Goal: Task Accomplishment & Management: Use online tool/utility

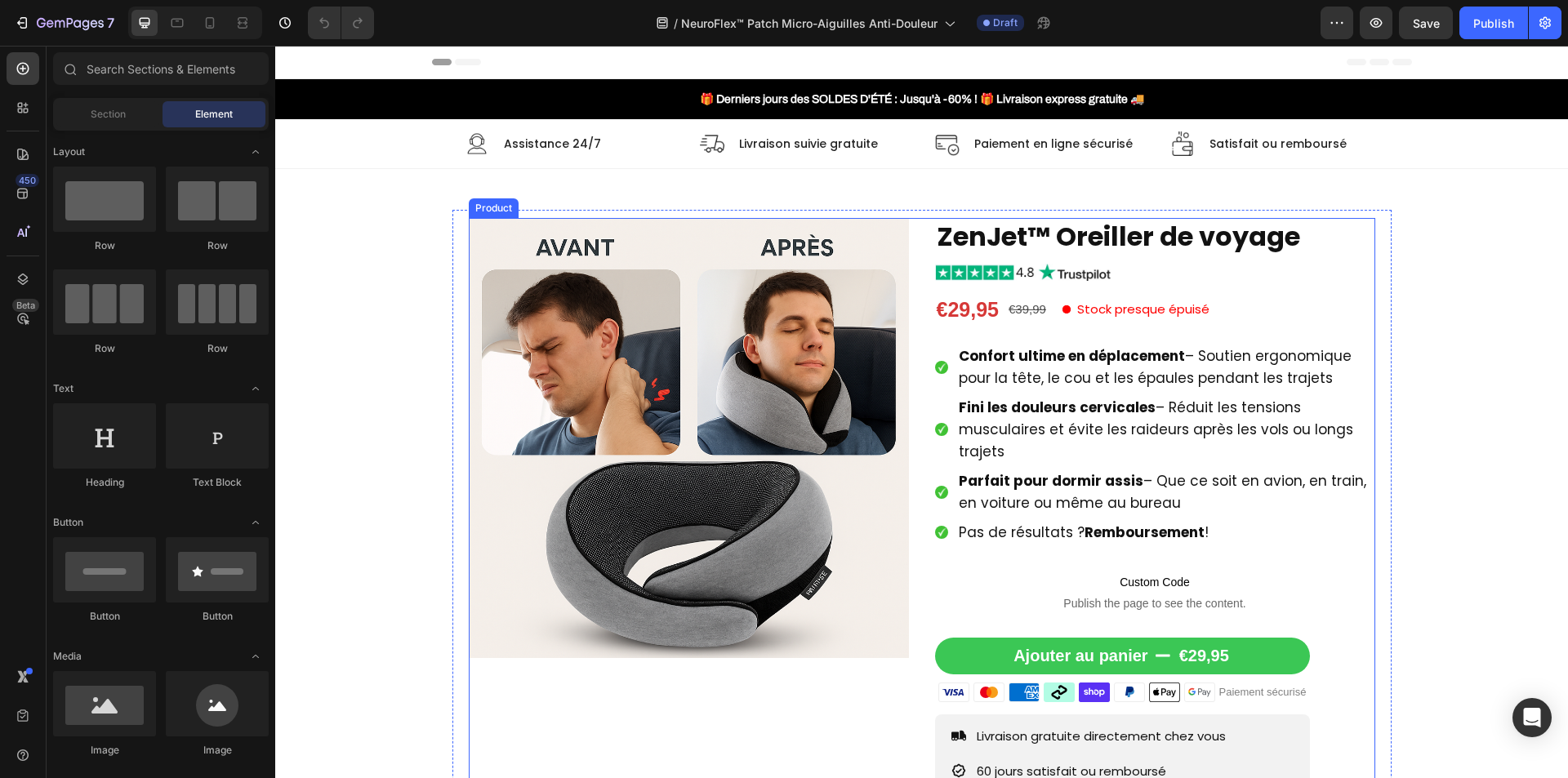
click at [1162, 371] on span "Confort ultime en déplacement – Soutien ergonomique pour la tête, le cou et les…" at bounding box center [1155, 366] width 393 height 41
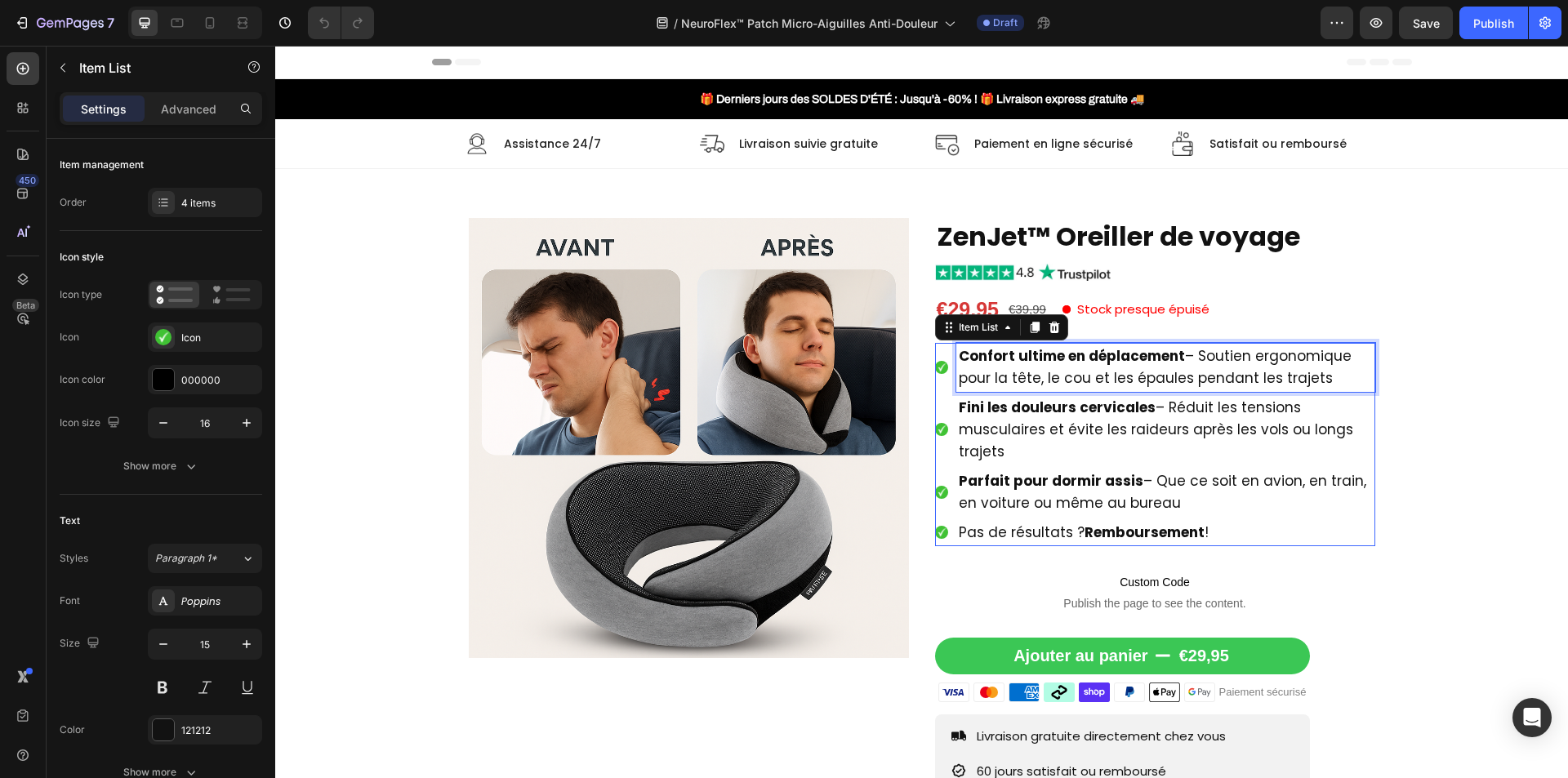
click at [1165, 369] on span "Confort ultime en déplacement – Soutien ergonomique pour la tête, le cou et les…" at bounding box center [1155, 366] width 393 height 41
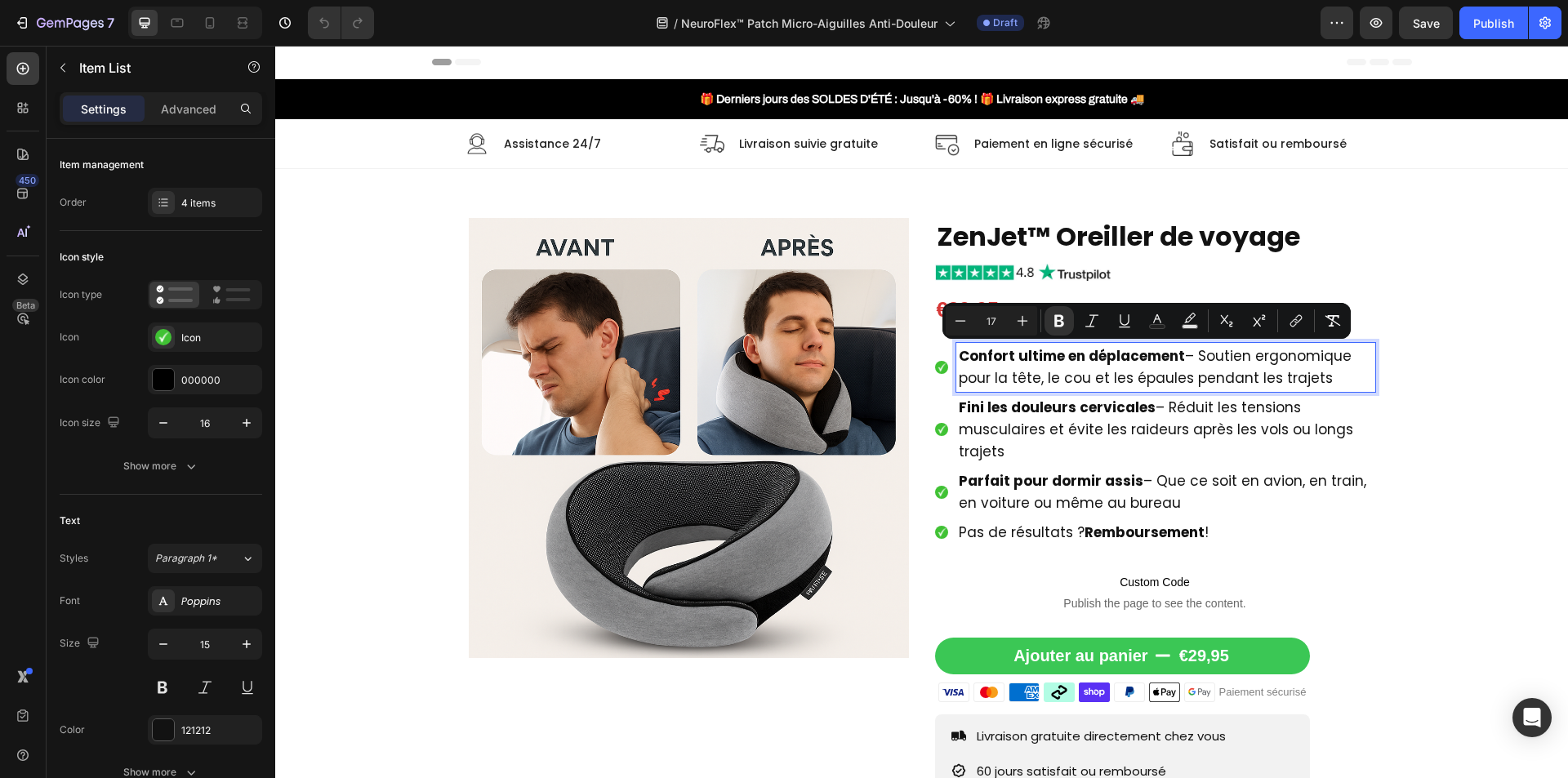
type input "15"
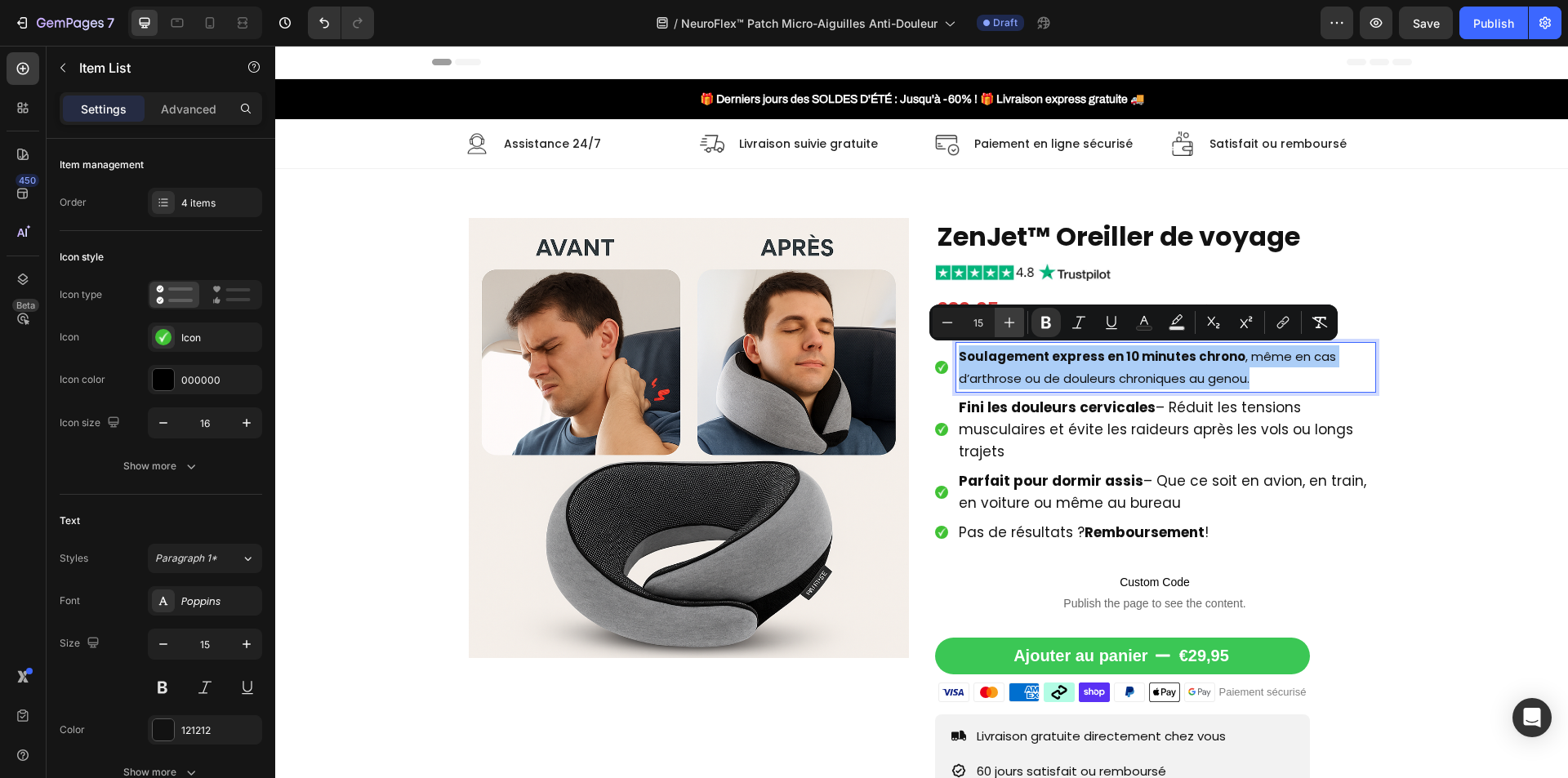
click at [1010, 322] on icon "Editor contextual toolbar" at bounding box center [1009, 322] width 17 height 17
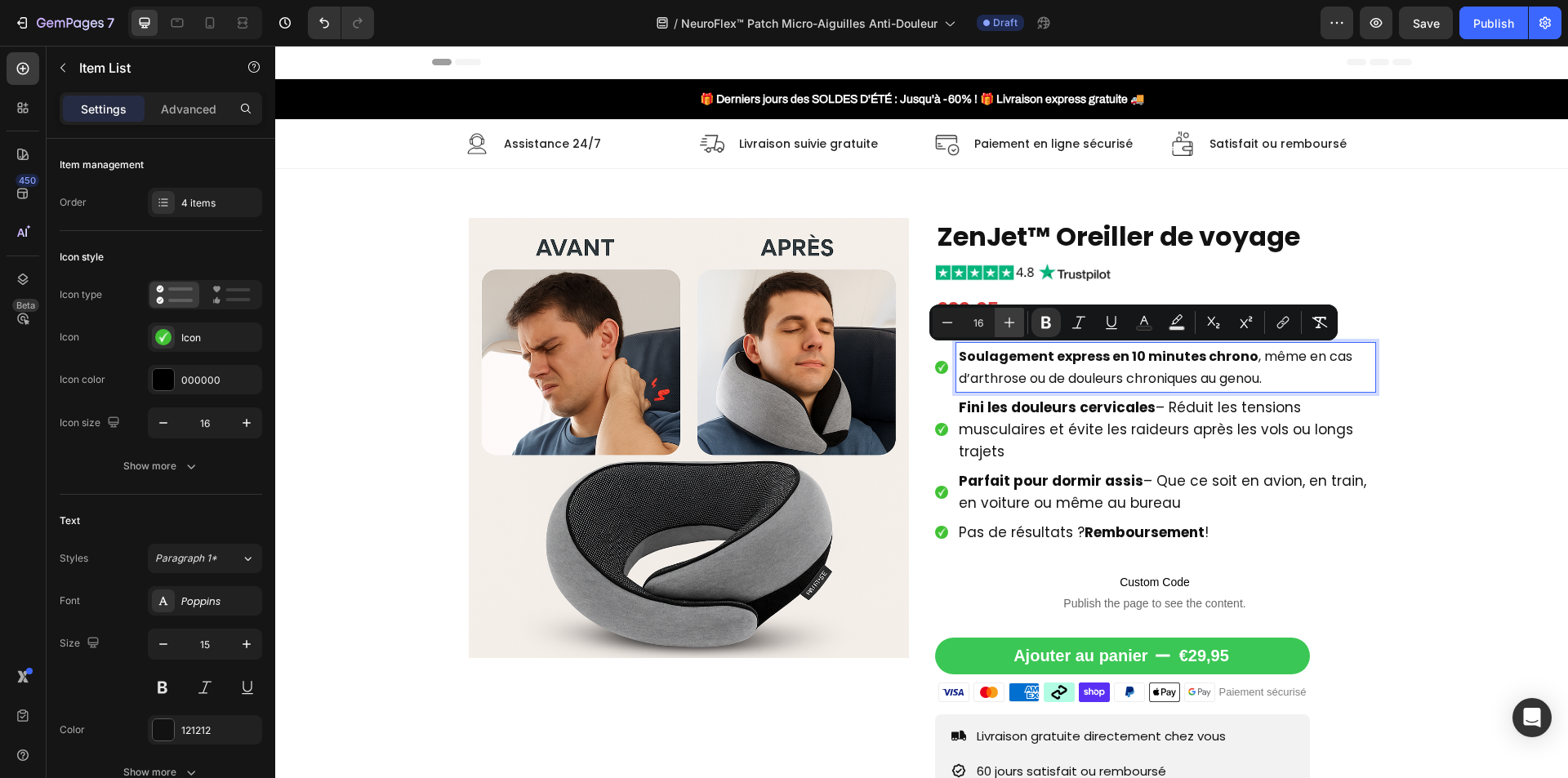
click at [1010, 322] on icon "Editor contextual toolbar" at bounding box center [1009, 322] width 17 height 17
type input "17"
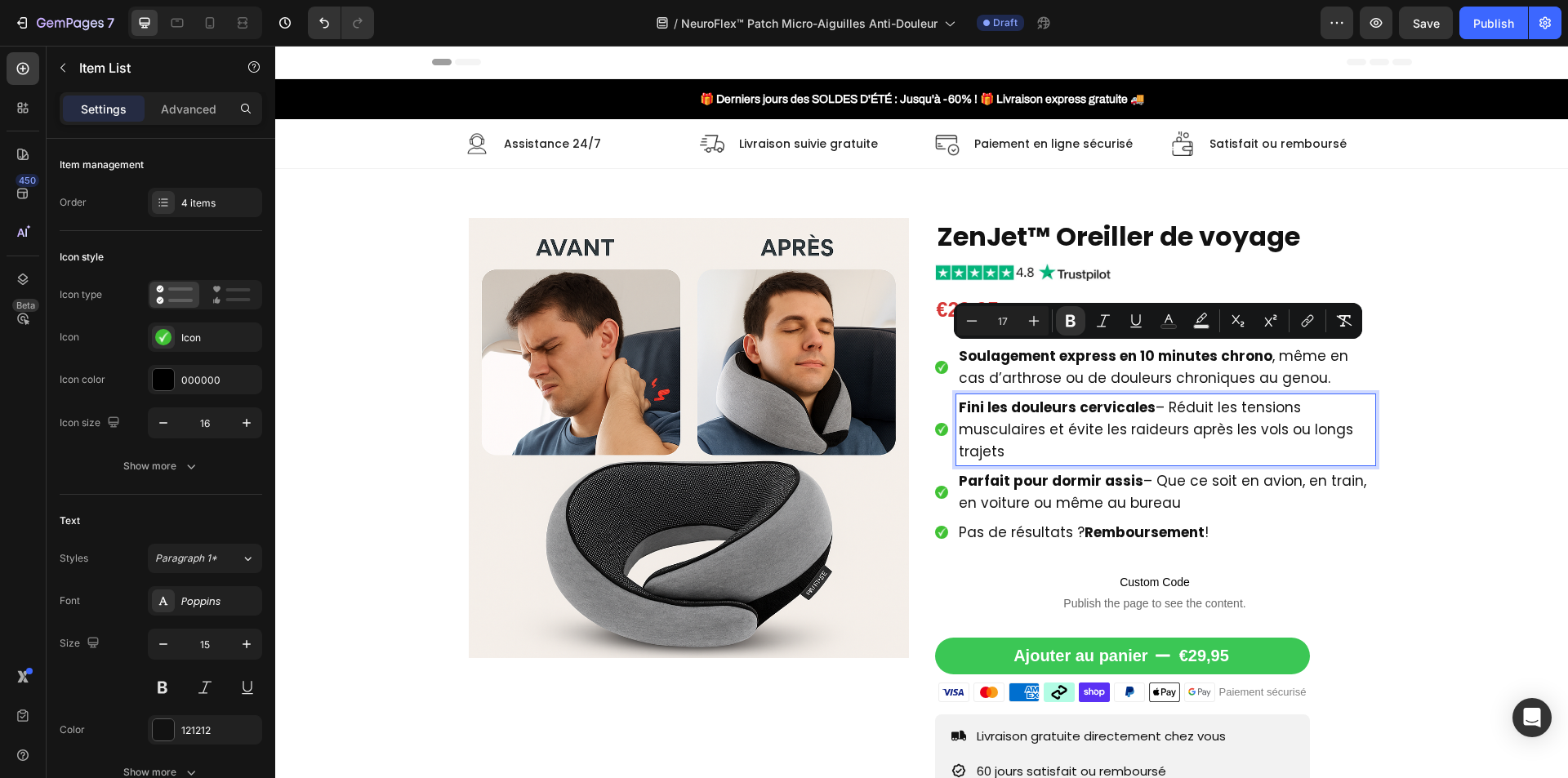
click at [1004, 428] on span "Fini les douleurs cervicales – Réduit les tensions musculaires et évite les rai…" at bounding box center [1156, 429] width 395 height 64
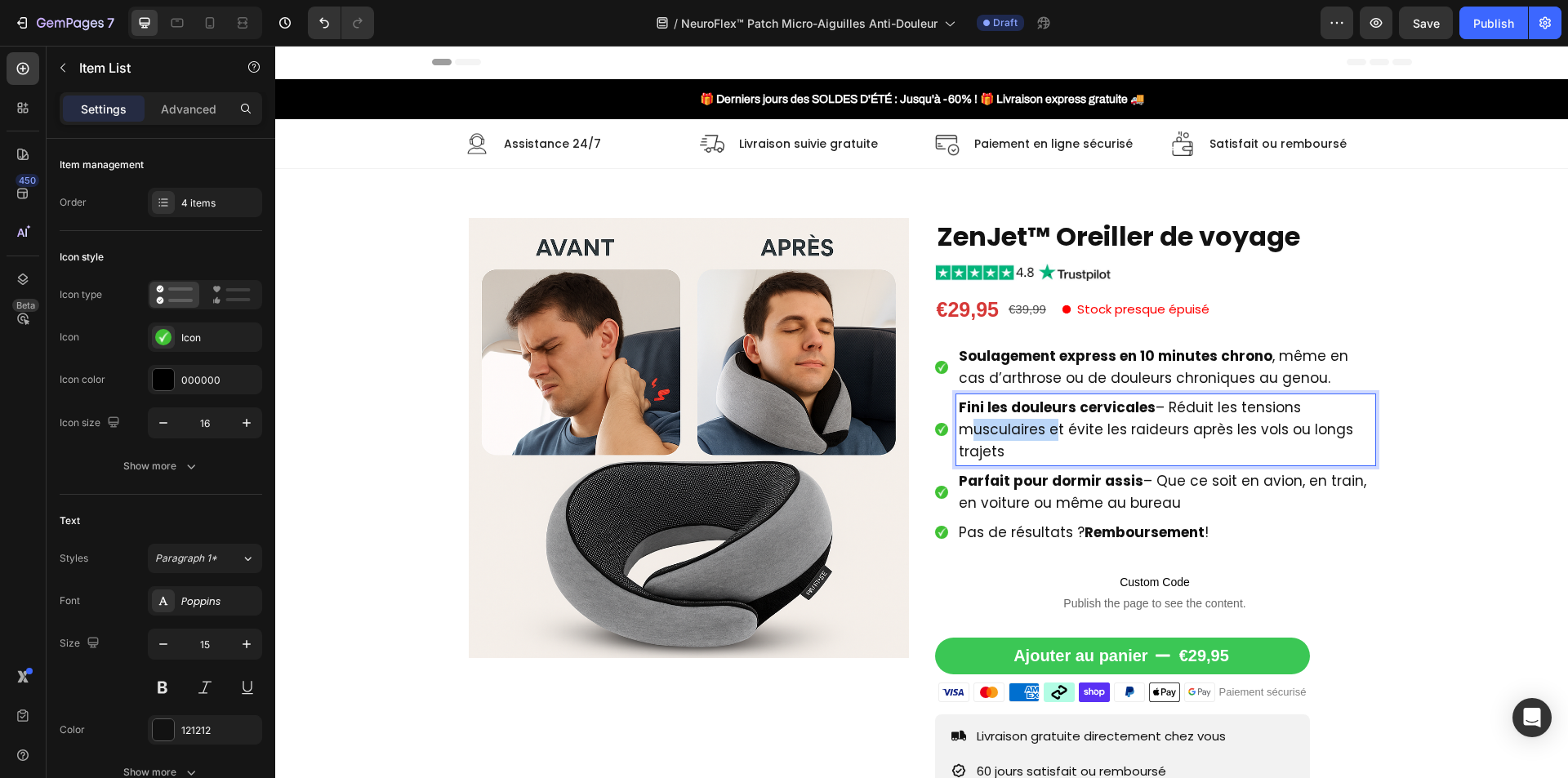
click at [1004, 428] on span "Fini les douleurs cervicales – Réduit les tensions musculaires et évite les rai…" at bounding box center [1156, 429] width 395 height 64
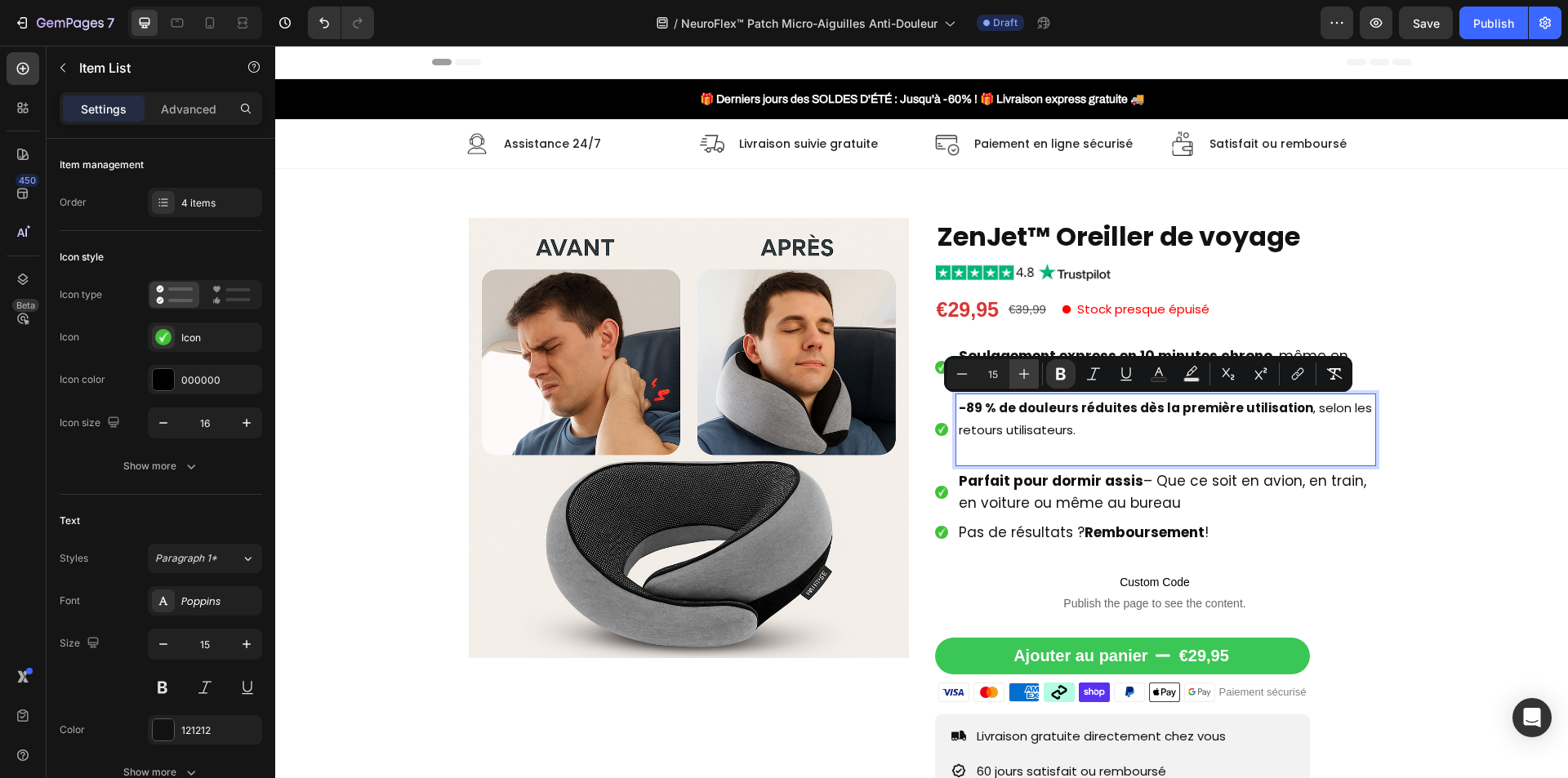
click at [1022, 375] on icon "Editor contextual toolbar" at bounding box center [1024, 373] width 17 height 17
type input "17"
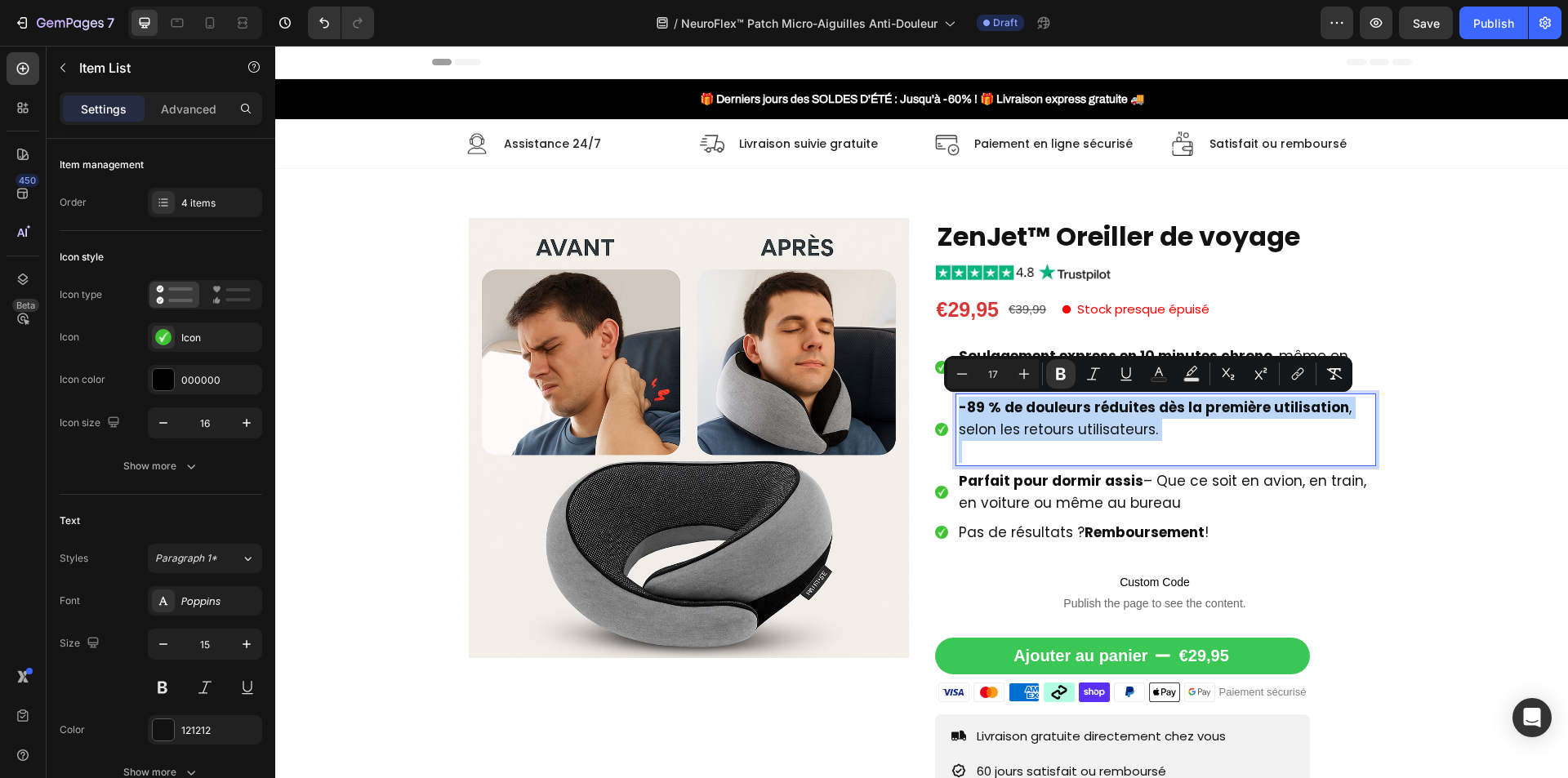
click at [1036, 461] on p "Rich Text Editor. Editing area: main" at bounding box center [1165, 452] width 414 height 22
click at [1204, 443] on p "Rich Text Editor. Editing area: main" at bounding box center [1165, 452] width 414 height 22
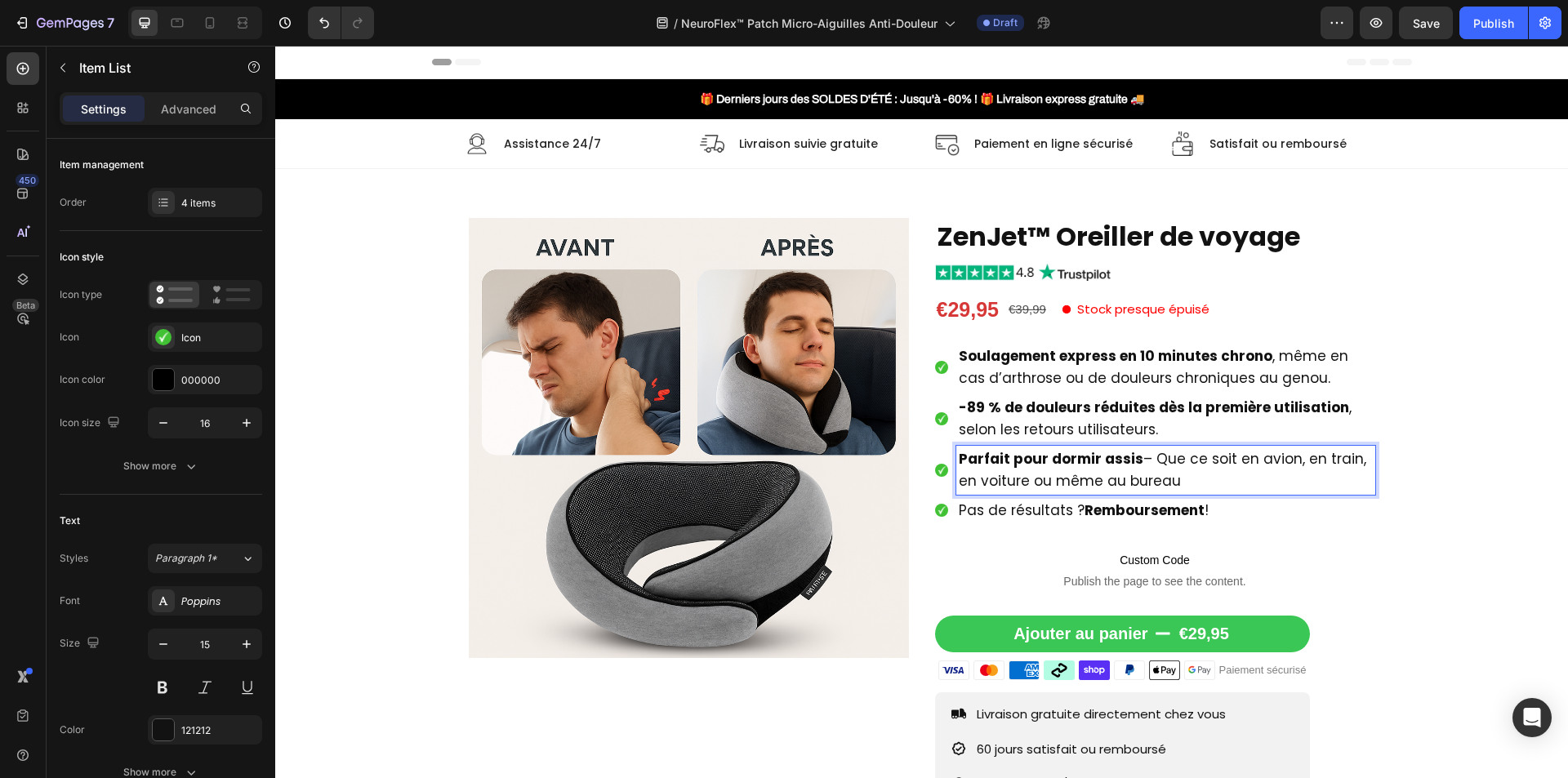
click at [1101, 473] on span "Parfait pour dormir assis – Que ce soit en avion, en train, en voiture ou même …" at bounding box center [1162, 470] width 408 height 41
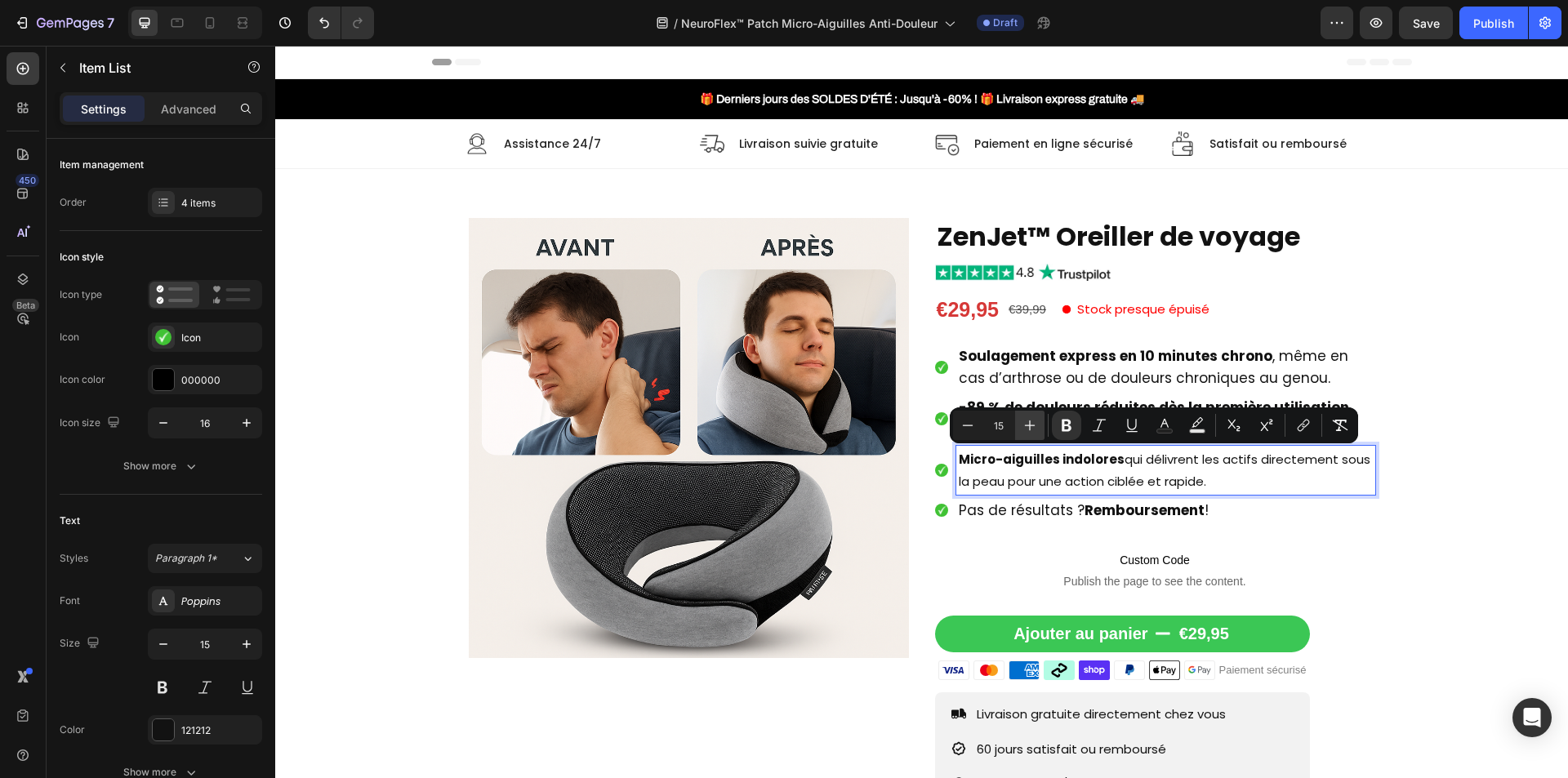
click at [1029, 427] on icon "Editor contextual toolbar" at bounding box center [1030, 425] width 17 height 17
click at [1030, 427] on icon "Editor contextual toolbar" at bounding box center [1030, 425] width 17 height 17
type input "17"
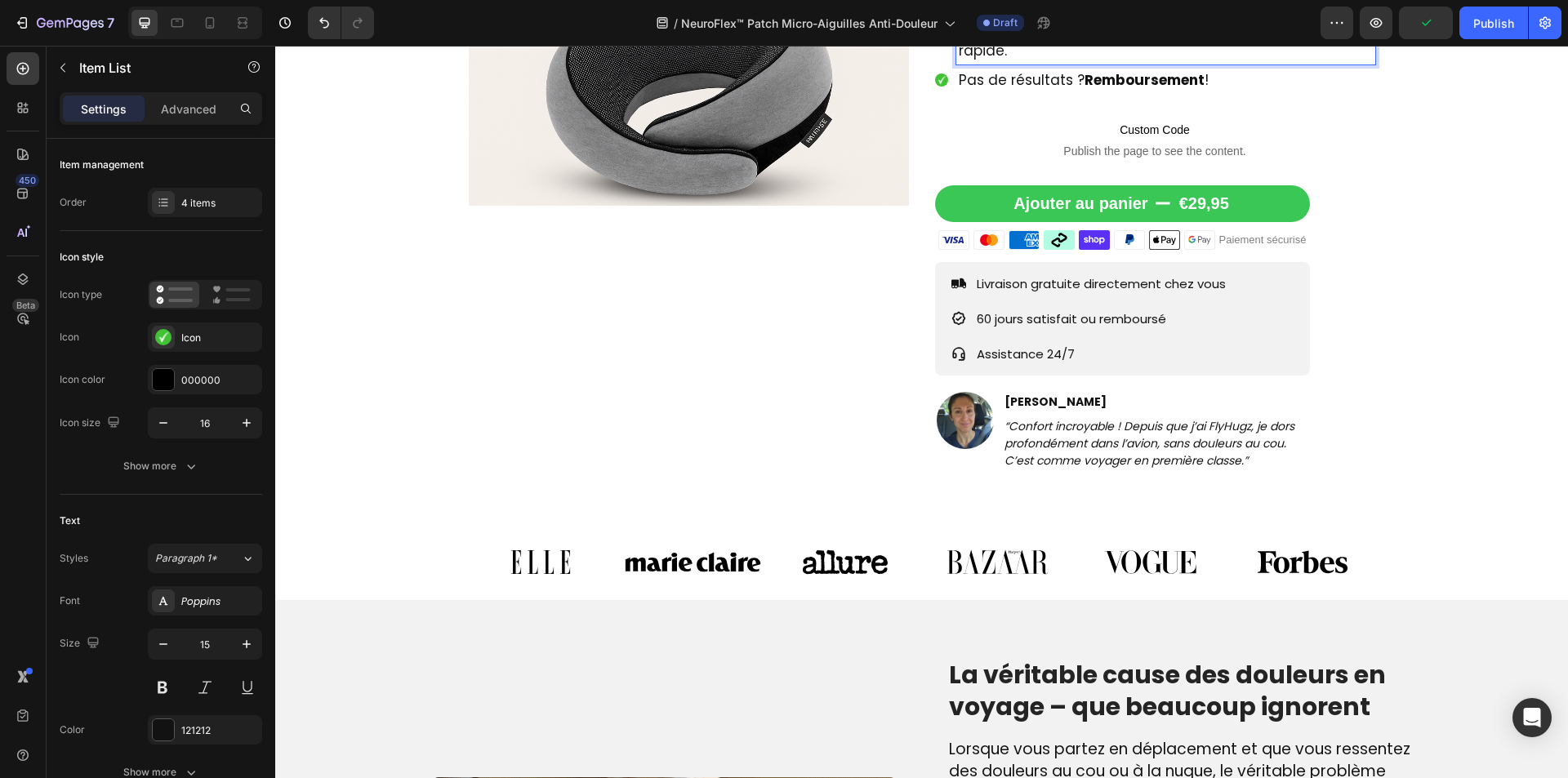
scroll to position [490, 0]
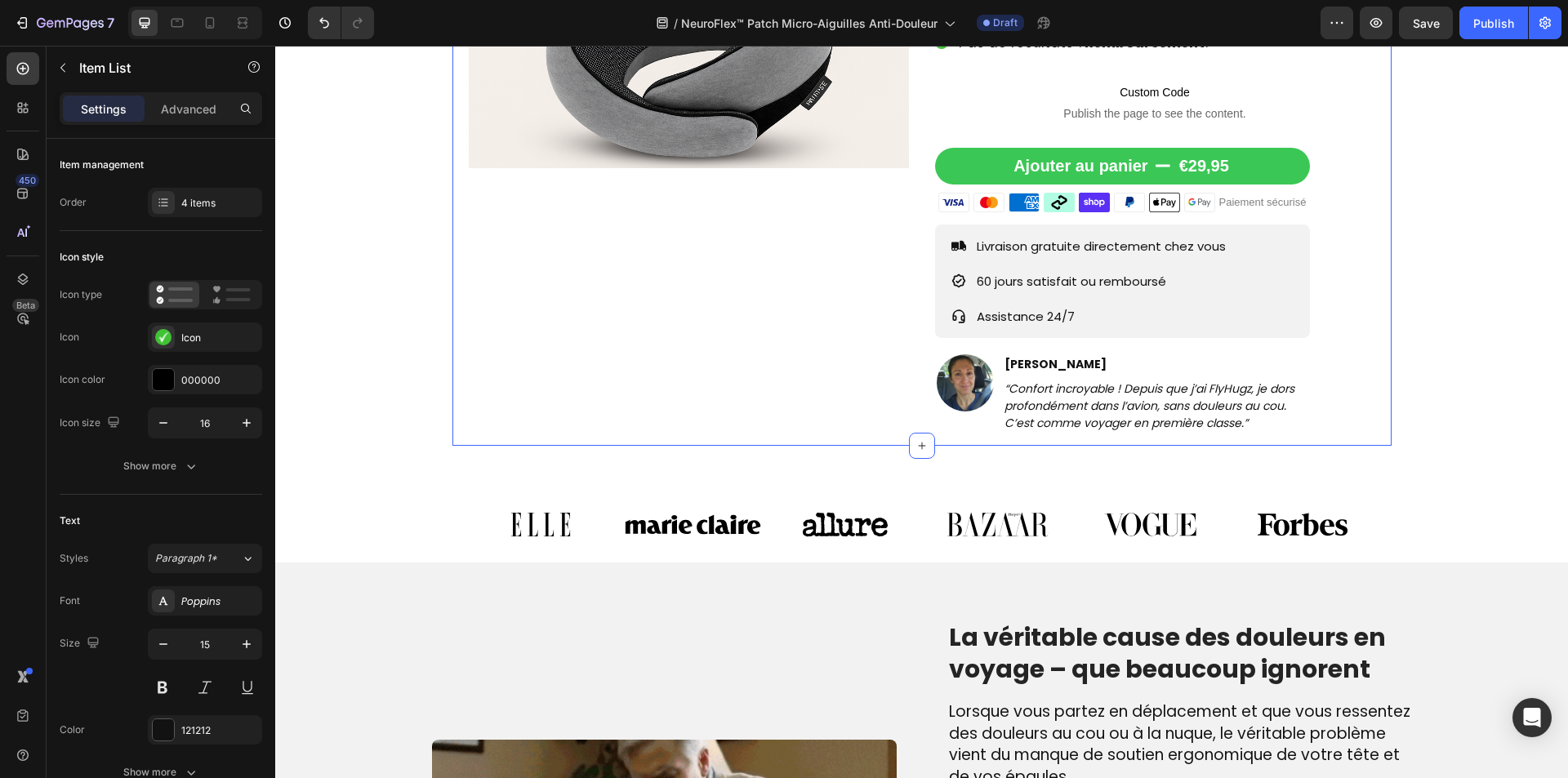
click at [1164, 411] on div "“Confort incroyable ! Depuis que j’ai FlyHugz, je dors profondément dans l’avio…" at bounding box center [1156, 407] width 308 height 55
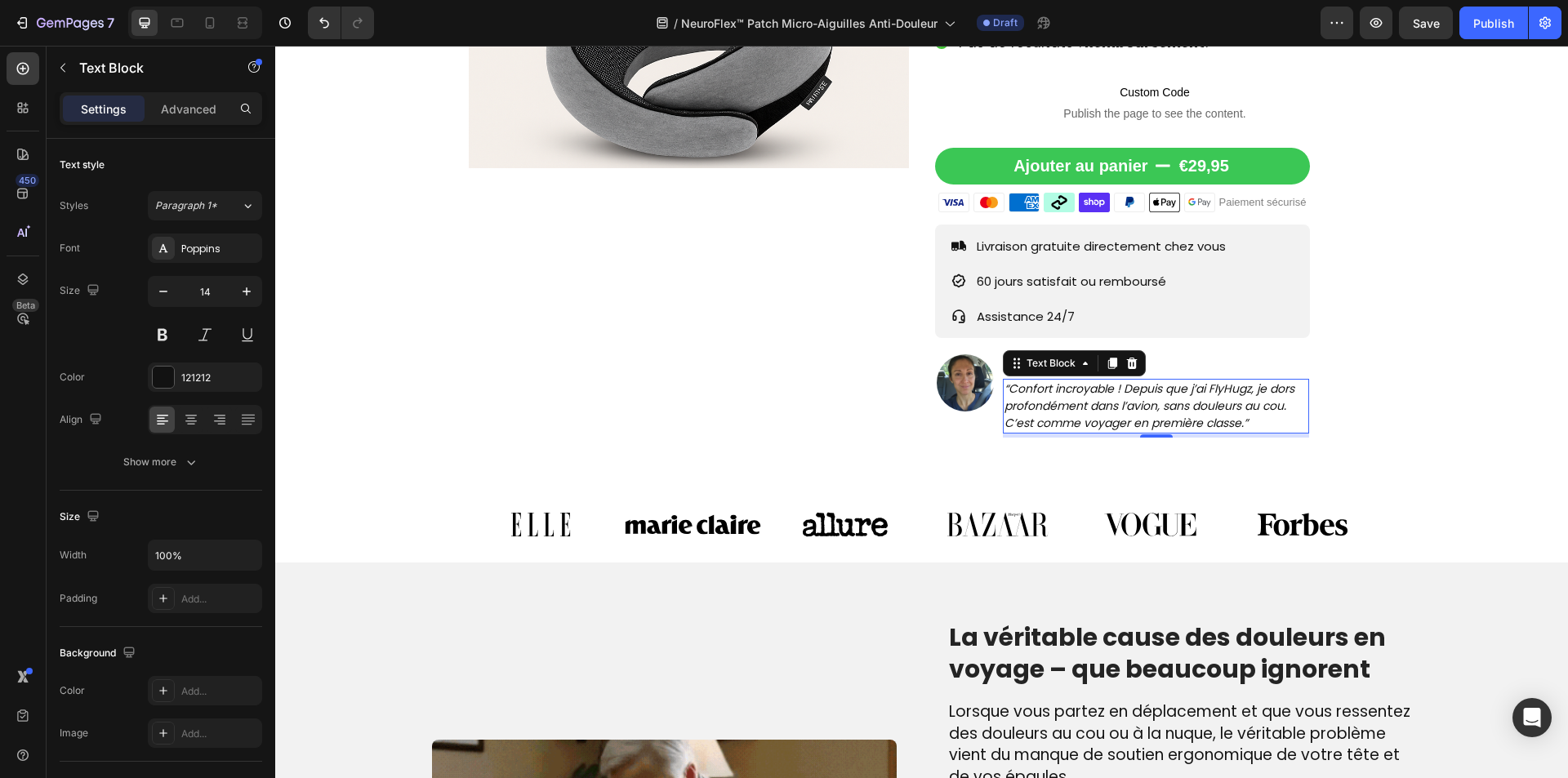
click at [1164, 410] on div "“Confort incroyable ! Depuis que j’ai FlyHugz, je dors profondément dans l’avio…" at bounding box center [1156, 407] width 308 height 55
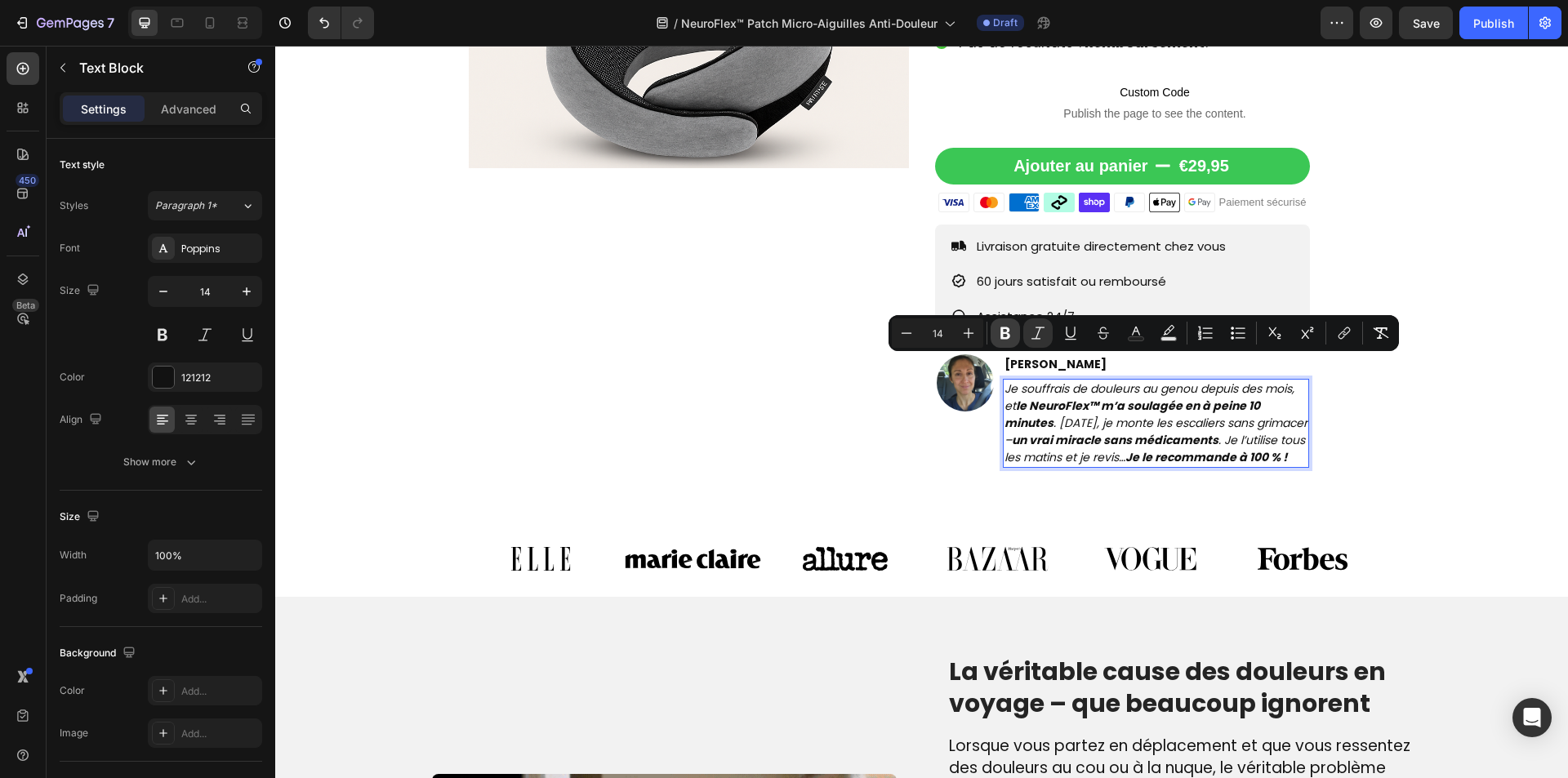
click at [1004, 324] on button "Bold" at bounding box center [1005, 333] width 29 height 29
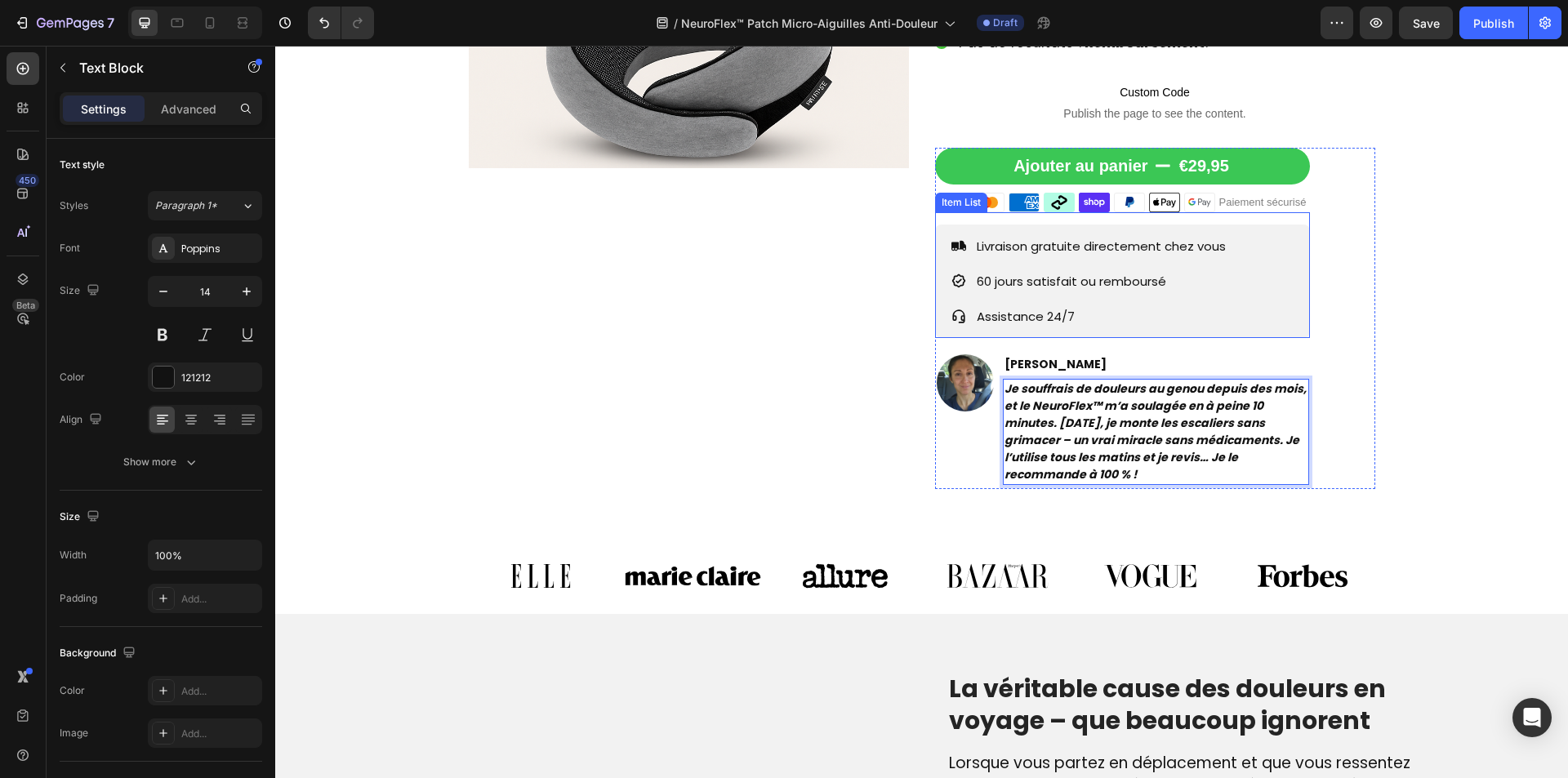
click at [1073, 242] on div "Livraison gratuite directement chez vous 60 jours satisfait ou remboursé Assist…" at bounding box center [1090, 281] width 277 height 97
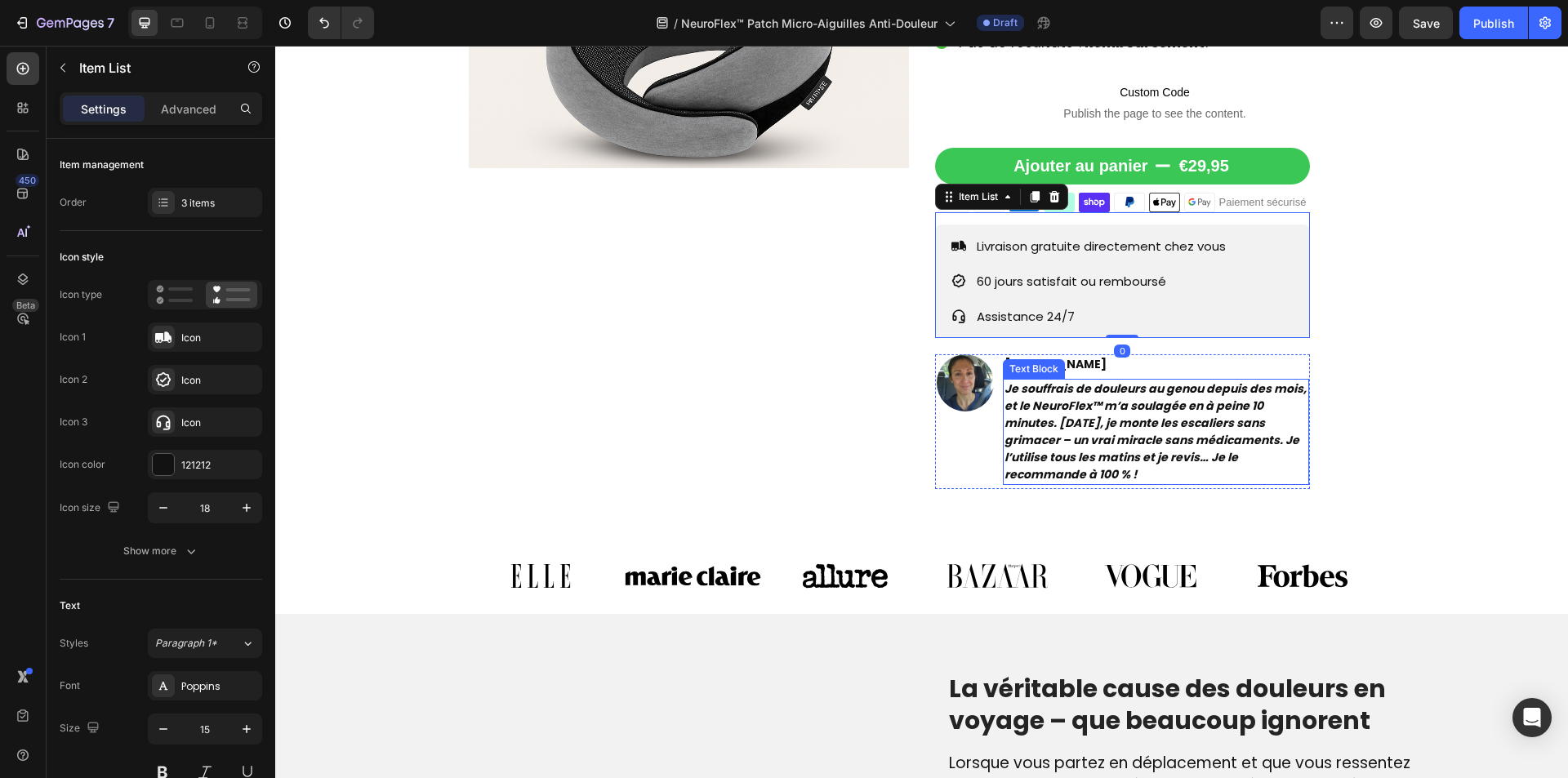
click at [1101, 416] on strong "Je souffrais de douleurs au genou depuis des mois, et le NeuroFlex™ m’a soulagé…" at bounding box center [1155, 431] width 303 height 102
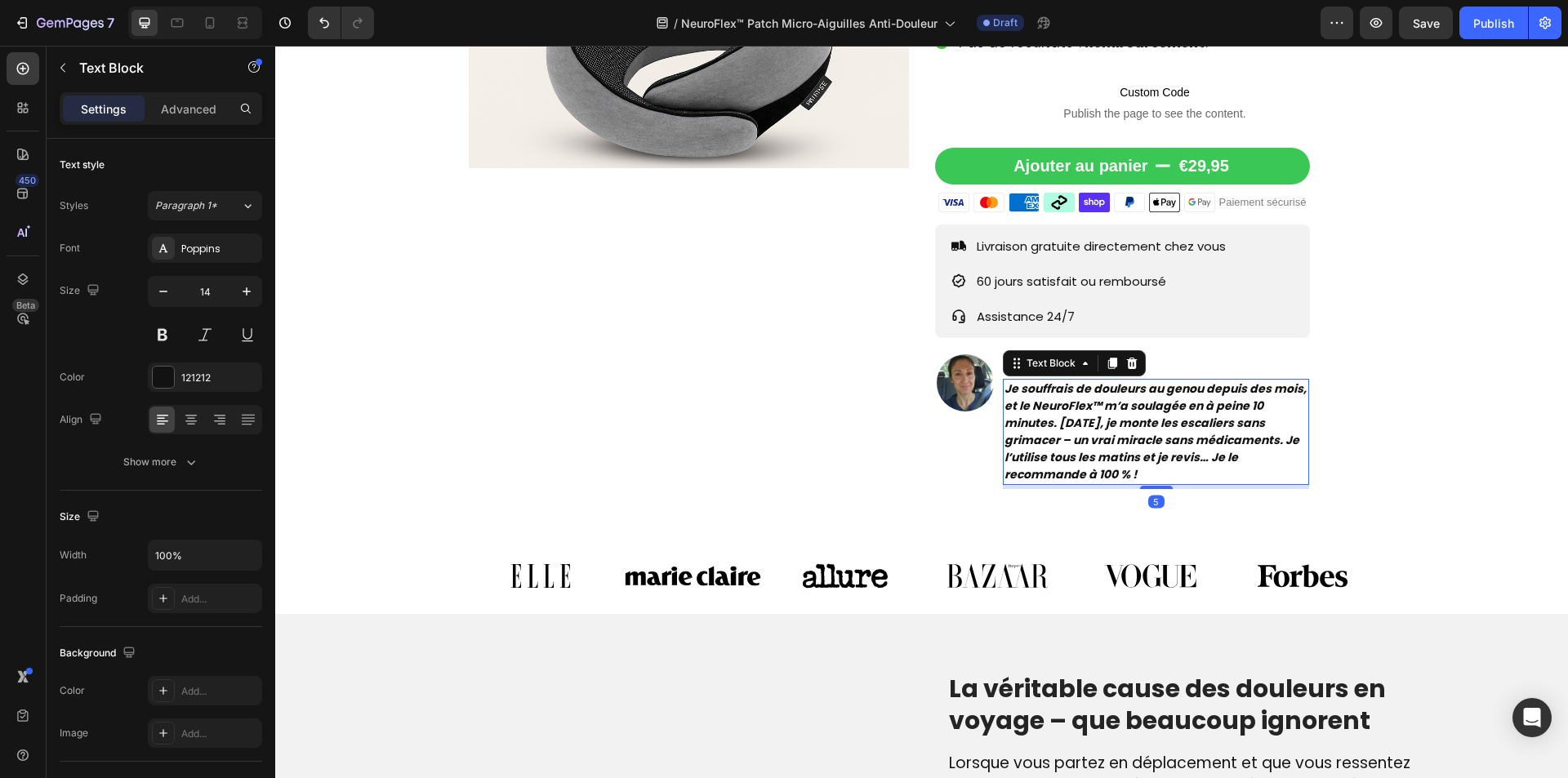
click at [1101, 416] on strong "Je souffrais de douleurs au genou depuis des mois, et le NeuroFlex™ m’a soulagé…" at bounding box center [1155, 431] width 303 height 102
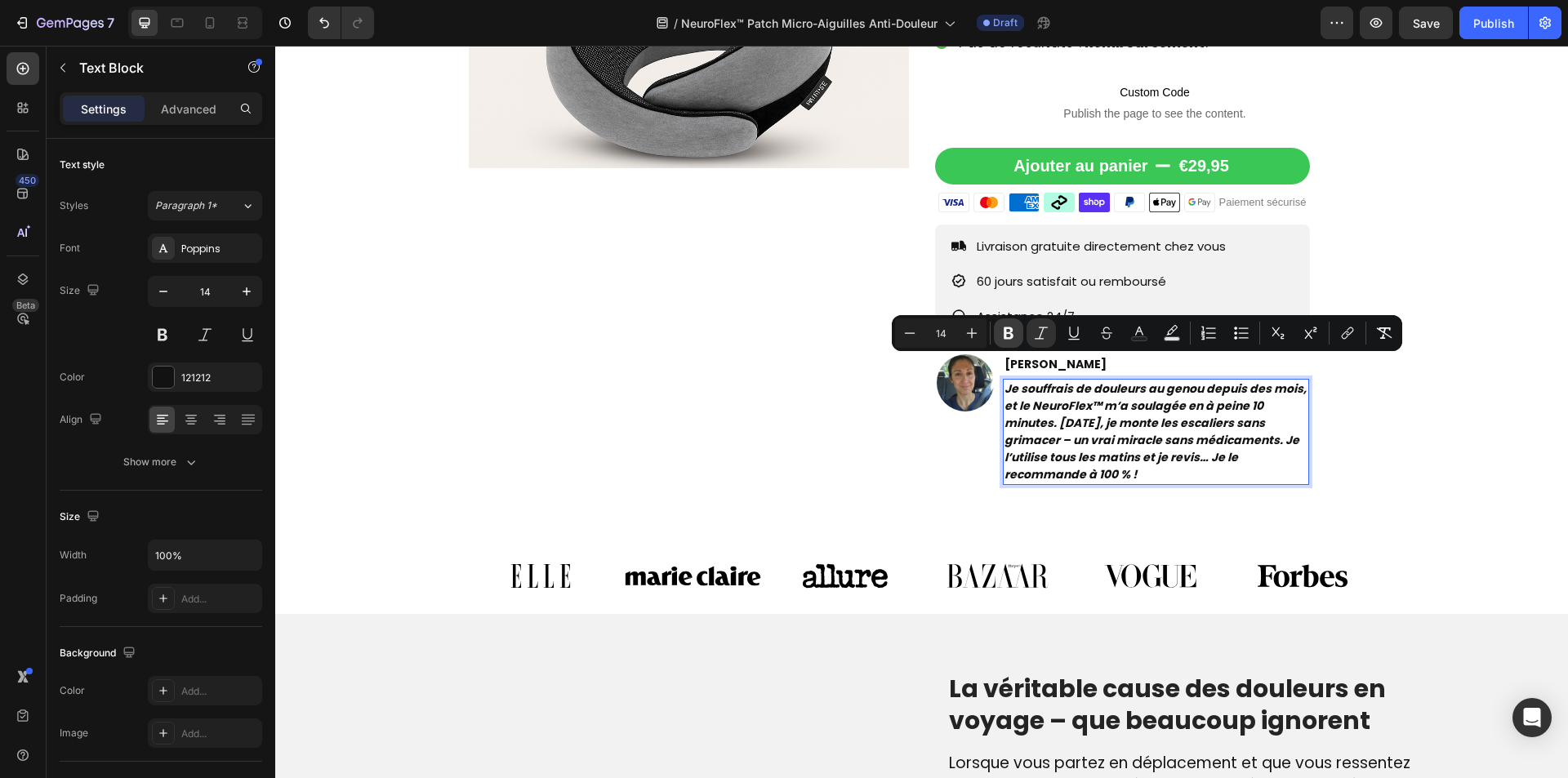
click at [1013, 327] on icon "Editor contextual toolbar" at bounding box center [1008, 333] width 17 height 17
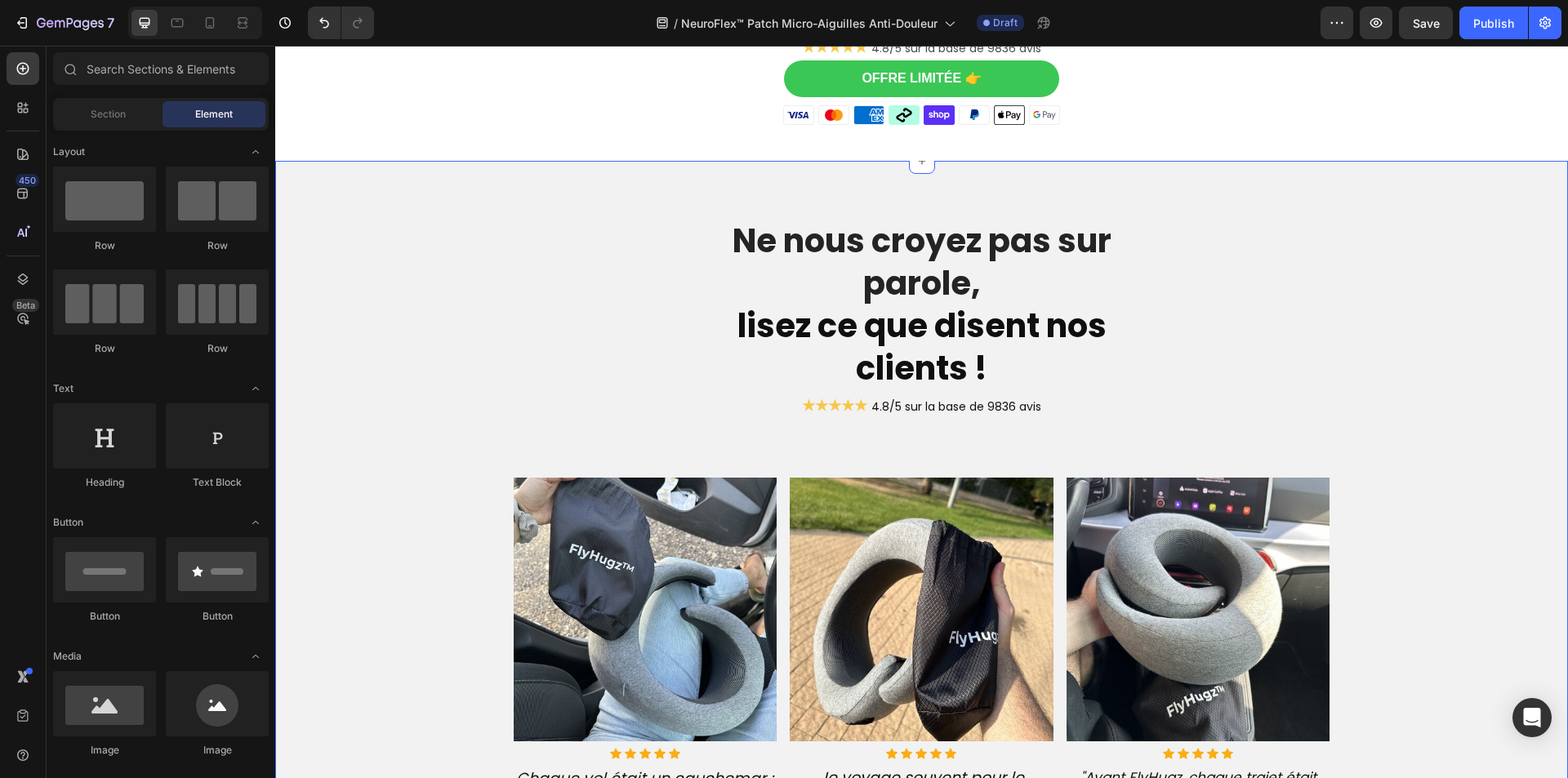
scroll to position [3947, 0]
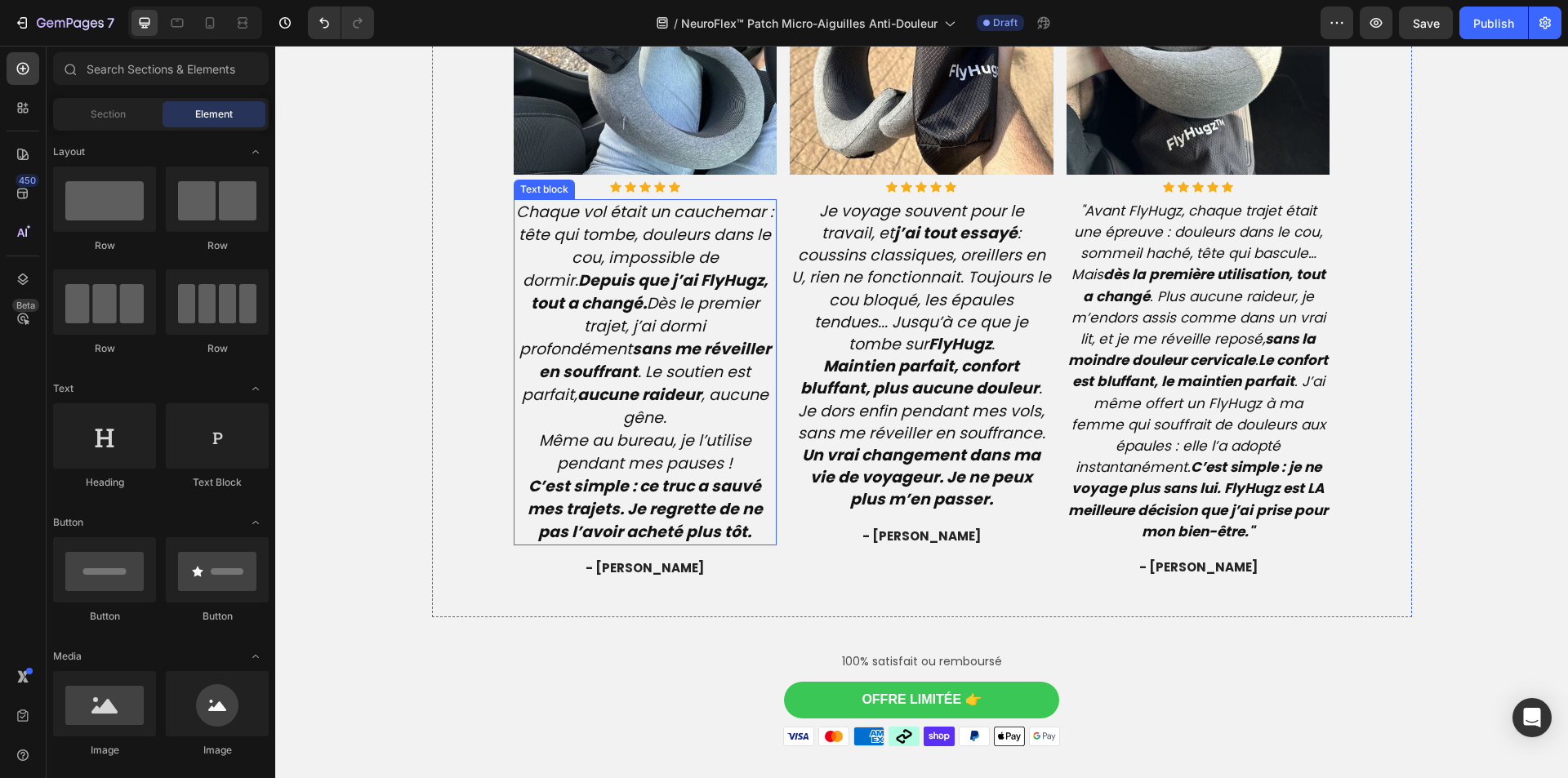
click at [622, 347] on strong "sans me réveiller en souffrant" at bounding box center [655, 361] width 232 height 45
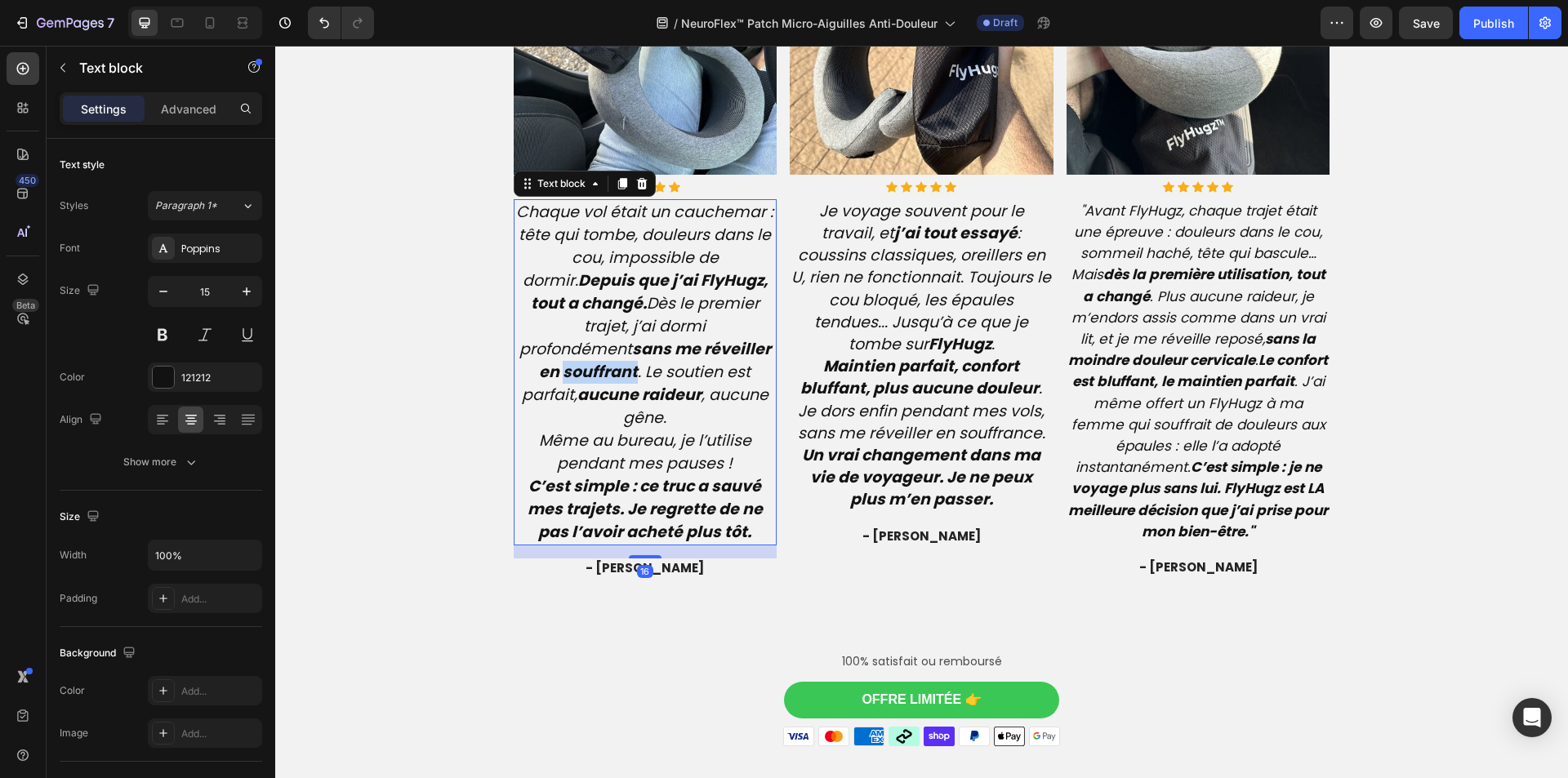
click at [622, 347] on strong "sans me réveiller en souffrant" at bounding box center [655, 361] width 232 height 45
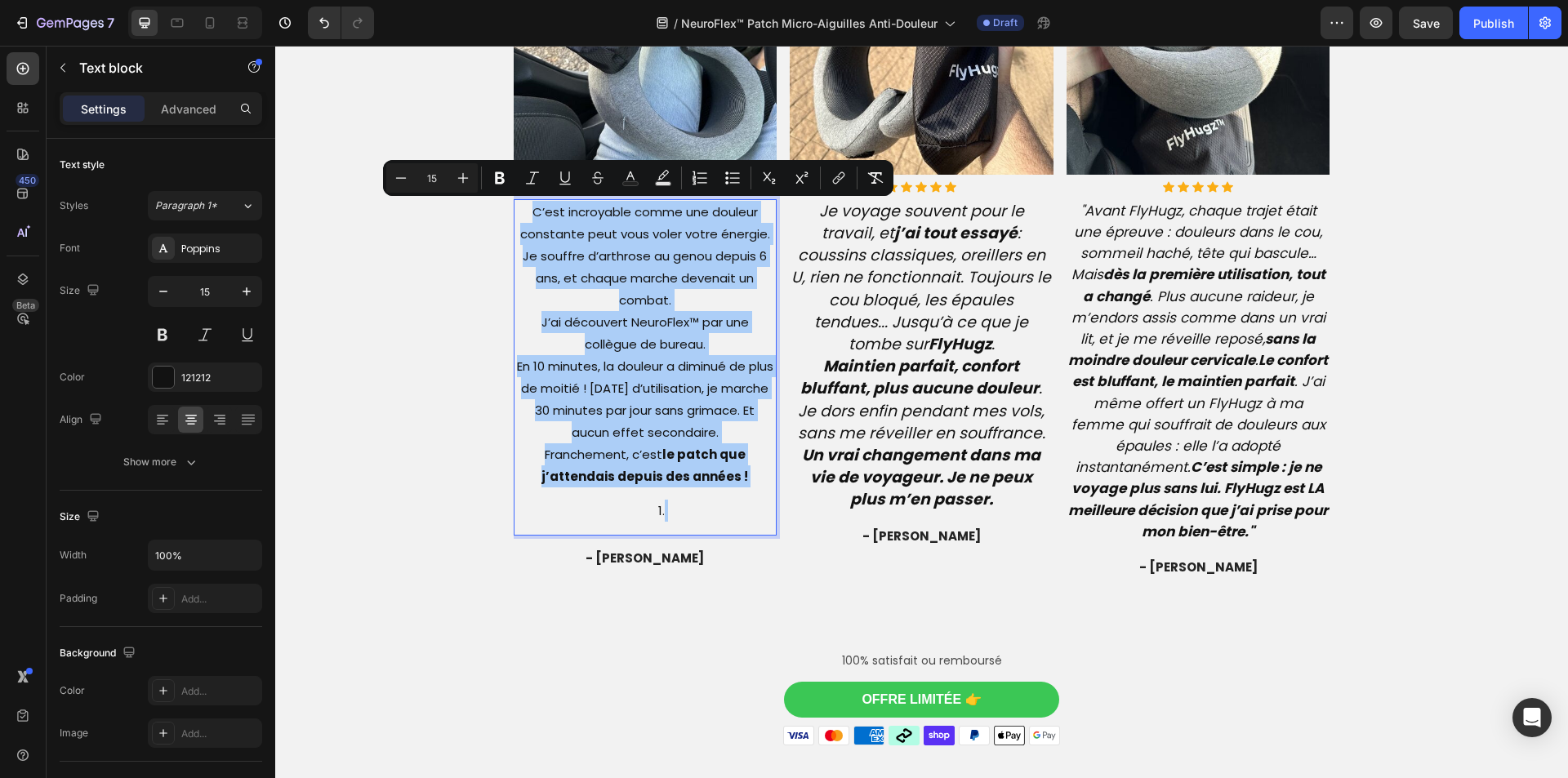
click at [440, 180] on input "15" at bounding box center [431, 178] width 32 height 20
type input "19"
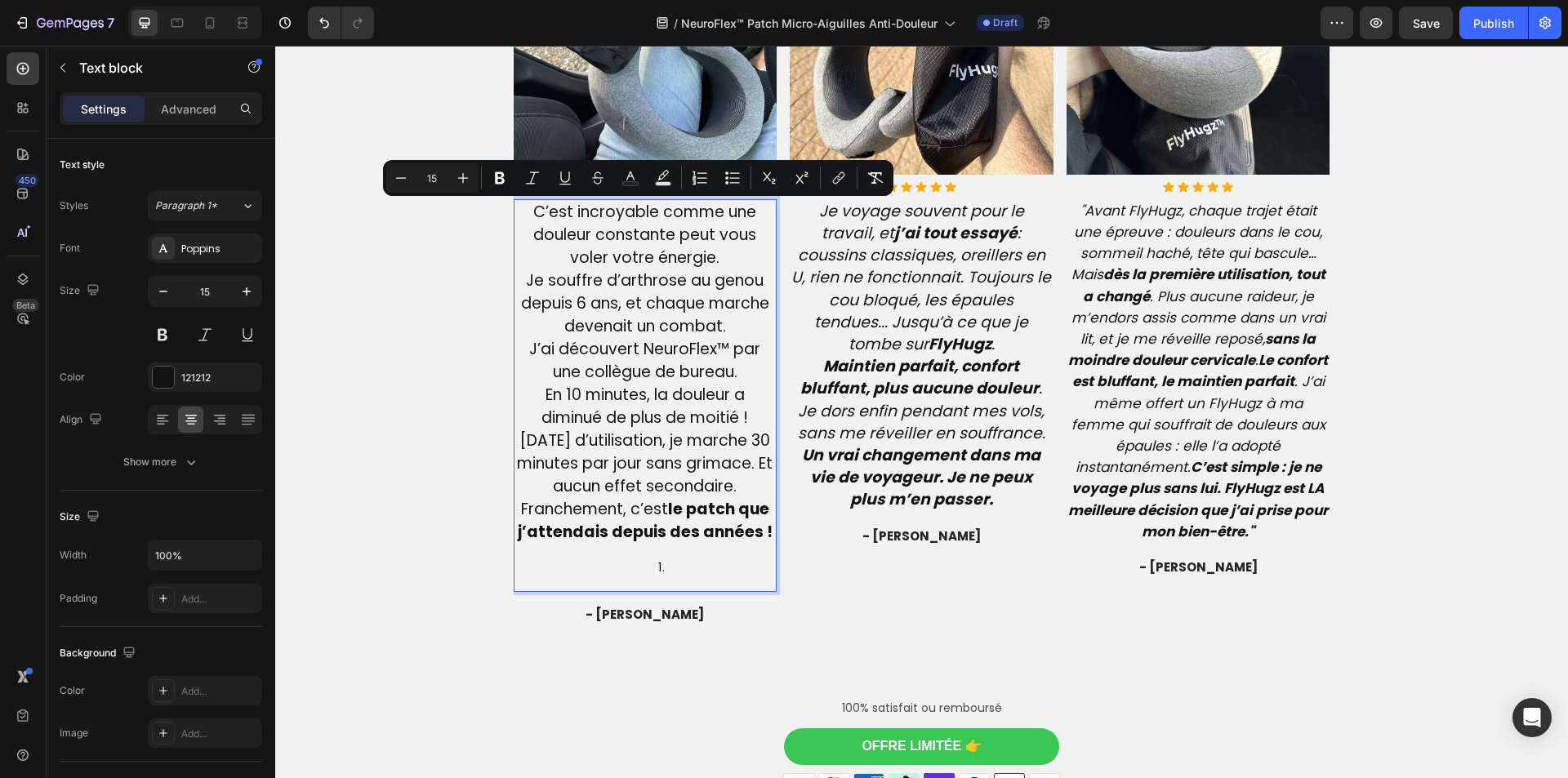
click at [675, 579] on li "Rich Text Editor. Editing area: main" at bounding box center [662, 567] width 228 height 22
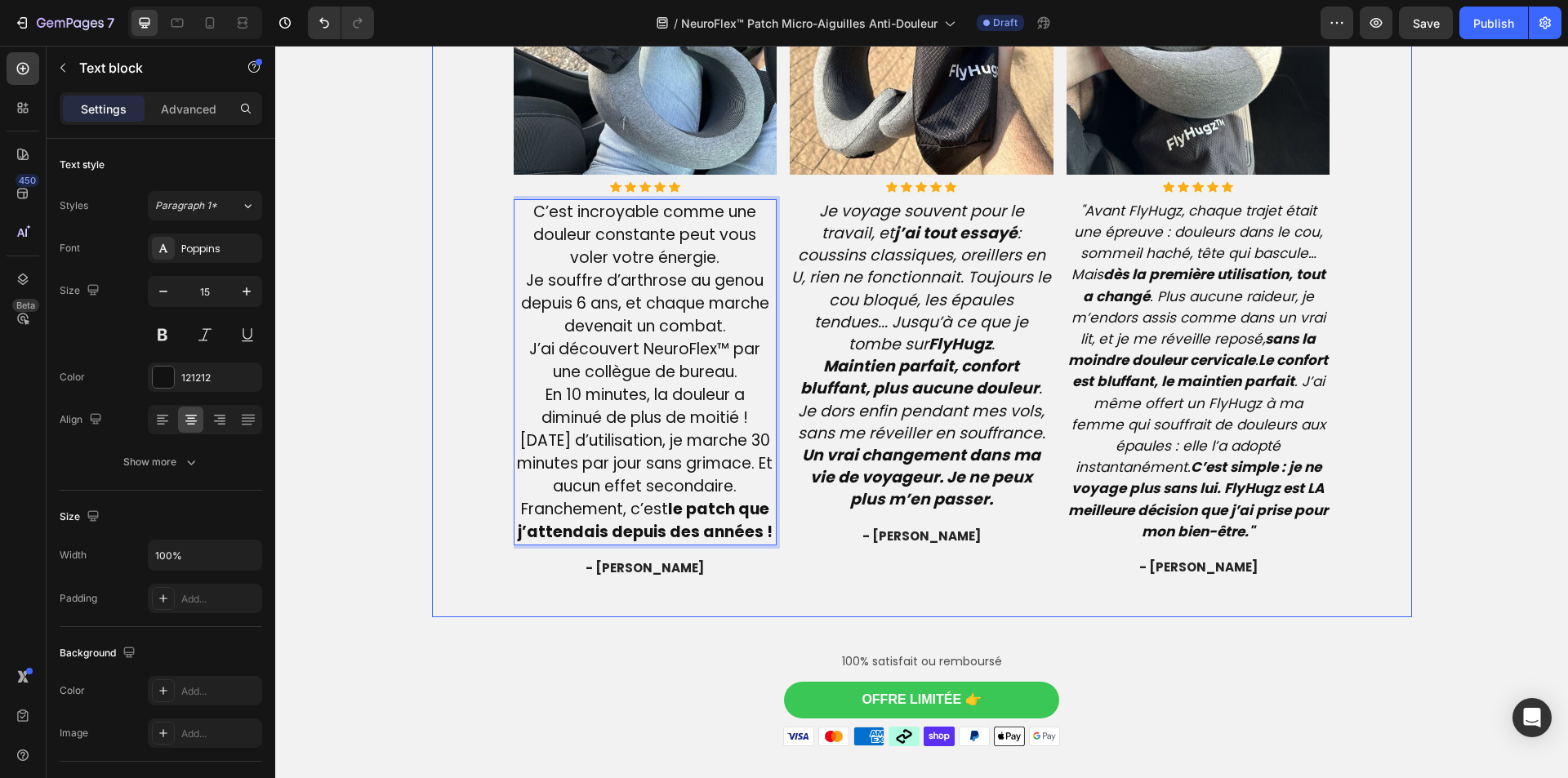
click at [942, 490] on strong "Un vrai changement dans ma vie de voyageur. Je ne peux plus m’en passer." at bounding box center [921, 476] width 239 height 66
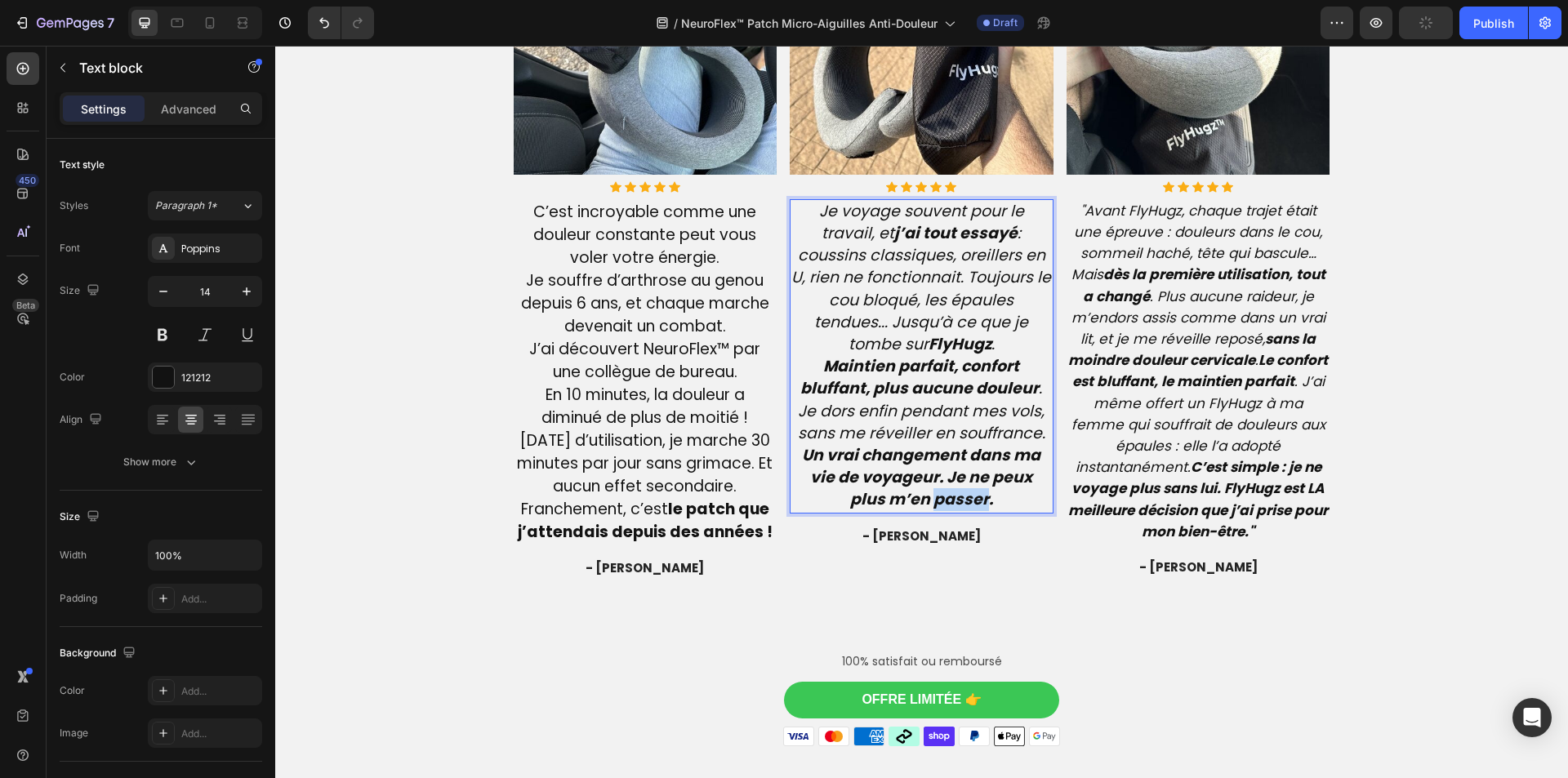
click at [942, 490] on strong "Un vrai changement dans ma vie de voyageur. Je ne peux plus m’en passer." at bounding box center [921, 476] width 239 height 66
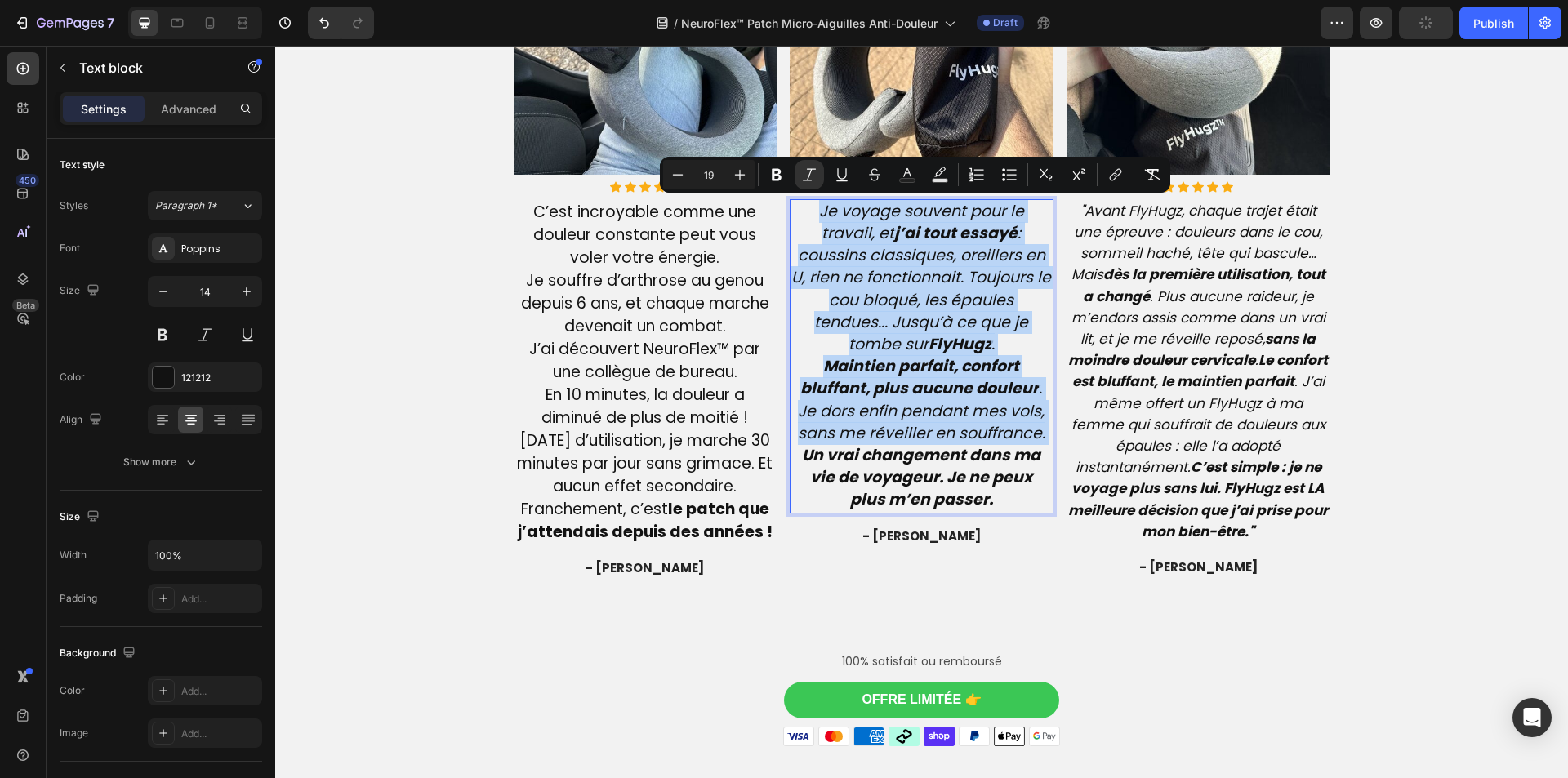
type input "14"
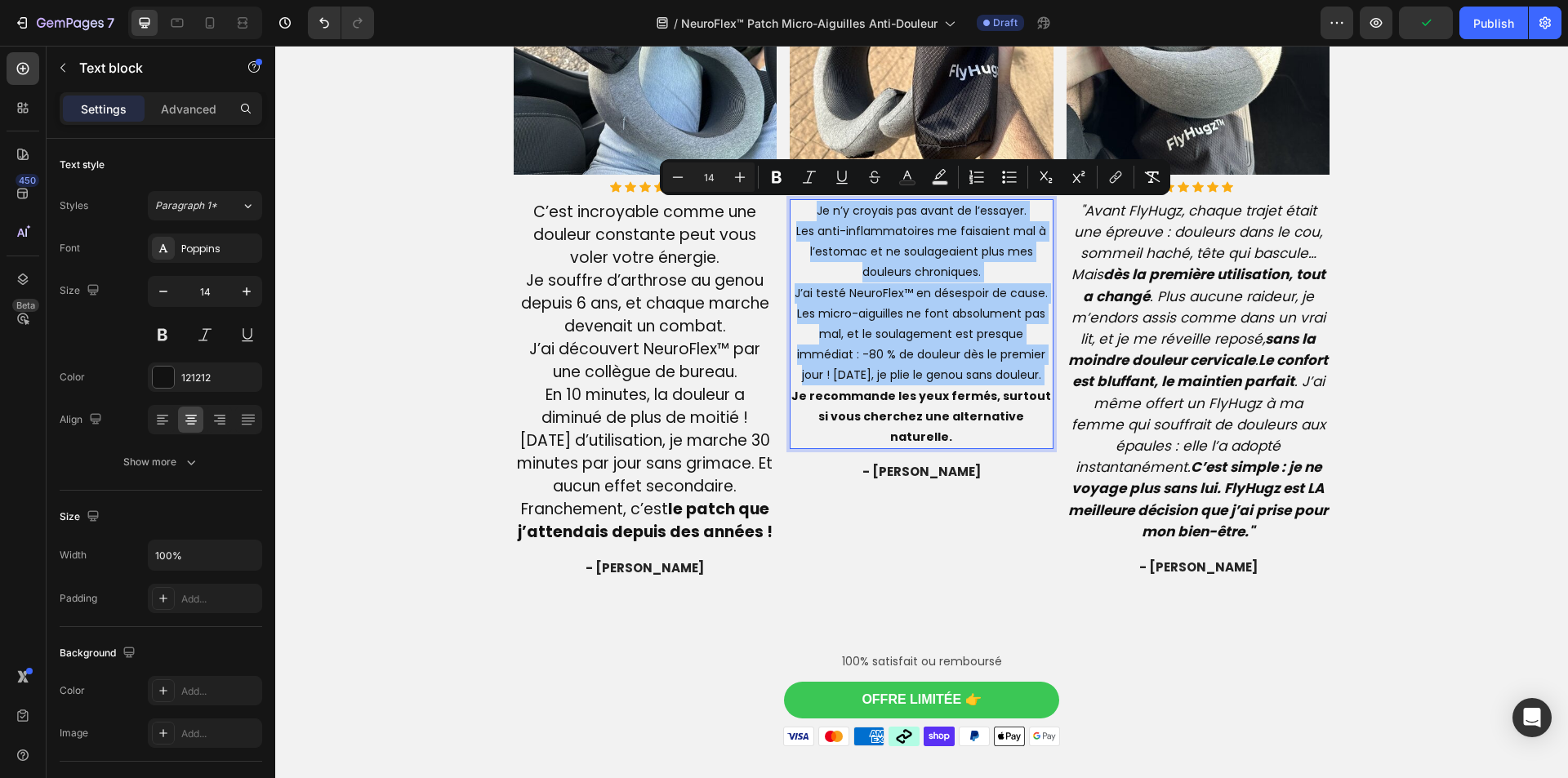
click at [718, 181] on input "14" at bounding box center [708, 177] width 32 height 20
type input "19"
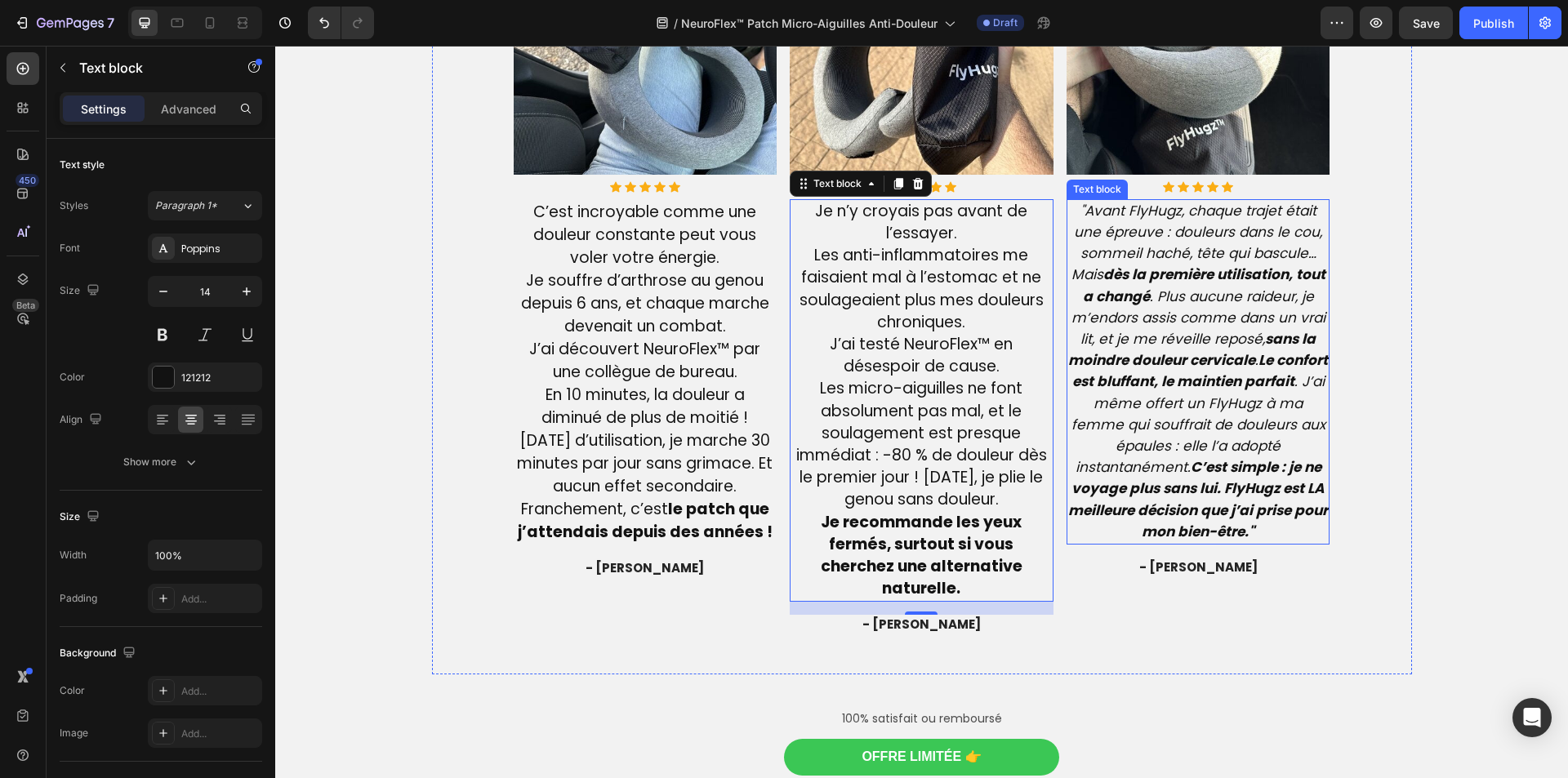
click at [1225, 475] on strong "C’est simple : je ne voyage plus sans lui. FlyHugz est LA meilleure décision qu…" at bounding box center [1198, 500] width 259 height 84
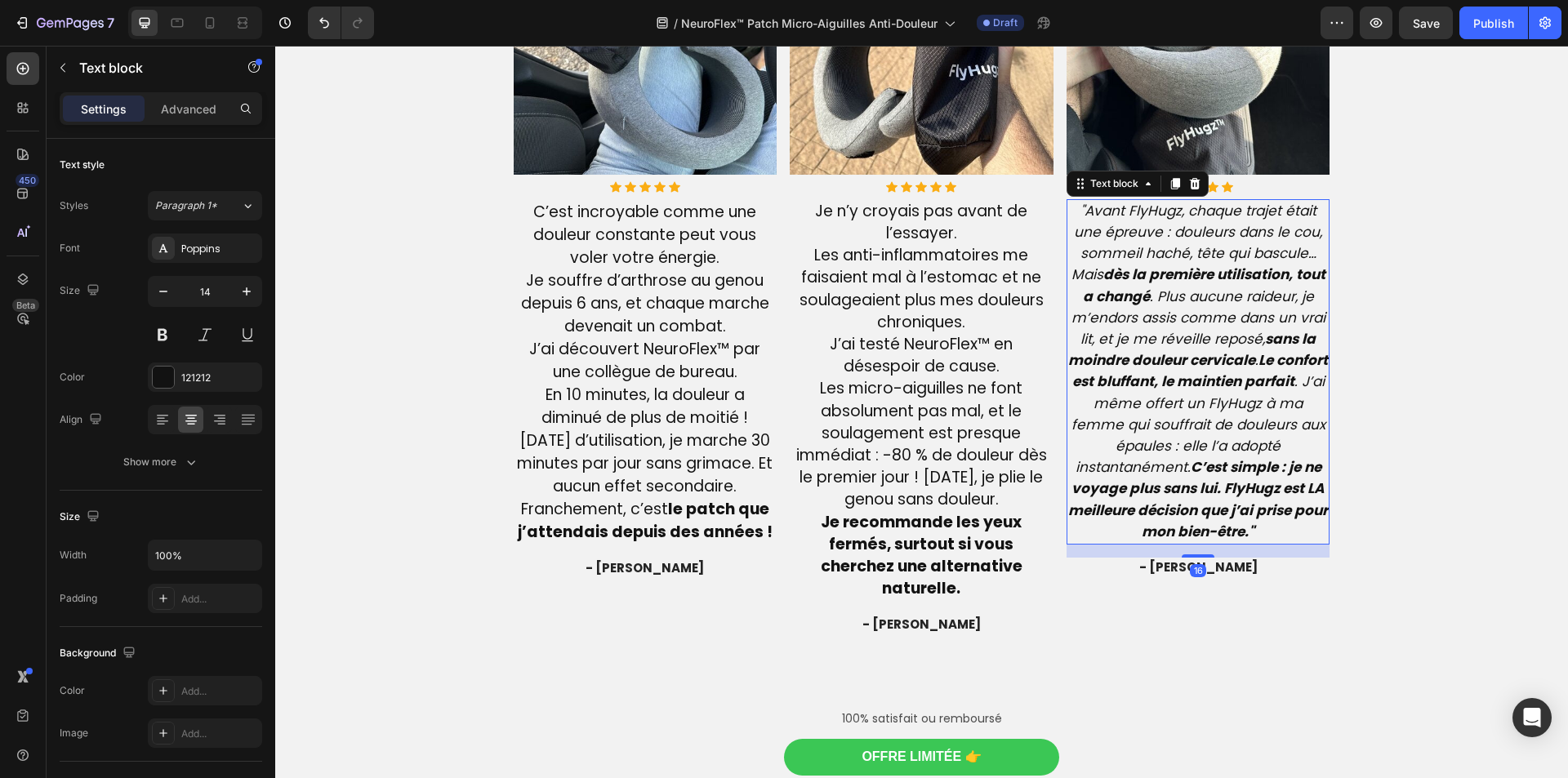
click at [1225, 475] on strong "C’est simple : je ne voyage plus sans lui. FlyHugz est LA meilleure décision qu…" at bounding box center [1198, 500] width 259 height 84
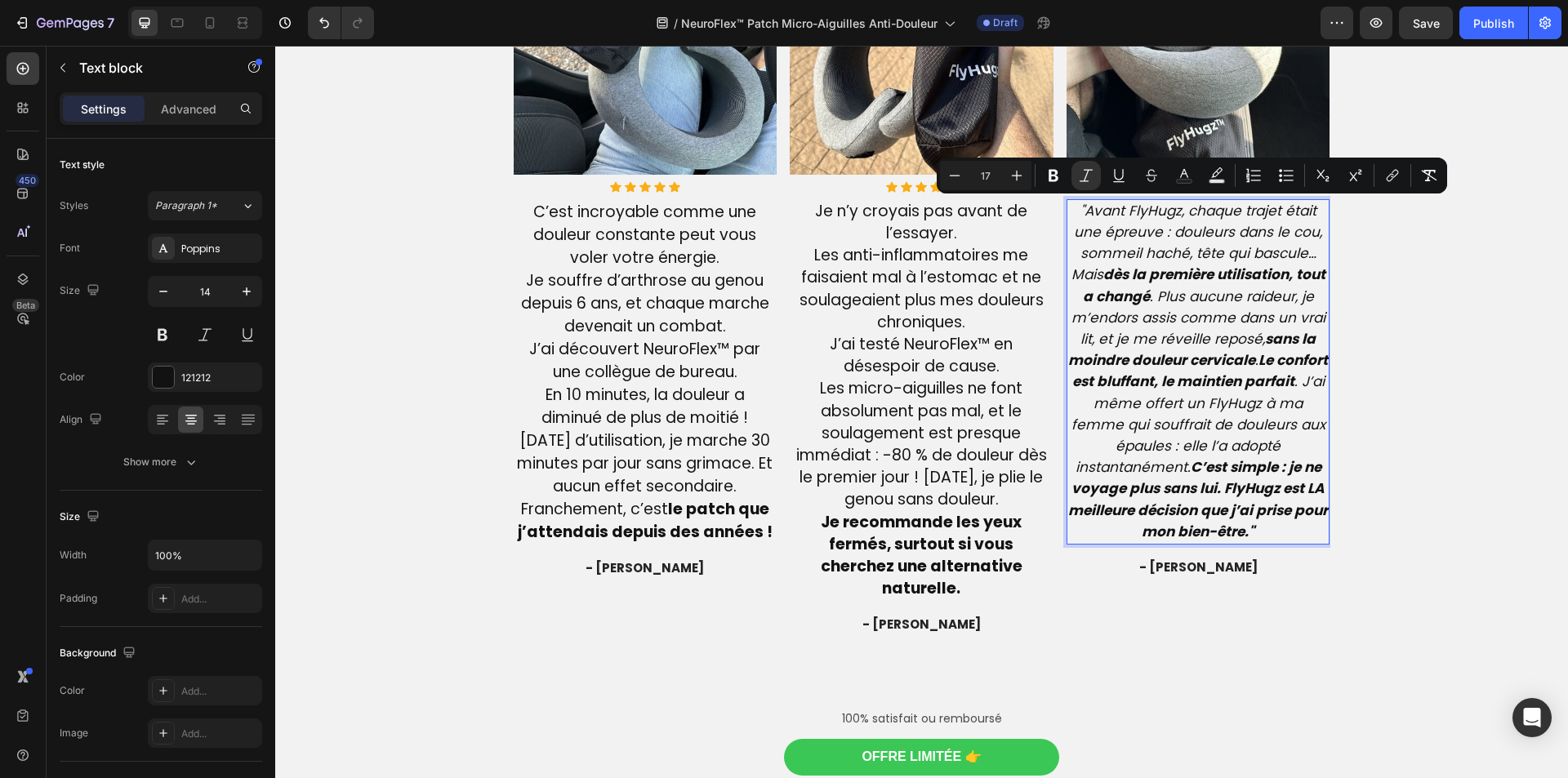
type input "14"
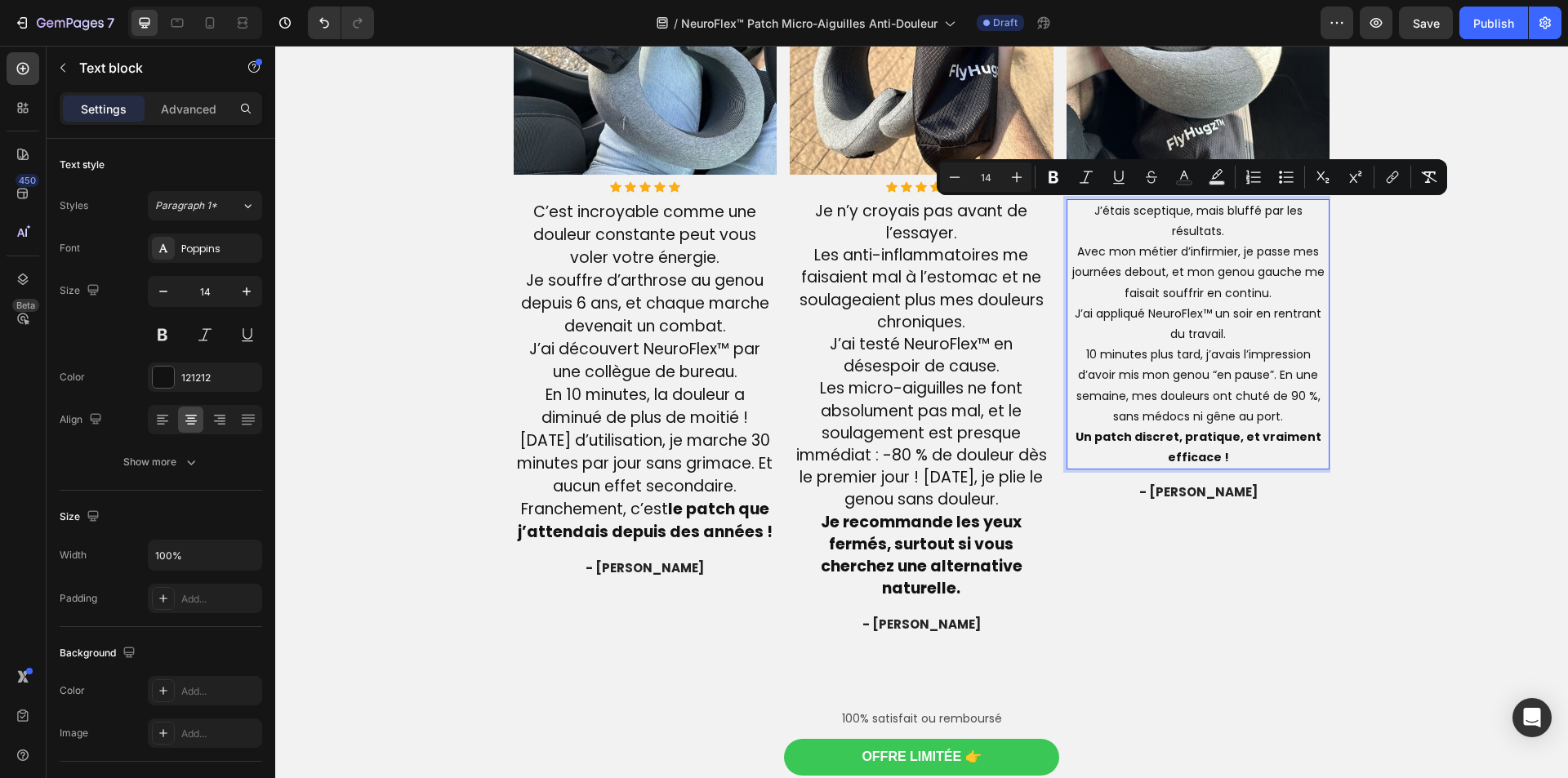
click at [999, 177] on input "14" at bounding box center [985, 177] width 32 height 20
type input "19"
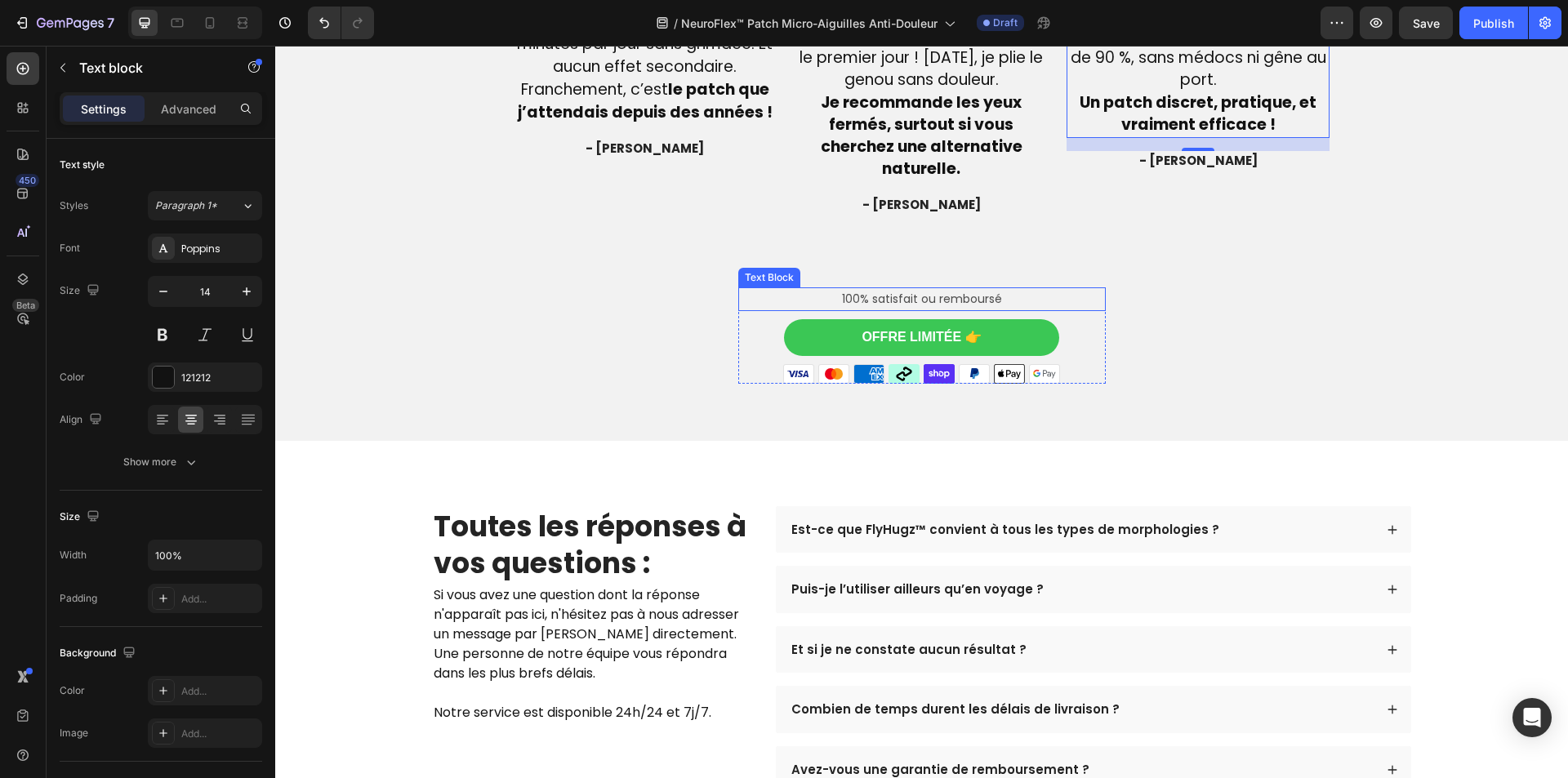
scroll to position [4437, 0]
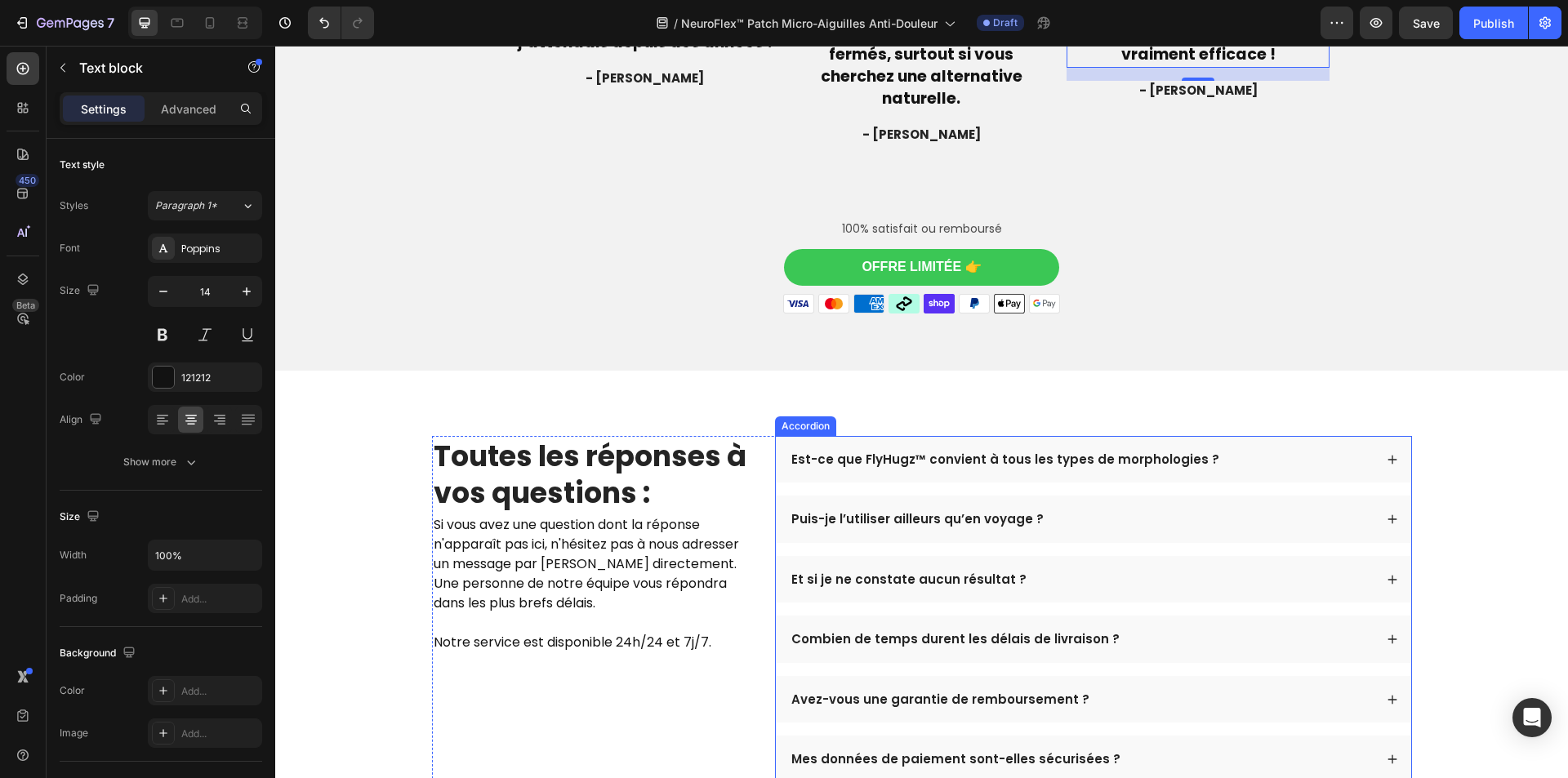
click at [934, 452] on p "Est-ce que FlyHugz™ convient à tous les types de morphologies ?" at bounding box center [1006, 460] width 428 height 17
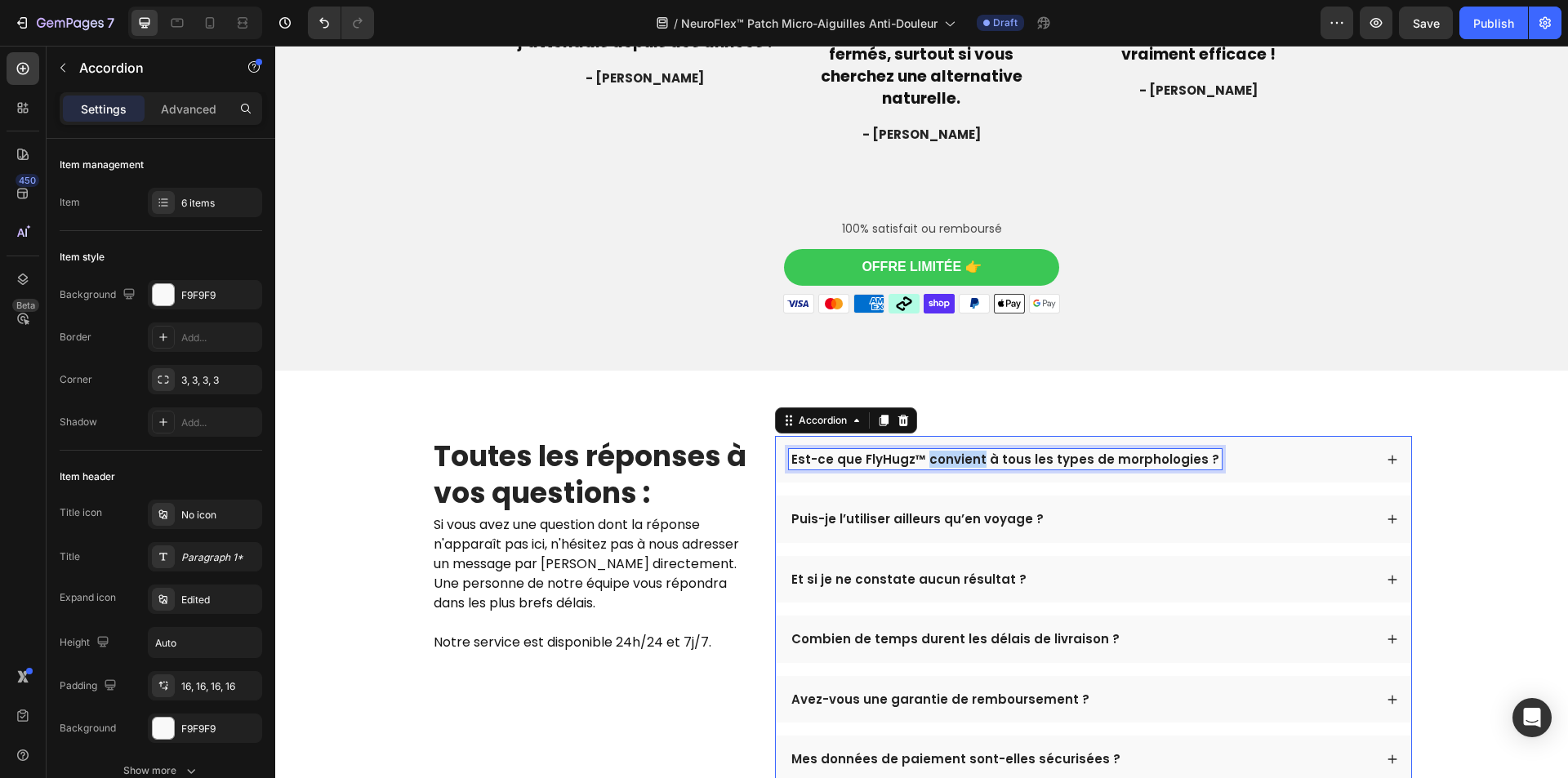
click at [934, 452] on p "Est-ce que FlyHugz™ convient à tous les types de morphologies ?" at bounding box center [1006, 460] width 428 height 17
click at [1268, 449] on div "Combien de temps faut-il pour ressentir un soulagement avec le patch ?" at bounding box center [1081, 460] width 585 height 22
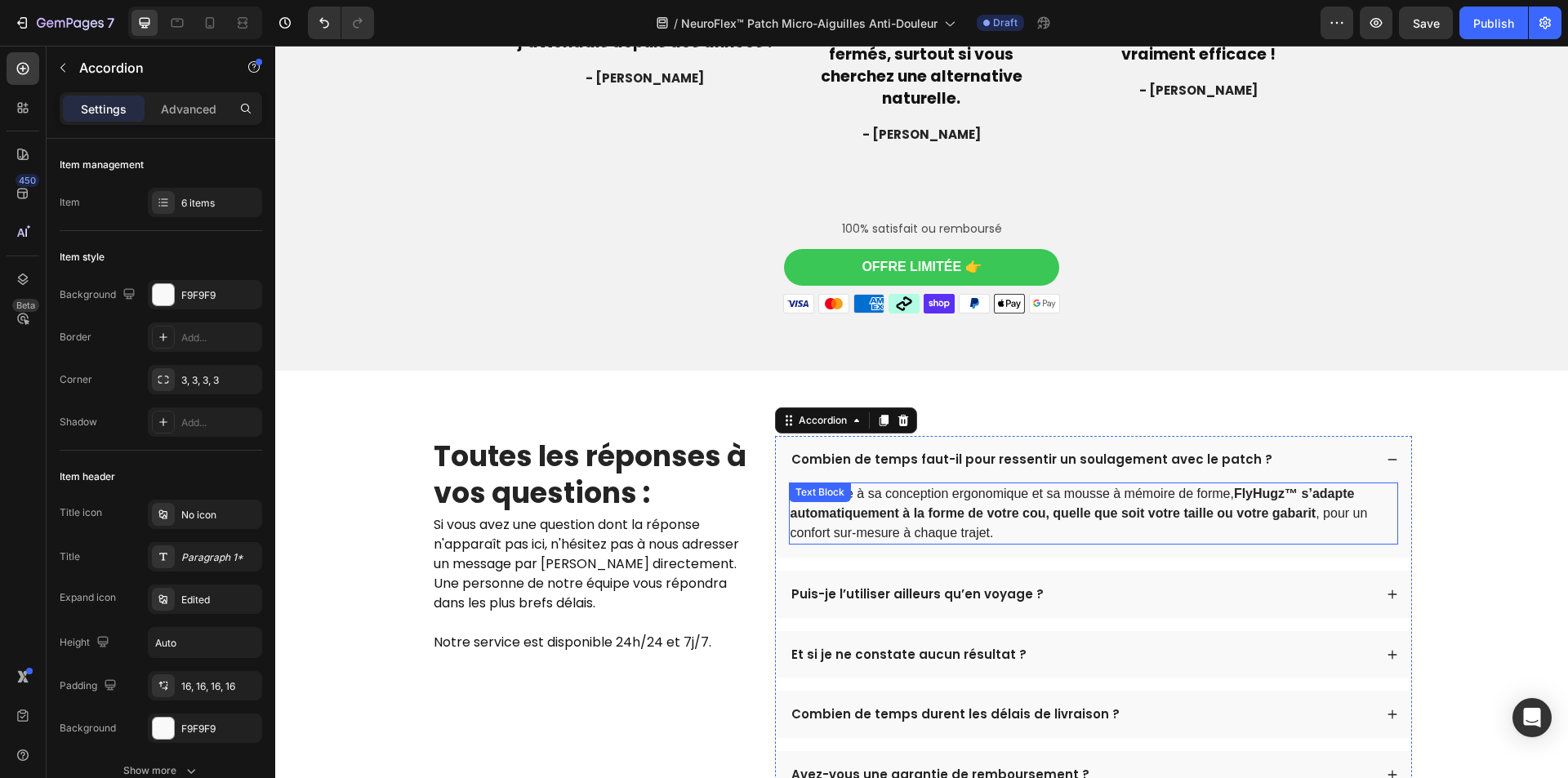
click at [1019, 490] on strong "FlyHugz™ s’adapte automatiquement à la forme de votre cou, quelle que soit votr…" at bounding box center [1073, 503] width 564 height 33
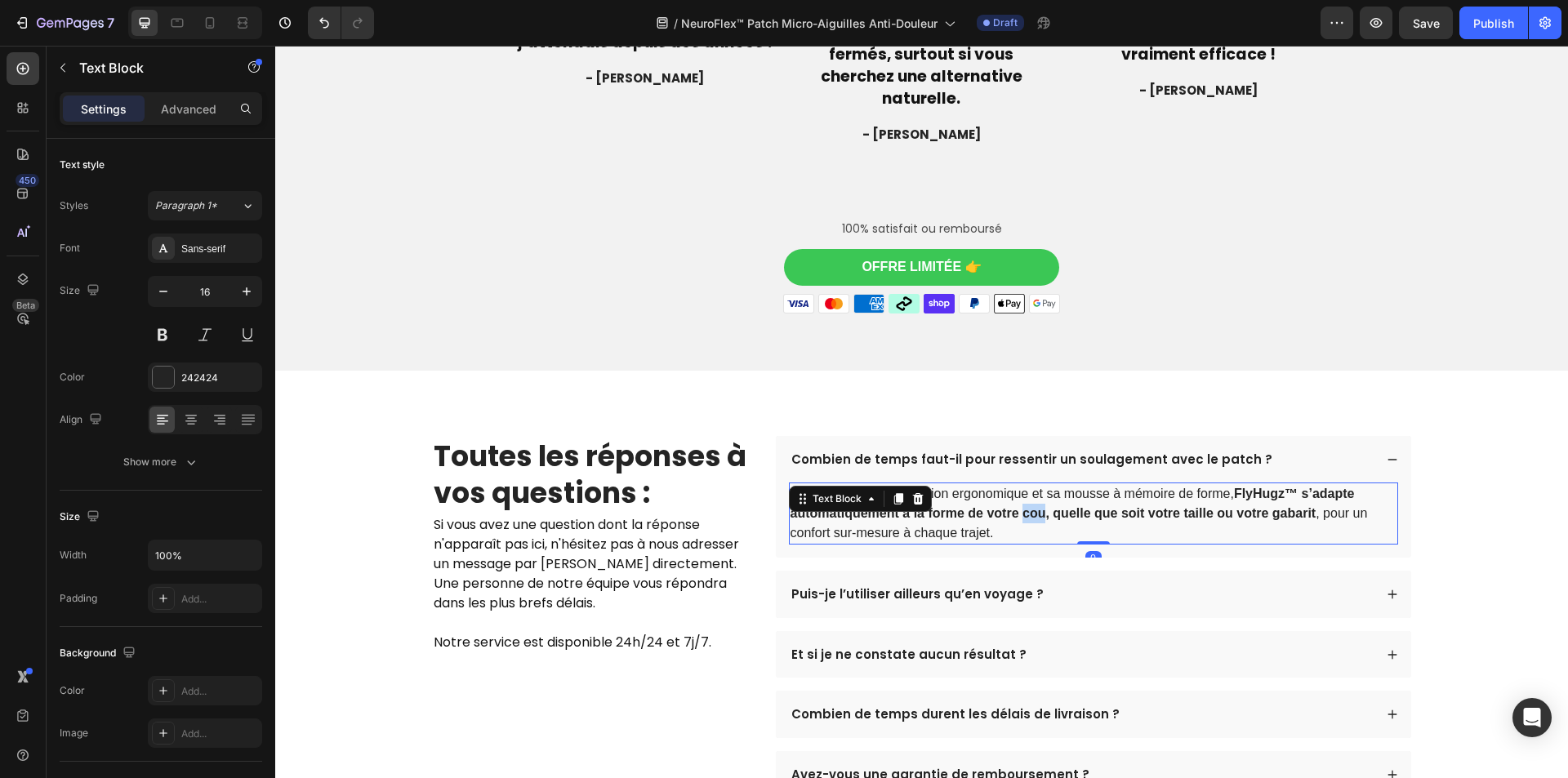
click at [1019, 490] on strong "FlyHugz™ s’adapte automatiquement à la forme de votre cou, quelle que soit votr…" at bounding box center [1073, 503] width 564 height 33
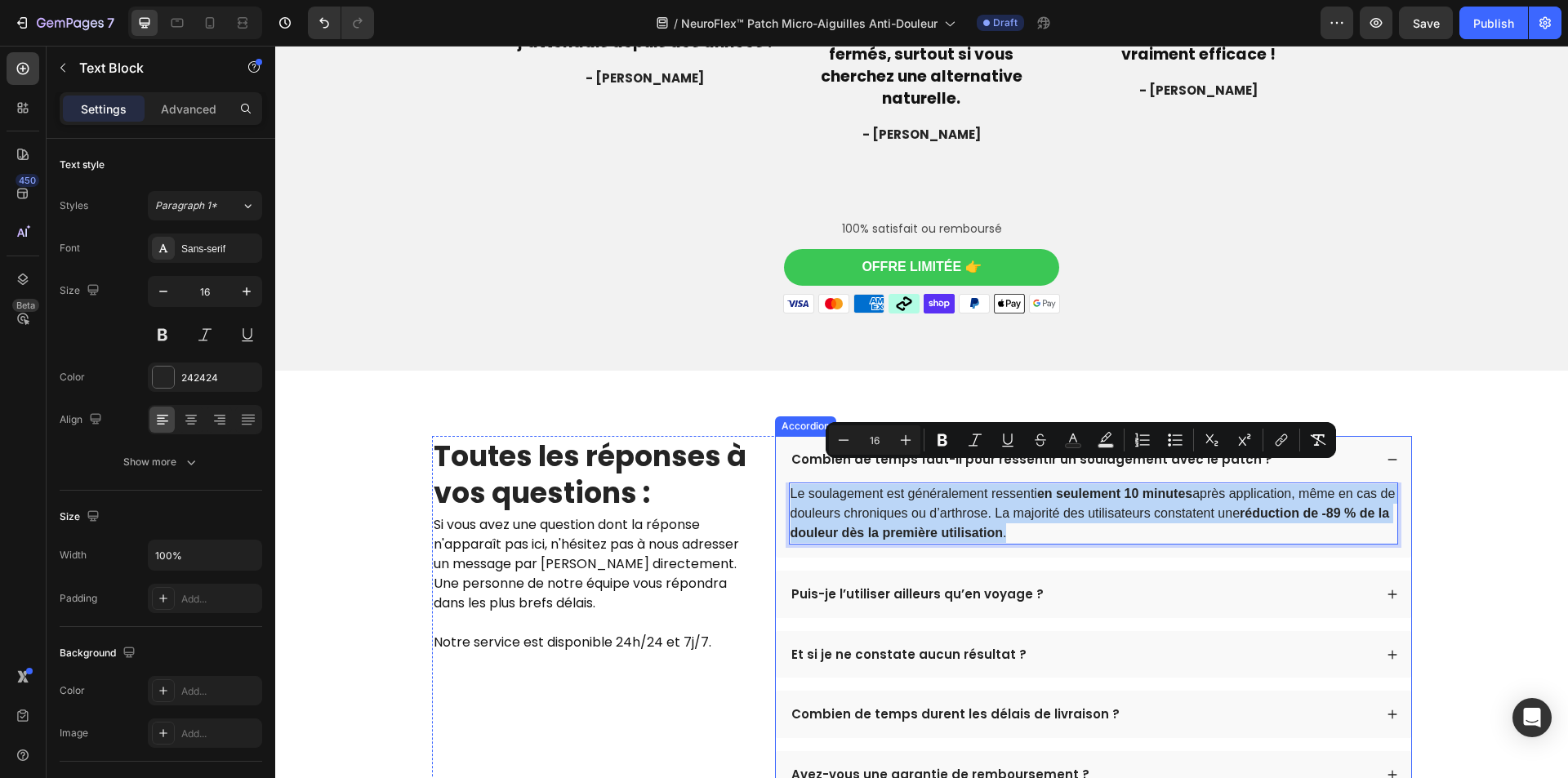
click at [906, 586] on p "Puis-je l’utiliser ailleurs qu’en voyage ?" at bounding box center [918, 594] width 252 height 17
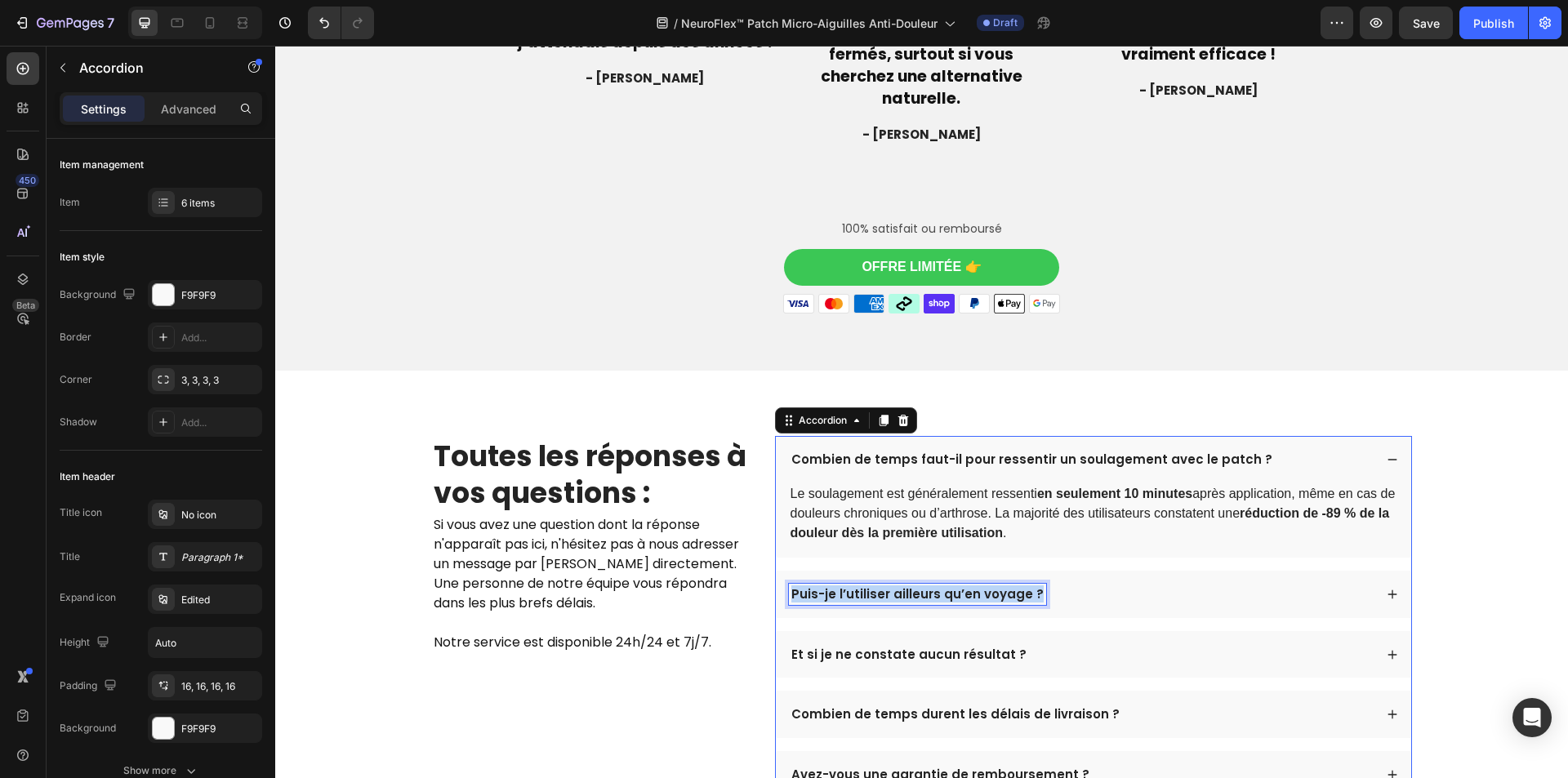
click at [906, 586] on p "Puis-je l’utiliser ailleurs qu’en voyage ?" at bounding box center [918, 594] width 252 height 17
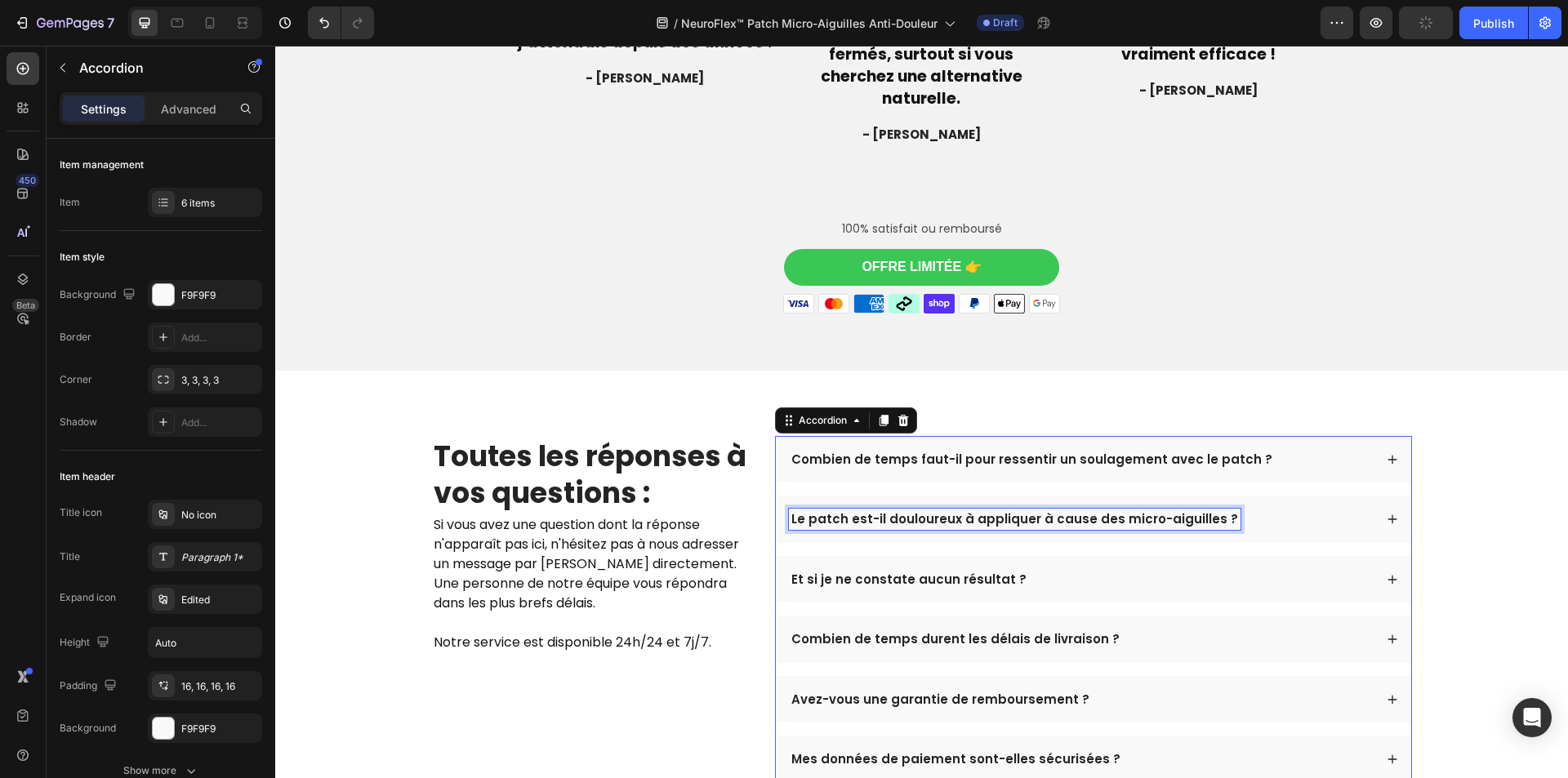
scroll to position [4362, 0]
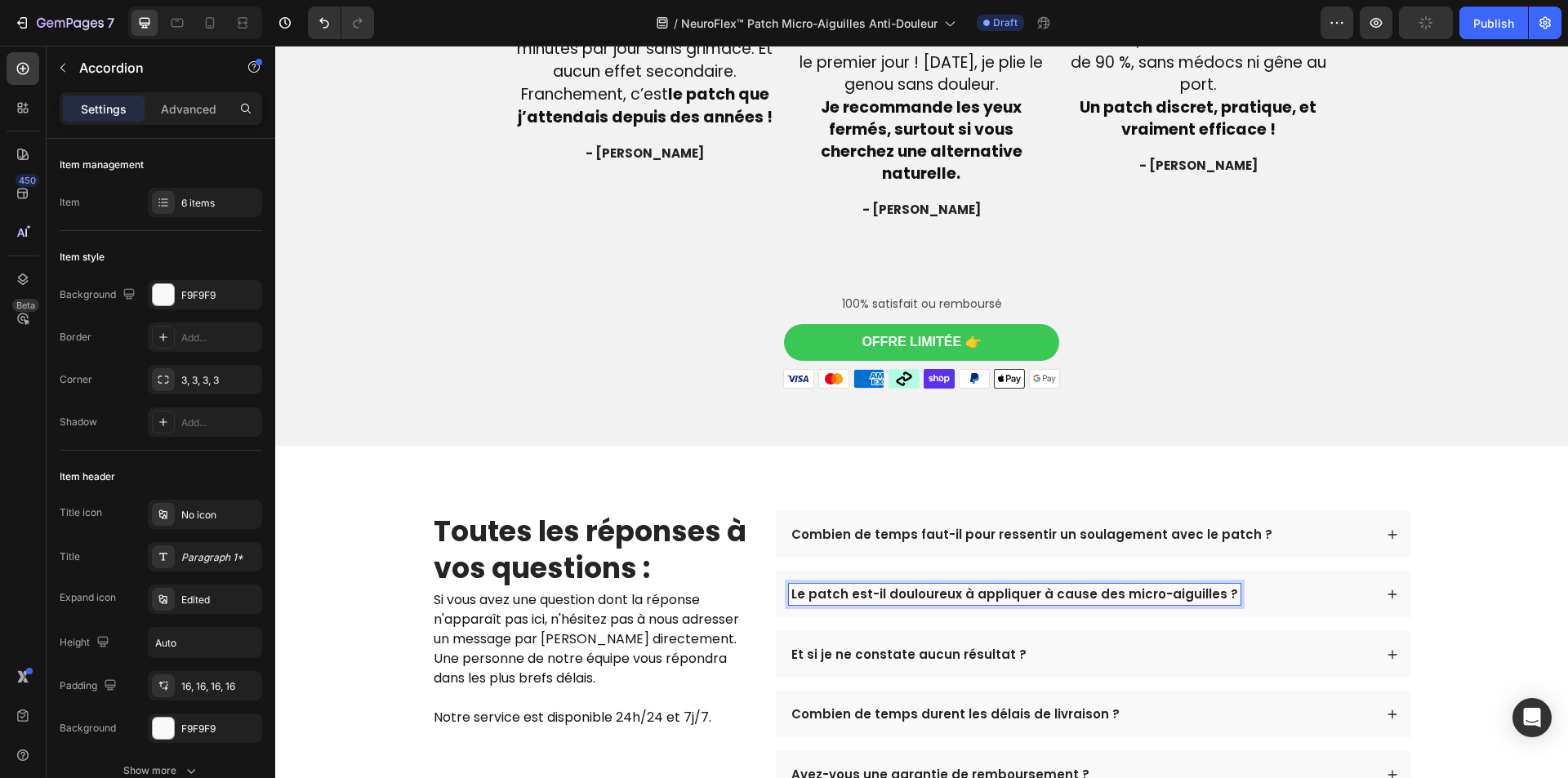
click at [1255, 584] on div "Le patch est-il douloureux à appliquer à cause des micro-aiguilles ?" at bounding box center [1093, 594] width 636 height 47
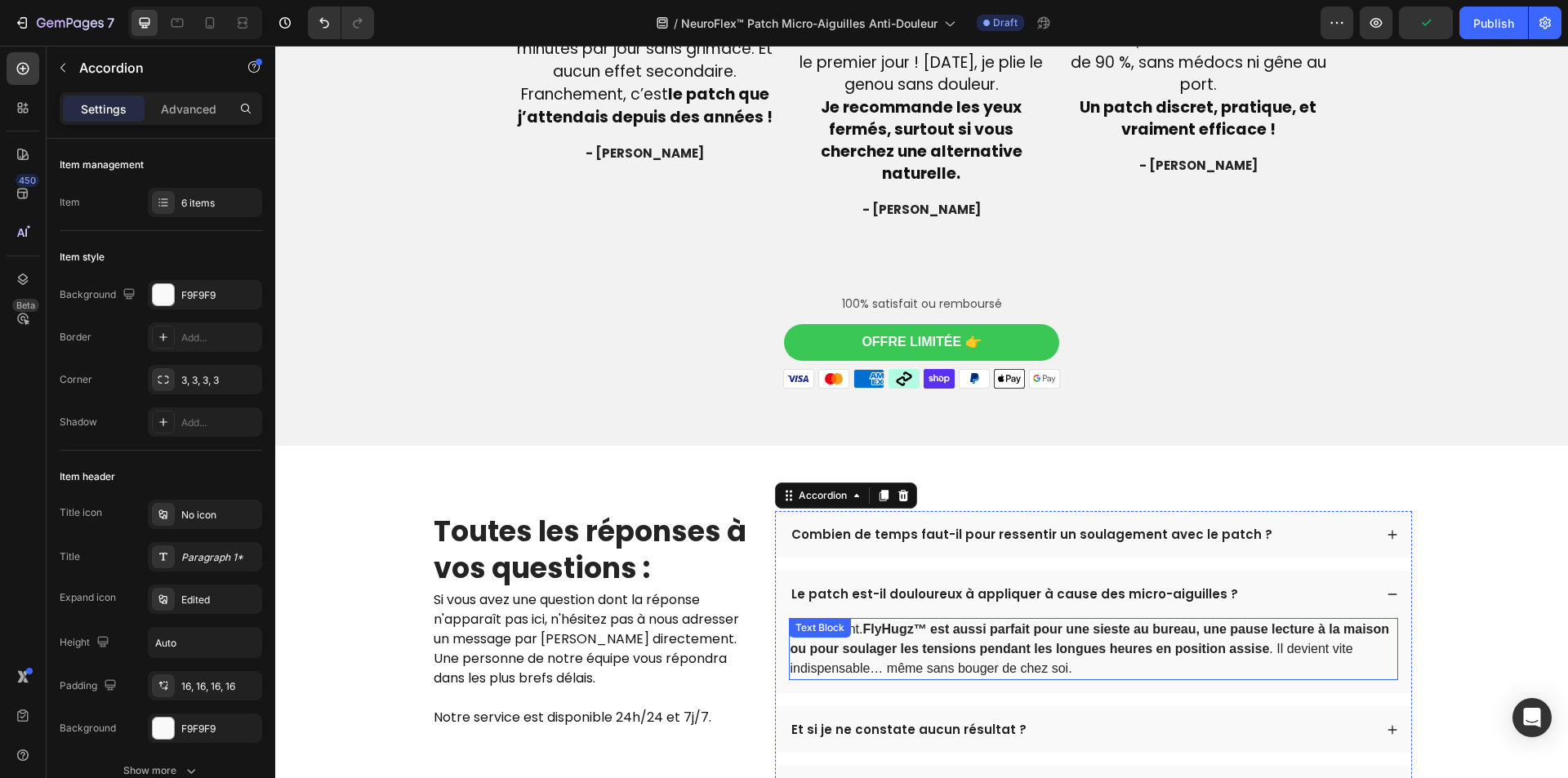
click at [1096, 622] on strong "FlyHugz™ est aussi parfait pour une sieste au bureau, une pause lecture à la ma…" at bounding box center [1091, 639] width 599 height 33
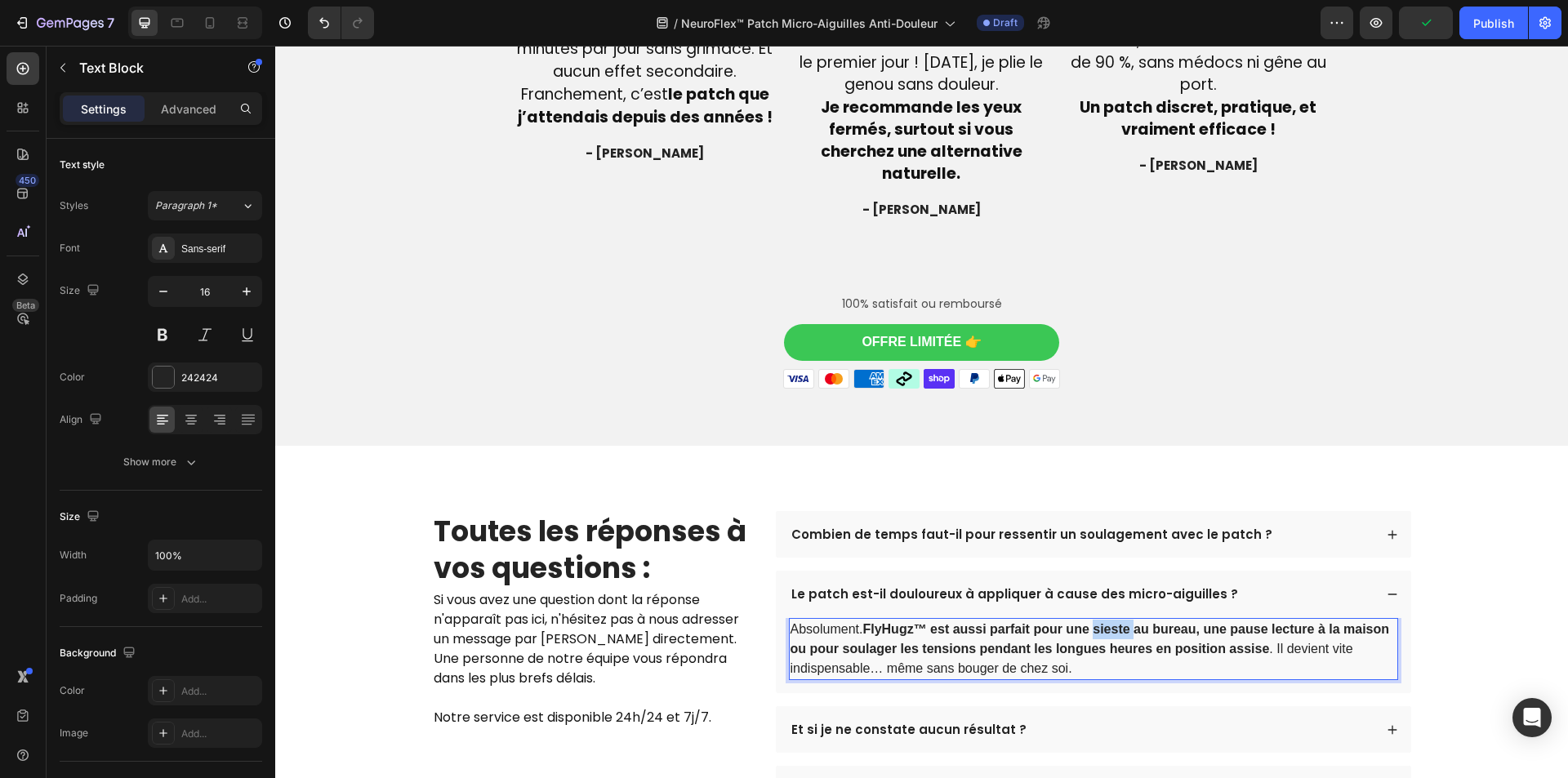
click at [1096, 622] on strong "FlyHugz™ est aussi parfait pour une sieste au bureau, une pause lecture à la ma…" at bounding box center [1091, 639] width 599 height 33
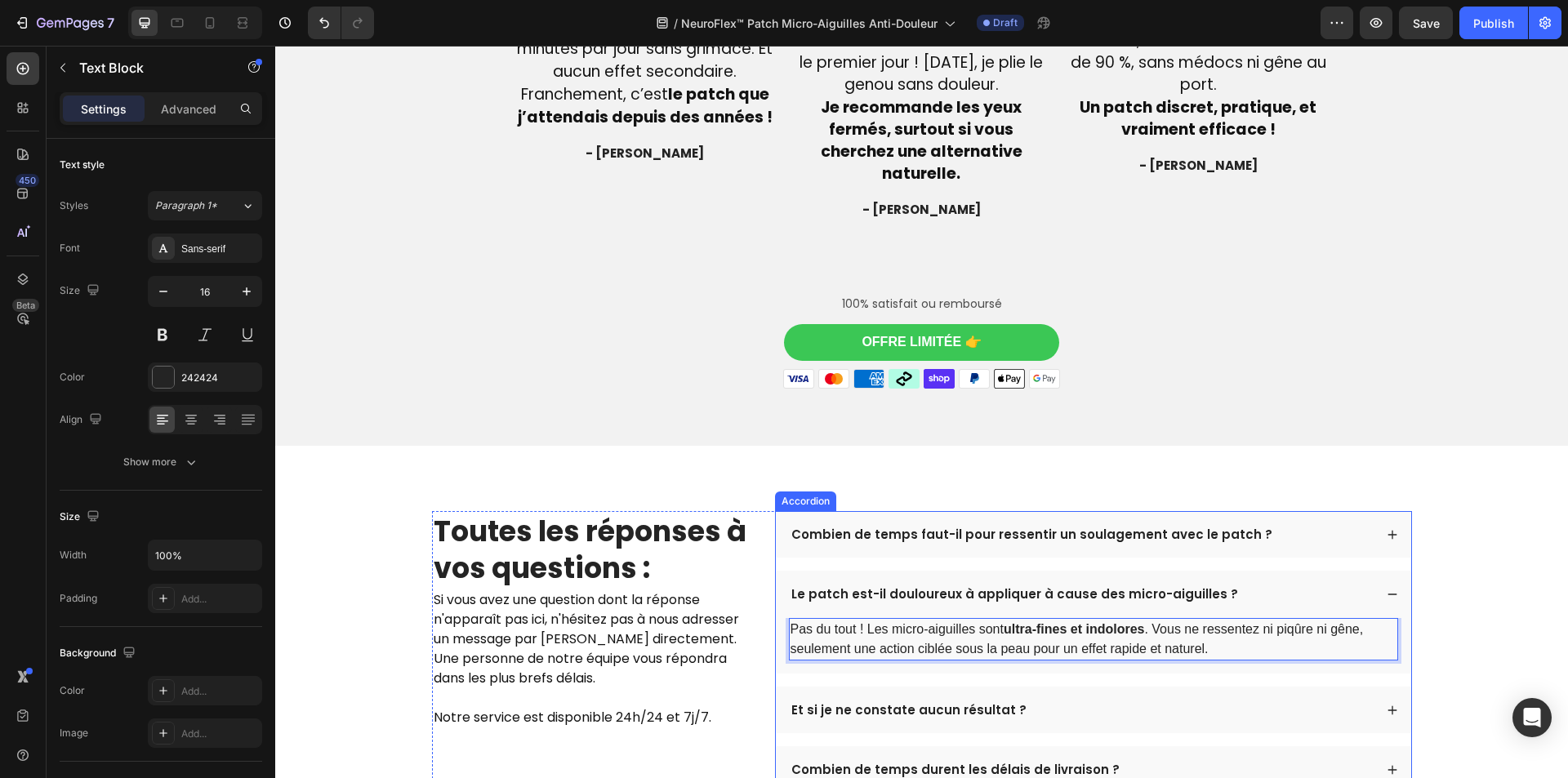
click at [944, 702] on p "Et si je ne constate aucun résultat ?" at bounding box center [909, 710] width 235 height 17
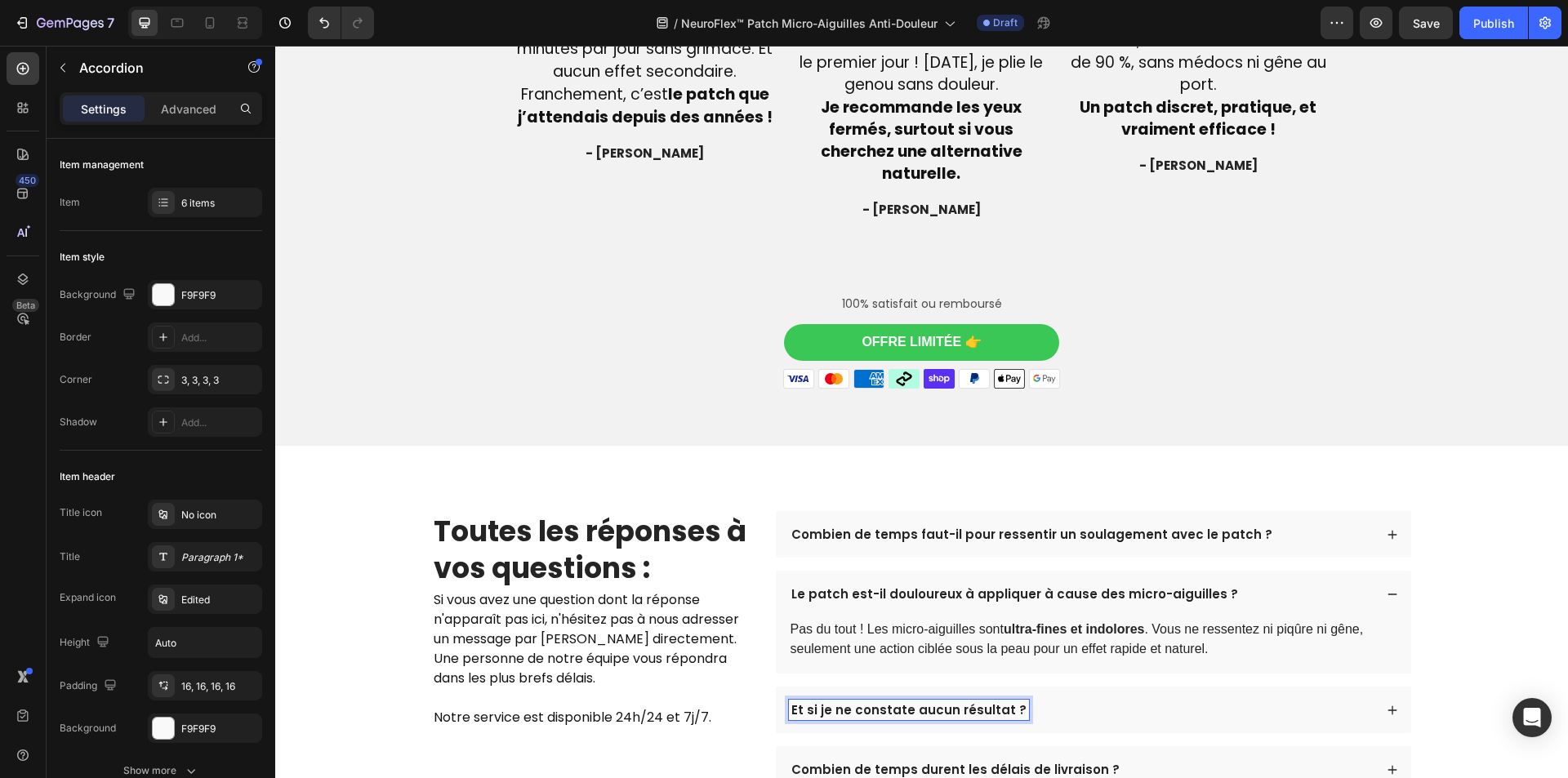
click at [945, 702] on p "Et si je ne constate aucun résultat ?" at bounding box center [909, 710] width 235 height 17
click at [940, 702] on p "Et si je ne constate aucun résultat ?" at bounding box center [909, 710] width 235 height 17
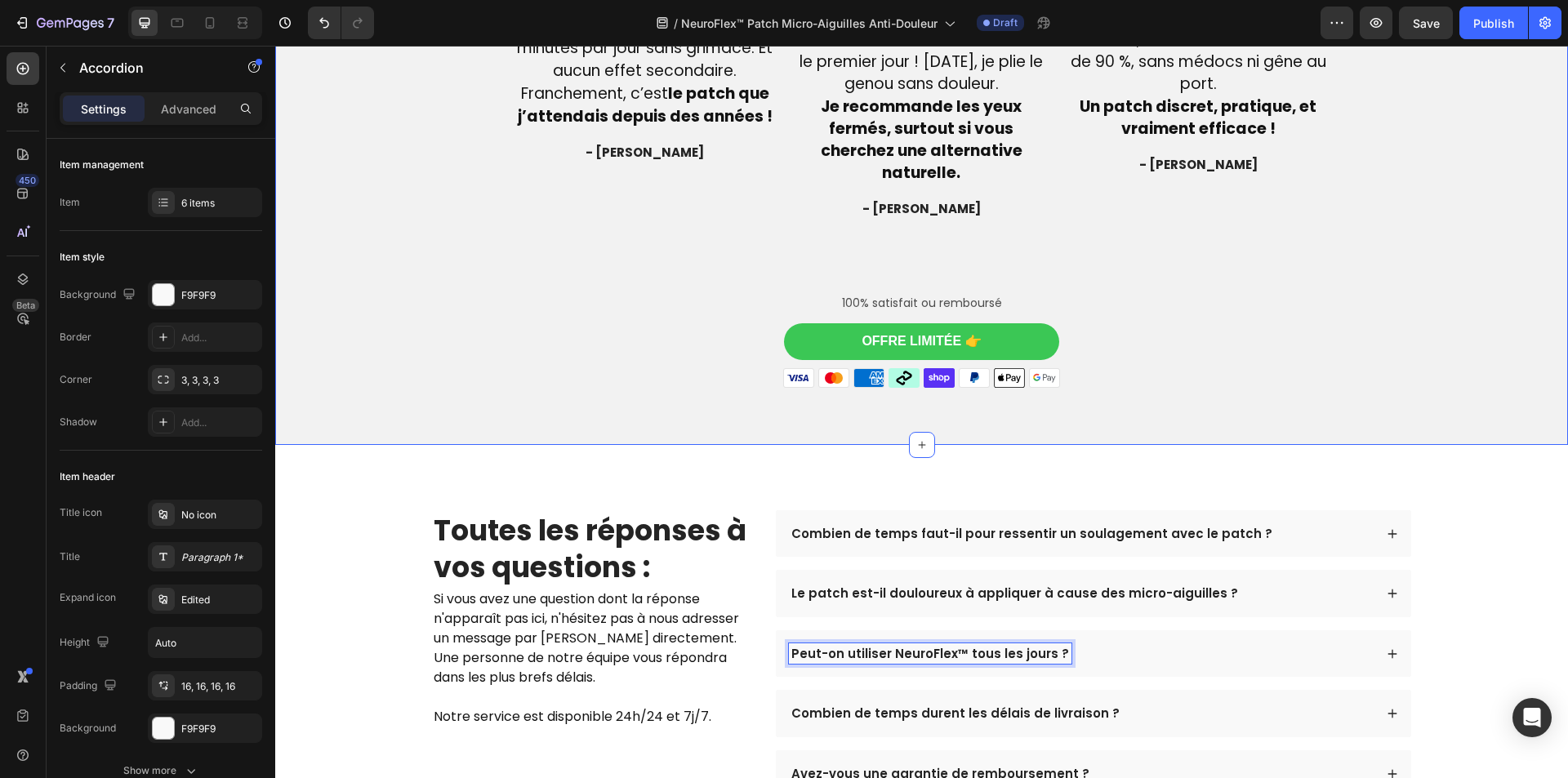
scroll to position [4388, 0]
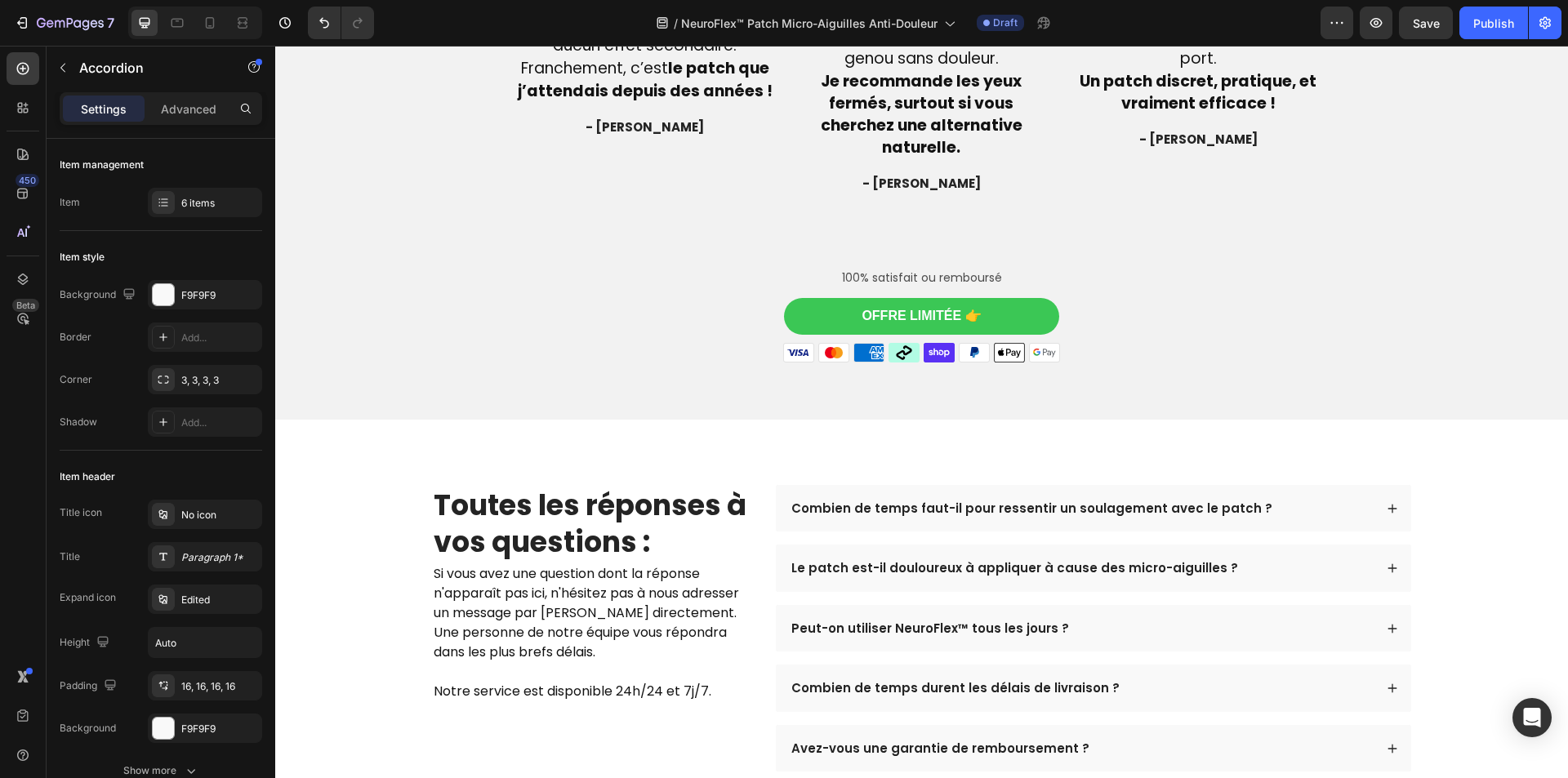
click at [1110, 618] on div "Peut-on utiliser NeuroFlex™ tous les jours ?" at bounding box center [1081, 629] width 585 height 22
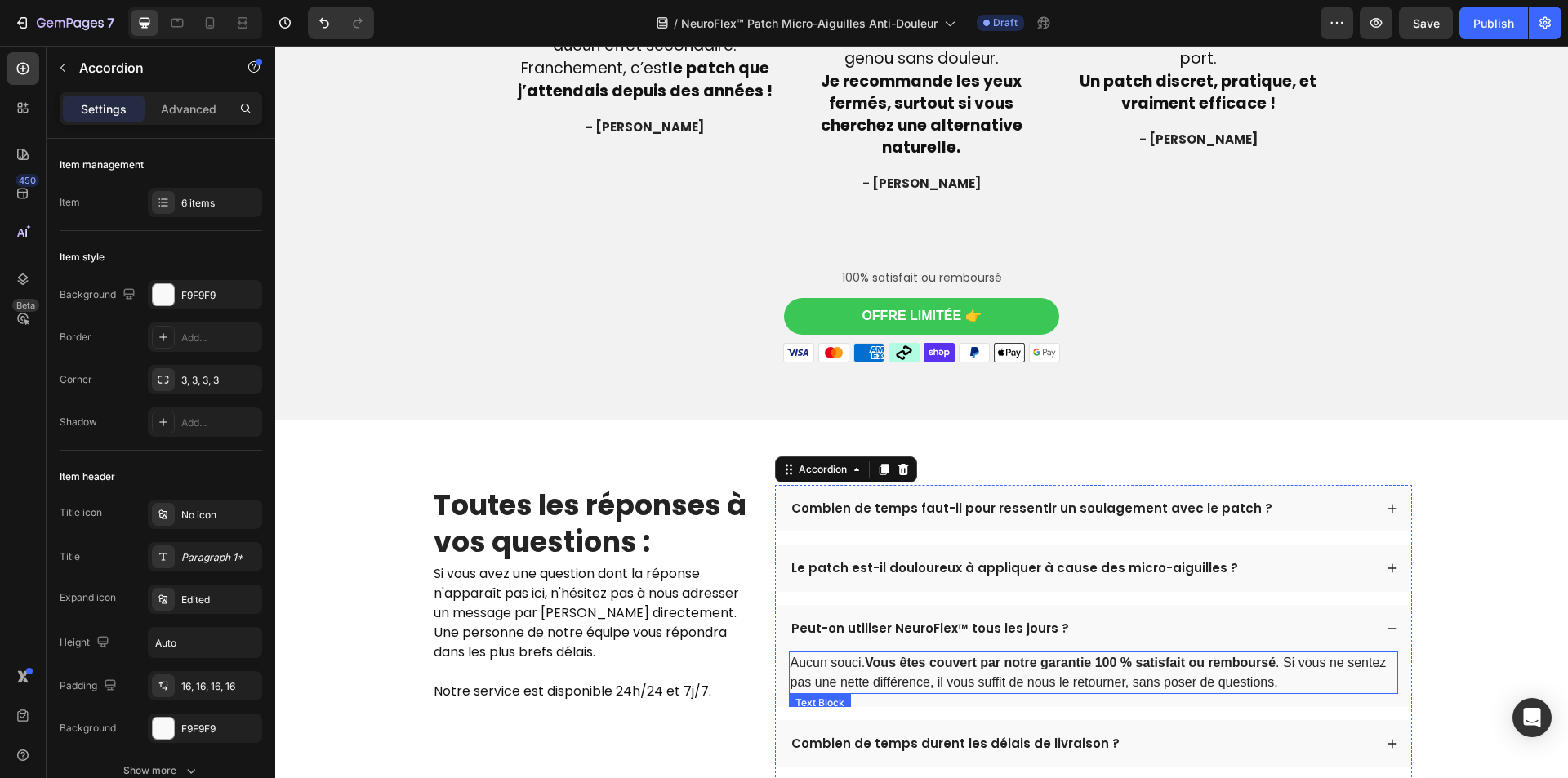
click at [1115, 656] on strong "Vous êtes couvert par notre garantie 100 % satisfait ou remboursé" at bounding box center [1070, 663] width 411 height 14
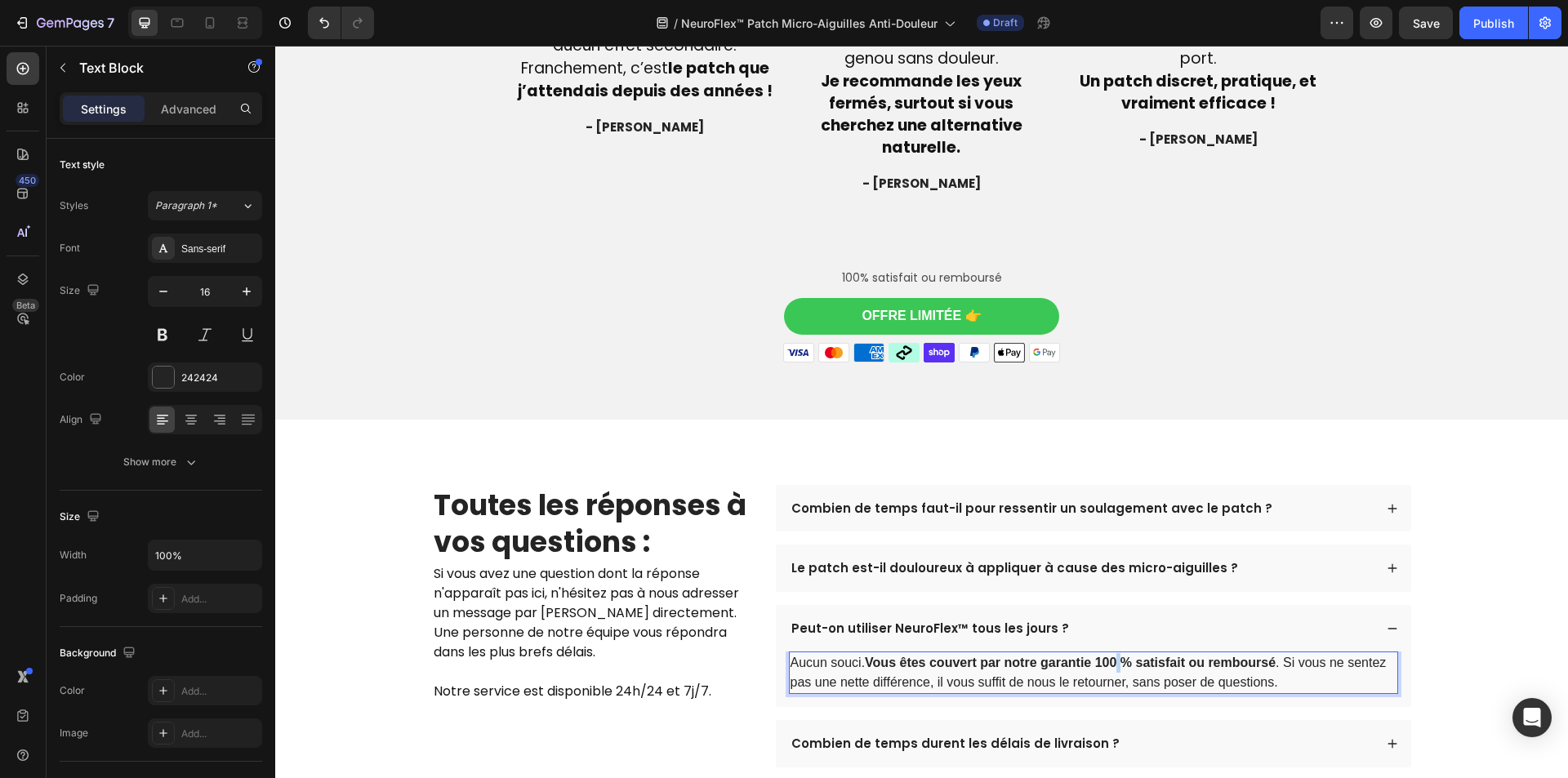
click at [1115, 656] on strong "Vous êtes couvert par notre garantie 100 % satisfait ou remboursé" at bounding box center [1070, 663] width 411 height 14
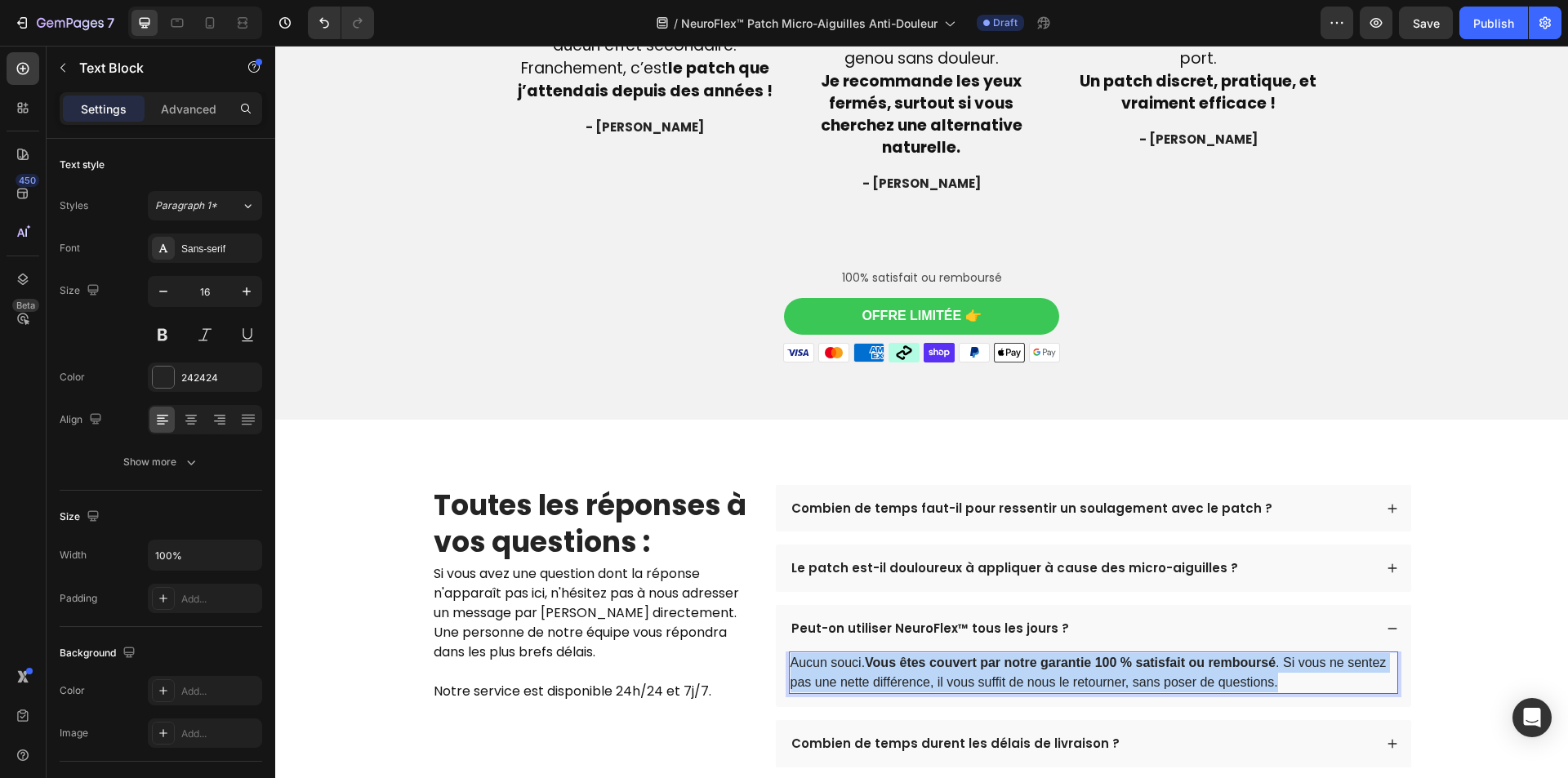
click at [1115, 656] on strong "Vous êtes couvert par notre garantie 100 % satisfait ou remboursé" at bounding box center [1070, 663] width 411 height 14
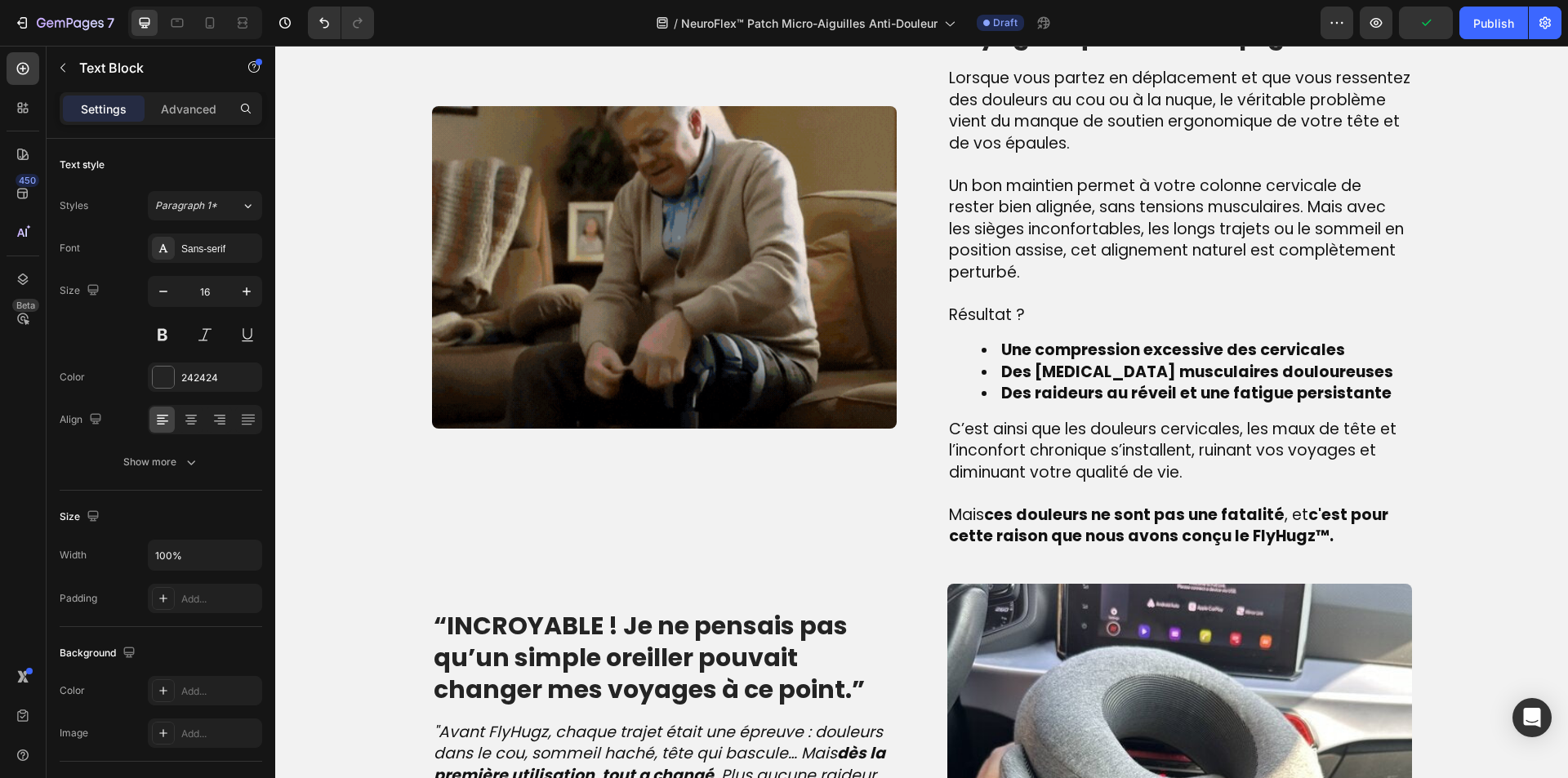
scroll to position [1122, 0]
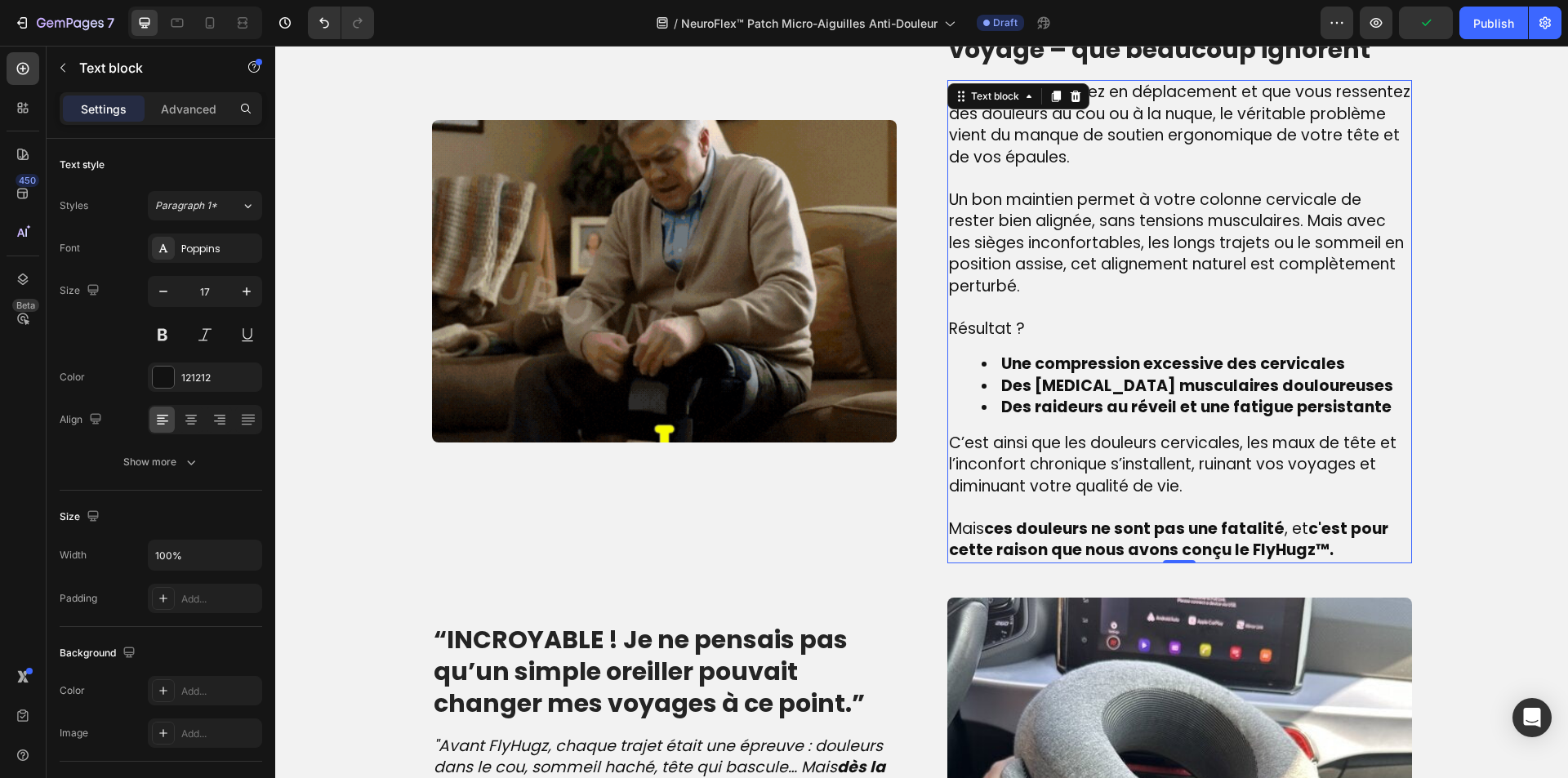
click at [1096, 312] on p at bounding box center [1180, 308] width 462 height 22
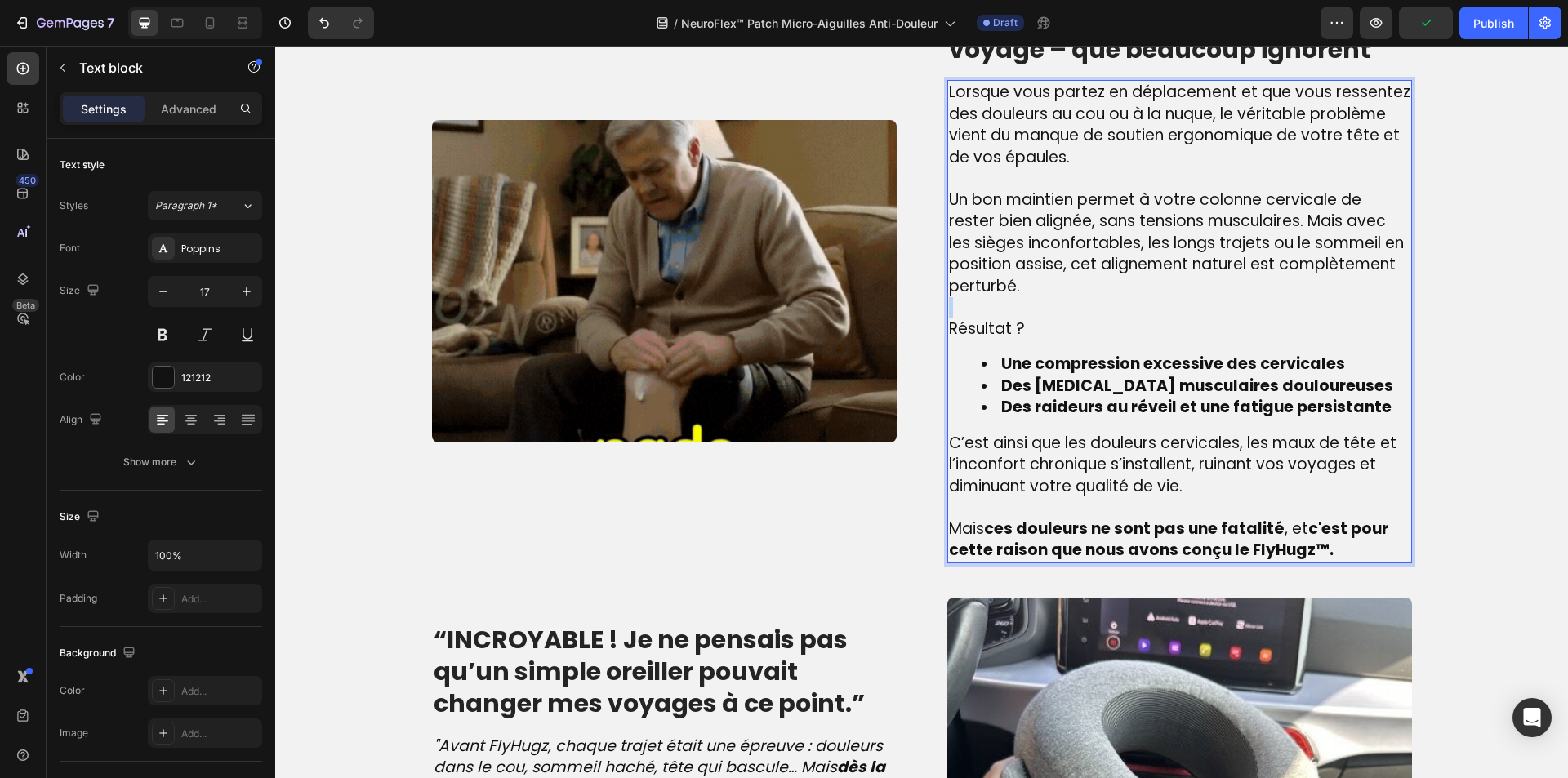
click at [1096, 312] on p "Rich Text Editor. Editing area: main" at bounding box center [1180, 308] width 462 height 22
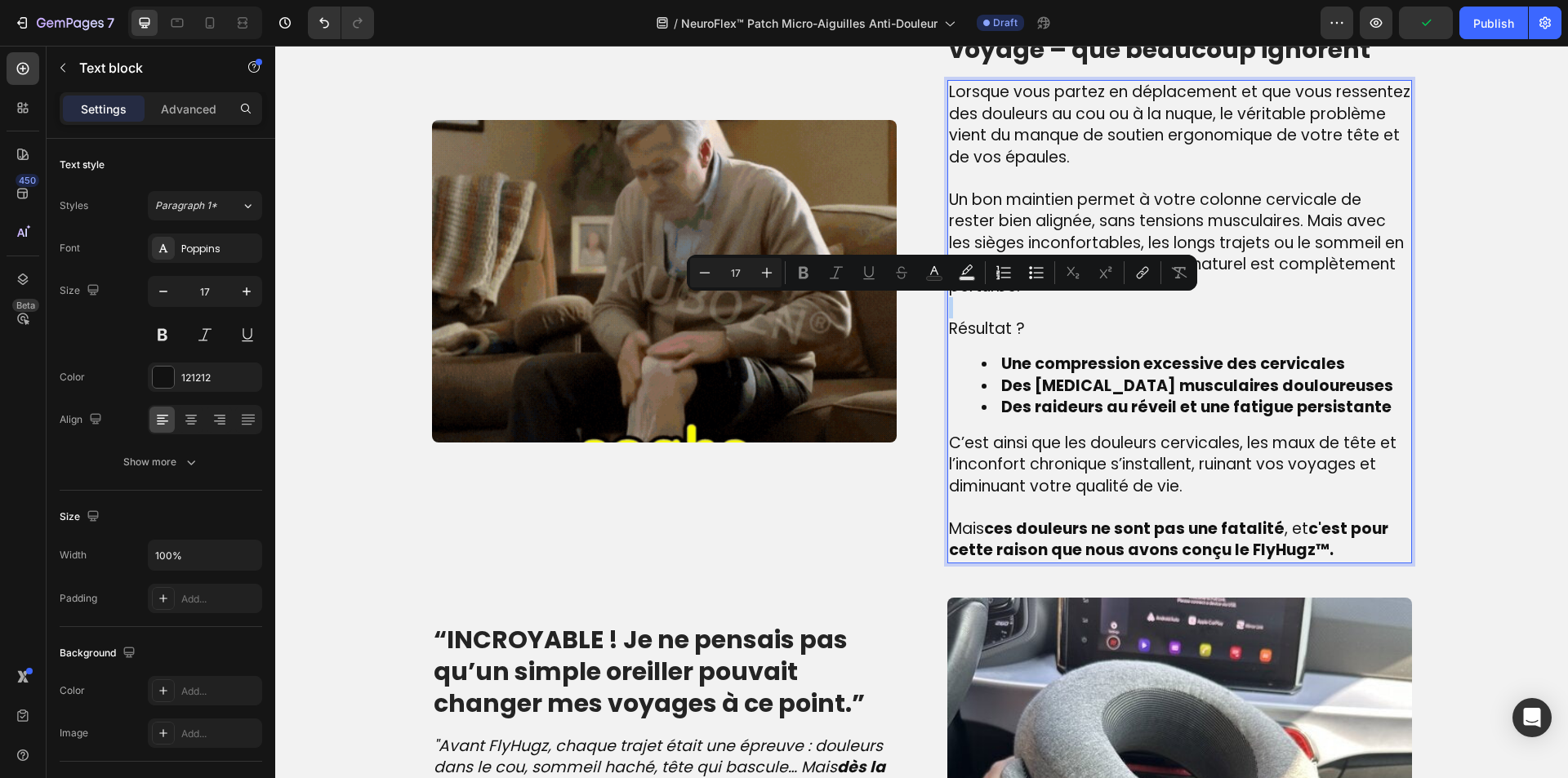
type input "19"
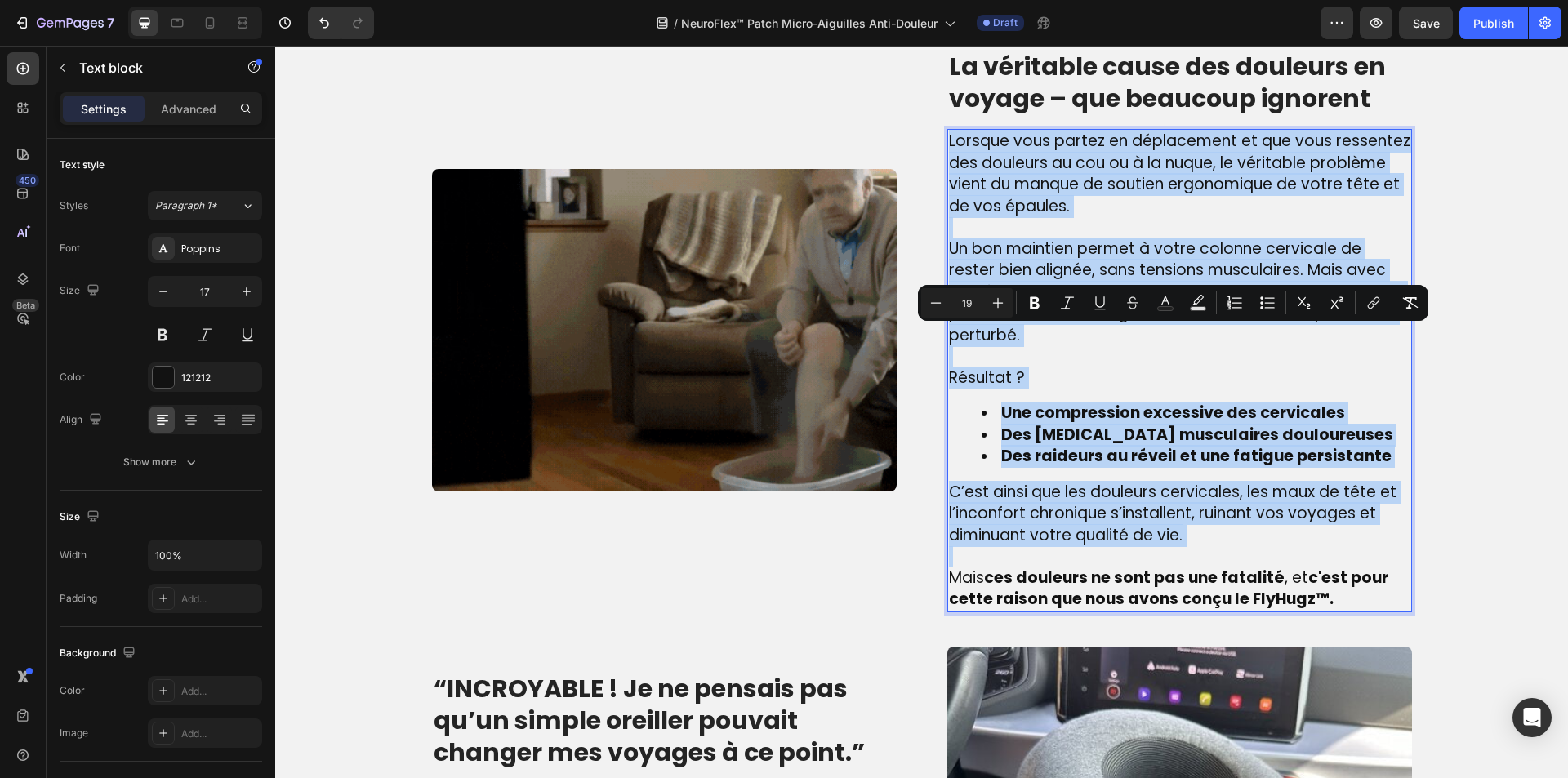
scroll to position [796, 0]
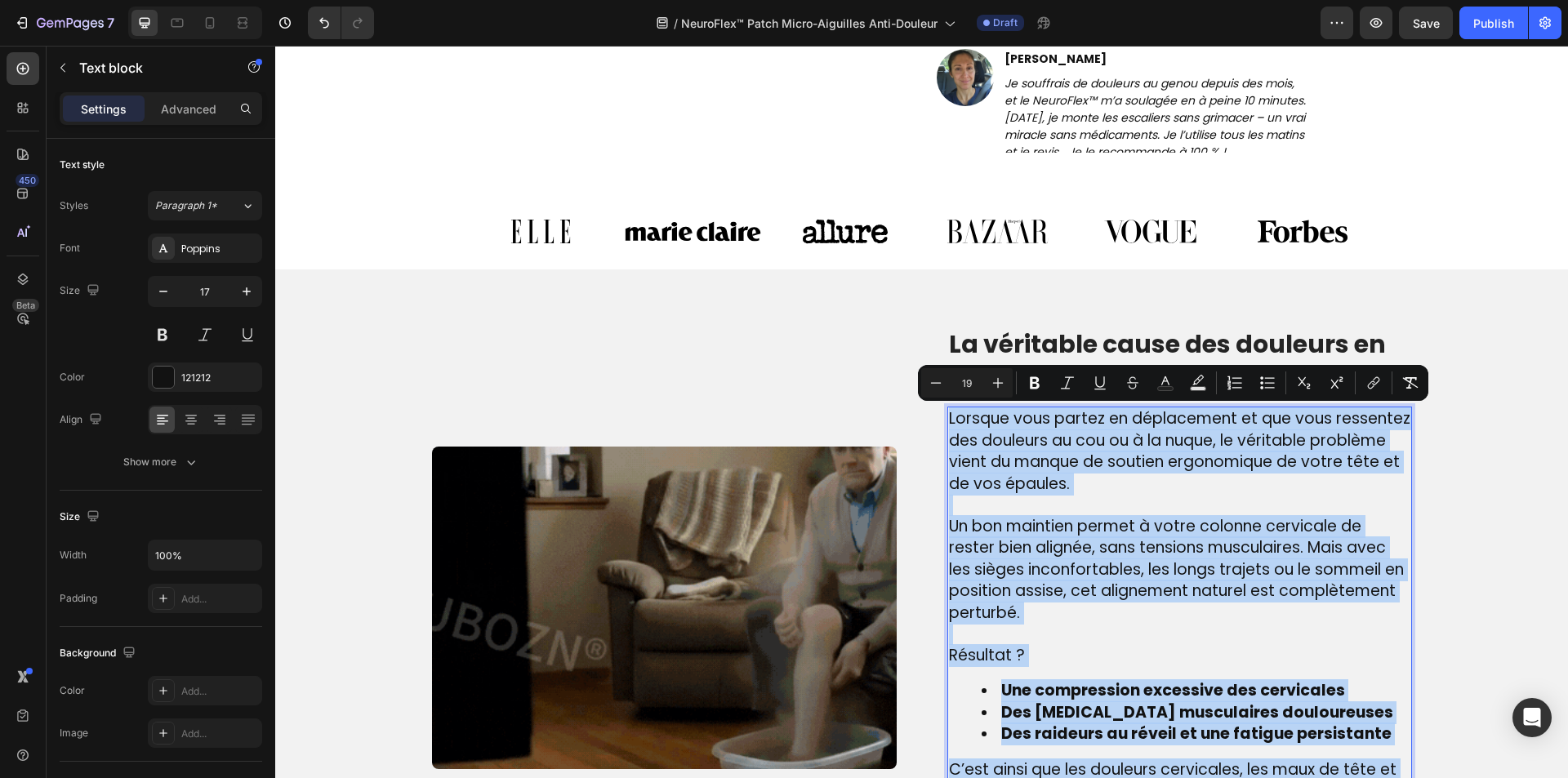
type input "17"
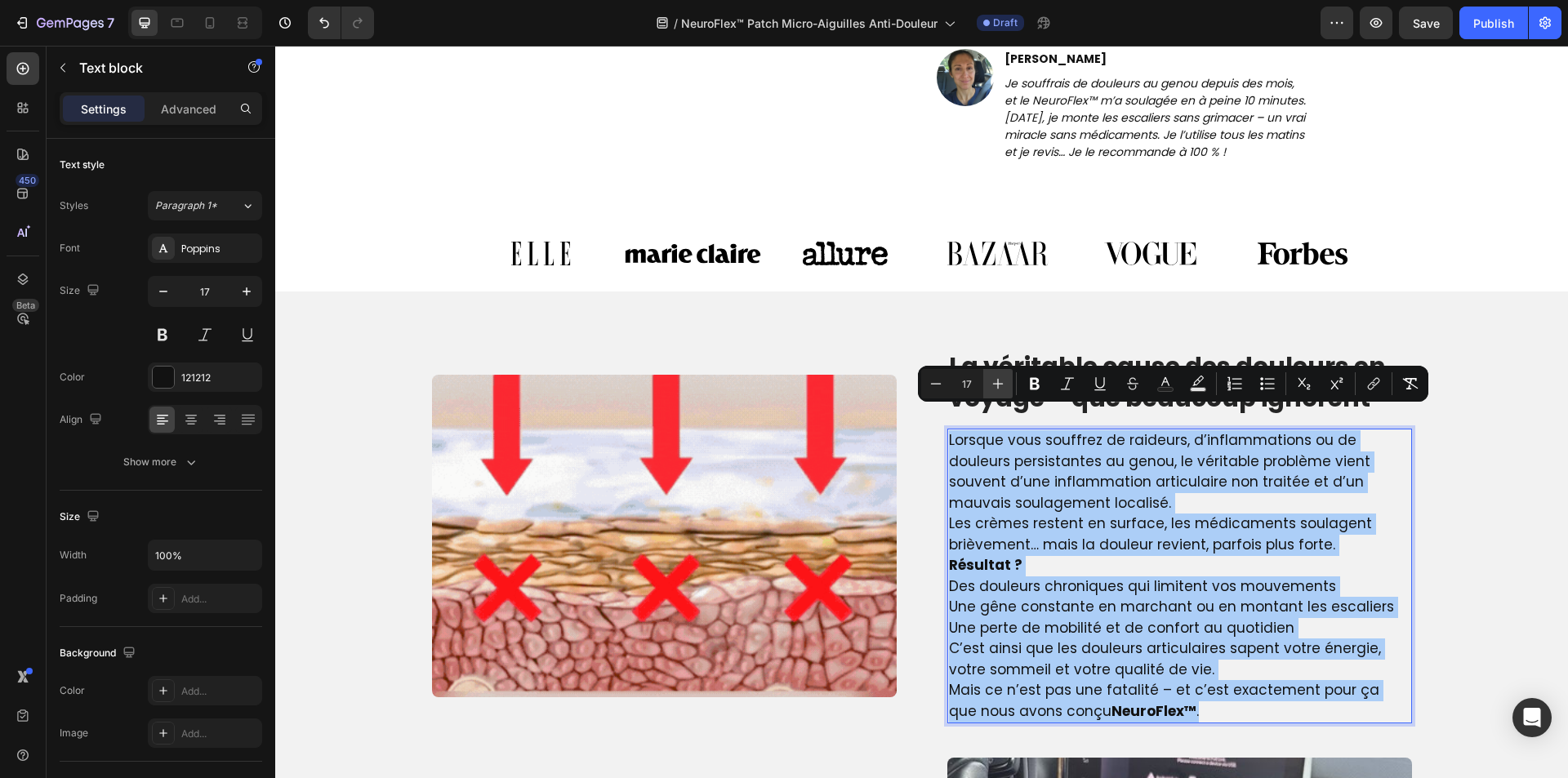
click at [993, 386] on icon "Editor contextual toolbar" at bounding box center [998, 383] width 17 height 17
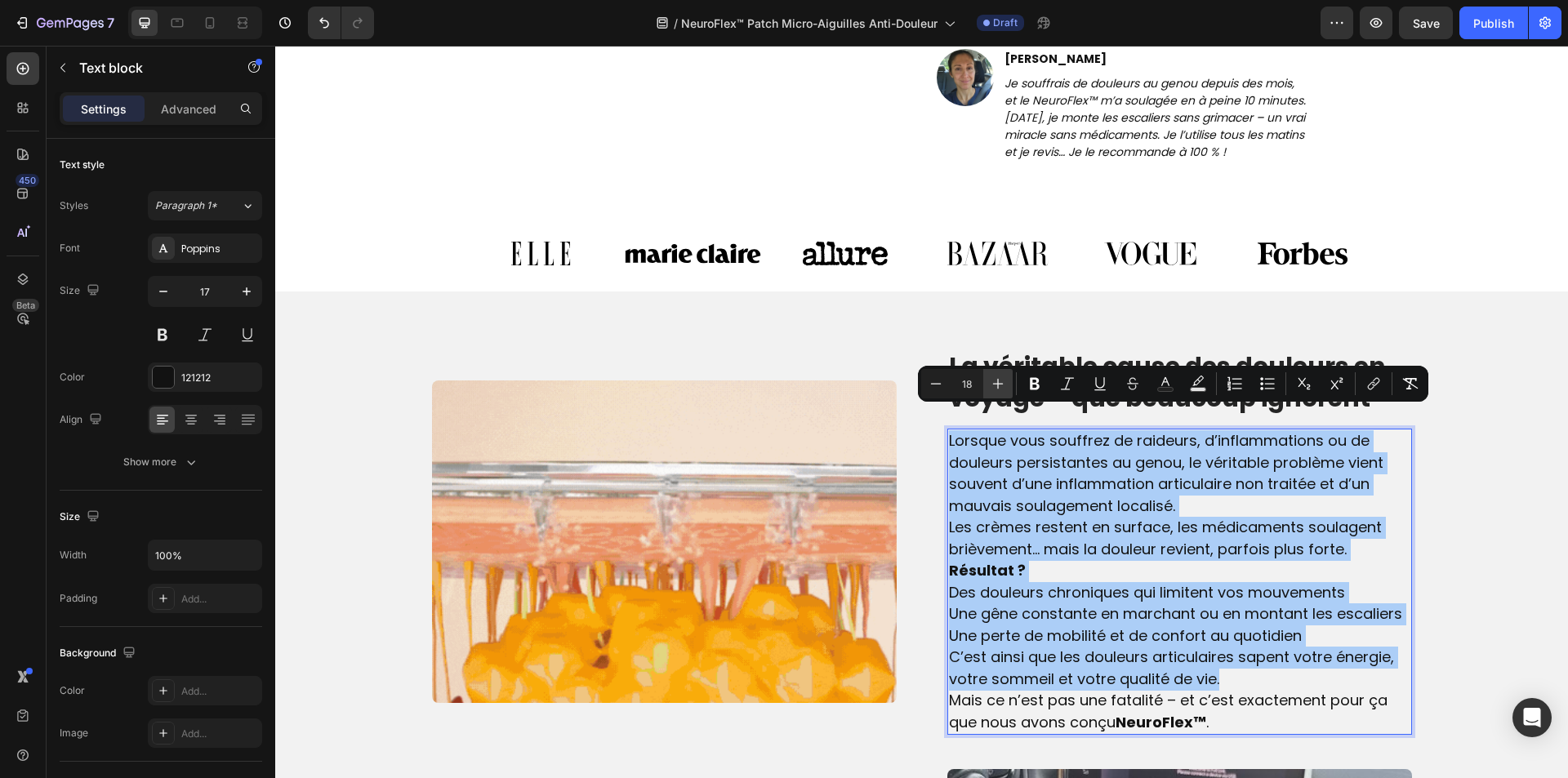
click at [993, 386] on icon "Editor contextual toolbar" at bounding box center [998, 383] width 17 height 17
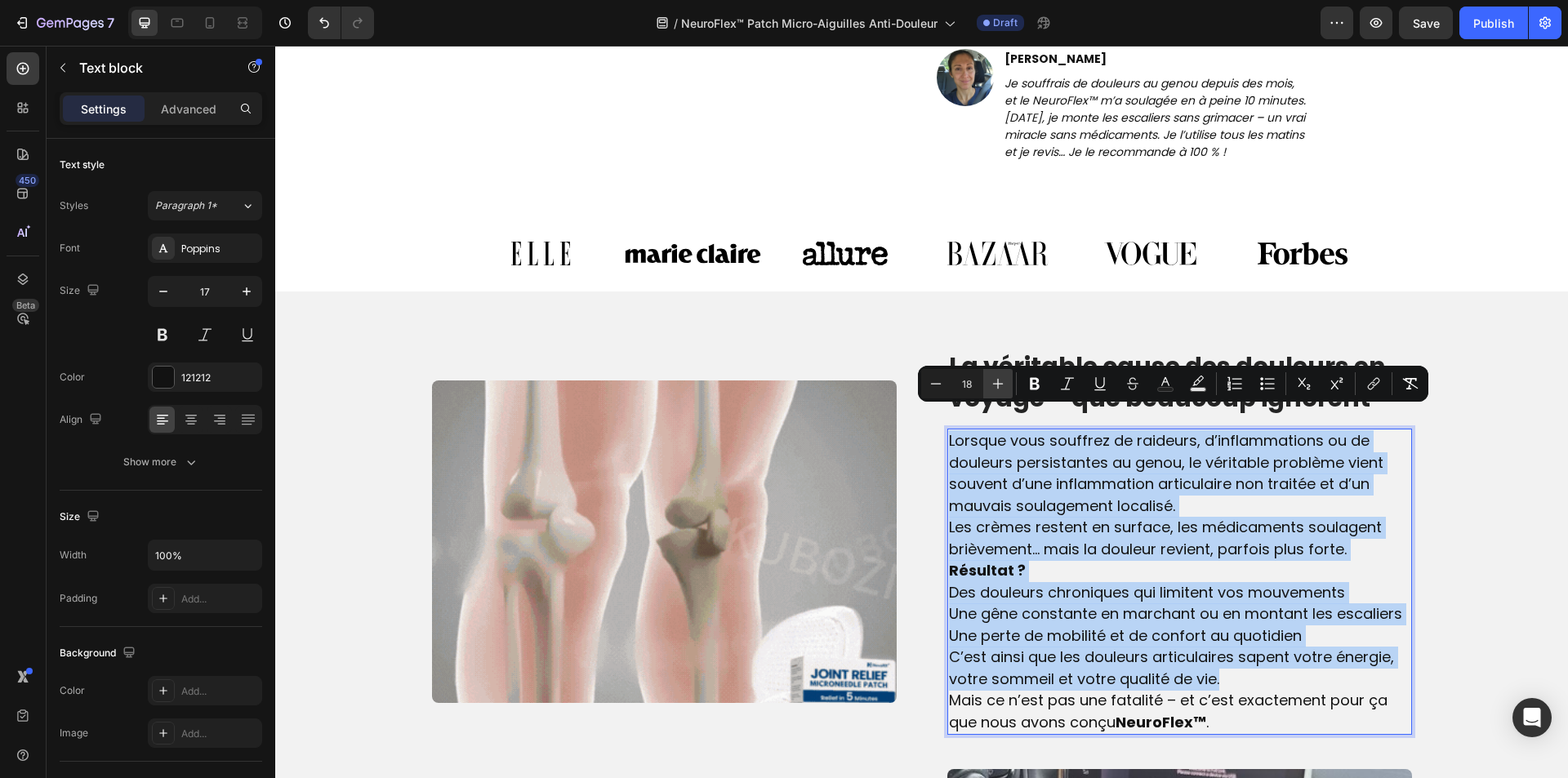
type input "19"
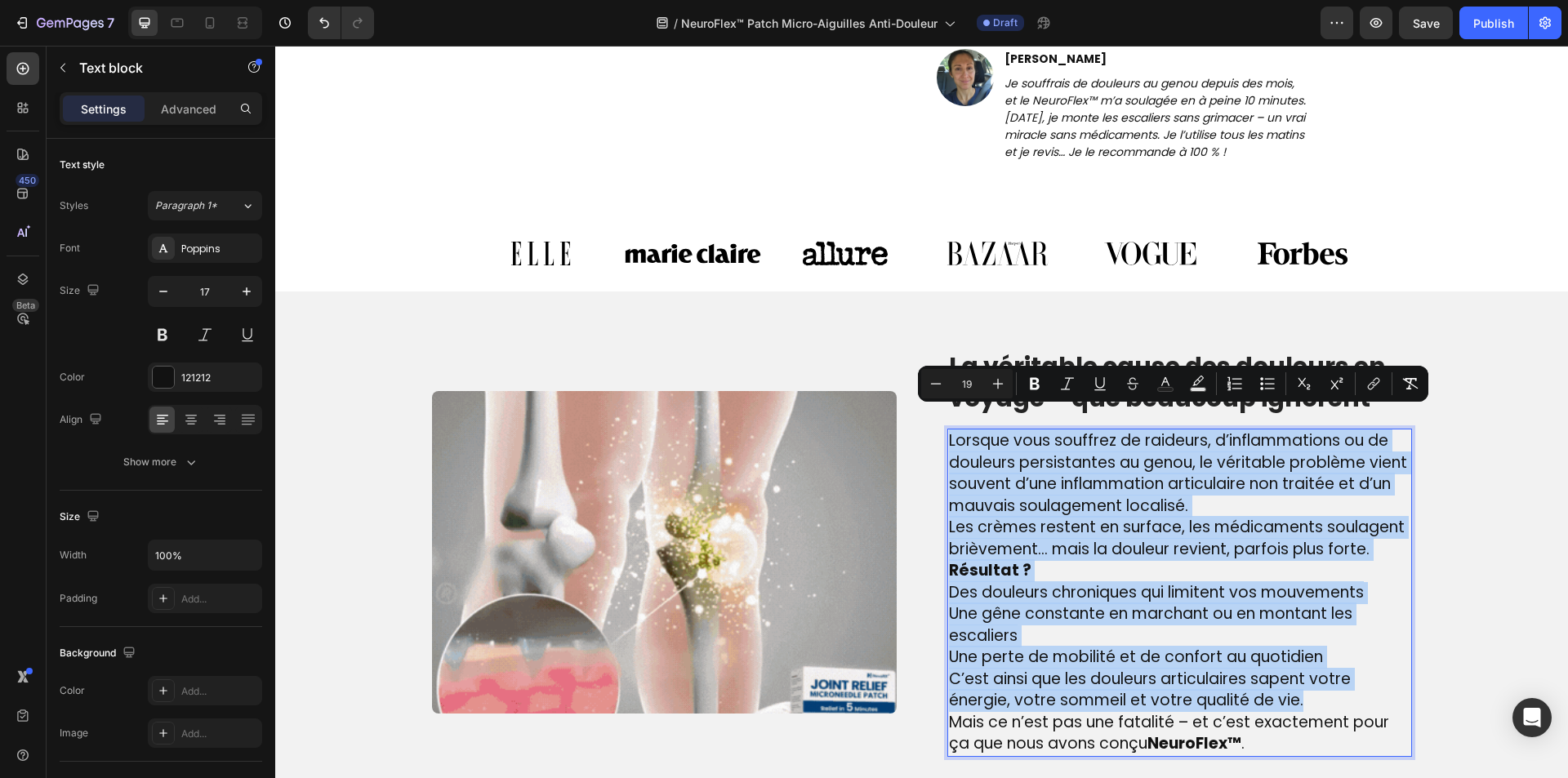
click at [1380, 669] on p "C’est ainsi que les douleurs articulaires sapent votre énergie, votre sommeil e…" at bounding box center [1180, 691] width 462 height 43
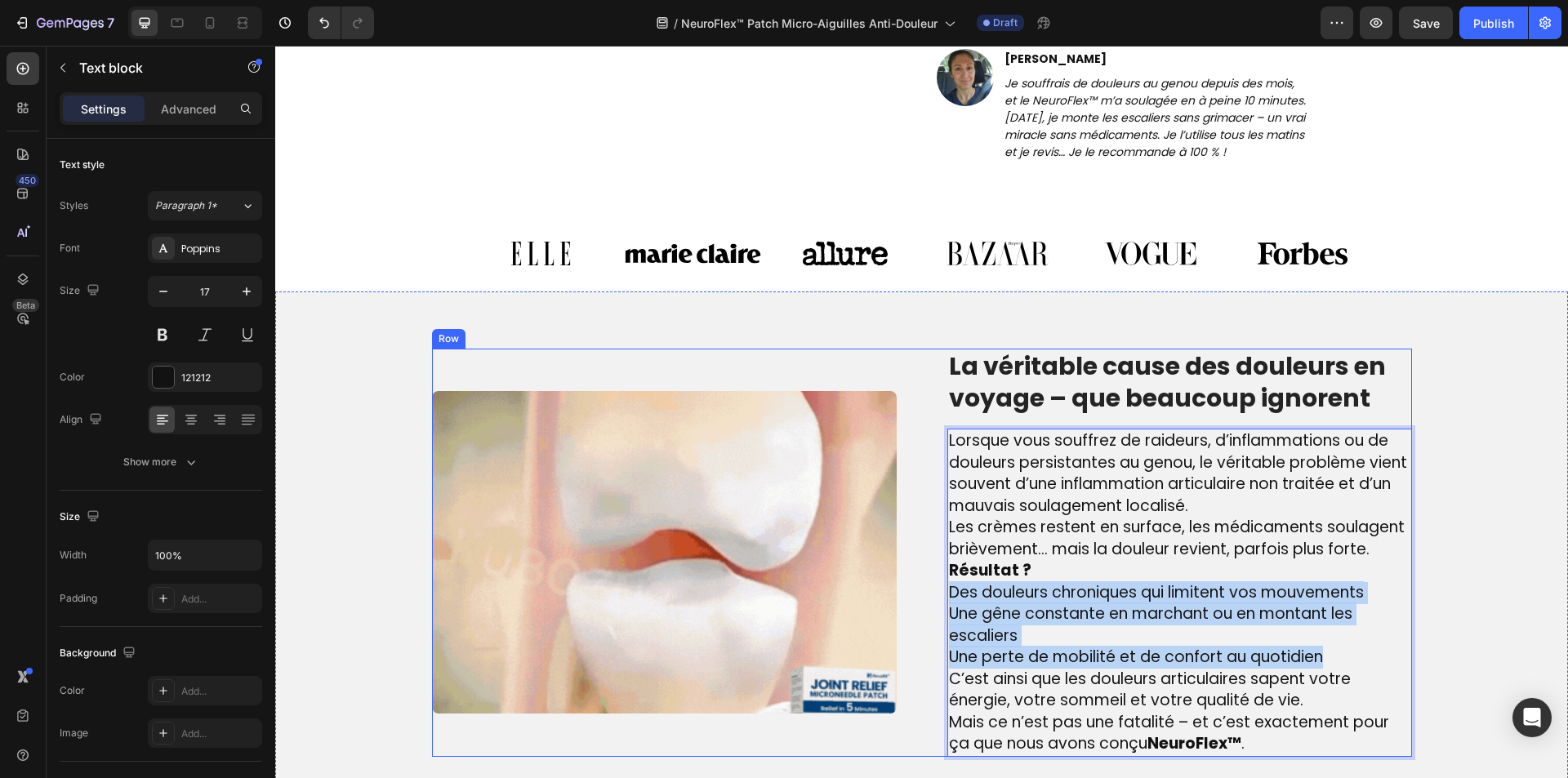
drag, startPoint x: 1343, startPoint y: 634, endPoint x: 936, endPoint y: 562, distance: 413.3
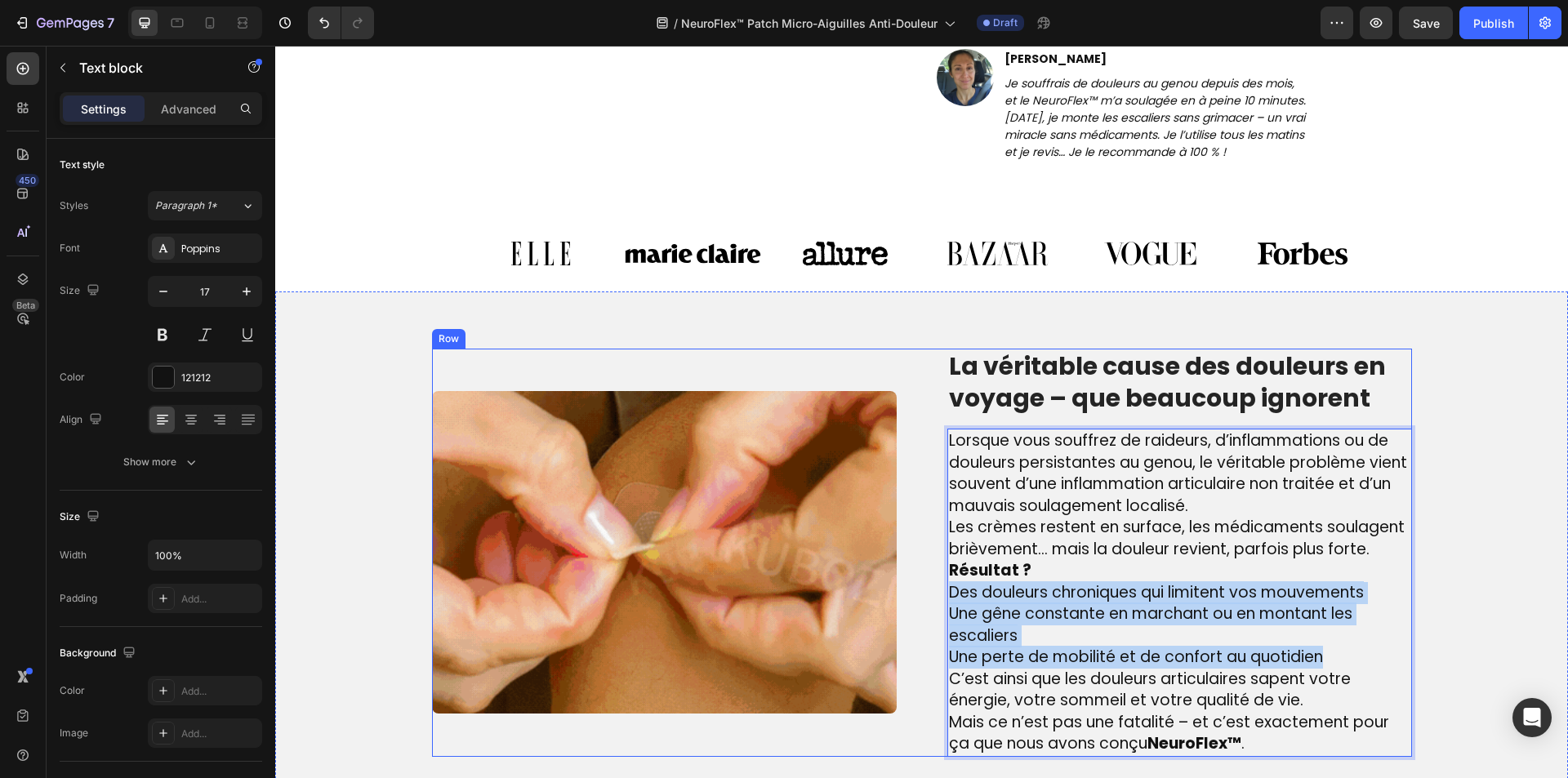
click at [936, 562] on div "Image La véritable cause des douleurs en voyage – que beaucoup ignorent Heading…" at bounding box center [923, 553] width 980 height 409
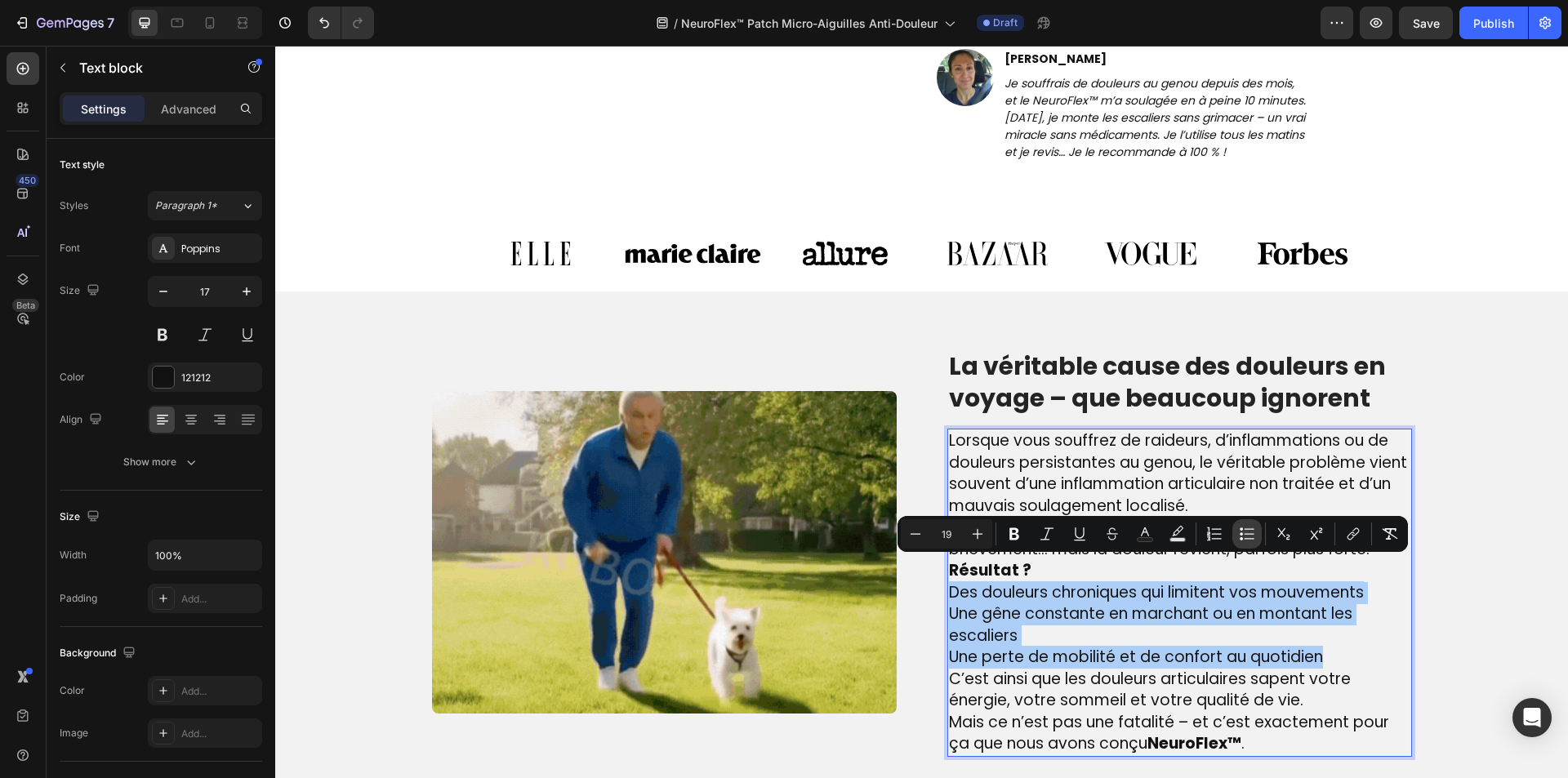
click at [1241, 535] on icon "Editor contextual toolbar" at bounding box center [1247, 533] width 17 height 17
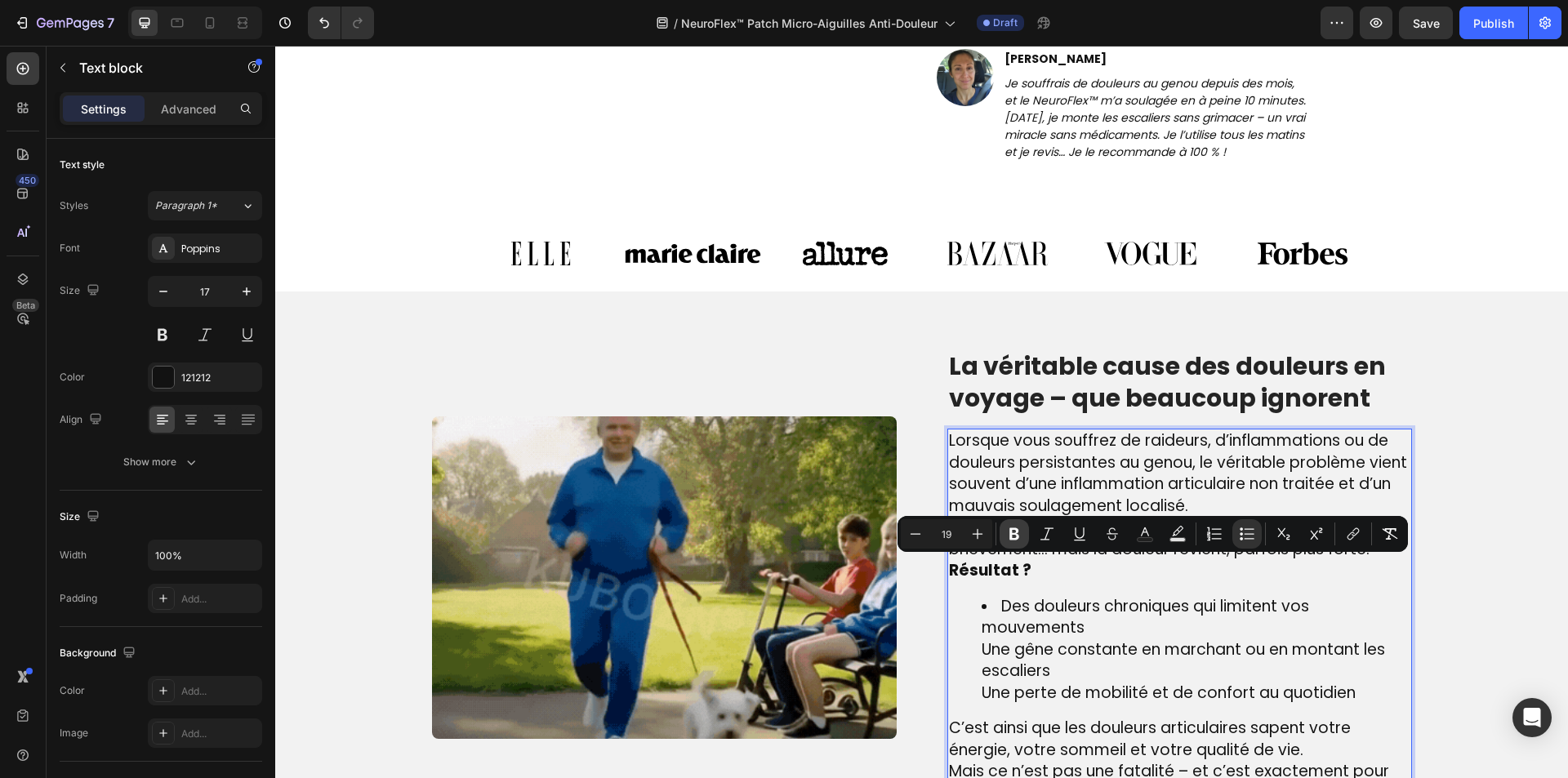
click at [1014, 533] on icon "Editor contextual toolbar" at bounding box center [1014, 534] width 10 height 12
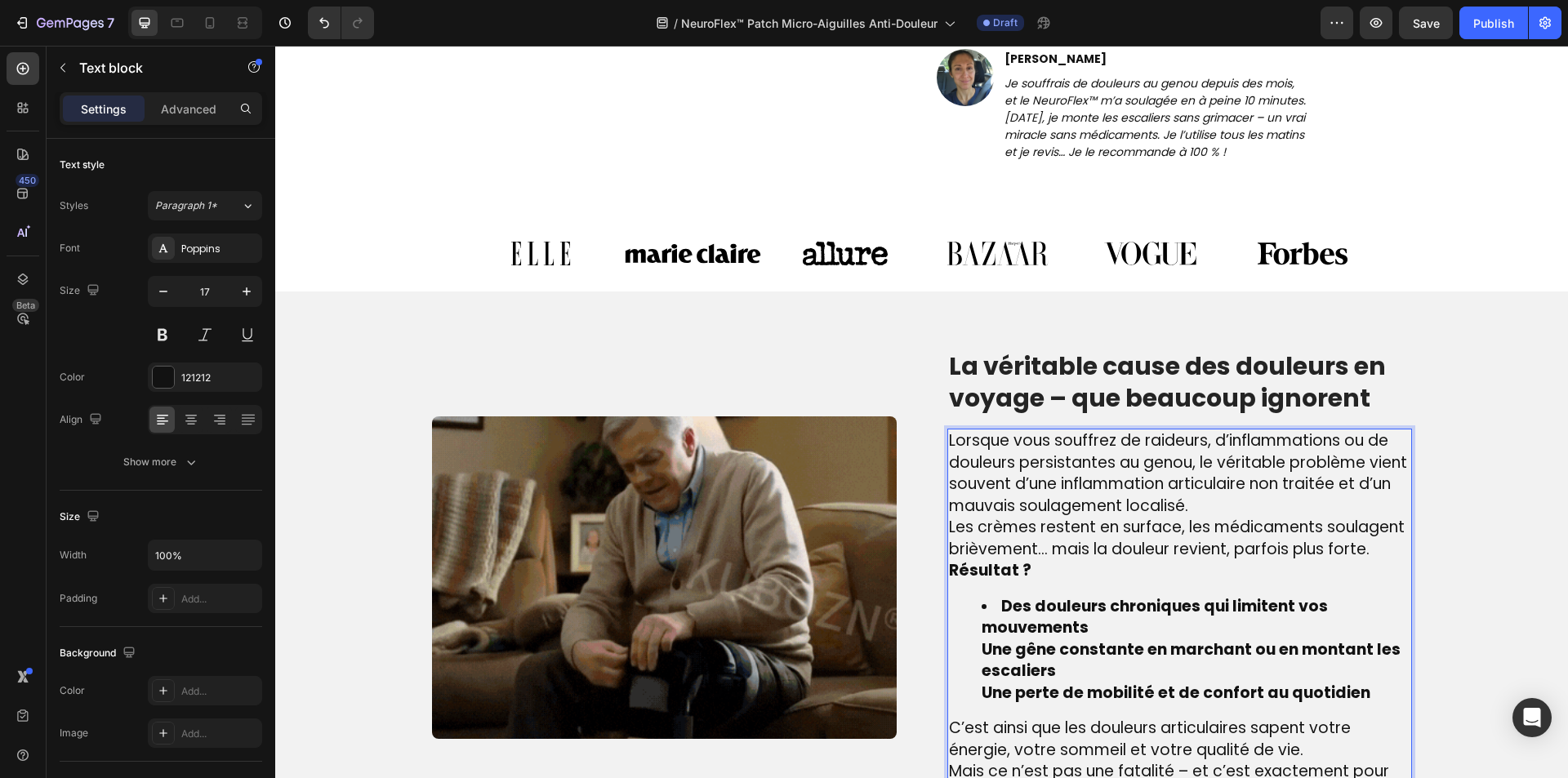
click at [974, 623] on ul "Des douleurs chroniques qui limitent vos mouvements Une gêne constante en march…" at bounding box center [1180, 650] width 462 height 109
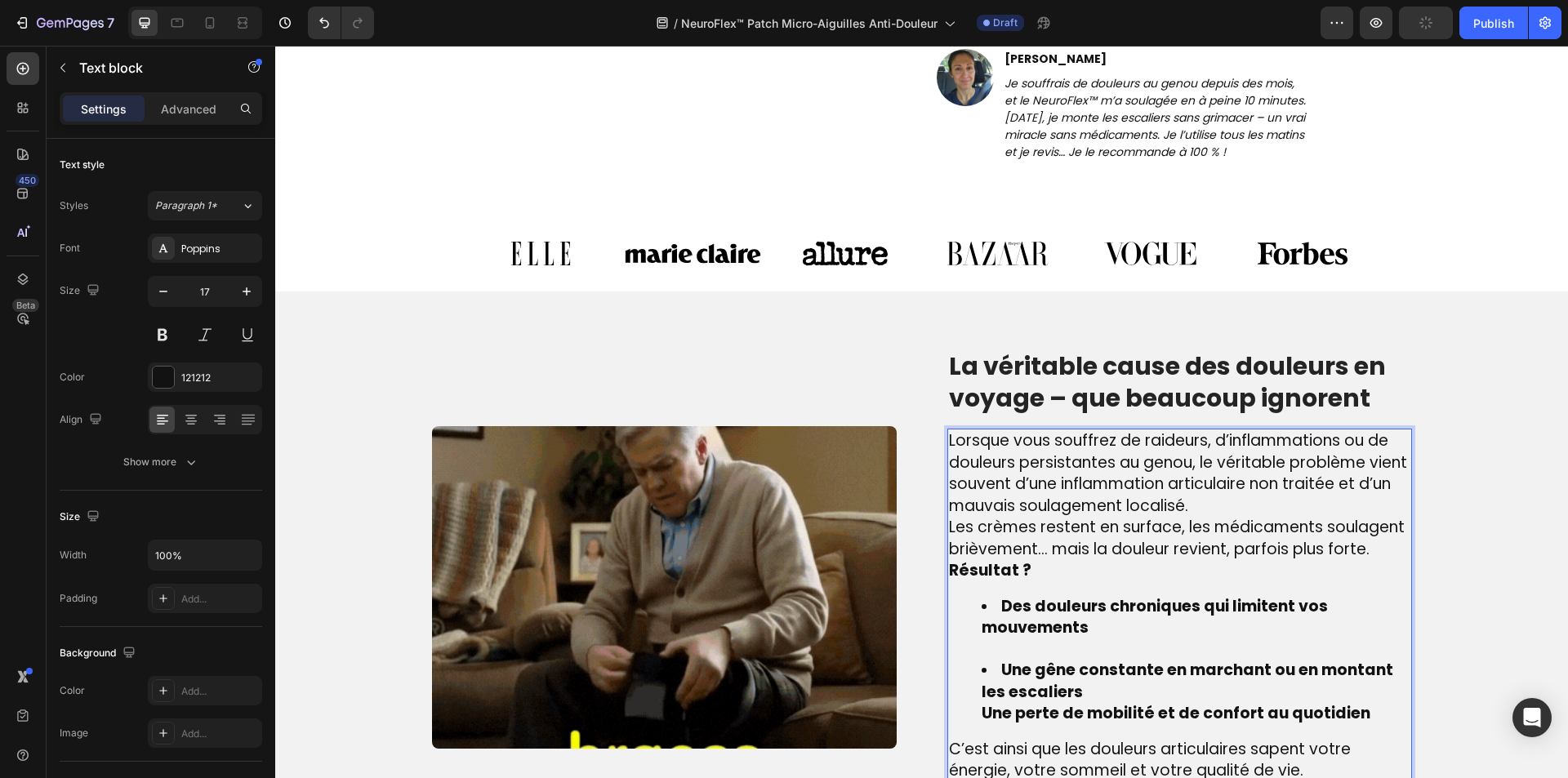
click at [956, 686] on ul "Des douleurs chroniques qui limitent vos mouvements Une gêne constante en march…" at bounding box center [1180, 660] width 462 height 129
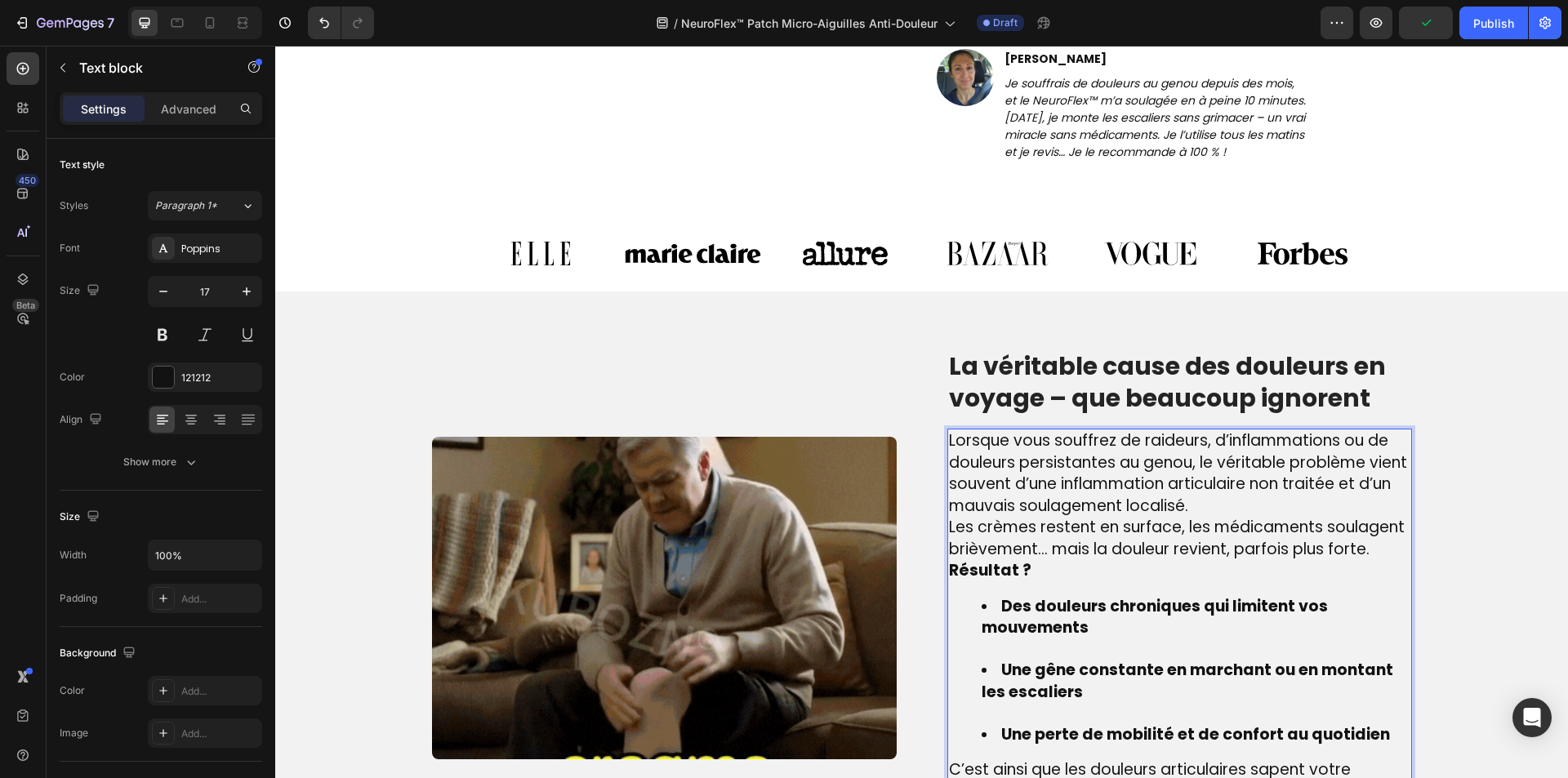
click at [1004, 724] on strong "Une perte de mobilité et de confort au quotidien" at bounding box center [1196, 735] width 389 height 22
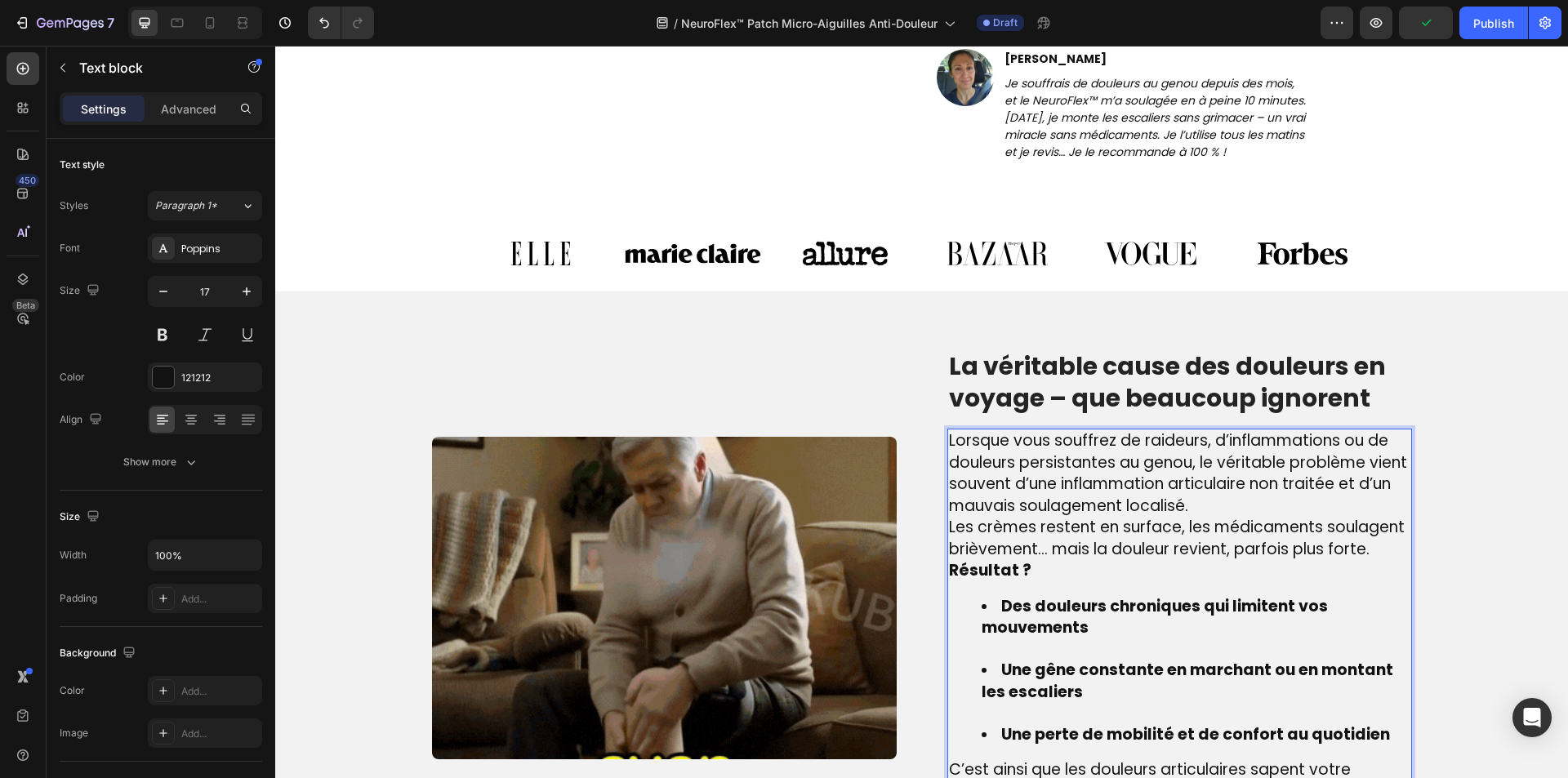
click at [1014, 693] on li "Une gêne constante en marchant ou en montant les escaliers" at bounding box center [1196, 693] width 428 height 65
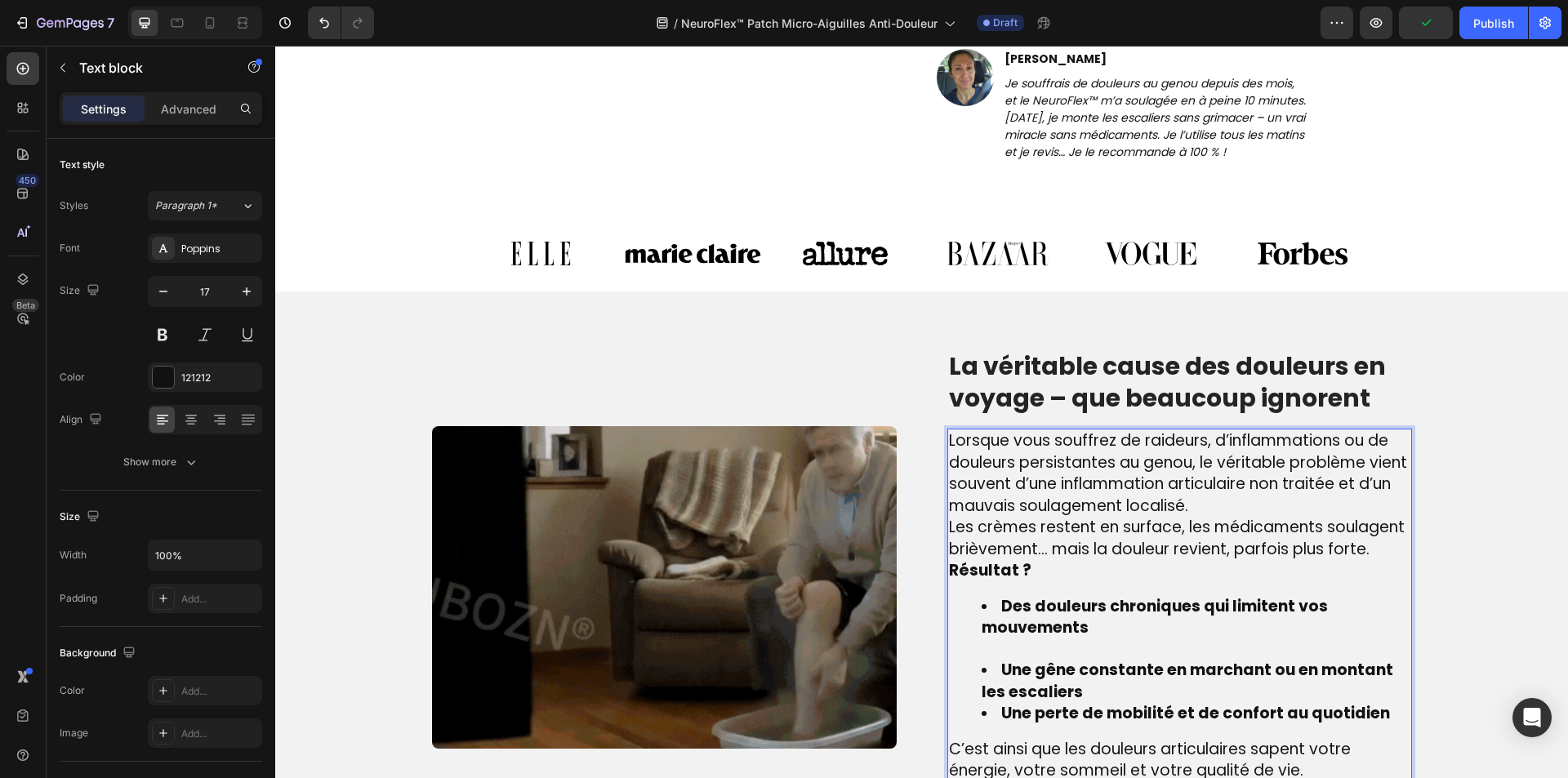
click at [1019, 630] on li "Des douleurs chroniques qui limitent vos mouvements" at bounding box center [1196, 629] width 428 height 65
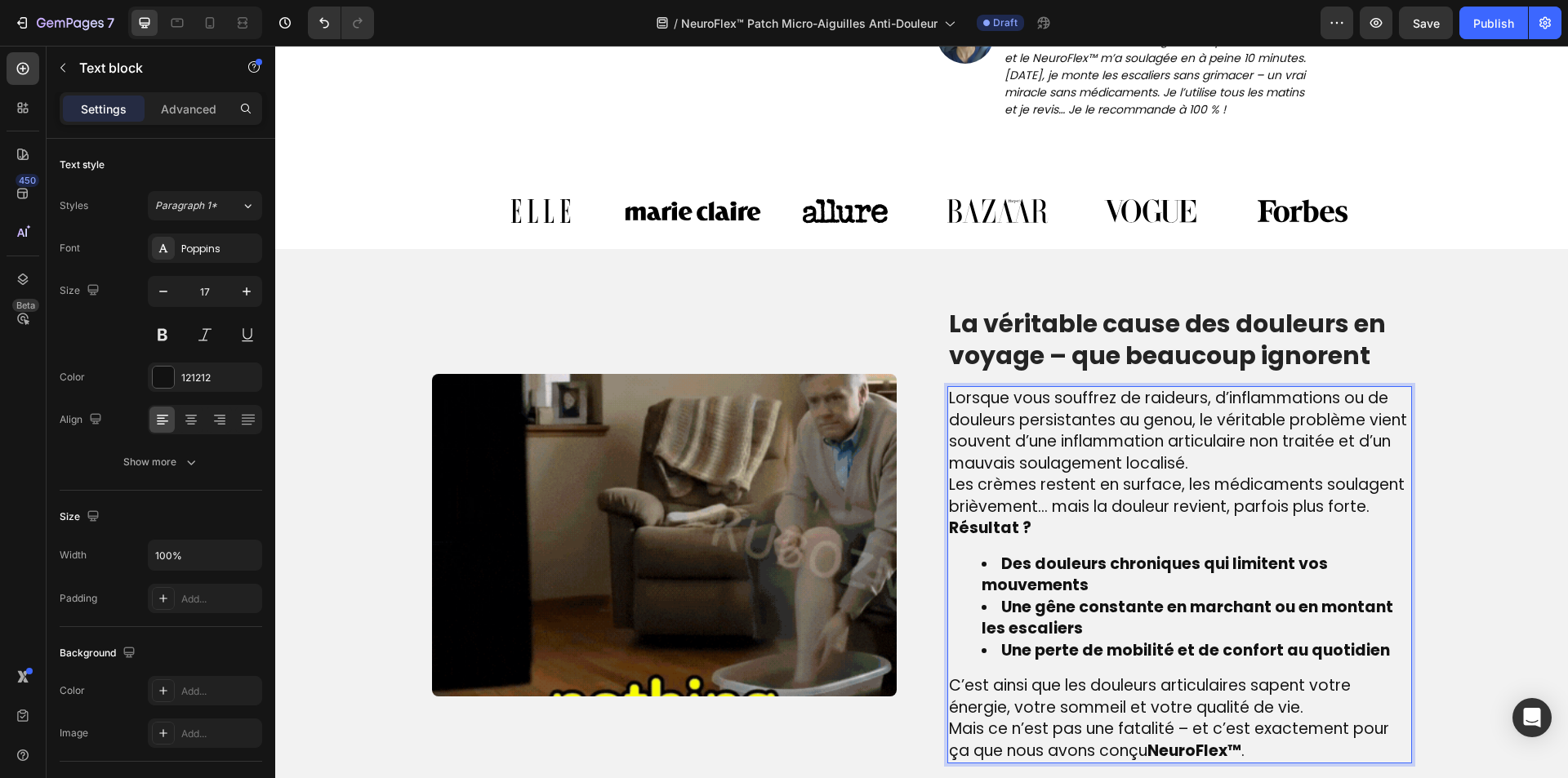
scroll to position [959, 0]
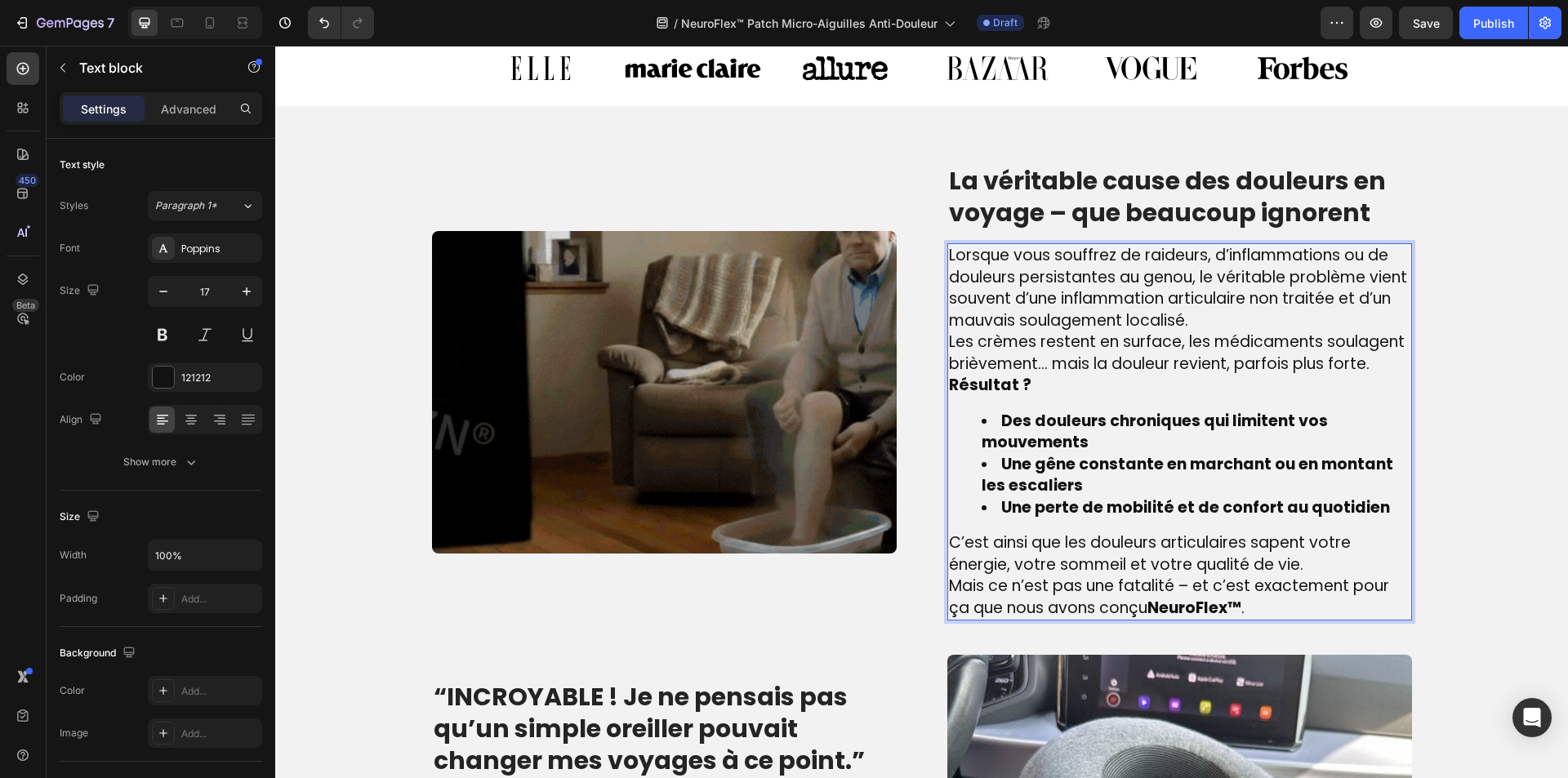
click at [1347, 560] on p "C’est ainsi que les douleurs articulaires sapent votre énergie, votre sommeil e…" at bounding box center [1180, 554] width 462 height 43
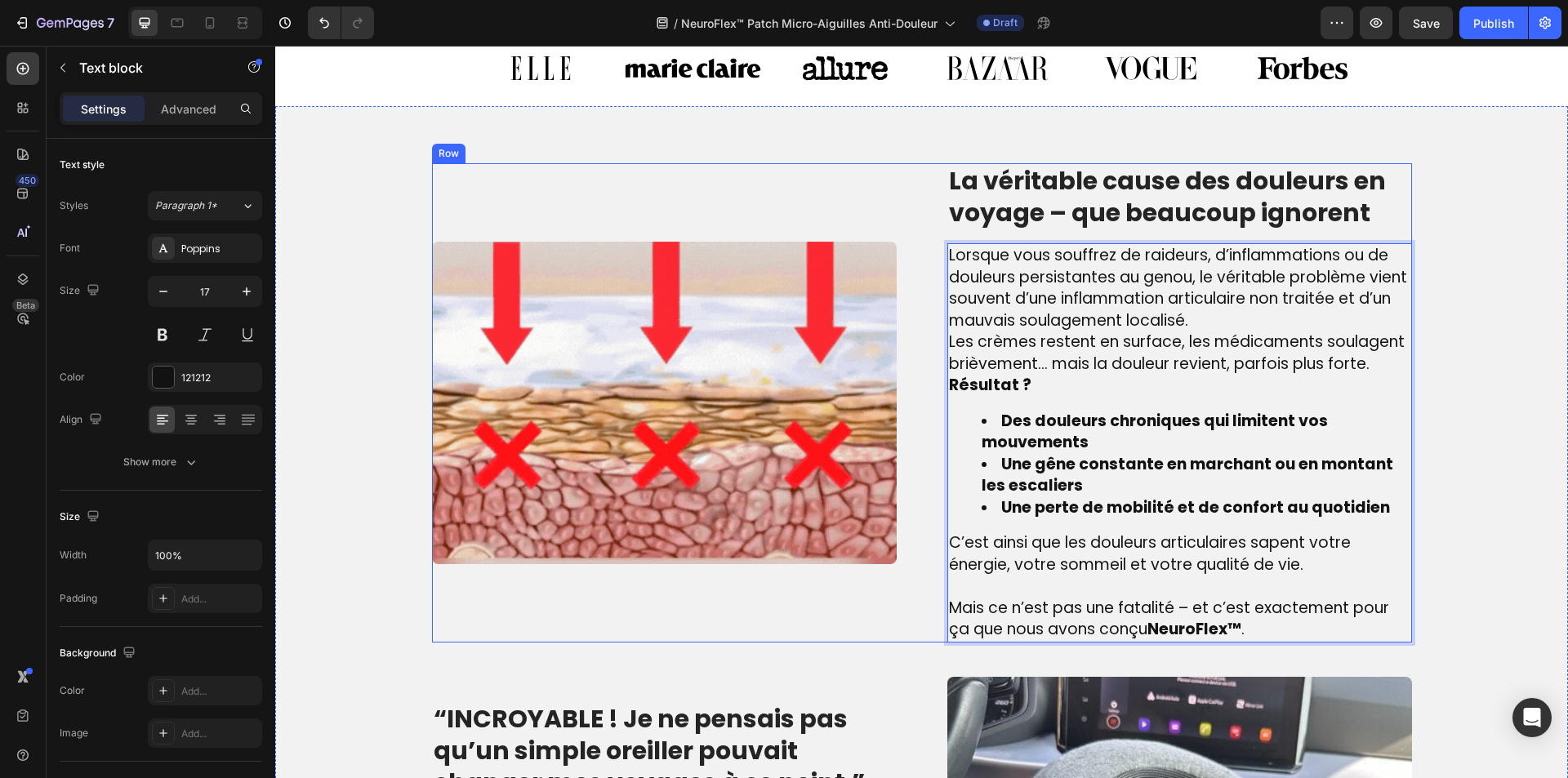
click at [1013, 210] on h2 "La véritable cause des douleurs en voyage – que beaucoup ignorent" at bounding box center [1179, 196] width 465 height 67
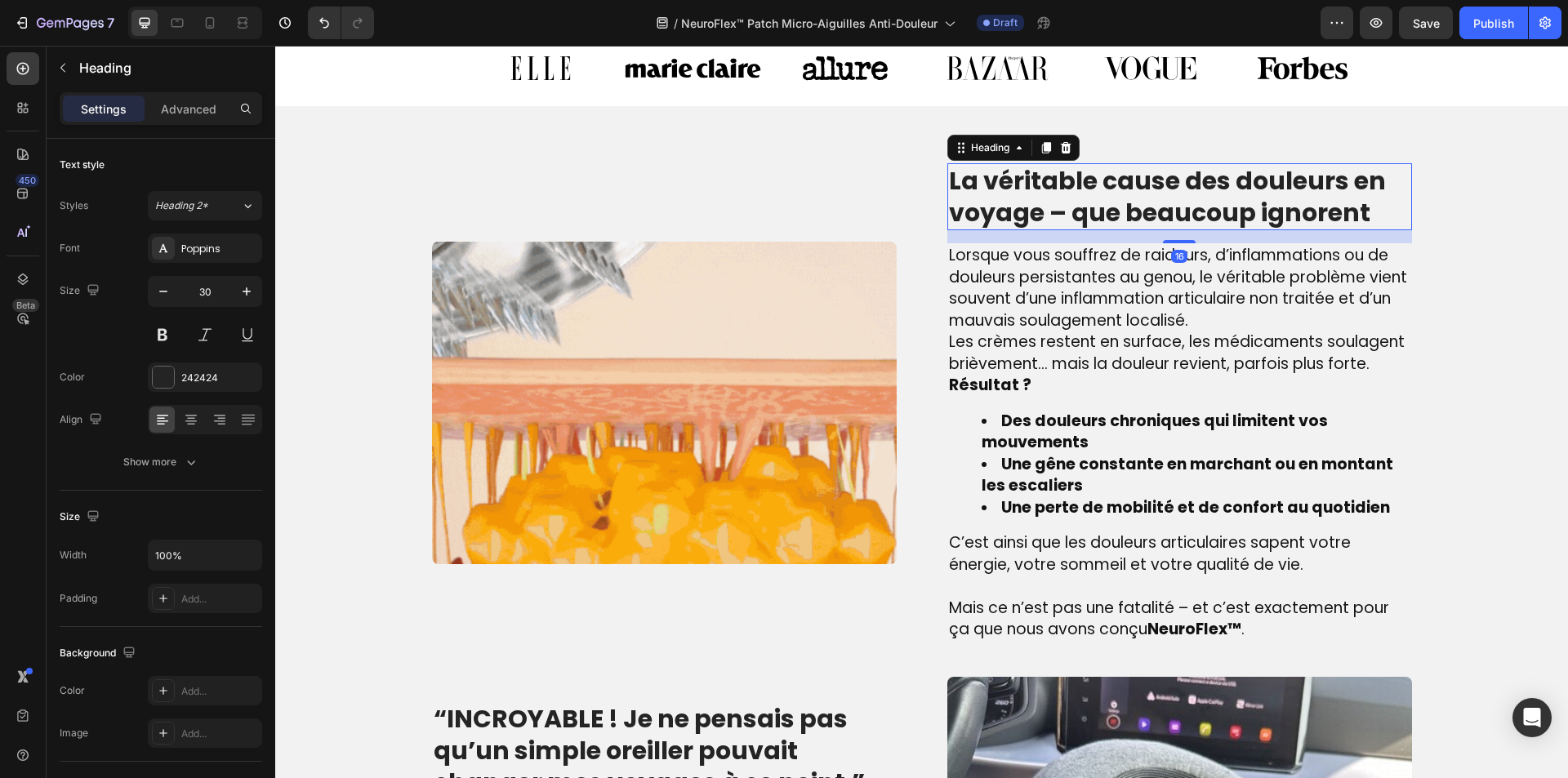
click at [1013, 210] on h2 "La véritable cause des douleurs en voyage – que beaucoup ignorent" at bounding box center [1179, 196] width 465 height 67
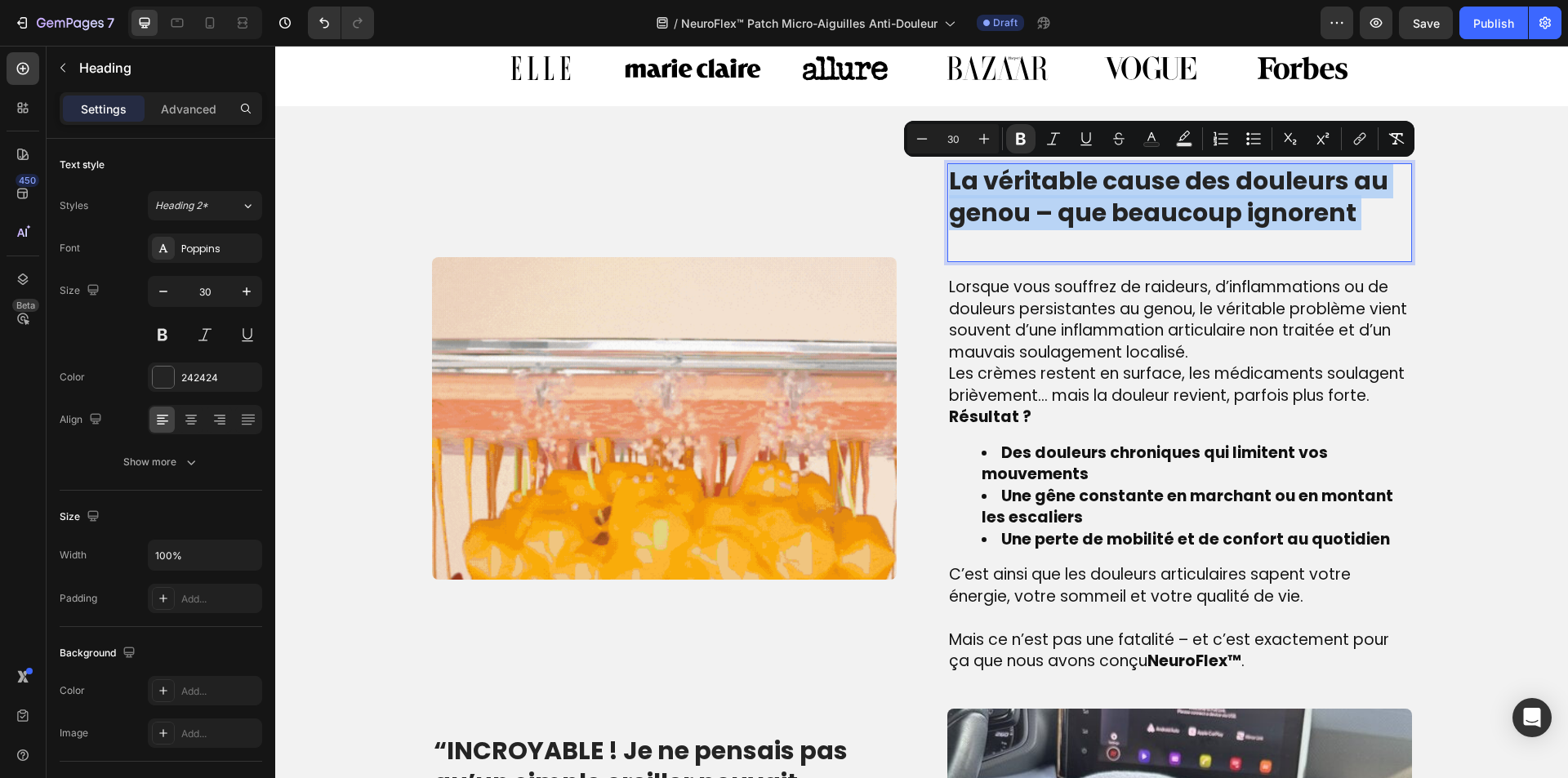
click at [1042, 239] on p "La véritable cause des douleurs au genou – que beaucoup ignorent" at bounding box center [1180, 212] width 462 height 95
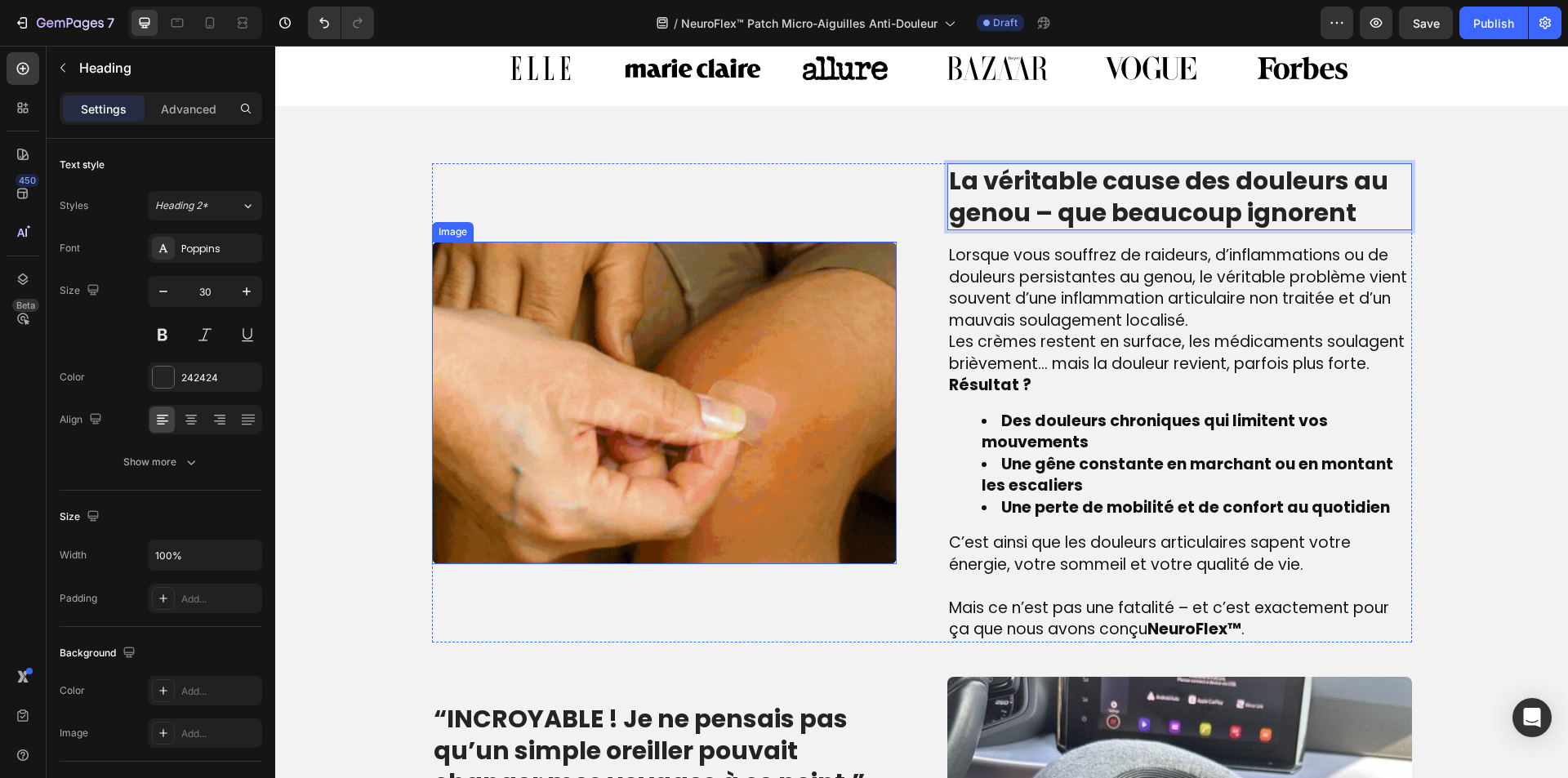
scroll to position [1367, 0]
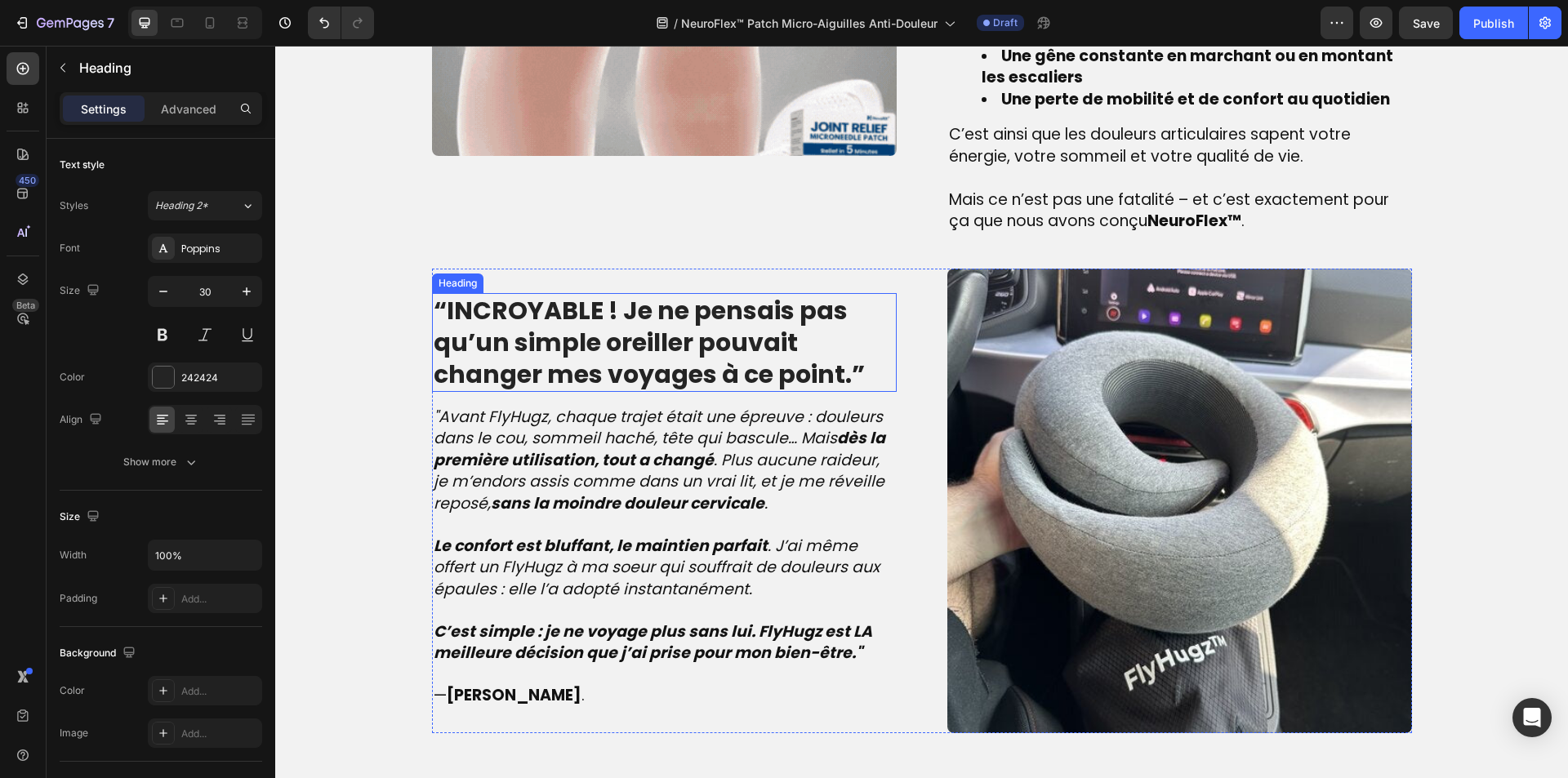
click at [687, 381] on strong "“INCROYABLE ! Je ne pensais pas qu’un simple oreiller pouvait changer mes voyag…" at bounding box center [648, 342] width 431 height 99
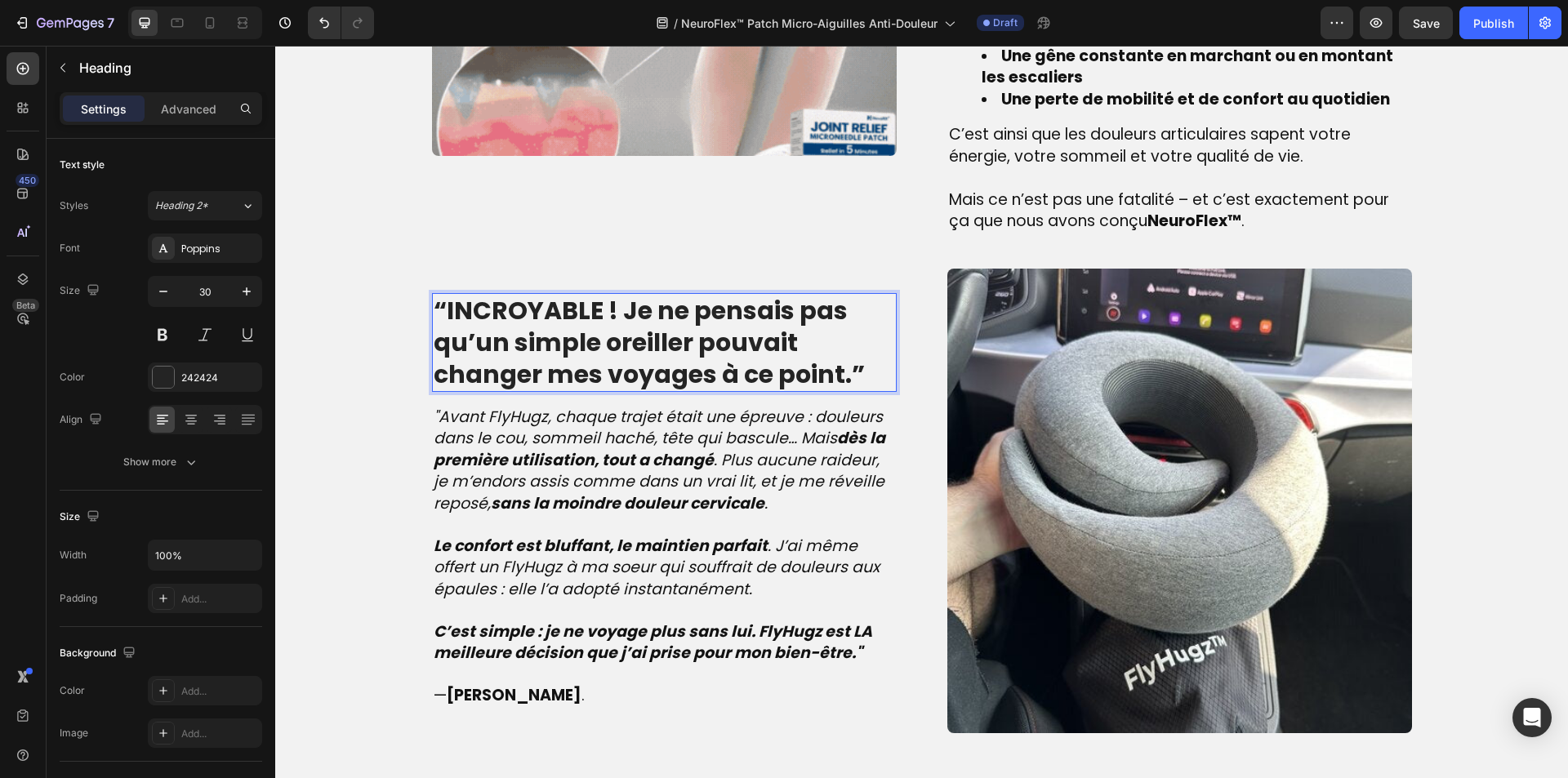
click at [687, 381] on strong "“INCROYABLE ! Je ne pensais pas qu’un simple oreiller pouvait changer mes voyag…" at bounding box center [648, 342] width 431 height 99
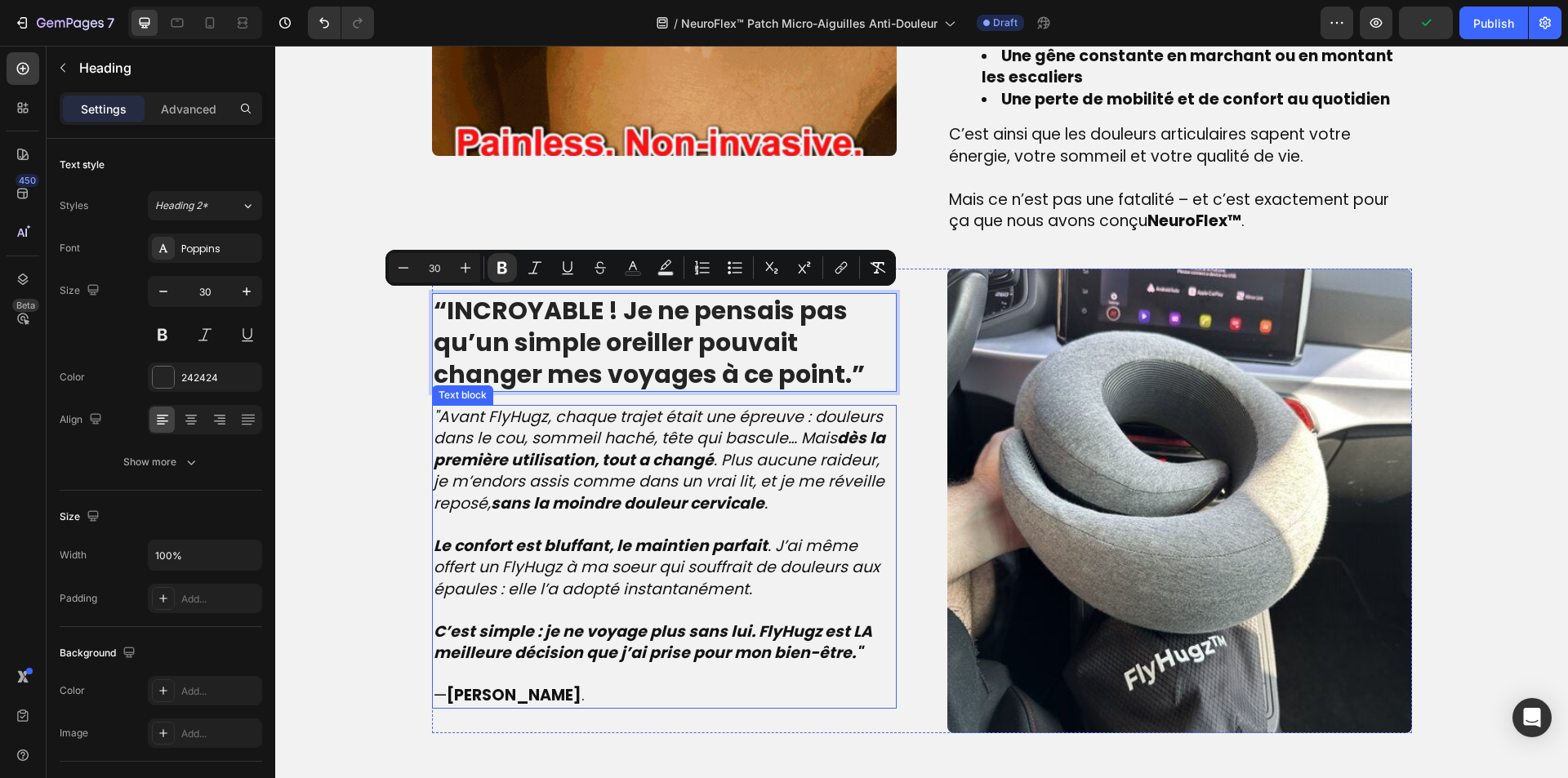
click at [770, 497] on p ""Avant FlyHugz, chaque trajet était une épreuve : douleurs dans le cou, sommeil…" at bounding box center [664, 471] width 462 height 129
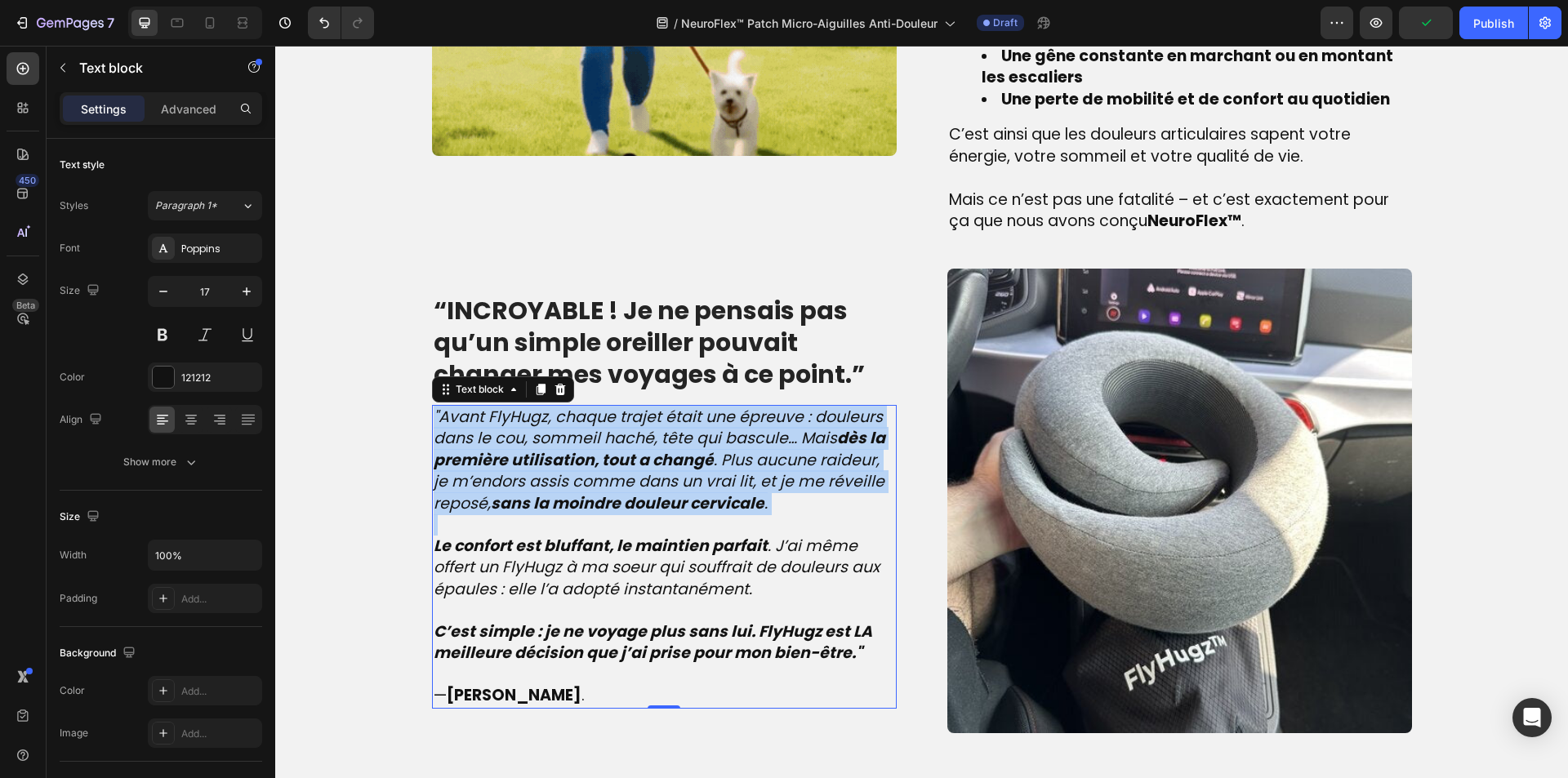
click at [770, 497] on p ""Avant FlyHugz, chaque trajet était une épreuve : douleurs dans le cou, sommeil…" at bounding box center [664, 471] width 462 height 129
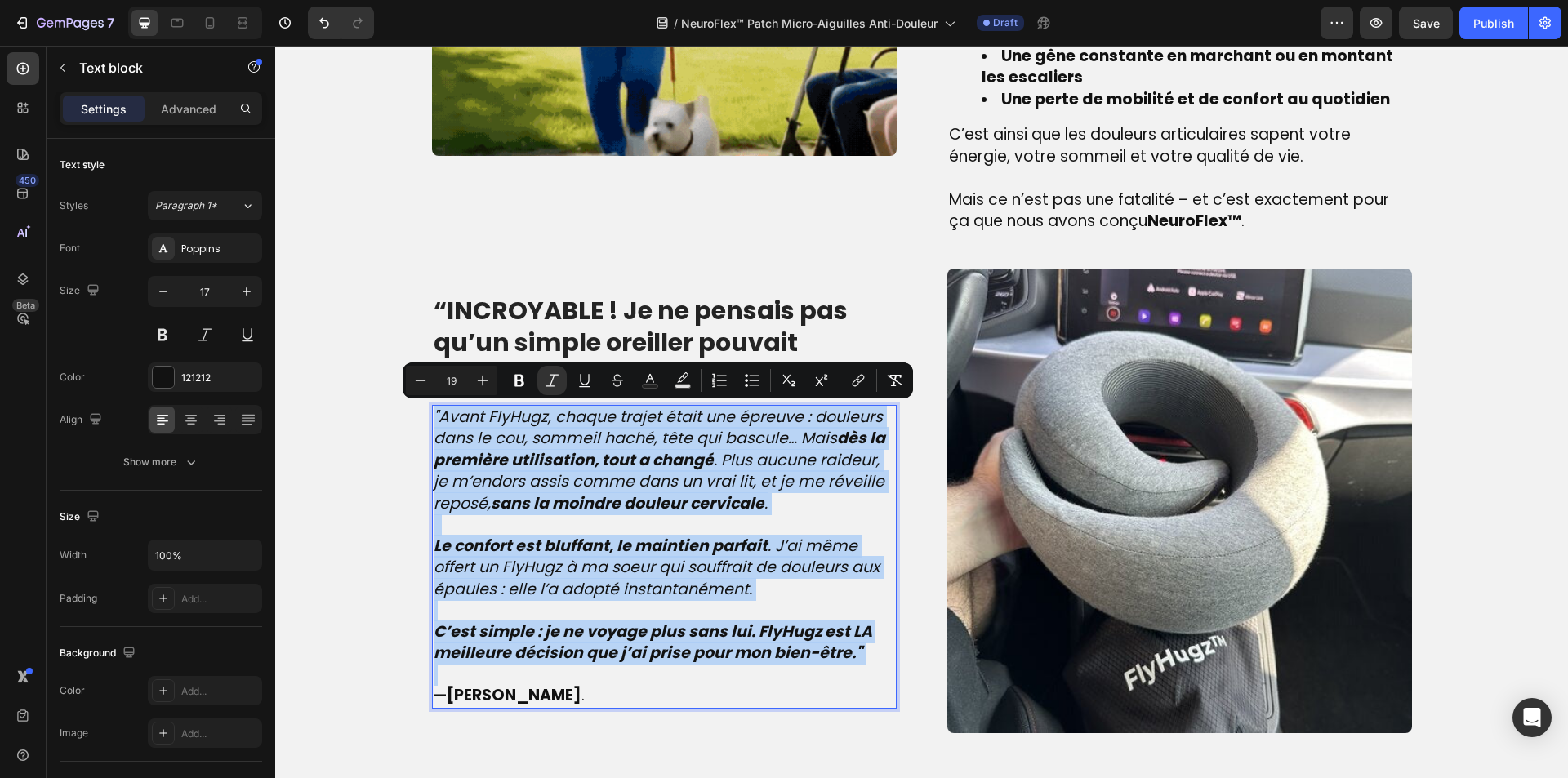
type input "17"
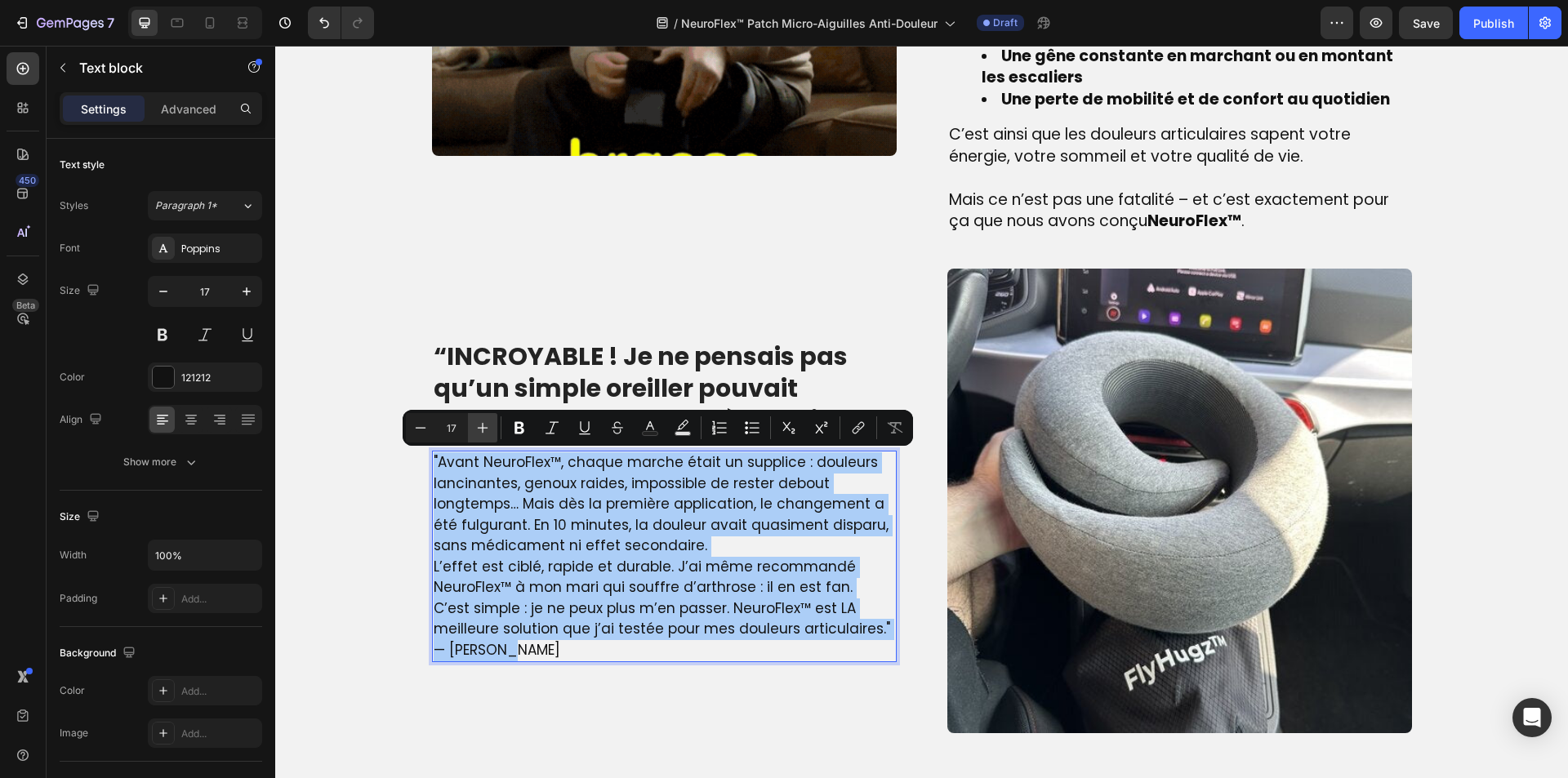
click at [492, 436] on button "Plus" at bounding box center [482, 428] width 29 height 29
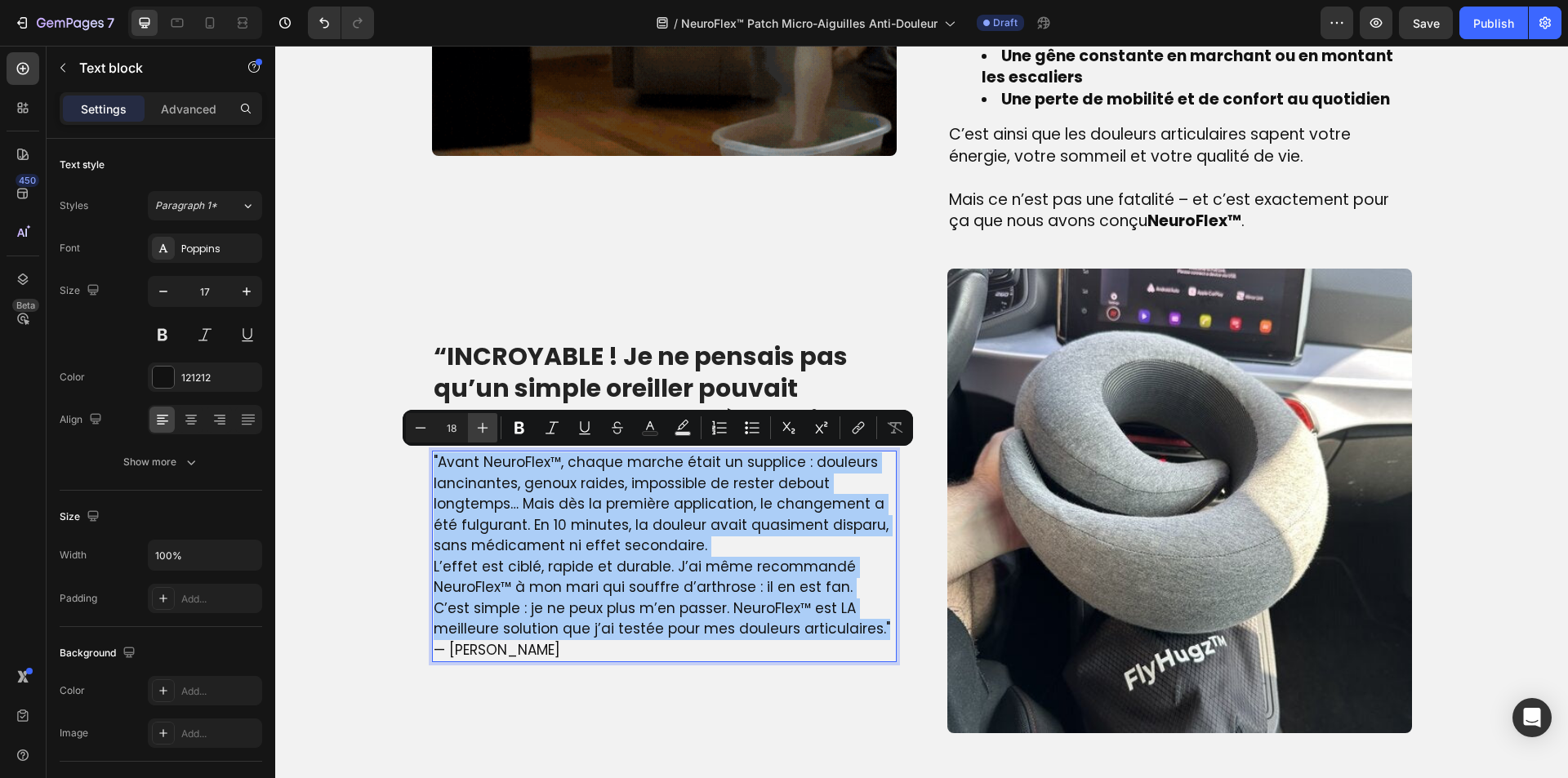
click at [492, 436] on button "Plus" at bounding box center [482, 428] width 29 height 29
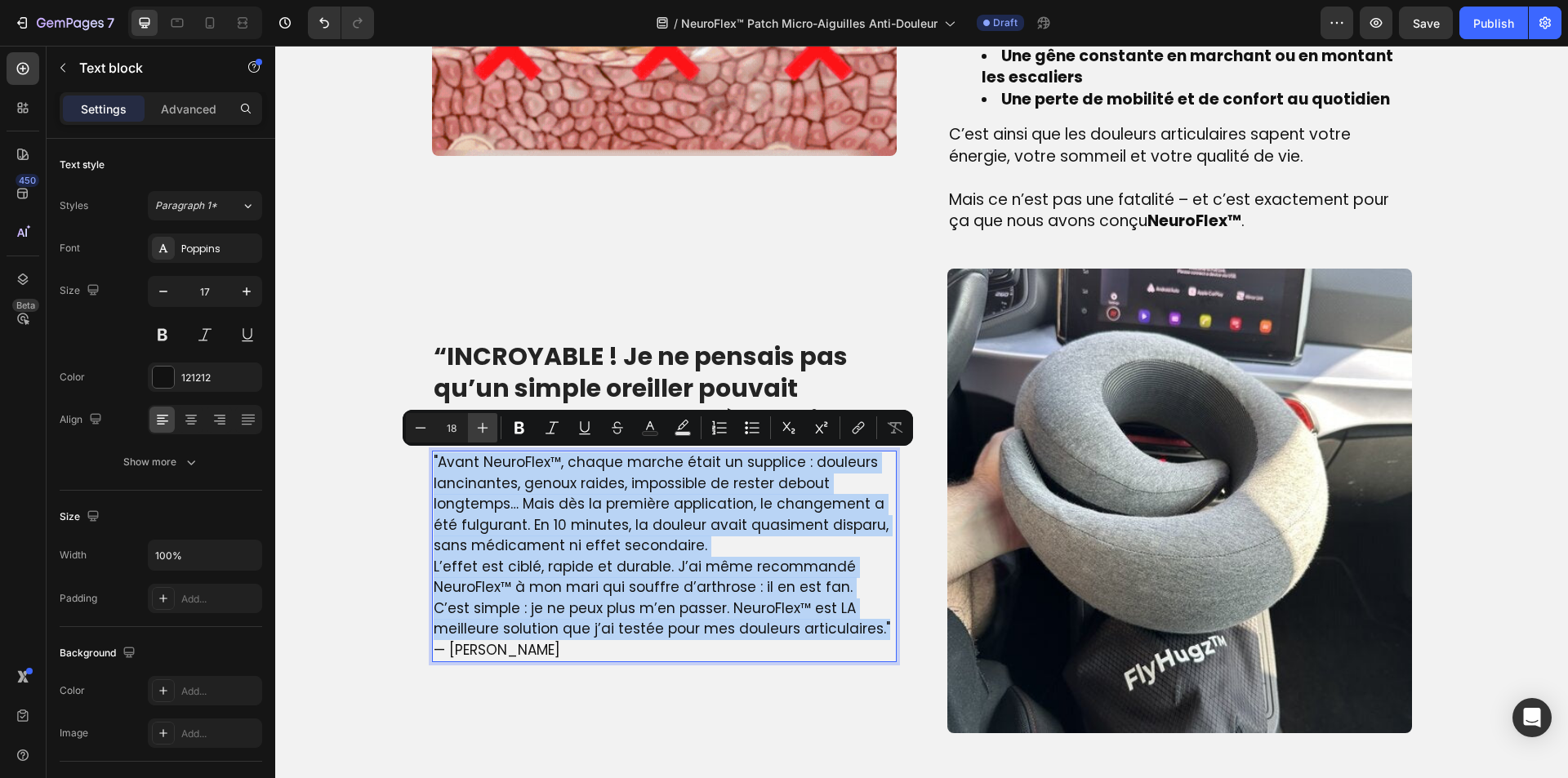
type input "19"
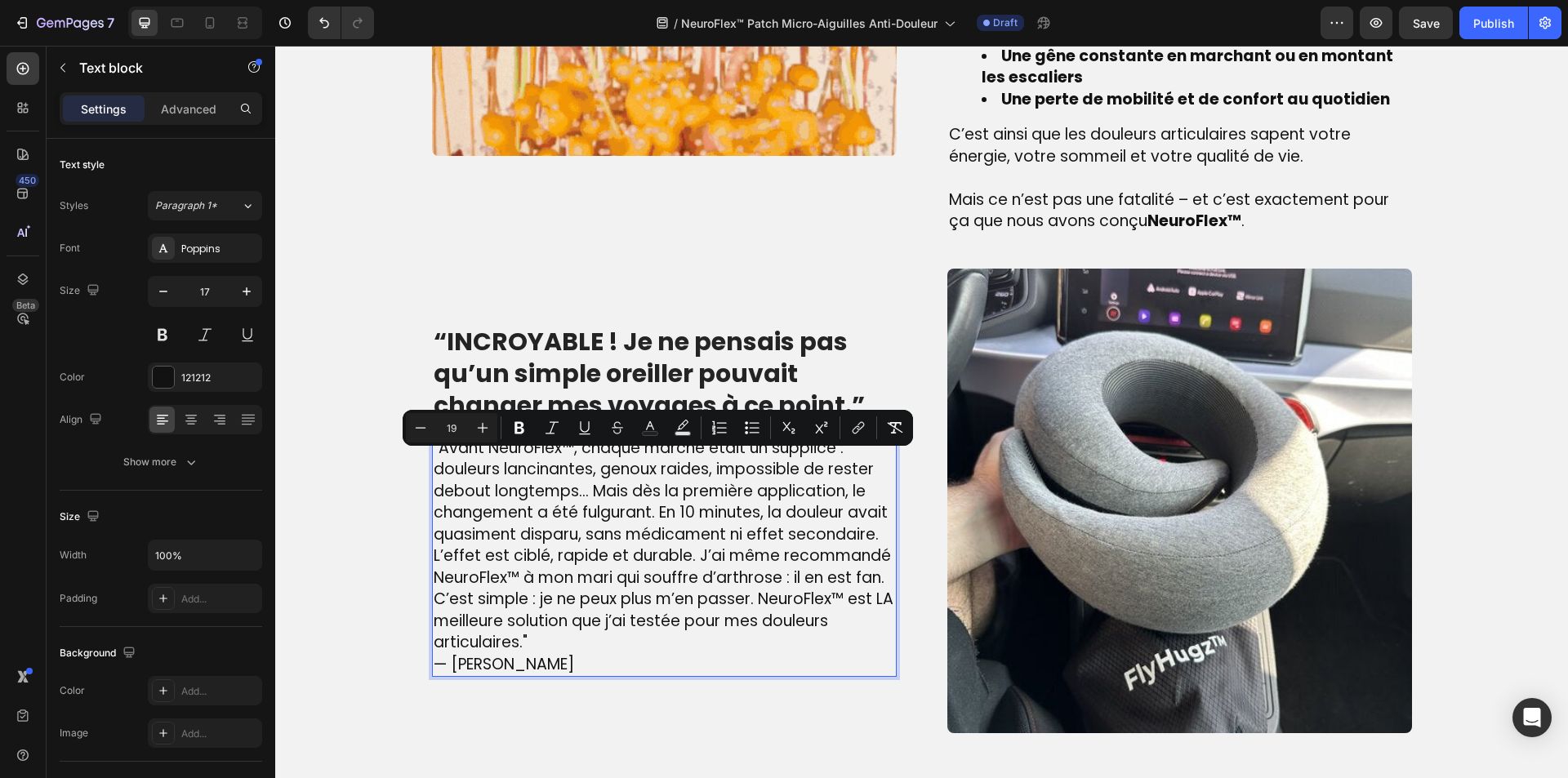
click at [590, 638] on p "C’est simple : je ne peux plus m’en passer. NeuroFlex™ est LA meilleure solutio…" at bounding box center [664, 621] width 462 height 66
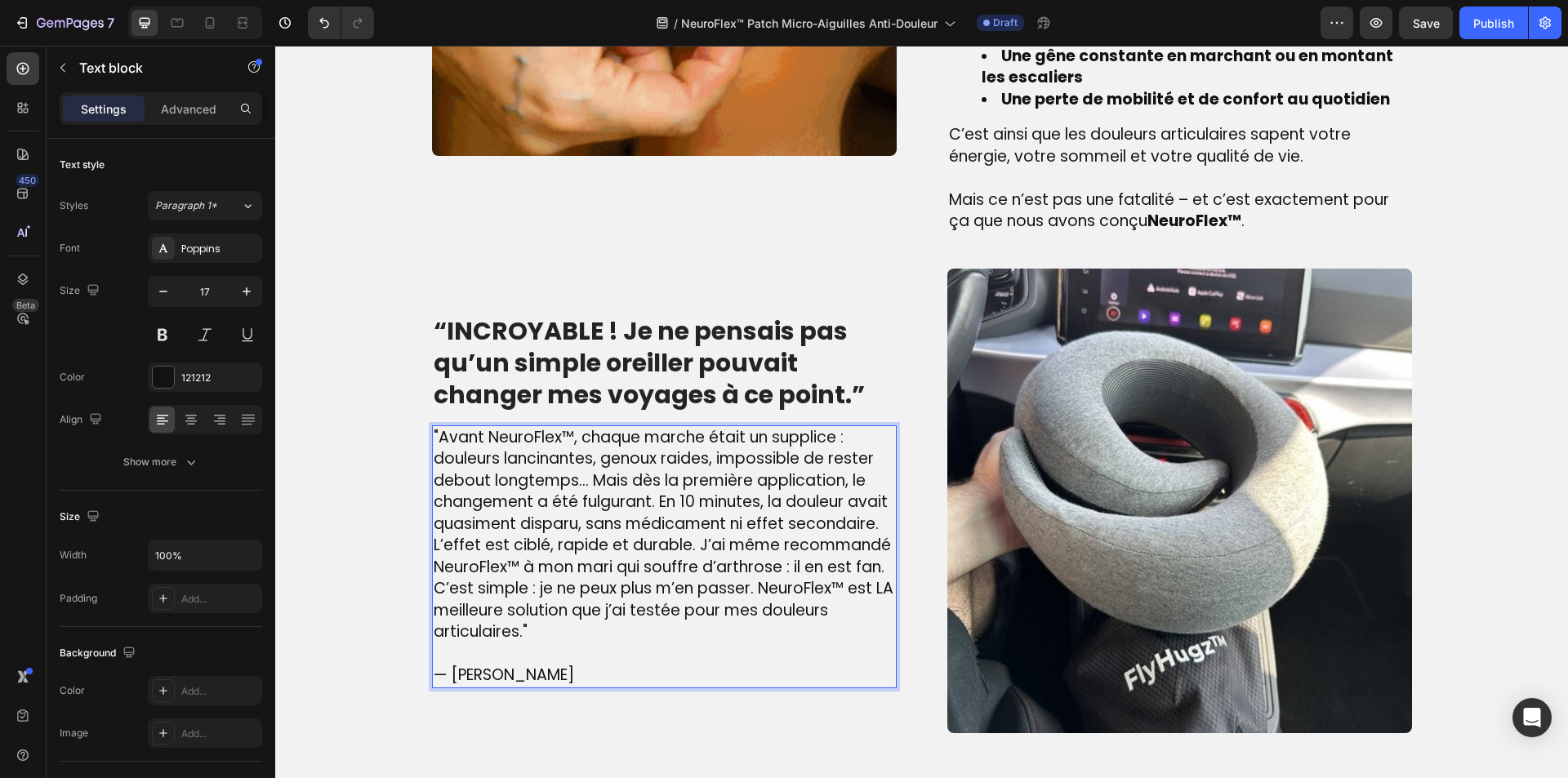
scroll to position [1357, 0]
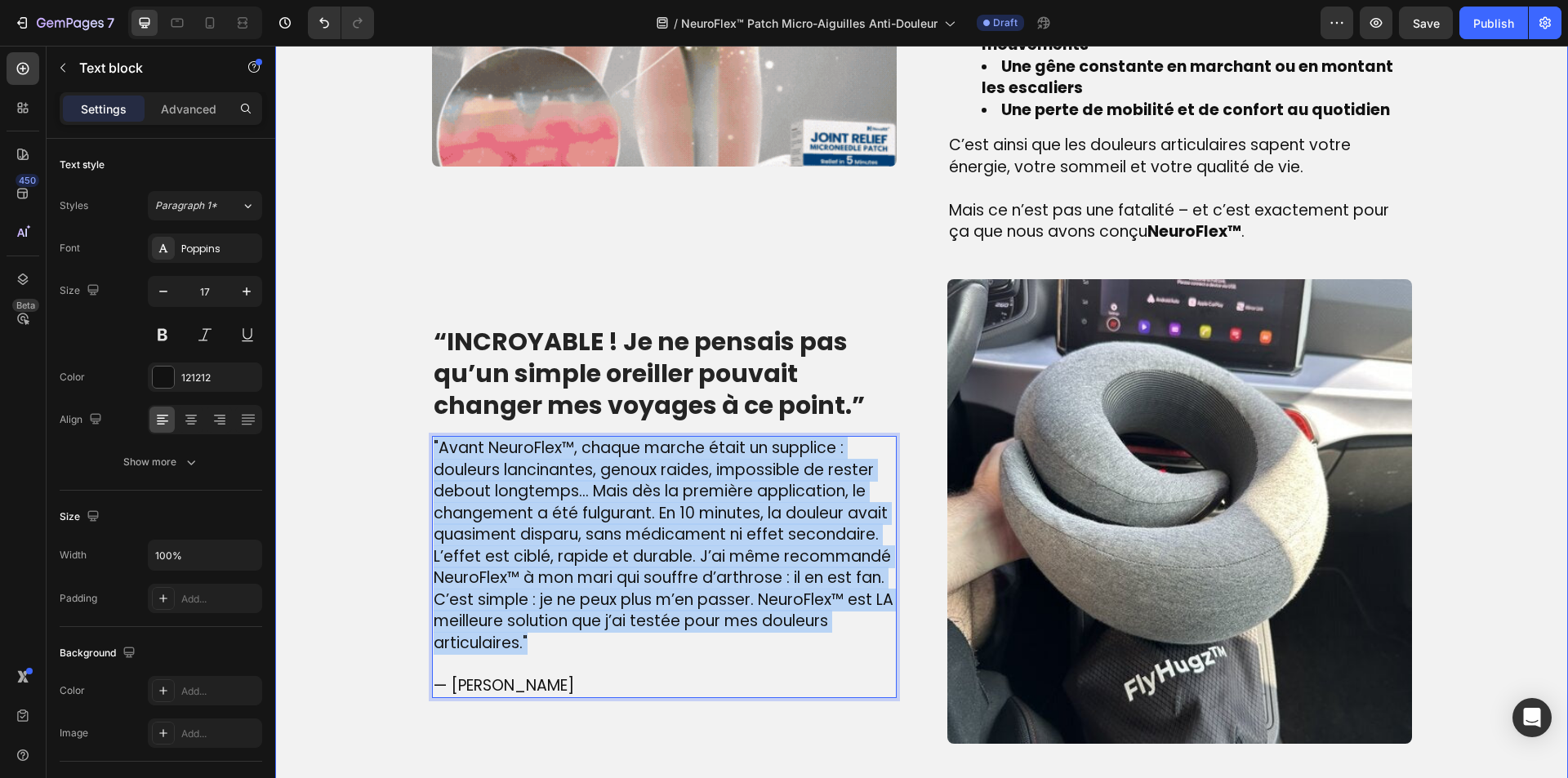
drag, startPoint x: 588, startPoint y: 646, endPoint x: 354, endPoint y: 430, distance: 318.5
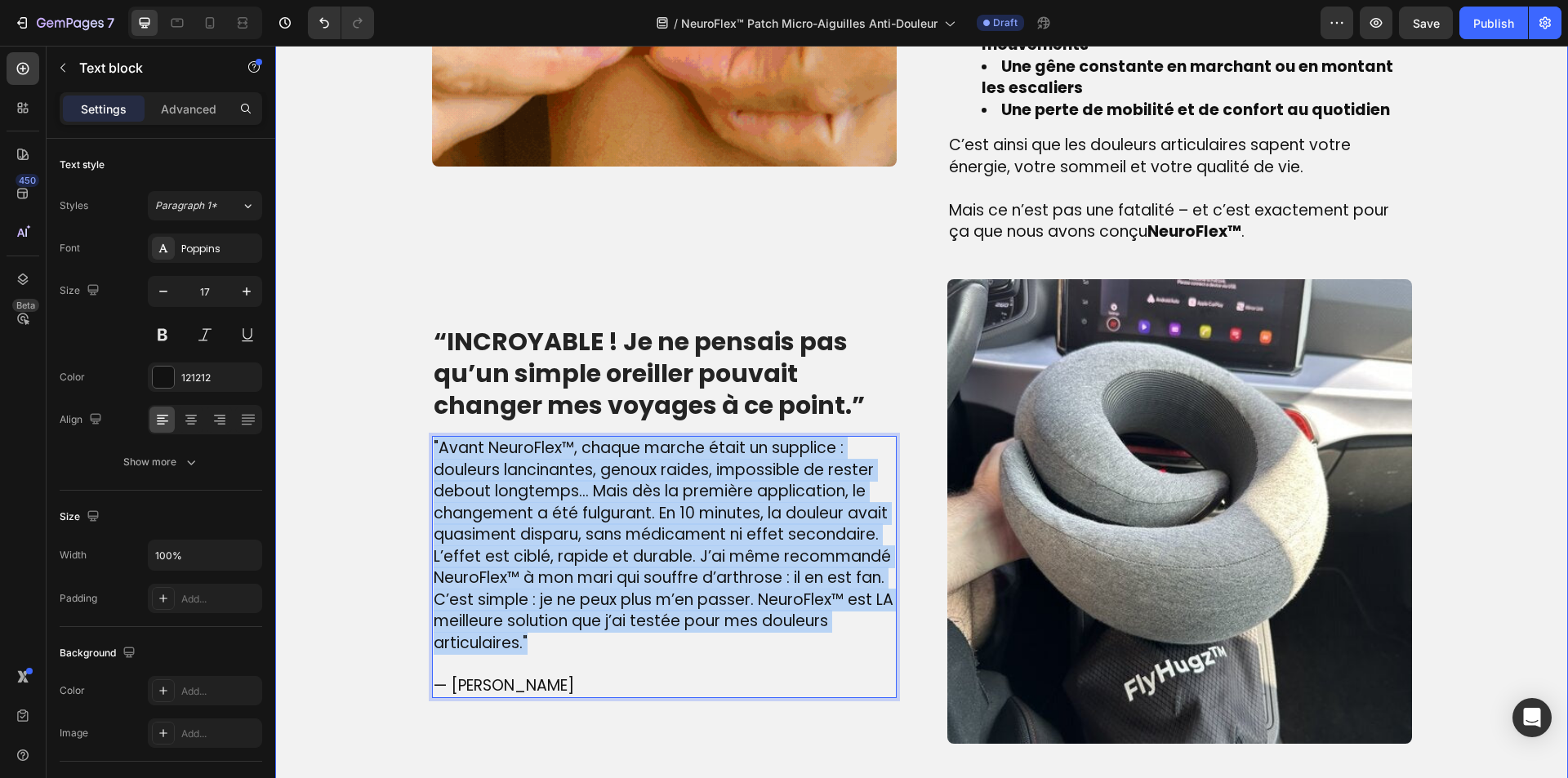
click at [354, 430] on div "Image ⁠⁠⁠⁠⁠⁠⁠ La véritable cause des douleurs au genou – que beaucoup ignorent …" at bounding box center [922, 254] width 1268 height 978
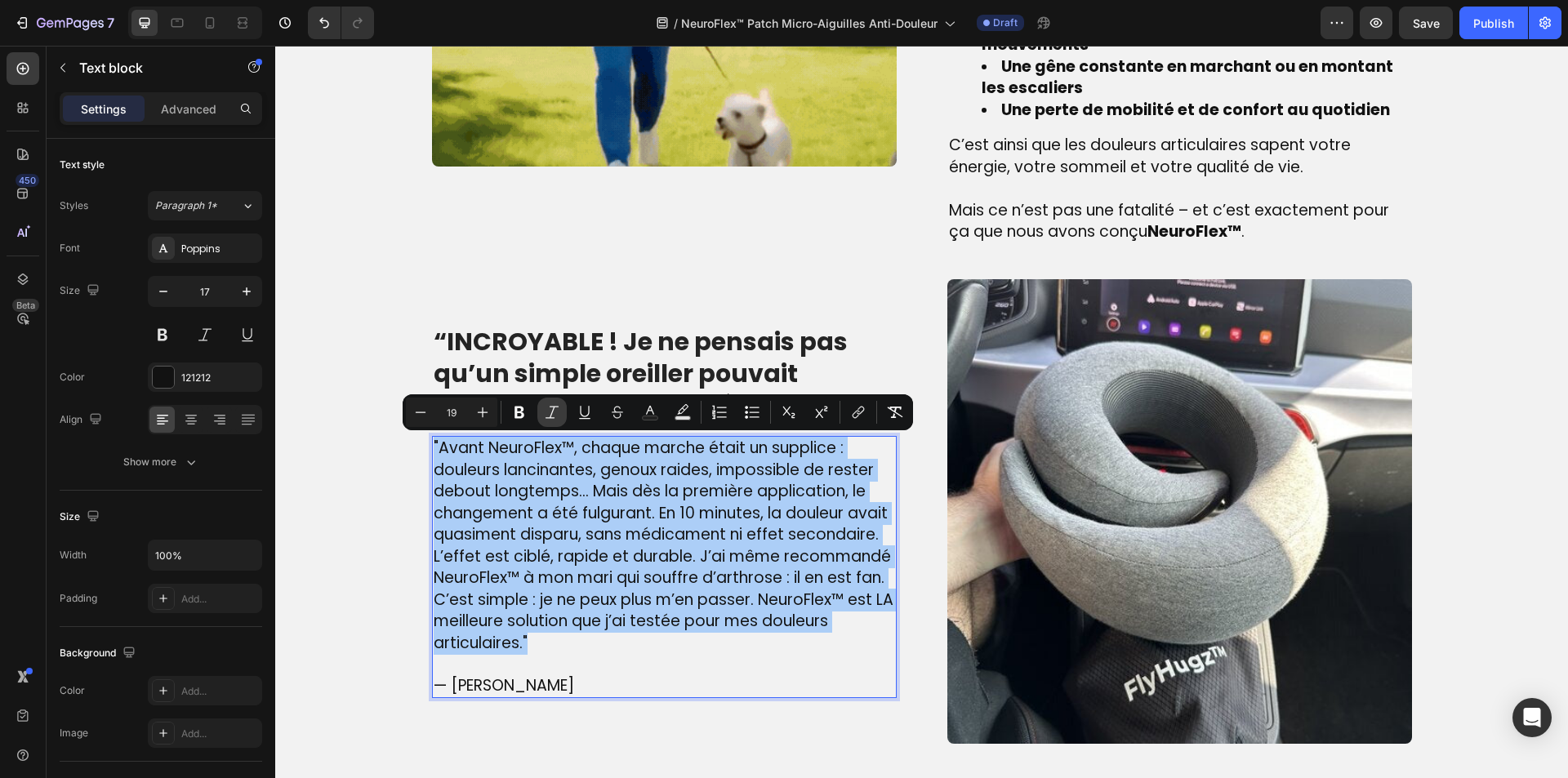
click at [547, 411] on icon "Editor contextual toolbar" at bounding box center [552, 412] width 17 height 17
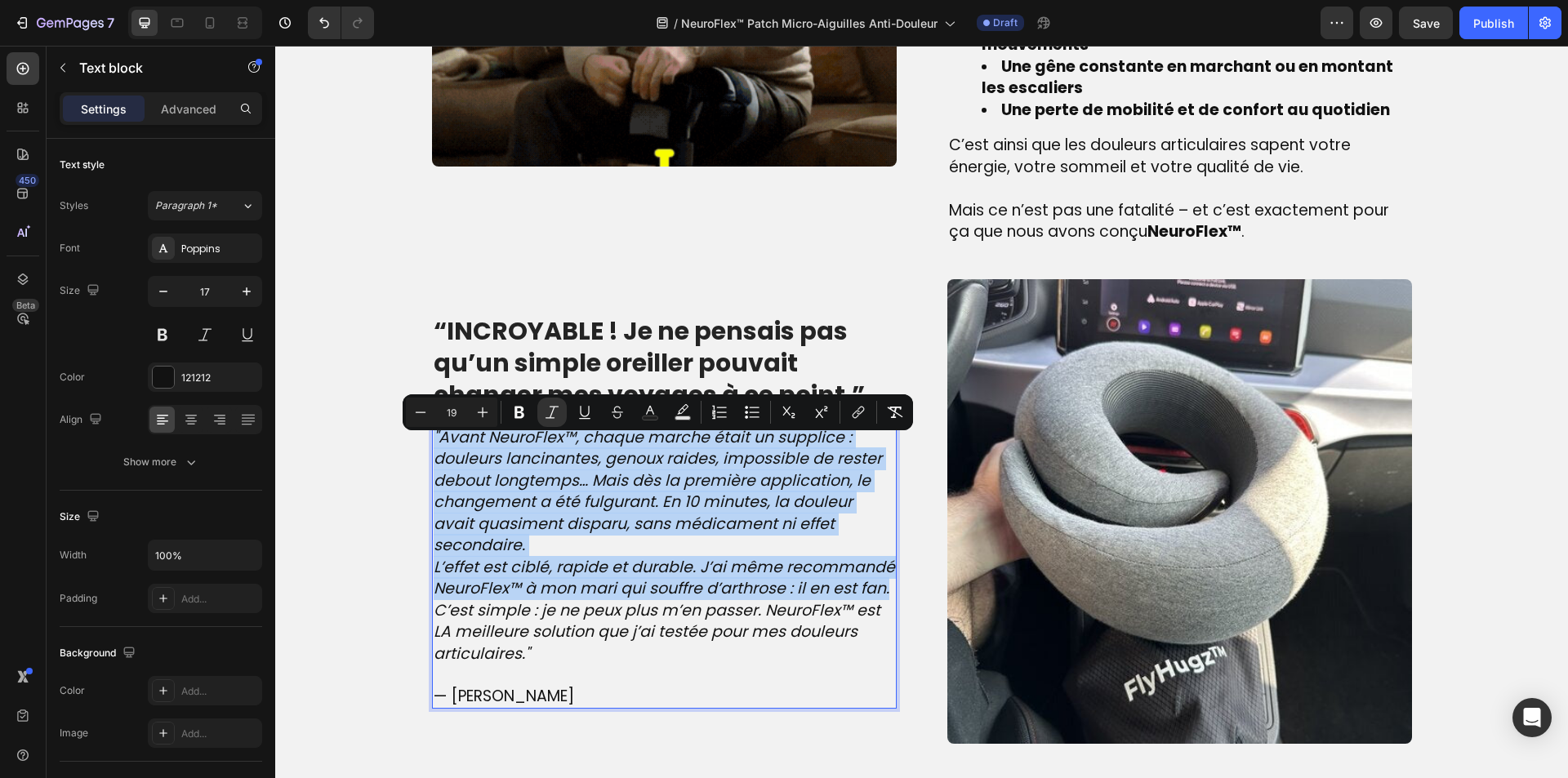
click at [882, 579] on p "L’effet est ciblé, rapide et durable. J’ai même recommandé NeuroFlex™ à mon mar…" at bounding box center [664, 579] width 462 height 43
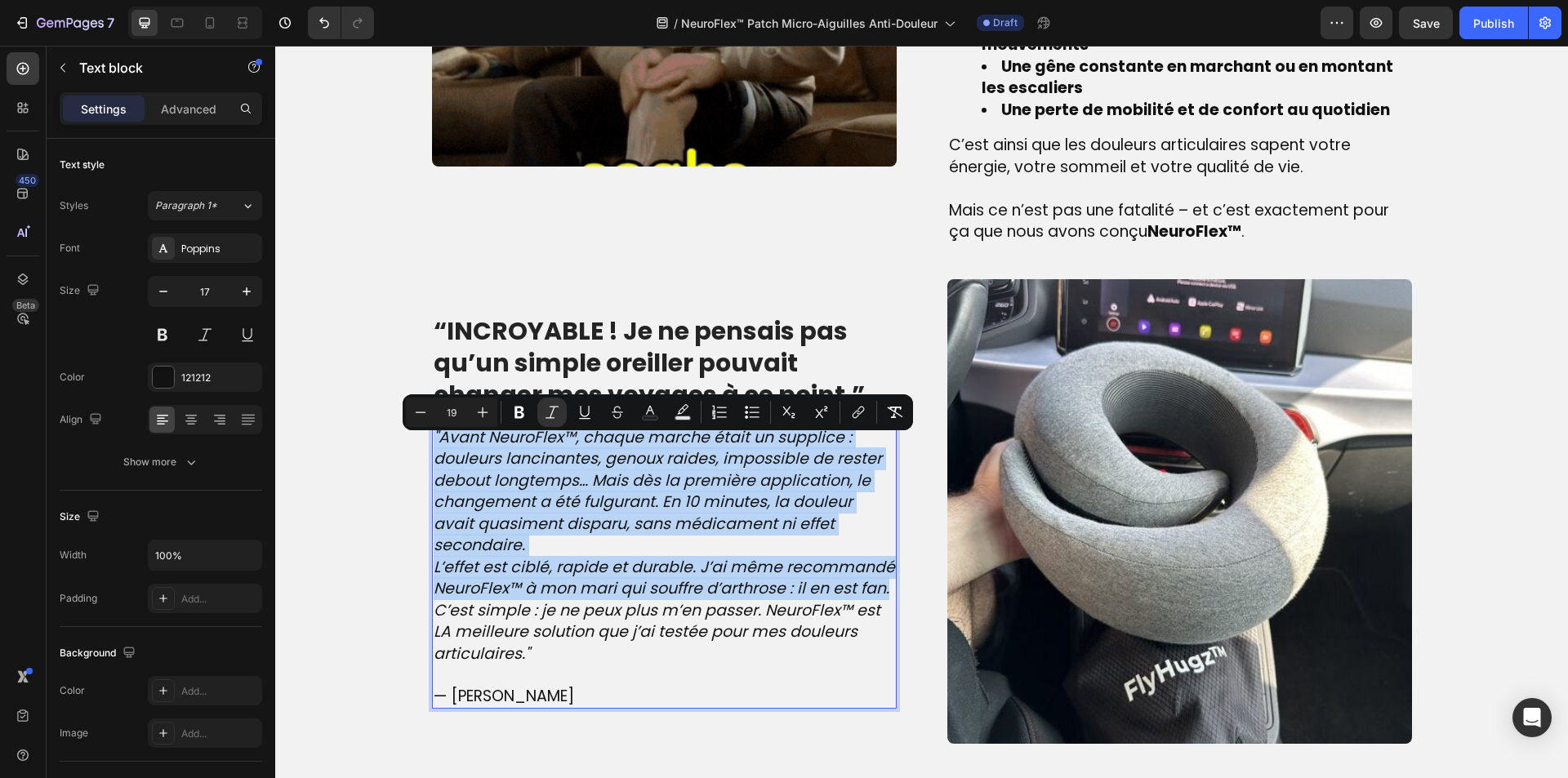
click at [885, 580] on p "L’effet est ciblé, rapide et durable. J’ai même recommandé NeuroFlex™ à mon mar…" at bounding box center [664, 579] width 462 height 43
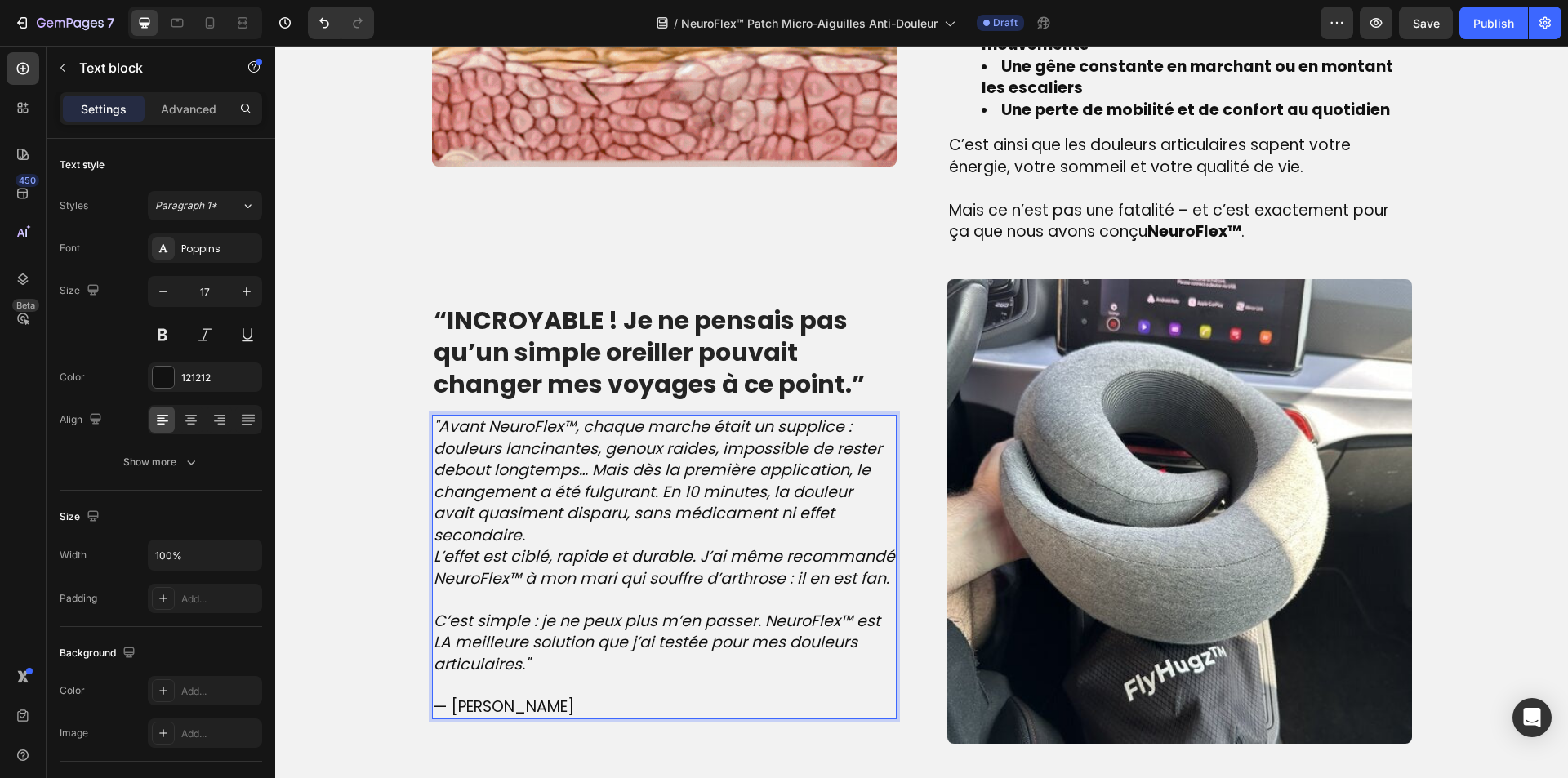
click at [880, 522] on p ""Avant NeuroFlex™, chaque marche était un supplice : douleurs lancinantes, geno…" at bounding box center [664, 481] width 462 height 130
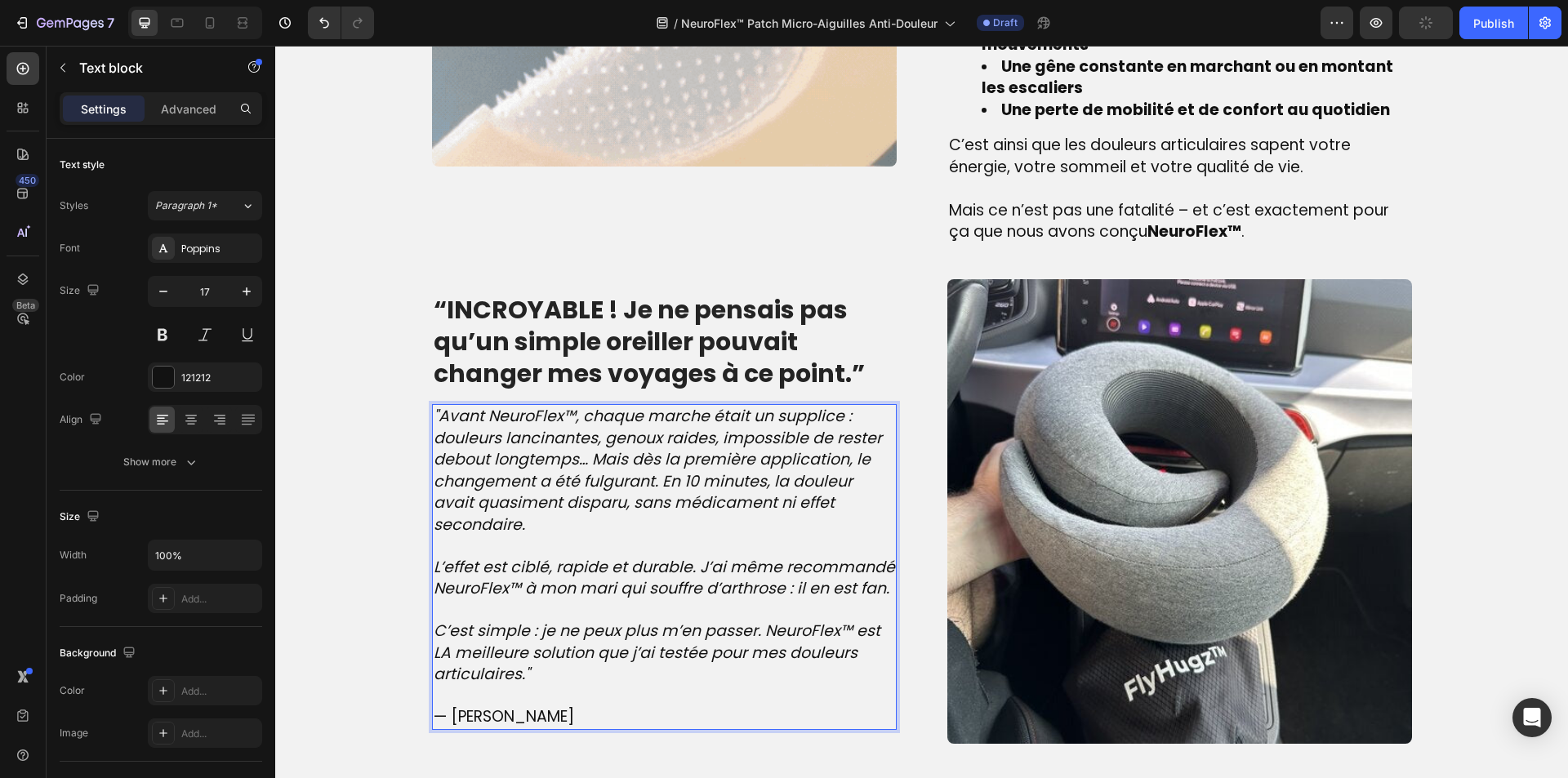
click at [466, 705] on span "— Julie R." at bounding box center [503, 716] width 140 height 22
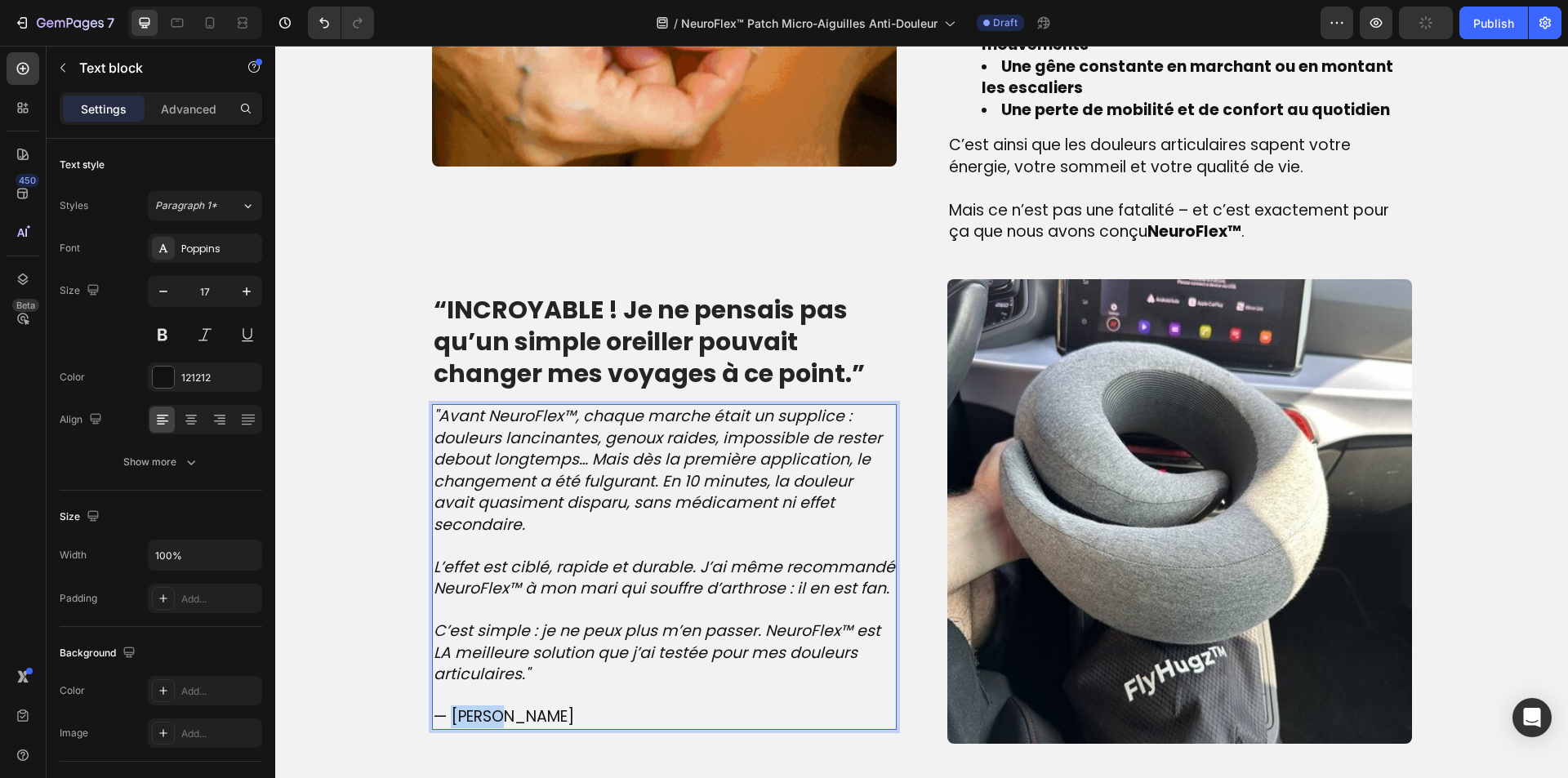
click at [464, 705] on span "— Julie R." at bounding box center [503, 716] width 140 height 22
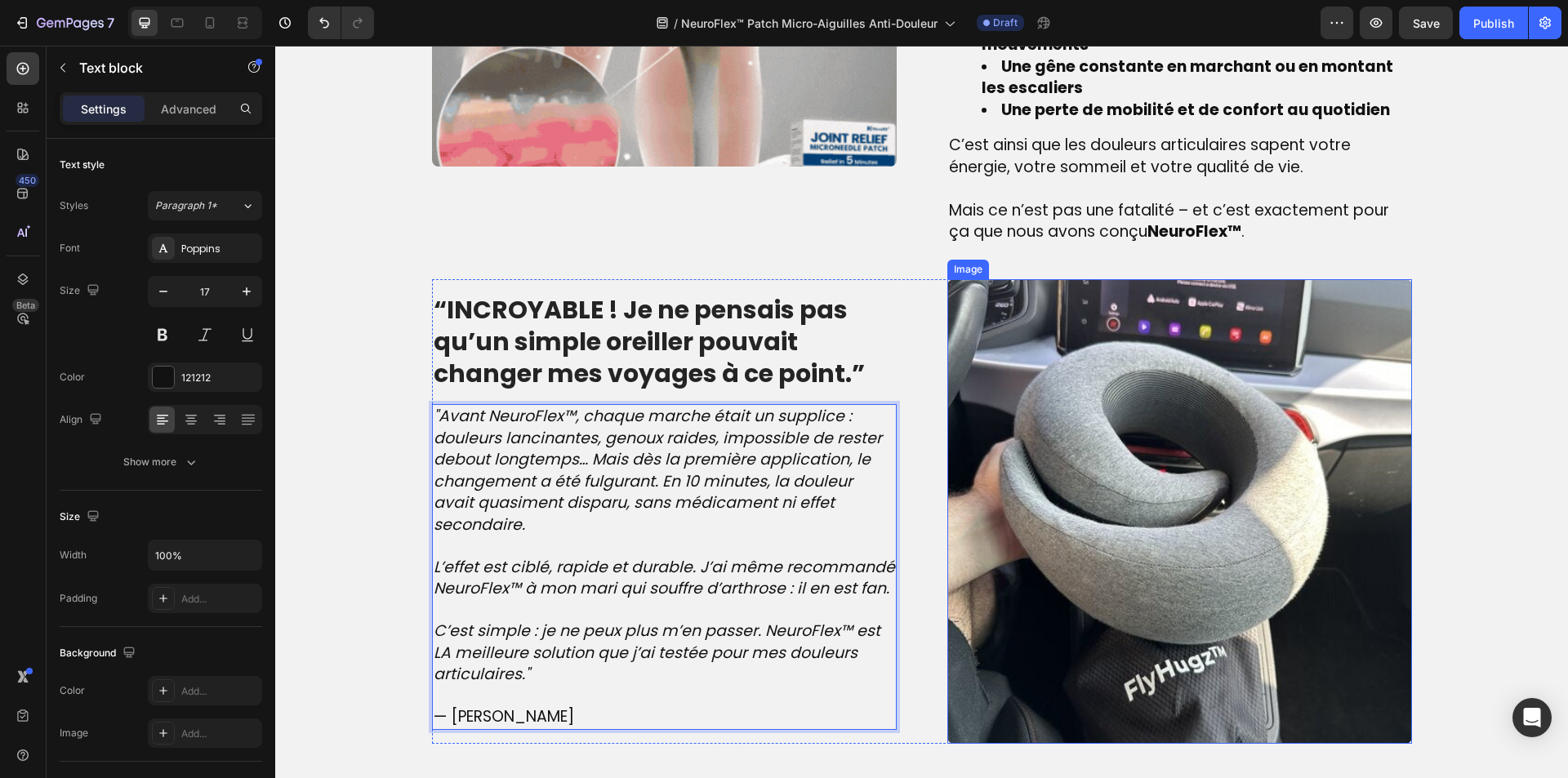
scroll to position [1601, 0]
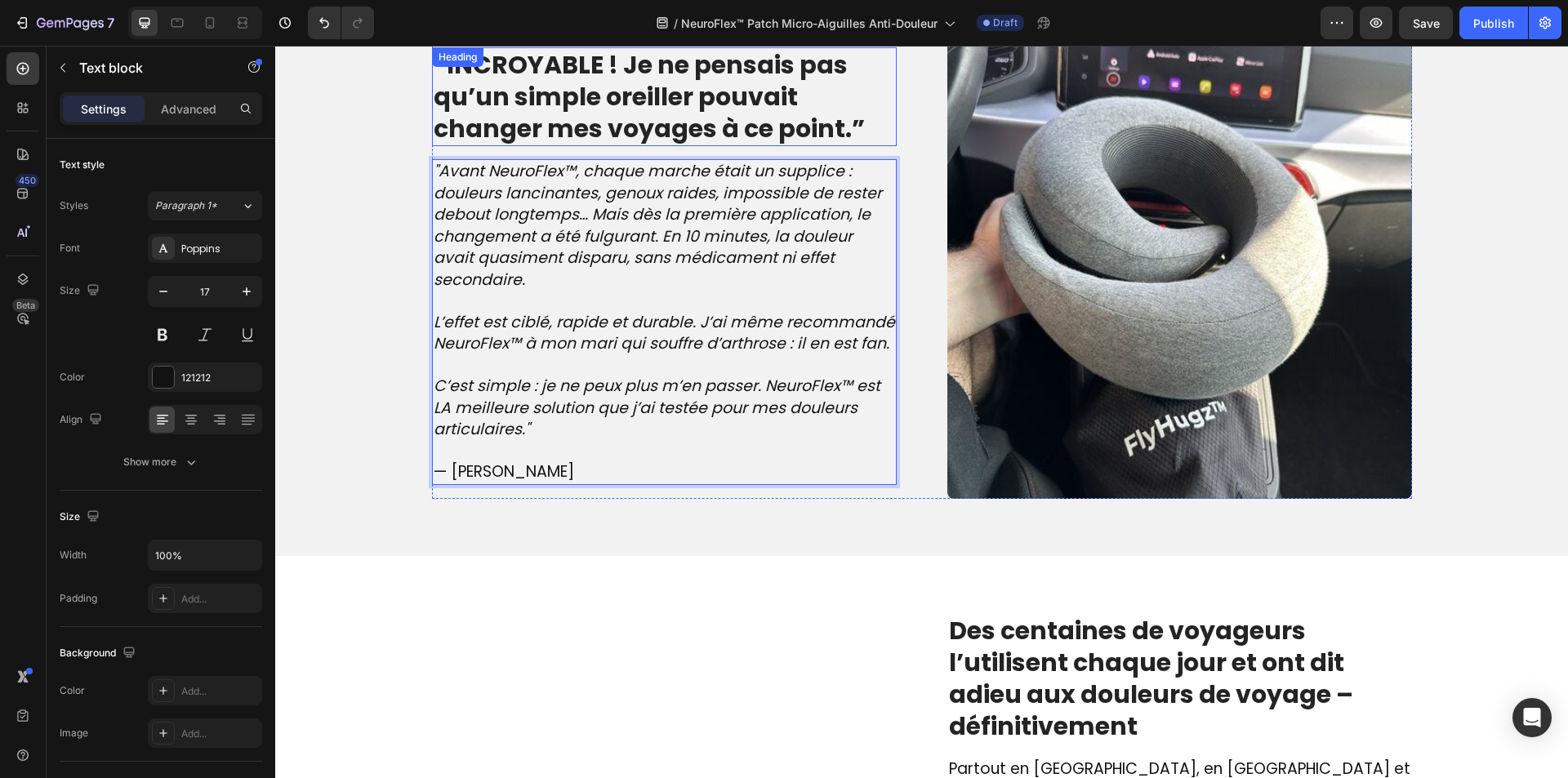
click at [448, 122] on strong "“INCROYABLE ! Je ne pensais pas qu’un simple oreiller pouvait changer mes voyag…" at bounding box center [648, 96] width 431 height 99
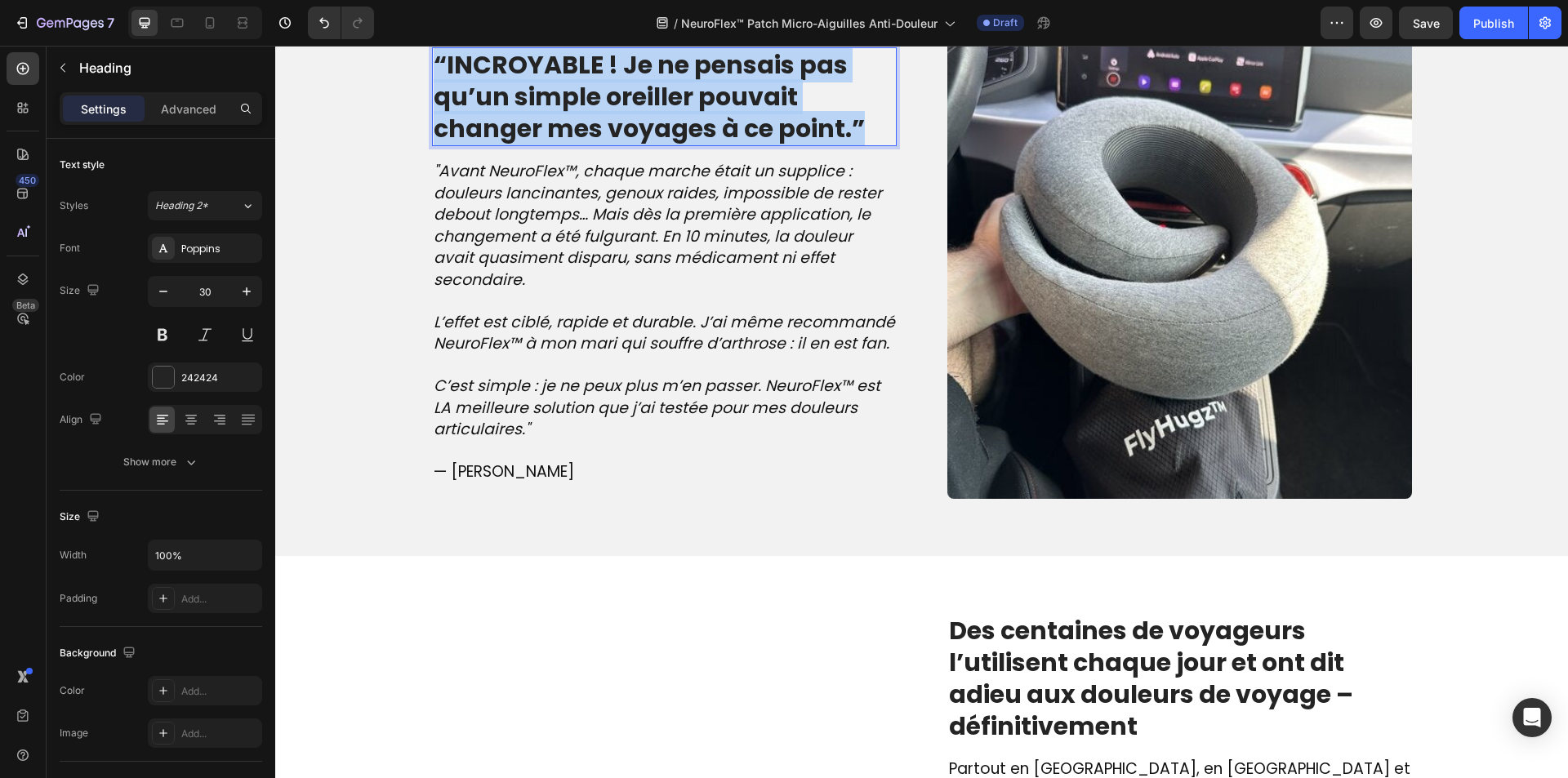
click at [448, 122] on strong "“INCROYABLE ! Je ne pensais pas qu’un simple oreiller pouvait changer mes voyag…" at bounding box center [648, 96] width 431 height 99
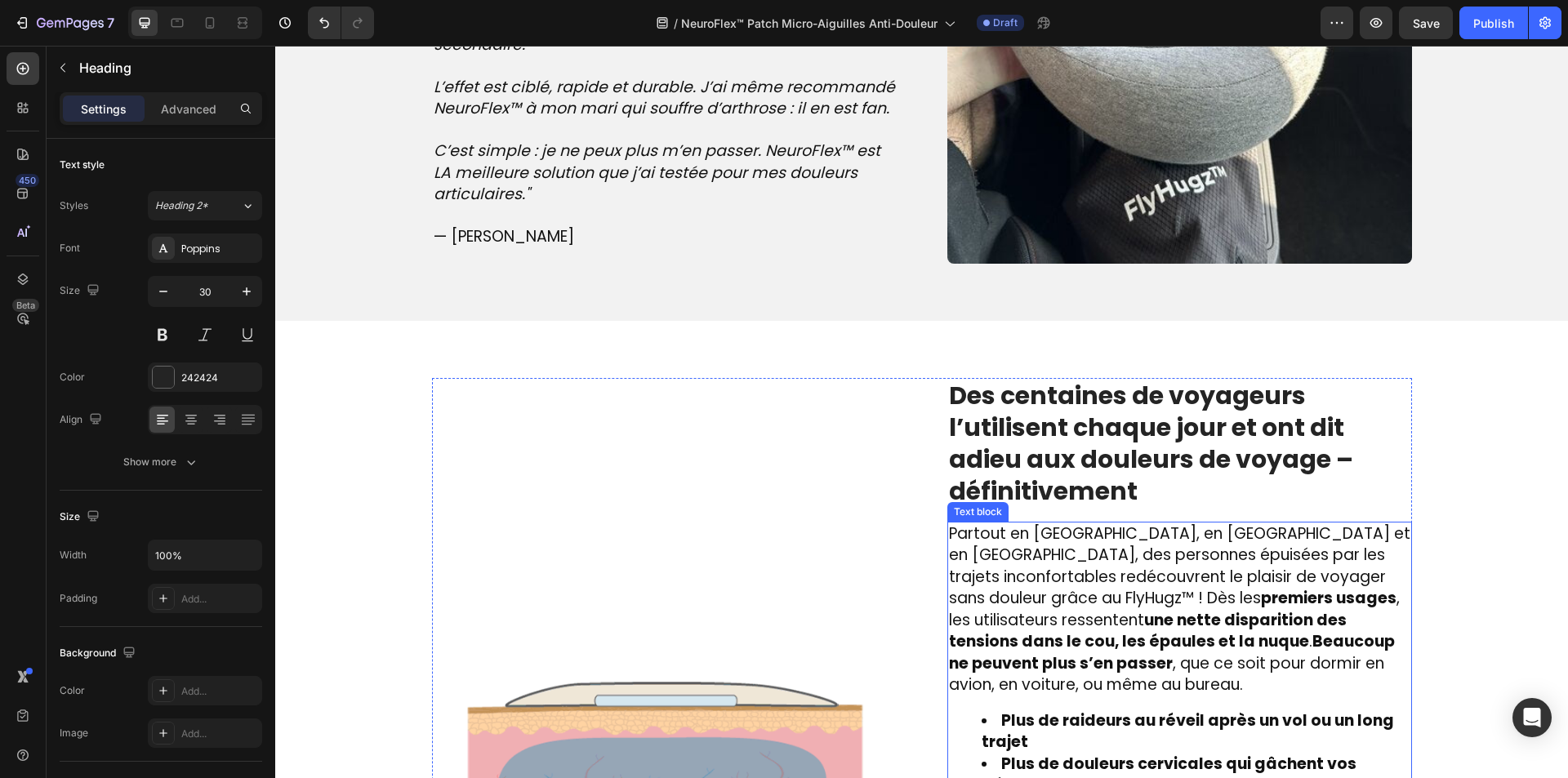
scroll to position [1847, 0]
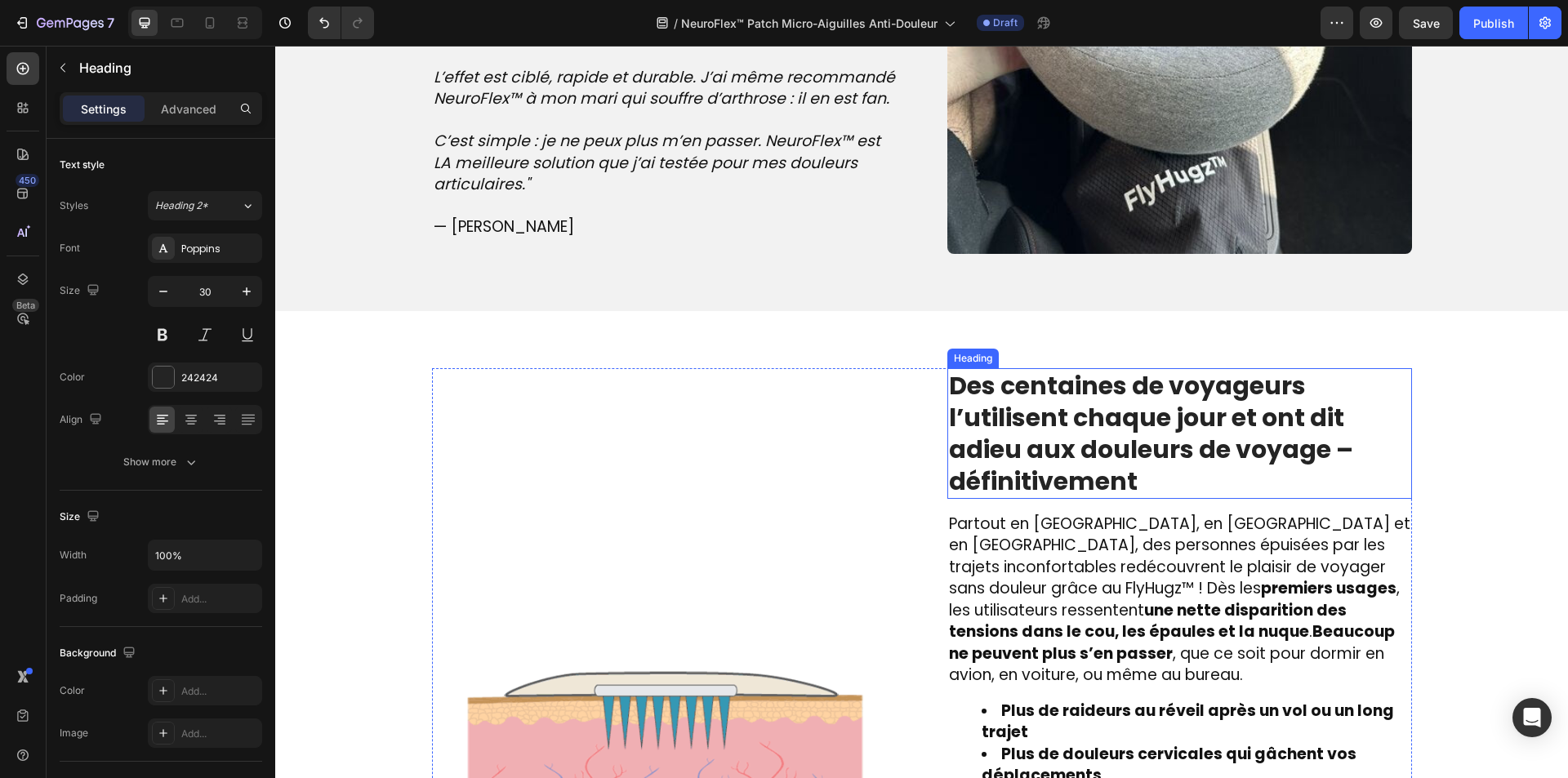
click at [1014, 434] on strong "Des centaines de voyageurs l’utilisent chaque jour et ont dit adieu aux douleur…" at bounding box center [1150, 433] width 404 height 131
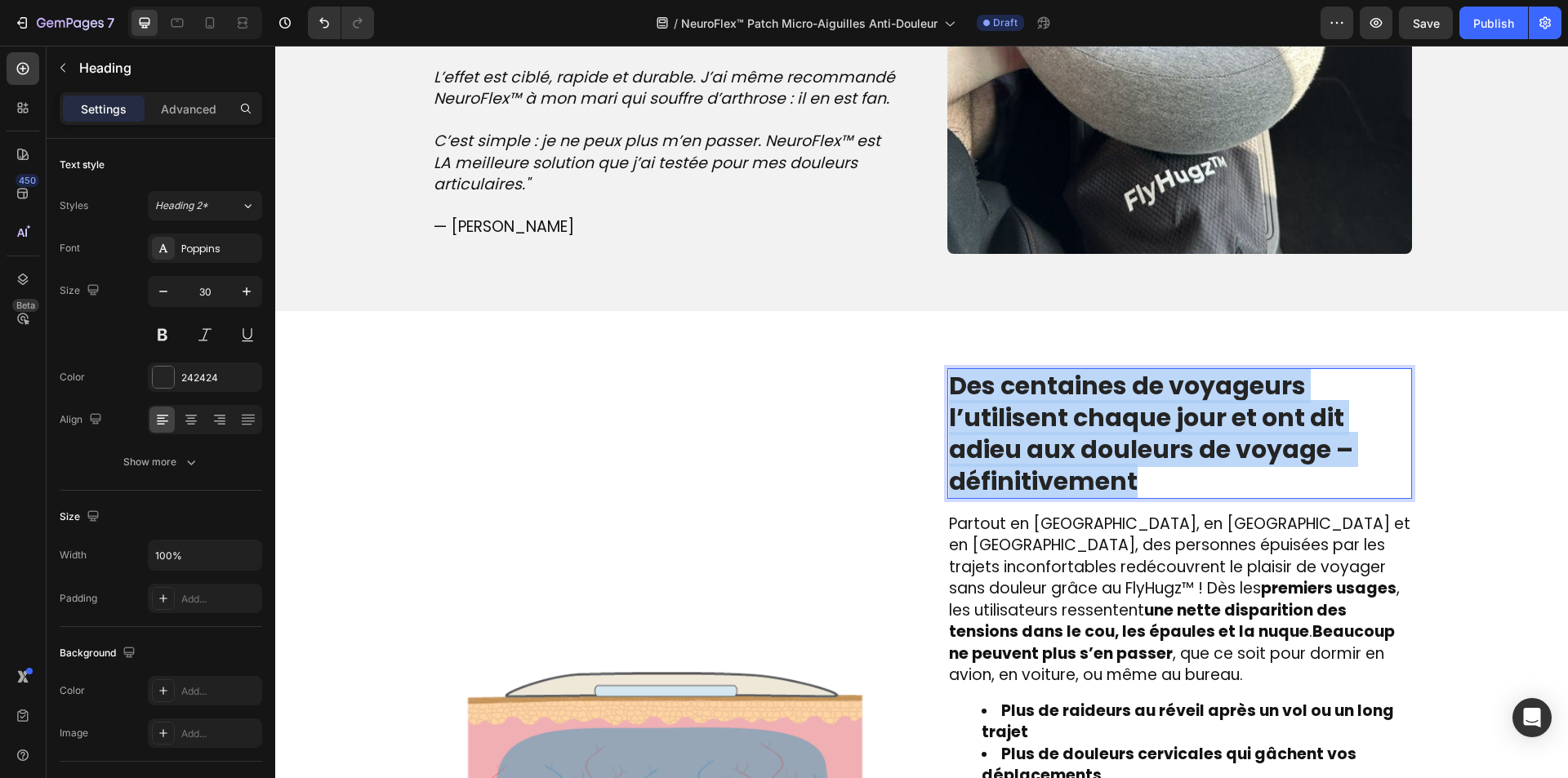
click at [1014, 434] on strong "Des centaines de voyageurs l’utilisent chaque jour et ont dit adieu aux douleur…" at bounding box center [1150, 433] width 404 height 131
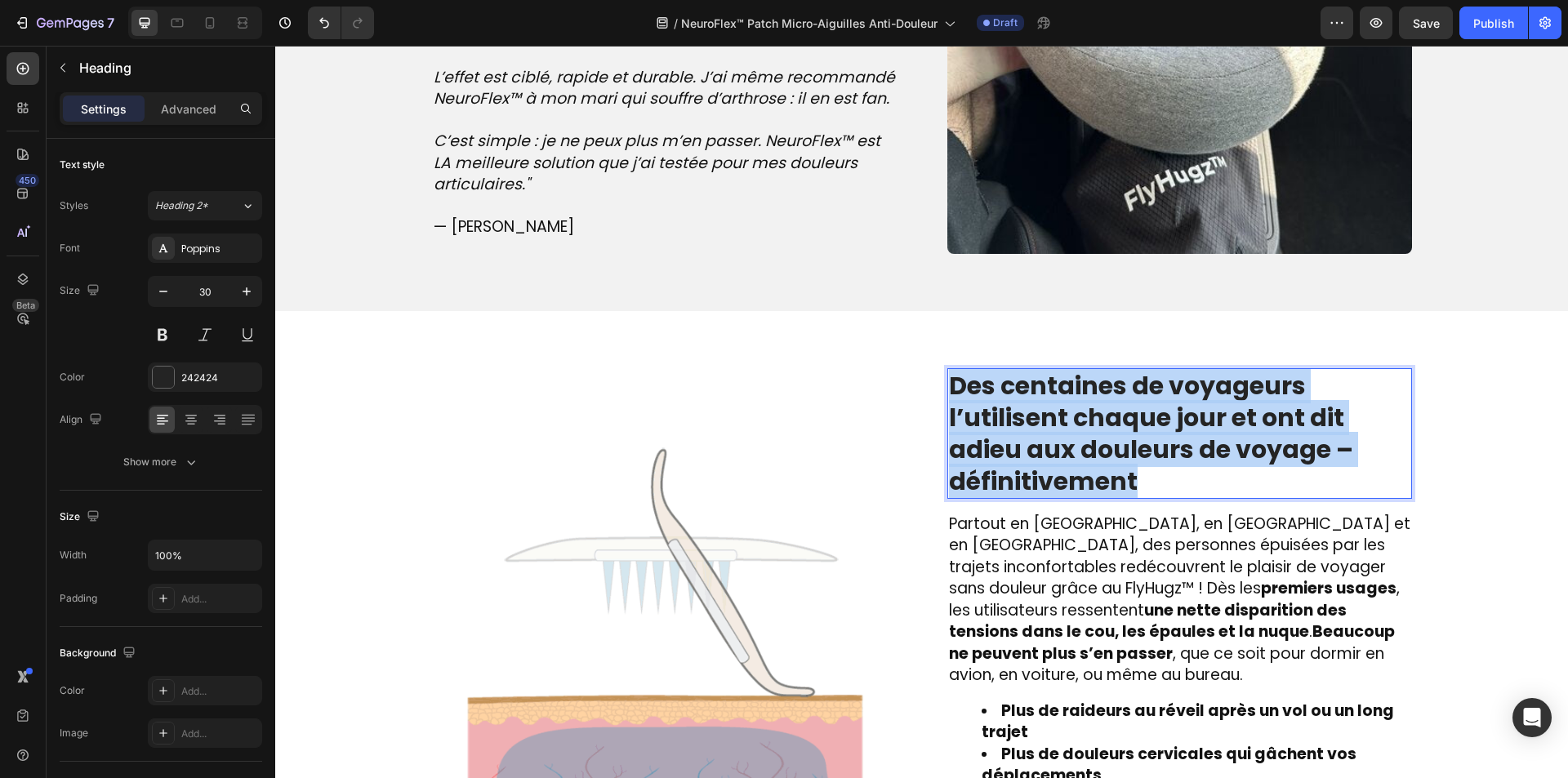
copy strong "Des centaines de voyageurs l’utilisent chaque jour et ont dit adieu aux douleur…"
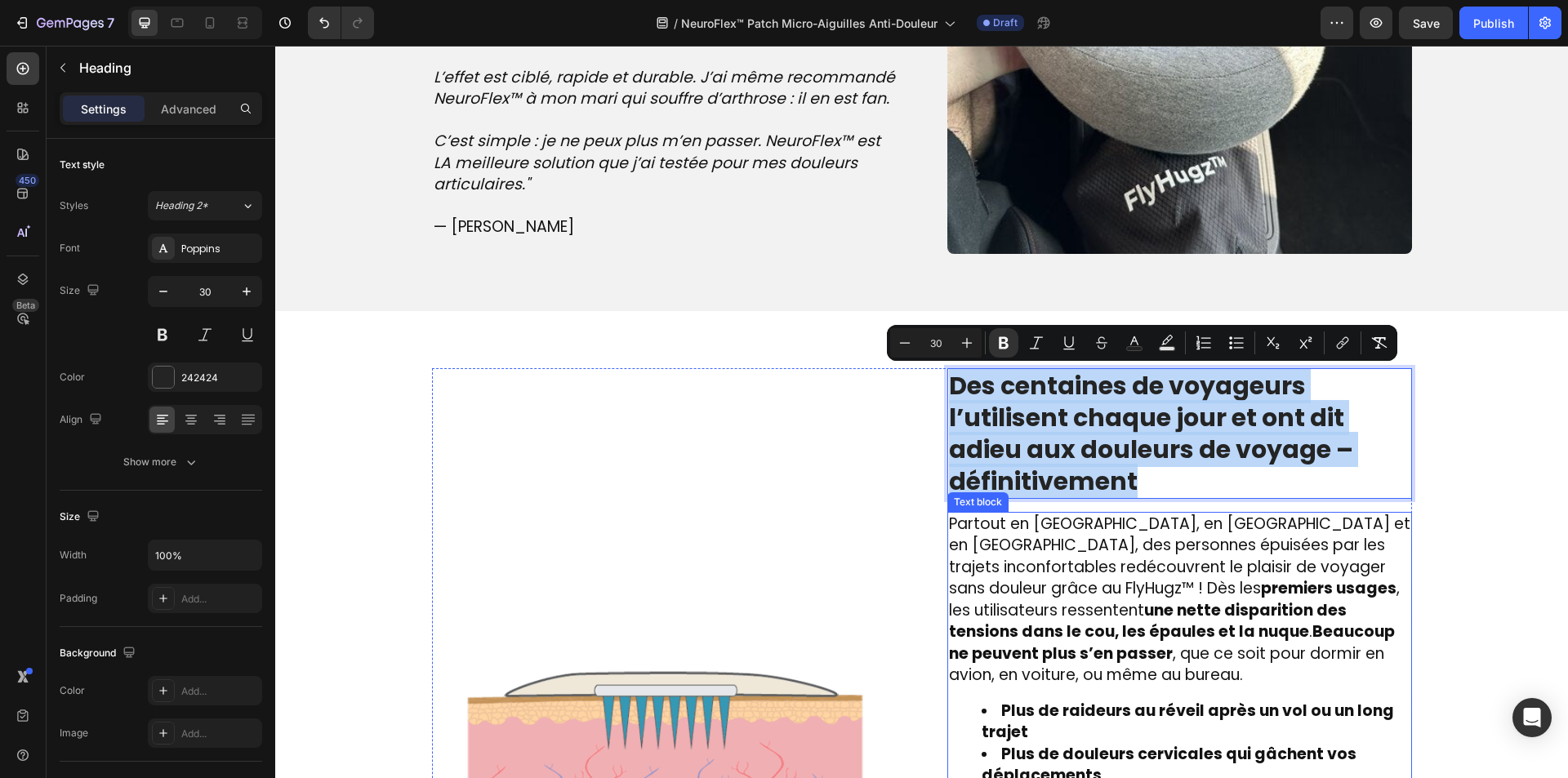
click at [1237, 619] on strong "une nette disparition des tensions dans le cou, les épaules et la nuque" at bounding box center [1148, 621] width 398 height 44
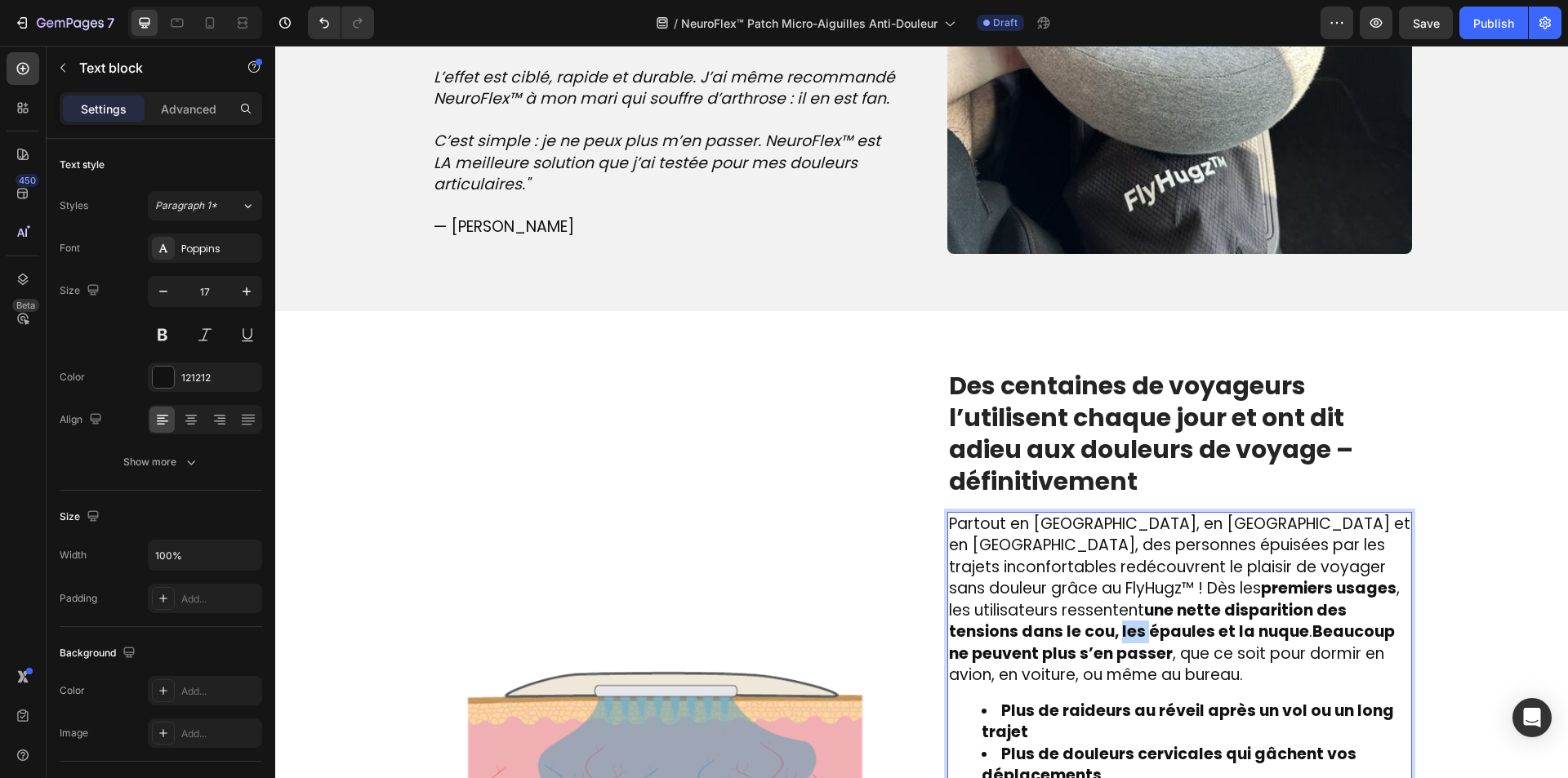
click at [1237, 619] on strong "une nette disparition des tensions dans le cou, les épaules et la nuque" at bounding box center [1148, 621] width 398 height 44
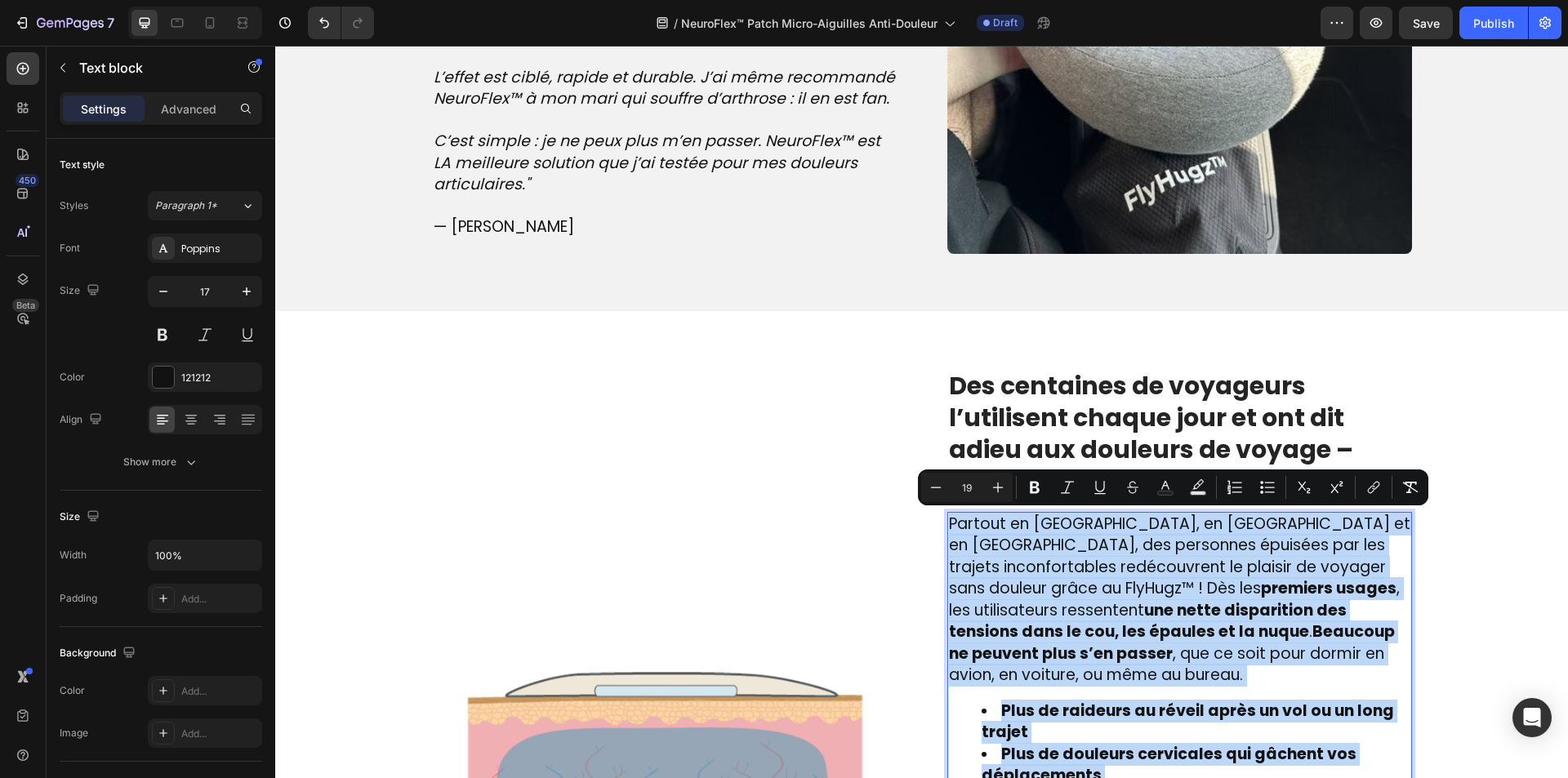
copy div "Partout en France, en Belgique et en Suisse, des personnes épuisées par les tra…"
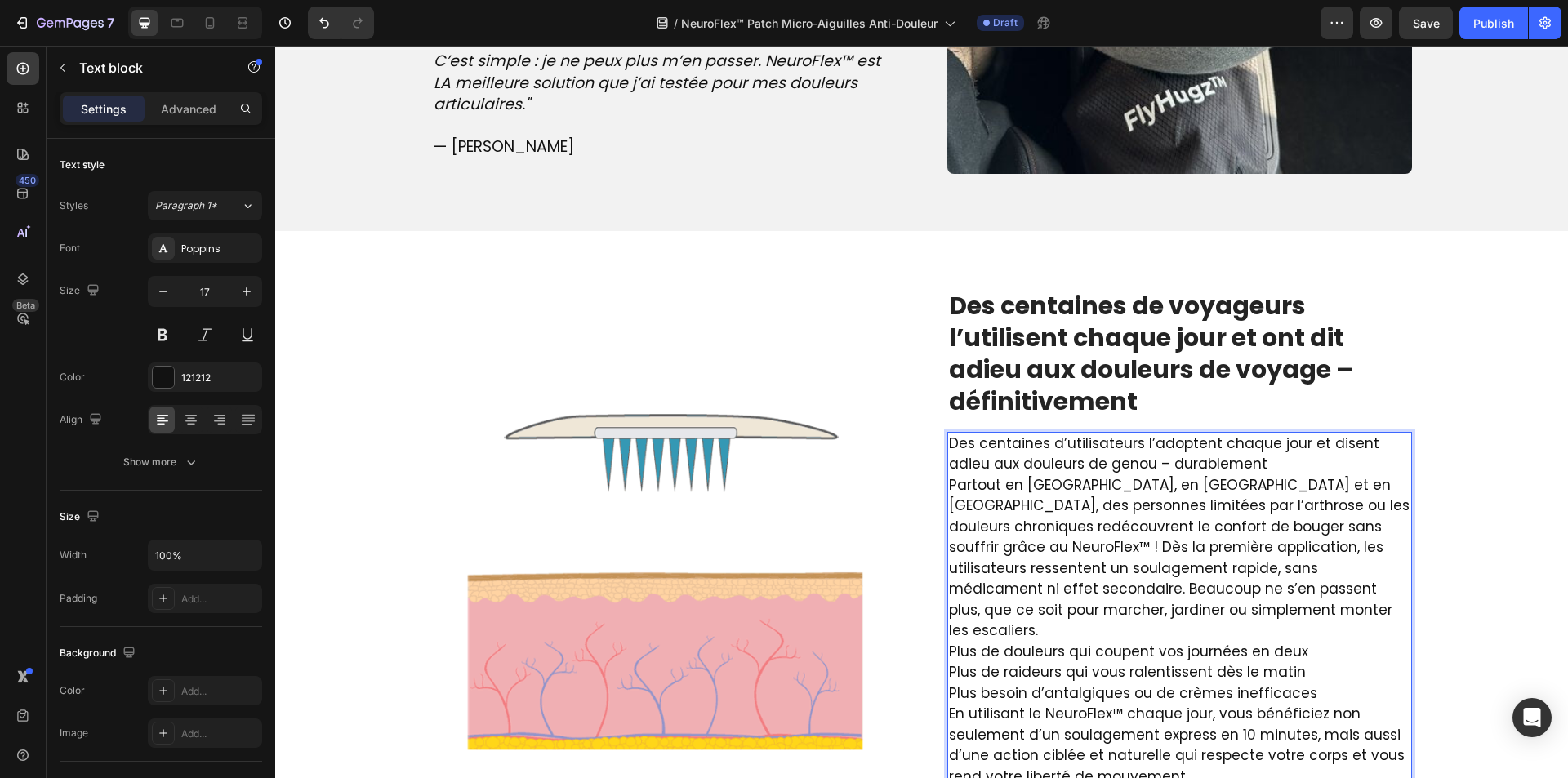
scroll to position [1929, 0]
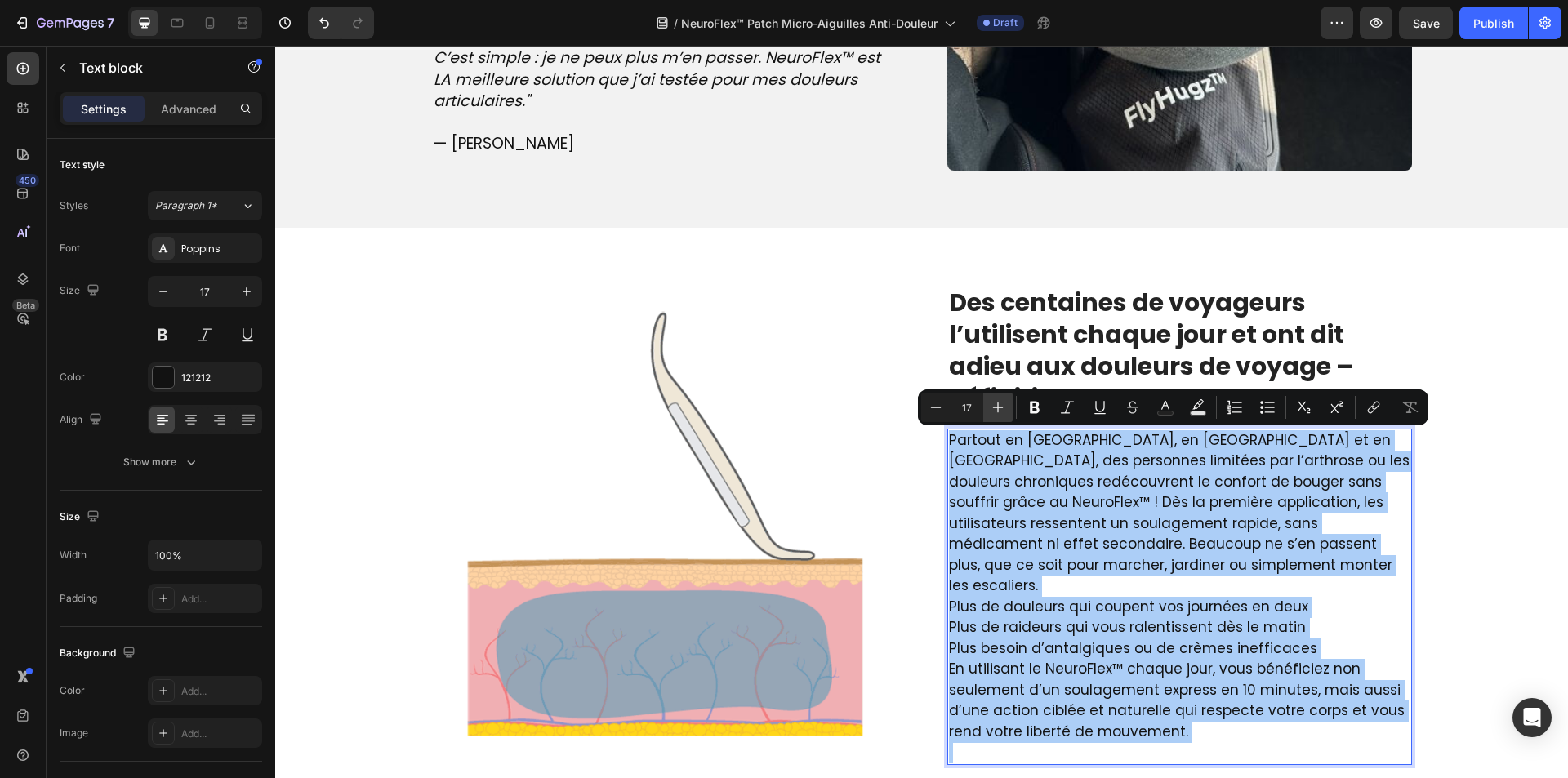
click at [993, 400] on icon "Editor contextual toolbar" at bounding box center [998, 407] width 17 height 17
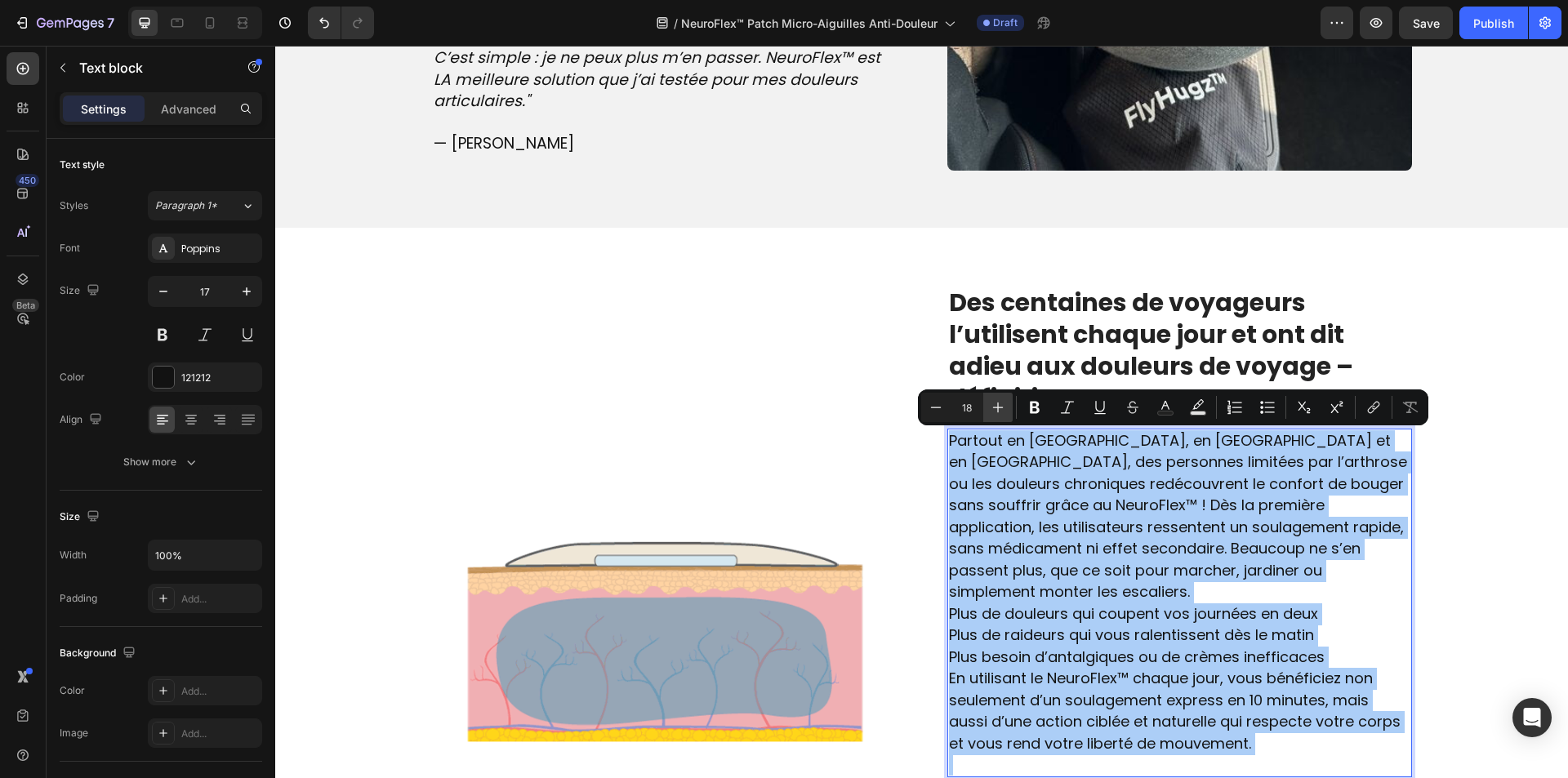
click at [993, 400] on icon "Editor contextual toolbar" at bounding box center [998, 407] width 17 height 17
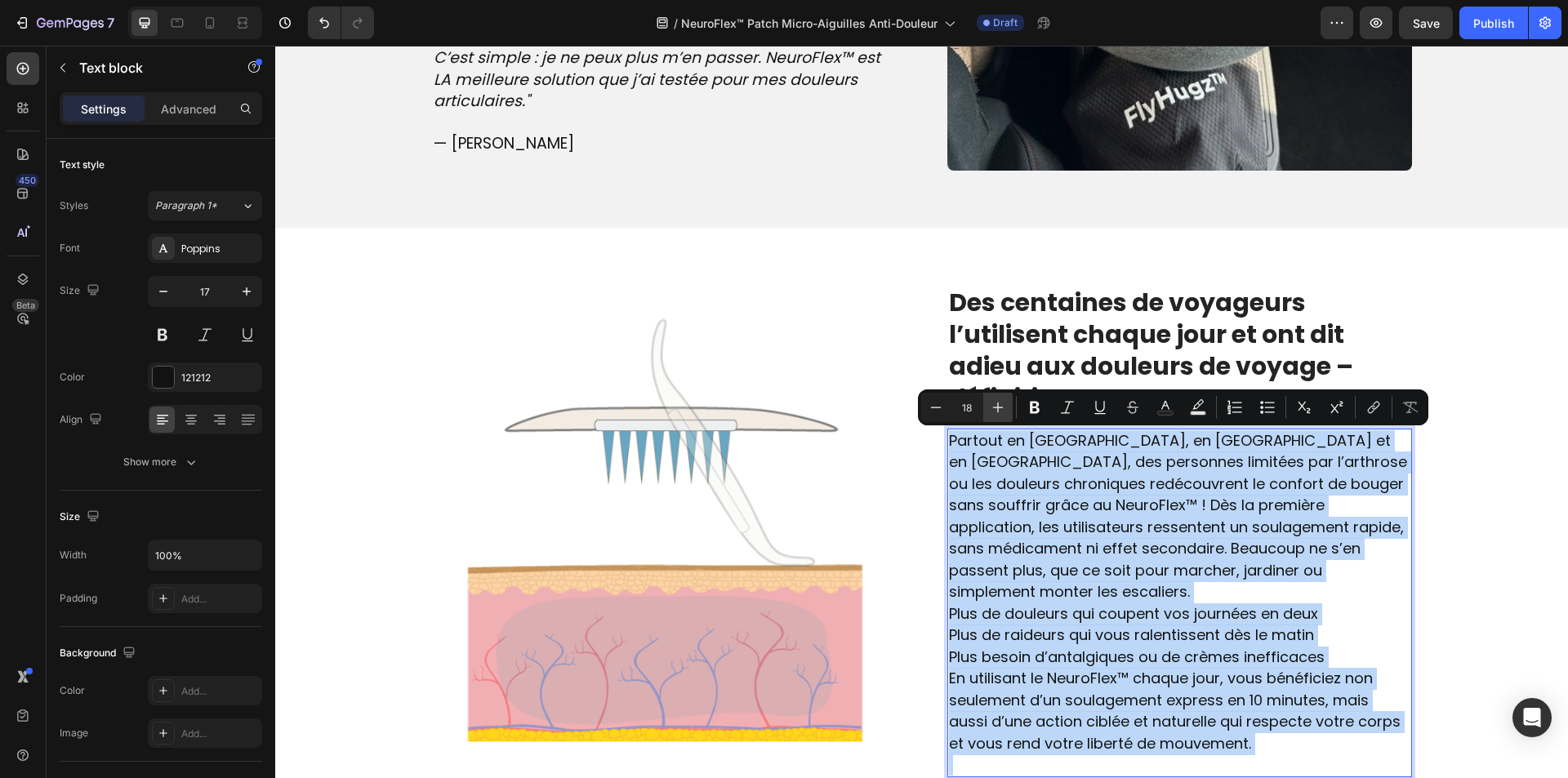
type input "19"
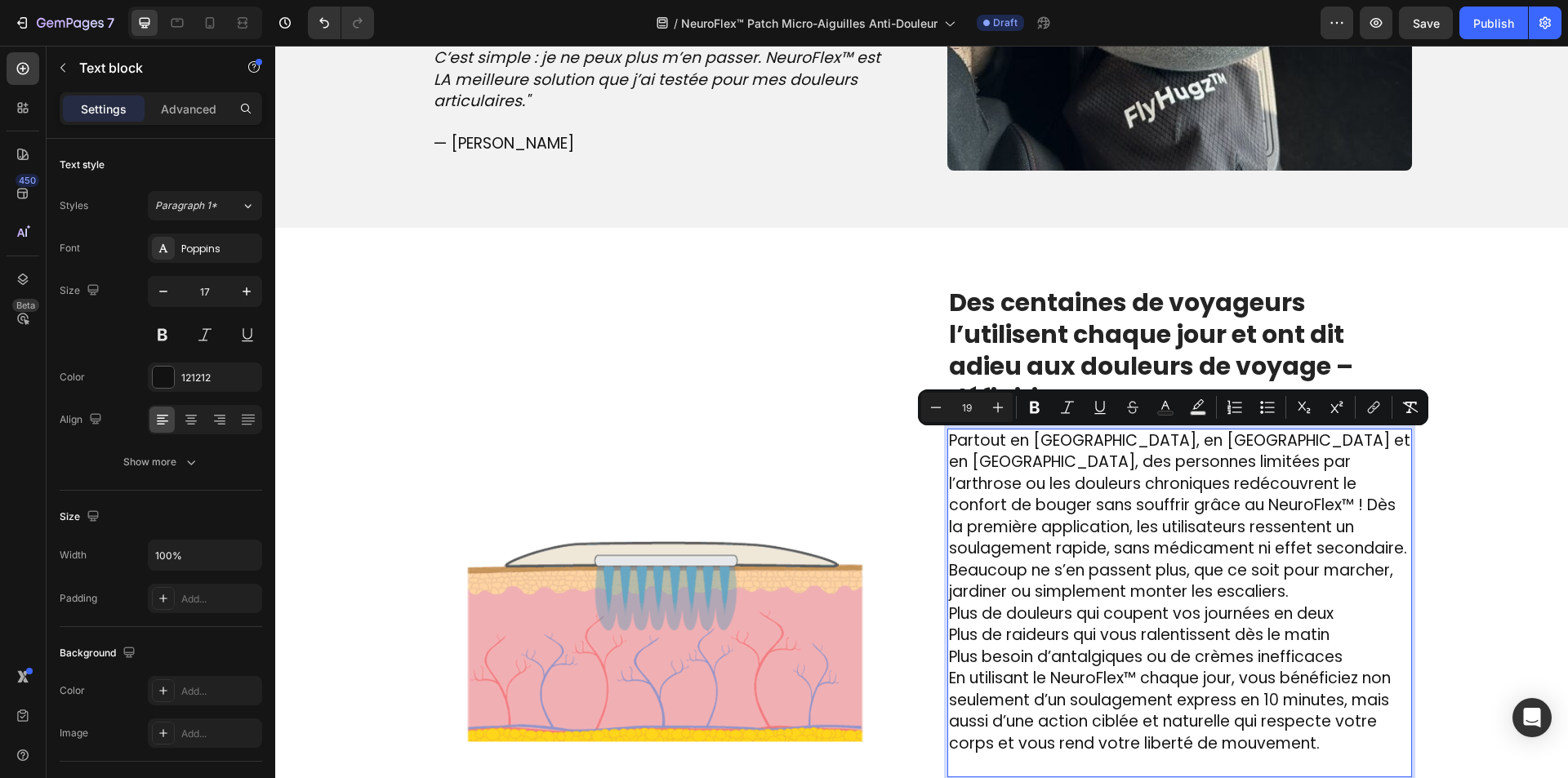
click at [1368, 639] on p "Plus de douleurs qui coupent vos journées en deux Plus de raideurs qui vous ral…" at bounding box center [1180, 636] width 462 height 66
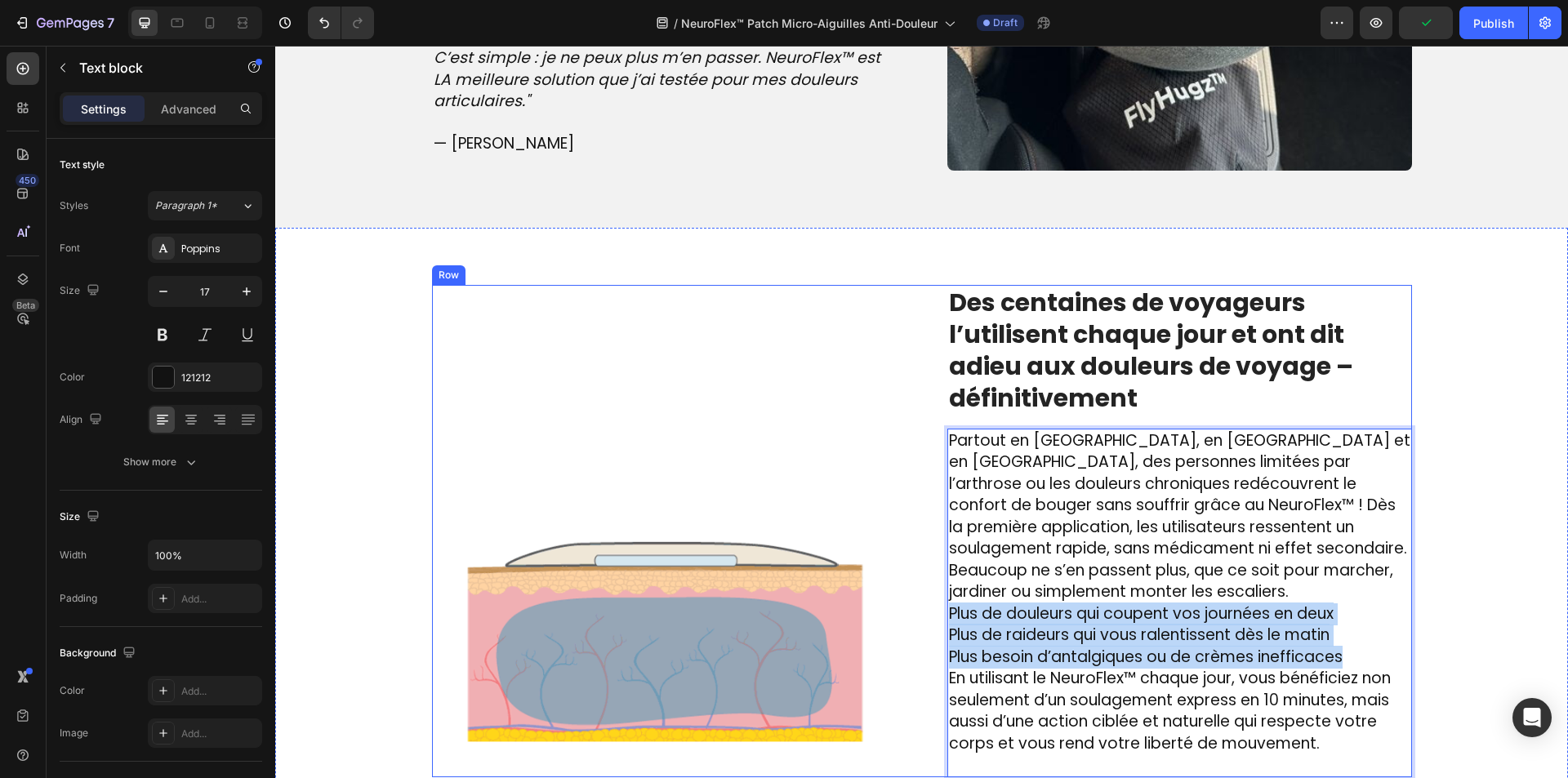
drag, startPoint x: 1352, startPoint y: 649, endPoint x: 923, endPoint y: 607, distance: 431.1
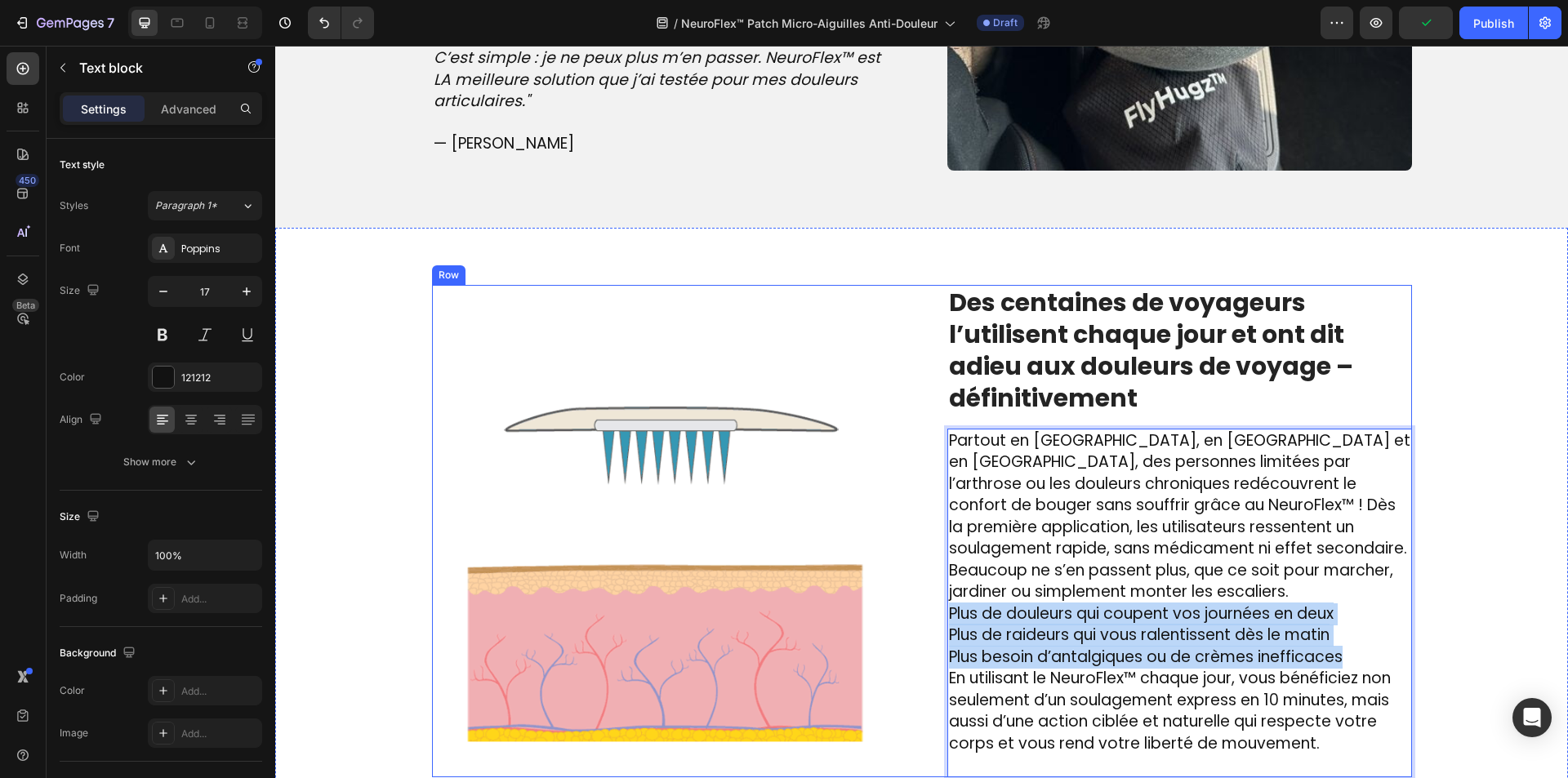
click at [923, 607] on div "Image ⁠⁠⁠⁠⁠⁠⁠ Des centaines de voyageurs l’utilisent chaque jour et ont dit adi…" at bounding box center [923, 530] width 980 height 492
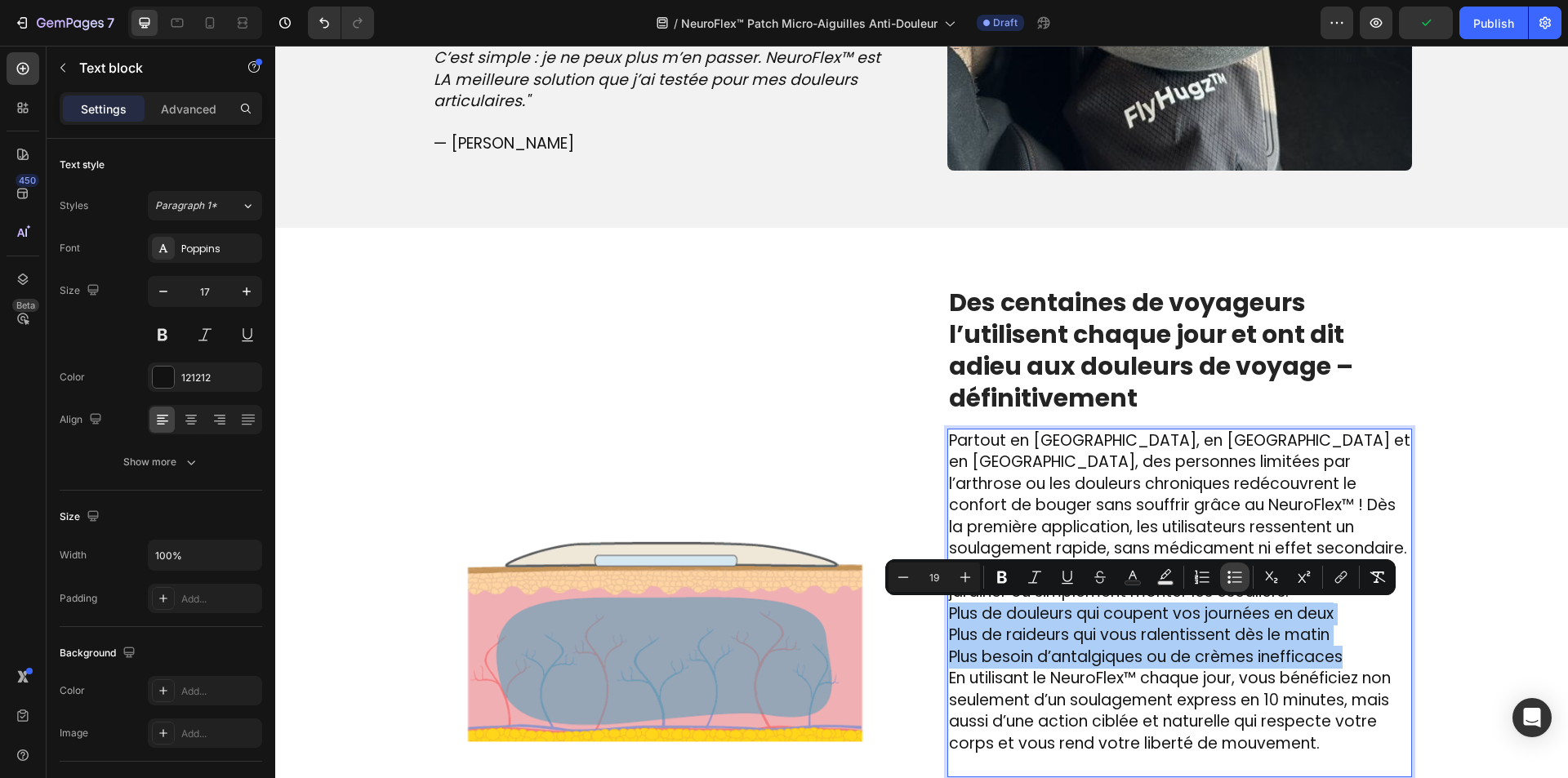
click at [1231, 575] on icon "Editor contextual toolbar" at bounding box center [1235, 577] width 17 height 17
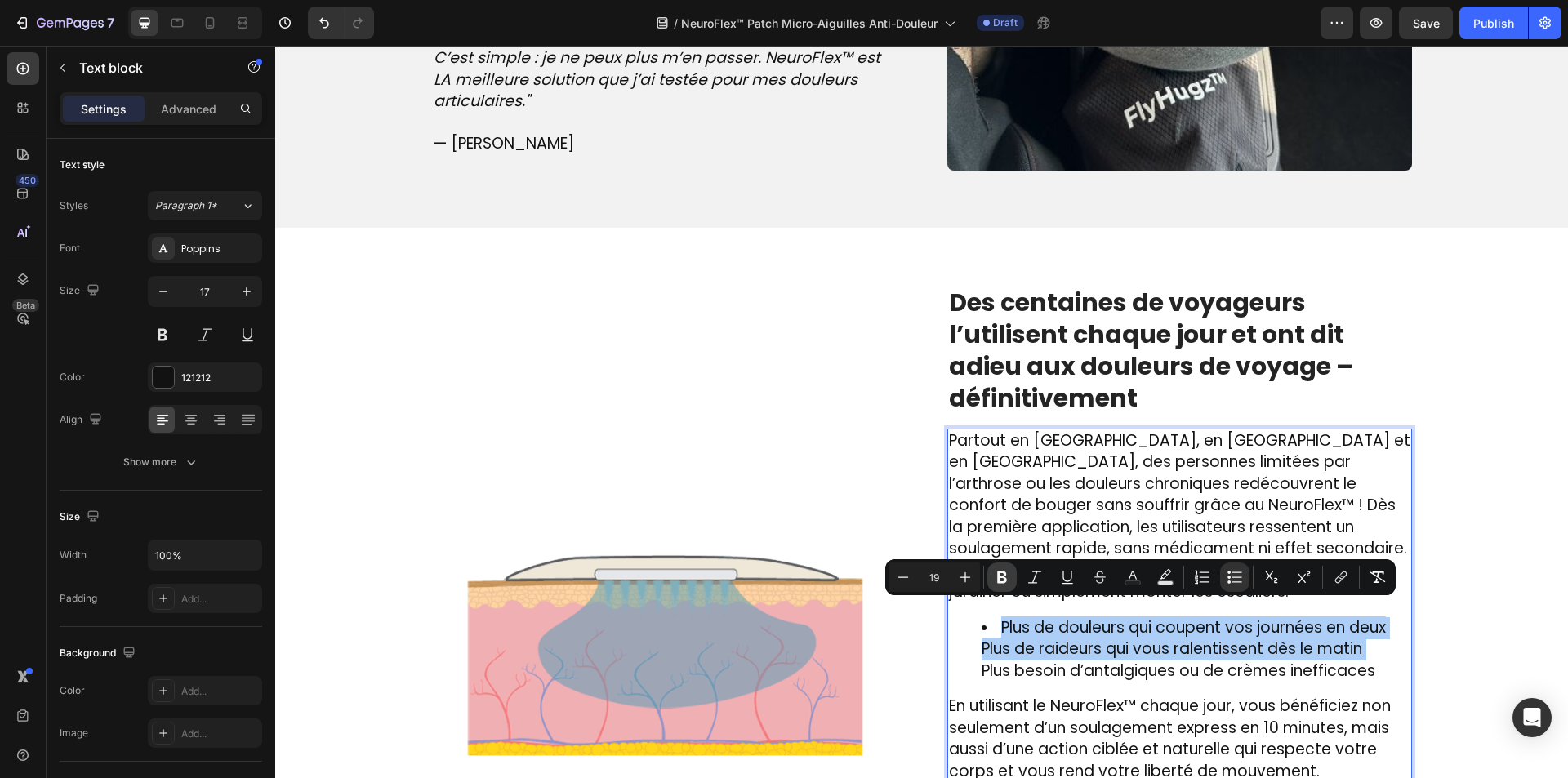
click at [996, 575] on icon "Editor contextual toolbar" at bounding box center [1002, 577] width 17 height 17
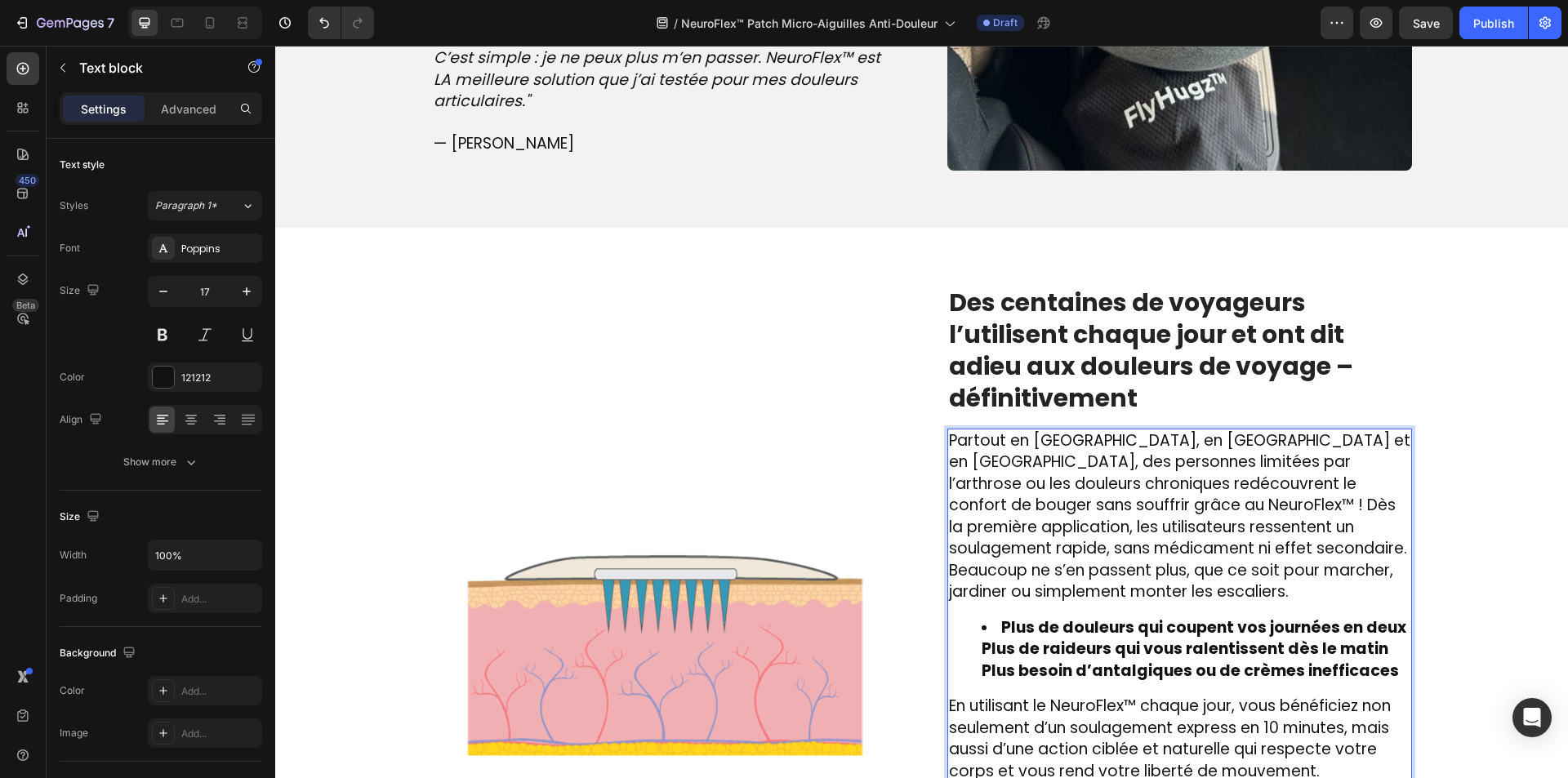
click at [961, 656] on ul "Plus de douleurs qui coupent vos journées en deux Plus de raideurs qui vous ral…" at bounding box center [1180, 649] width 462 height 66
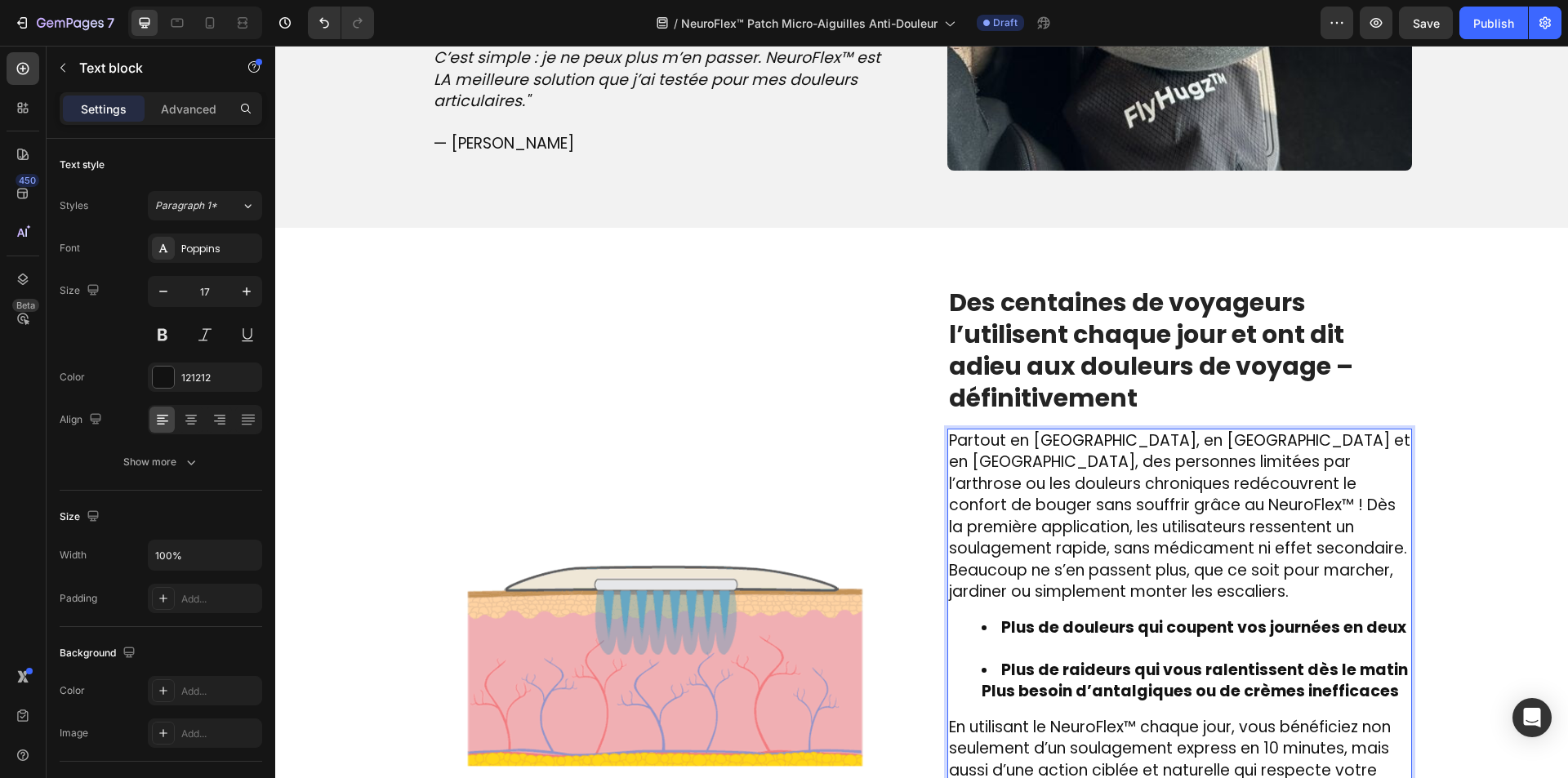
click at [963, 686] on ul "Plus de douleurs qui coupent vos journées en deux Plus de raideurs qui vous ral…" at bounding box center [1180, 659] width 462 height 85
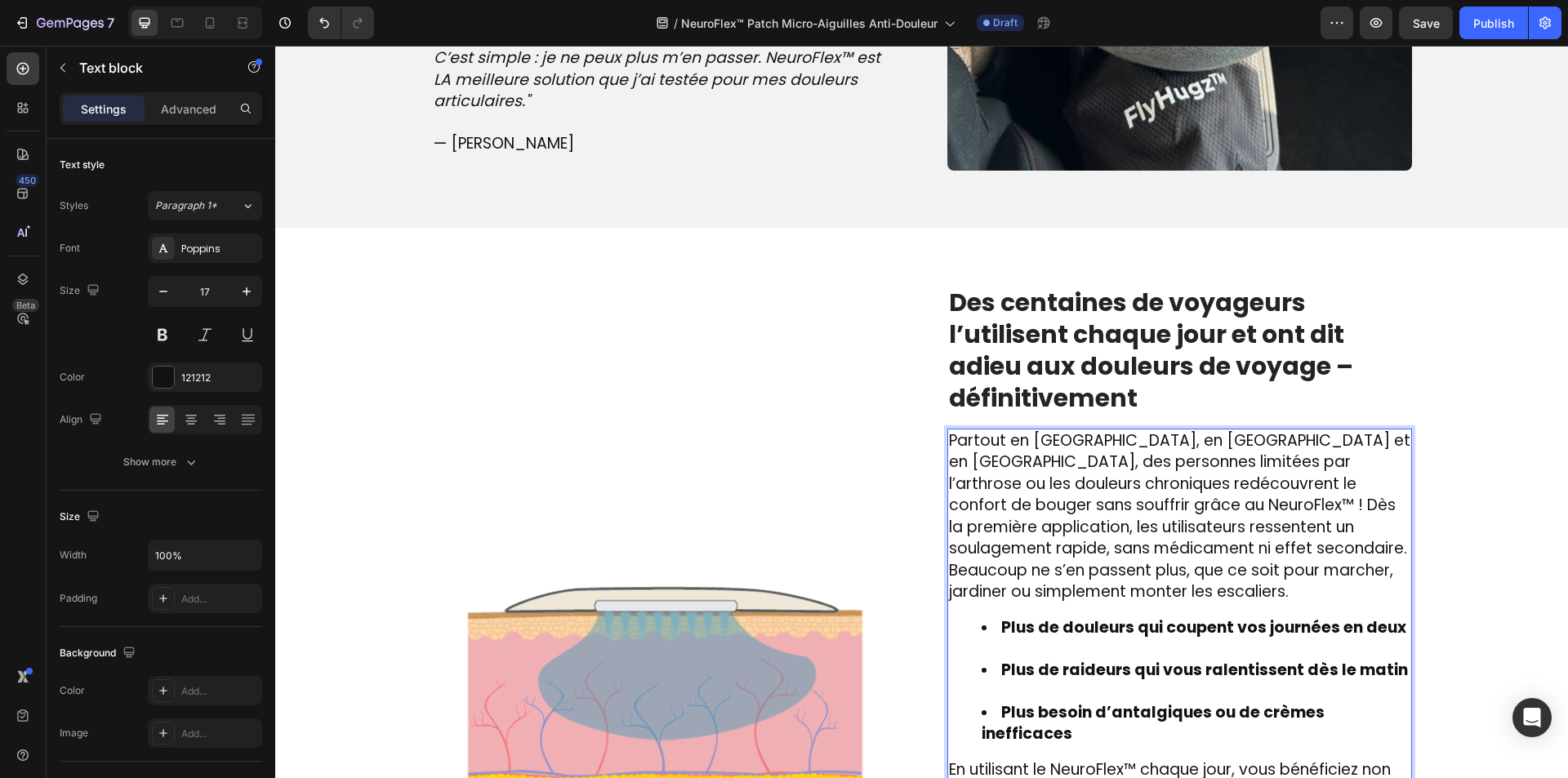
click at [989, 680] on li "Plus de raideurs qui vous ralentissent dès le matin" at bounding box center [1196, 681] width 428 height 42
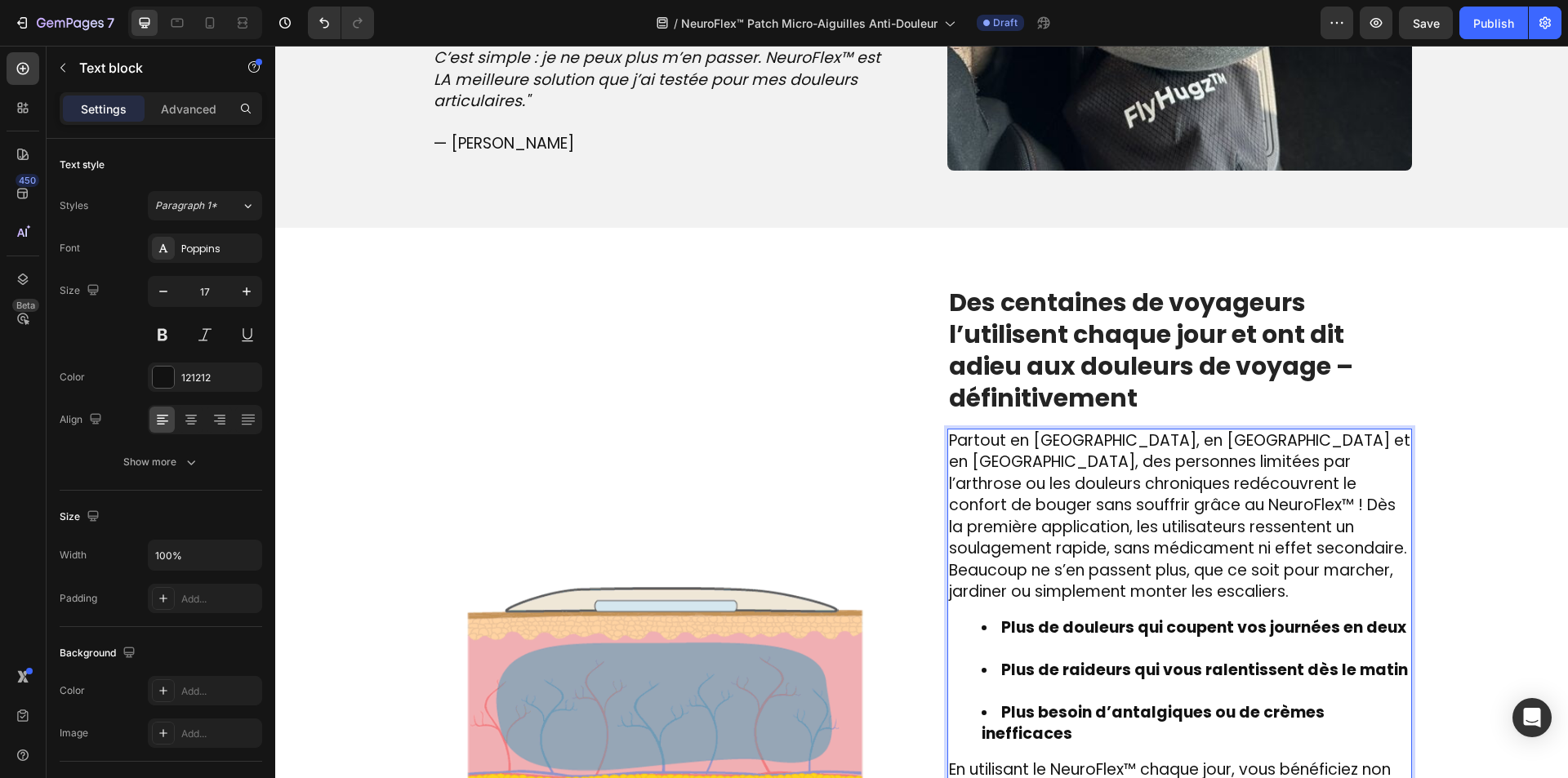
click at [993, 691] on li "Plus de raideurs qui vous ralentissent dès le matin" at bounding box center [1196, 681] width 428 height 42
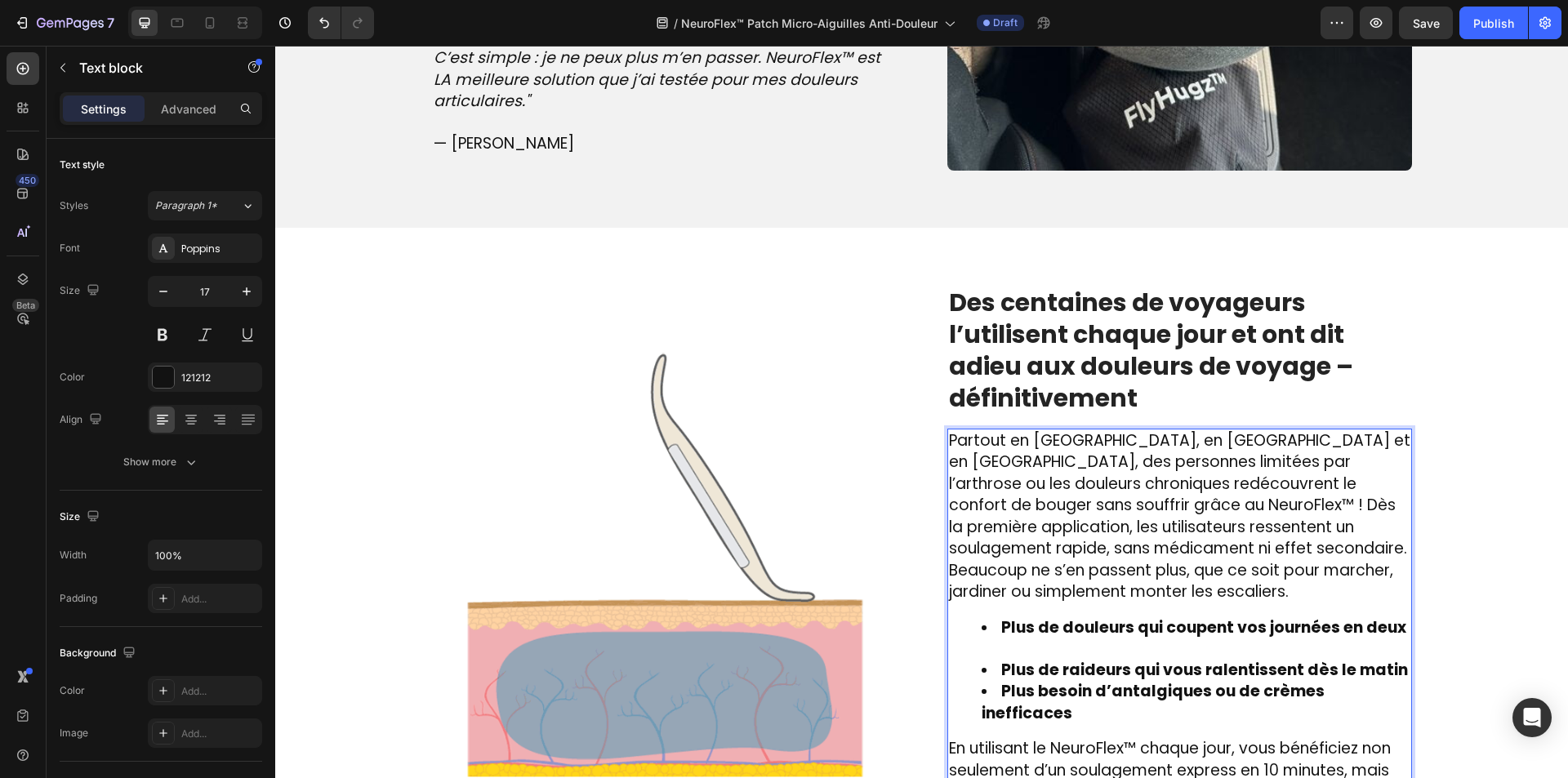
click at [990, 647] on li "Plus de douleurs qui coupent vos journées en deux" at bounding box center [1196, 638] width 428 height 42
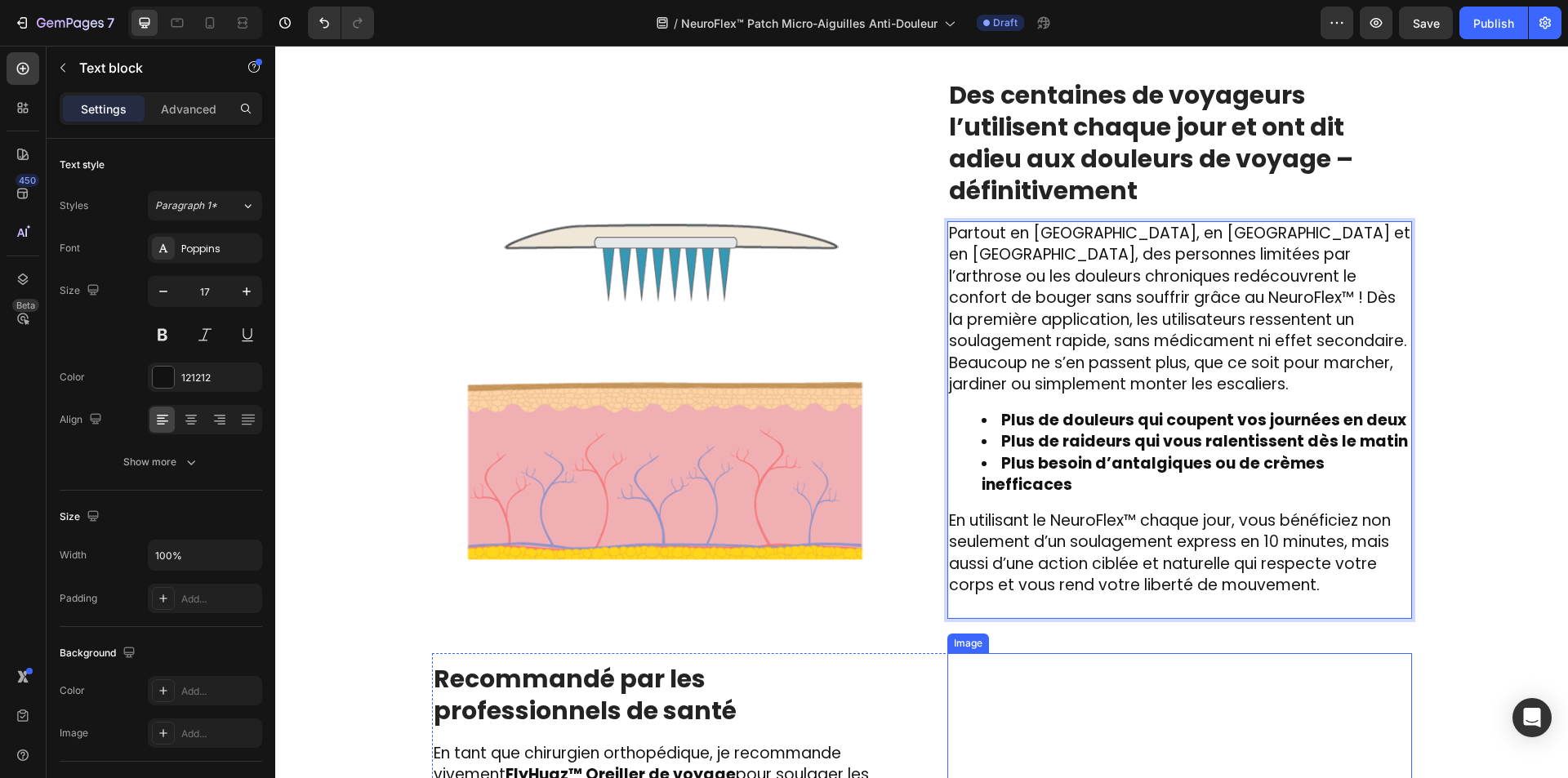
scroll to position [2175, 0]
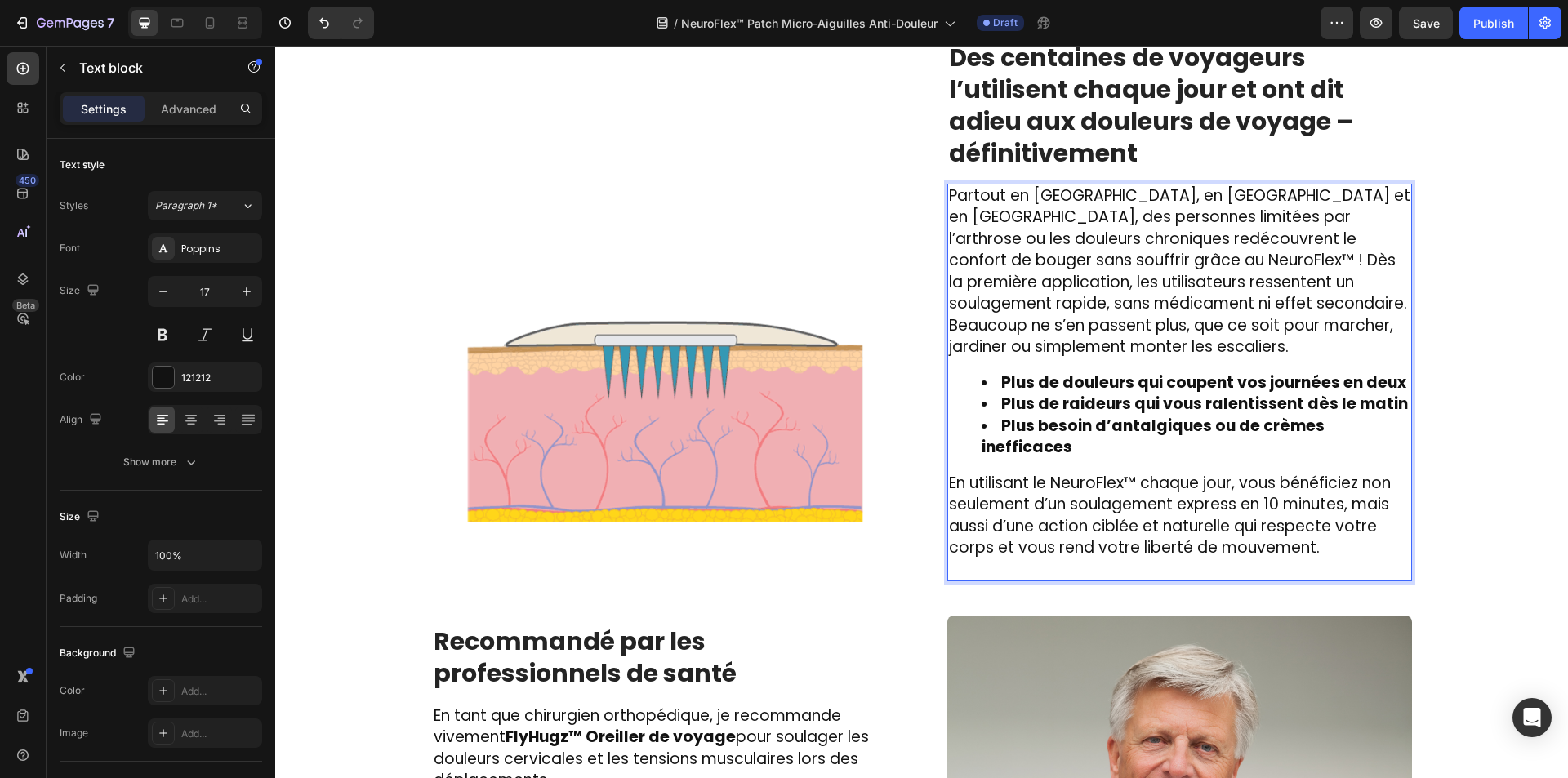
click at [1004, 559] on p "Rich Text Editor. Editing area: main" at bounding box center [1180, 570] width 462 height 22
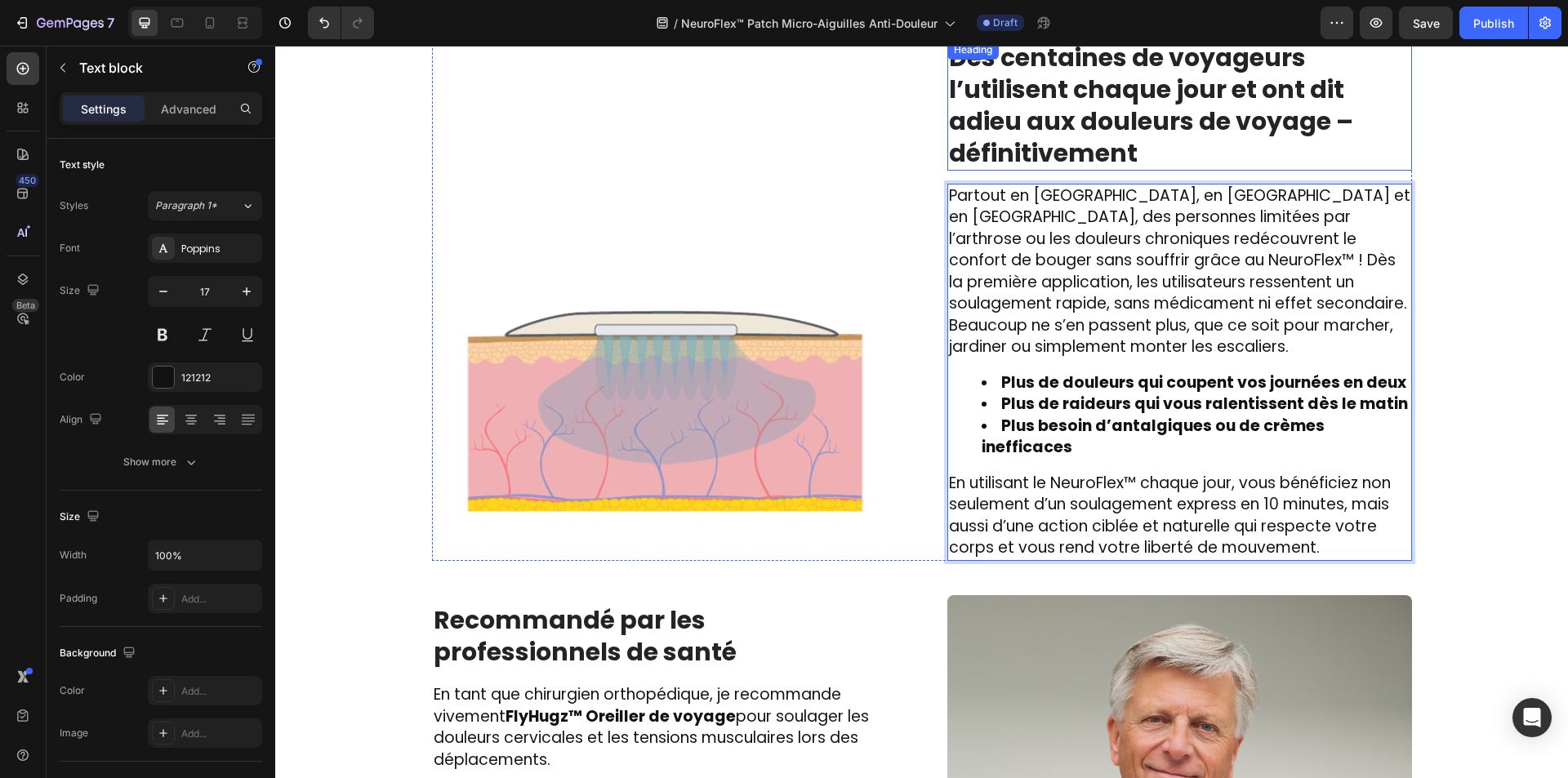
click at [1012, 151] on strong "Des centaines de voyageurs l’utilisent chaque jour et ont dit adieu aux douleur…" at bounding box center [1150, 105] width 404 height 131
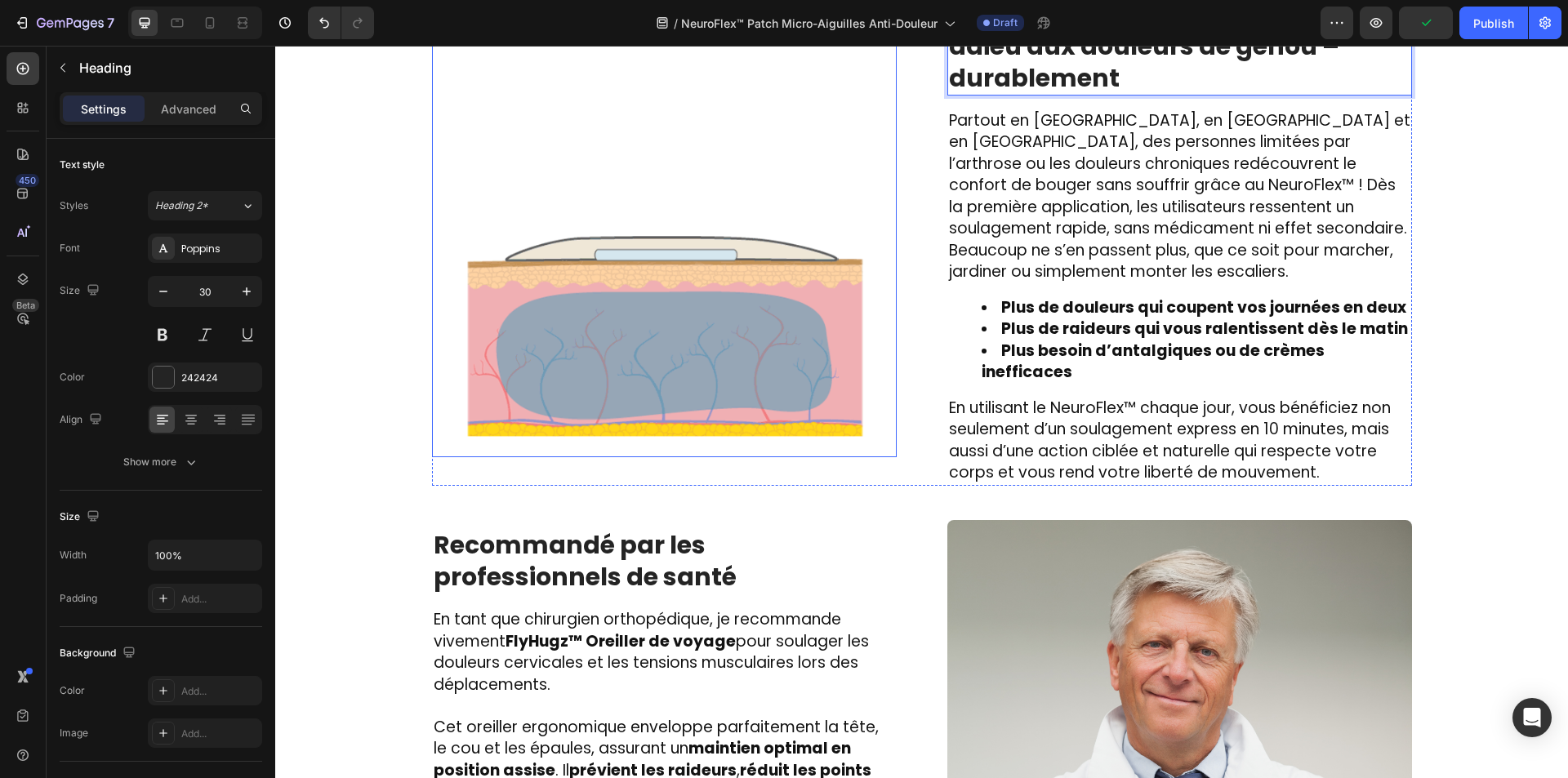
scroll to position [2480, 0]
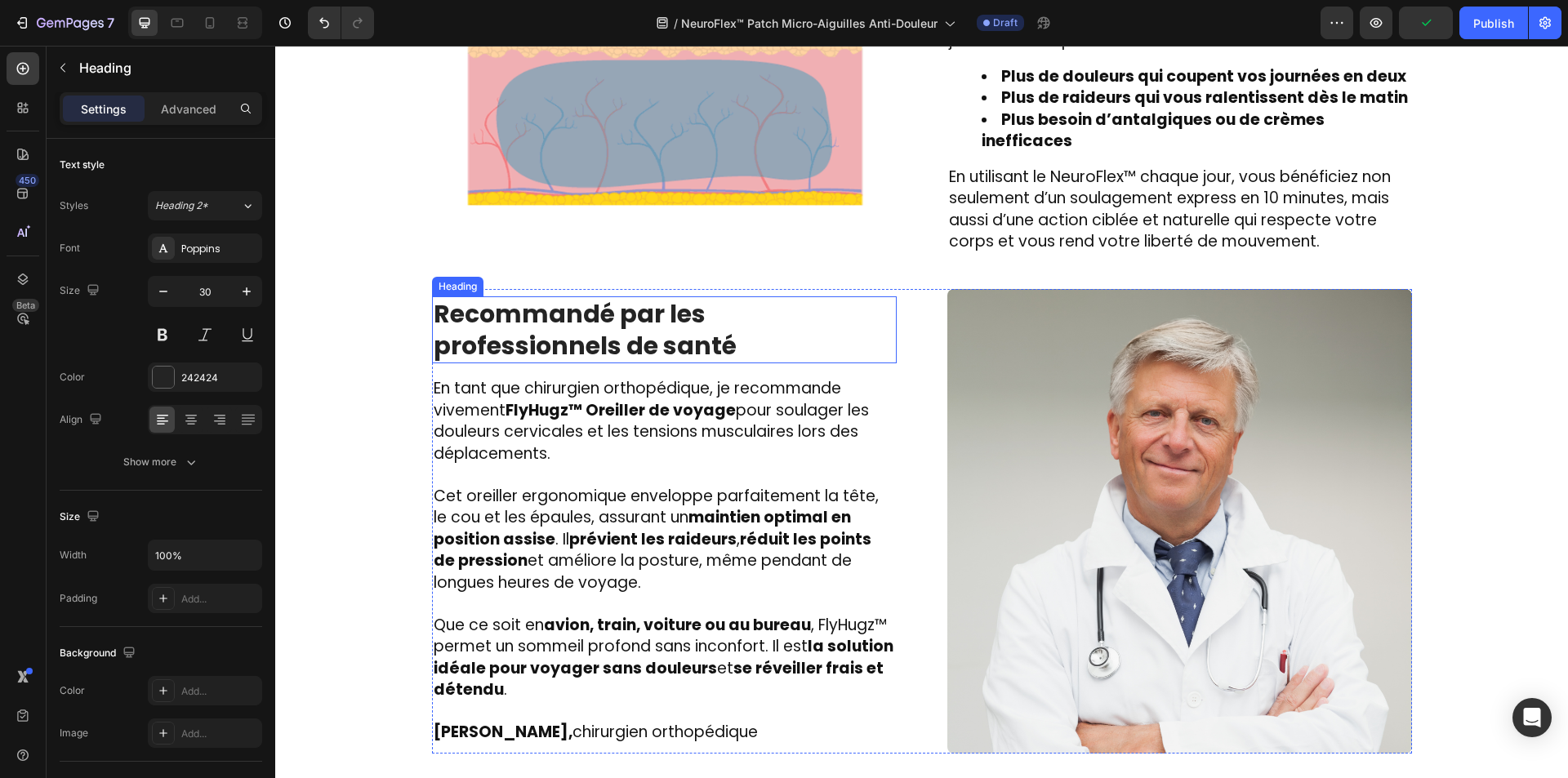
click at [661, 297] on strong "Recommandé par les professionnels de santé" at bounding box center [585, 330] width 303 height 67
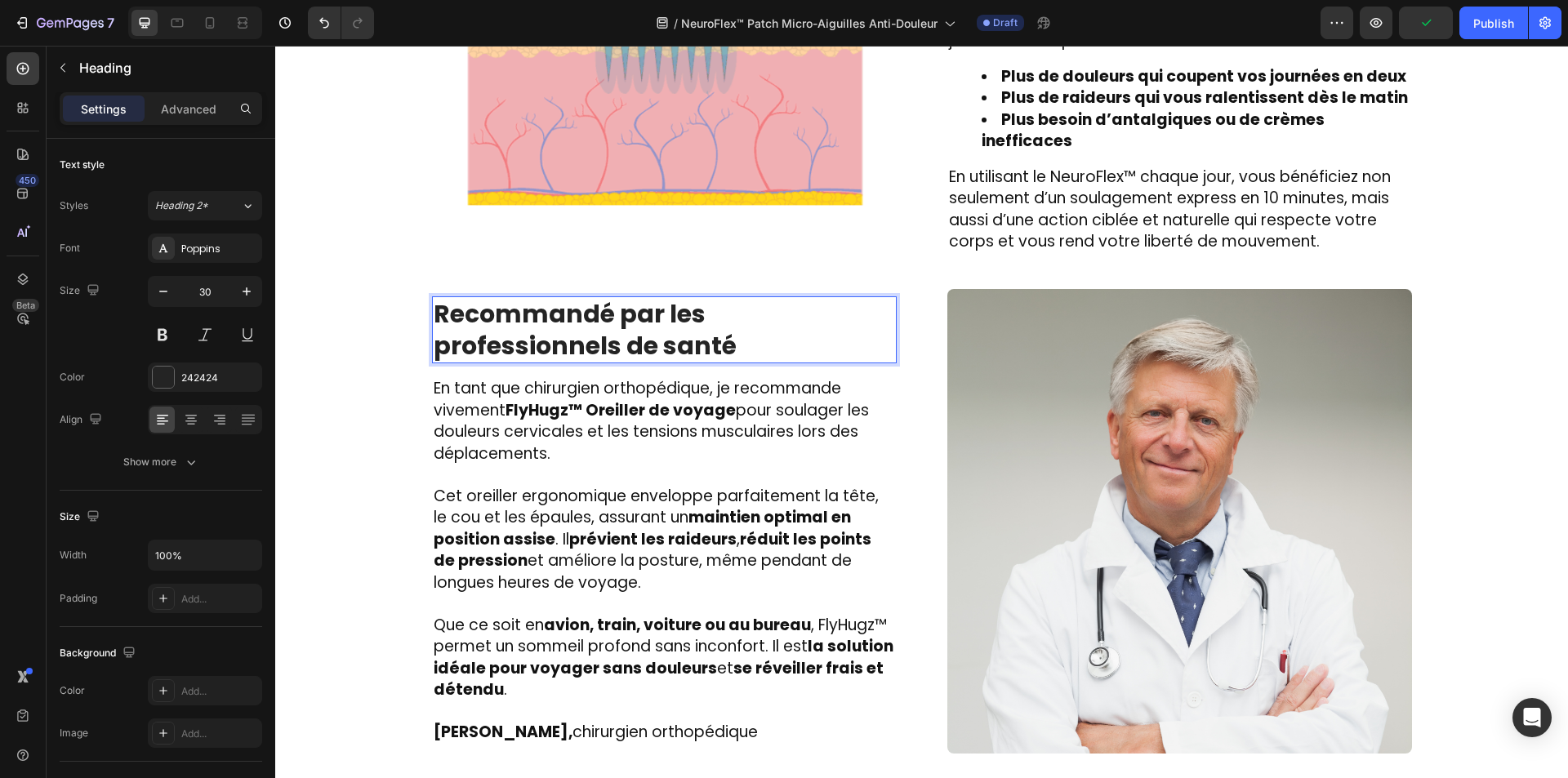
click at [661, 297] on strong "Recommandé par les professionnels de santé" at bounding box center [585, 330] width 303 height 67
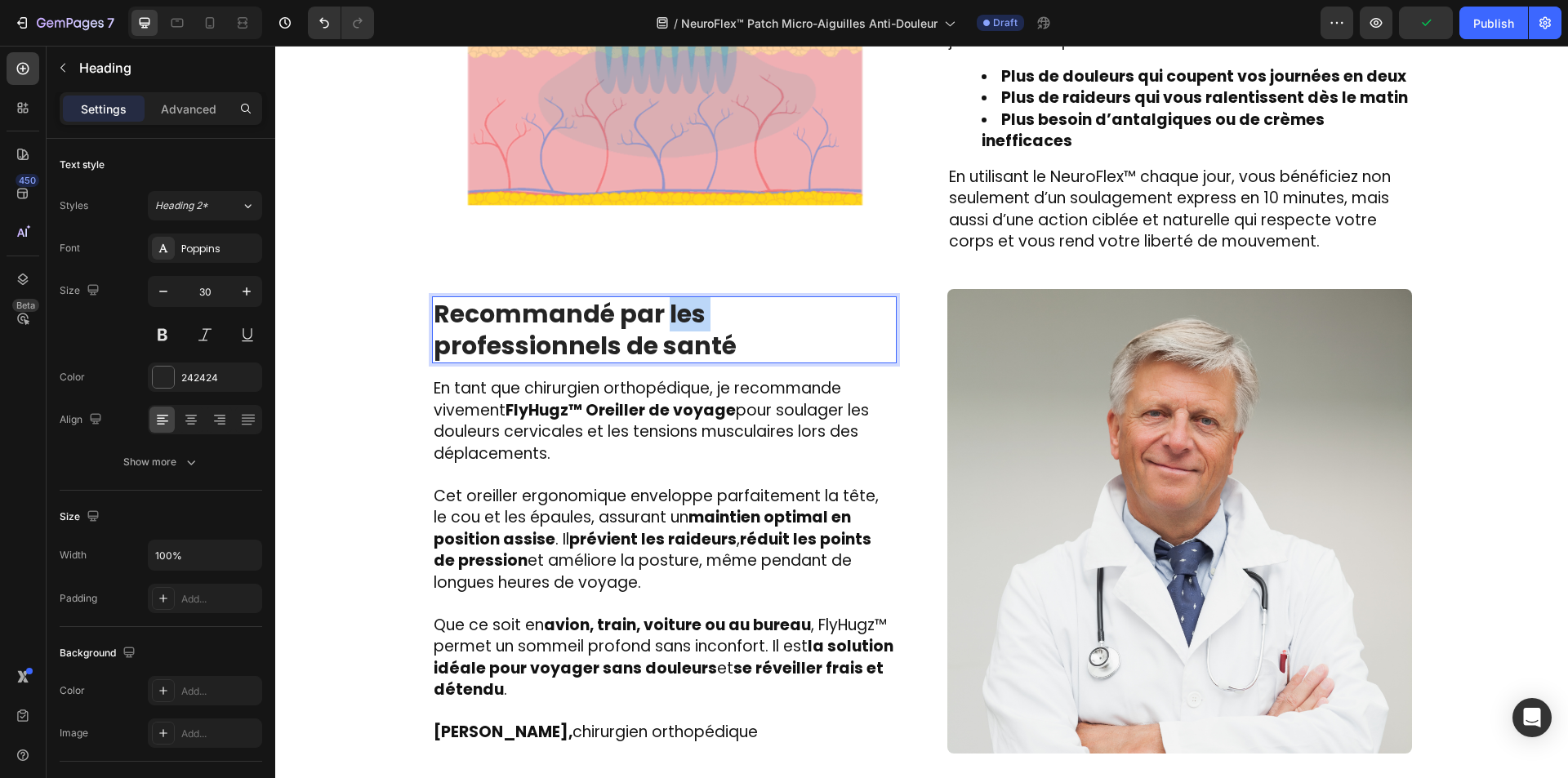
click at [661, 297] on strong "Recommandé par les professionnels de santé" at bounding box center [585, 330] width 303 height 67
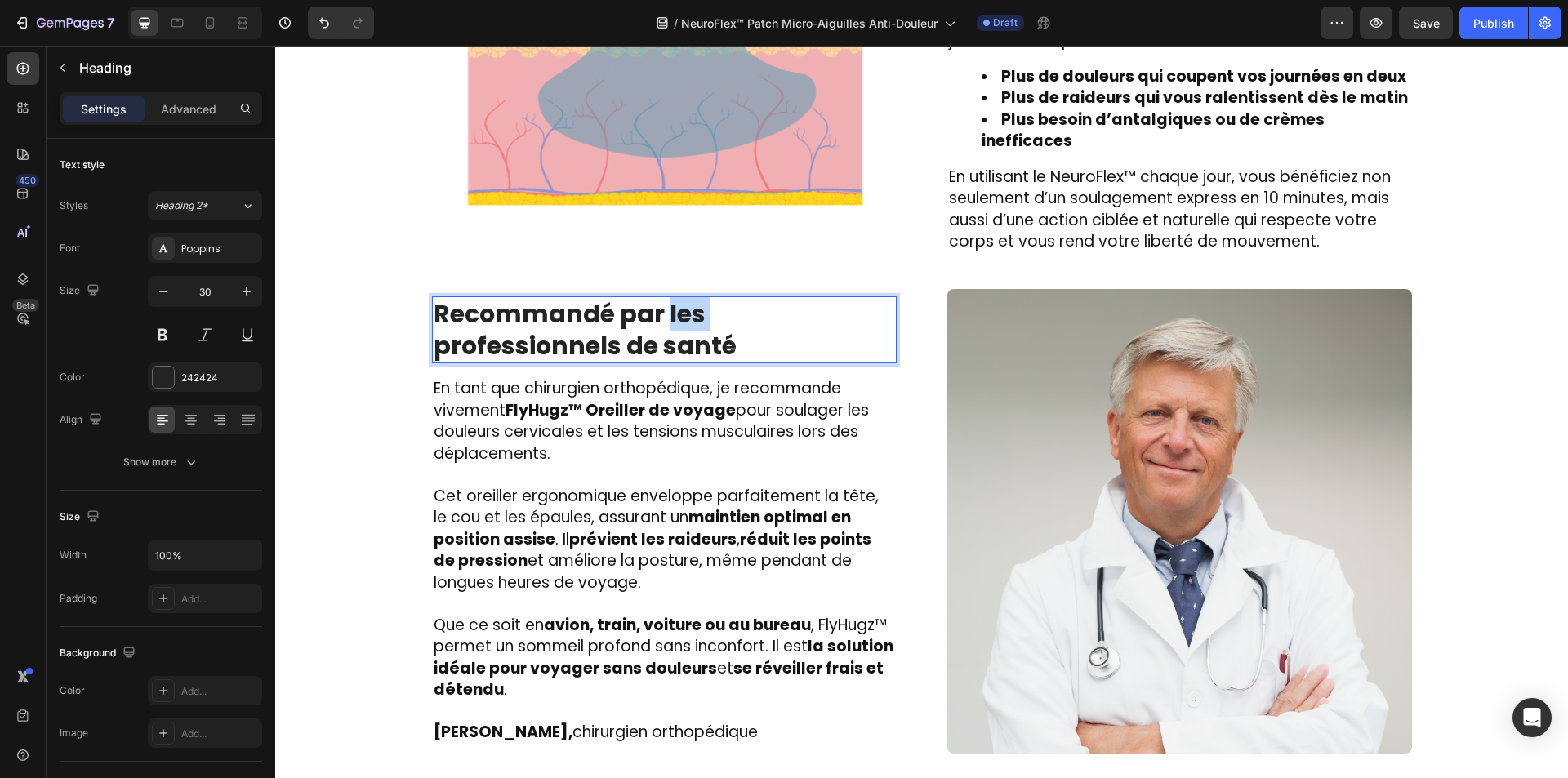
copy strong "les"
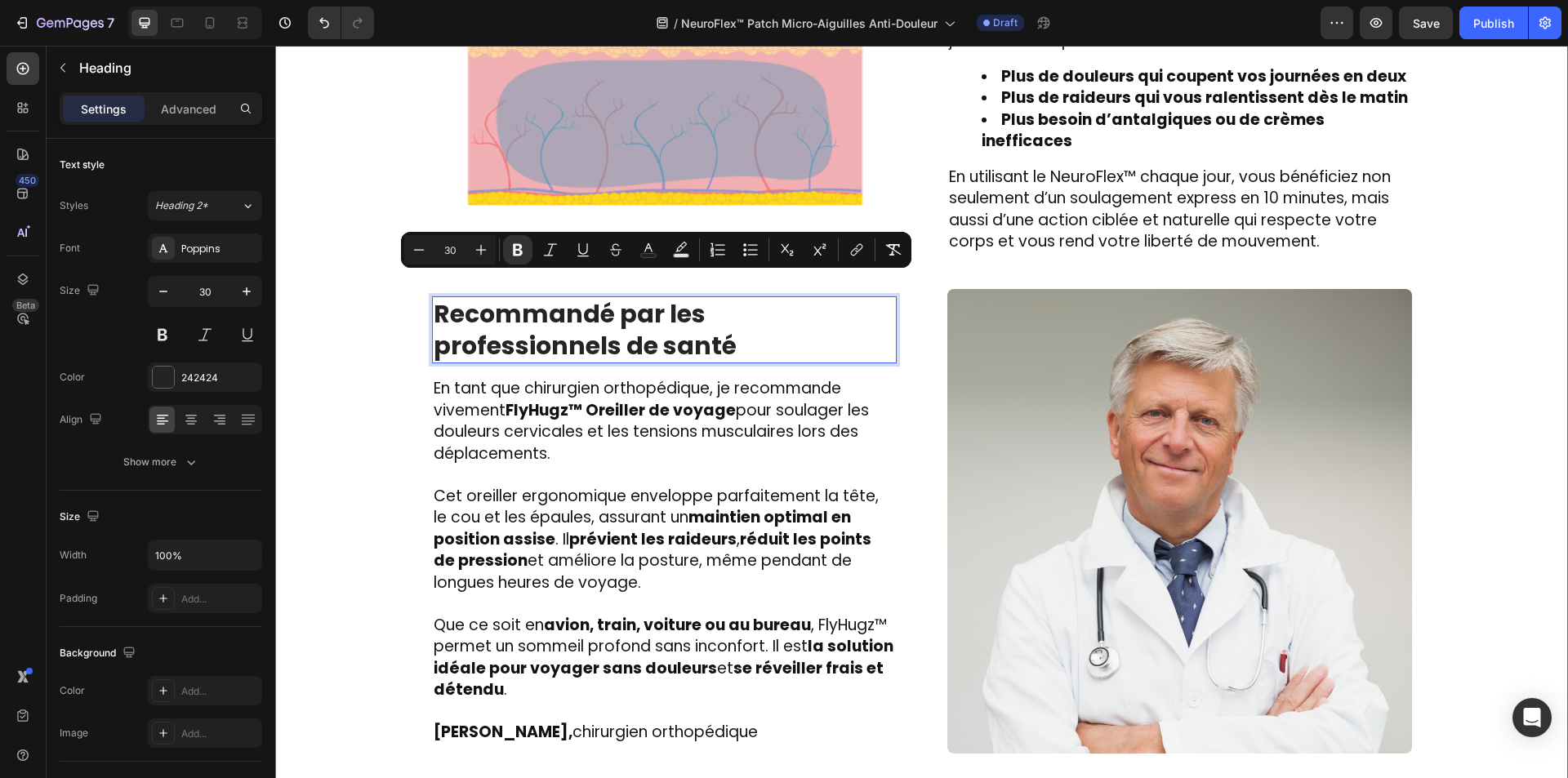
click at [467, 508] on strong "maintien optimal en position assise" at bounding box center [642, 528] width 418 height 44
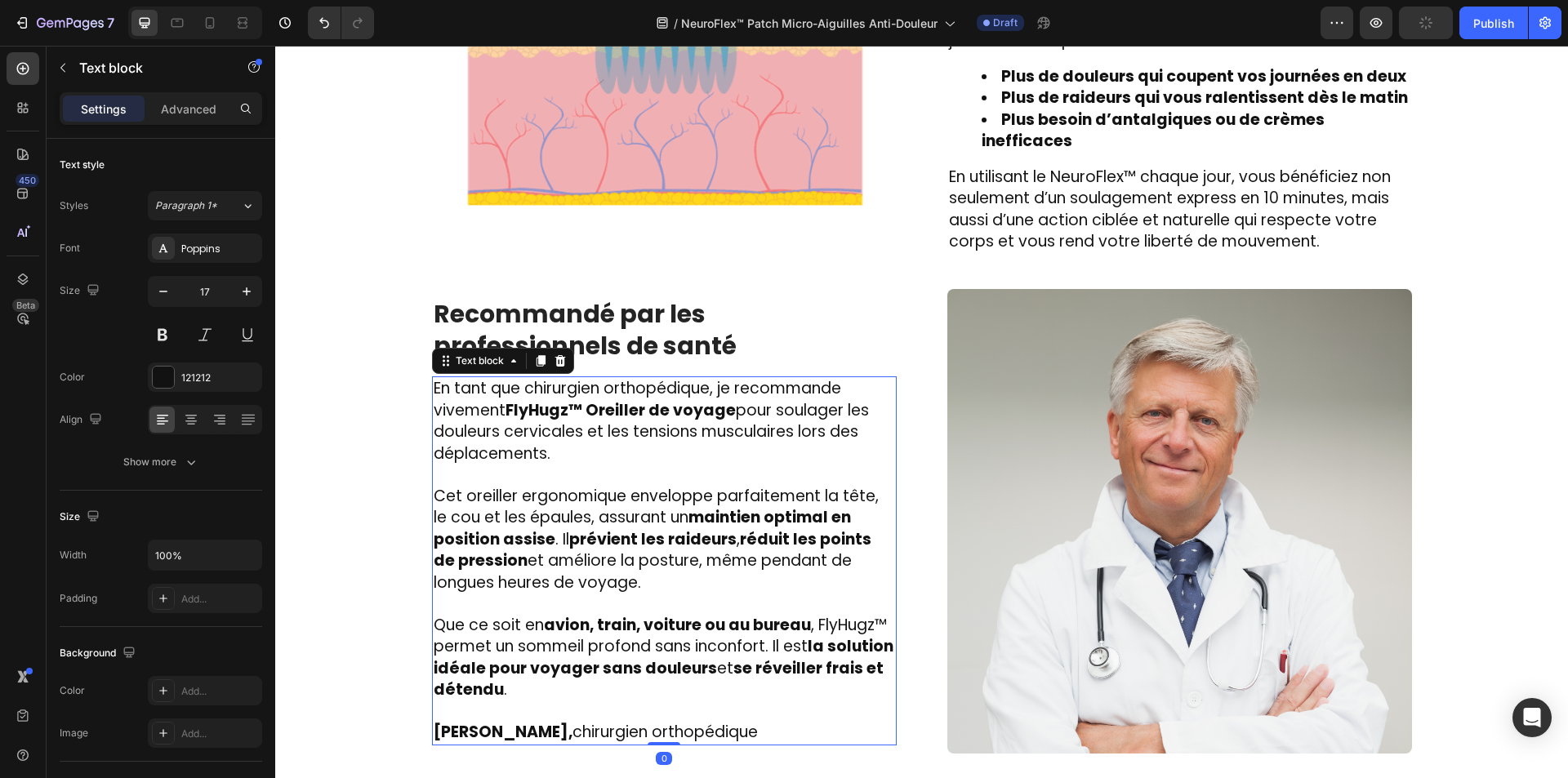
click at [467, 508] on strong "maintien optimal en position assise" at bounding box center [642, 528] width 418 height 44
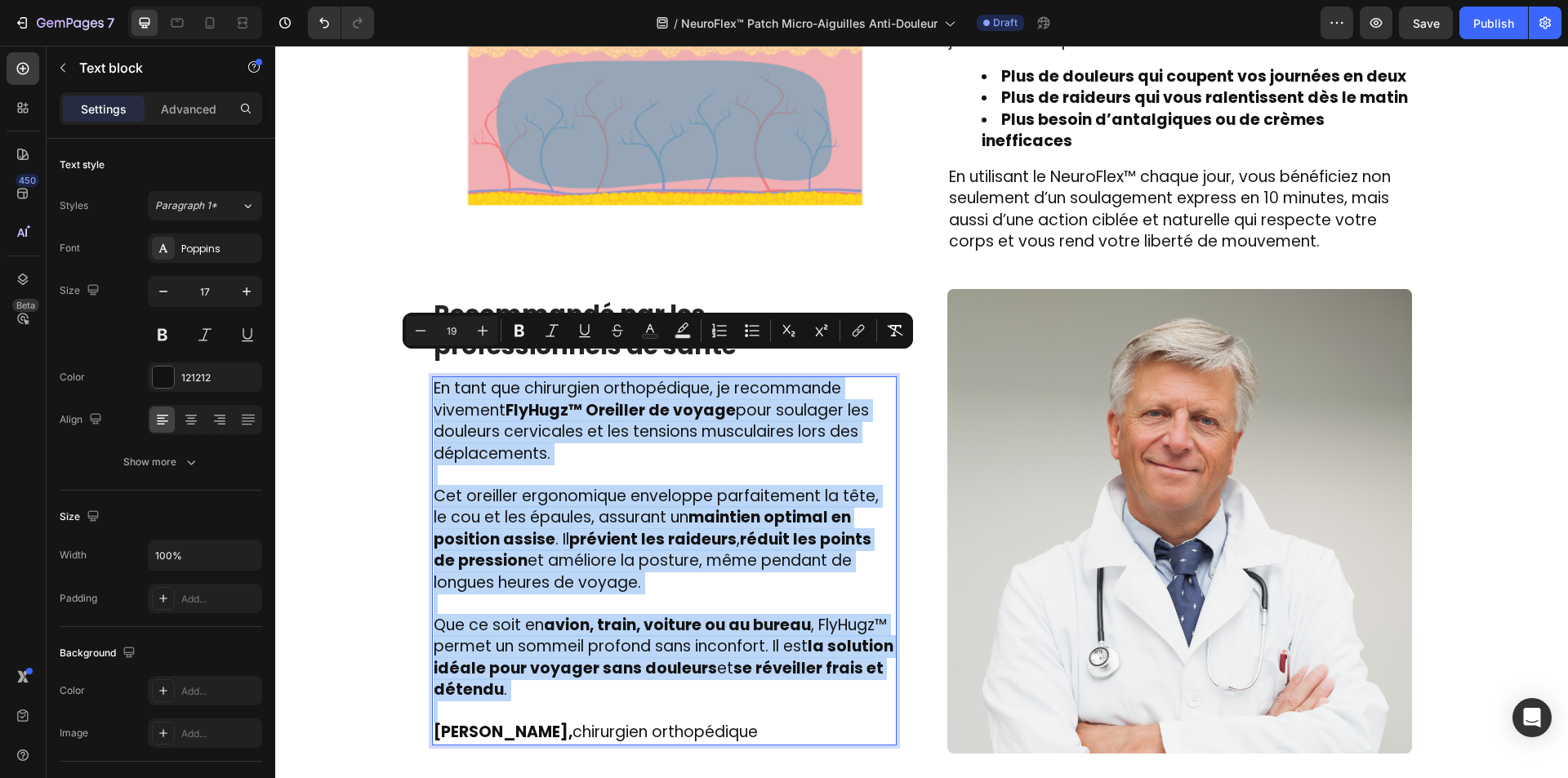
type input "17"
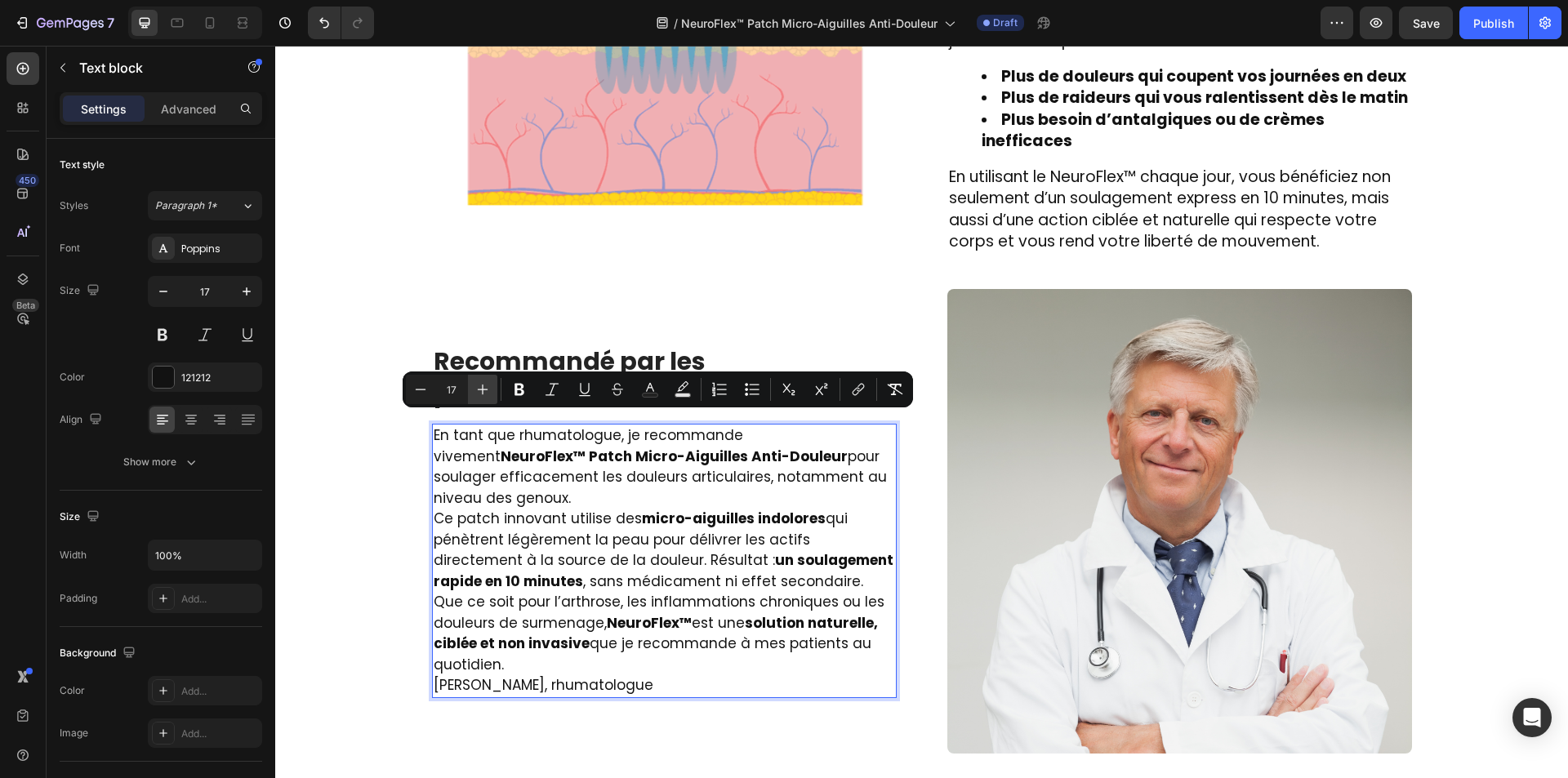
click at [488, 388] on icon "Editor contextual toolbar" at bounding box center [482, 389] width 17 height 17
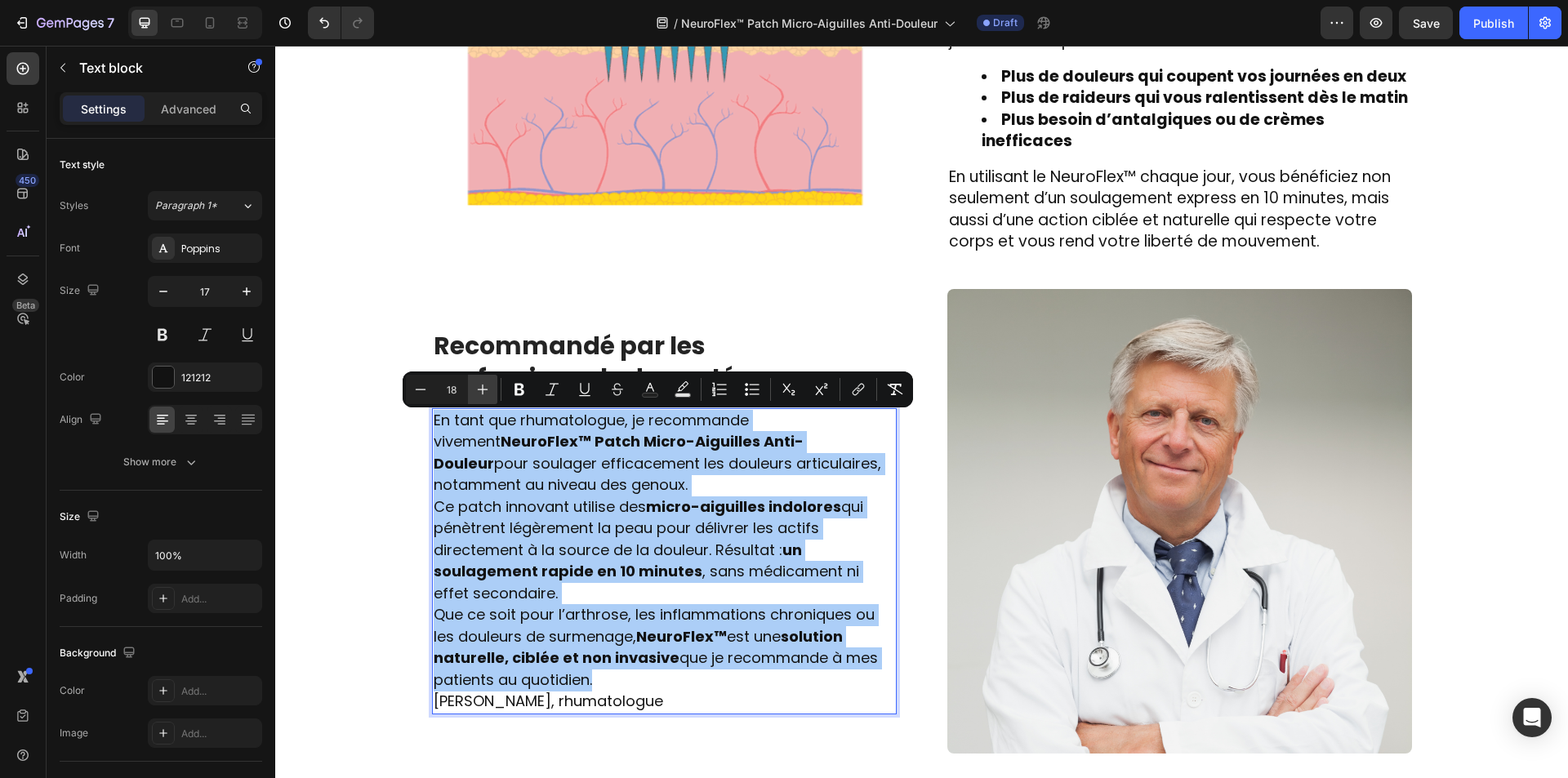
click at [488, 388] on icon "Editor contextual toolbar" at bounding box center [482, 389] width 17 height 17
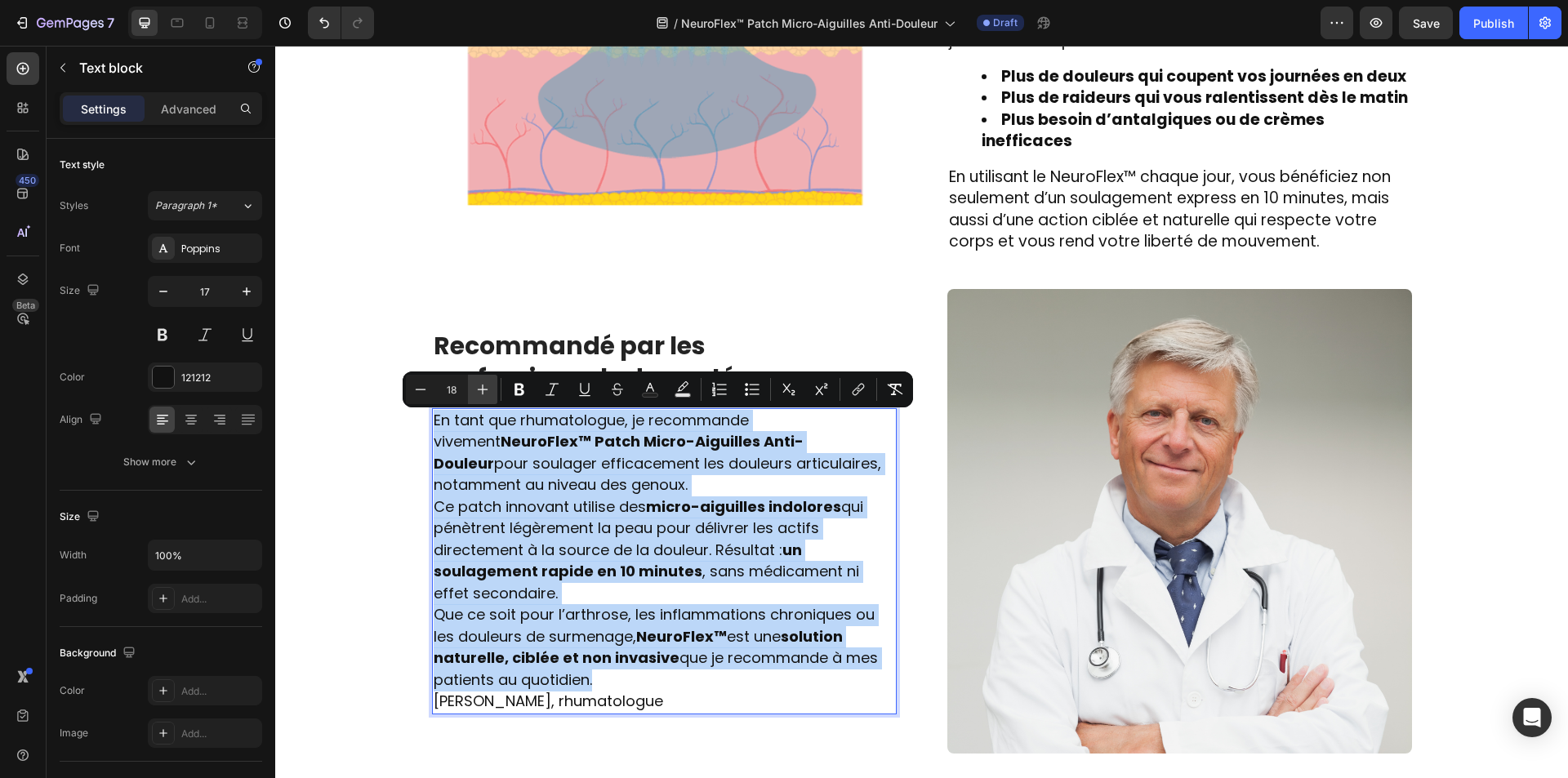
type input "19"
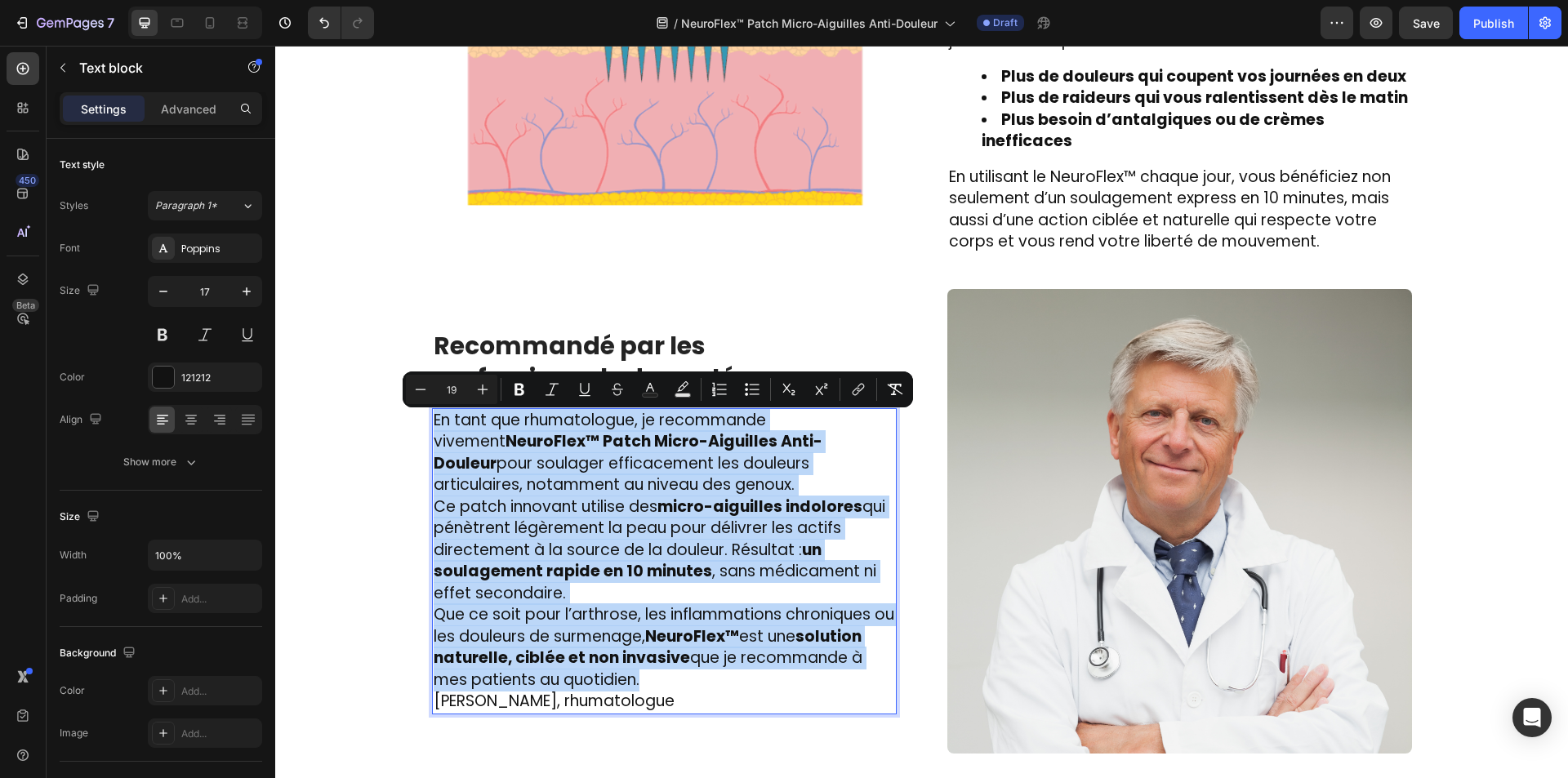
click at [770, 659] on p "Que ce soit pour l’arthrose, les inflammations chroniques ou les douleurs de su…" at bounding box center [664, 647] width 462 height 86
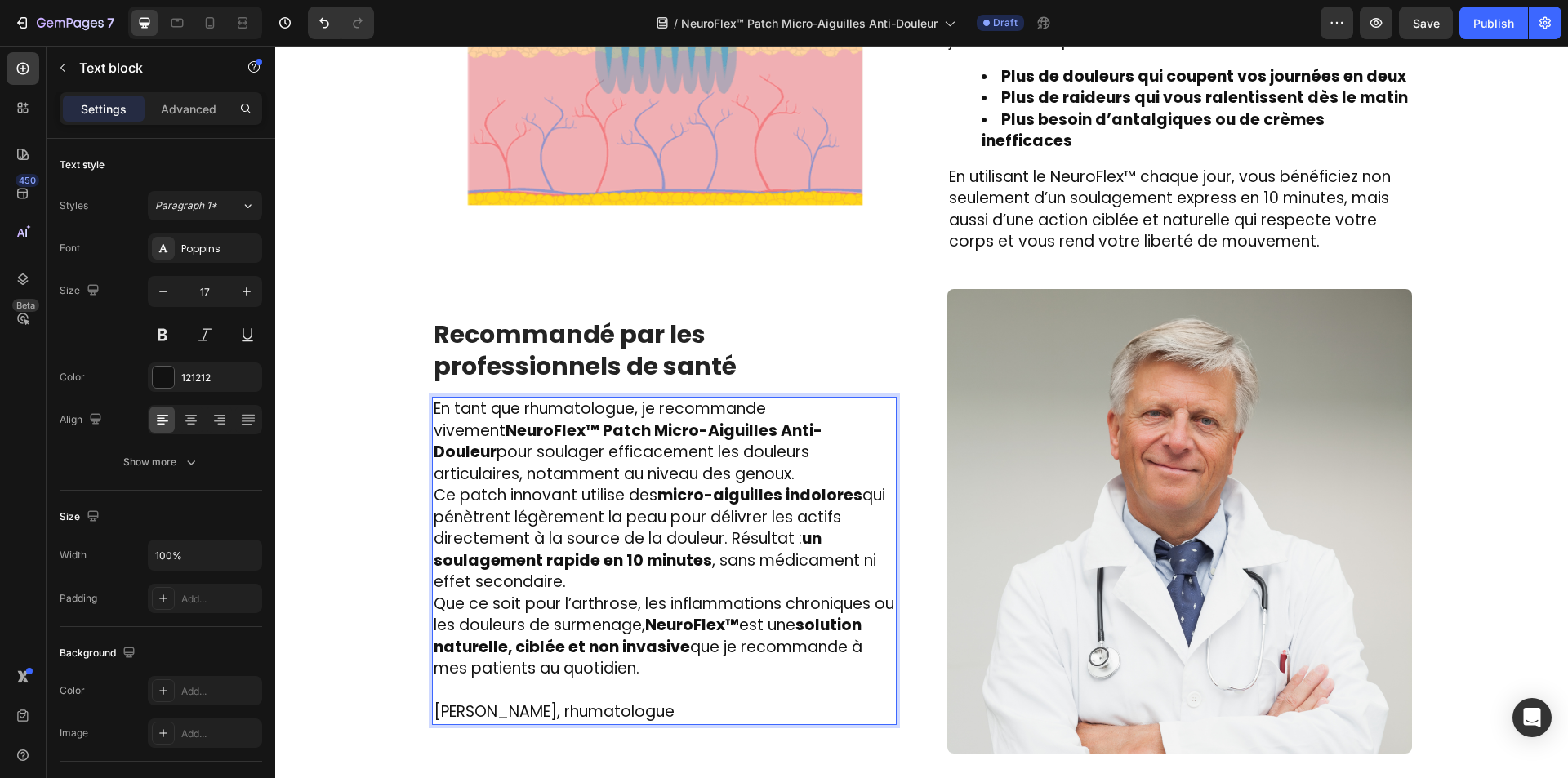
scroll to position [2471, 0]
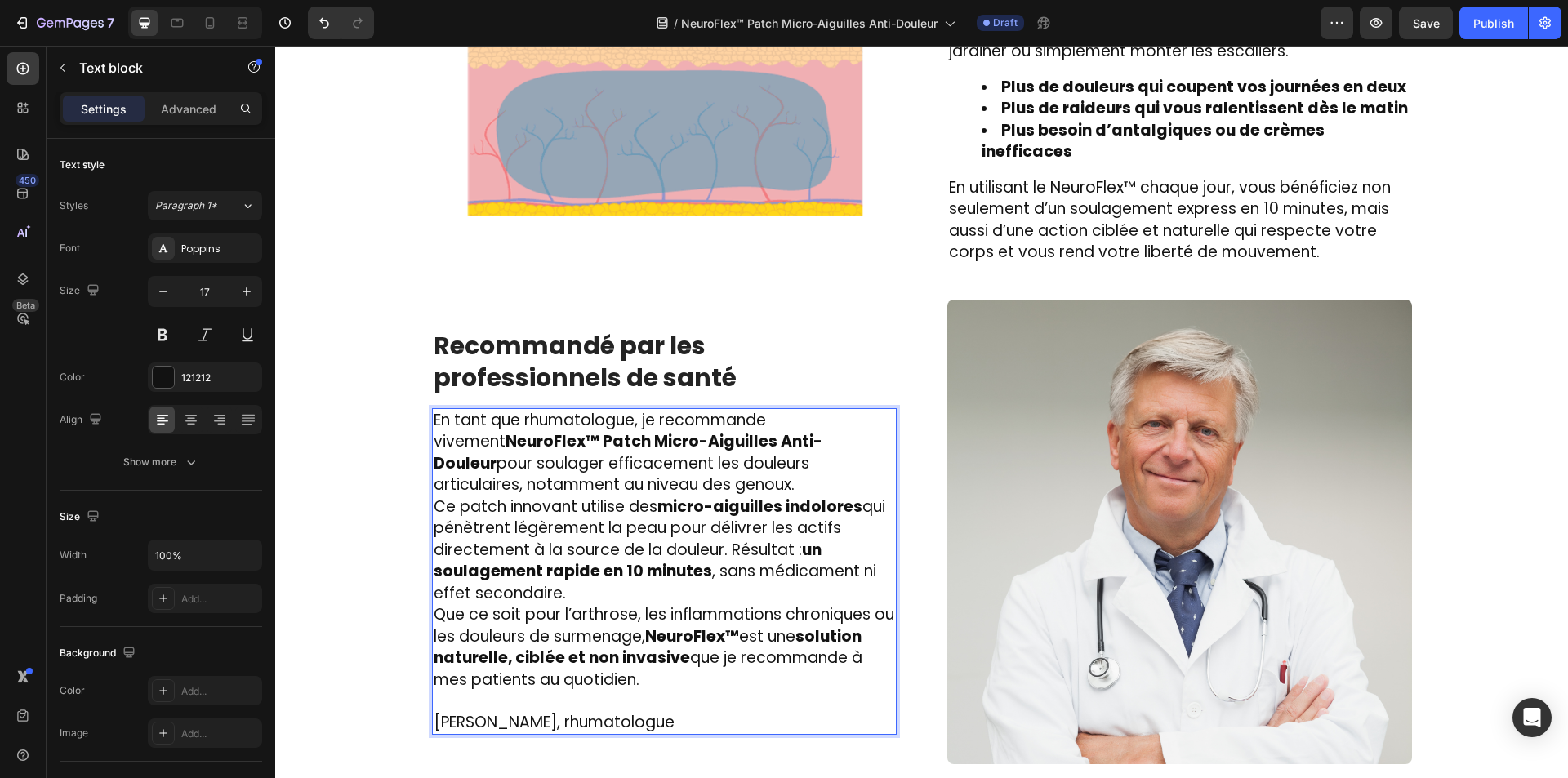
click at [645, 574] on p "Ce patch innovant utilise des micro-aiguilles indolores qui pénètrent légèremen…" at bounding box center [664, 550] width 462 height 109
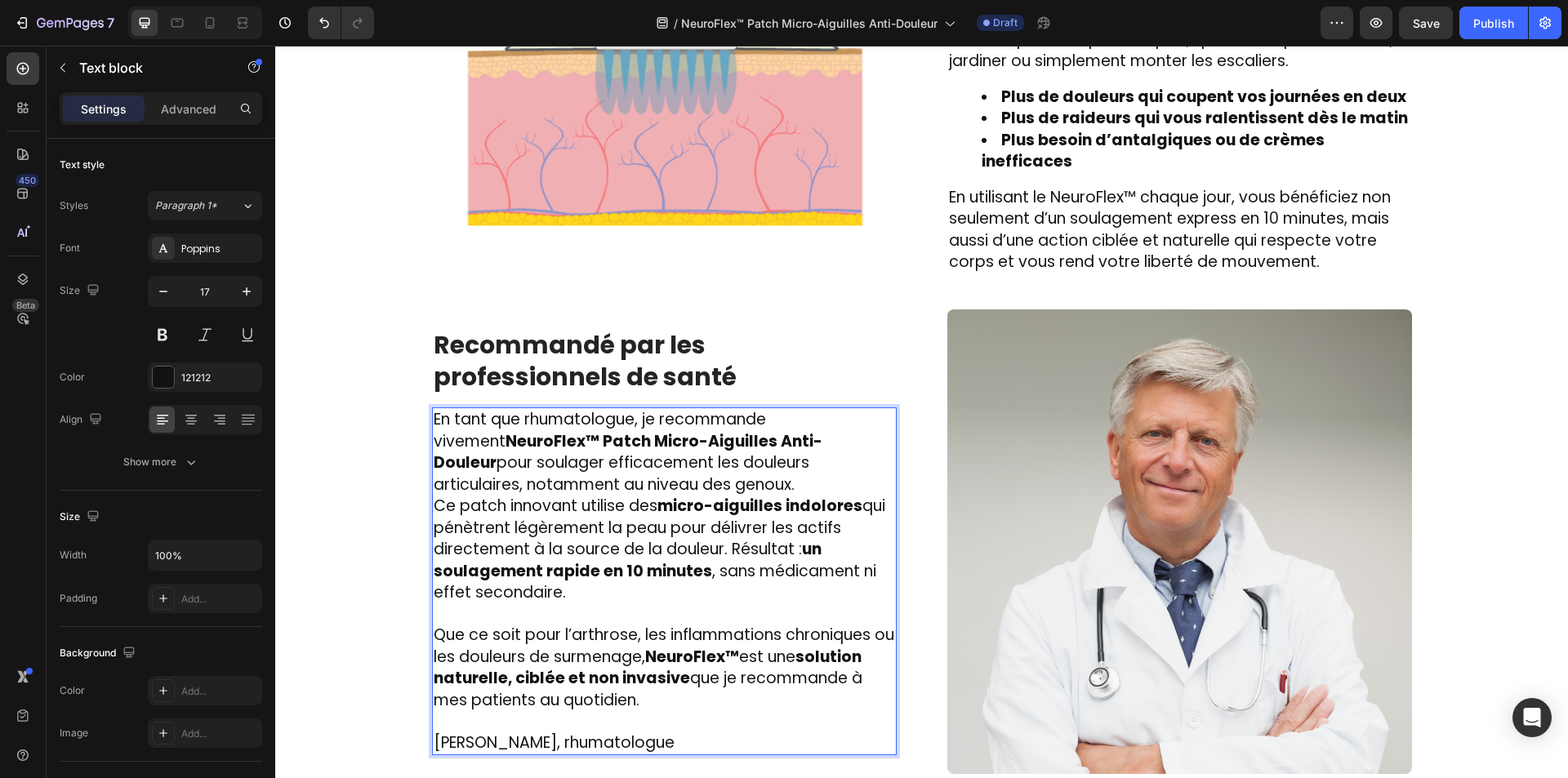
click at [763, 465] on p "En tant que rhumatologue, je recommande vivement NeuroFlex™ Patch Micro-Aiguill…" at bounding box center [664, 452] width 462 height 86
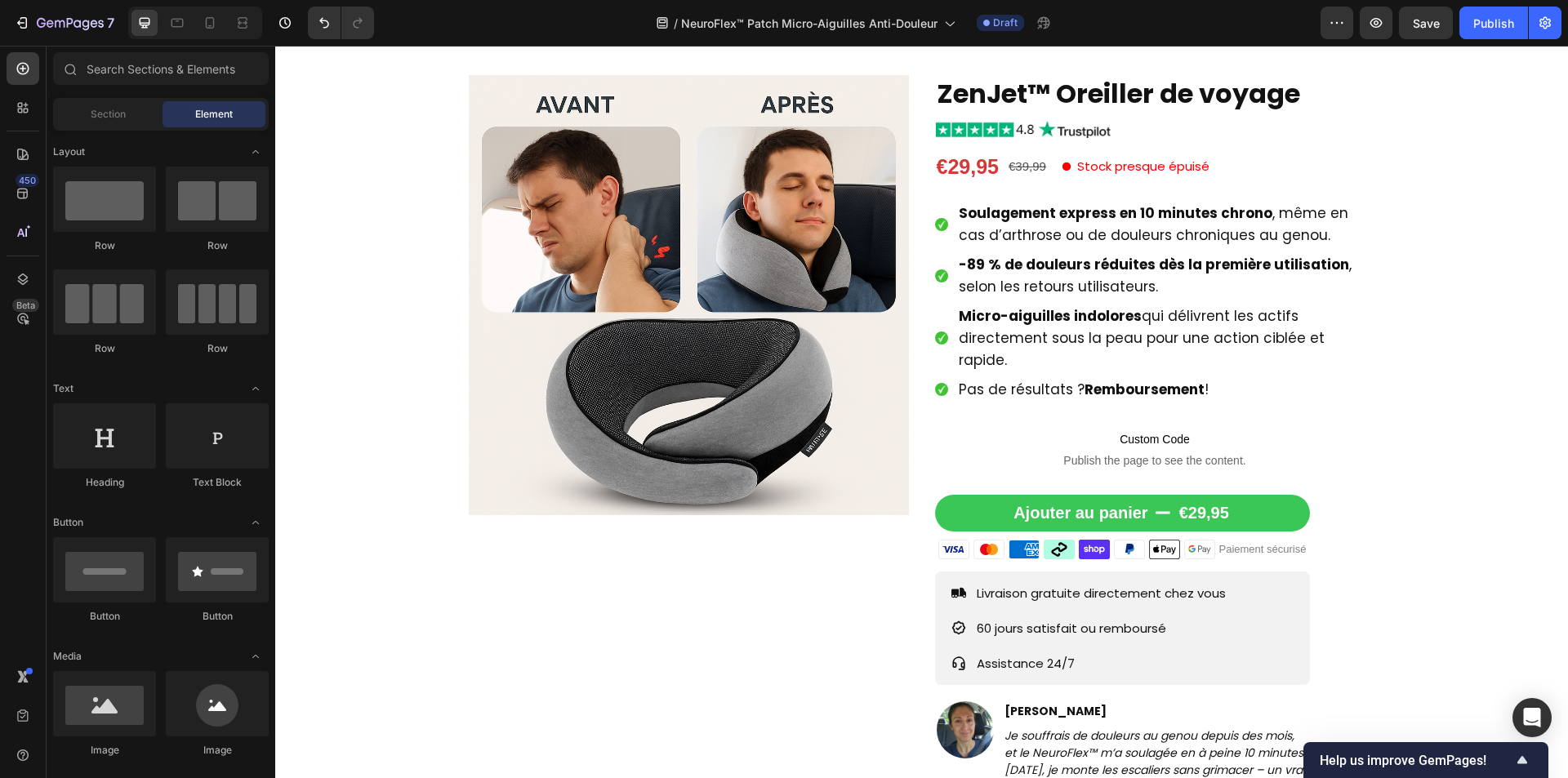
scroll to position [136, 0]
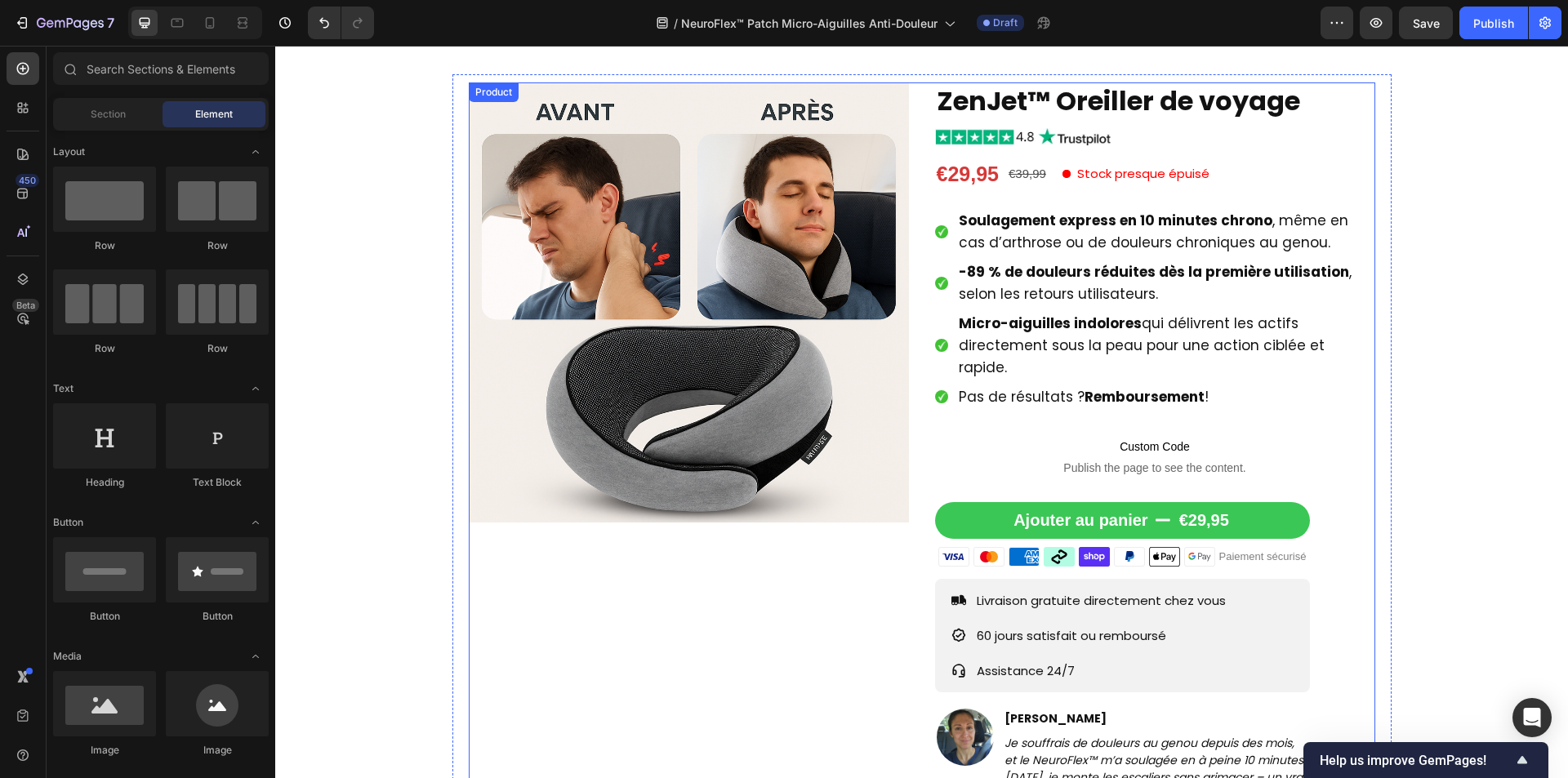
click at [915, 307] on div "Product Images ZenJet™ Oreiller de voyage Product Title Image €29,95 Product Pr…" at bounding box center [922, 454] width 907 height 744
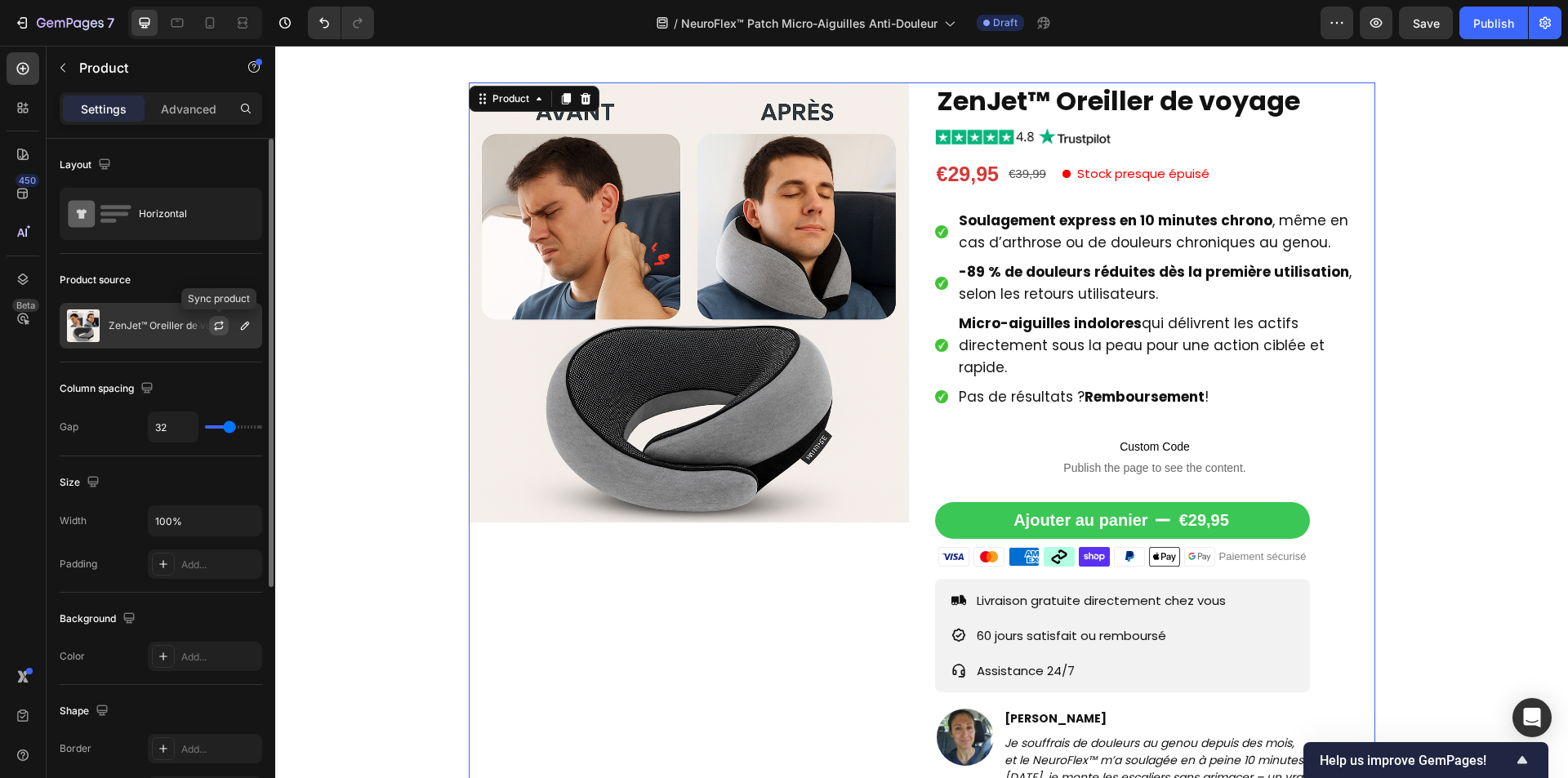
click at [214, 325] on icon "button" at bounding box center [218, 325] width 13 height 13
click at [240, 329] on icon "button" at bounding box center [245, 325] width 13 height 13
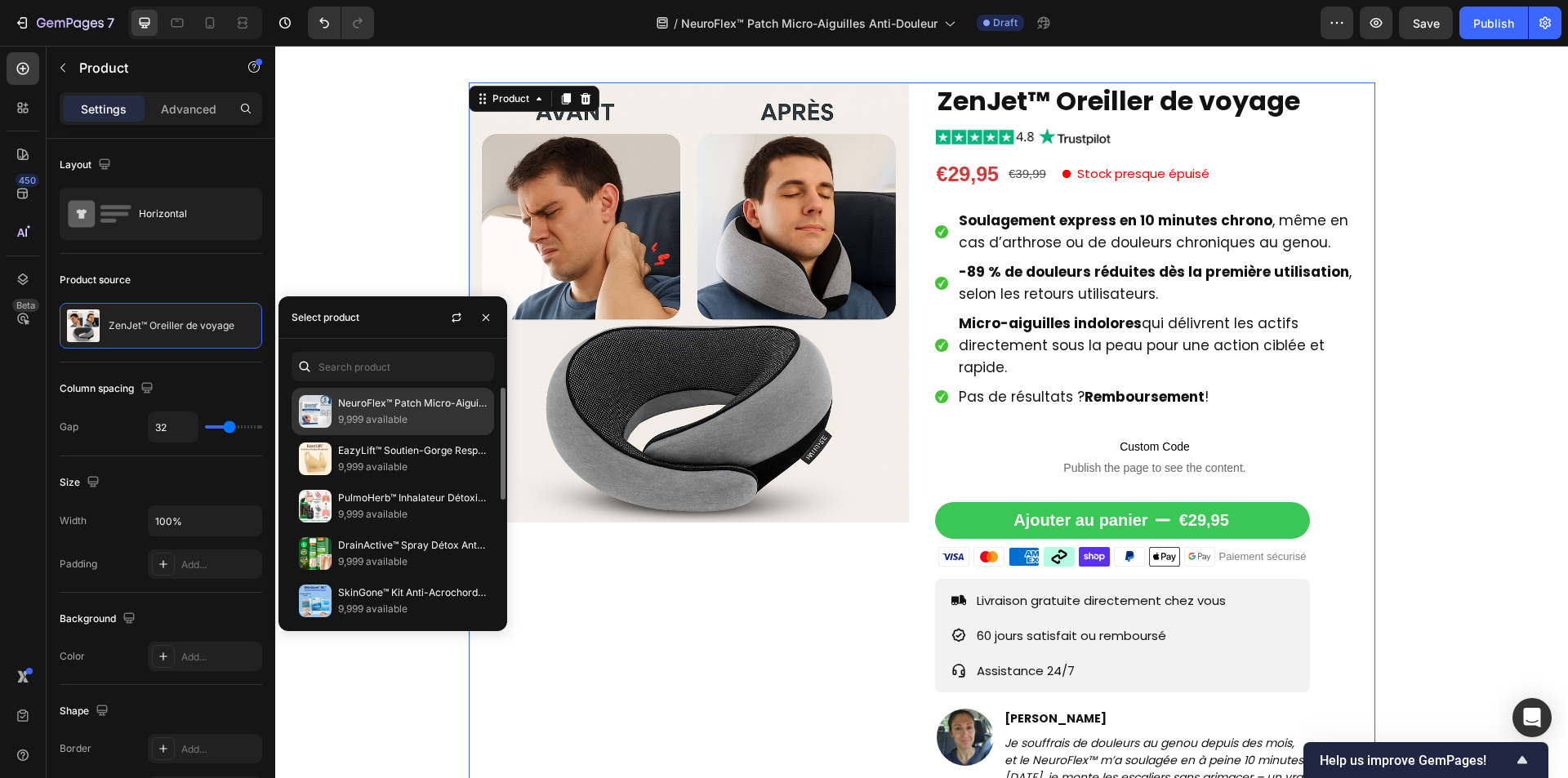
click at [395, 415] on p "9,999 available" at bounding box center [412, 419] width 148 height 17
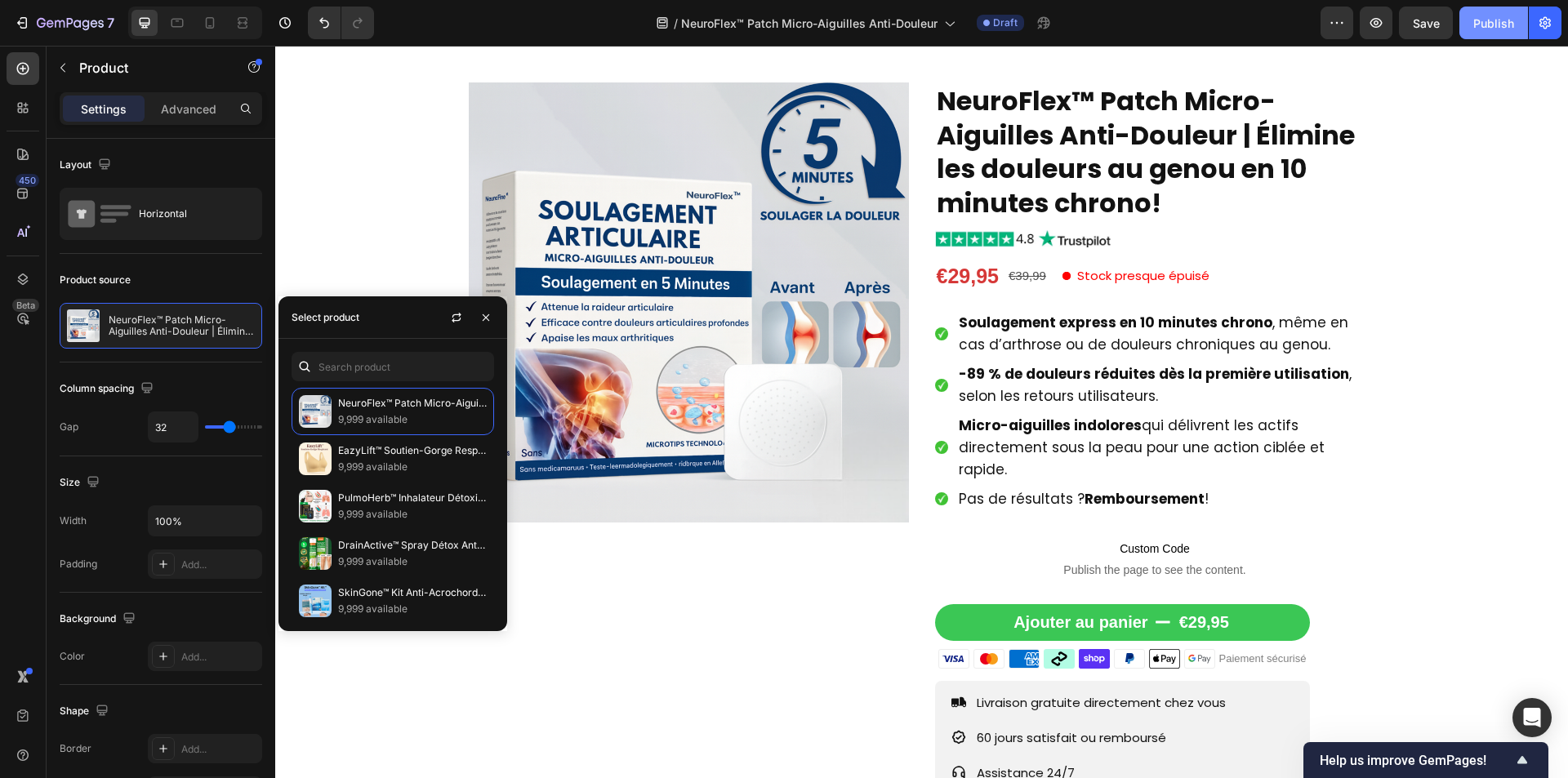
click at [1498, 38] on div "7 Version history / NeuroFlex™ Patch Micro-Aiguilles Anti-Douleur Draft Preview…" at bounding box center [784, 23] width 1568 height 46
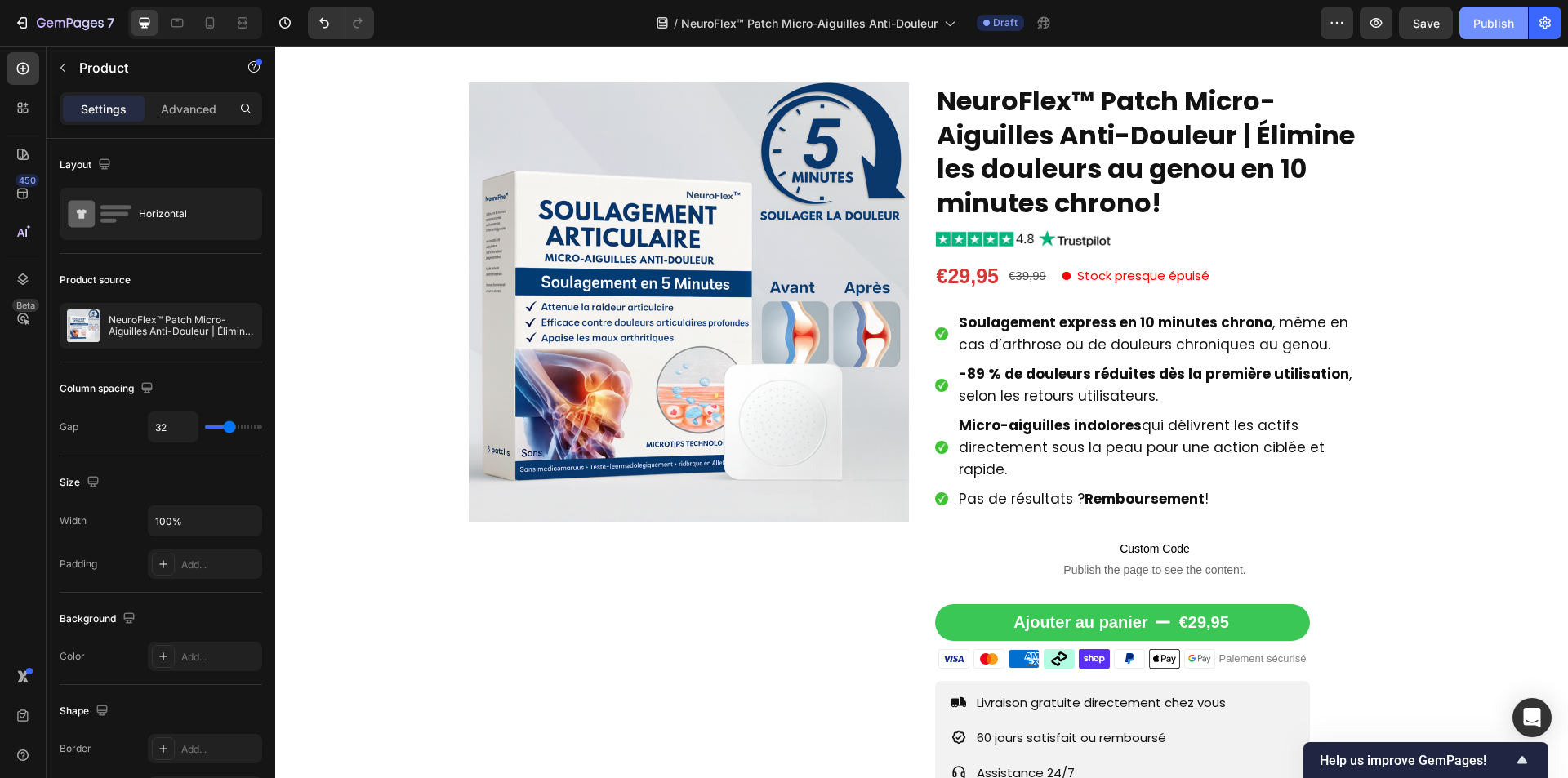
click at [1501, 26] on div "Publish" at bounding box center [1494, 23] width 41 height 17
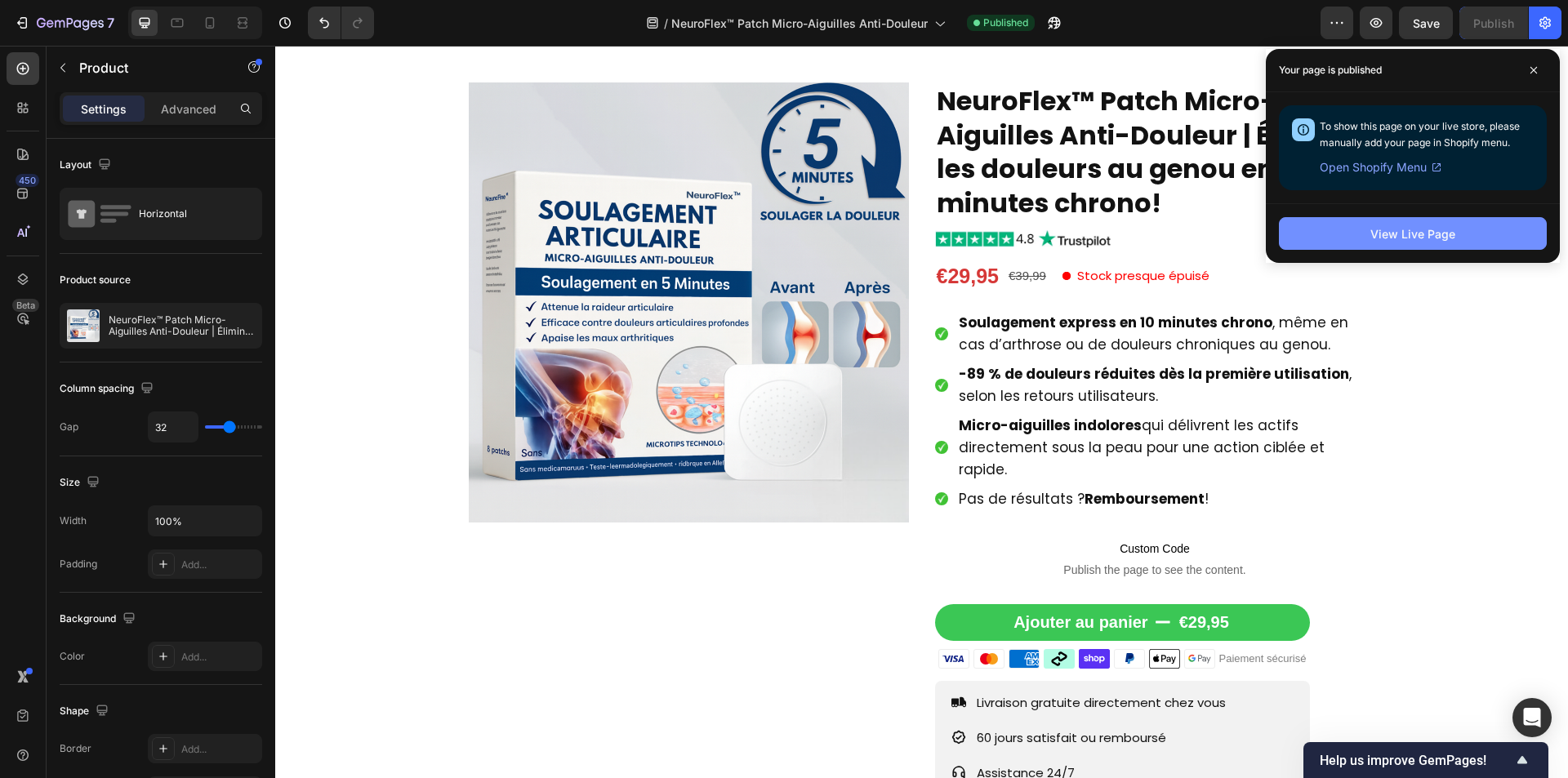
click at [1347, 241] on button "View Live Page" at bounding box center [1413, 233] width 268 height 32
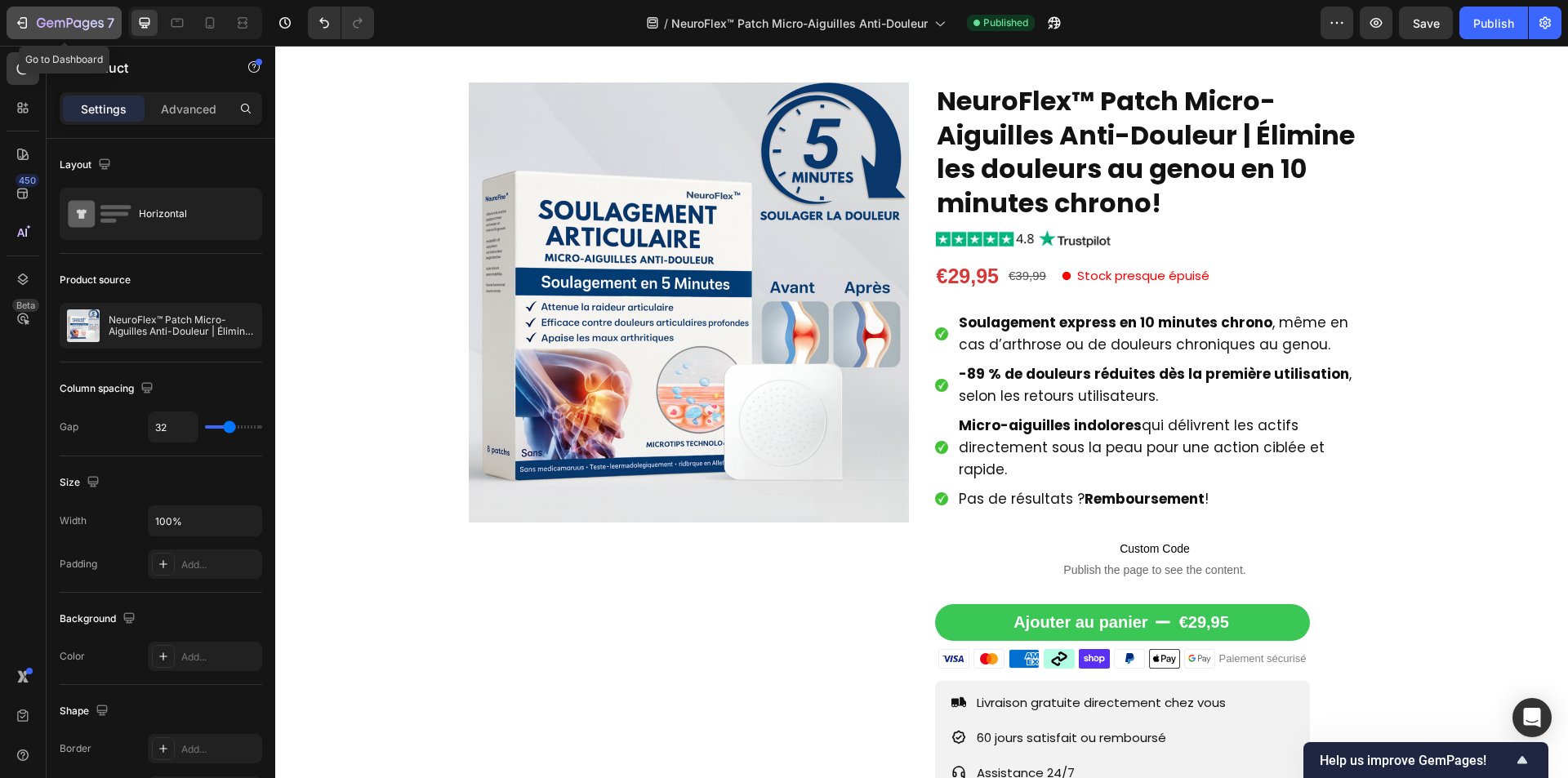
click at [71, 33] on button "7" at bounding box center [64, 23] width 115 height 32
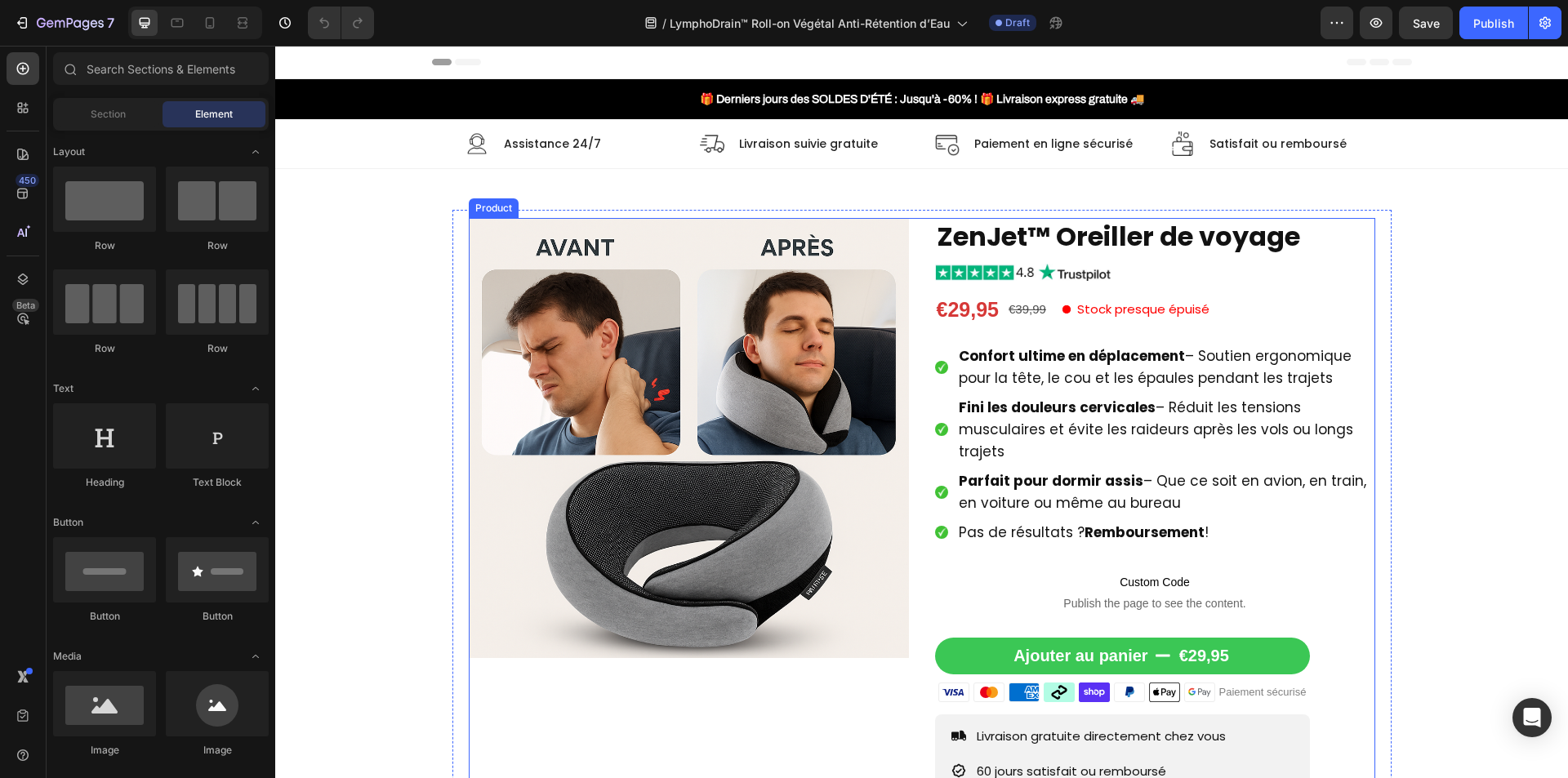
click at [913, 361] on div "Product Images ZenJet™ Oreiller de voyage Product Title Image €29,95 Product Pr…" at bounding box center [922, 573] width 907 height 709
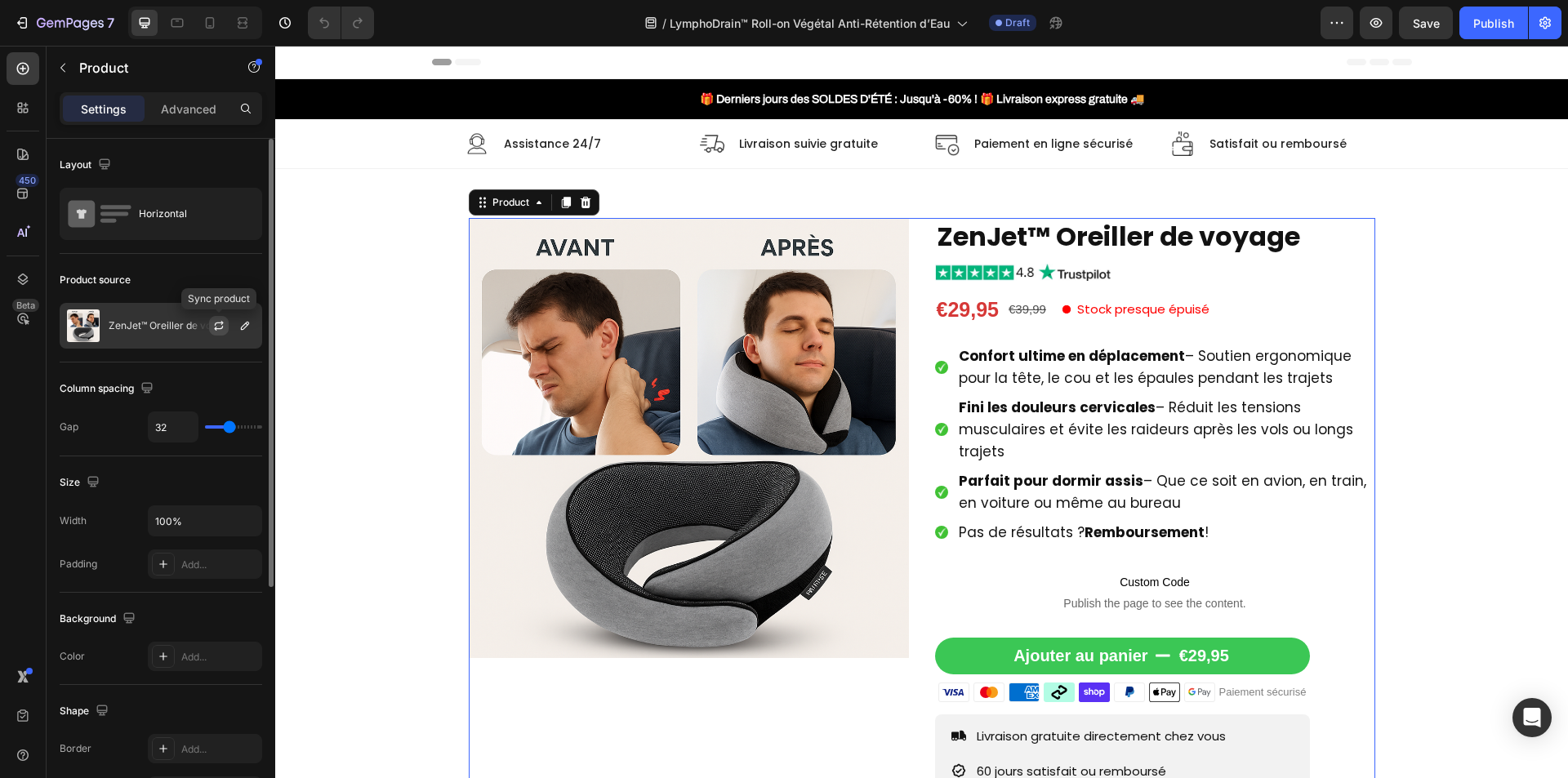
click at [216, 327] on icon "button" at bounding box center [218, 325] width 13 height 13
click at [1061, 390] on div "Confort ultime en déplacement – Soutien ergonomique pour la tête, le cou et les…" at bounding box center [1165, 367] width 419 height 49
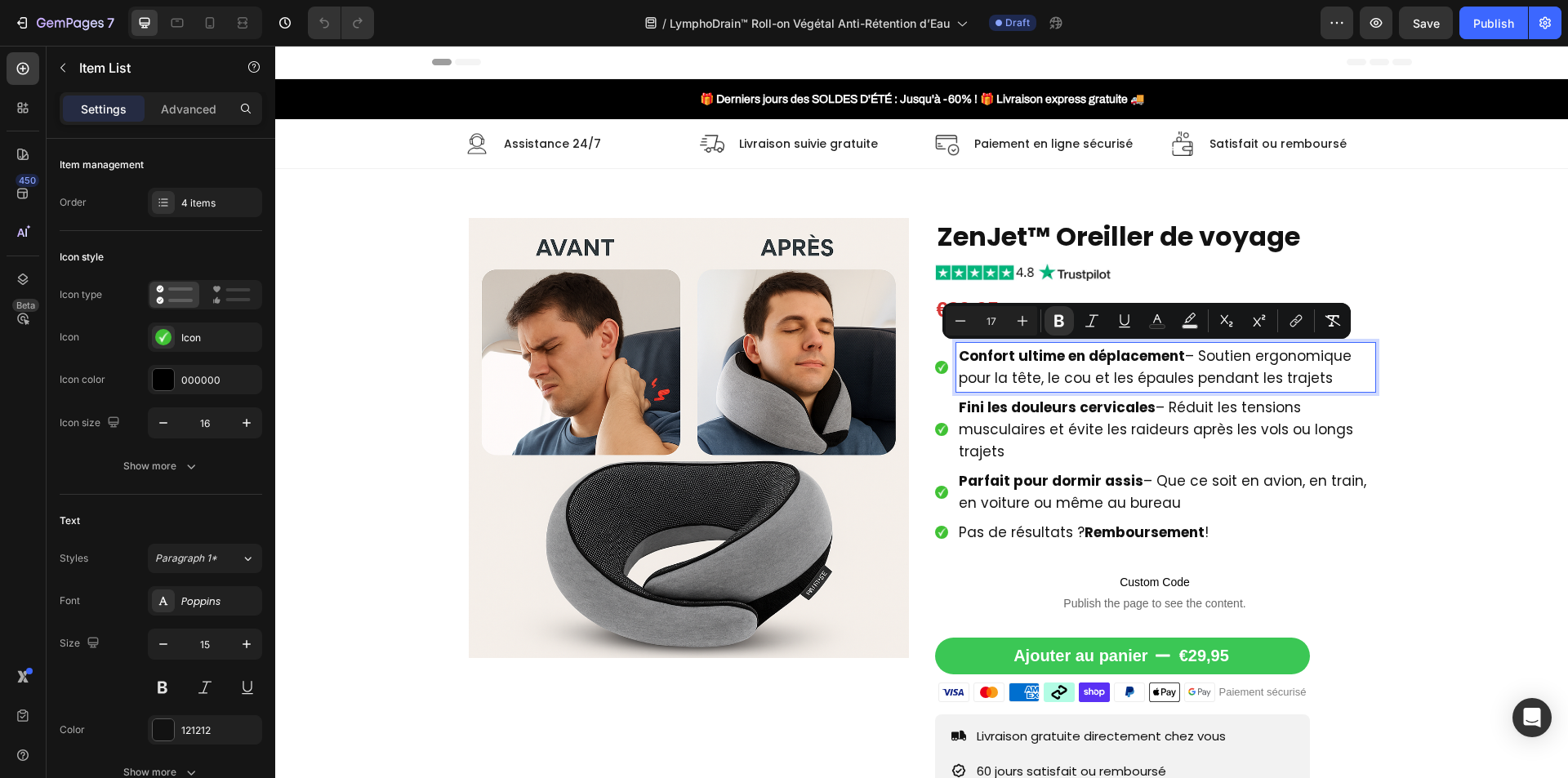
type input "15"
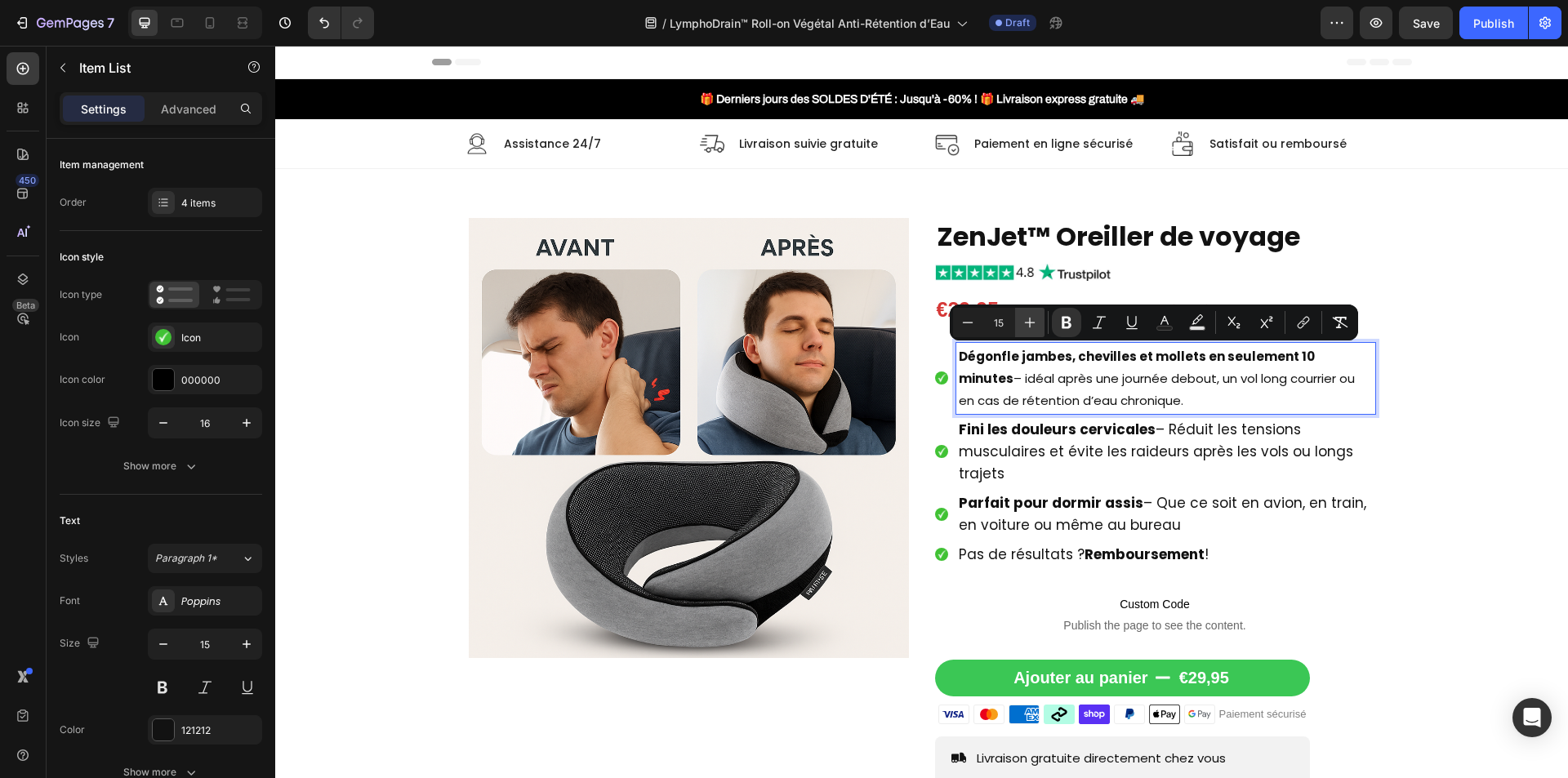
click at [1024, 325] on icon "Editor contextual toolbar" at bounding box center [1030, 322] width 17 height 17
type input "17"
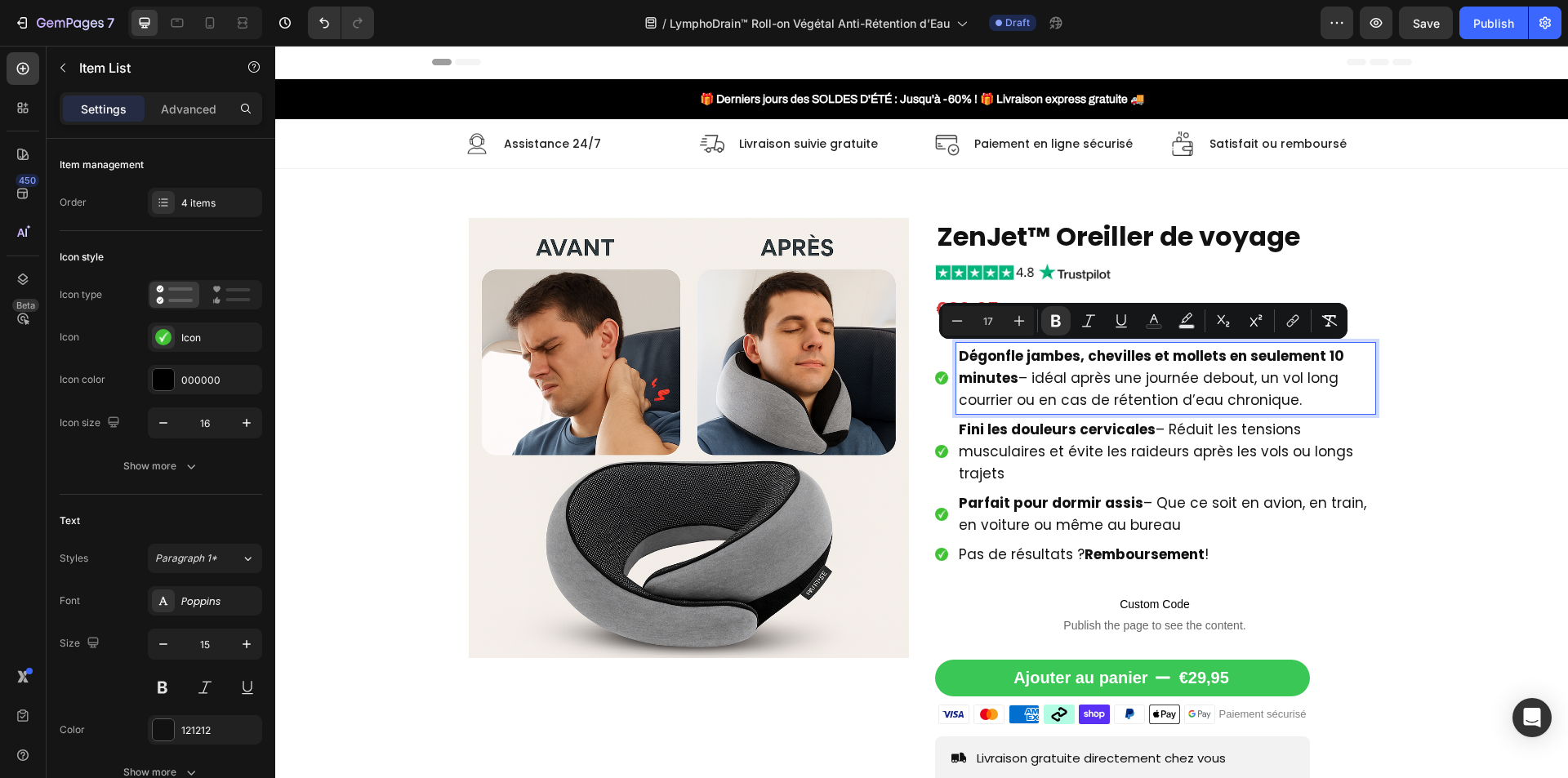
click at [1053, 429] on strong "Fini les douleurs cervicales" at bounding box center [1057, 429] width 196 height 20
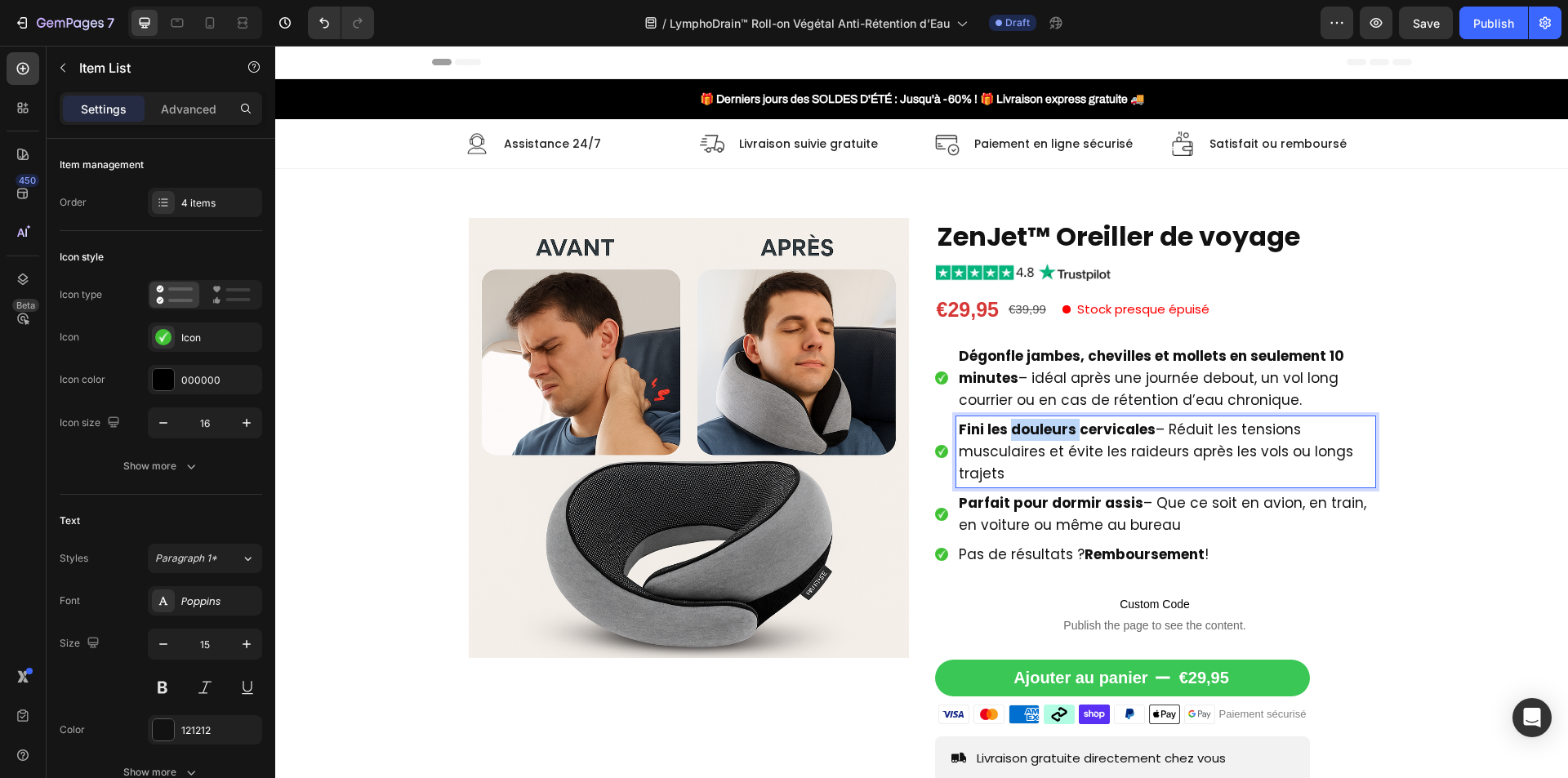
click at [1053, 429] on strong "Fini les douleurs cervicales" at bounding box center [1057, 429] width 196 height 20
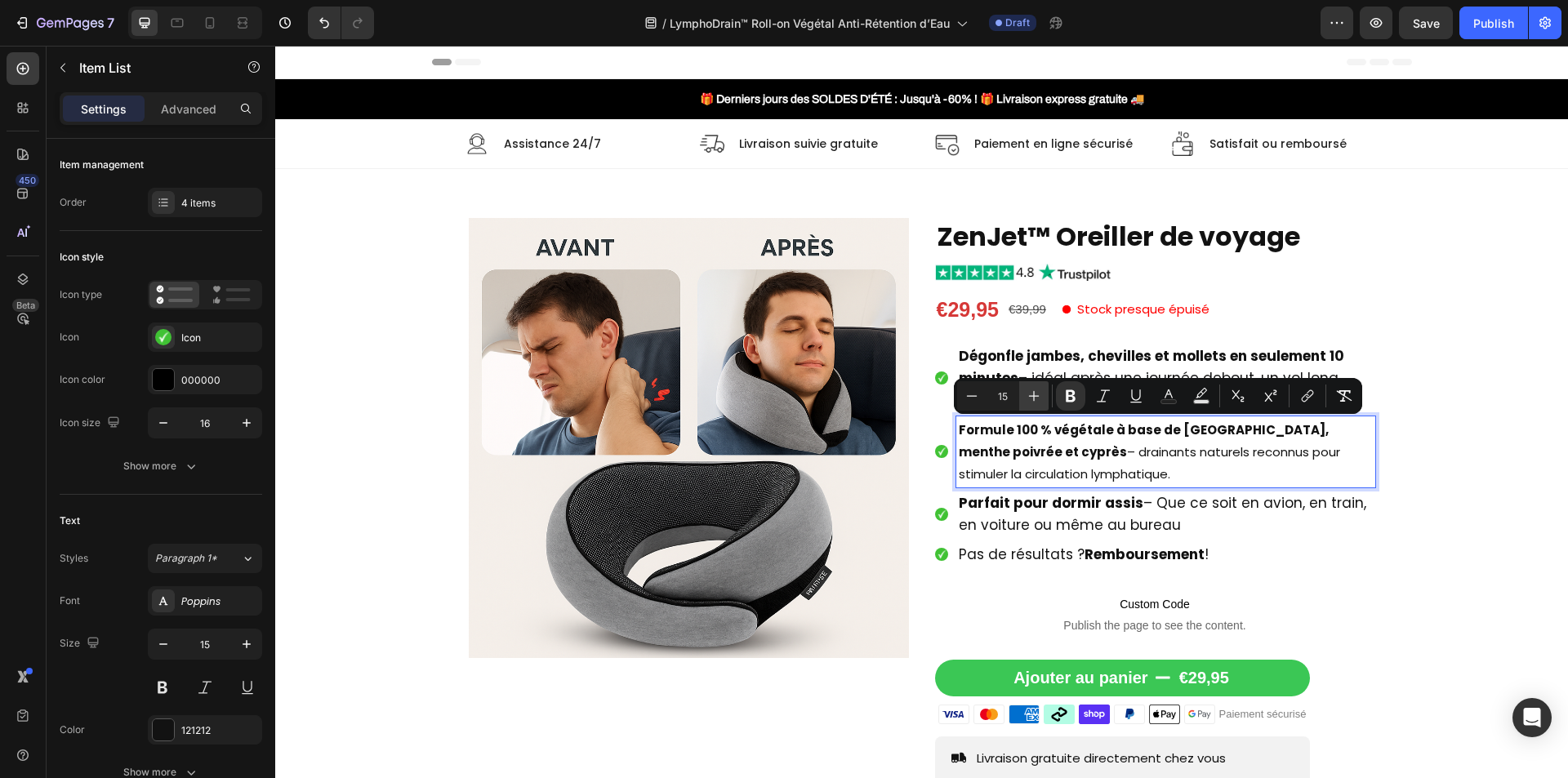
click at [1034, 395] on icon "Editor contextual toolbar" at bounding box center [1034, 396] width 11 height 11
type input "17"
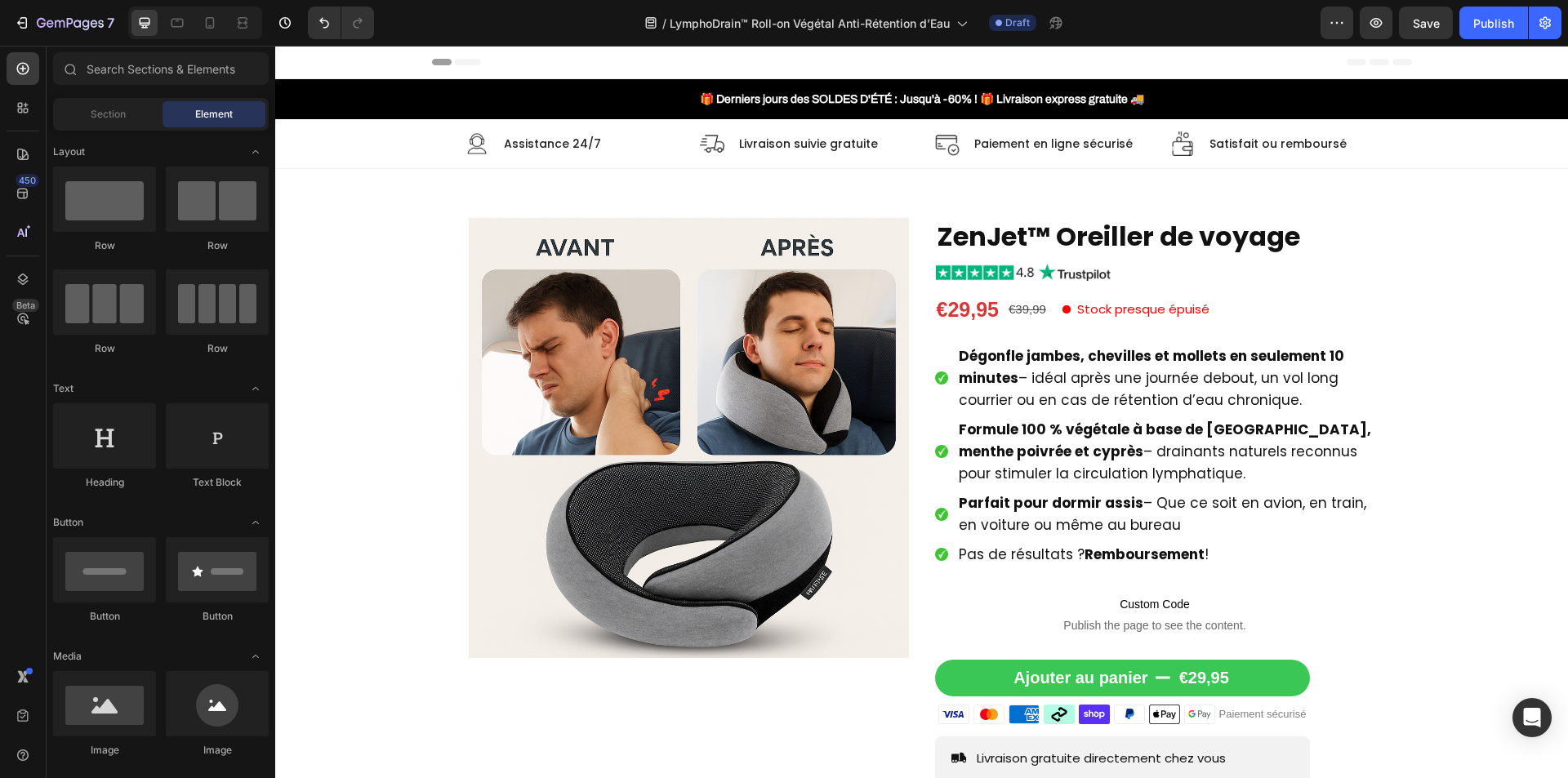
click at [1154, 382] on span "Dégonfle jambes, chevilles et mollets en seulement 10 minutes – idéal après une…" at bounding box center [1151, 377] width 385 height 64
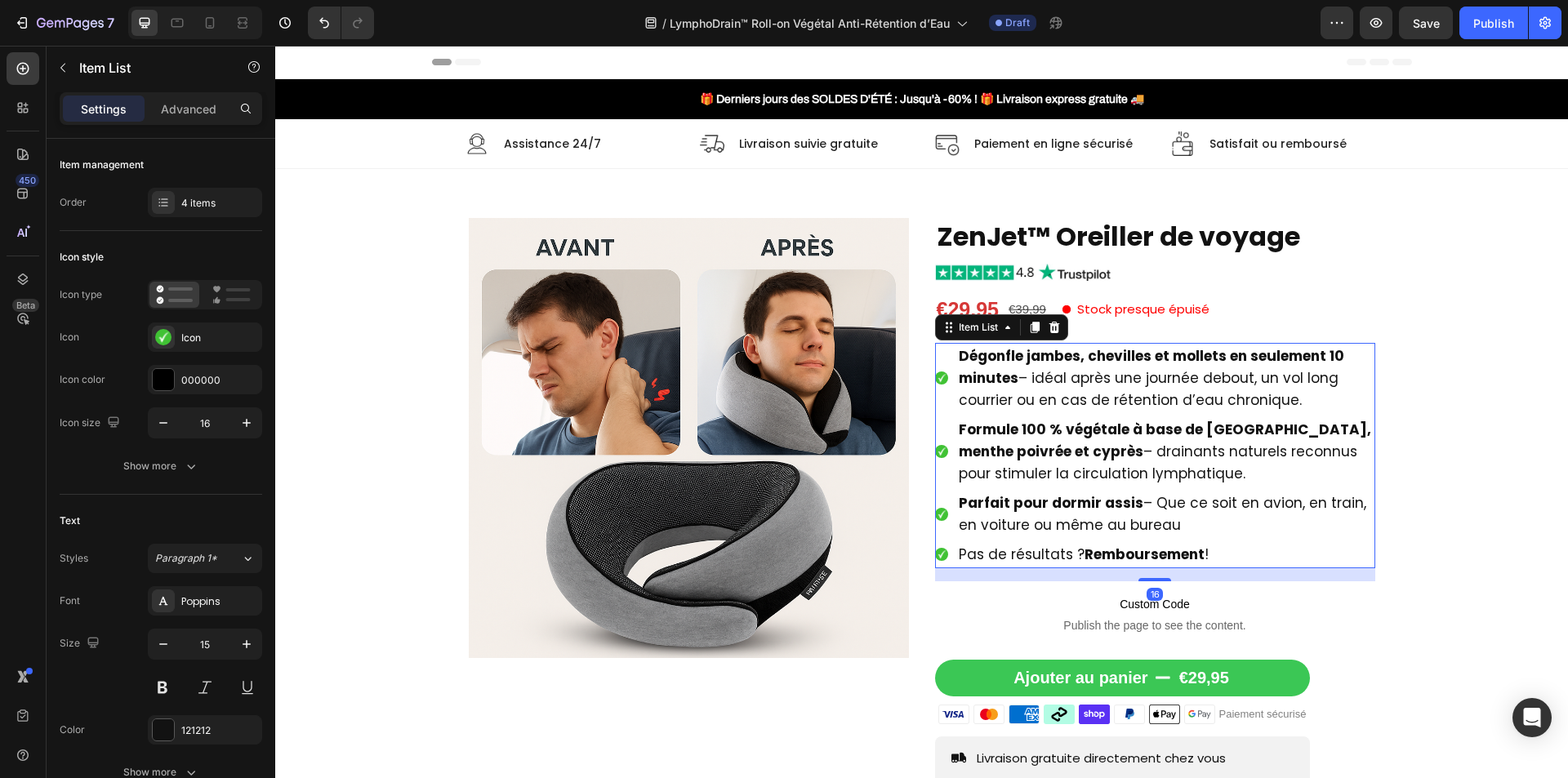
click at [1134, 490] on div "Parfait pour dormir assis – Que ce soit en avion, en train, en voiture ou même …" at bounding box center [1165, 515] width 419 height 49
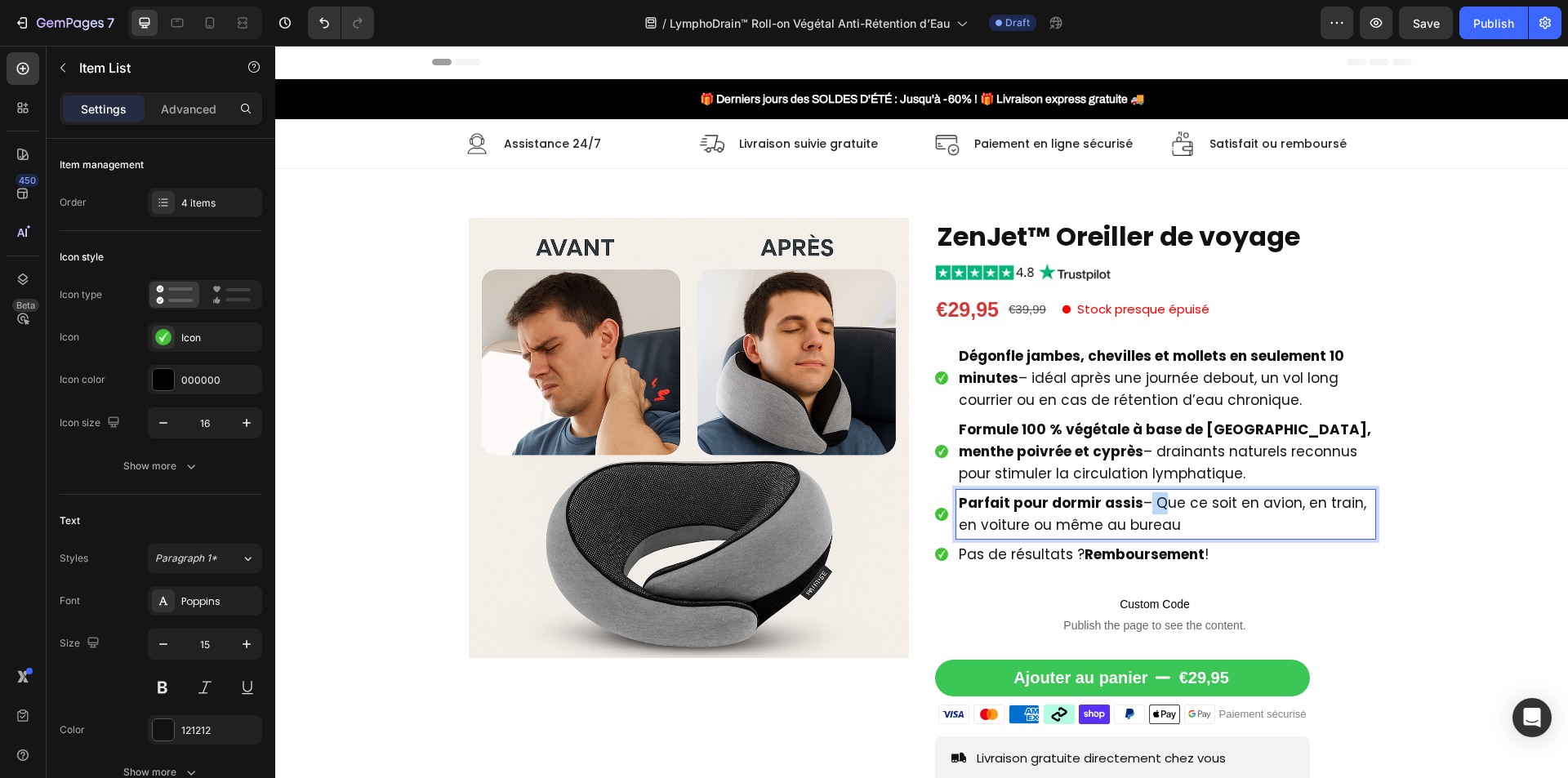
click at [1134, 490] on div "Parfait pour dormir assis – Que ce soit en avion, en train, en voiture ou même …" at bounding box center [1165, 515] width 419 height 49
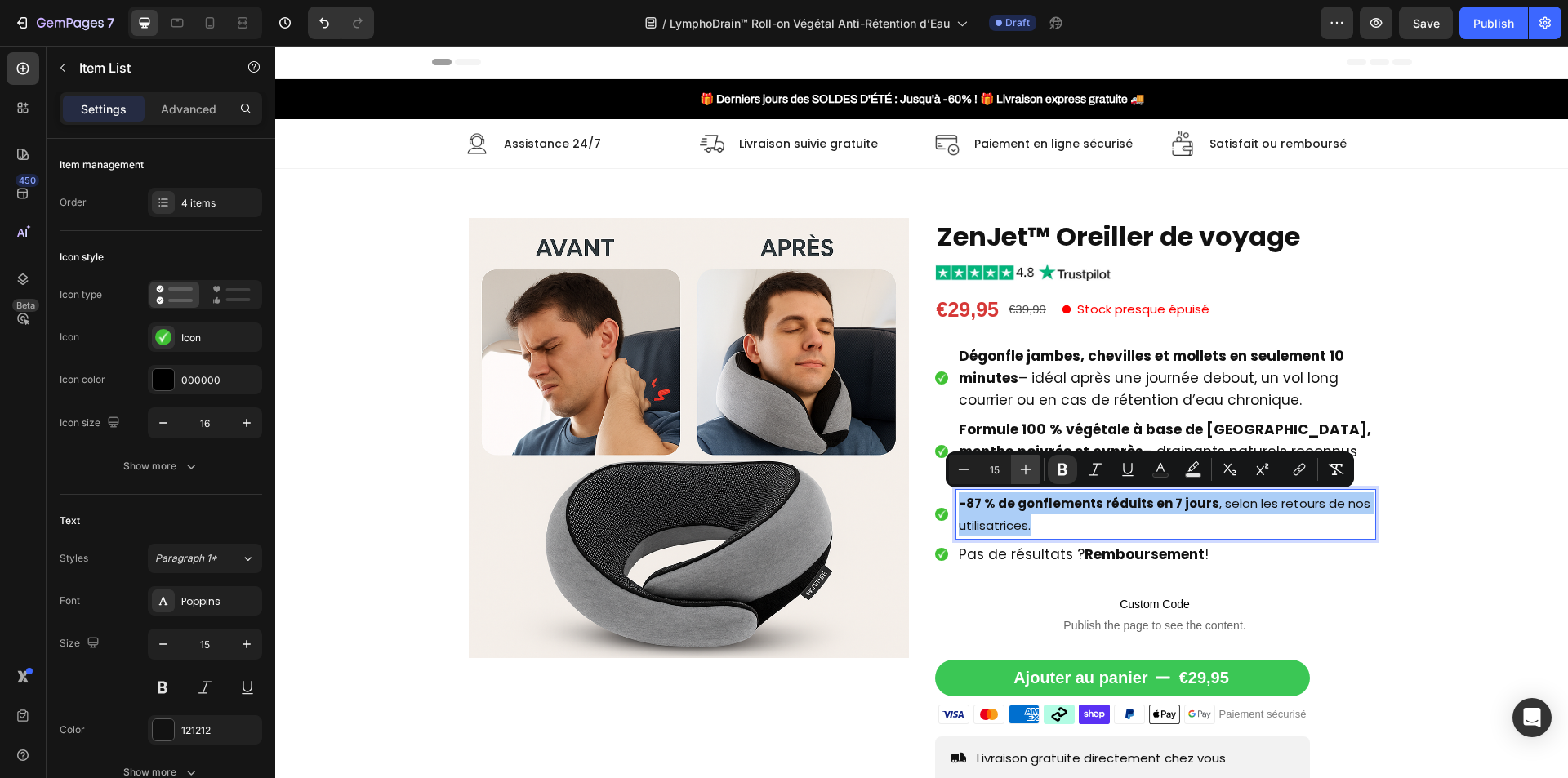
click at [1034, 462] on button "Plus" at bounding box center [1026, 470] width 29 height 29
type input "17"
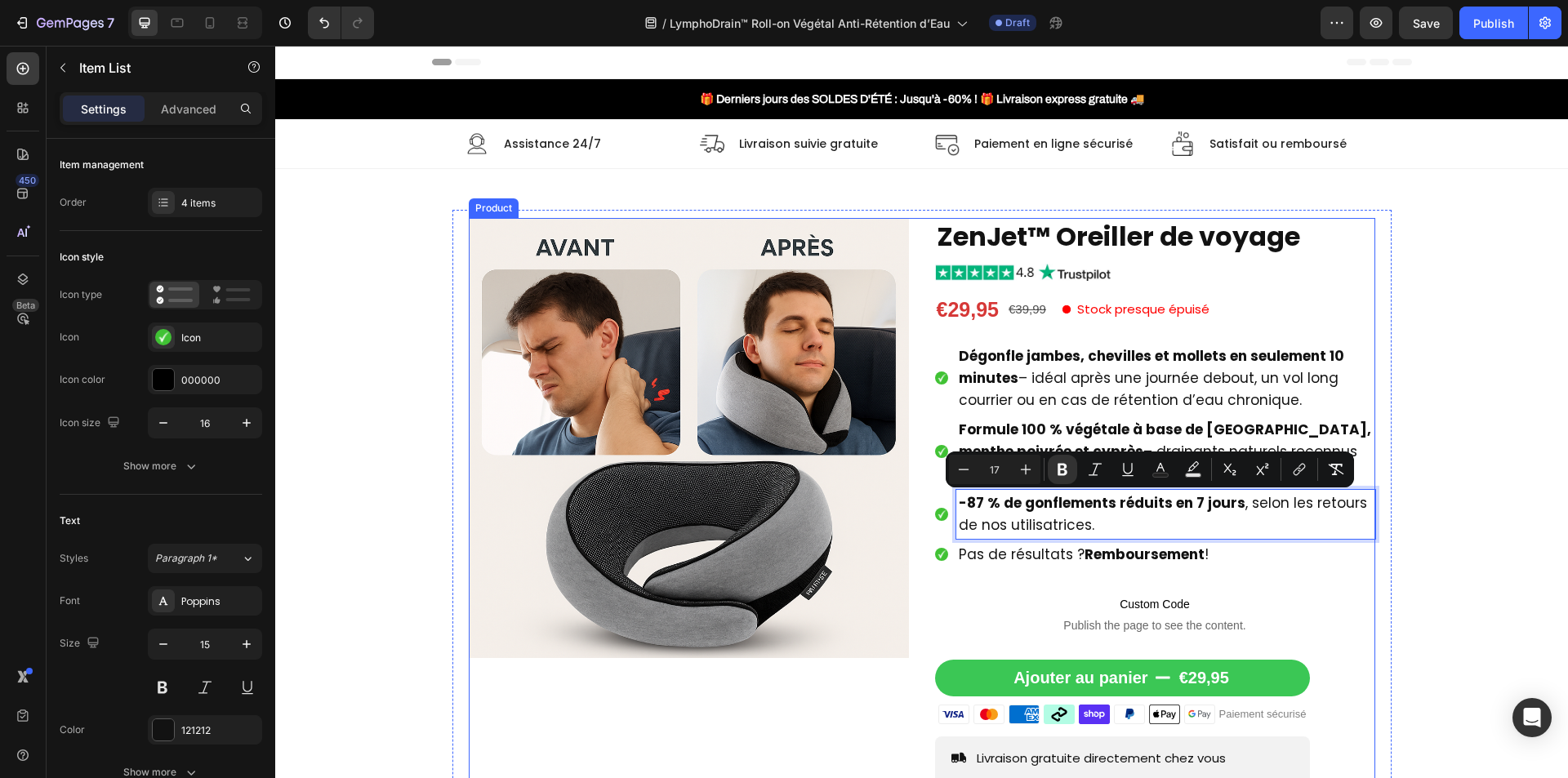
click at [913, 365] on div "Product Images ZenJet™ Oreiller de voyage Product Title Image €29,95 Product Pr…" at bounding box center [922, 584] width 907 height 732
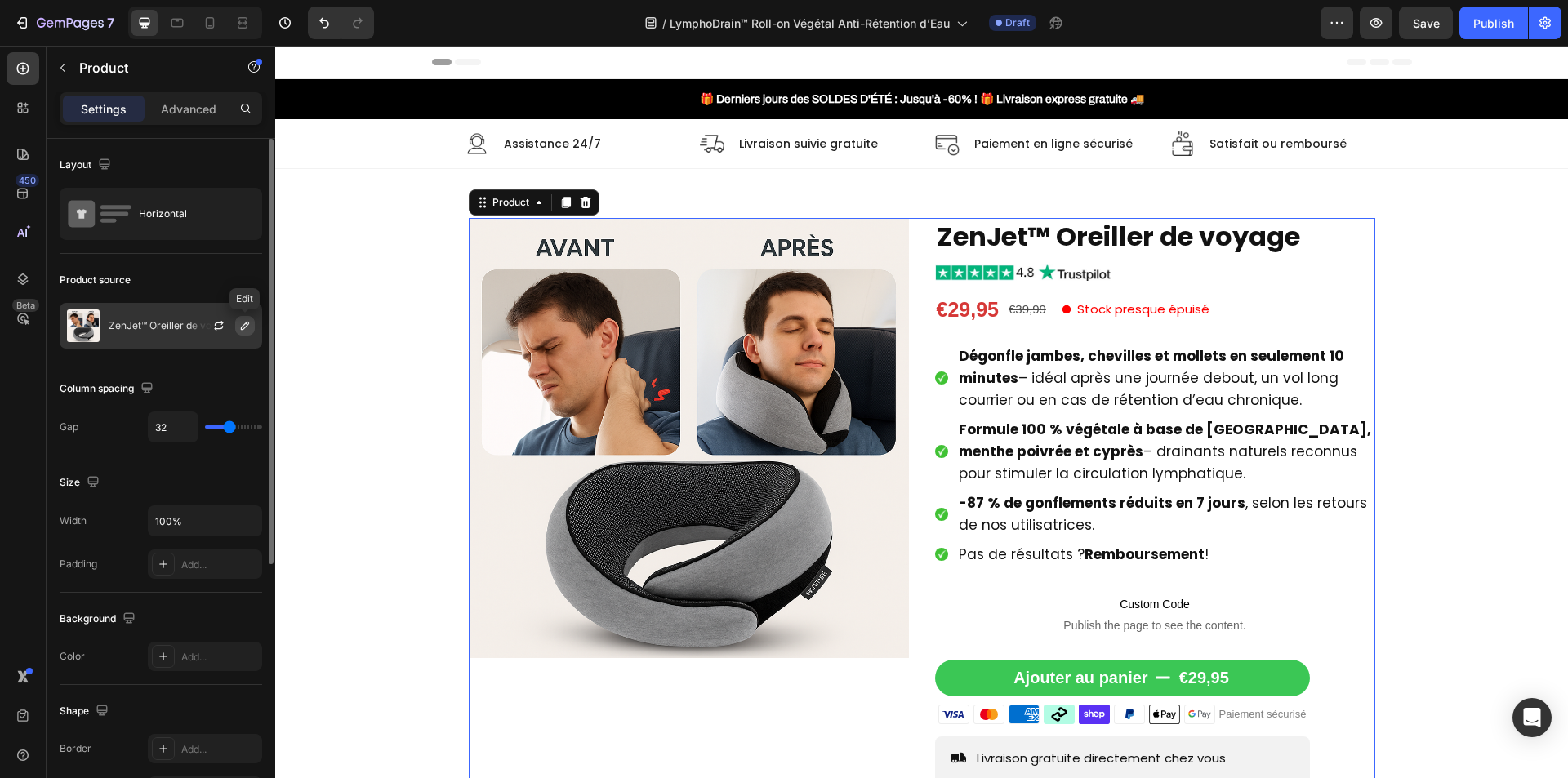
click at [247, 328] on icon "button" at bounding box center [245, 325] width 13 height 13
click at [218, 322] on icon "button" at bounding box center [218, 325] width 13 height 13
click at [240, 326] on icon "button" at bounding box center [245, 325] width 13 height 13
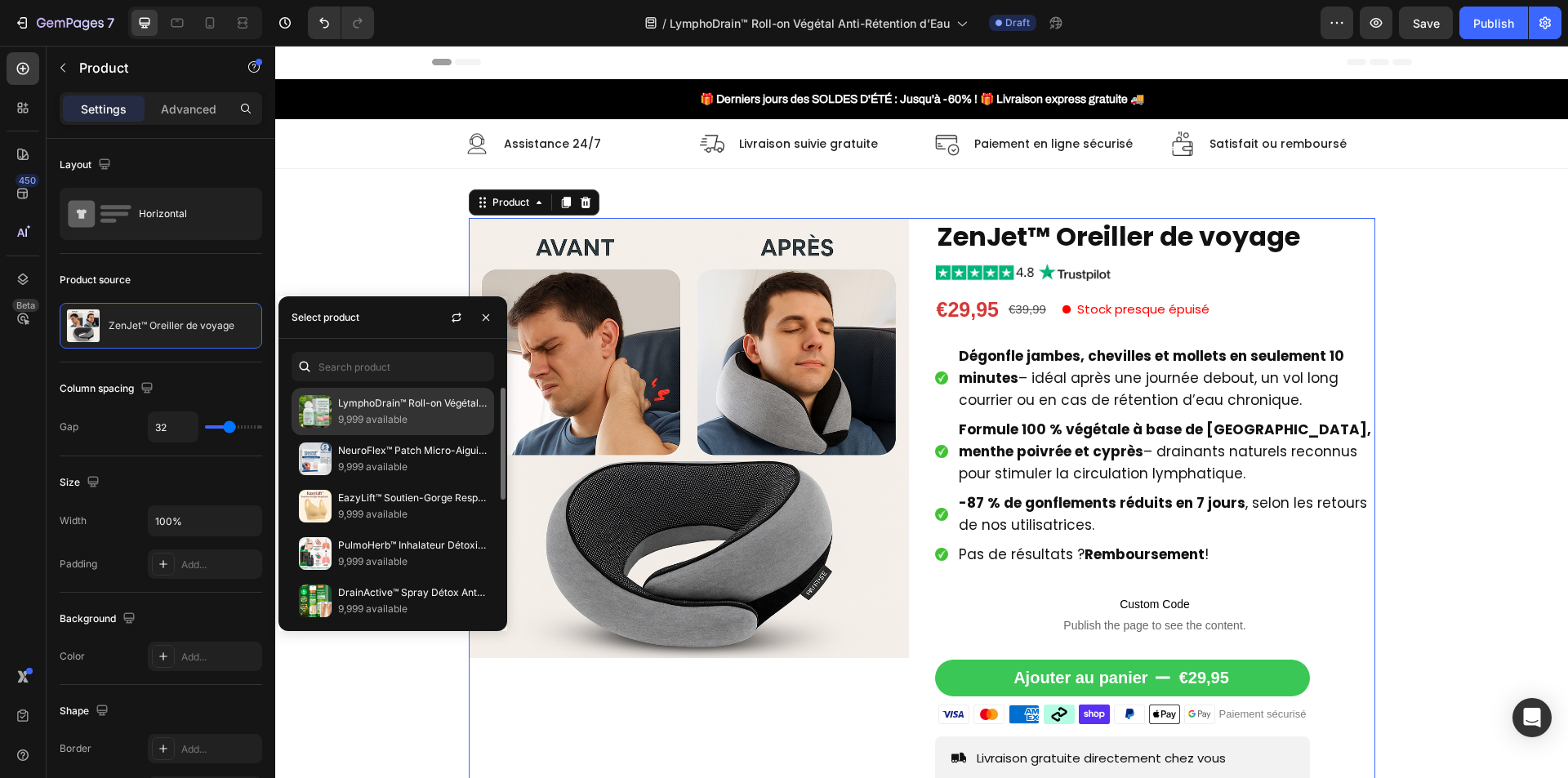
click at [413, 421] on p "9,999 available" at bounding box center [412, 419] width 148 height 17
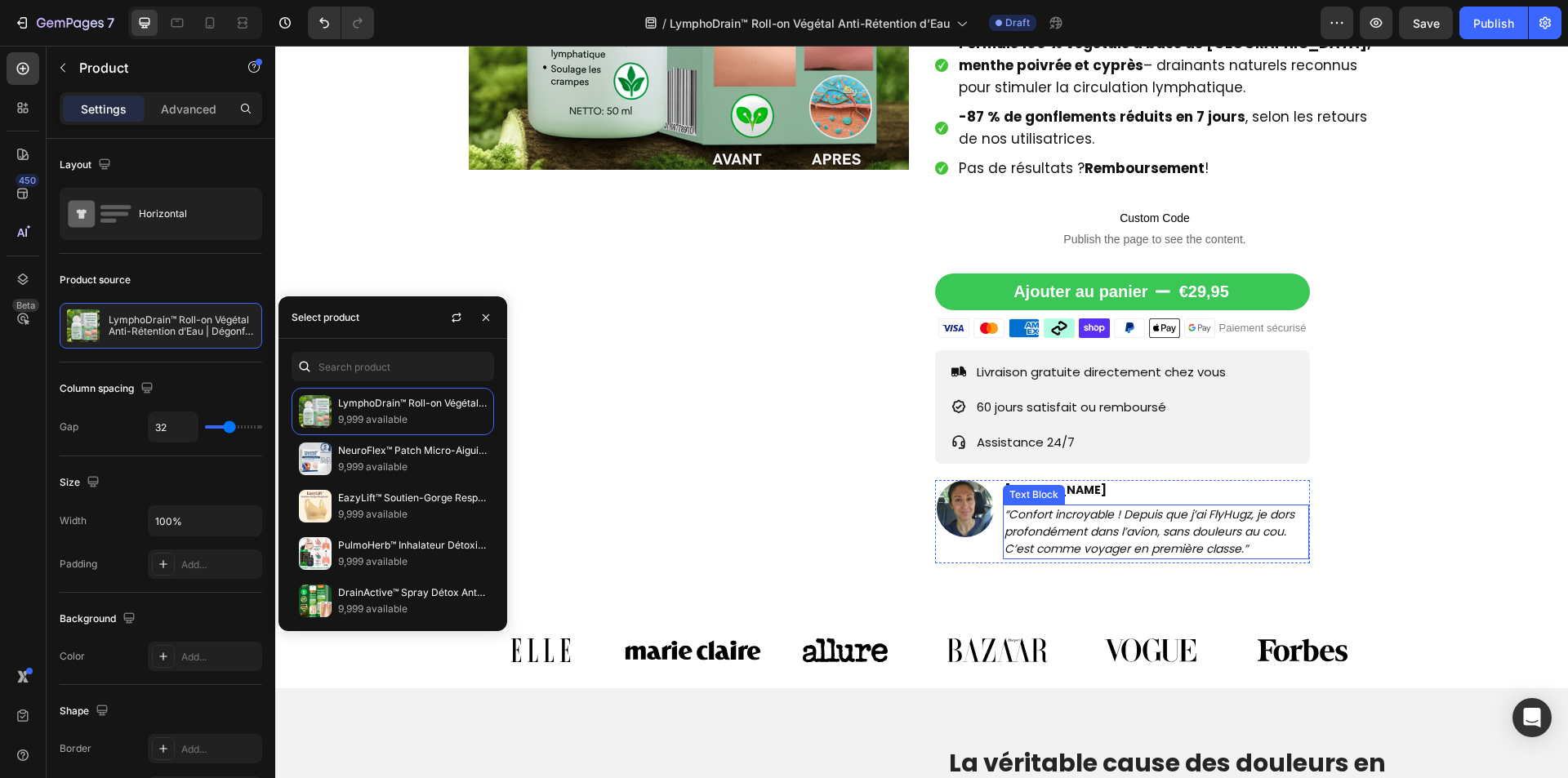
scroll to position [490, 0]
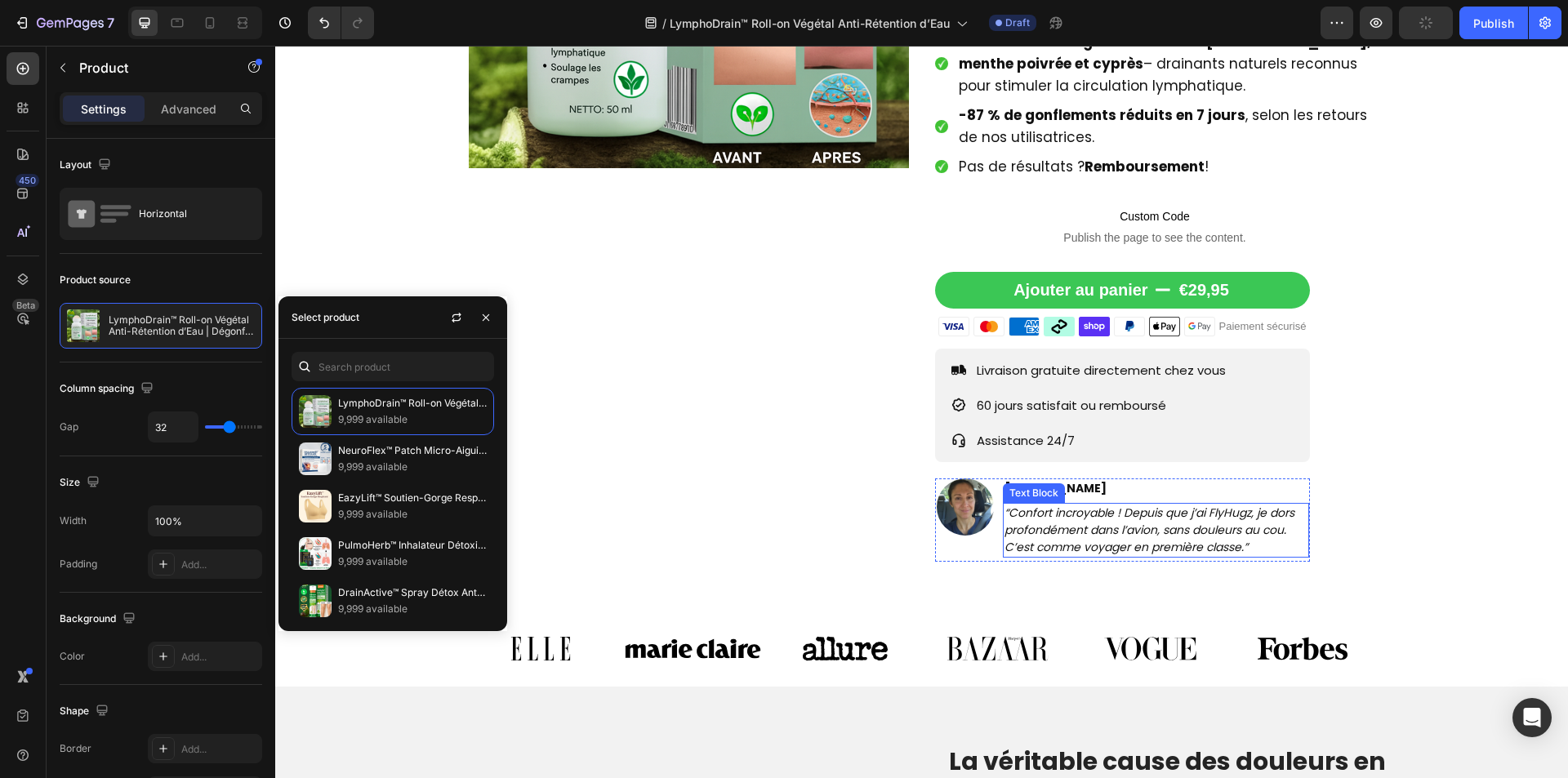
click at [1184, 549] on icon "“Confort incroyable ! Depuis que j’ai FlyHugz, je dors profondément dans l’avio…" at bounding box center [1148, 530] width 290 height 51
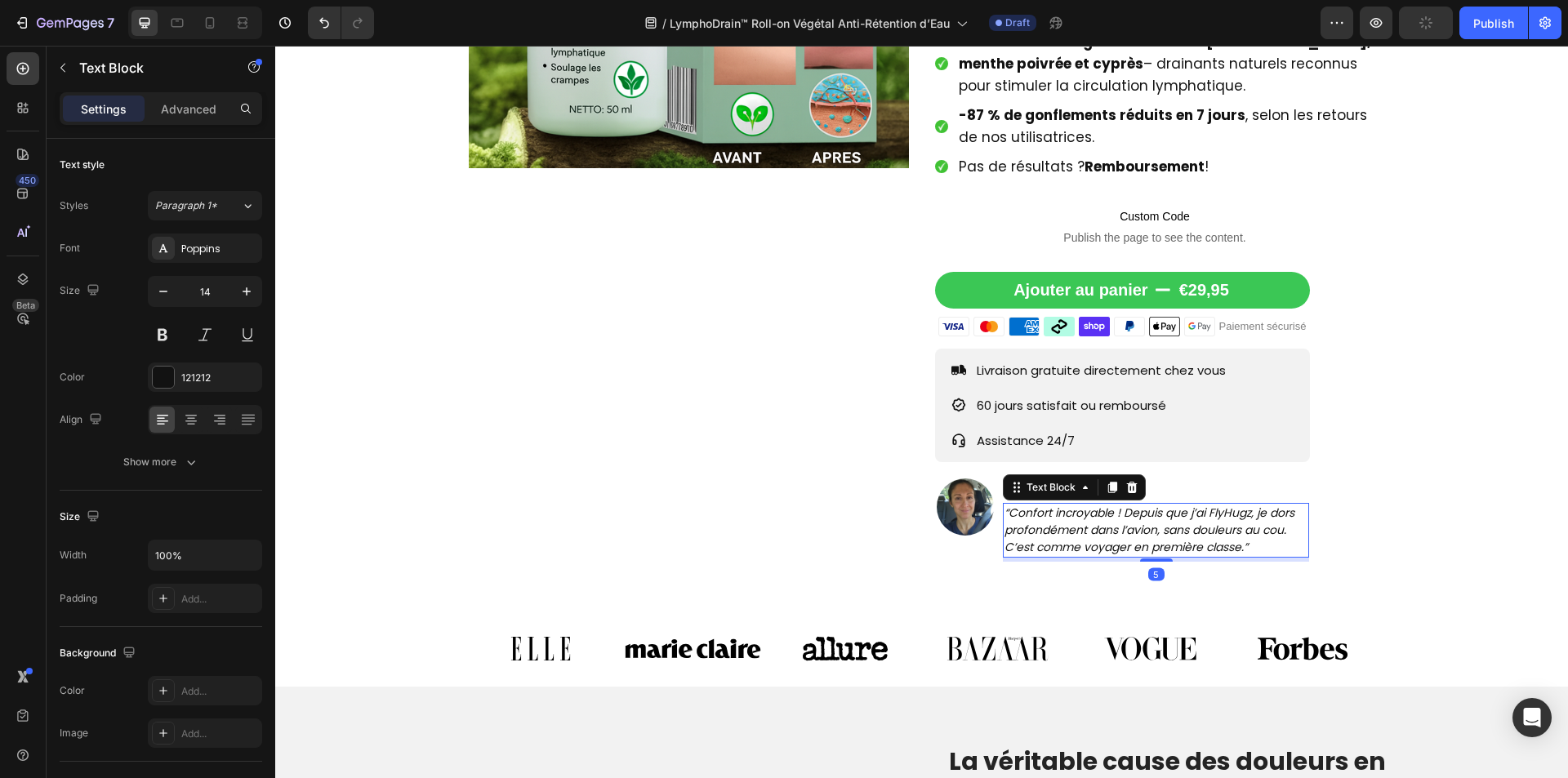
click at [1184, 549] on icon "“Confort incroyable ! Depuis que j’ai FlyHugz, je dors profondément dans l’avio…" at bounding box center [1148, 530] width 290 height 51
click at [1185, 542] on icon "“Confort incroyable ! Depuis que j’ai FlyHugz, je dors profondément dans l’avio…" at bounding box center [1148, 530] width 290 height 51
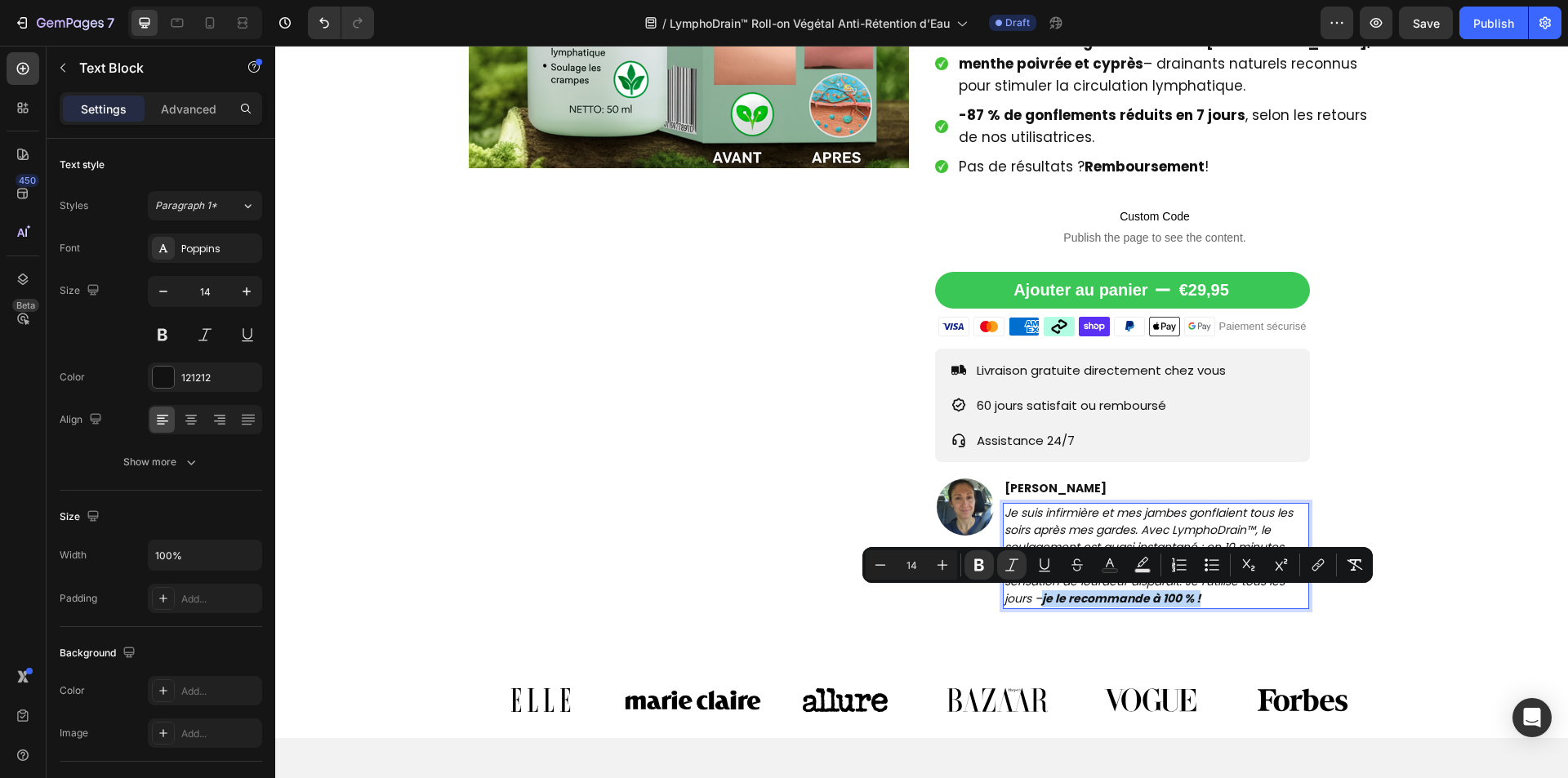
drag, startPoint x: 1219, startPoint y: 597, endPoint x: 1041, endPoint y: 602, distance: 178.1
click at [1041, 602] on p "Je suis infirmière et mes jambes gonflaient tous les soirs après mes gardes. Av…" at bounding box center [1155, 556] width 304 height 103
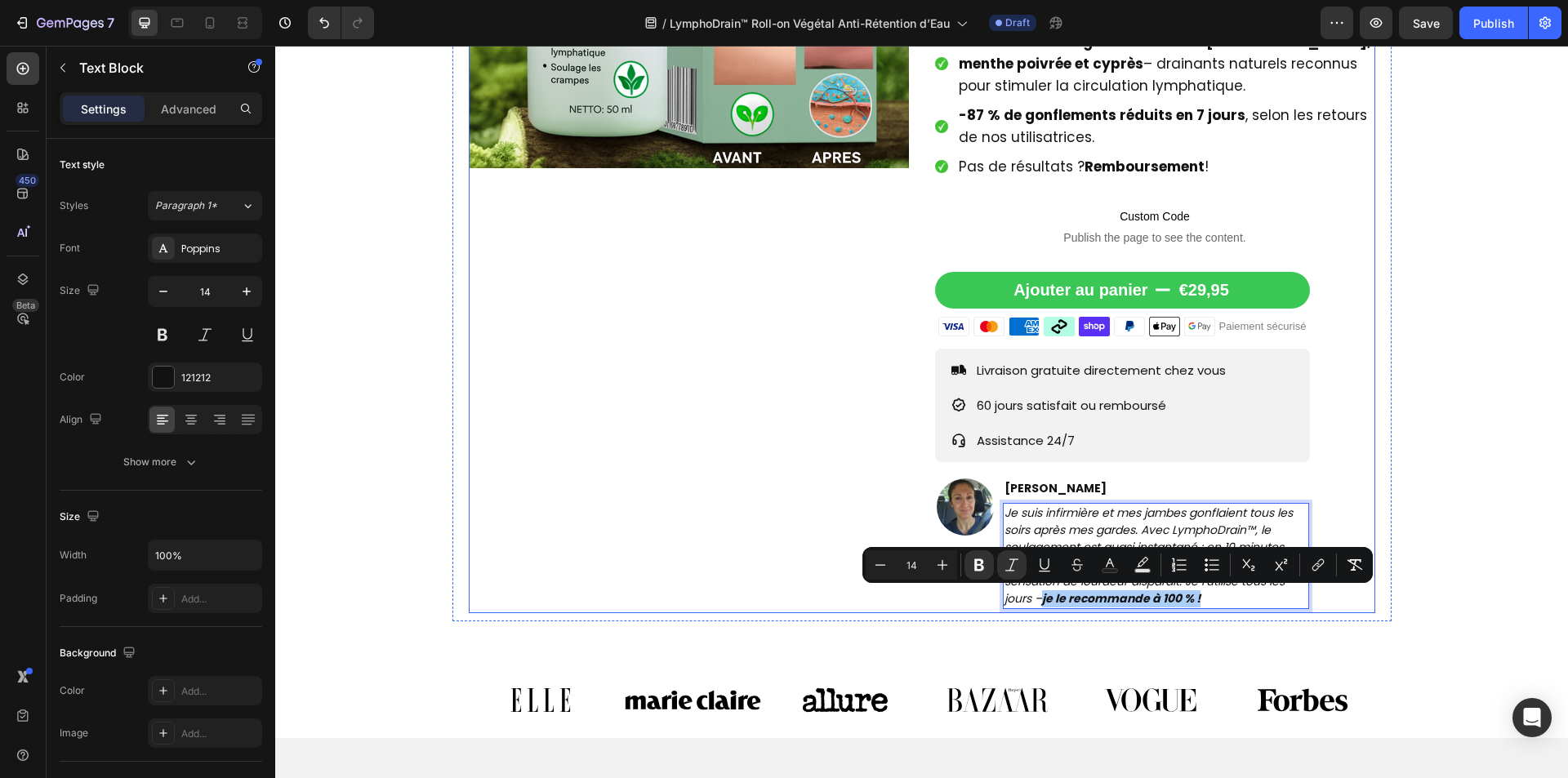
drag, startPoint x: 1286, startPoint y: 620, endPoint x: 785, endPoint y: 521, distance: 510.7
click at [983, 566] on icon "Editor contextual toolbar" at bounding box center [980, 565] width 10 height 12
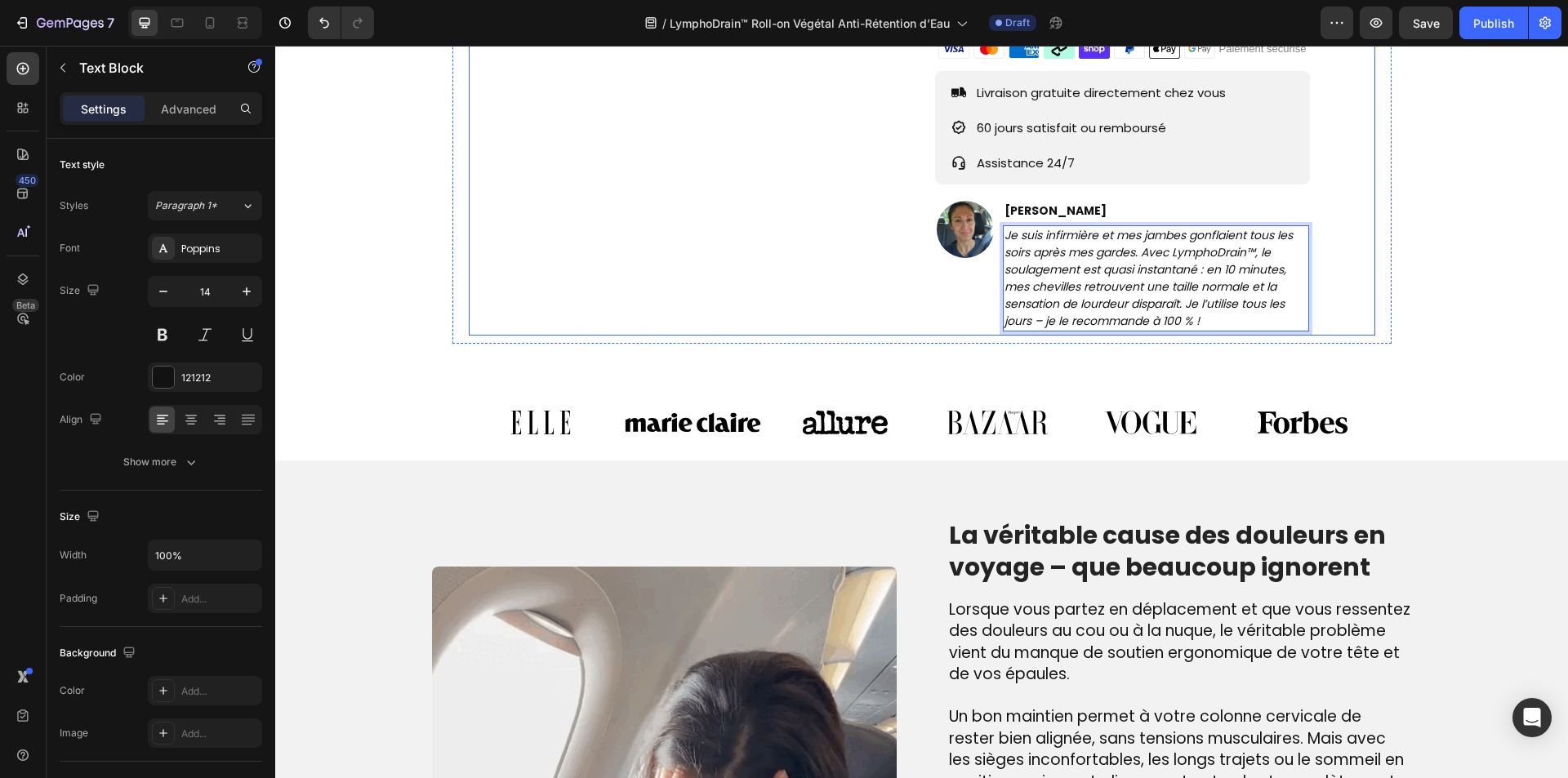
scroll to position [898, 0]
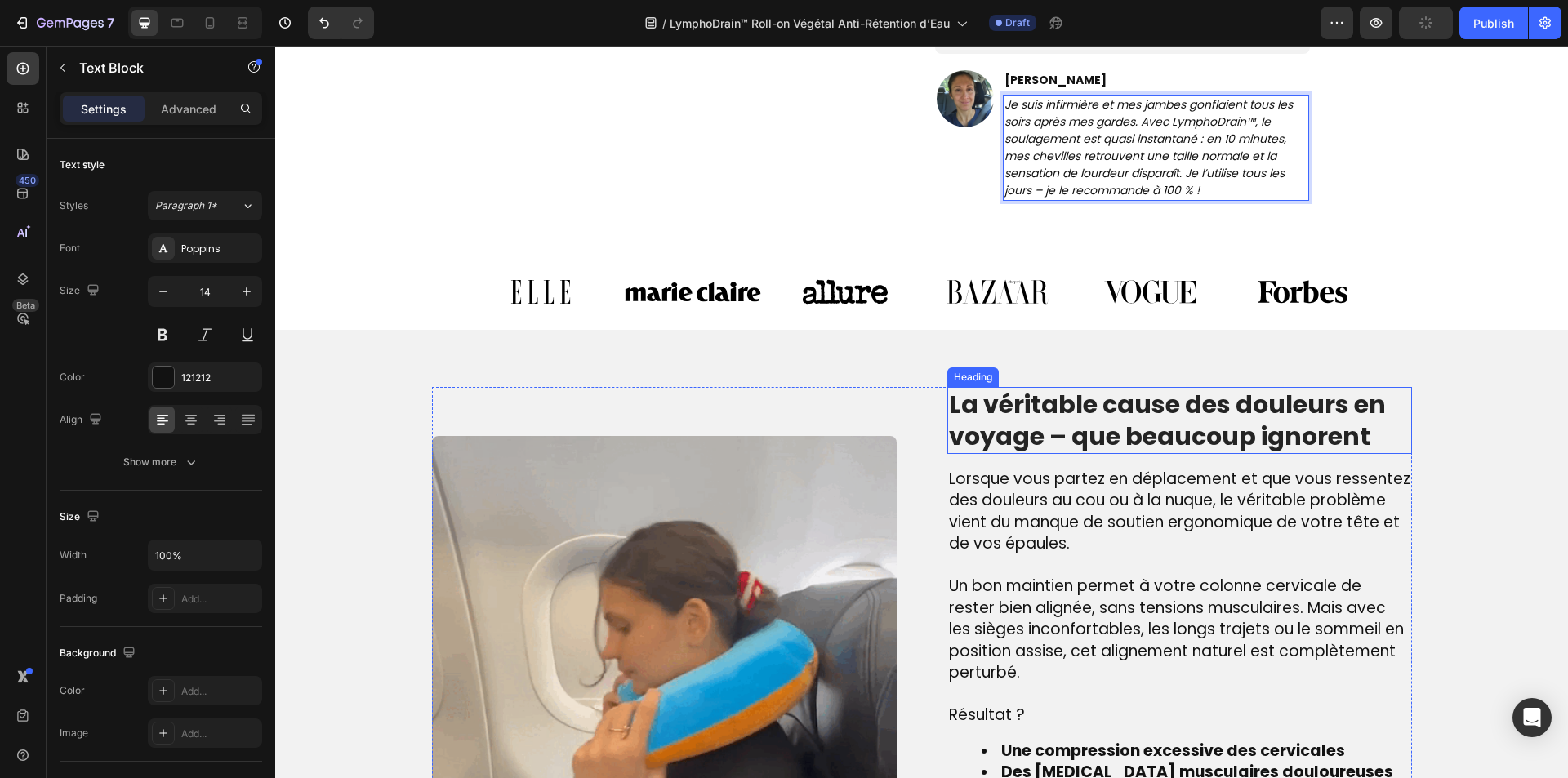
click at [1123, 452] on h2 "La véritable cause des douleurs en voyage – que beaucoup ignorent" at bounding box center [1179, 420] width 465 height 67
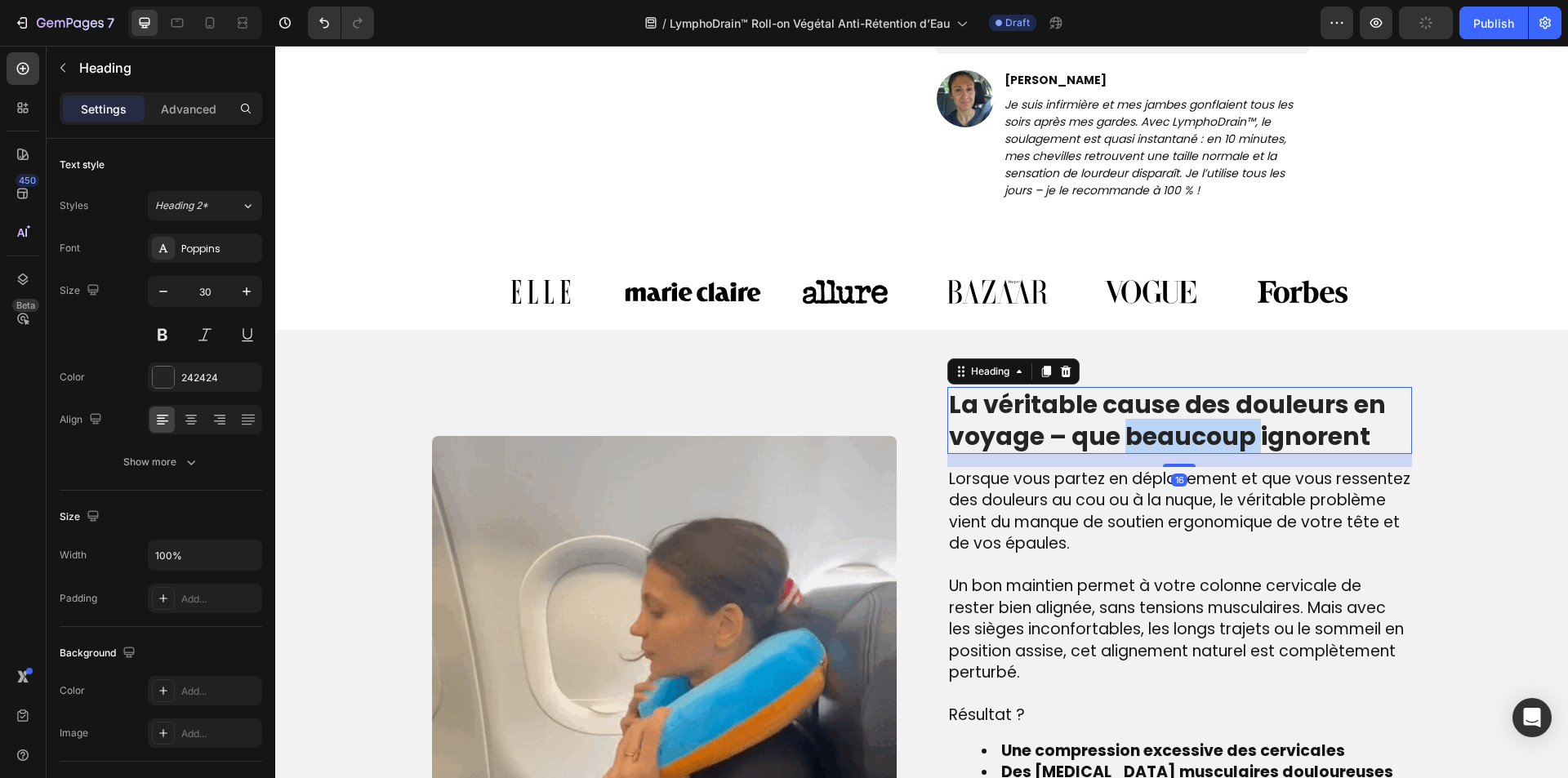
click at [1123, 452] on h2 "La véritable cause des douleurs en voyage – que beaucoup ignorent" at bounding box center [1179, 420] width 465 height 67
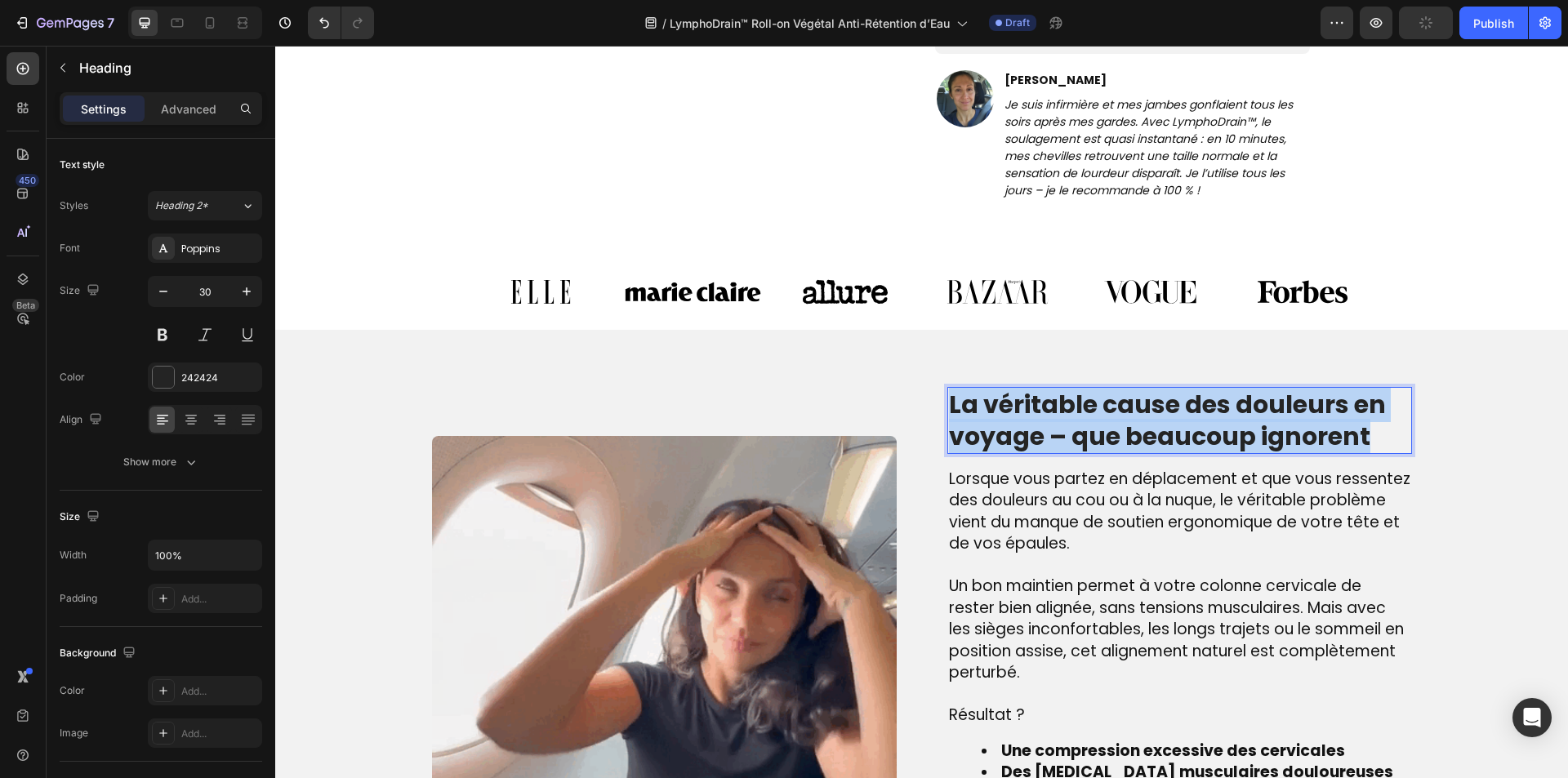
click at [1123, 452] on p "La véritable cause des douleurs en voyage – que beaucoup ignorent" at bounding box center [1180, 420] width 462 height 64
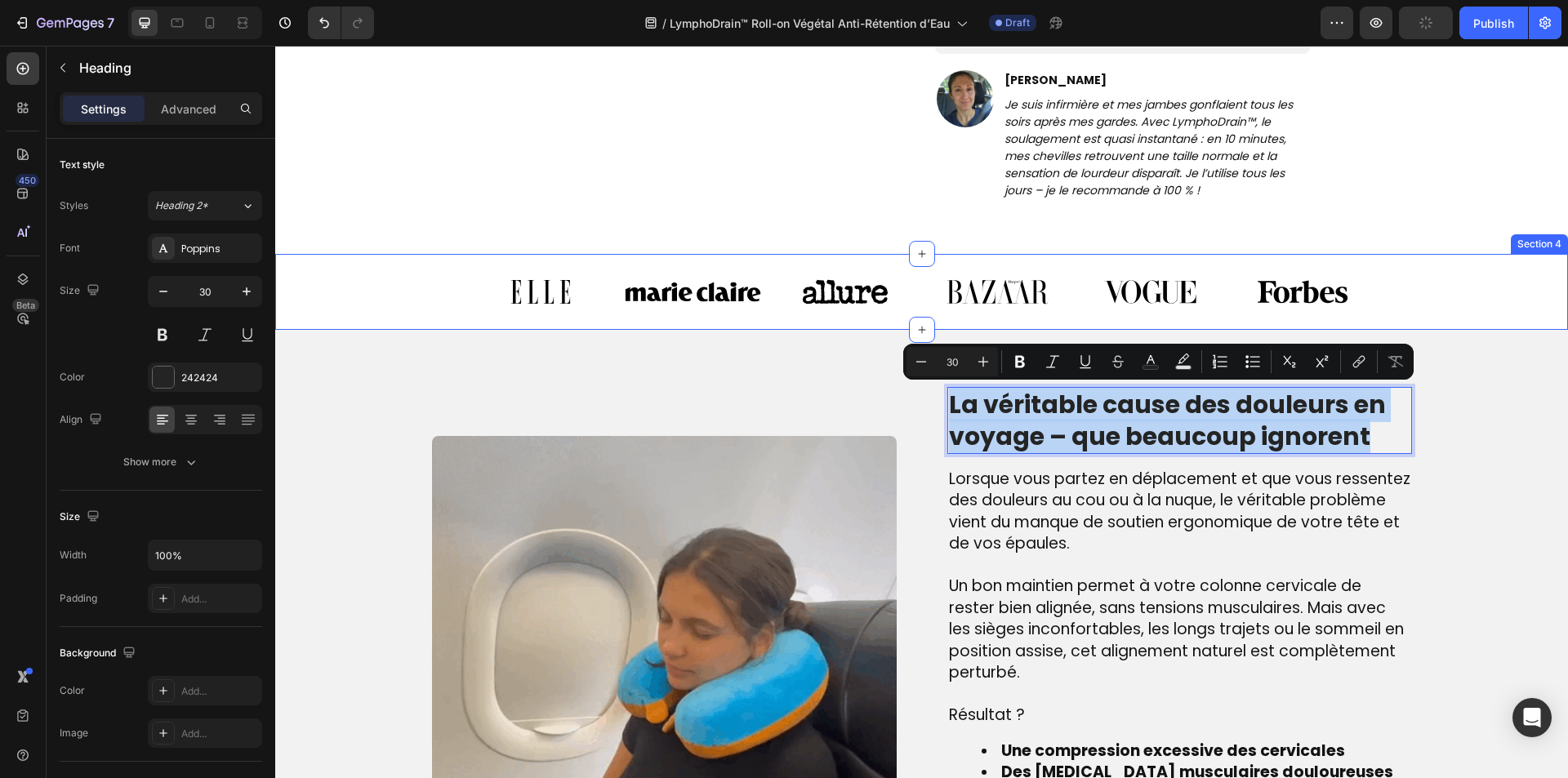
copy p "La véritable cause des douleurs en voyage – que beaucoup ignorent"
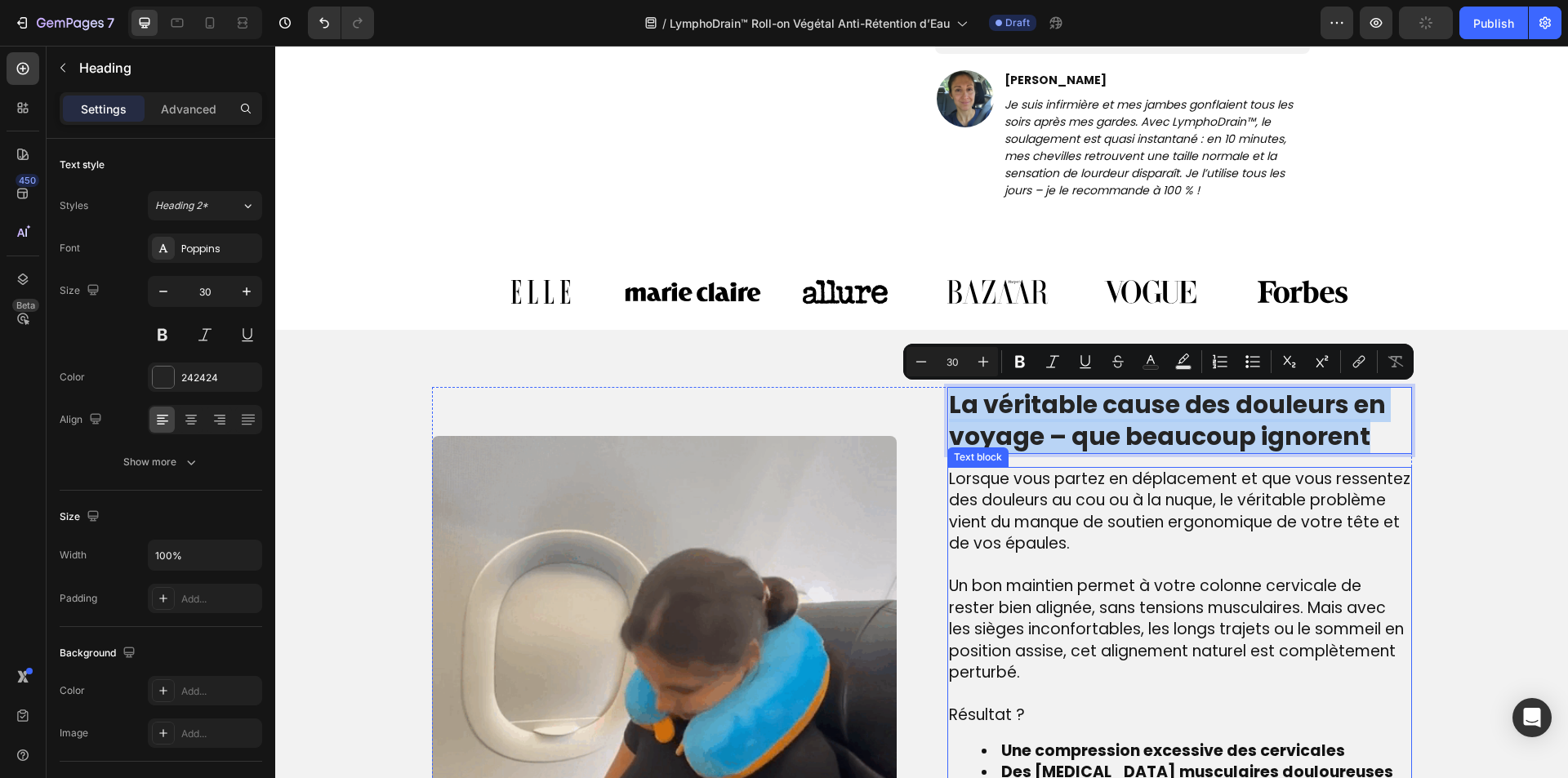
click at [998, 548] on span "Lorsque vous partez en déplacement et que vous ressentez des douleurs au cou ou…" at bounding box center [1180, 511] width 462 height 87
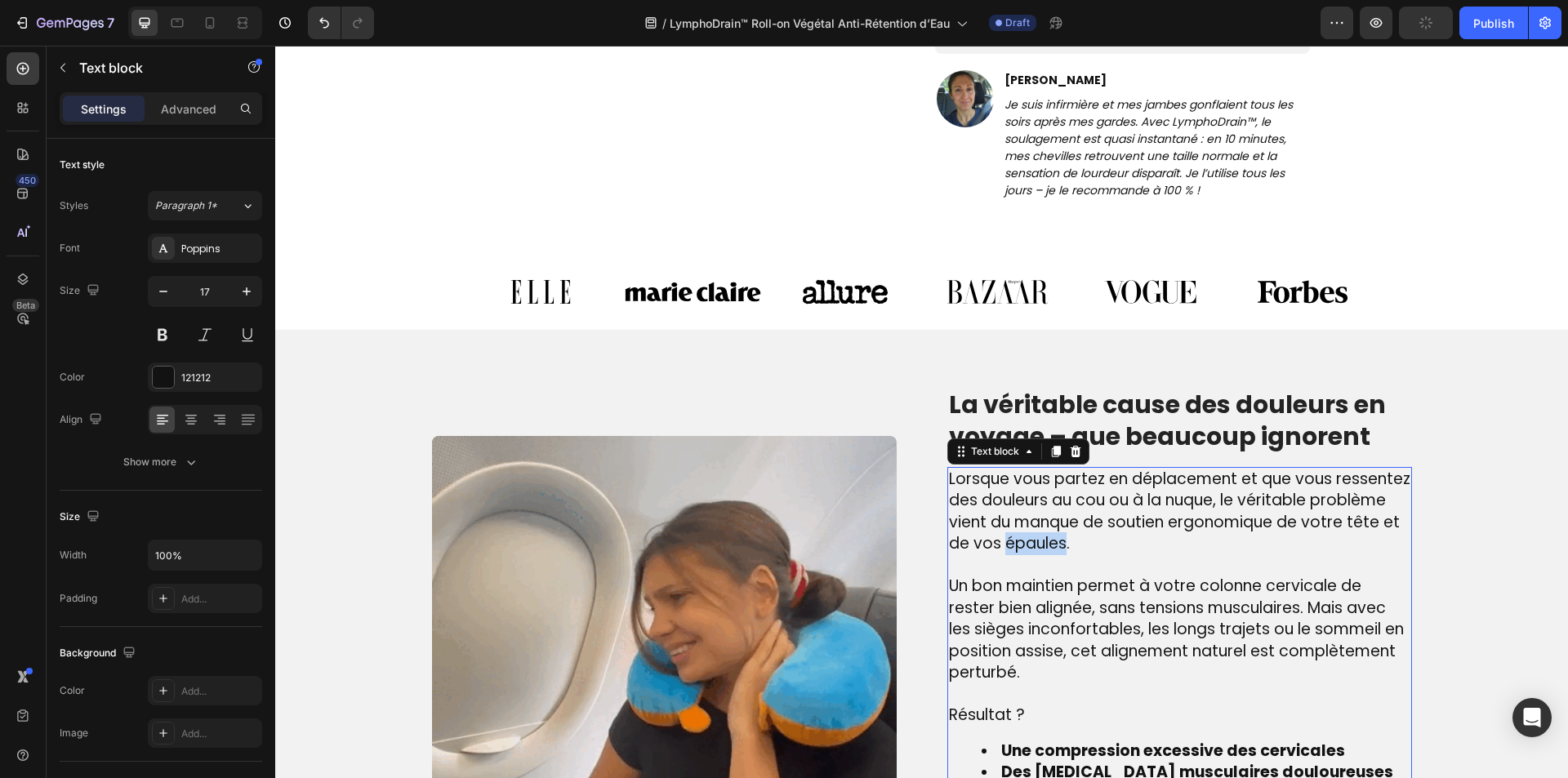
click at [998, 548] on span "Lorsque vous partez en déplacement et que vous ressentez des douleurs au cou ou…" at bounding box center [1180, 511] width 462 height 87
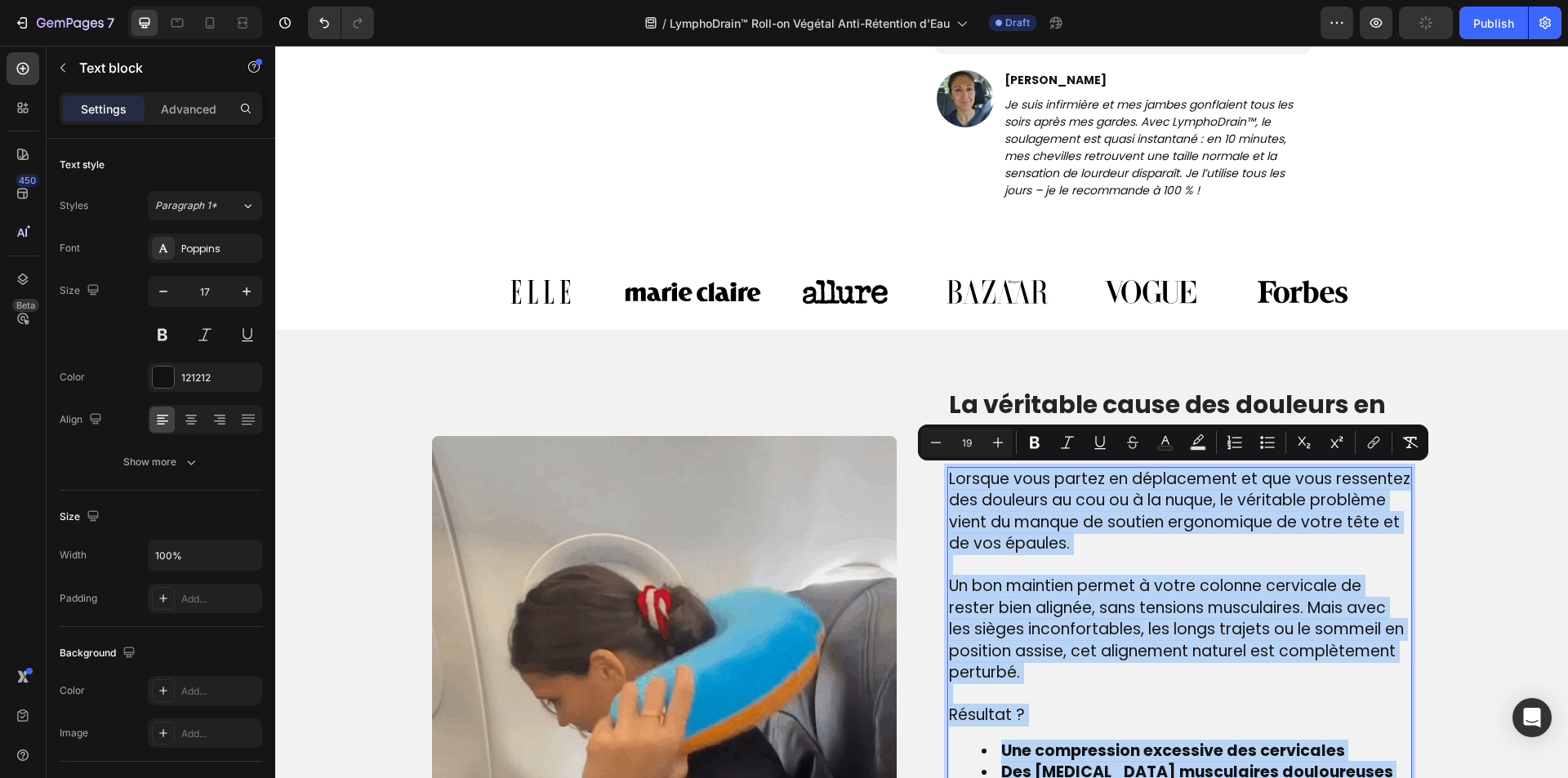
copy div "Lorsque vous partez en déplacement et que vous ressentez des douleurs au cou ou…"
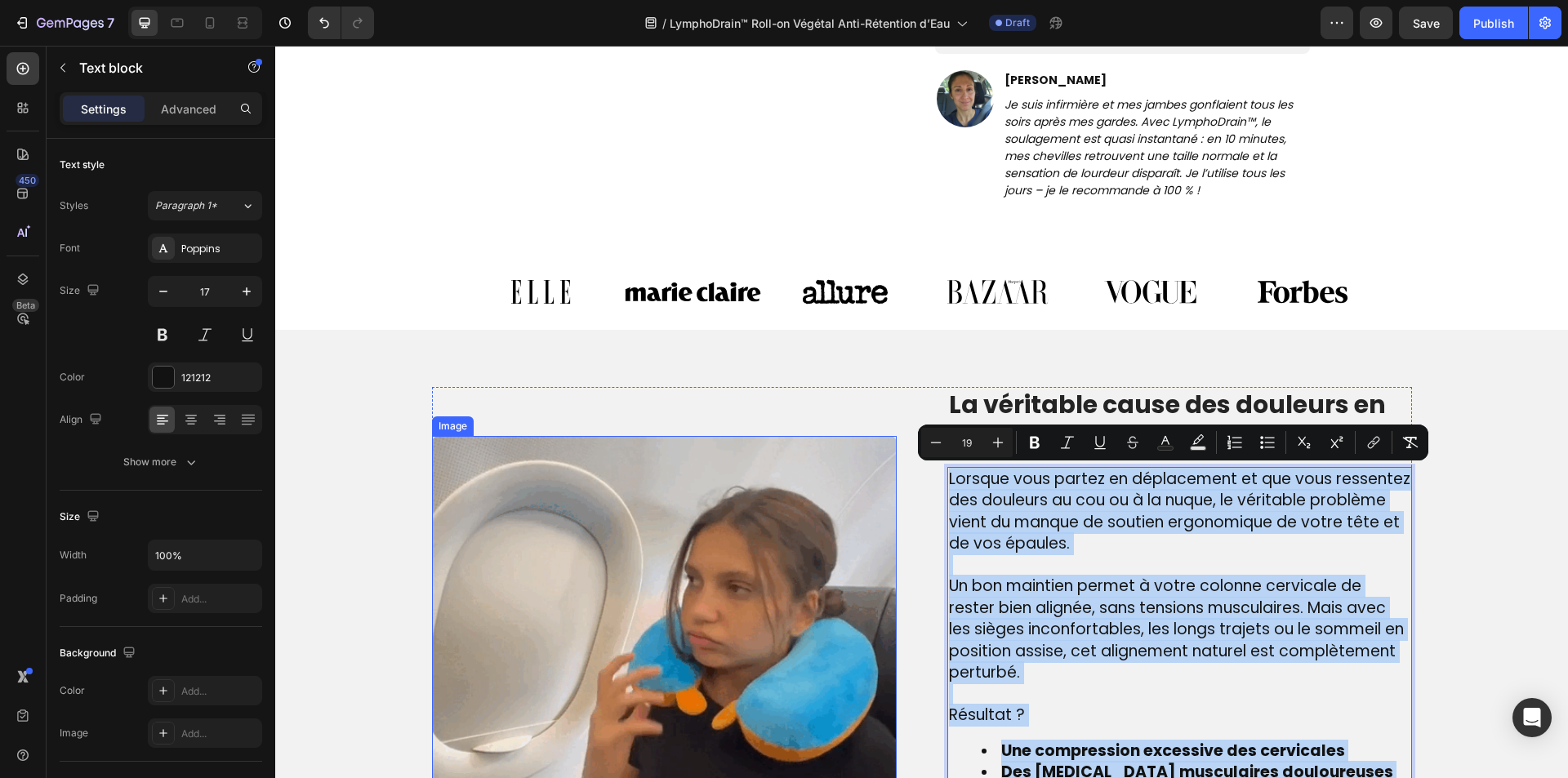
type input "17"
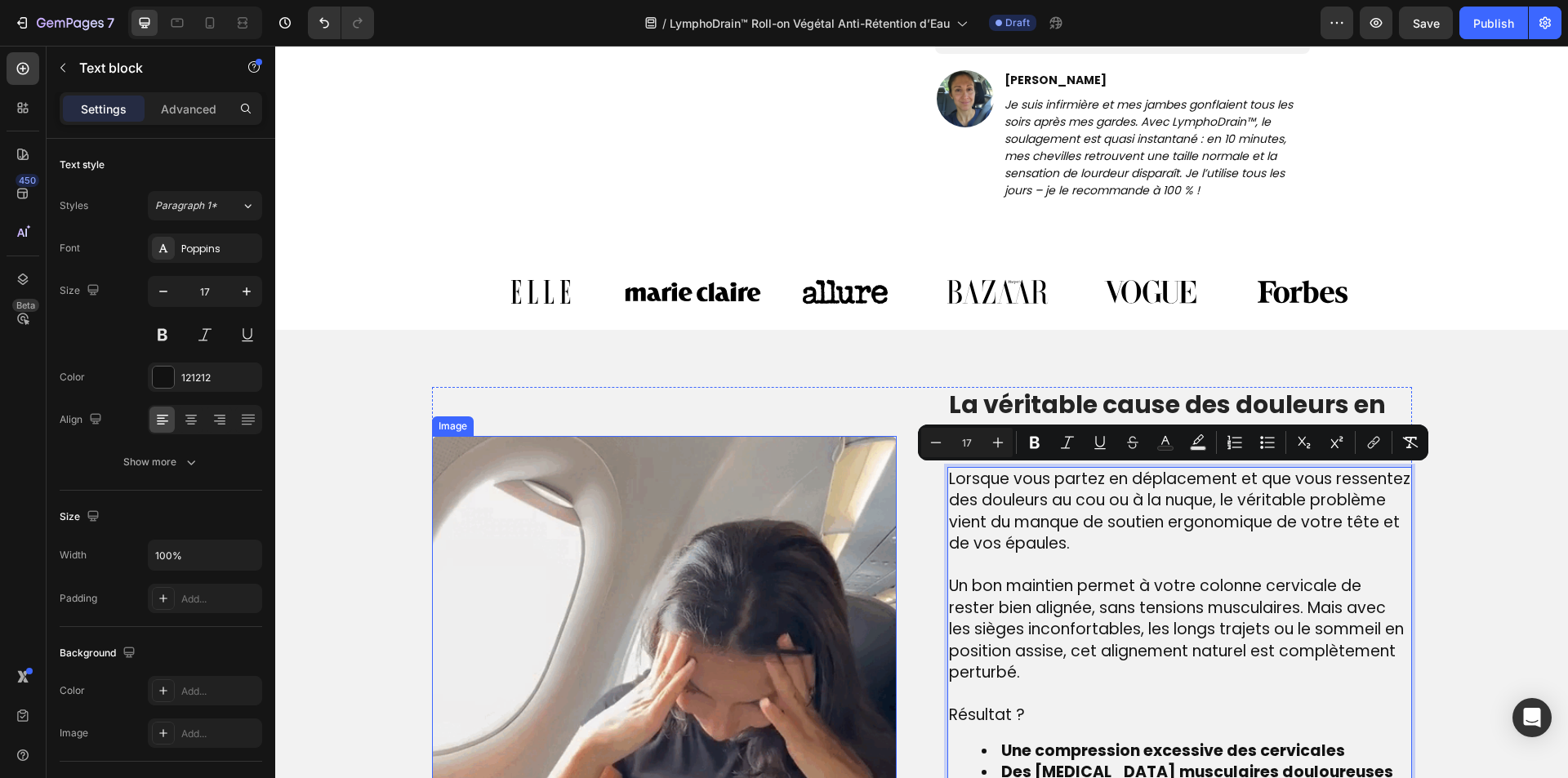
scroll to position [951, 0]
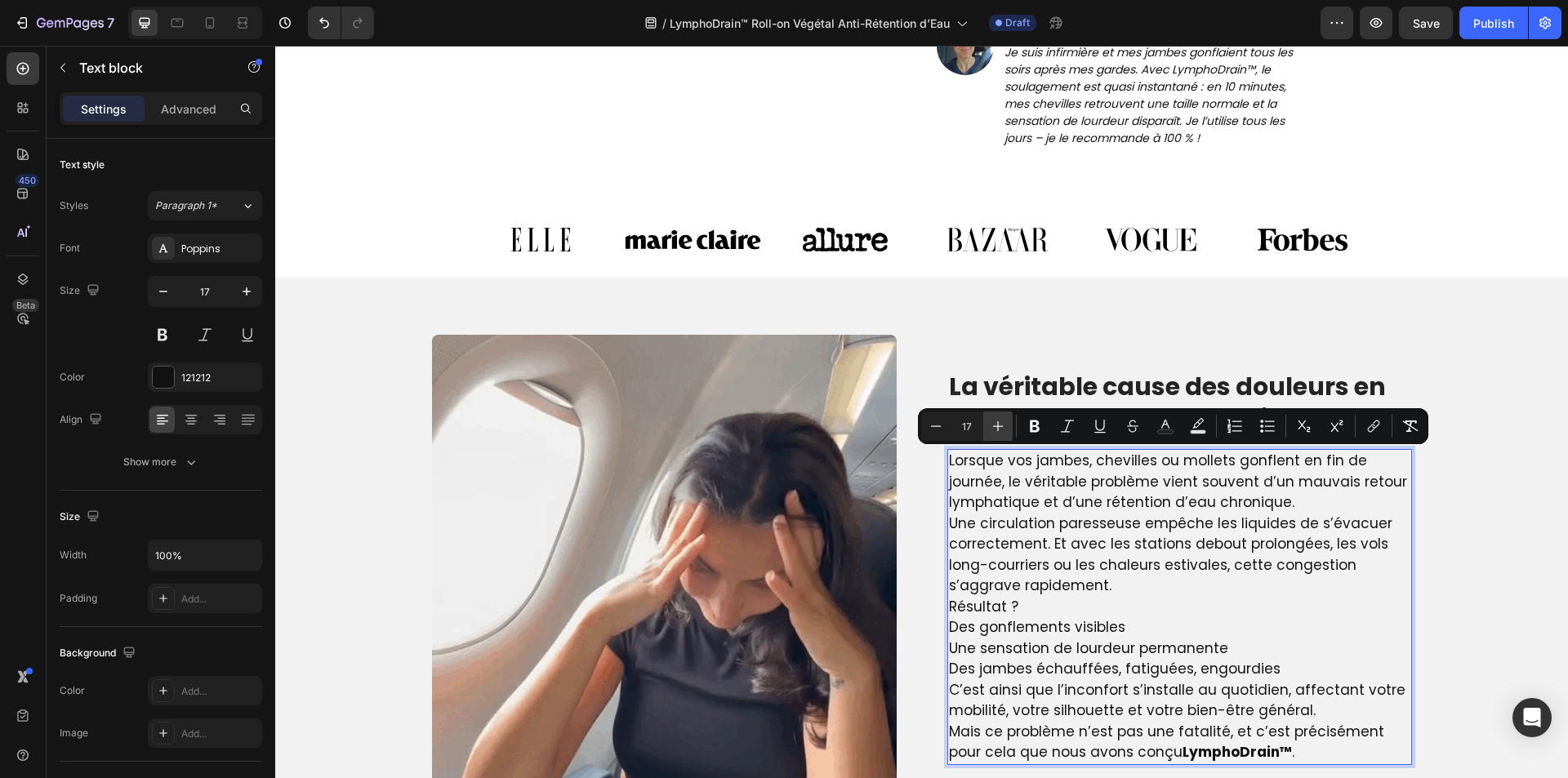
click at [1004, 423] on icon "Editor contextual toolbar" at bounding box center [998, 426] width 17 height 17
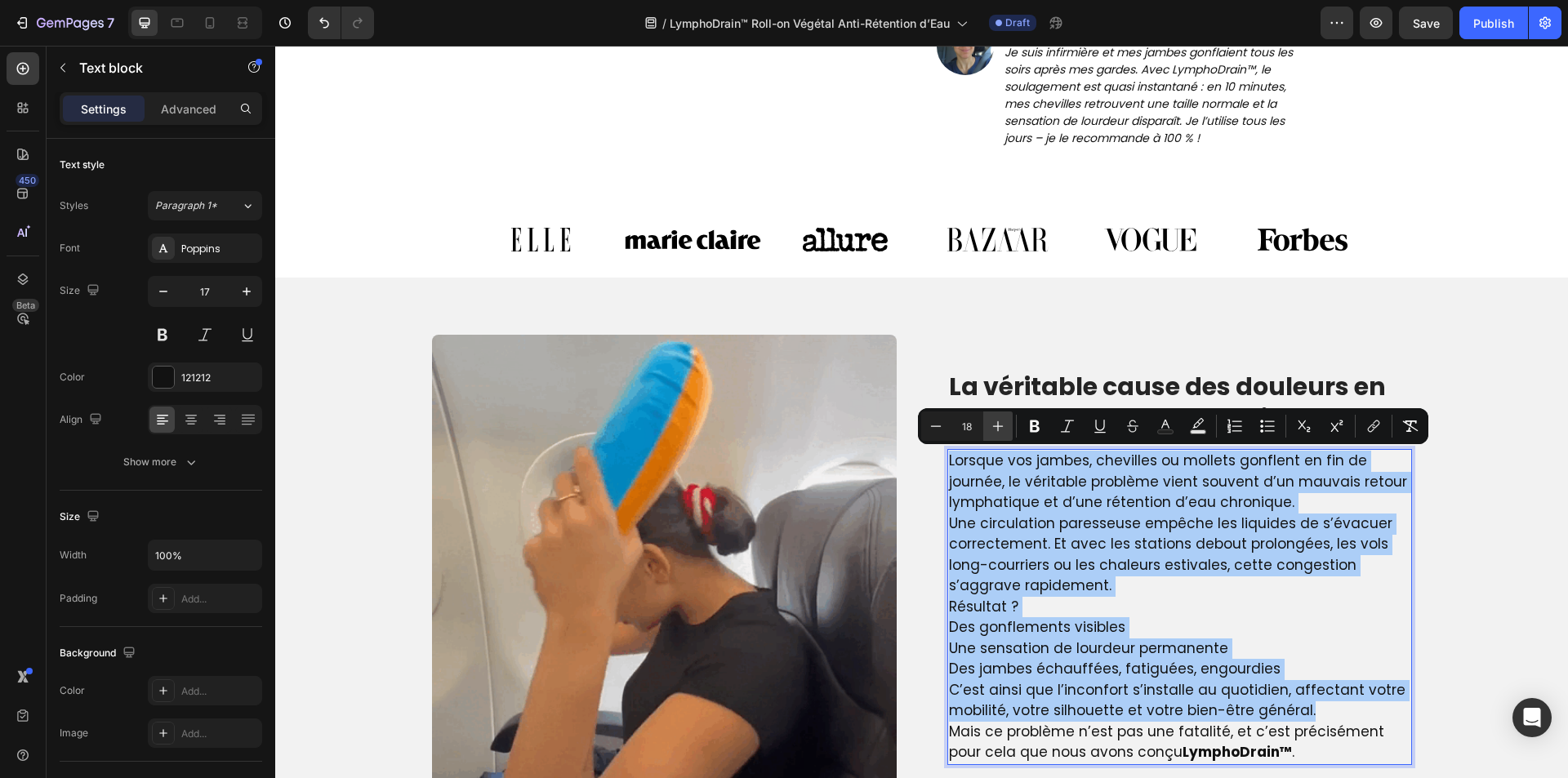
click at [1004, 423] on icon "Editor contextual toolbar" at bounding box center [998, 426] width 17 height 17
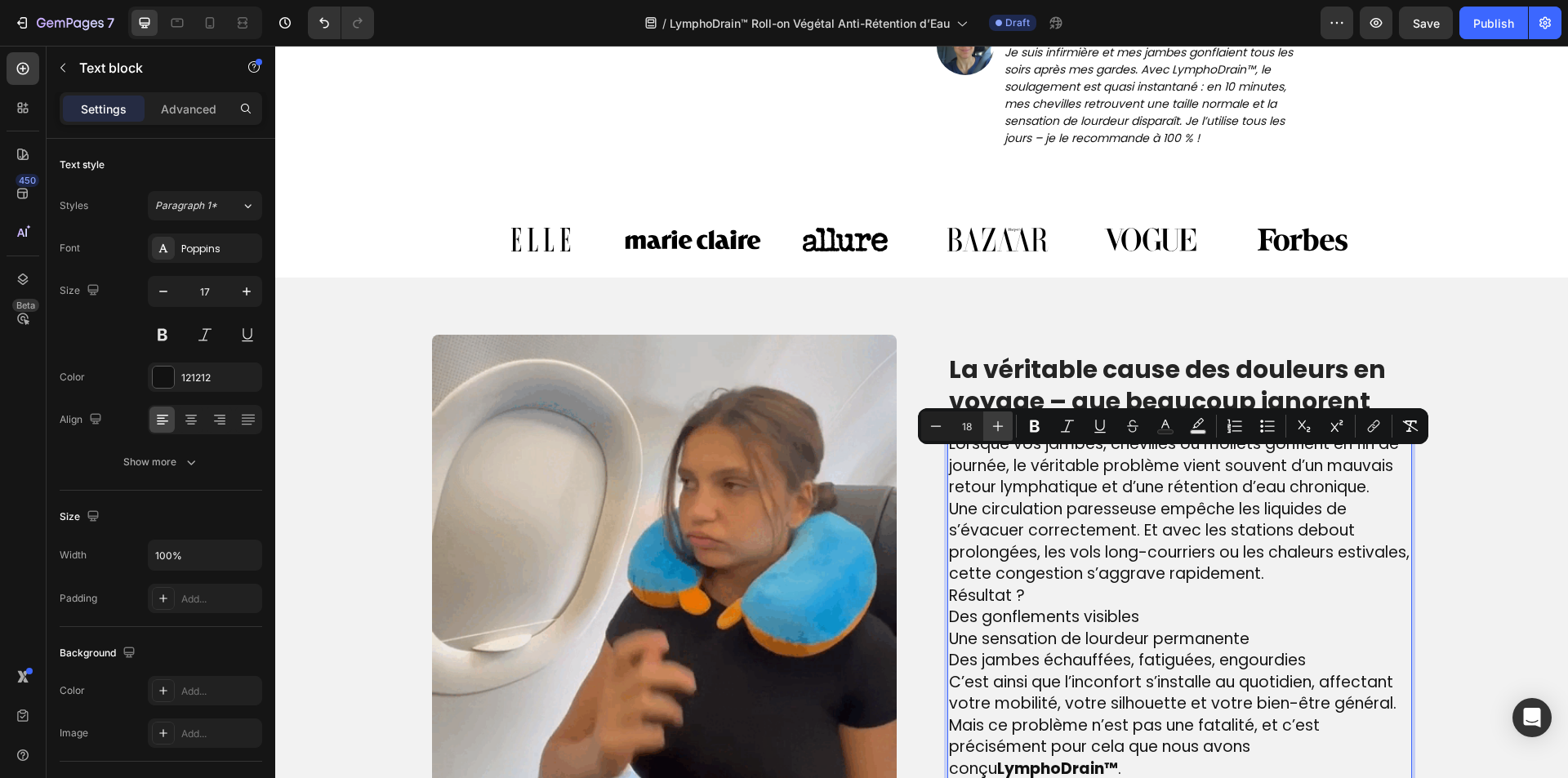
type input "19"
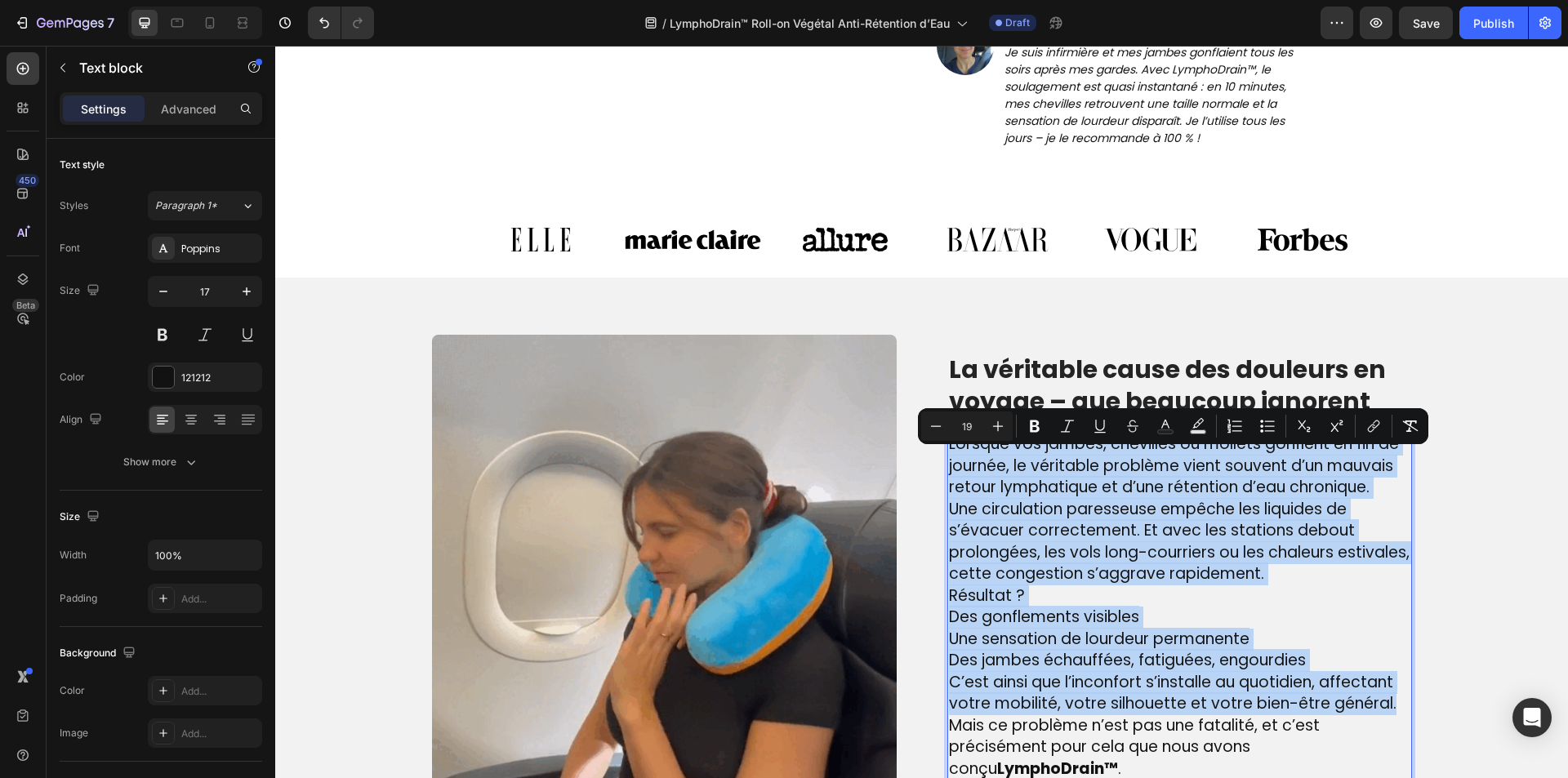
click at [1245, 597] on p "Résultat ?" at bounding box center [1180, 596] width 462 height 22
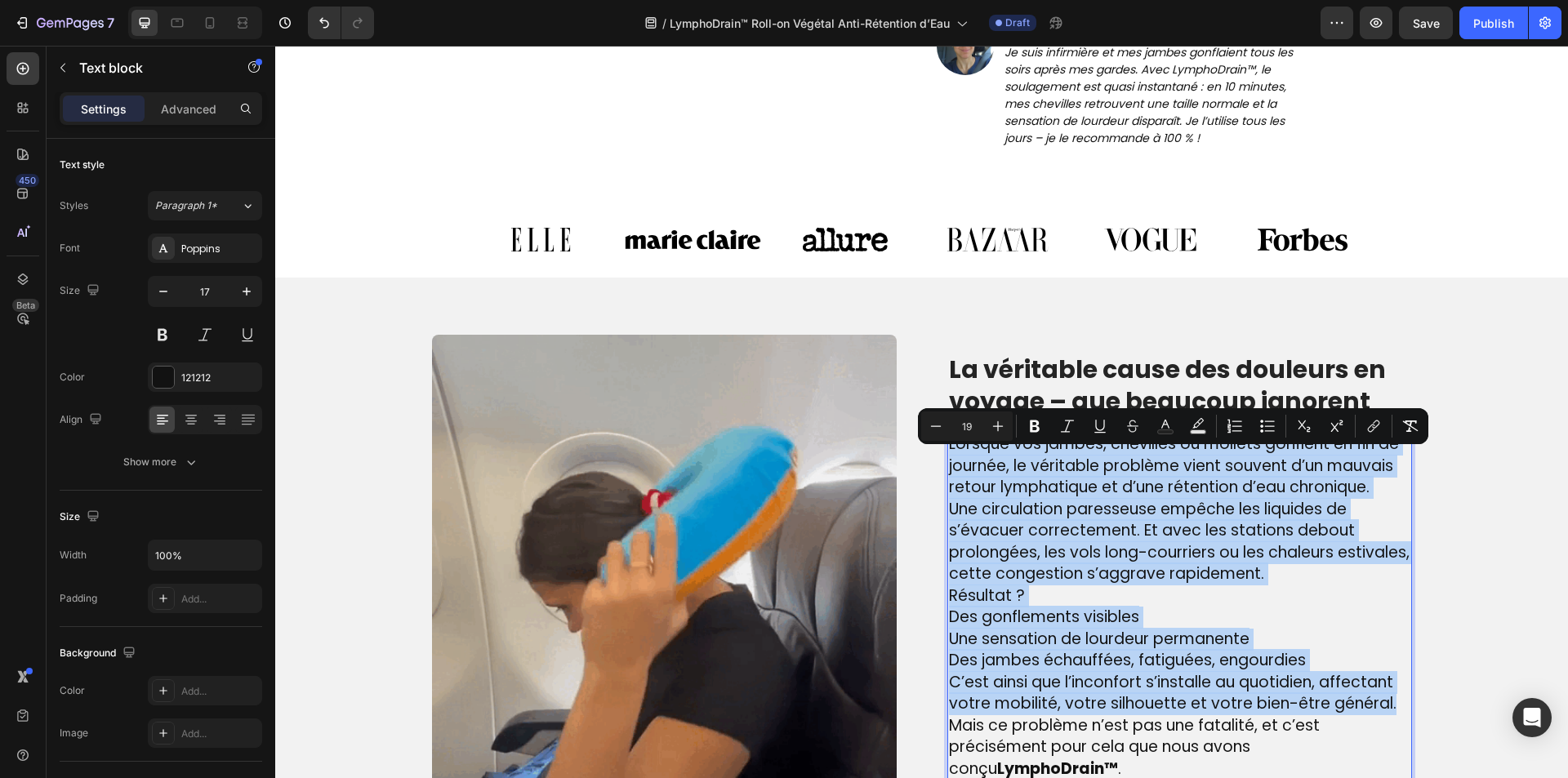
click at [1329, 653] on p "Des gonflements visibles Une sensation de lourdeur permanente Des jambes échauf…" at bounding box center [1180, 639] width 462 height 66
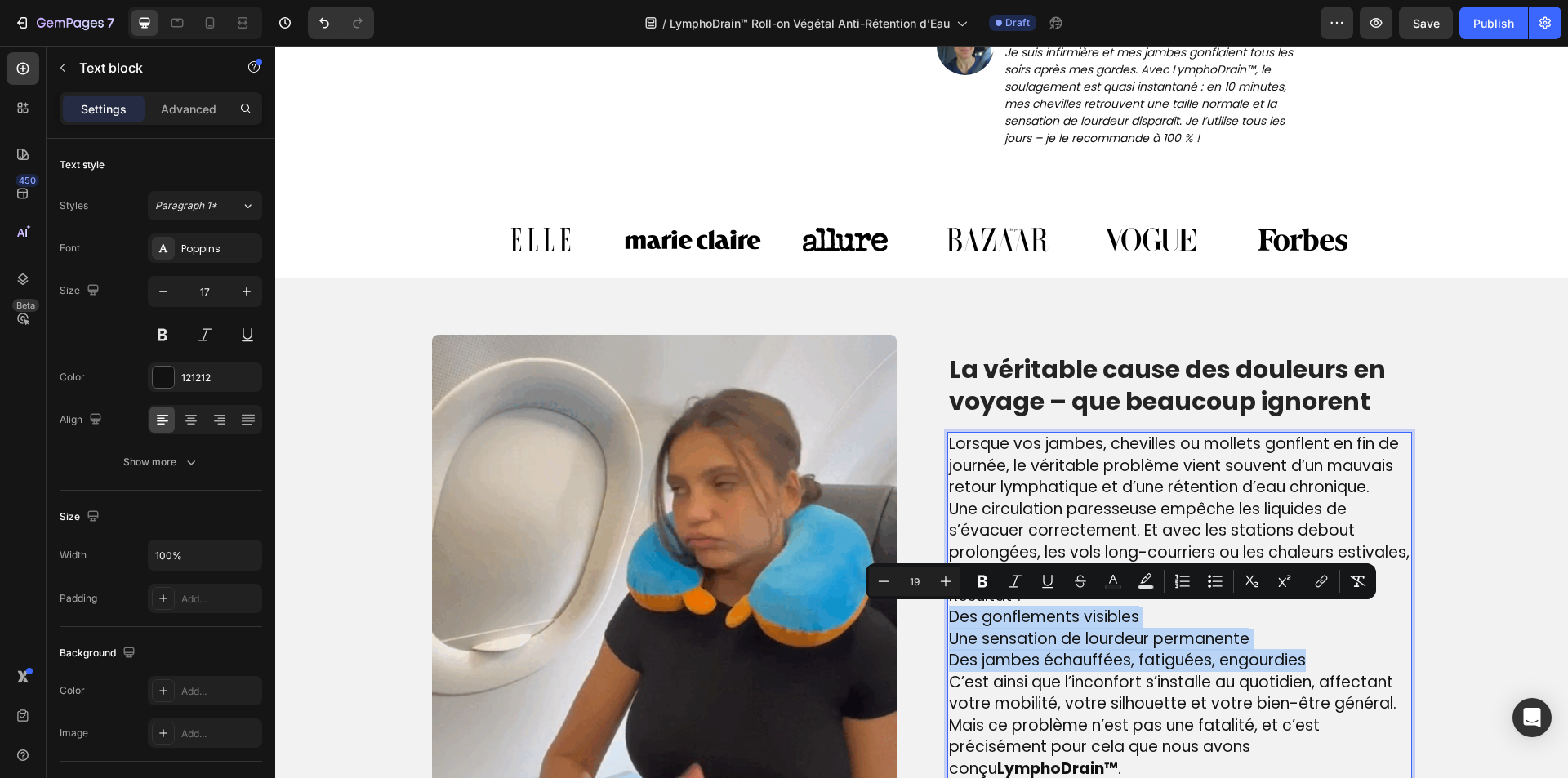
drag, startPoint x: 1334, startPoint y: 666, endPoint x: 942, endPoint y: 614, distance: 395.4
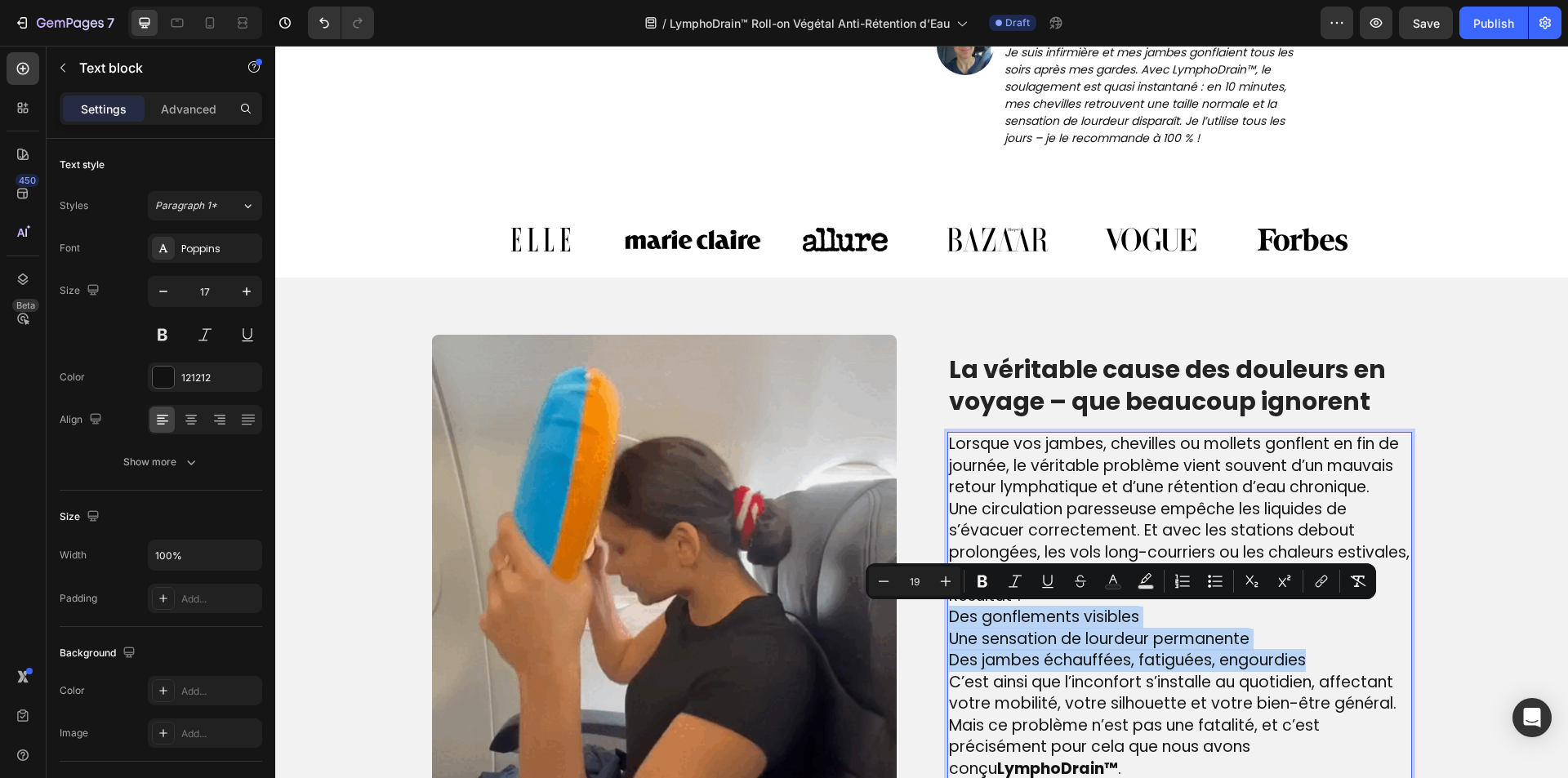
click at [949, 614] on p "Des gonflements visibles Une sensation de lourdeur permanente Des jambes échauf…" at bounding box center [1180, 639] width 462 height 66
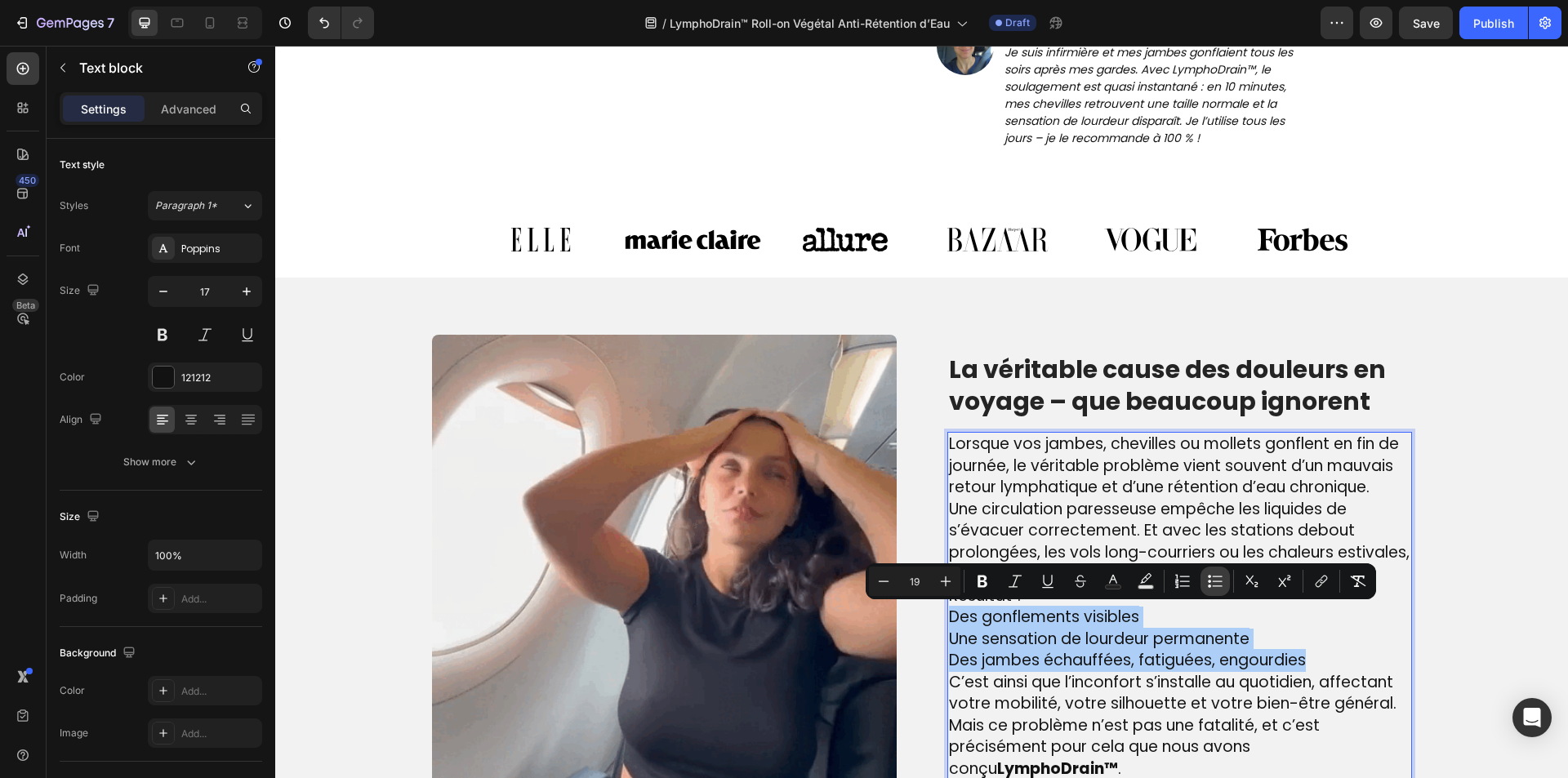
drag, startPoint x: 1205, startPoint y: 589, endPoint x: 902, endPoint y: 554, distance: 305.0
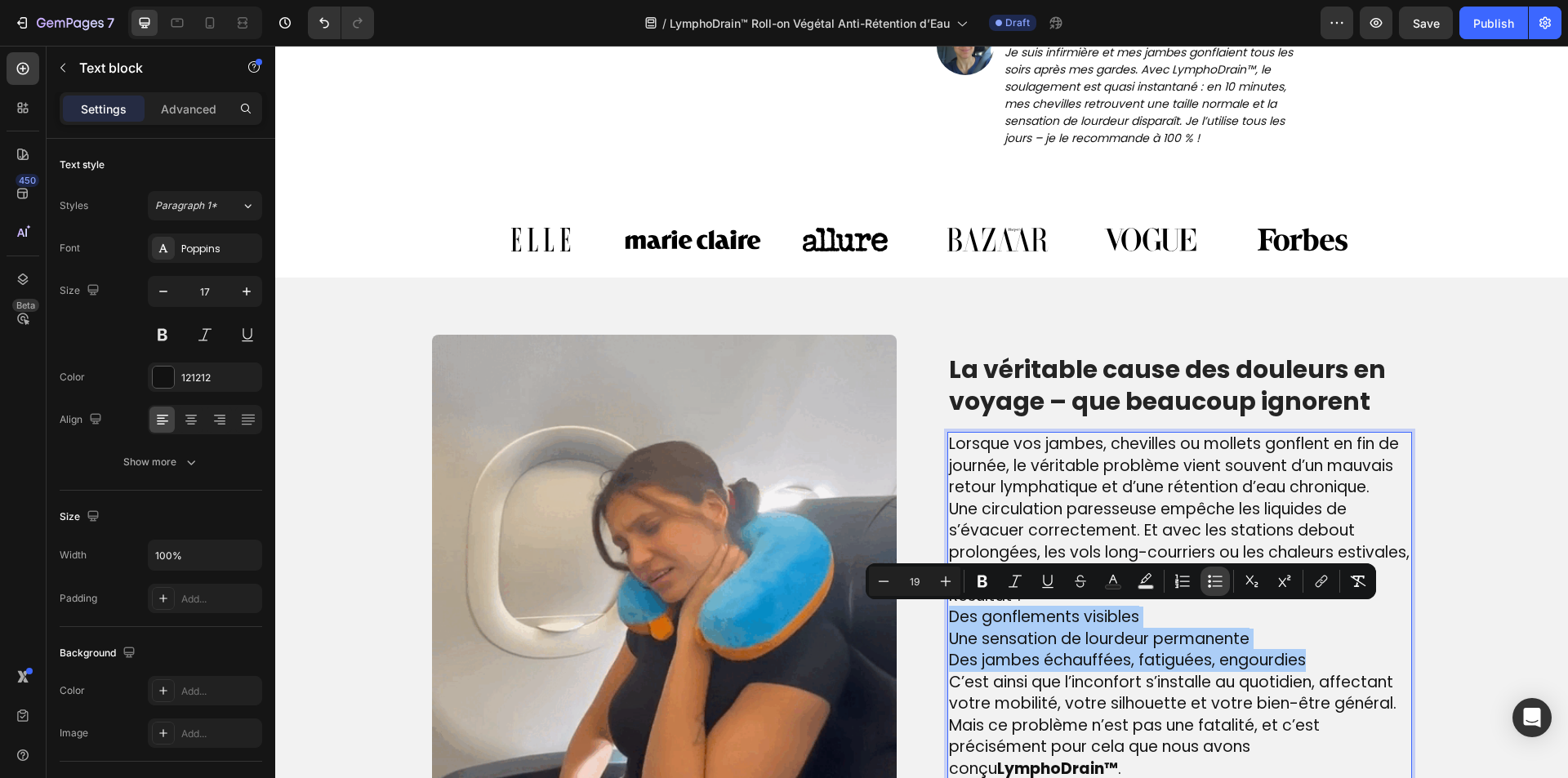
click at [1205, 589] on button "Bulleted List" at bounding box center [1215, 582] width 29 height 29
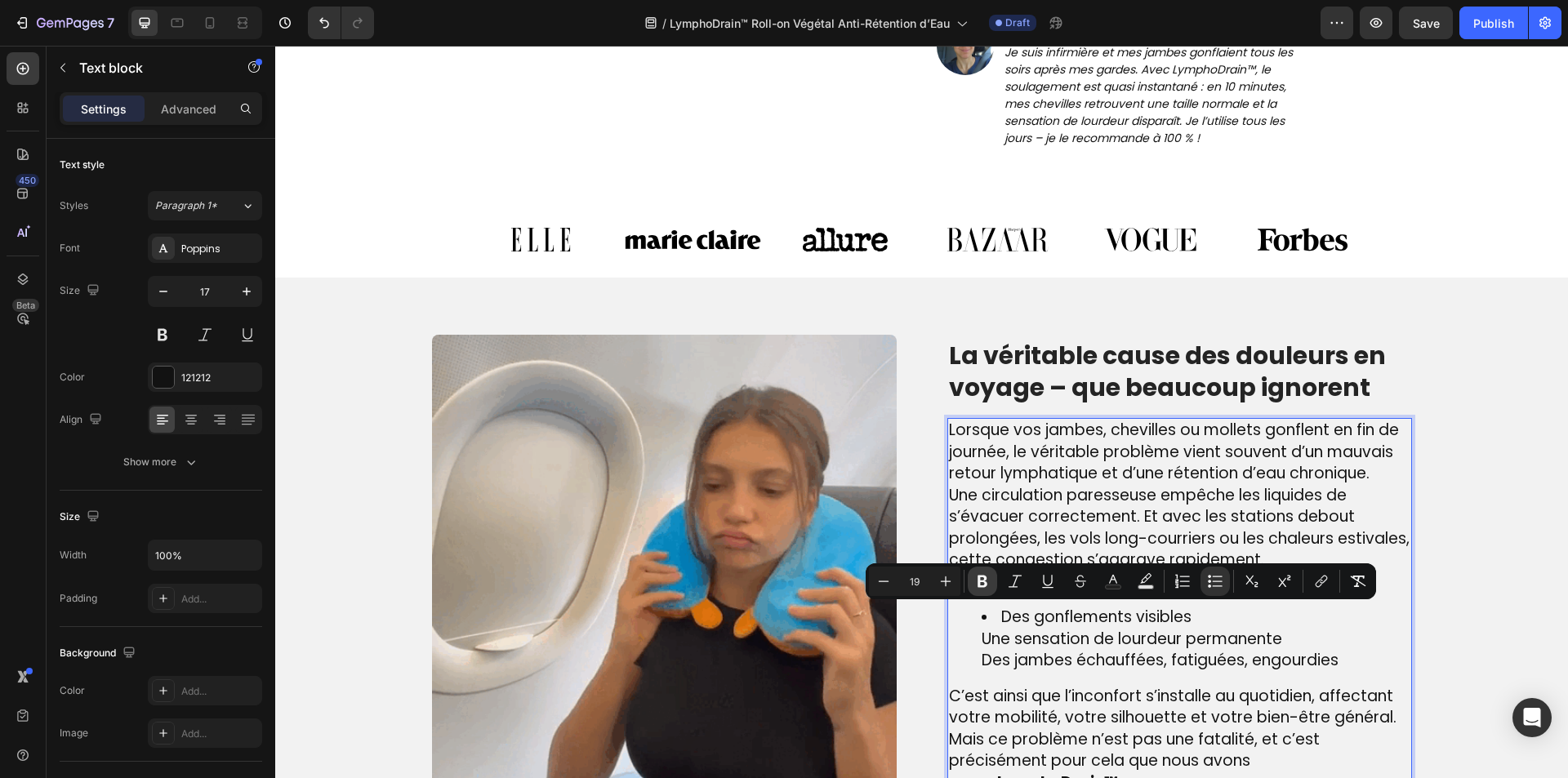
click at [986, 587] on icon "Editor contextual toolbar" at bounding box center [982, 582] width 17 height 17
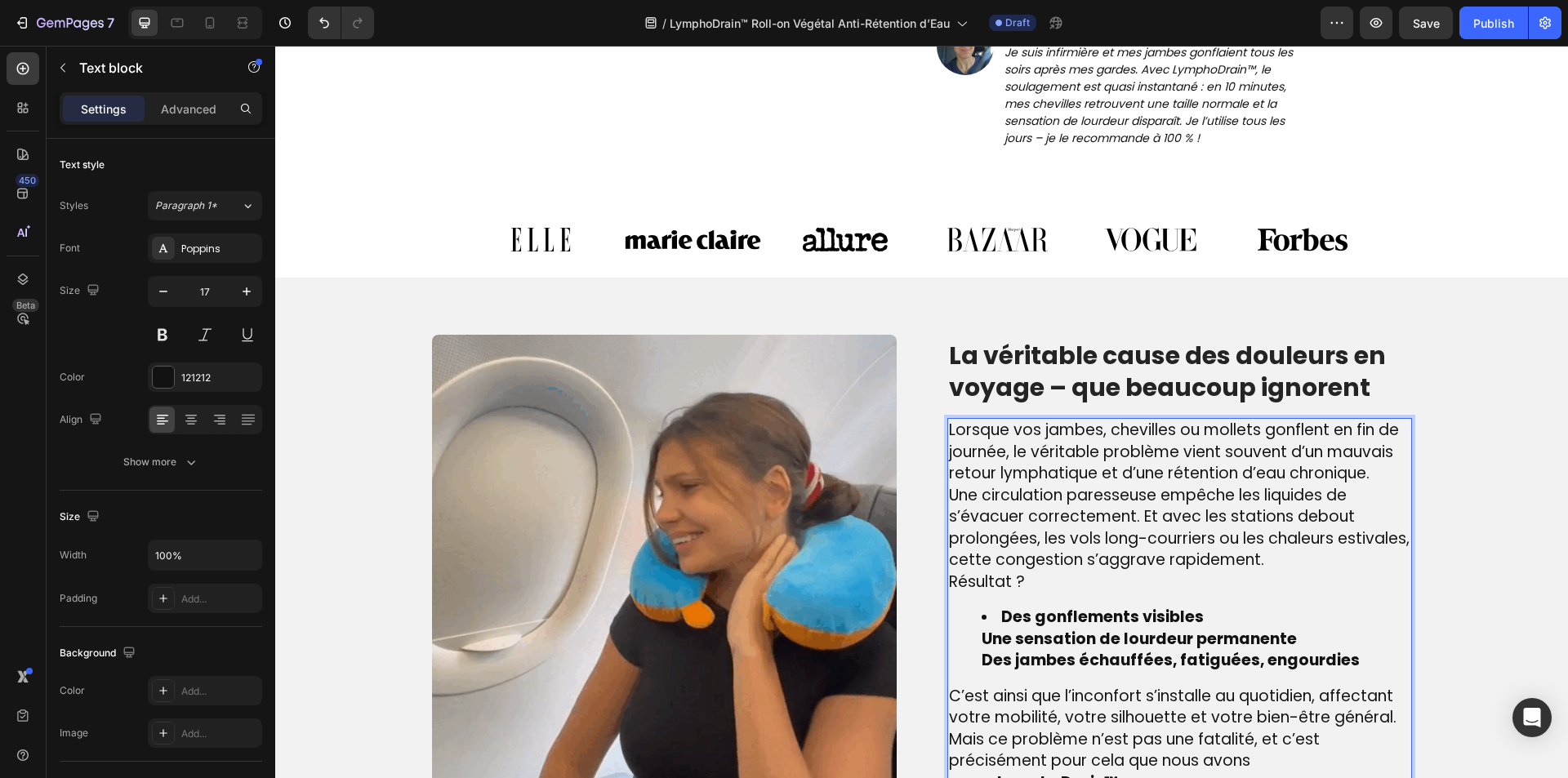
click at [974, 642] on ul "Des gonflements visibles Une sensation de lourdeur permanente Des jambes échauf…" at bounding box center [1180, 639] width 462 height 66
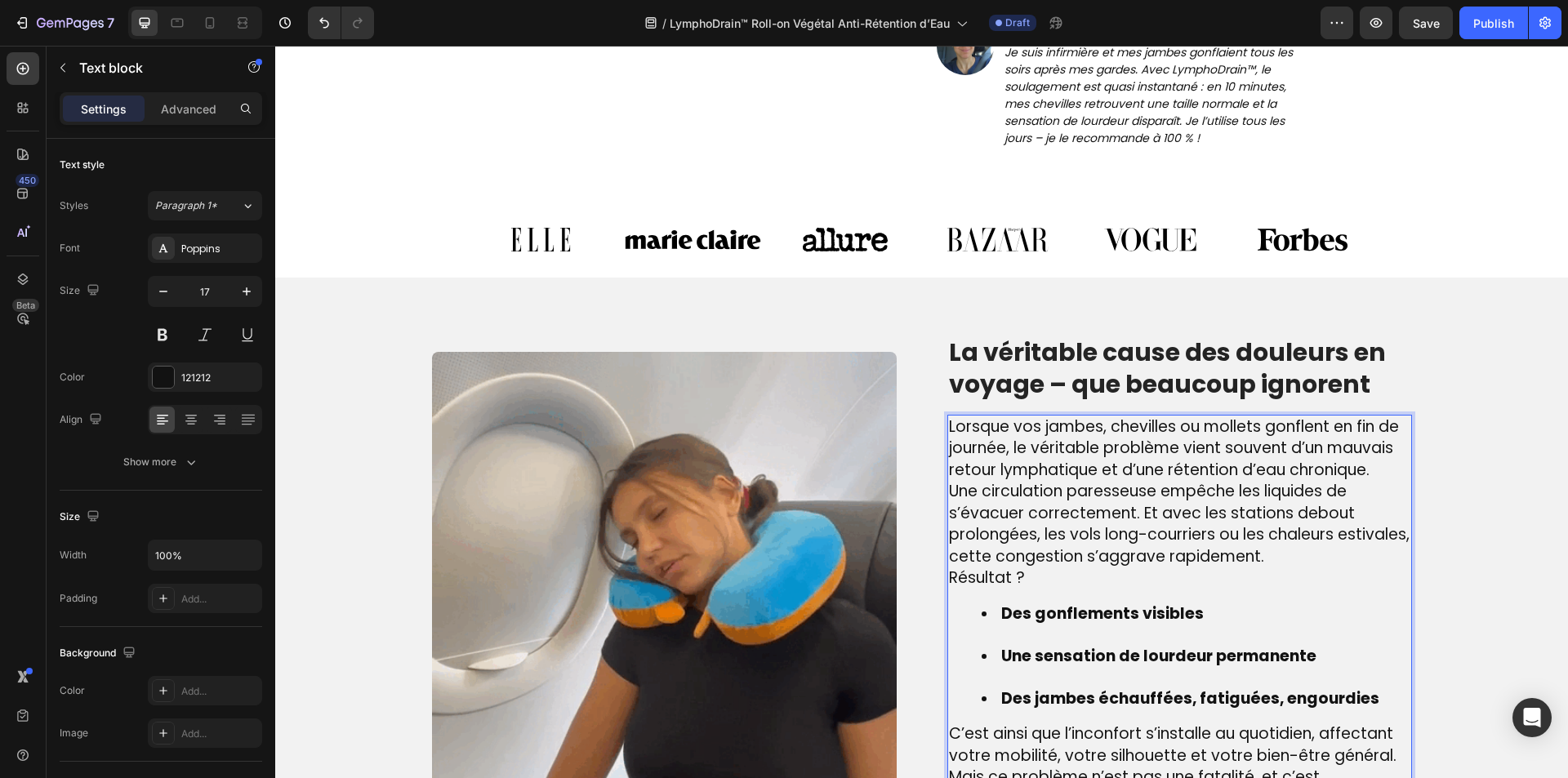
click at [1018, 680] on li "Une sensation de lourdeur permanente" at bounding box center [1196, 667] width 428 height 42
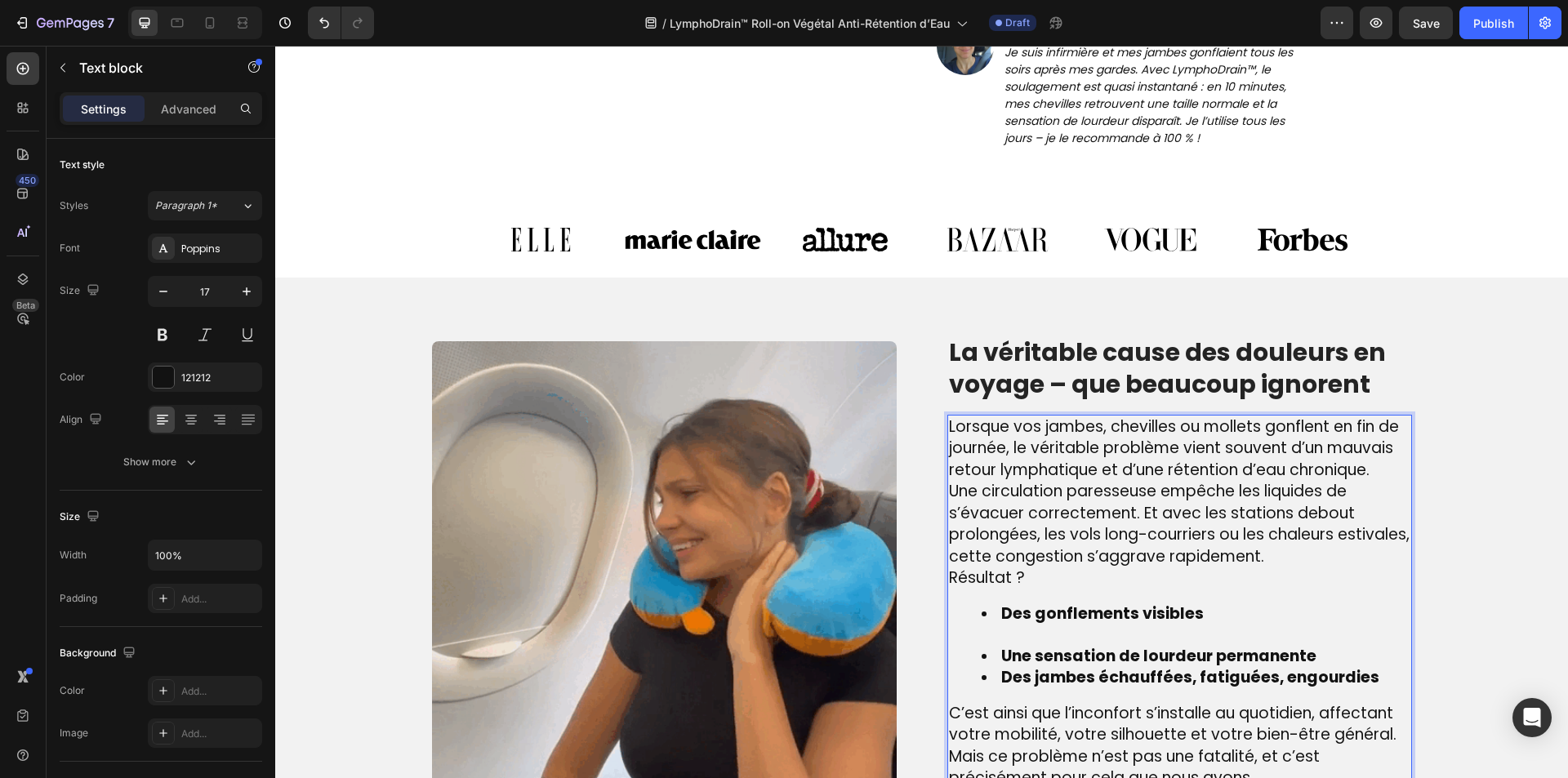
click at [1017, 632] on li "Des gonflements visibles" at bounding box center [1196, 624] width 428 height 42
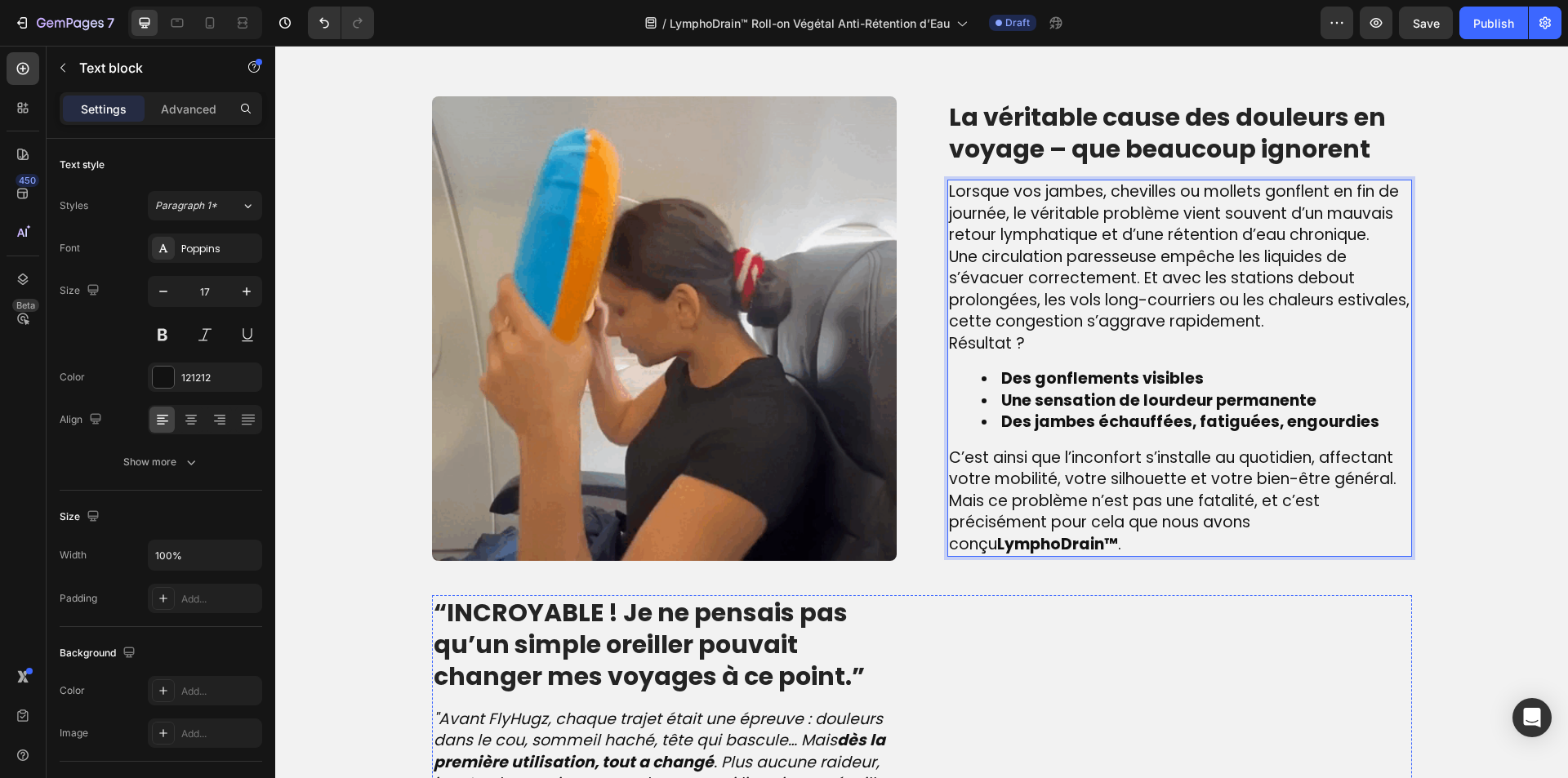
scroll to position [1195, 0]
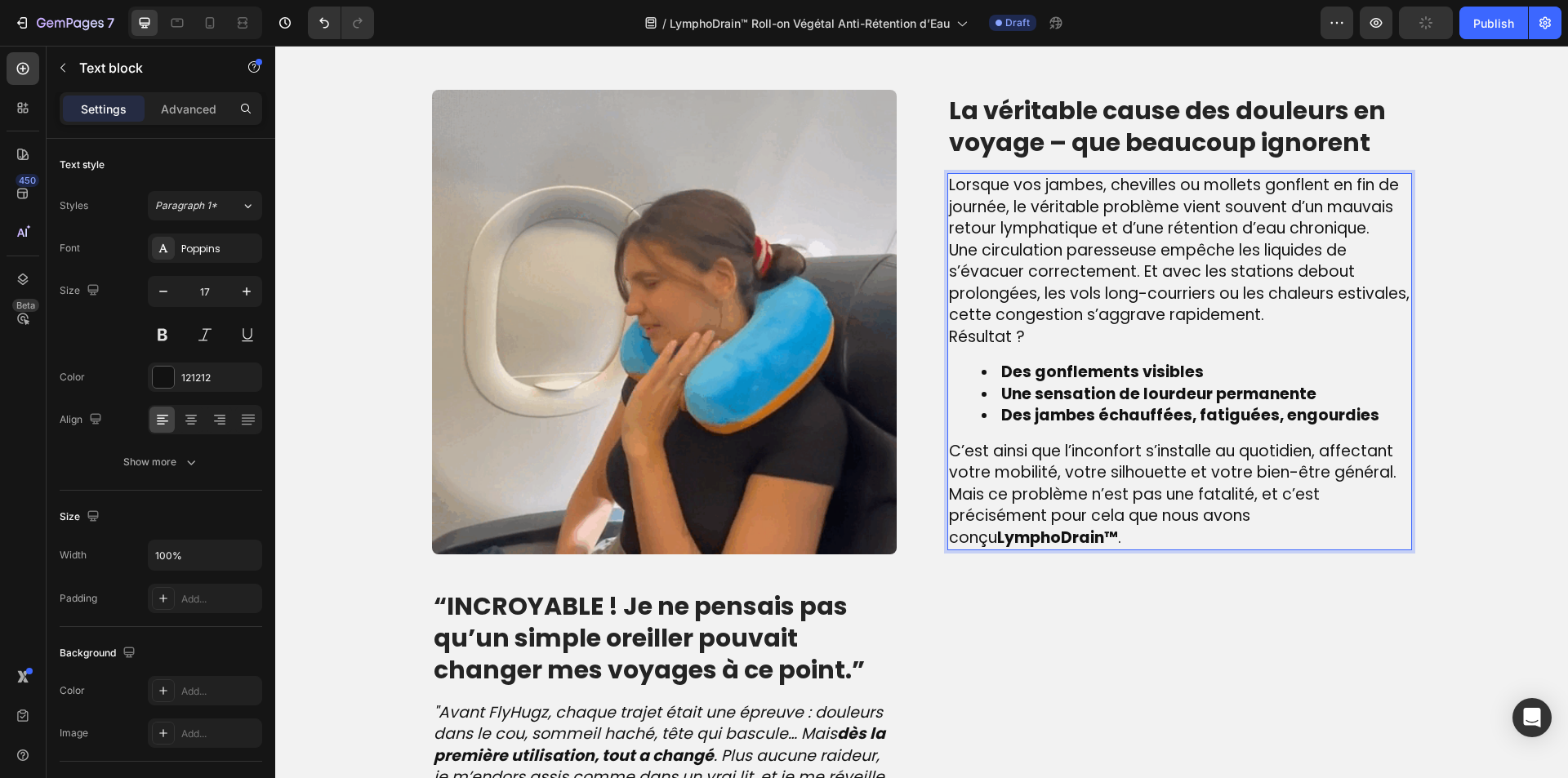
click at [1391, 472] on p "C’est ainsi que l’inconfort s’installe au quotidien, affectant votre mobilité, …" at bounding box center [1180, 463] width 462 height 43
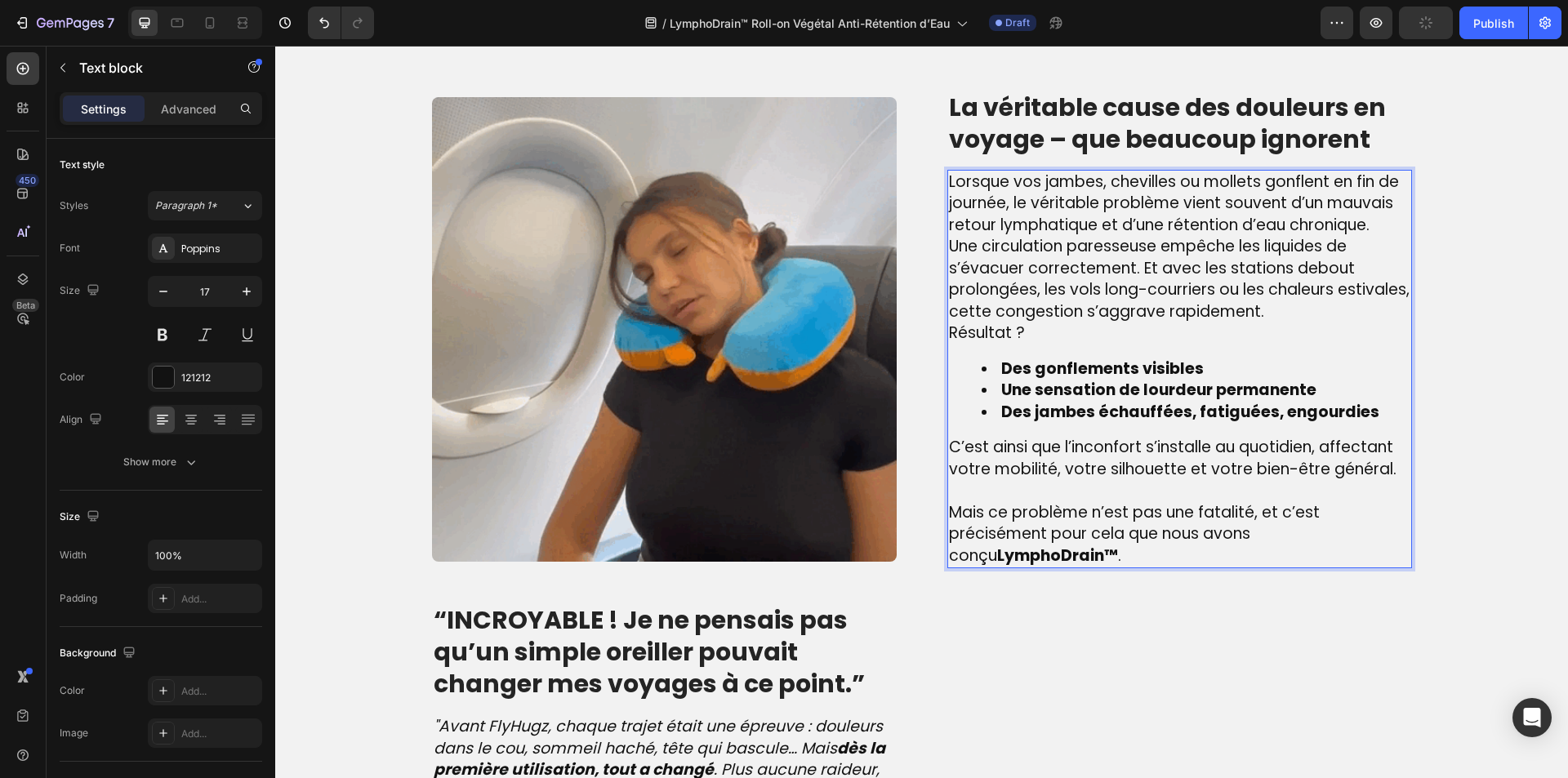
scroll to position [1193, 0]
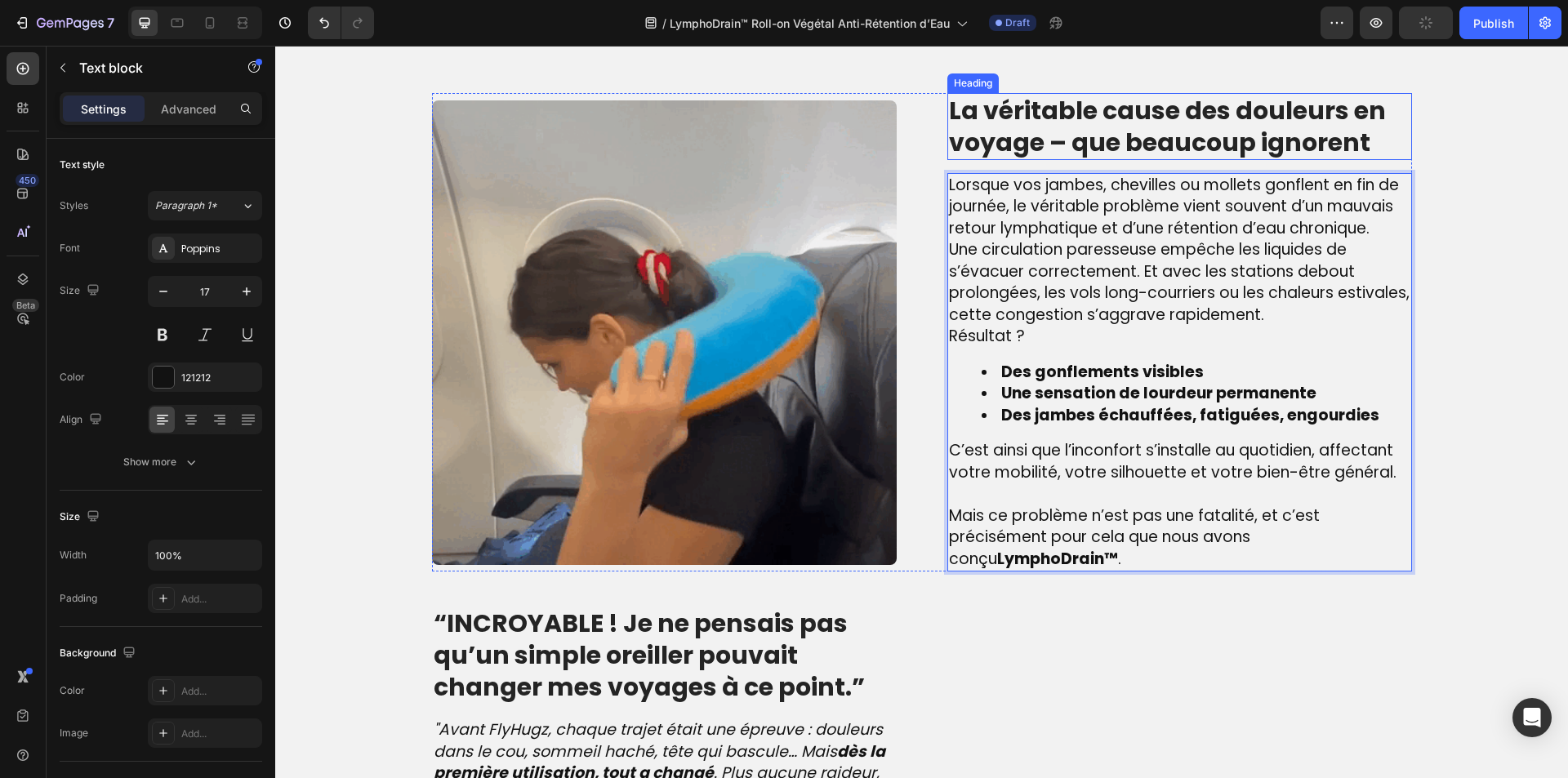
click at [1145, 99] on p "La véritable cause des douleurs en voyage – que beaucoup ignorent" at bounding box center [1180, 126] width 462 height 64
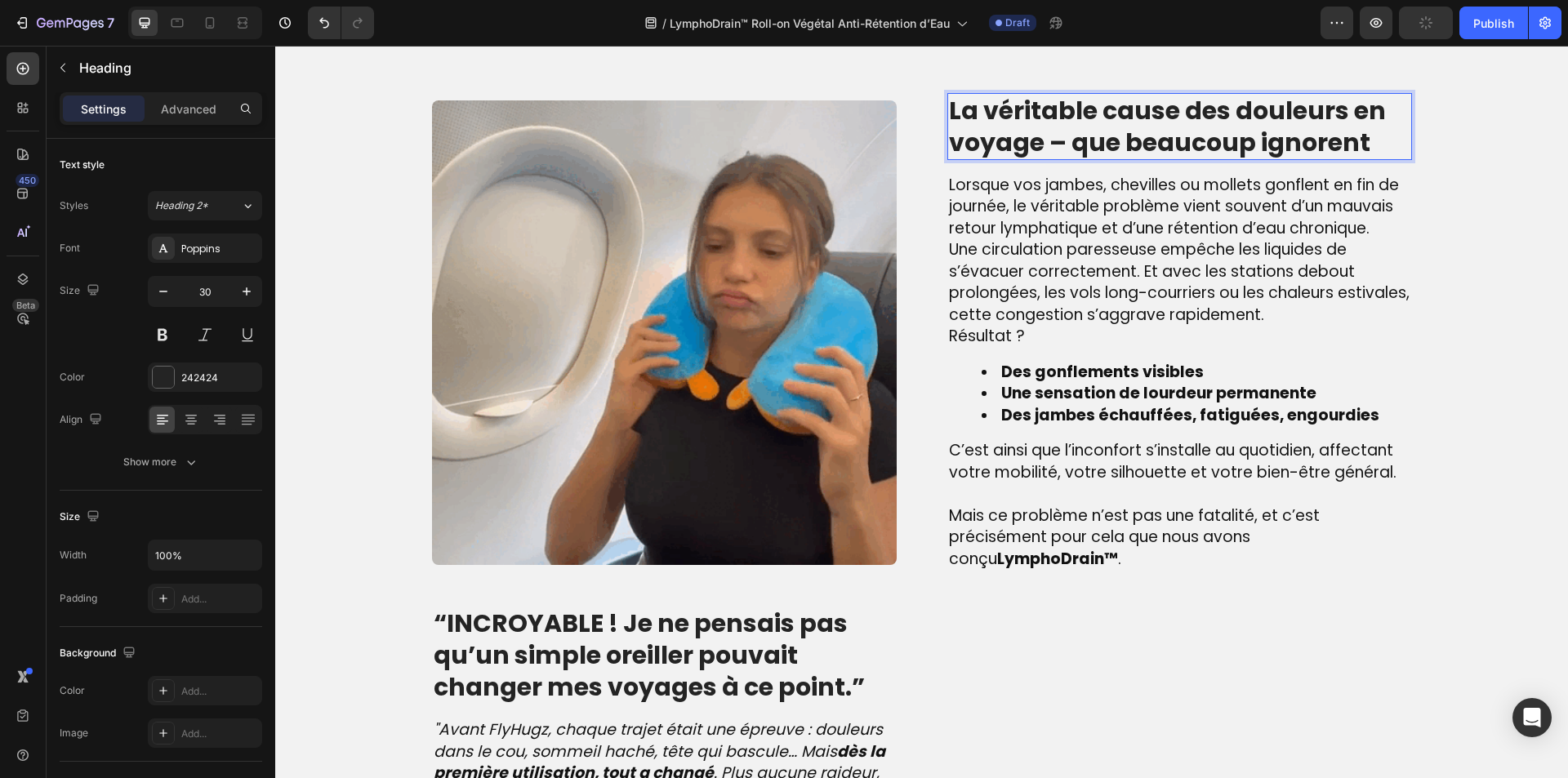
click at [1145, 99] on p "La véritable cause des douleurs en voyage – que beaucoup ignorent" at bounding box center [1180, 126] width 462 height 64
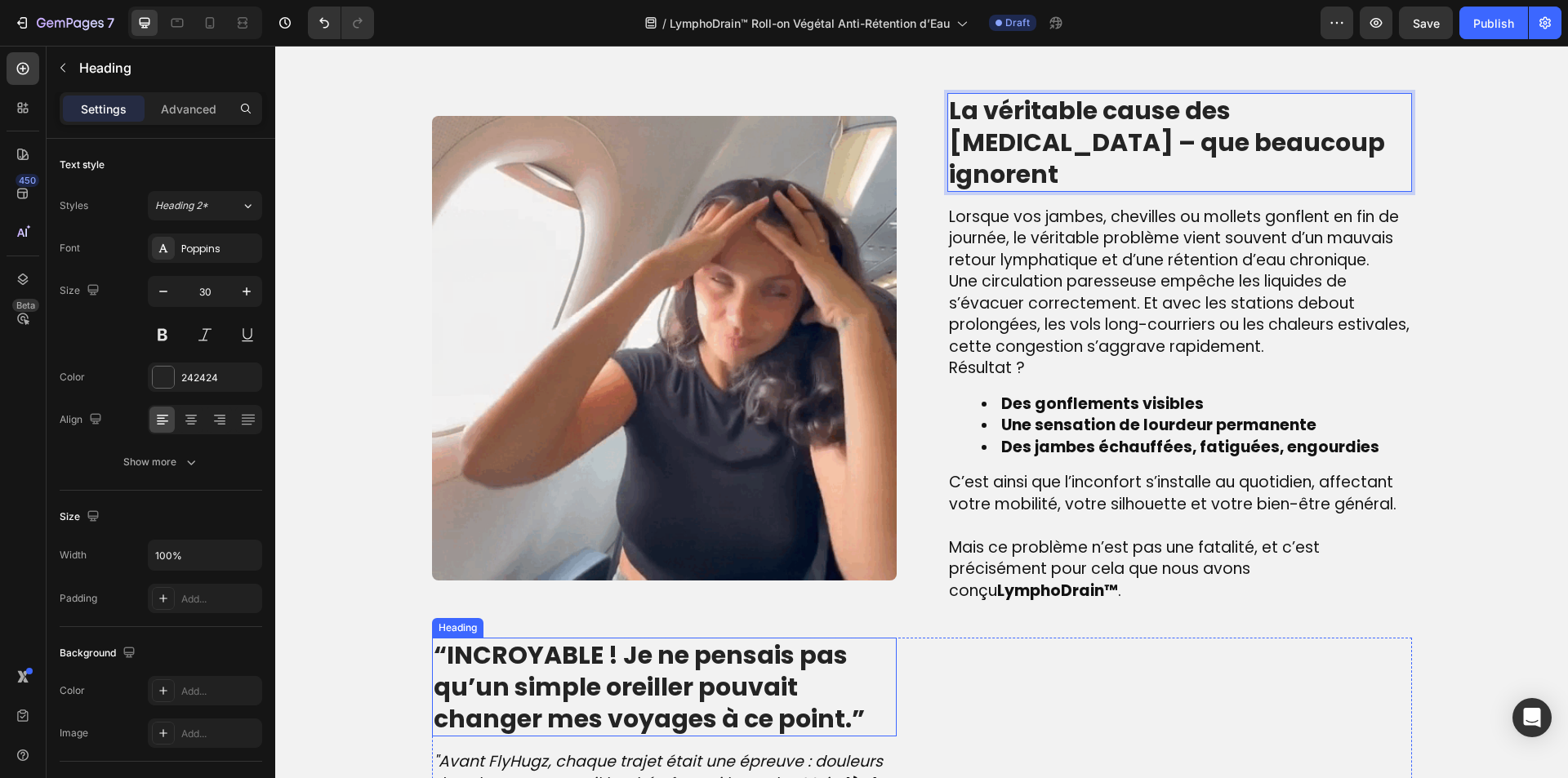
click at [592, 638] on strong "“INCROYABLE ! Je ne pensais pas qu’un simple oreiller pouvait changer mes voyag…" at bounding box center [648, 687] width 431 height 99
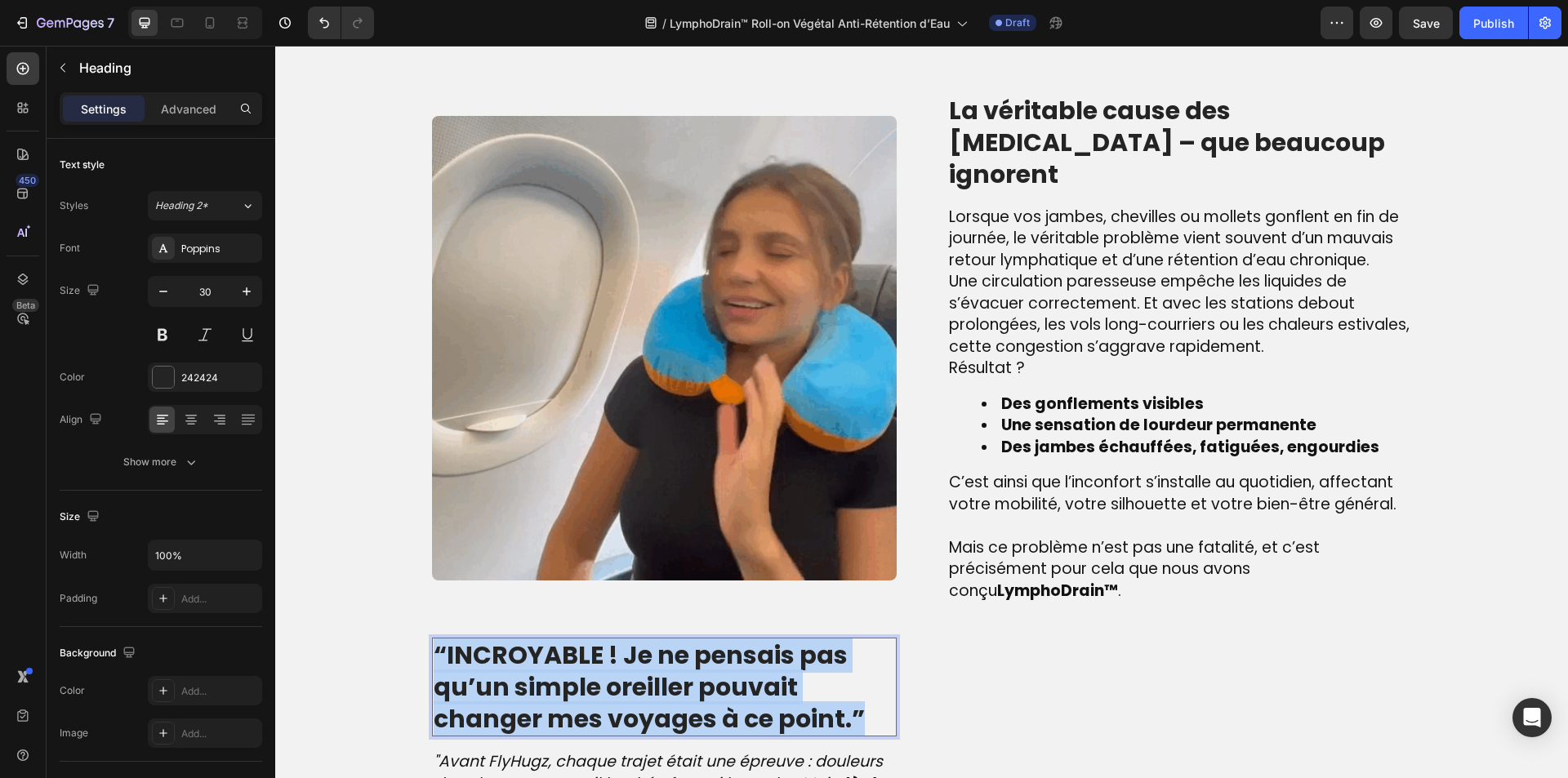
click at [592, 638] on strong "“INCROYABLE ! Je ne pensais pas qu’un simple oreiller pouvait changer mes voyag…" at bounding box center [648, 687] width 431 height 99
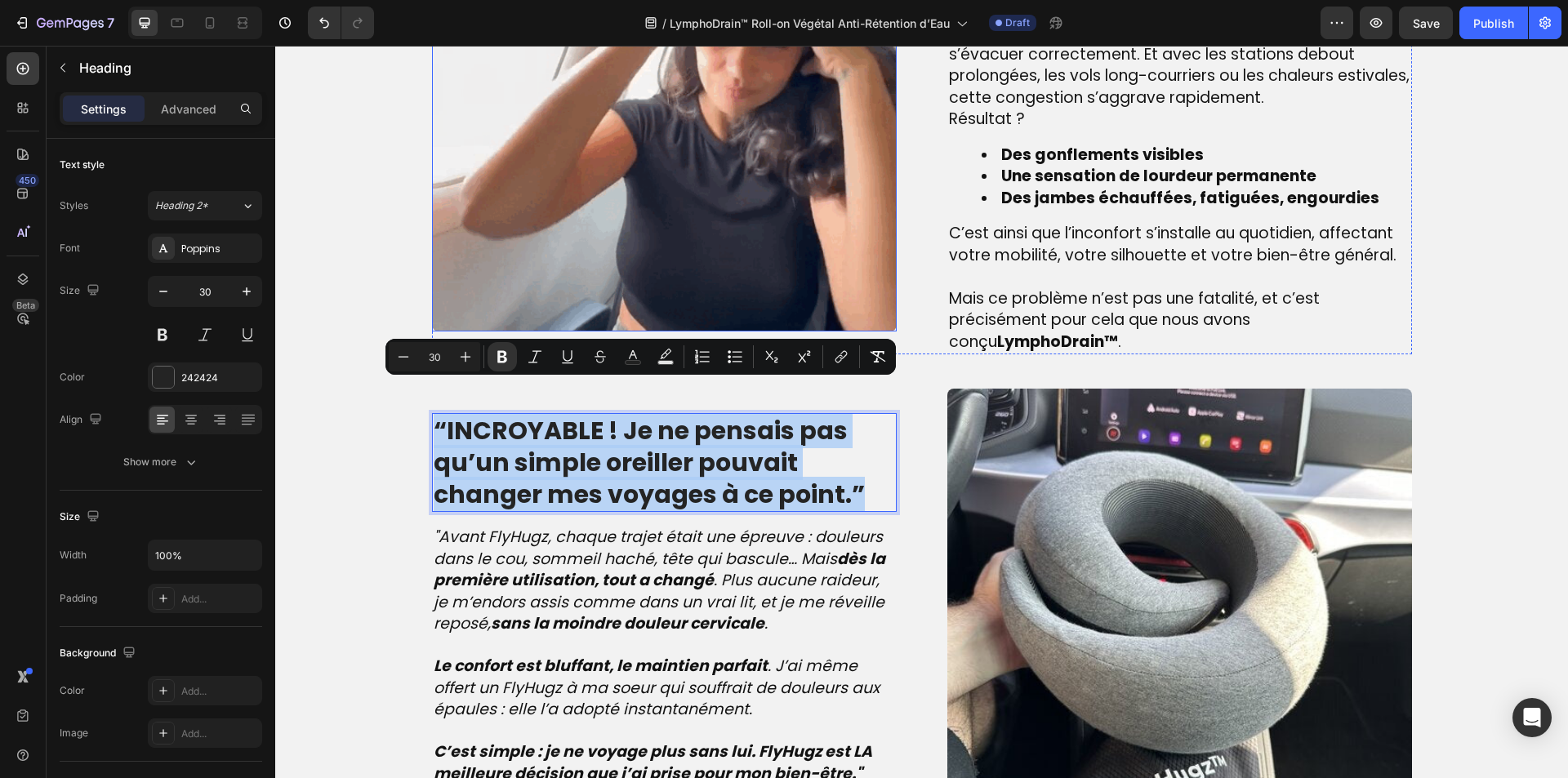
scroll to position [1519, 0]
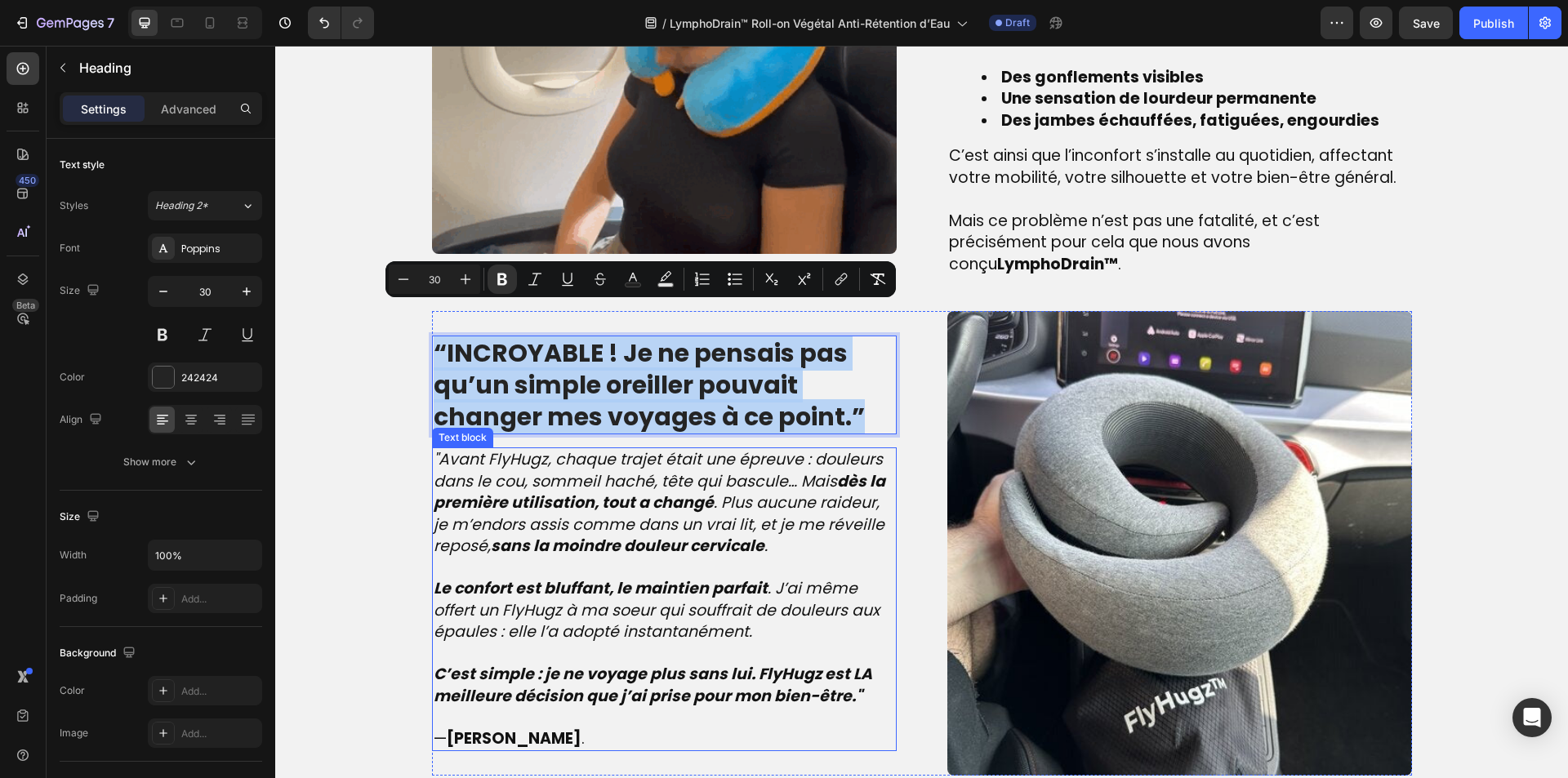
click at [618, 534] on strong "sans la moindre douleur cervicale" at bounding box center [628, 545] width 273 height 22
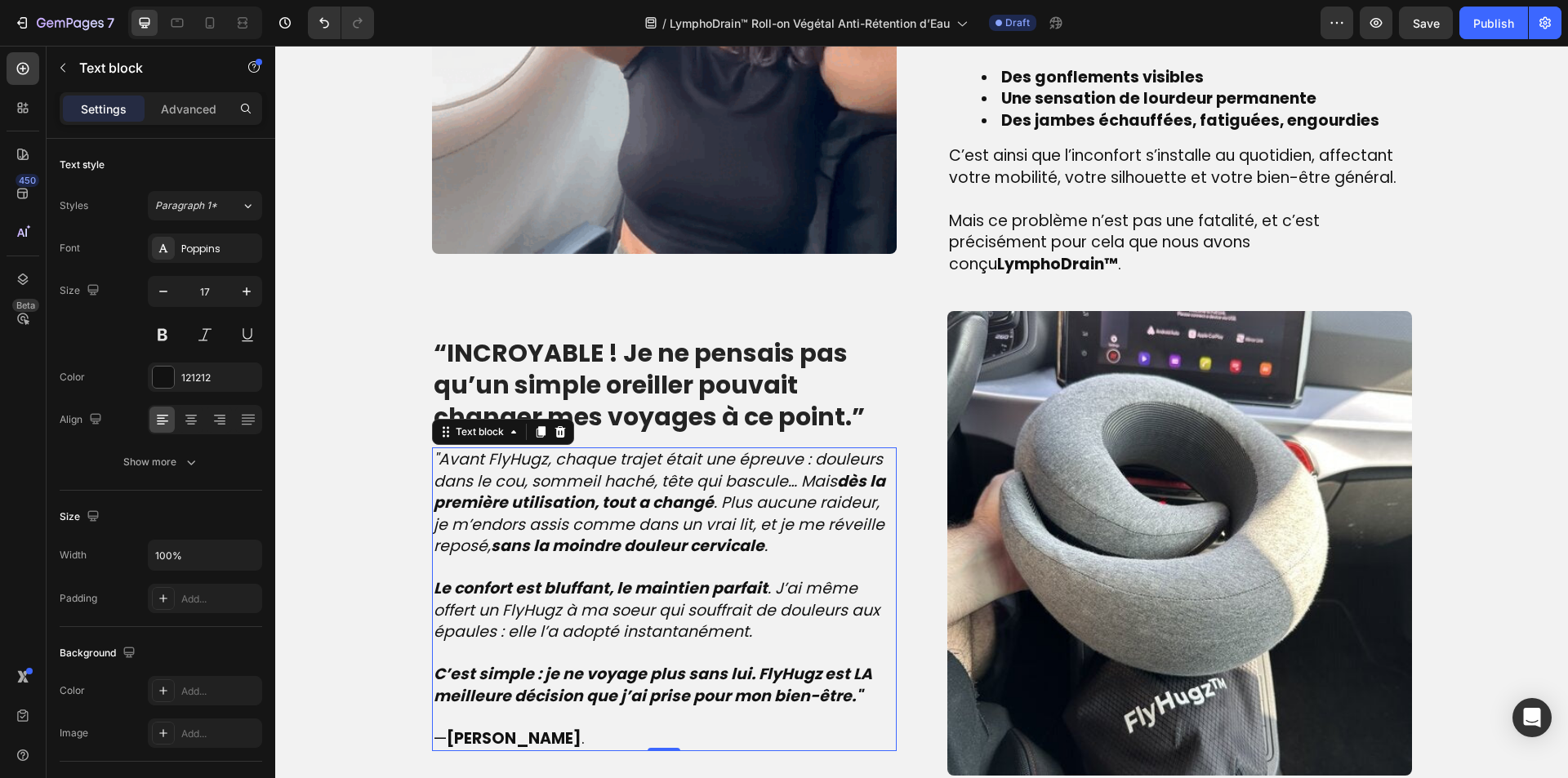
click at [618, 534] on strong "sans la moindre douleur cervicale" at bounding box center [628, 545] width 273 height 22
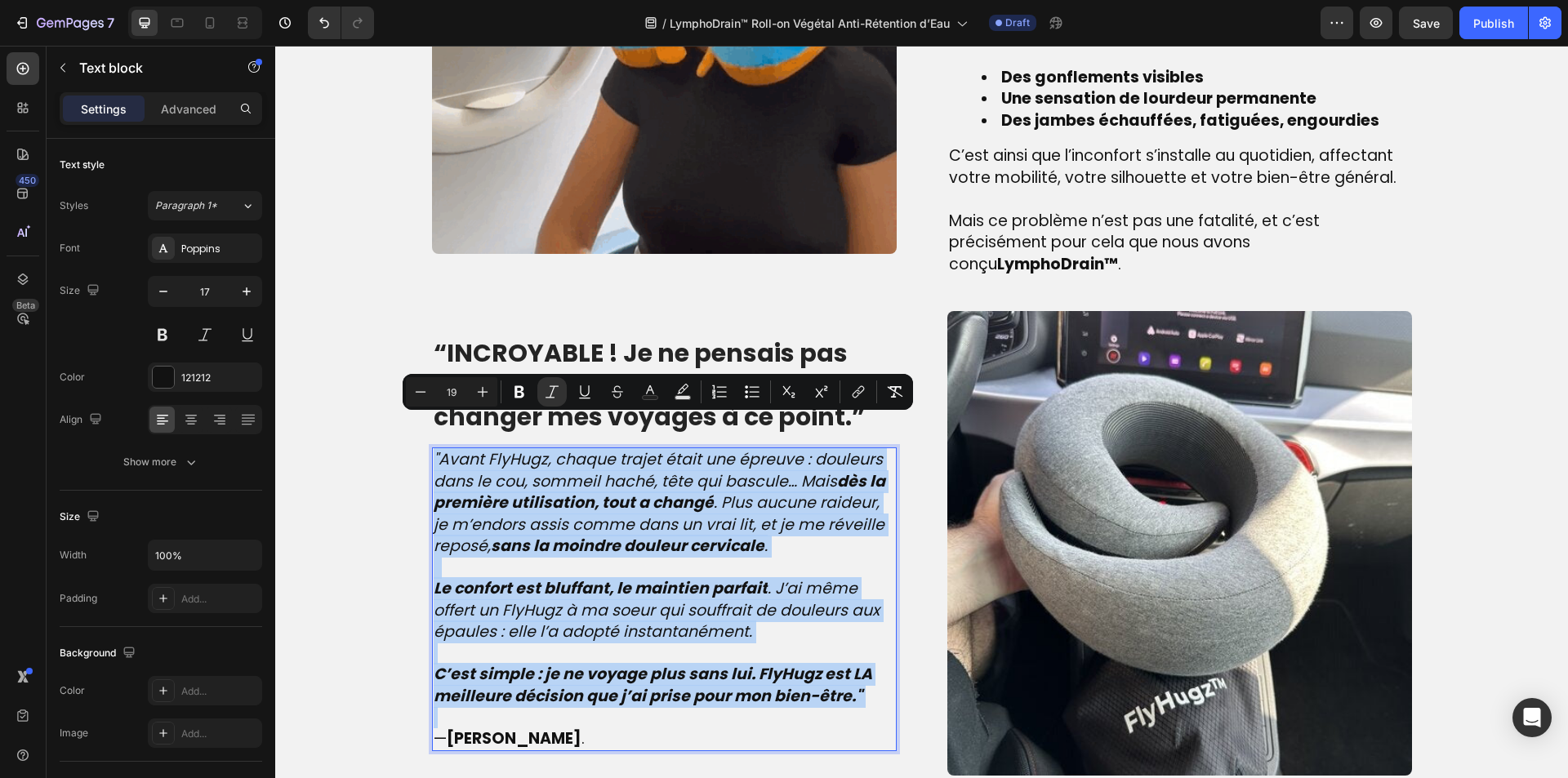
type input "17"
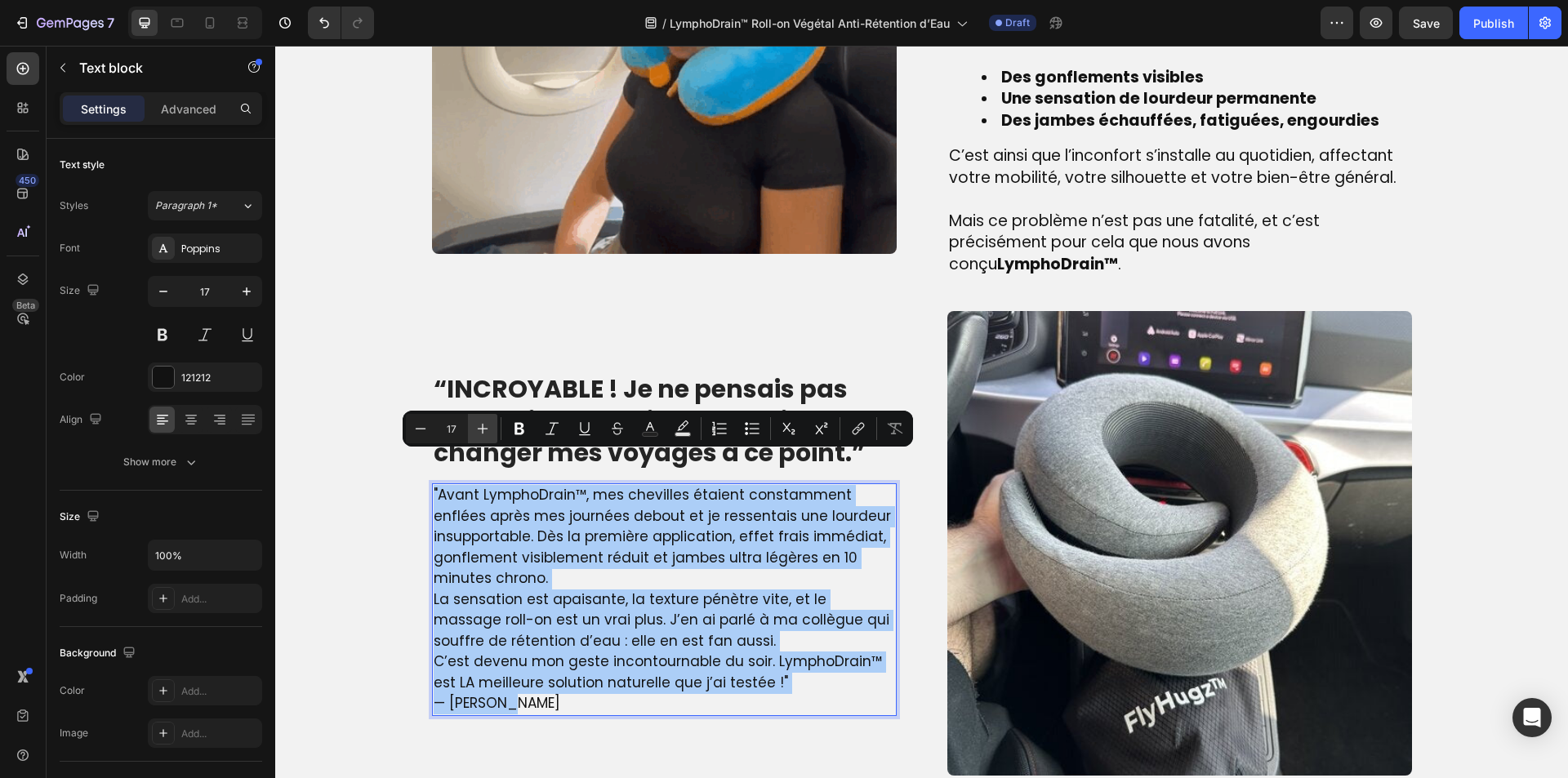
click at [490, 433] on icon "Editor contextual toolbar" at bounding box center [482, 428] width 17 height 17
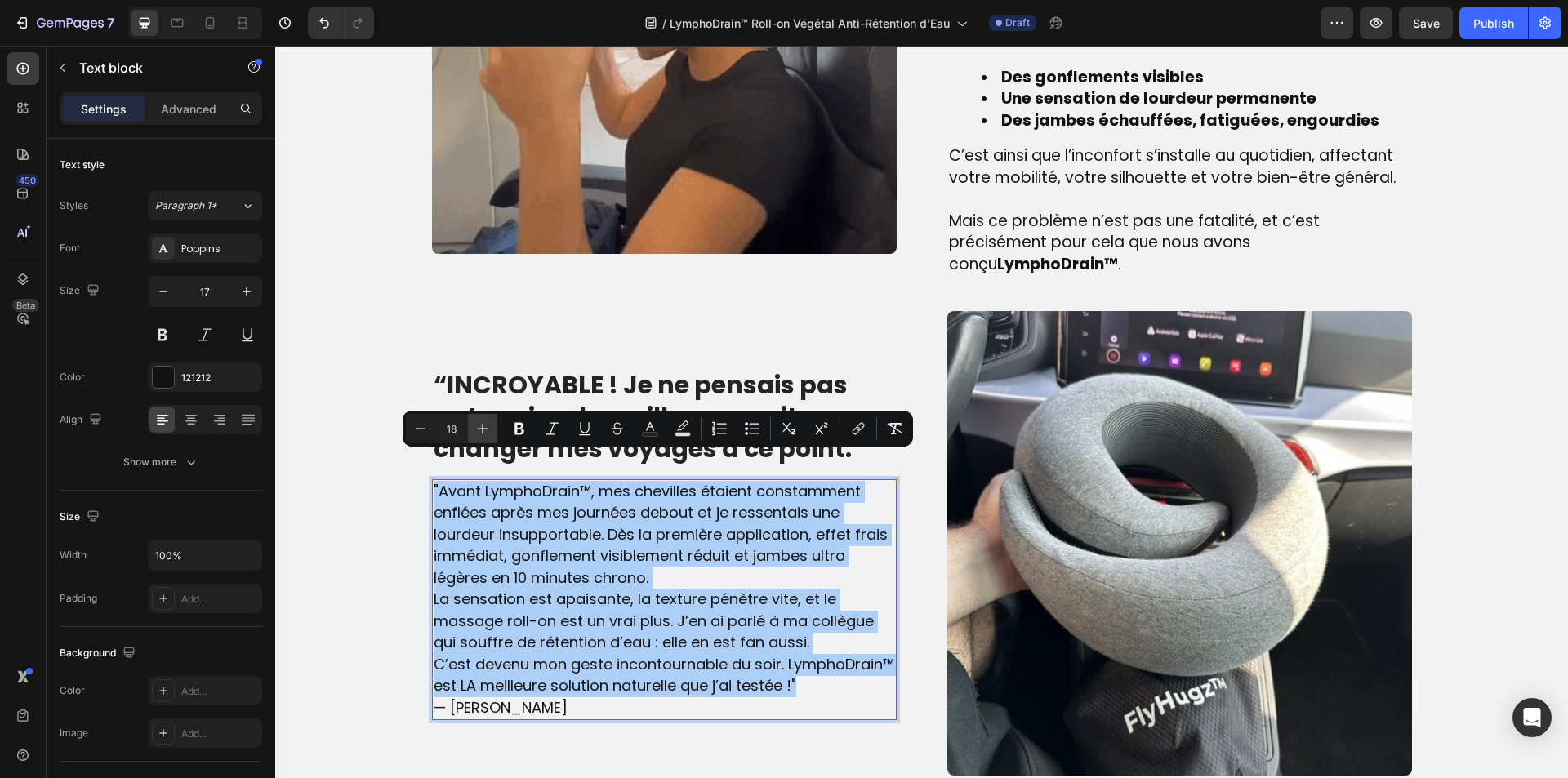
click at [490, 433] on icon "Editor contextual toolbar" at bounding box center [482, 428] width 17 height 17
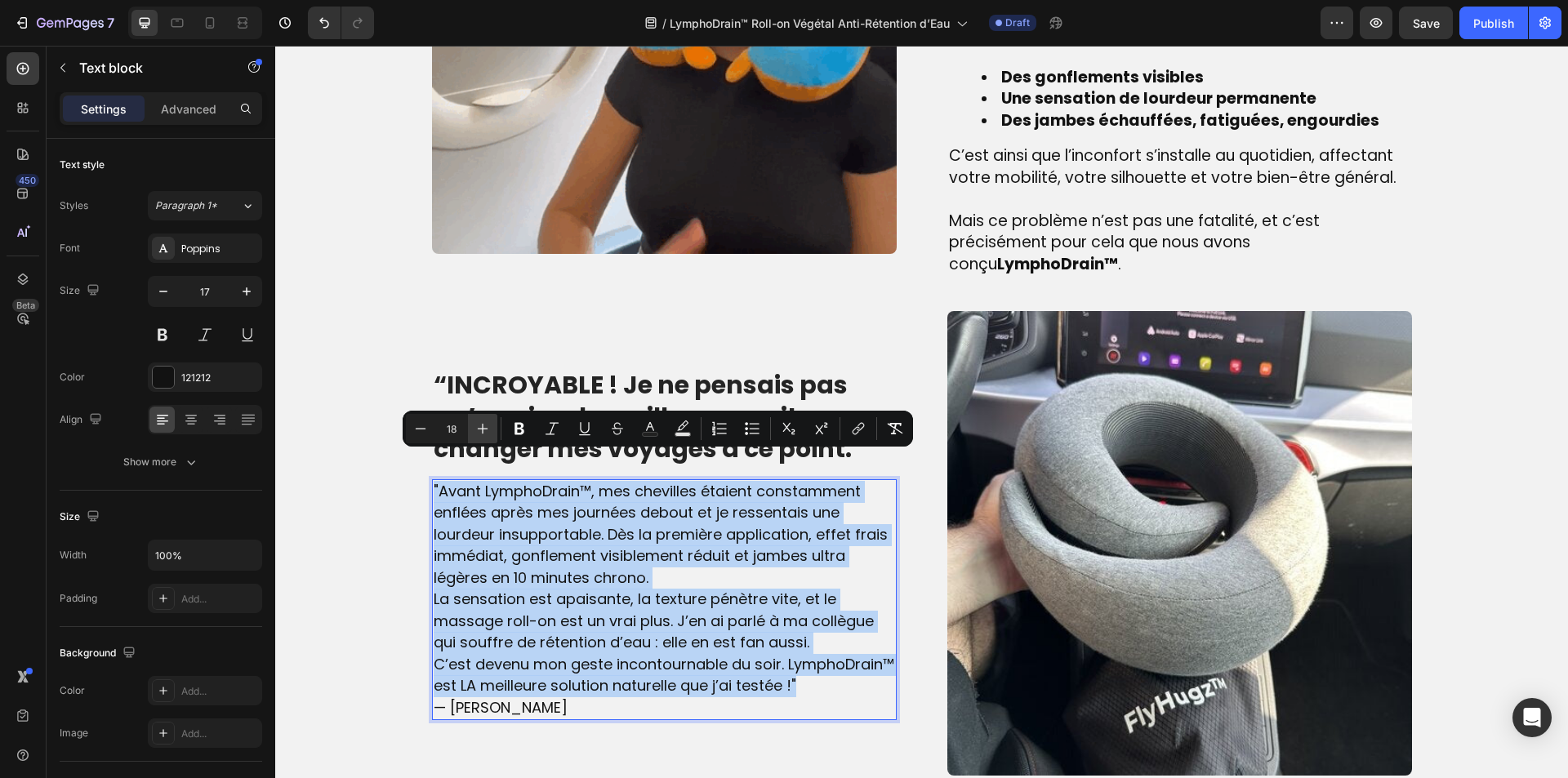
type input "19"
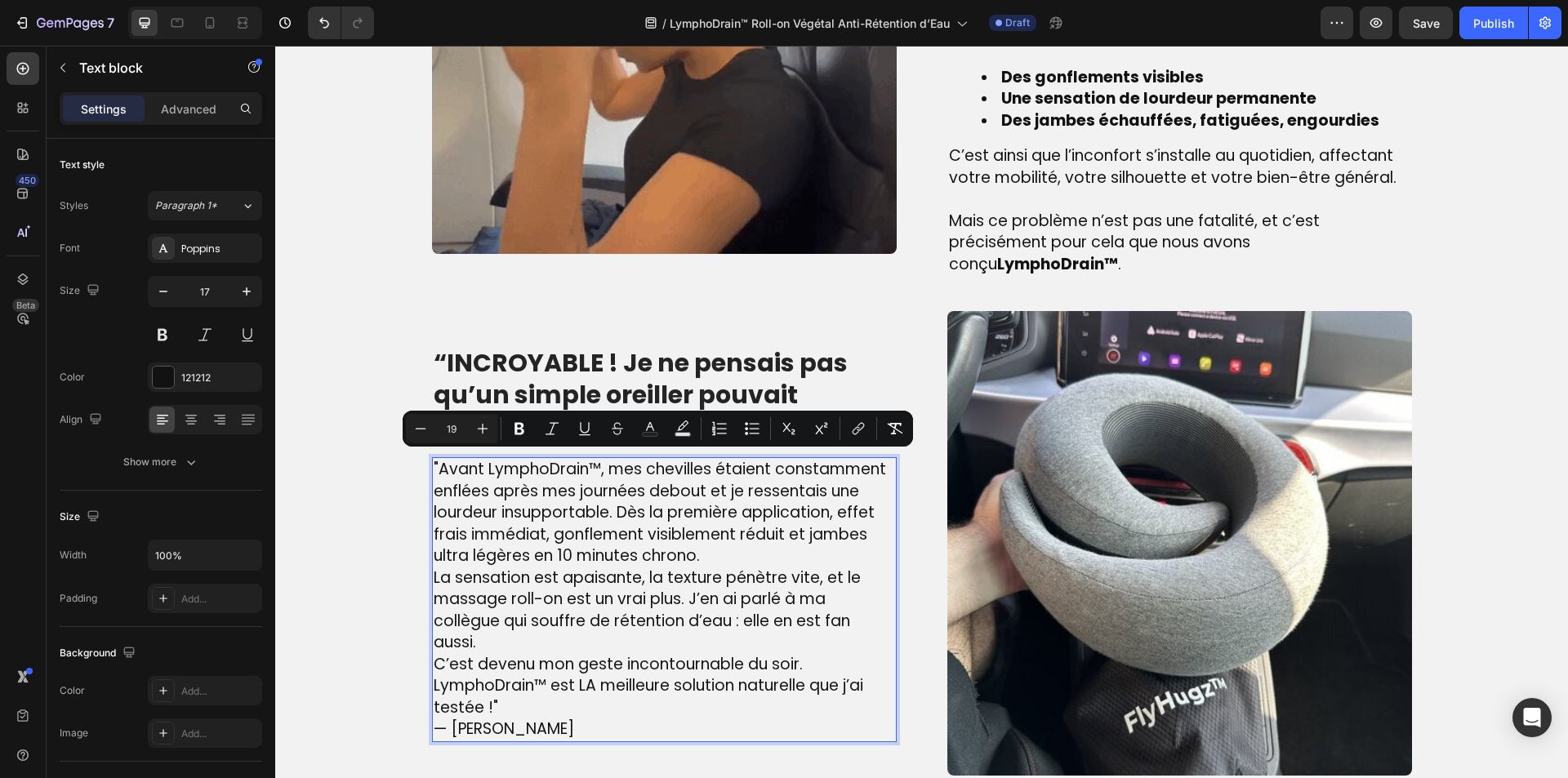
click at [580, 677] on p "C’est devenu mon geste incontournable du soir. LymphoDrain™ est LA meilleure so…" at bounding box center [664, 687] width 462 height 66
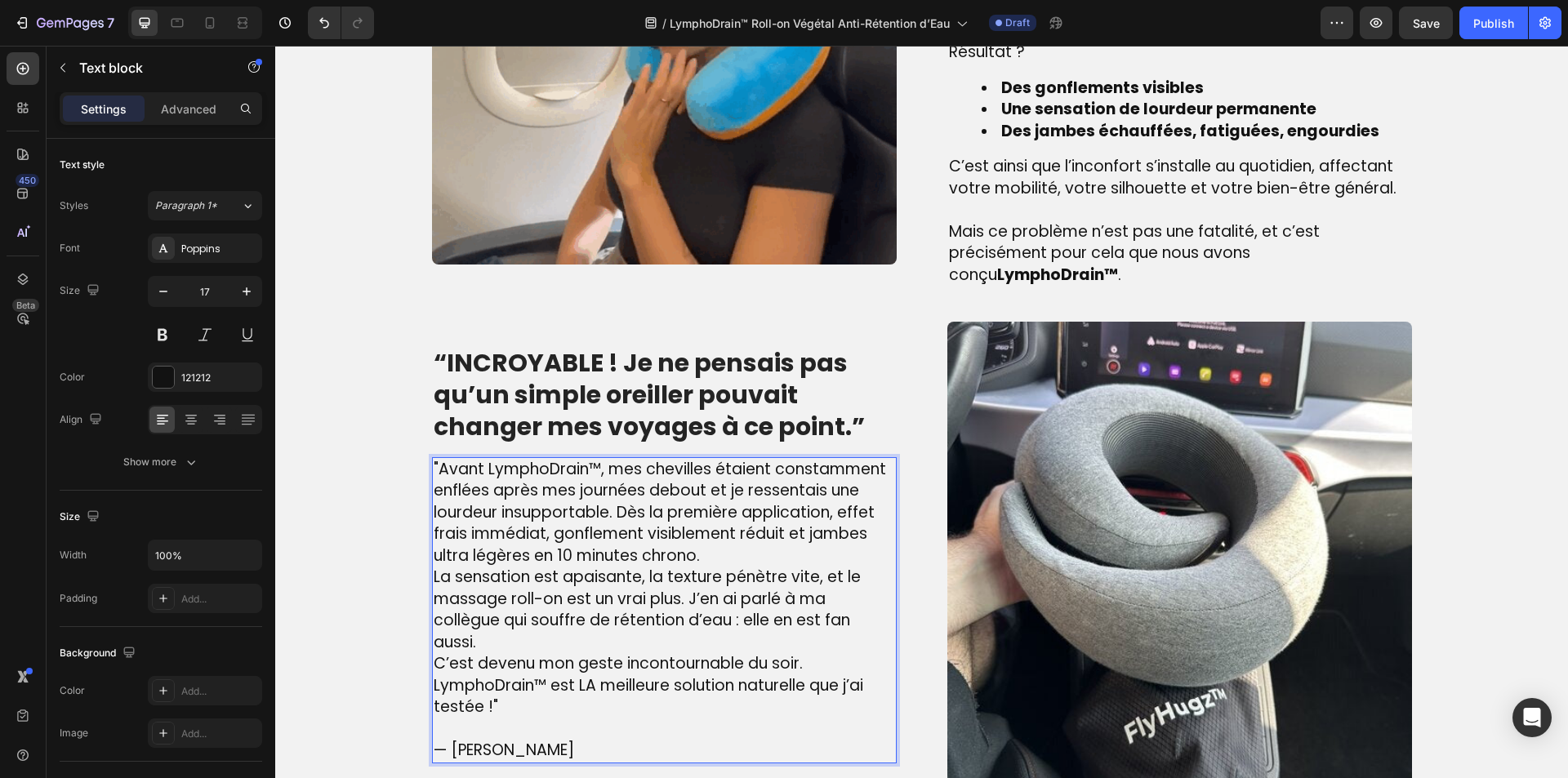
click at [559, 603] on p "La sensation est apaisante, la texture pénètre vite, et le massage roll-on est …" at bounding box center [664, 610] width 462 height 86
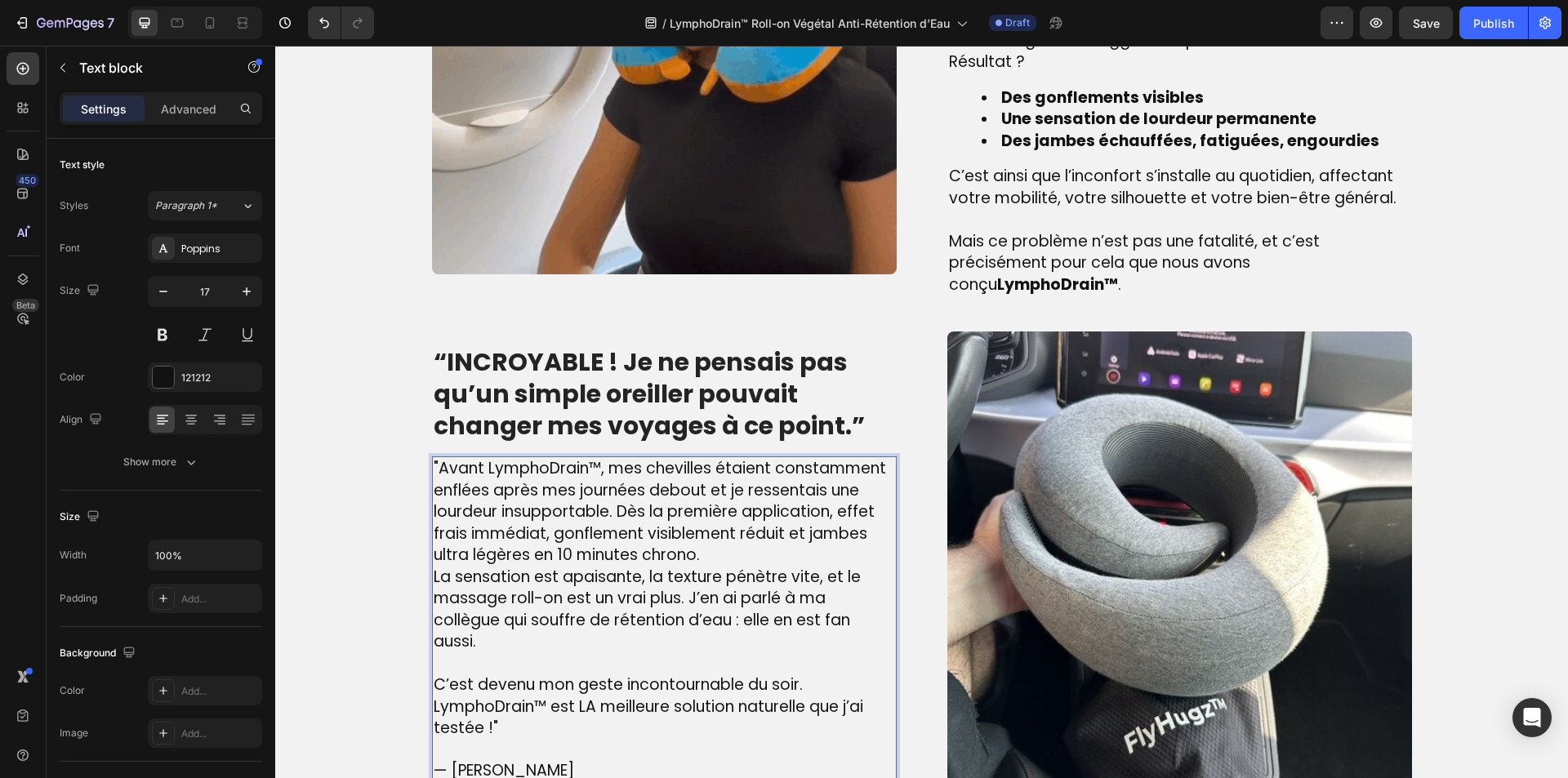
click at [759, 521] on p ""Avant LymphoDrain™, mes chevilles étaient constamment enflées après mes journé…" at bounding box center [664, 512] width 462 height 109
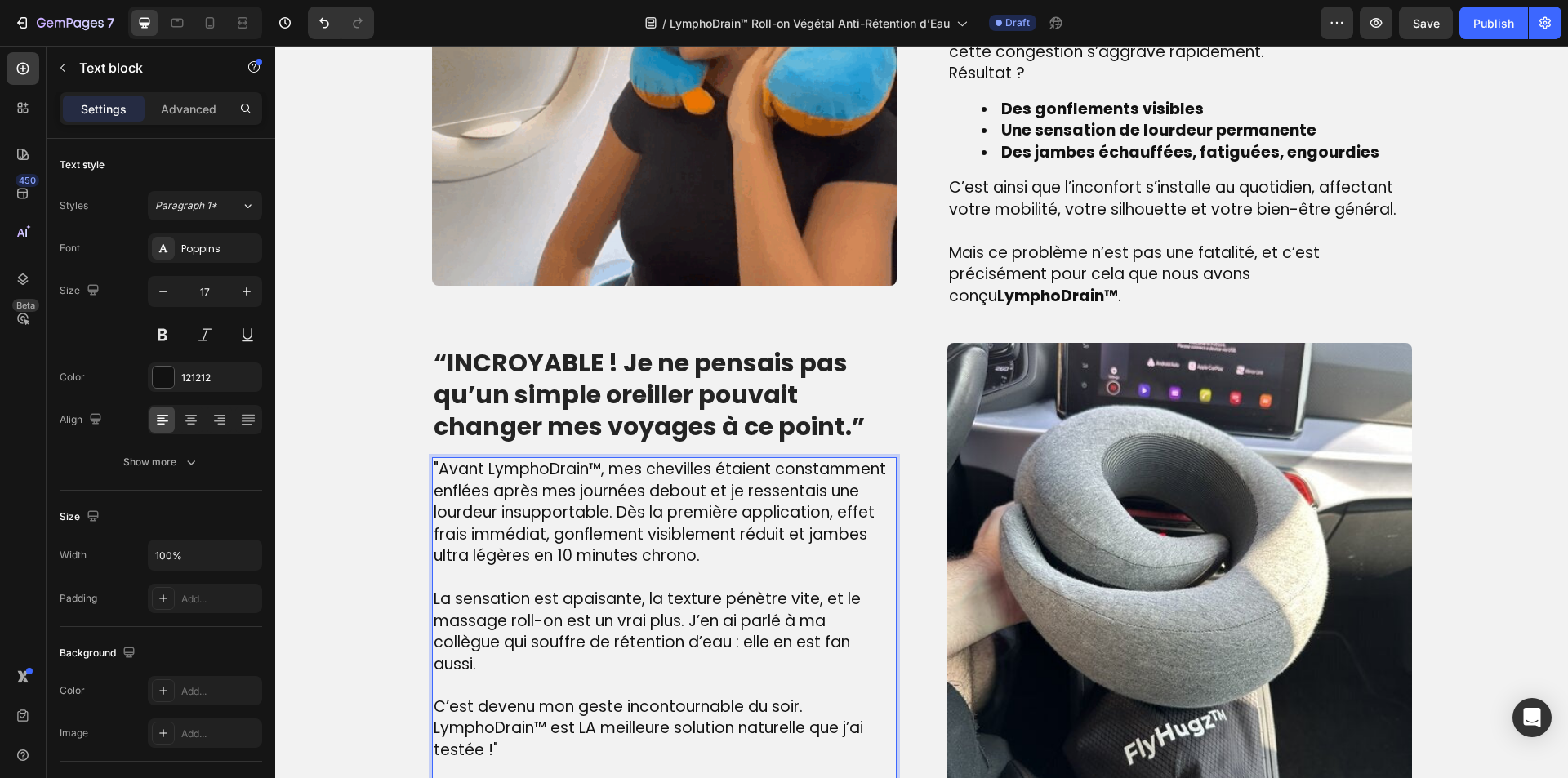
scroll to position [1488, 0]
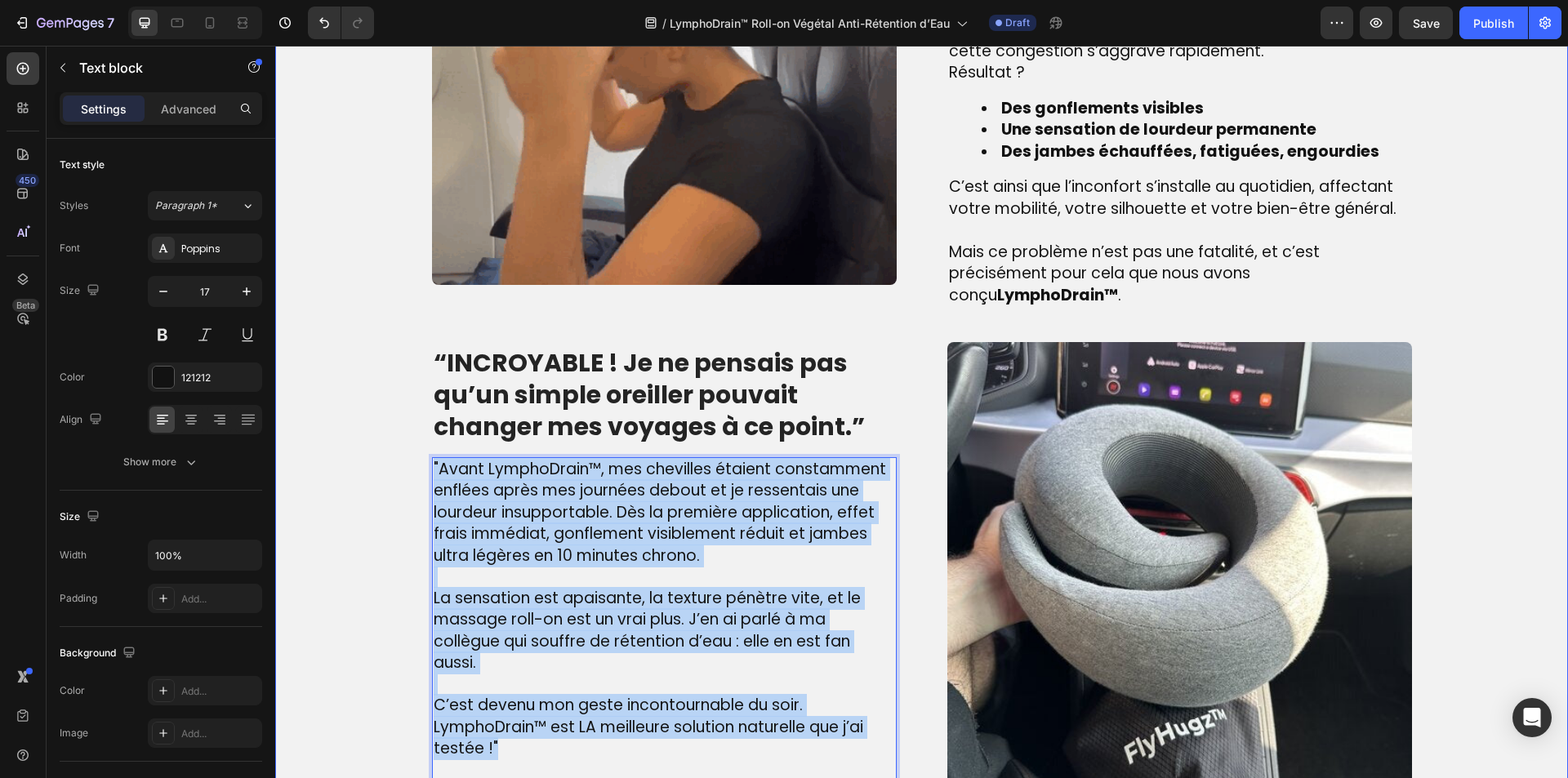
drag, startPoint x: 546, startPoint y: 709, endPoint x: 764, endPoint y: 462, distance: 329.4
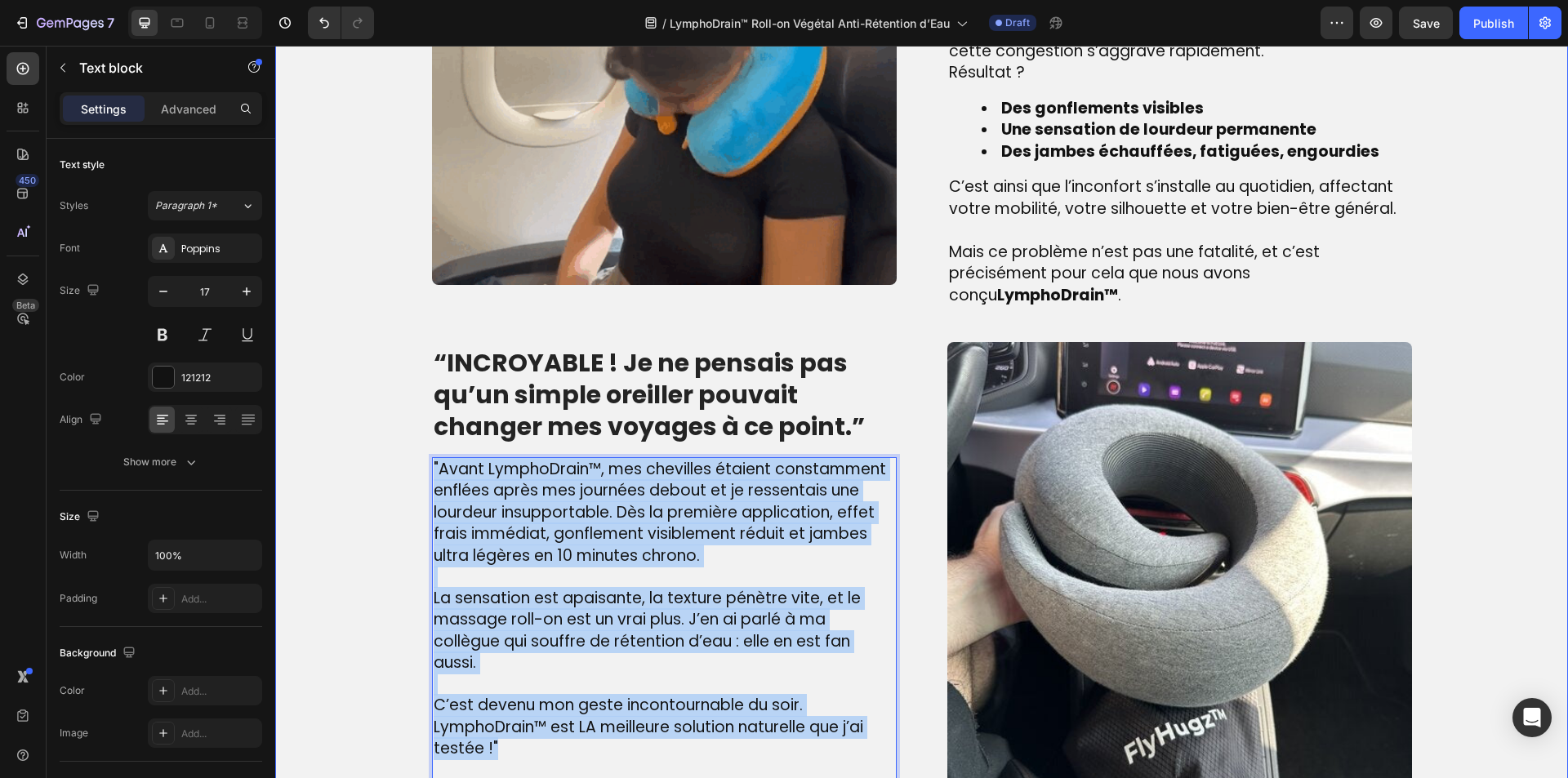
click at [414, 403] on div "Image La véritable cause des jambes lourdes – que beaucoup ignorent Heading Lor…" at bounding box center [922, 303] width 1268 height 1010
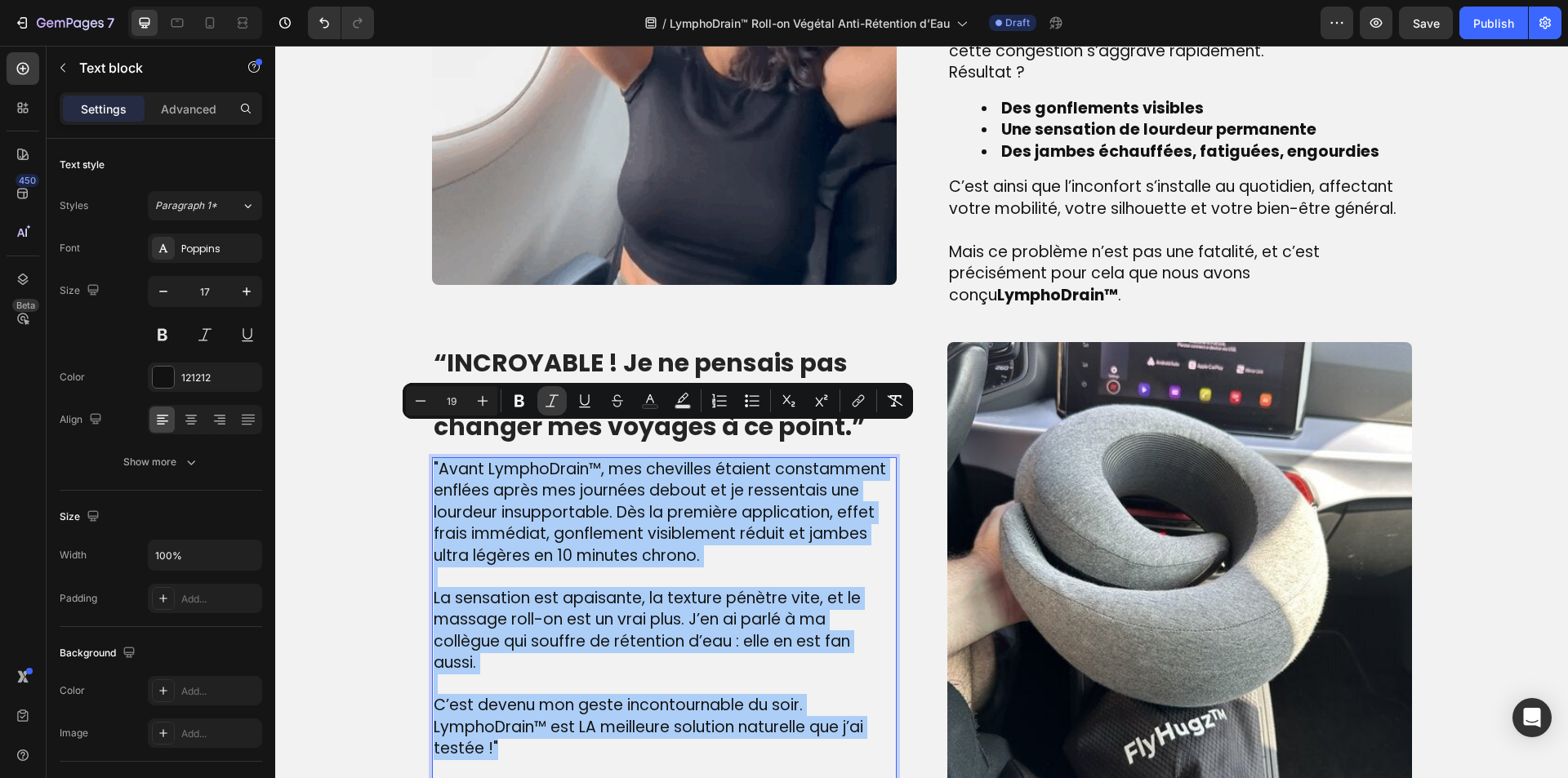
click at [550, 400] on icon "Editor contextual toolbar" at bounding box center [552, 401] width 17 height 17
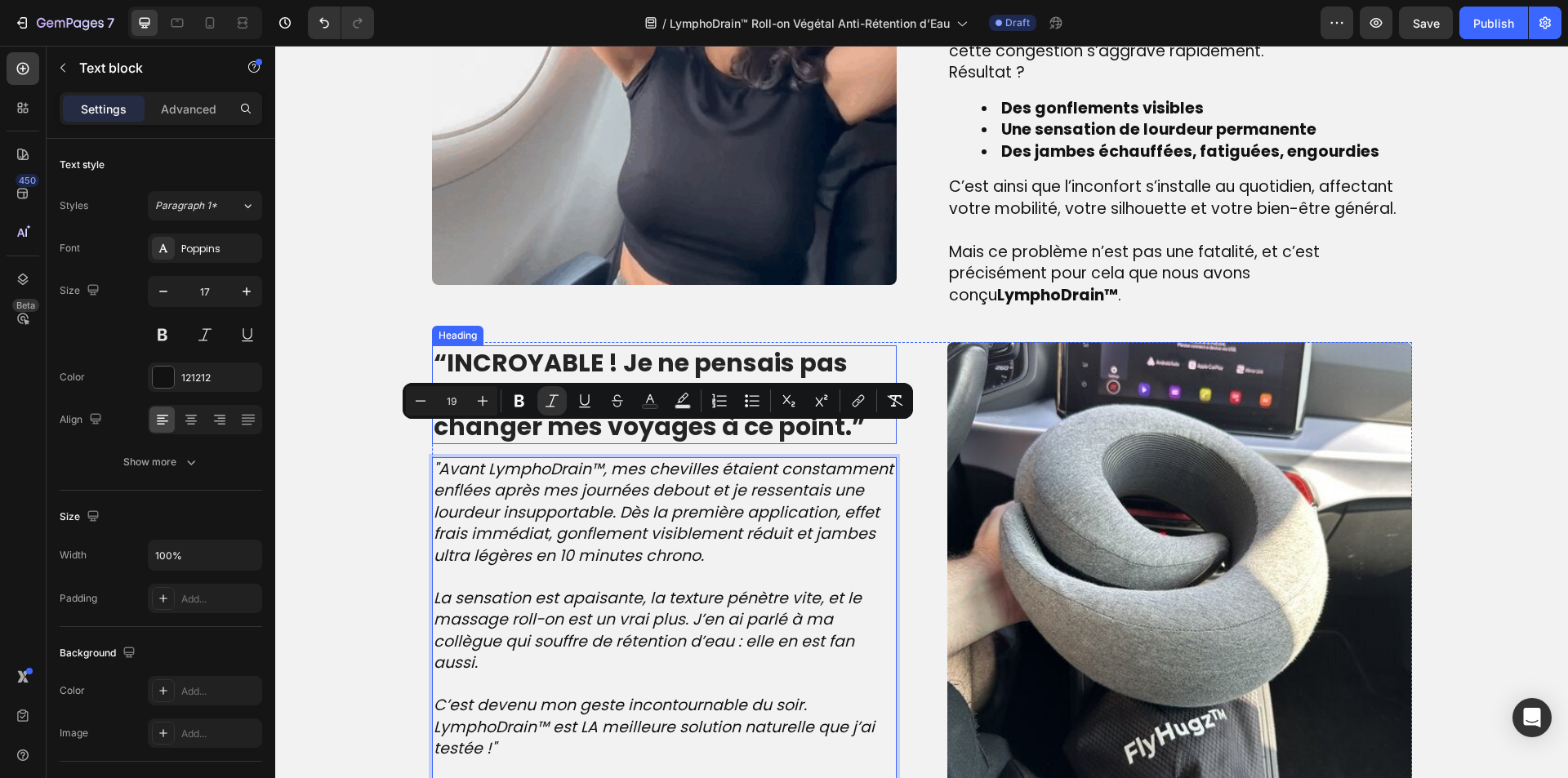
click at [556, 366] on strong "“INCROYABLE ! Je ne pensais pas qu’un simple oreiller pouvait changer mes voyag…" at bounding box center [648, 395] width 431 height 99
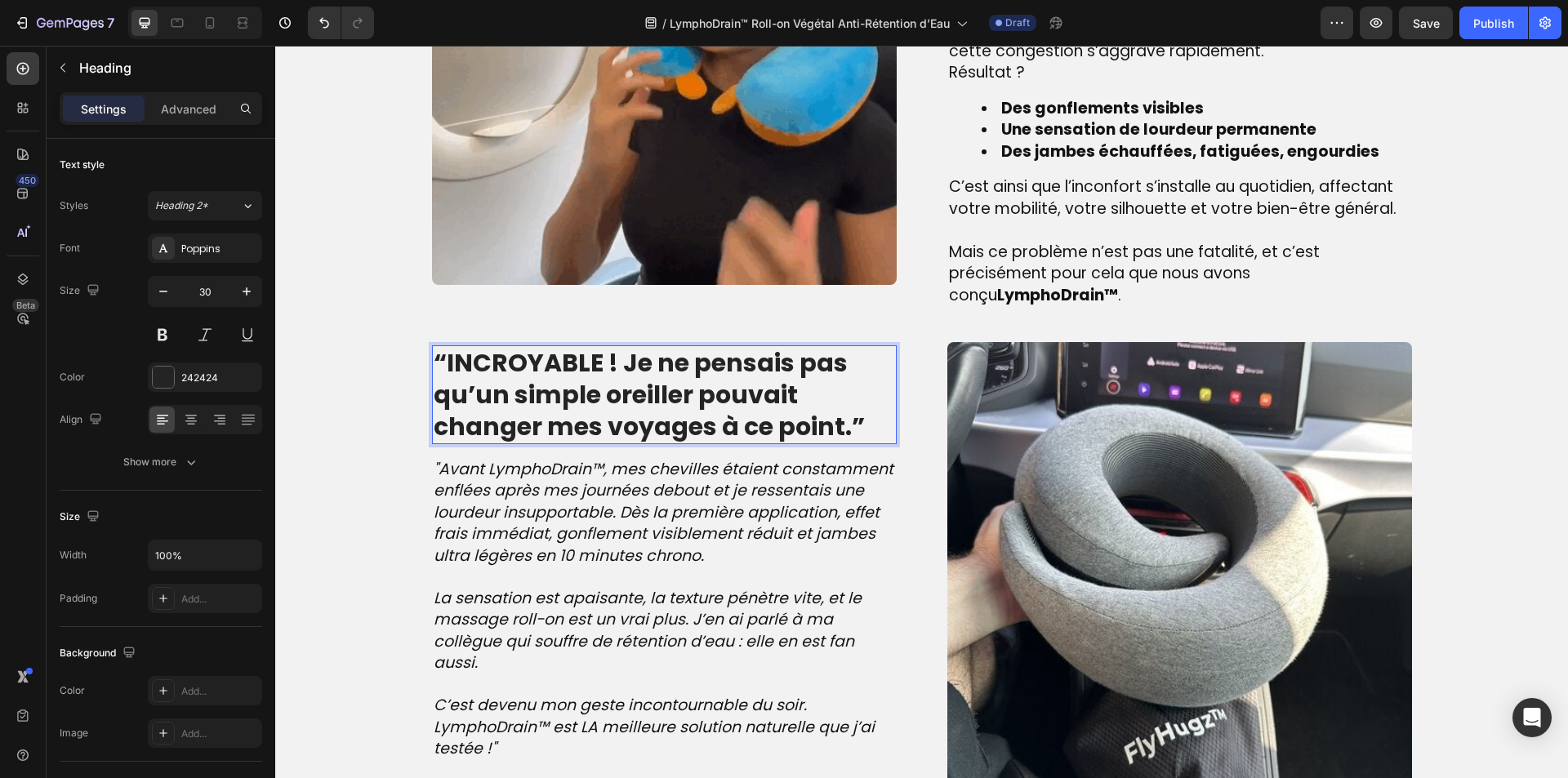
click at [556, 366] on strong "“INCROYABLE ! Je ne pensais pas qu’un simple oreiller pouvait changer mes voyag…" at bounding box center [648, 395] width 431 height 99
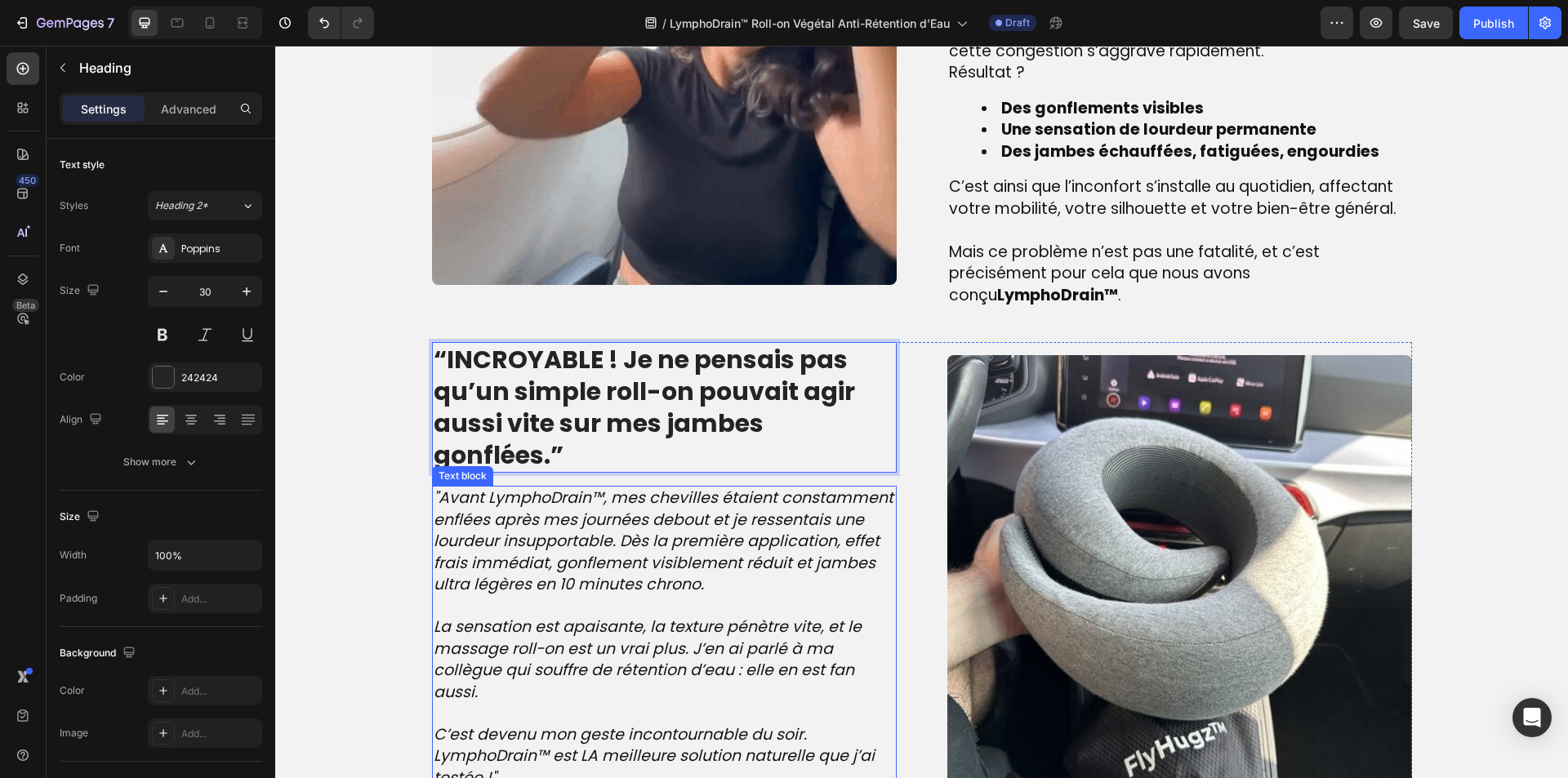
scroll to position [1814, 0]
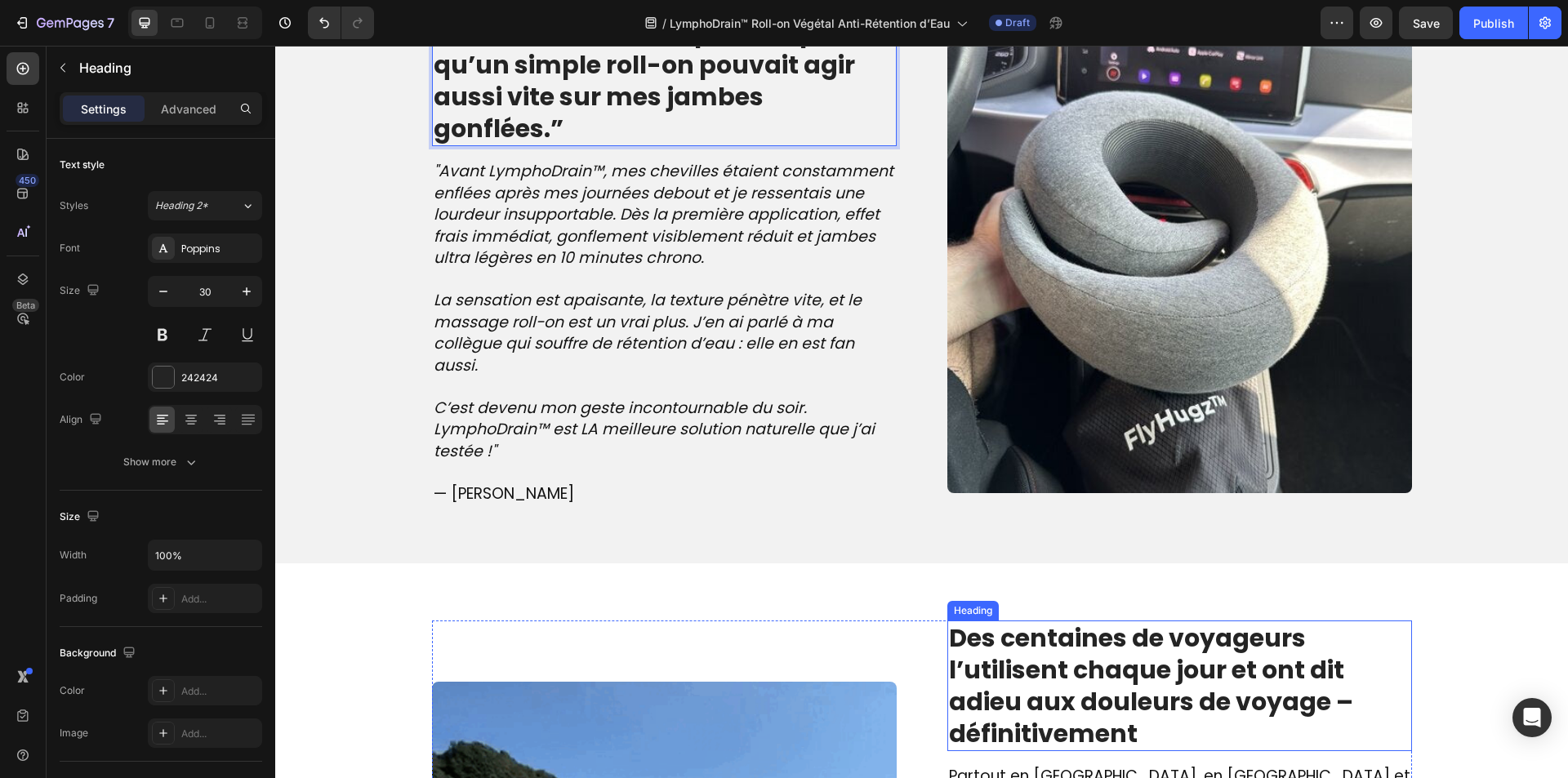
click at [1059, 623] on strong "Des centaines de voyageurs l’utilisent chaque jour et ont dit adieu aux douleur…" at bounding box center [1150, 686] width 404 height 131
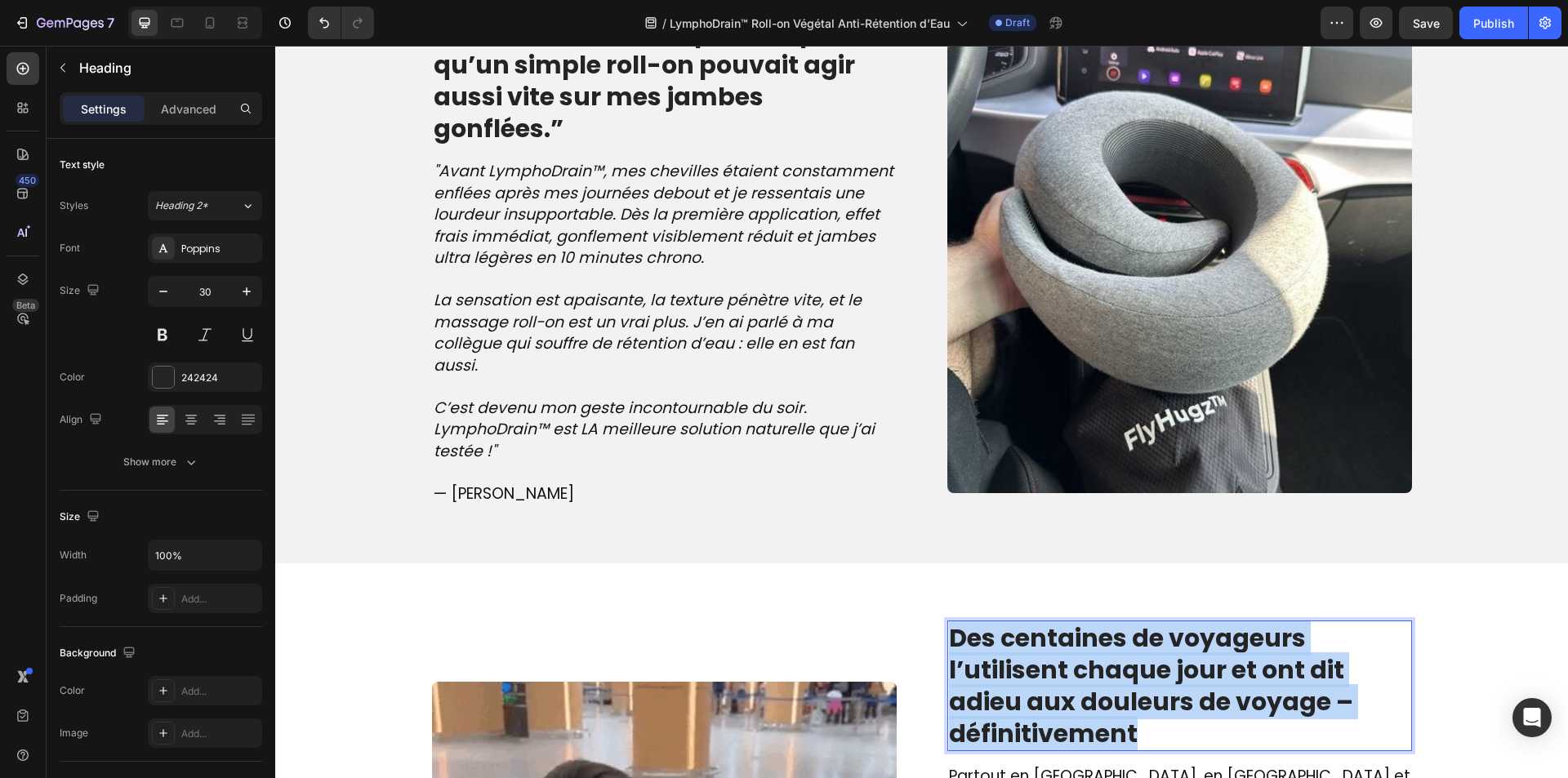
click at [1059, 623] on strong "Des centaines de voyageurs l’utilisent chaque jour et ont dit adieu aux douleur…" at bounding box center [1150, 686] width 404 height 131
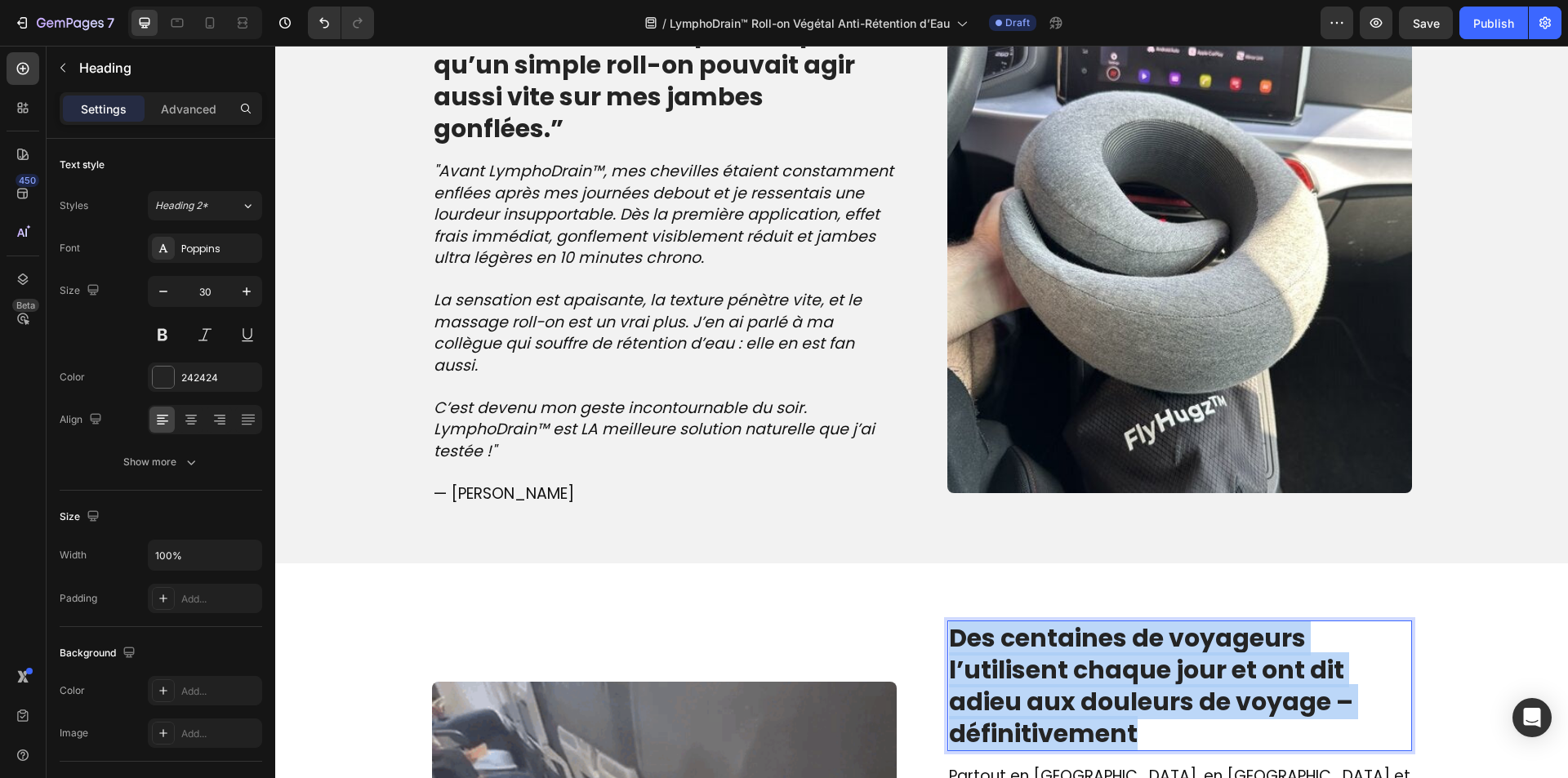
copy strong "Des centaines de voyageurs l’utilisent chaque jour et ont dit adieu aux douleur…"
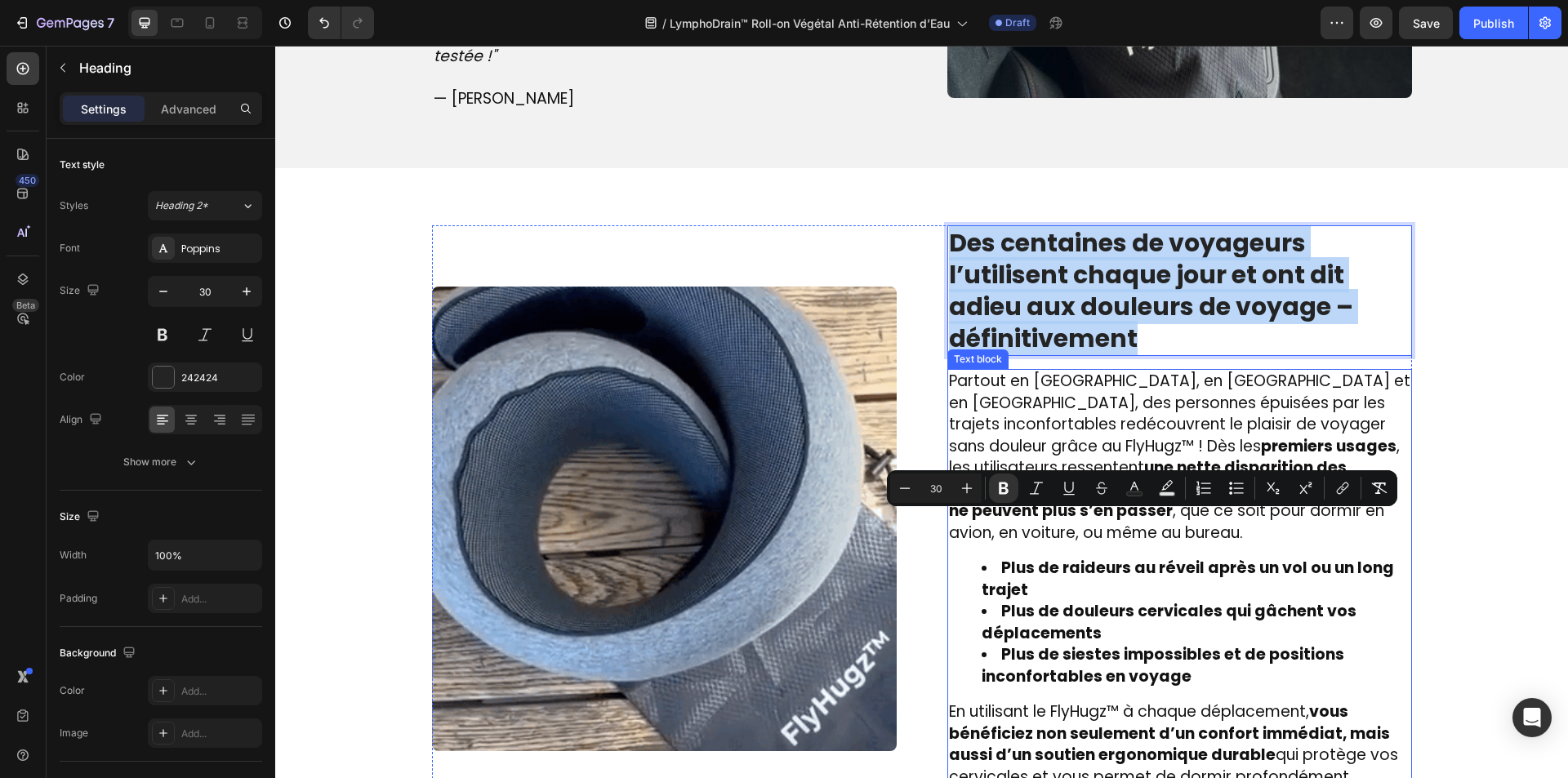
scroll to position [2223, 0]
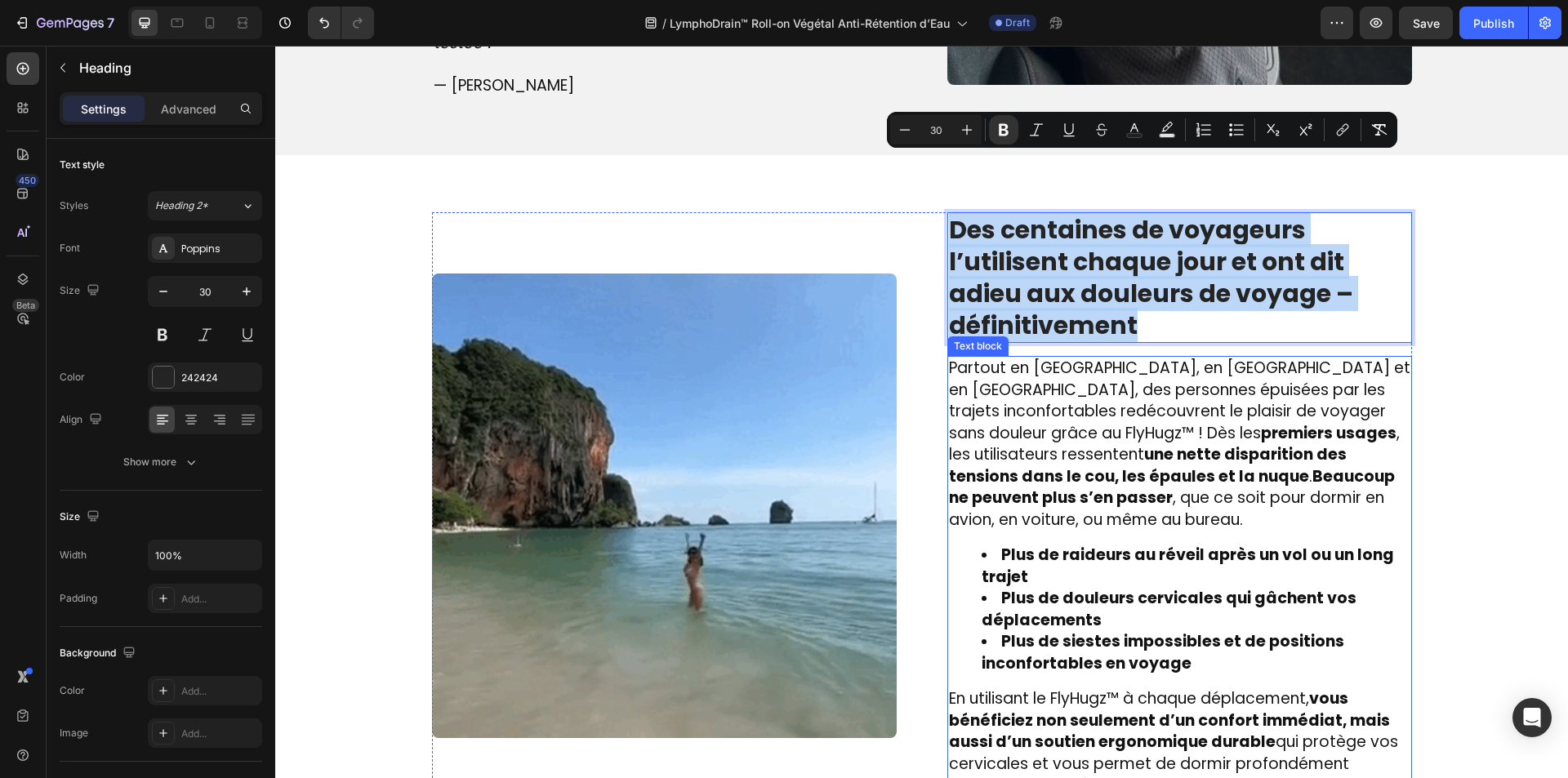
click at [1074, 544] on strong "Plus de raideurs au réveil après un vol ou un long trajet" at bounding box center [1188, 566] width 413 height 44
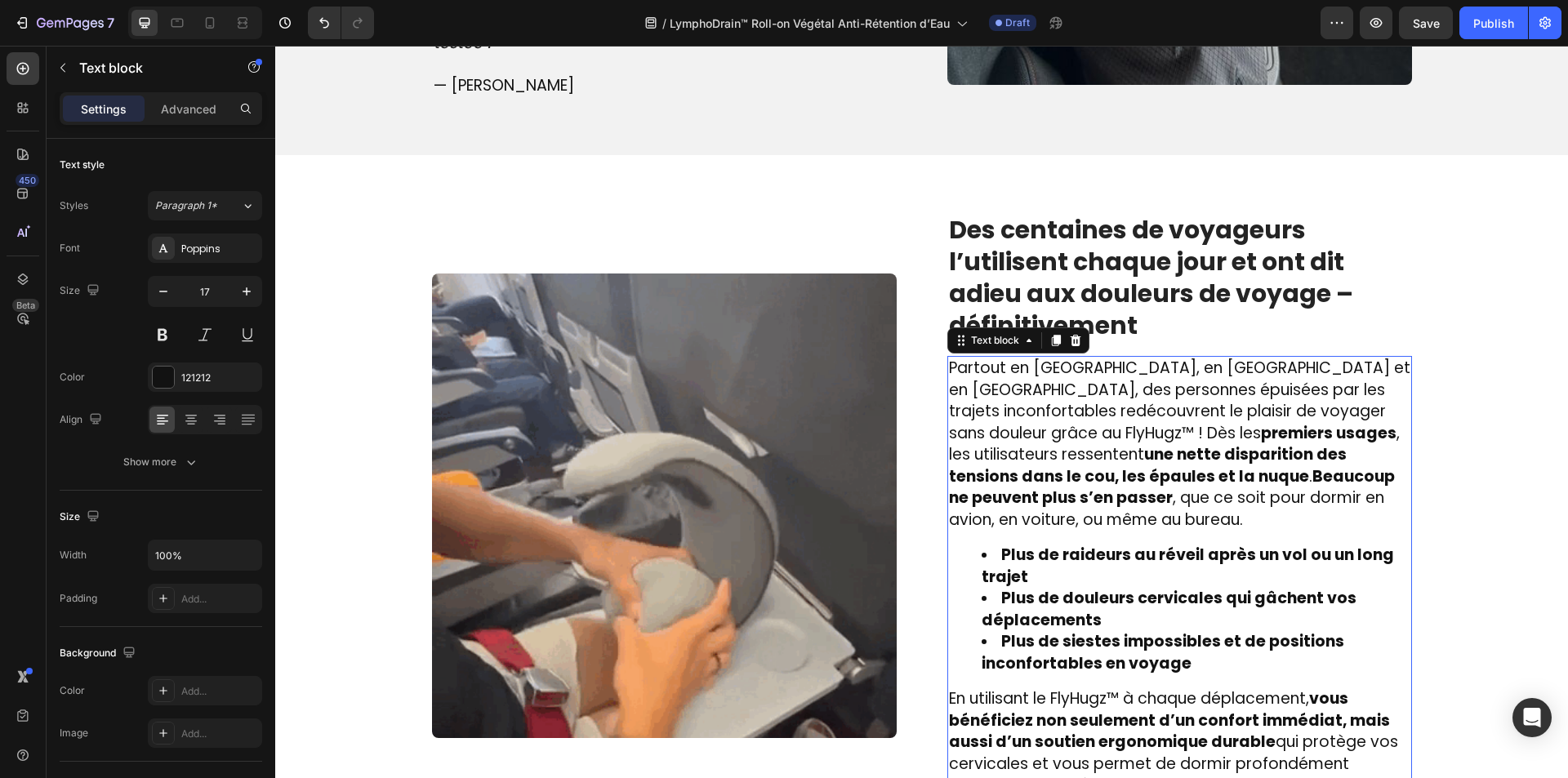
click at [1074, 544] on strong "Plus de raideurs au réveil après un vol ou un long trajet" at bounding box center [1188, 566] width 413 height 44
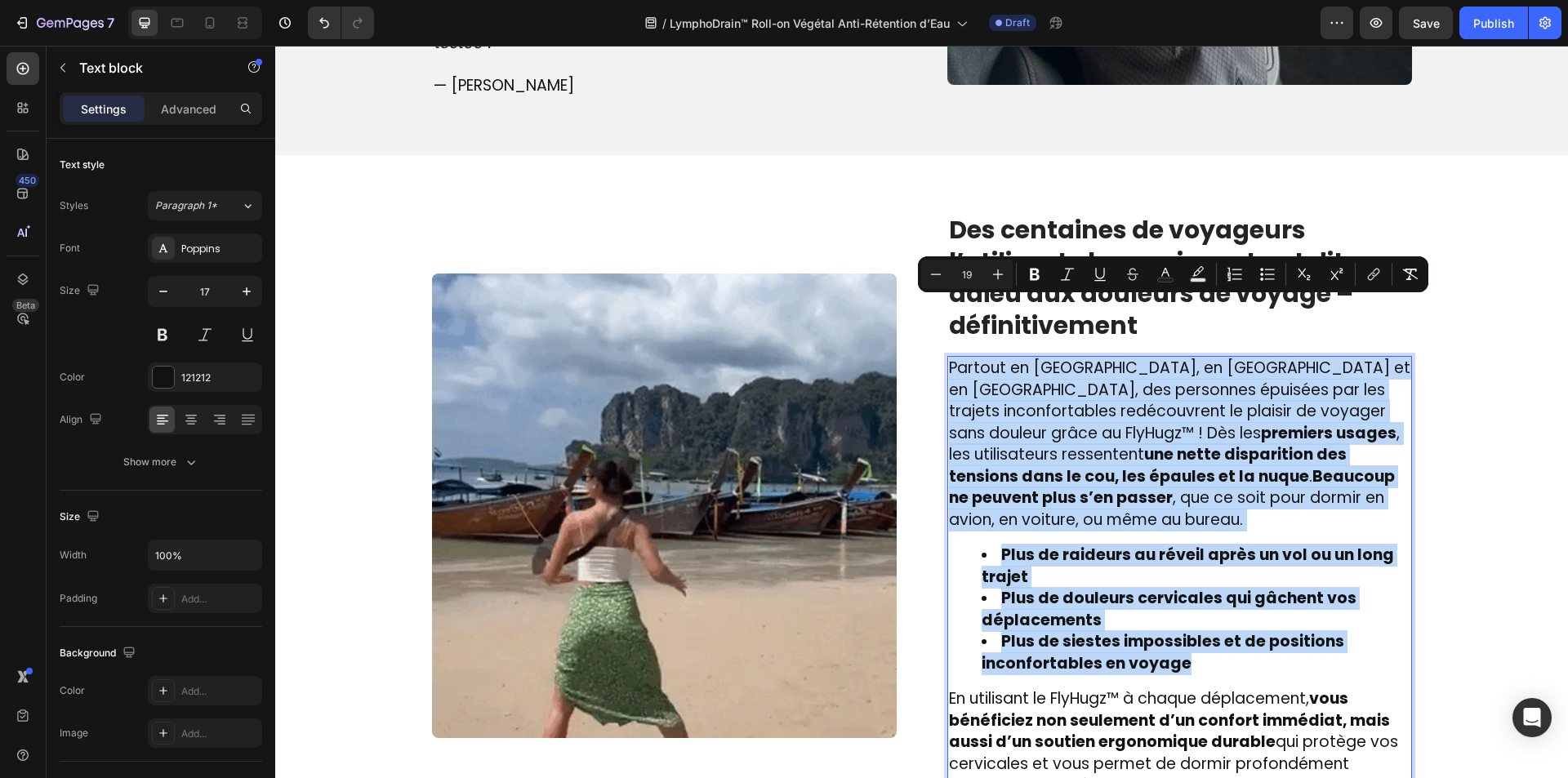
copy div "Partout en France, en Belgique et en Suisse, des personnes épuisées par les tra…"
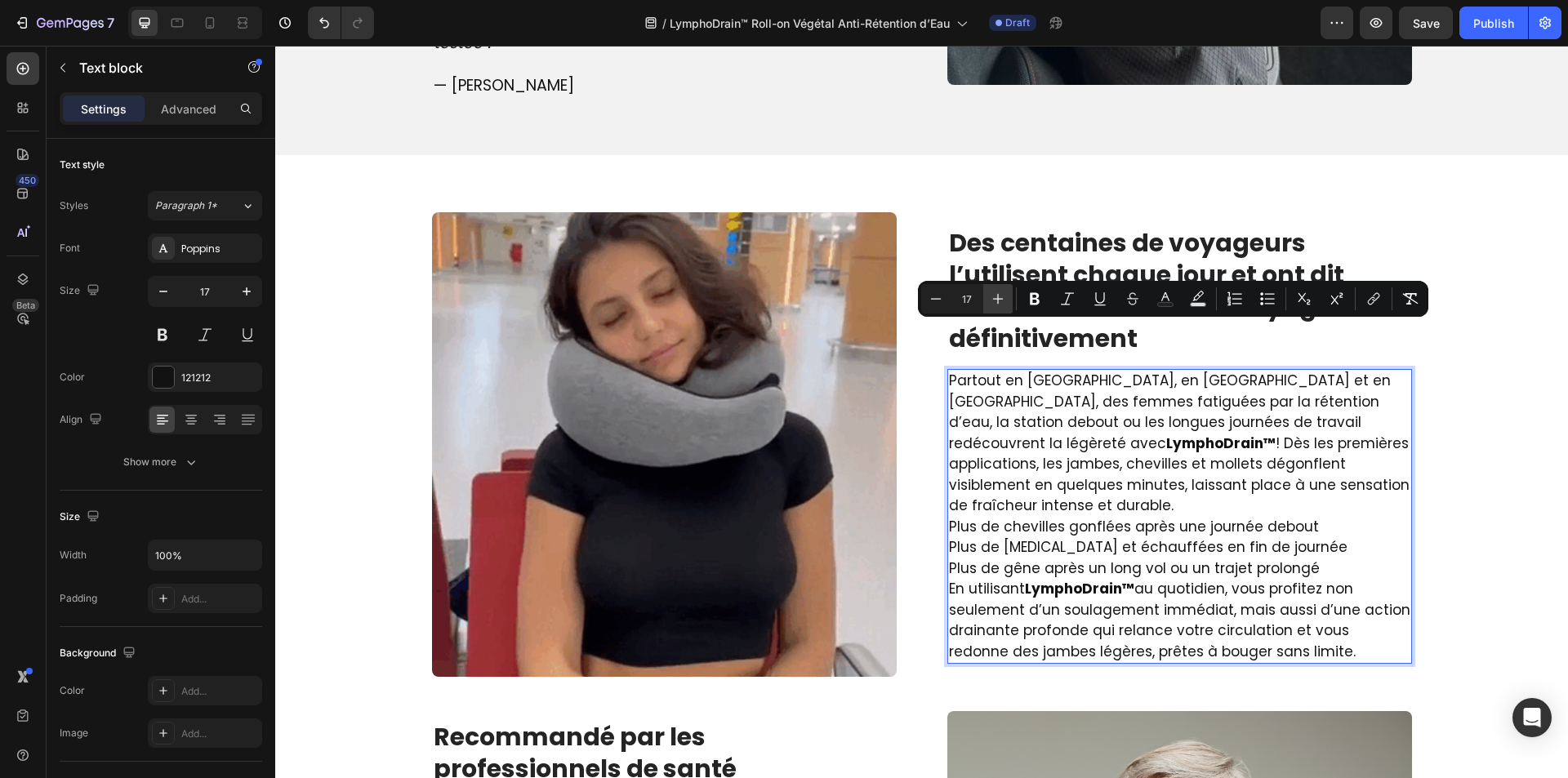
click at [995, 293] on icon "Editor contextual toolbar" at bounding box center [998, 299] width 17 height 17
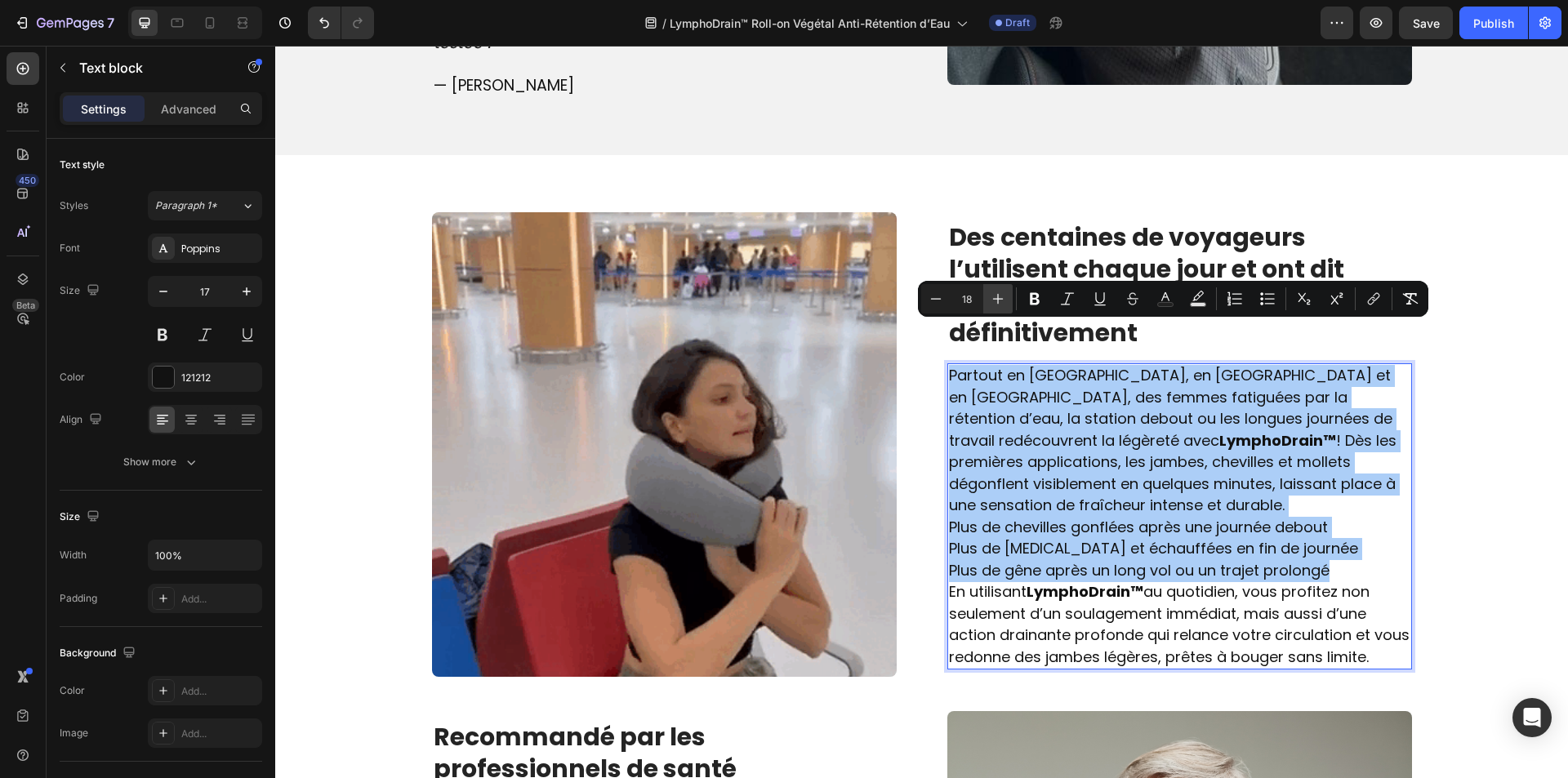
click at [995, 293] on icon "Editor contextual toolbar" at bounding box center [998, 299] width 17 height 17
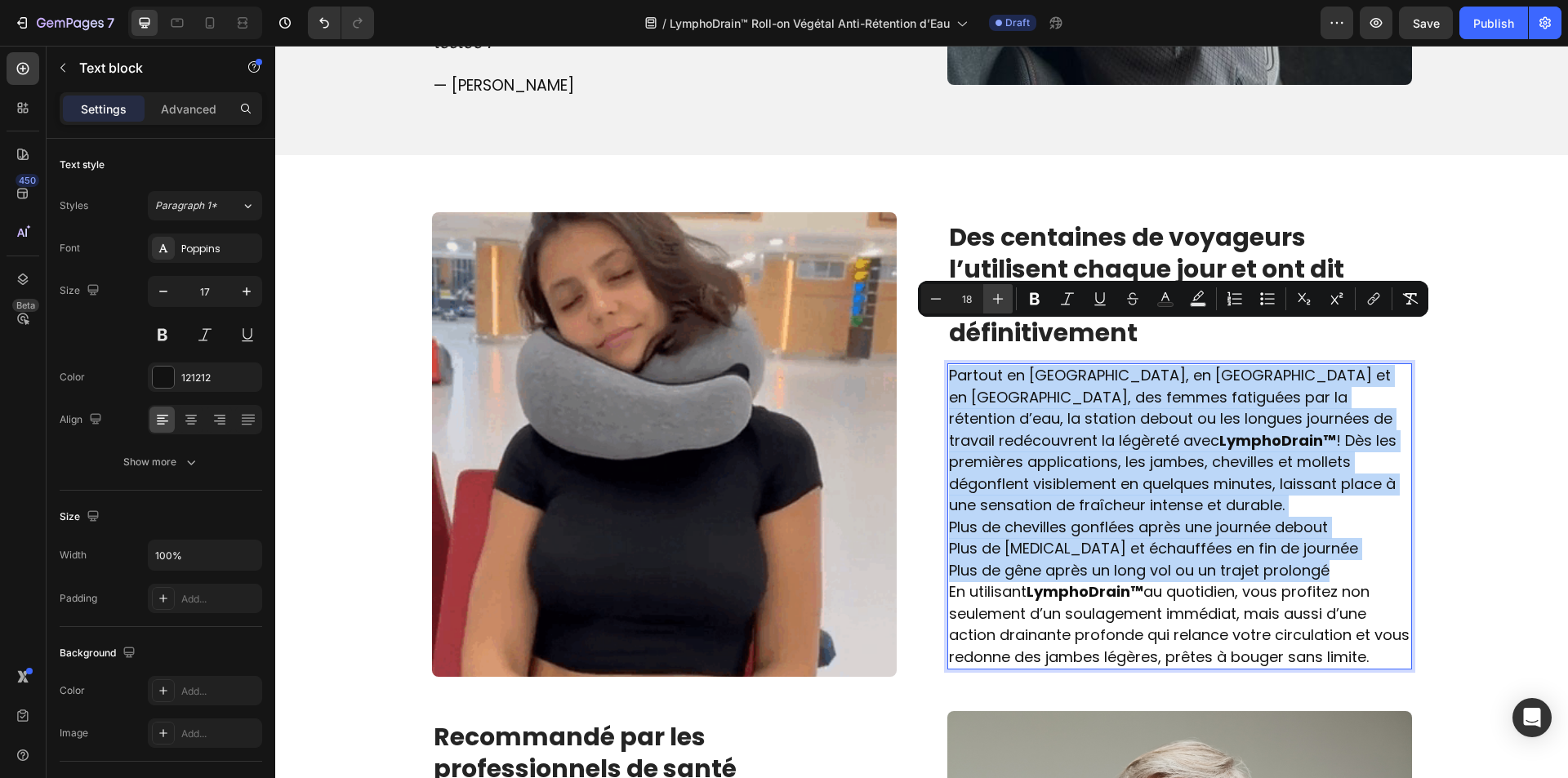
type input "19"
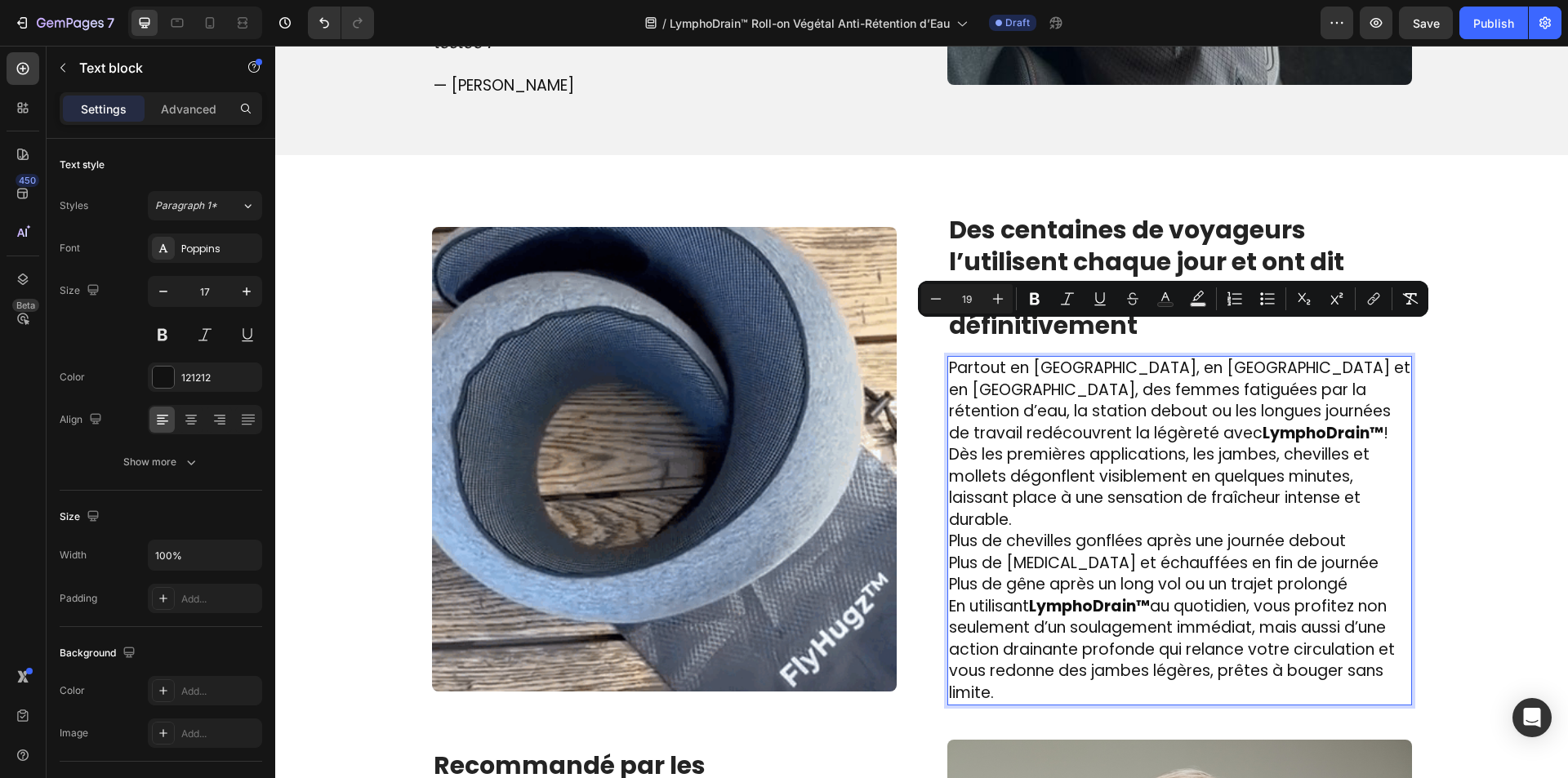
click at [1380, 530] on p "Plus de chevilles gonflées après une journée debout Plus de jambes lourdes et é…" at bounding box center [1180, 563] width 462 height 66
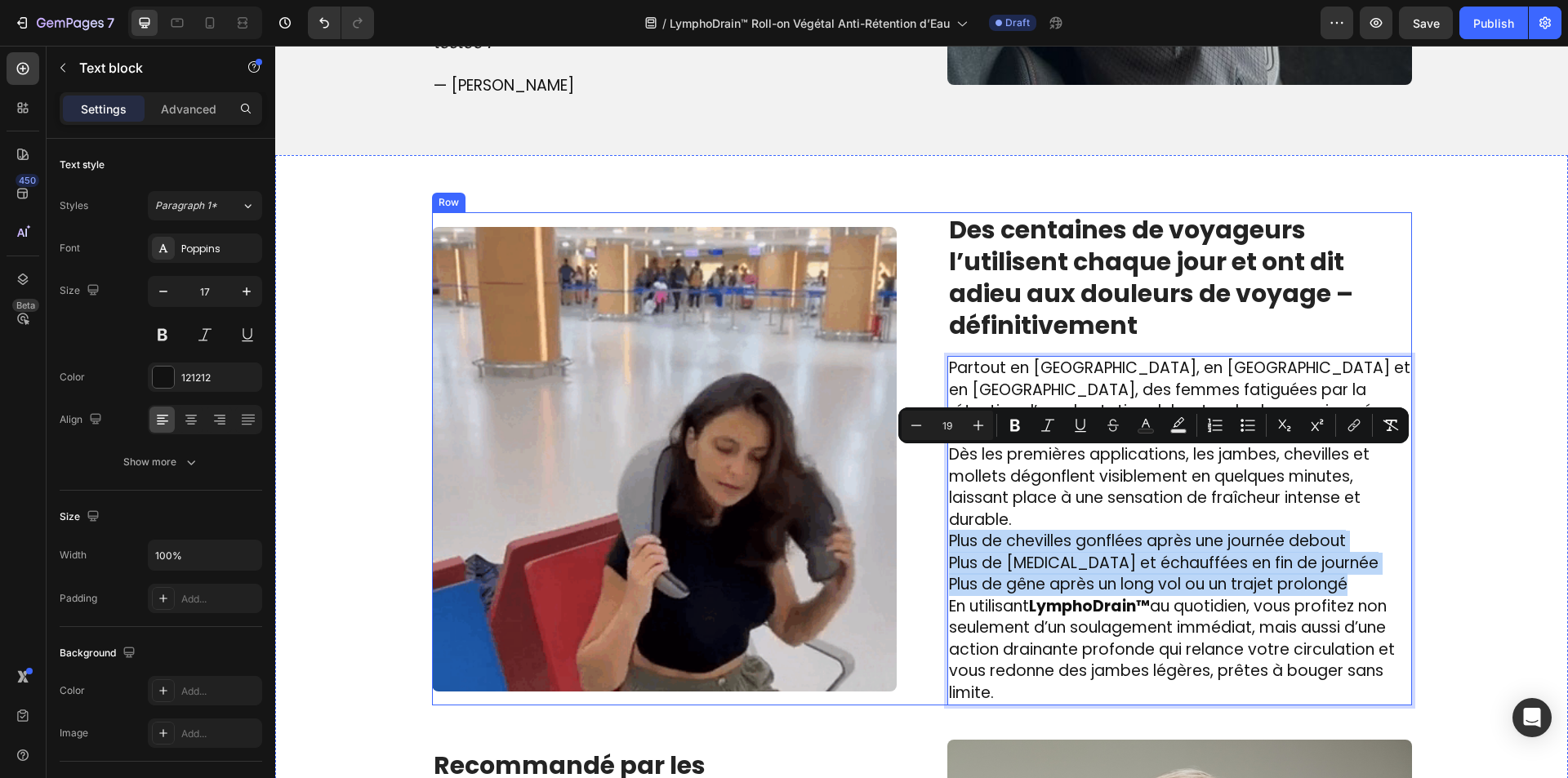
drag, startPoint x: 1365, startPoint y: 499, endPoint x: 940, endPoint y: 471, distance: 425.9
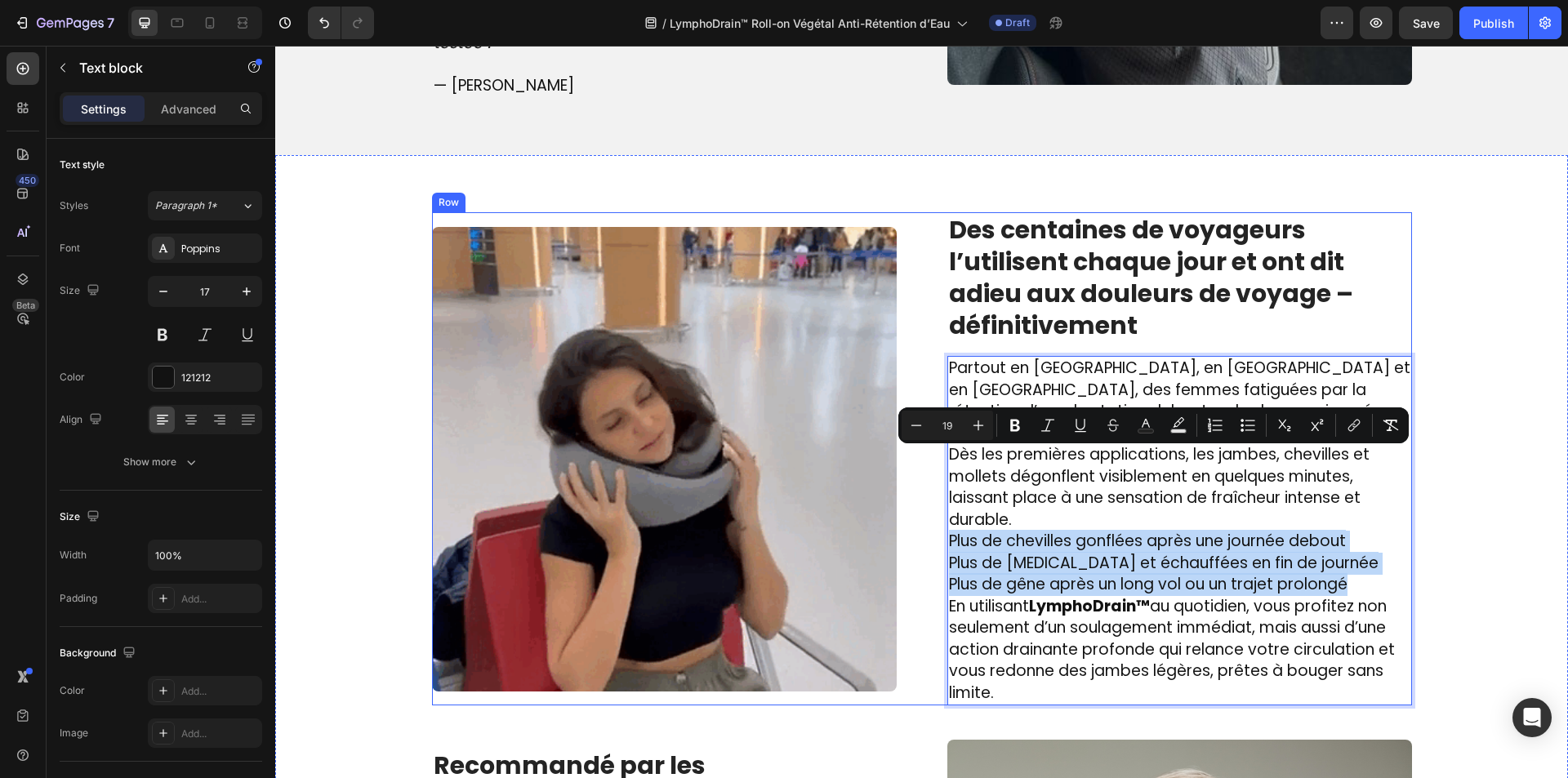
click at [940, 471] on div "Image ⁠⁠⁠⁠⁠⁠⁠ Des centaines de voyageurs l’utilisent chaque jour et ont dit adi…" at bounding box center [923, 459] width 980 height 493
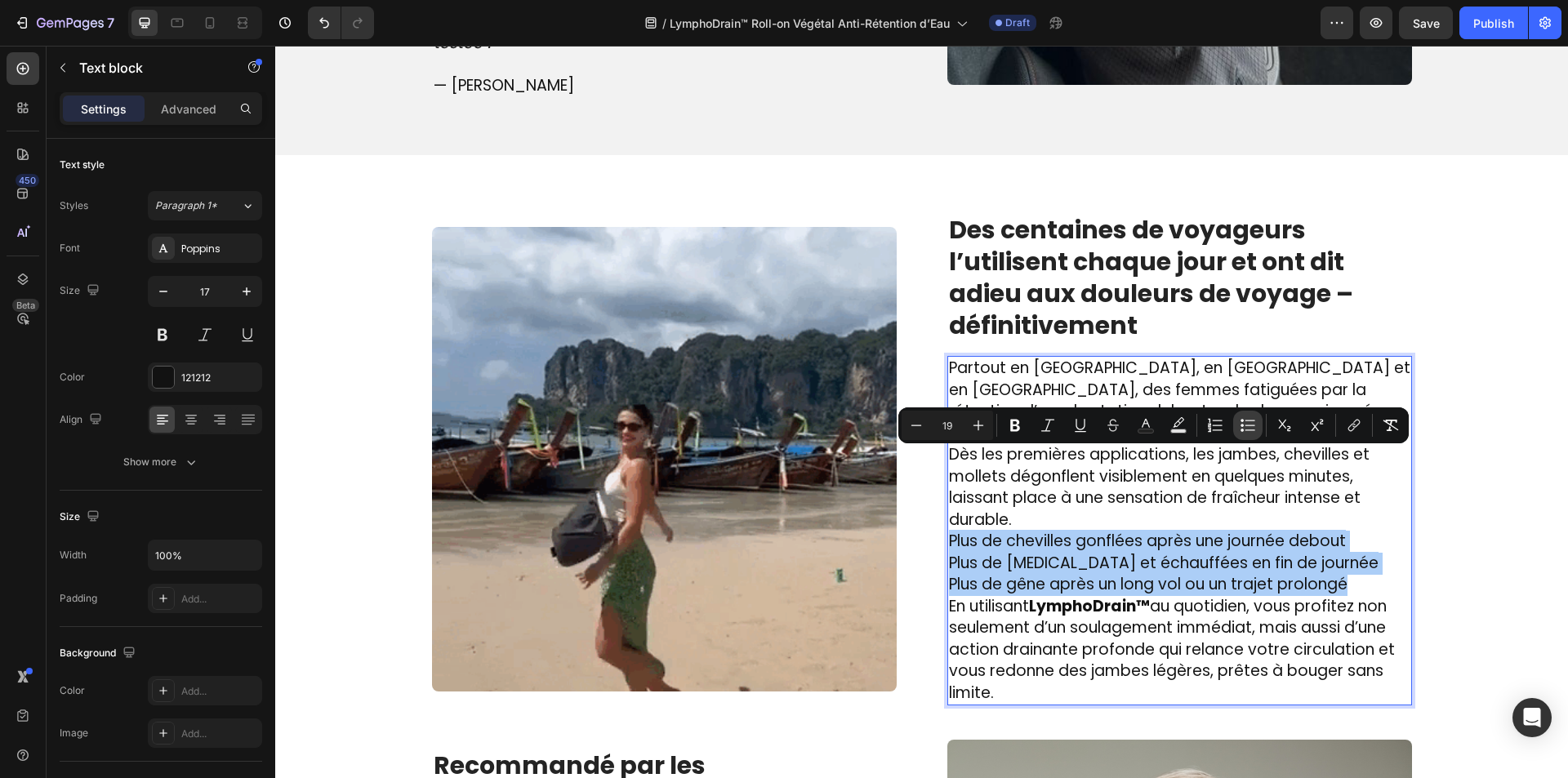
click at [1240, 423] on icon "Editor contextual toolbar" at bounding box center [1248, 425] width 17 height 17
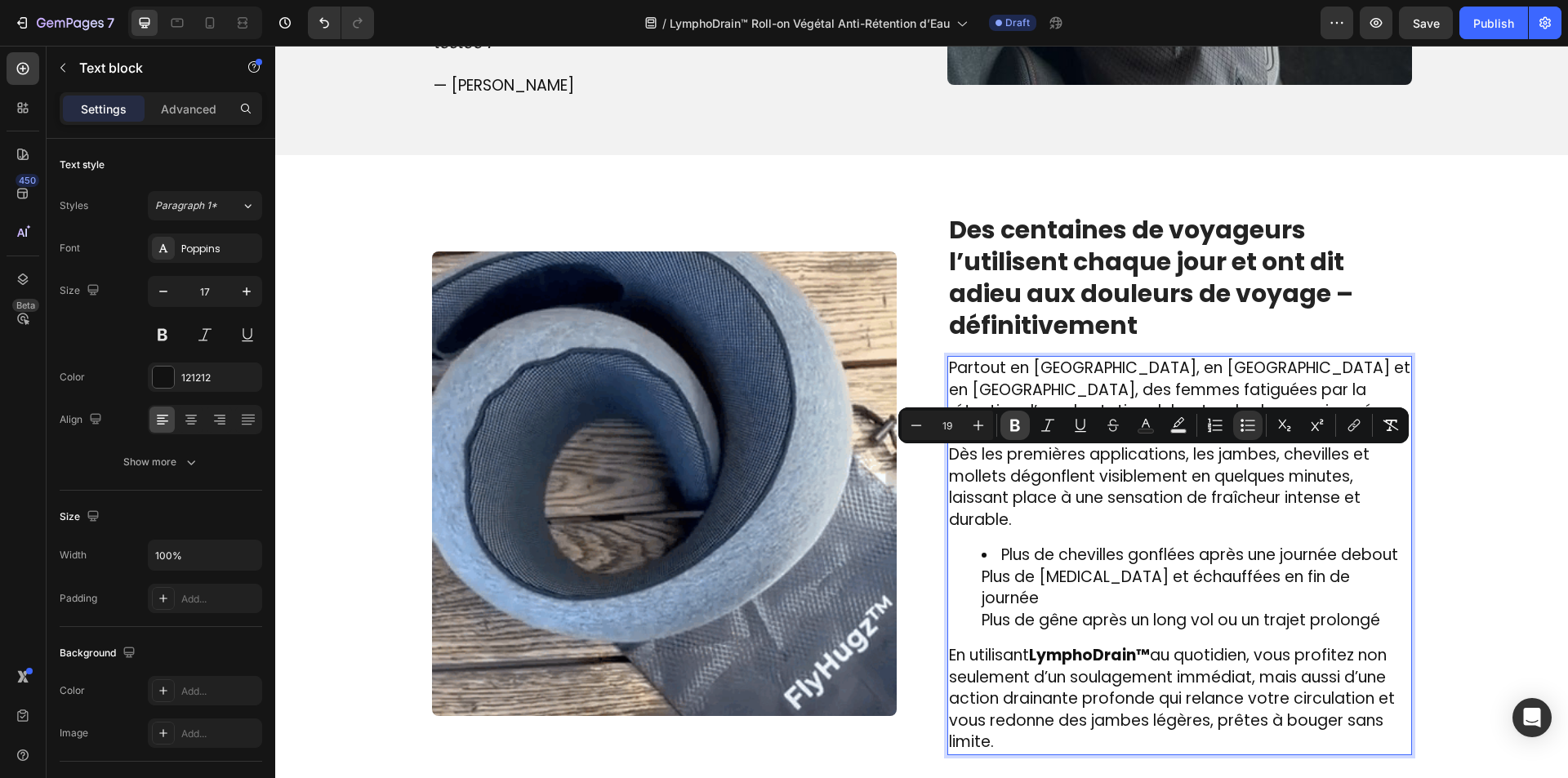
drag, startPoint x: 1022, startPoint y: 422, endPoint x: 1170, endPoint y: 439, distance: 149.0
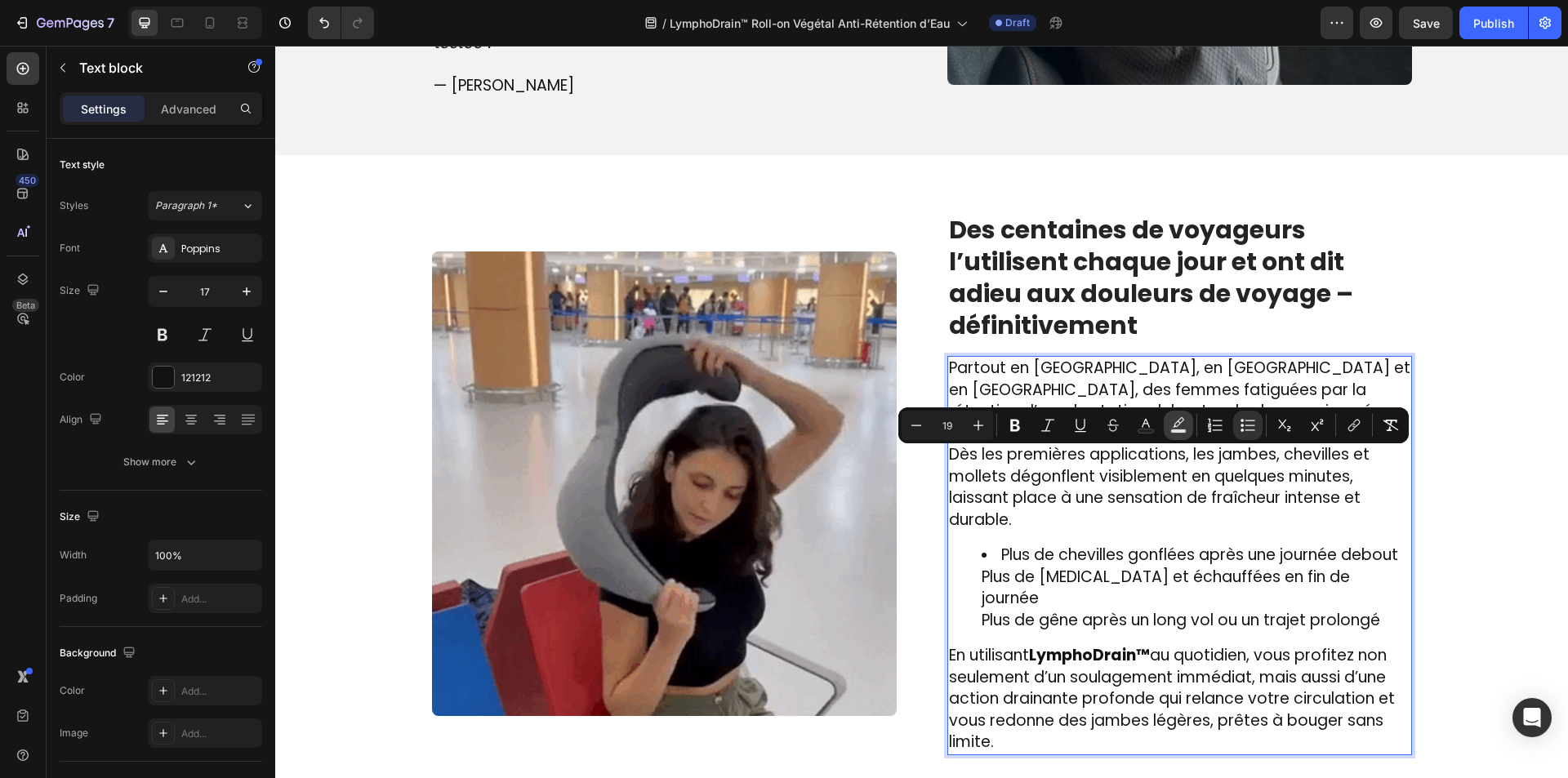
click at [1026, 423] on button "Bold" at bounding box center [1015, 425] width 29 height 29
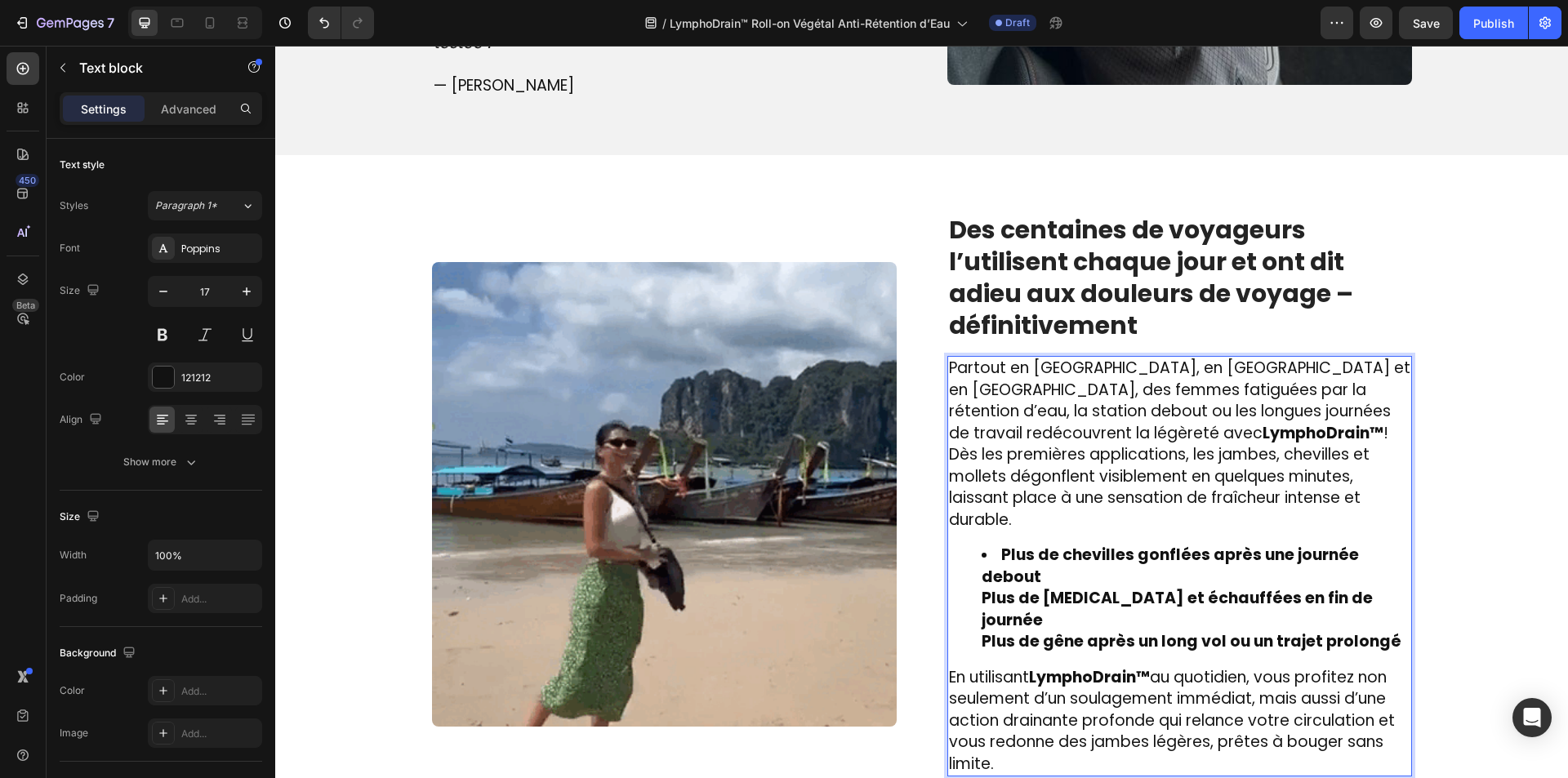
click at [955, 544] on ul "Plus de chevilles gonflées après une journée debout Plus de jambes lourdes et é…" at bounding box center [1180, 598] width 462 height 109
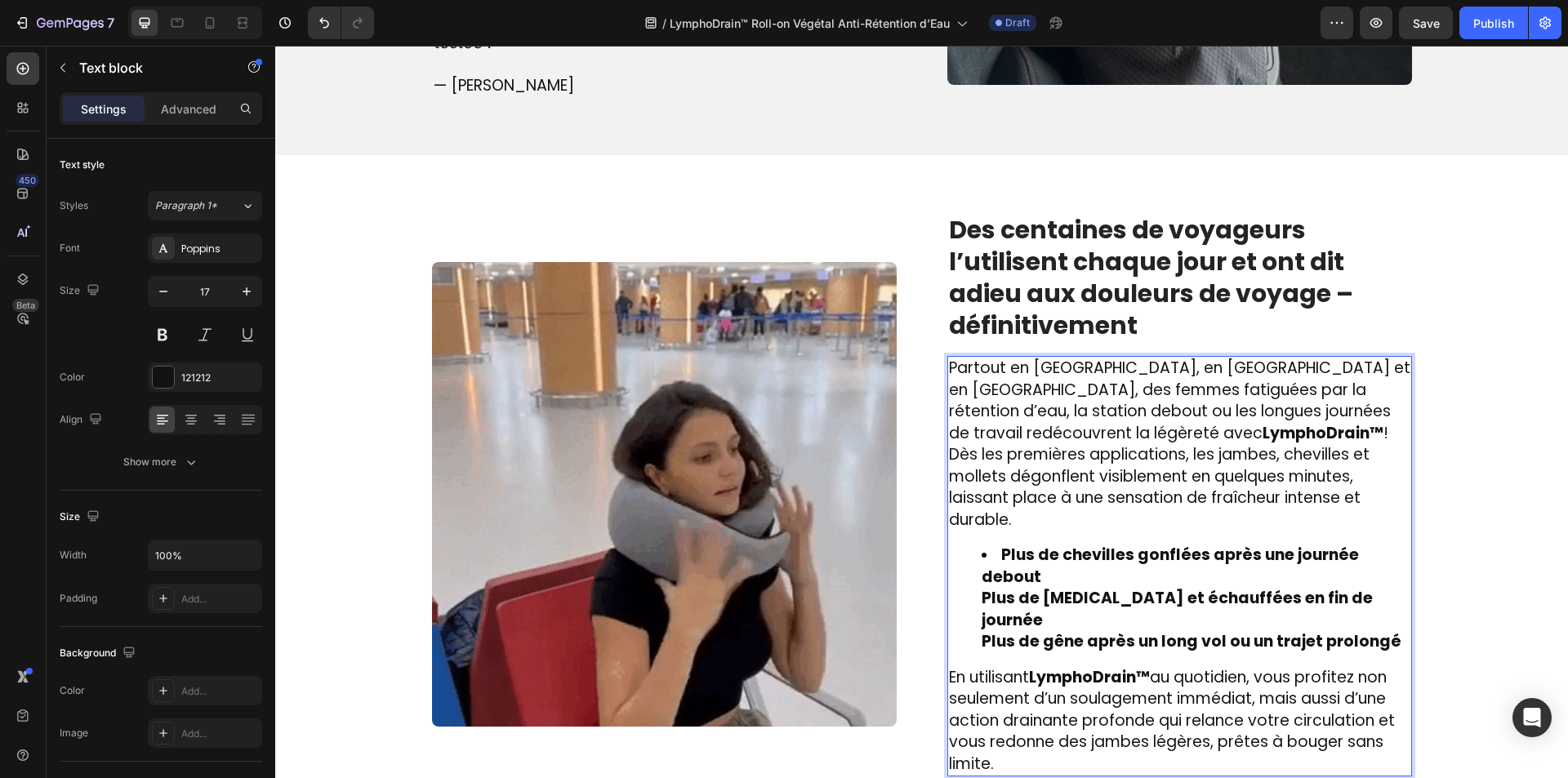
click at [981, 587] on strong "Plus de jambes lourdes et échauffées en fin de journée" at bounding box center [1177, 609] width 391 height 44
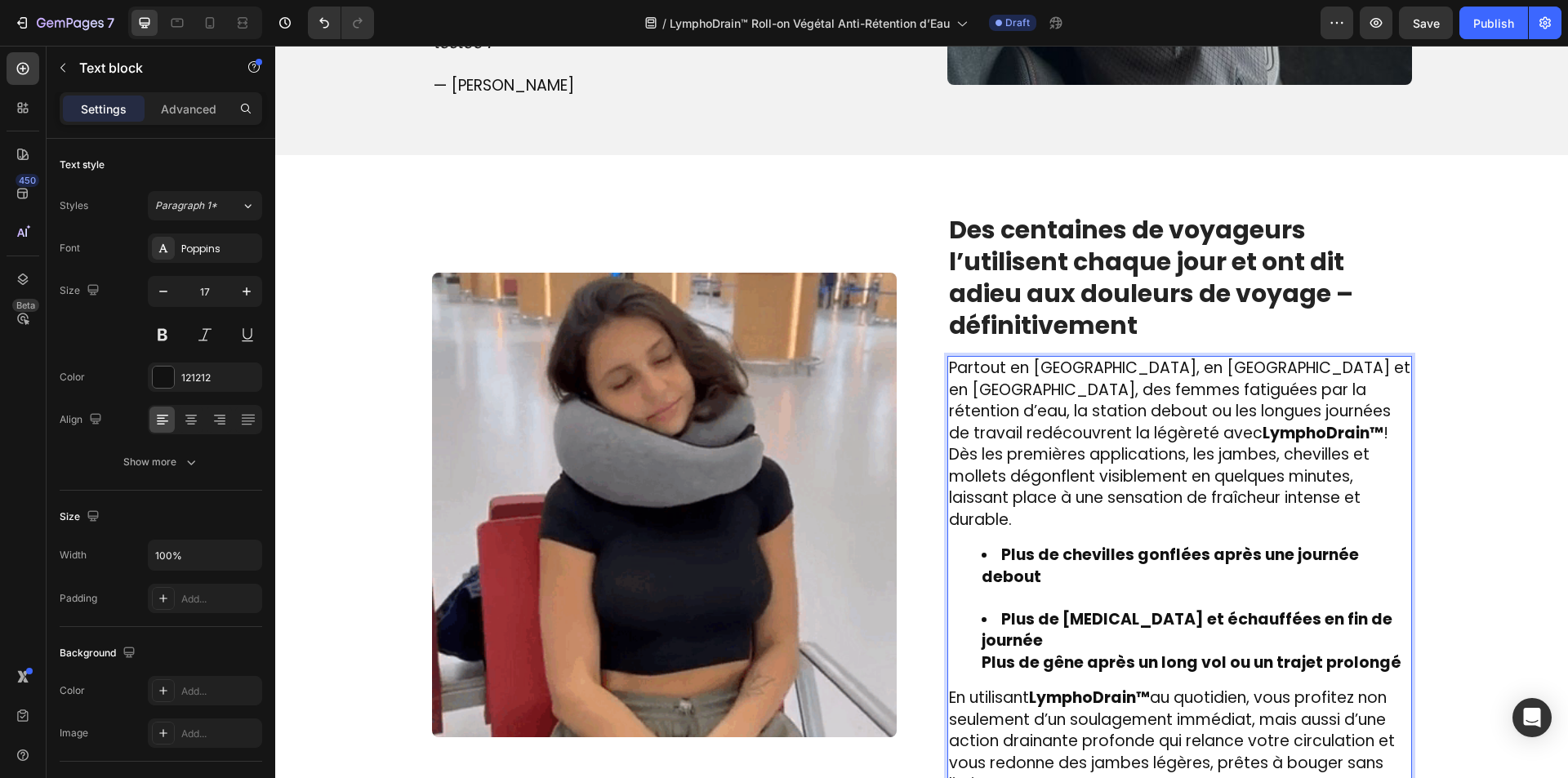
click at [963, 578] on ul "Plus de chevilles gonflées après une journée debout Plus de jambes lourdes et é…" at bounding box center [1180, 608] width 462 height 129
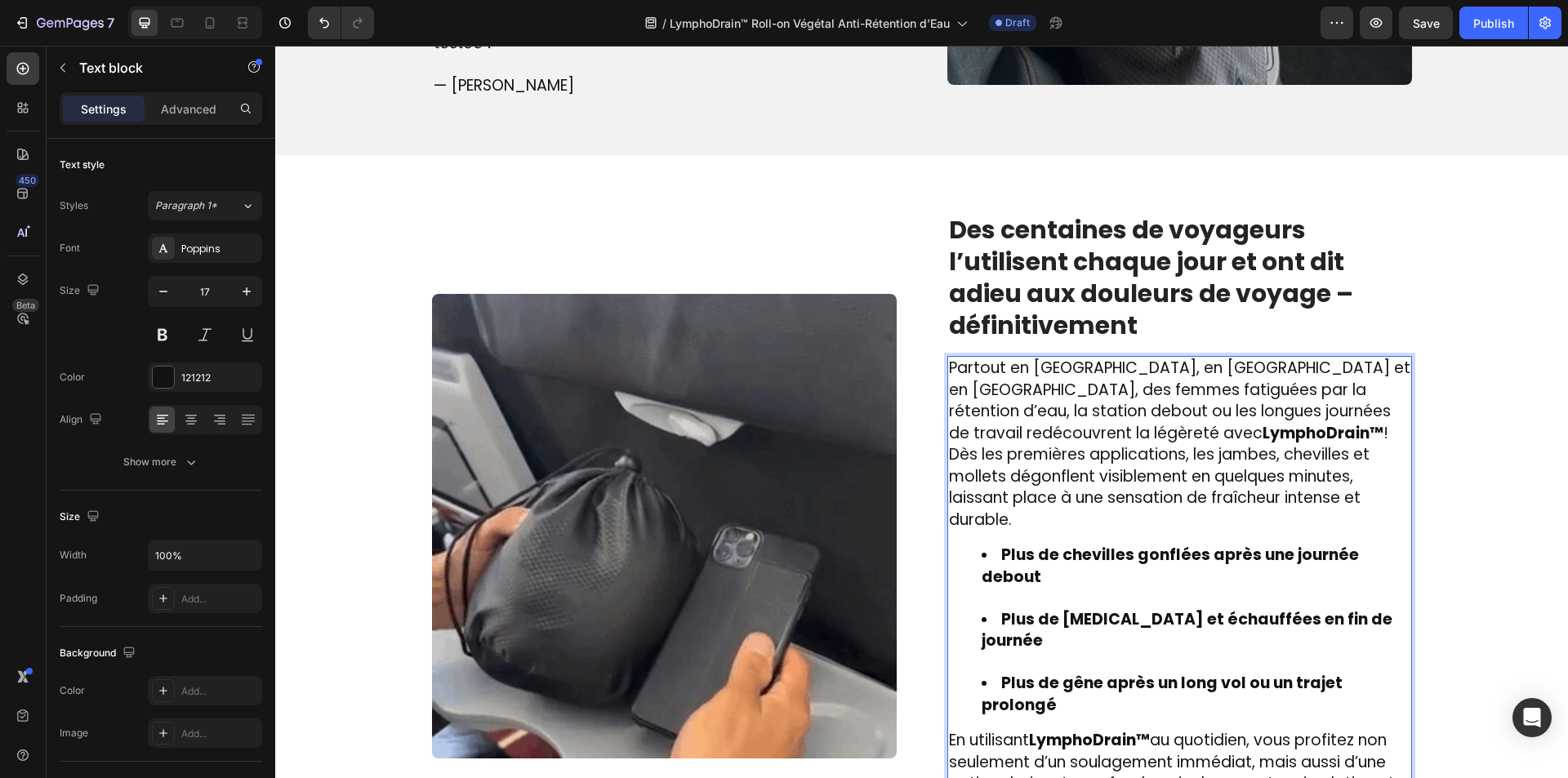
click at [1038, 609] on li "Plus de jambes lourdes et échauffées en fin de journée" at bounding box center [1196, 641] width 428 height 65
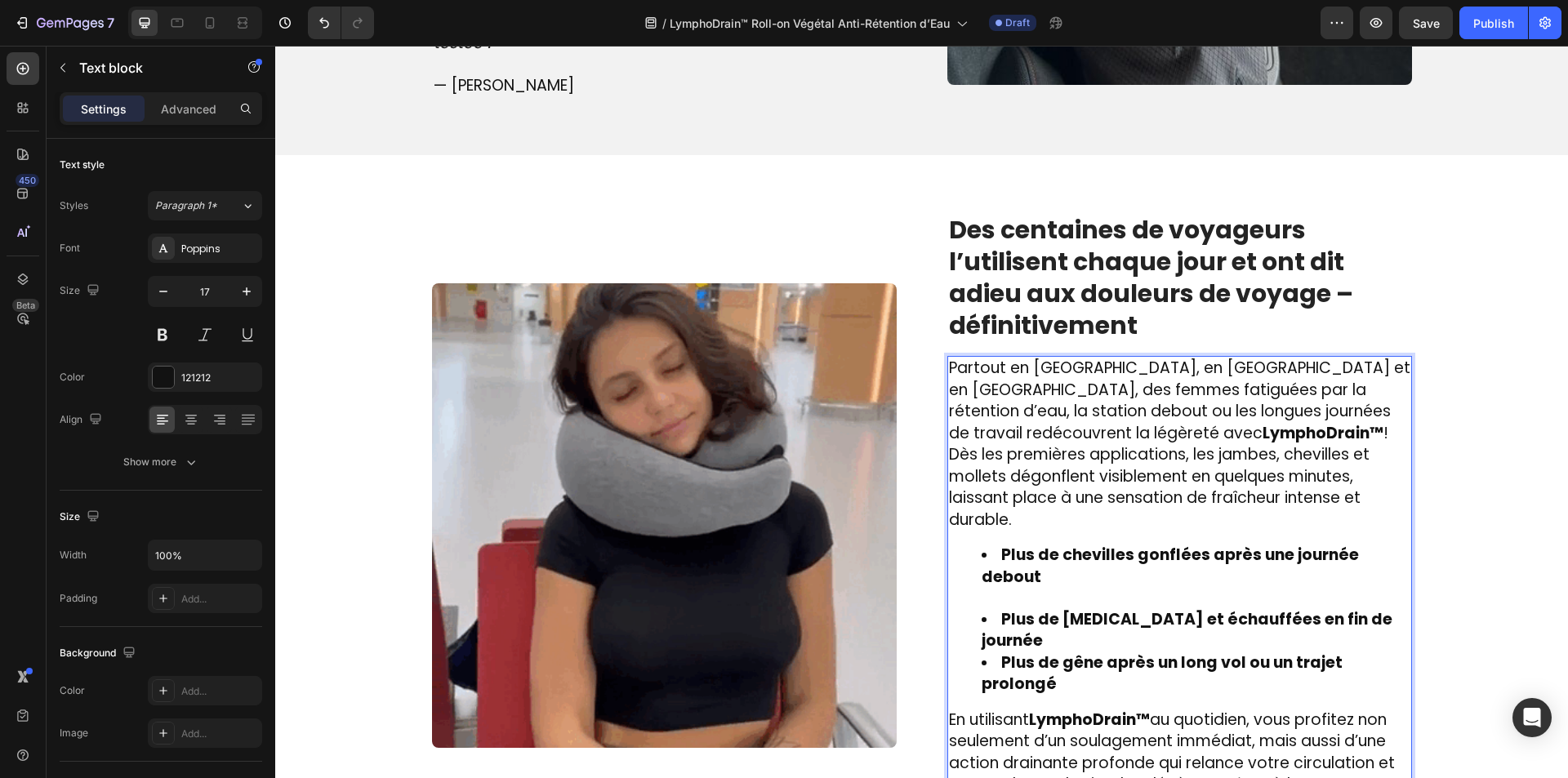
click at [1030, 544] on li "Plus de chevilles gonflées après une journée debout" at bounding box center [1196, 577] width 428 height 65
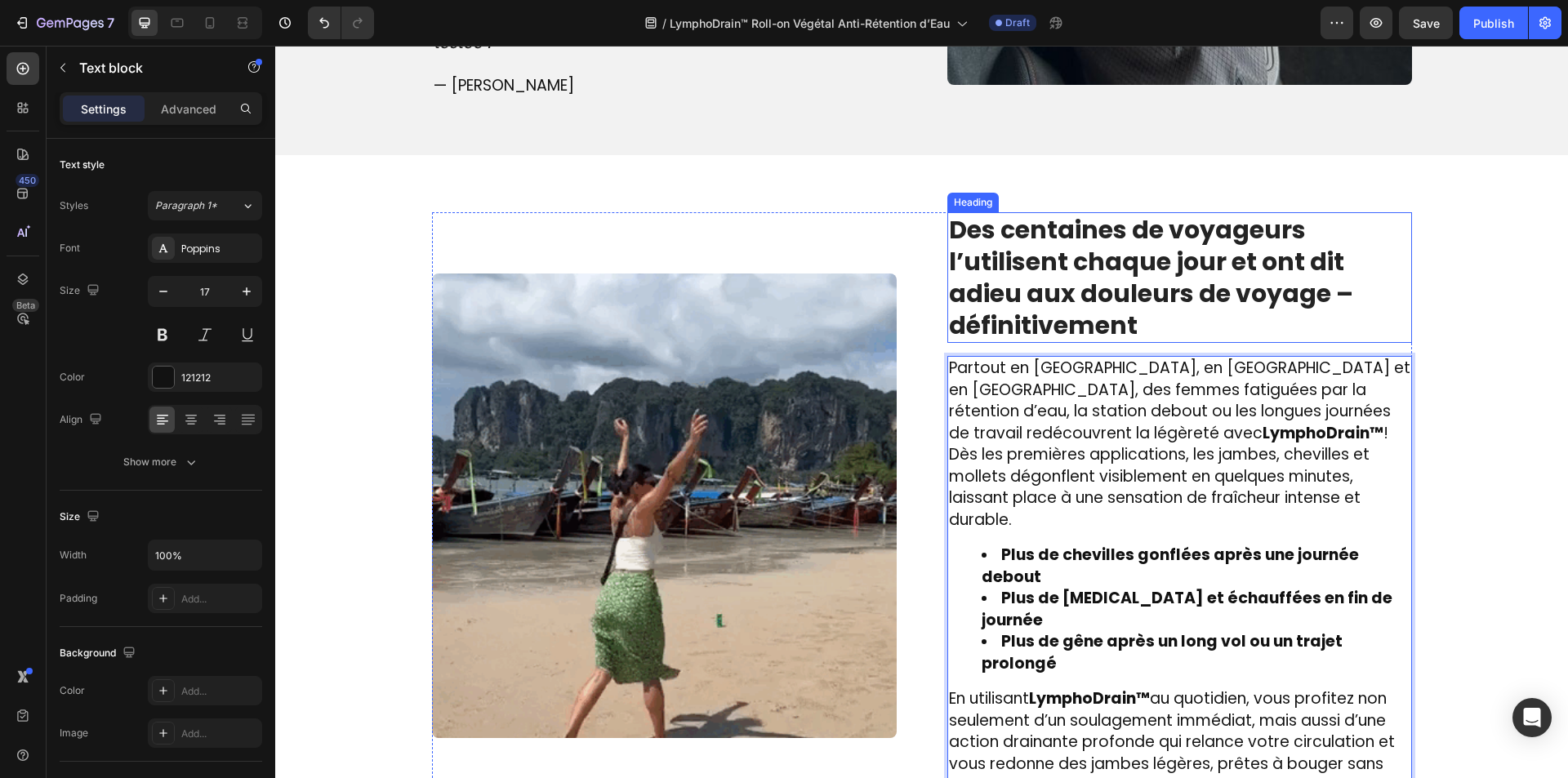
click at [1082, 236] on strong "Des centaines de voyageurs l’utilisent chaque jour et ont dit adieu aux douleur…" at bounding box center [1150, 277] width 404 height 131
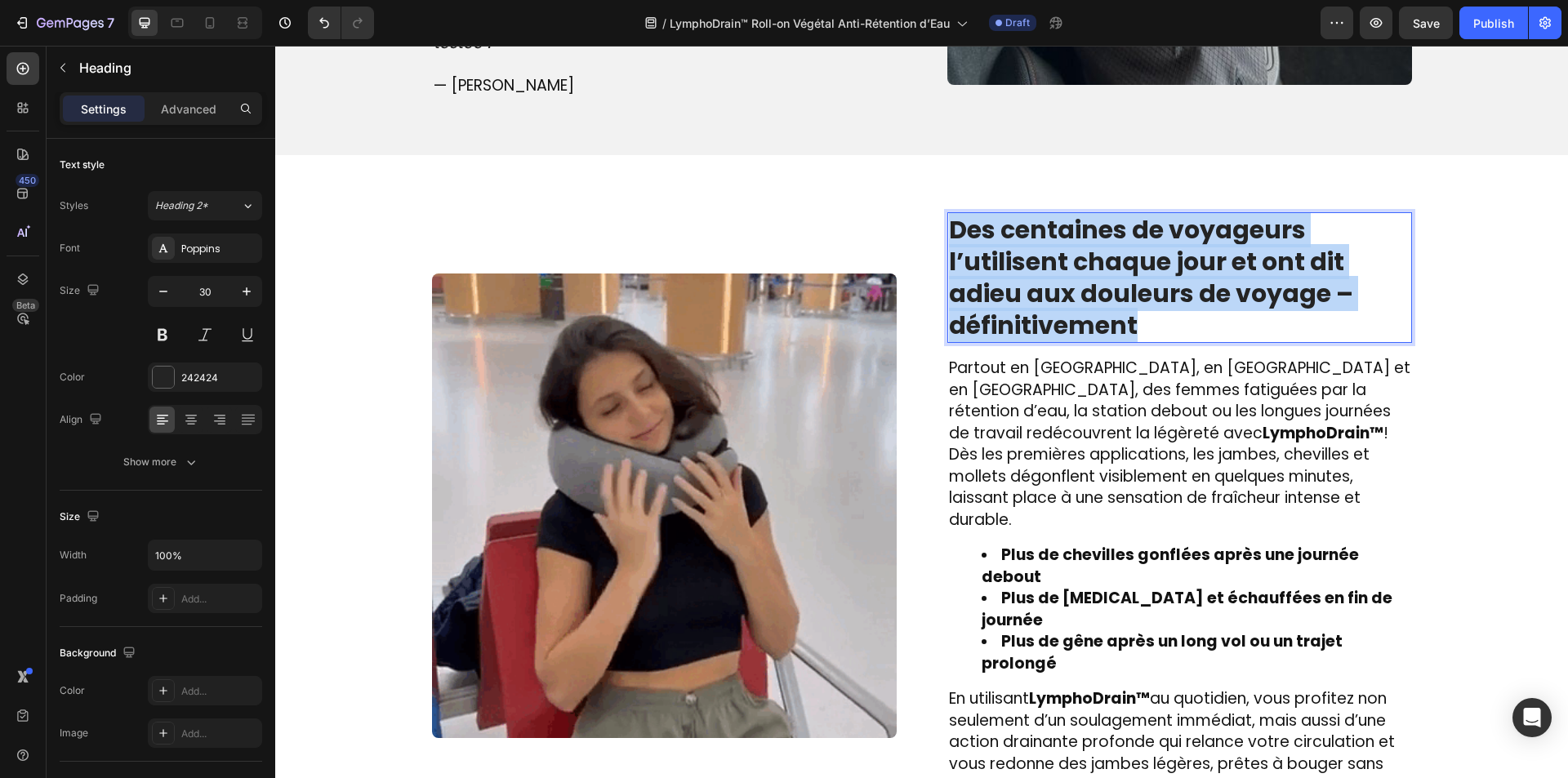
click at [1082, 236] on strong "Des centaines de voyageurs l’utilisent chaque jour et ont dit adieu aux douleur…" at bounding box center [1150, 277] width 404 height 131
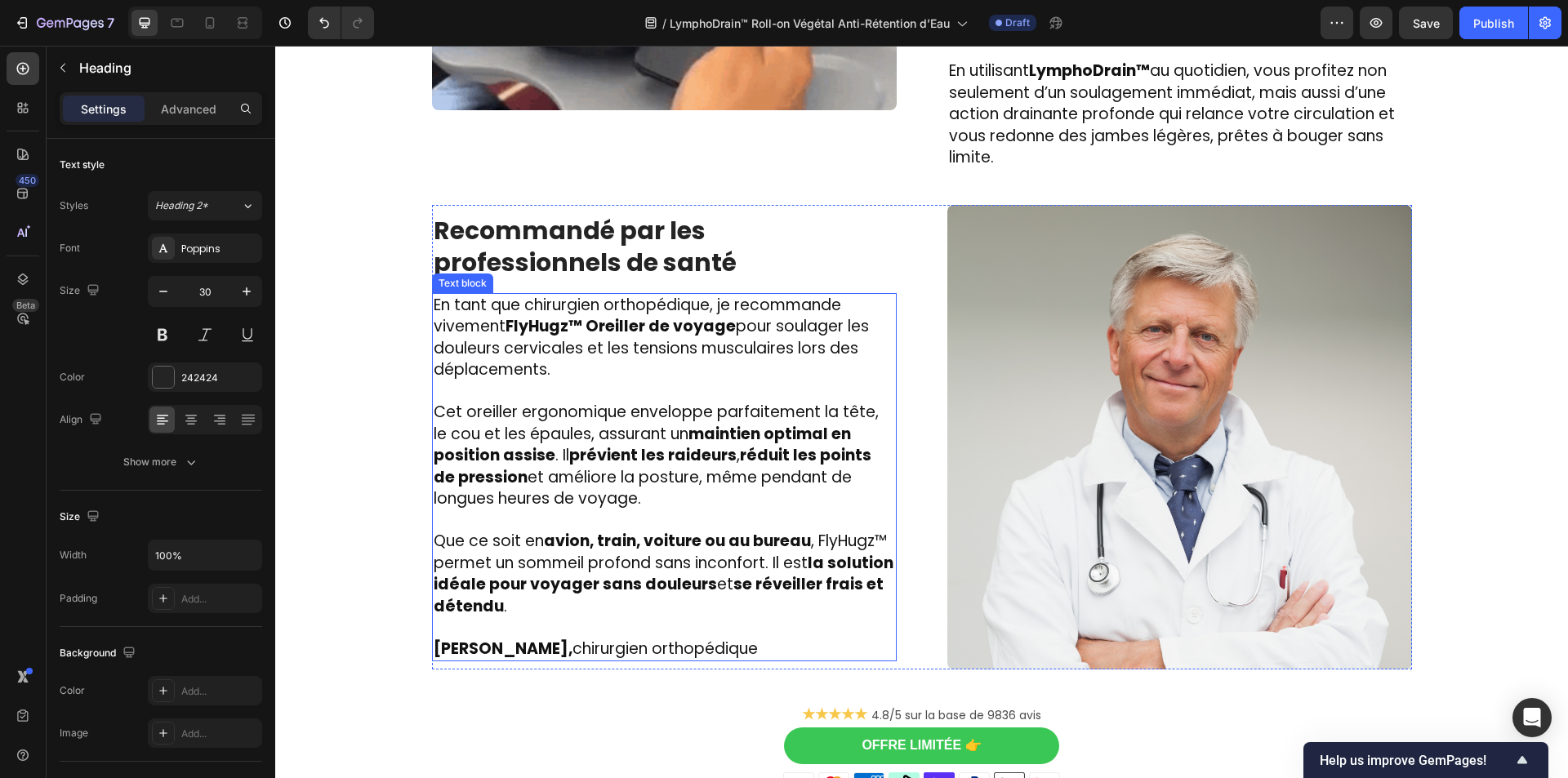
scroll to position [2795, 0]
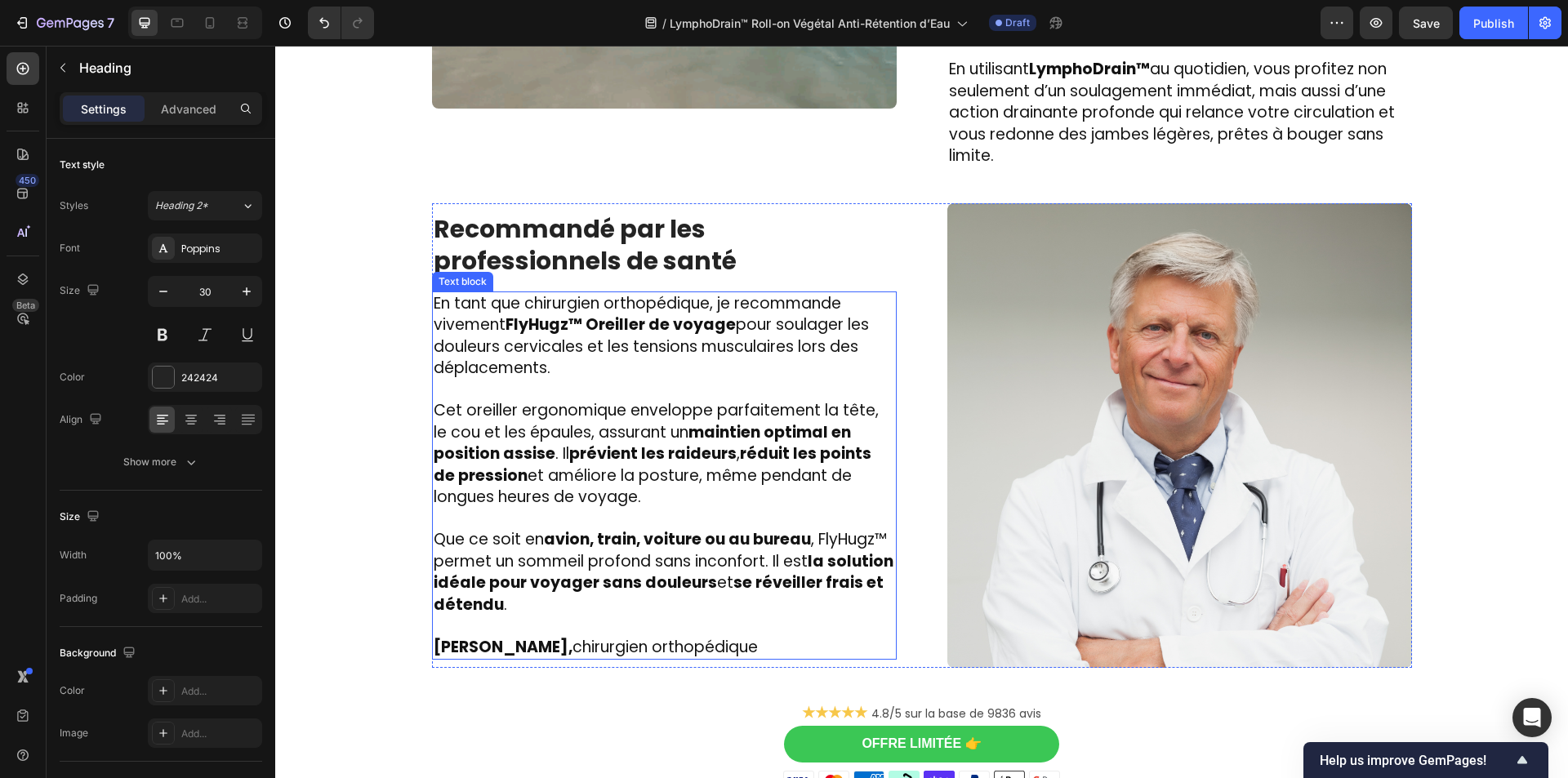
click at [592, 251] on h2 "Recommandé par les professionnels de santé" at bounding box center [664, 245] width 465 height 67
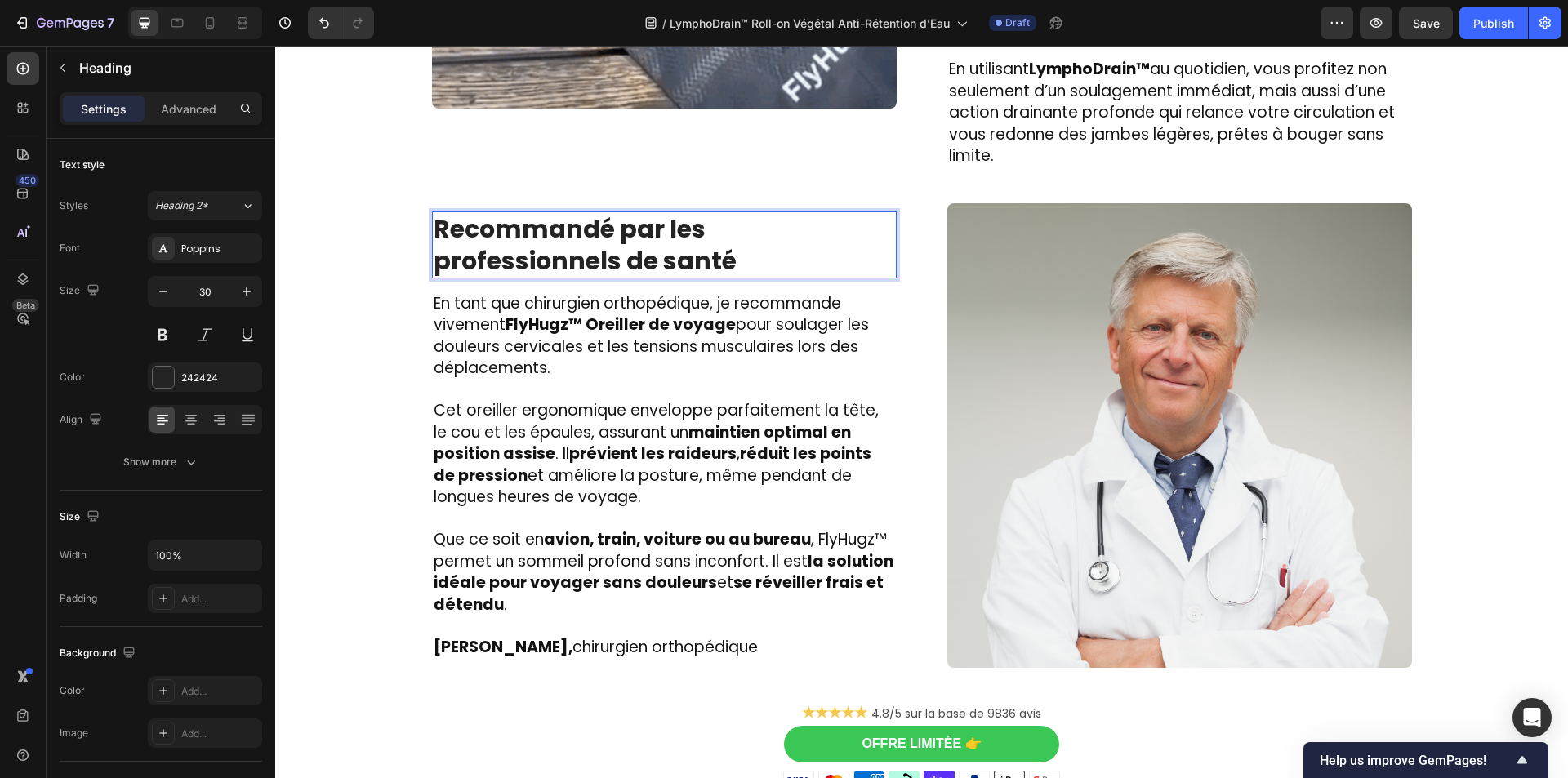
click at [592, 251] on h2 "Recommandé par les professionnels de santé" at bounding box center [664, 245] width 465 height 67
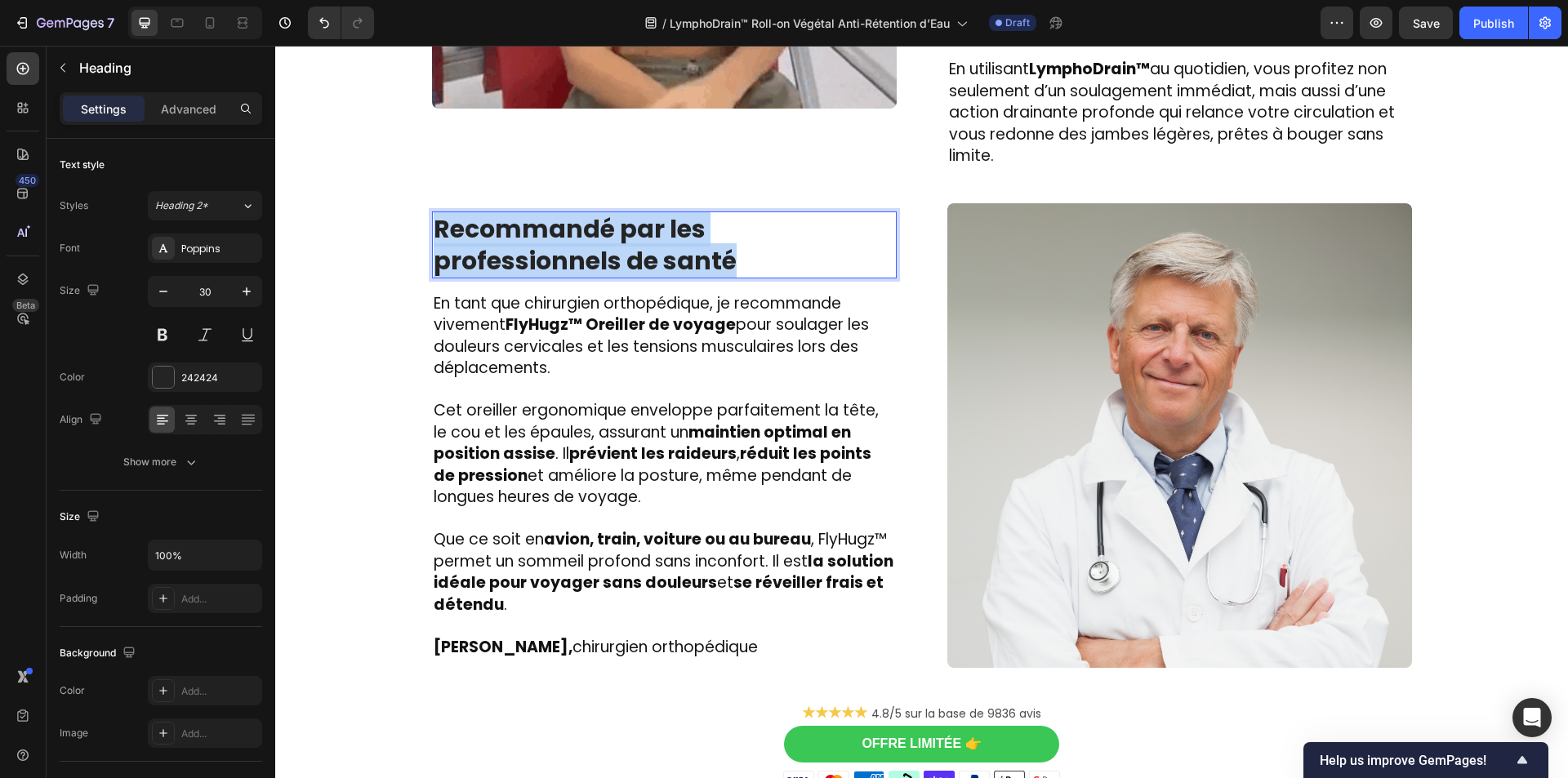
click at [592, 251] on p "Recommandé par les professionnels de santé" at bounding box center [664, 245] width 462 height 64
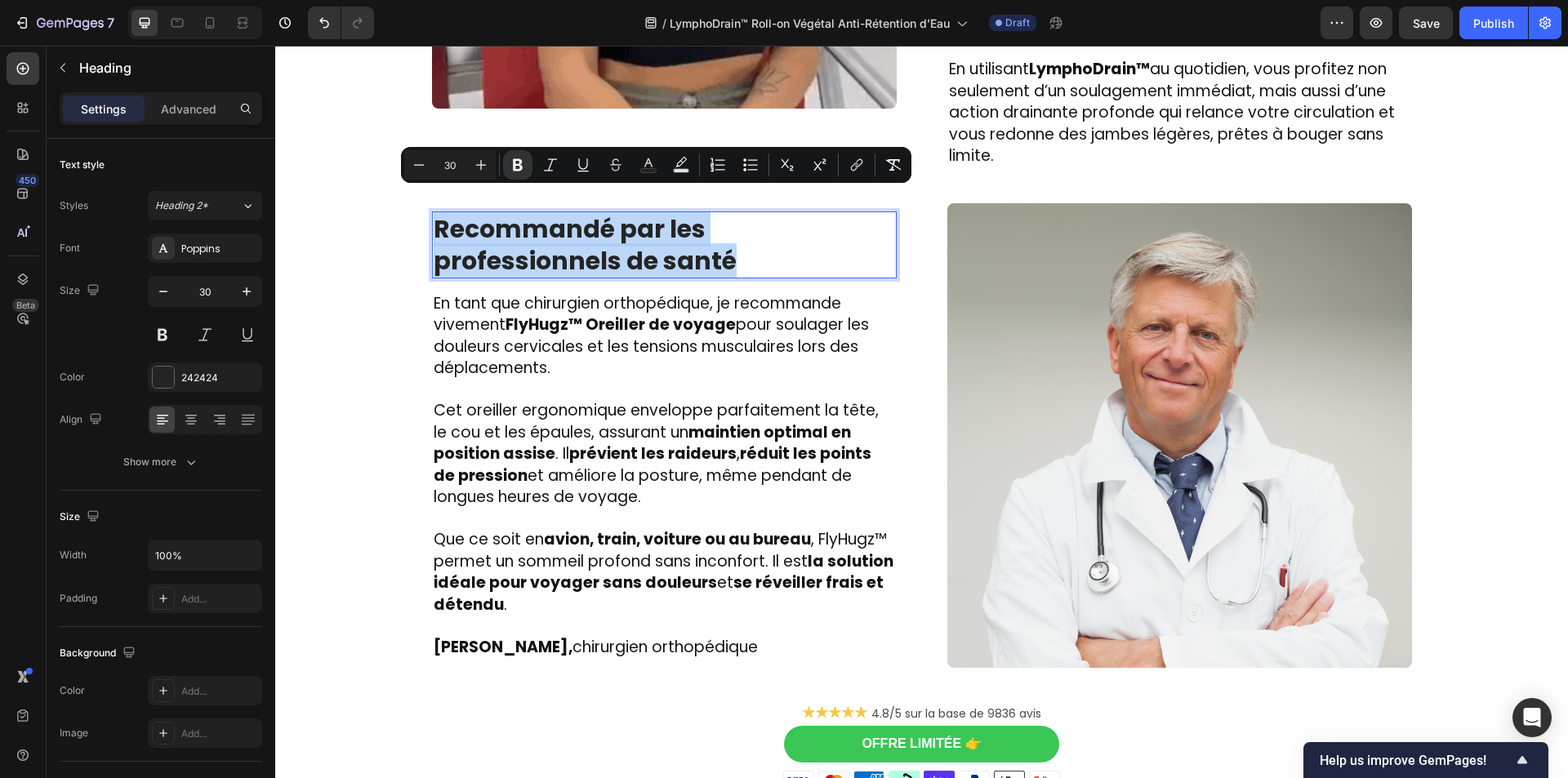
copy strong "Recommandé par les professionnels de santé"
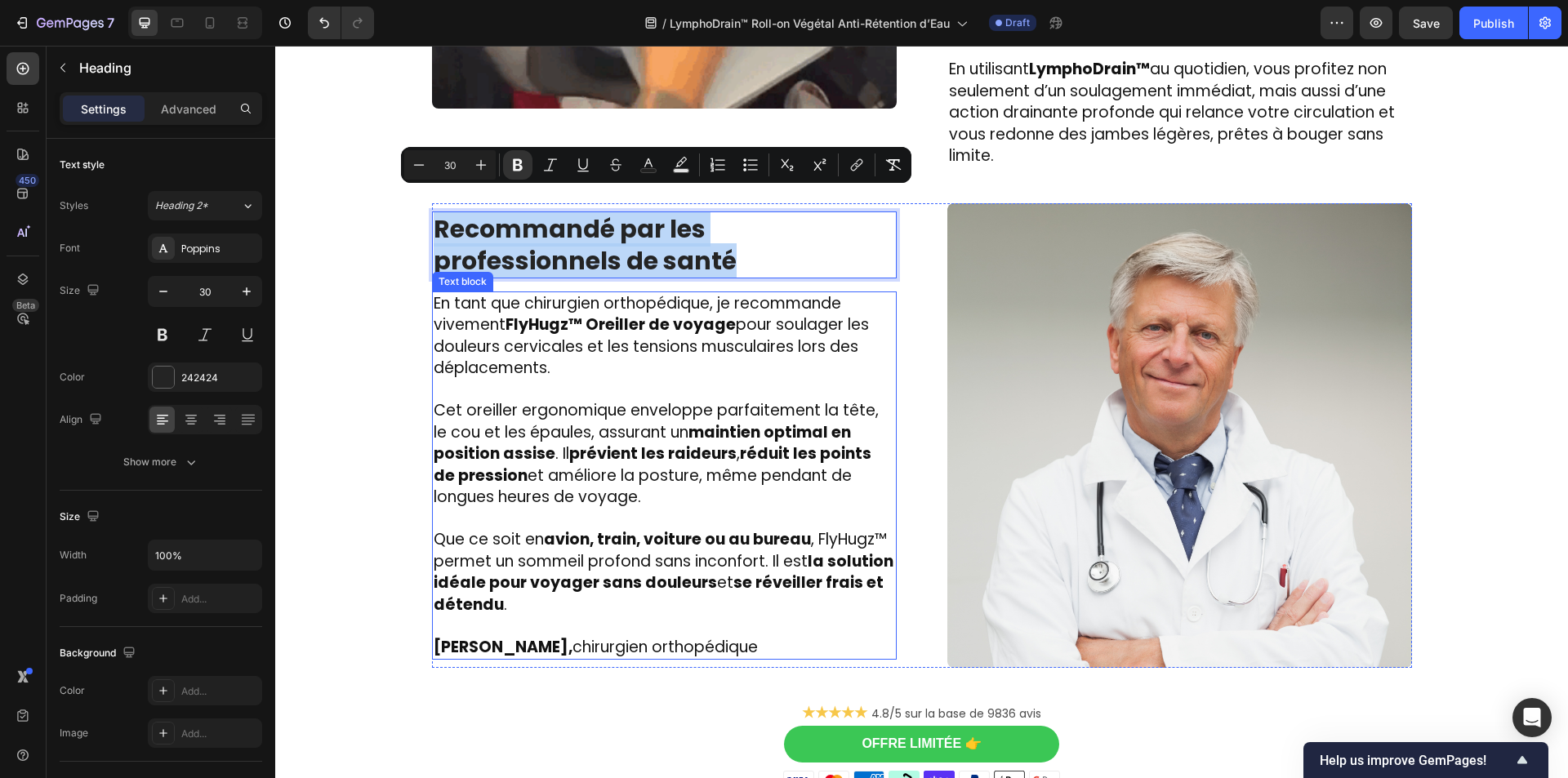
click at [562, 478] on span "Cet oreiller ergonomique enveloppe parfaitement la tête, le cou et les épaules,…" at bounding box center [655, 453] width 445 height 109
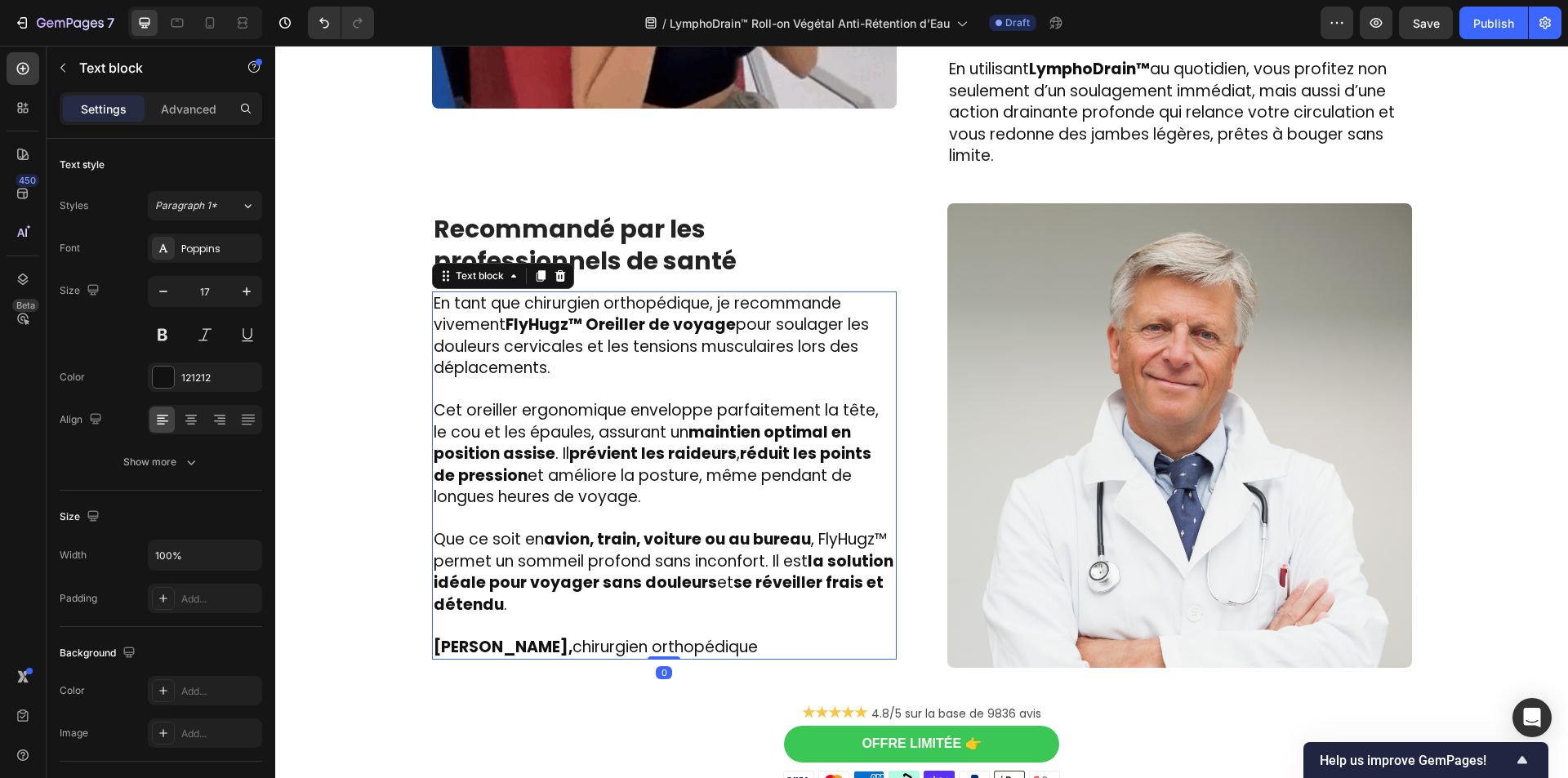
click at [560, 477] on span "Cet oreiller ergonomique enveloppe parfaitement la tête, le cou et les épaules,…" at bounding box center [655, 453] width 445 height 109
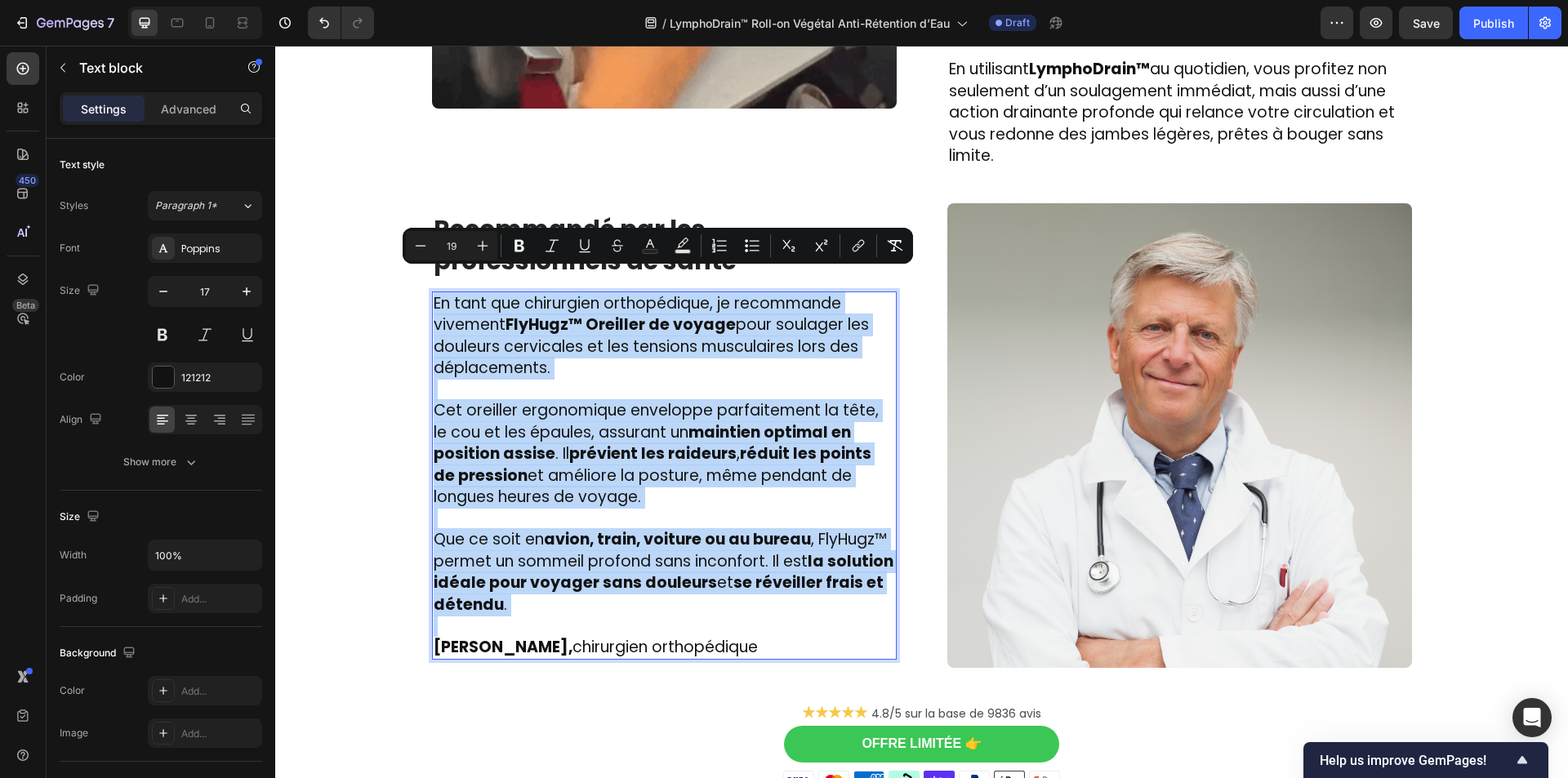
copy div "En tant que chirurgien orthopédique, je recommande vivement FlyHugz™ Oreiller d…"
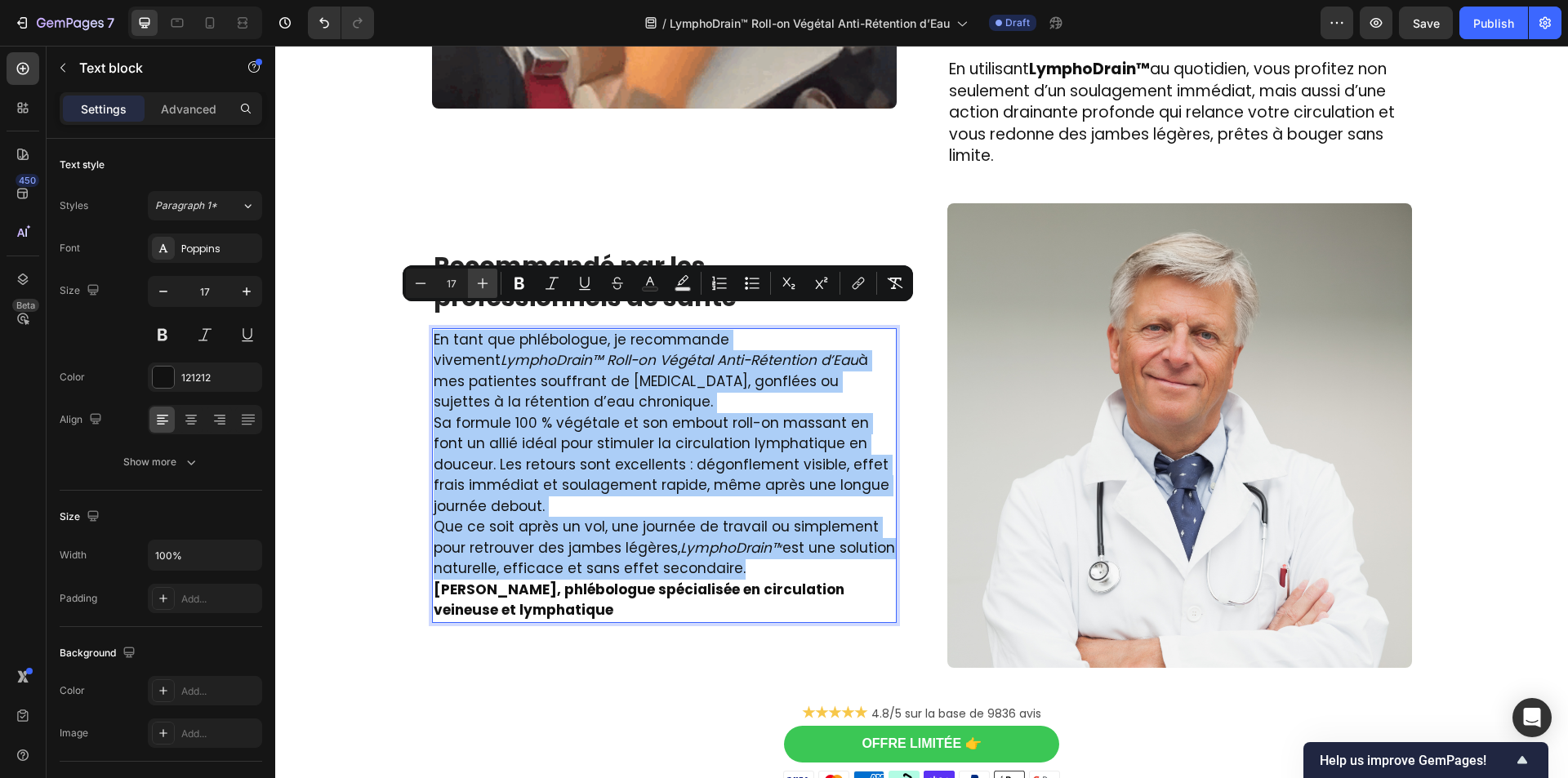
click at [477, 285] on icon "Editor contextual toolbar" at bounding box center [482, 283] width 17 height 17
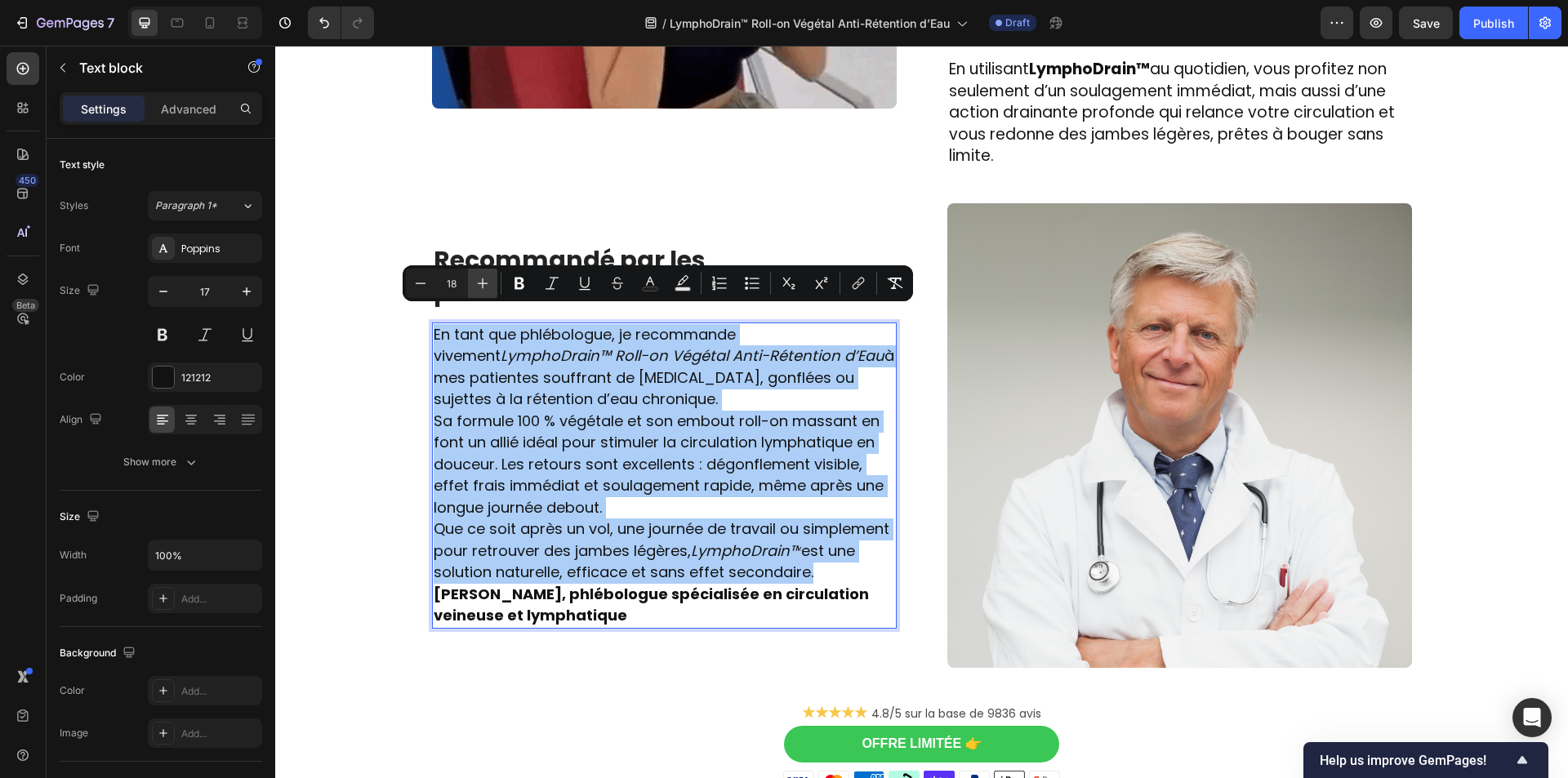
drag, startPoint x: 477, startPoint y: 285, endPoint x: 222, endPoint y: 280, distance: 255.0
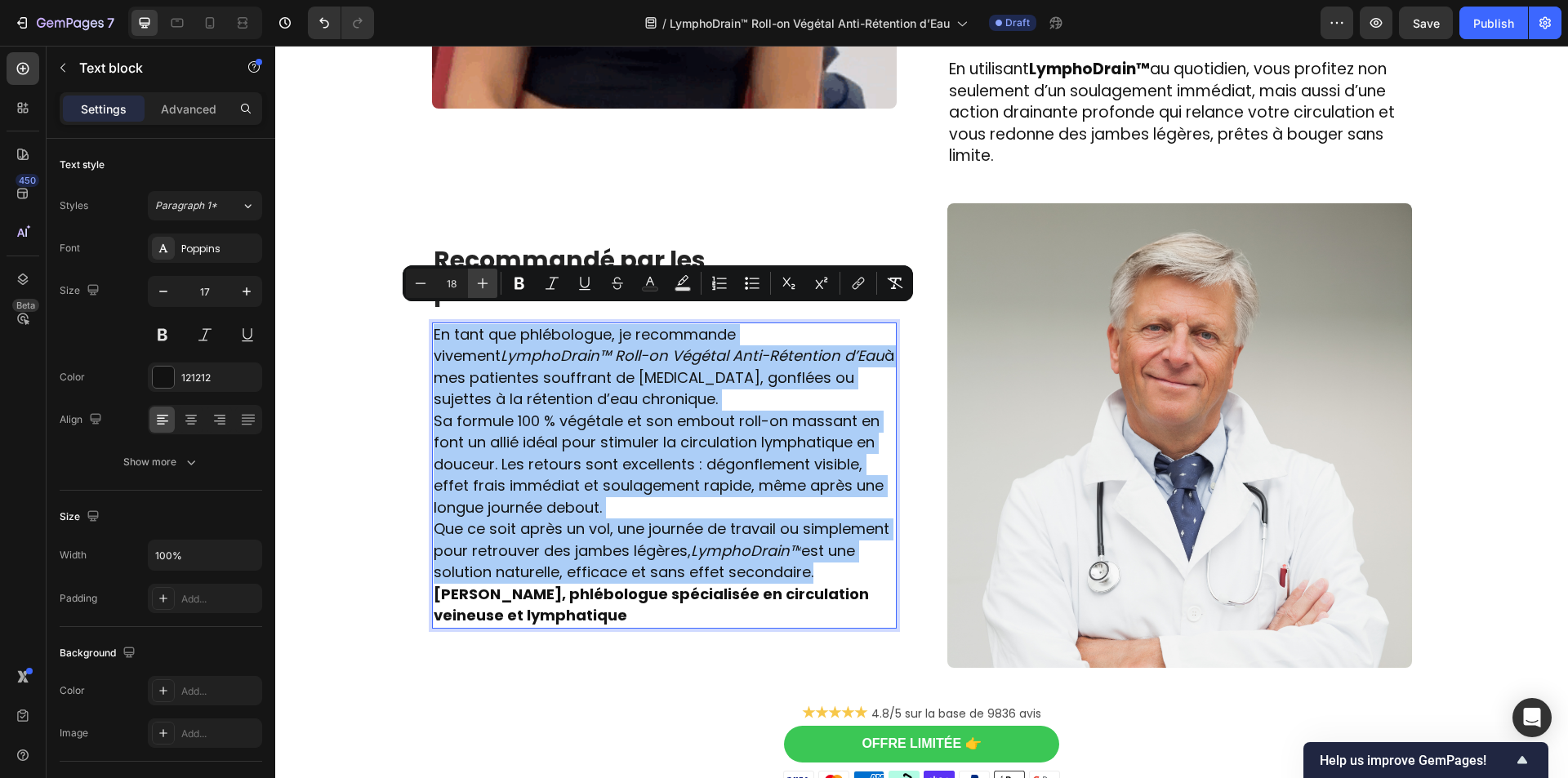
click at [477, 285] on icon "Editor contextual toolbar" at bounding box center [482, 283] width 17 height 17
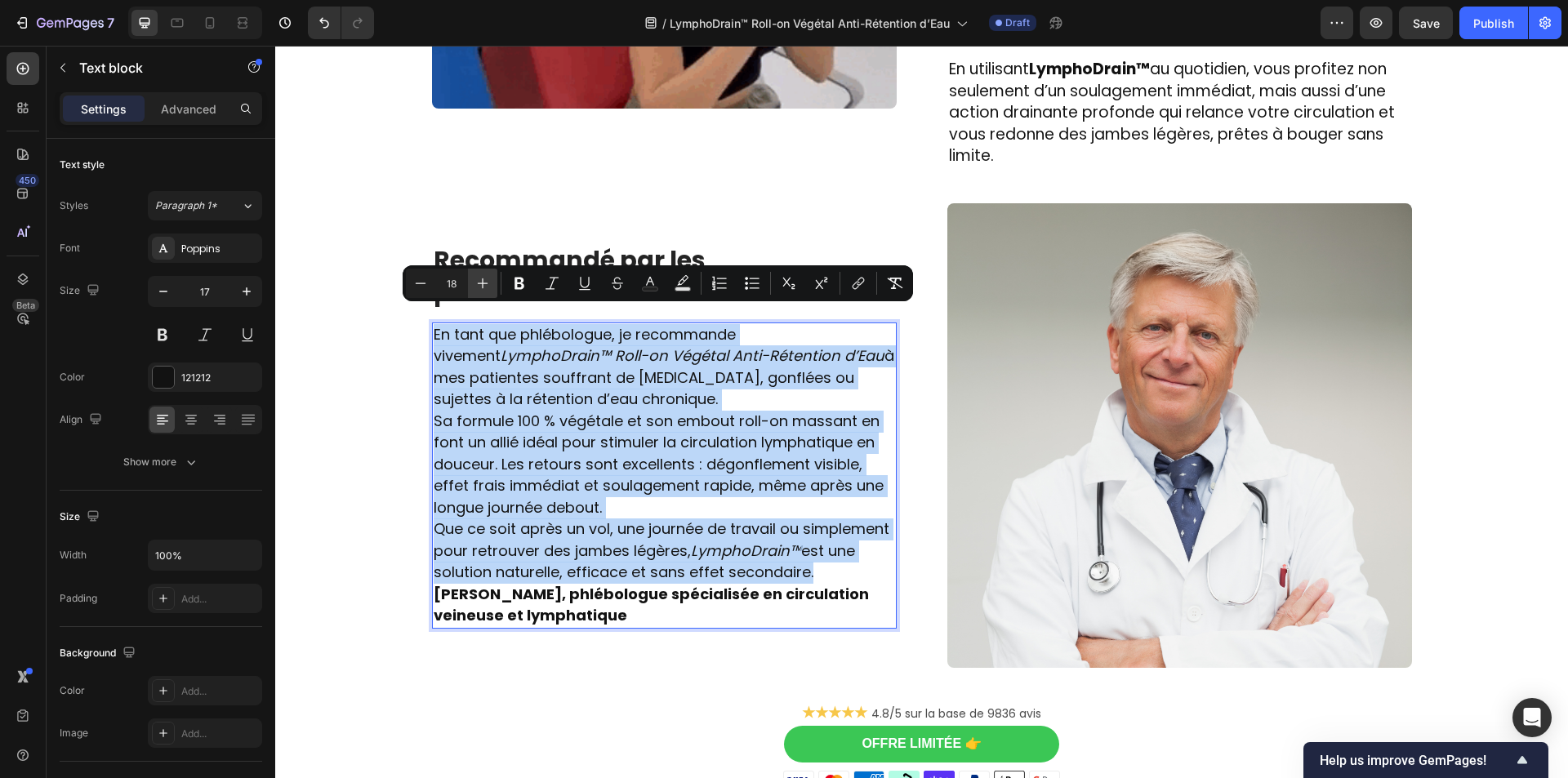
type input "19"
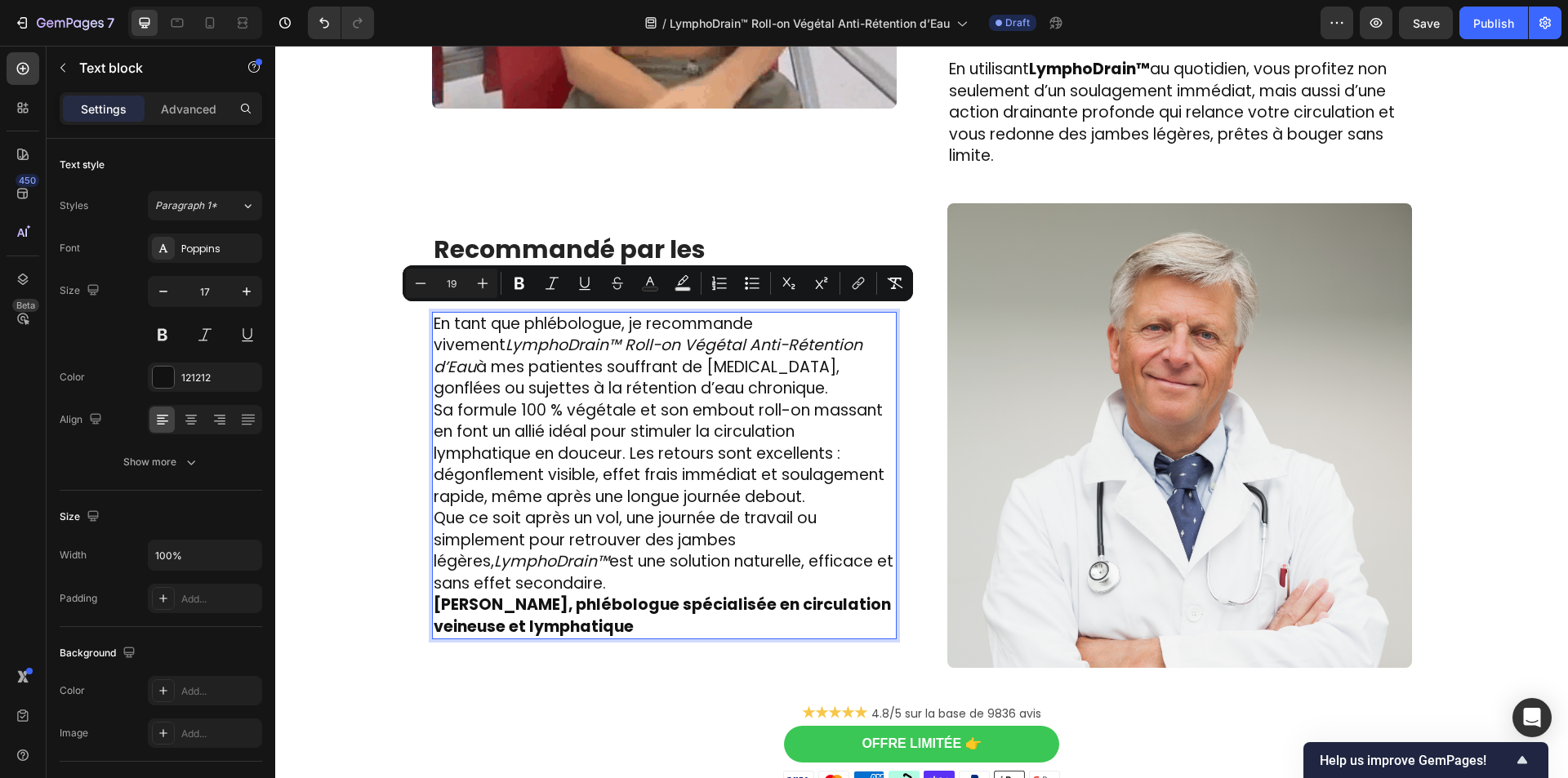
click at [729, 564] on p "Que ce soit après un vol, une journée de travail ou simplement pour retrouver d…" at bounding box center [664, 551] width 462 height 86
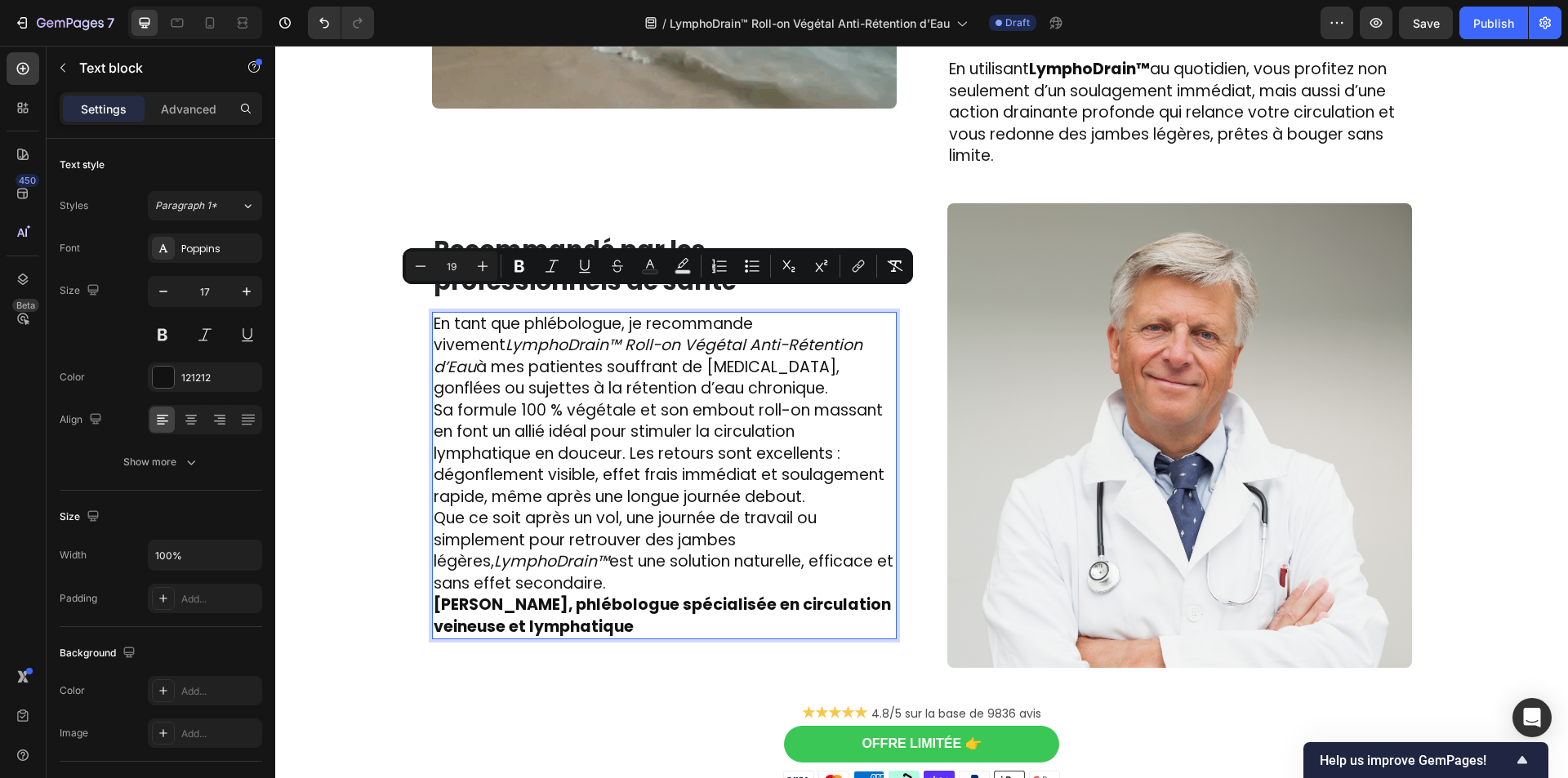
click at [763, 564] on p "Que ce soit après un vol, une journée de travail ou simplement pour retrouver d…" at bounding box center [664, 551] width 462 height 86
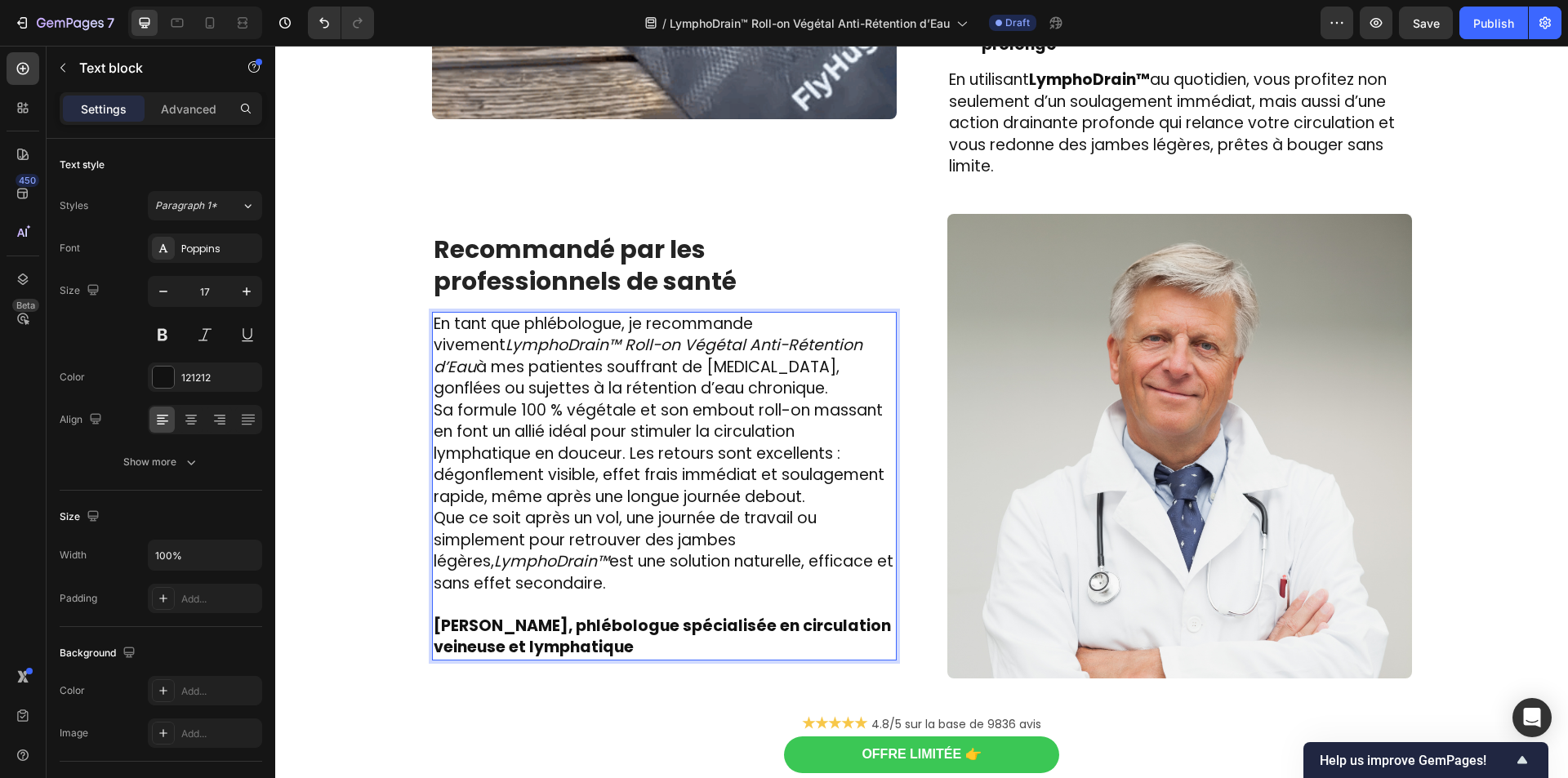
click at [813, 468] on p "Sa formule 100 % végétale et son embout roll-on massant en font un allié idéal …" at bounding box center [664, 454] width 462 height 109
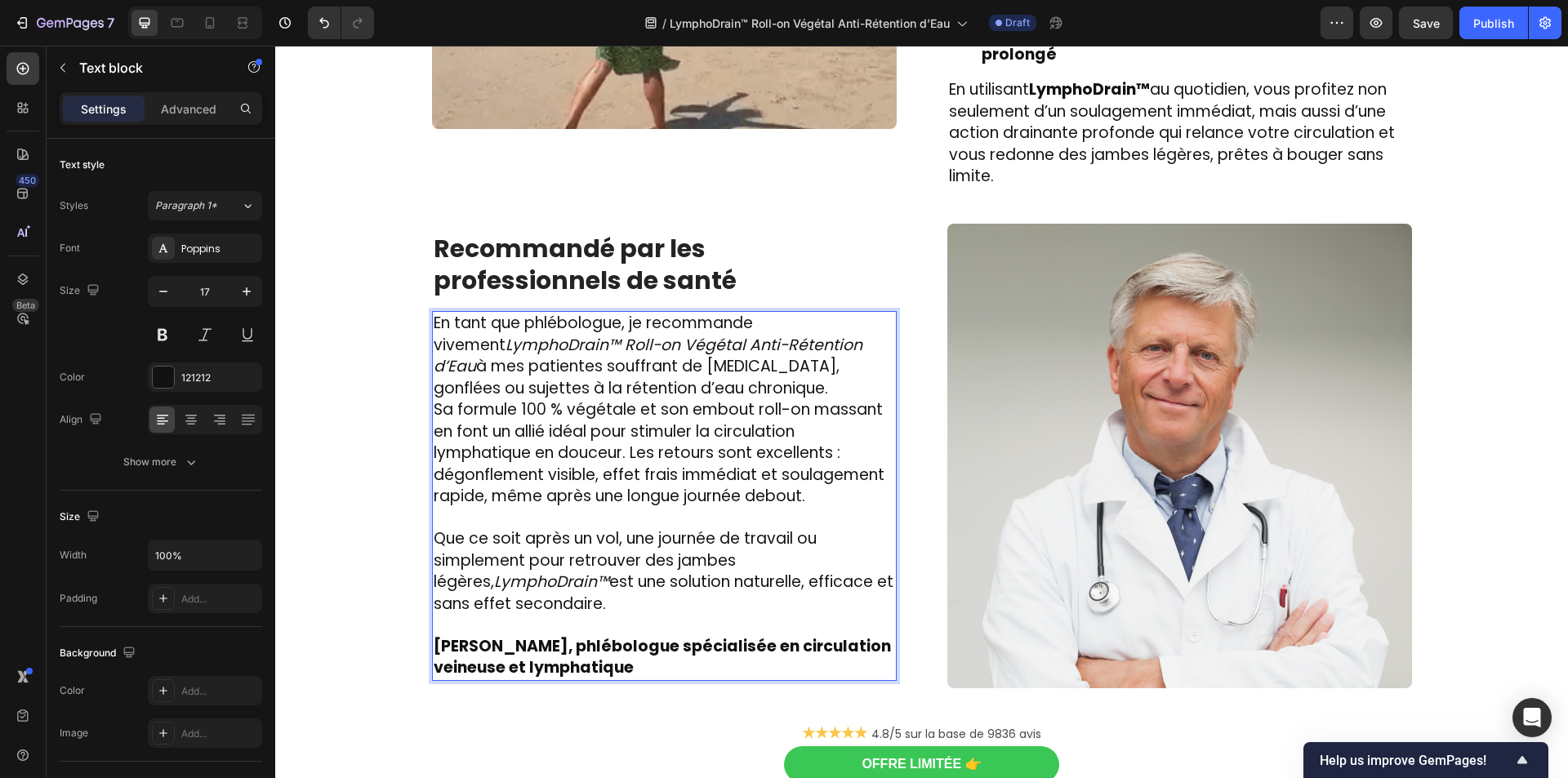
click at [719, 364] on p "En tant que phlébologue, je recommande vivement LymphoDrain™ Roll-on Végétal An…" at bounding box center [664, 356] width 462 height 86
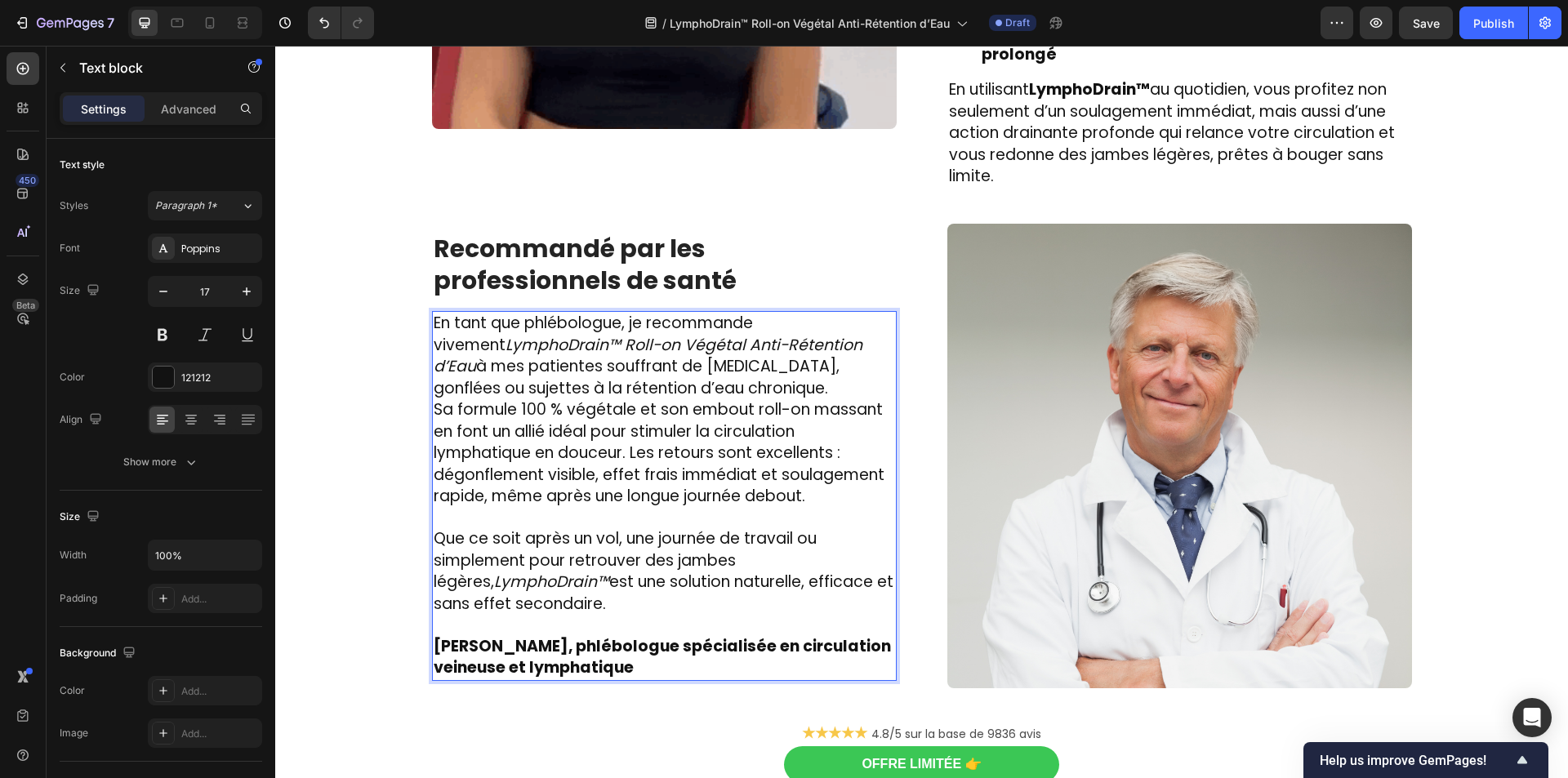
scroll to position [2766, 0]
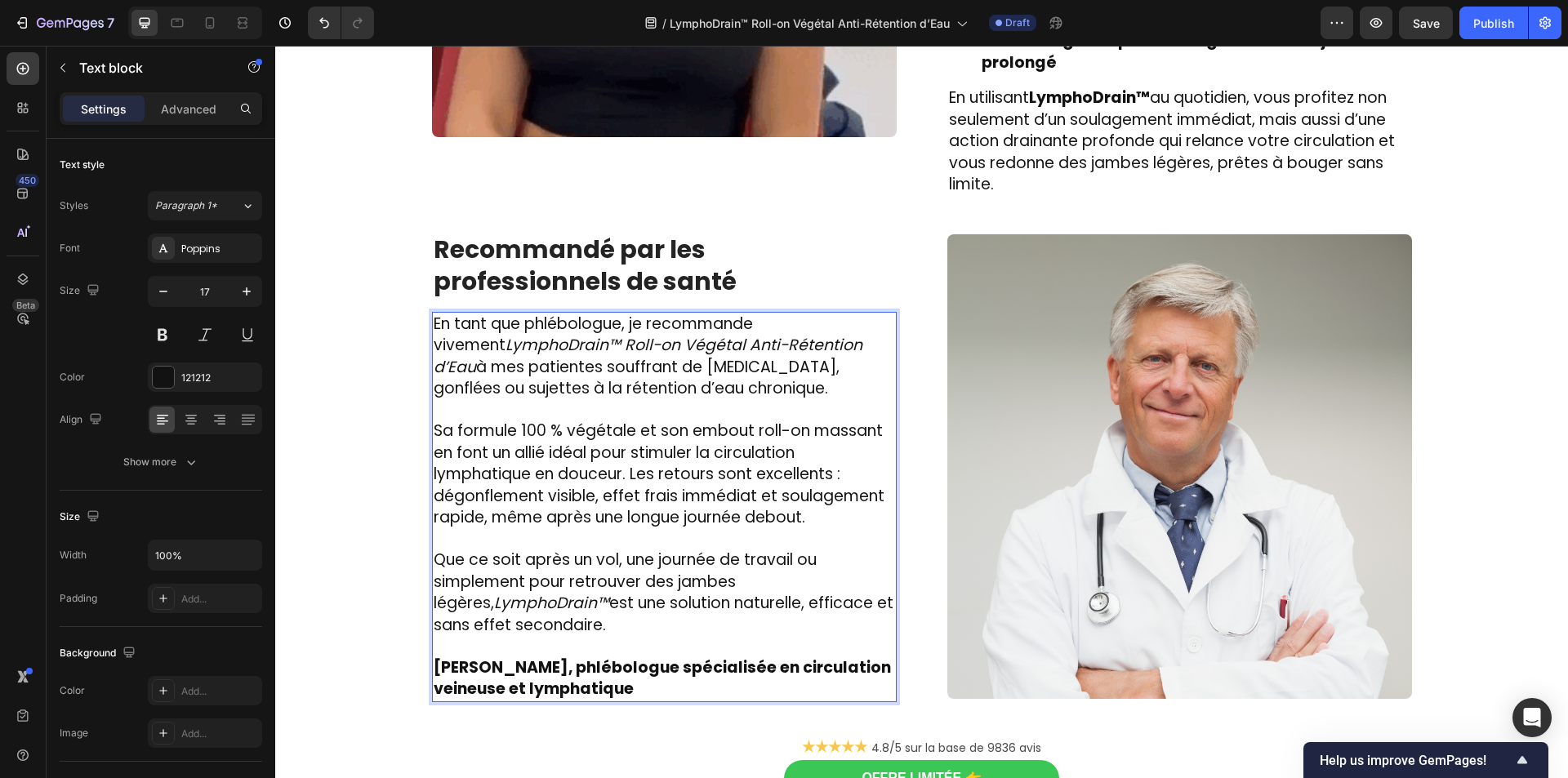
click at [564, 656] on strong "Dr. Émilie Vernet, phlébologue spécialisée en circulation veineuse et lymphatiq…" at bounding box center [662, 678] width 458 height 44
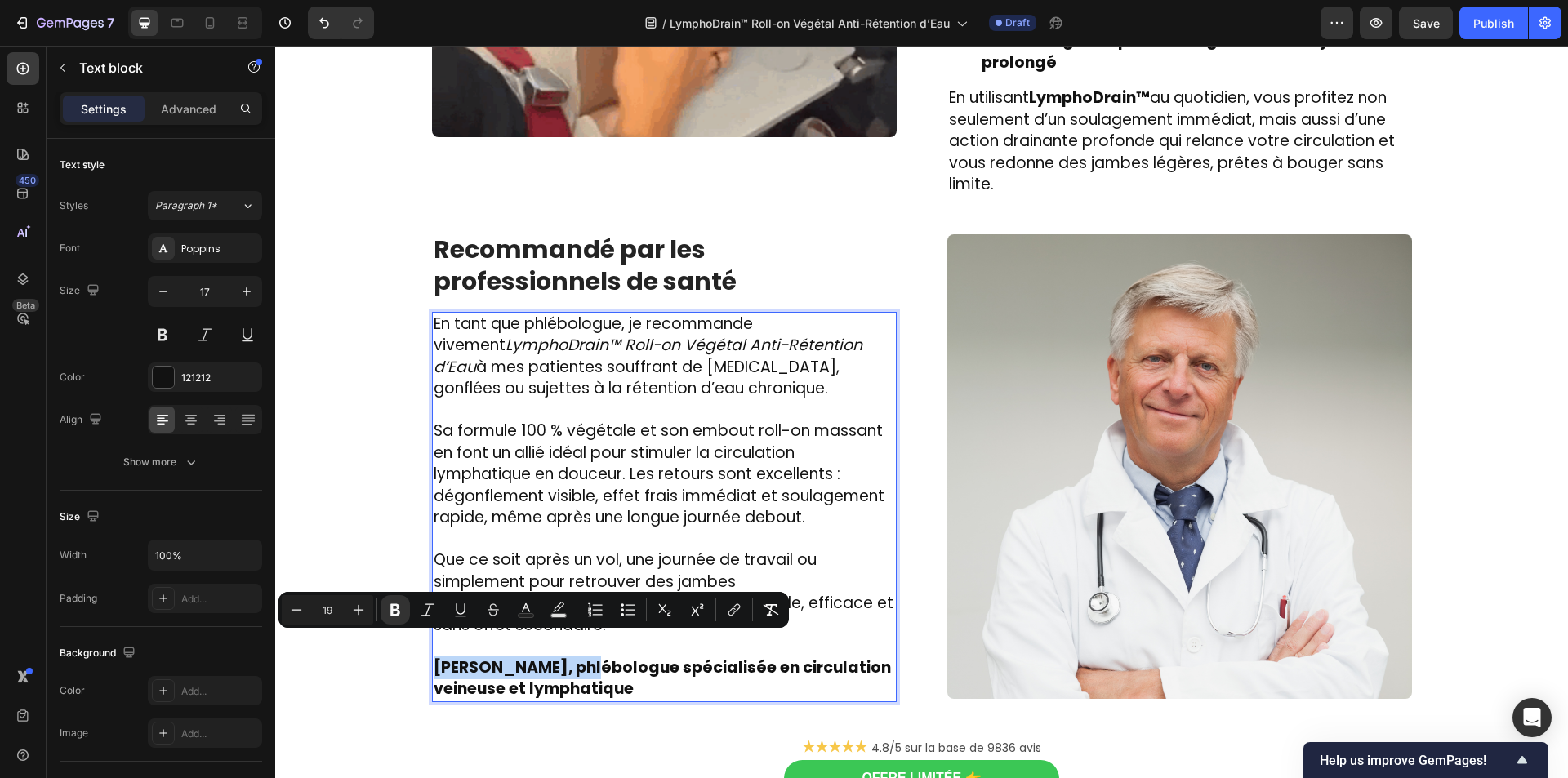
drag, startPoint x: 561, startPoint y: 647, endPoint x: 425, endPoint y: 639, distance: 136.2
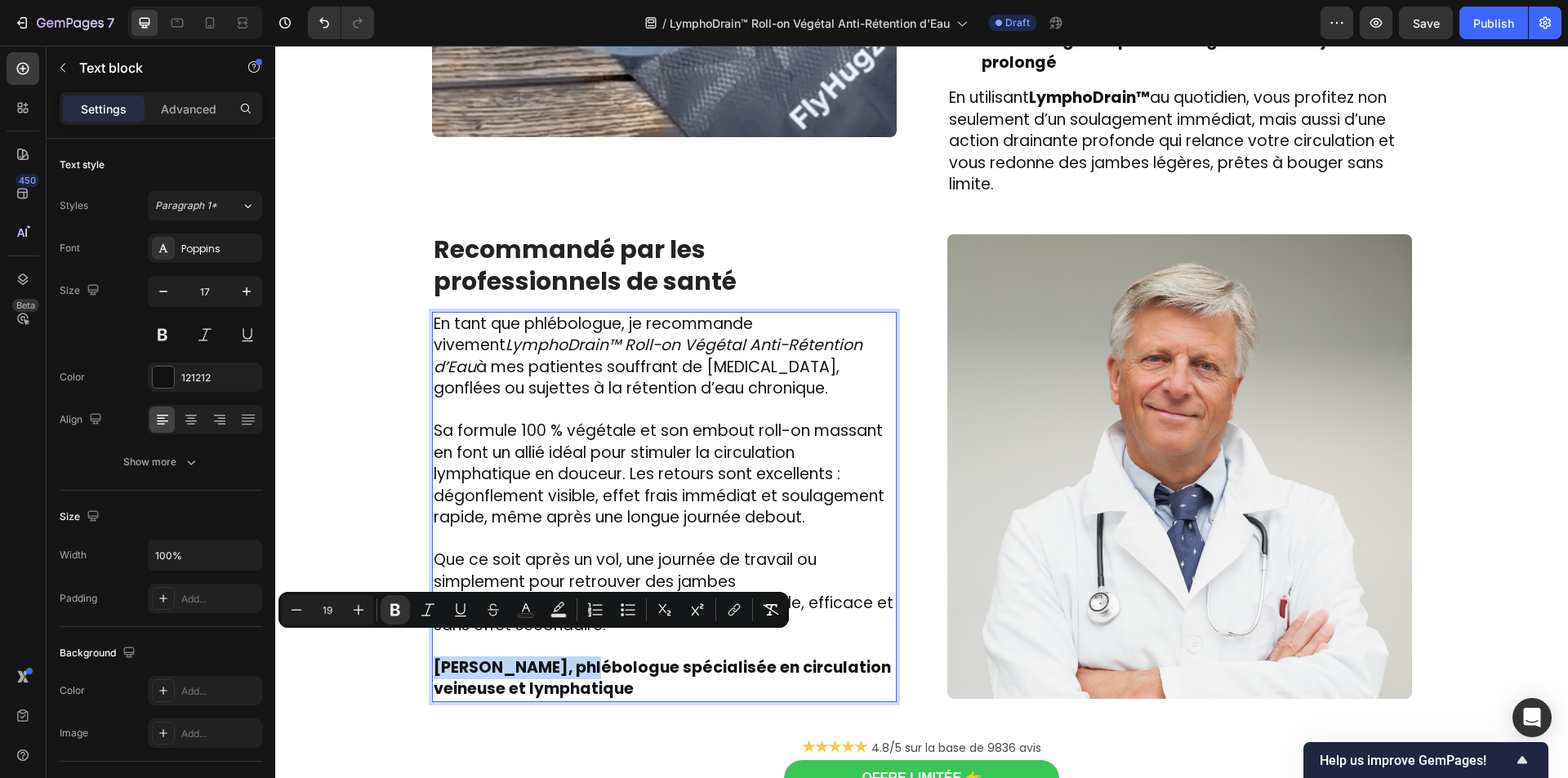
click at [432, 639] on div "En tant que phlébologue, je recommande vivement LymphoDrain™ Roll-on Végétal An…" at bounding box center [664, 507] width 465 height 390
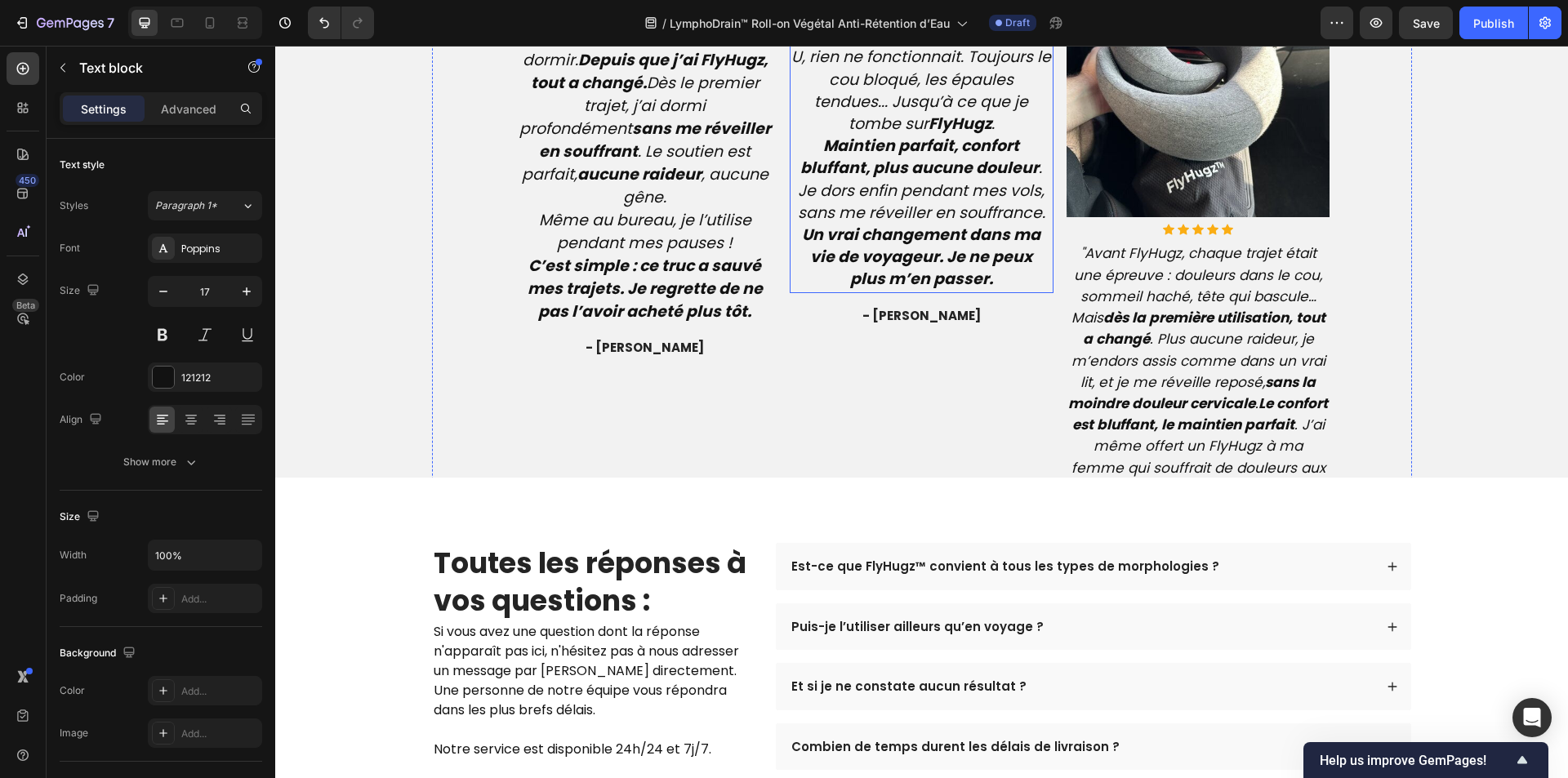
scroll to position [3991, 0]
click at [632, 184] on strong "aucune raideur" at bounding box center [640, 173] width 124 height 22
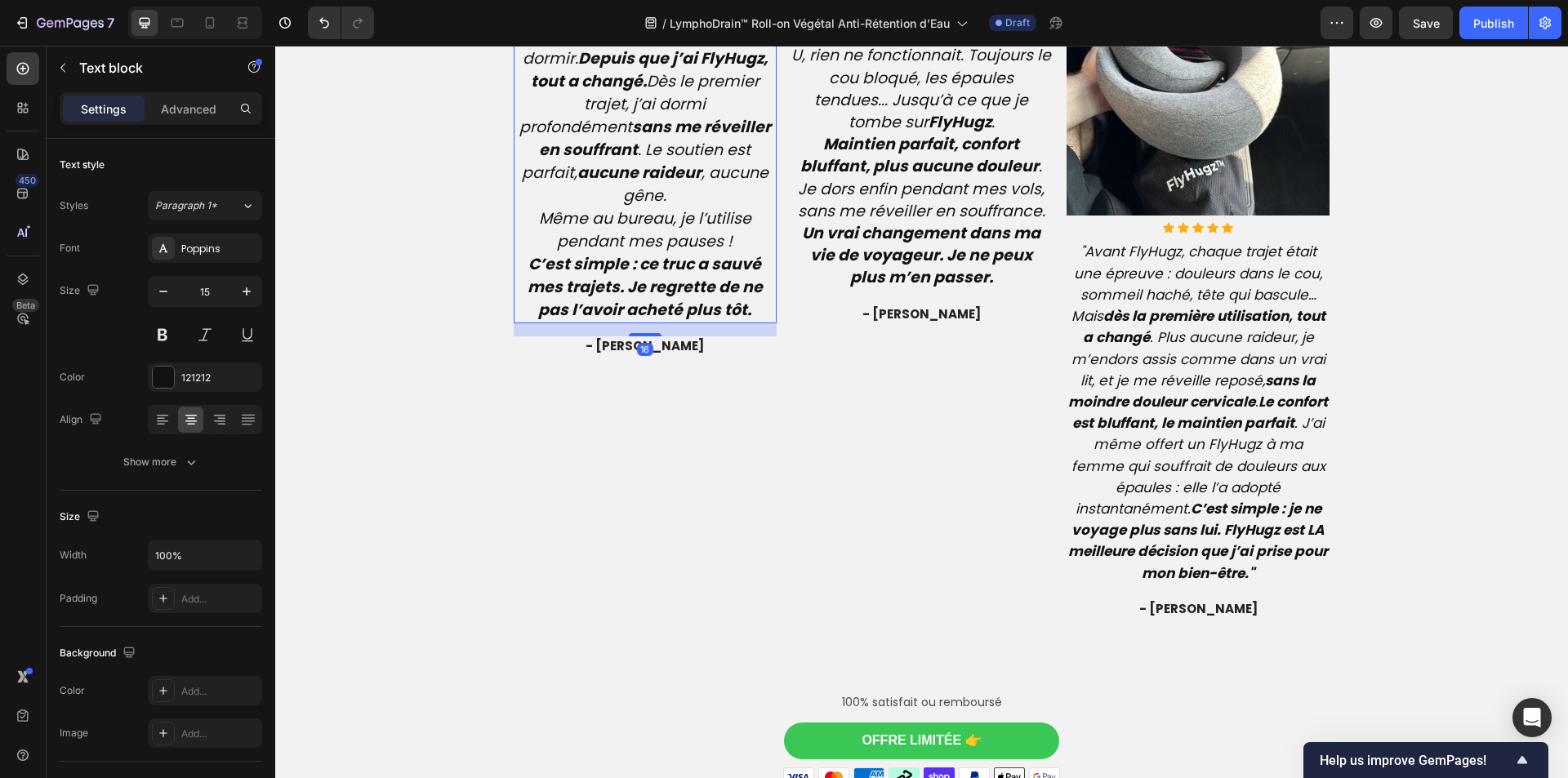
click at [632, 184] on strong "aucune raideur" at bounding box center [640, 173] width 124 height 22
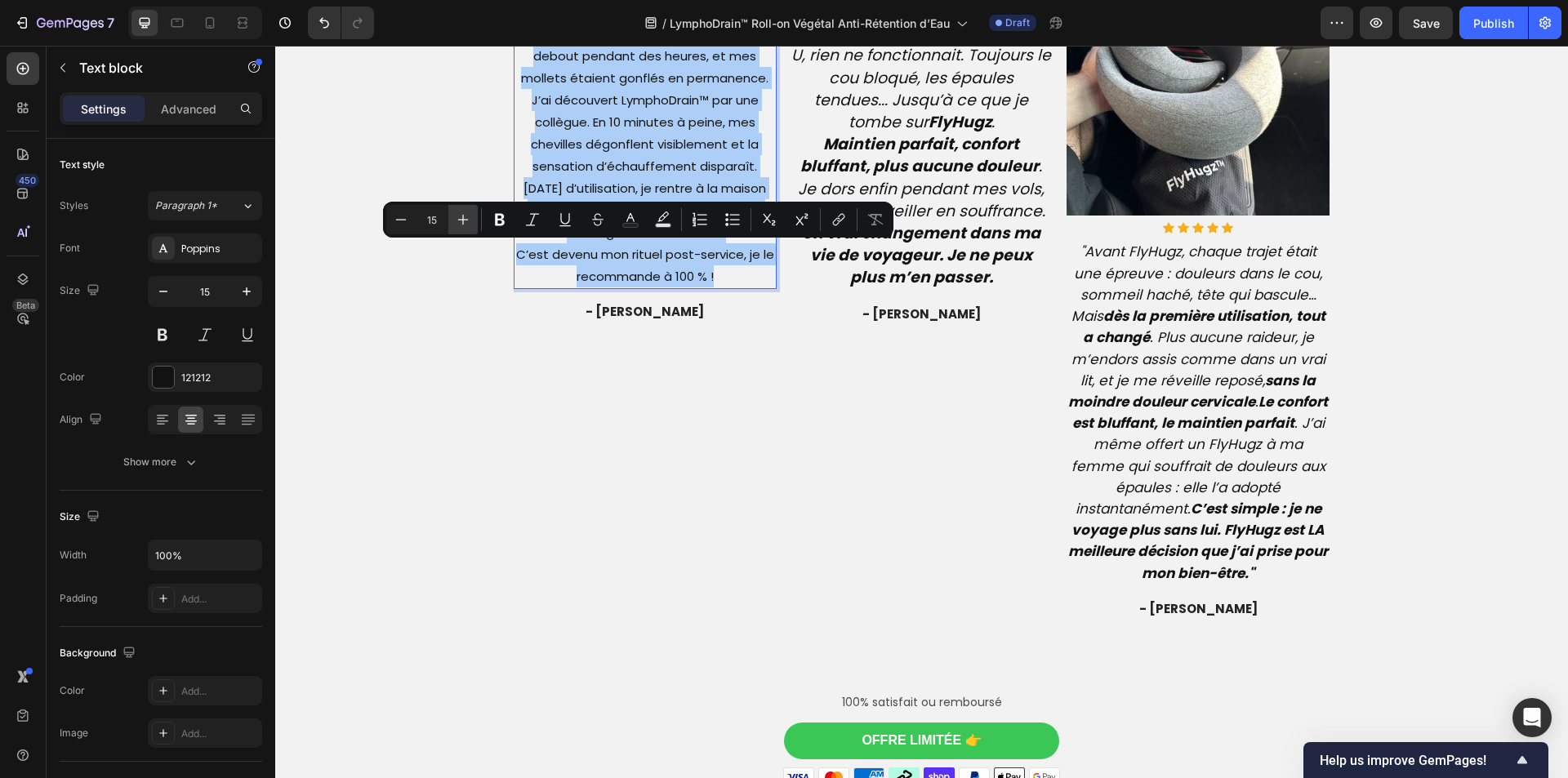
click at [459, 213] on icon "Editor contextual toolbar" at bounding box center [463, 219] width 17 height 17
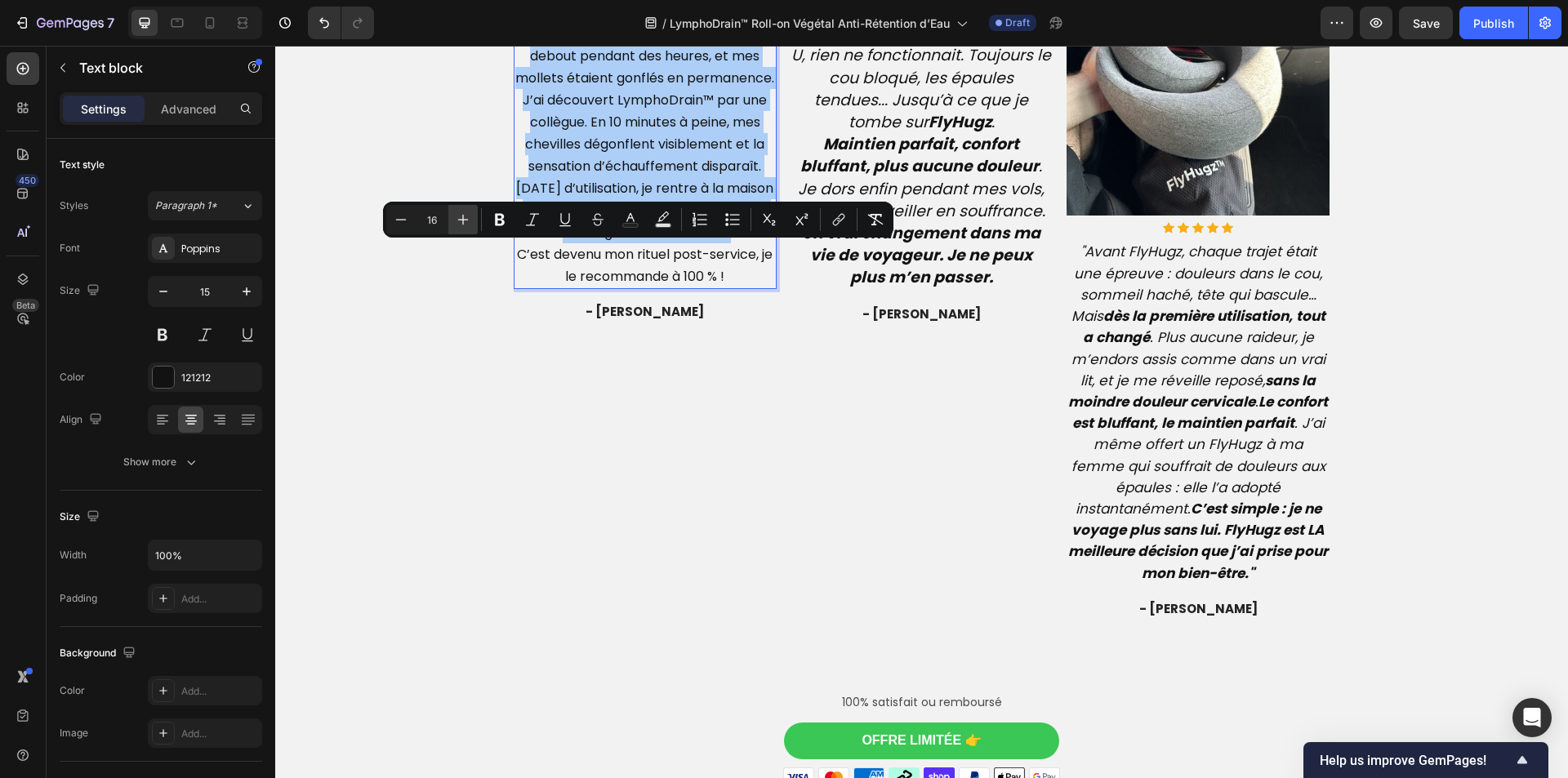
click at [459, 213] on icon "Editor contextual toolbar" at bounding box center [463, 219] width 17 height 17
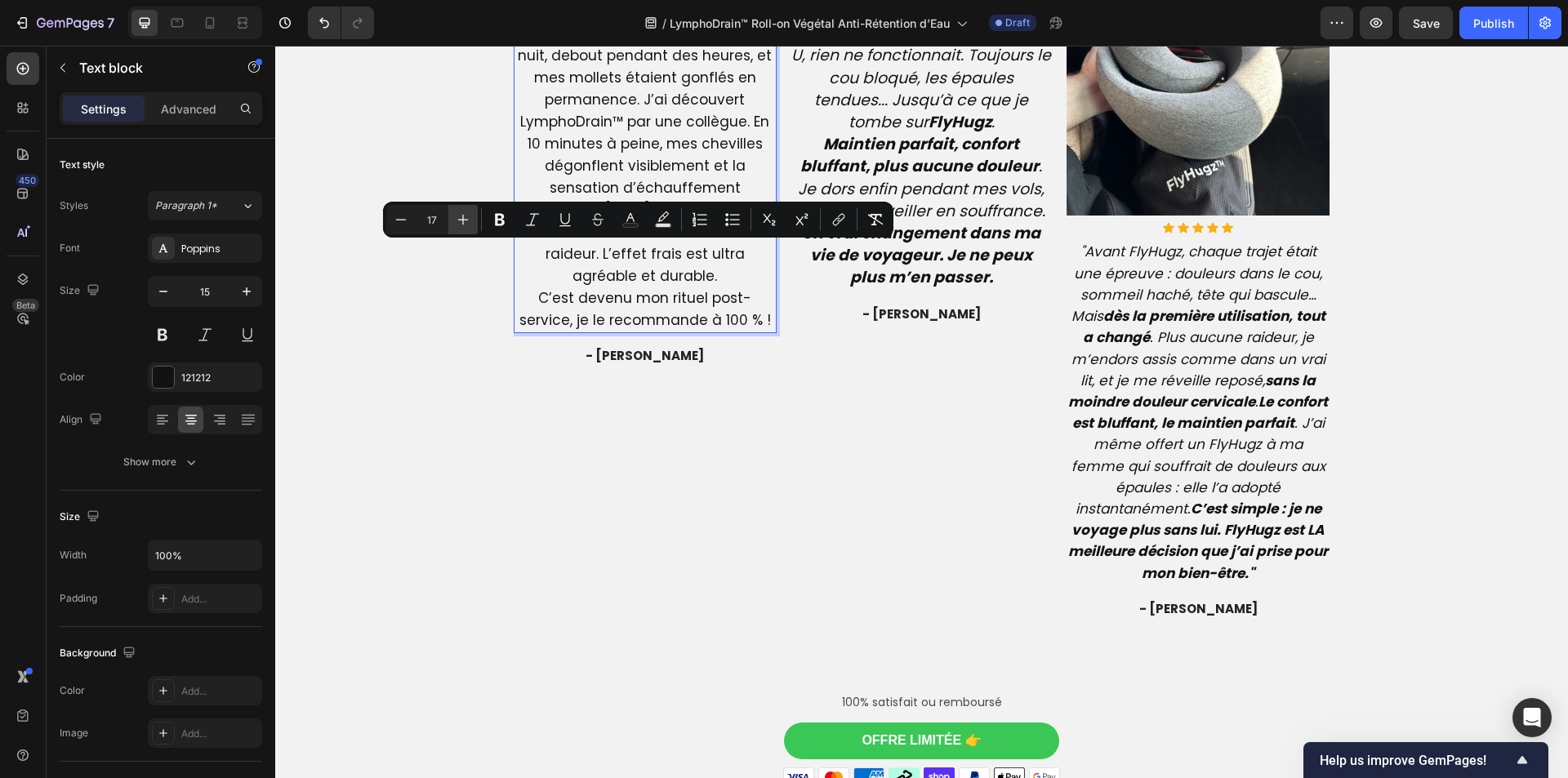
click at [459, 213] on icon "Editor contextual toolbar" at bounding box center [463, 219] width 17 height 17
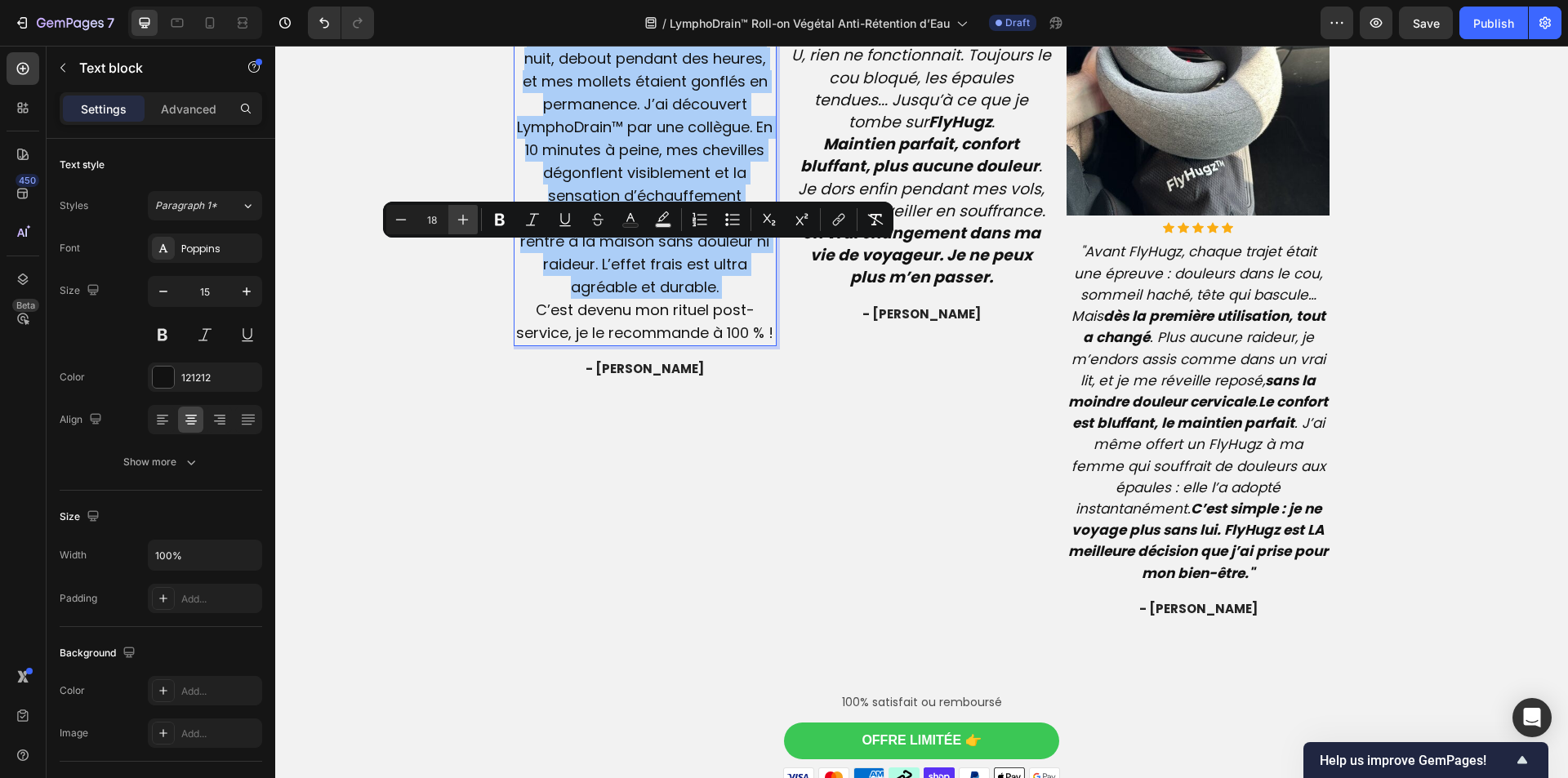
click at [459, 213] on icon "Editor contextual toolbar" at bounding box center [463, 219] width 17 height 17
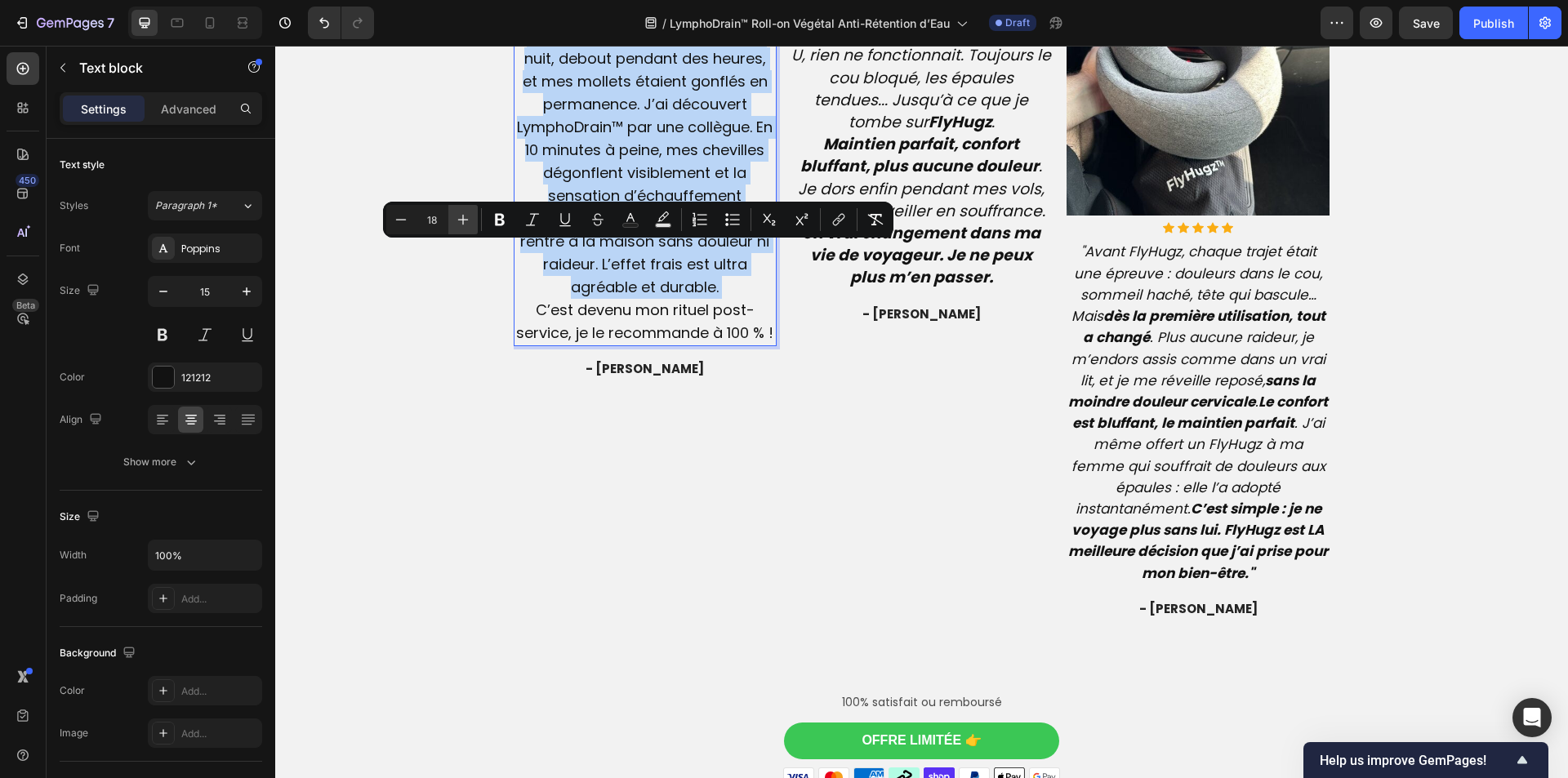
type input "19"
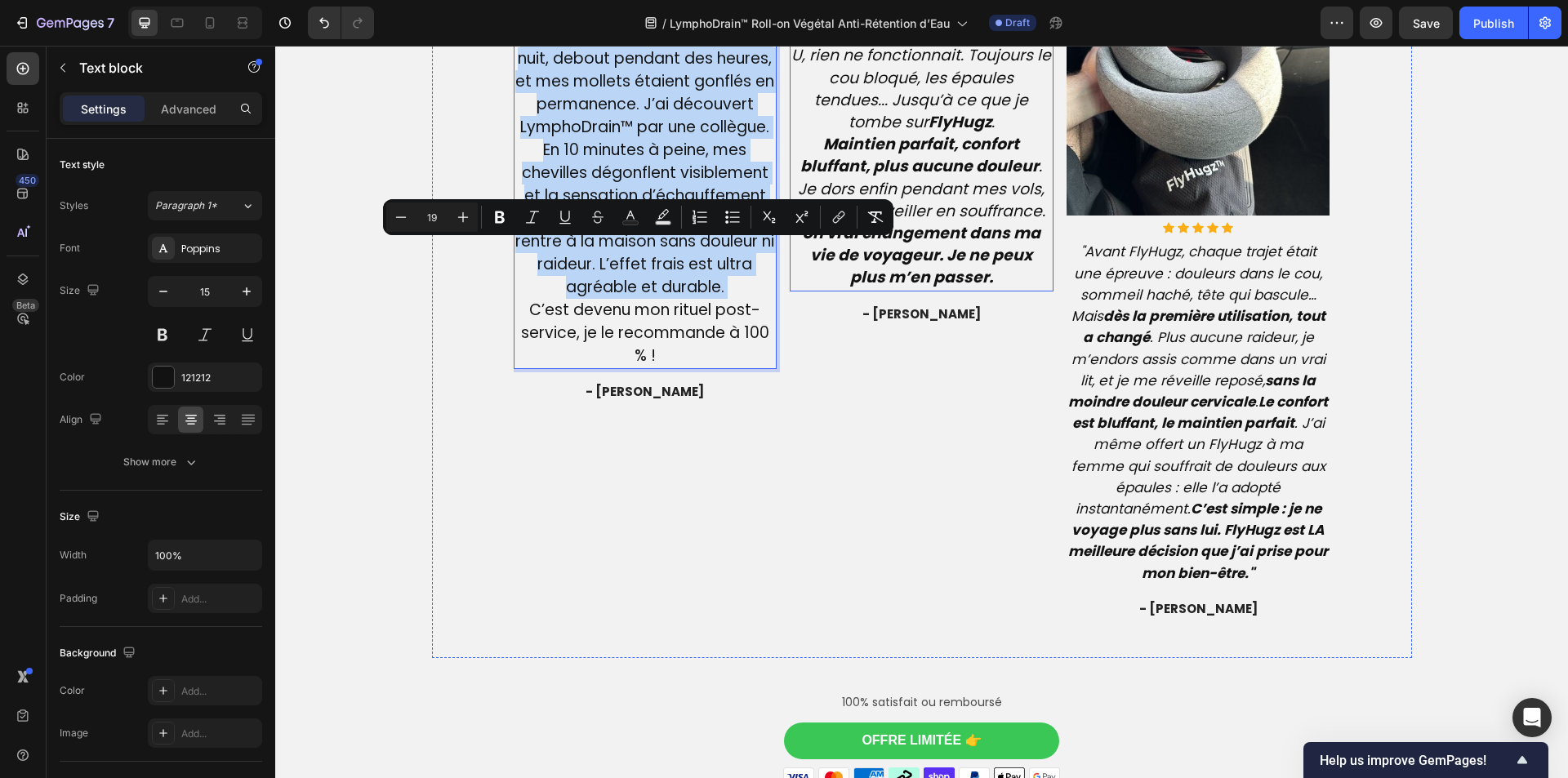
click at [872, 290] on p "Je voyage souvent pour le travail, et j’ai tout essayé : coussins classiques, o…" at bounding box center [922, 134] width 260 height 311
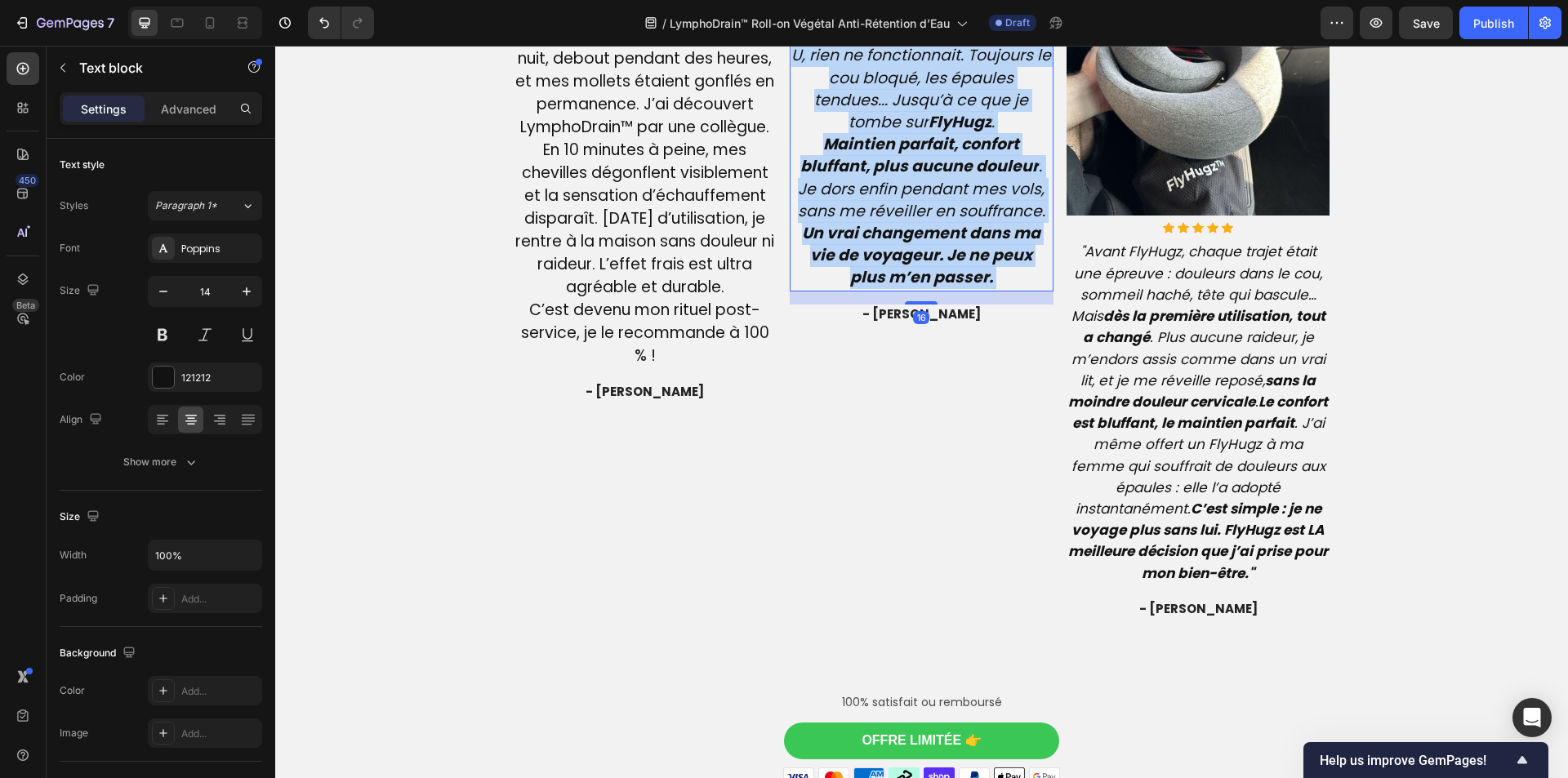
click at [872, 290] on p "Je voyage souvent pour le travail, et j’ai tout essayé : coussins classiques, o…" at bounding box center [922, 134] width 260 height 311
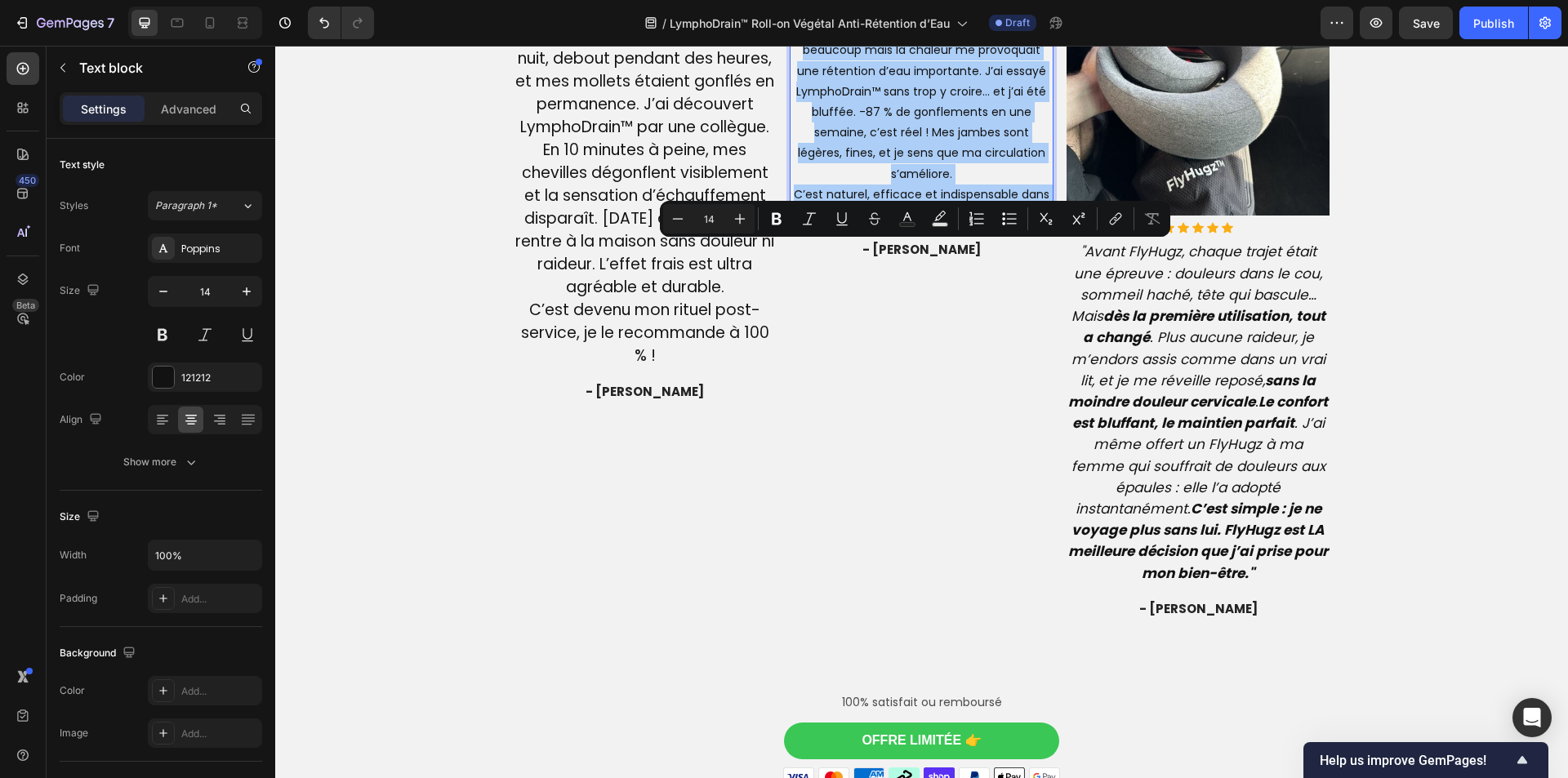
click at [707, 220] on input "14" at bounding box center [708, 219] width 32 height 20
click at [713, 218] on input "14" at bounding box center [708, 219] width 32 height 20
type input "19"
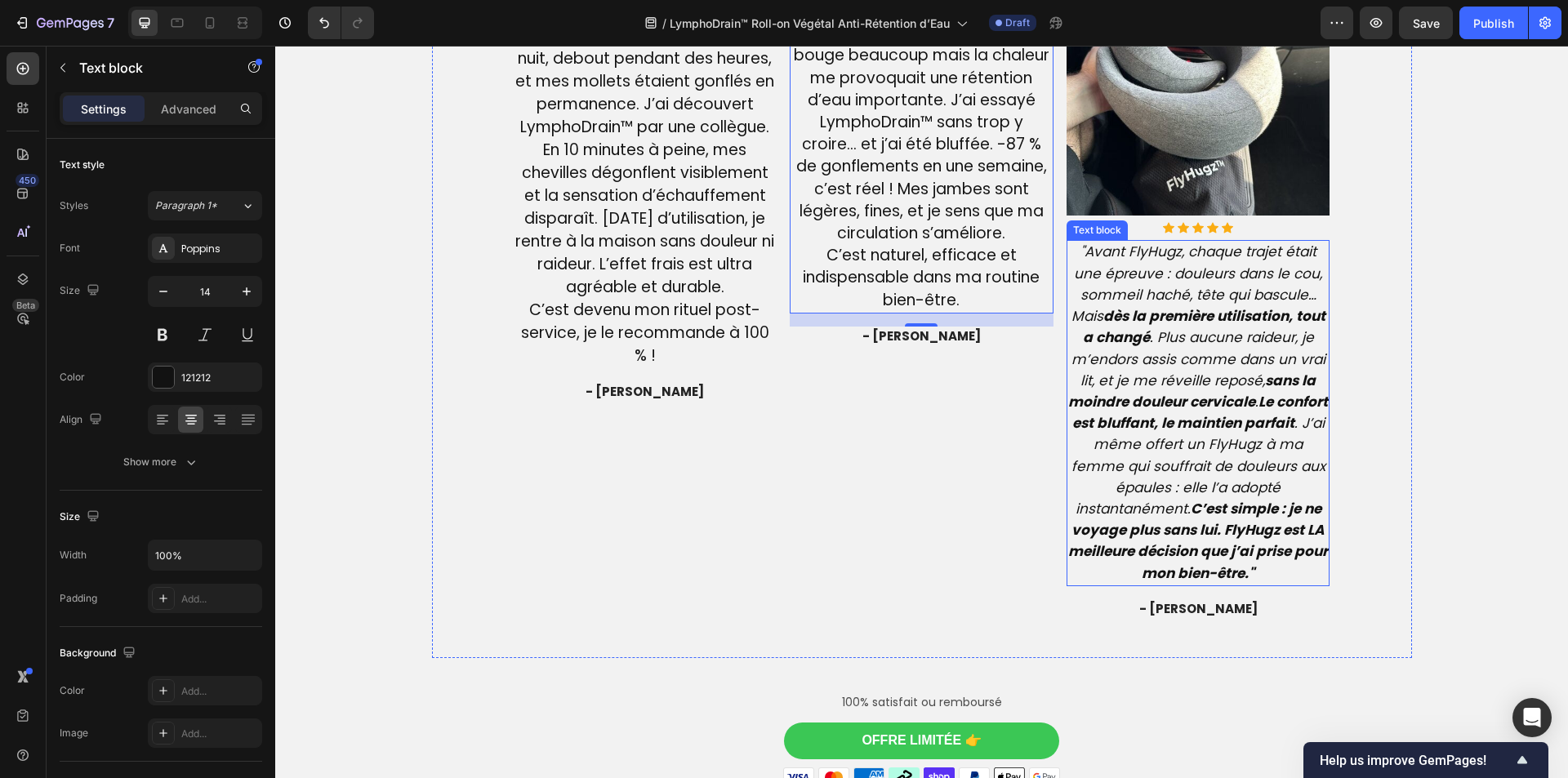
click at [1106, 364] on icon ""Avant FlyHugz, chaque trajet était une épreuve : douleurs dans le cou, sommeil…" at bounding box center [1198, 412] width 259 height 341
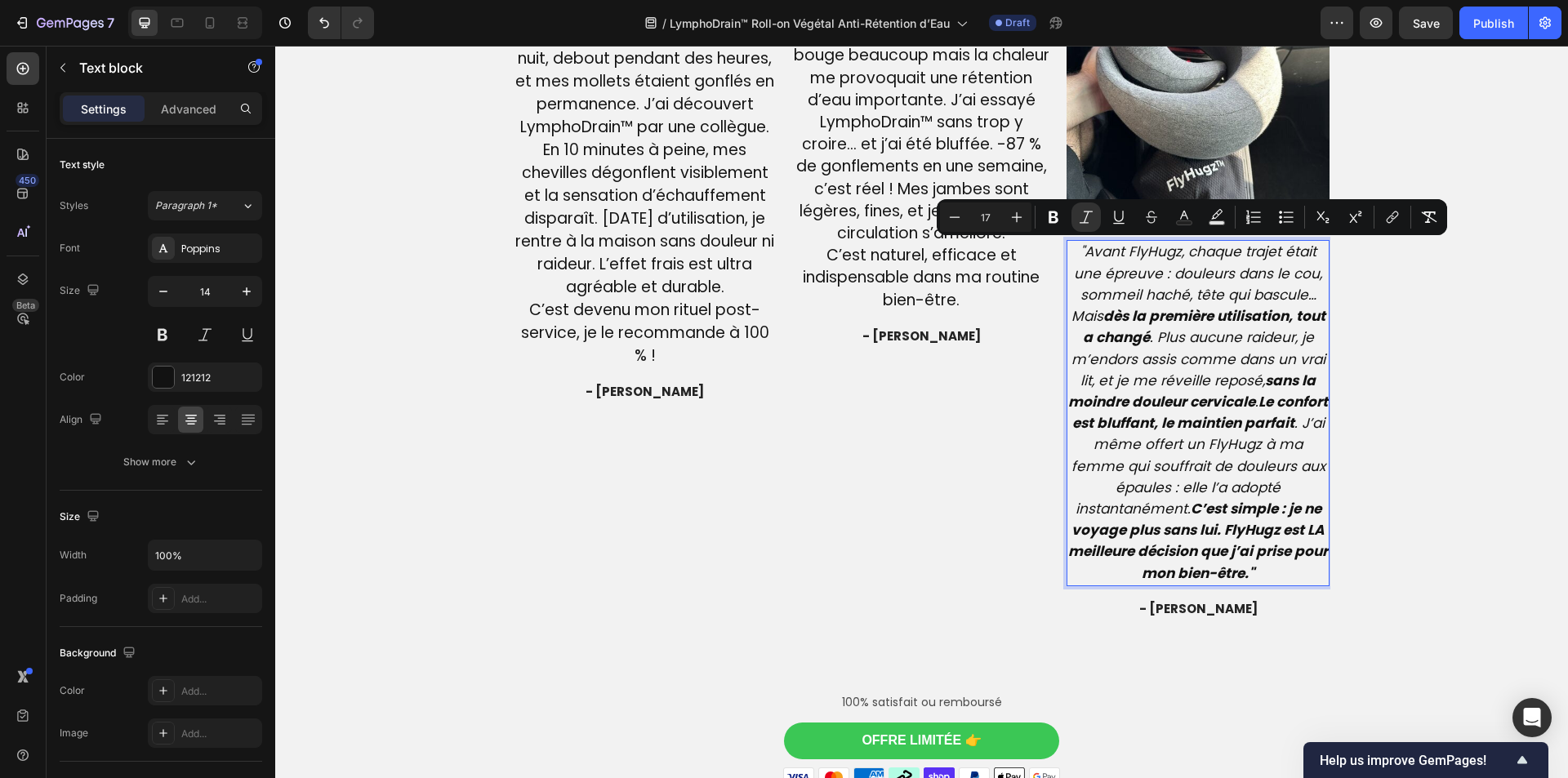
type input "14"
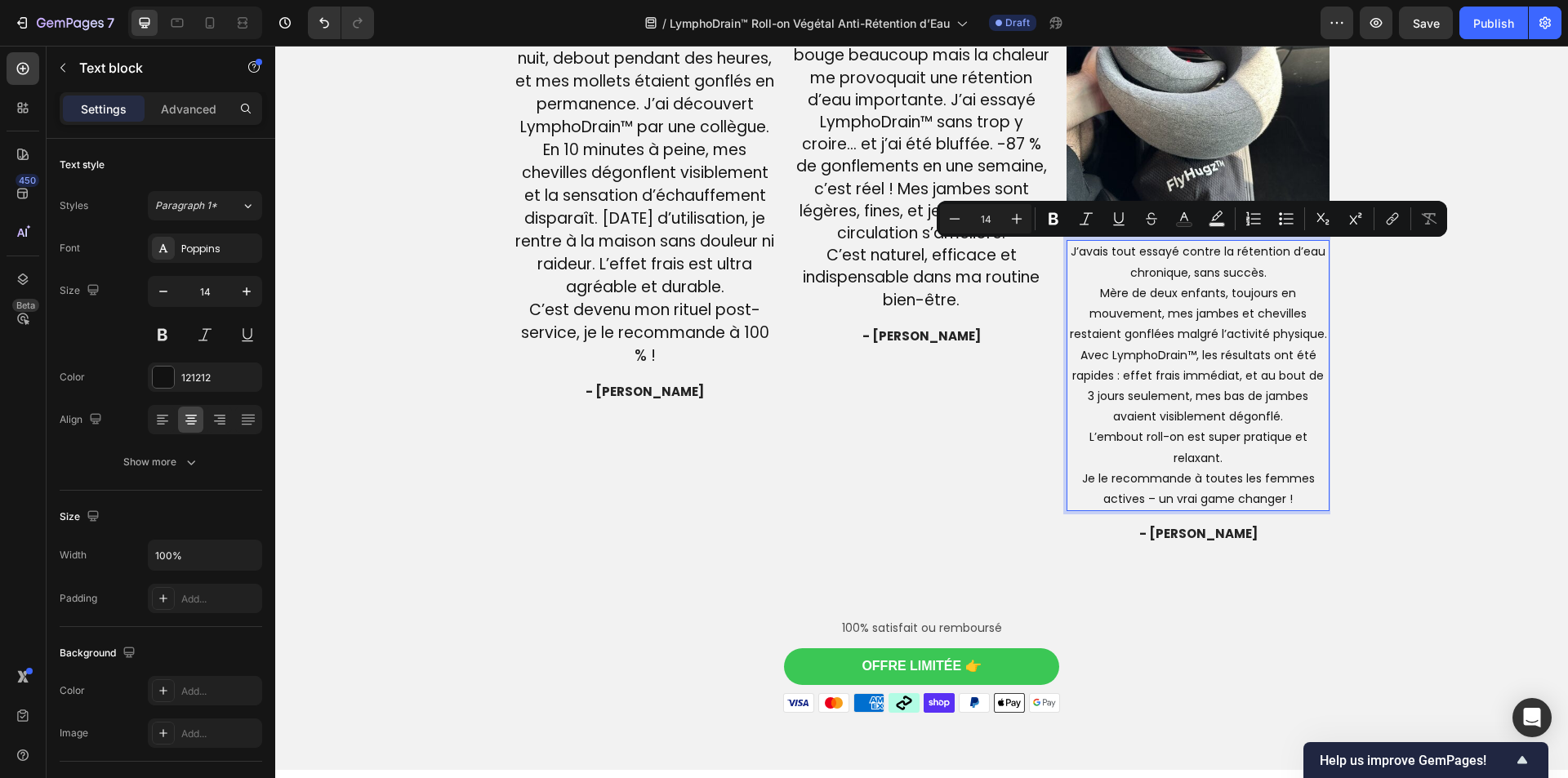
click at [995, 225] on input "14" at bounding box center [985, 219] width 32 height 20
type input "19"
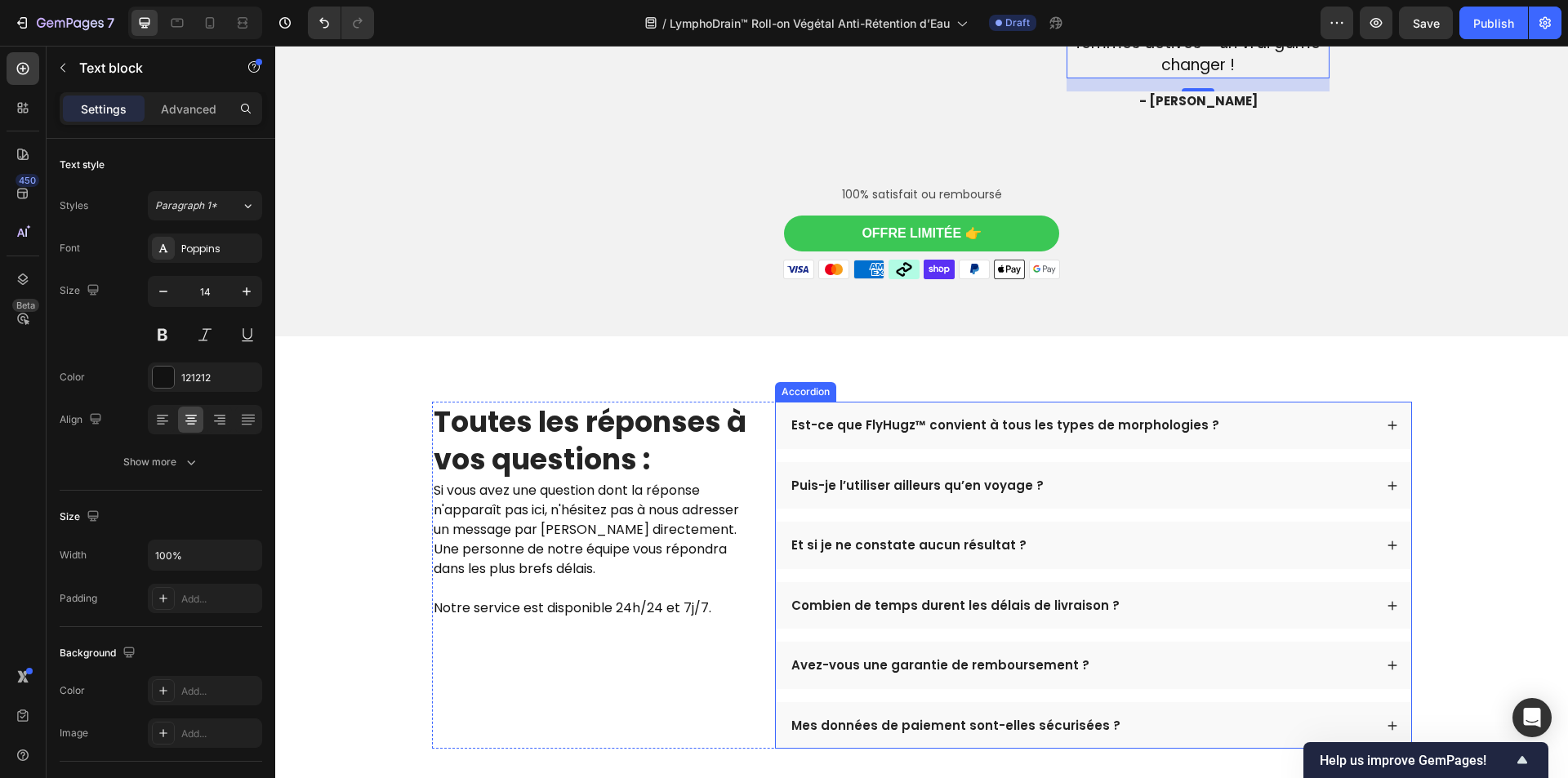
scroll to position [4562, 0]
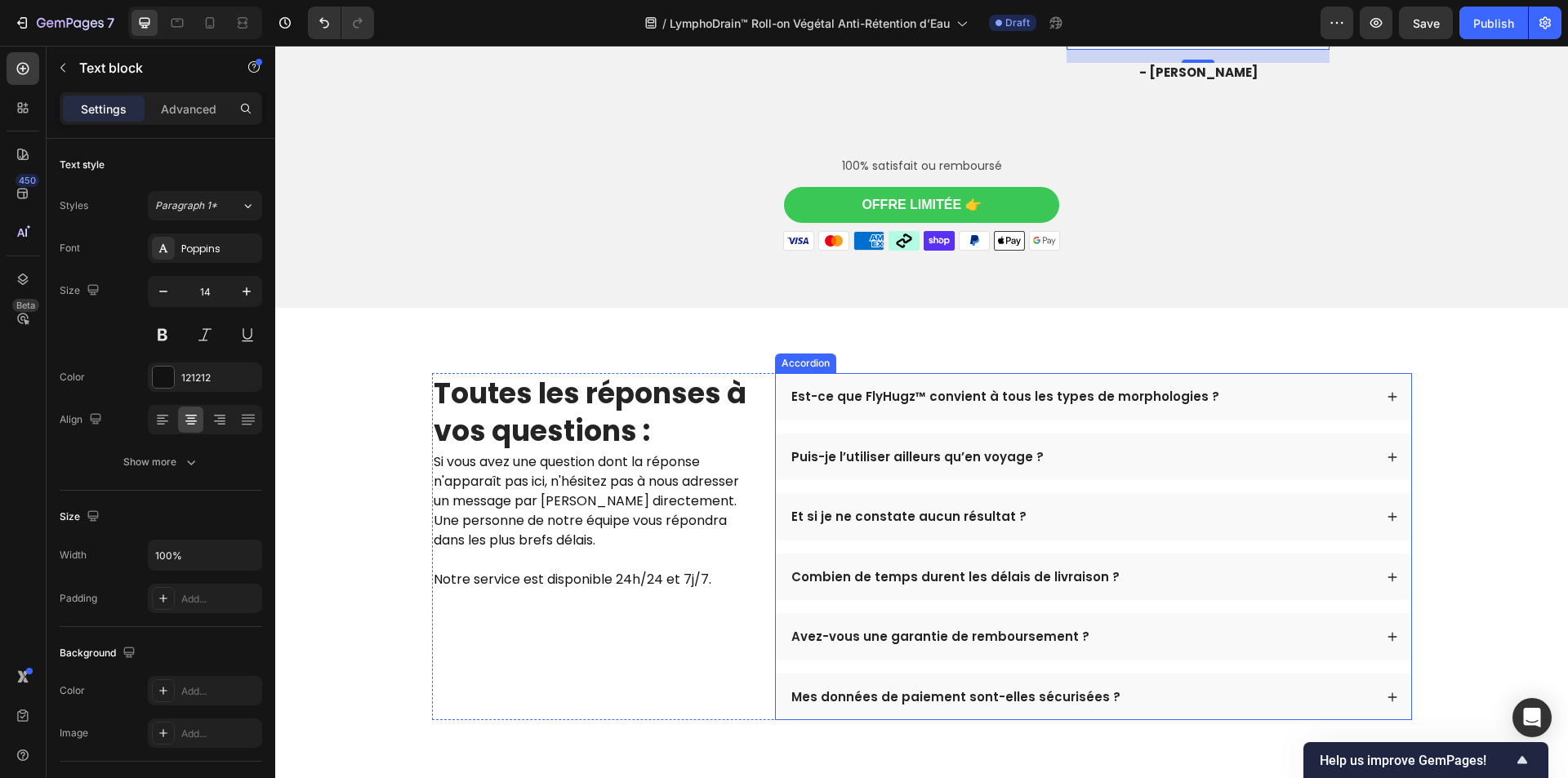
click at [884, 405] on p "Est-ce que FlyHugz™ convient à tous les types de morphologies ?" at bounding box center [1006, 397] width 428 height 17
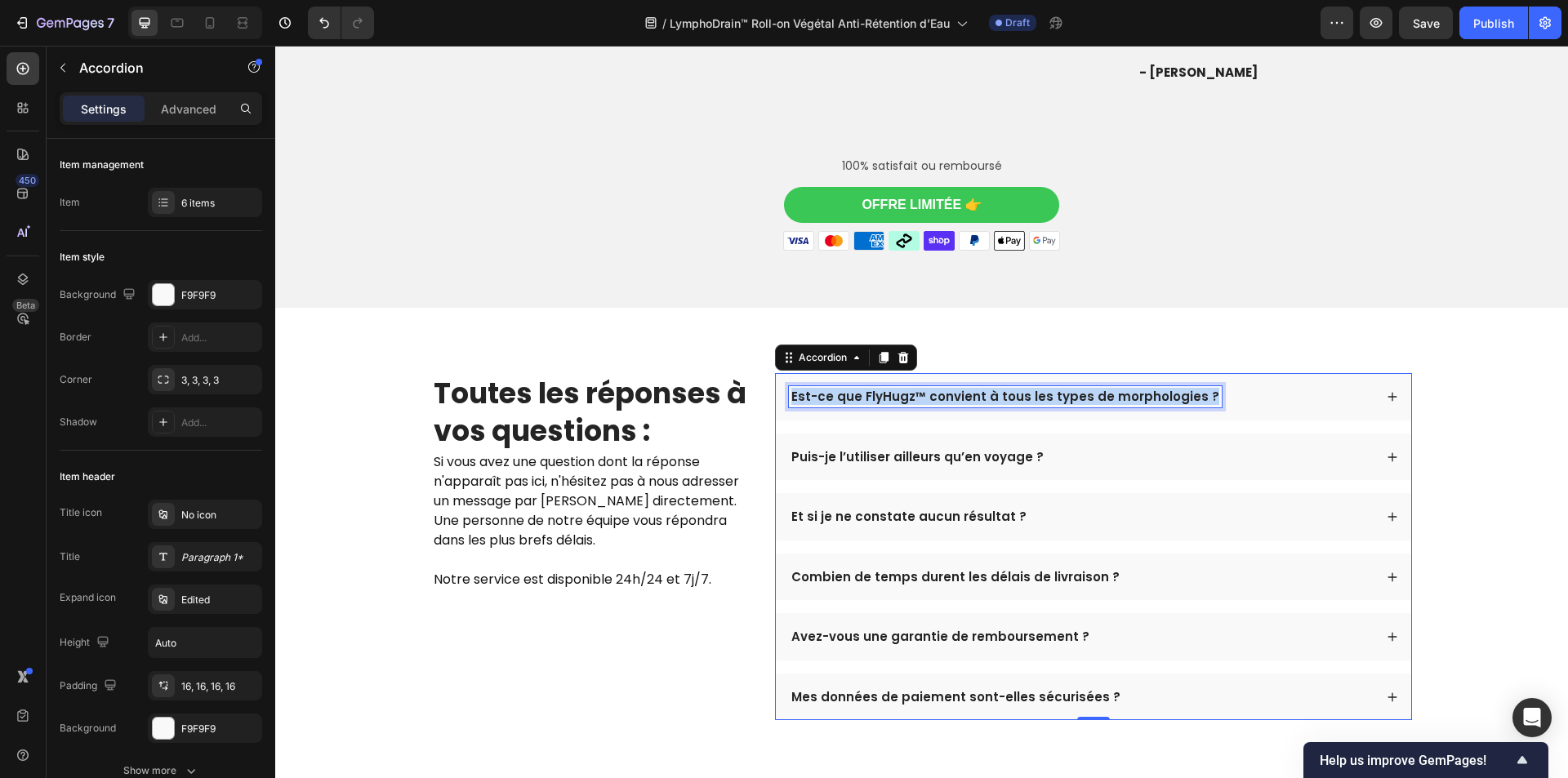
click at [884, 405] on p "Est-ce que FlyHugz™ convient à tous les types de morphologies ?" at bounding box center [1006, 397] width 428 height 17
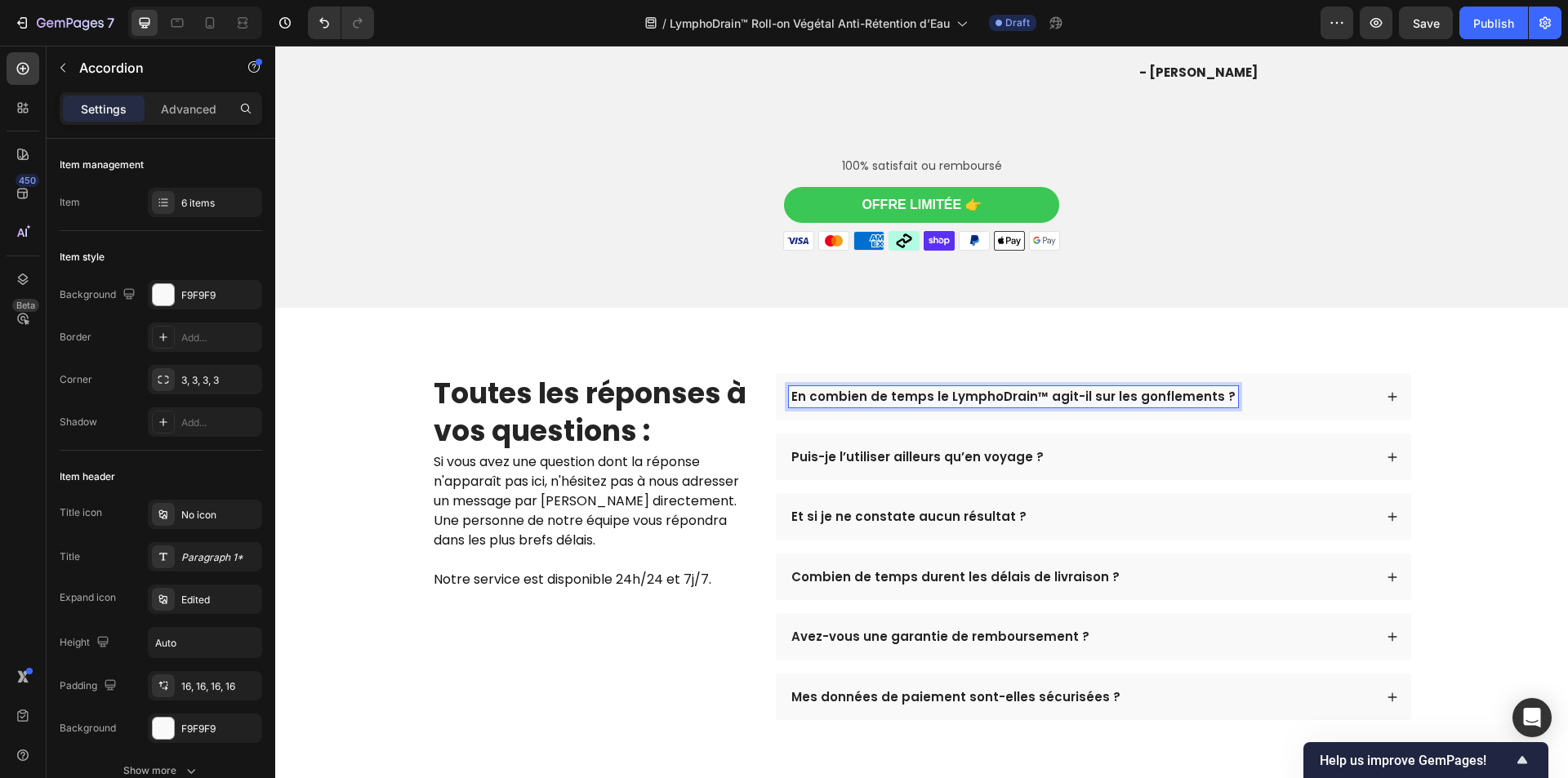
click at [1252, 408] on div "En combien de temps le LymphoDrain™ agit-il sur les gonflements ?" at bounding box center [1081, 397] width 585 height 22
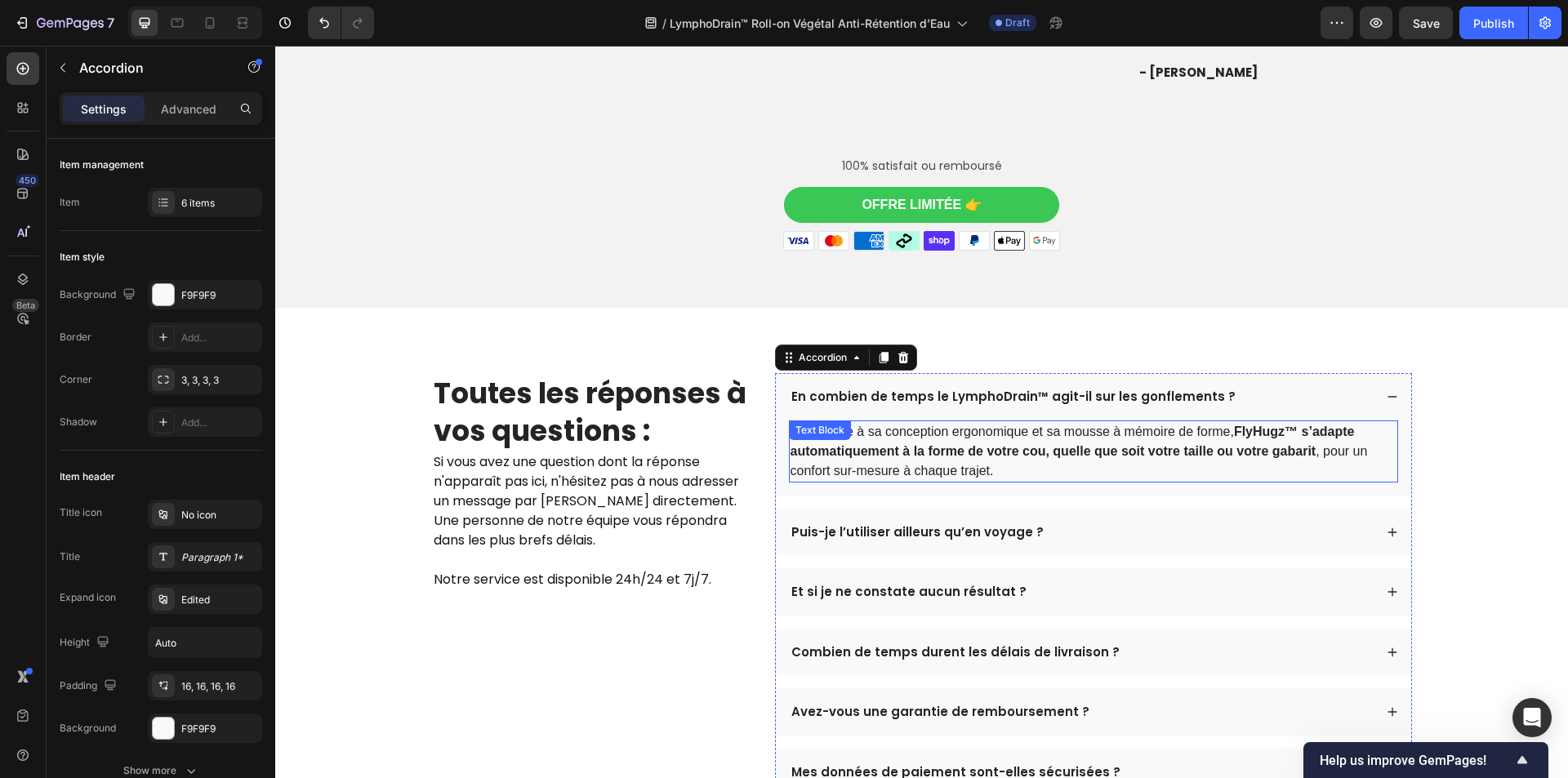
click at [1043, 458] on strong "FlyHugz™ s’adapte automatiquement à la forme de votre cou, quelle que soit votr…" at bounding box center [1073, 441] width 564 height 33
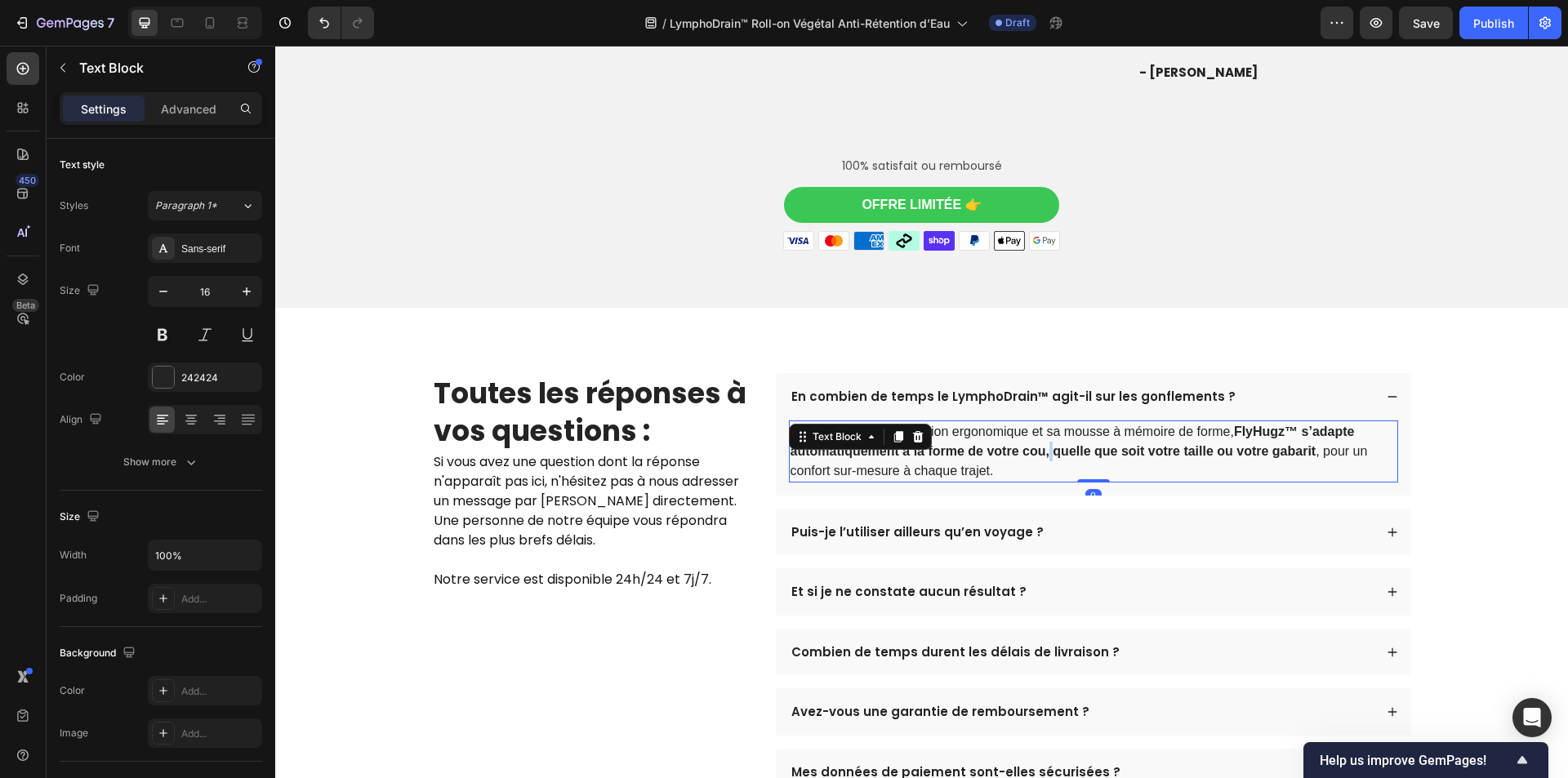
click at [1043, 458] on strong "FlyHugz™ s’adapte automatiquement à la forme de votre cou, quelle que soit votr…" at bounding box center [1073, 441] width 564 height 33
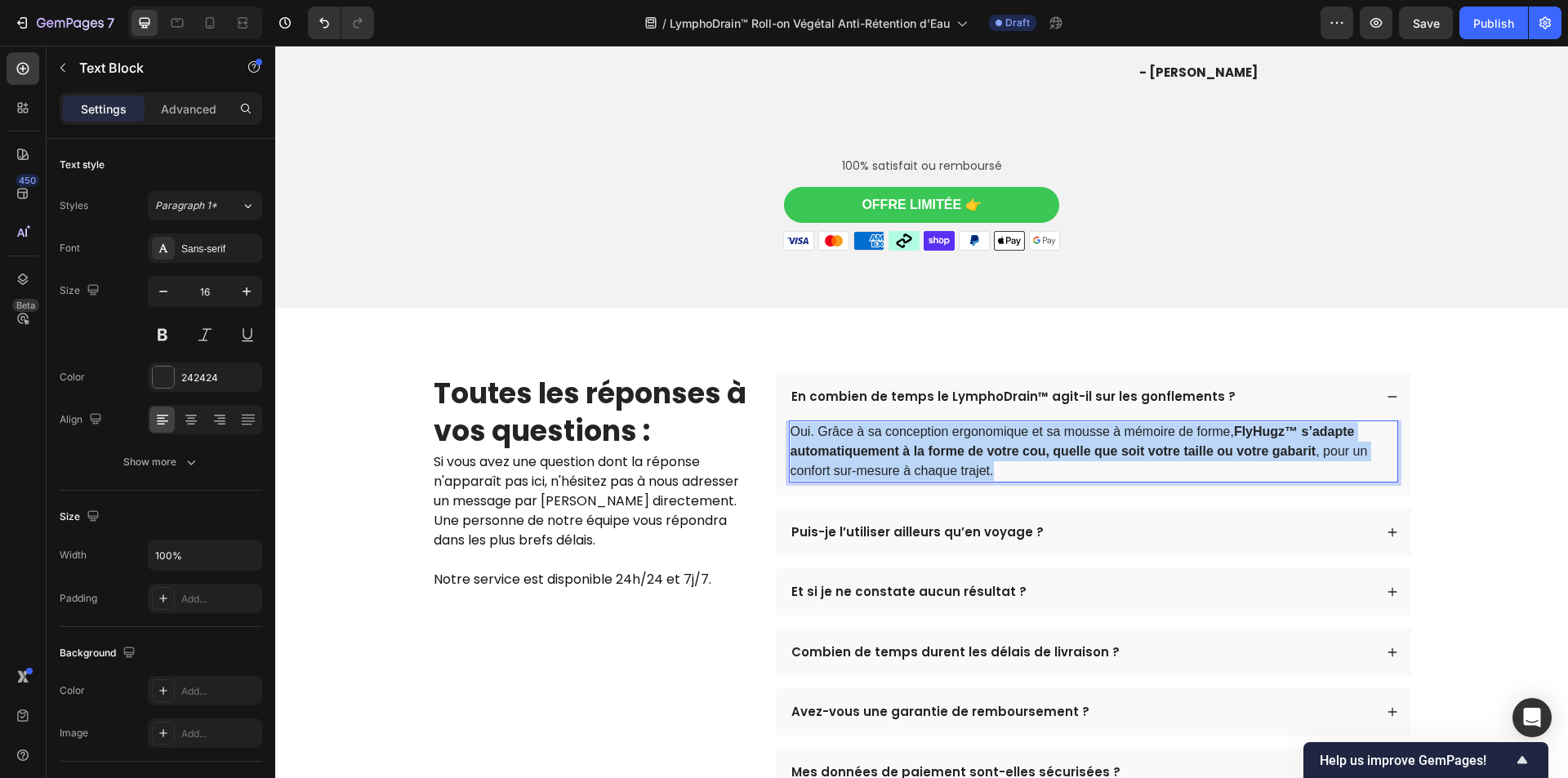
click at [1043, 458] on strong "FlyHugz™ s’adapte automatiquement à la forme de votre cou, quelle que soit votr…" at bounding box center [1073, 441] width 564 height 33
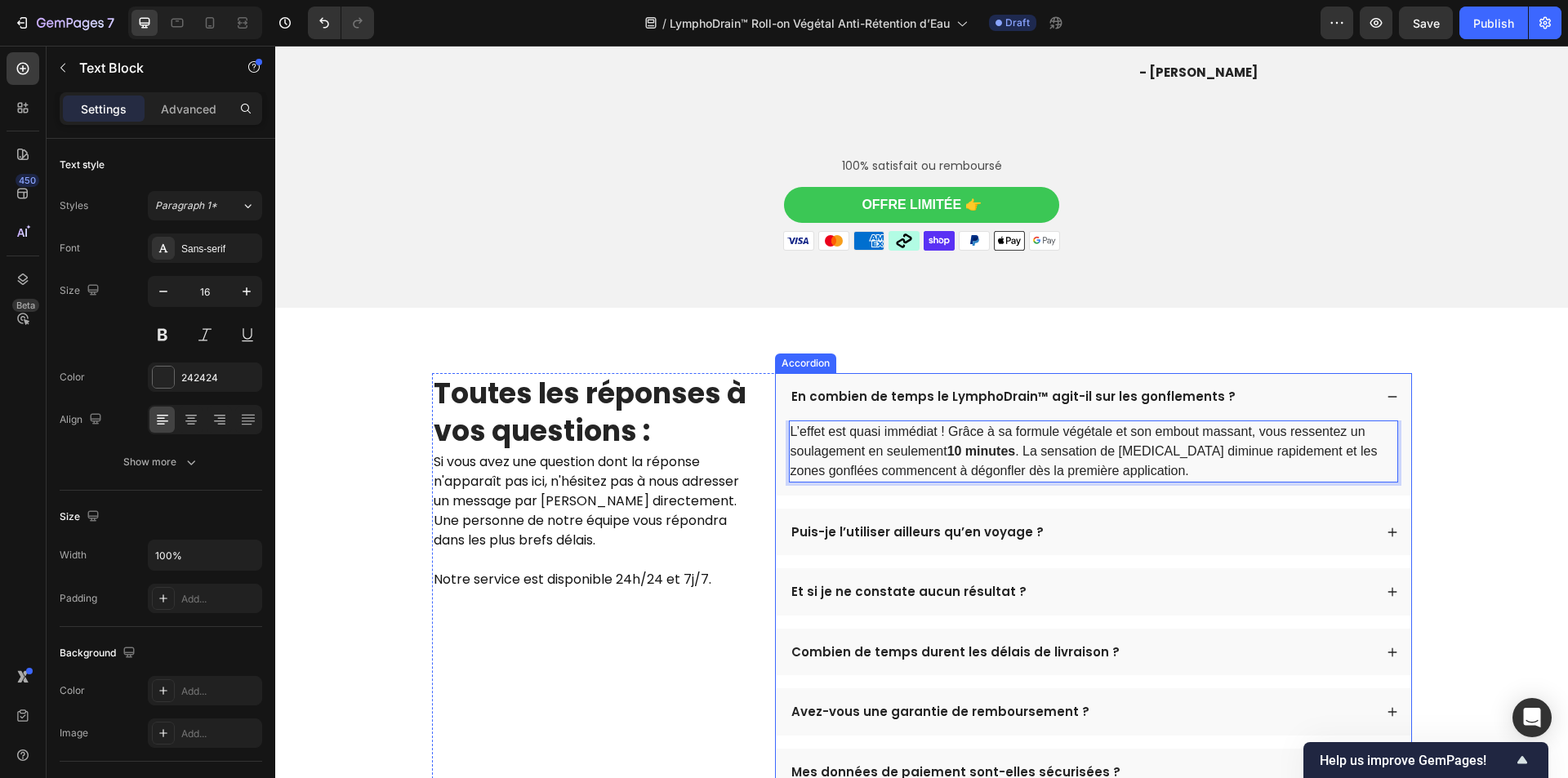
click at [948, 540] on p "Puis-je l’utiliser ailleurs qu’en voyage ?" at bounding box center [918, 532] width 252 height 17
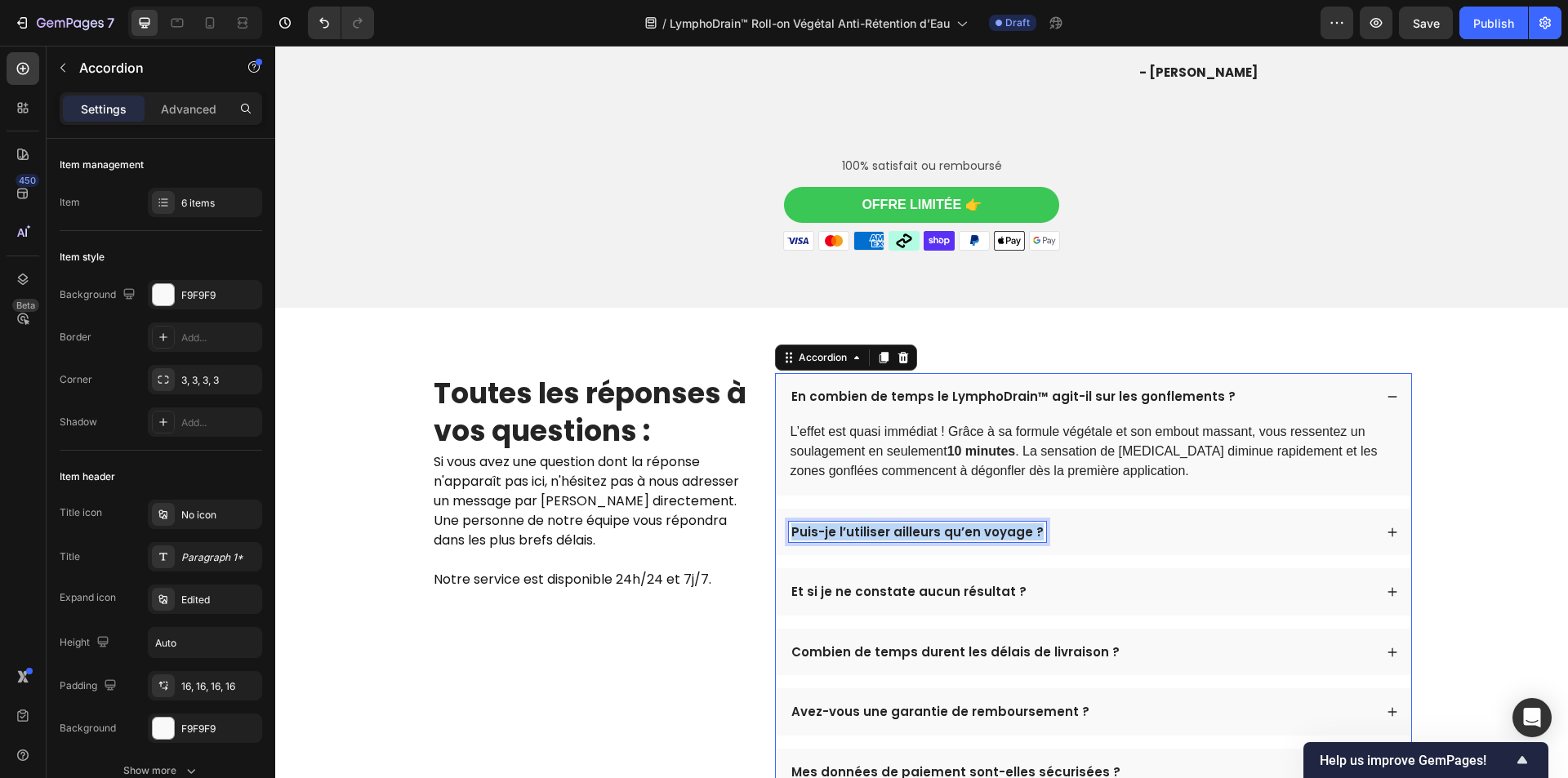
click at [948, 540] on p "Puis-je l’utiliser ailleurs qu’en voyage ?" at bounding box center [918, 532] width 252 height 17
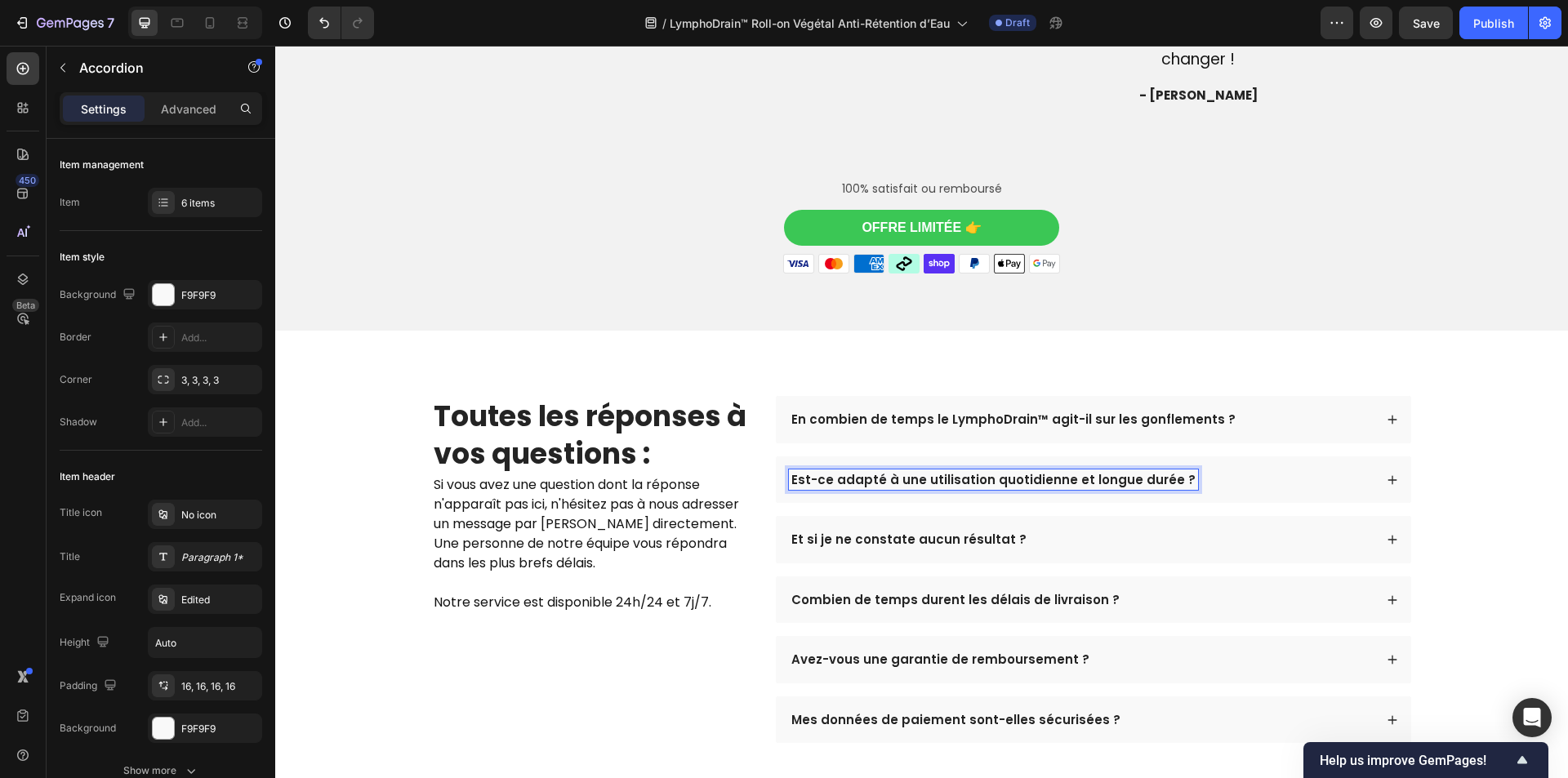
scroll to position [4650, 0]
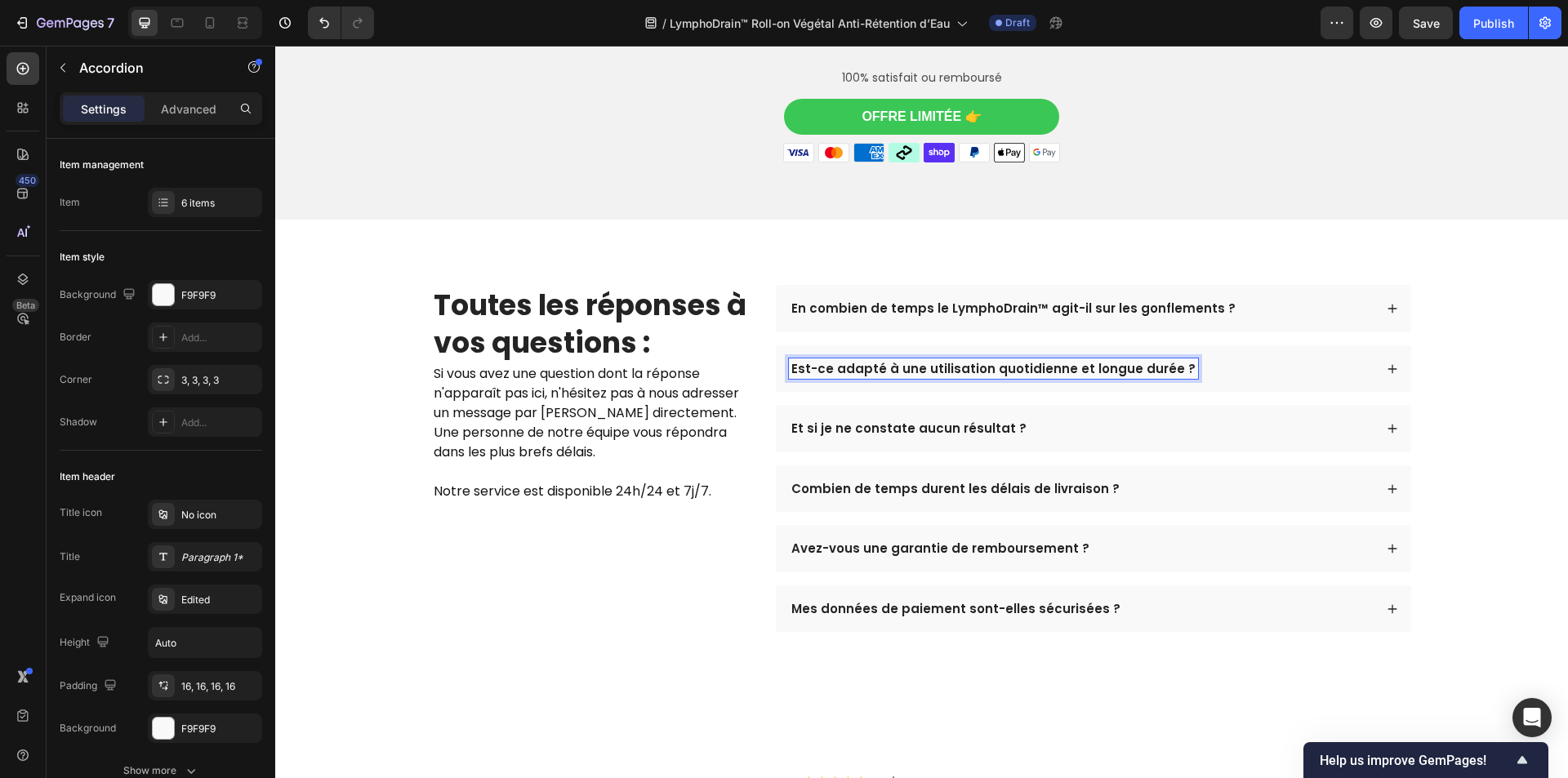
click at [1301, 380] on div "Est-ce adapté à une utilisation quotidienne et longue durée ?" at bounding box center [1081, 369] width 585 height 22
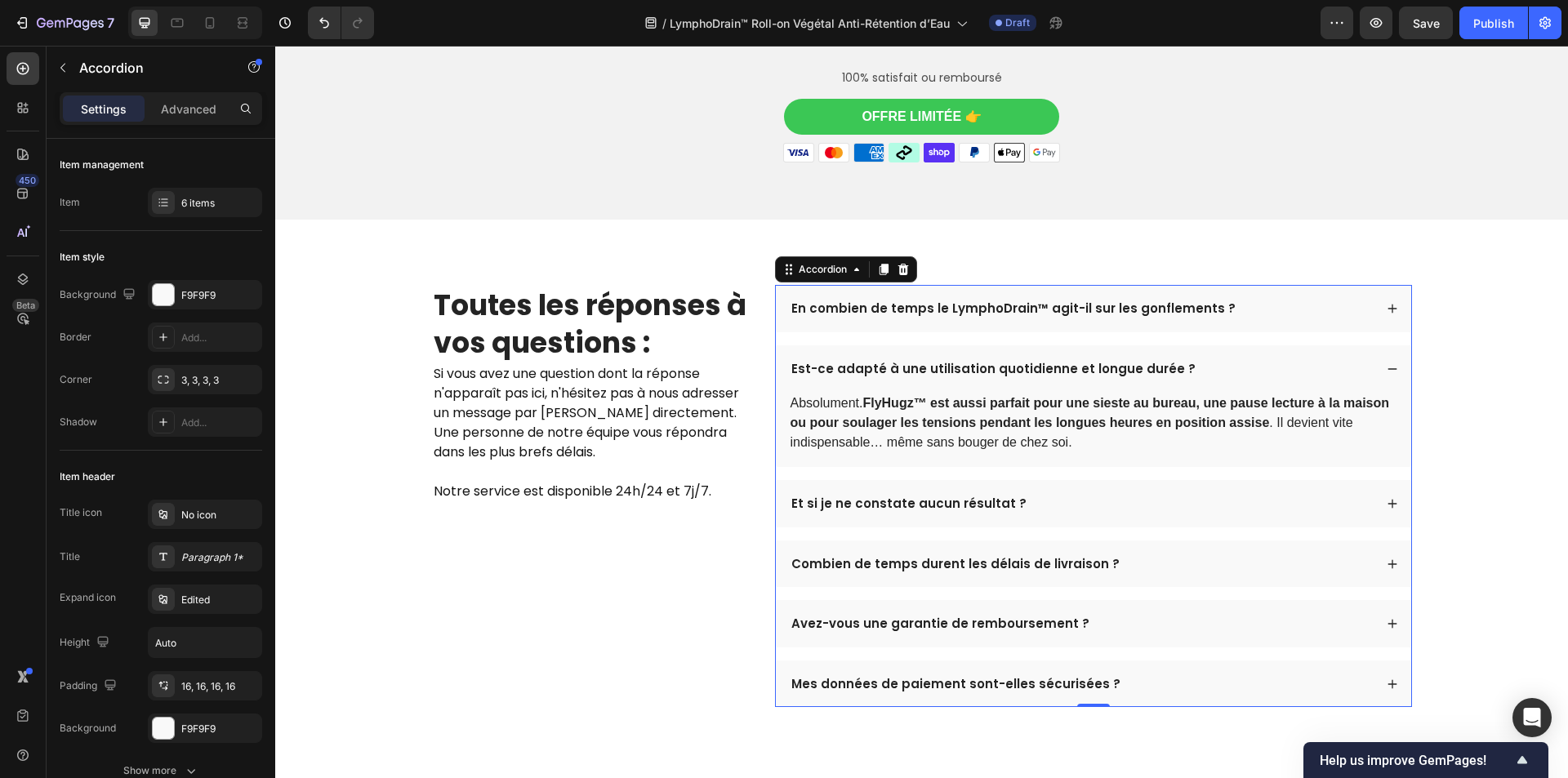
click at [1222, 429] on strong "FlyHugz™ est aussi parfait pour une sieste au bureau, une pause lecture à la ma…" at bounding box center [1091, 413] width 599 height 33
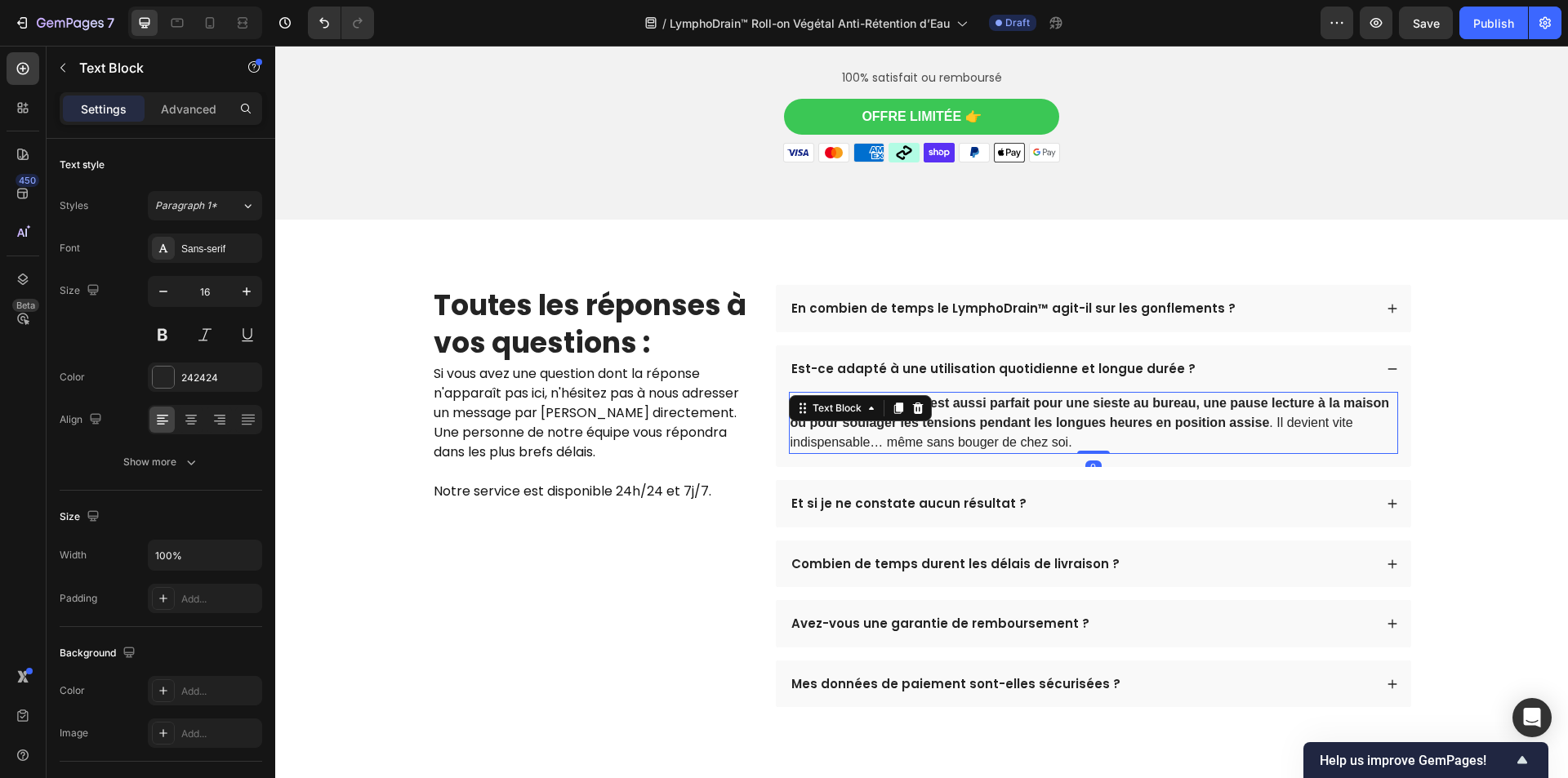
click at [1222, 429] on strong "FlyHugz™ est aussi parfait pour une sieste au bureau, une pause lecture à la ma…" at bounding box center [1091, 413] width 599 height 33
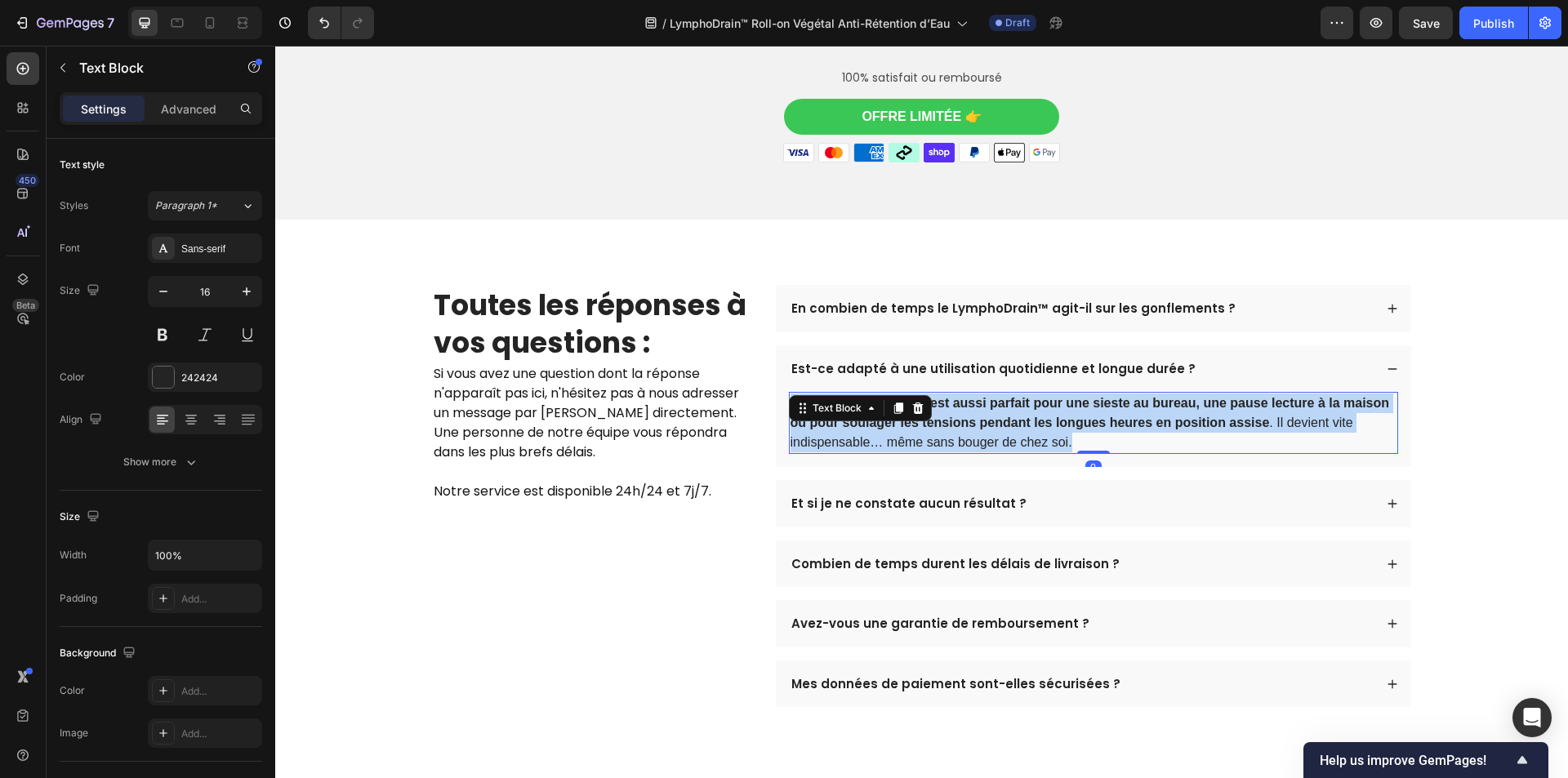
click at [1222, 429] on strong "FlyHugz™ est aussi parfait pour une sieste au bureau, une pause lecture à la ma…" at bounding box center [1091, 413] width 599 height 33
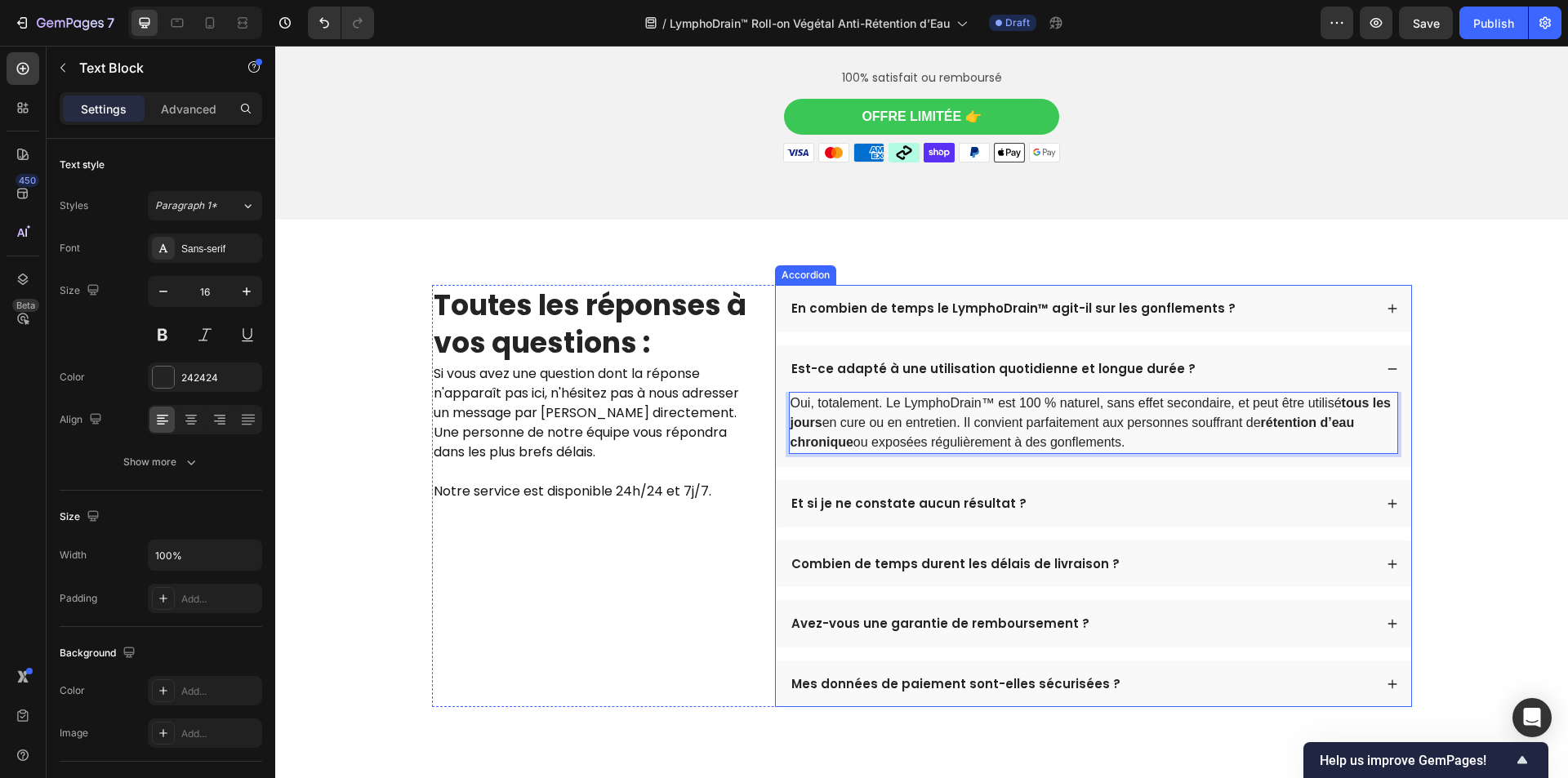
click at [946, 512] on p "Et si je ne constate aucun résultat ?" at bounding box center [909, 504] width 235 height 17
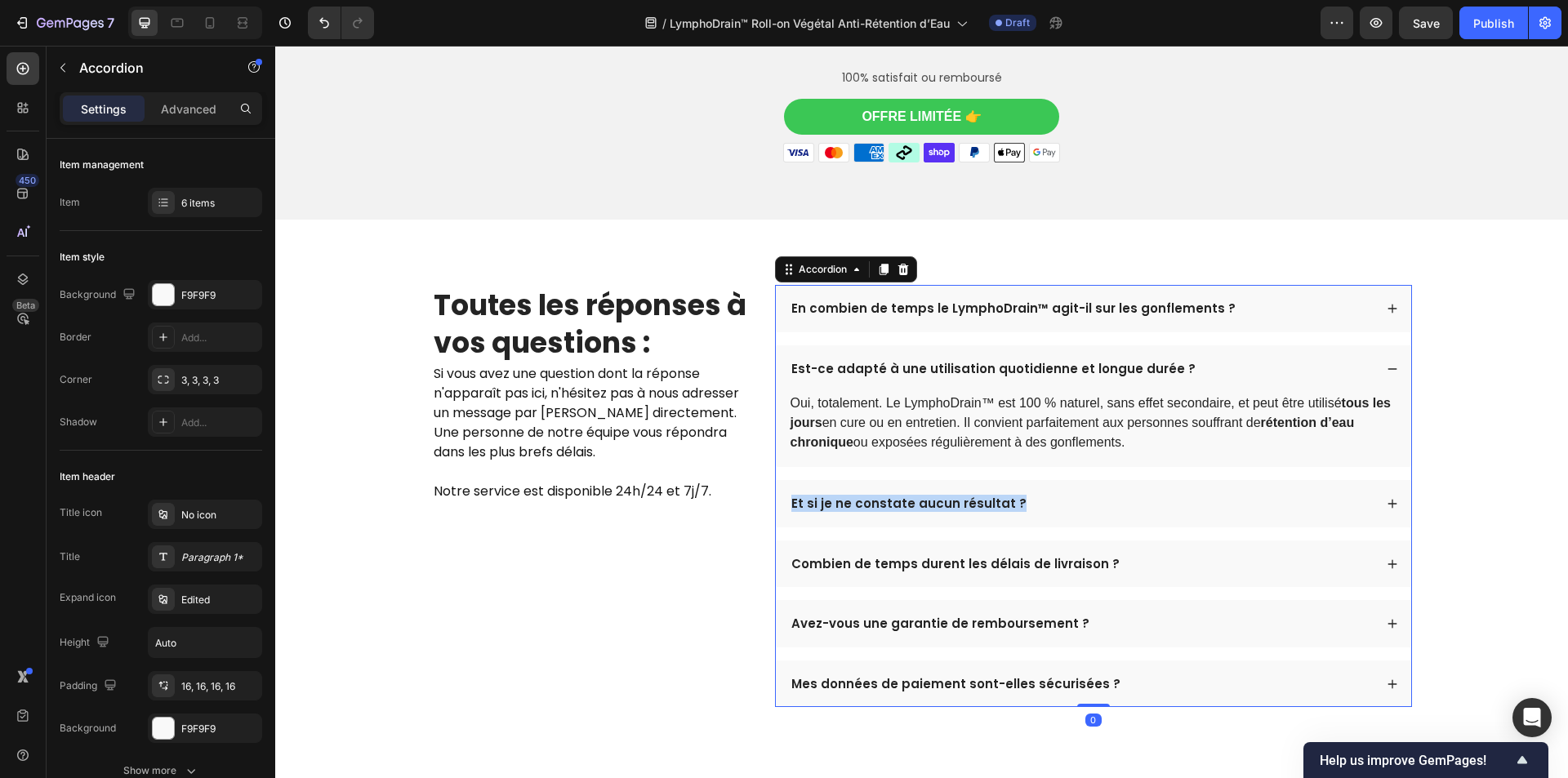
click at [946, 512] on p "Et si je ne constate aucun résultat ?" at bounding box center [909, 504] width 235 height 17
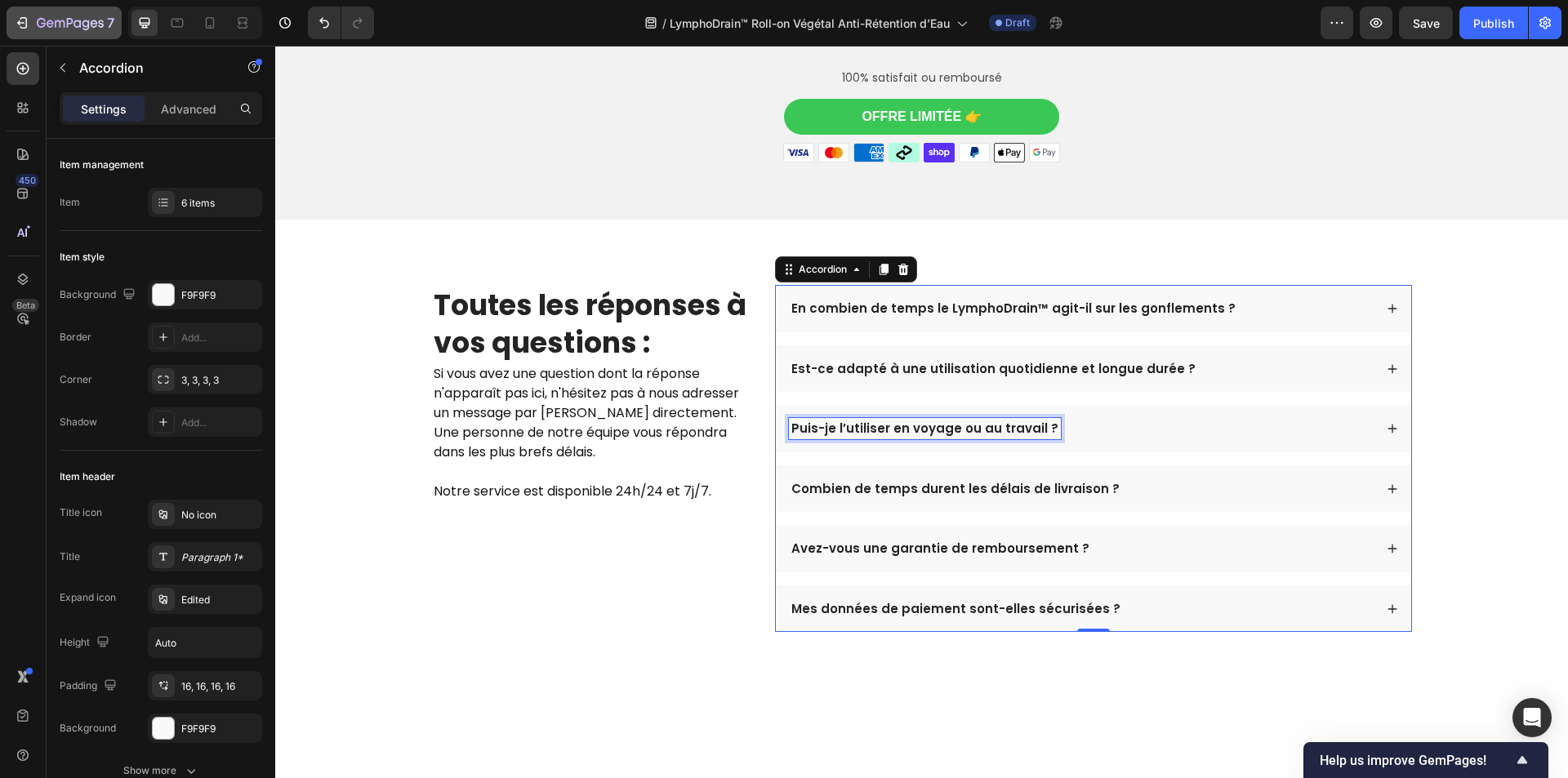
scroll to position [4576, 0]
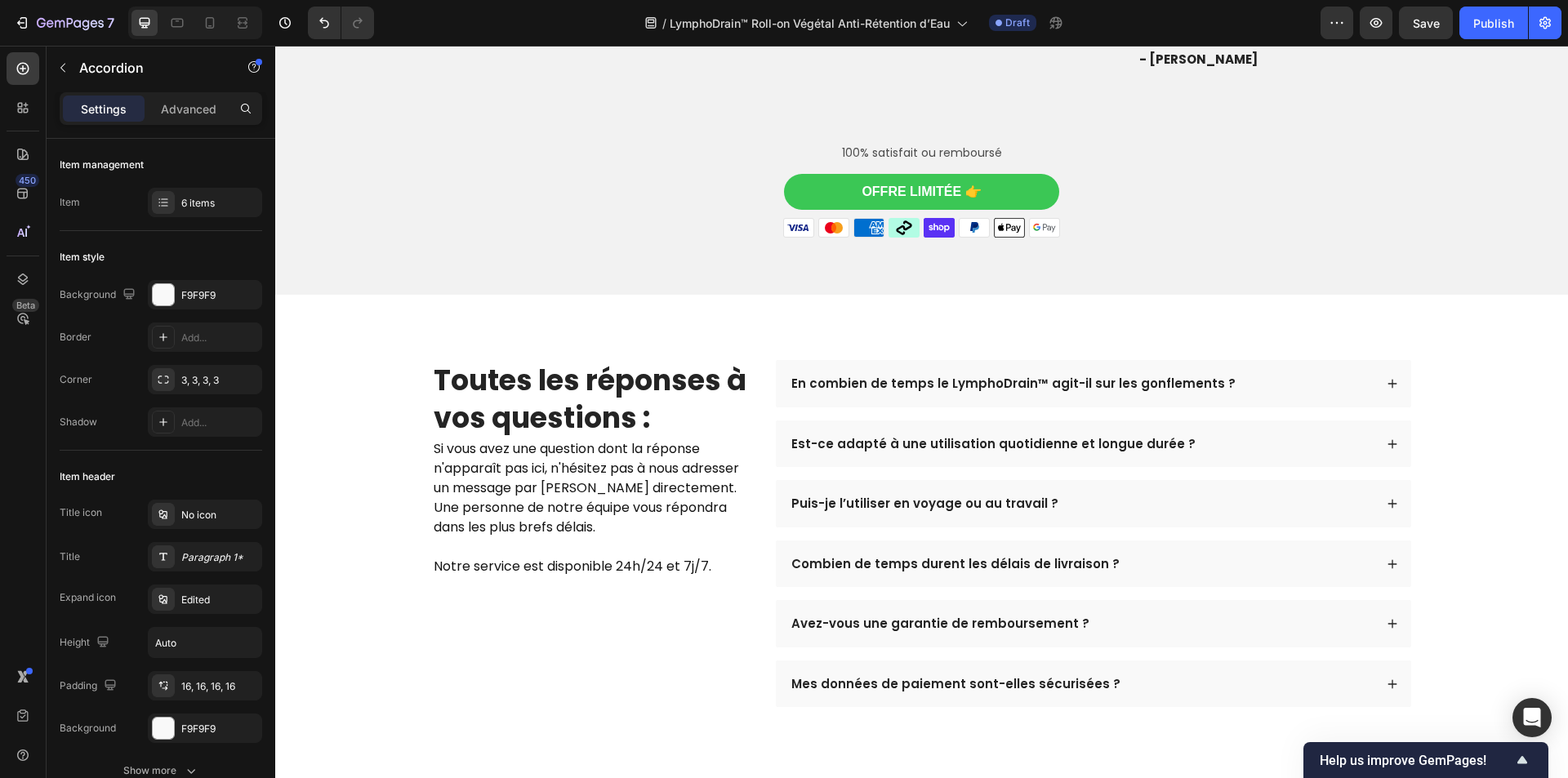
click at [1096, 515] on div "Puis-je l’utiliser en voyage ou au travail ?" at bounding box center [1081, 504] width 585 height 22
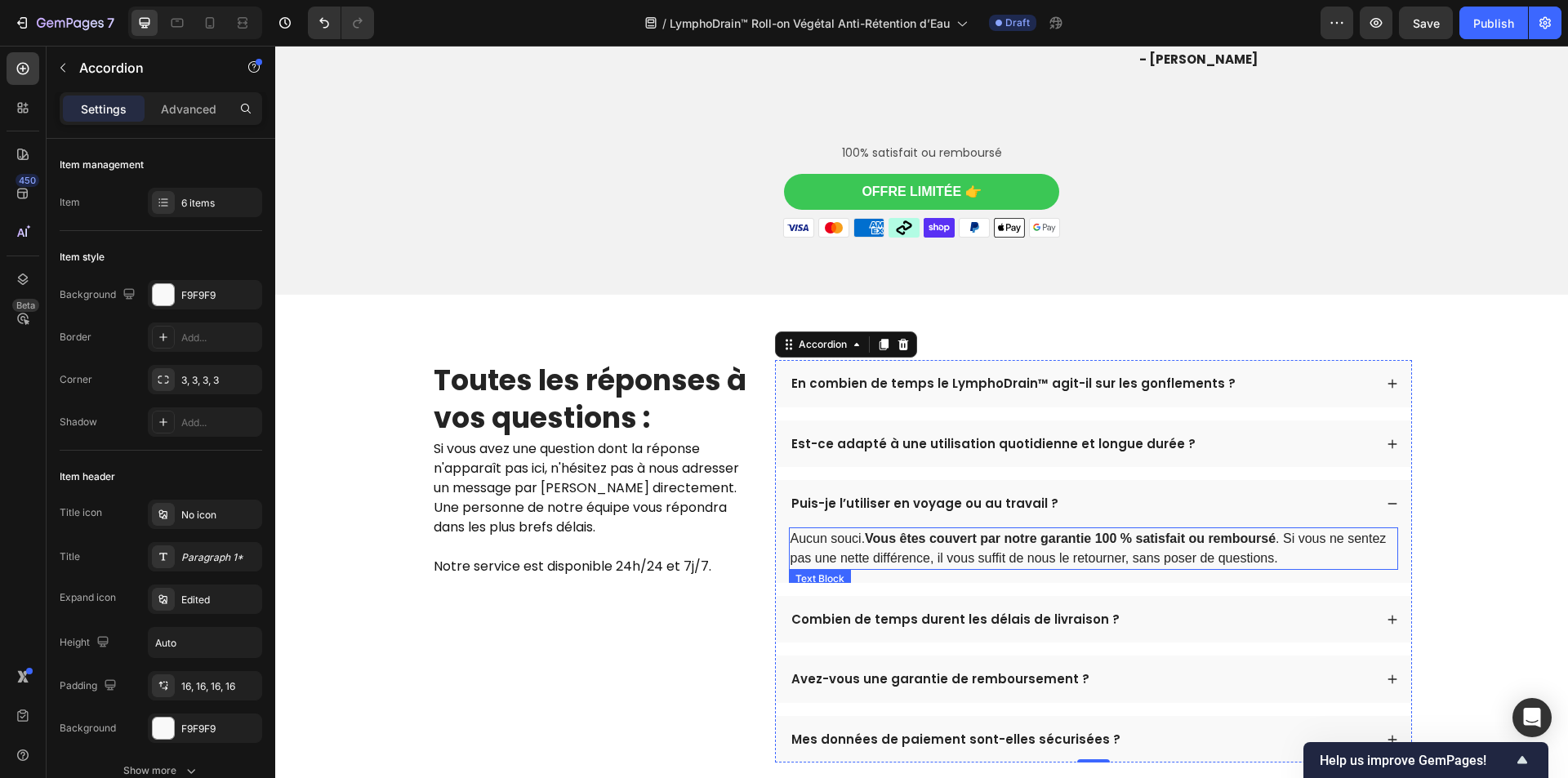
click at [1070, 545] on strong "Vous êtes couvert par notre garantie 100 % satisfait ou remboursé" at bounding box center [1070, 538] width 411 height 14
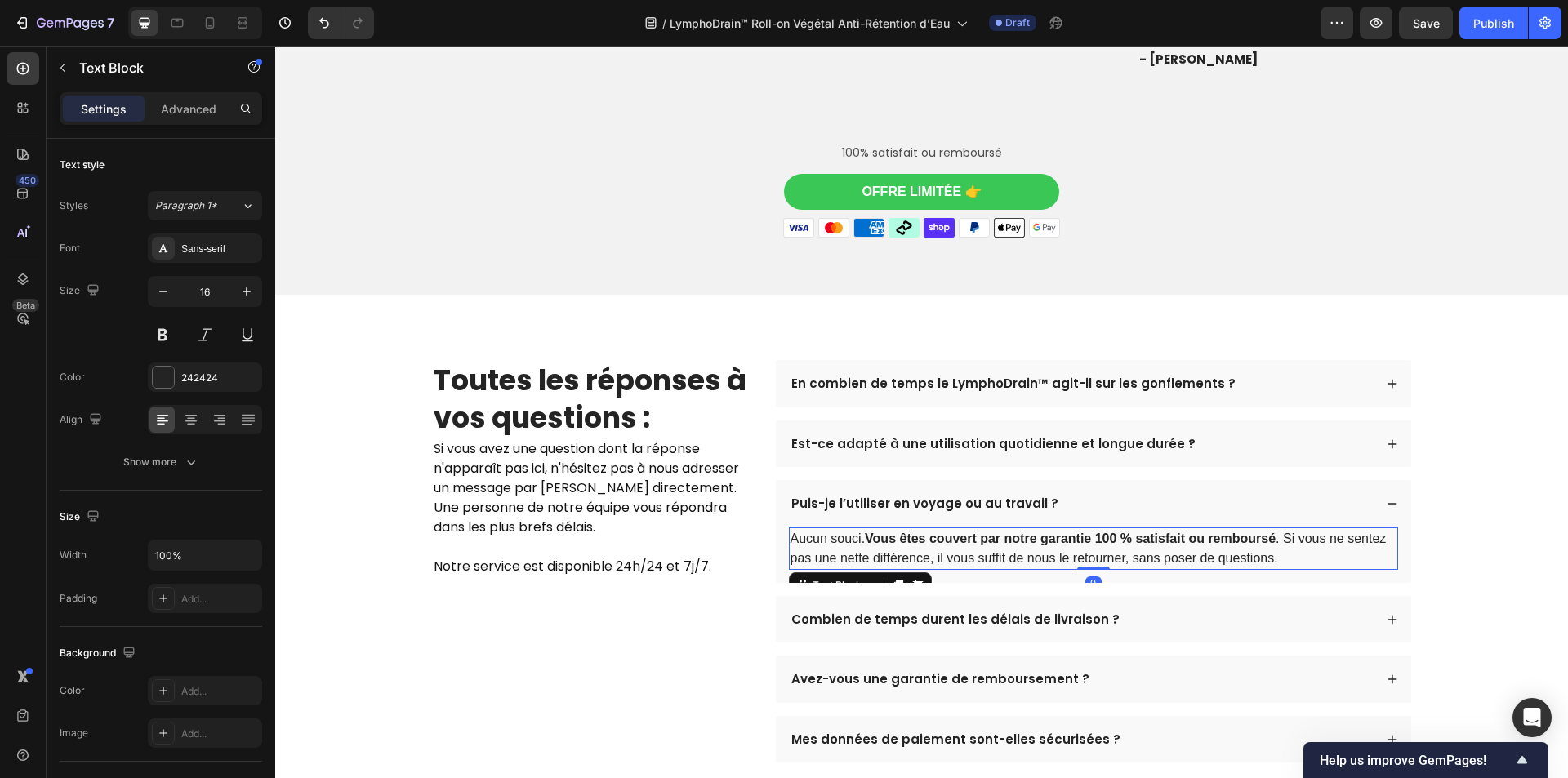
click at [1070, 545] on strong "Vous êtes couvert par notre garantie 100 % satisfait ou remboursé" at bounding box center [1070, 538] width 411 height 14
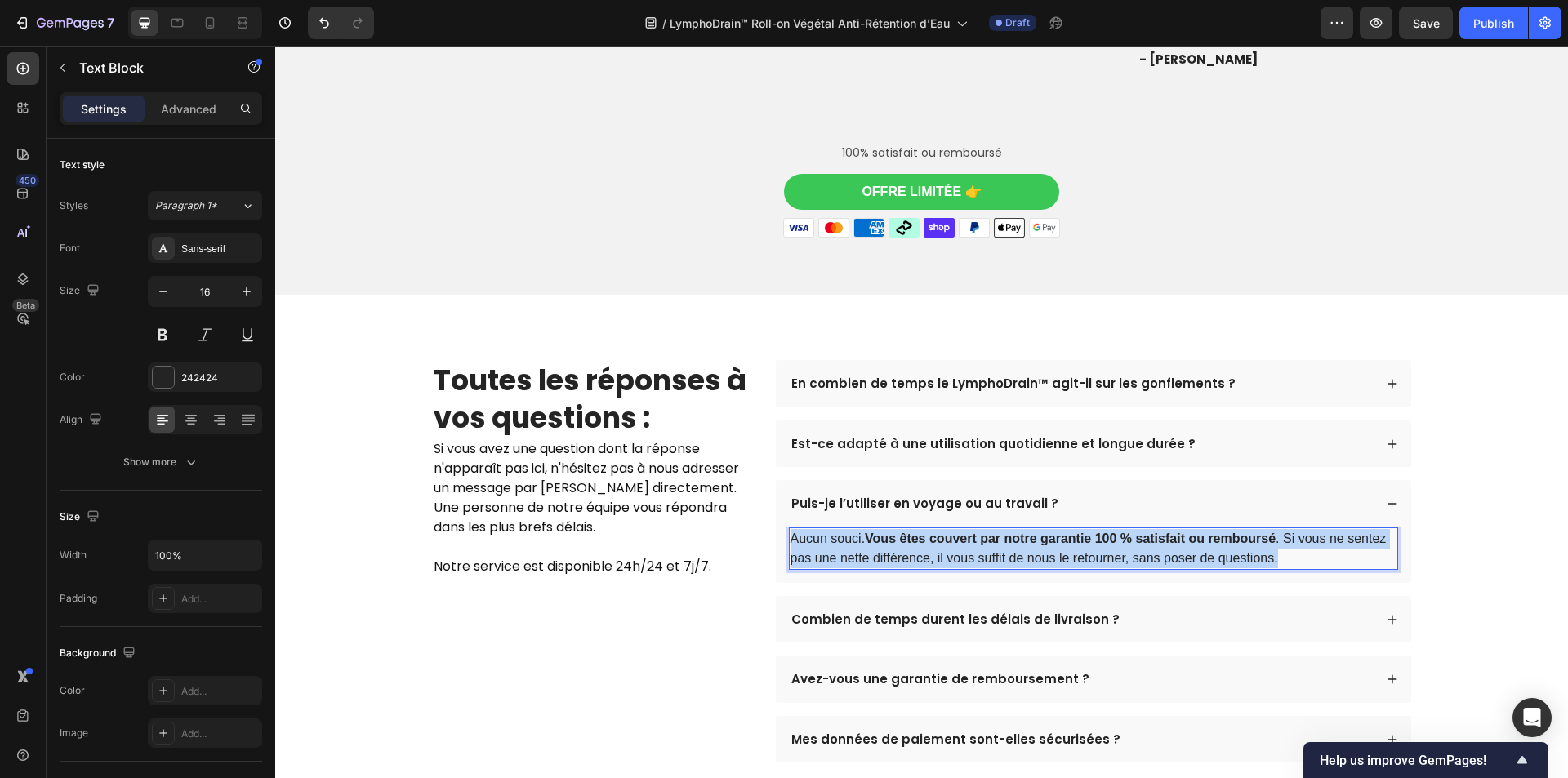
drag, startPoint x: 1086, startPoint y: 558, endPoint x: 1071, endPoint y: 575, distance: 22.7
click at [1071, 545] on strong "Vous êtes couvert par notre garantie 100 % satisfait ou remboursé" at bounding box center [1070, 538] width 411 height 14
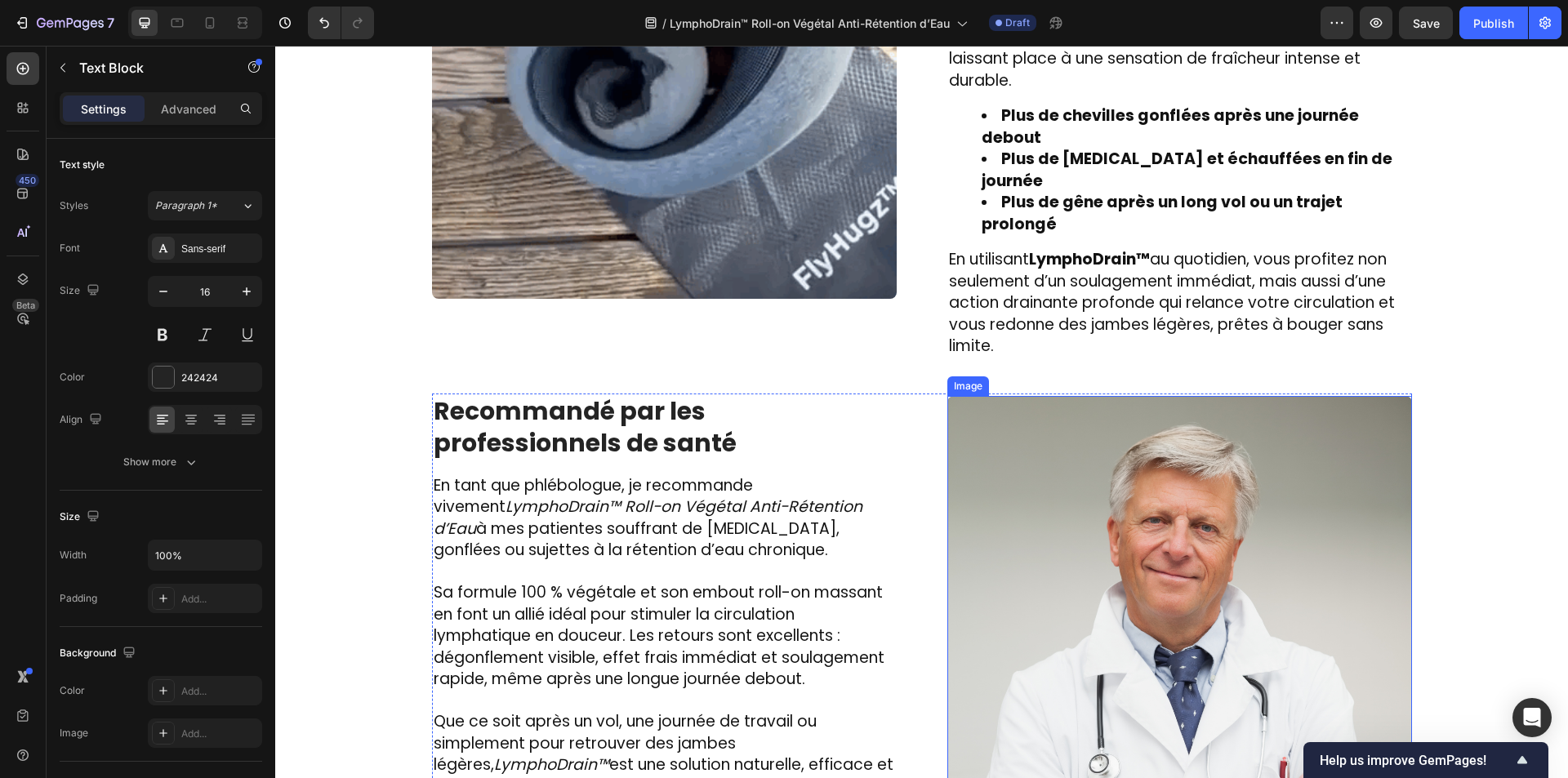
scroll to position [2616, 0]
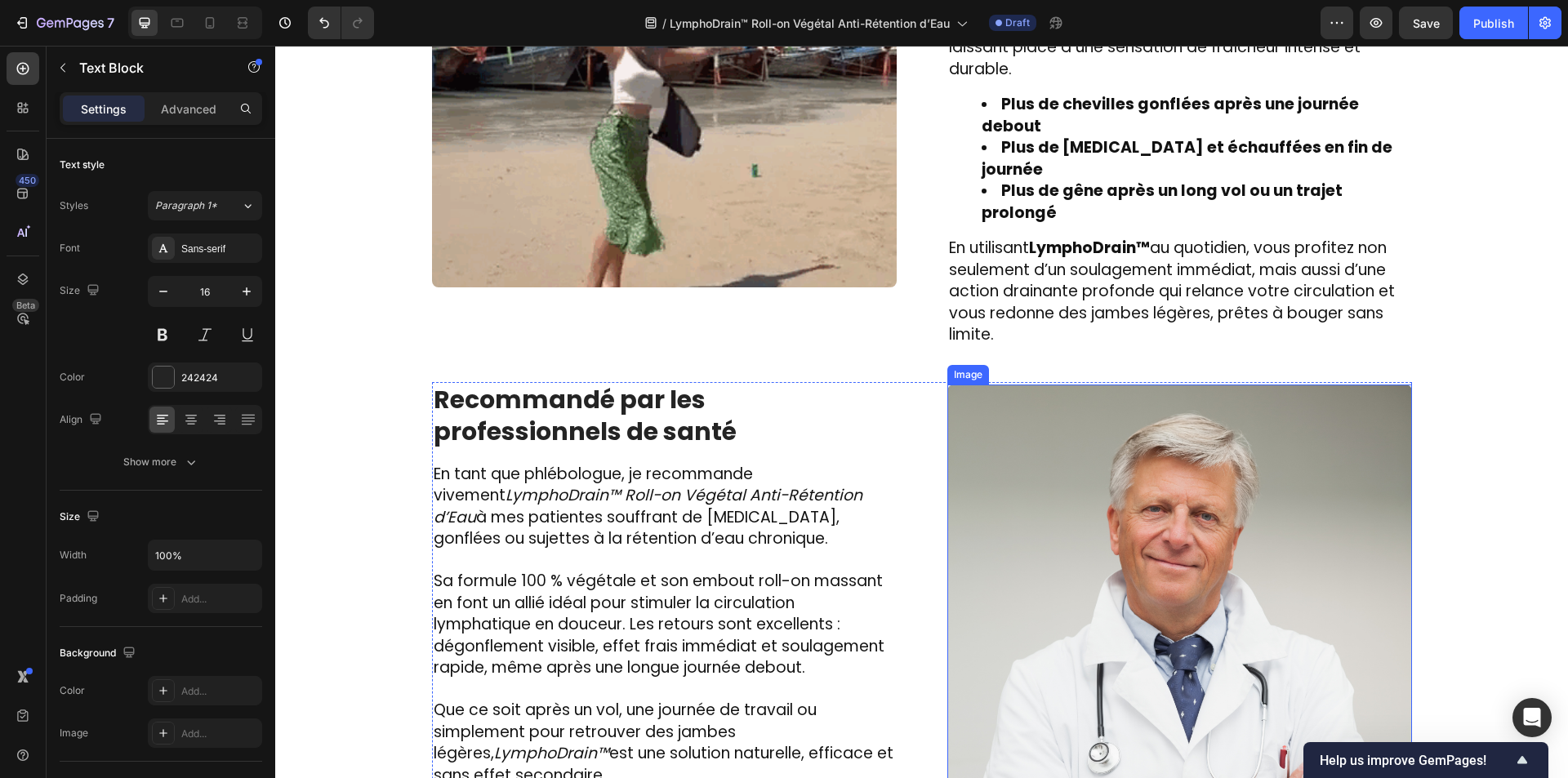
click at [1074, 473] on img at bounding box center [1179, 617] width 465 height 465
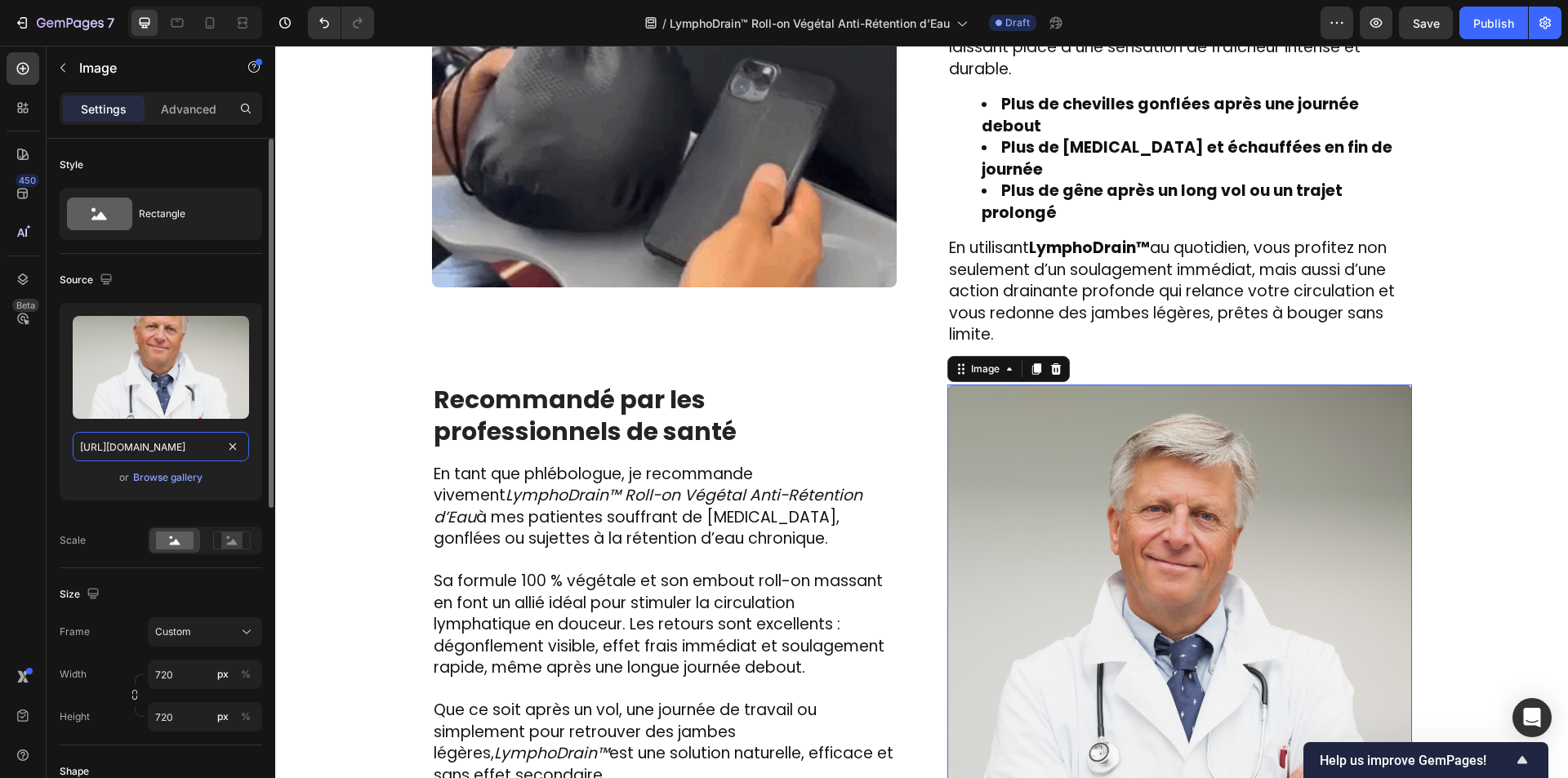
click at [114, 448] on input "https://cdn.shopify.com/s/files/1/0810/9329/6452/files/gempages_540190890933617…" at bounding box center [161, 447] width 177 height 29
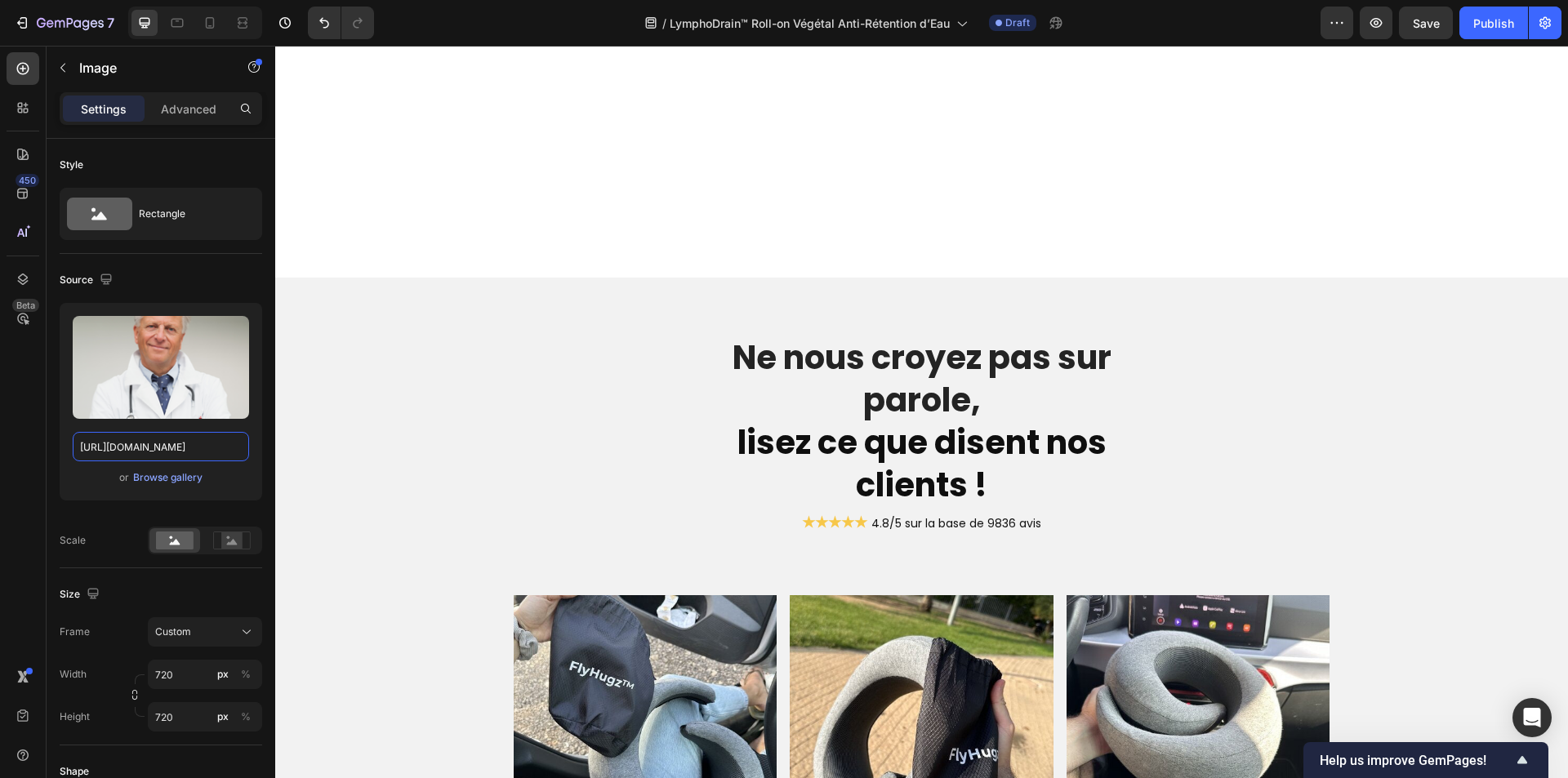
scroll to position [3595, 0]
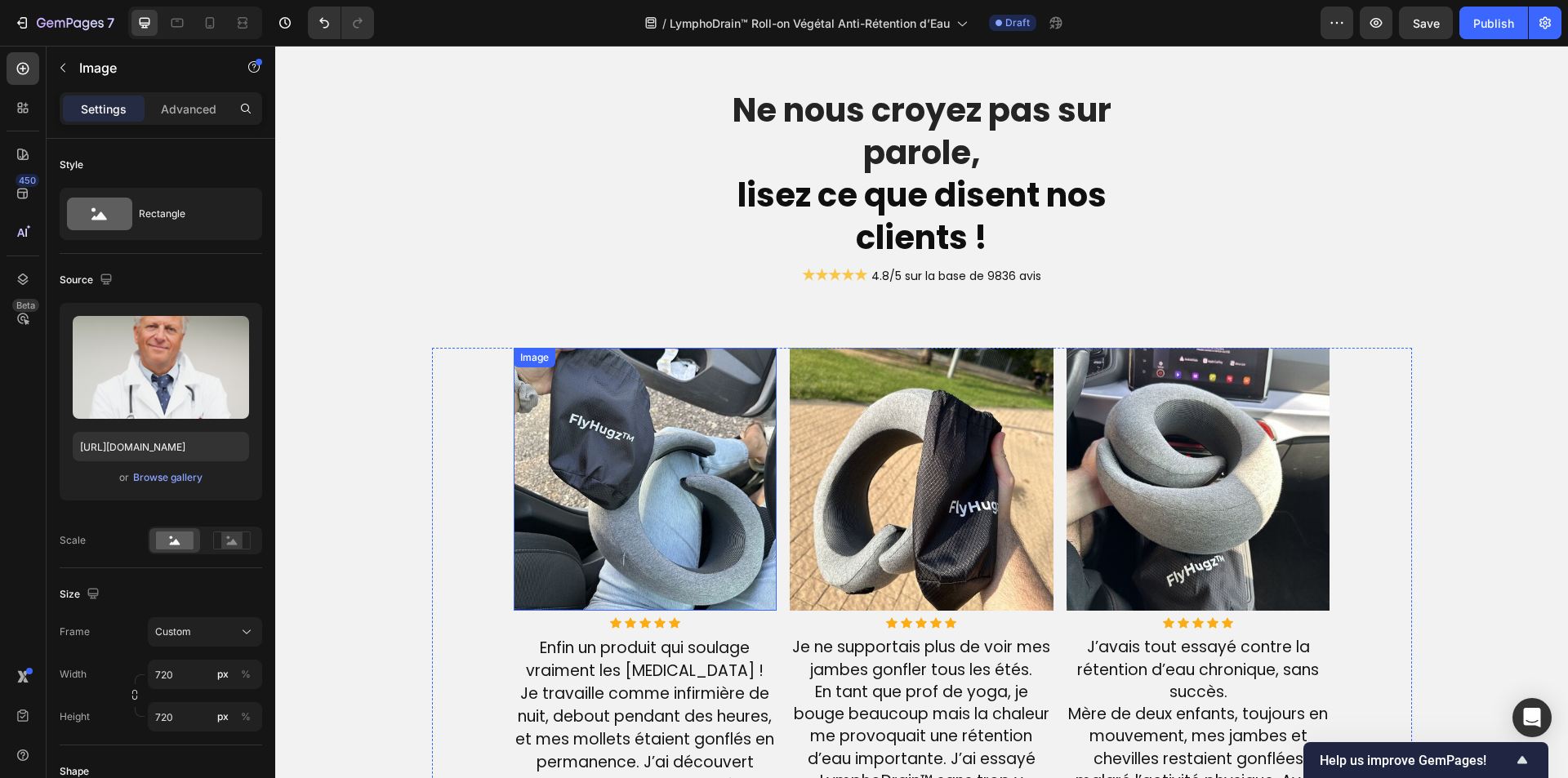
click at [671, 474] on img at bounding box center [645, 479] width 264 height 264
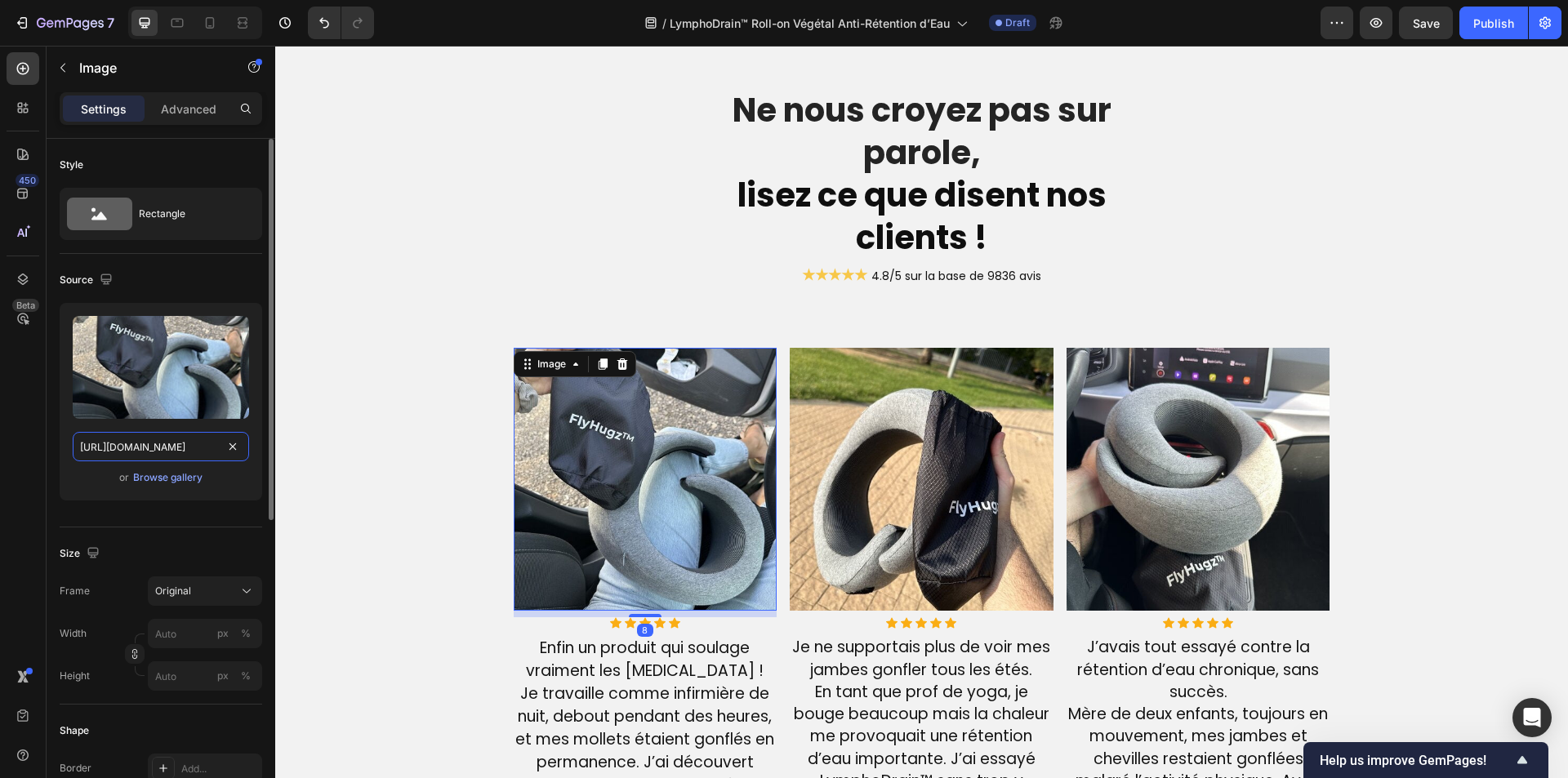
click at [195, 455] on input "[URL][DOMAIN_NAME]" at bounding box center [161, 447] width 177 height 29
paste input "652/7791/9468/files/German15_14632186-877f-4d12-b1f0-288dd46c62c2.png?v=1755159…"
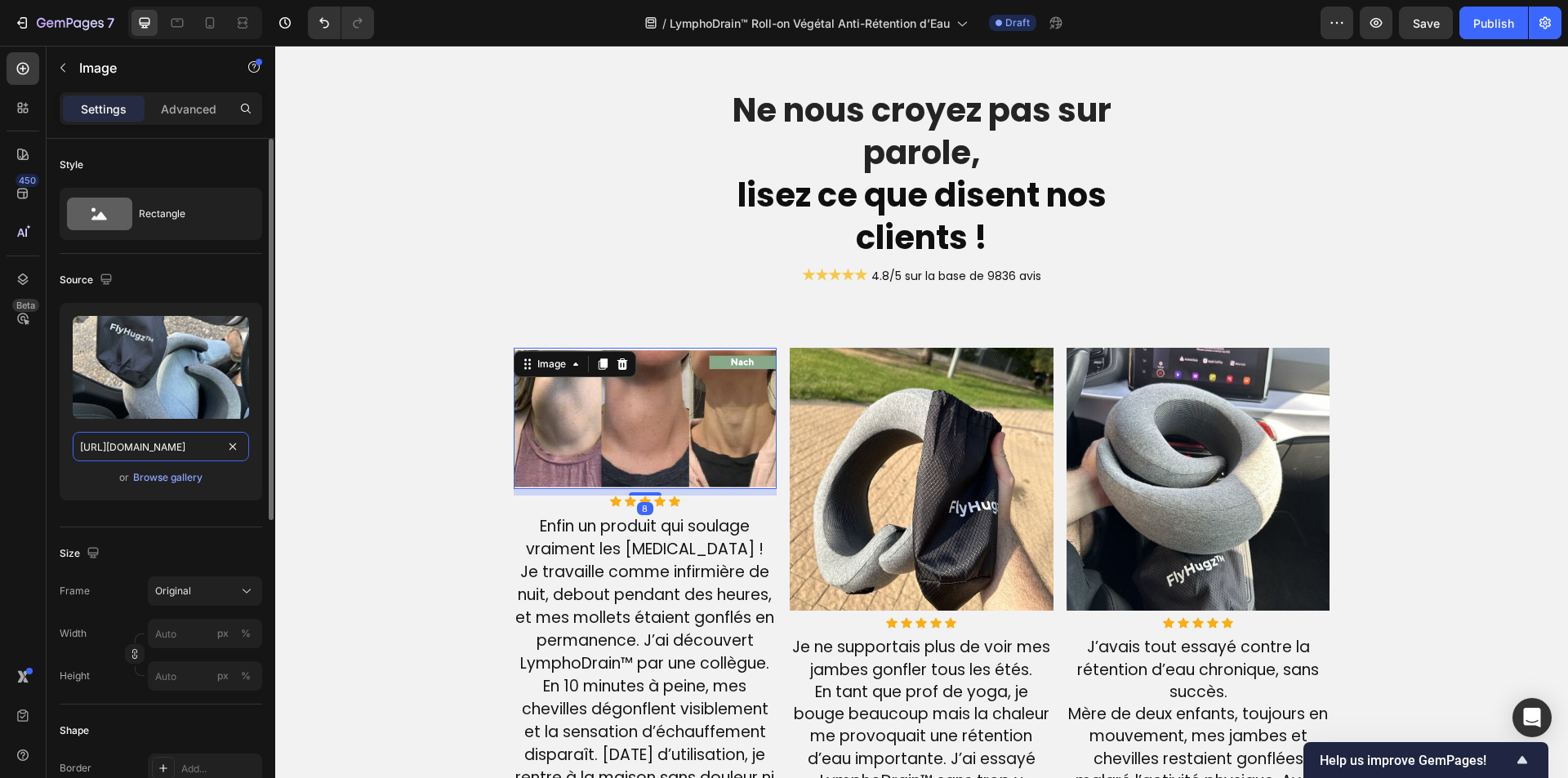
scroll to position [0, 458]
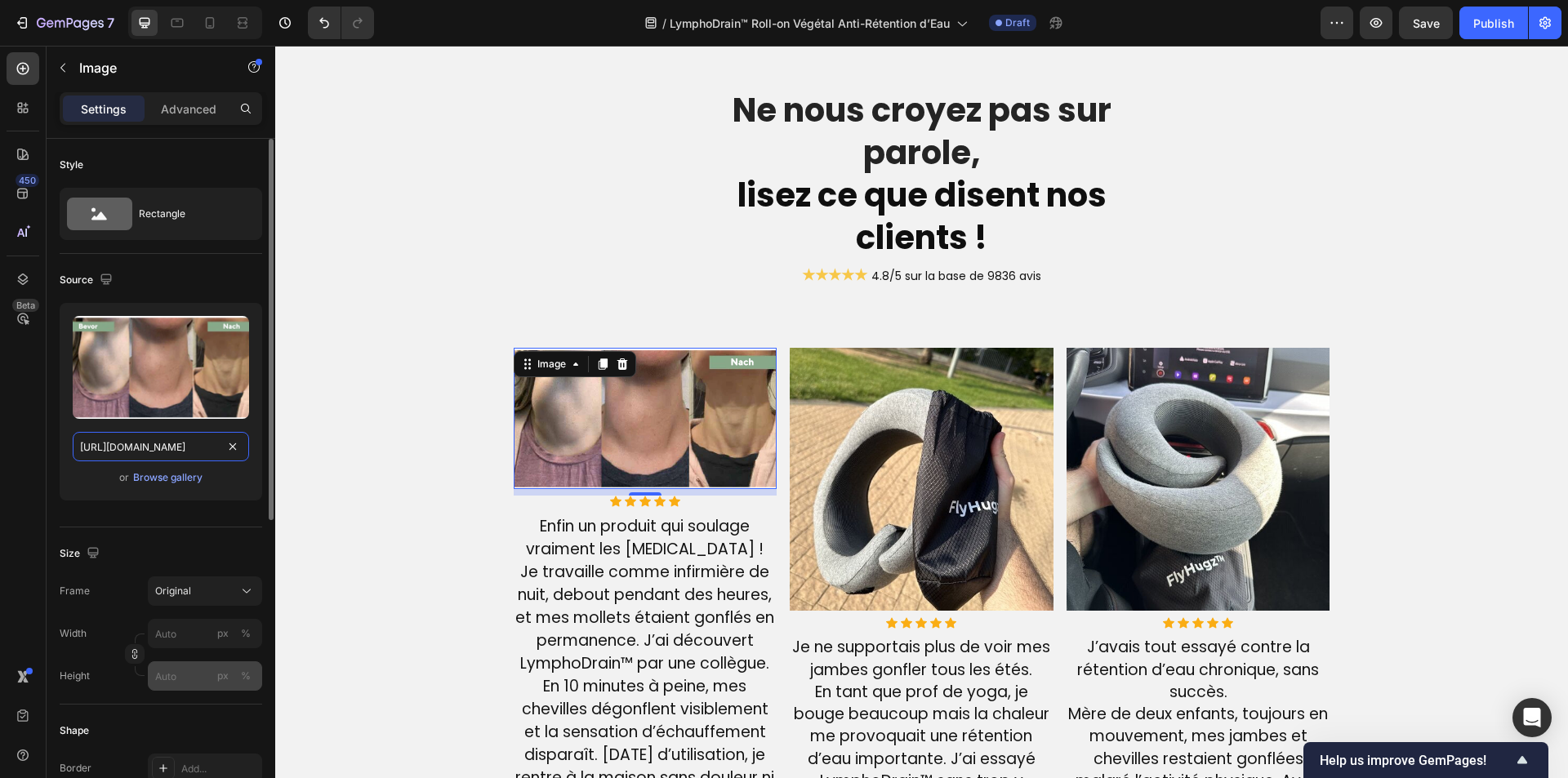
type input "https://cdn.shopify.com/s/files/1/0652/7791/9468/files/German15_14632186-877f-4…"
click at [186, 669] on input "px %" at bounding box center [204, 676] width 114 height 29
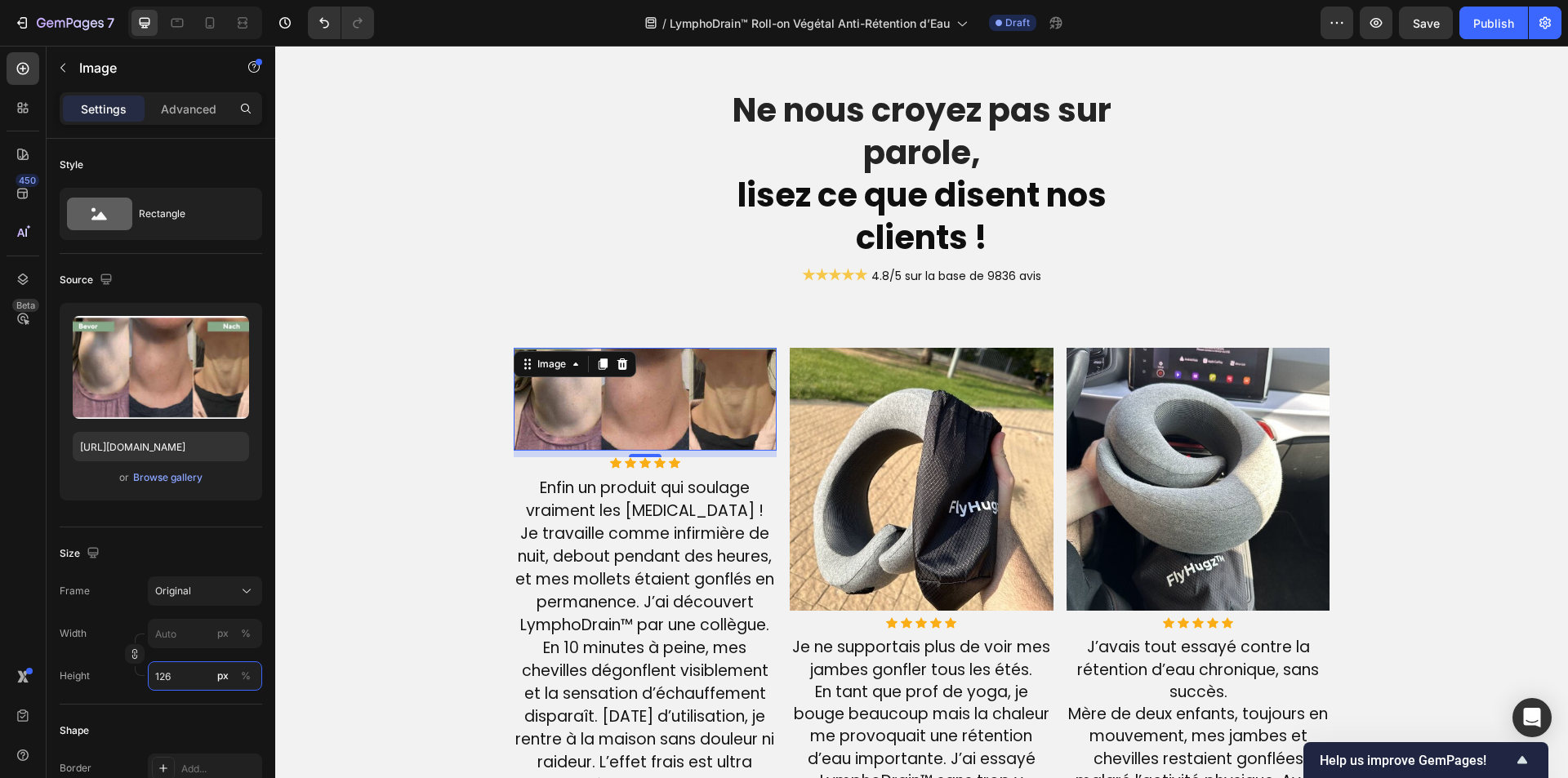
type input "126"
click at [857, 453] on img at bounding box center [922, 479] width 264 height 264
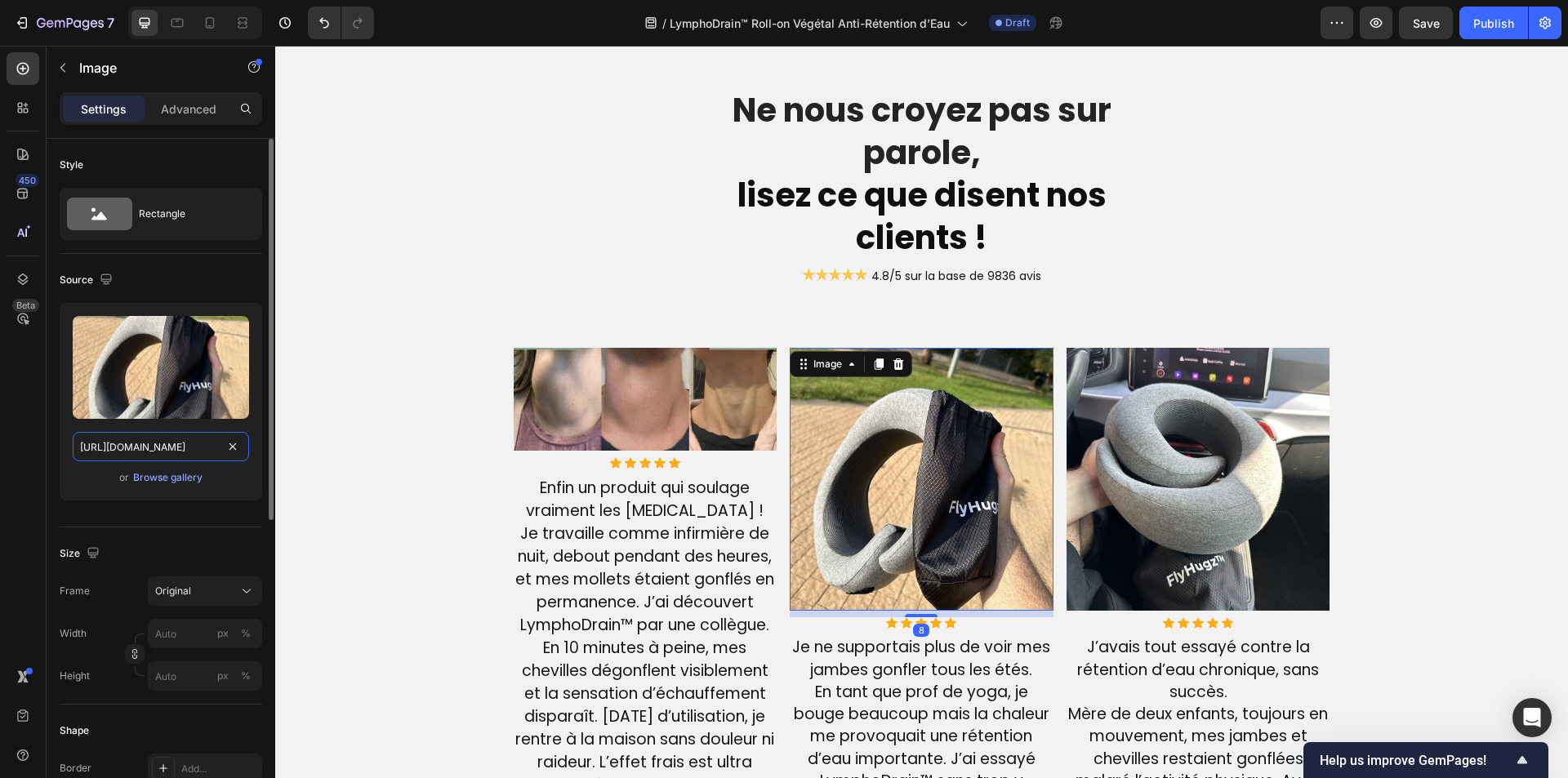
click at [147, 454] on input "[URL][DOMAIN_NAME]" at bounding box center [161, 447] width 177 height 29
paste input "652/7791/9468/files/German14_3d55c77f-1283-4ab2-9072-5079e53cb6cd.png?v=1755159…"
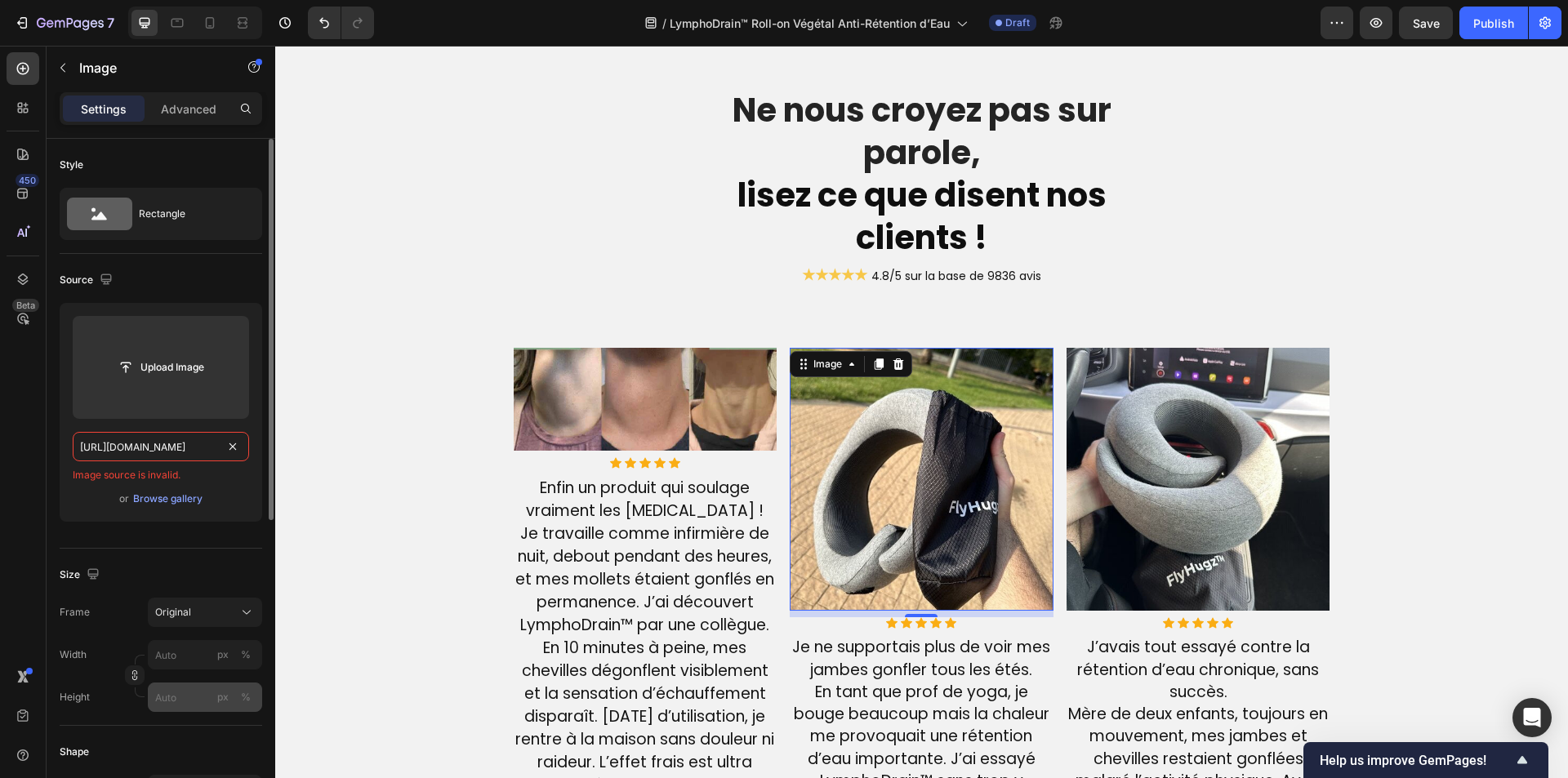
paste input "https://cdn.shopify.com/s/files/1/0652/7791/9468/files/German14_3d55c77f-1283-4…"
paste input "text"
click at [911, 420] on img at bounding box center [922, 479] width 264 height 264
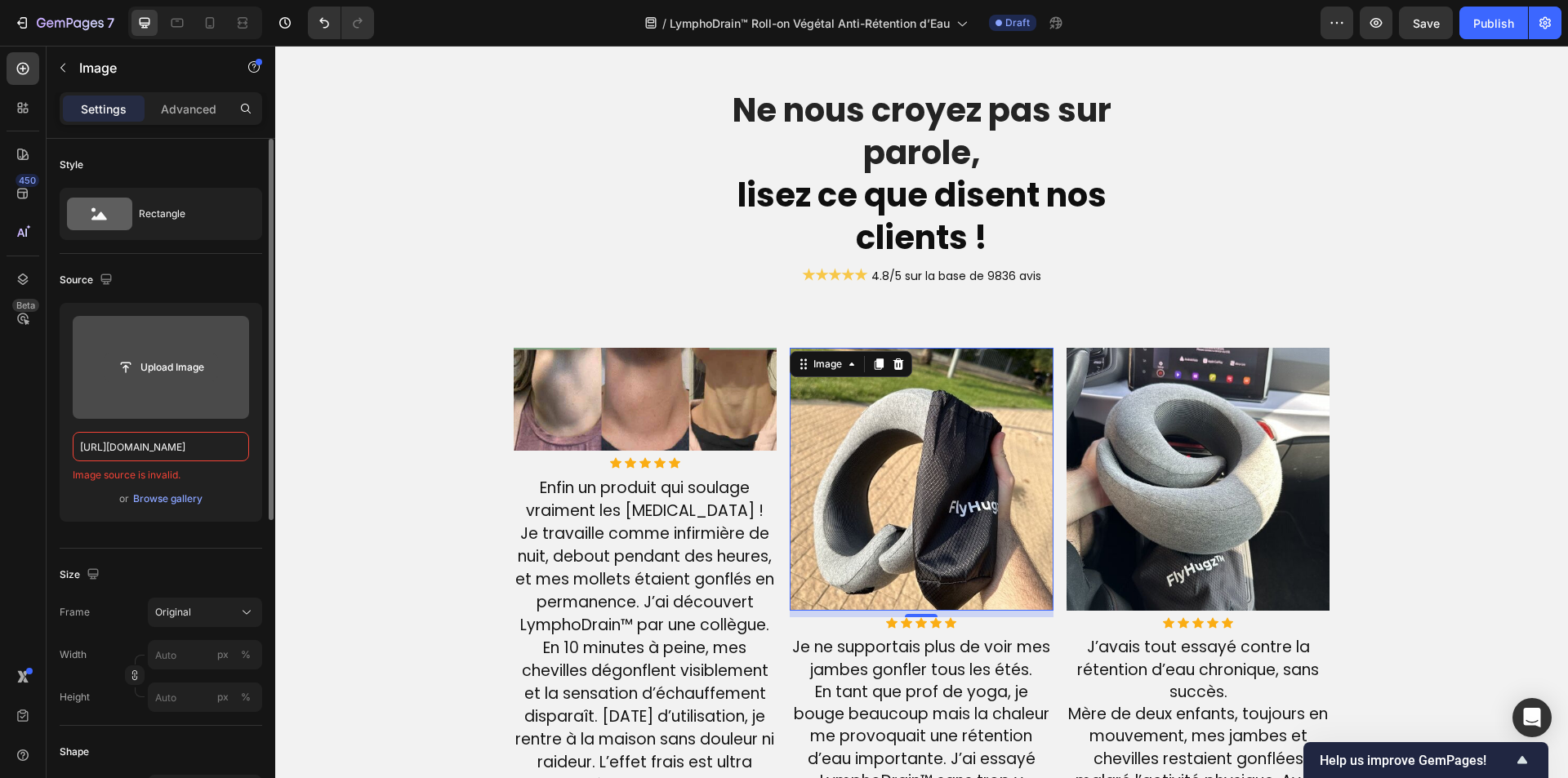
click at [140, 366] on input "file" at bounding box center [160, 367] width 113 height 28
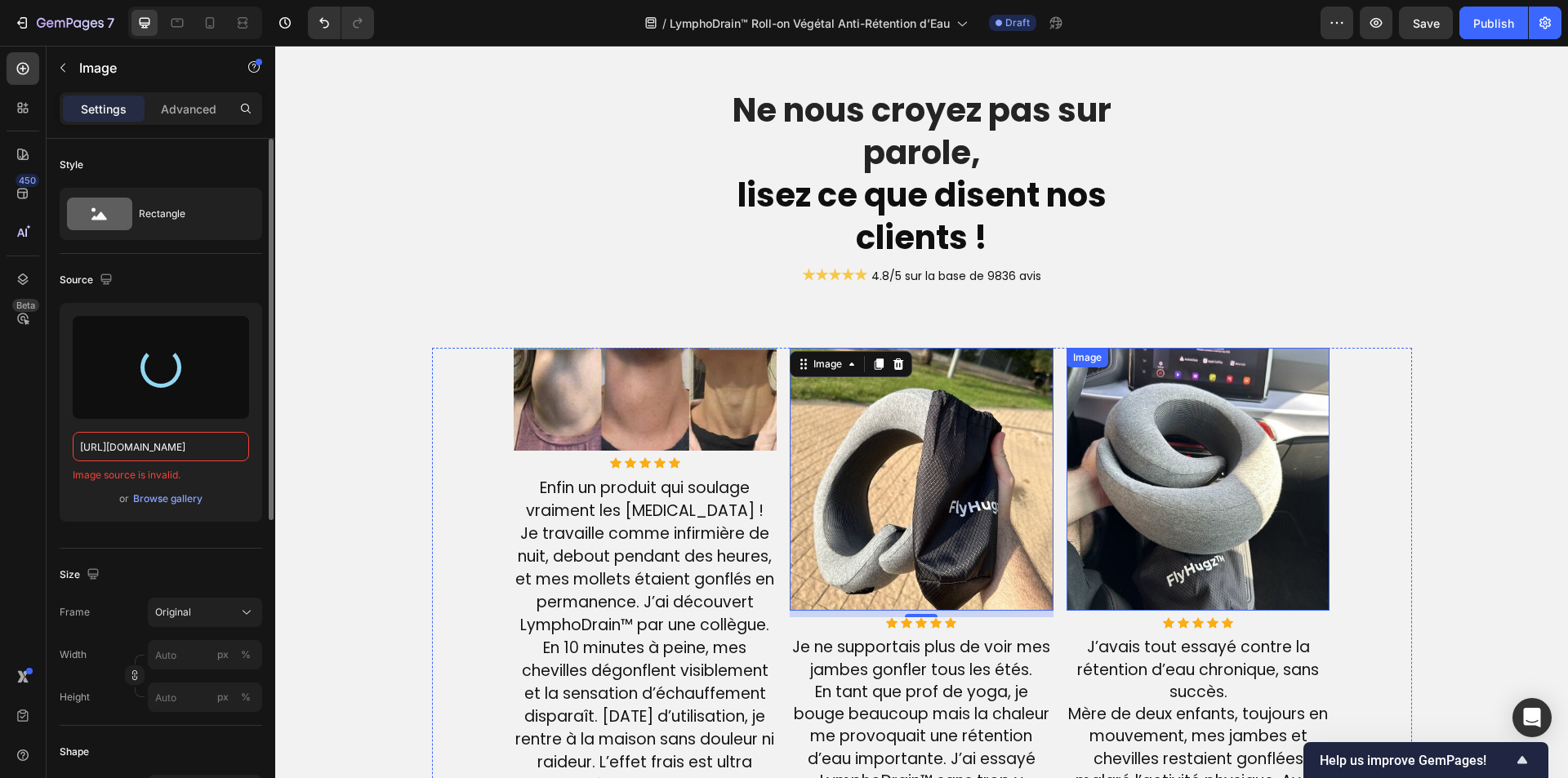
type input "https://cdn.shopify.com/s/files/1/0810/9329/6452/files/gempages_540190890933617…"
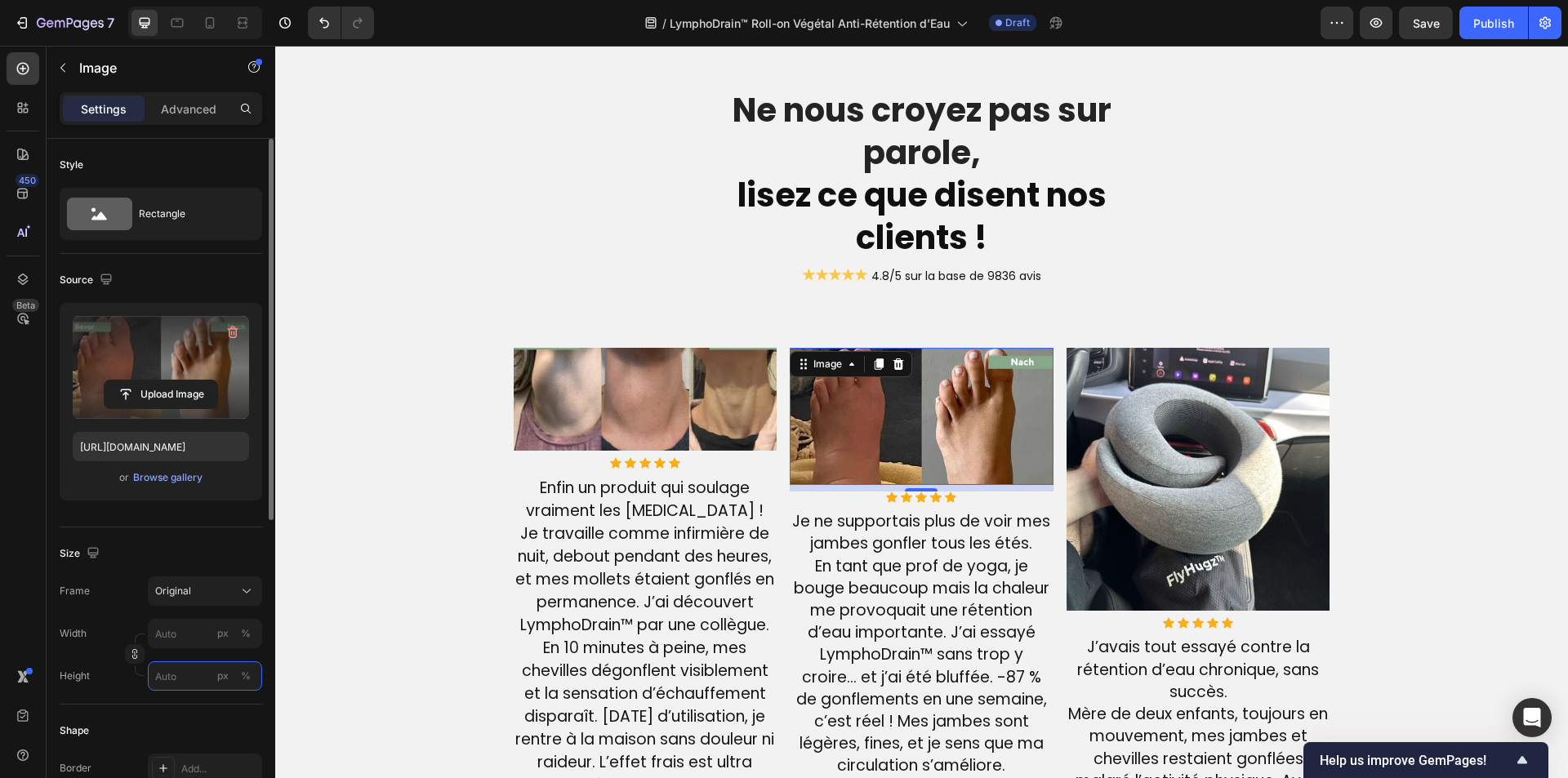
click at [167, 680] on input "px %" at bounding box center [204, 676] width 114 height 29
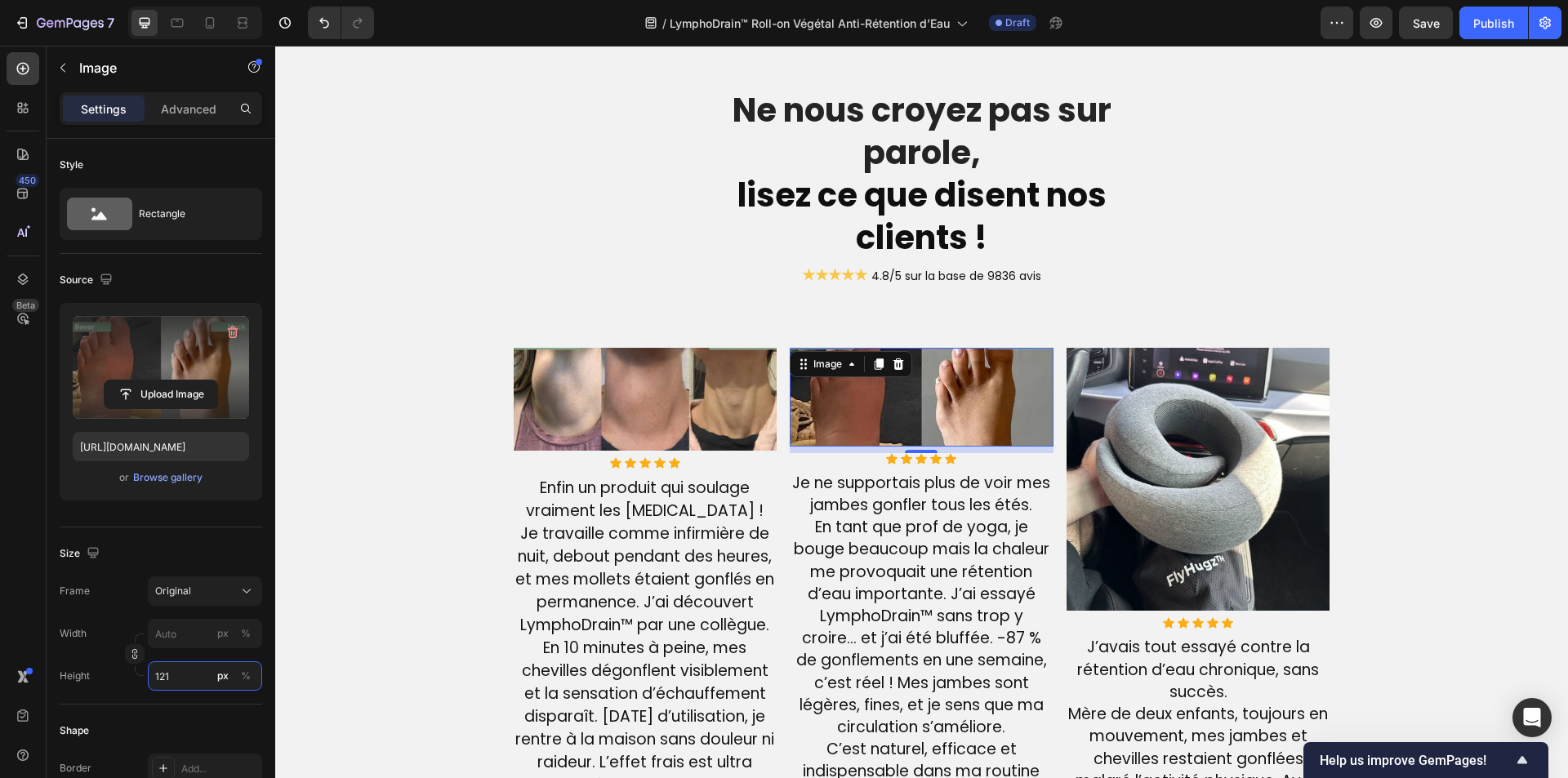
type input "120"
click at [1215, 451] on img at bounding box center [1199, 479] width 264 height 264
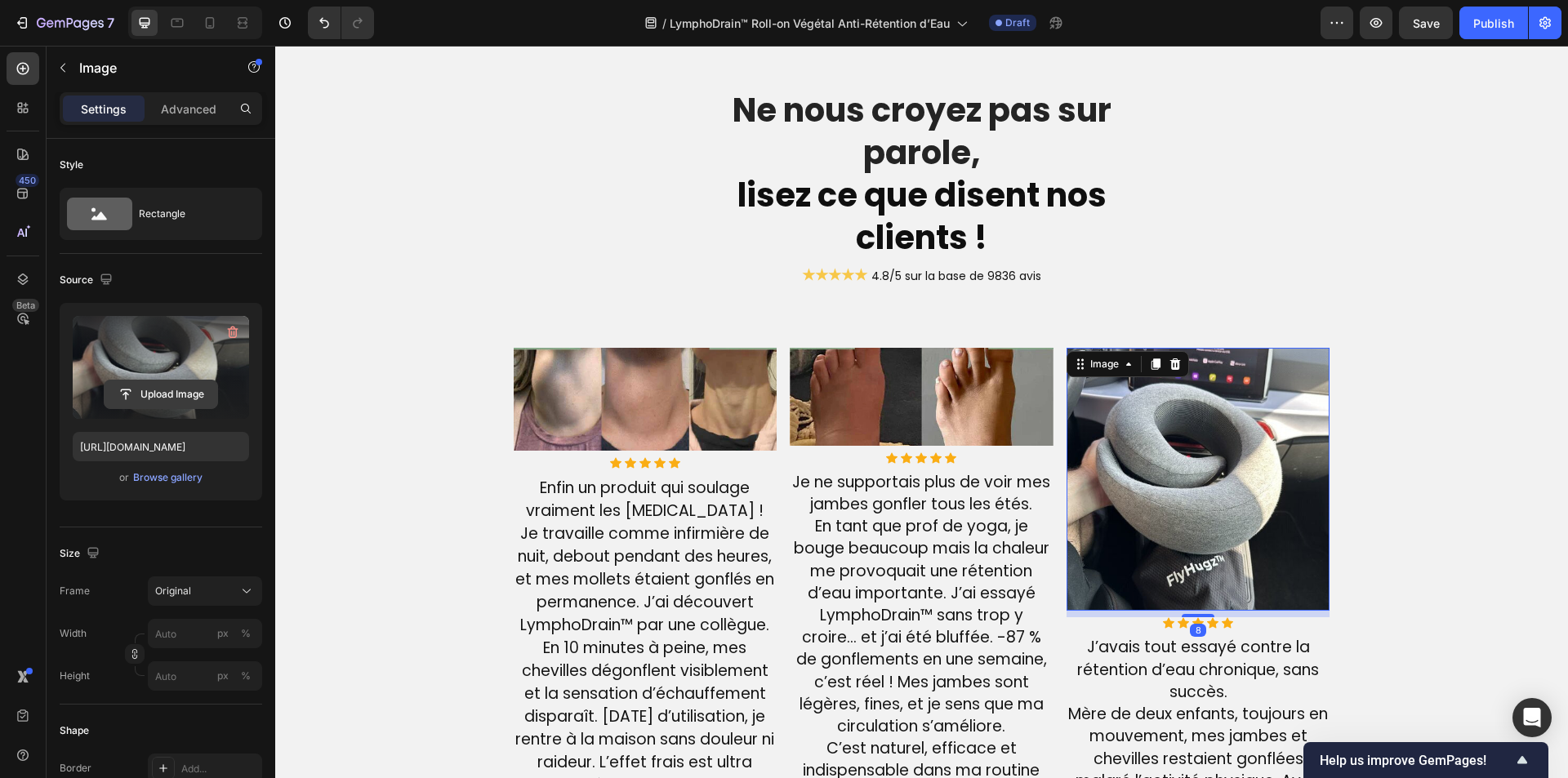
click at [142, 404] on input "file" at bounding box center [160, 394] width 113 height 28
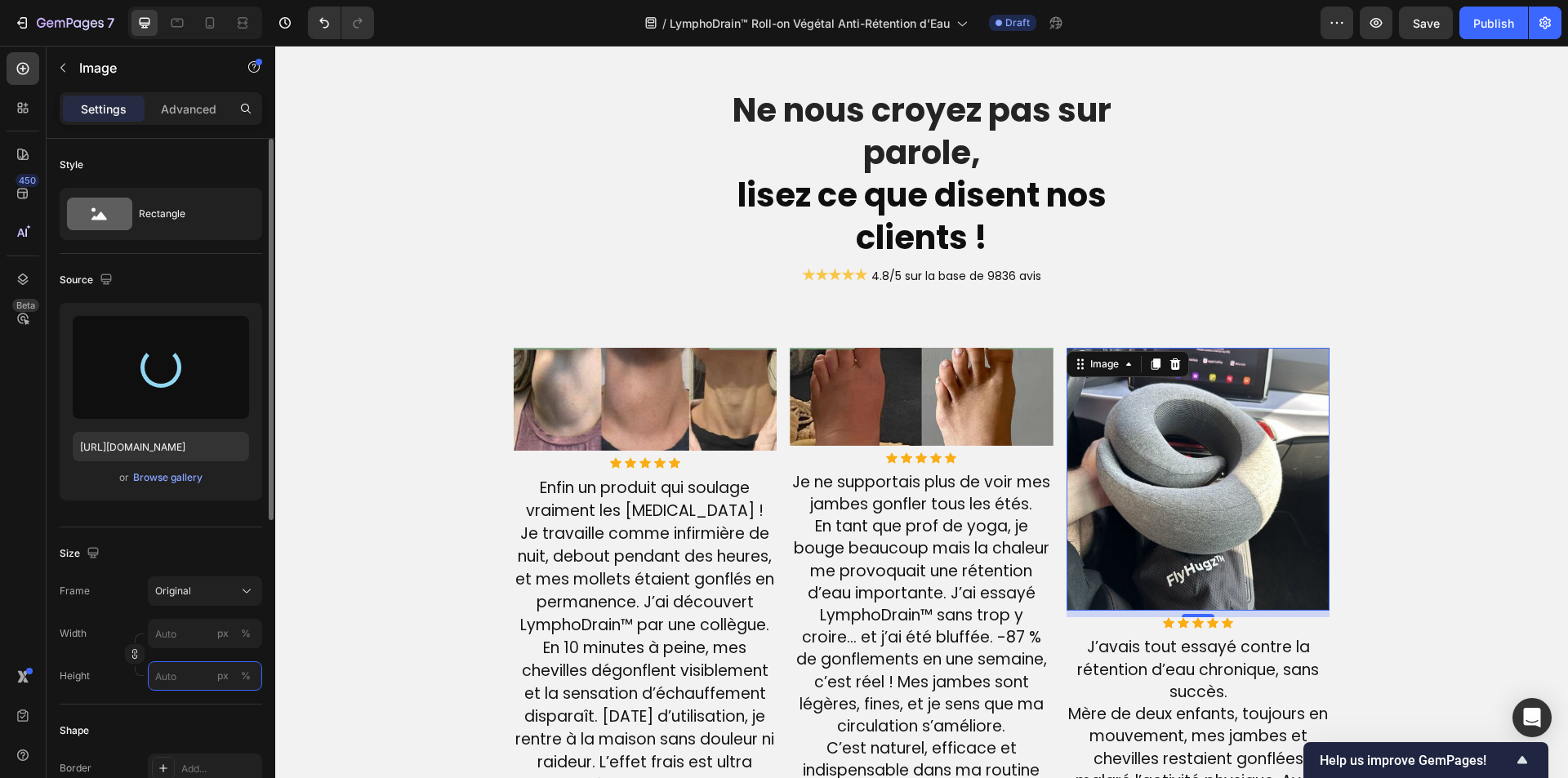
click at [181, 675] on input "px %" at bounding box center [204, 676] width 114 height 29
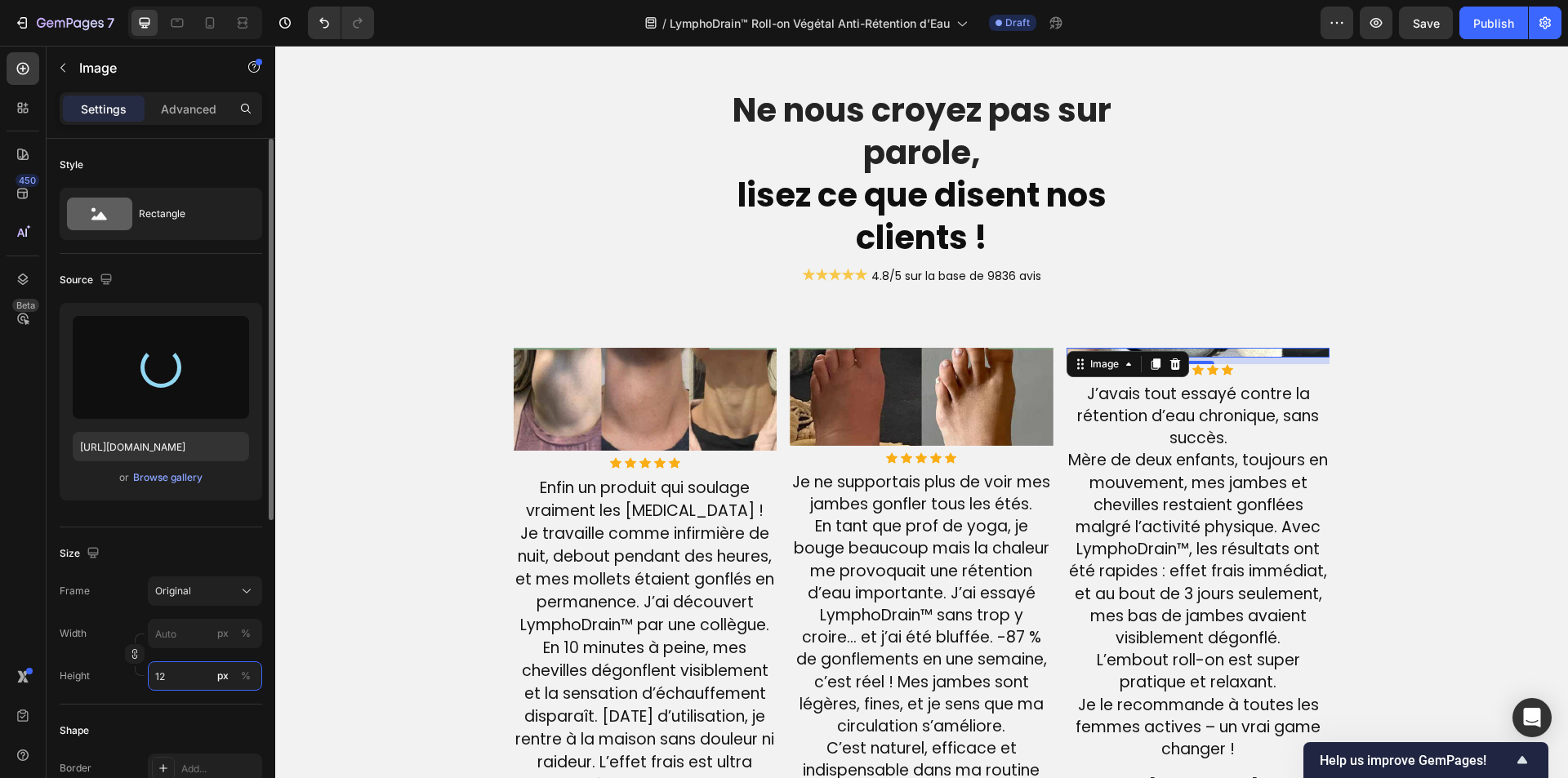
type input "121"
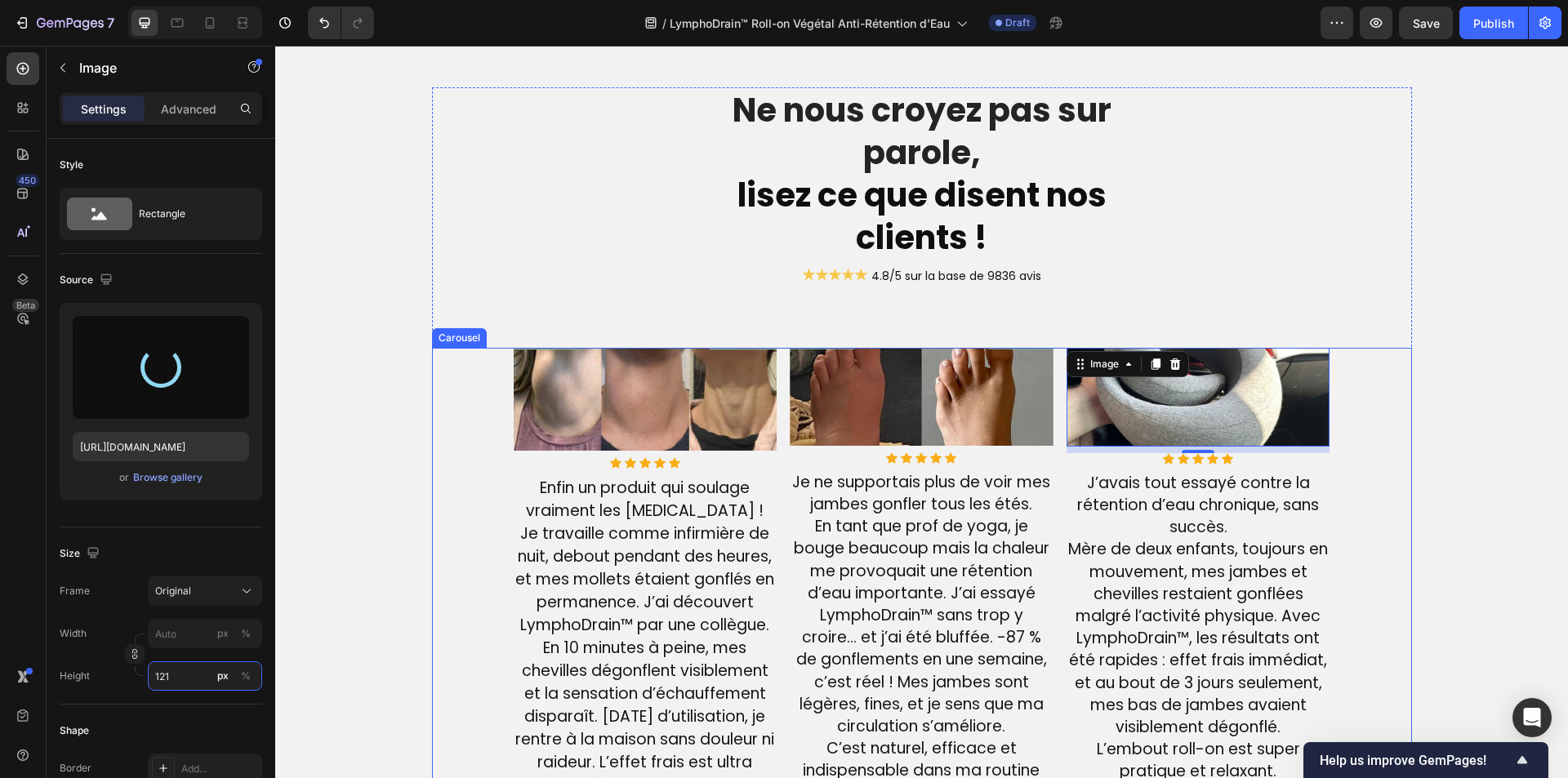
type input "https://cdn.shopify.com/s/files/1/0810/9329/6452/files/gempages_540190890933617…"
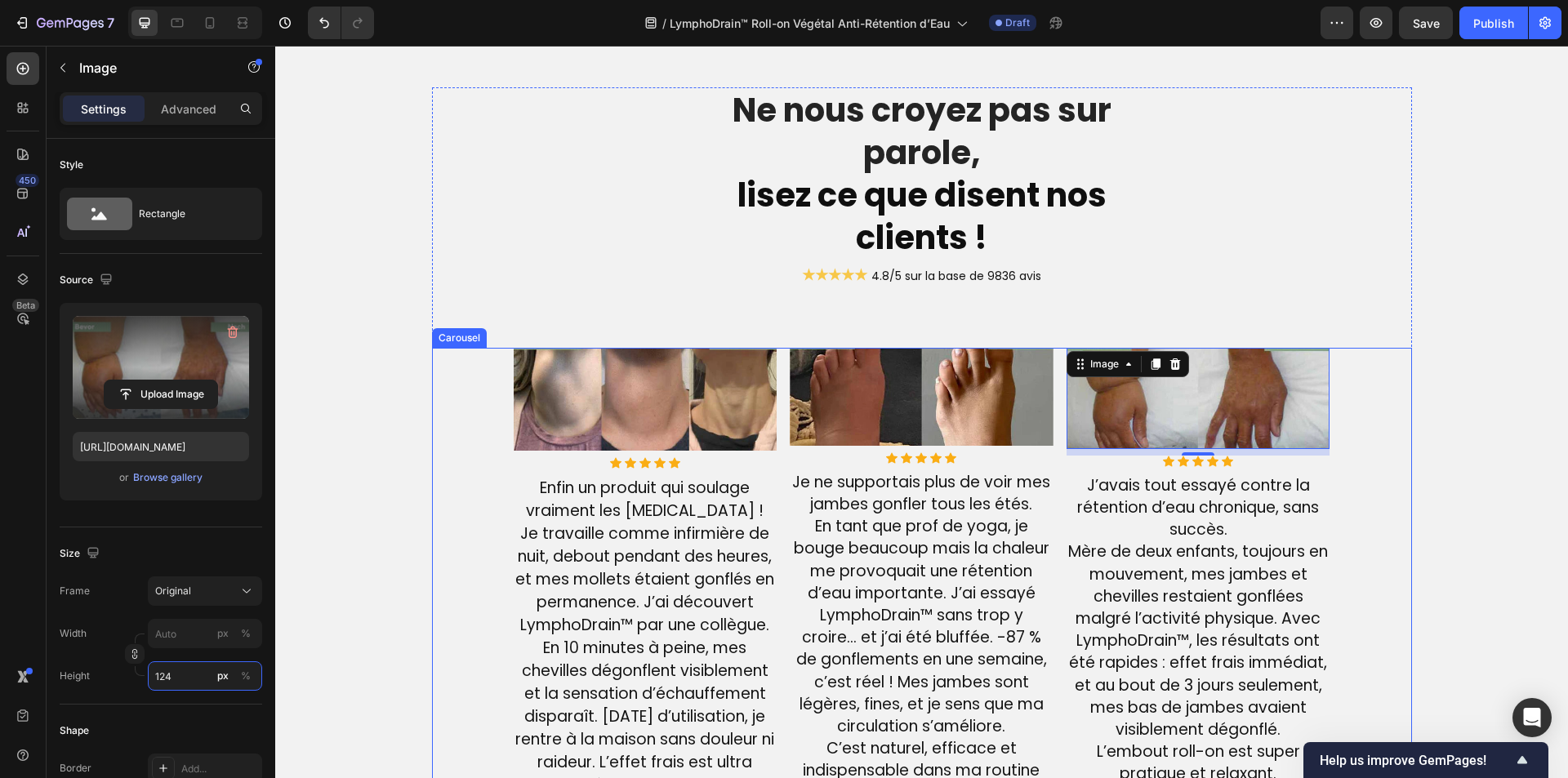
type input "125"
click at [873, 396] on img at bounding box center [922, 397] width 264 height 98
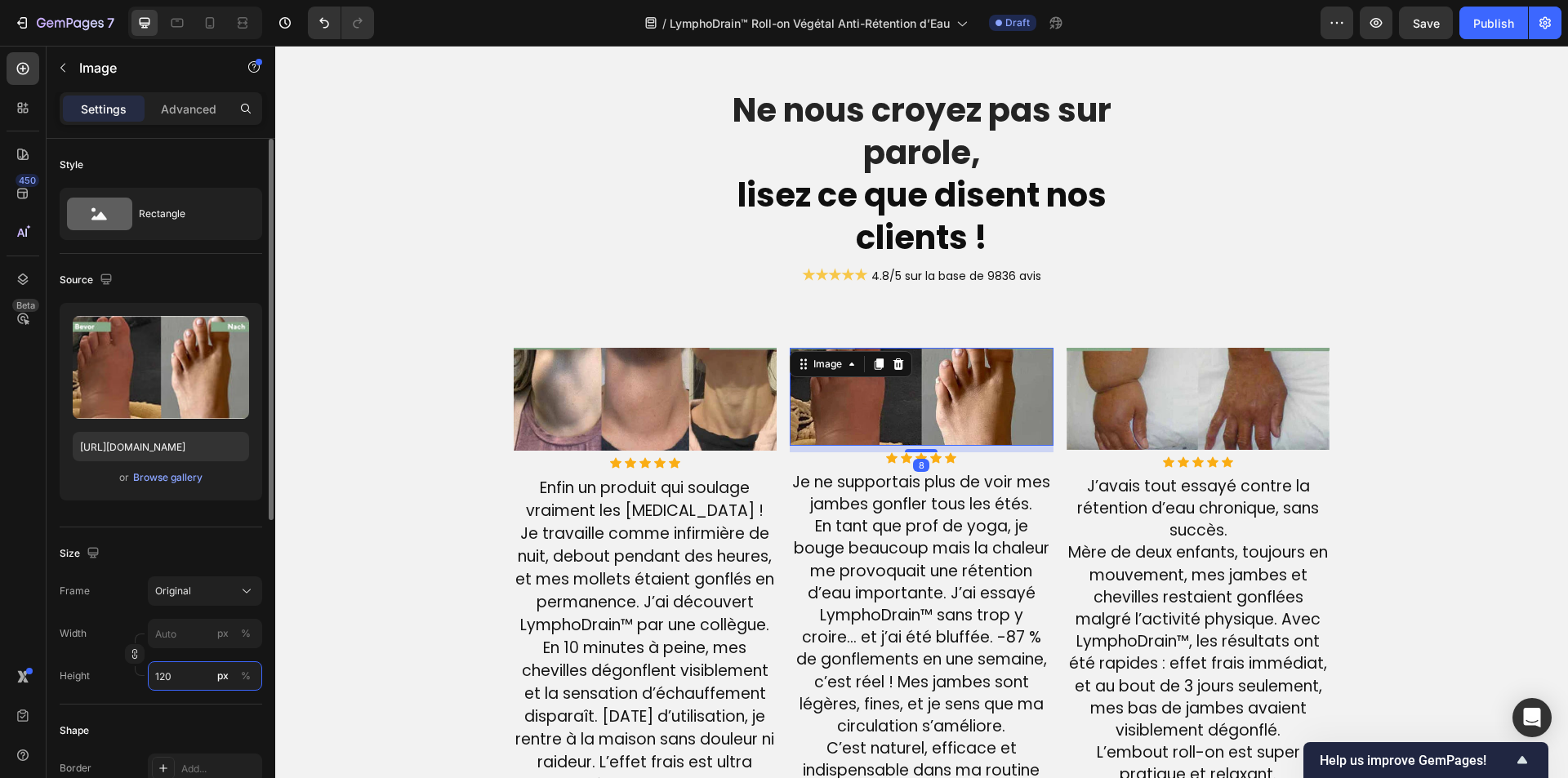
click at [177, 672] on input "120" at bounding box center [204, 676] width 114 height 29
type input "125"
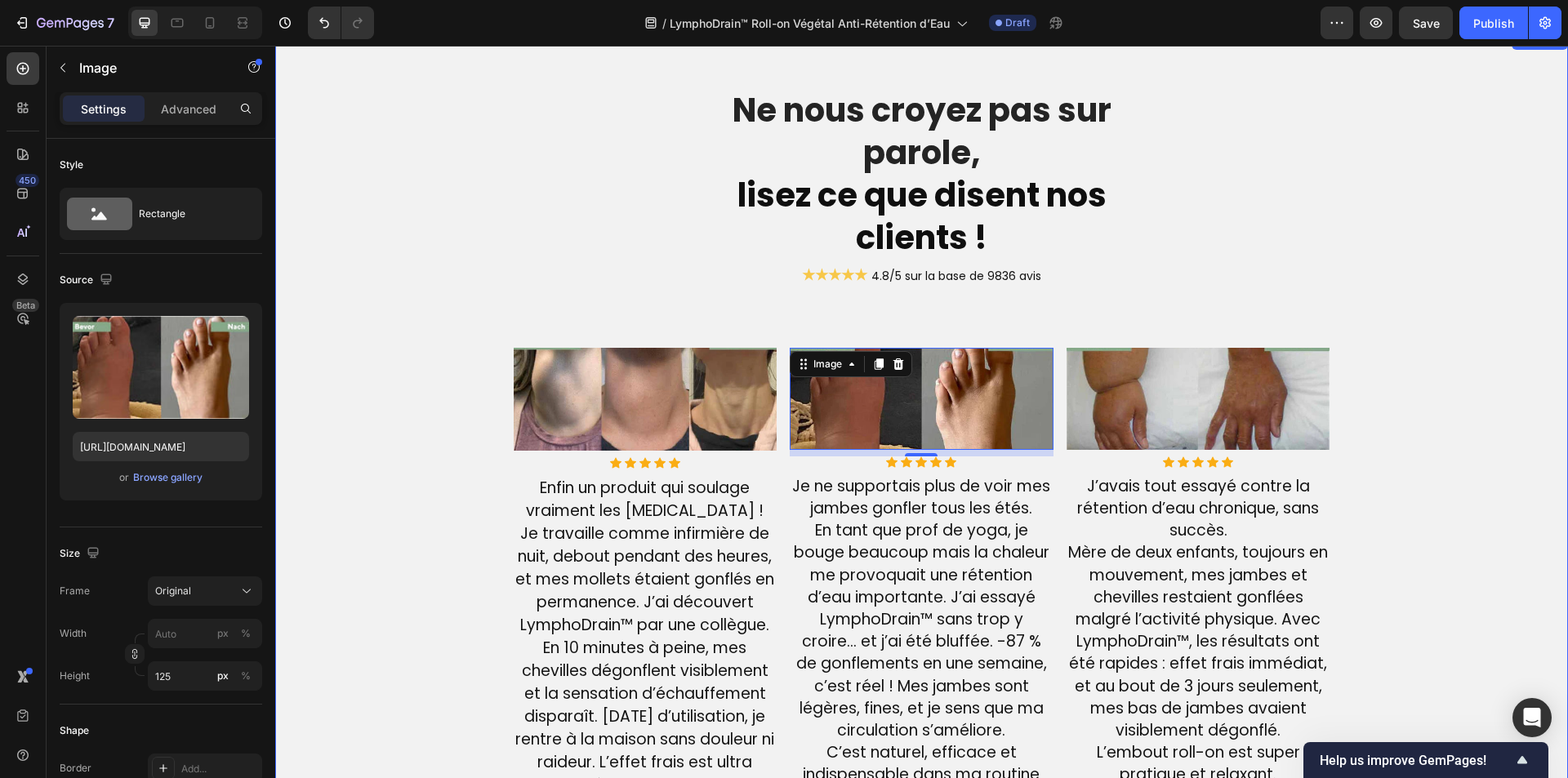
click at [364, 477] on div "Ne nous croyez pas sur parole, lisez ce que disent nos clients ! Heading ★★★★★ …" at bounding box center [922, 578] width 1268 height 980
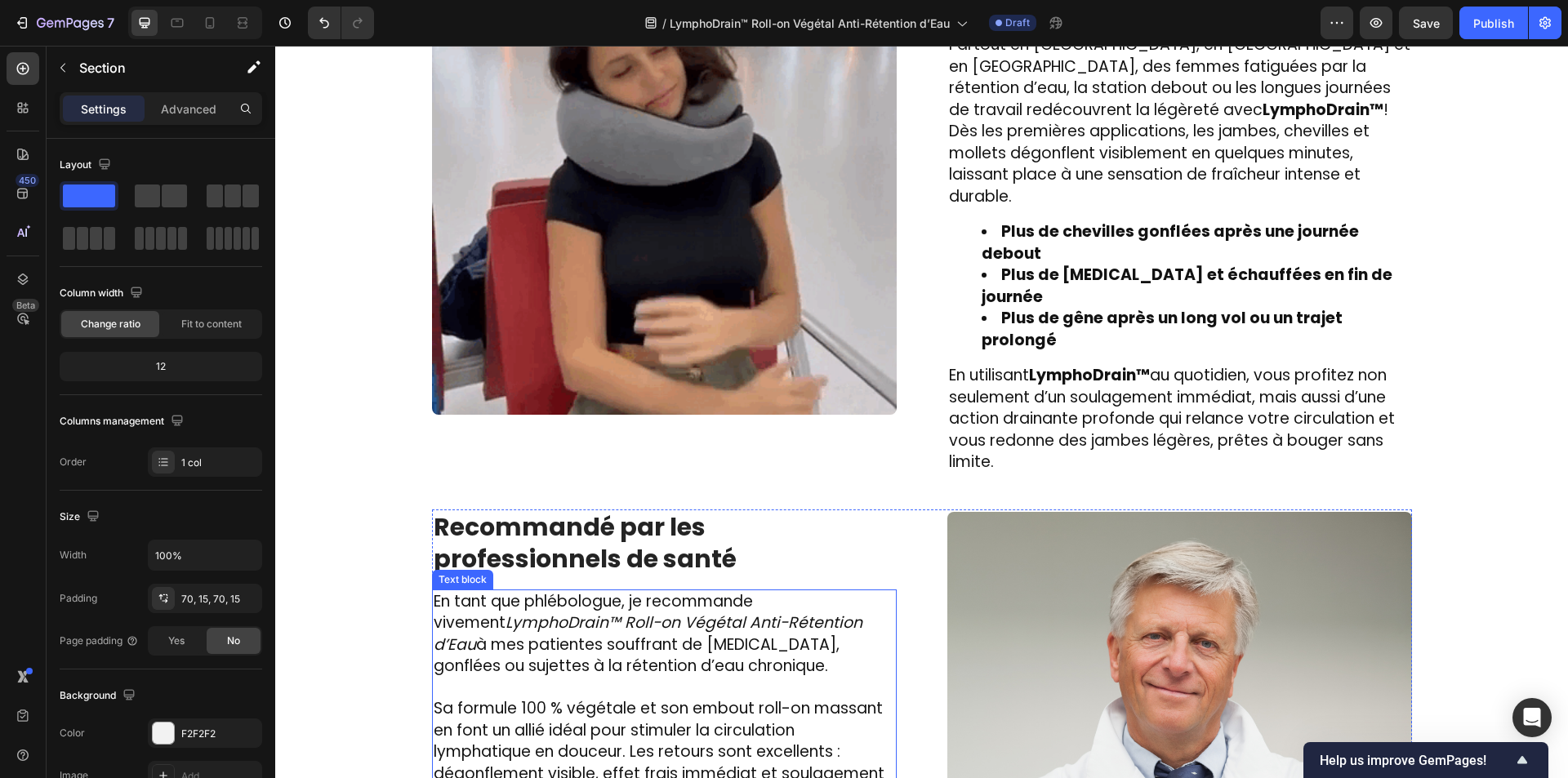
scroll to position [2126, 0]
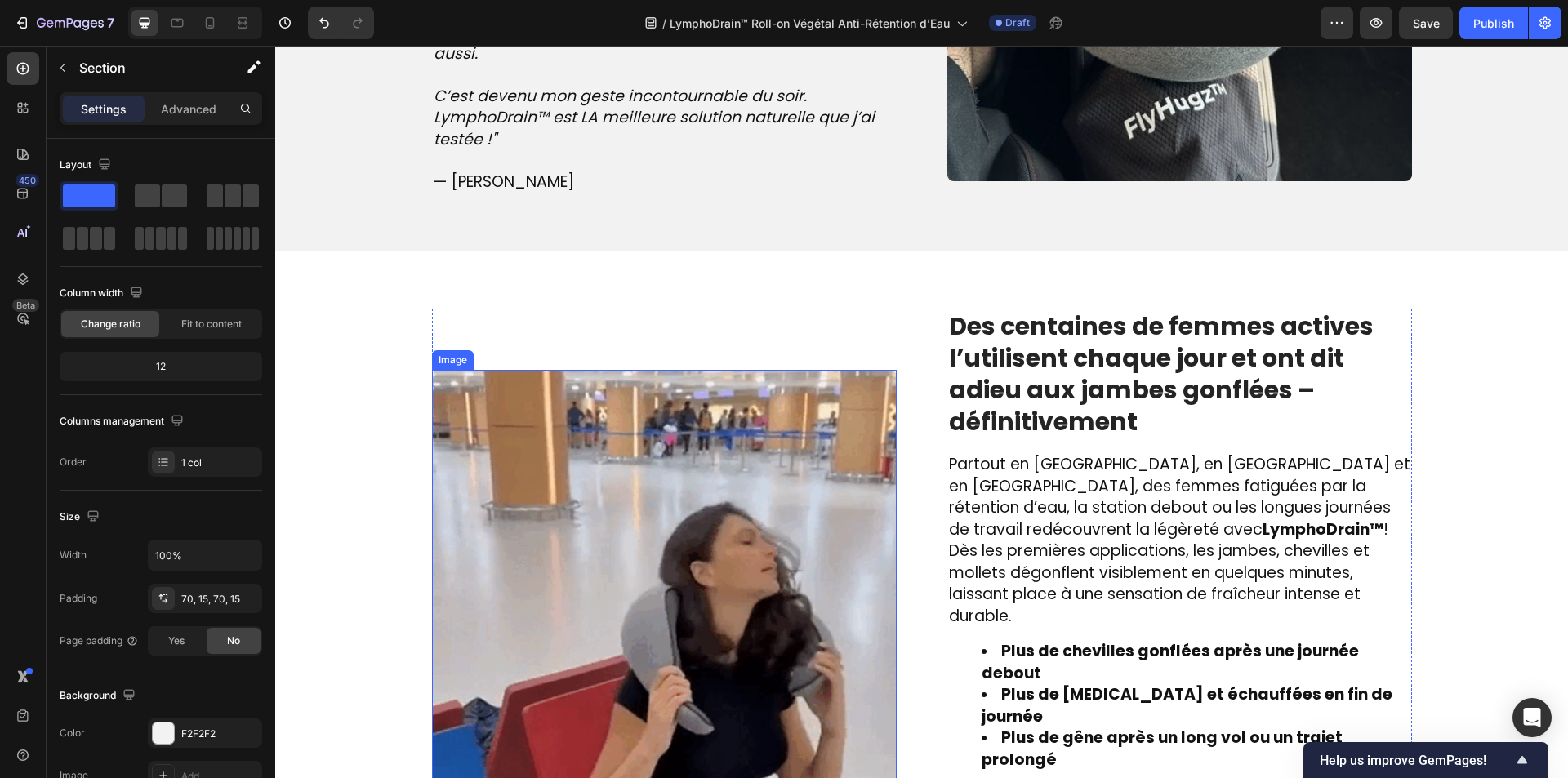
click at [714, 516] on img at bounding box center [664, 602] width 465 height 465
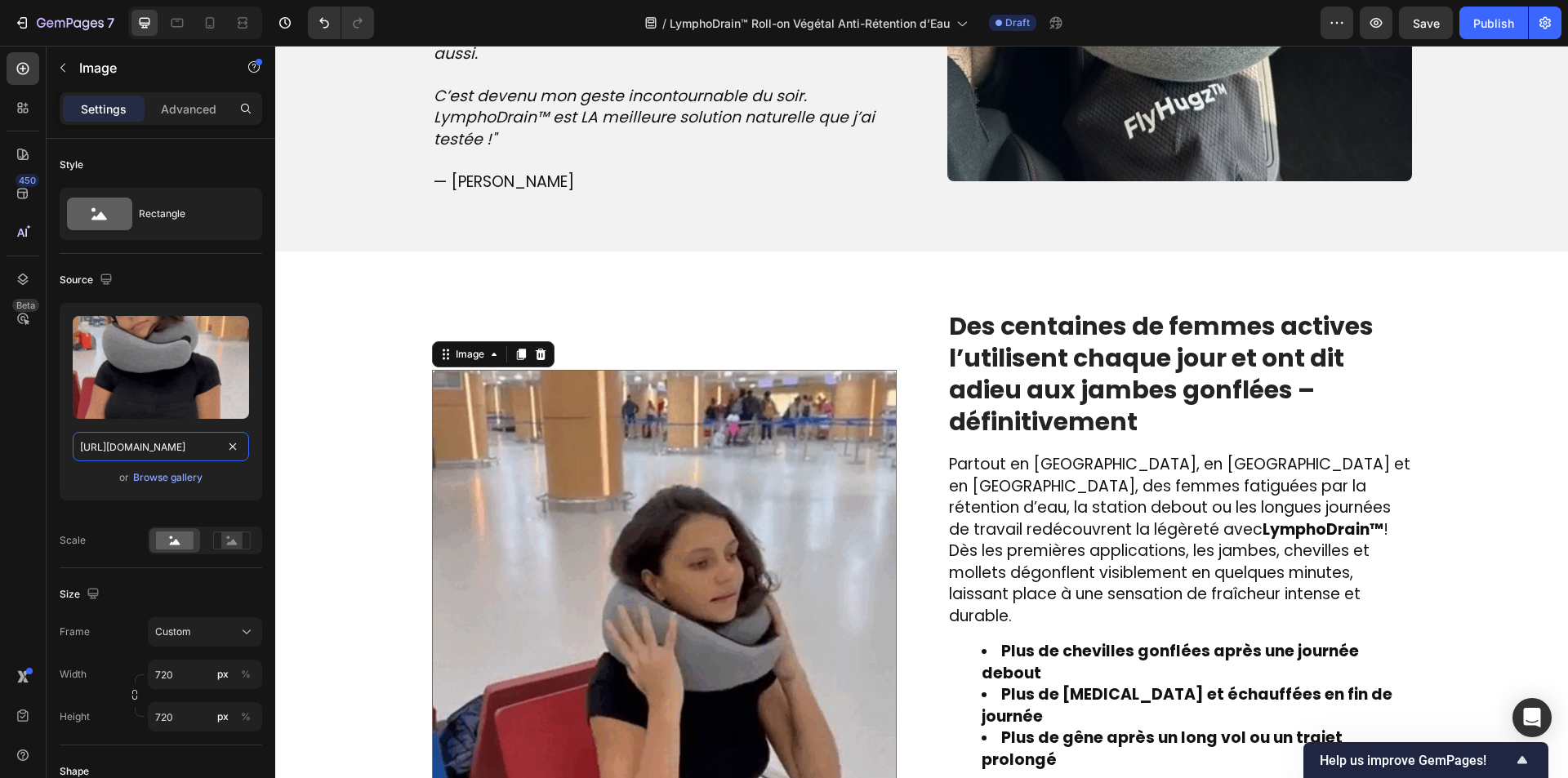
click at [179, 454] on input "https://cdn.shopify.com/s/files/1/0810/9329/6452/files/d0abf2c488a94979862dcb06…" at bounding box center [161, 447] width 177 height 29
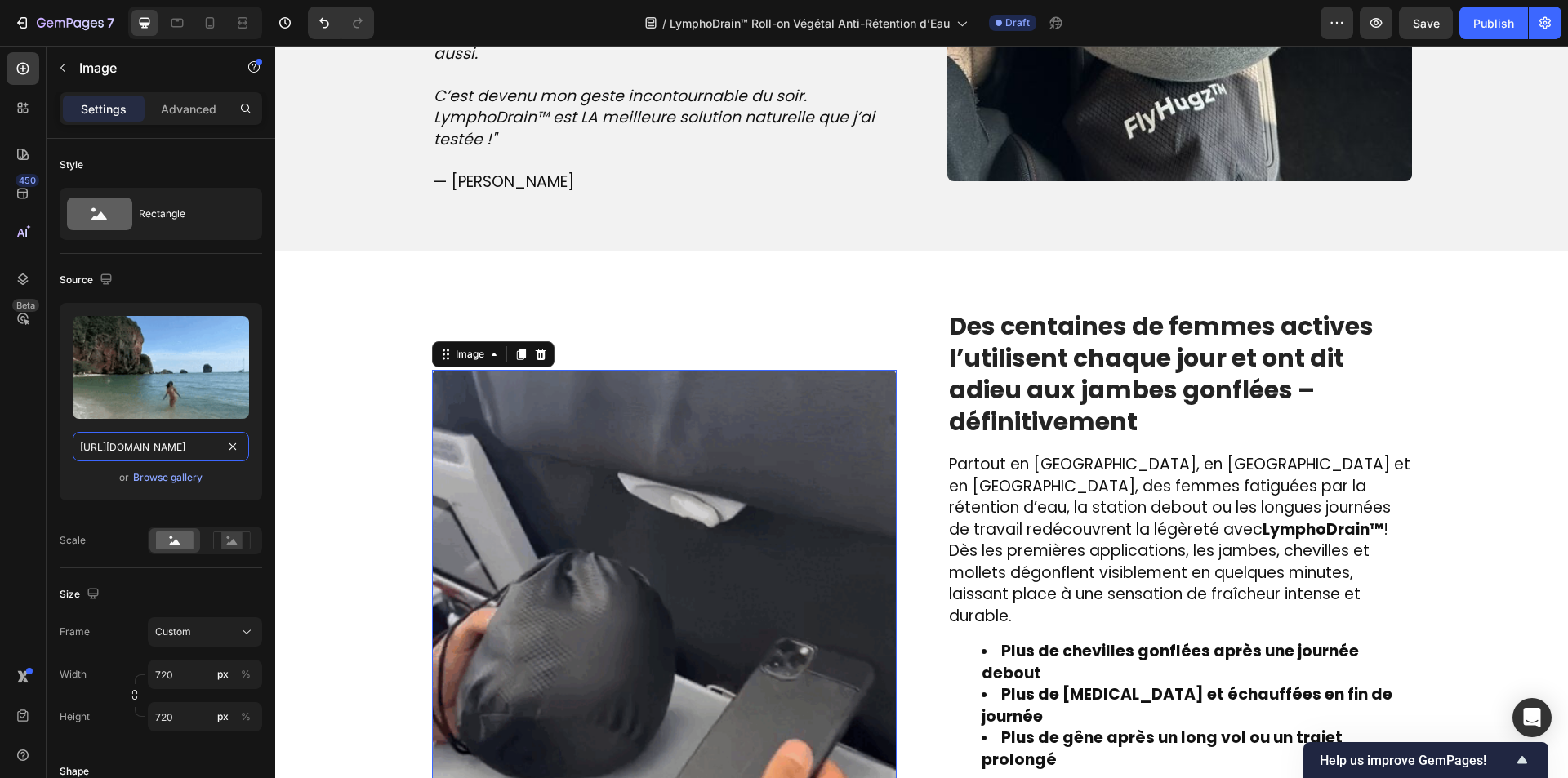
paste input "www.veinstreatment.com/wp-content/uploads/2025/04/Normal-Flow-No-Lymphedema-1.g…"
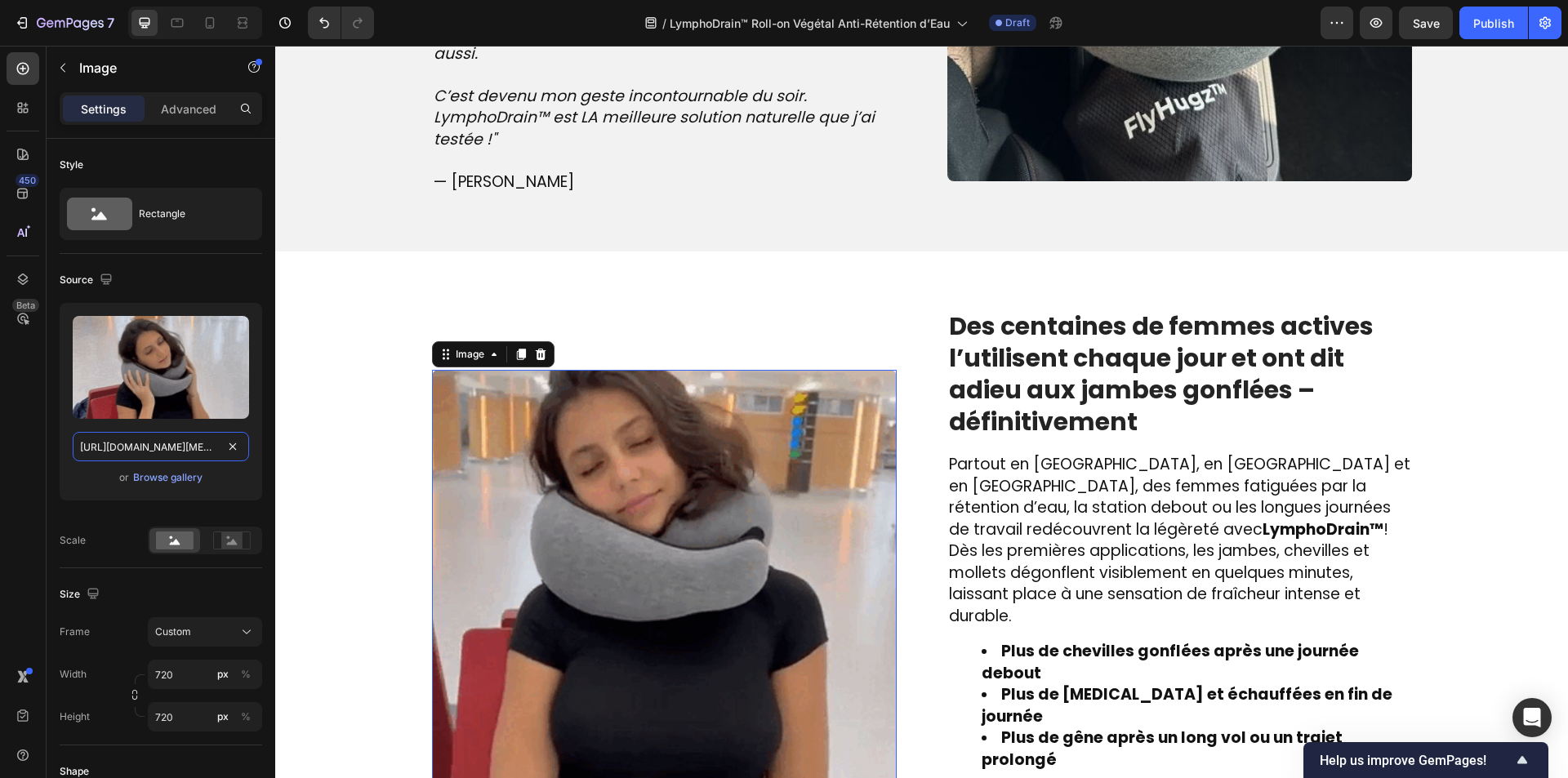
scroll to position [0, 327]
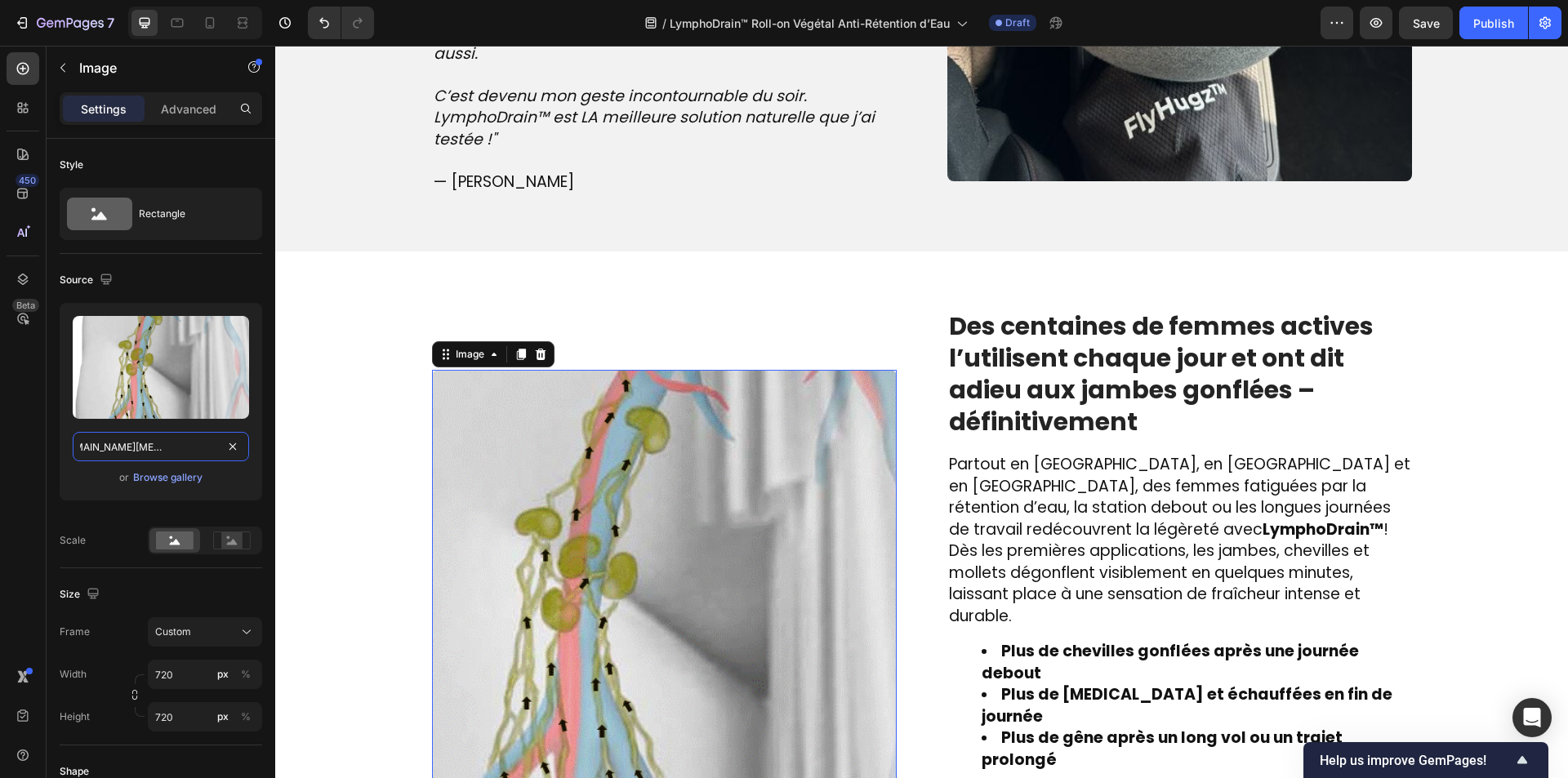
type input "https://www.veinstreatment.com/wp-content/uploads/2025/04/Normal-Flow-No-Lymphe…"
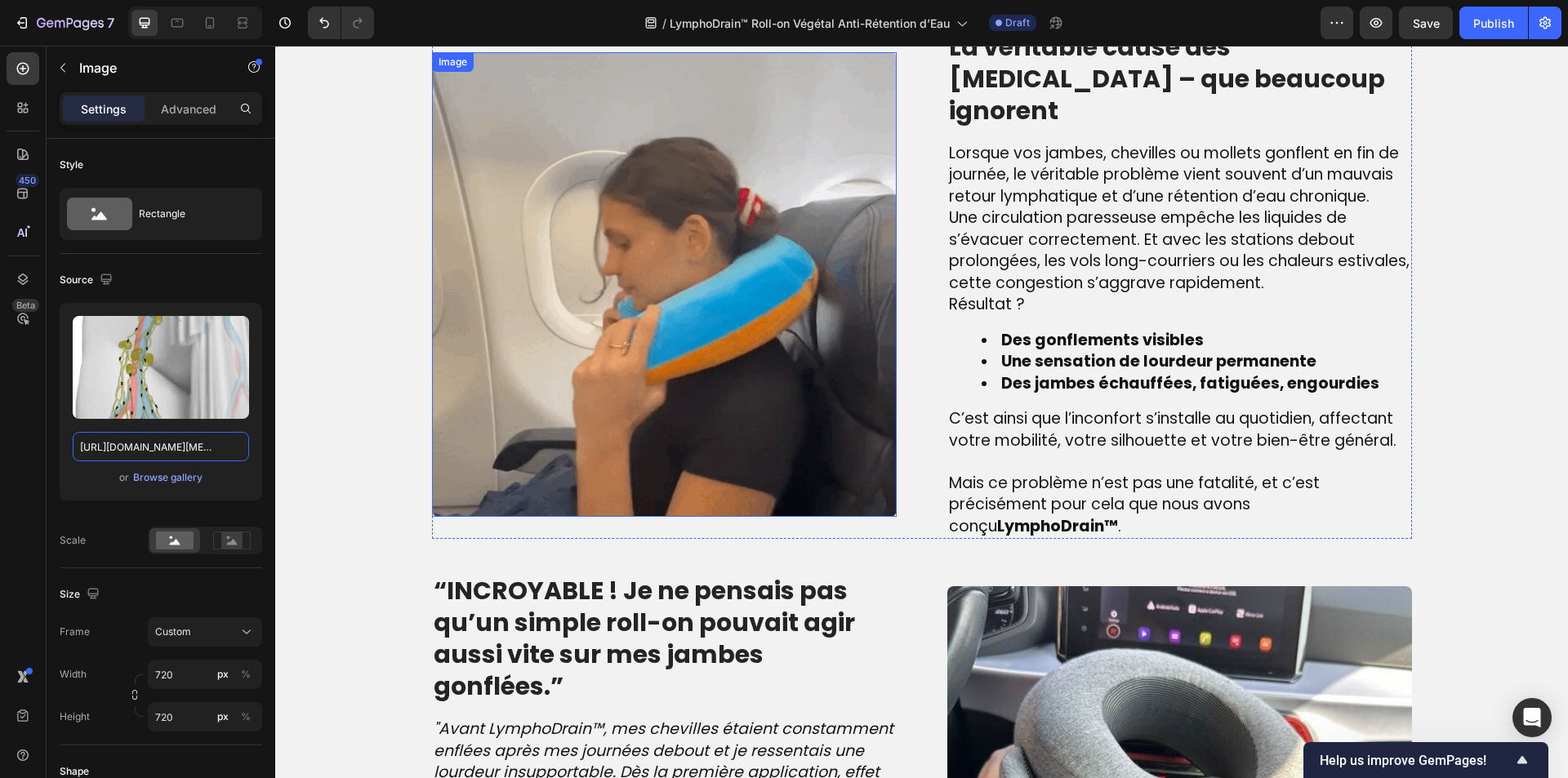
scroll to position [1227, 0]
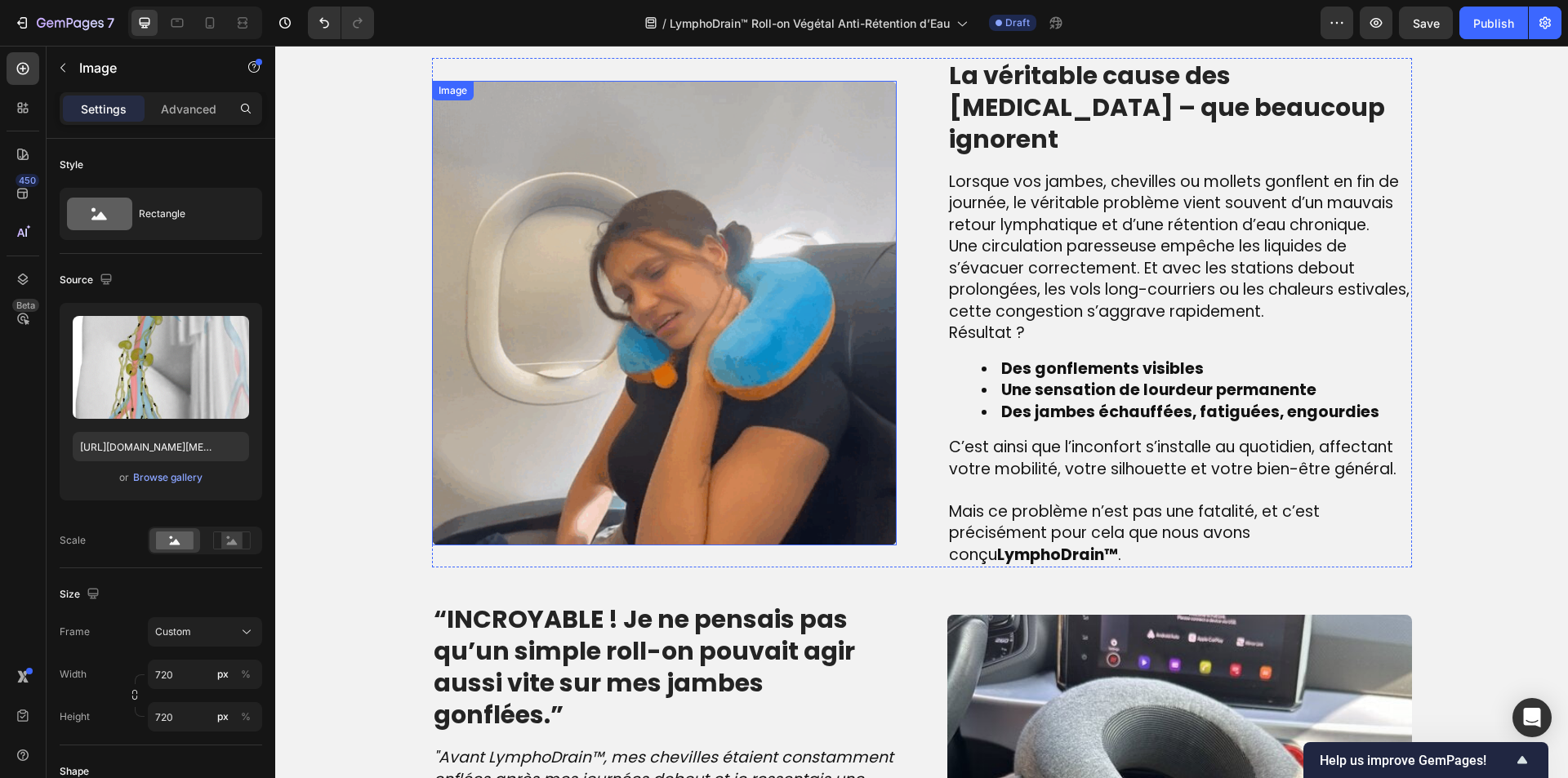
click at [609, 304] on img at bounding box center [664, 312] width 465 height 465
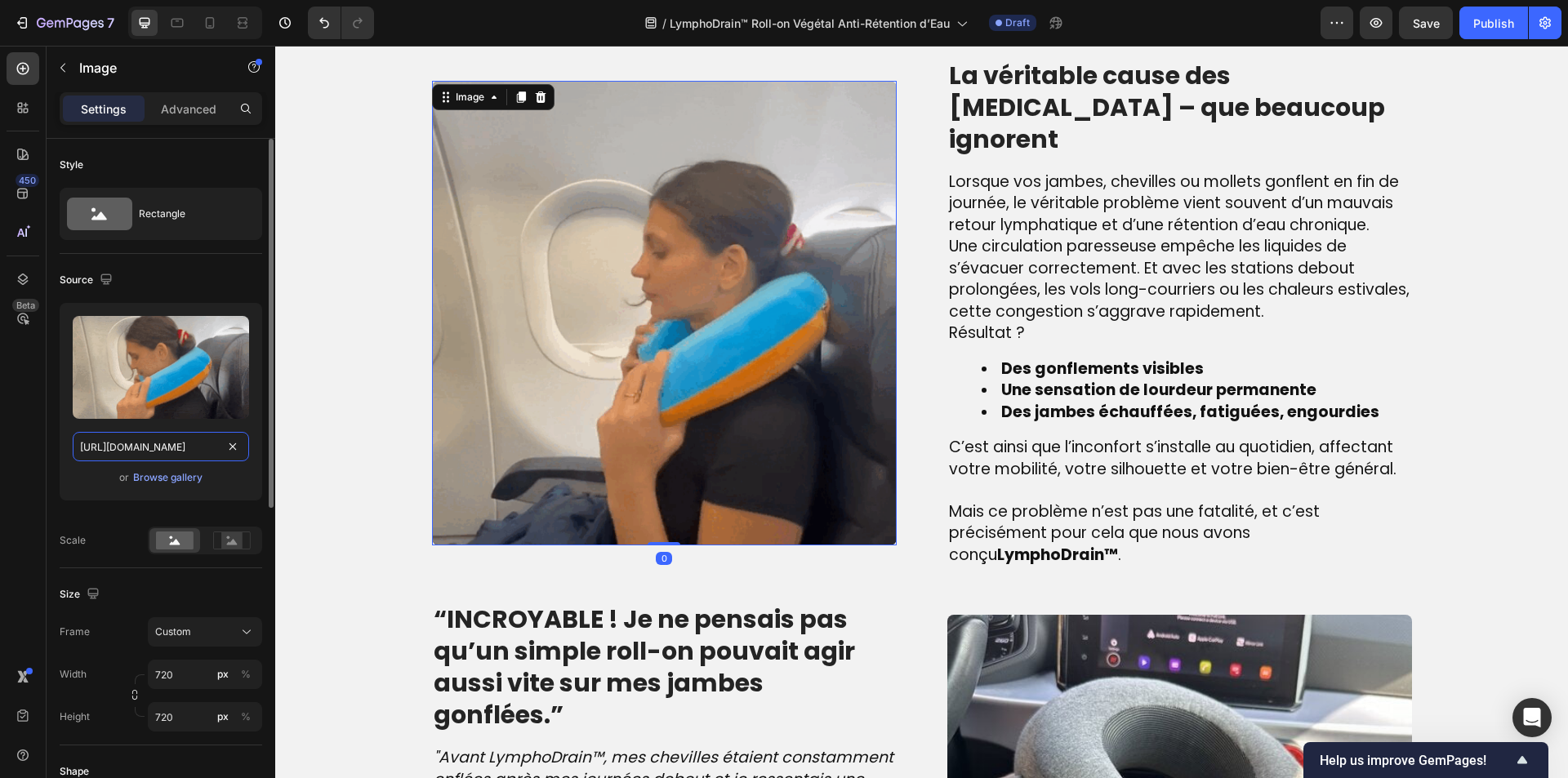
click at [153, 457] on input "https://cdn.shopify.com/s/files/1/0810/9329/6452/files/gempages_540190890933617…" at bounding box center [161, 447] width 177 height 29
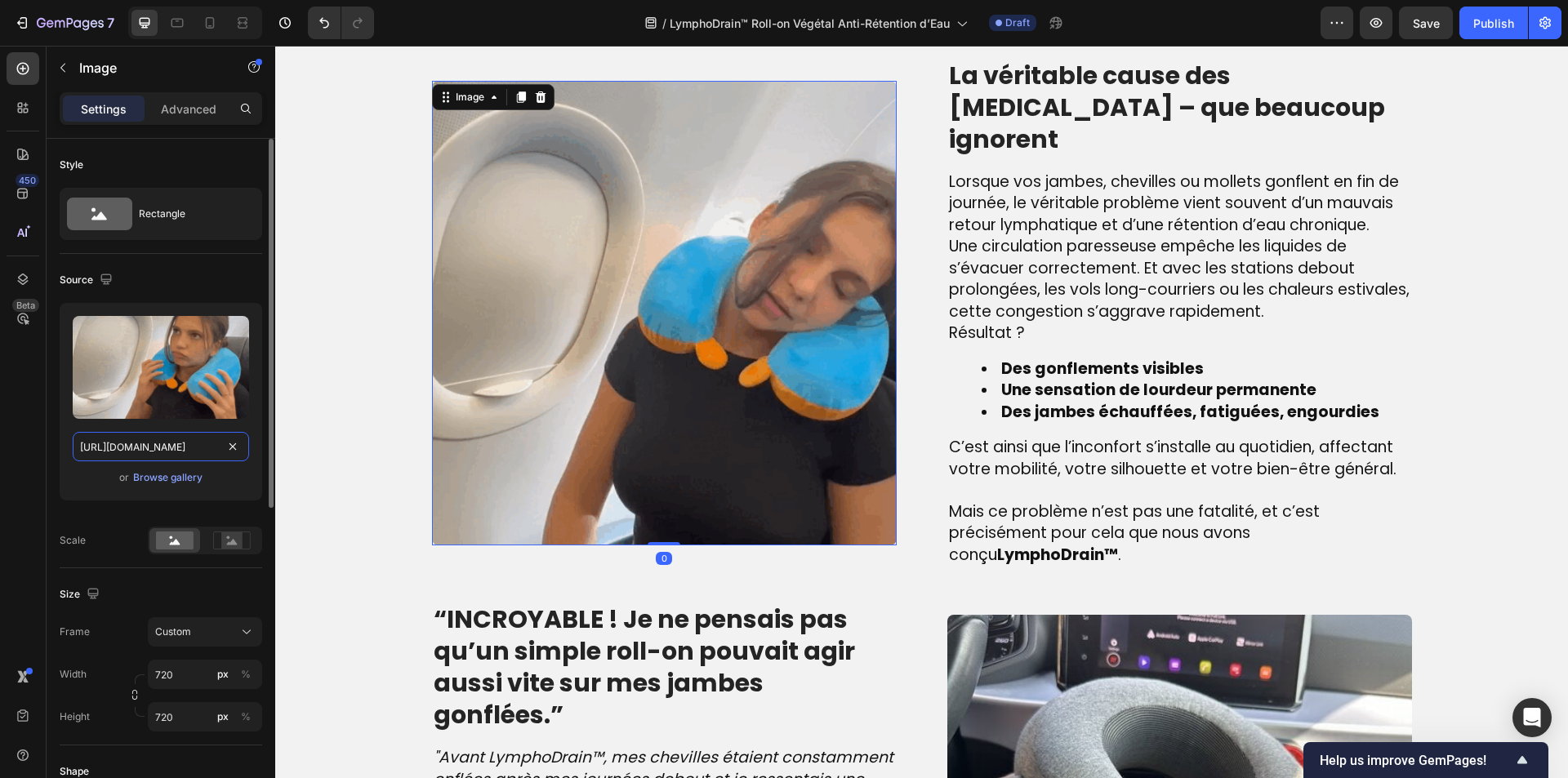
paste input "i.makeagif.com/media/4-06-2019/BpFe4b"
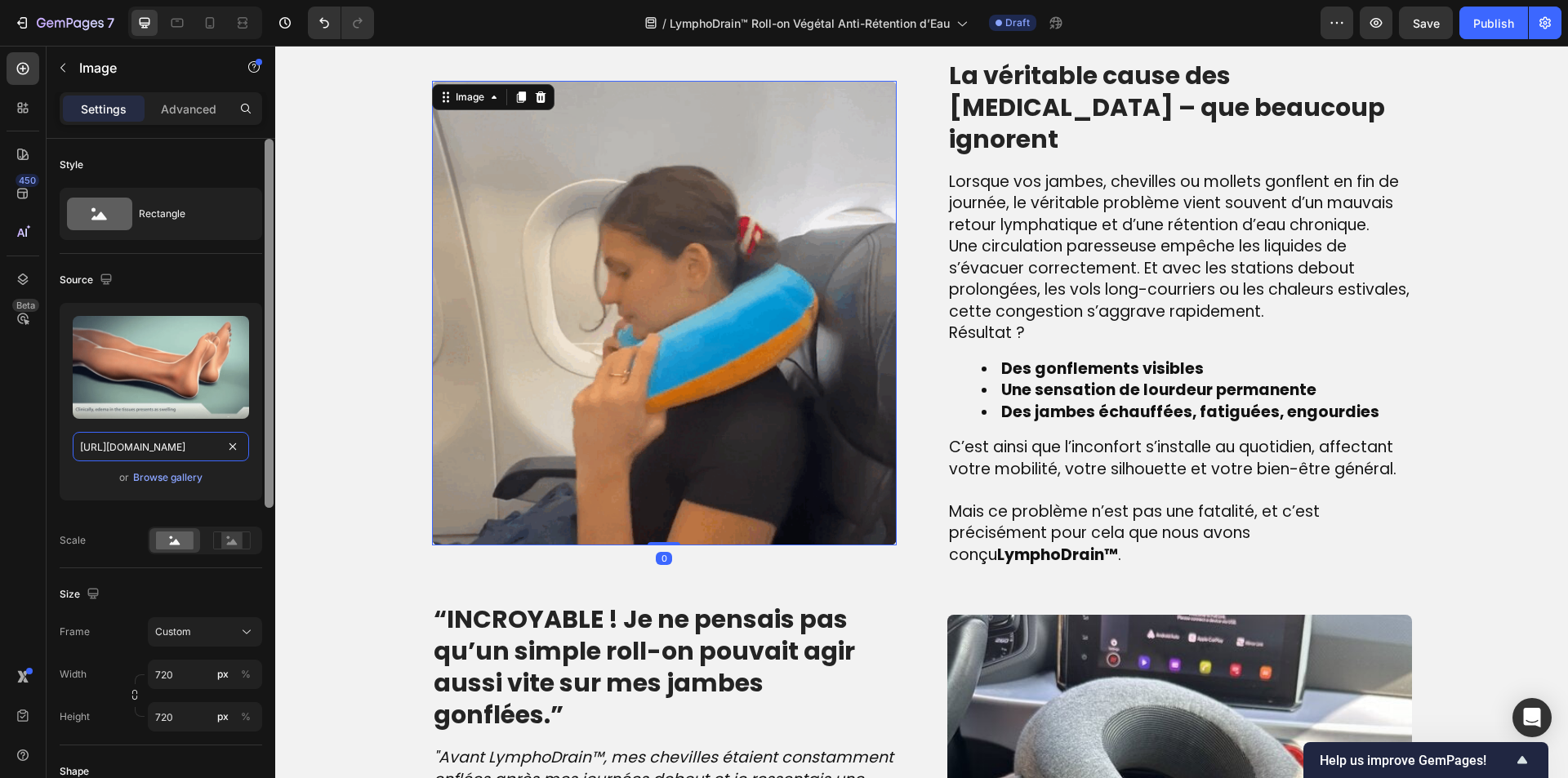
scroll to position [0, 106]
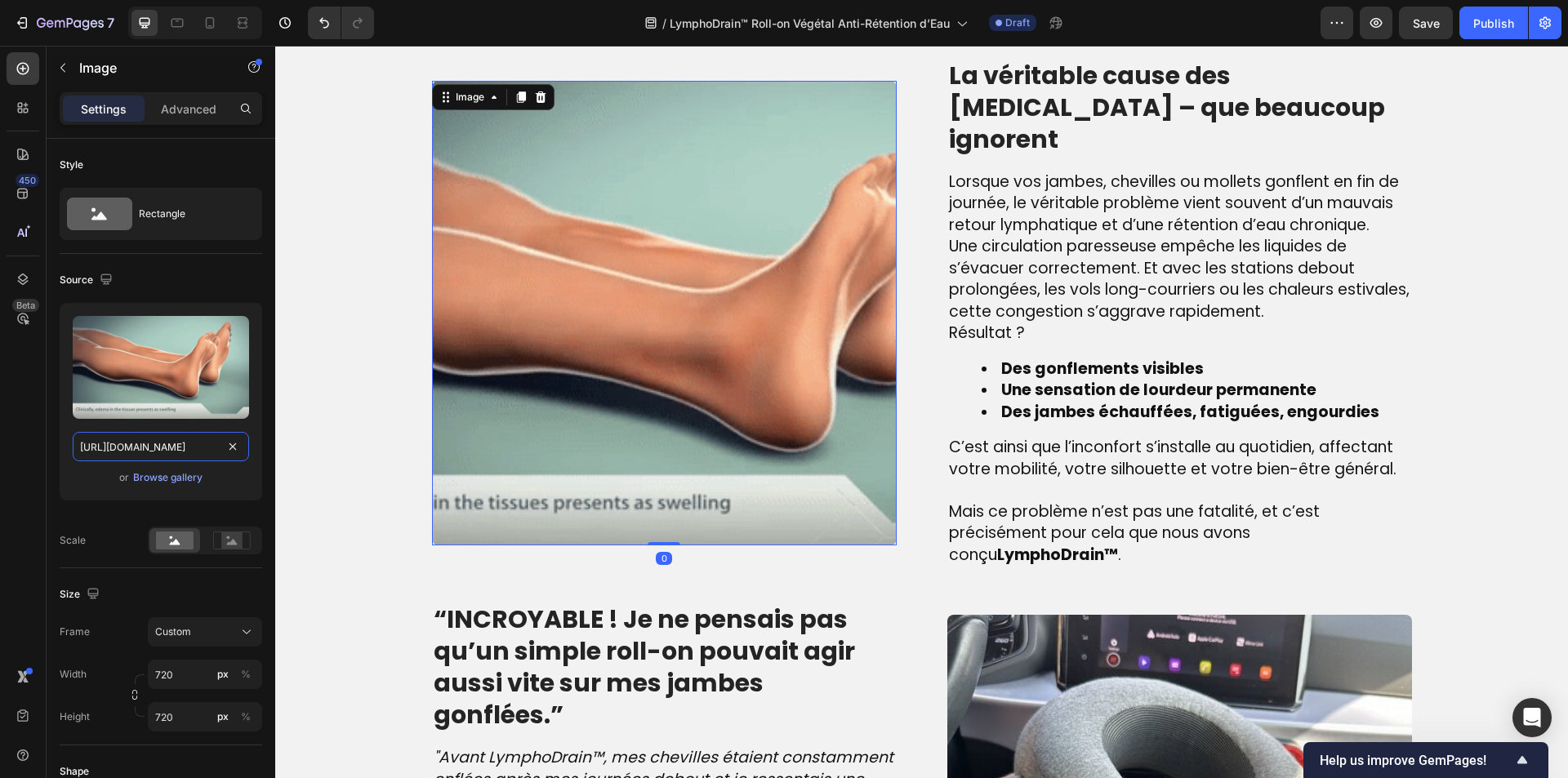
type input "https://i.makeagif.com/media/4-06-2019/BpFe4b.gif"
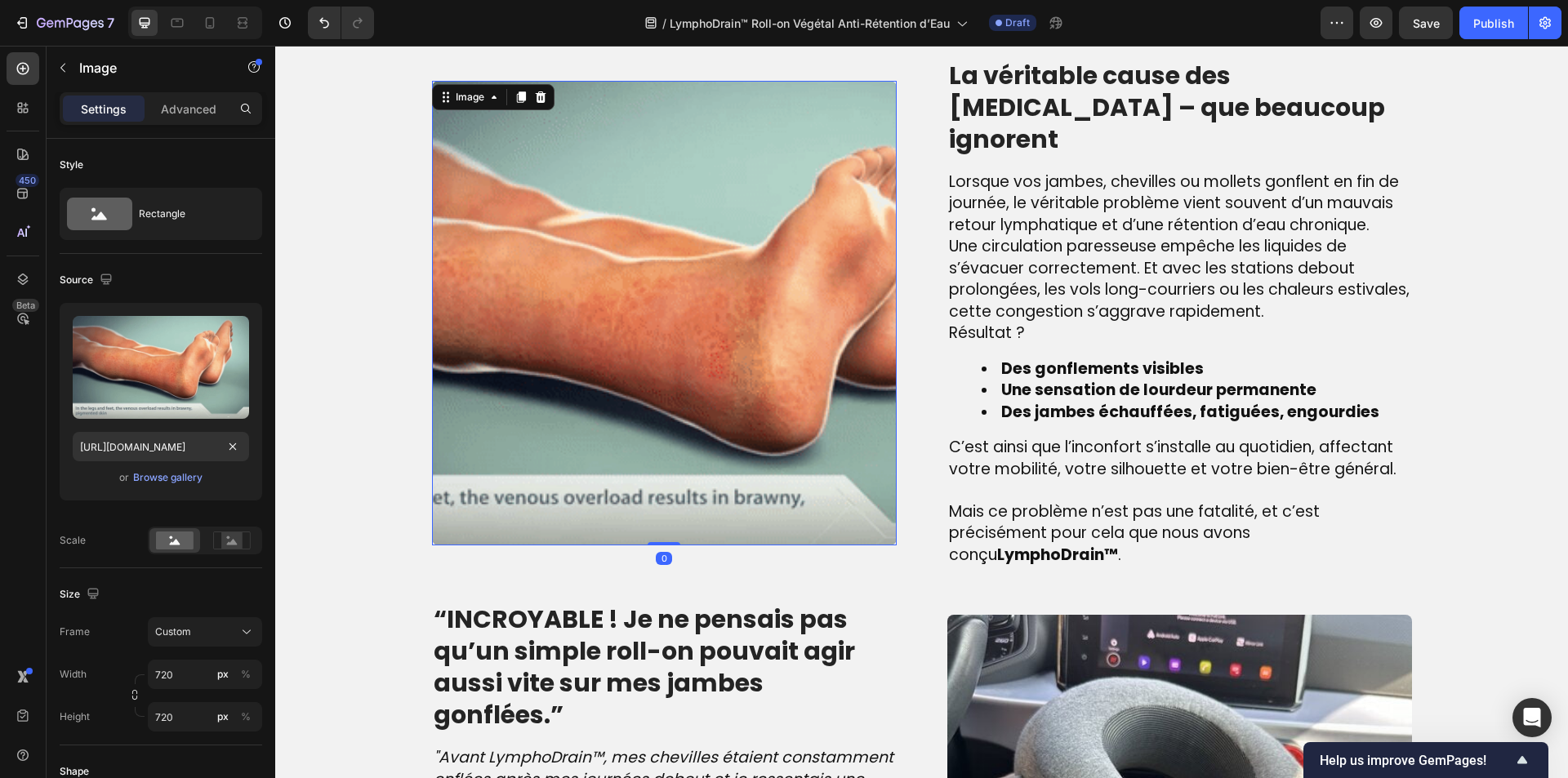
scroll to position [0, 0]
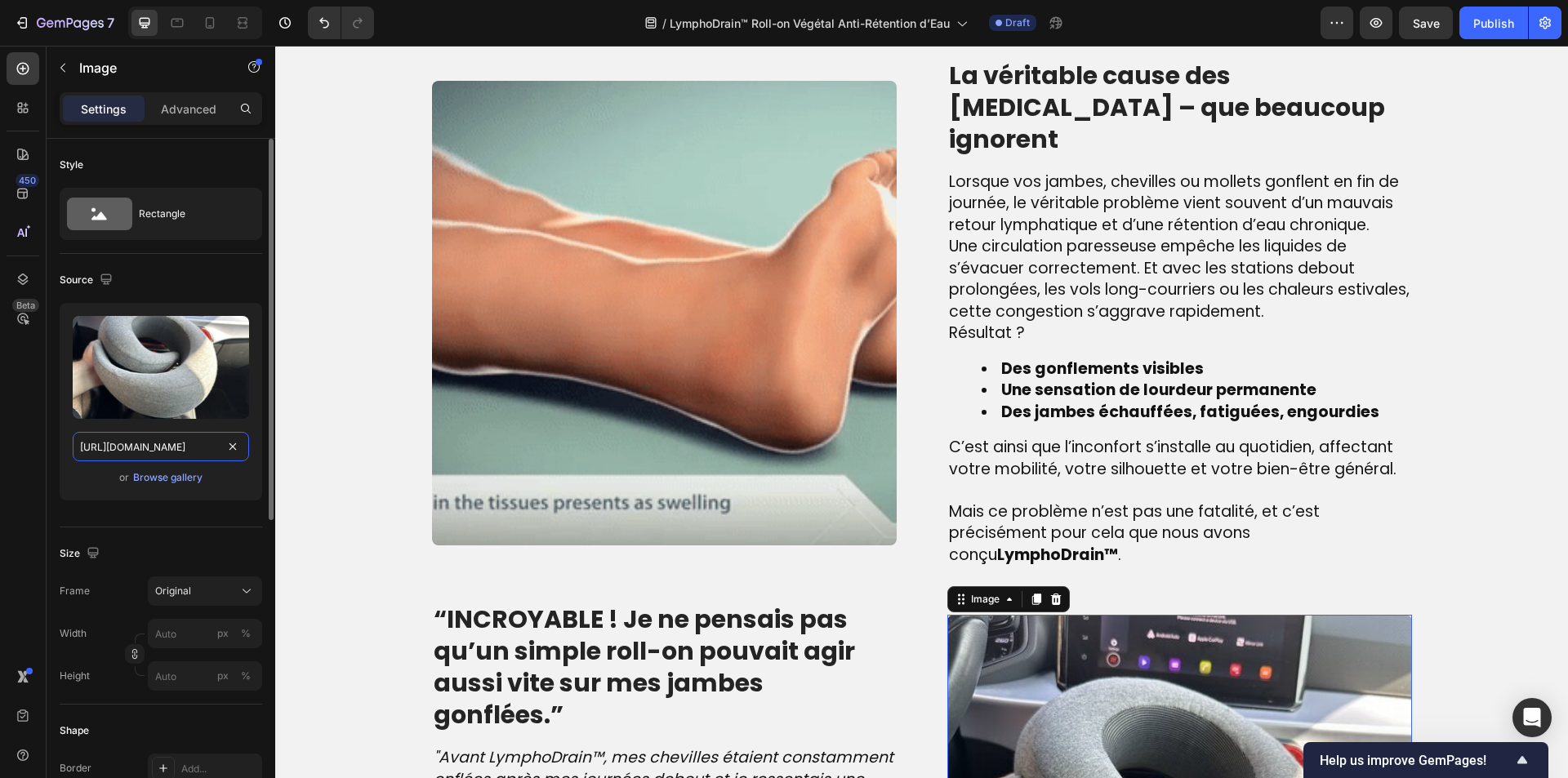
click at [160, 438] on input "[URL][DOMAIN_NAME]" at bounding box center [161, 447] width 177 height 29
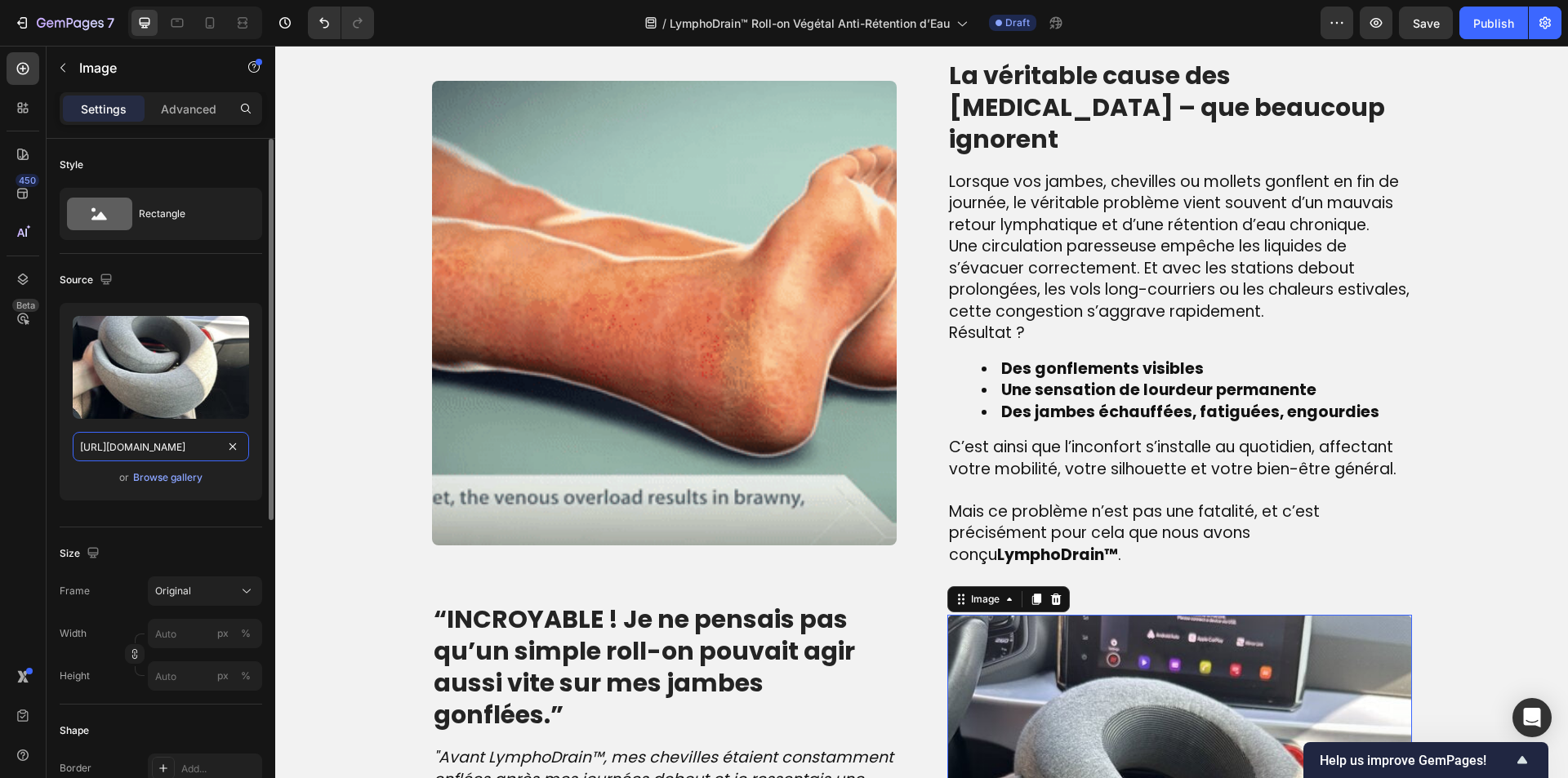
paste input "actualite-science.com/cdn/shop/files/gempages_540190890933617569-865ab4ea-62ed-…"
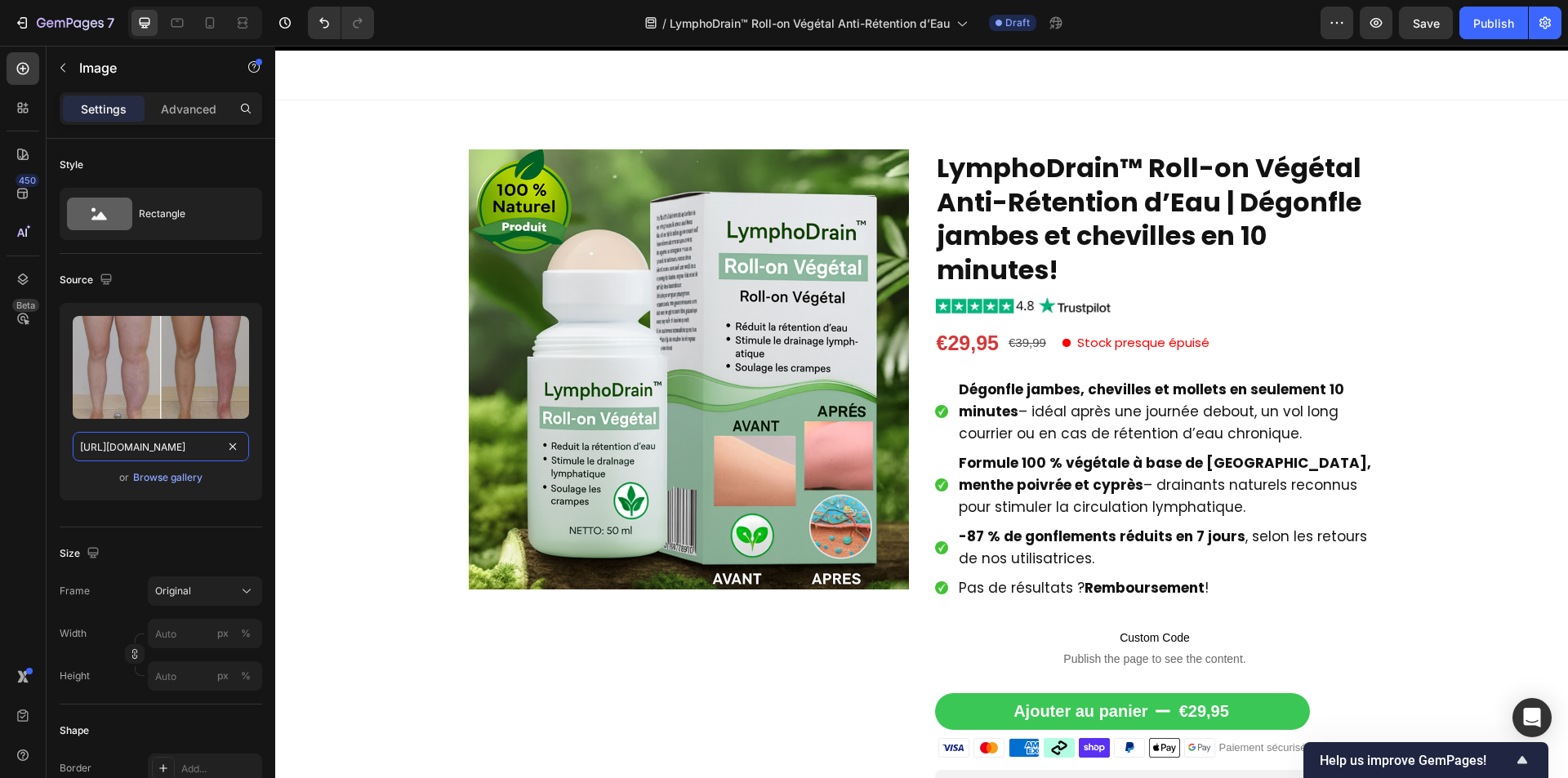
scroll to position [2, 0]
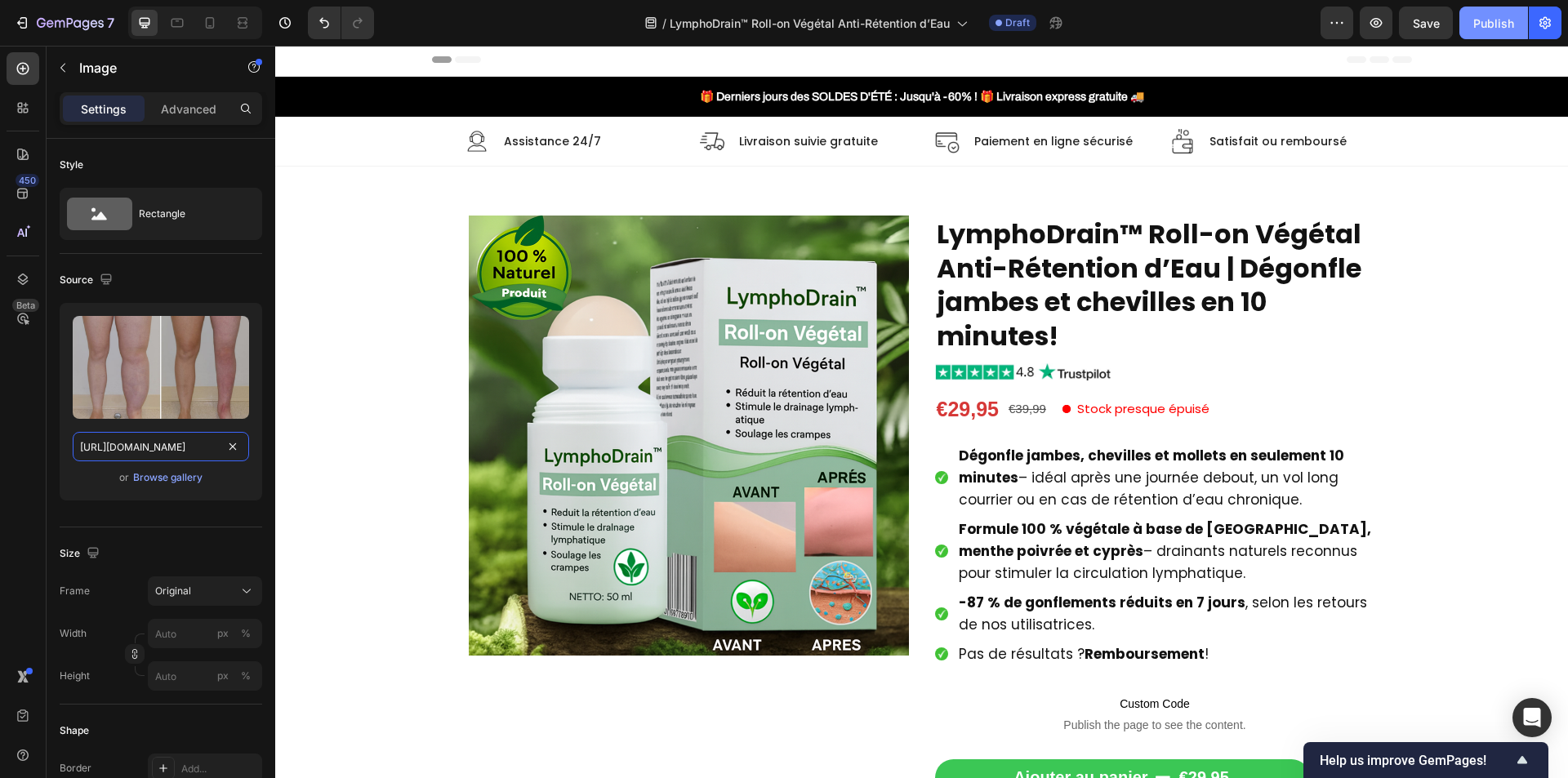
type input "https://actualite-science.com/cdn/shop/files/gempages_540190890933617569-865ab4…"
click at [1488, 21] on div "Publish" at bounding box center [1494, 23] width 41 height 17
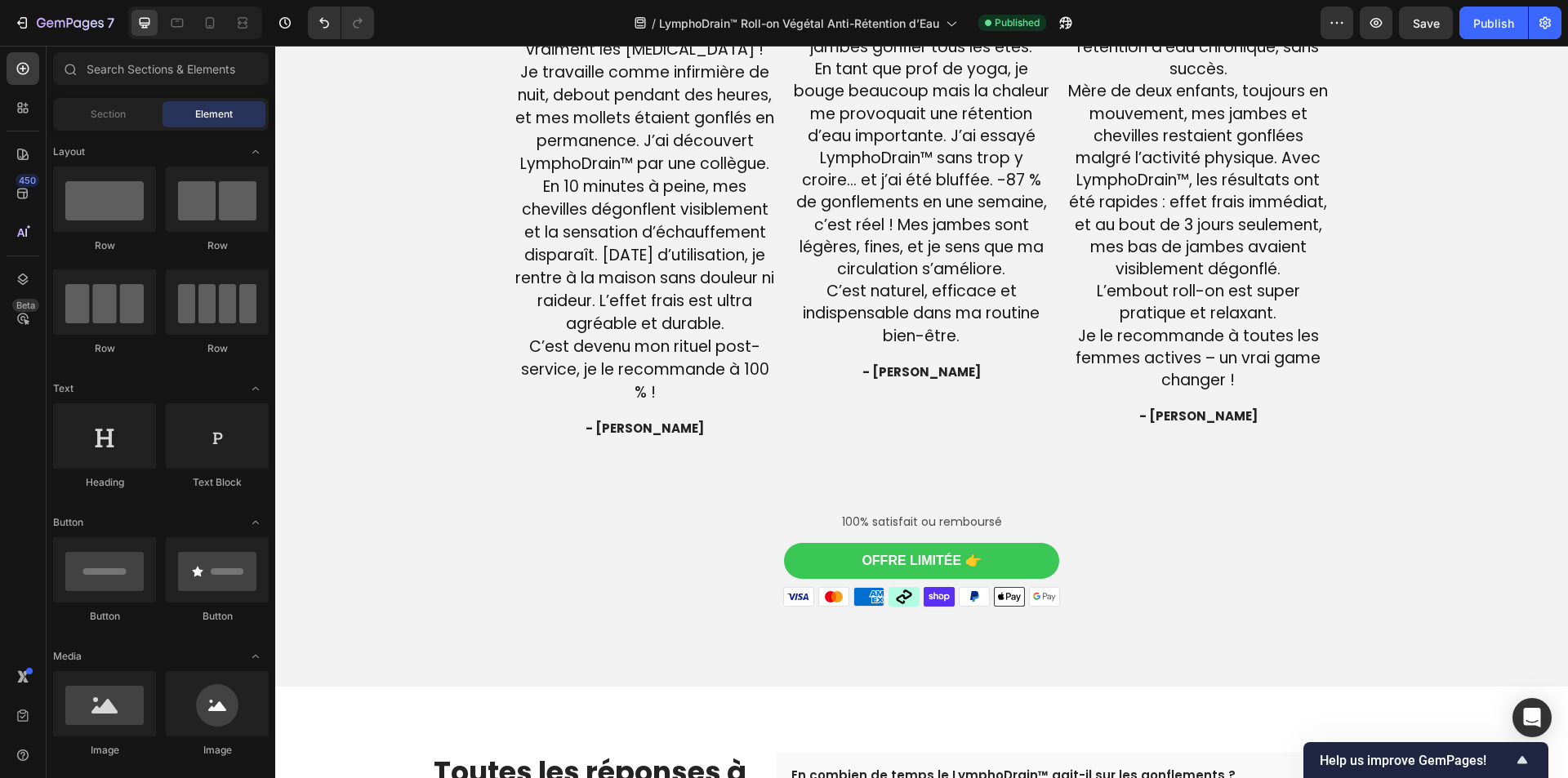
scroll to position [3973, 0]
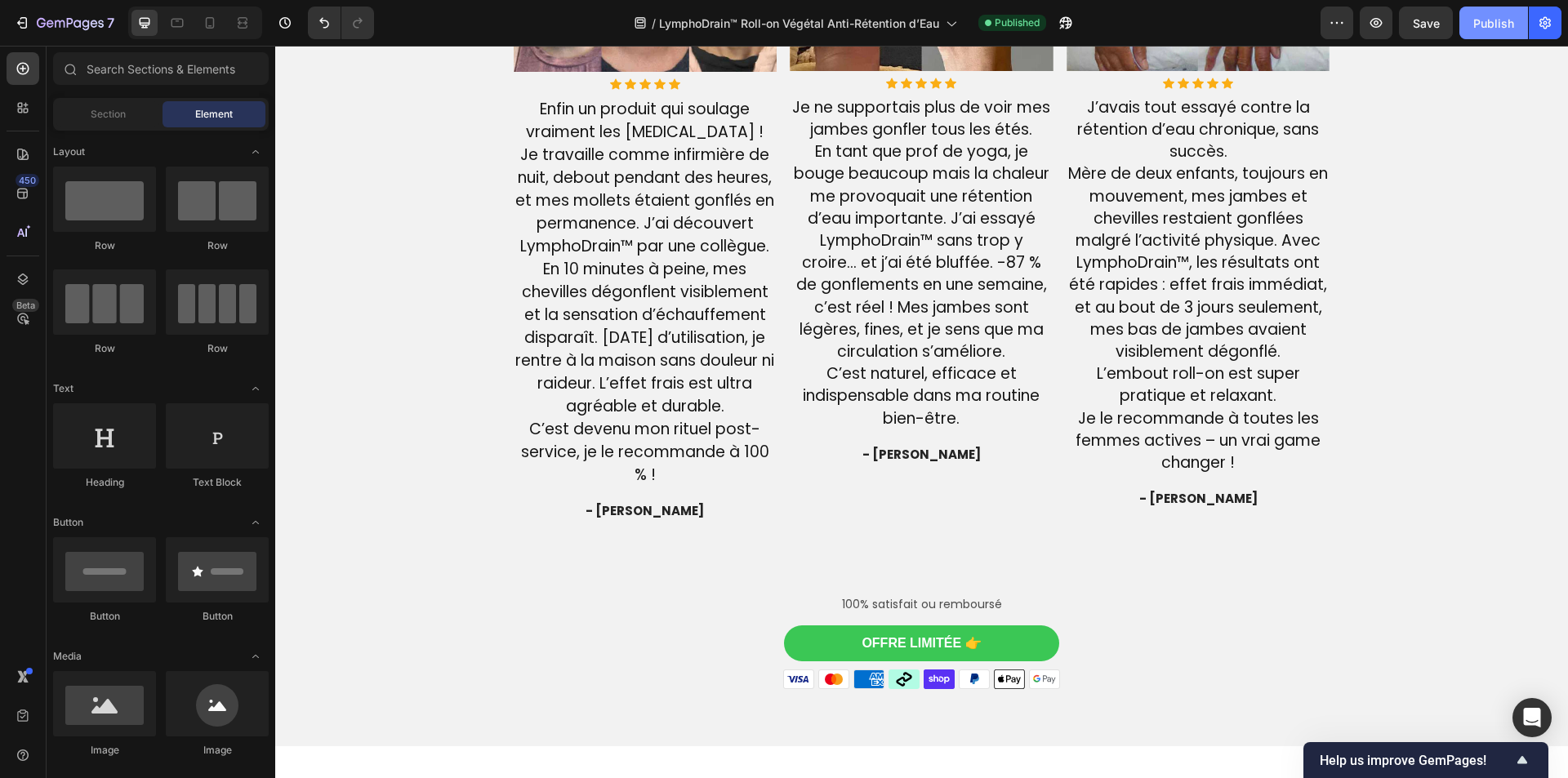
click at [1485, 15] on div "Publish" at bounding box center [1494, 23] width 41 height 17
click at [1374, 31] on button "button" at bounding box center [1375, 23] width 32 height 32
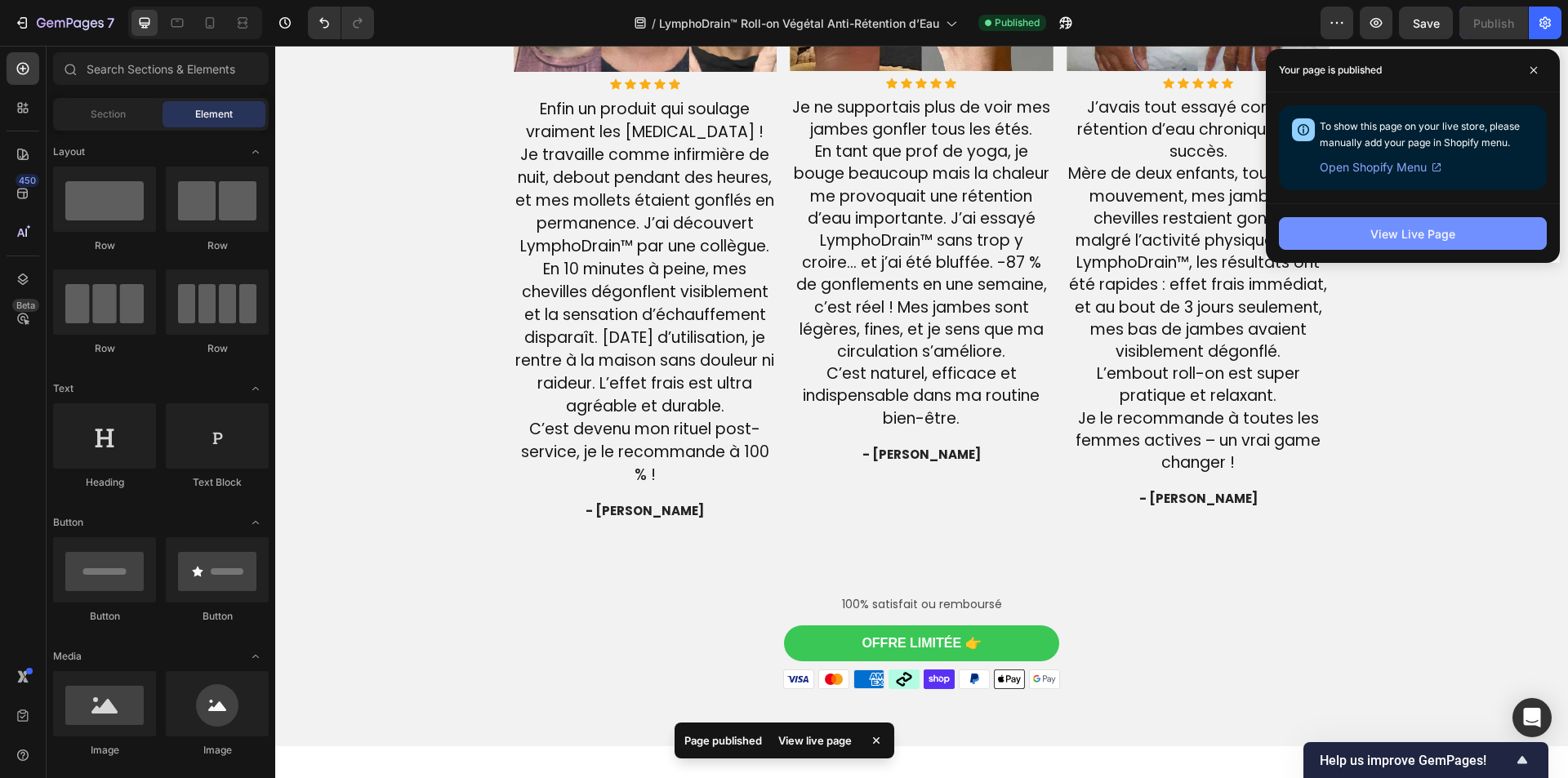
click at [1381, 234] on div "View Live Page" at bounding box center [1413, 233] width 84 height 17
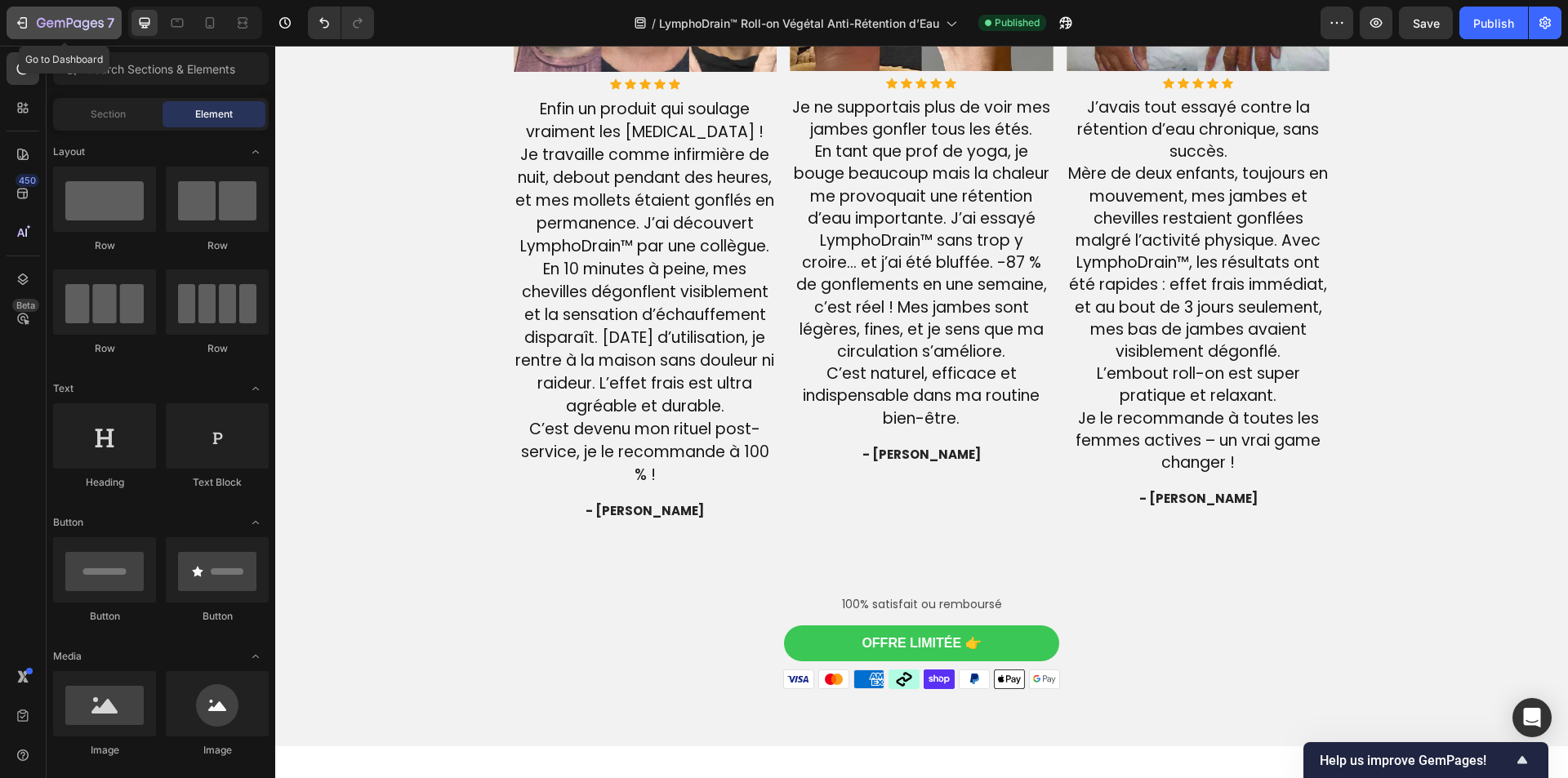
click at [42, 24] on icon "button" at bounding box center [40, 23] width 9 height 10
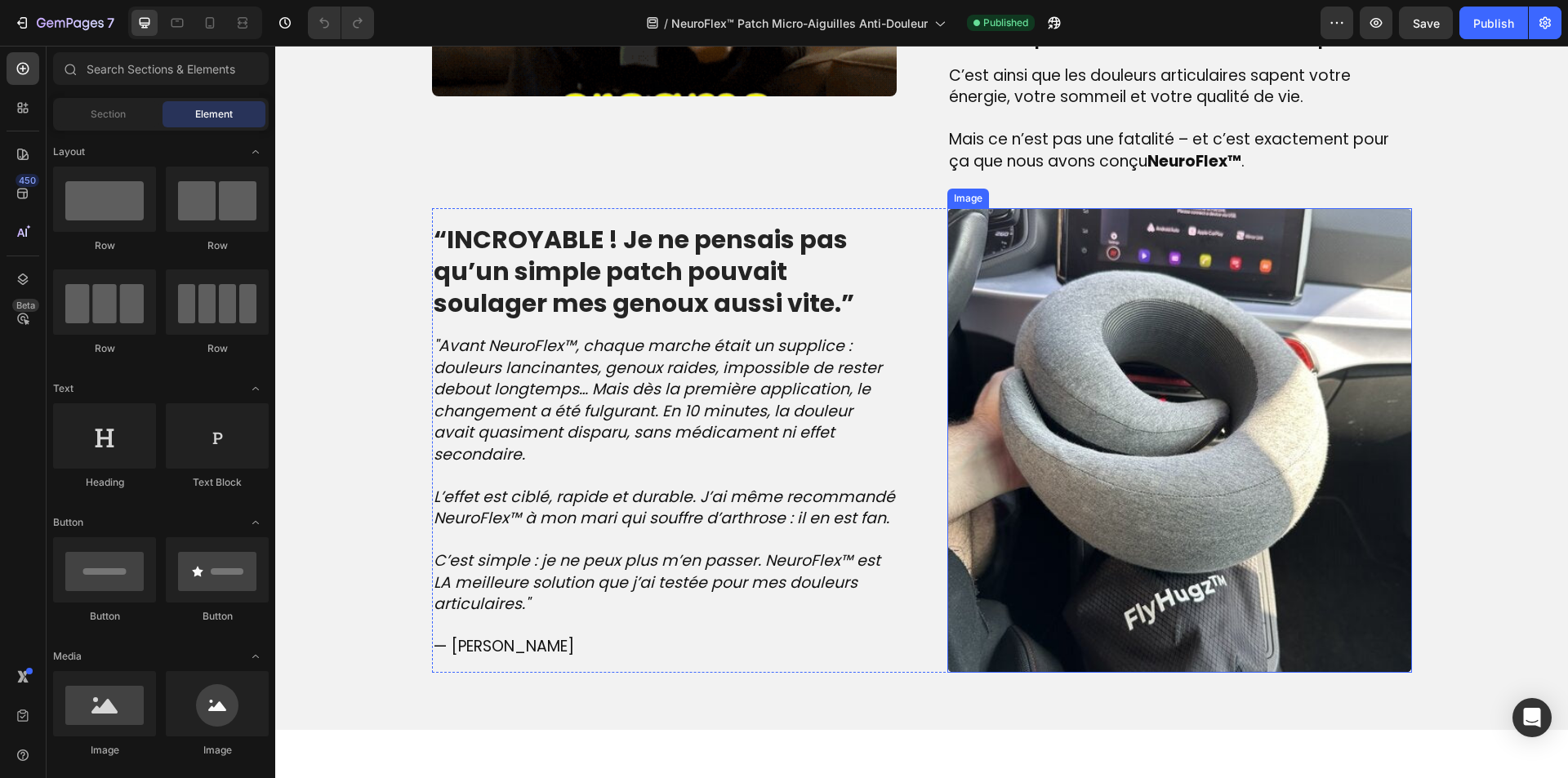
scroll to position [1715, 0]
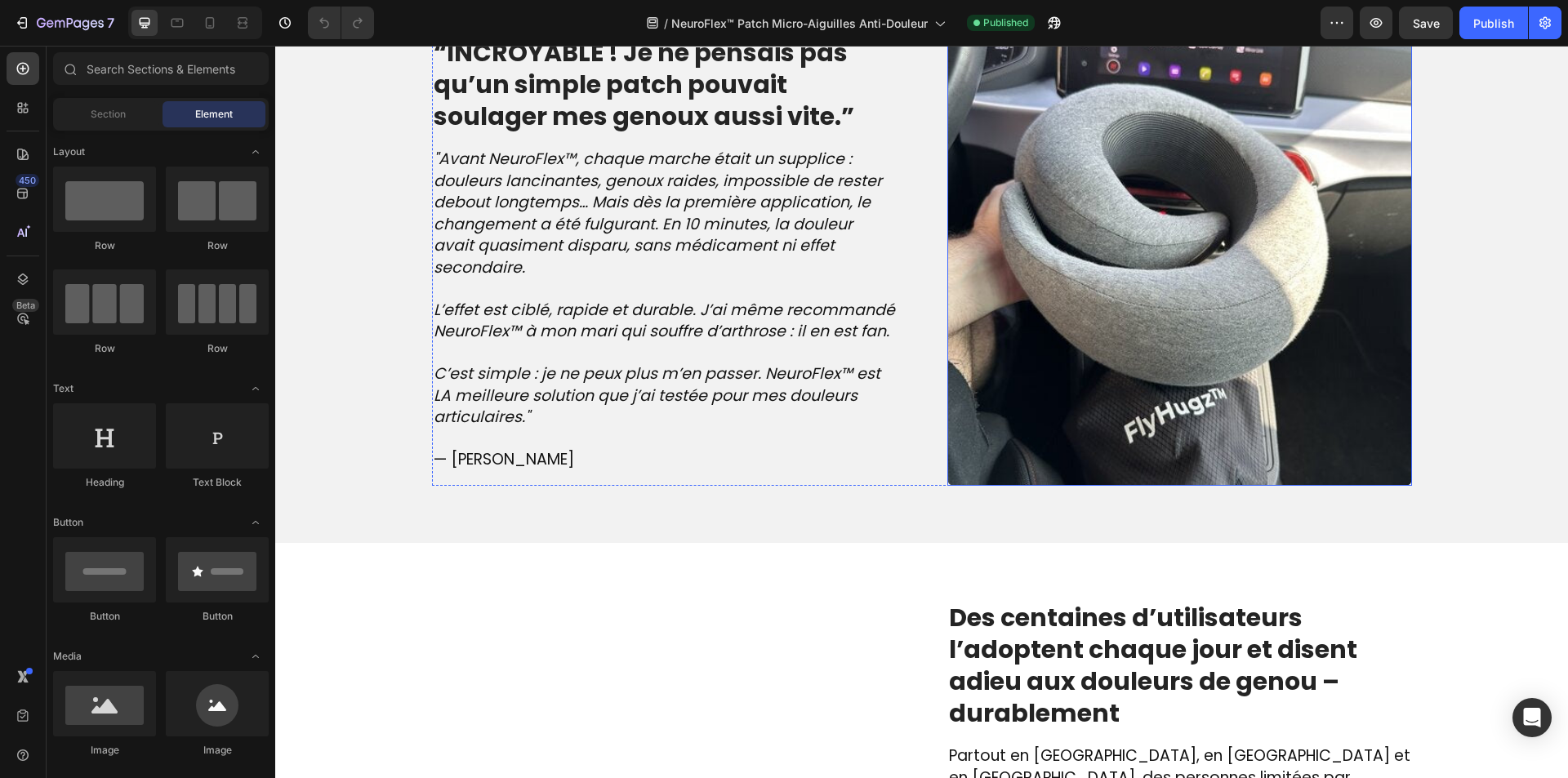
click at [1049, 267] on img at bounding box center [1179, 253] width 465 height 465
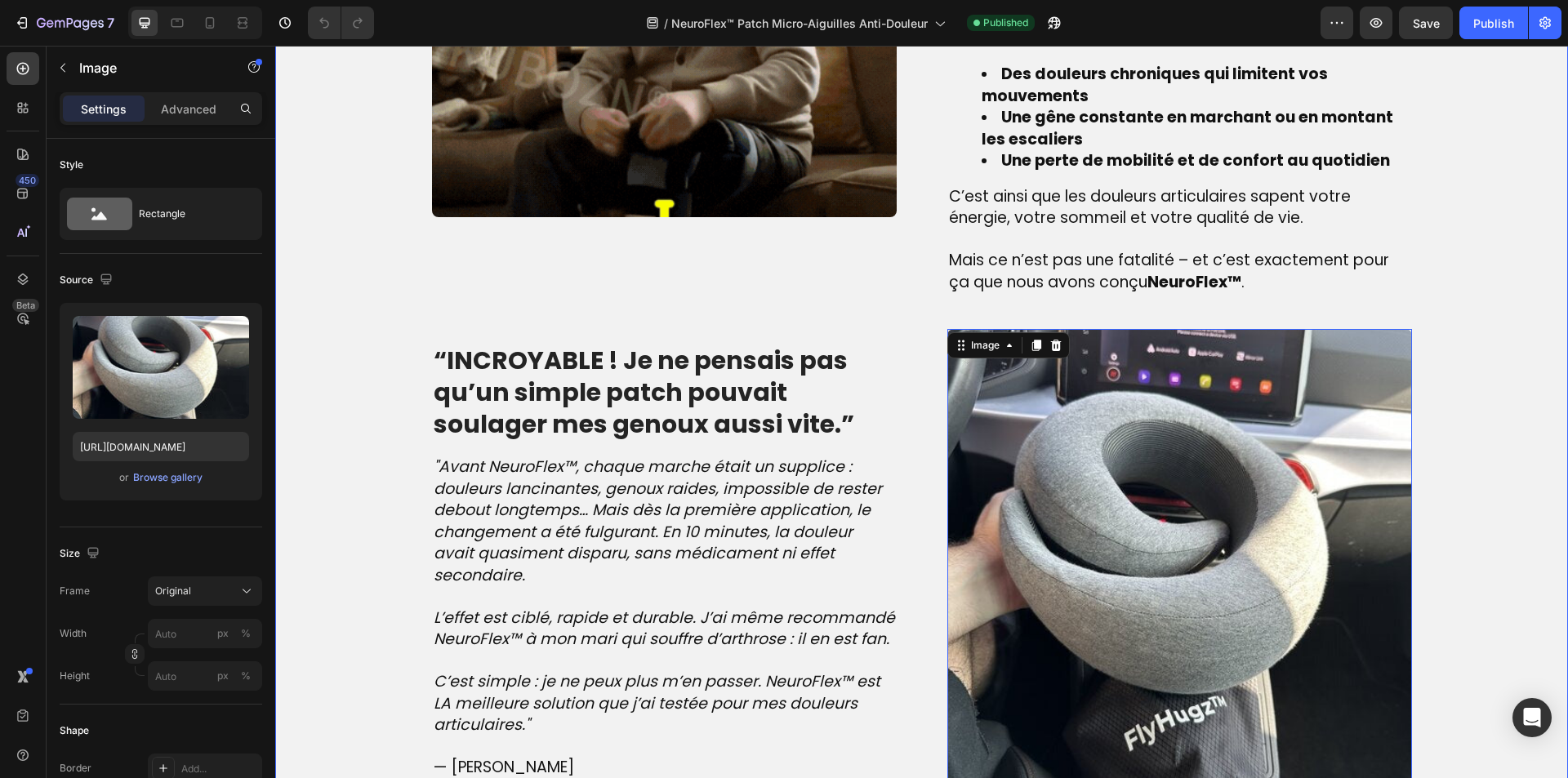
scroll to position [1470, 0]
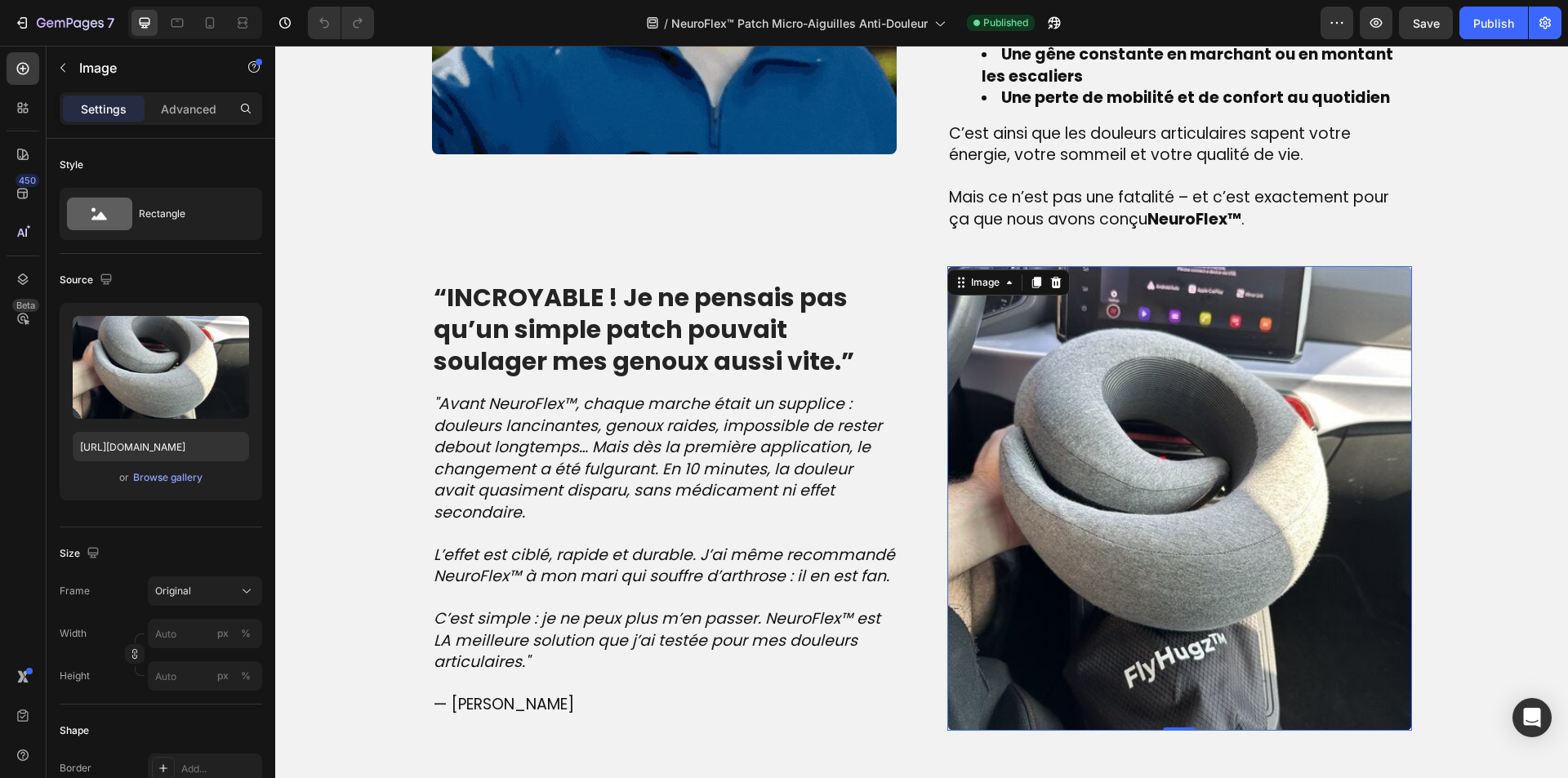
click at [1079, 451] on img at bounding box center [1179, 498] width 465 height 465
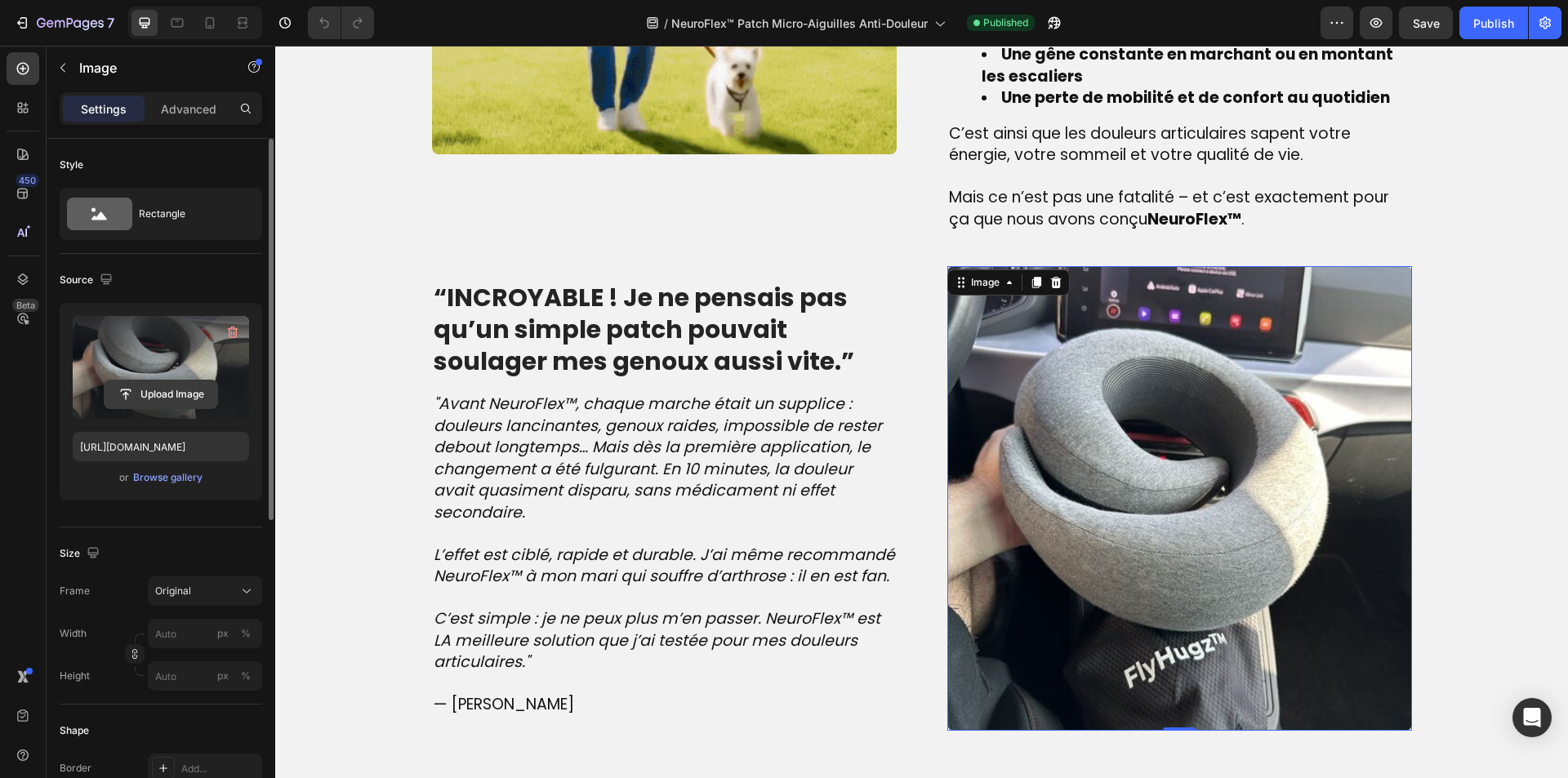
click at [152, 399] on input "file" at bounding box center [160, 394] width 113 height 28
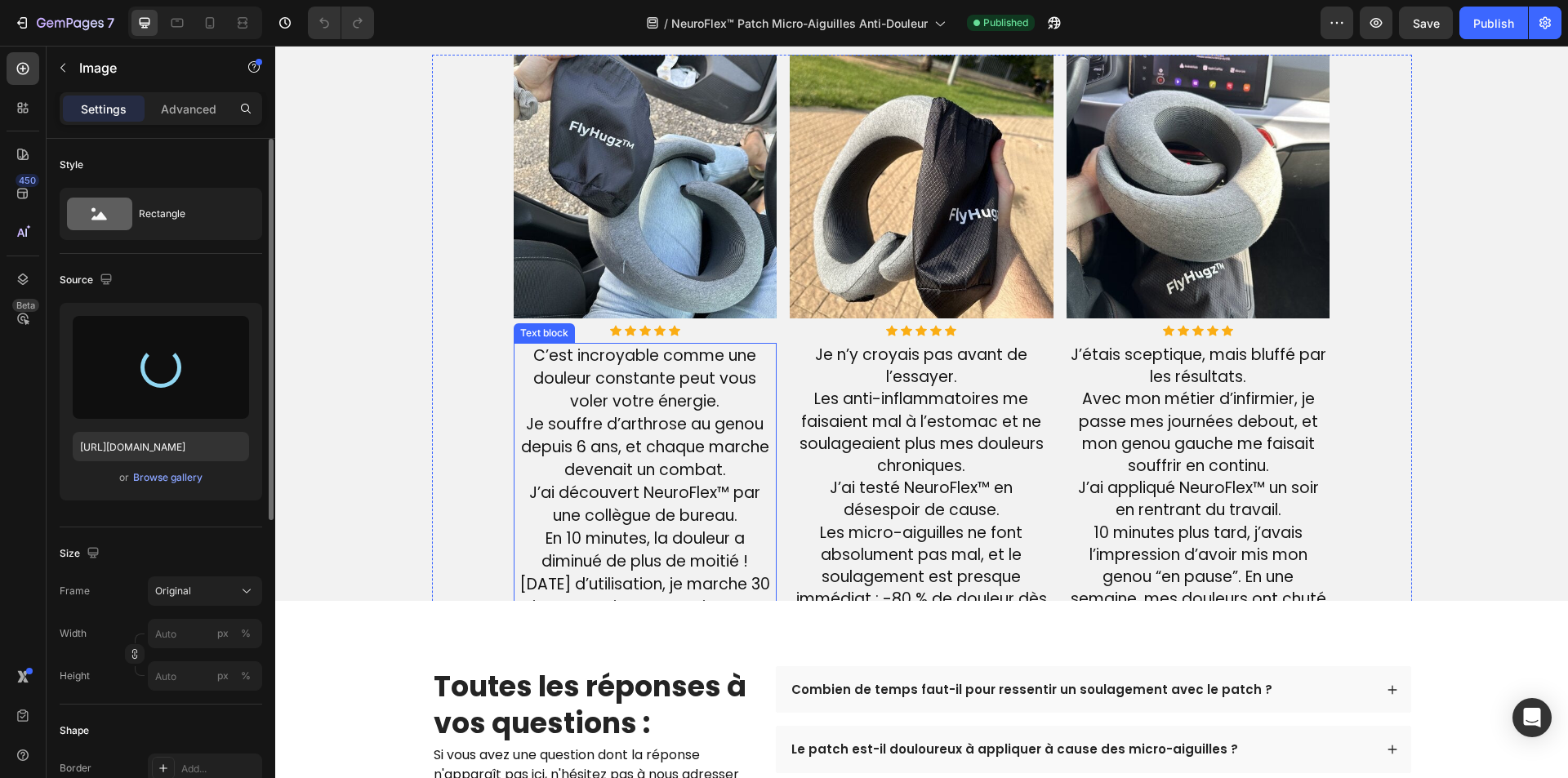
scroll to position [3756, 0]
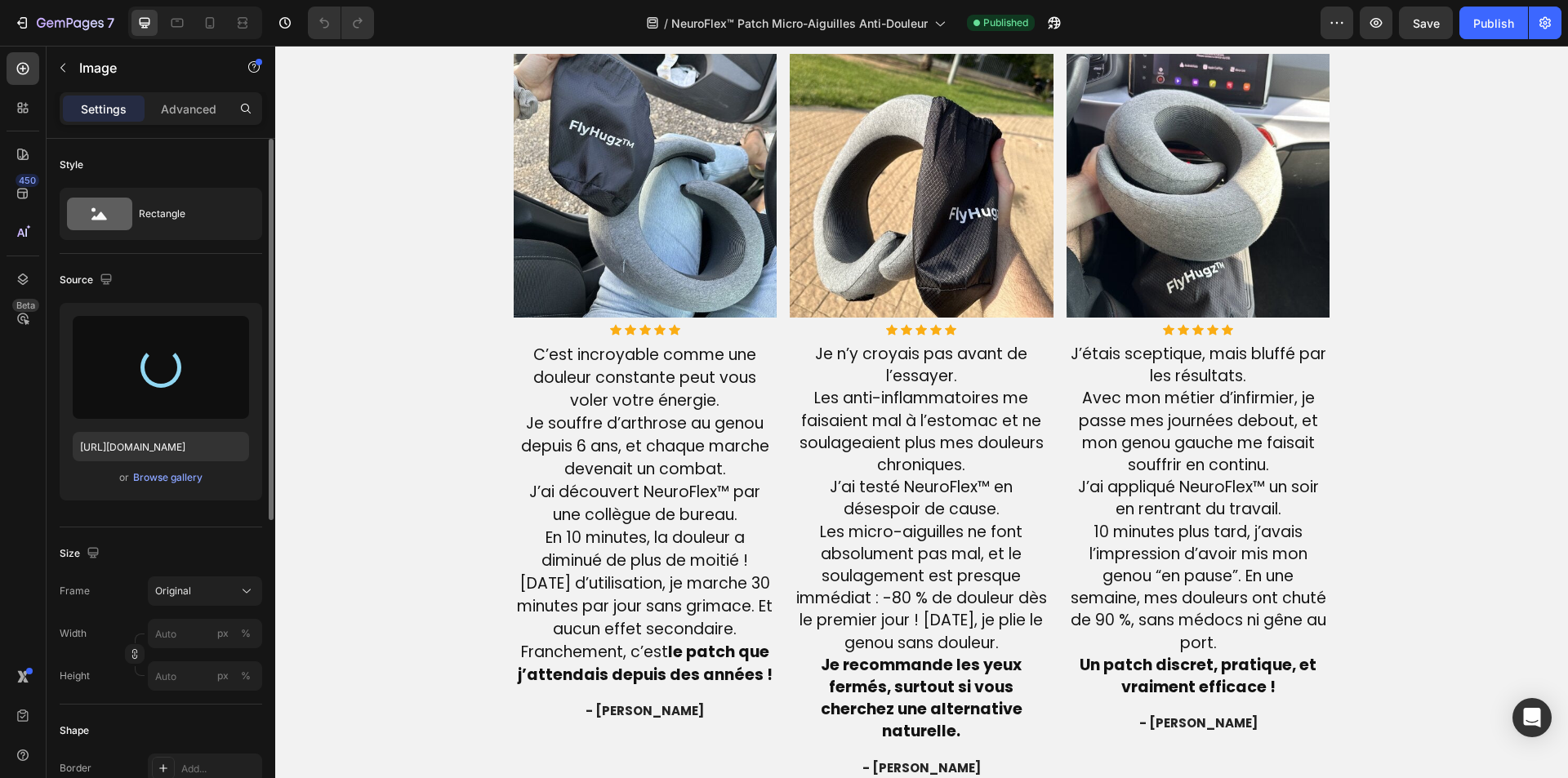
type input "[URL][DOMAIN_NAME]"
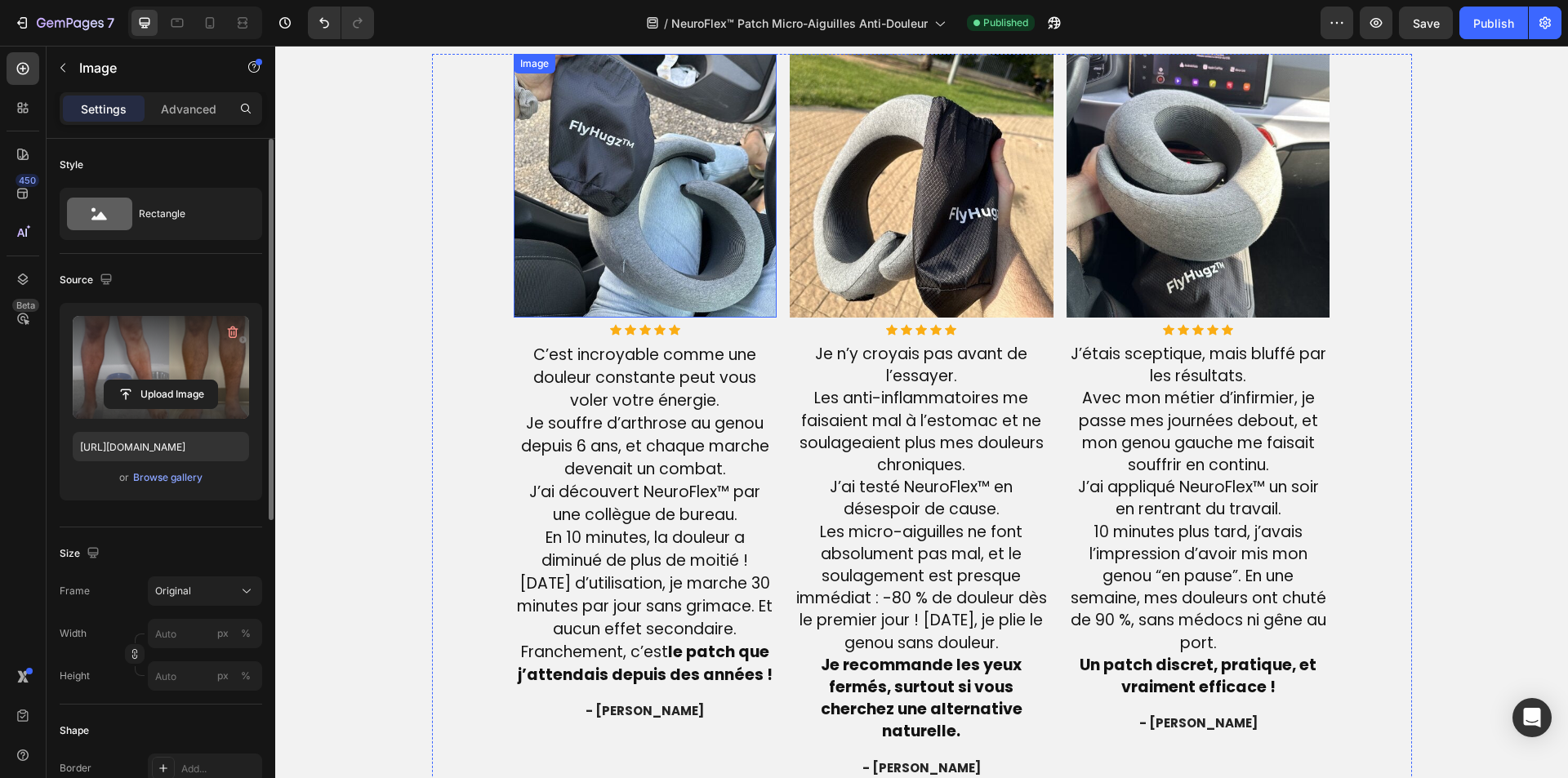
click at [712, 191] on img at bounding box center [645, 186] width 264 height 264
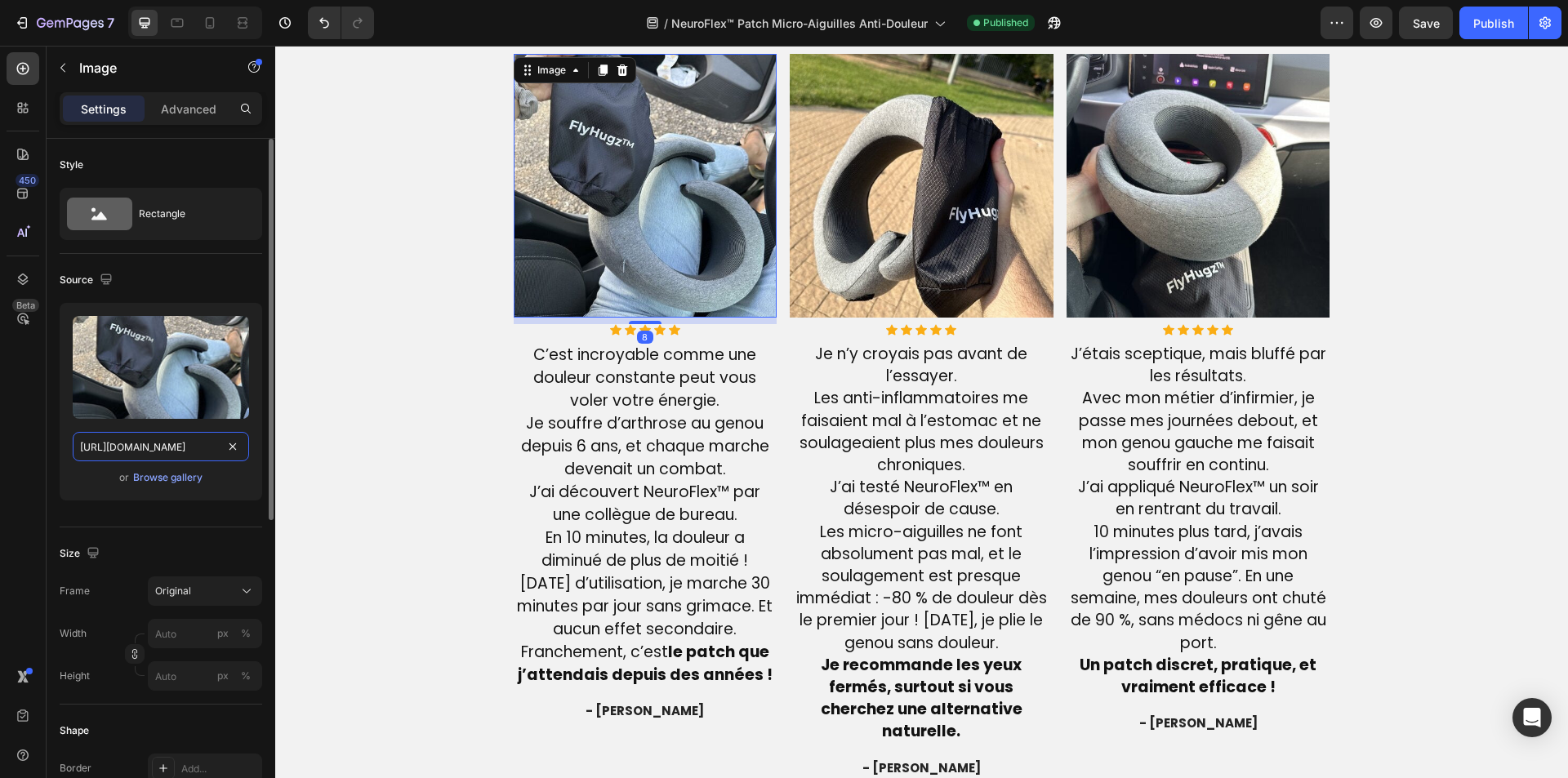
click at [129, 454] on input "[URL][DOMAIN_NAME]" at bounding box center [161, 447] width 177 height 29
paste input "[DOMAIN_NAME][URL]"
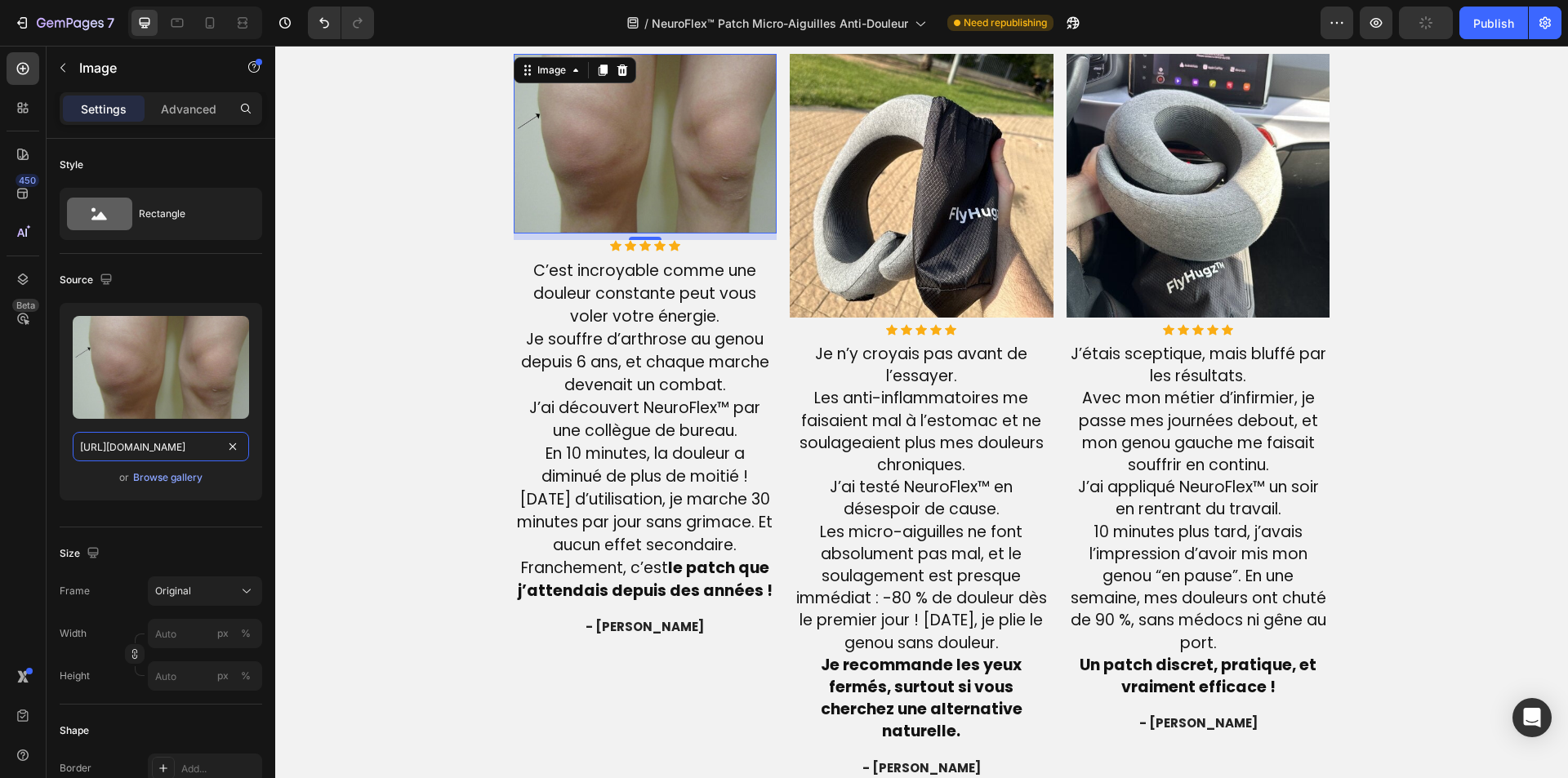
type input "[URL][DOMAIN_NAME]"
drag, startPoint x: 956, startPoint y: 234, endPoint x: 902, endPoint y: 267, distance: 63.3
click at [956, 234] on img at bounding box center [922, 186] width 264 height 264
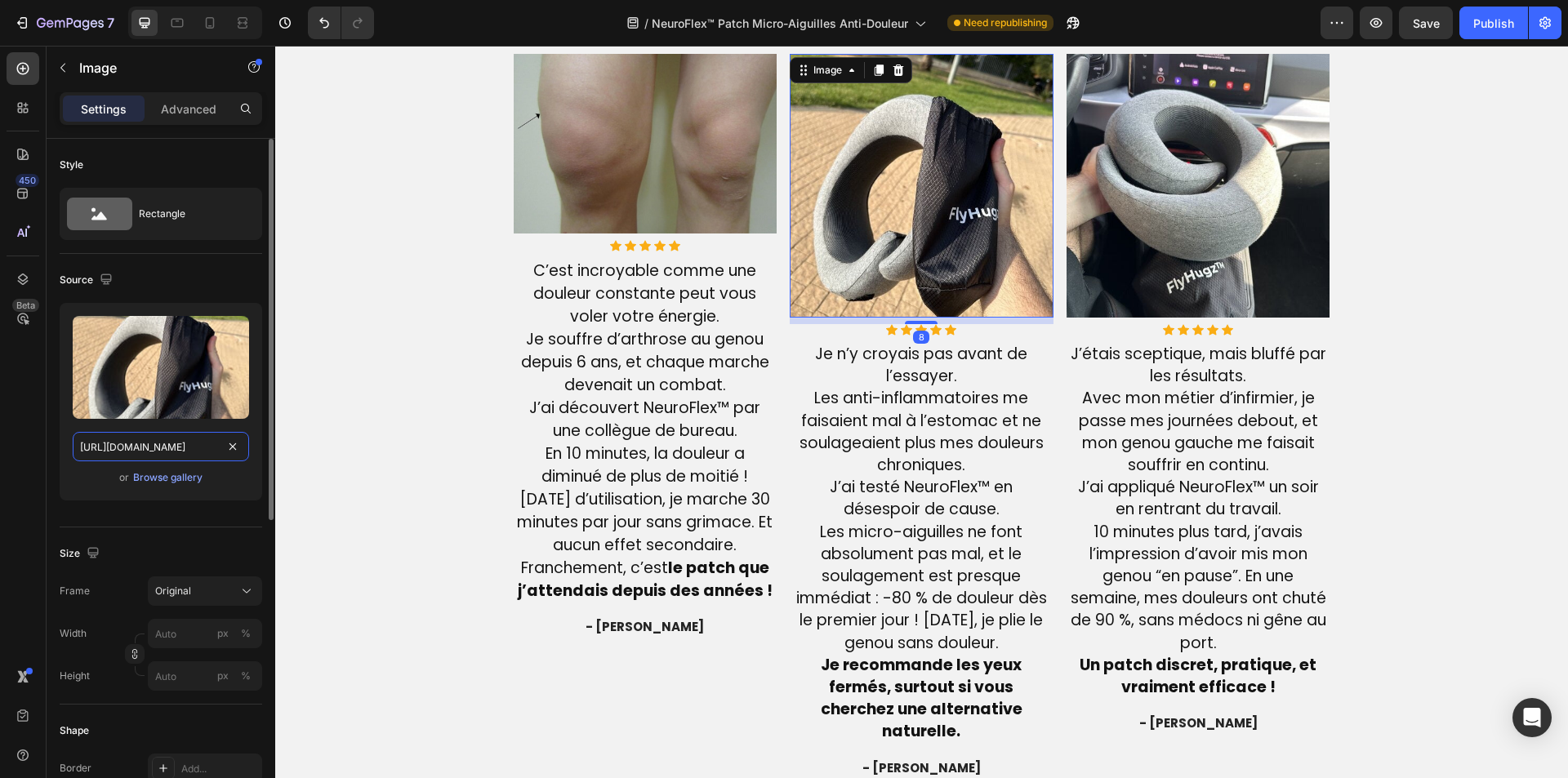
click at [143, 445] on input "[URL][DOMAIN_NAME]" at bounding box center [161, 447] width 177 height 29
paste input "[DOMAIN_NAME][URL]"
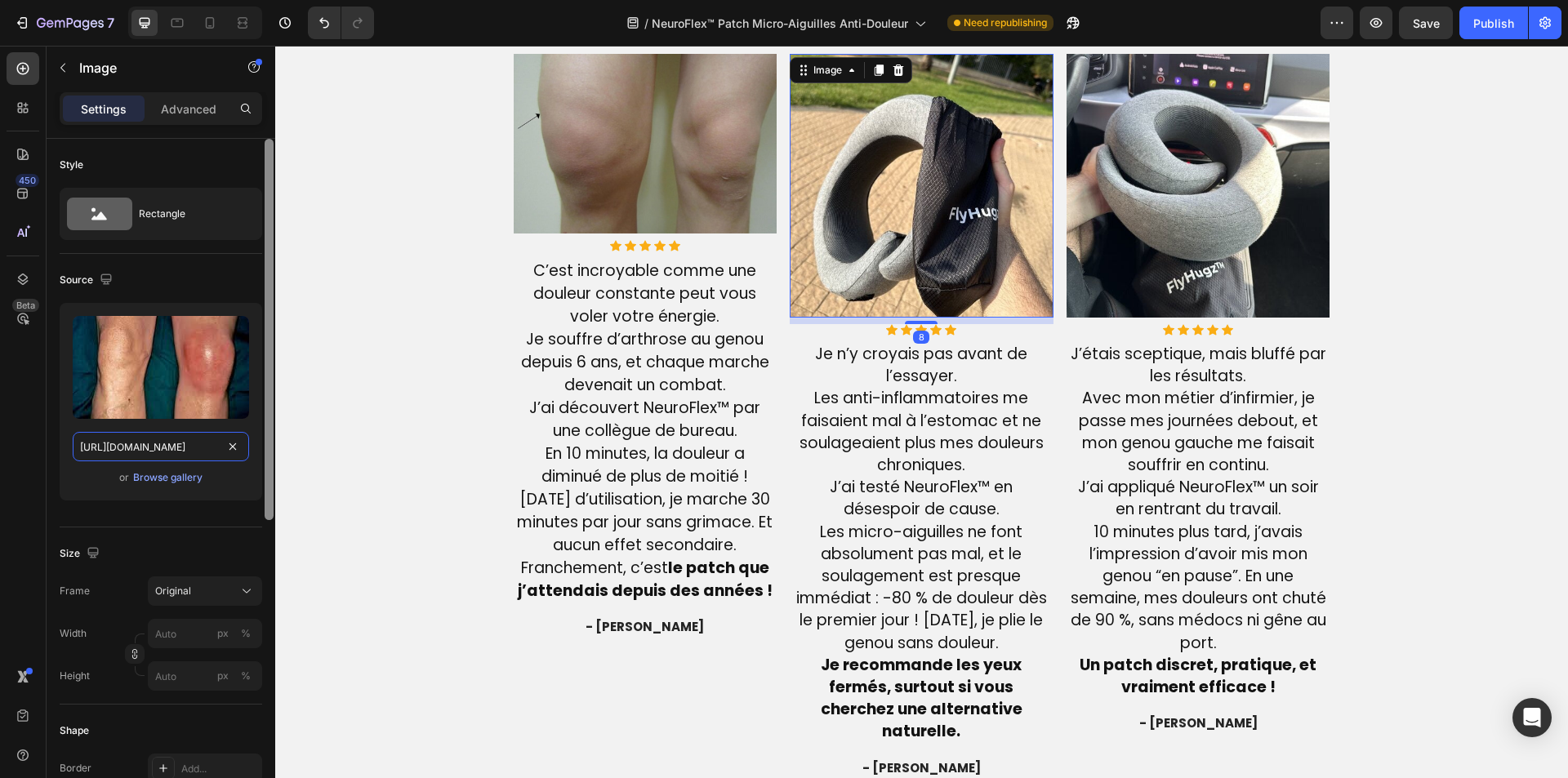
scroll to position [0, 607]
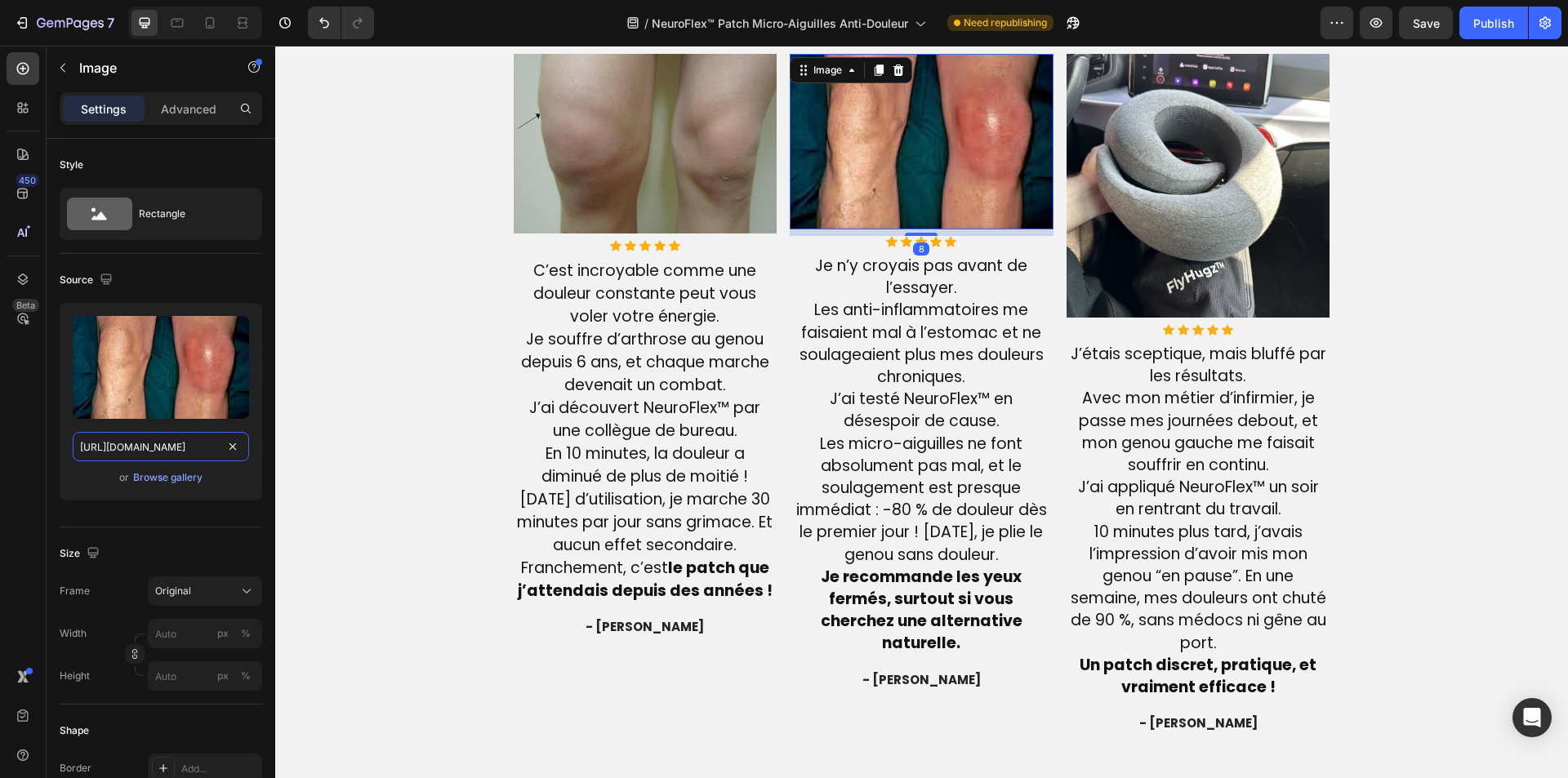
type input "[URL][DOMAIN_NAME]"
click at [1145, 182] on img at bounding box center [1199, 186] width 264 height 264
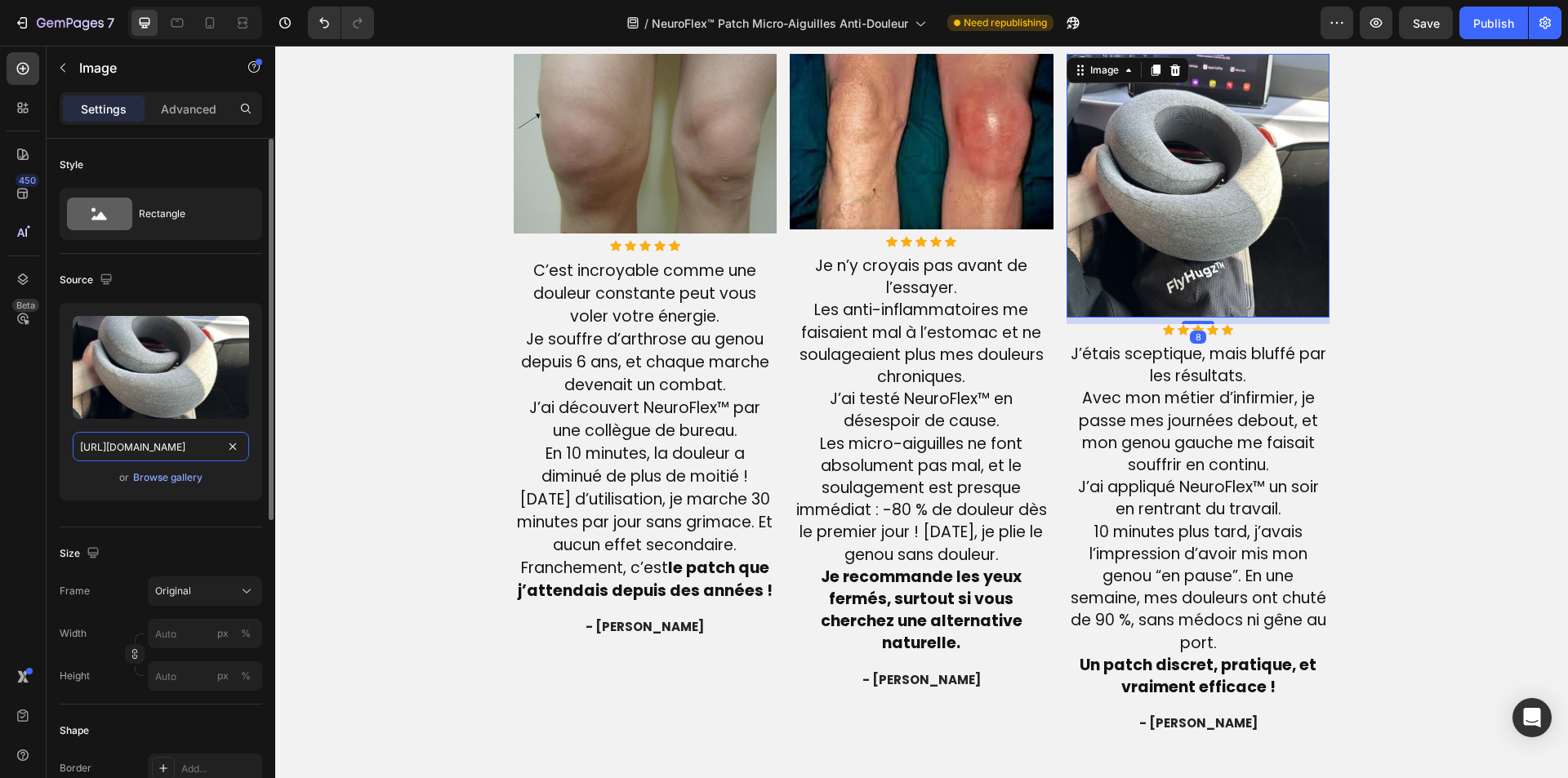
click at [152, 448] on input "[URL][DOMAIN_NAME]" at bounding box center [161, 447] width 177 height 29
paste input "[DOMAIN_NAME][URL]"
type input "[URL][DOMAIN_NAME]"
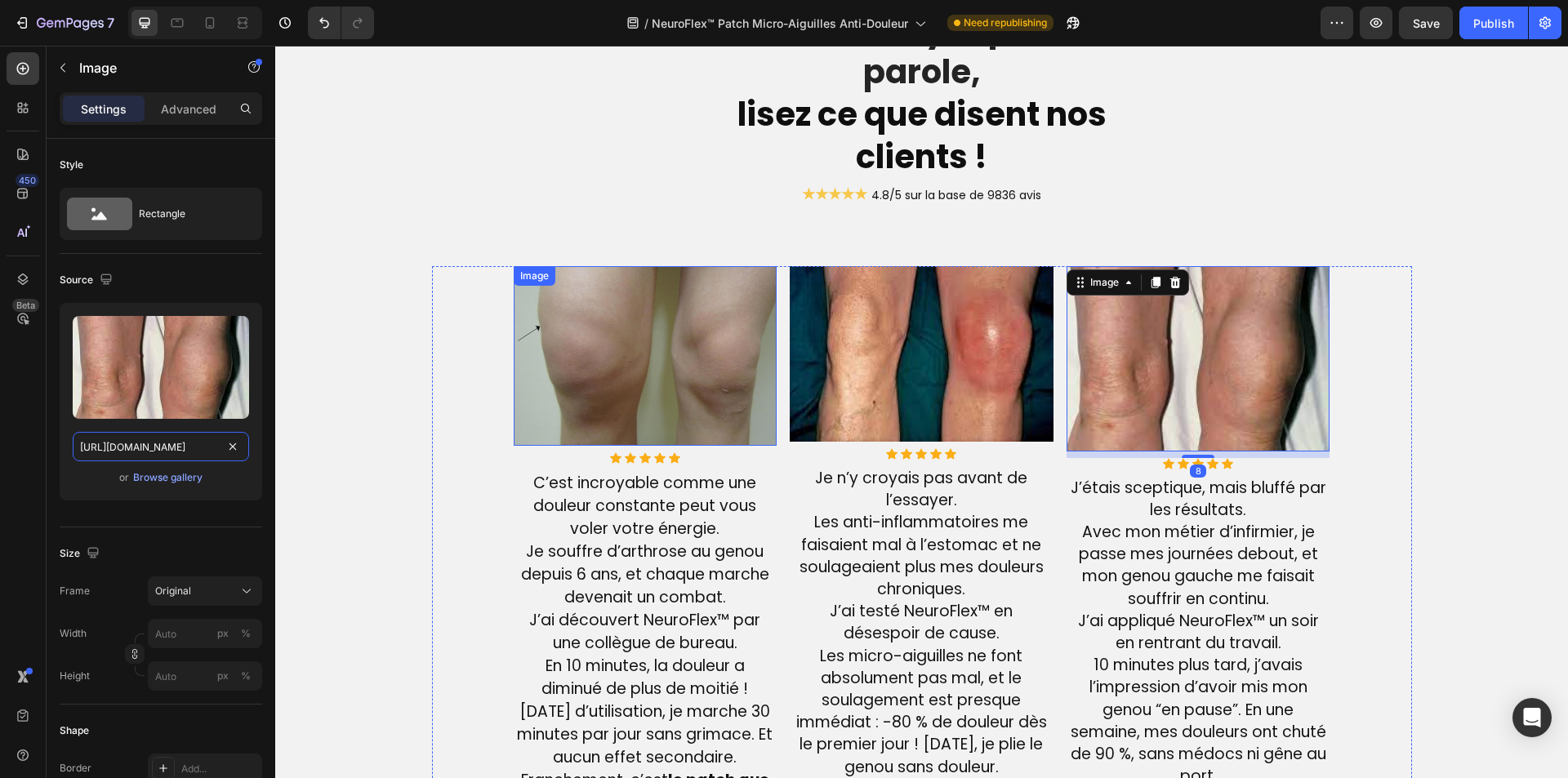
scroll to position [3512, 0]
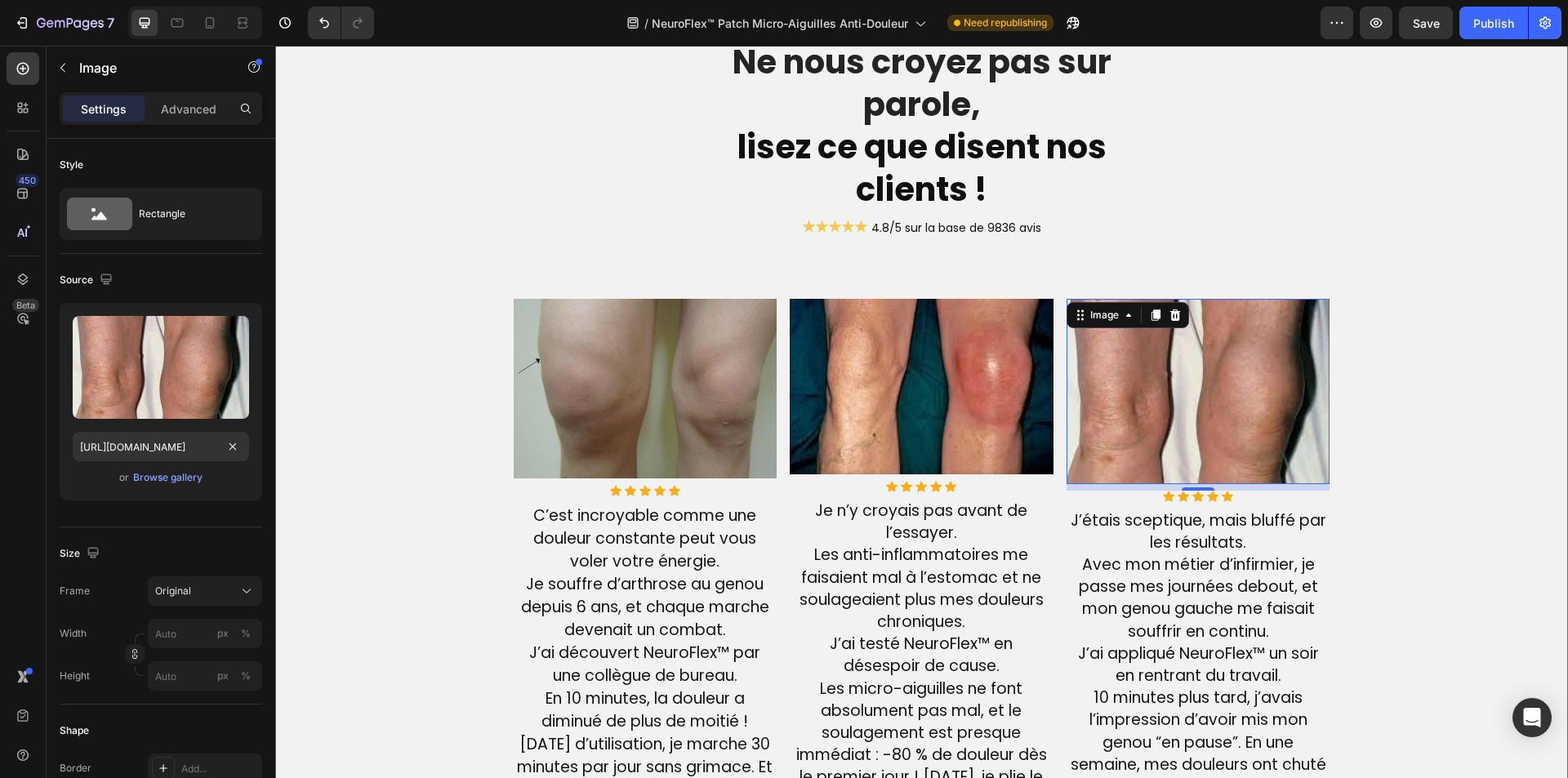
click at [1445, 297] on div "Ne nous croyez pas sur parole, lisez ce que disent nos clients ! Heading ★★★★★ …" at bounding box center [922, 571] width 1268 height 1064
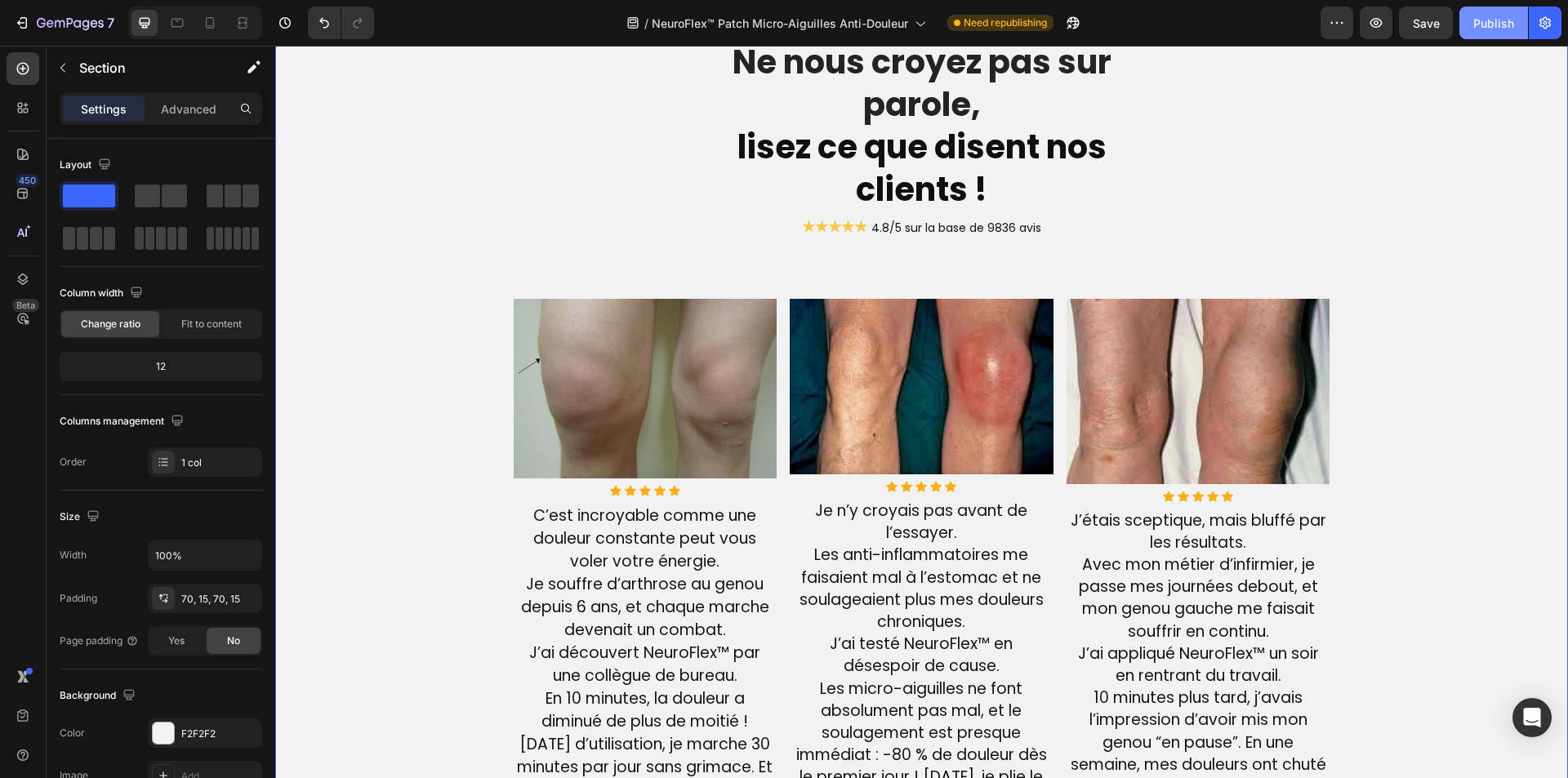
click at [1498, 24] on div "Publish" at bounding box center [1494, 23] width 41 height 17
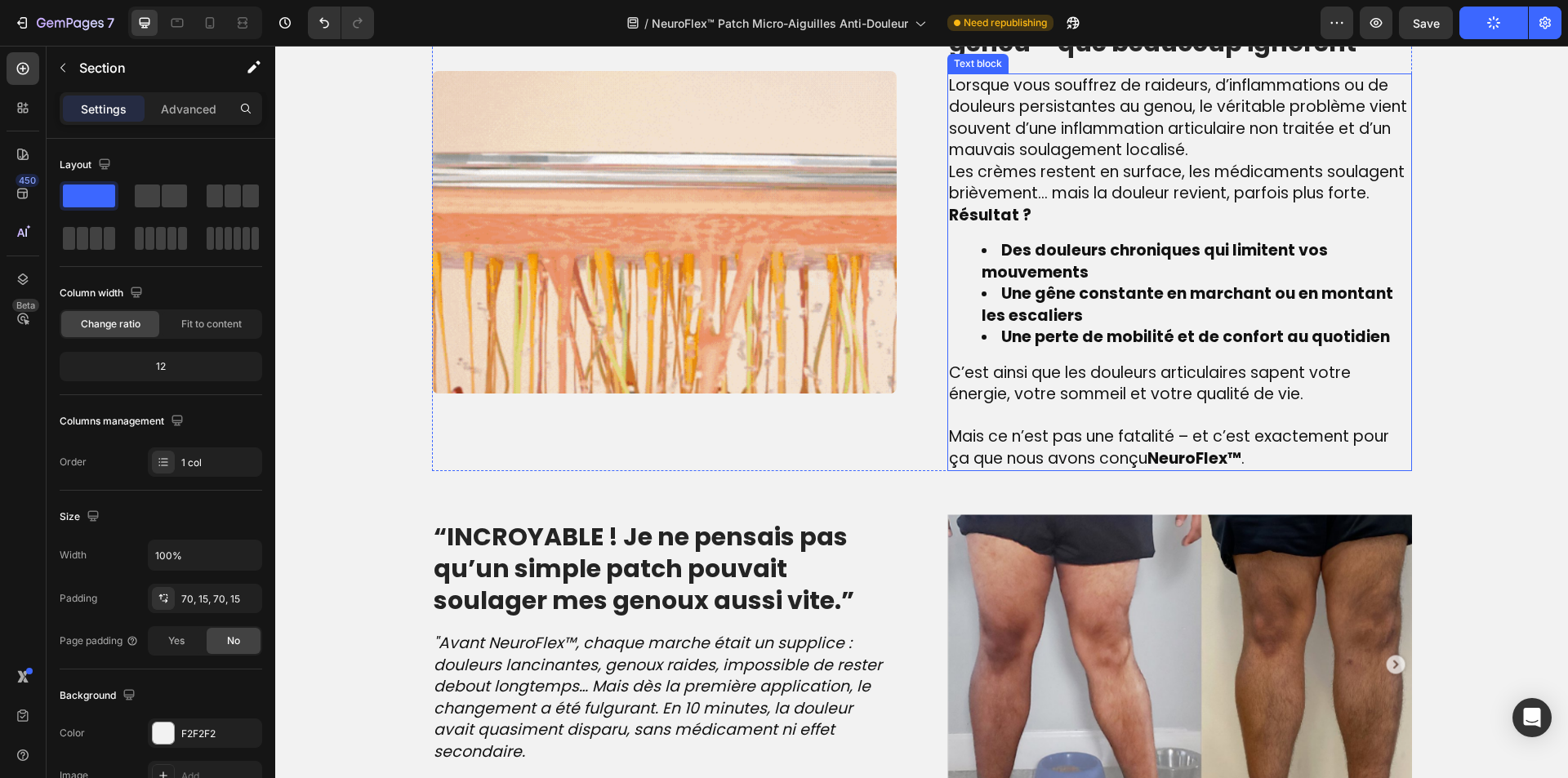
scroll to position [1225, 0]
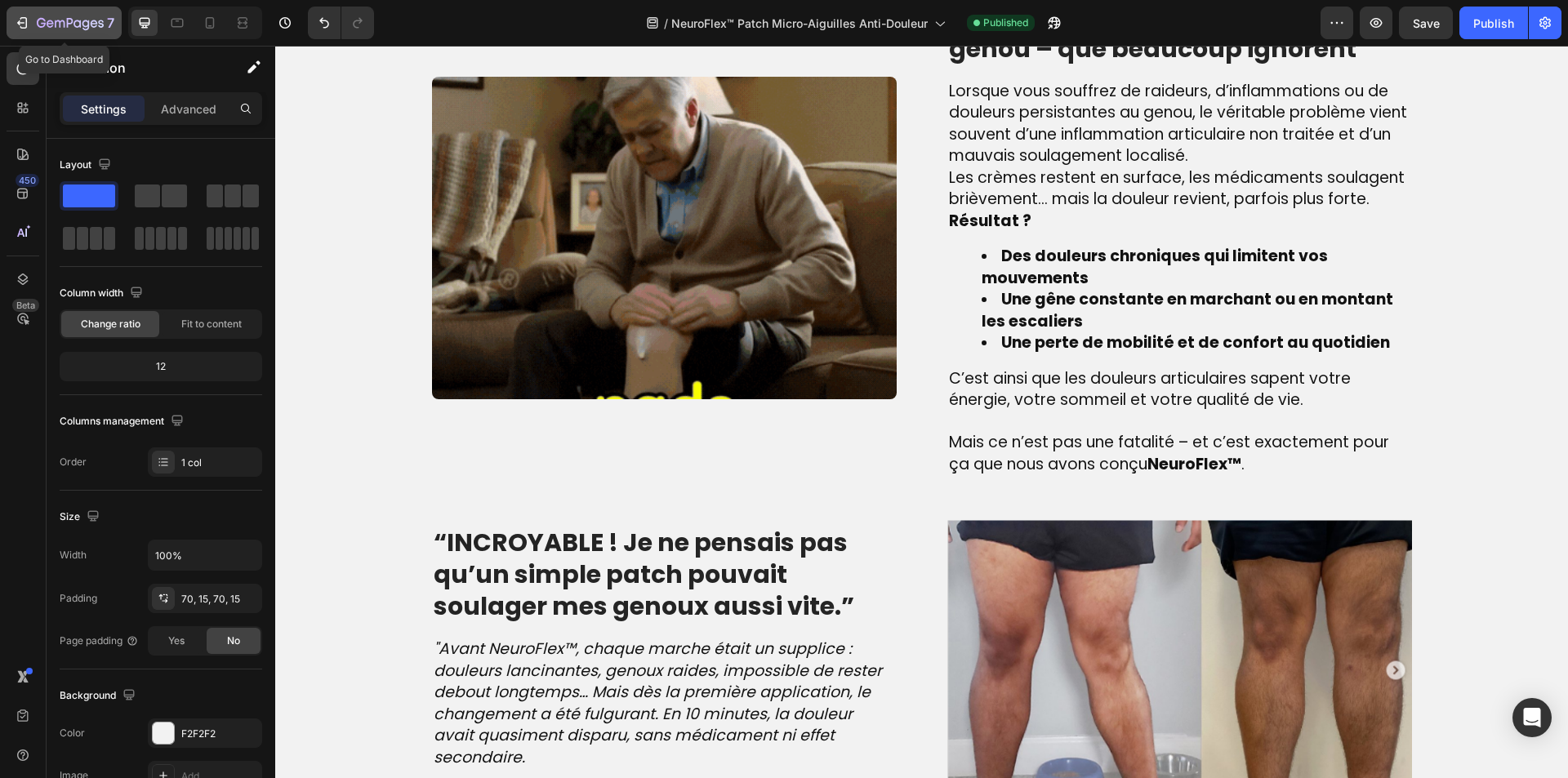
click at [61, 20] on icon "button" at bounding box center [70, 24] width 67 height 14
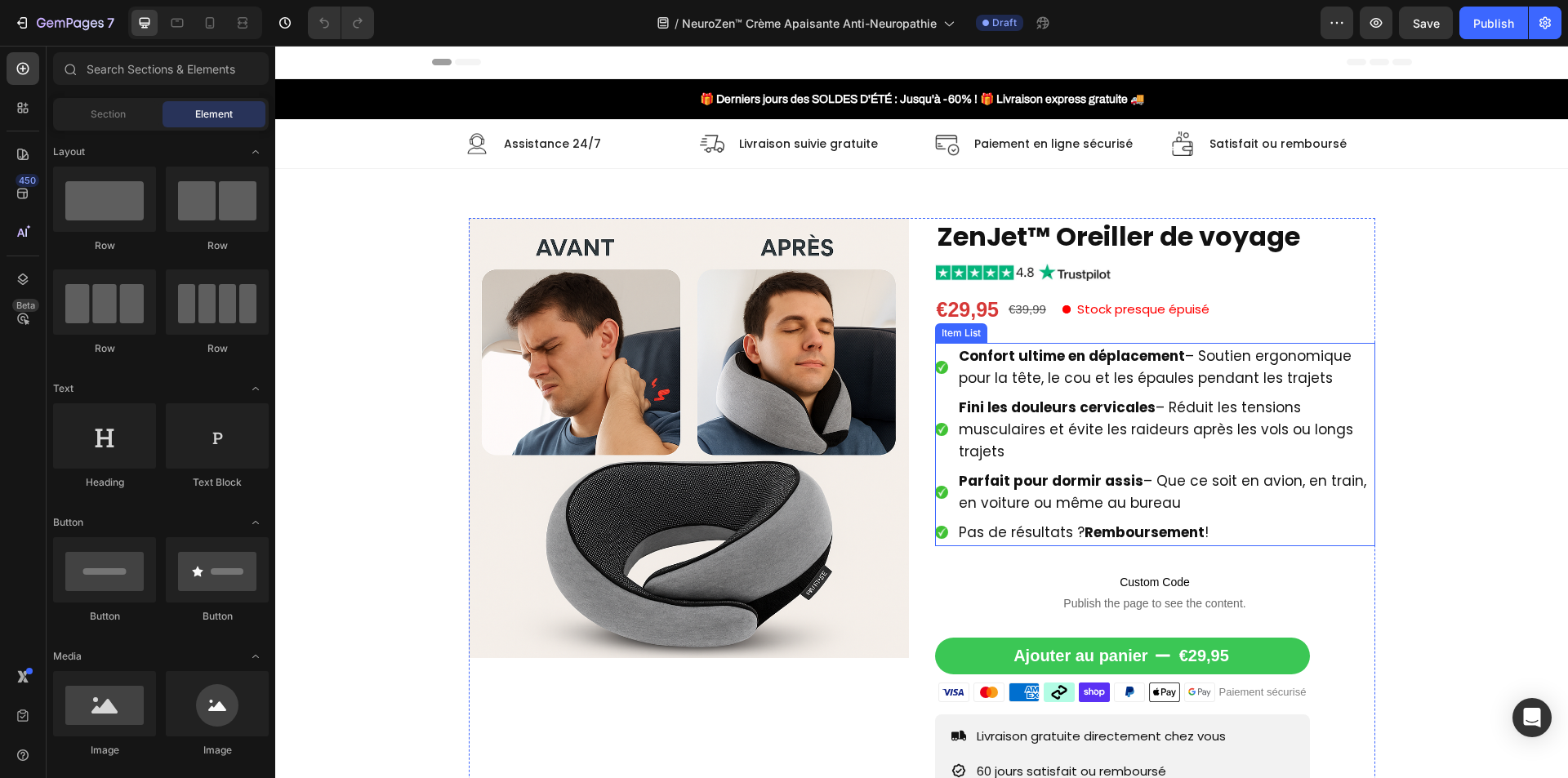
click at [1069, 362] on strong "Confort ultime en déplacement" at bounding box center [1072, 356] width 226 height 20
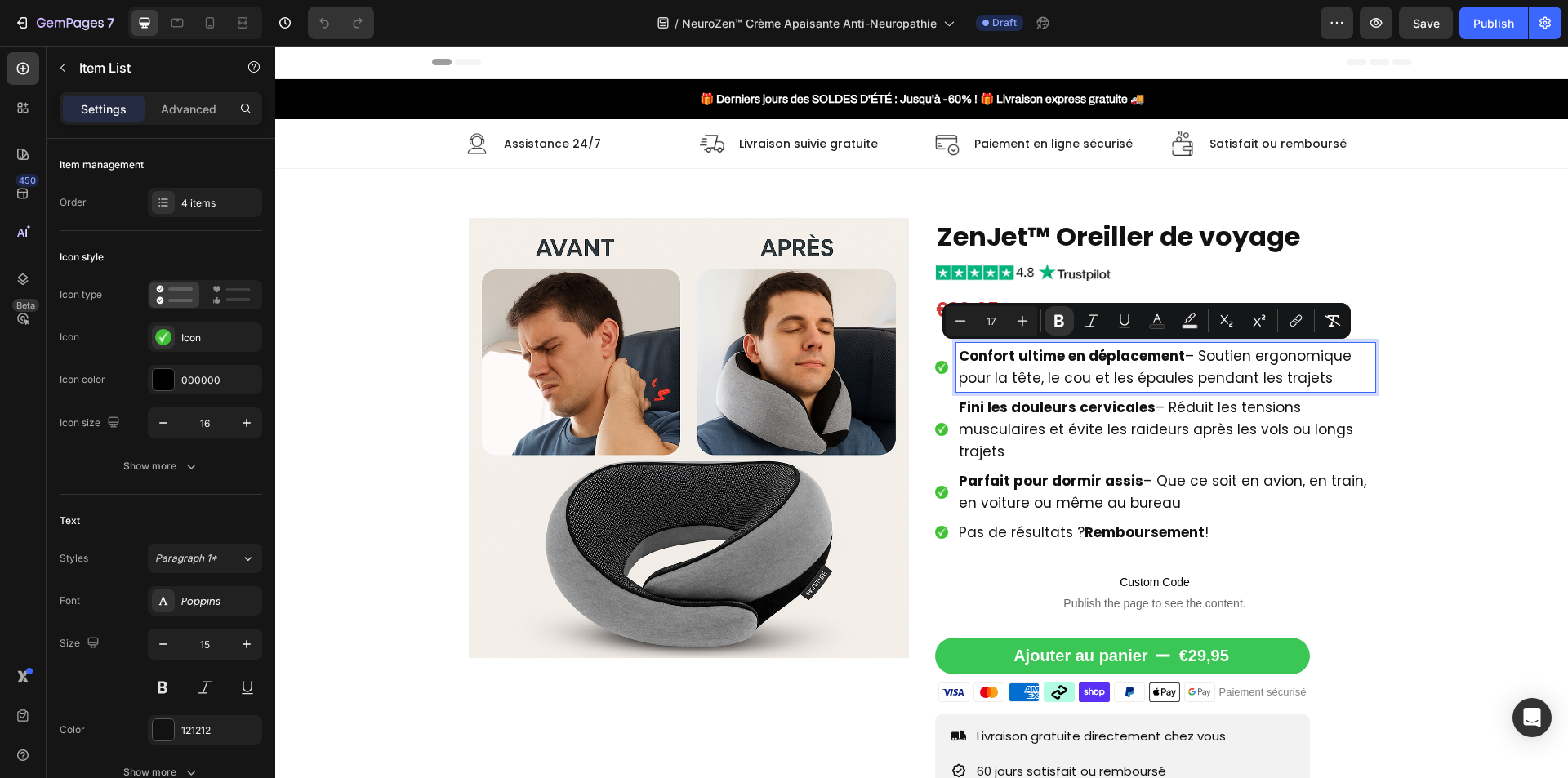
type input "15"
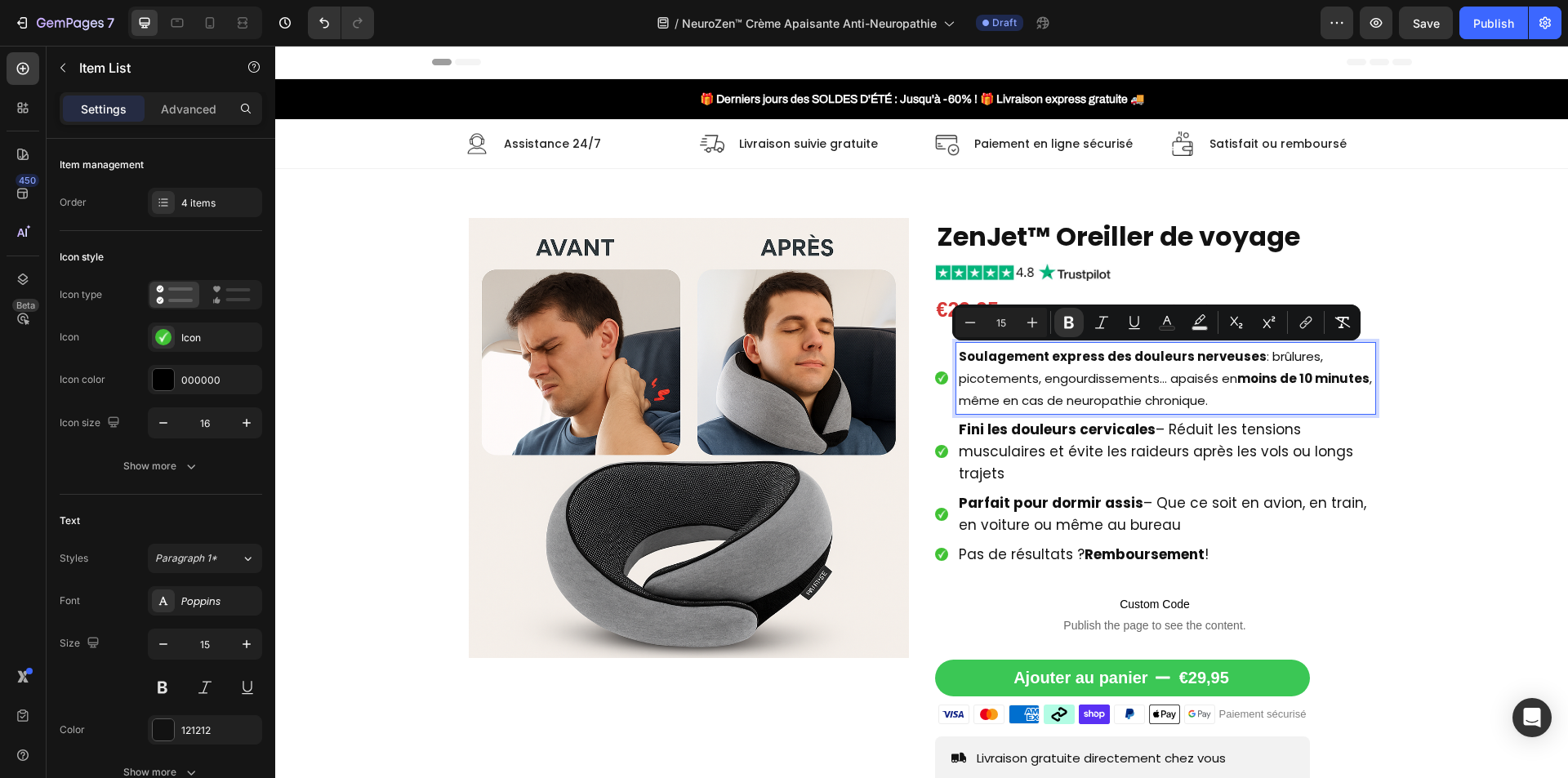
click at [1014, 322] on input "15" at bounding box center [1001, 322] width 32 height 20
click at [1026, 322] on icon "Editor contextual toolbar" at bounding box center [1032, 322] width 17 height 17
type input "17"
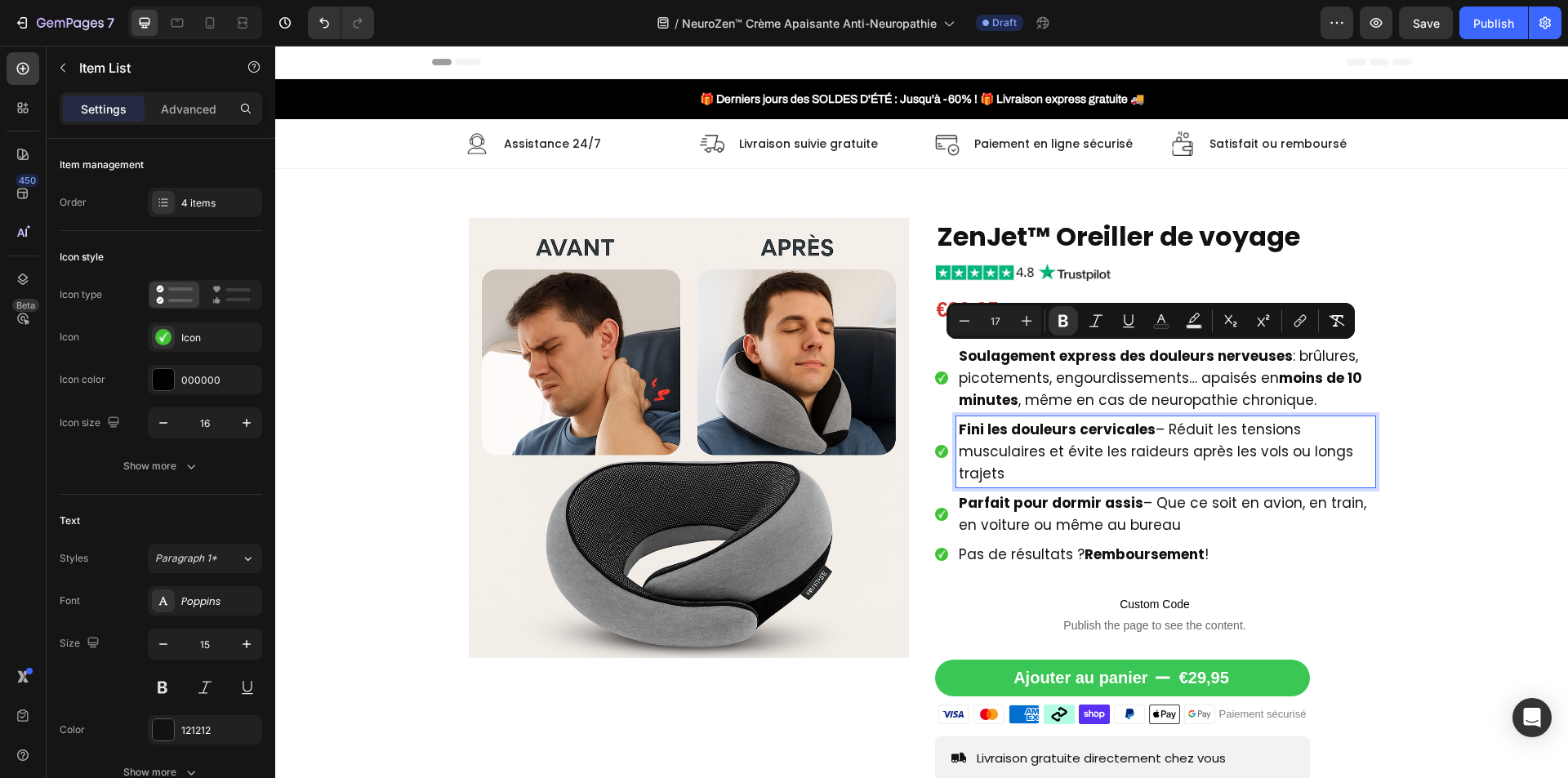
click at [990, 454] on span "Fini les douleurs cervicales – Réduit les tensions musculaires et évite les rai…" at bounding box center [1156, 451] width 395 height 64
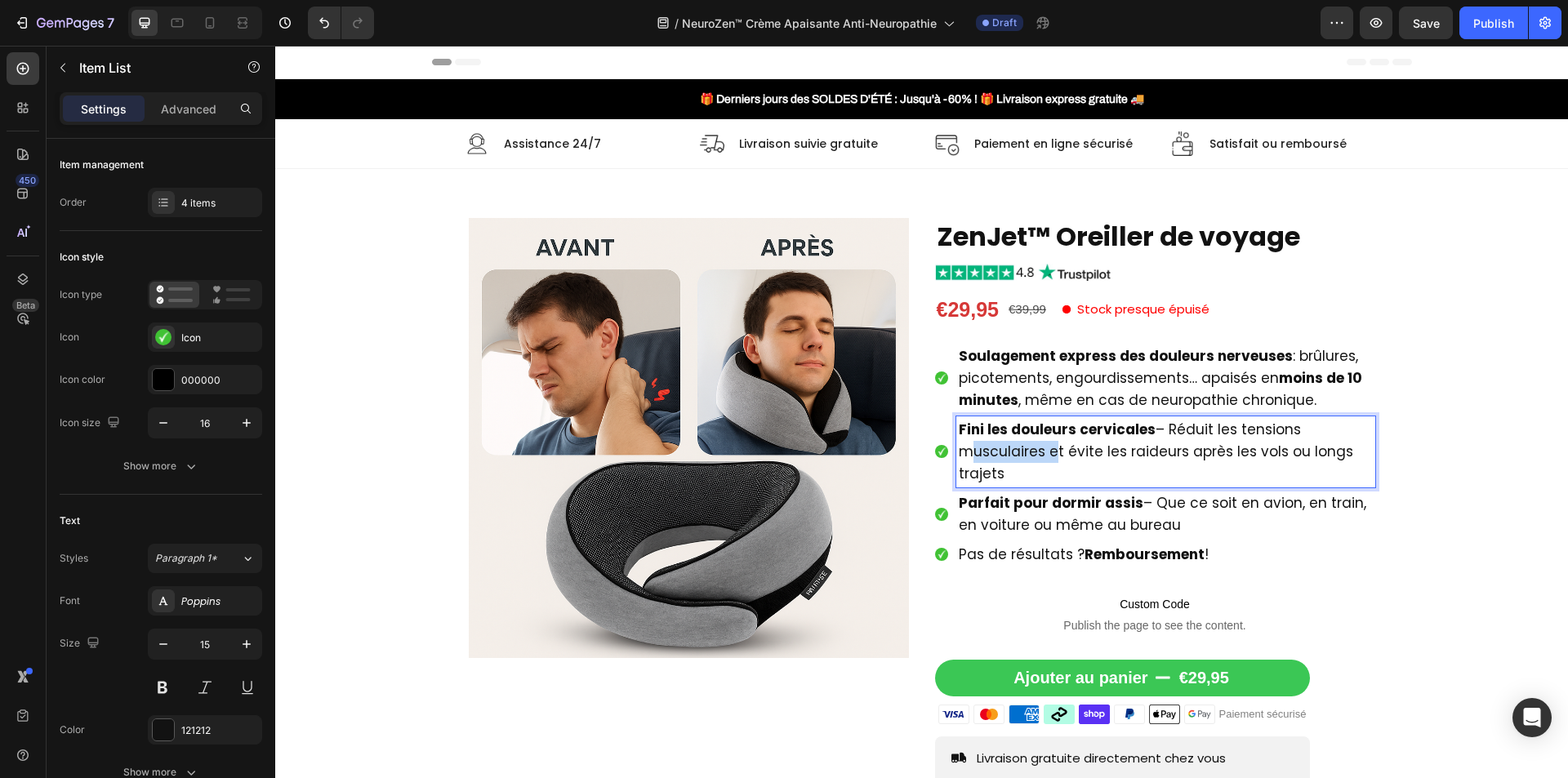
click at [990, 454] on span "Fini les douleurs cervicales – Réduit les tensions musculaires et évite les rai…" at bounding box center [1156, 451] width 395 height 64
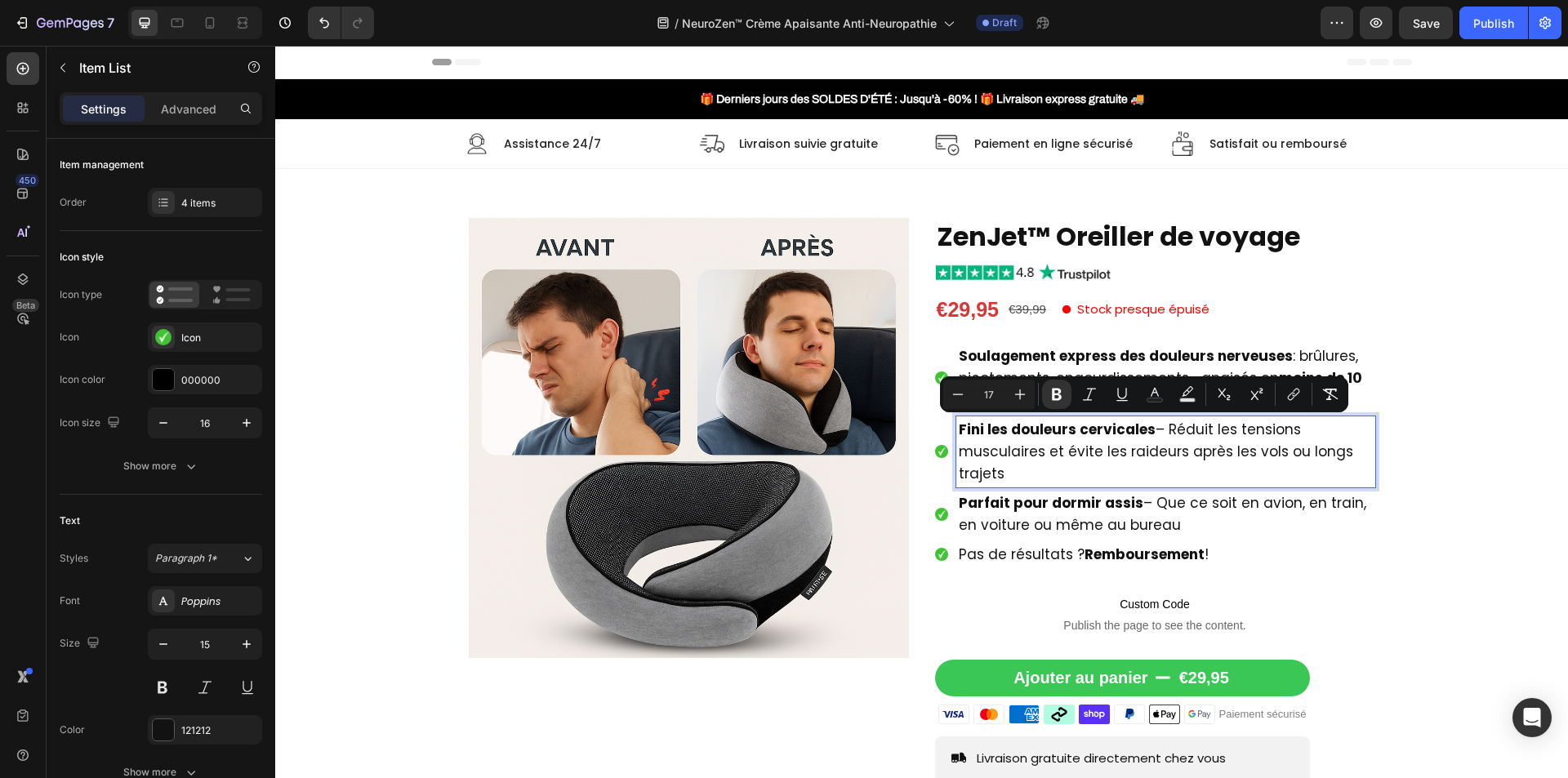
type input "15"
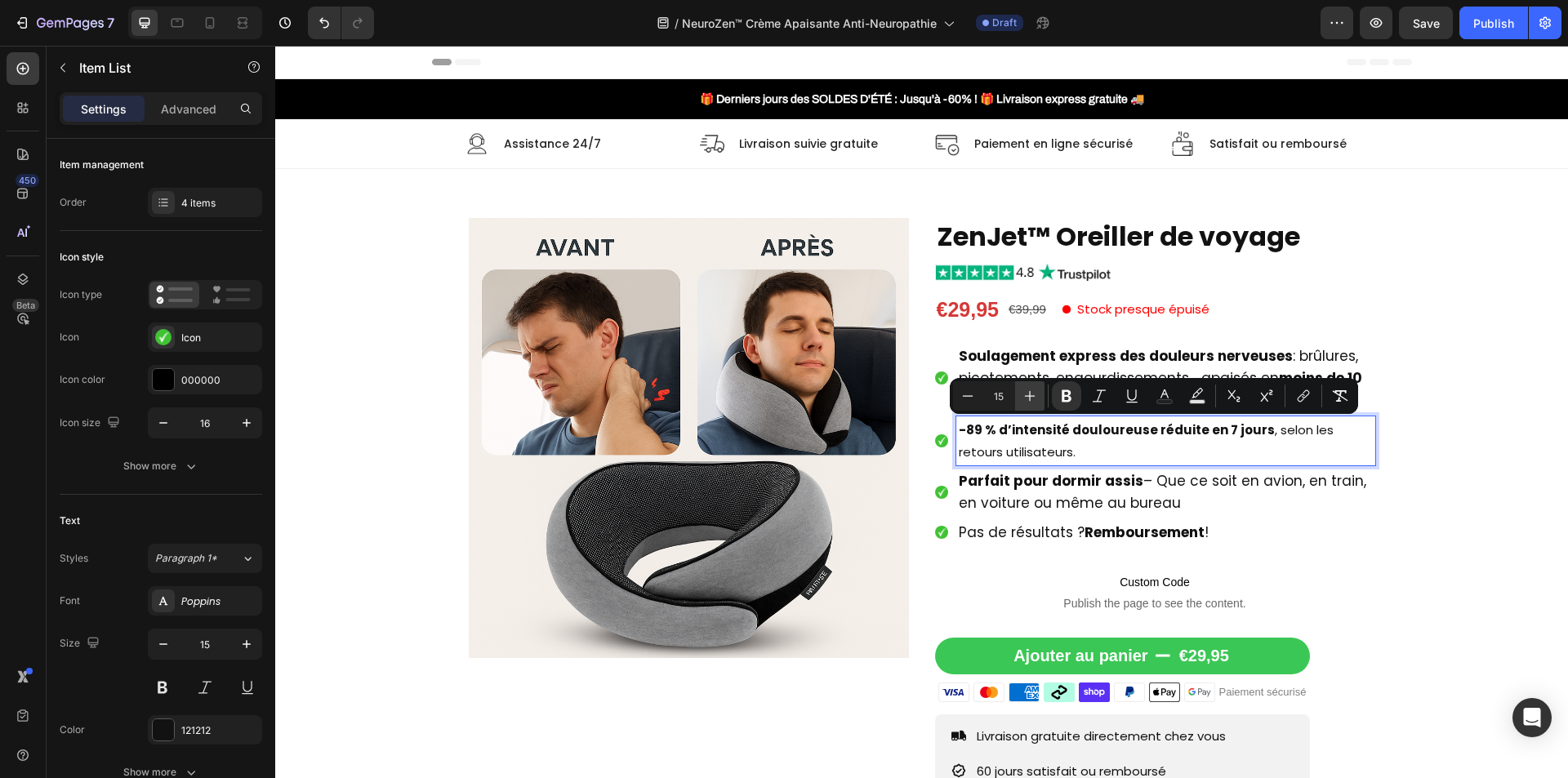
click at [1030, 392] on icon "Editor contextual toolbar" at bounding box center [1030, 396] width 11 height 11
type input "17"
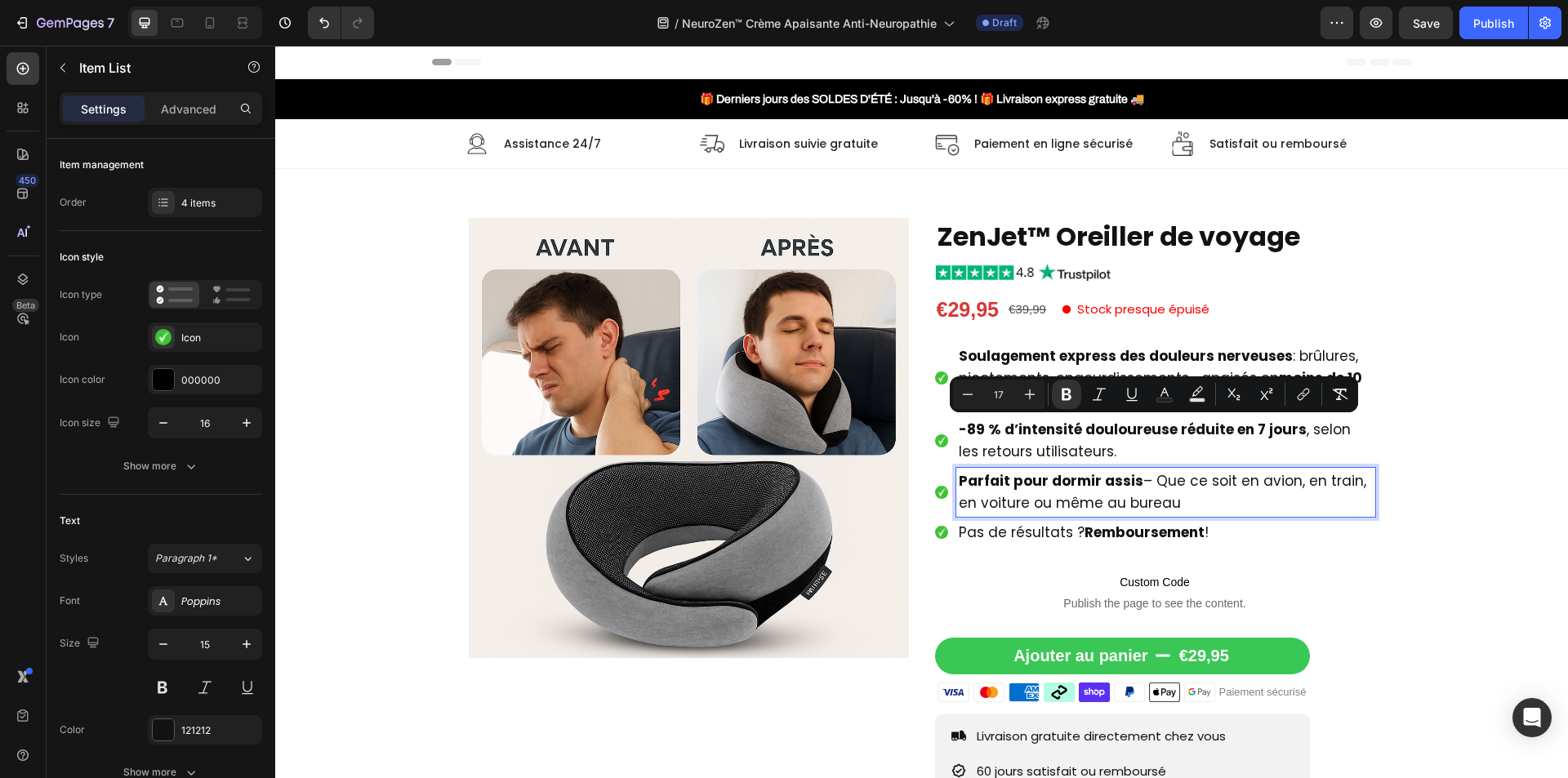
click at [1023, 480] on strong "Parfait pour dormir assis" at bounding box center [1051, 481] width 185 height 20
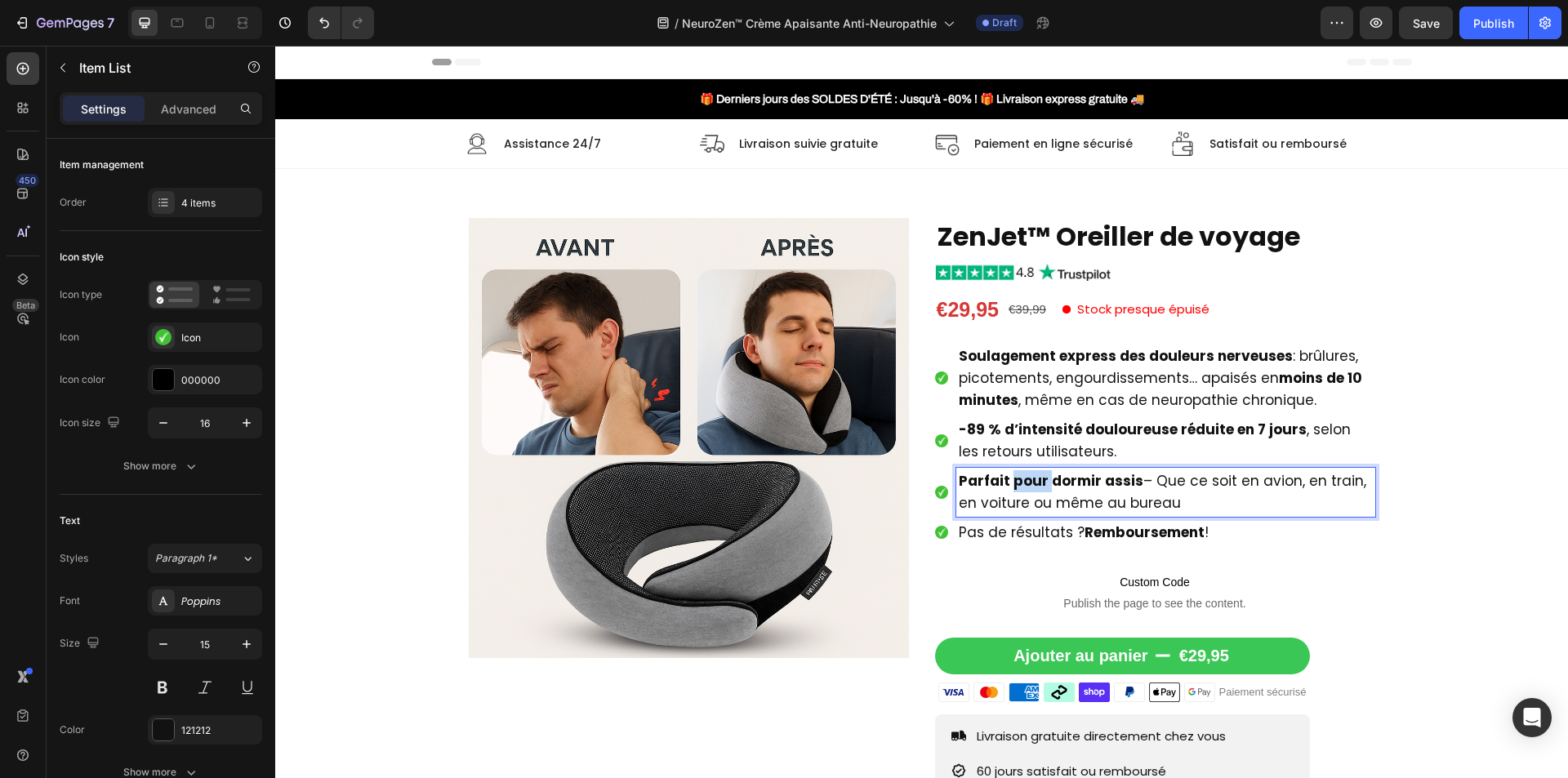
click at [1023, 480] on strong "Parfait pour dormir assis" at bounding box center [1051, 481] width 185 height 20
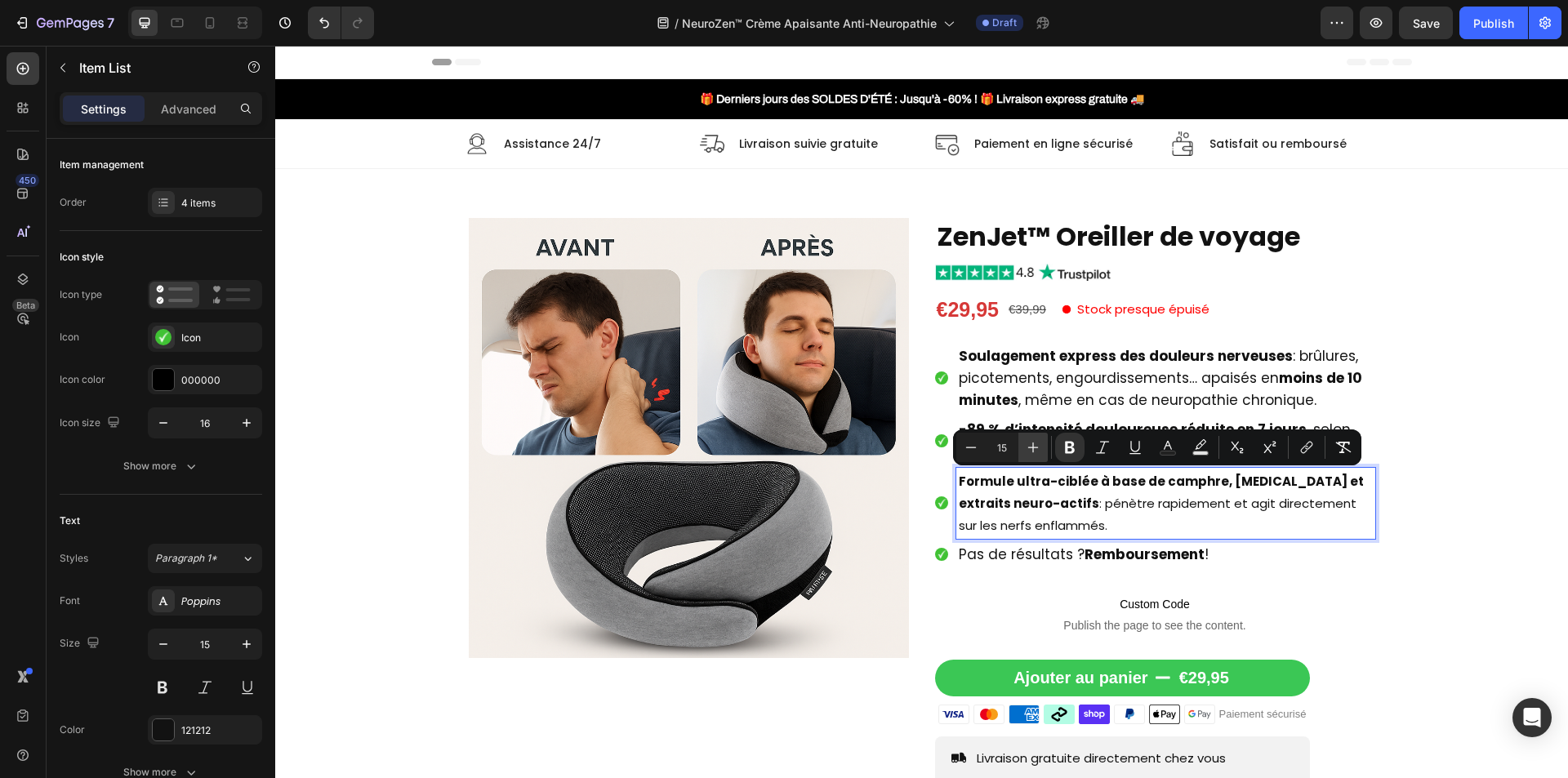
click at [1028, 450] on icon "Editor contextual toolbar" at bounding box center [1033, 447] width 17 height 17
type input "17"
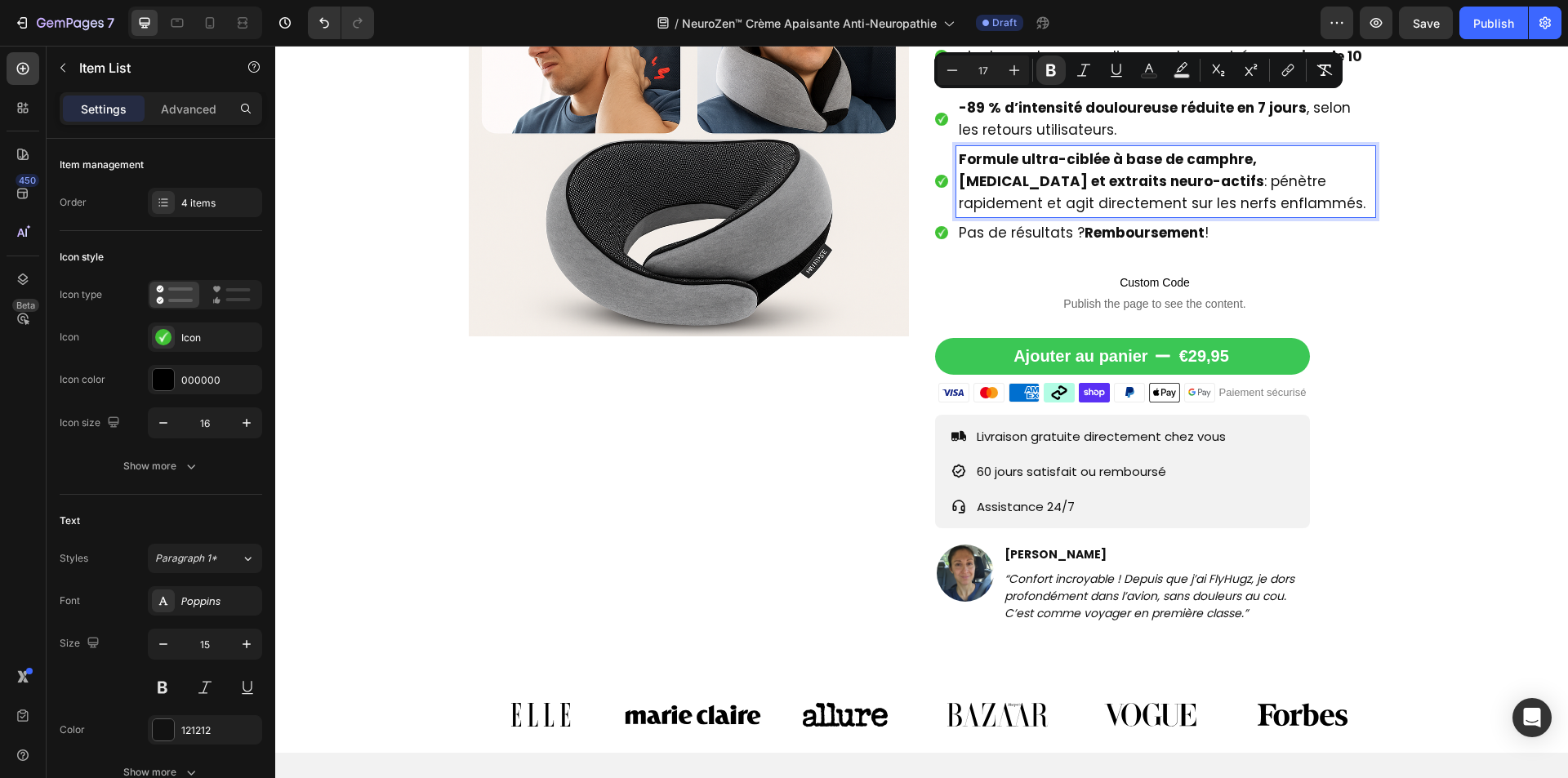
scroll to position [409, 0]
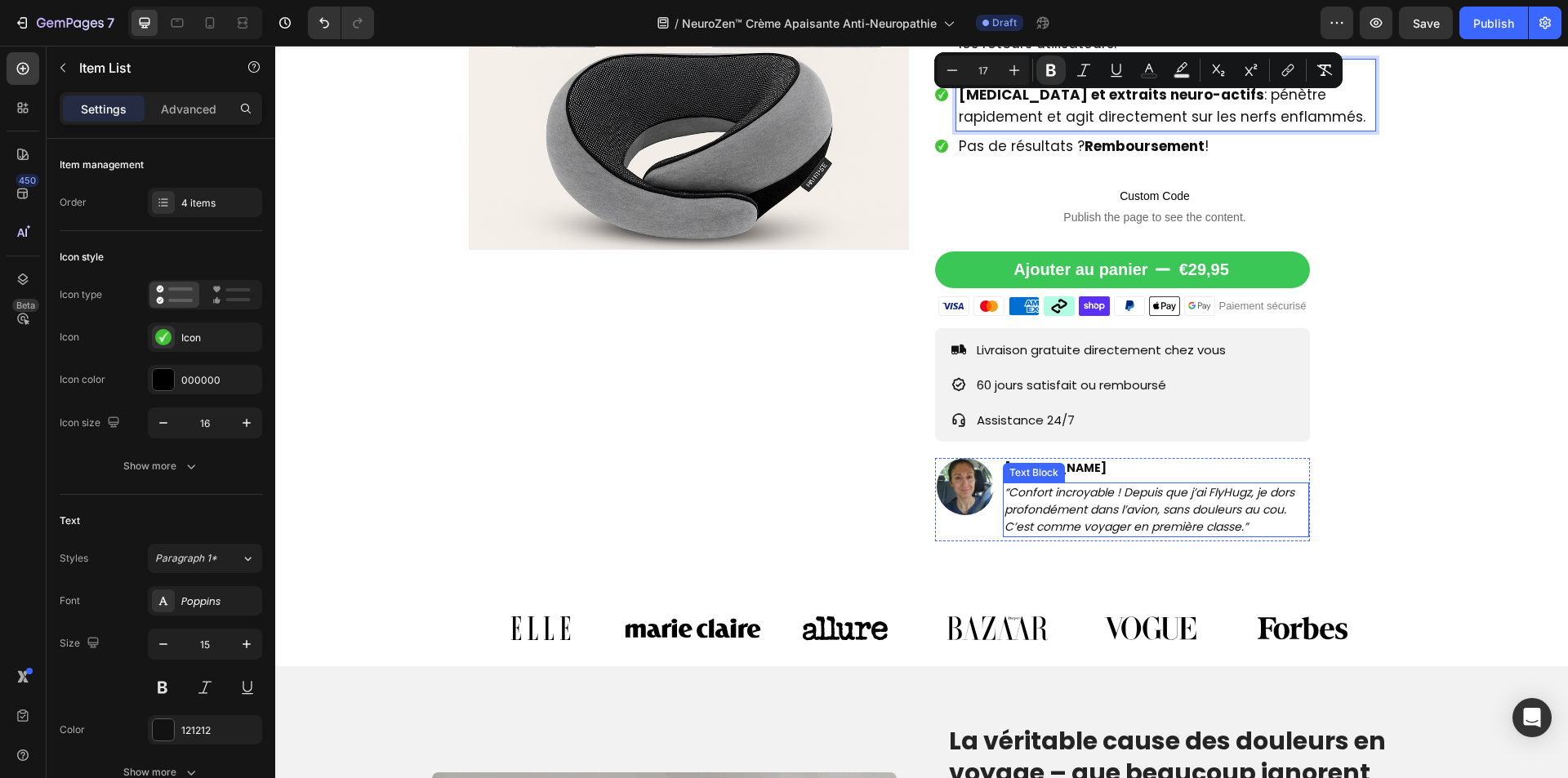
click at [1071, 488] on icon "“Confort incroyable ! Depuis que j’ai FlyHugz, je dors profondément dans l’avio…" at bounding box center [1148, 510] width 290 height 51
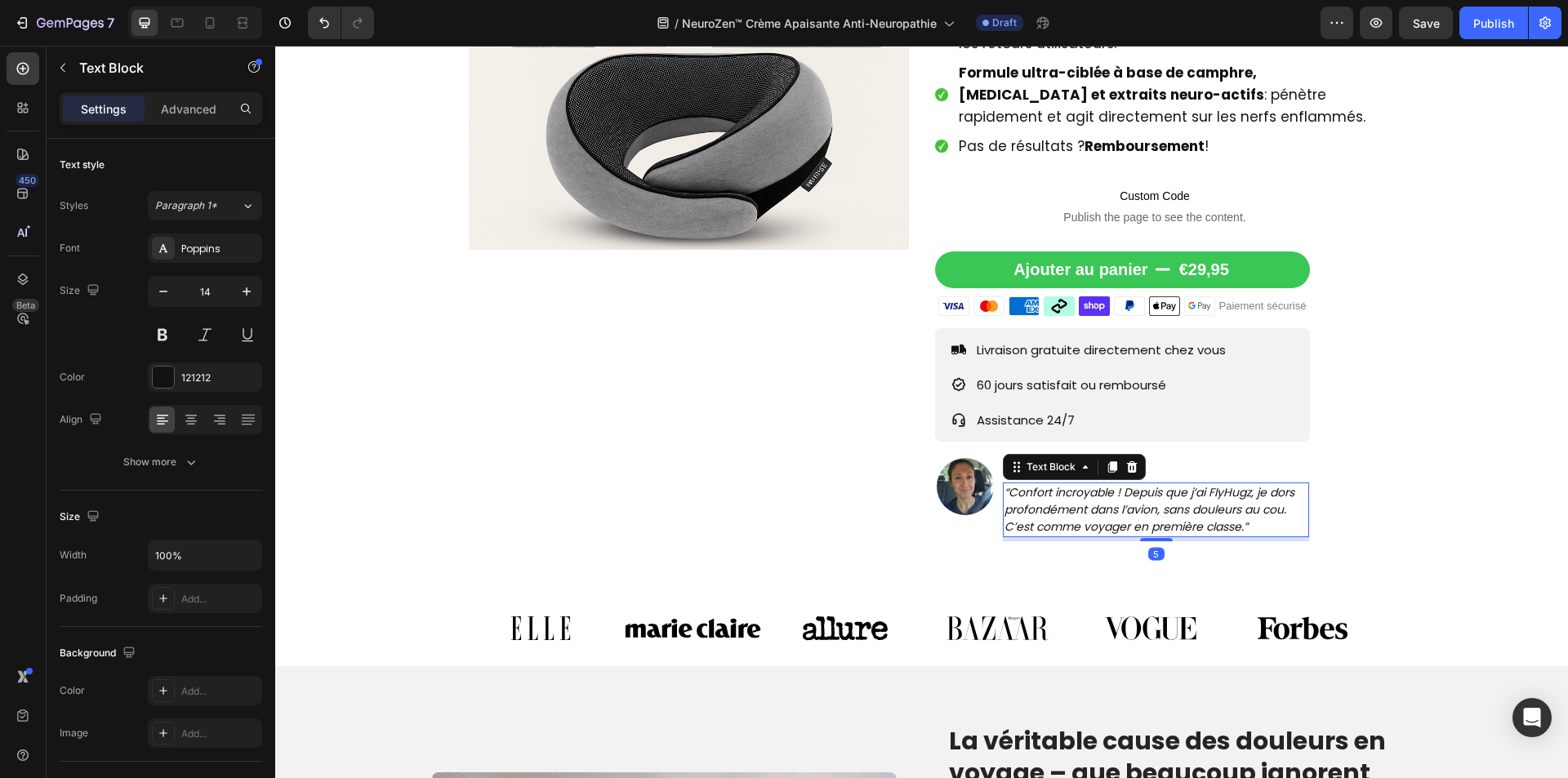
click at [1076, 496] on icon "“Confort incroyable ! Depuis que j’ai FlyHugz, je dors profondément dans l’avio…" at bounding box center [1148, 510] width 290 height 51
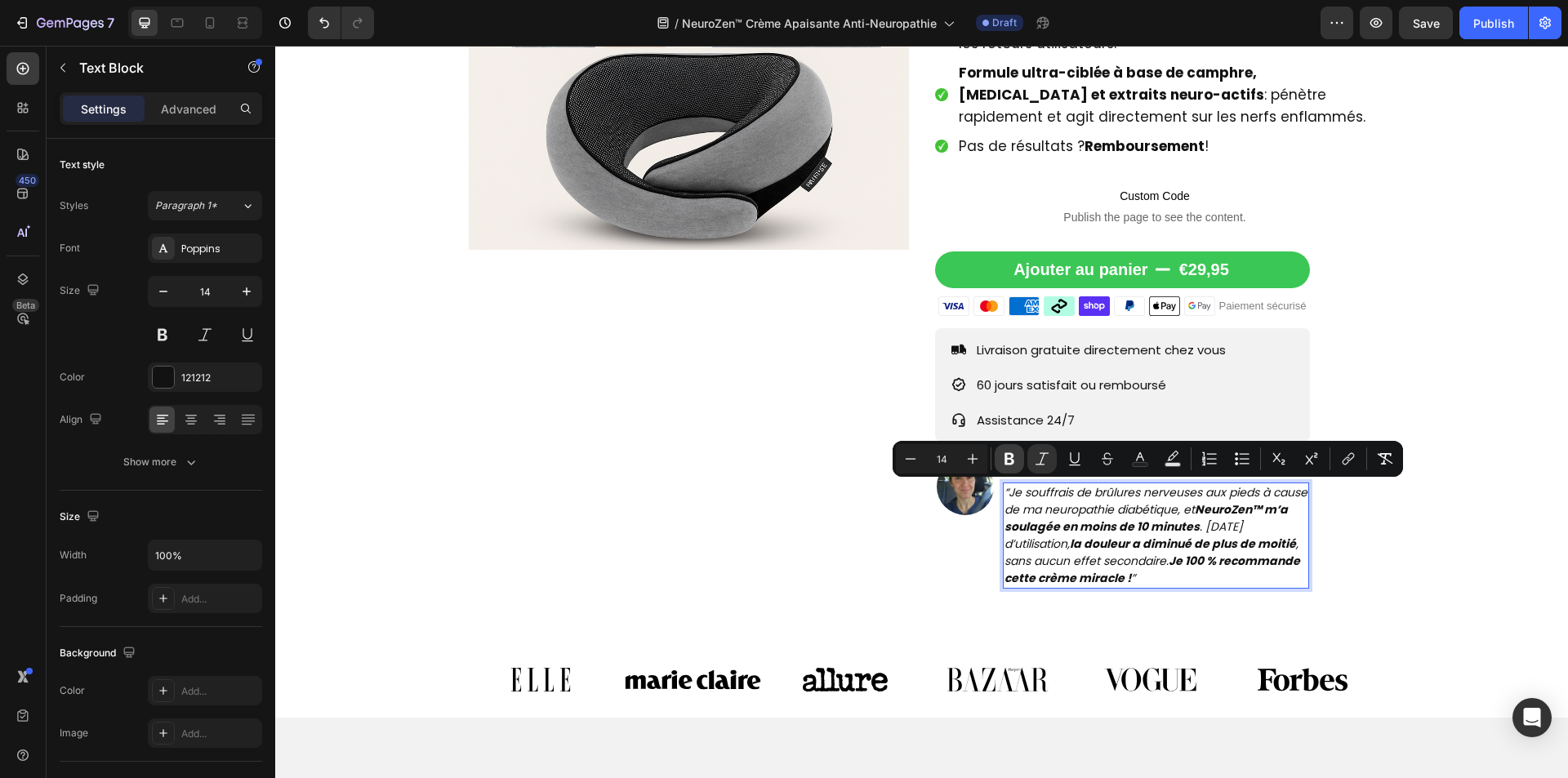
click at [1009, 462] on icon "Editor contextual toolbar" at bounding box center [1009, 459] width 17 height 17
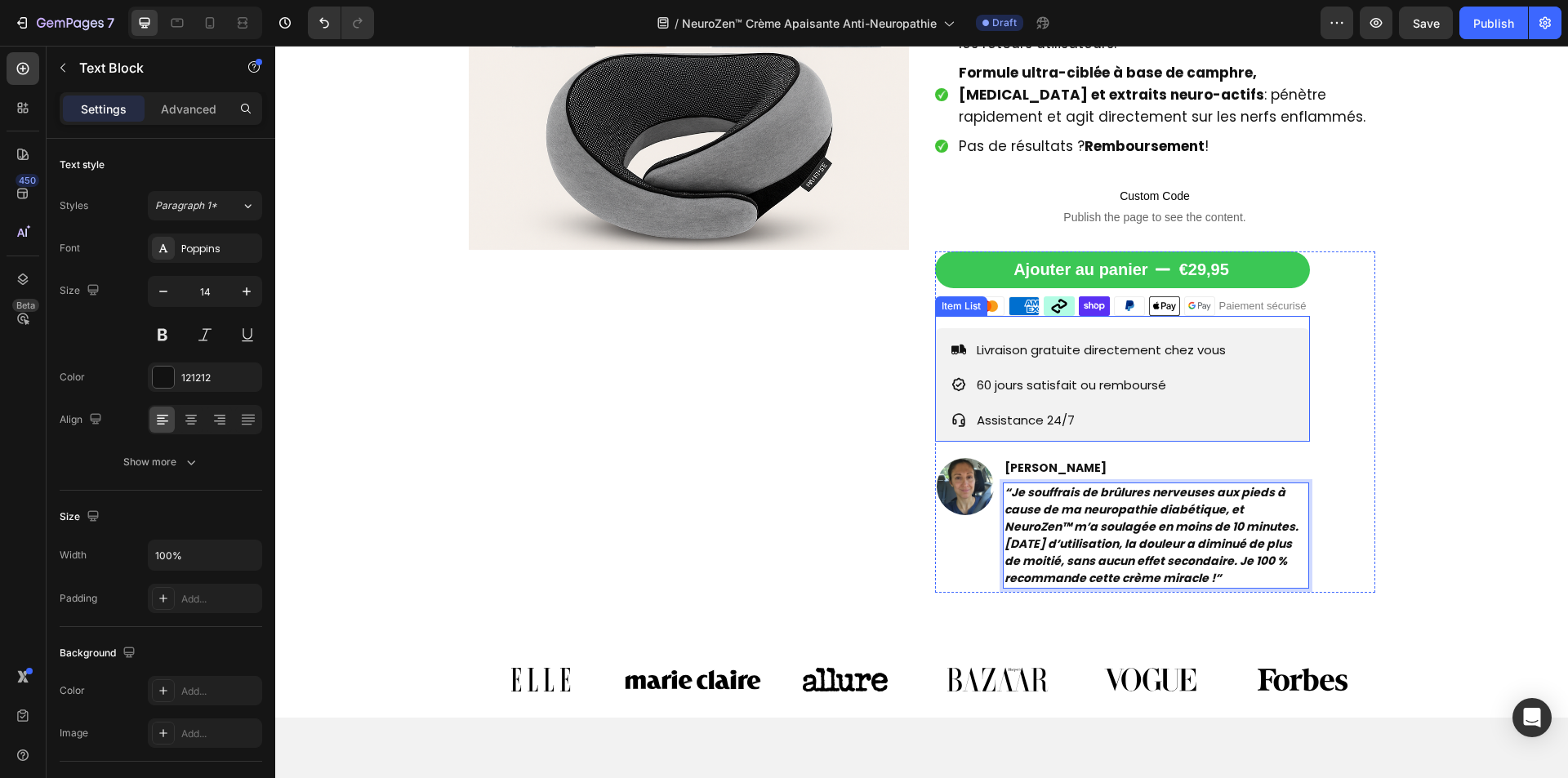
click at [1058, 396] on div "60 jours satisfait ou remboursé" at bounding box center [1101, 384] width 254 height 27
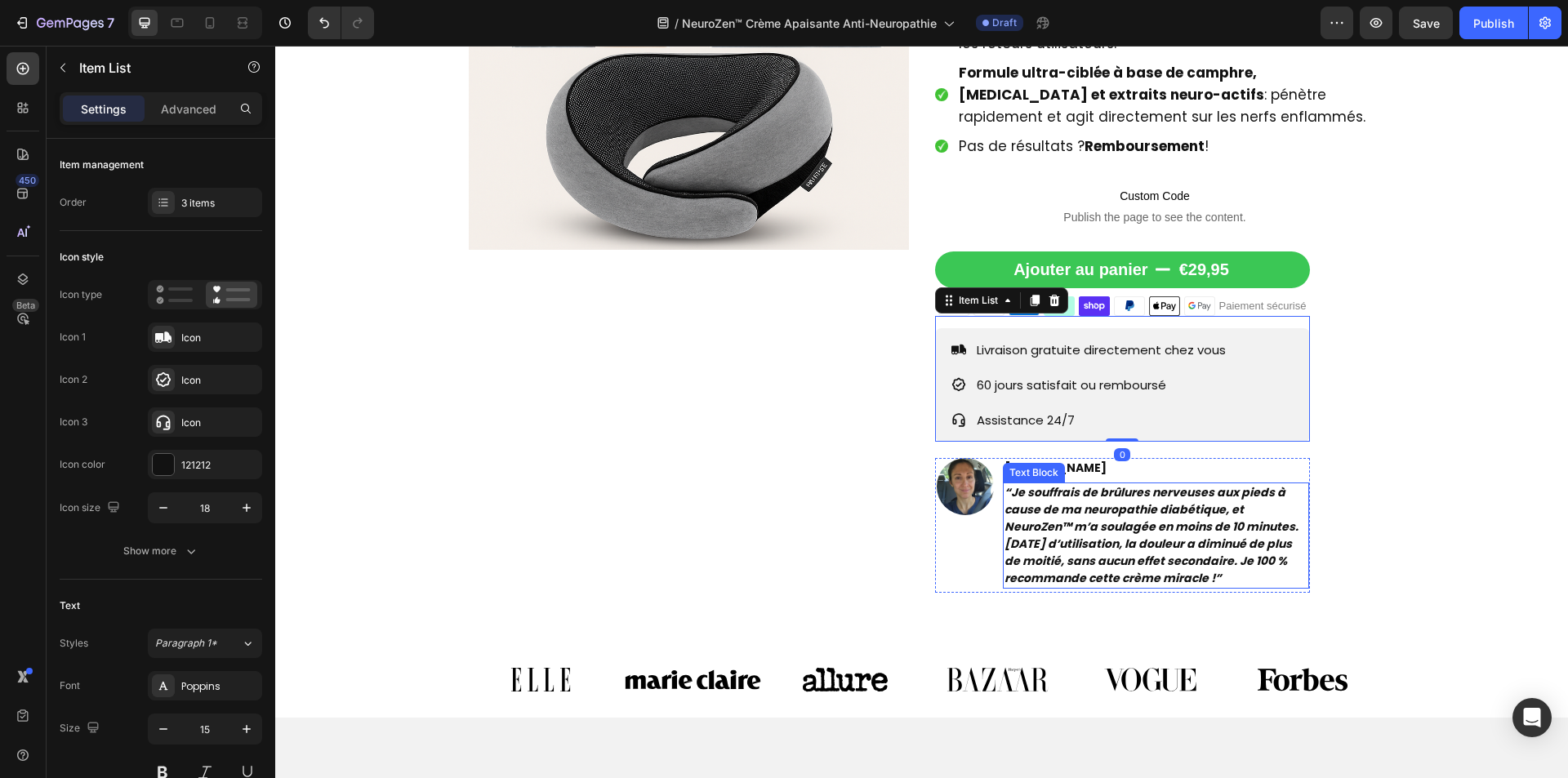
click at [1088, 545] on strong "“Je souffrais de brûlures nerveuses aux pieds à cause de ma neuropathie diabéti…" at bounding box center [1150, 535] width 294 height 102
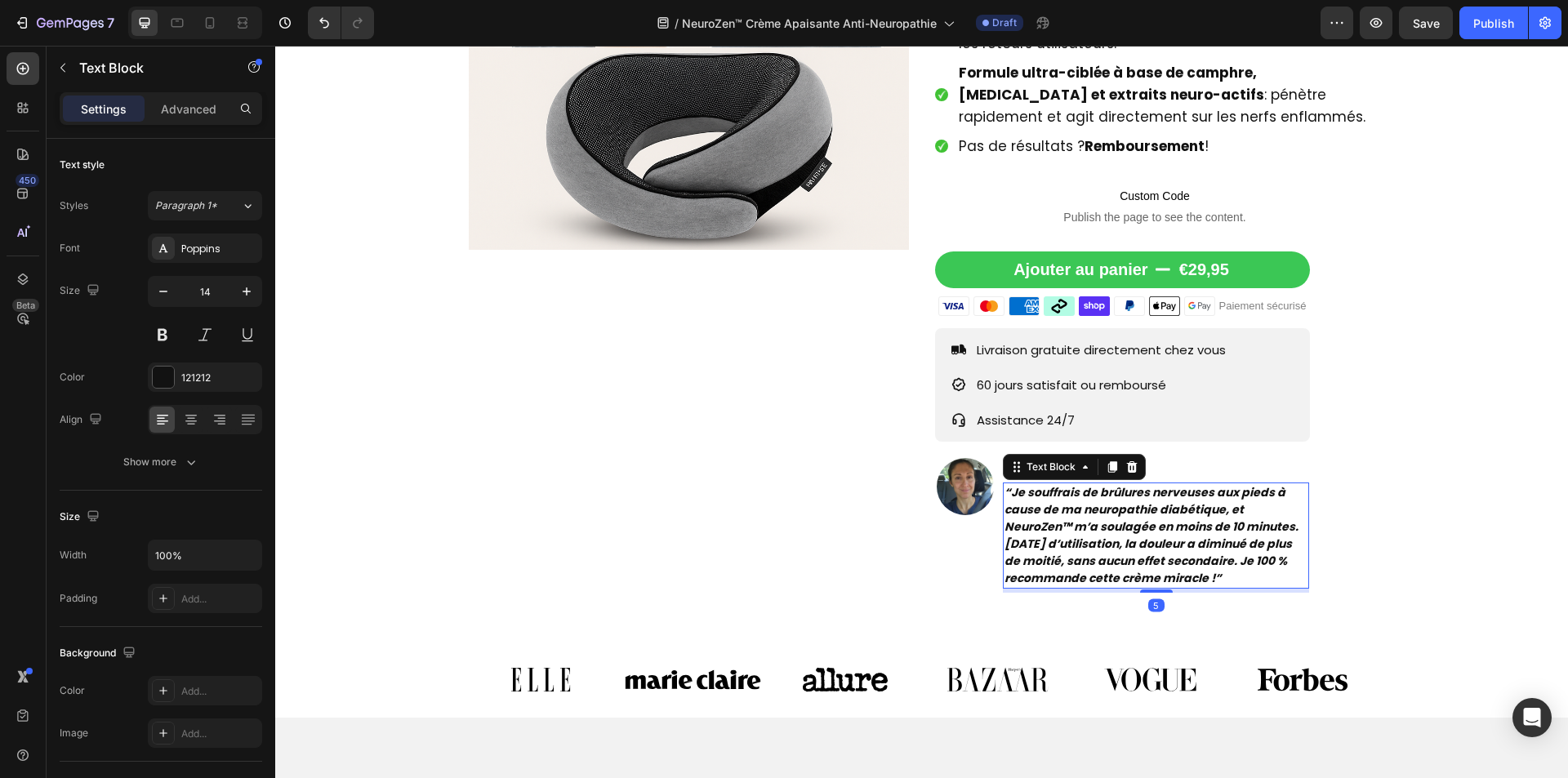
click at [1088, 545] on strong "“Je souffrais de brûlures nerveuses aux pieds à cause de ma neuropathie diabéti…" at bounding box center [1150, 535] width 294 height 102
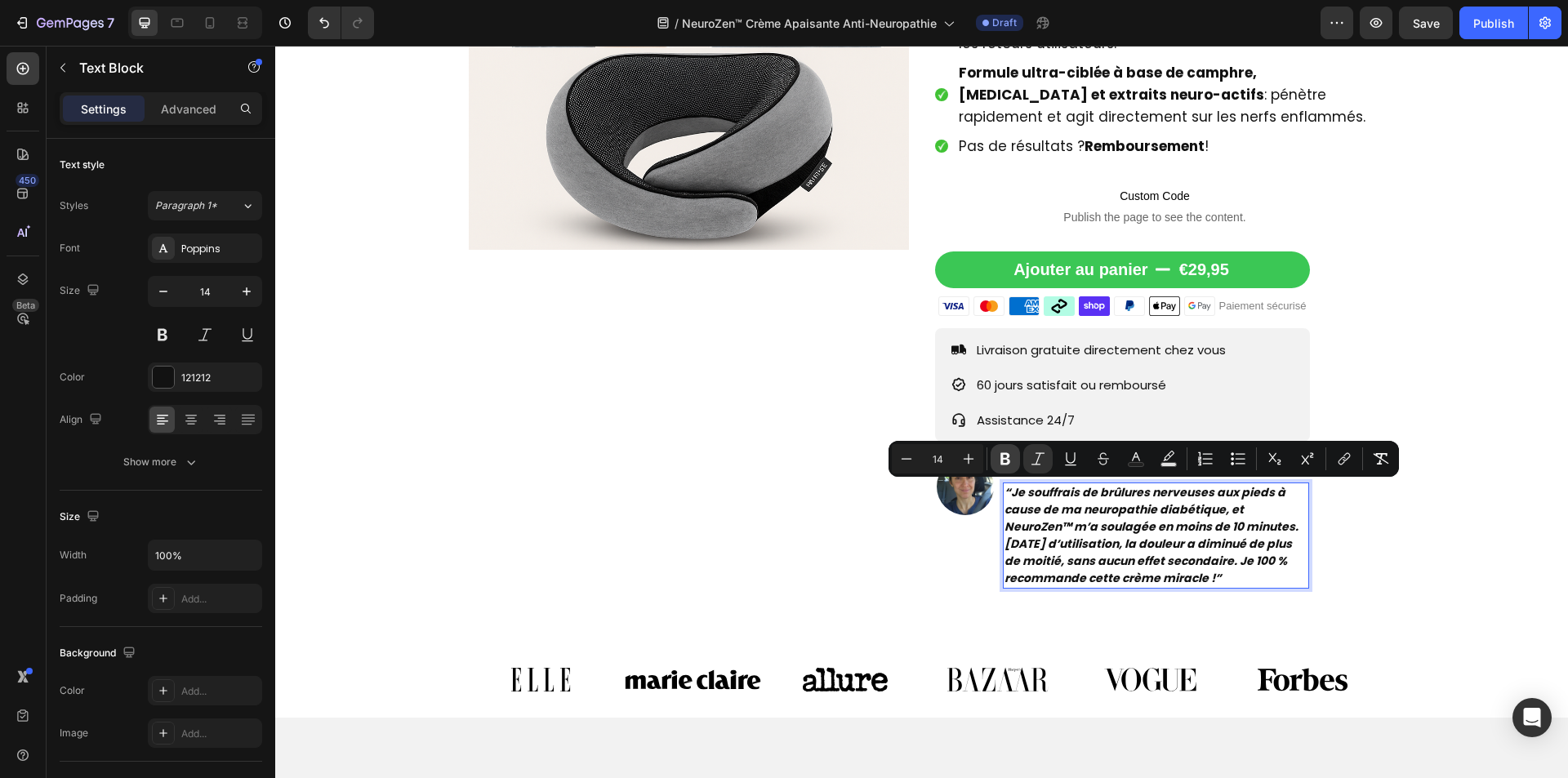
click at [1012, 453] on icon "Editor contextual toolbar" at bounding box center [1005, 459] width 17 height 17
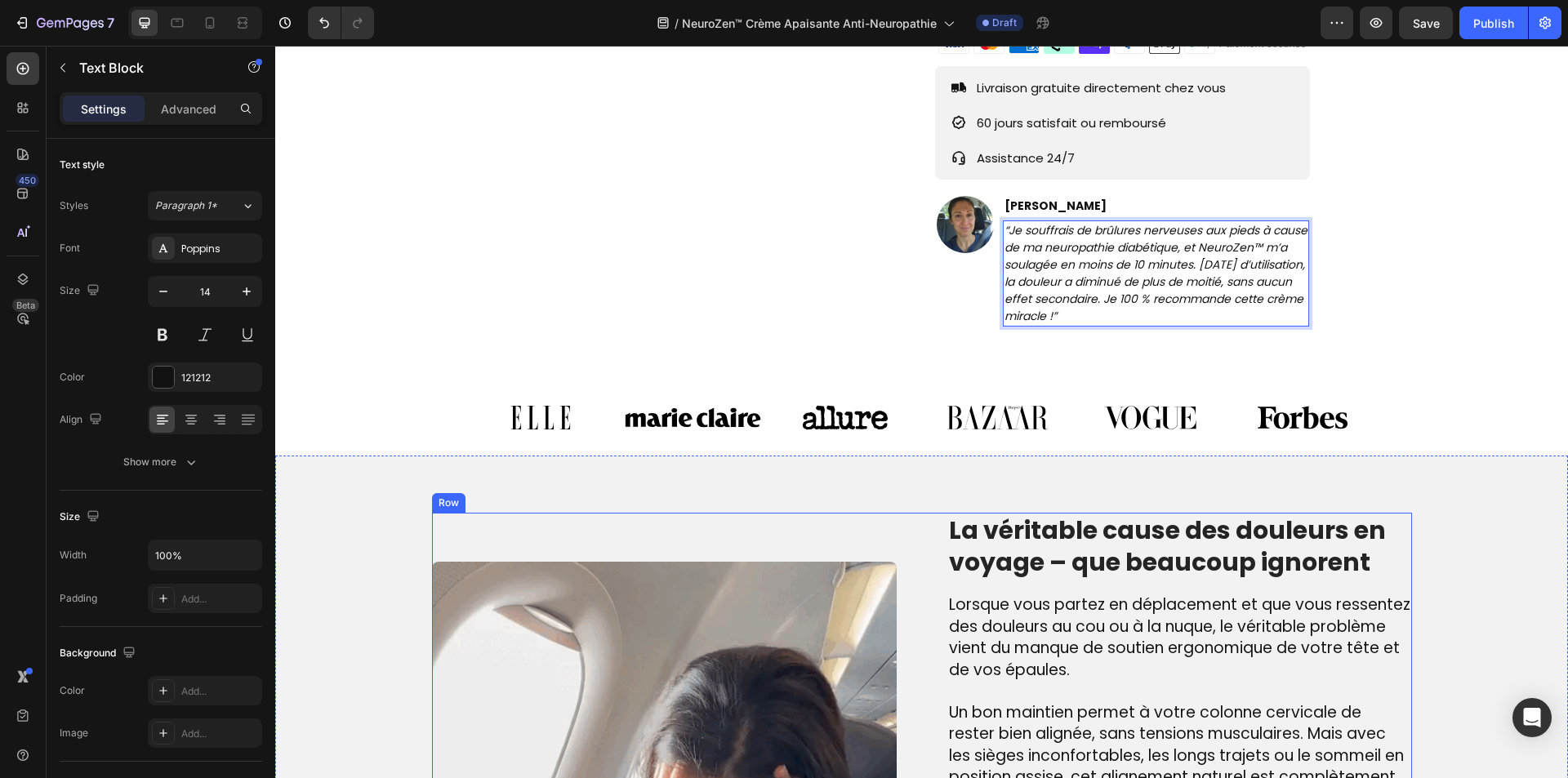
scroll to position [980, 0]
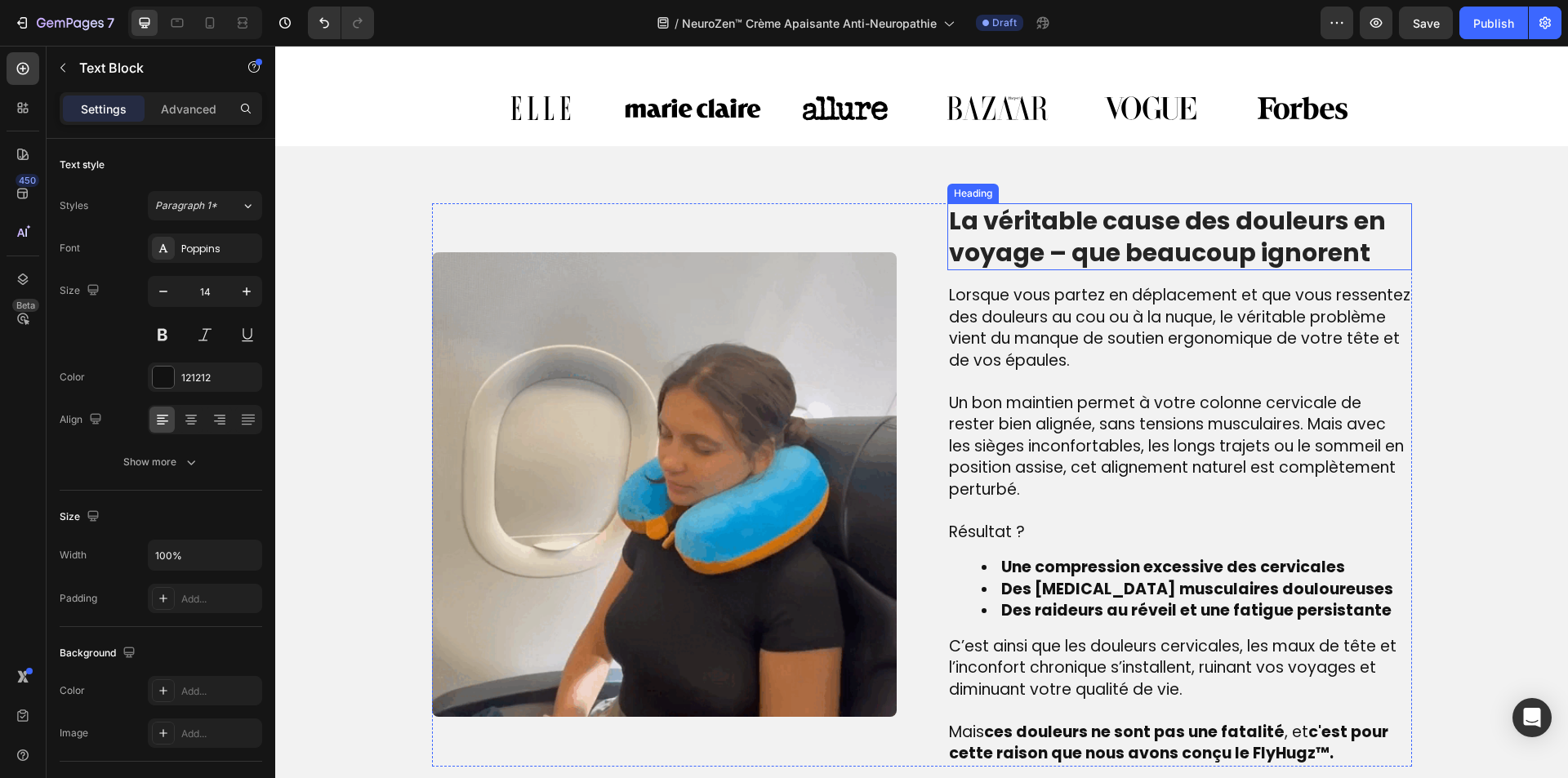
click at [1056, 248] on h2 "La véritable cause des douleurs en voyage – que beaucoup ignorent" at bounding box center [1179, 237] width 465 height 67
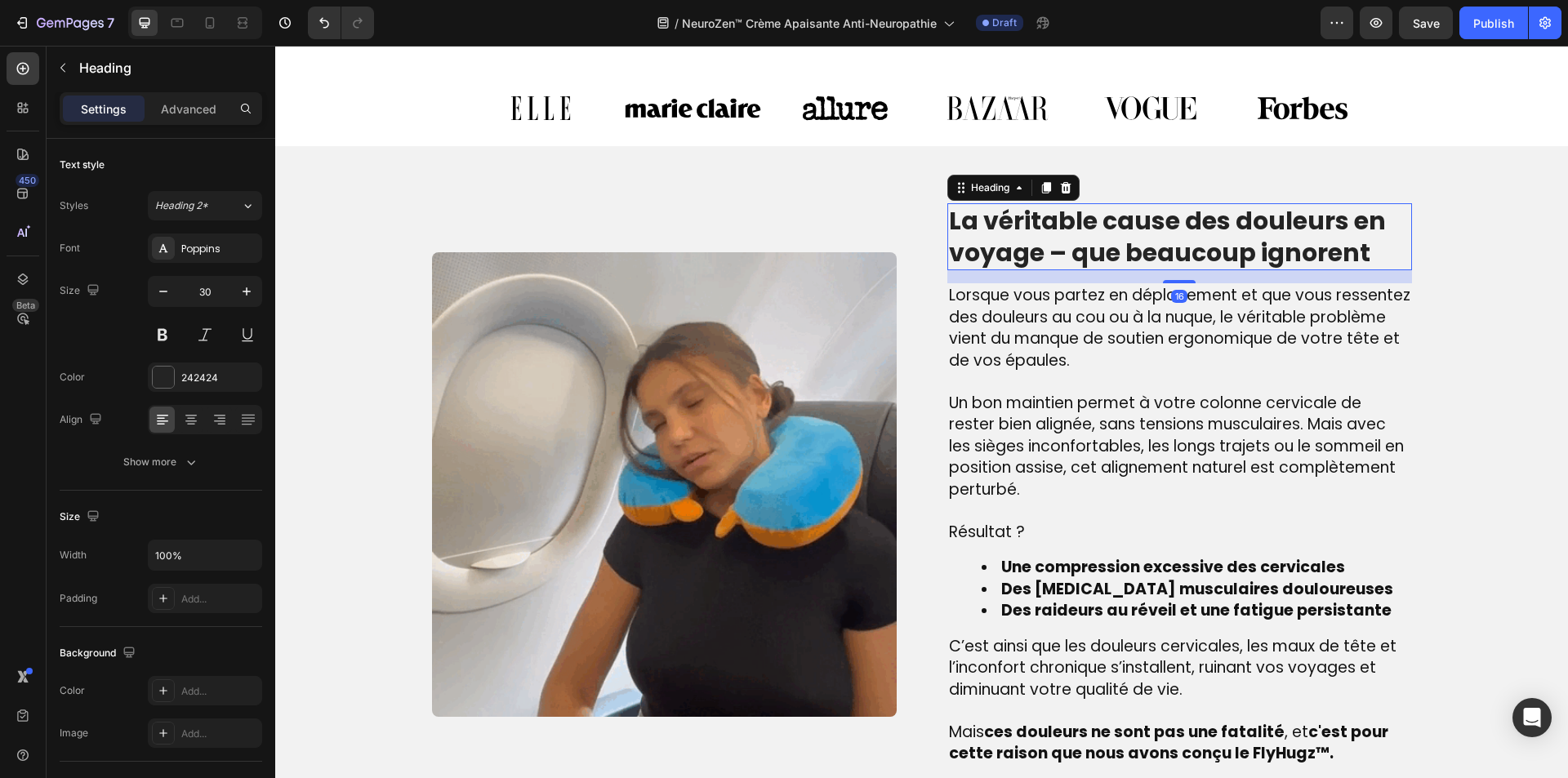
click at [1056, 248] on h2 "La véritable cause des douleurs en voyage – que beaucoup ignorent" at bounding box center [1179, 237] width 465 height 67
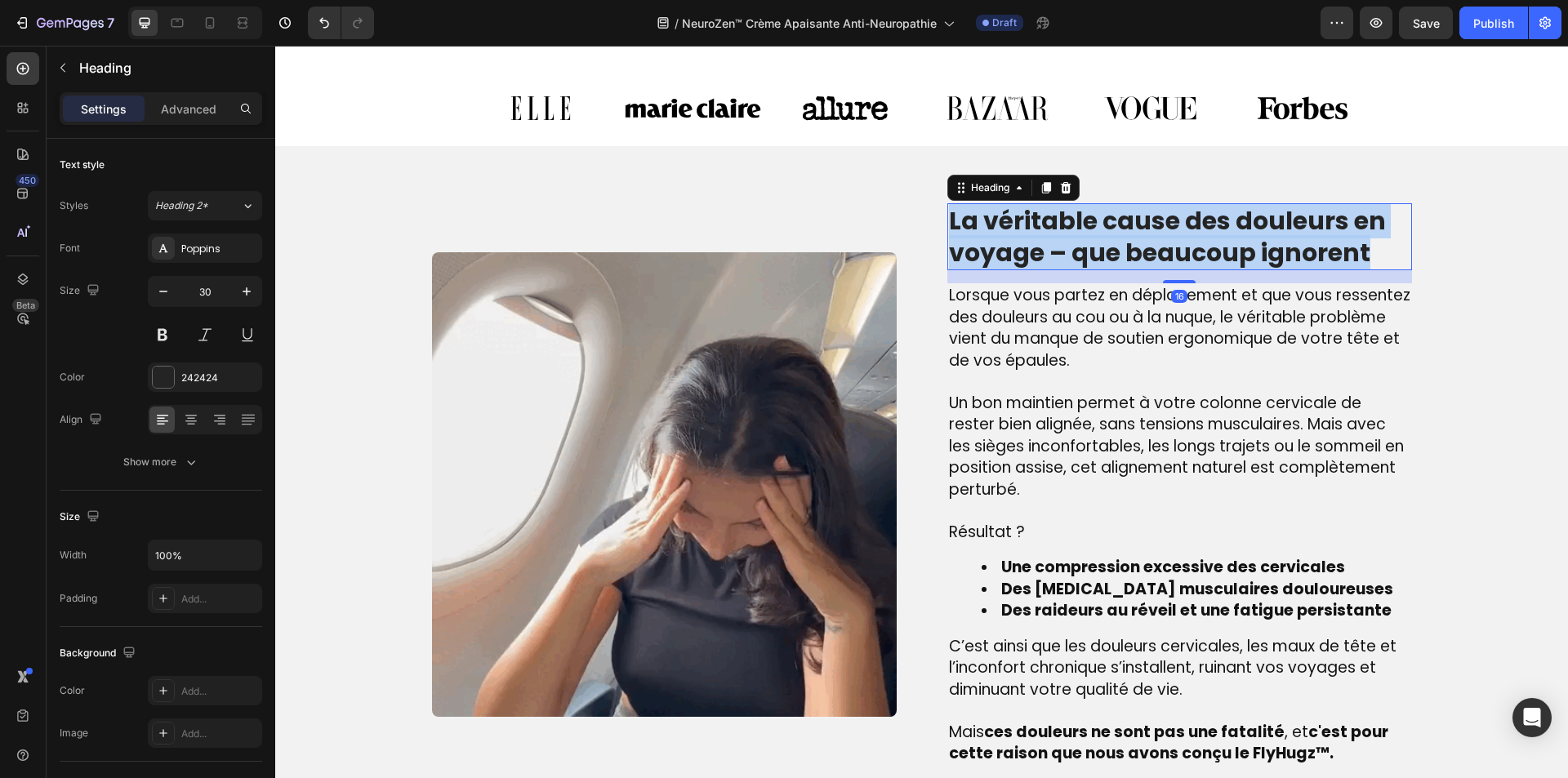
click at [1056, 248] on p "La véritable cause des douleurs en voyage – que beaucoup ignorent" at bounding box center [1180, 237] width 462 height 64
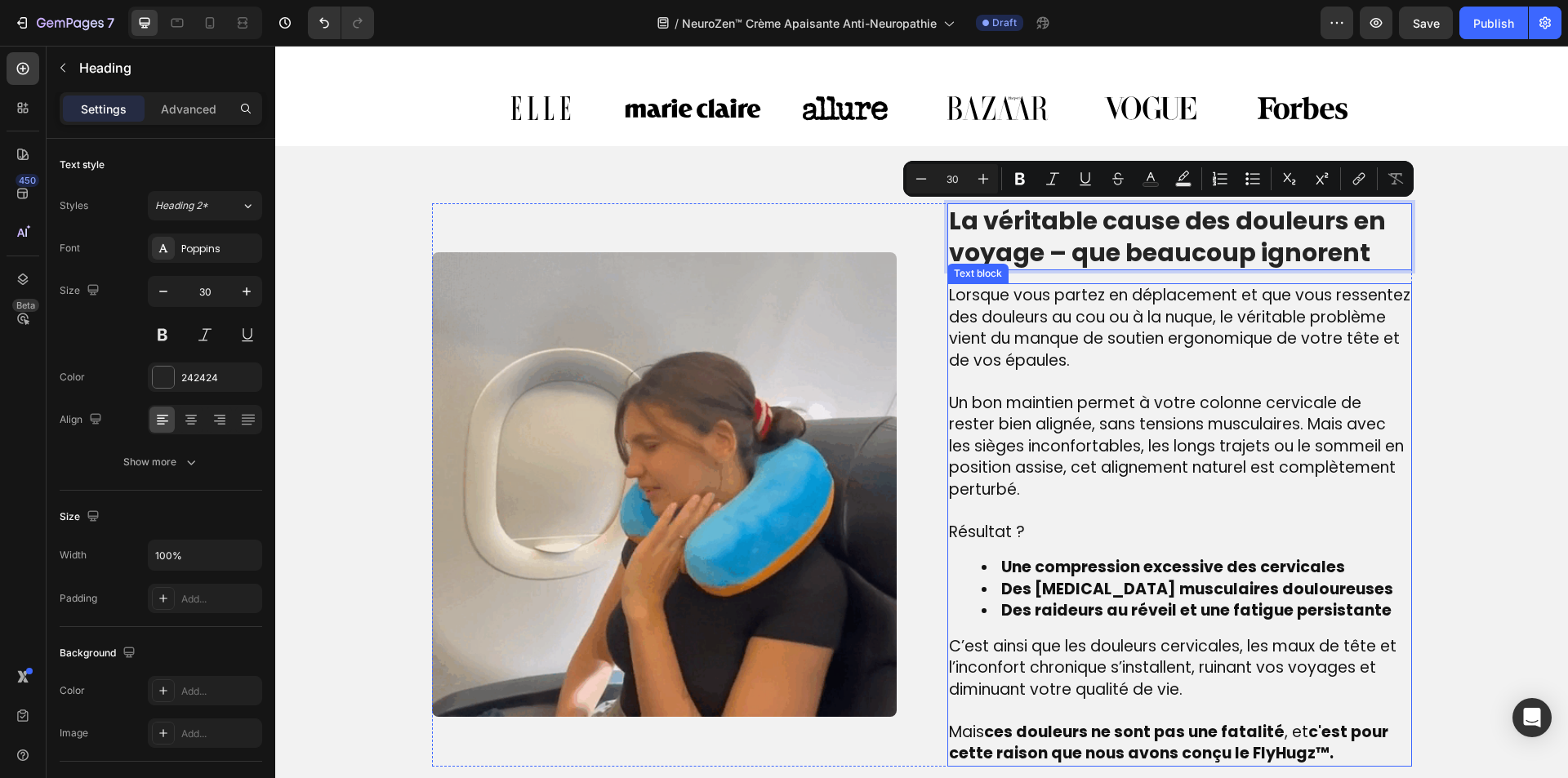
click at [1009, 491] on span "Un bon maintien permet à votre colonne cervicale de rester bien alignée, sans t…" at bounding box center [1176, 446] width 455 height 109
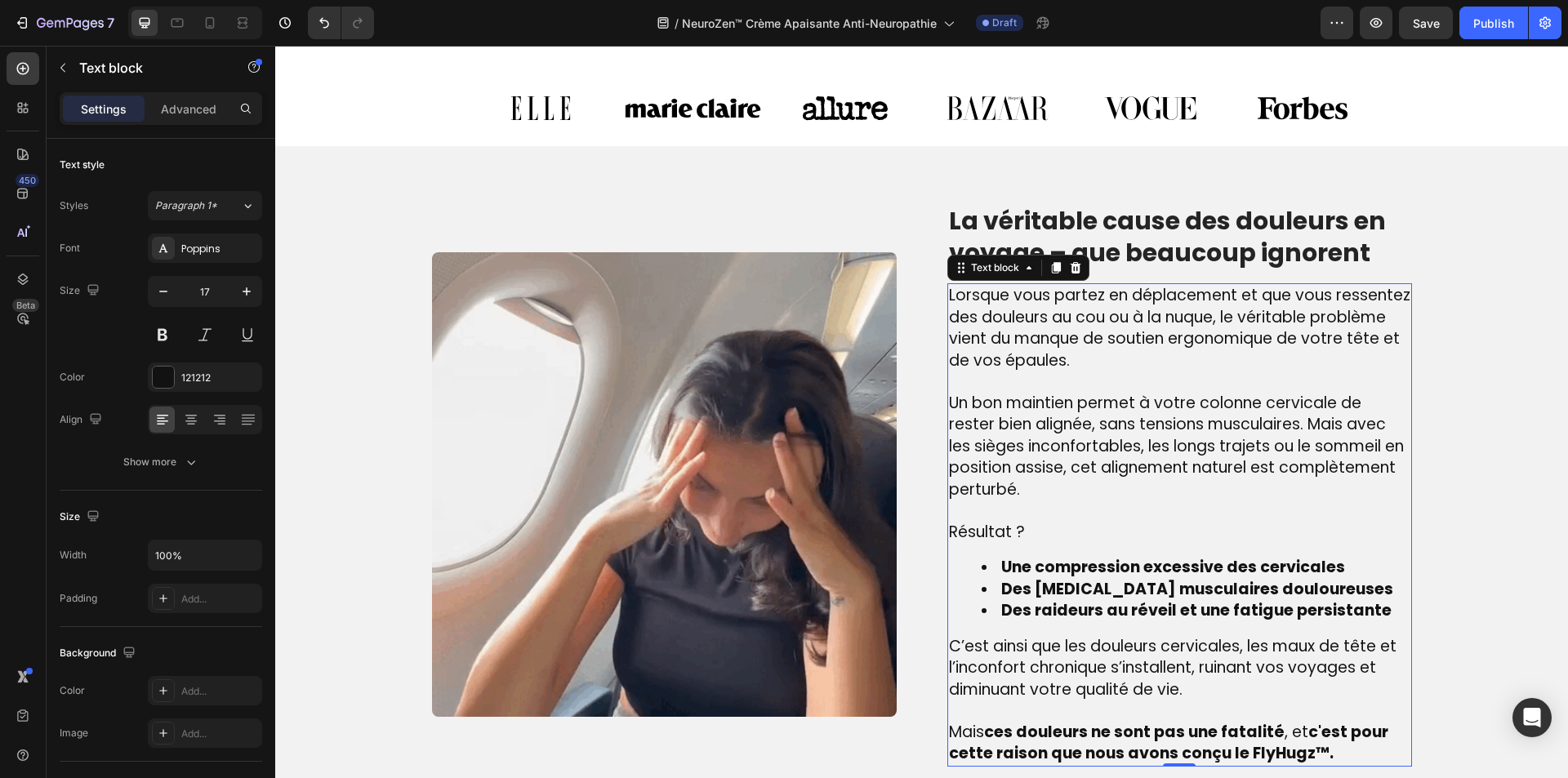
click at [1009, 491] on span "Un bon maintien permet à votre colonne cervicale de rester bien alignée, sans t…" at bounding box center [1176, 446] width 455 height 109
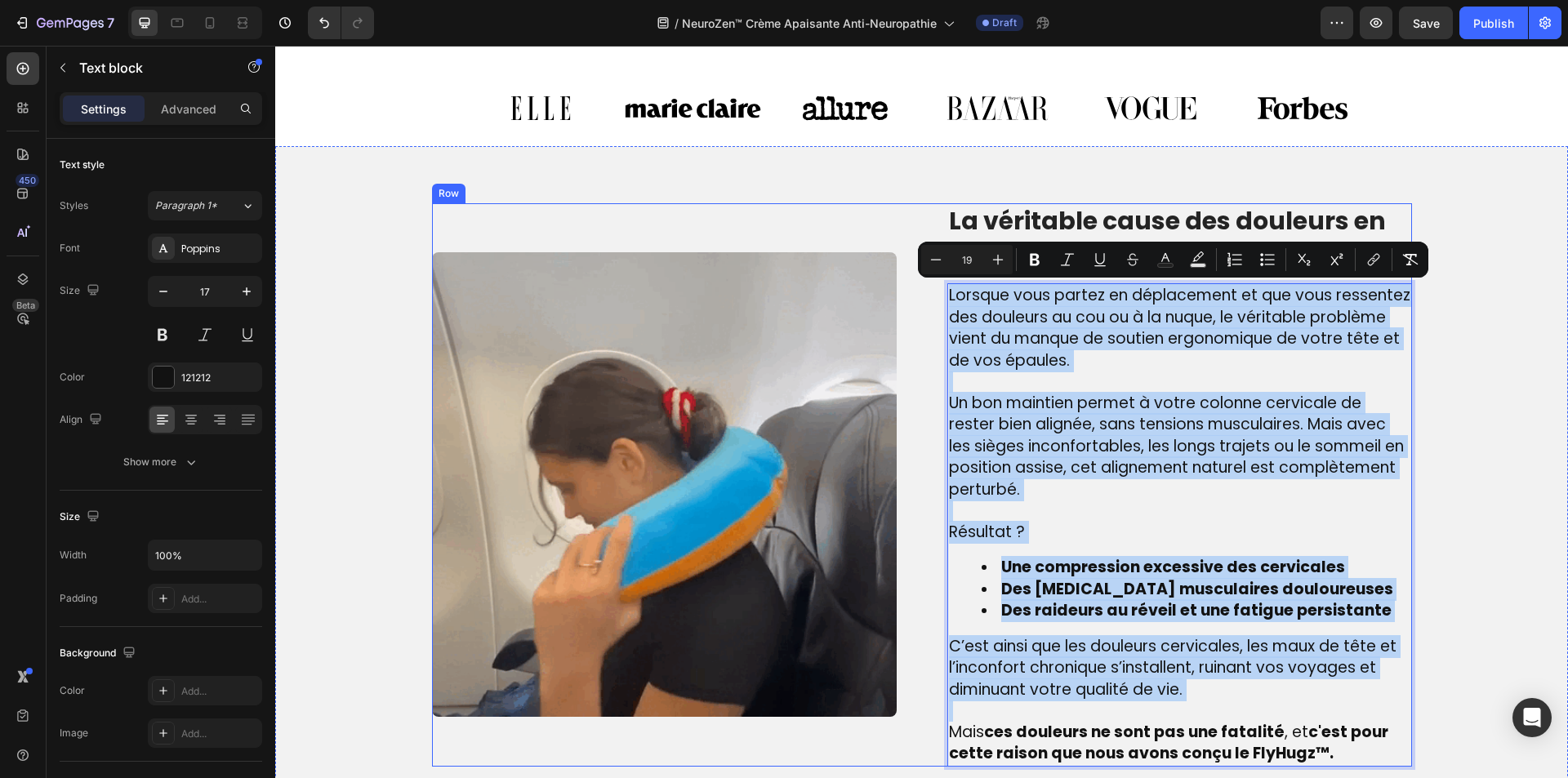
type input "17"
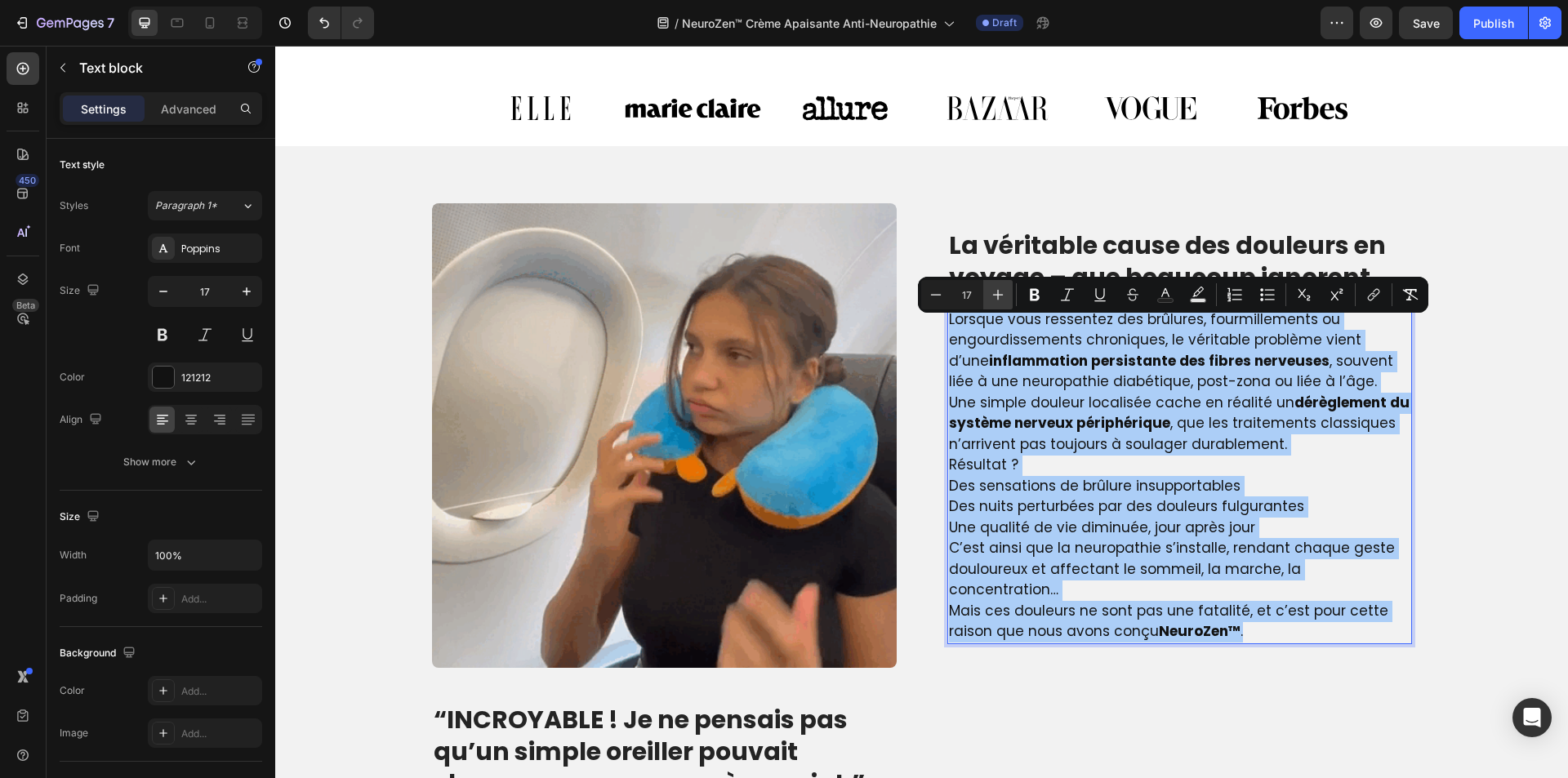
click at [996, 295] on icon "Editor contextual toolbar" at bounding box center [998, 295] width 17 height 17
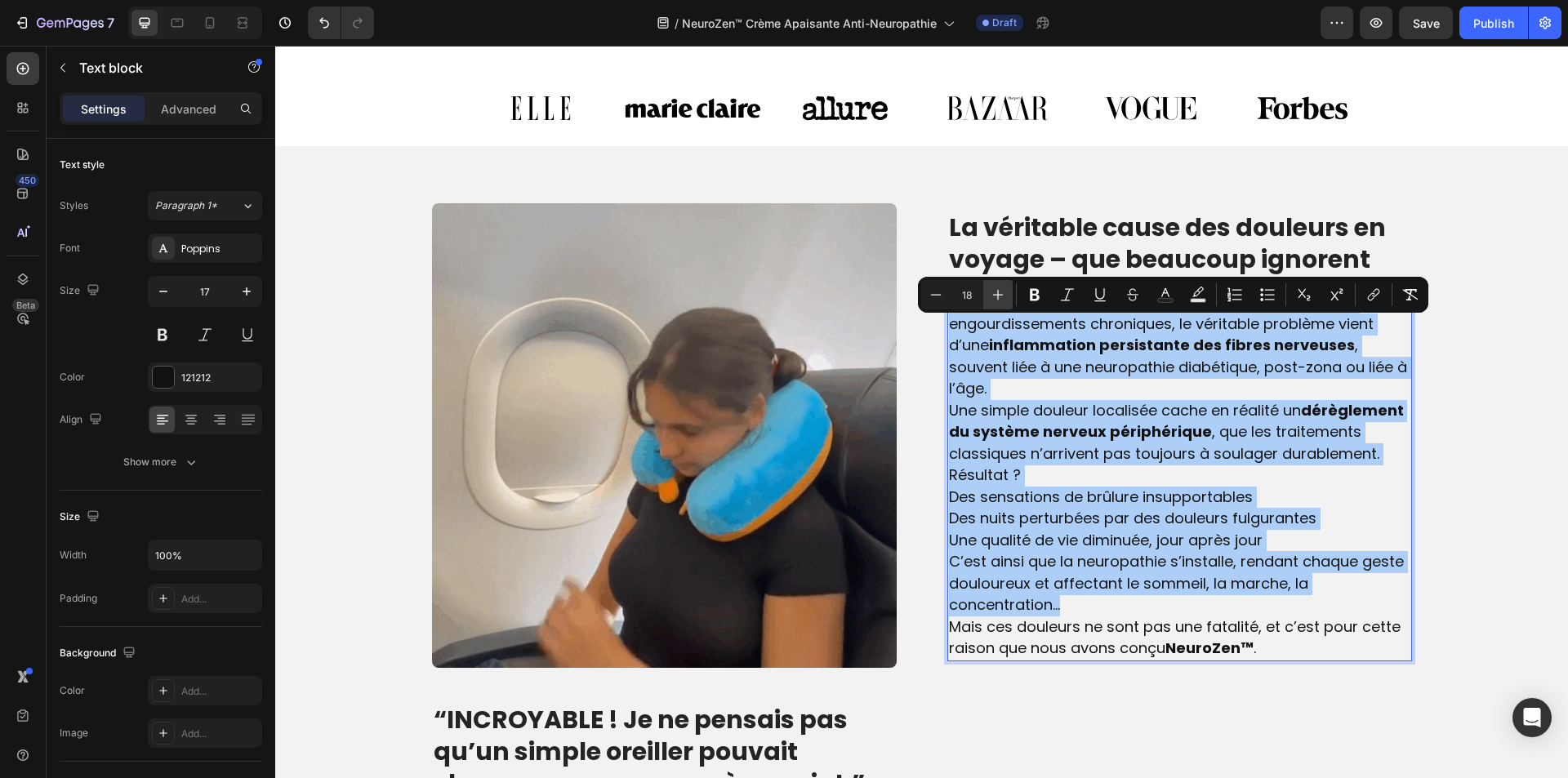
click at [996, 295] on icon "Editor contextual toolbar" at bounding box center [998, 295] width 11 height 11
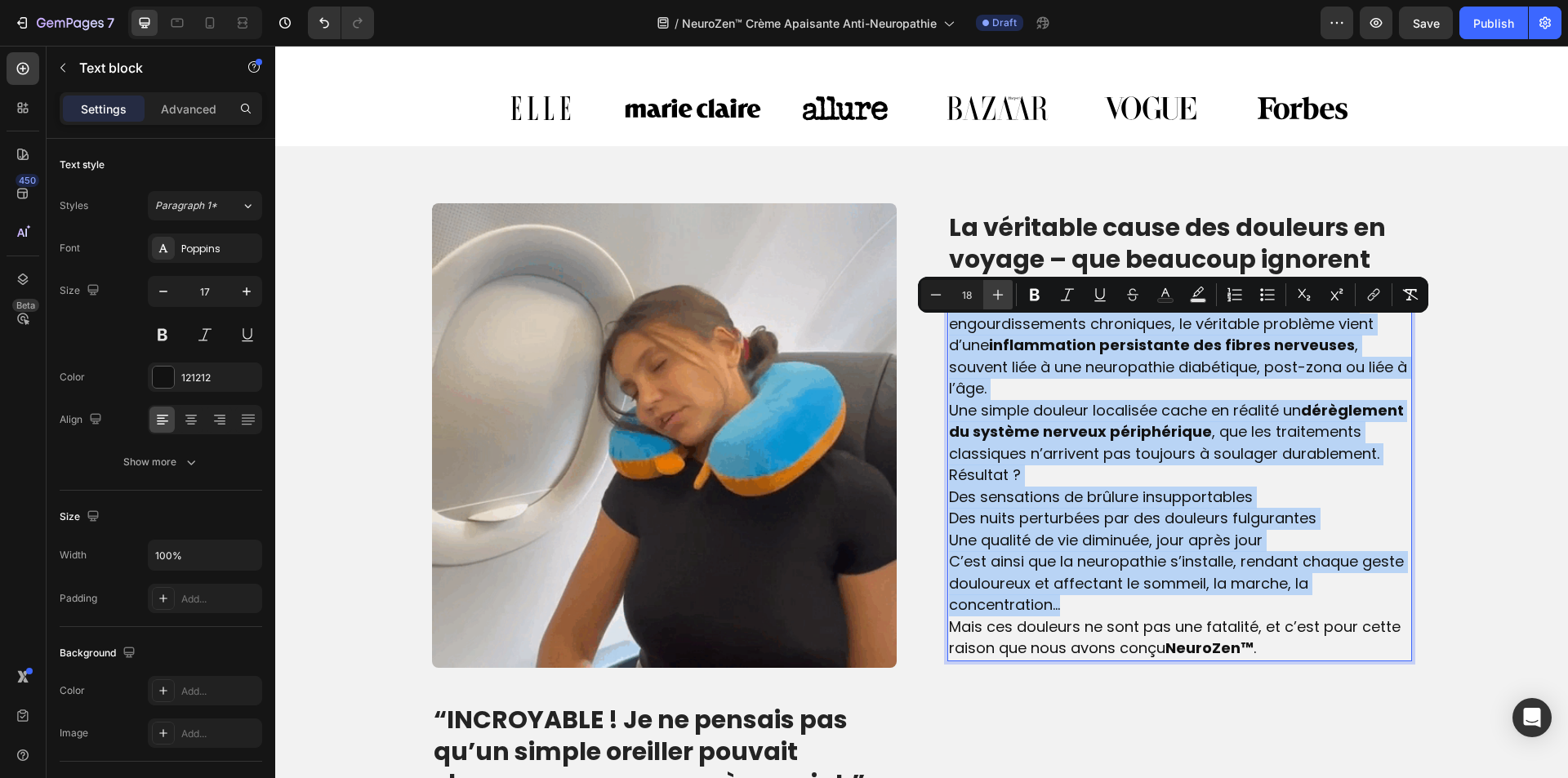
type input "19"
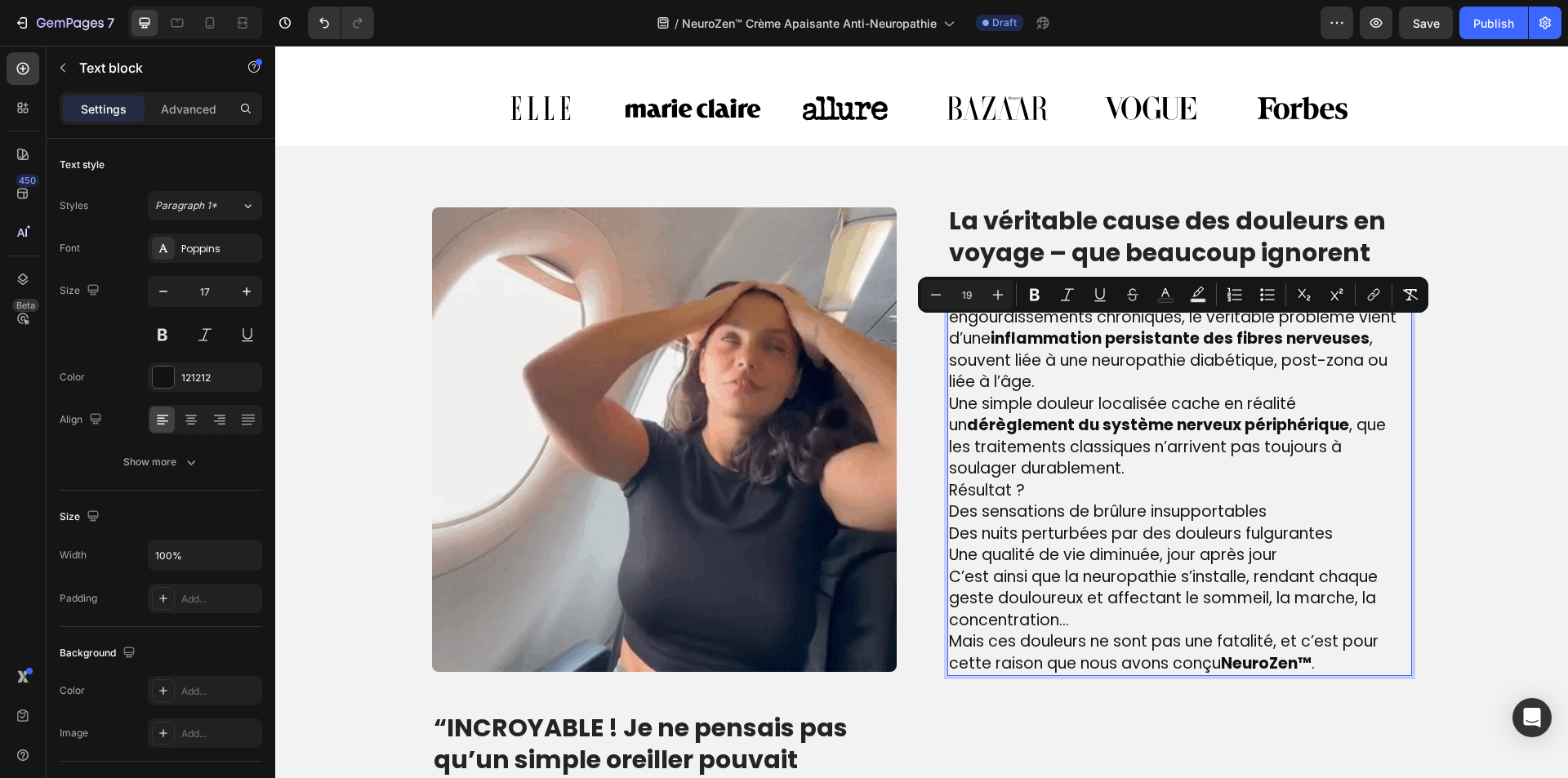
click at [1207, 629] on p "C’est ainsi que la neuropathie s’installe, rendant chaque geste douloureux et a…" at bounding box center [1180, 599] width 462 height 66
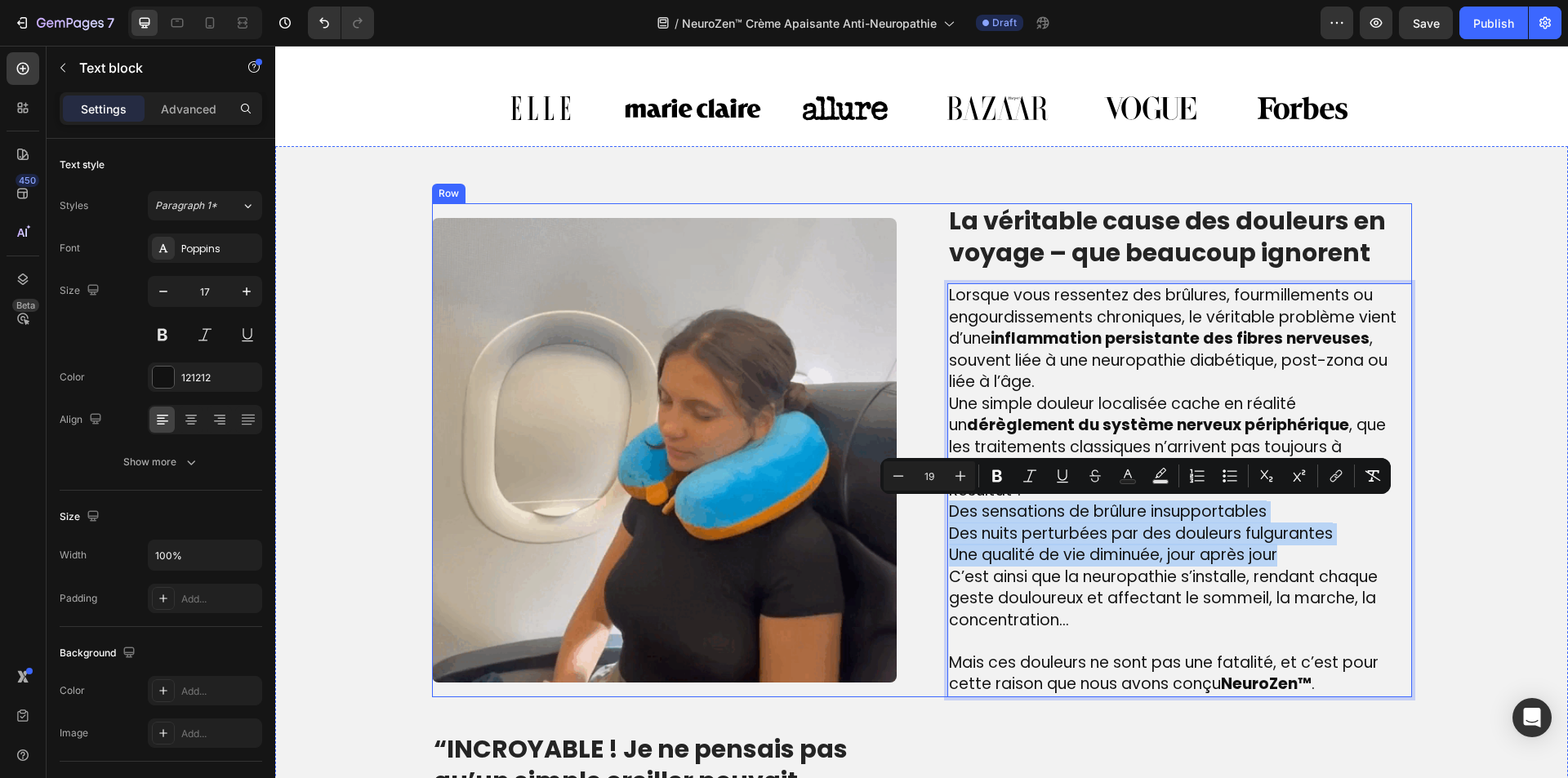
drag, startPoint x: 1315, startPoint y: 554, endPoint x: 916, endPoint y: 509, distance: 401.5
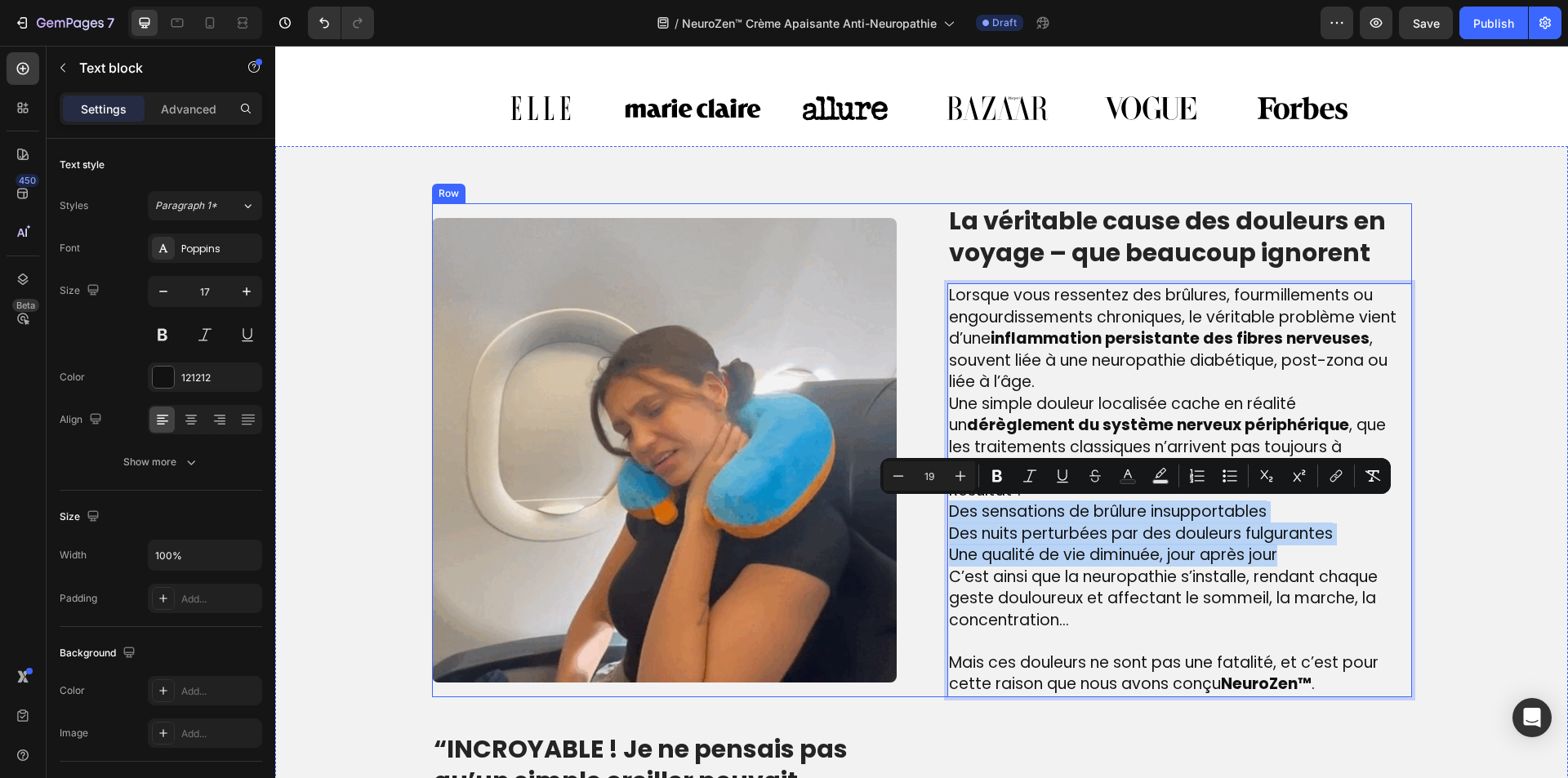
click at [916, 509] on div "Image La véritable cause des douleurs en voyage – que beaucoup ignorent Heading…" at bounding box center [923, 450] width 980 height 494
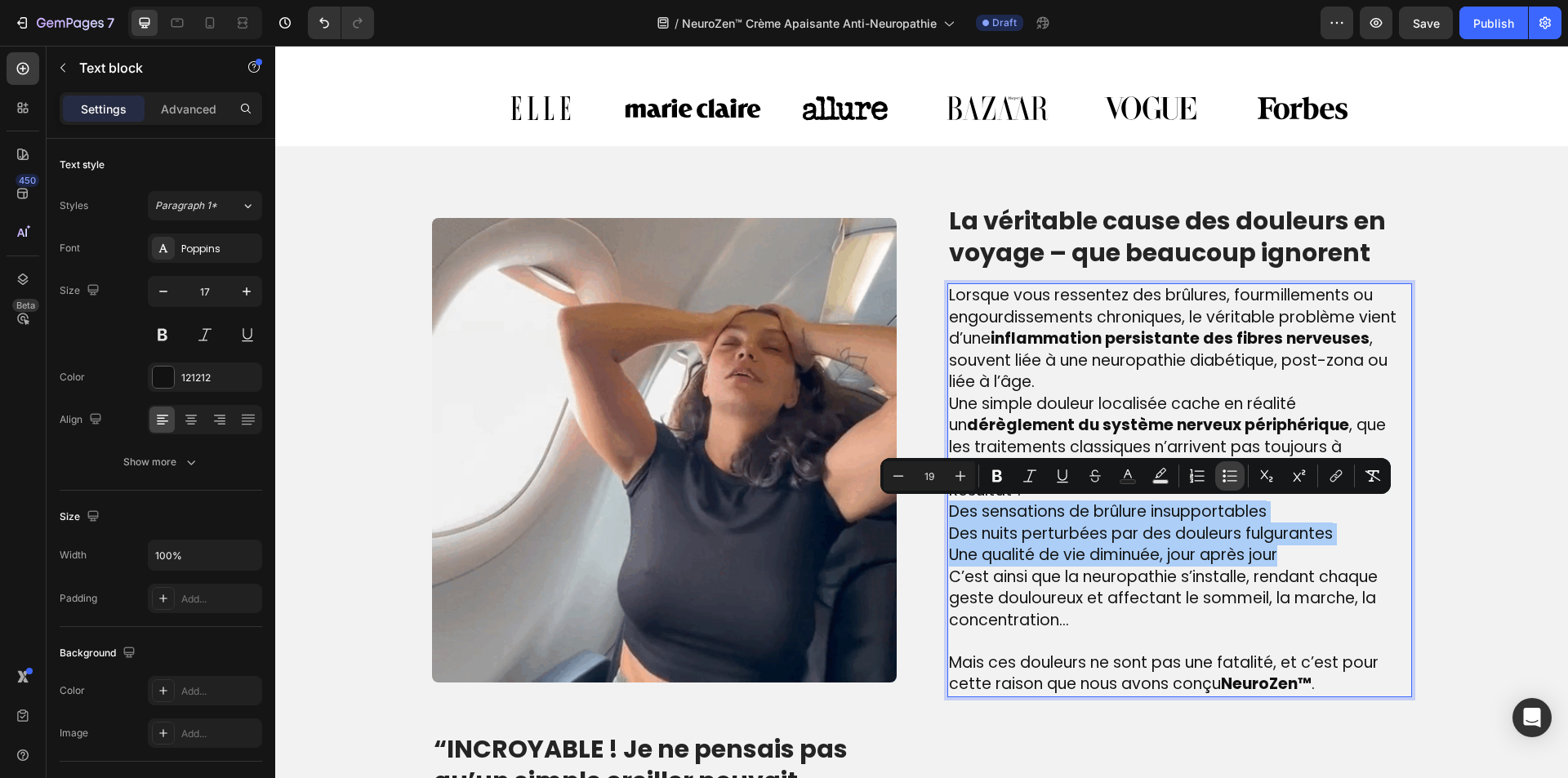
click at [1219, 482] on button "Bulleted List" at bounding box center [1230, 476] width 29 height 29
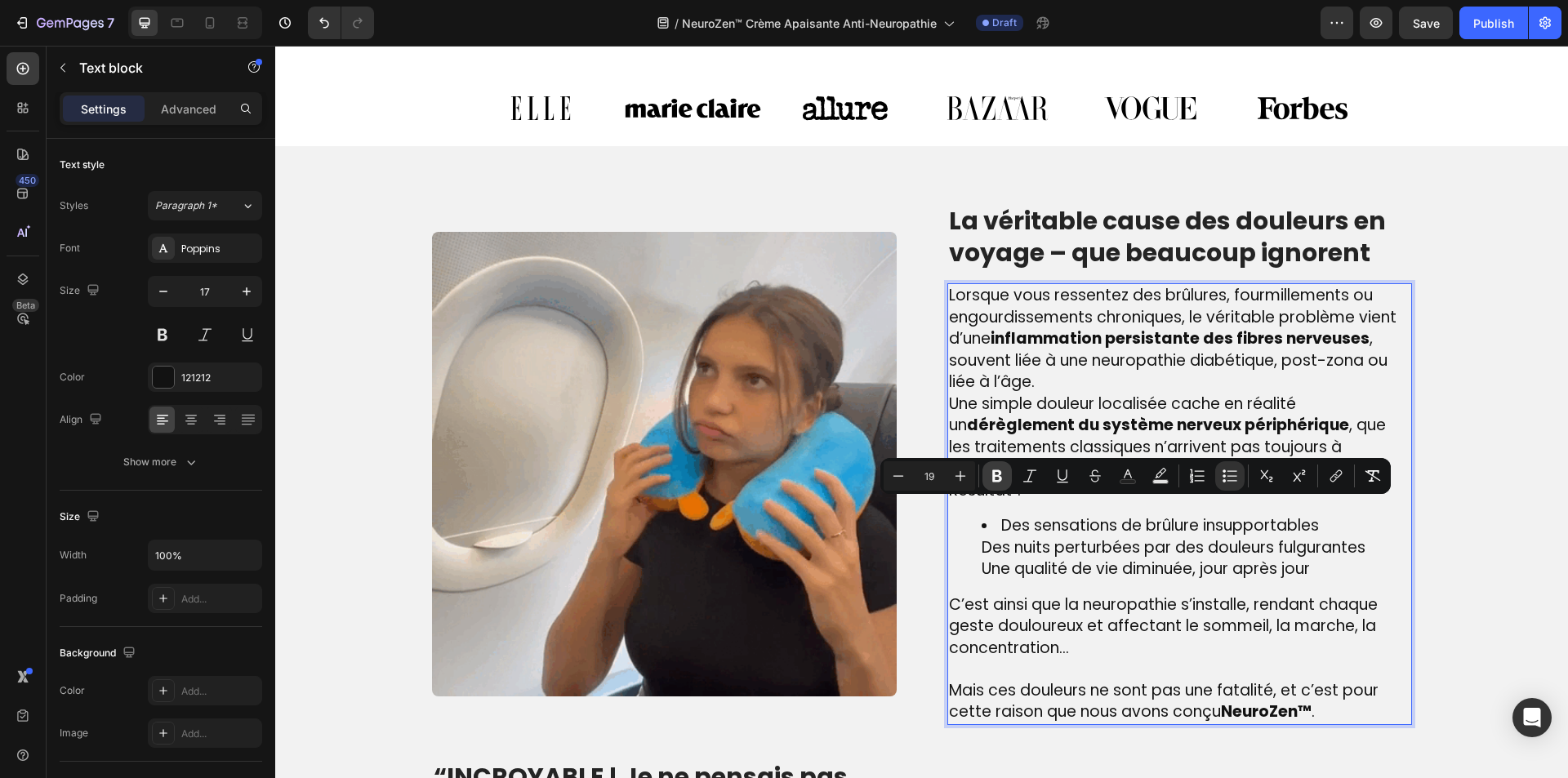
click at [998, 480] on icon "Editor contextual toolbar" at bounding box center [997, 476] width 10 height 12
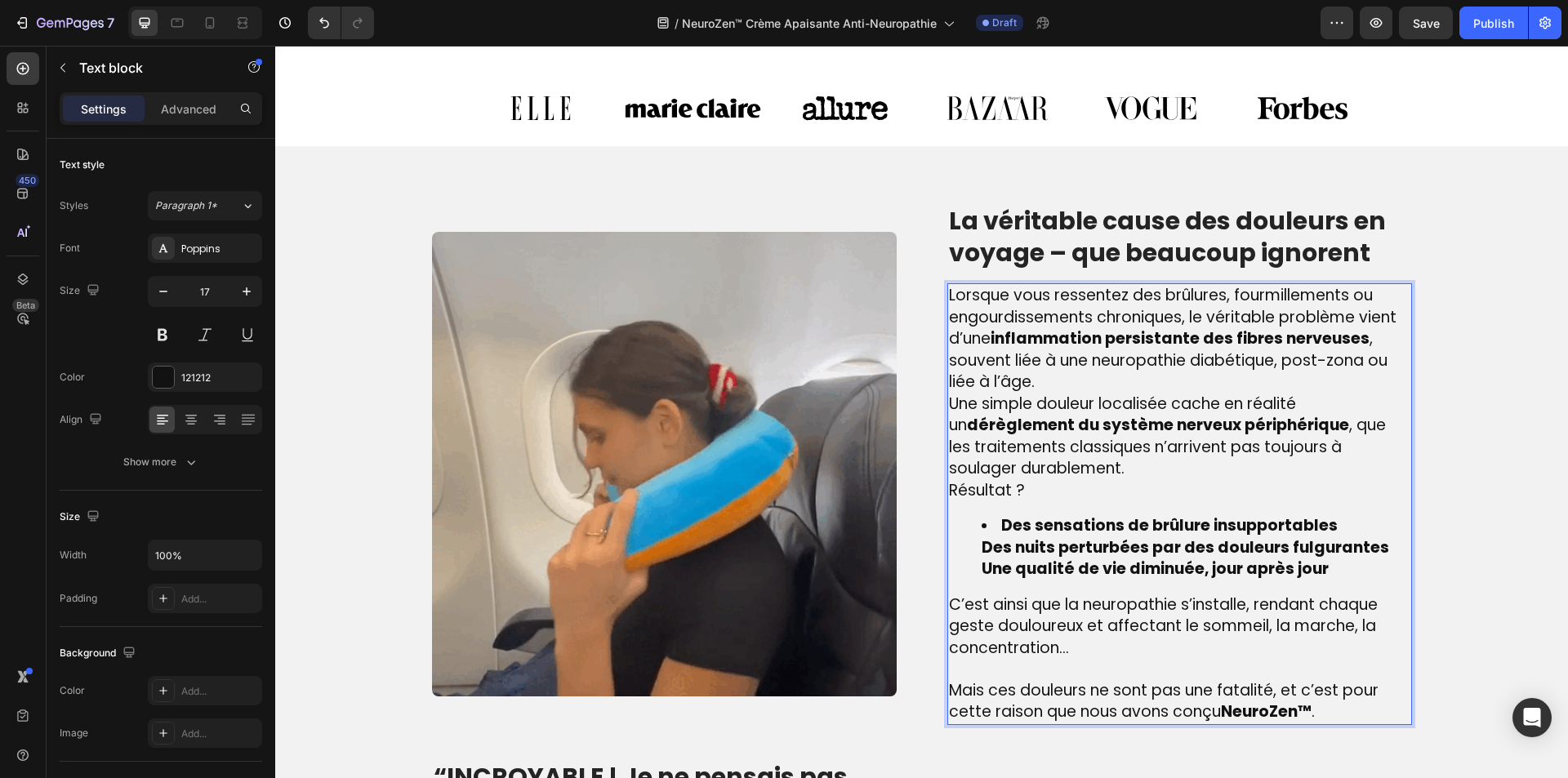
click at [954, 550] on ul "Des sensations de brûlure insupportables Des nuits perturbées par des douleurs …" at bounding box center [1180, 548] width 462 height 66
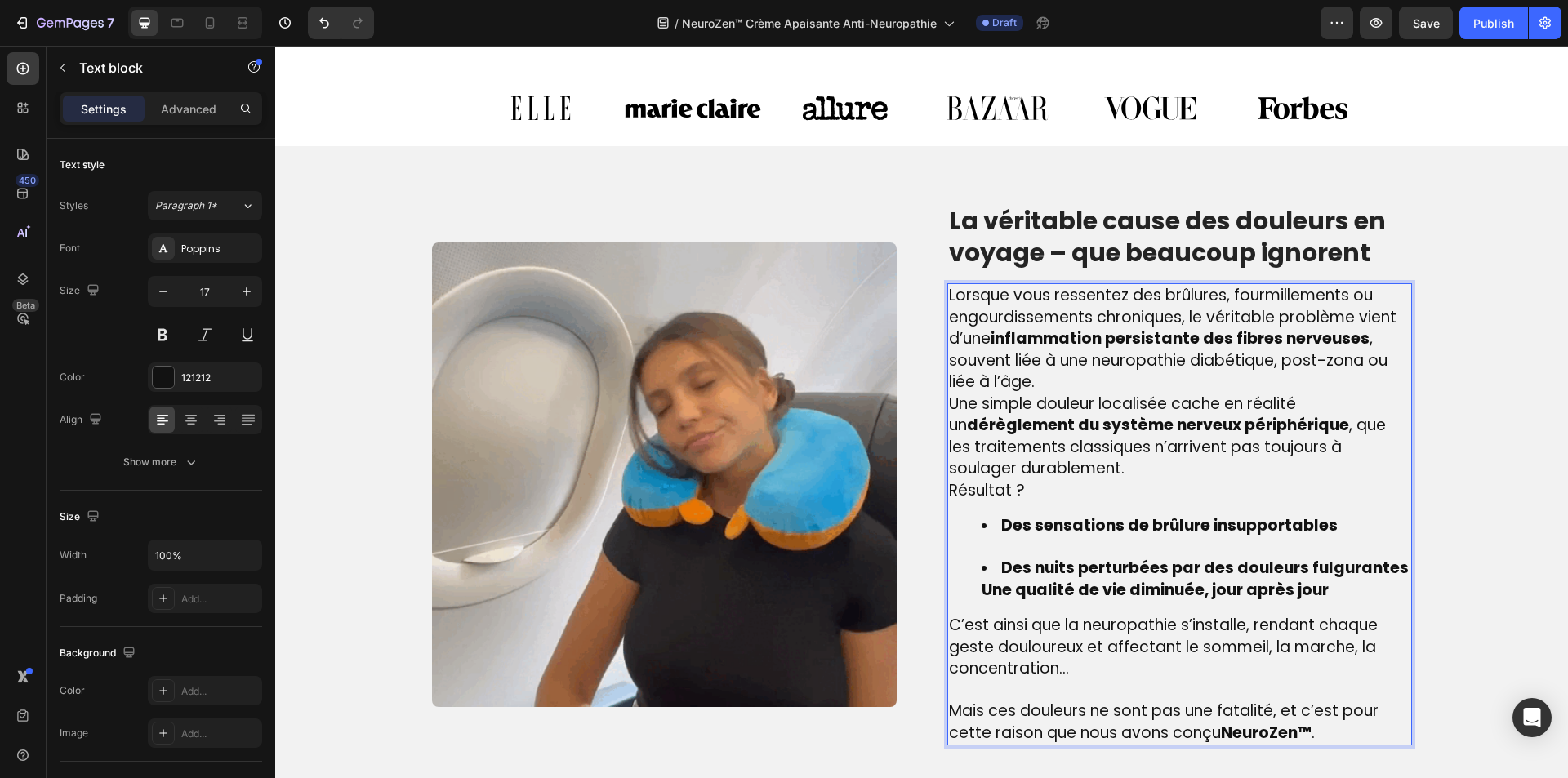
click at [959, 587] on ul "Des sensations de brûlure insupportables Des nuits perturbées par des douleurs …" at bounding box center [1180, 558] width 462 height 85
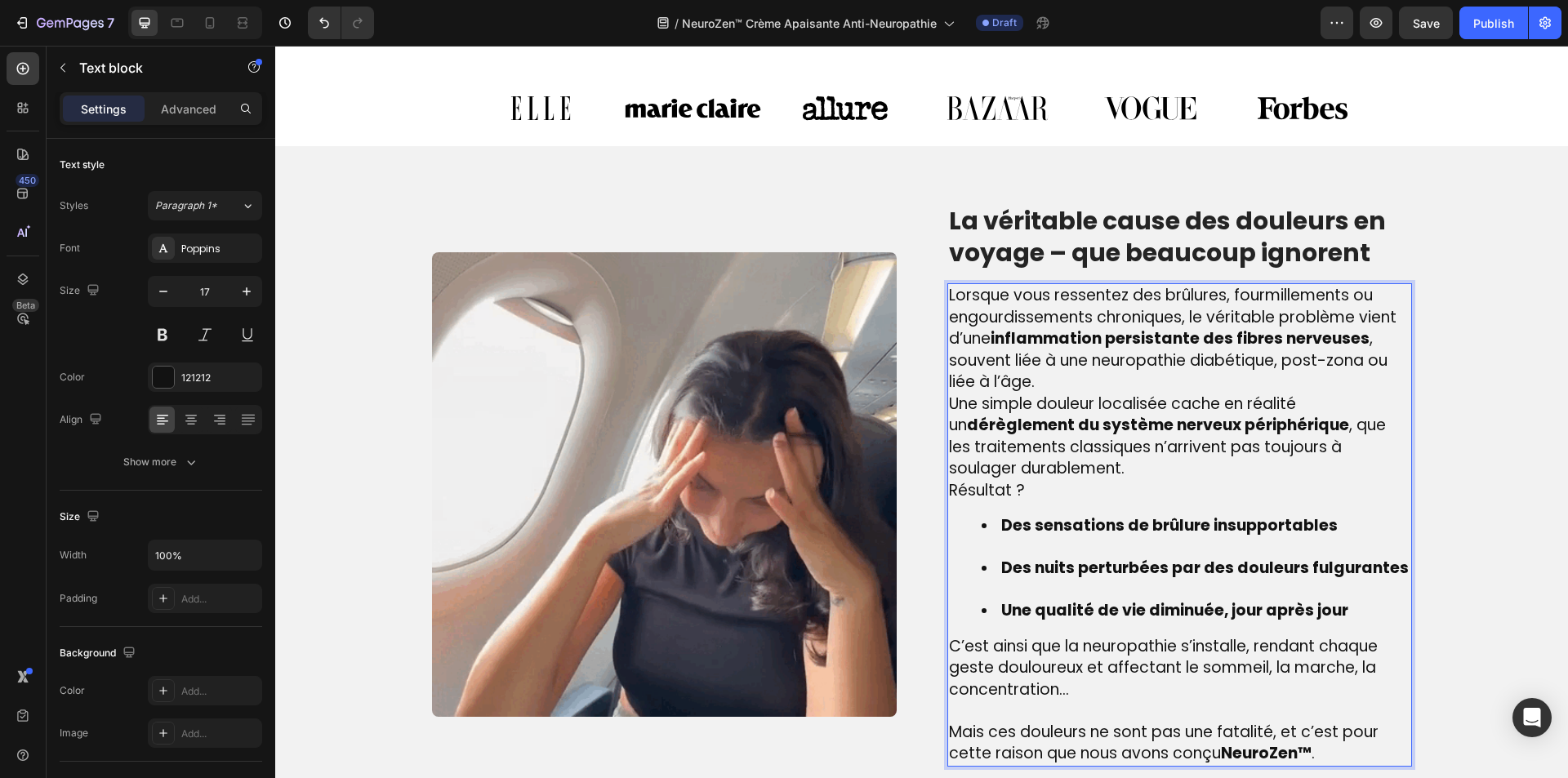
click at [988, 589] on li "Des nuits perturbées par des douleurs fulgurantes" at bounding box center [1196, 579] width 428 height 42
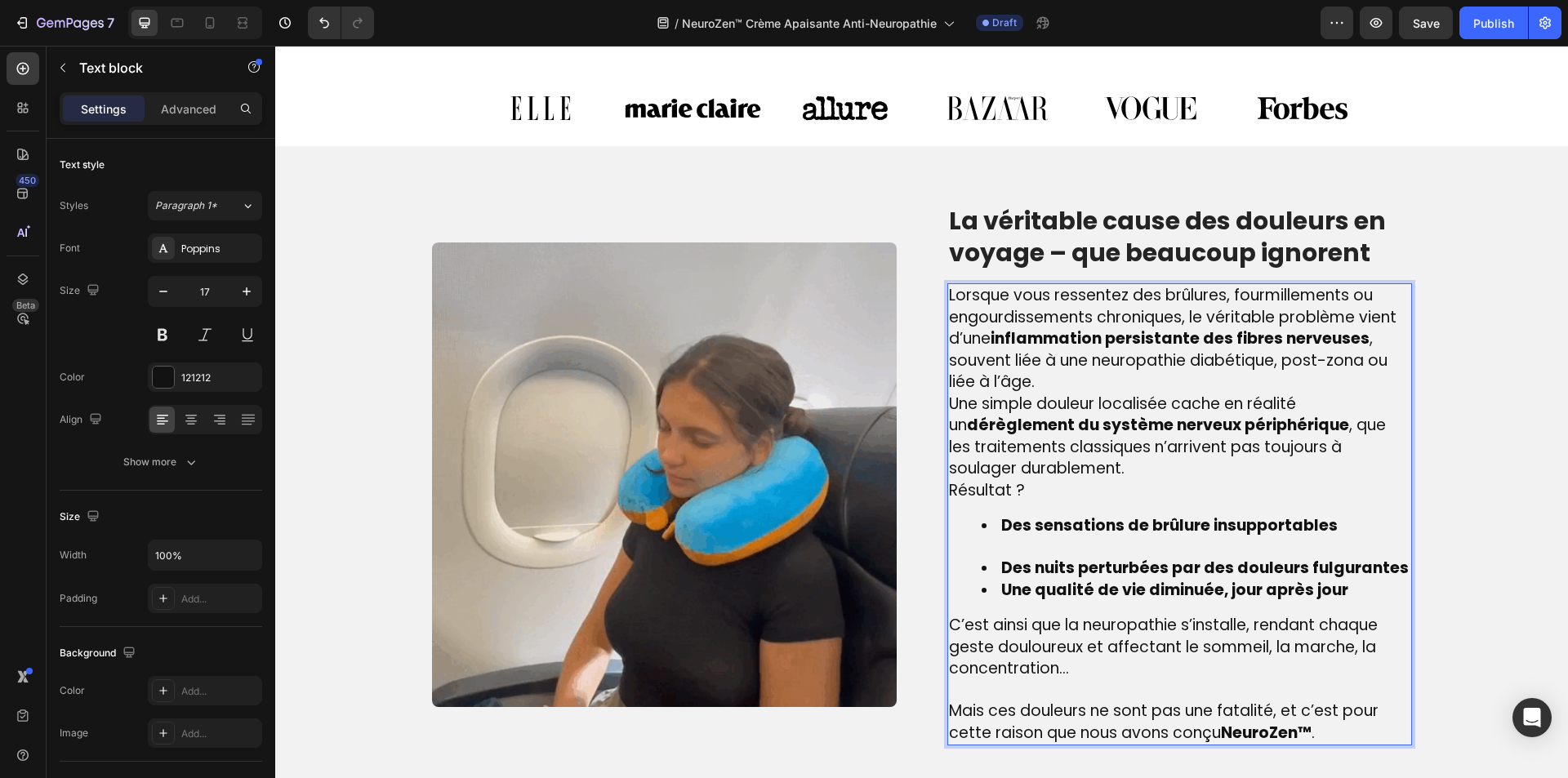
click at [1001, 549] on li "Des sensations de brûlure insupportables" at bounding box center [1196, 536] width 428 height 42
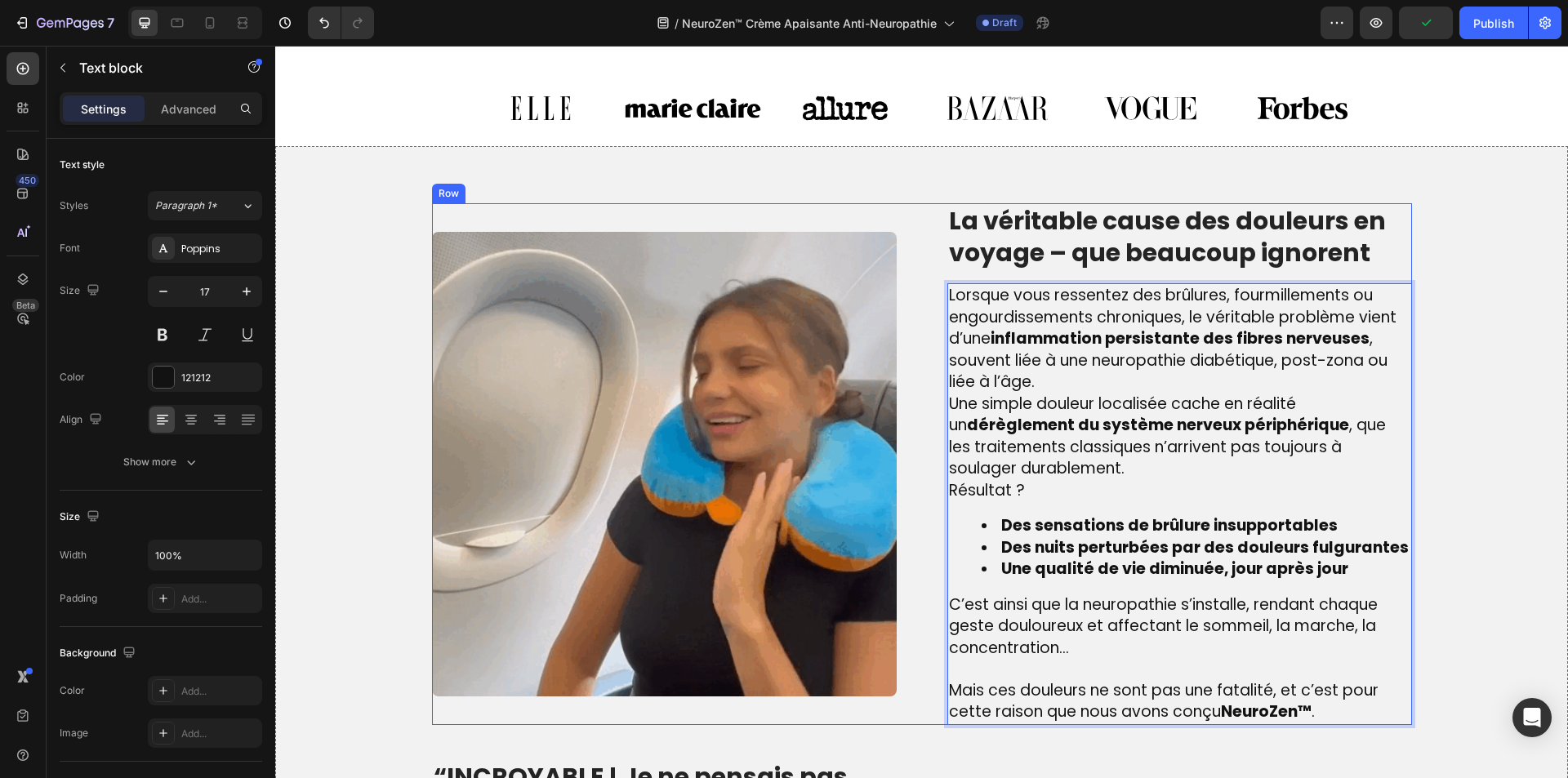
click at [1087, 220] on p "La véritable cause des douleurs en voyage – que beaucoup ignorent" at bounding box center [1180, 237] width 462 height 64
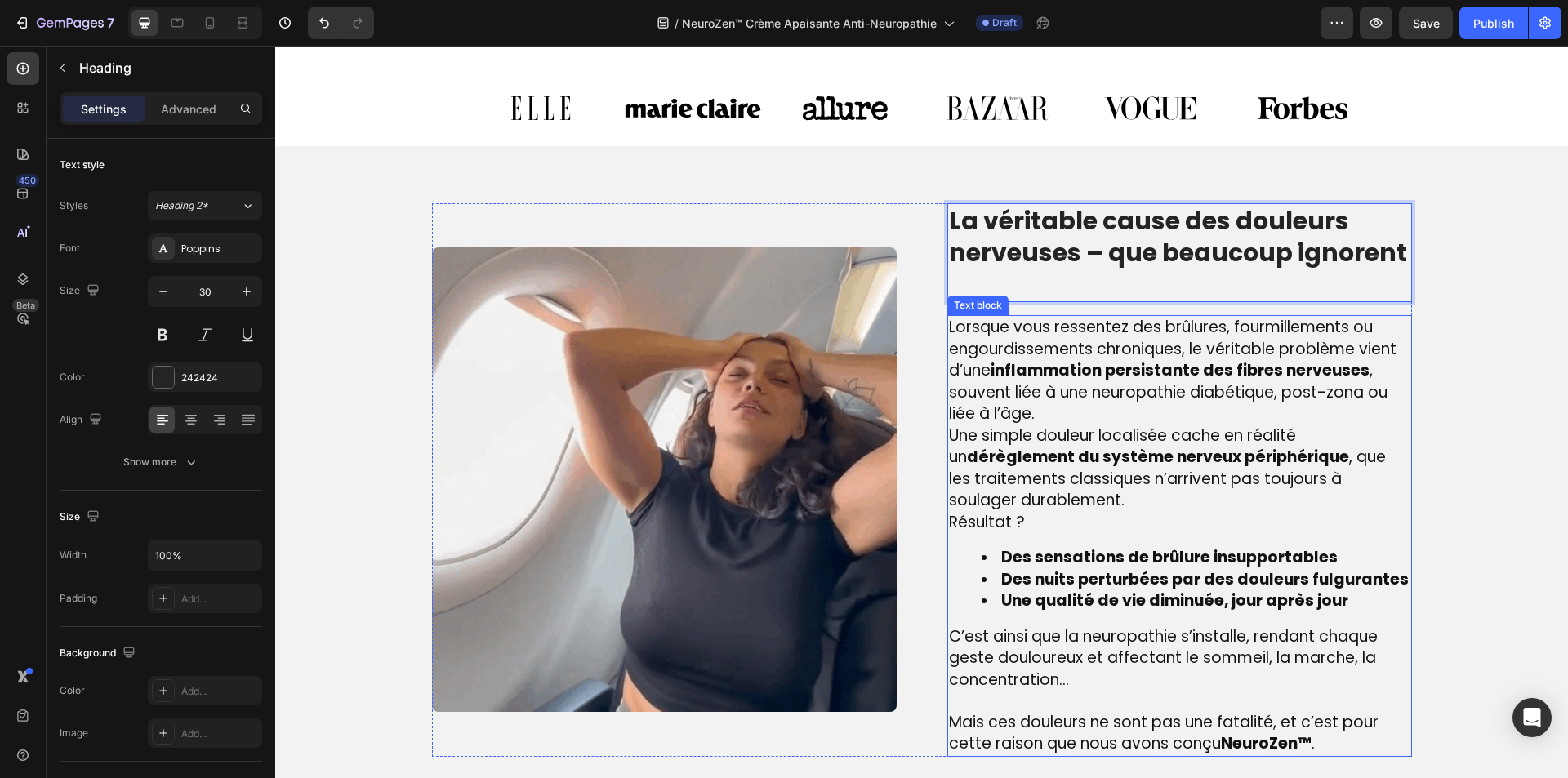
click at [1185, 417] on p "Lorsque vous ressentez des brûlures, fourmillements ou engourdissements chroniq…" at bounding box center [1180, 371] width 462 height 109
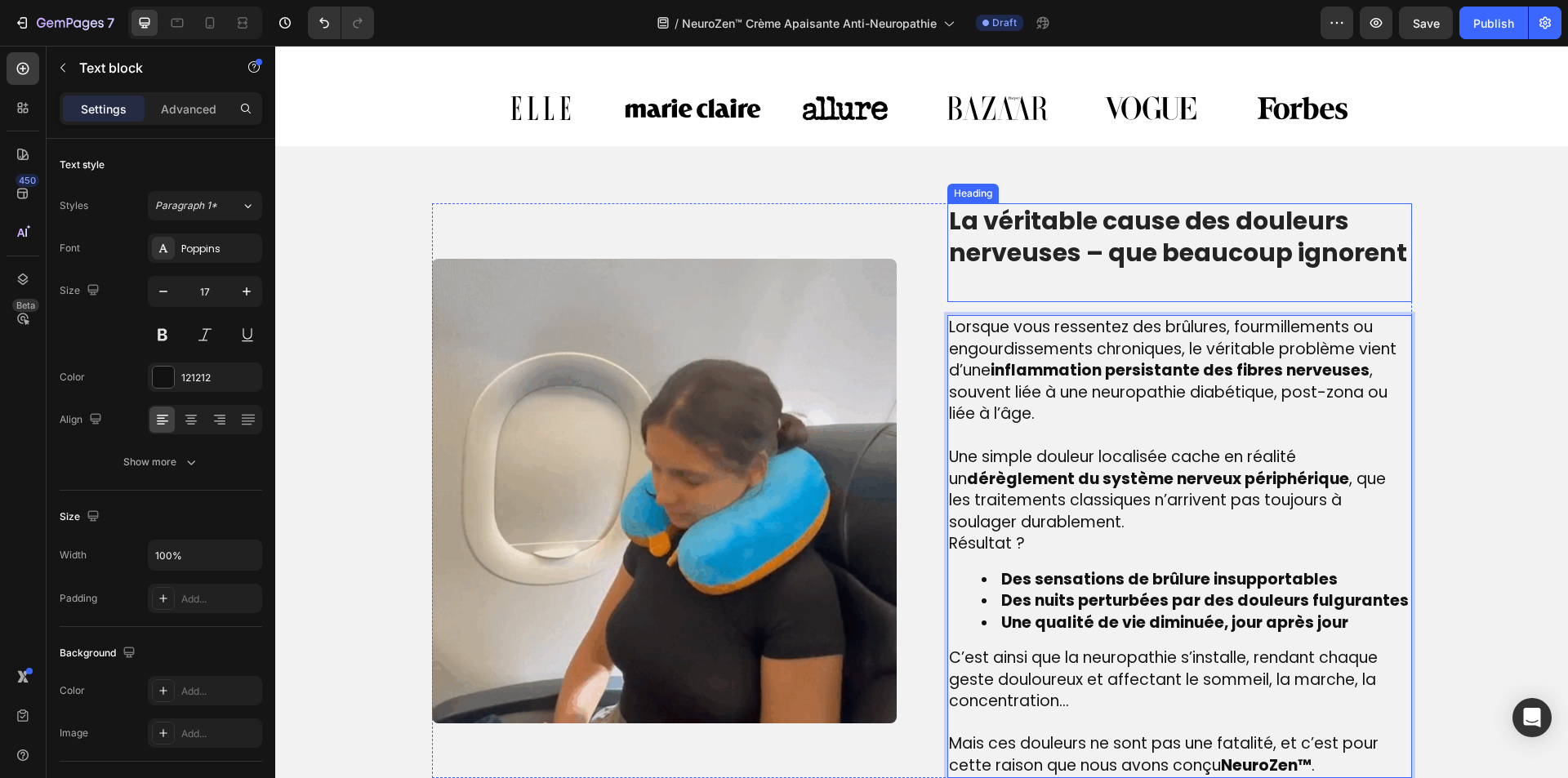
click at [1096, 281] on p "⁠⁠⁠⁠⁠⁠⁠ La véritable cause des douleurs nerveuses – que beaucoup ignorent" at bounding box center [1180, 252] width 462 height 95
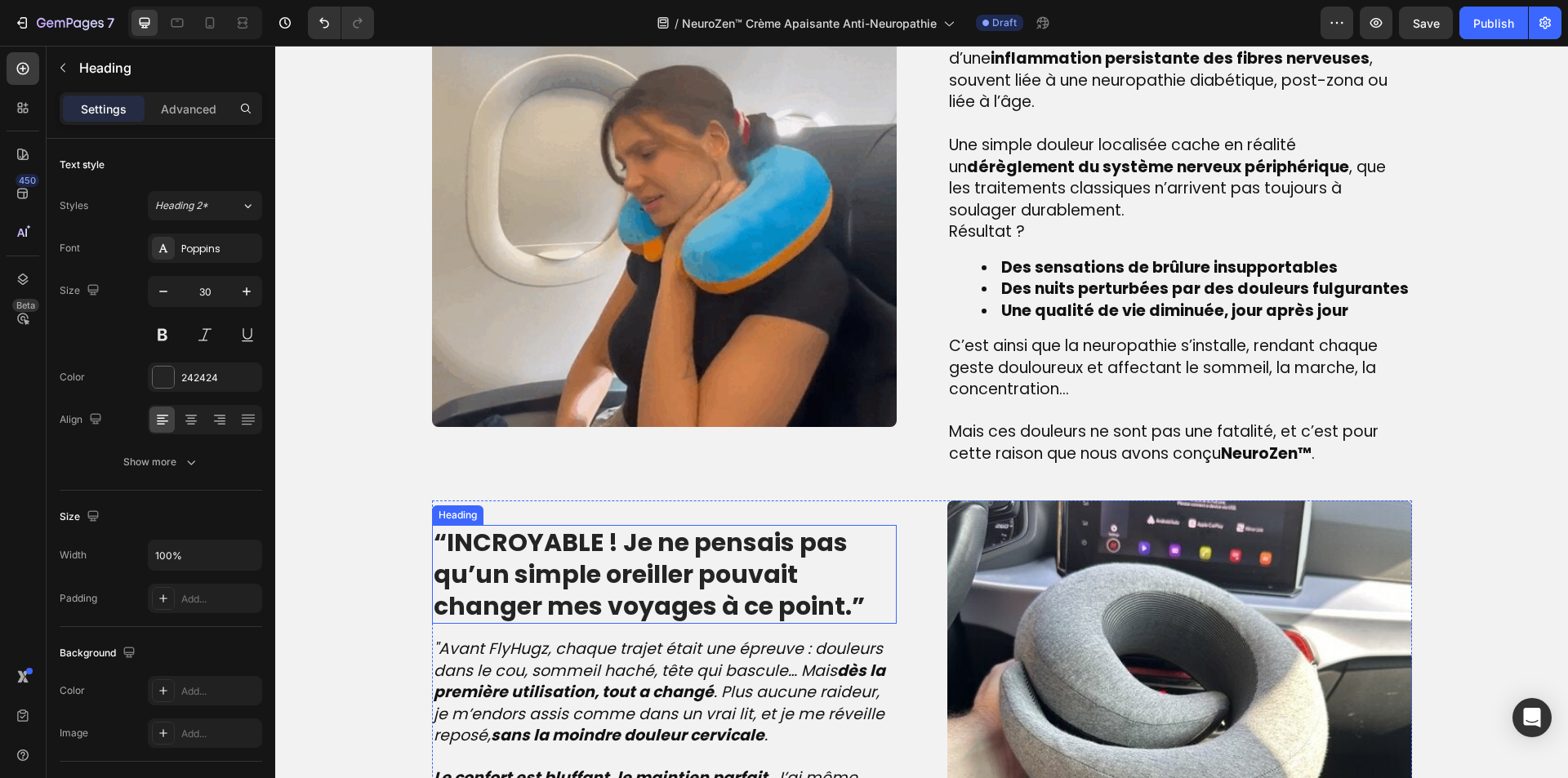
scroll to position [1306, 0]
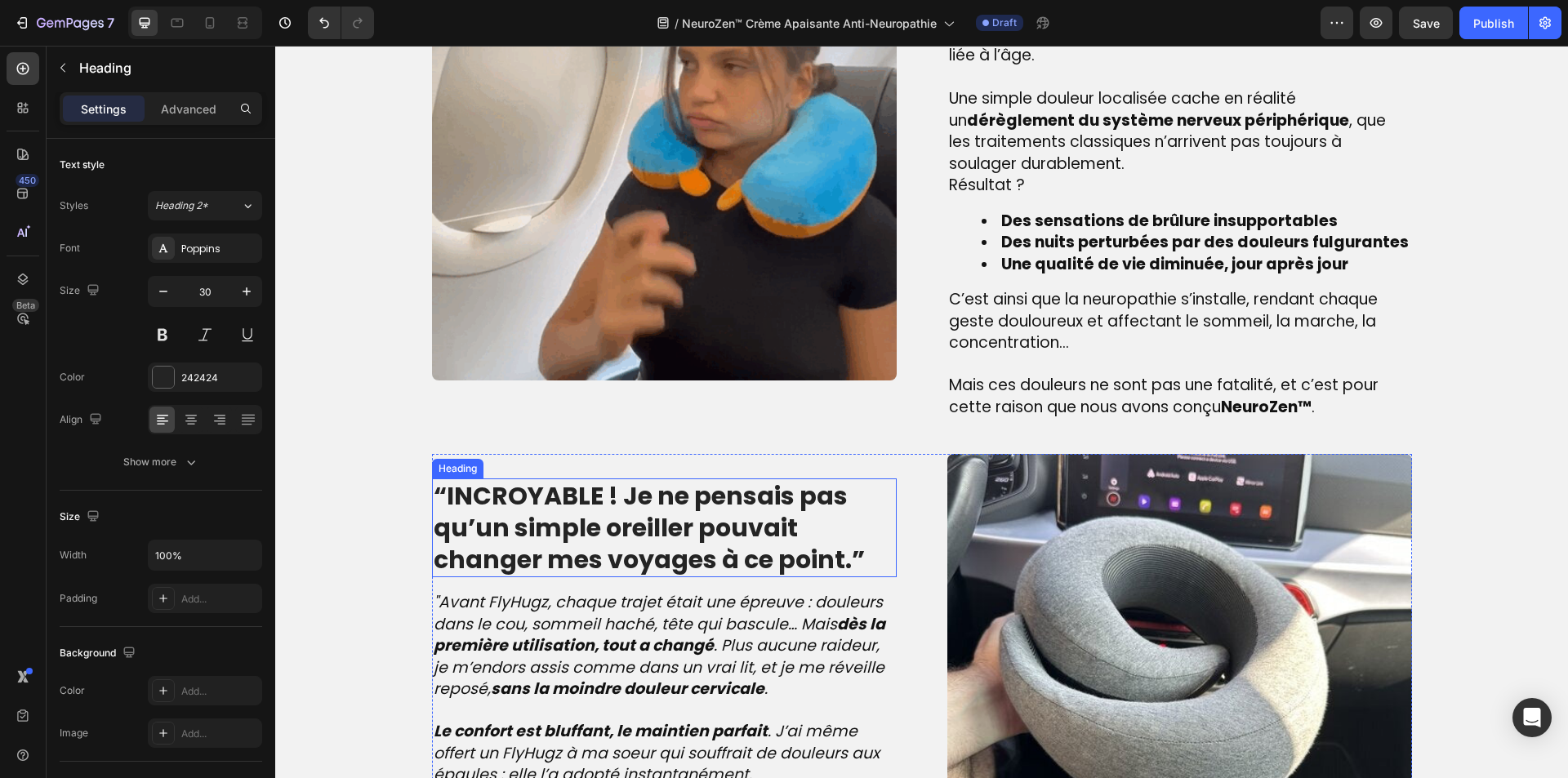
click at [581, 532] on strong "“INCROYABLE ! Je ne pensais pas qu’un simple oreiller pouvait changer mes voyag…" at bounding box center [648, 528] width 431 height 99
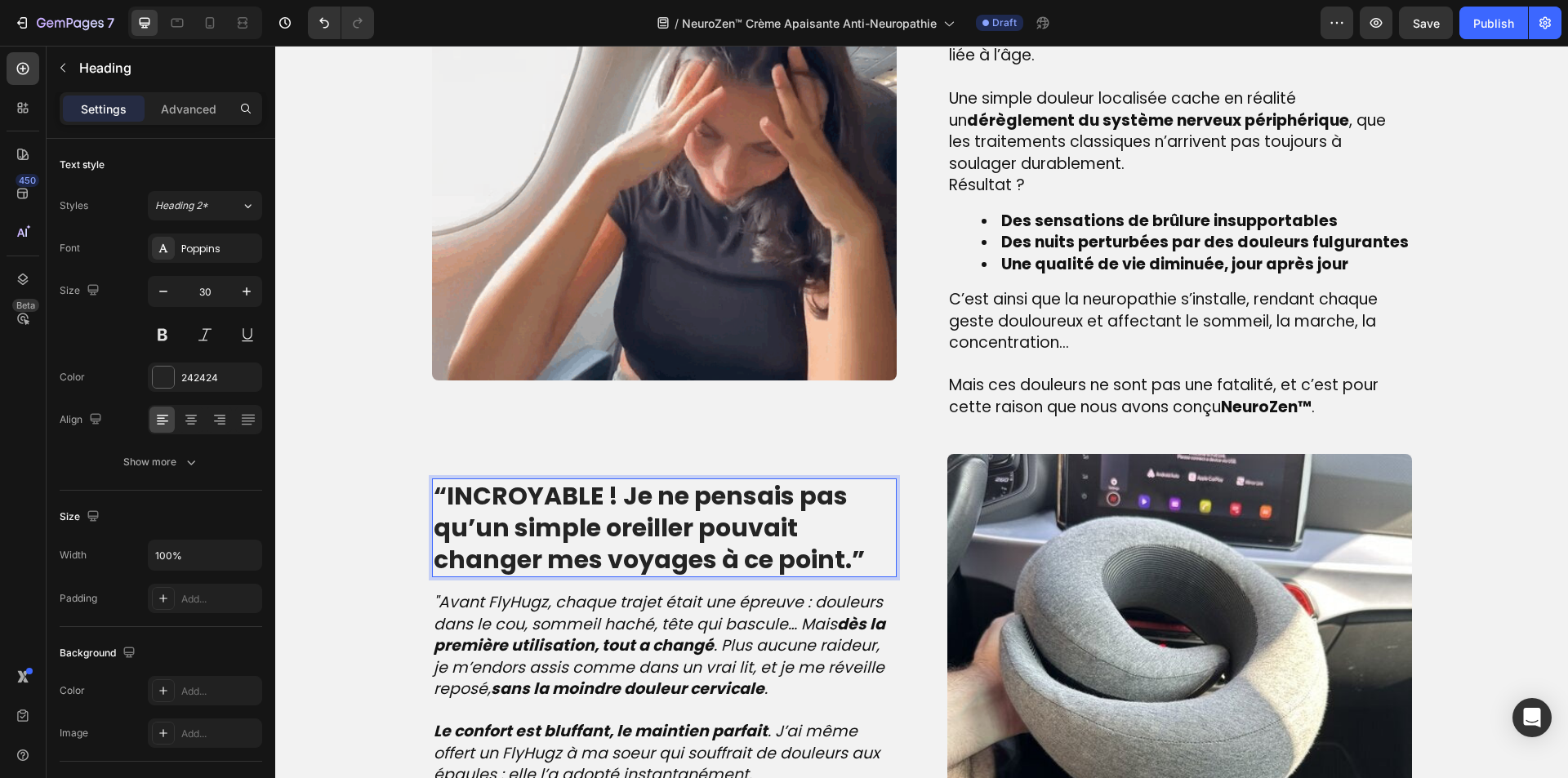
click at [581, 532] on strong "“INCROYABLE ! Je ne pensais pas qu’un simple oreiller pouvait changer mes voyag…" at bounding box center [648, 528] width 431 height 99
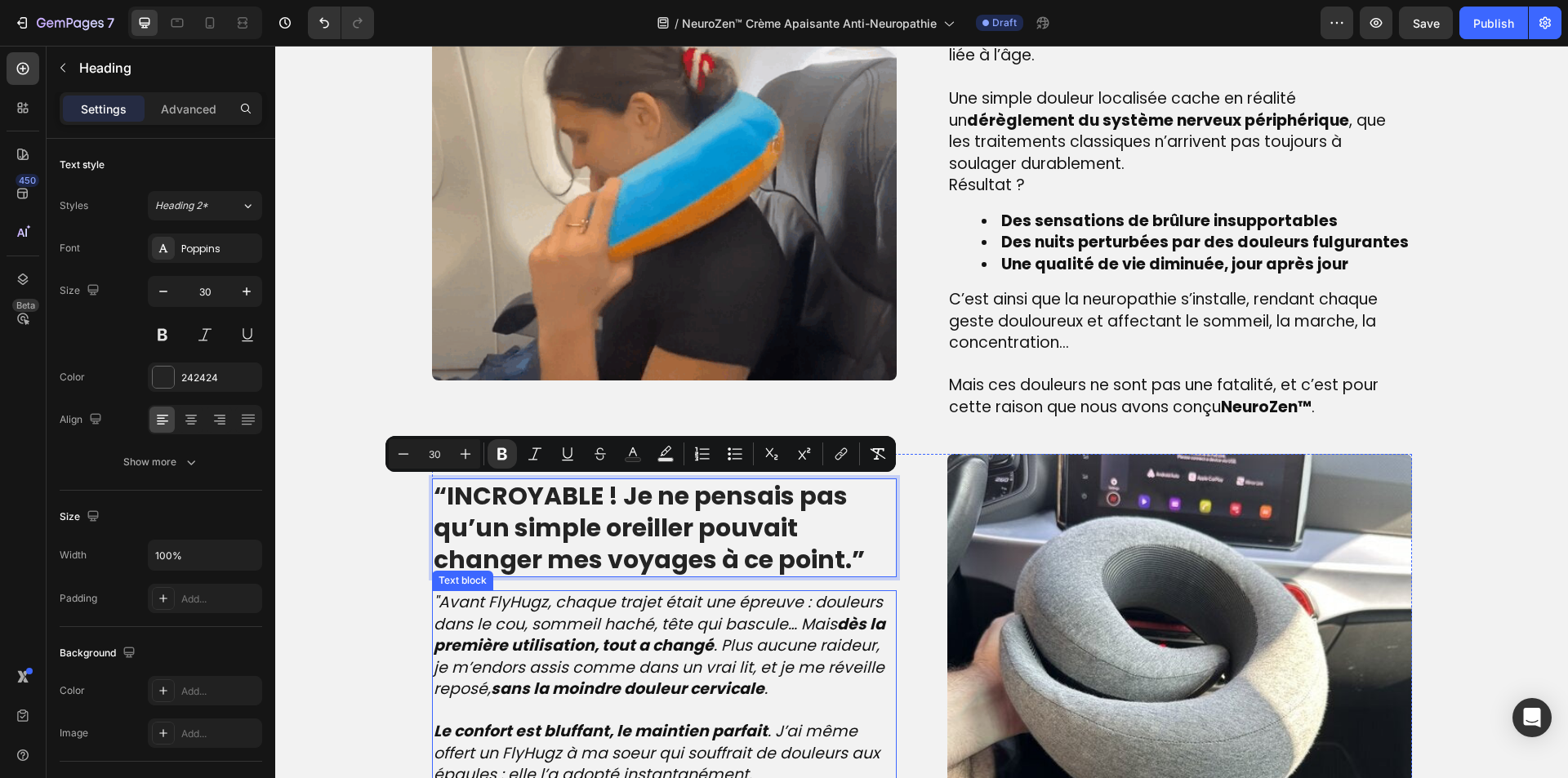
click at [588, 708] on p ""Avant FlyHugz, chaque trajet était une épreuve : douleurs dans le cou, sommeil…" at bounding box center [664, 656] width 462 height 129
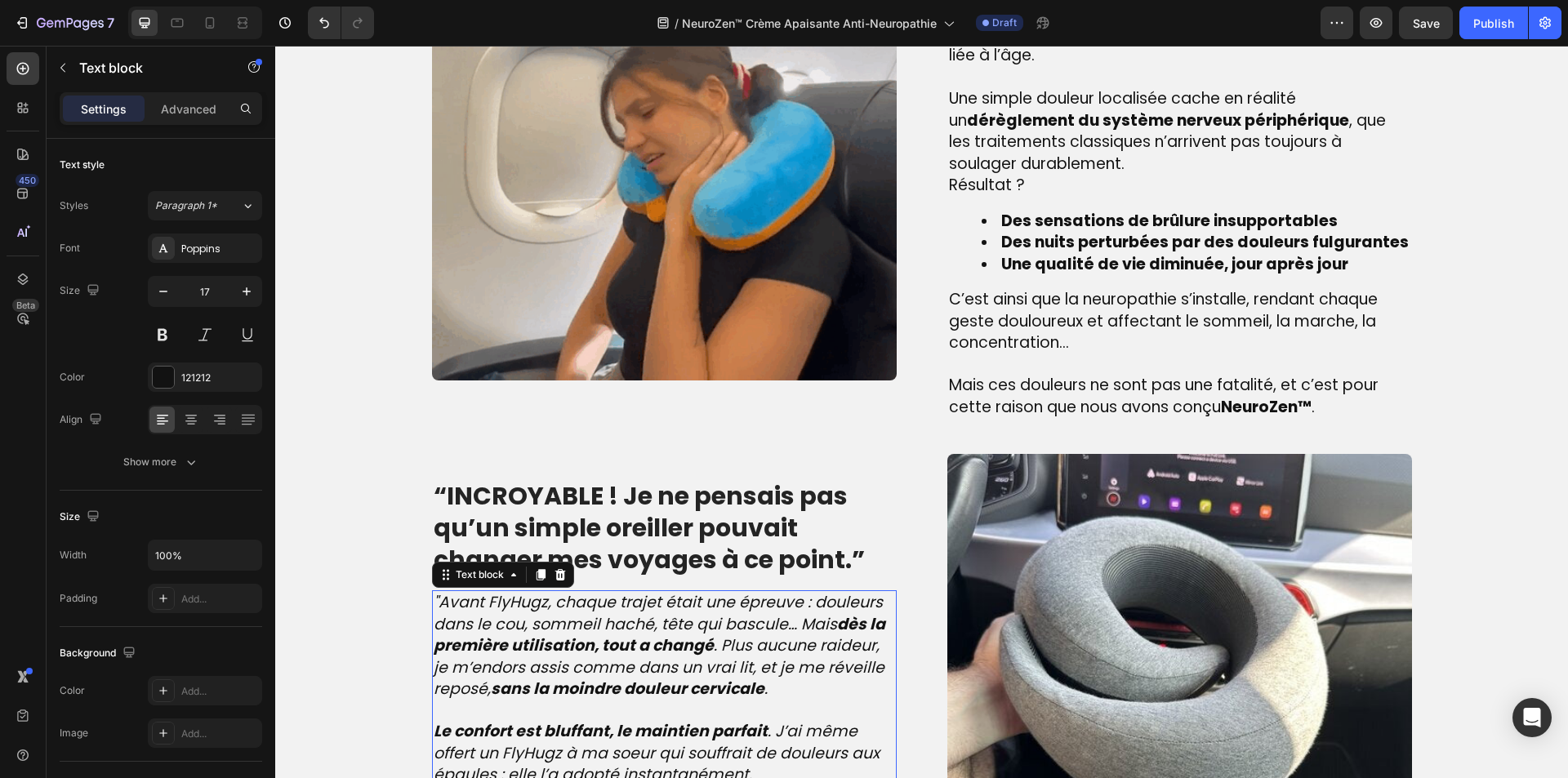
click at [588, 708] on p ""Avant FlyHugz, chaque trajet était une épreuve : douleurs dans le cou, sommeil…" at bounding box center [664, 656] width 462 height 129
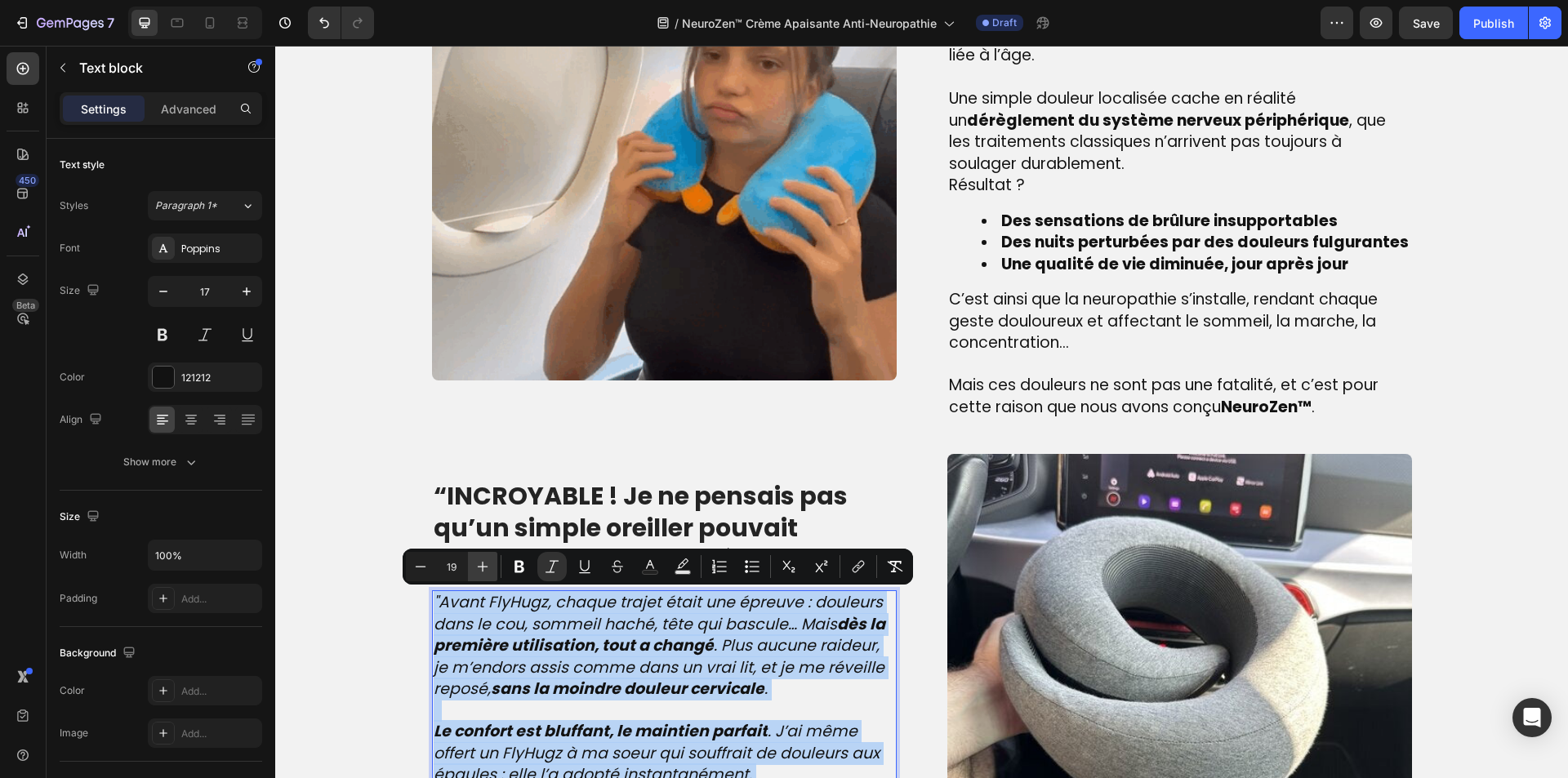
type input "17"
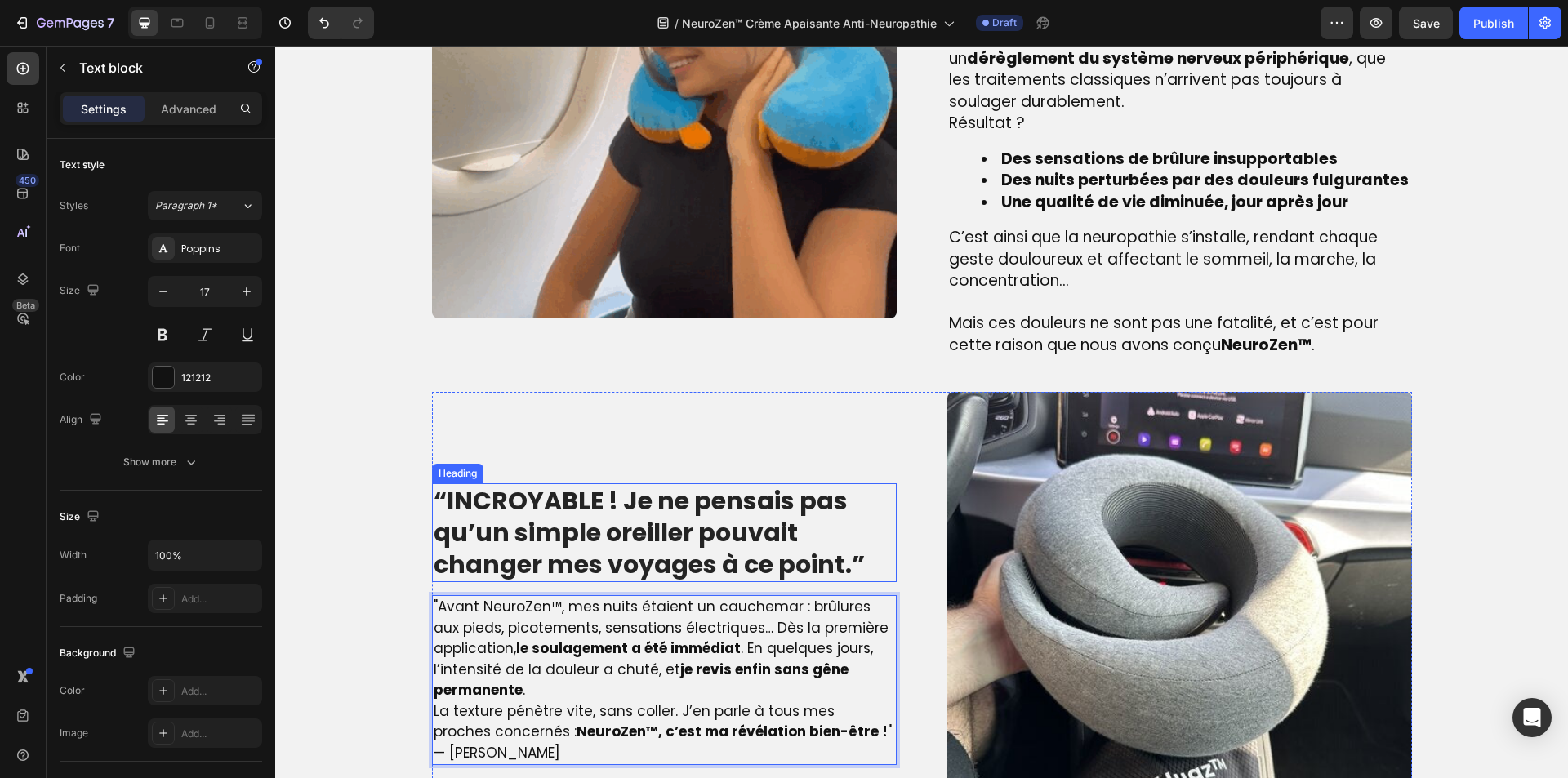
scroll to position [1369, 0]
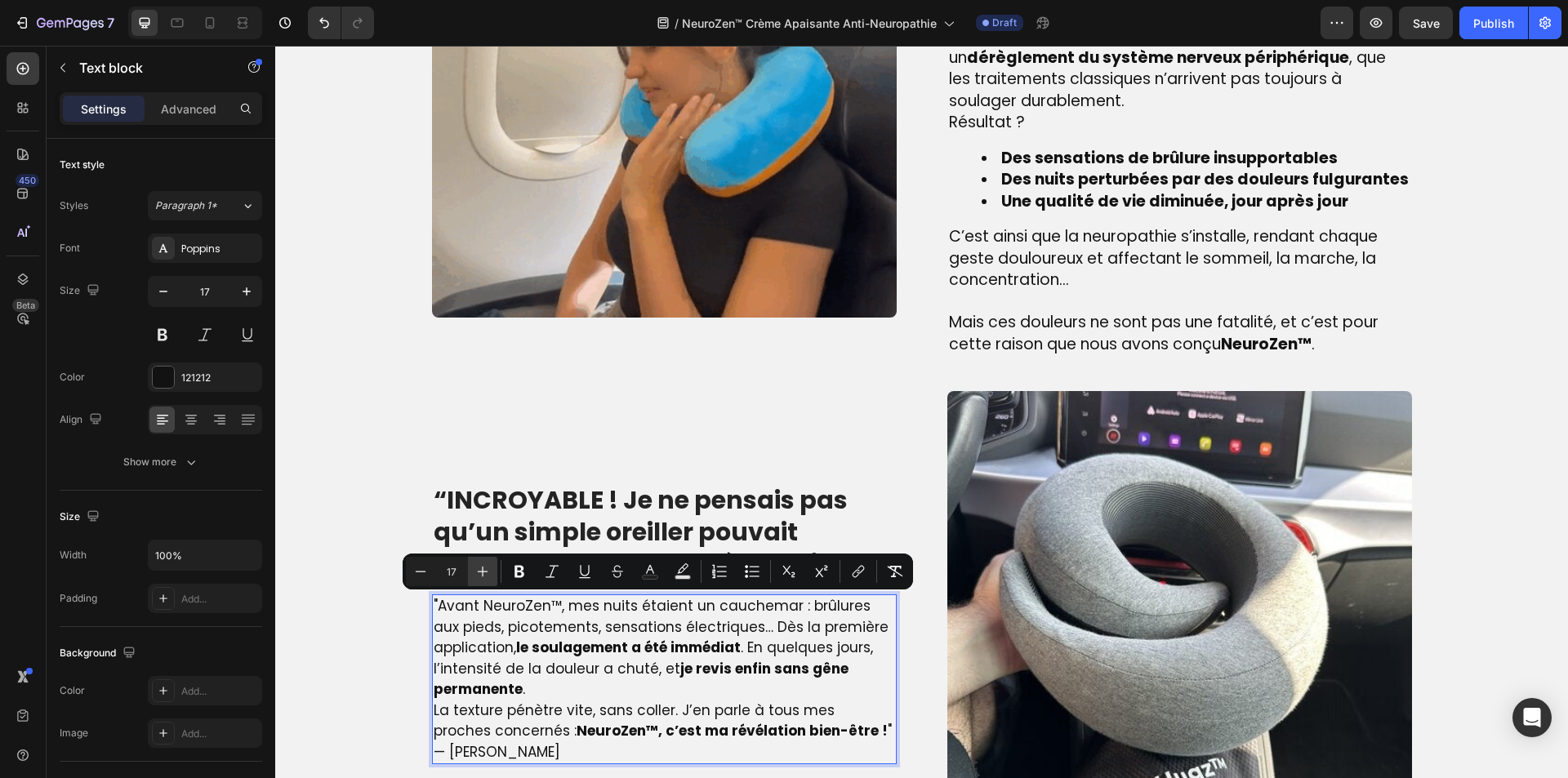
click at [480, 564] on icon "Editor contextual toolbar" at bounding box center [482, 572] width 17 height 17
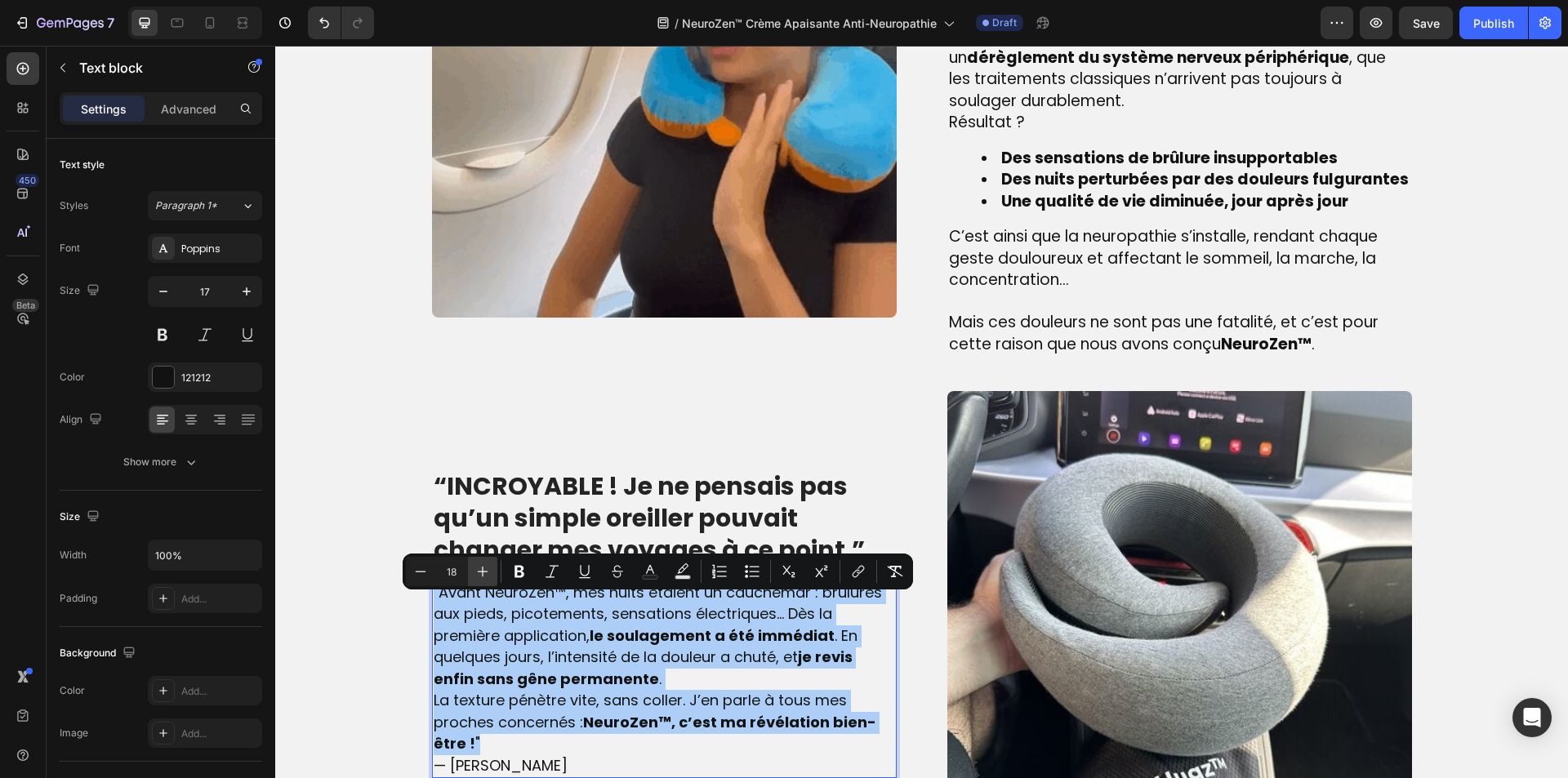
click at [480, 564] on icon "Editor contextual toolbar" at bounding box center [482, 572] width 17 height 17
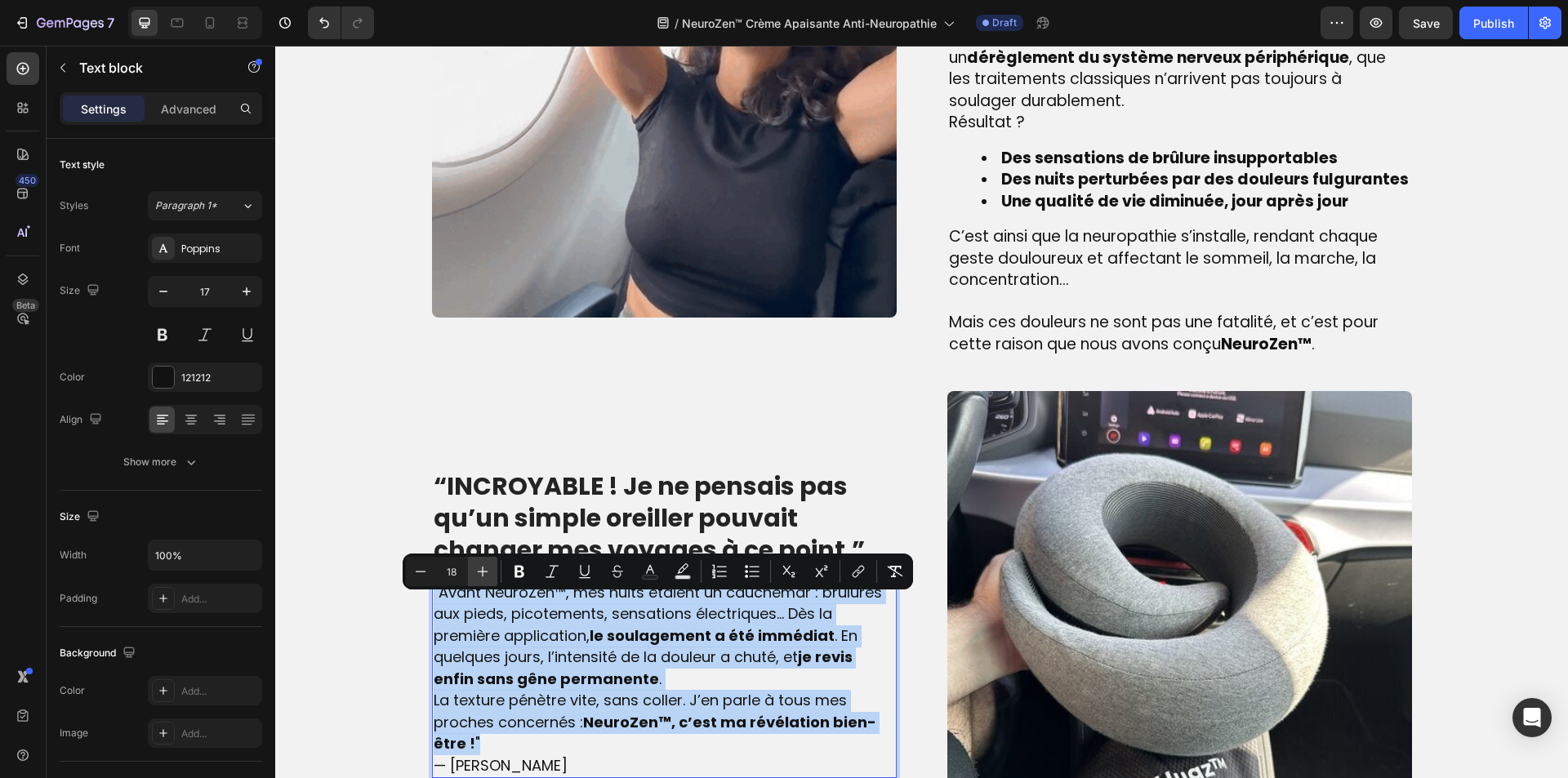
type input "19"
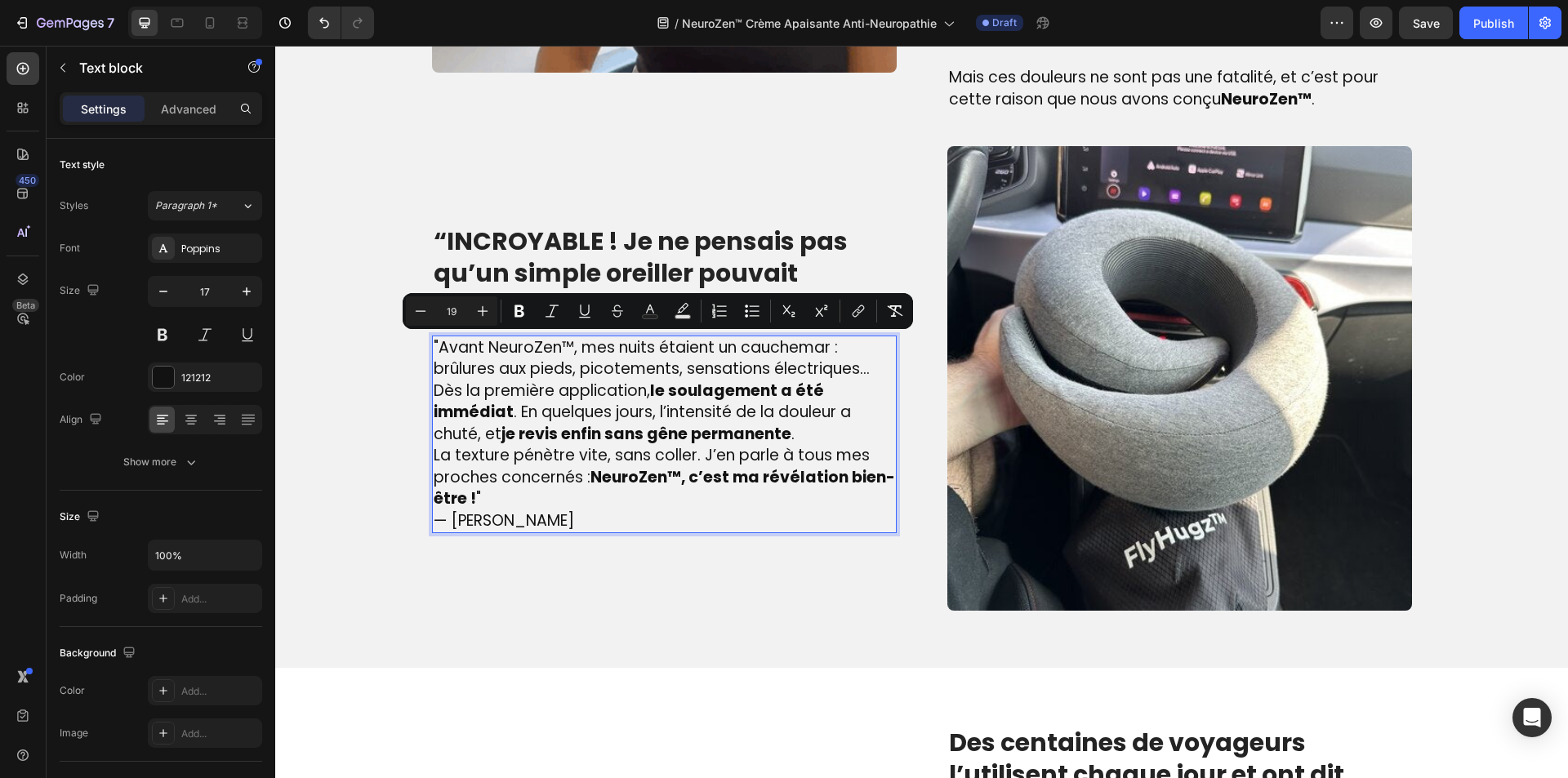
click at [574, 502] on p "La texture pénètre vite, sans coller. J’en parle à tous mes proches concernés :…" at bounding box center [664, 477] width 462 height 66
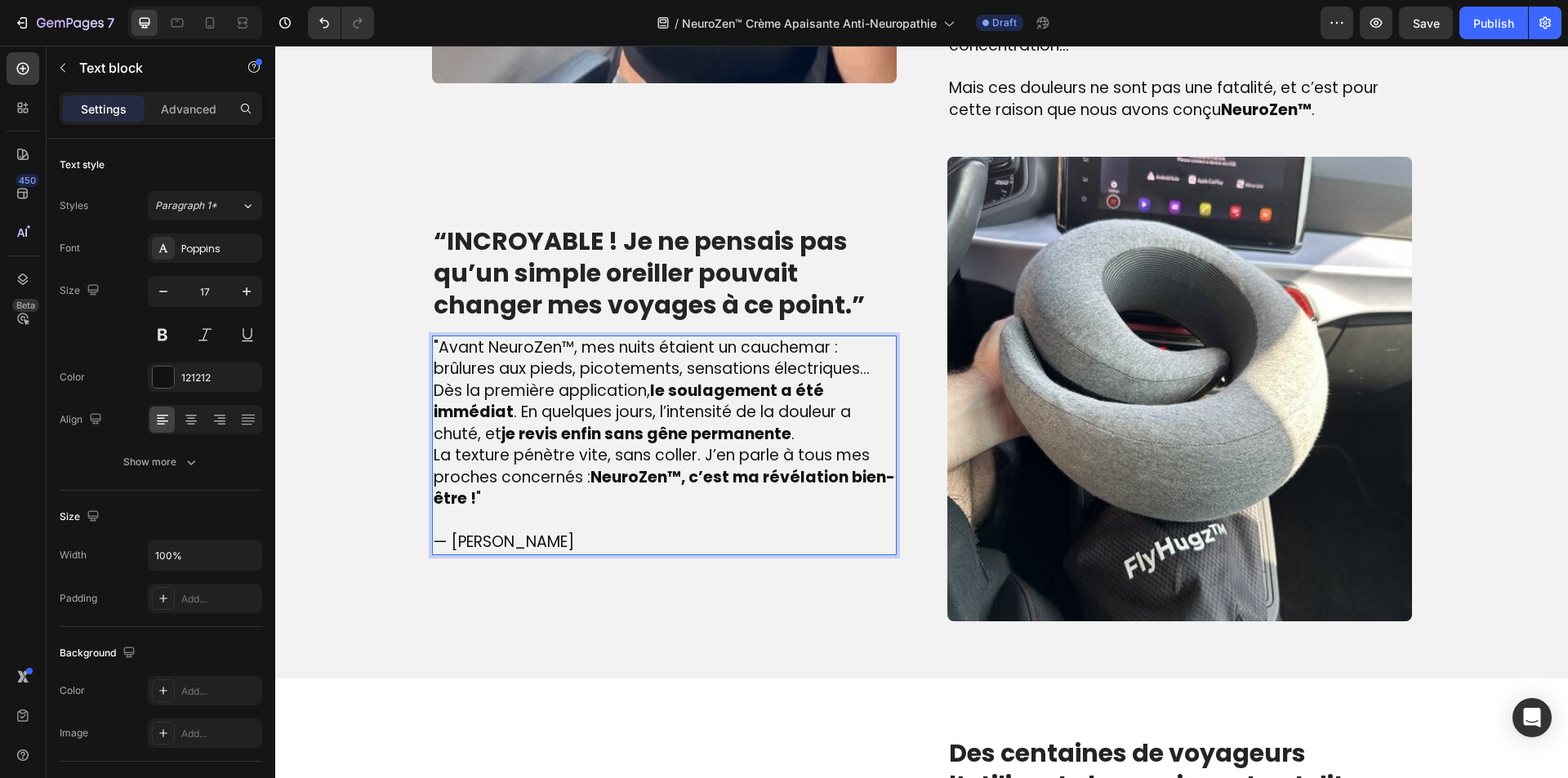
click at [820, 428] on p ""Avant NeuroZen™, mes nuits étaient un cauchemar : brûlures aux pieds, picoteme…" at bounding box center [664, 391] width 462 height 109
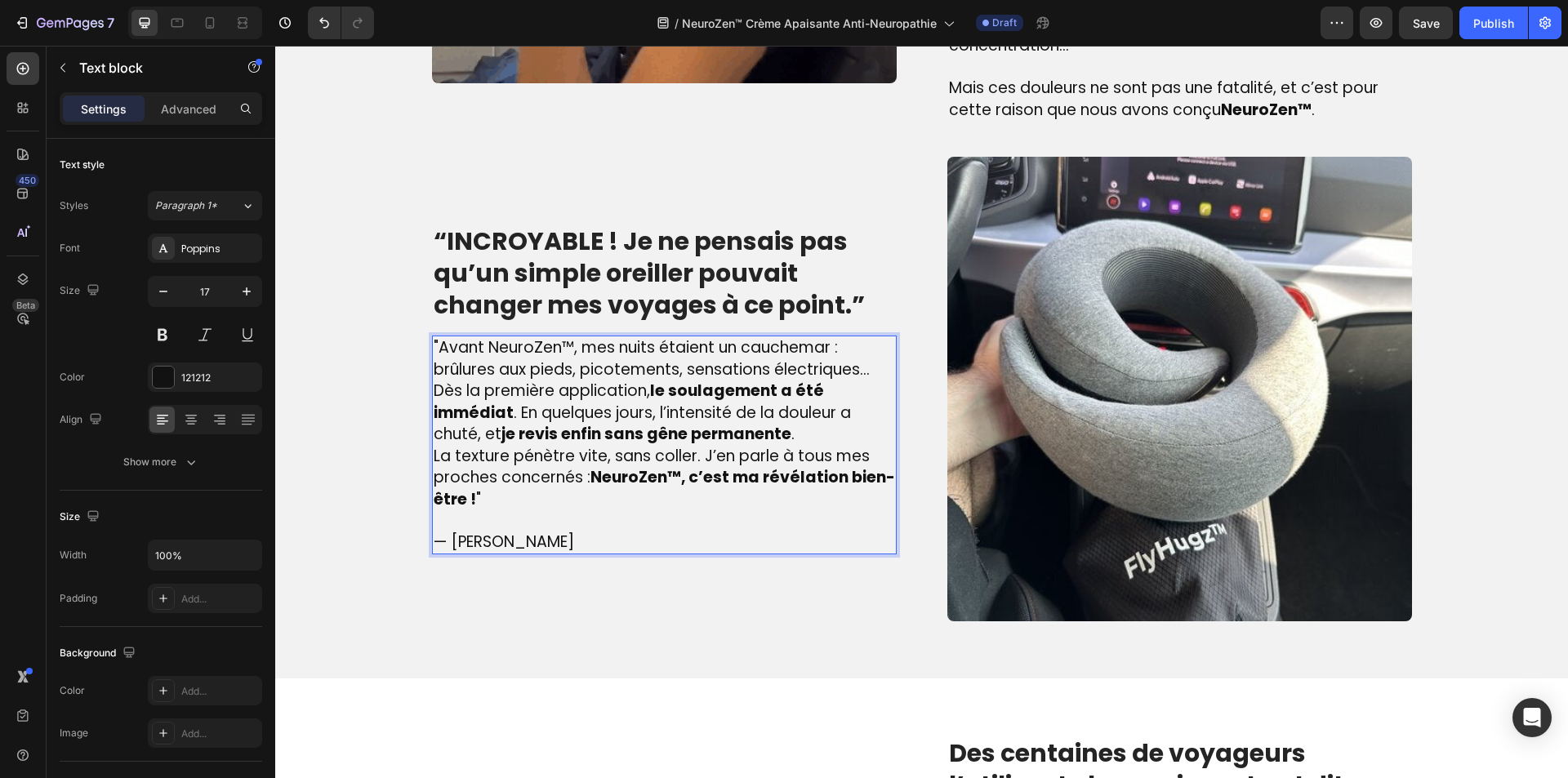
scroll to position [1593, 0]
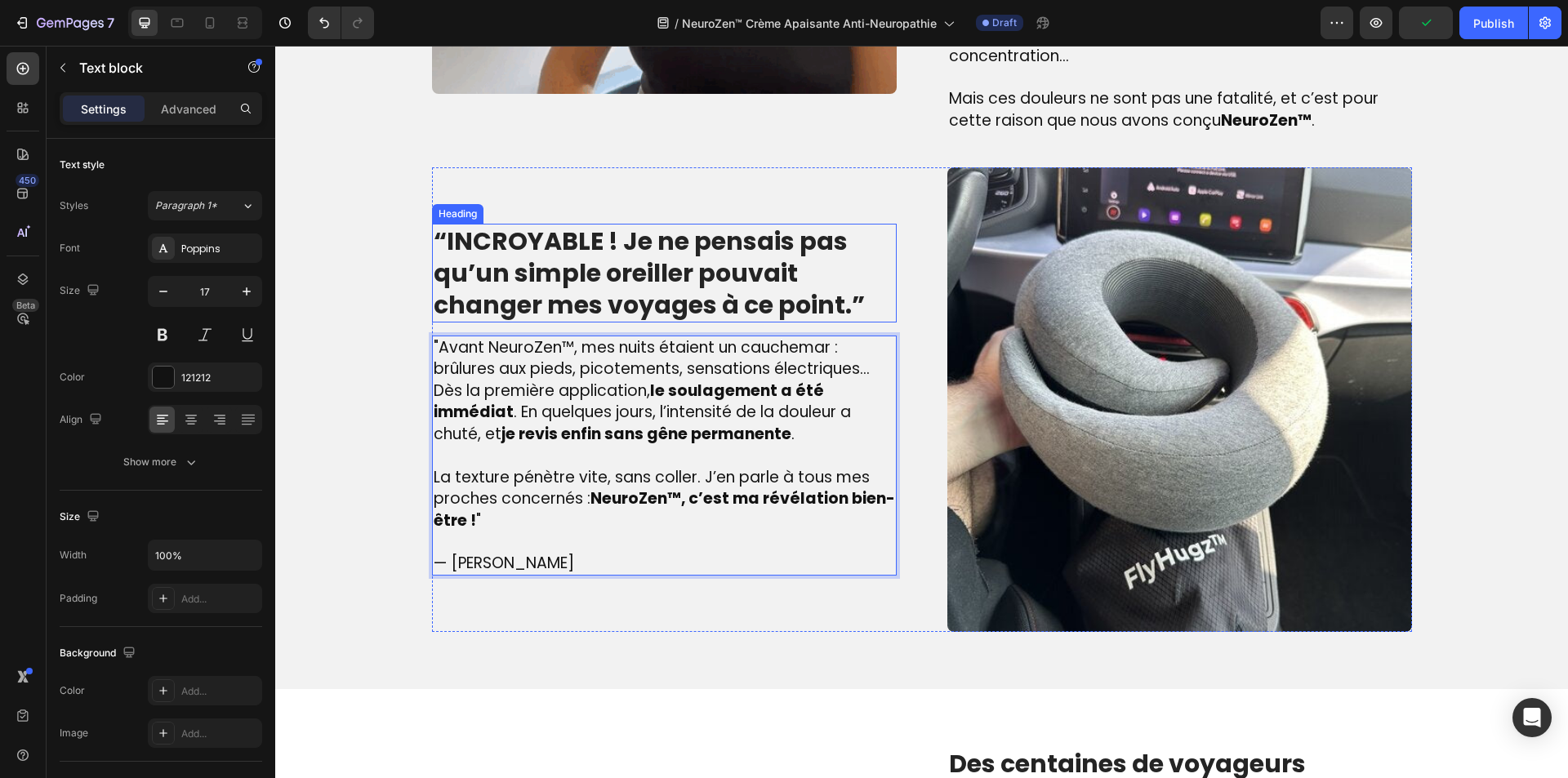
click at [562, 257] on strong "“INCROYABLE ! Je ne pensais pas qu’un simple oreiller pouvait changer mes voyag…" at bounding box center [648, 273] width 431 height 99
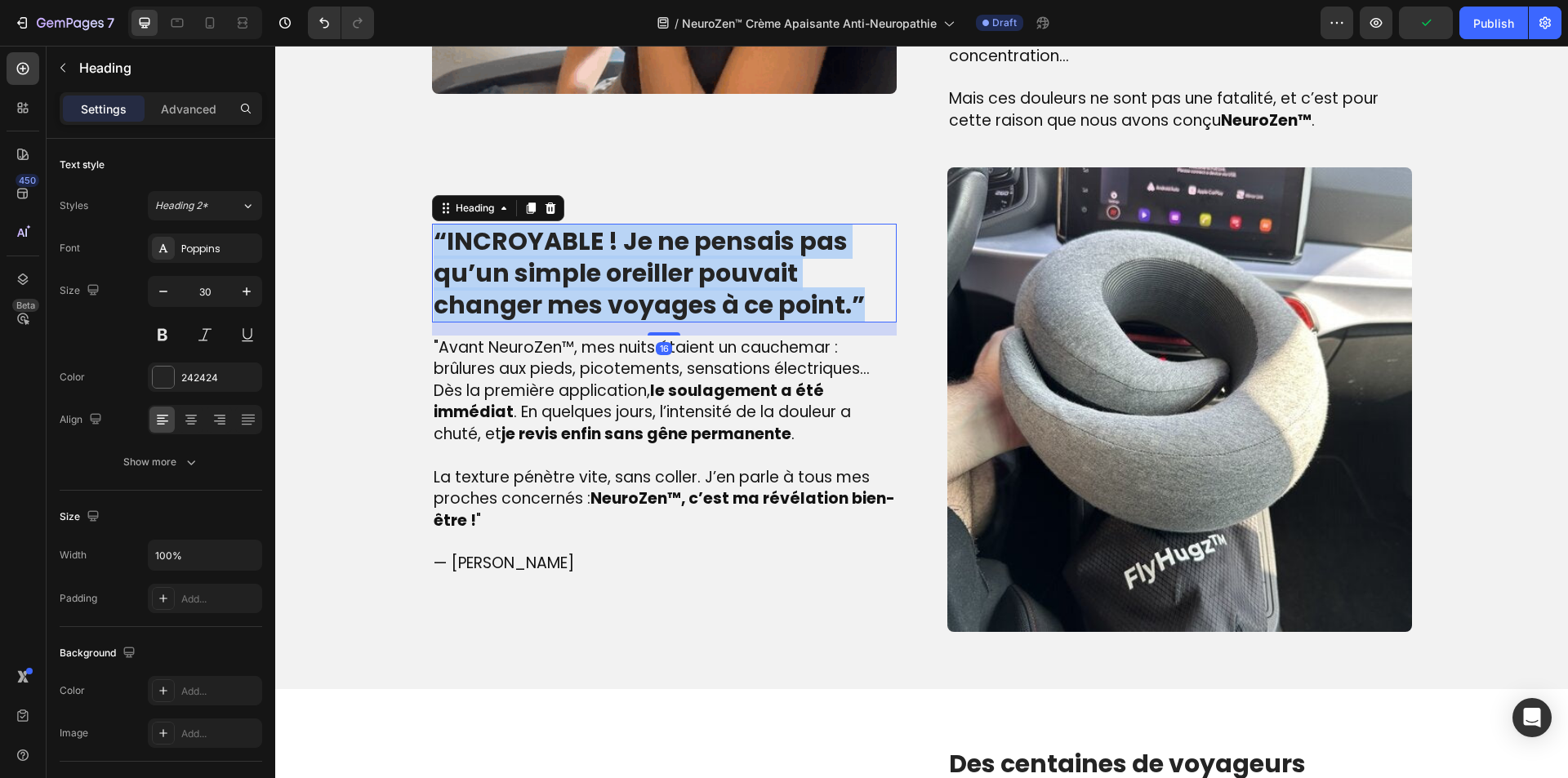
click at [562, 257] on strong "“INCROYABLE ! Je ne pensais pas qu’un simple oreiller pouvait changer mes voyag…" at bounding box center [648, 273] width 431 height 99
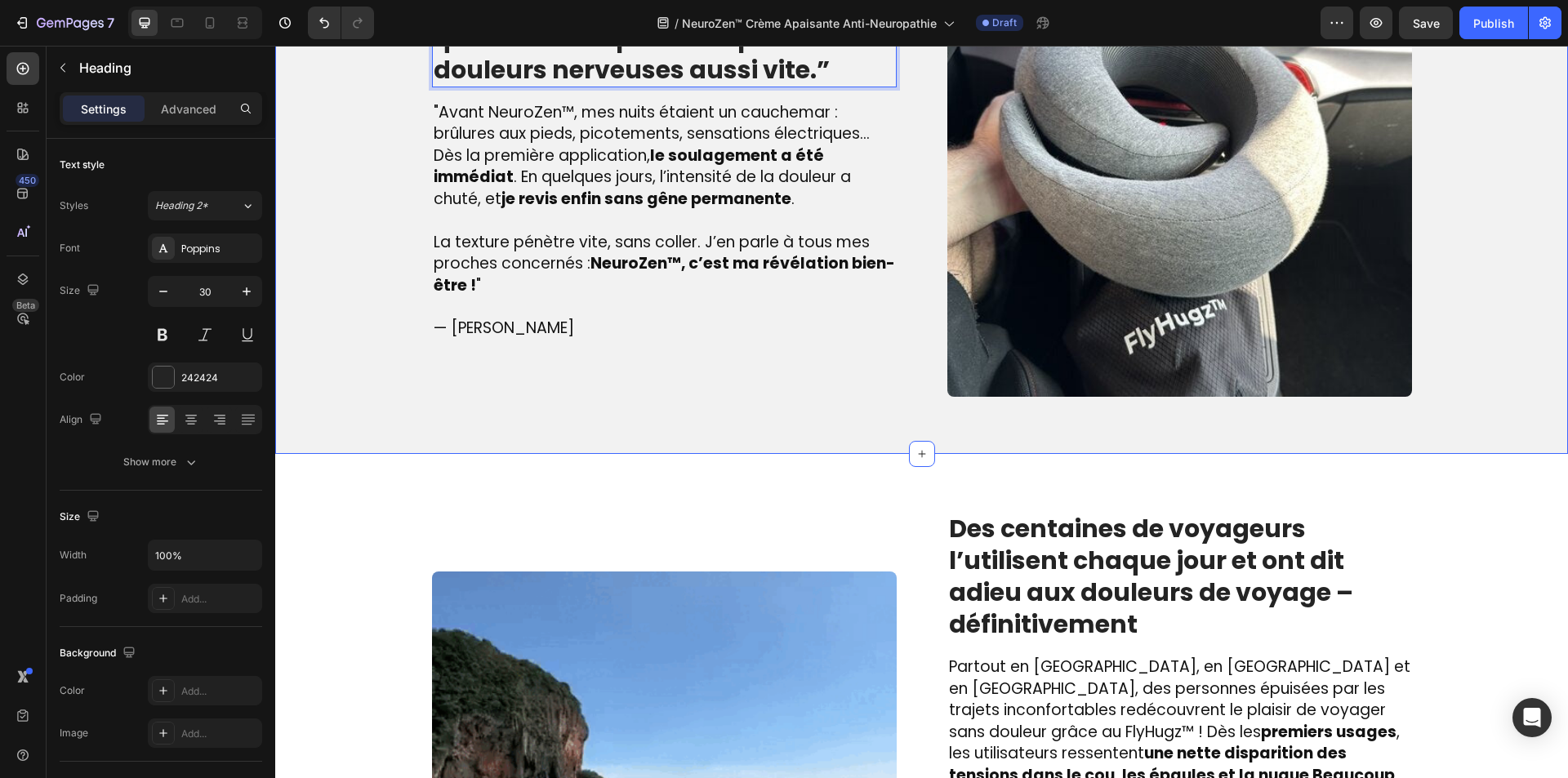
scroll to position [1838, 0]
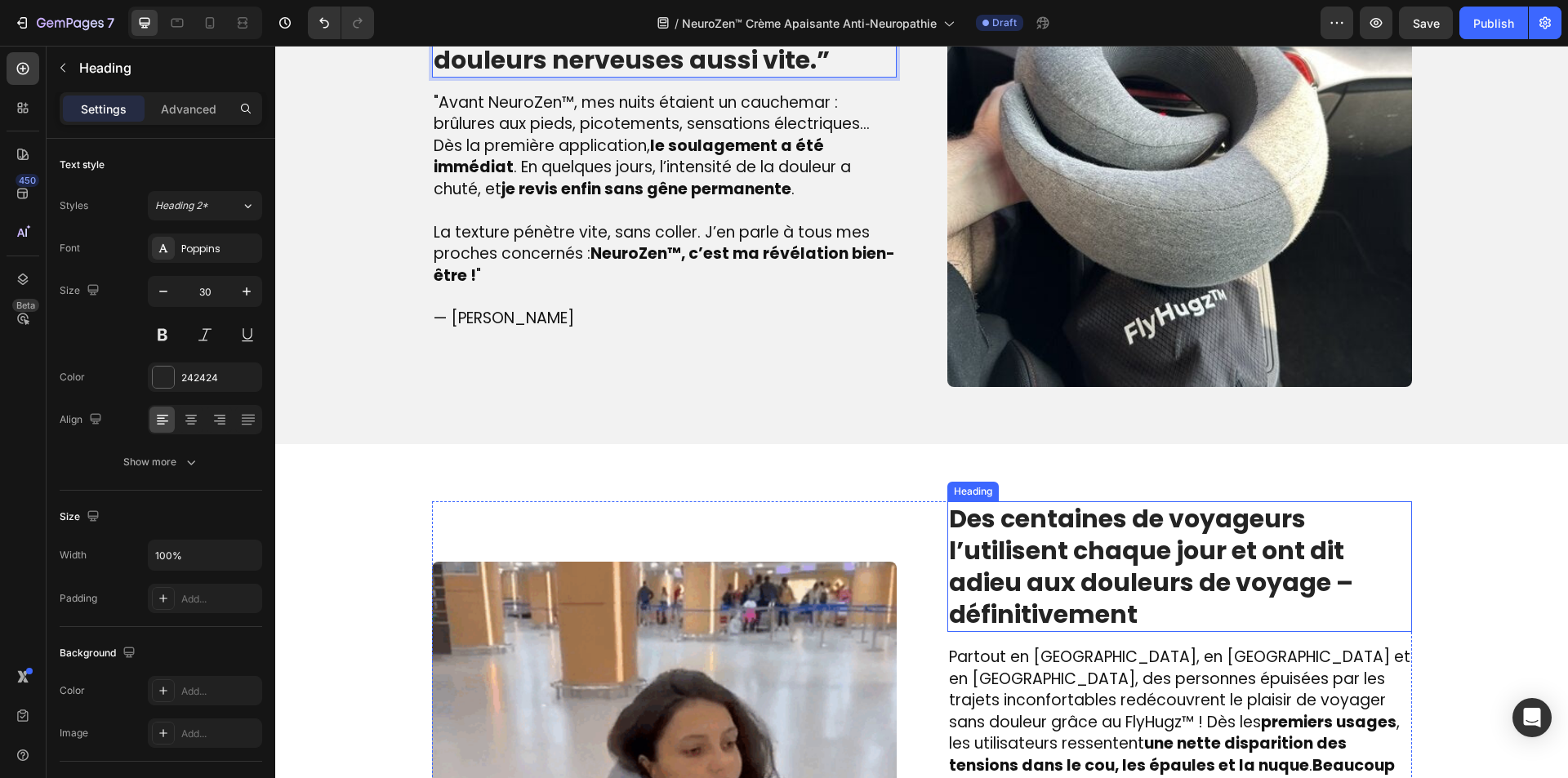
click at [1033, 576] on strong "Des centaines de voyageurs l’utilisent chaque jour et ont dit adieu aux douleur…" at bounding box center [1150, 566] width 404 height 131
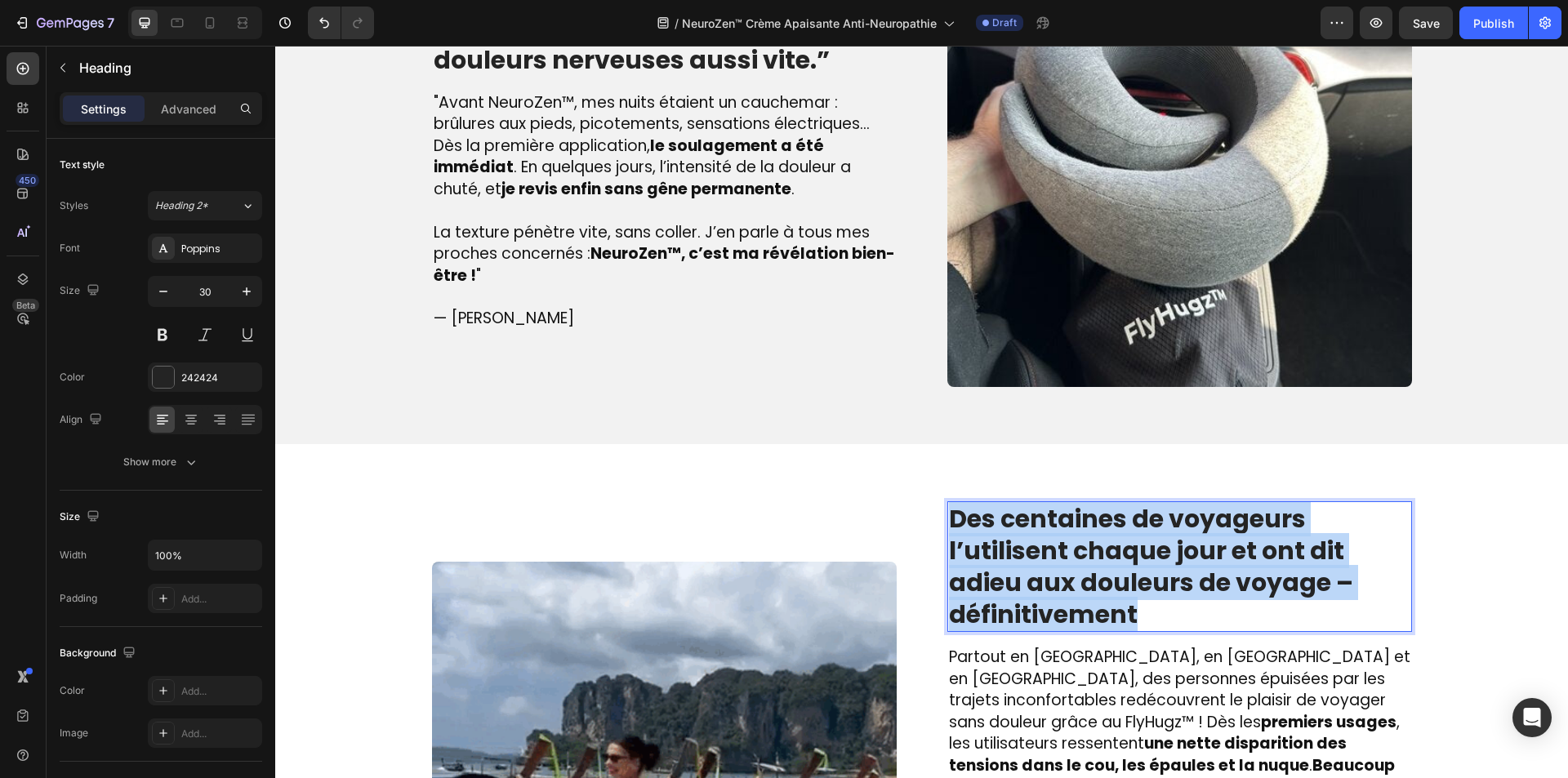
click at [1033, 576] on strong "Des centaines de voyageurs l’utilisent chaque jour et ont dit adieu aux douleur…" at bounding box center [1150, 566] width 404 height 131
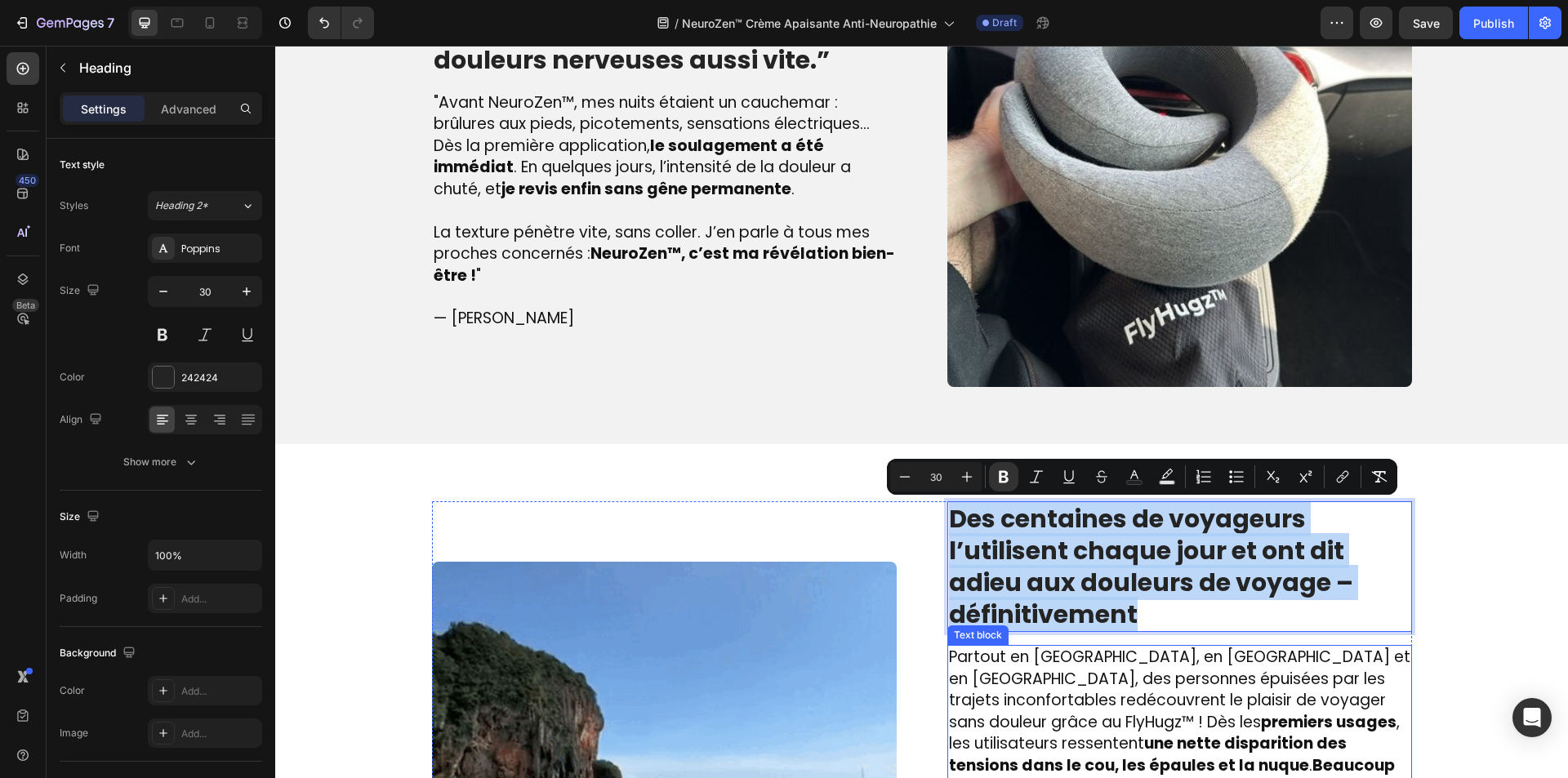
click at [1044, 665] on span "Partout en France, en Belgique et en Suisse, des personnes épuisées par les tra…" at bounding box center [1180, 733] width 462 height 174
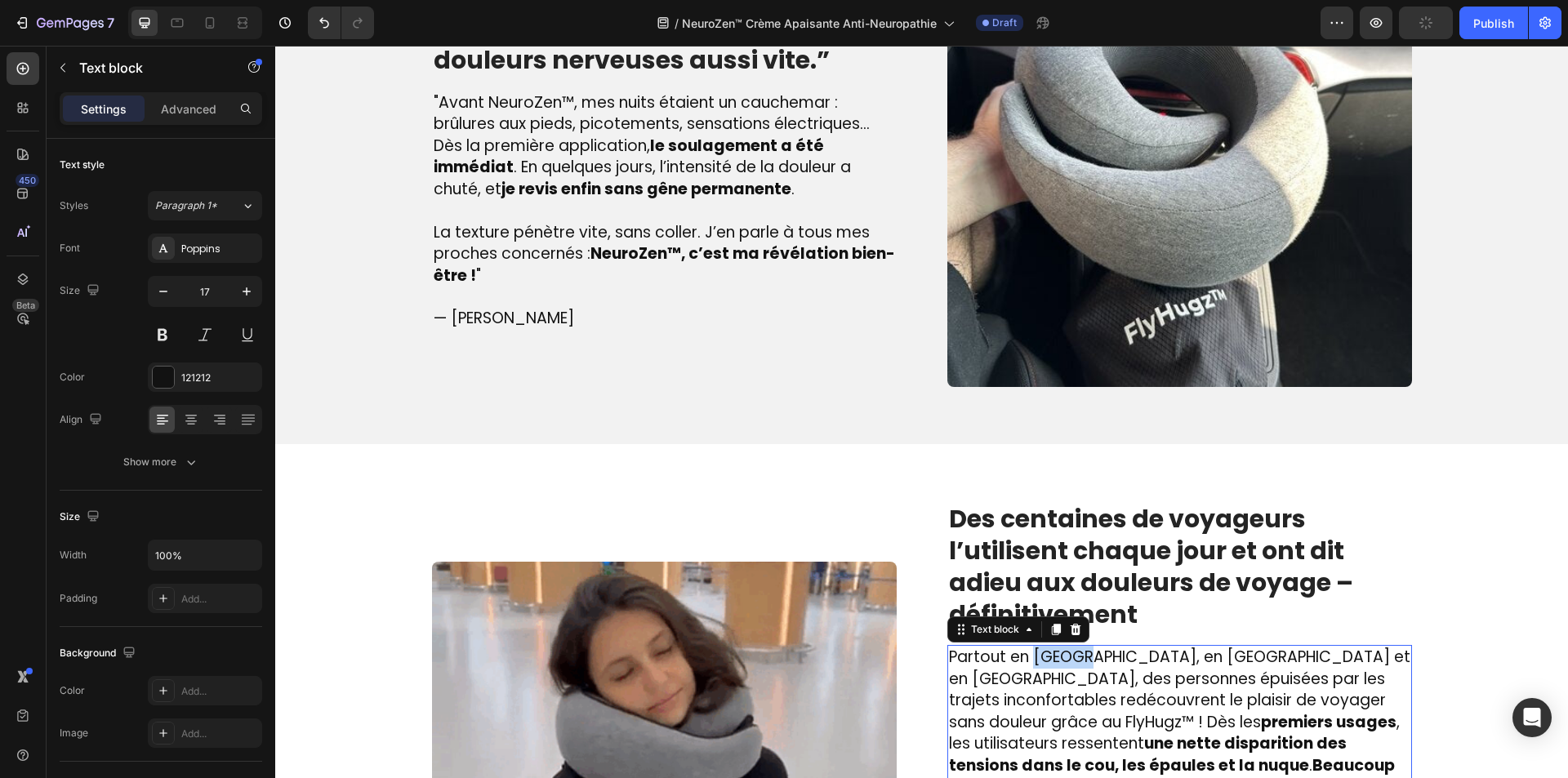
click at [1044, 665] on span "Partout en France, en Belgique et en Suisse, des personnes épuisées par les tra…" at bounding box center [1180, 733] width 462 height 174
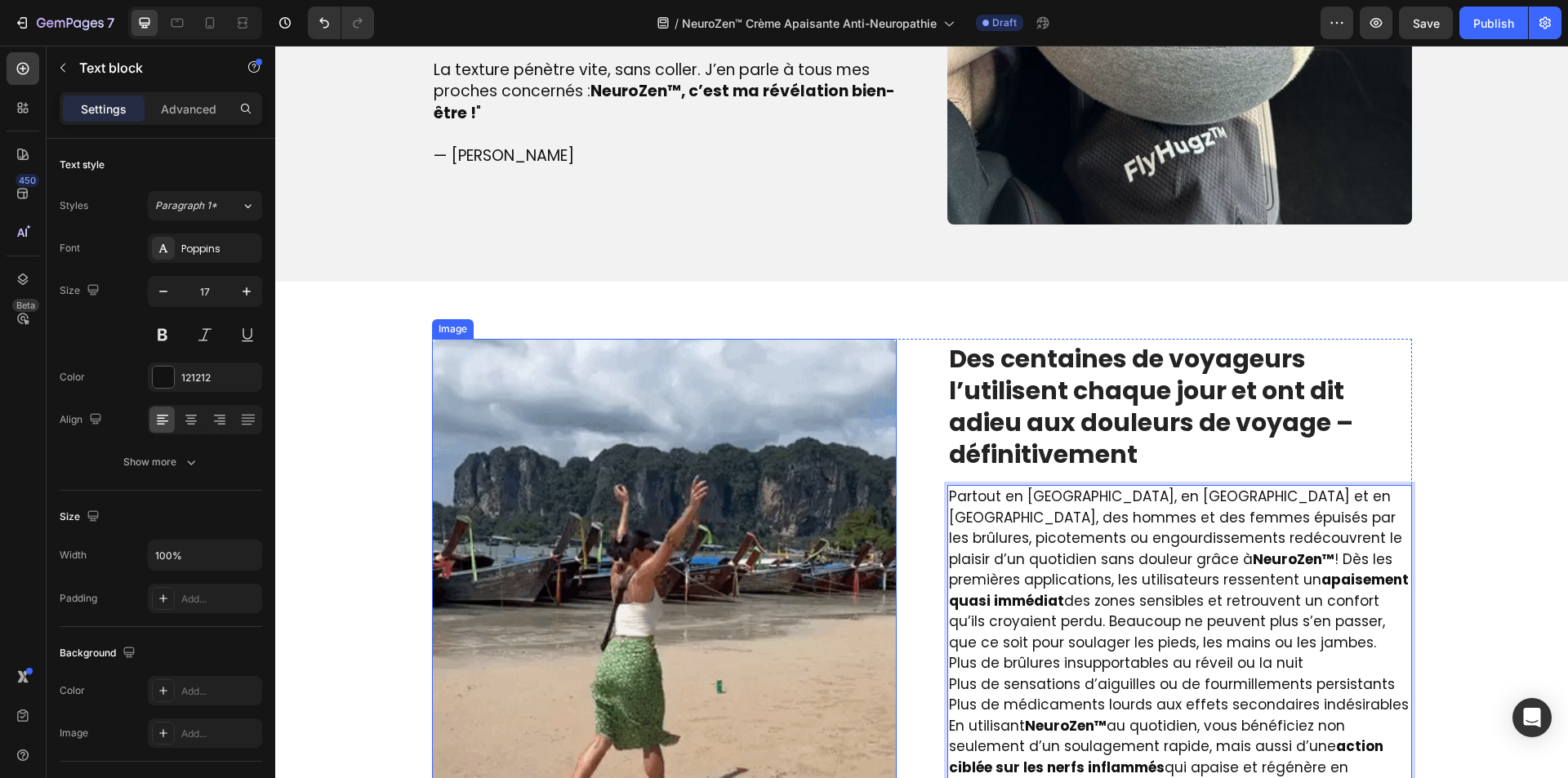
scroll to position [2036, 0]
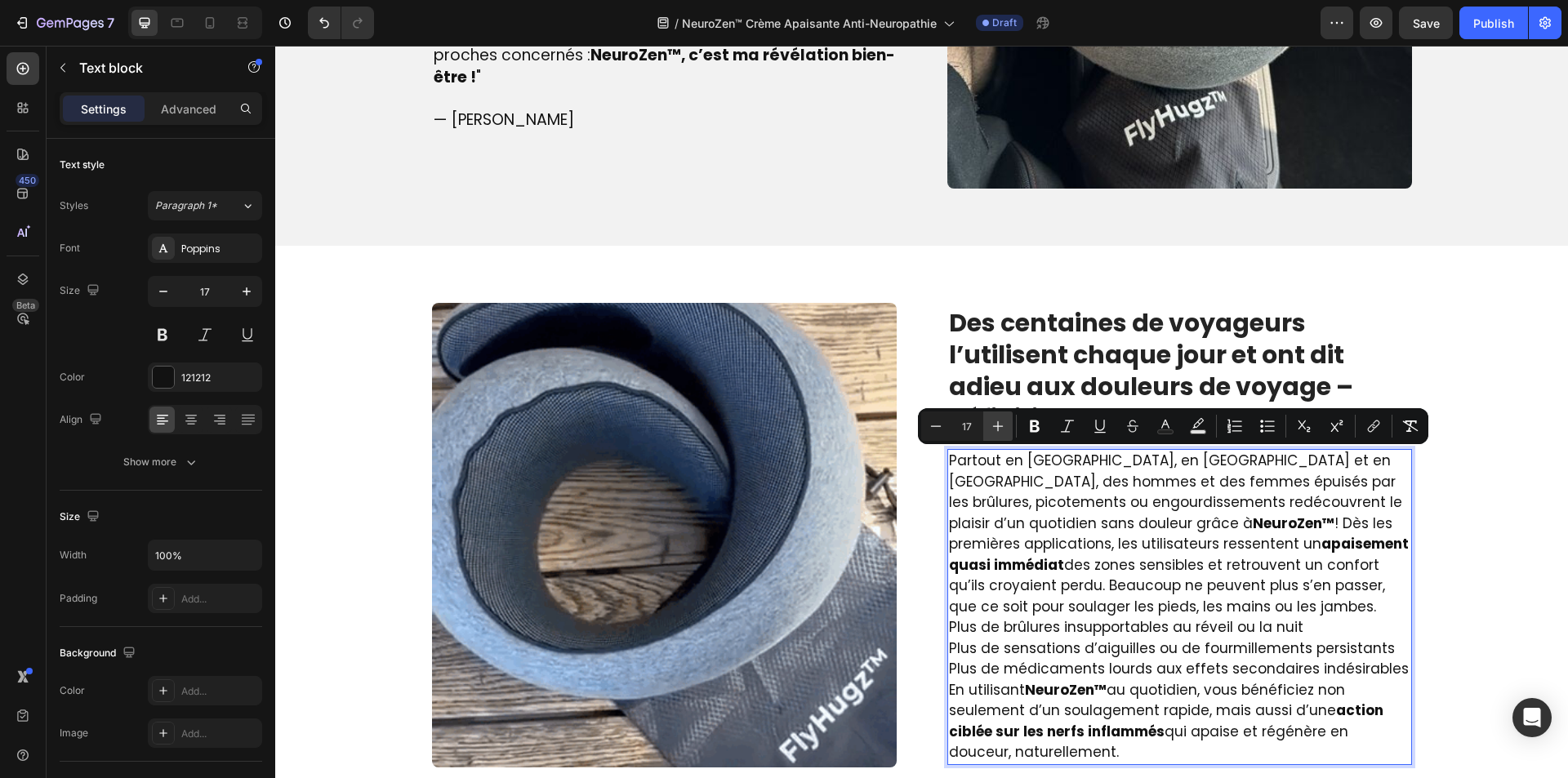
click at [991, 428] on icon "Editor contextual toolbar" at bounding box center [998, 426] width 17 height 17
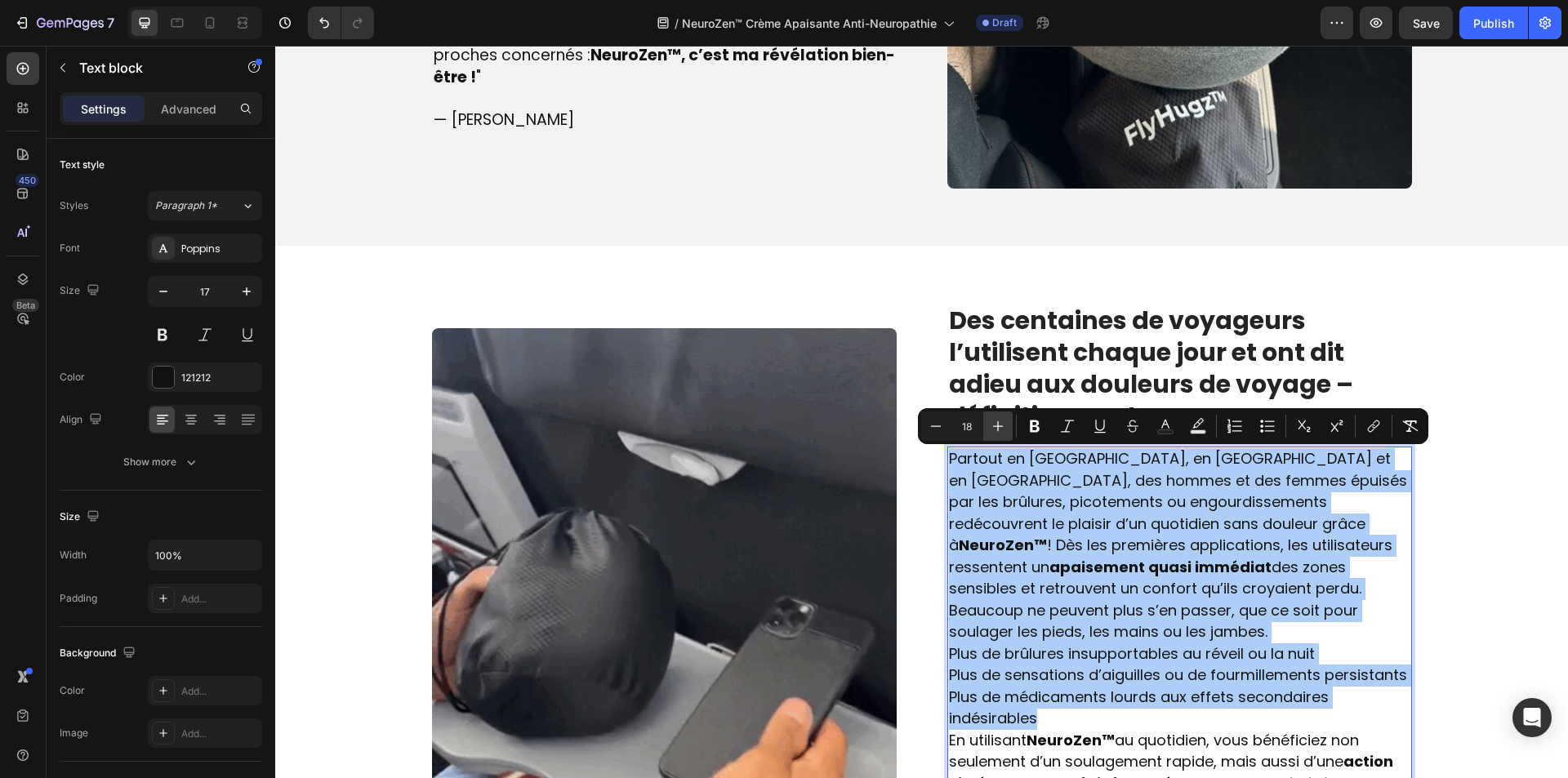
click at [991, 428] on icon "Editor contextual toolbar" at bounding box center [998, 426] width 17 height 17
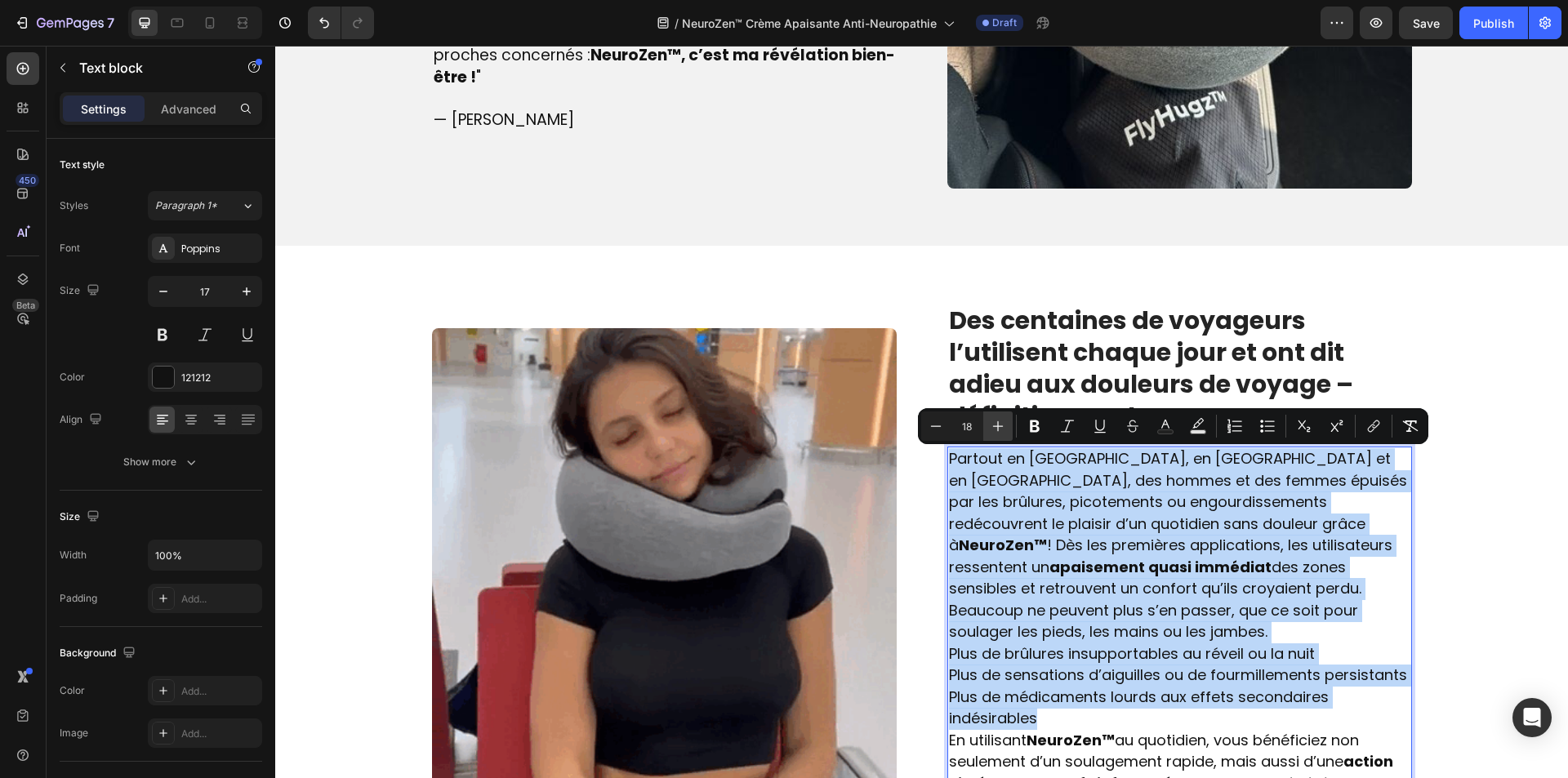
type input "19"
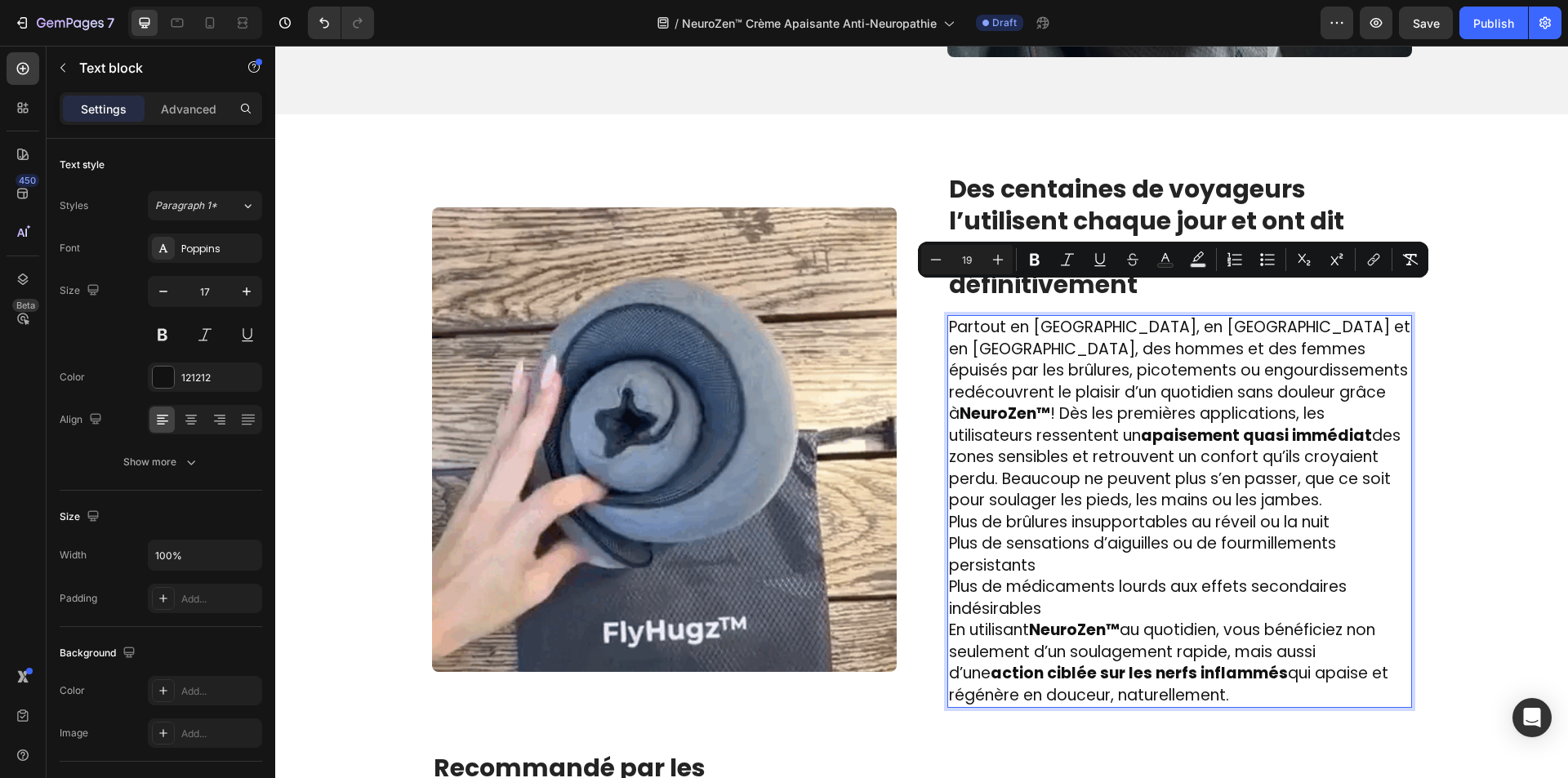
scroll to position [2199, 0]
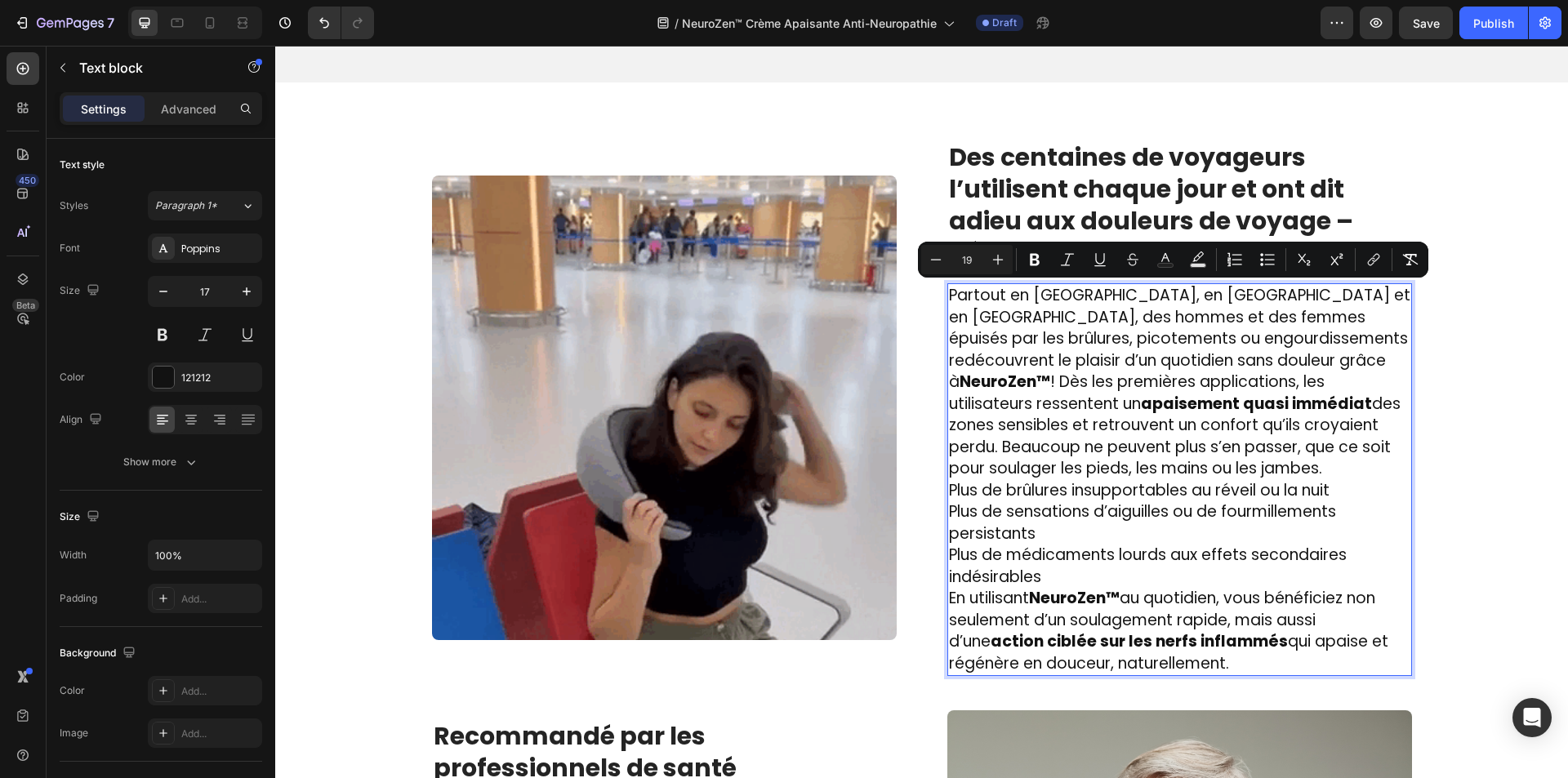
click at [1064, 569] on p "Plus de brûlures insupportables au réveil ou la nuit Plus de sensations d’aigui…" at bounding box center [1180, 534] width 462 height 109
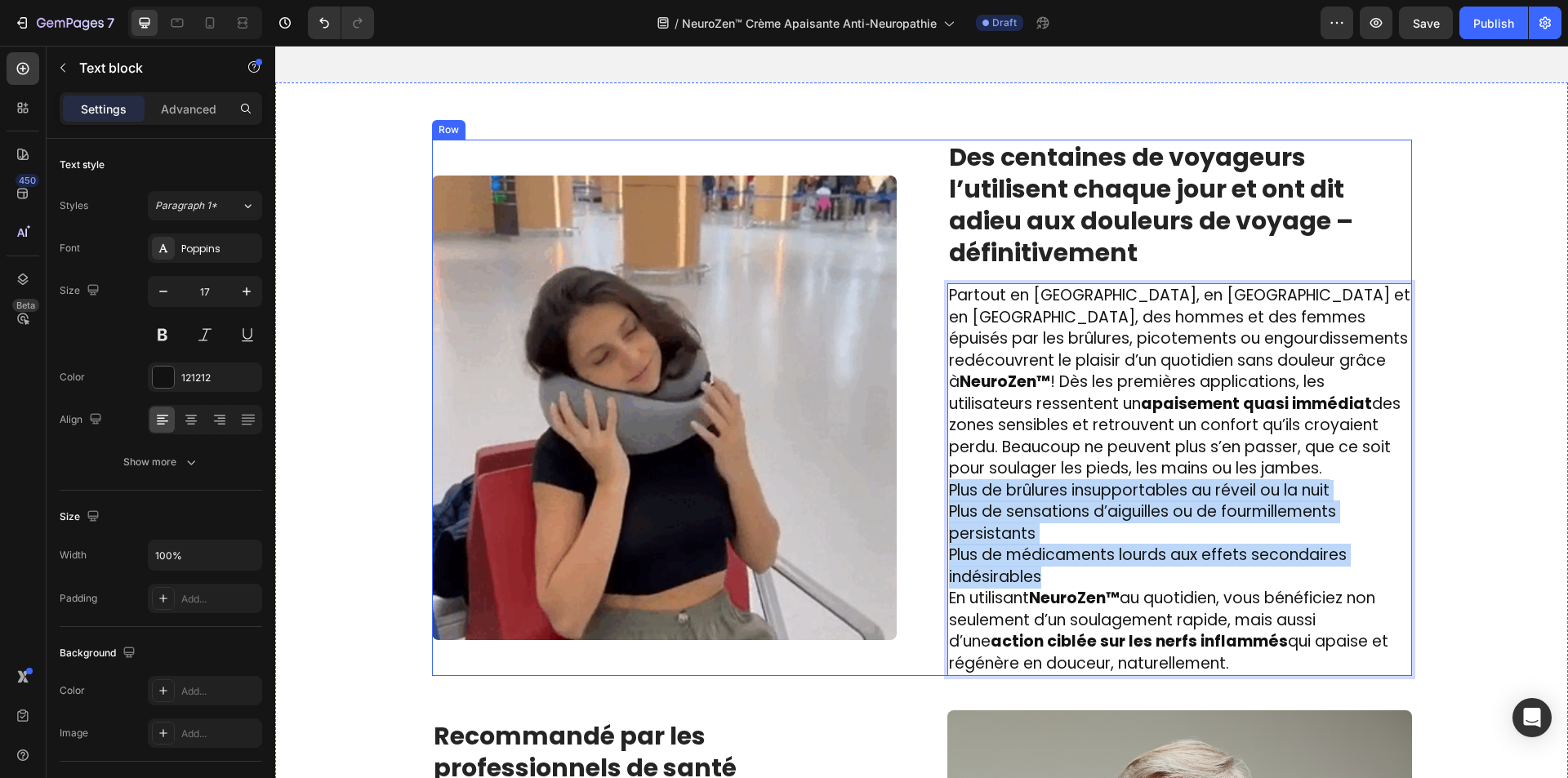
drag, startPoint x: 1059, startPoint y: 572, endPoint x: 936, endPoint y: 492, distance: 146.7
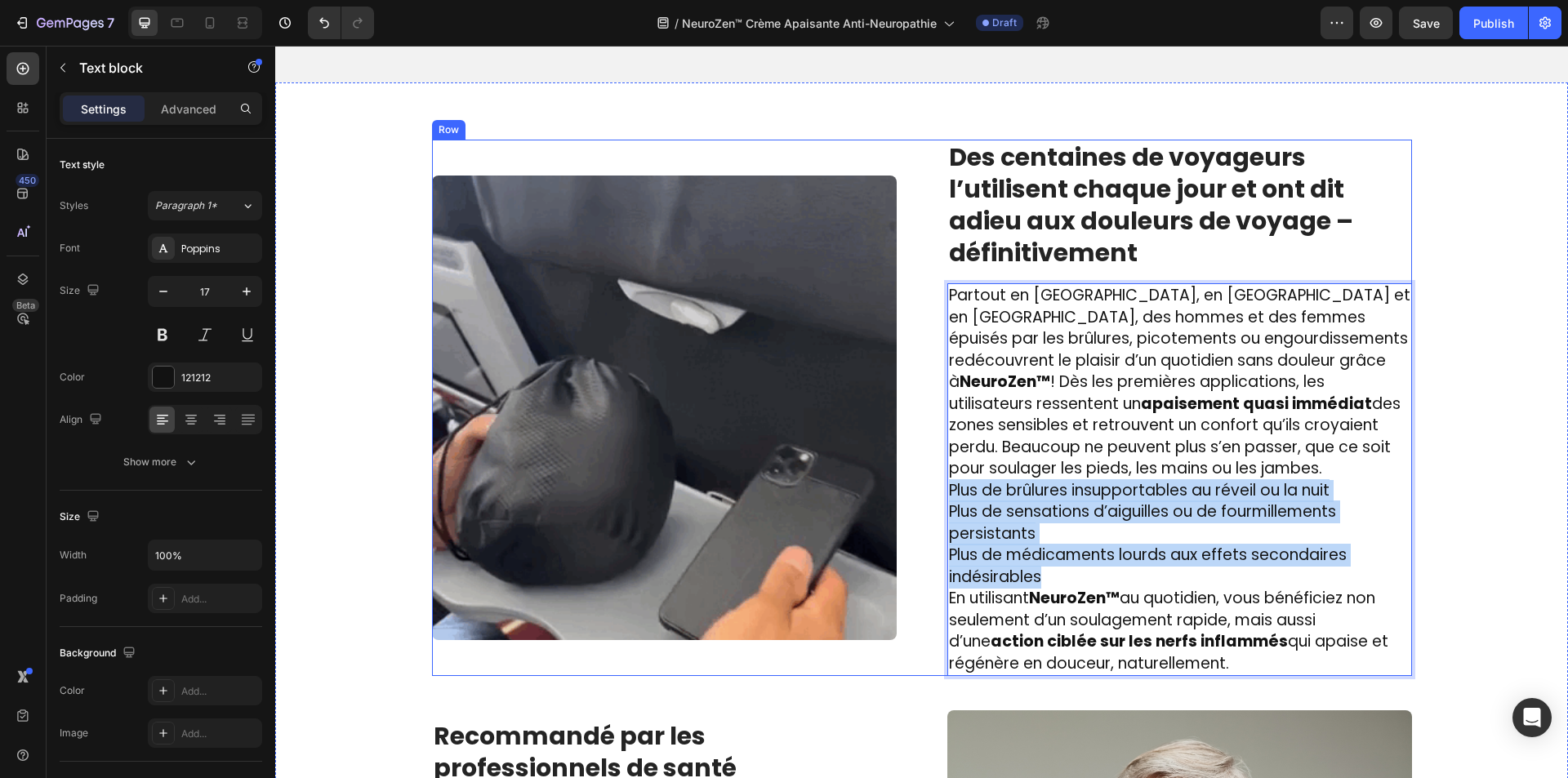
click at [936, 492] on div "Image ⁠⁠⁠⁠⁠⁠⁠ Des centaines de voyageurs l’utilisent chaque jour et ont dit adi…" at bounding box center [923, 408] width 980 height 536
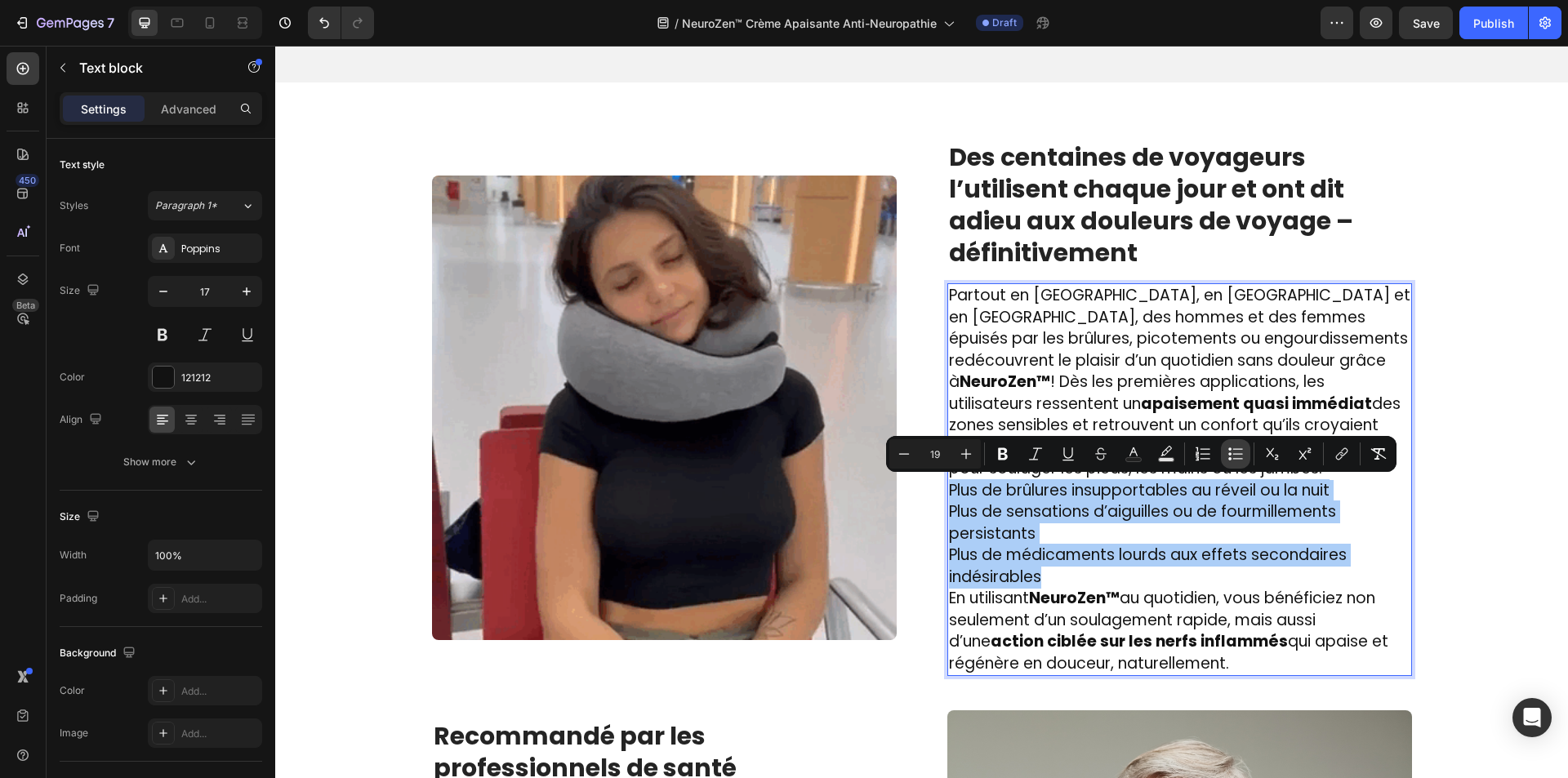
click at [1245, 457] on button "Bulleted List" at bounding box center [1236, 454] width 29 height 29
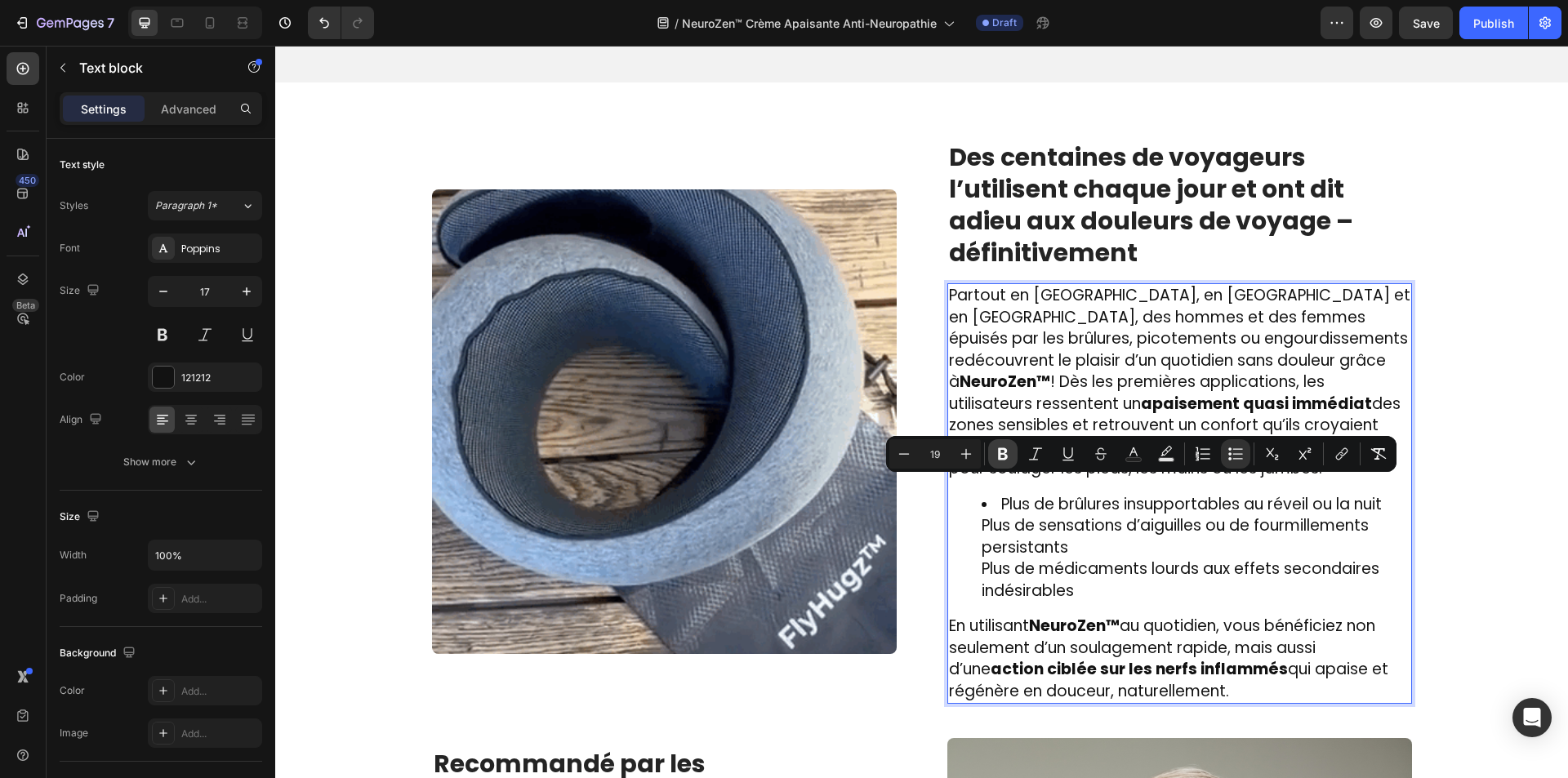
click at [992, 448] on button "Bold" at bounding box center [1003, 454] width 29 height 29
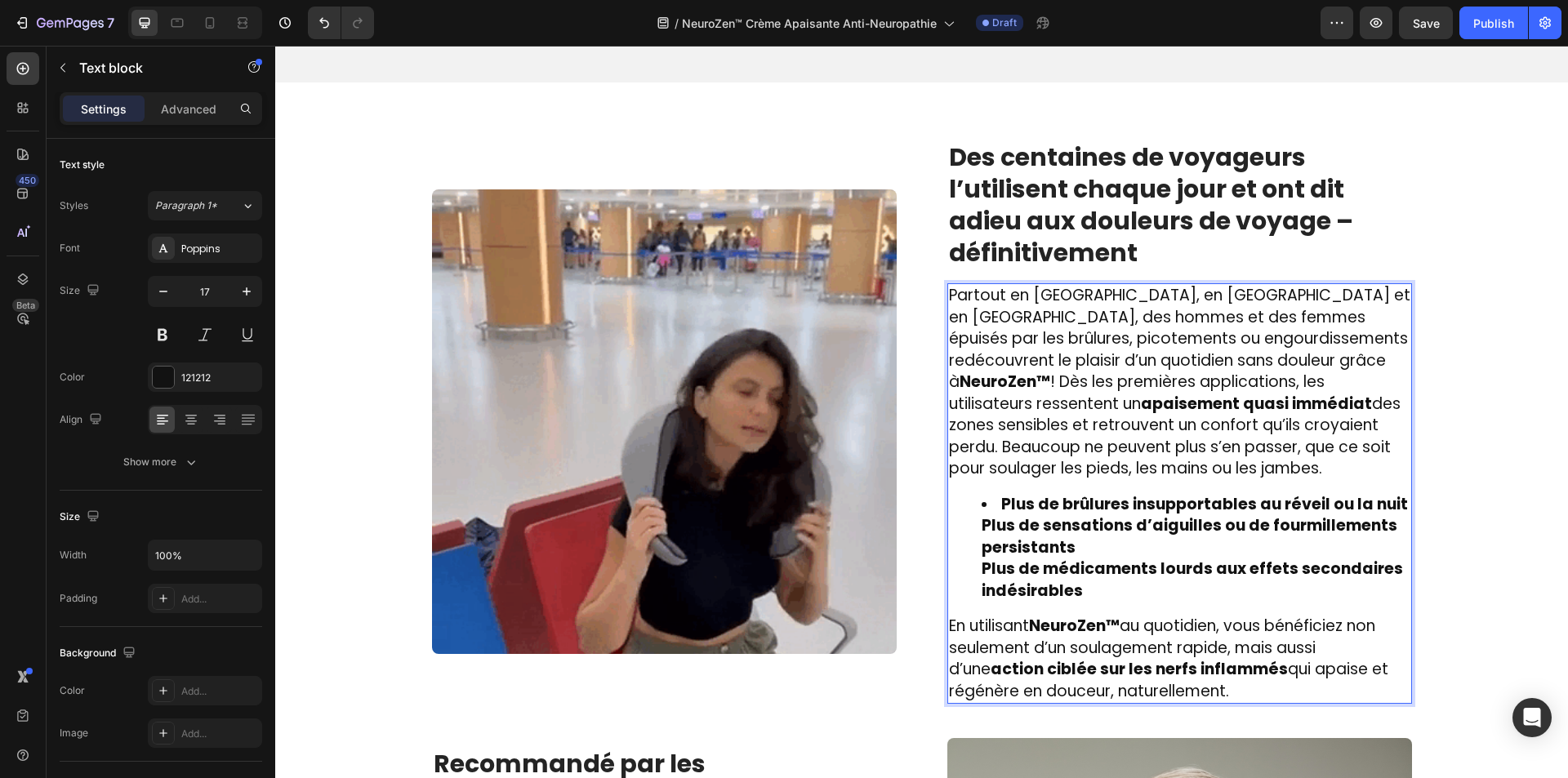
click at [958, 549] on ul "Plus de brûlures insupportables au réveil ou la nuit Plus de sensations d’aigui…" at bounding box center [1180, 548] width 462 height 109
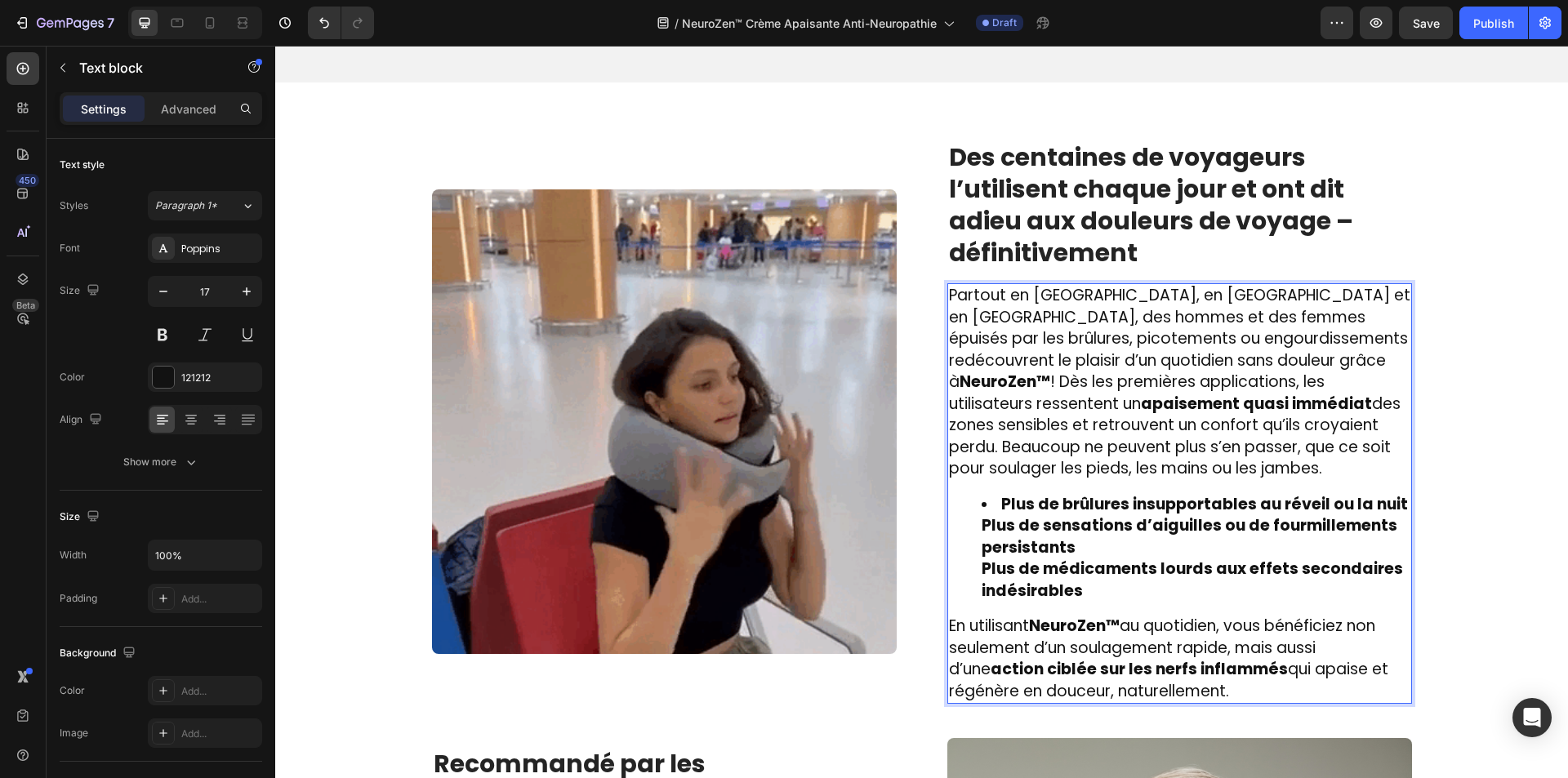
click at [972, 521] on ul "Plus de brûlures insupportables au réveil ou la nuit Plus de sensations d’aigui…" at bounding box center [1180, 548] width 462 height 109
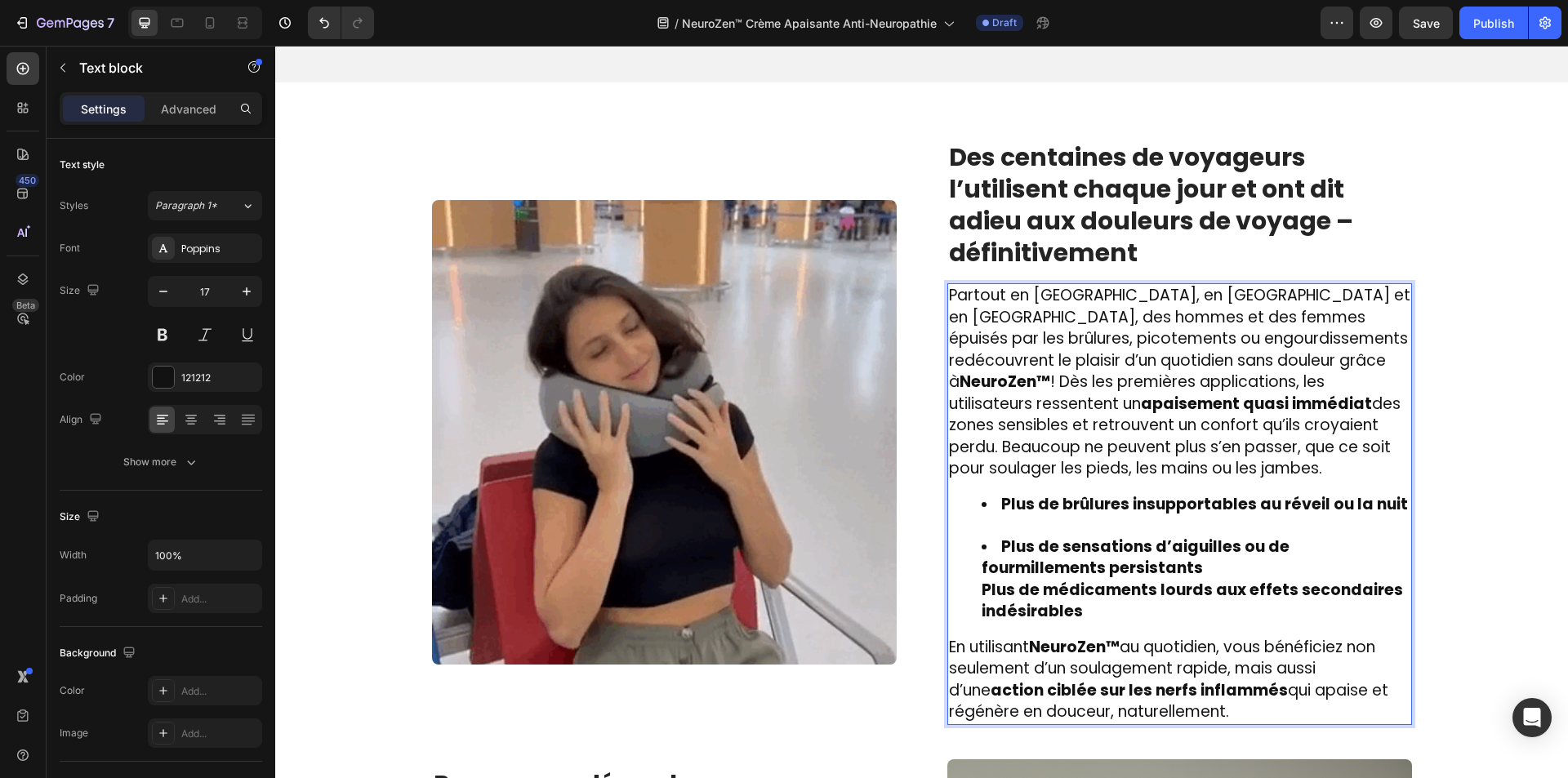
click at [962, 589] on ul "Plus de brûlures insupportables au réveil ou la nuit Plus de sensations d’aigui…" at bounding box center [1180, 558] width 462 height 129
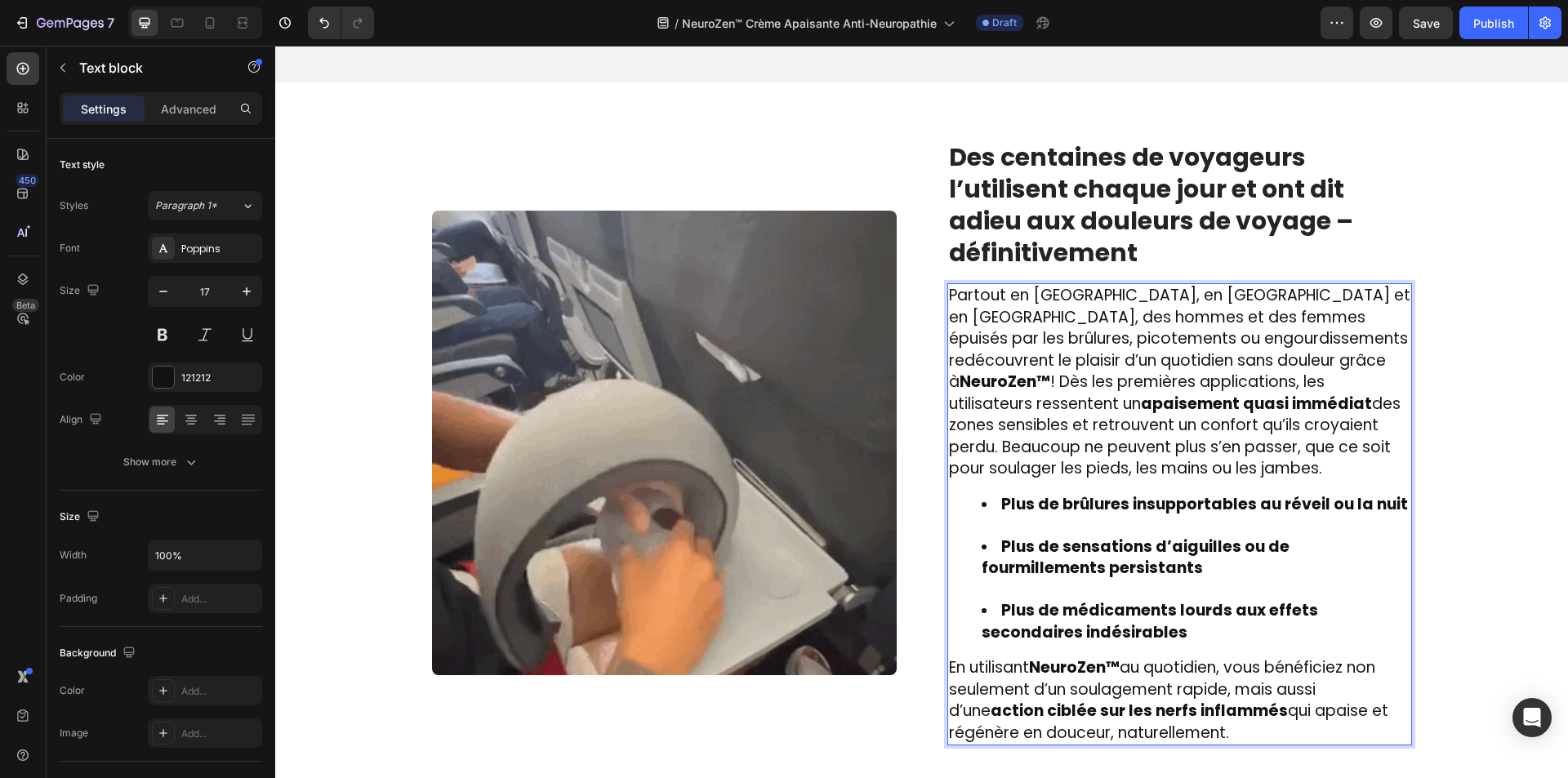
click at [1010, 596] on li "Plus de sensations d’aiguilles ou de fourmillements persistants" at bounding box center [1196, 569] width 428 height 65
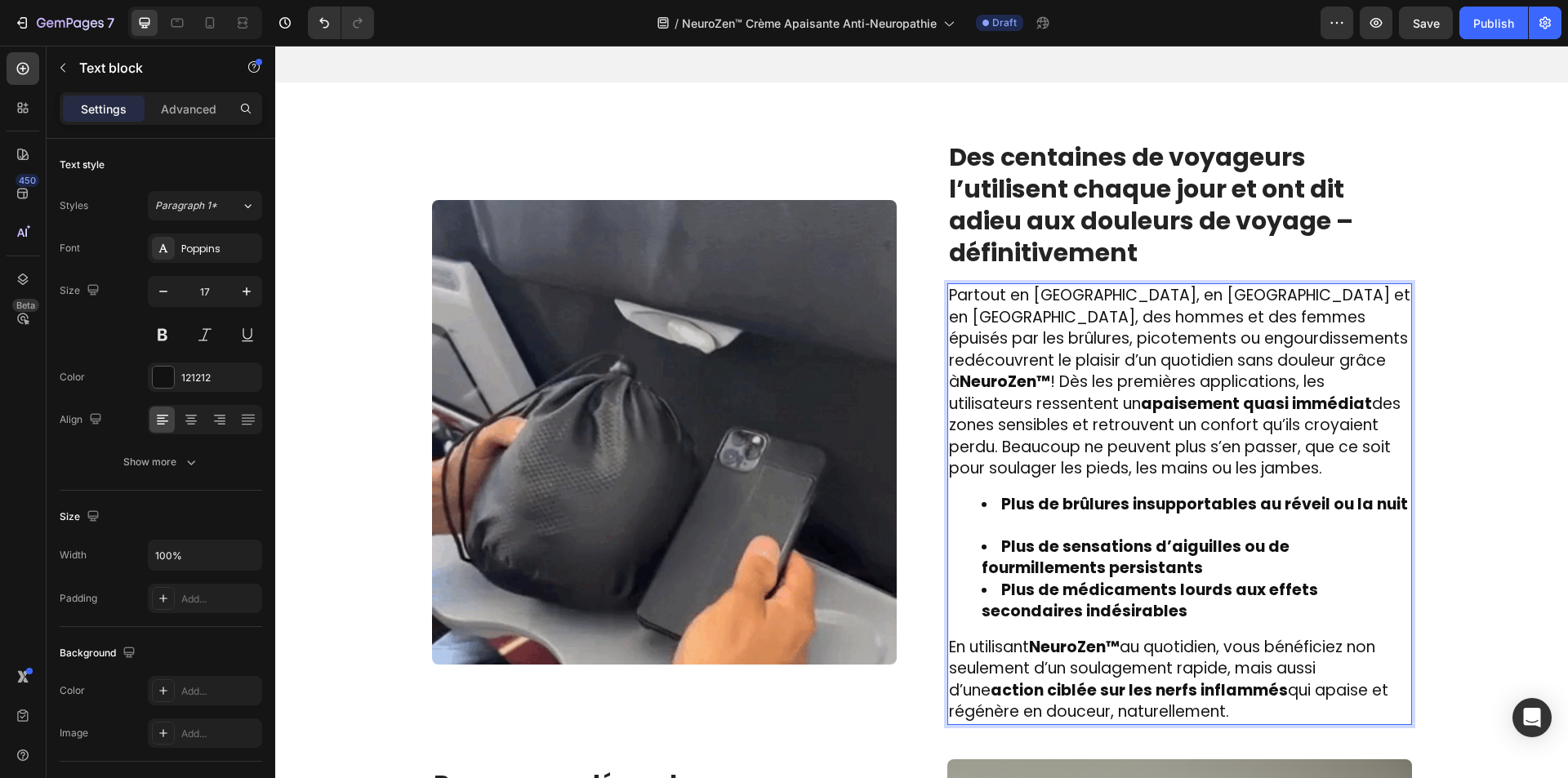
click at [1045, 527] on li "Plus de brûlures insupportables au réveil ou la nuit" at bounding box center [1196, 515] width 428 height 42
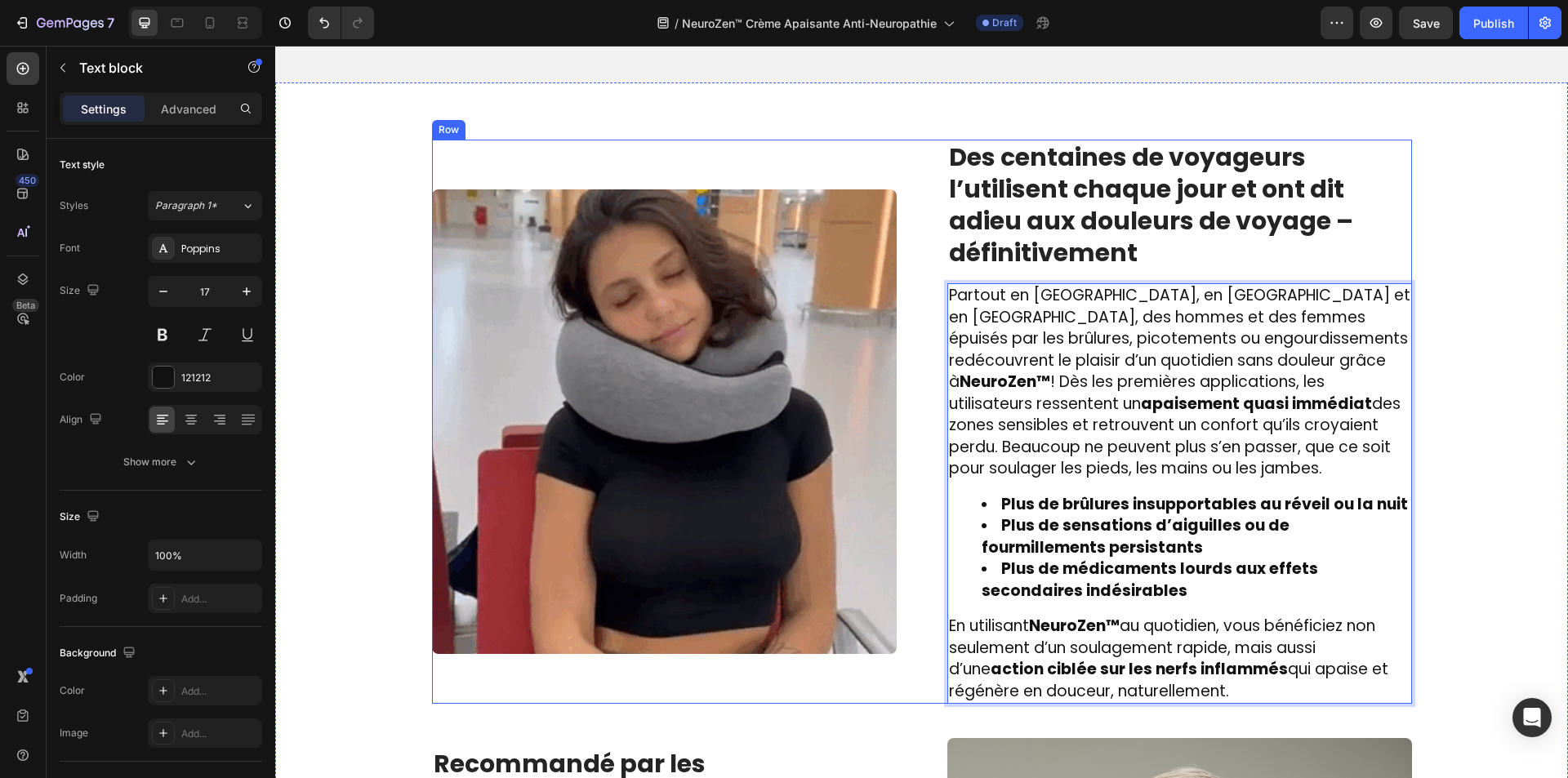
click at [1020, 209] on strong "Des centaines de voyageurs l’utilisent chaque jour et ont dit adieu aux douleur…" at bounding box center [1150, 204] width 404 height 131
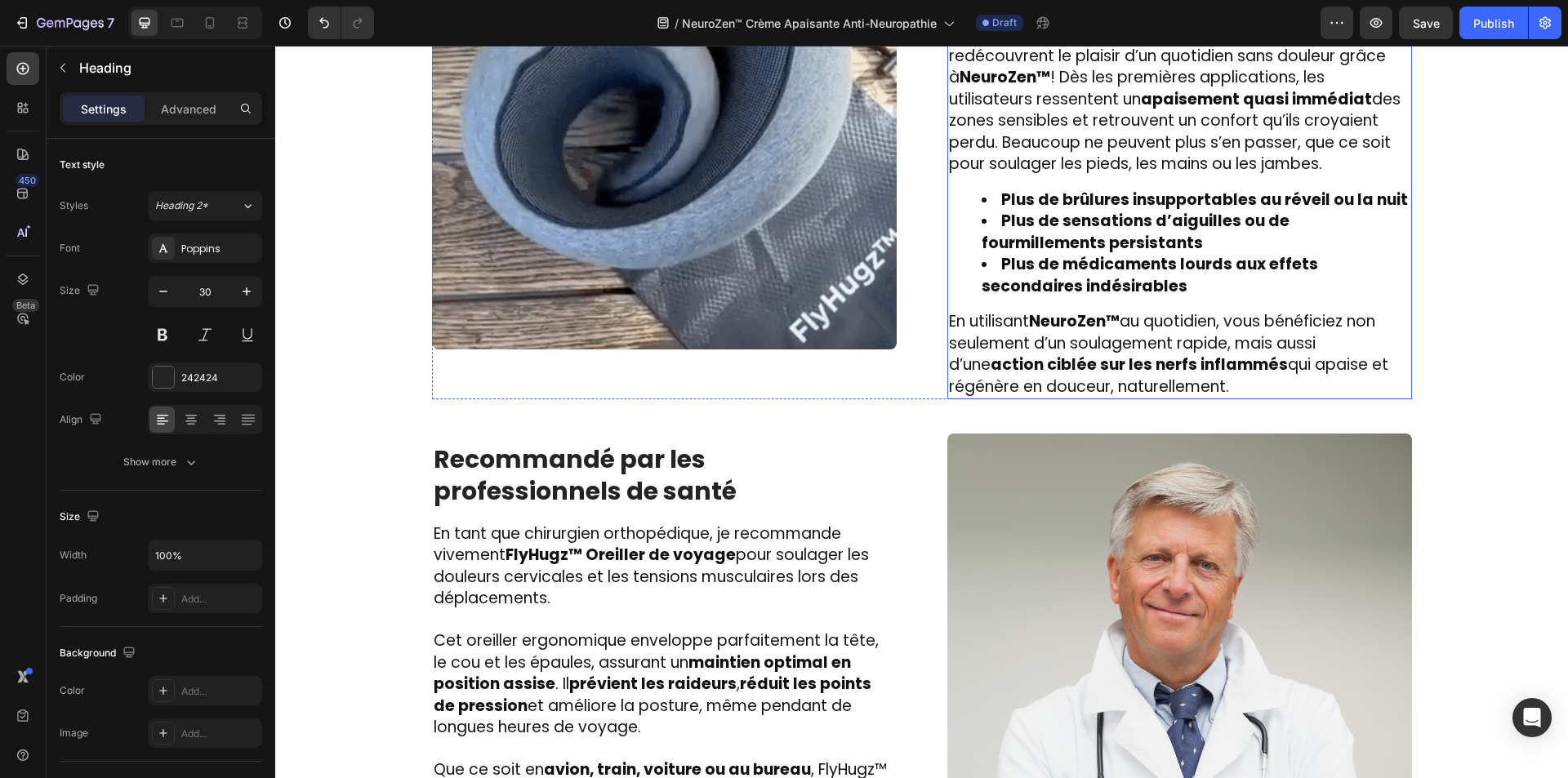
scroll to position [2527, 0]
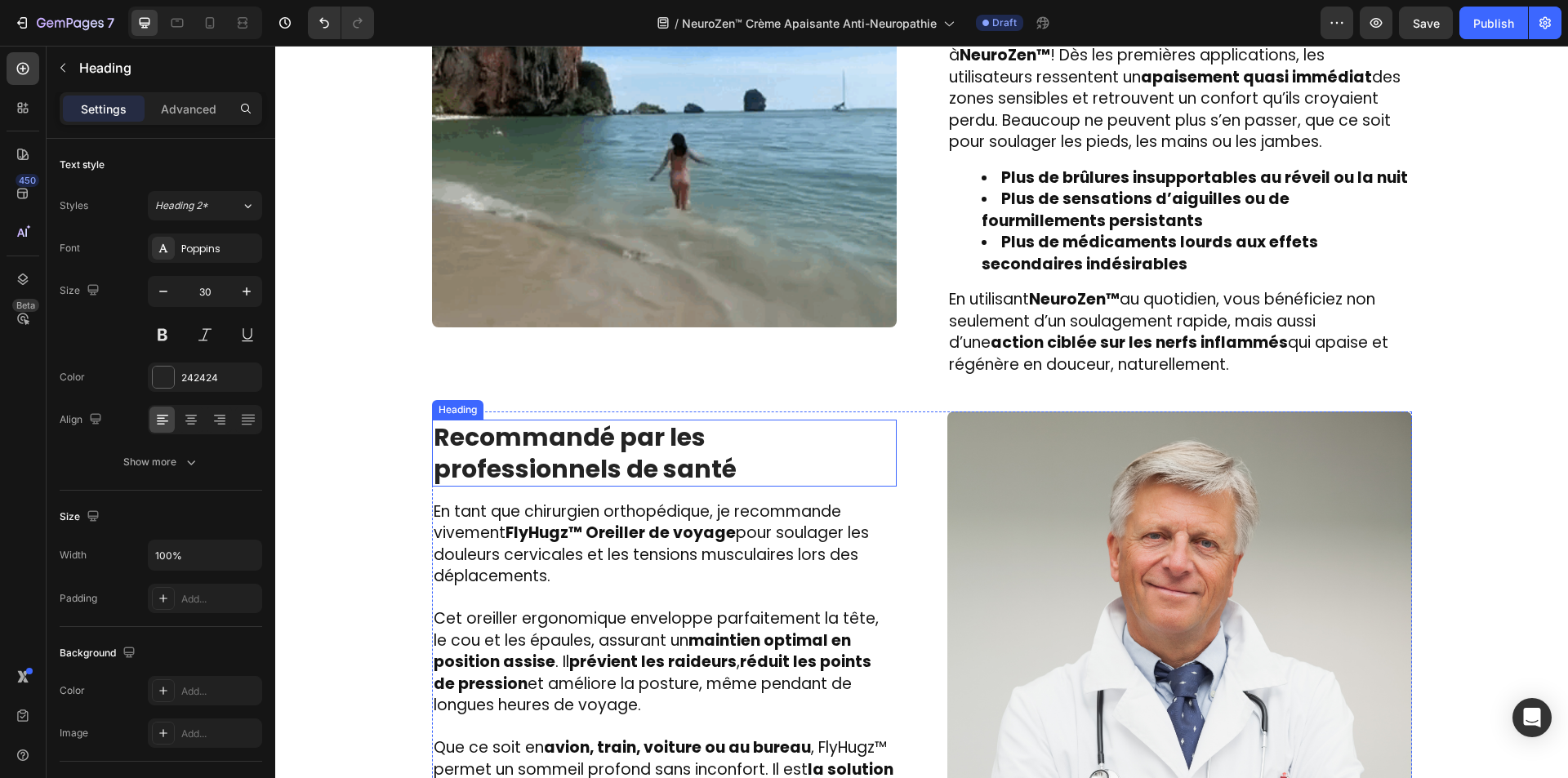
click at [669, 469] on h2 "Recommandé par les professionnels de santé" at bounding box center [664, 453] width 465 height 67
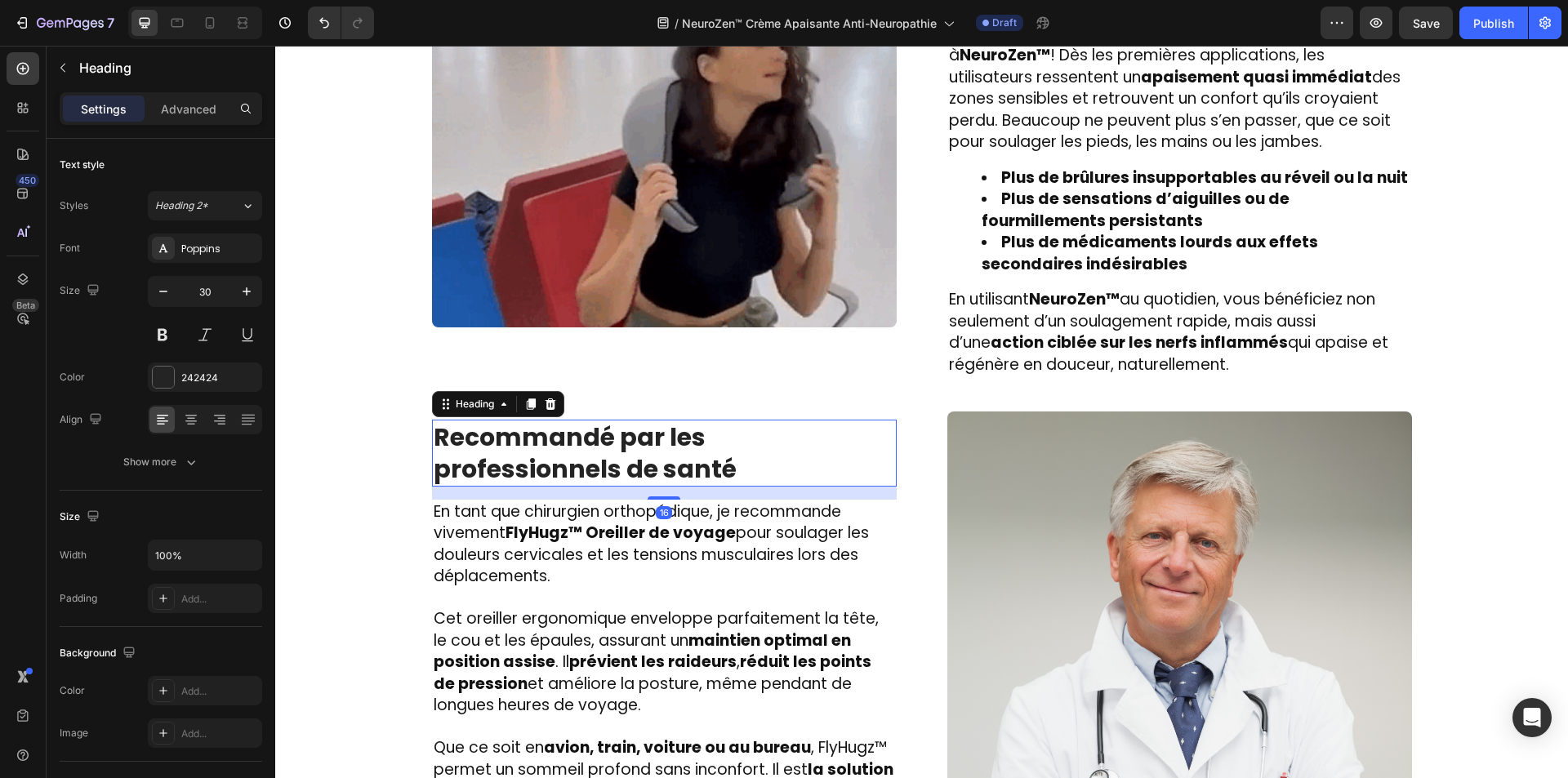
click at [669, 466] on h2 "Recommandé par les professionnels de santé" at bounding box center [664, 453] width 465 height 67
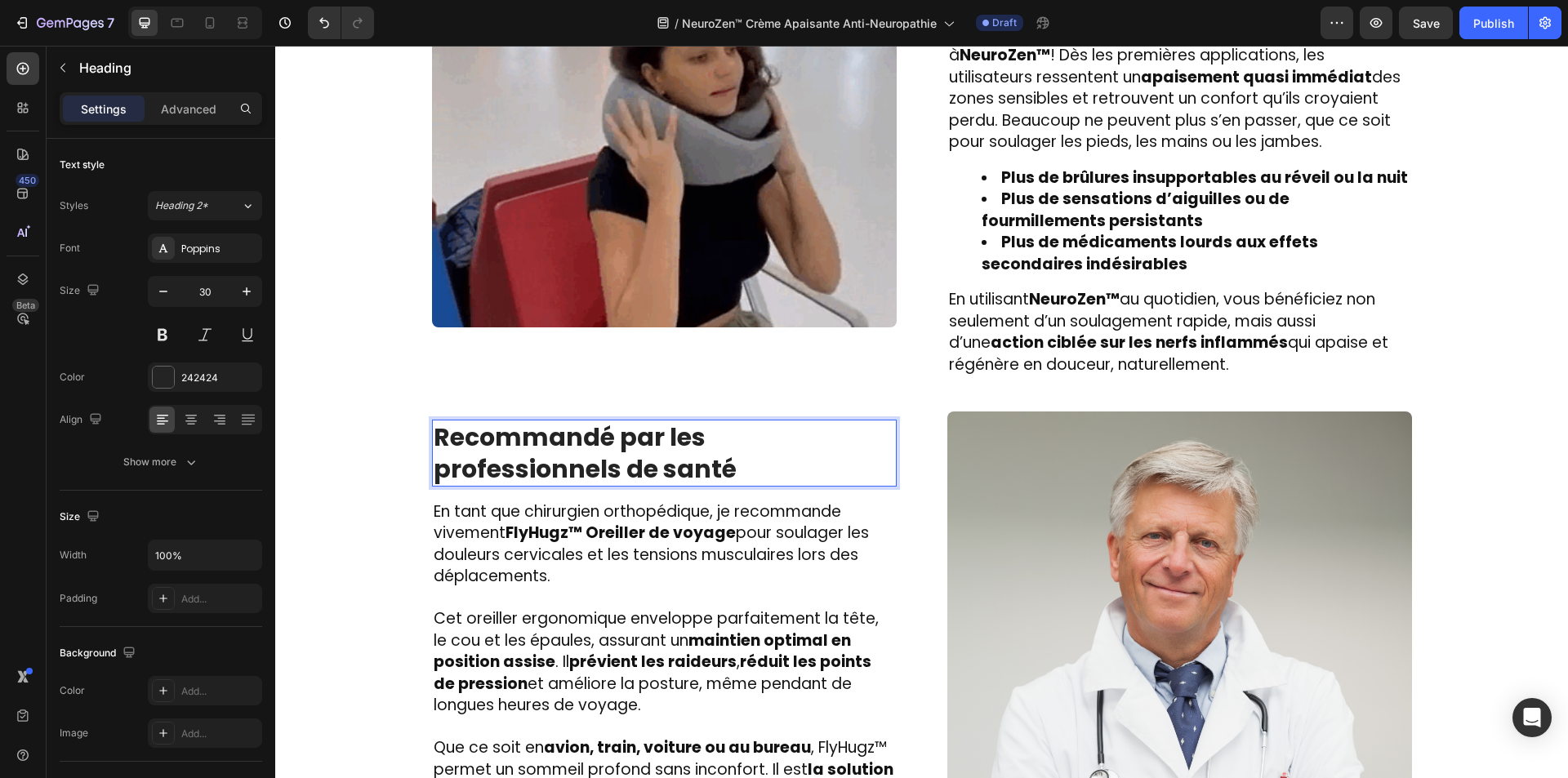
click at [669, 466] on p "Recommandé par les professionnels de santé" at bounding box center [664, 453] width 462 height 64
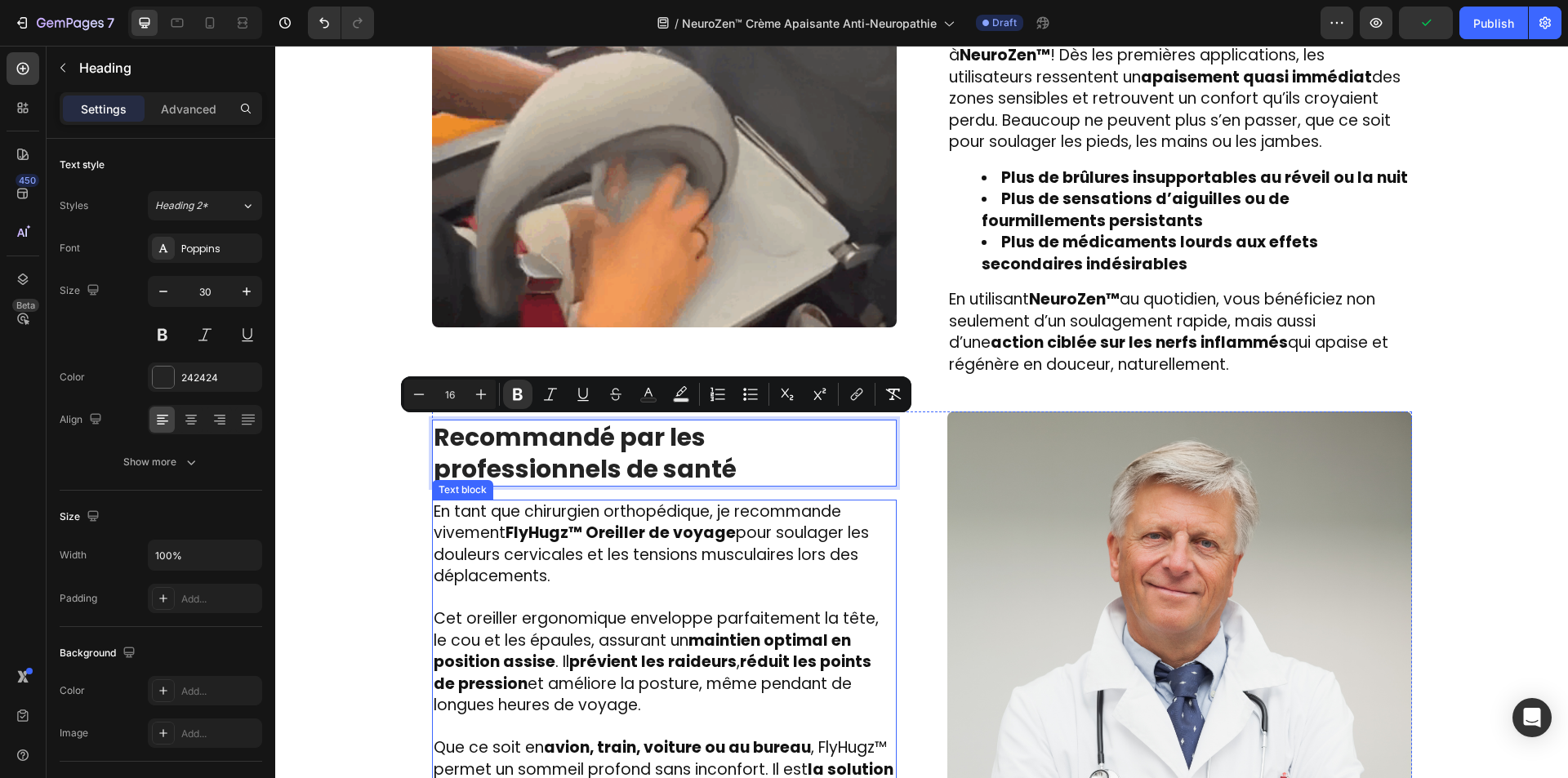
click at [508, 644] on span "Cet oreiller ergonomique enveloppe parfaitement la tête, le cou et les épaules,…" at bounding box center [655, 661] width 445 height 109
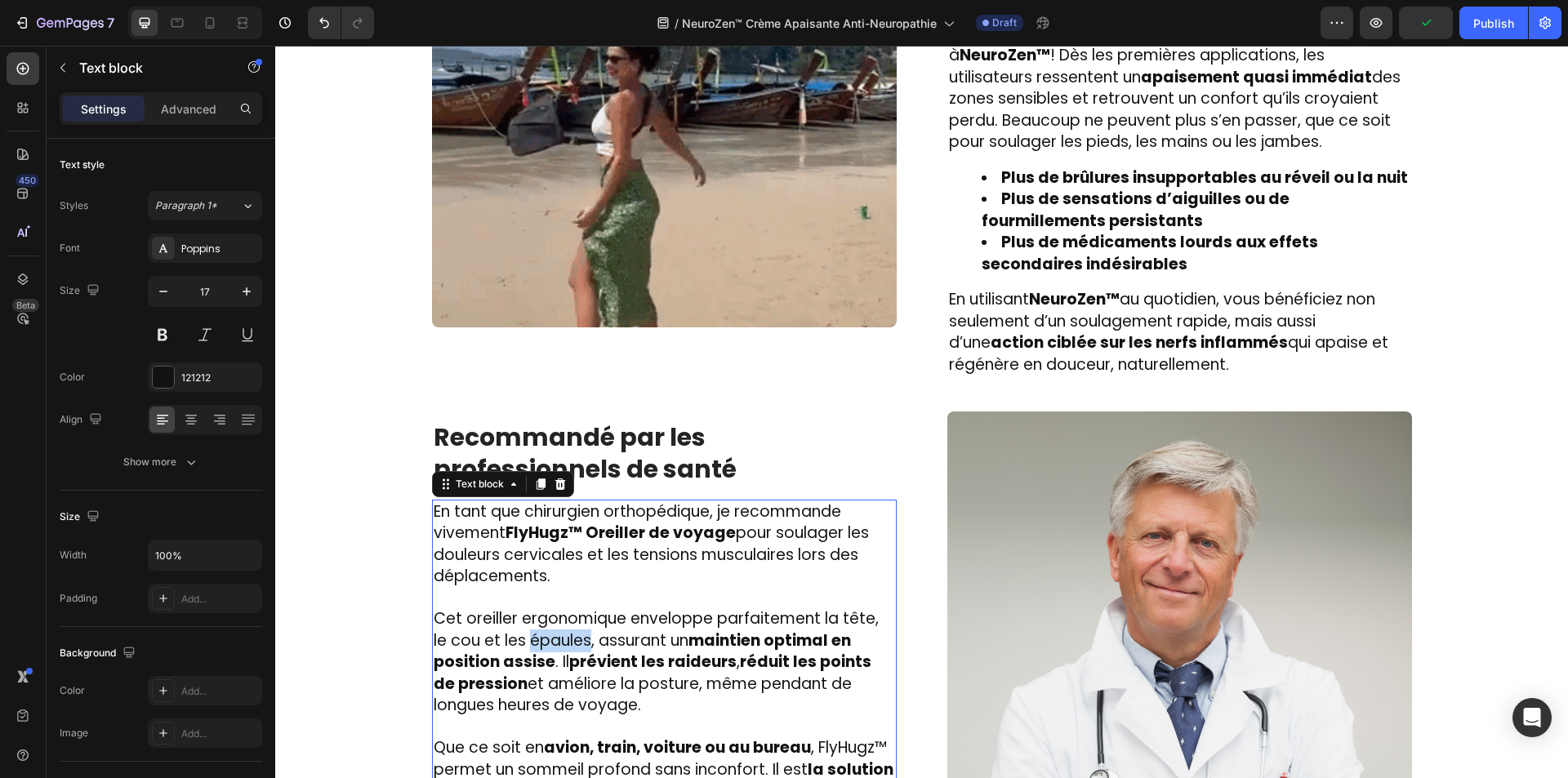
click at [508, 644] on span "Cet oreiller ergonomique enveloppe parfaitement la tête, le cou et les épaules,…" at bounding box center [655, 661] width 445 height 109
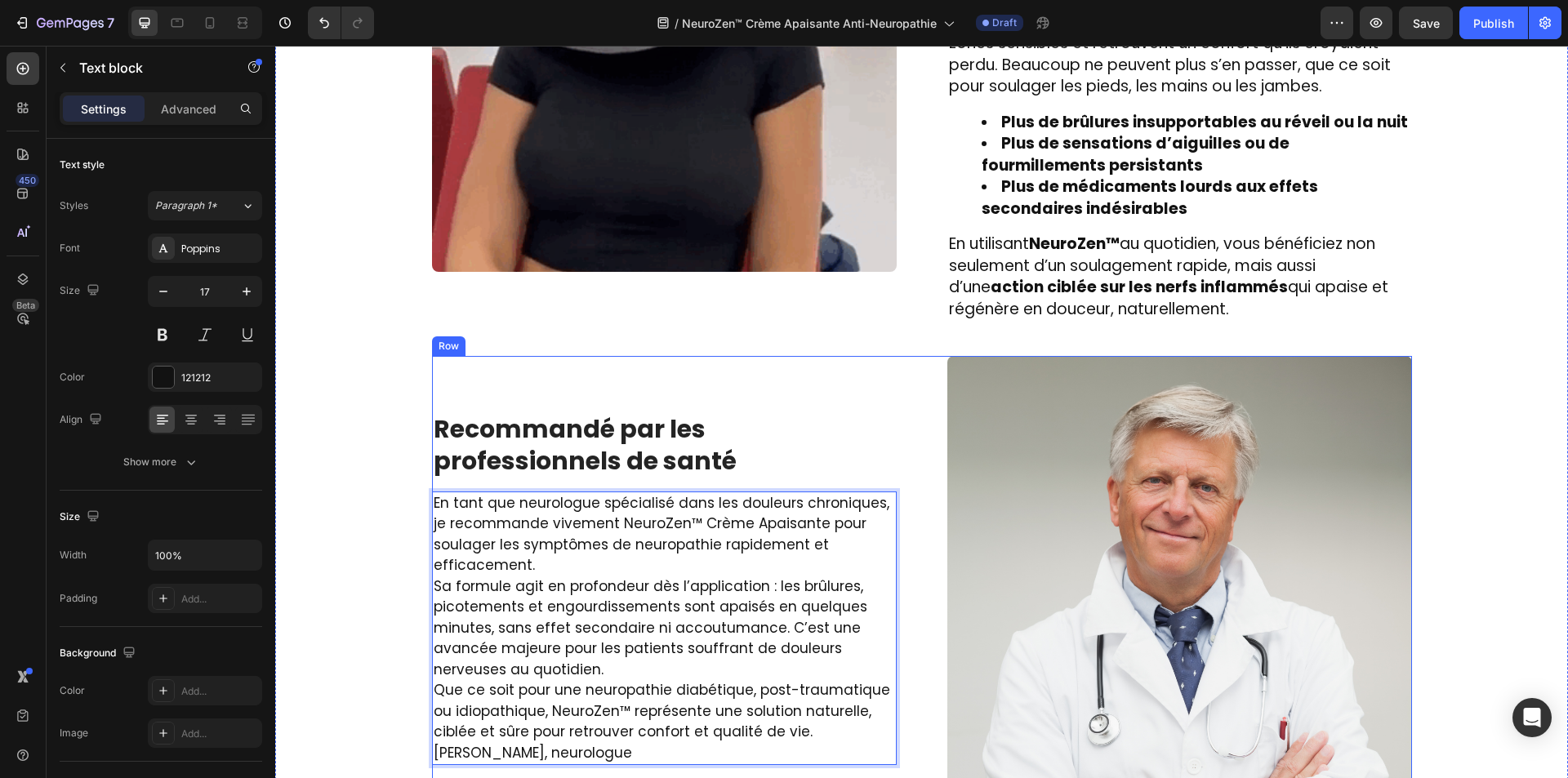
scroll to position [2583, 0]
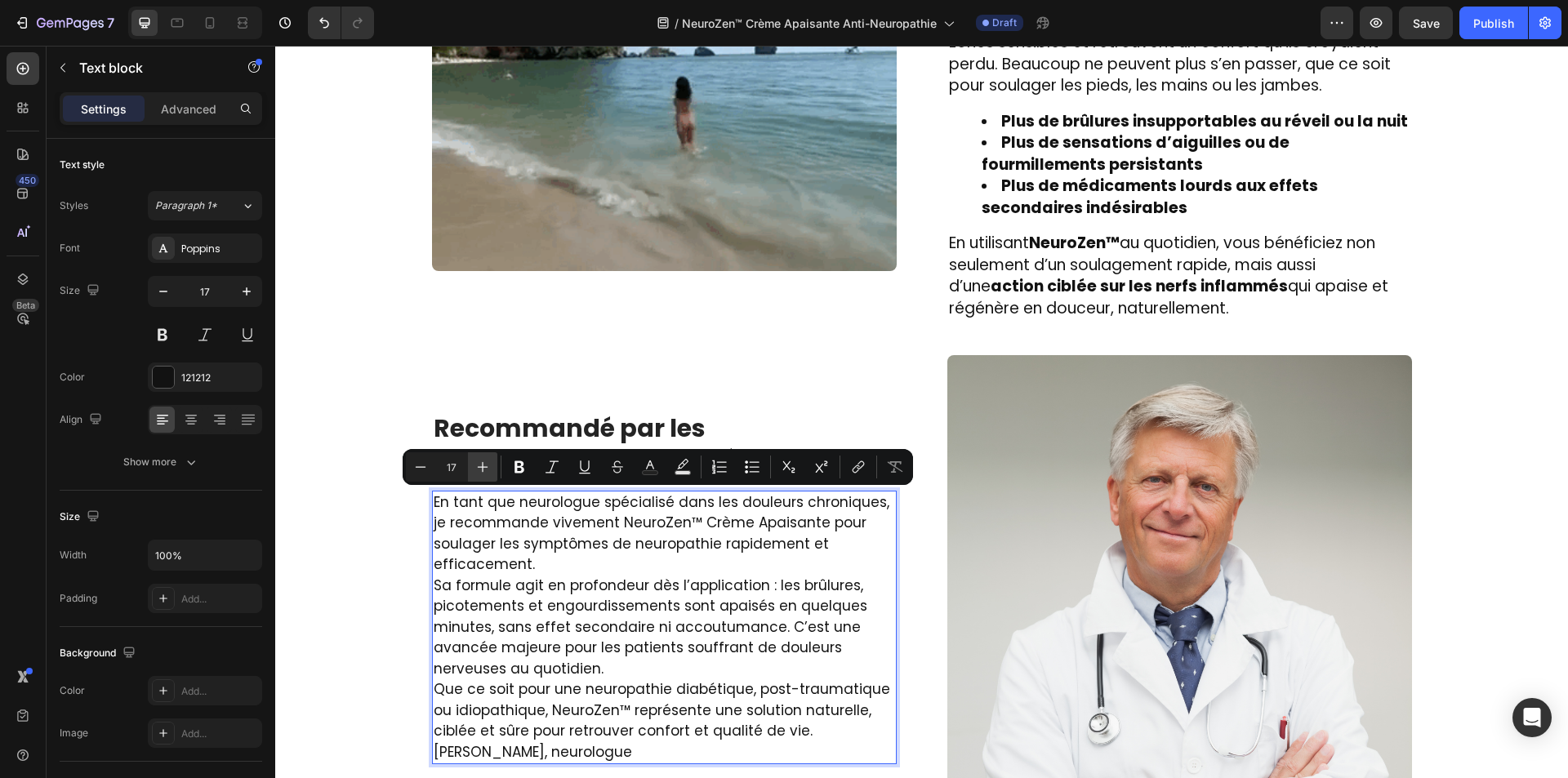
click at [489, 463] on icon "Editor contextual toolbar" at bounding box center [482, 467] width 17 height 17
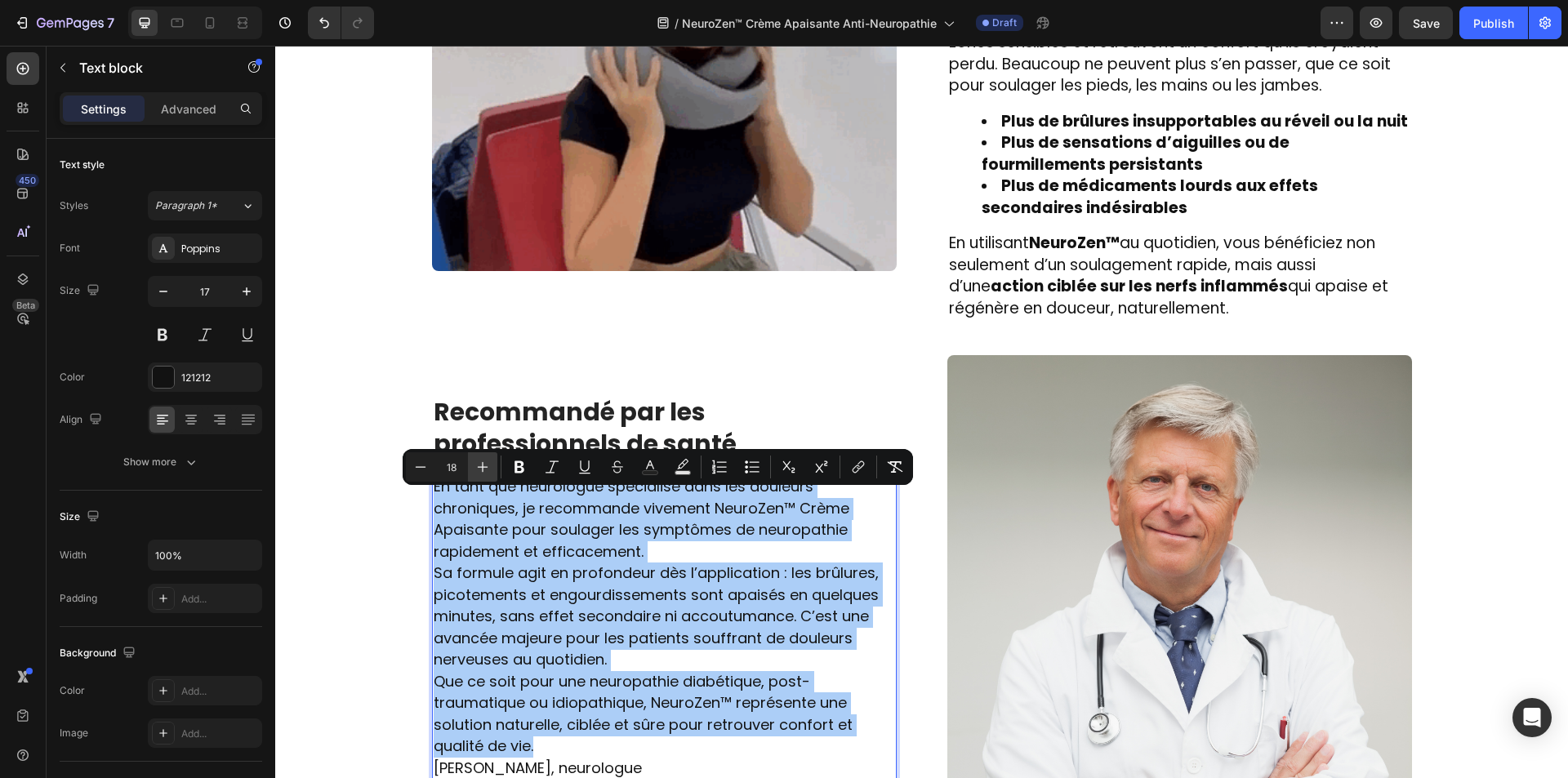
click at [489, 463] on icon "Editor contextual toolbar" at bounding box center [482, 467] width 17 height 17
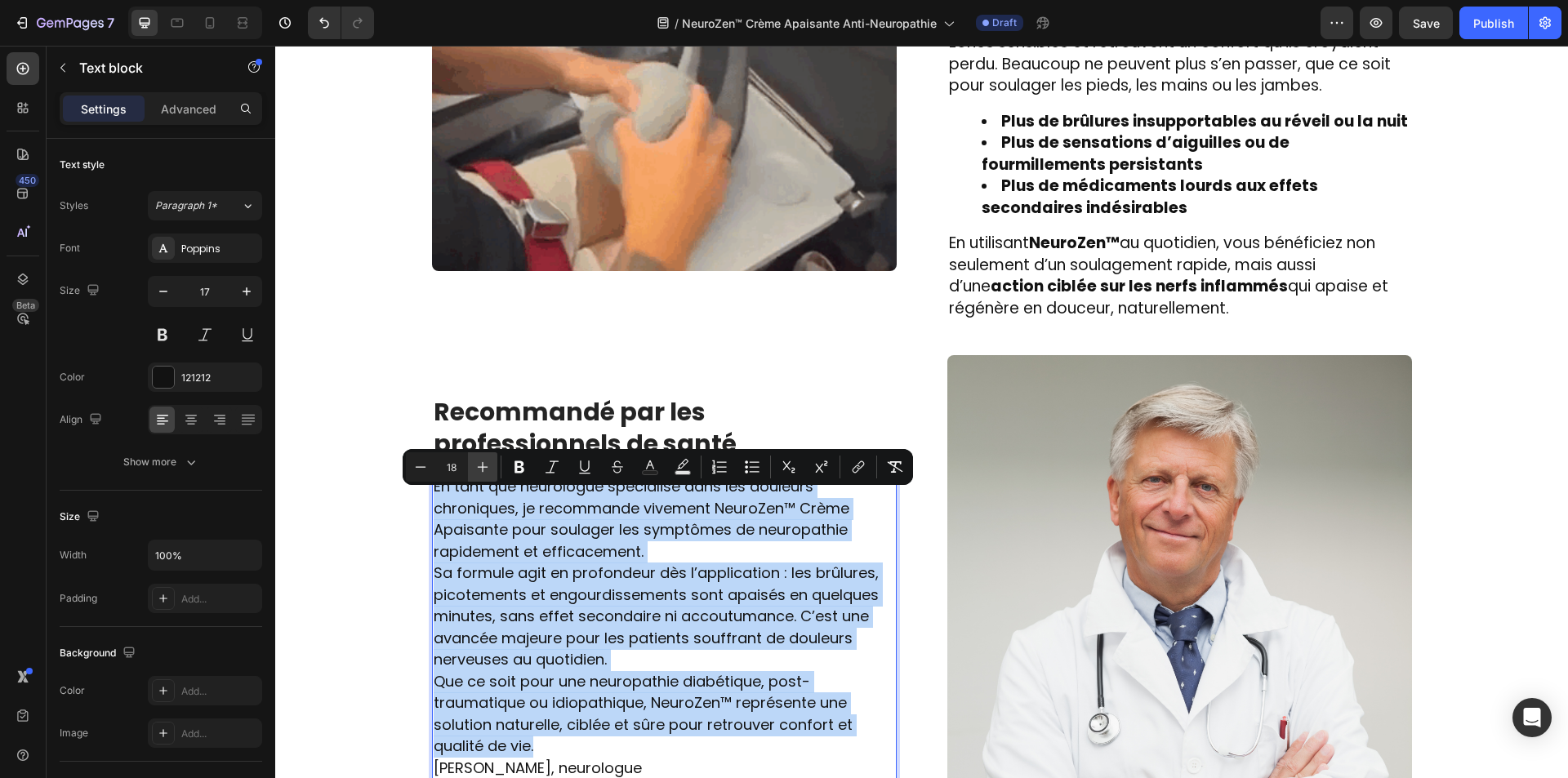
type input "19"
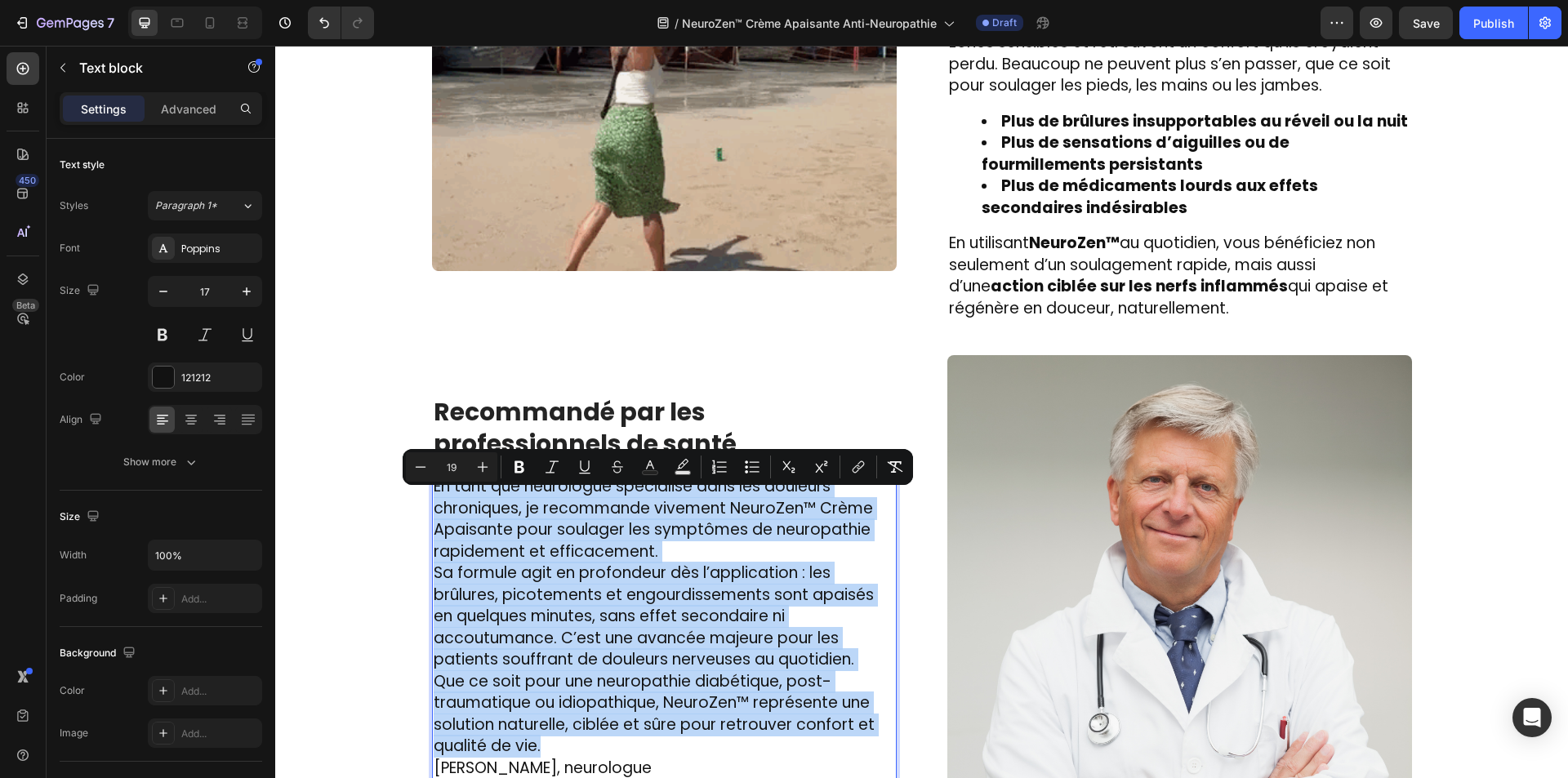
click at [719, 548] on p "En tant que neurologue spécialisé dans les douleurs chroniques, je recommande v…" at bounding box center [664, 520] width 462 height 86
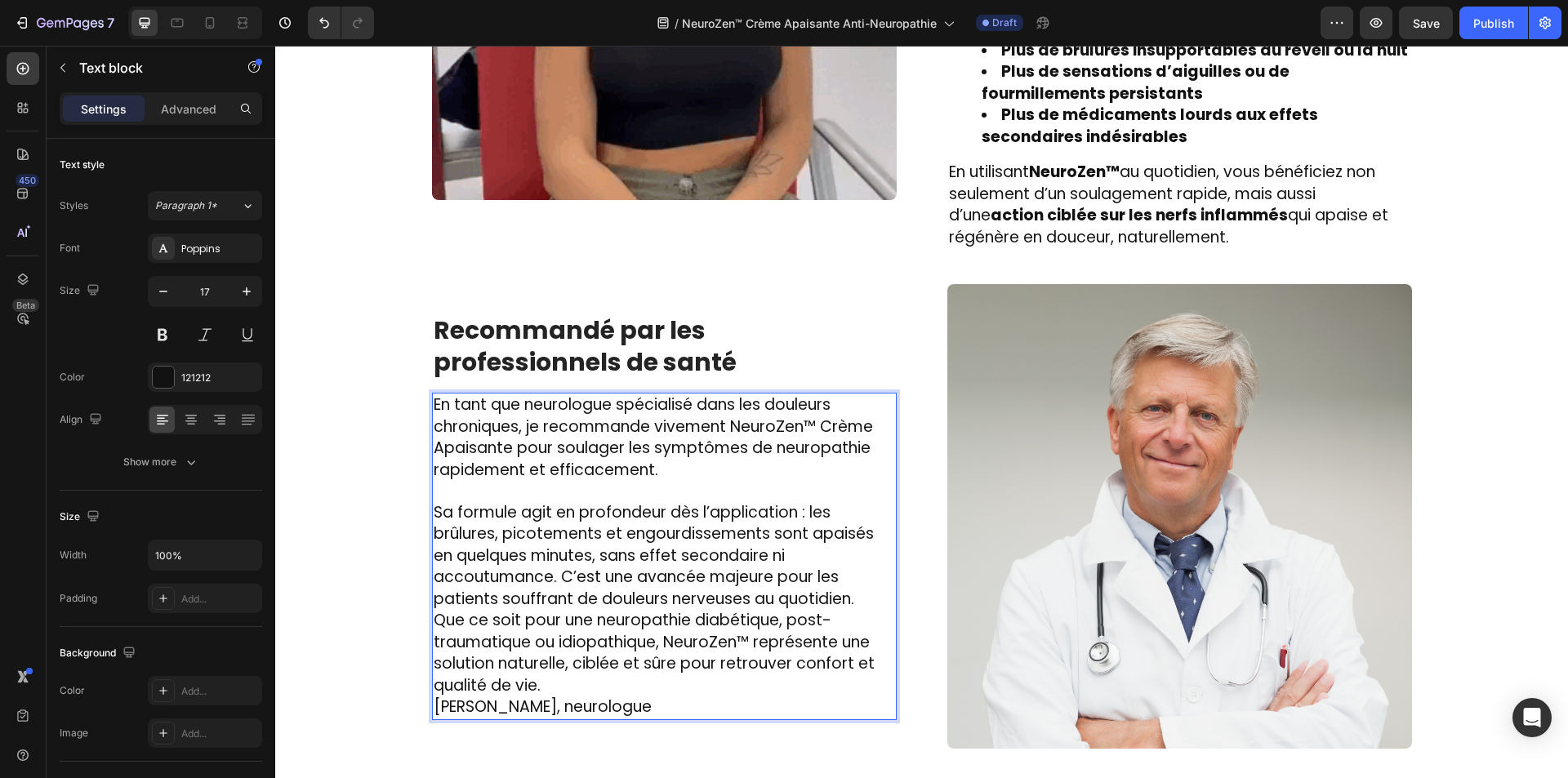
click at [865, 598] on p "Sa formule agit en profondeur dès l’application : les brûlures, picotements et …" at bounding box center [664, 556] width 462 height 109
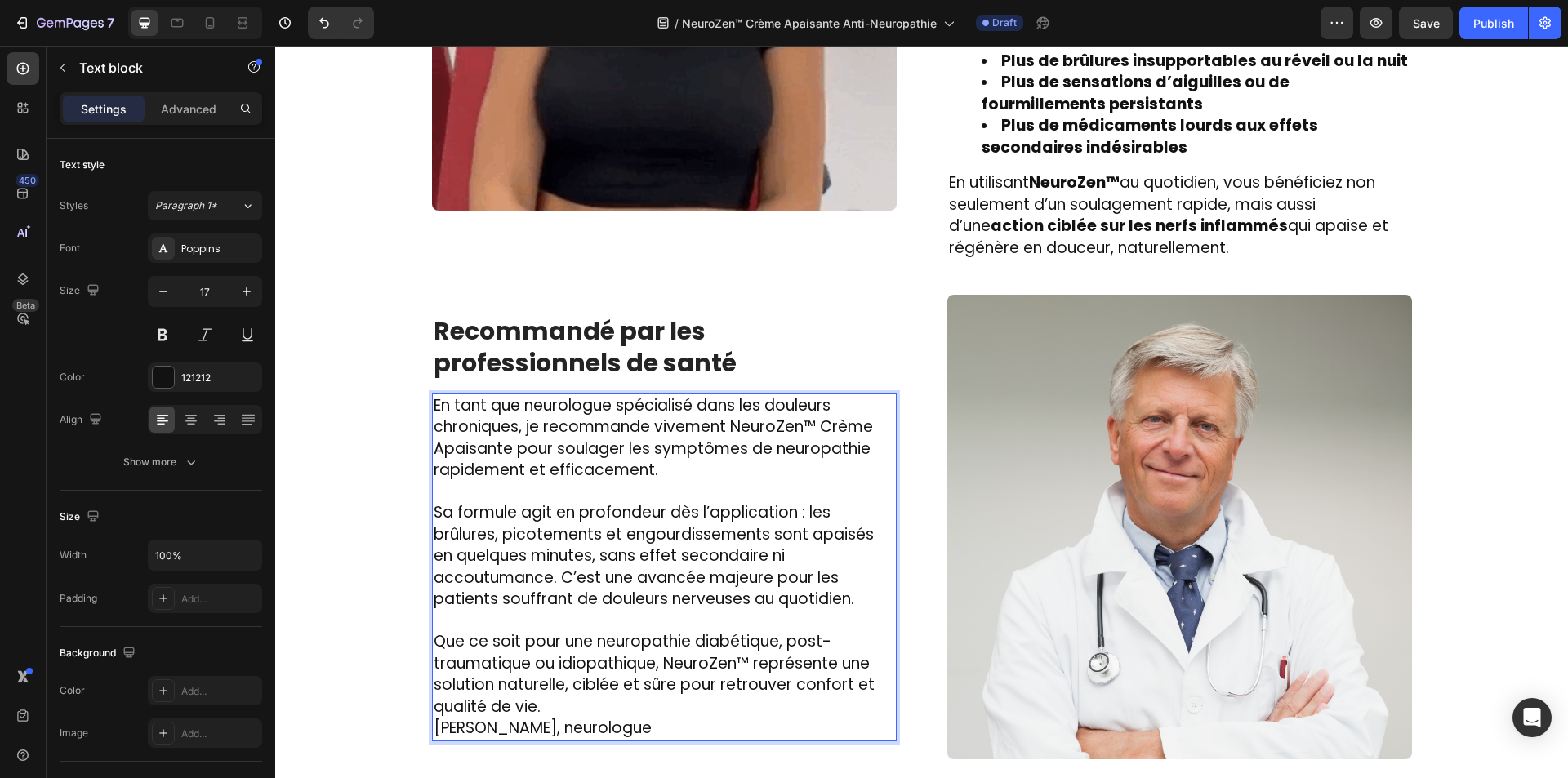
click at [813, 703] on p "Que ce soit pour une neuropathie diabétique, post-traumatique ou idiopathique, …" at bounding box center [664, 675] width 462 height 86
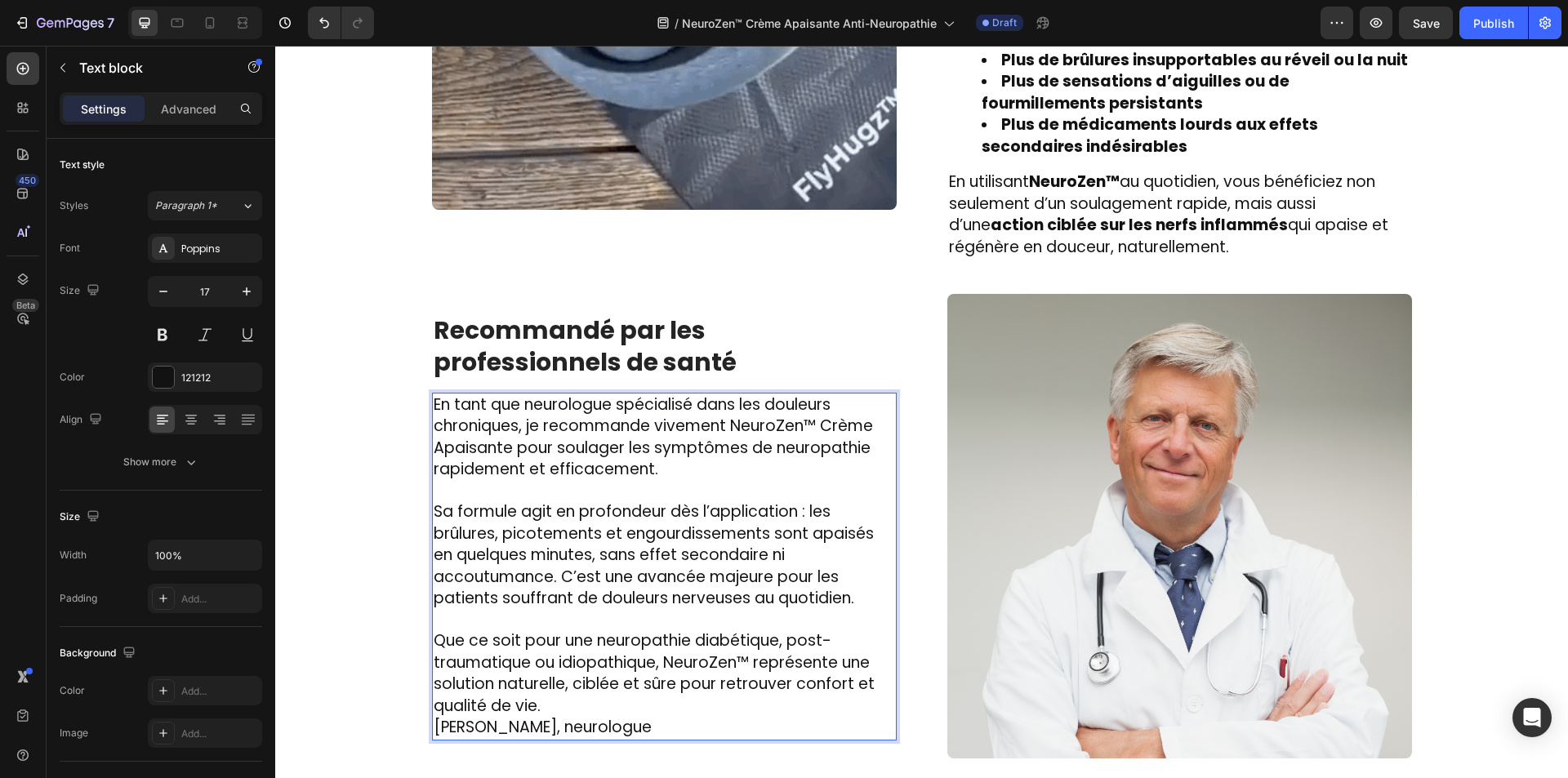
scroll to position [2633, 0]
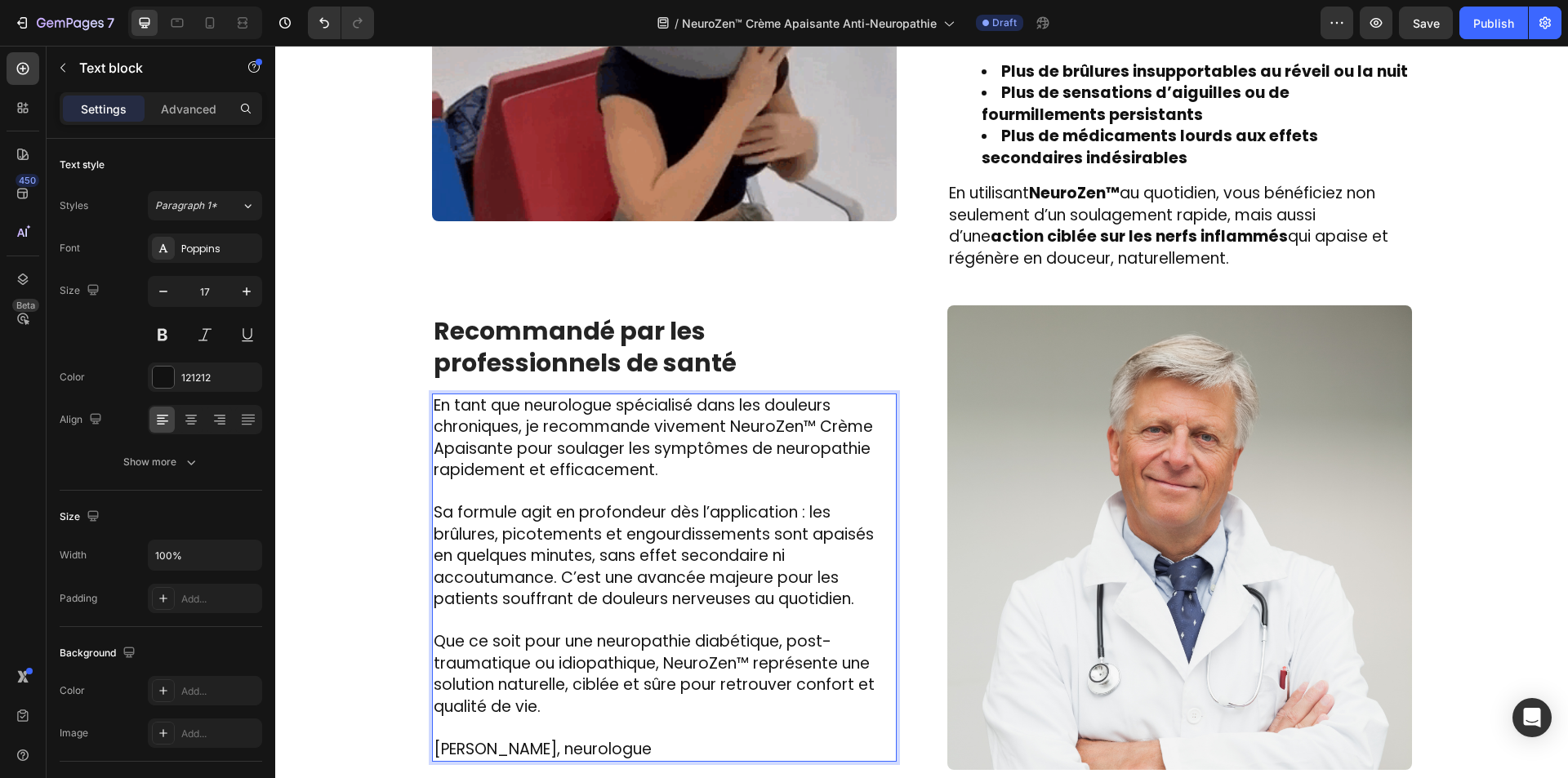
click at [576, 746] on span "Dr. Camille Vautrin, neurologue" at bounding box center [542, 749] width 218 height 22
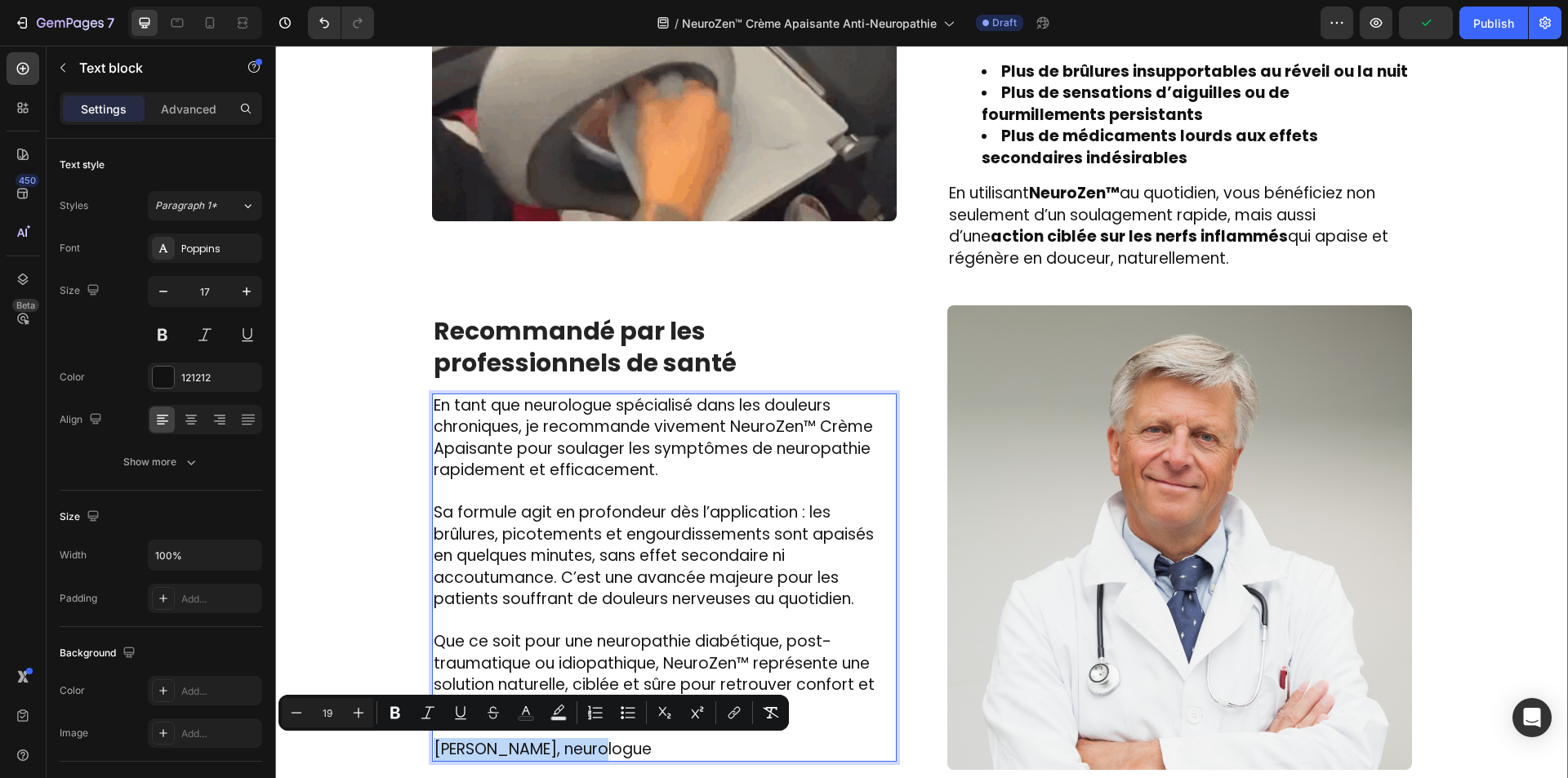
drag, startPoint x: 574, startPoint y: 748, endPoint x: 423, endPoint y: 760, distance: 151.5
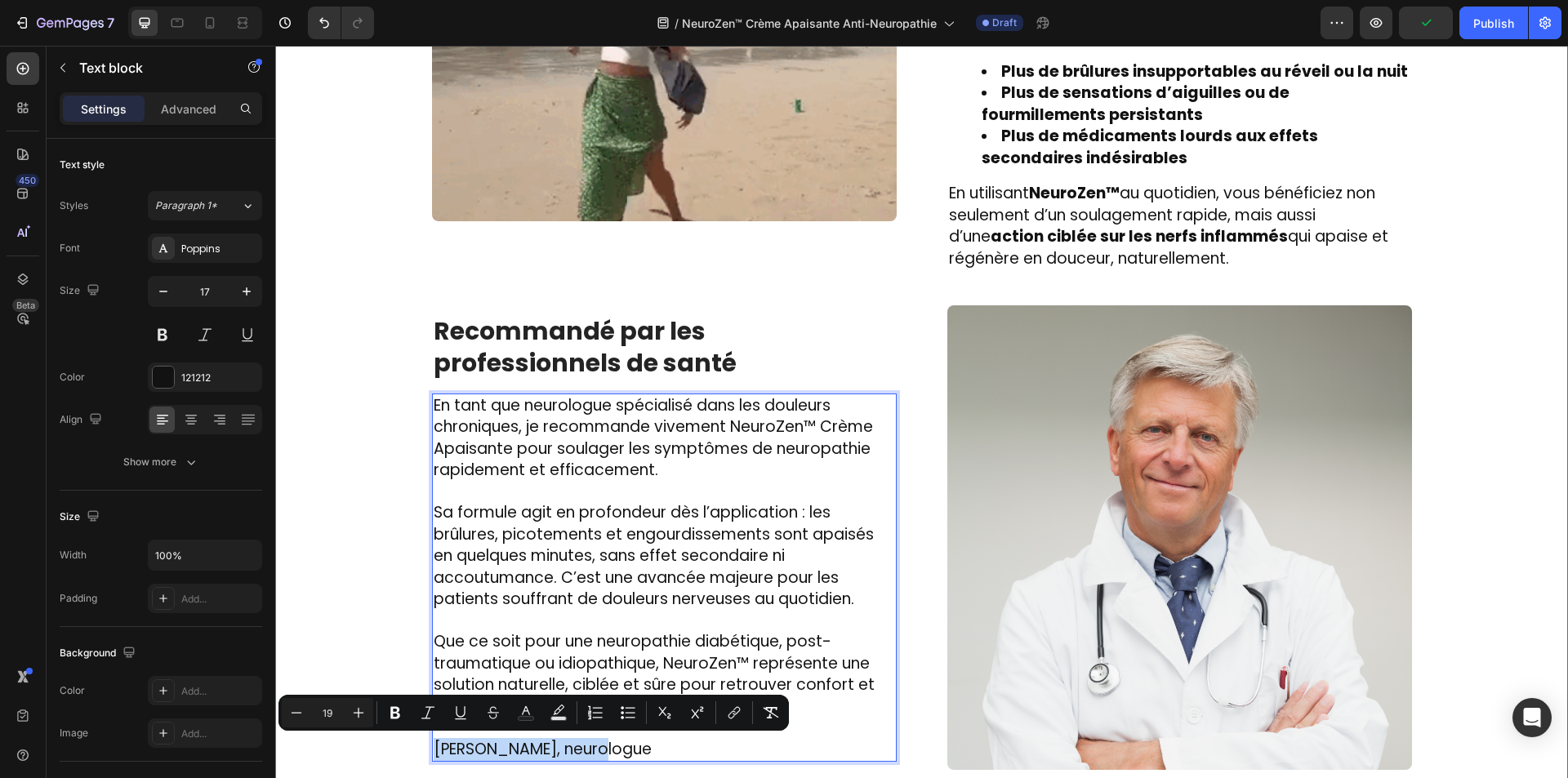
click at [423, 760] on div "Image Des centaines de personnes l’utilisent chaque jour et ont dit adieu aux d…" at bounding box center [922, 300] width 1268 height 1186
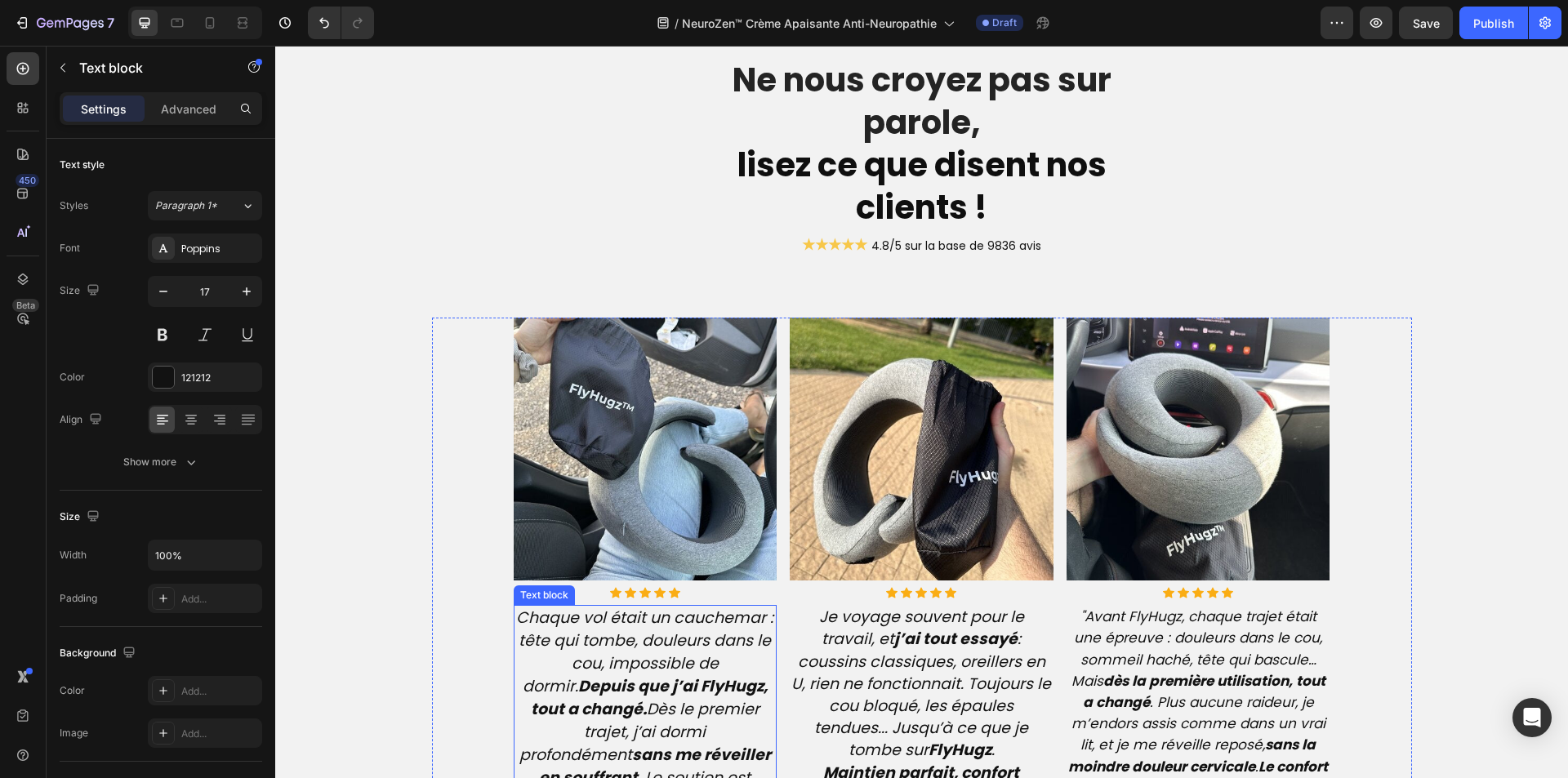
scroll to position [3776, 0]
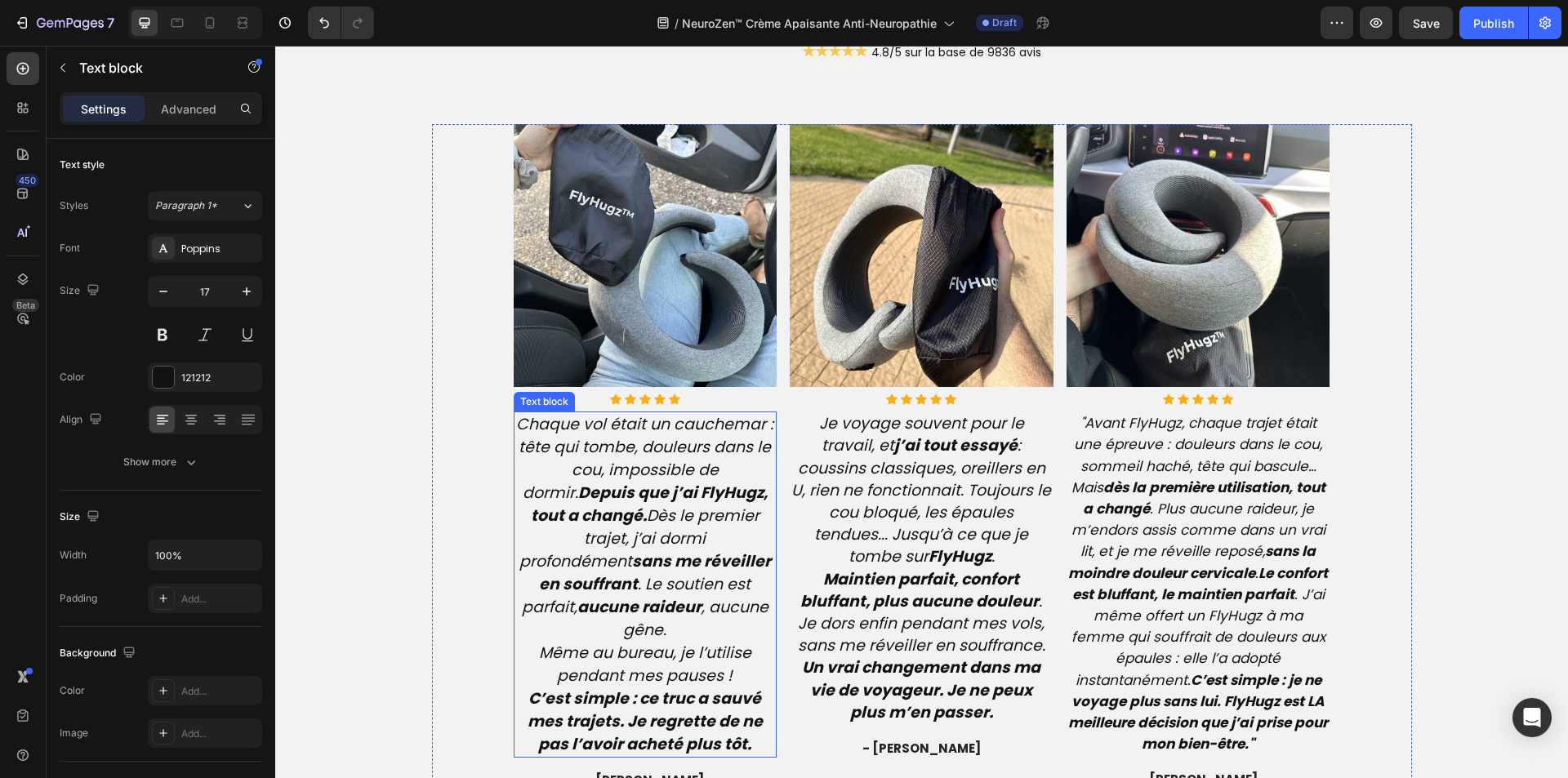
click at [670, 566] on strong "sans me réveiller en souffrant" at bounding box center [655, 573] width 232 height 45
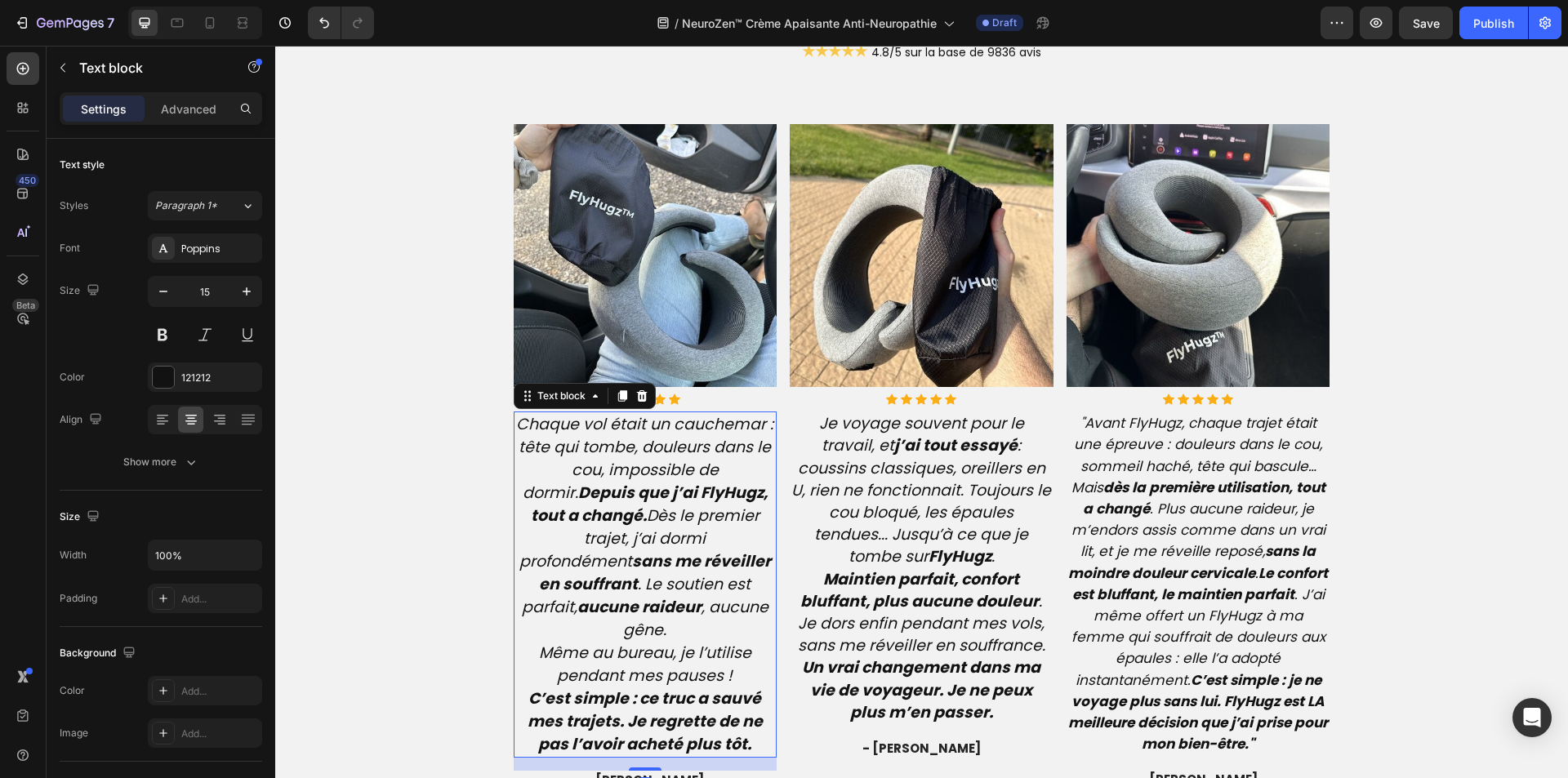
click at [670, 566] on strong "sans me réveiller en souffrant" at bounding box center [655, 573] width 232 height 45
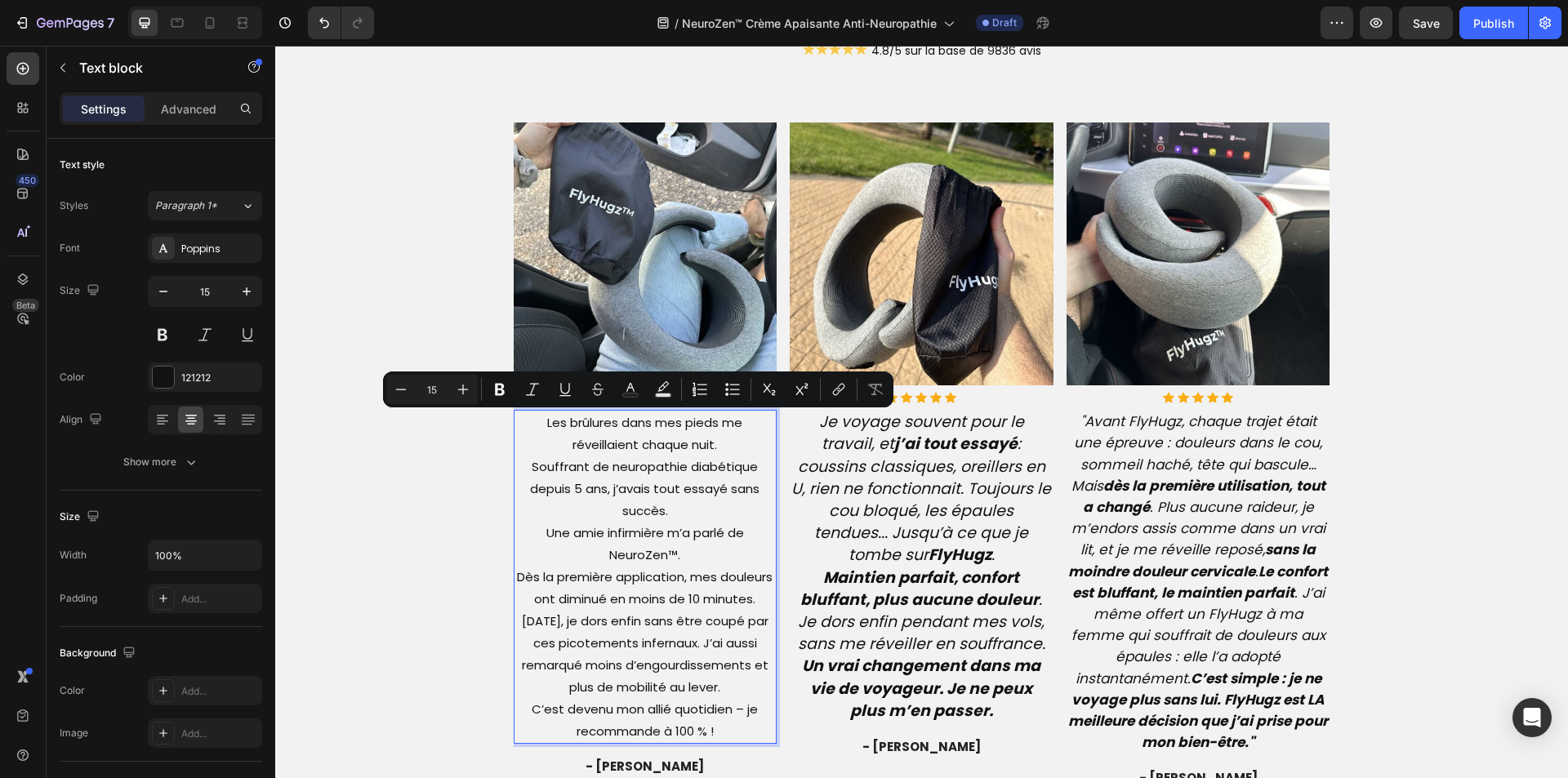
click at [433, 394] on input "15" at bounding box center [431, 390] width 32 height 20
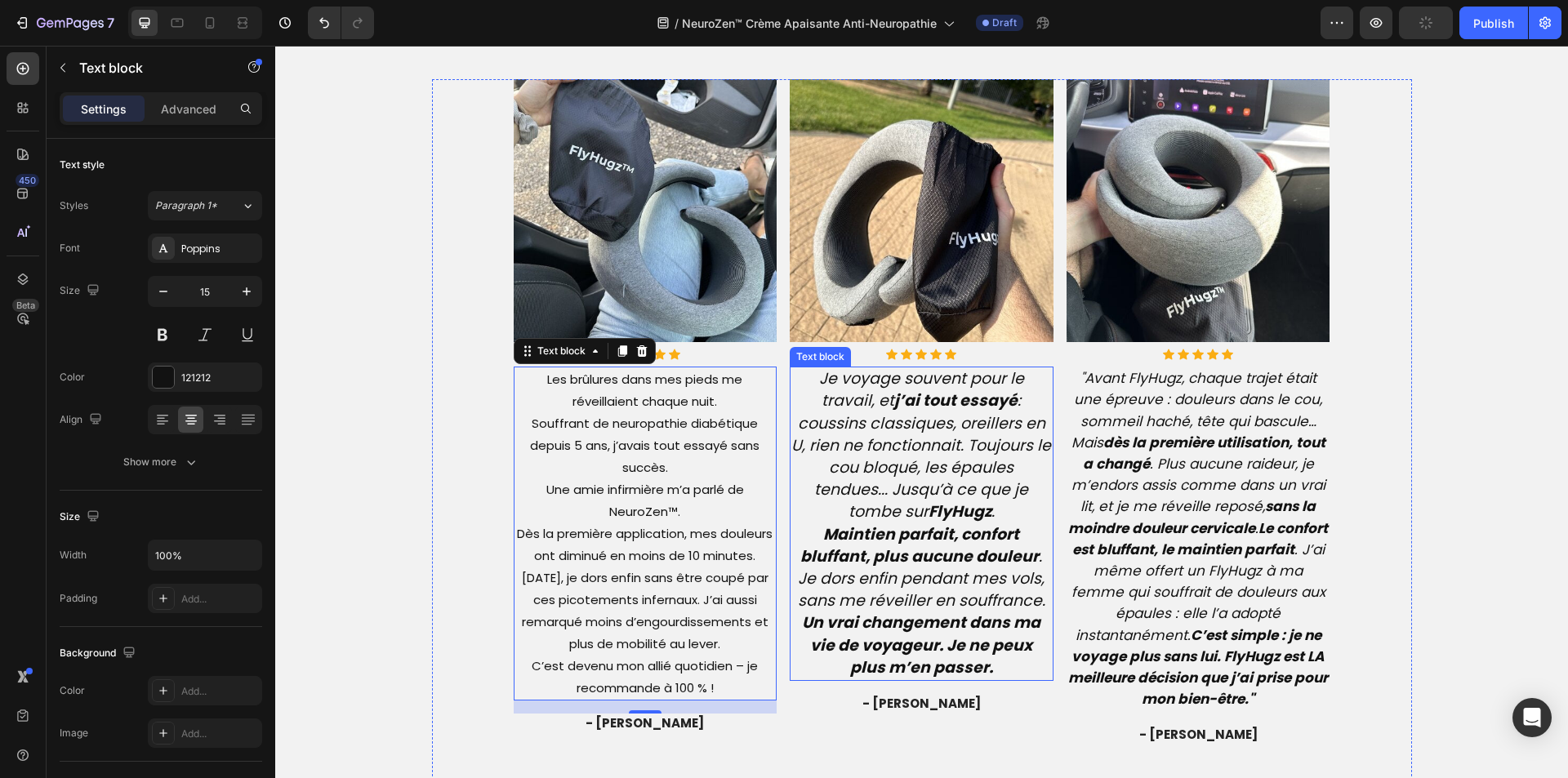
scroll to position [3860, 0]
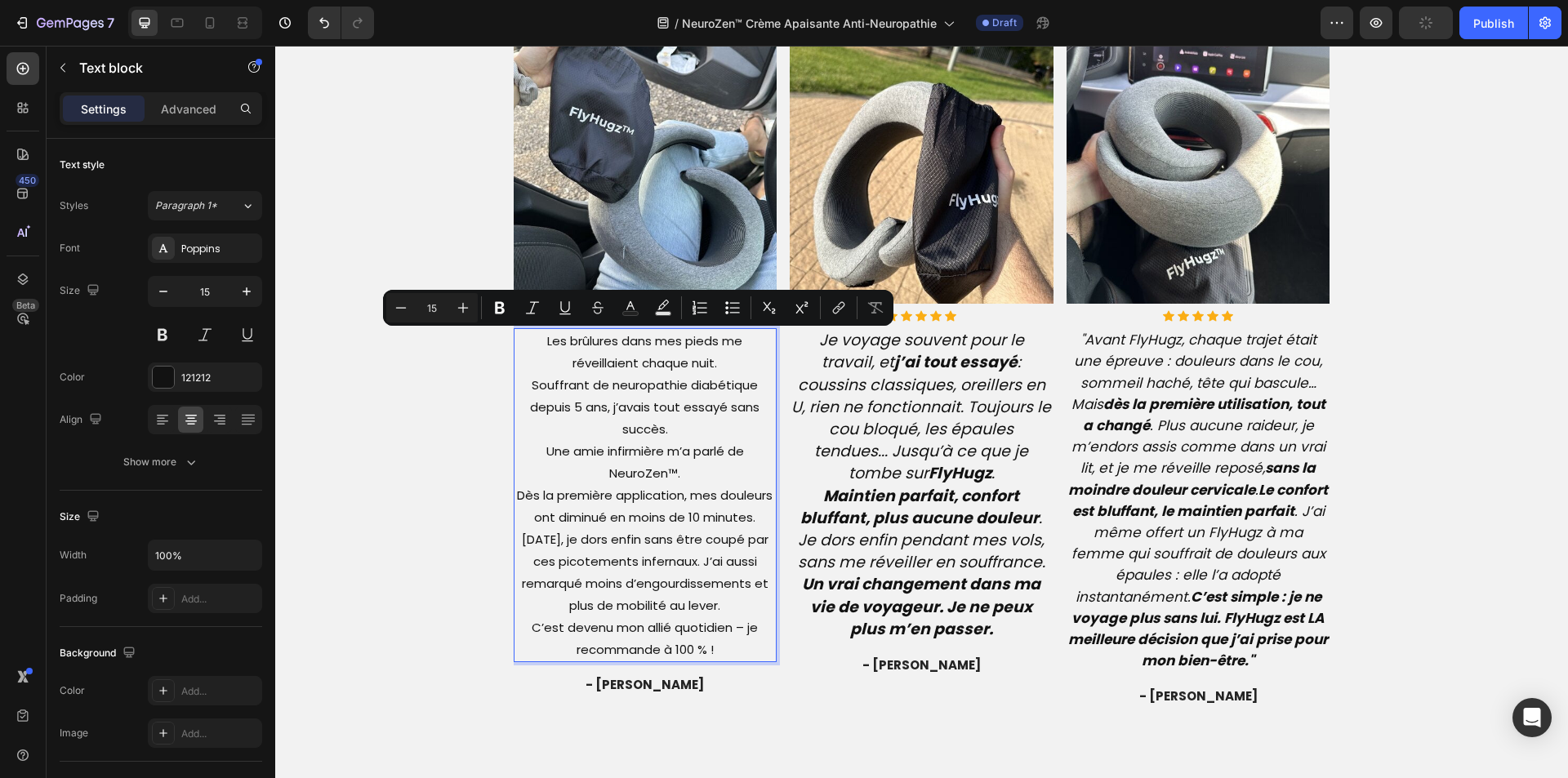
click at [649, 426] on p "Les brûlures dans mes pieds me réveillaient chaque nuit. Souffrant de neuropath…" at bounding box center [645, 495] width 260 height 331
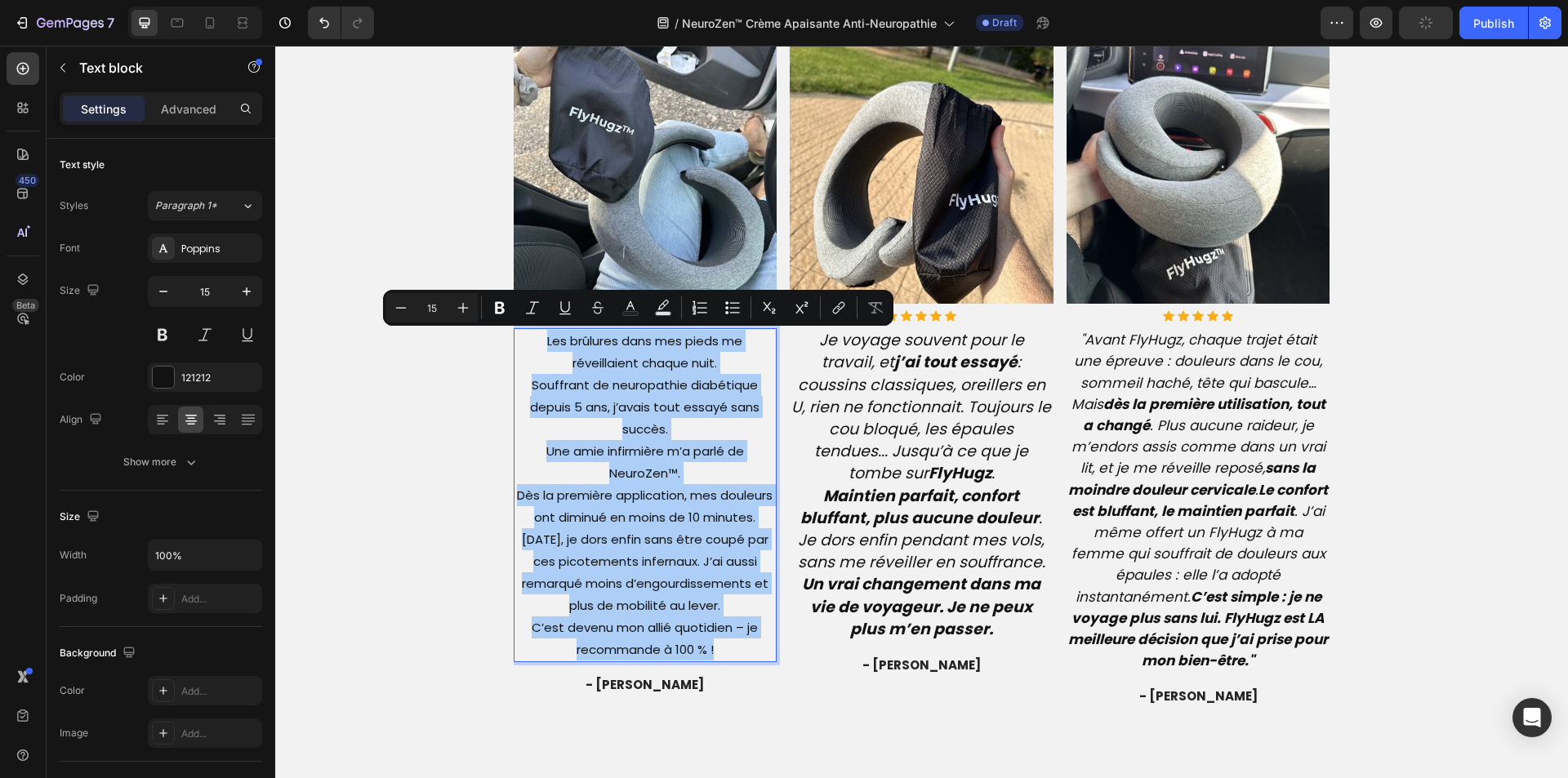
click at [438, 299] on input "15" at bounding box center [431, 307] width 32 height 20
type input "19"
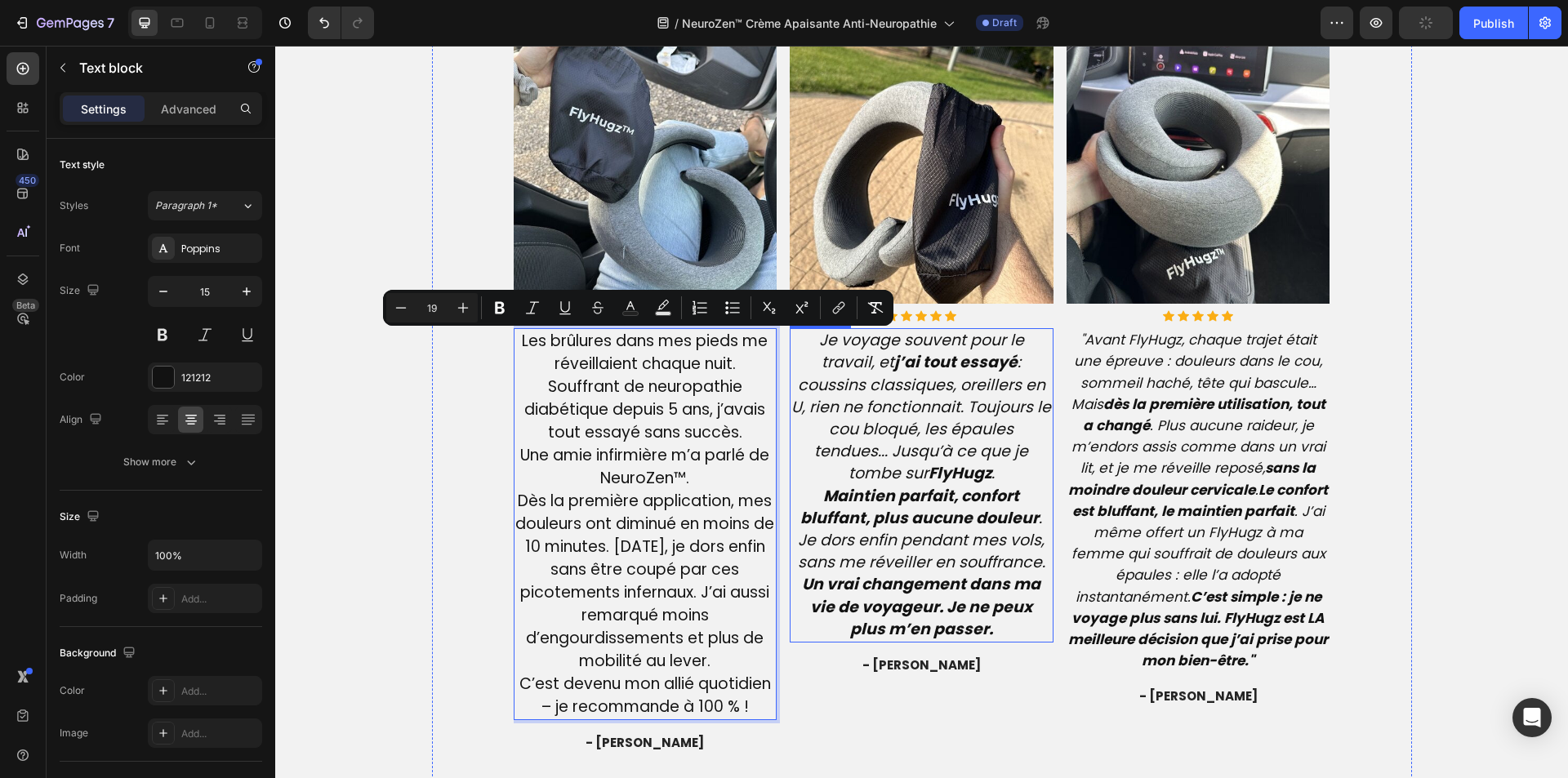
click at [898, 485] on strong "Maintien parfait, confort bluffant, plus aucune douleur" at bounding box center [920, 507] width 239 height 44
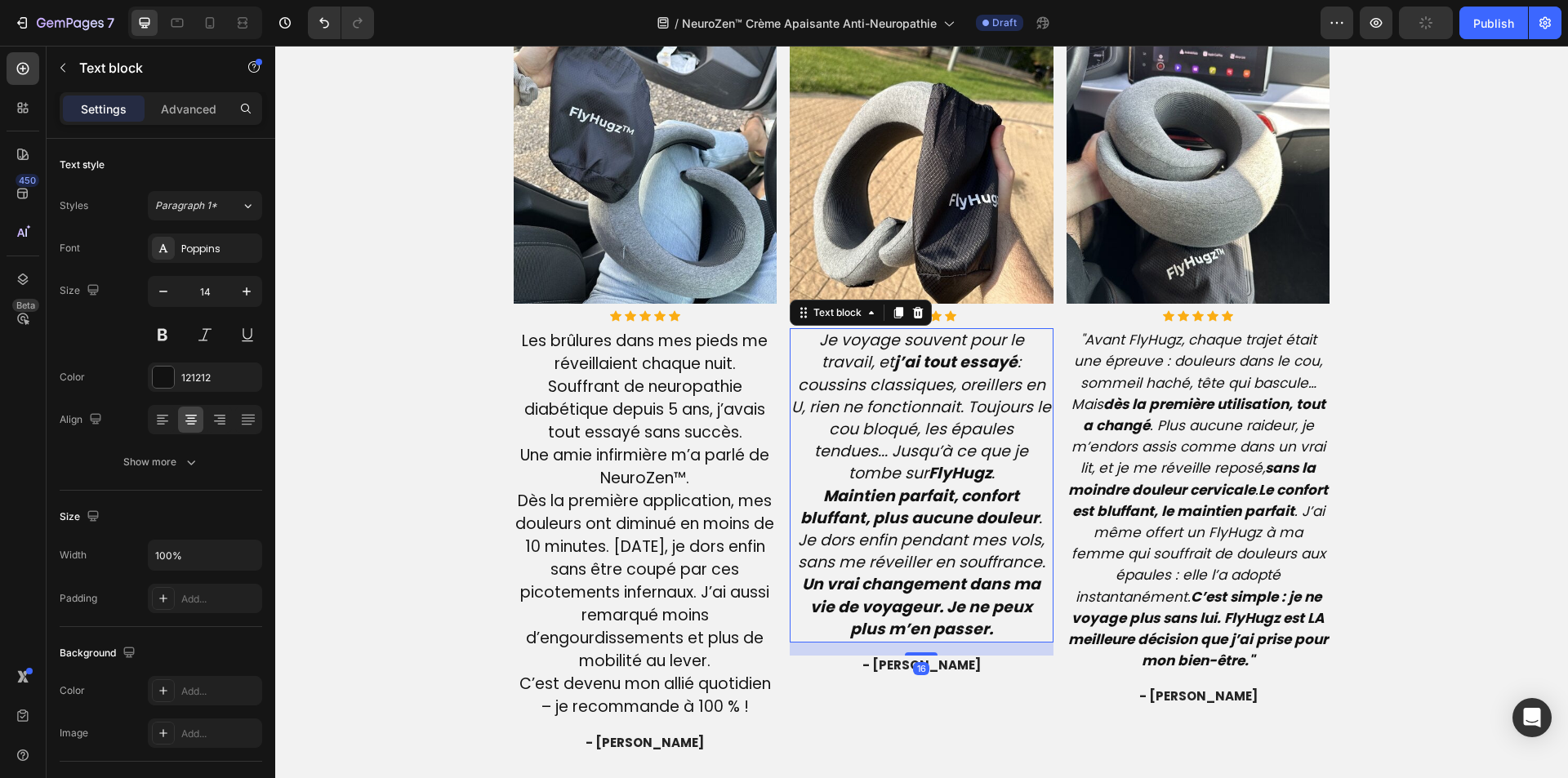
click at [898, 485] on strong "Maintien parfait, confort bluffant, plus aucune douleur" at bounding box center [920, 507] width 239 height 44
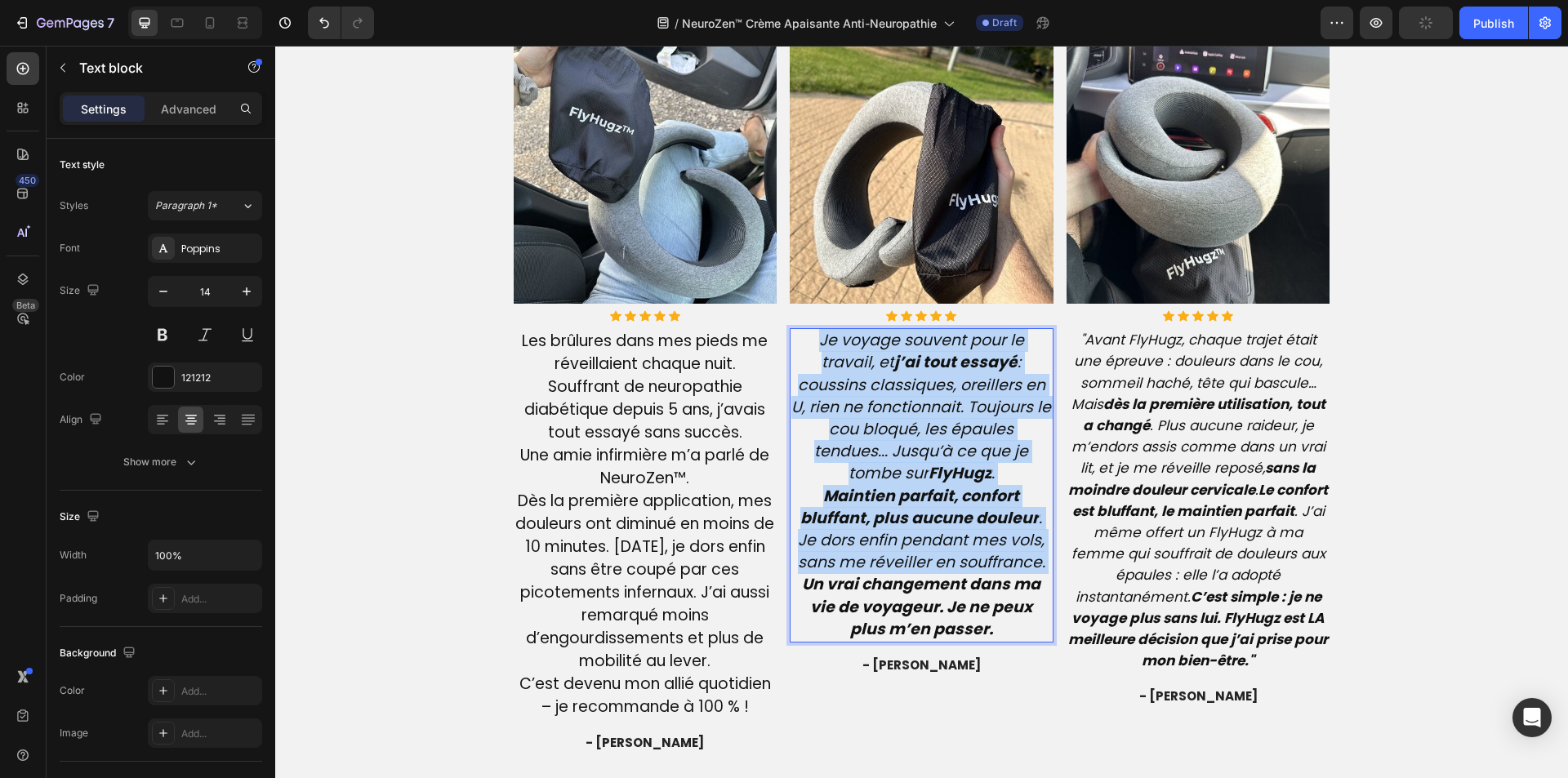
copy p "Je voyage souvent pour le travail, et j’ai tout essayé : coussins classiques, o…"
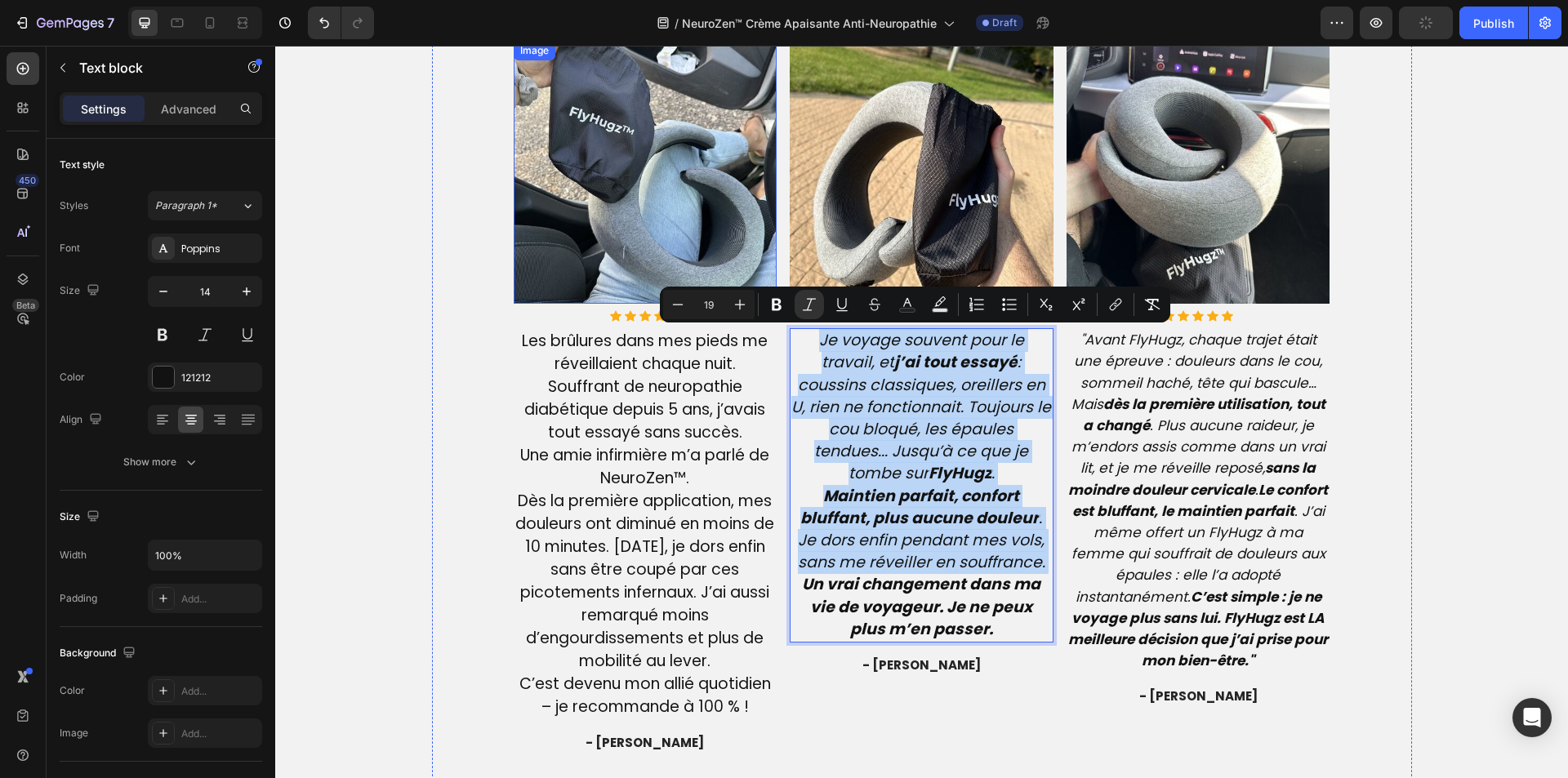
type input "14"
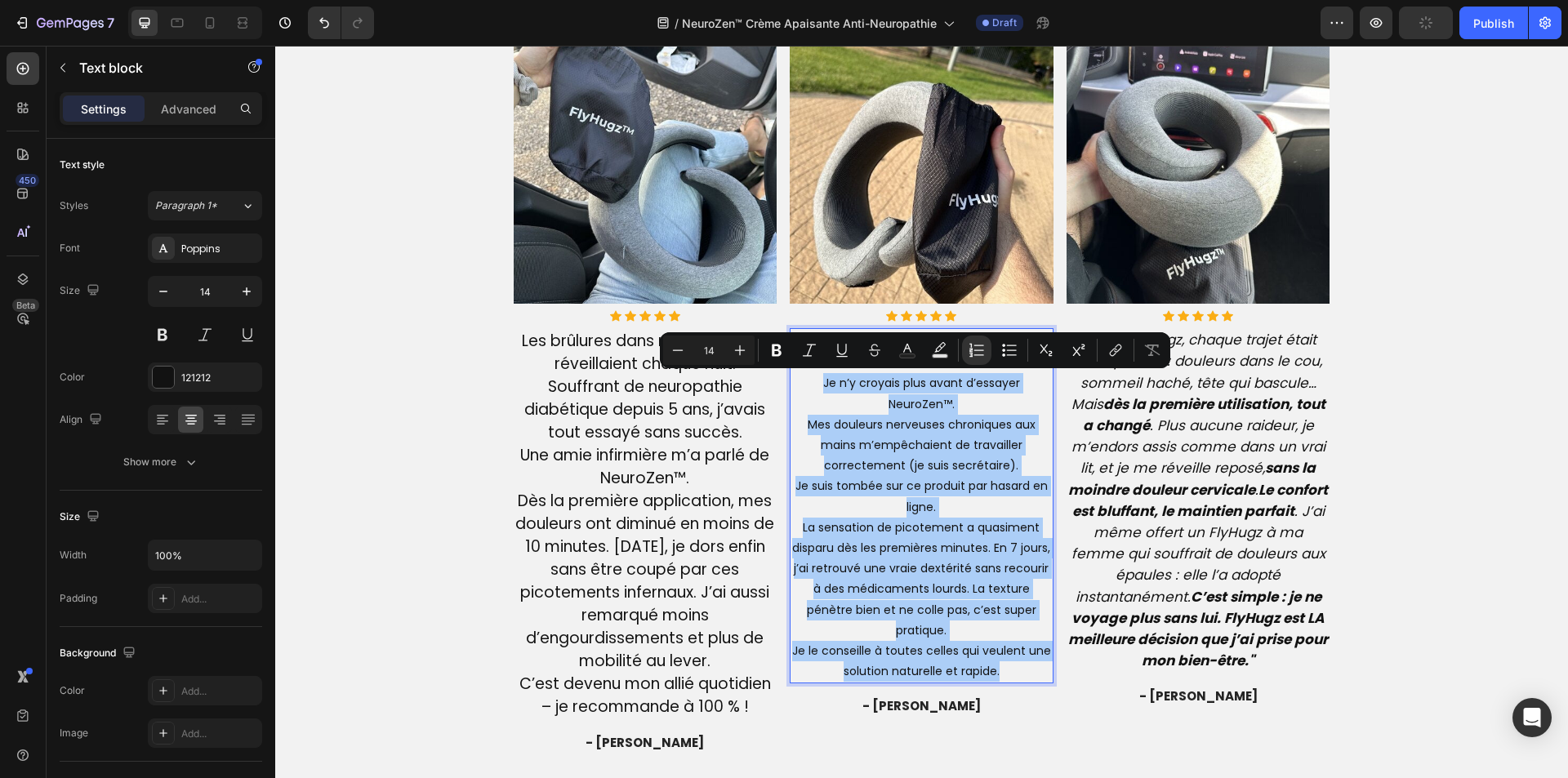
click at [707, 346] on input "14" at bounding box center [708, 351] width 32 height 20
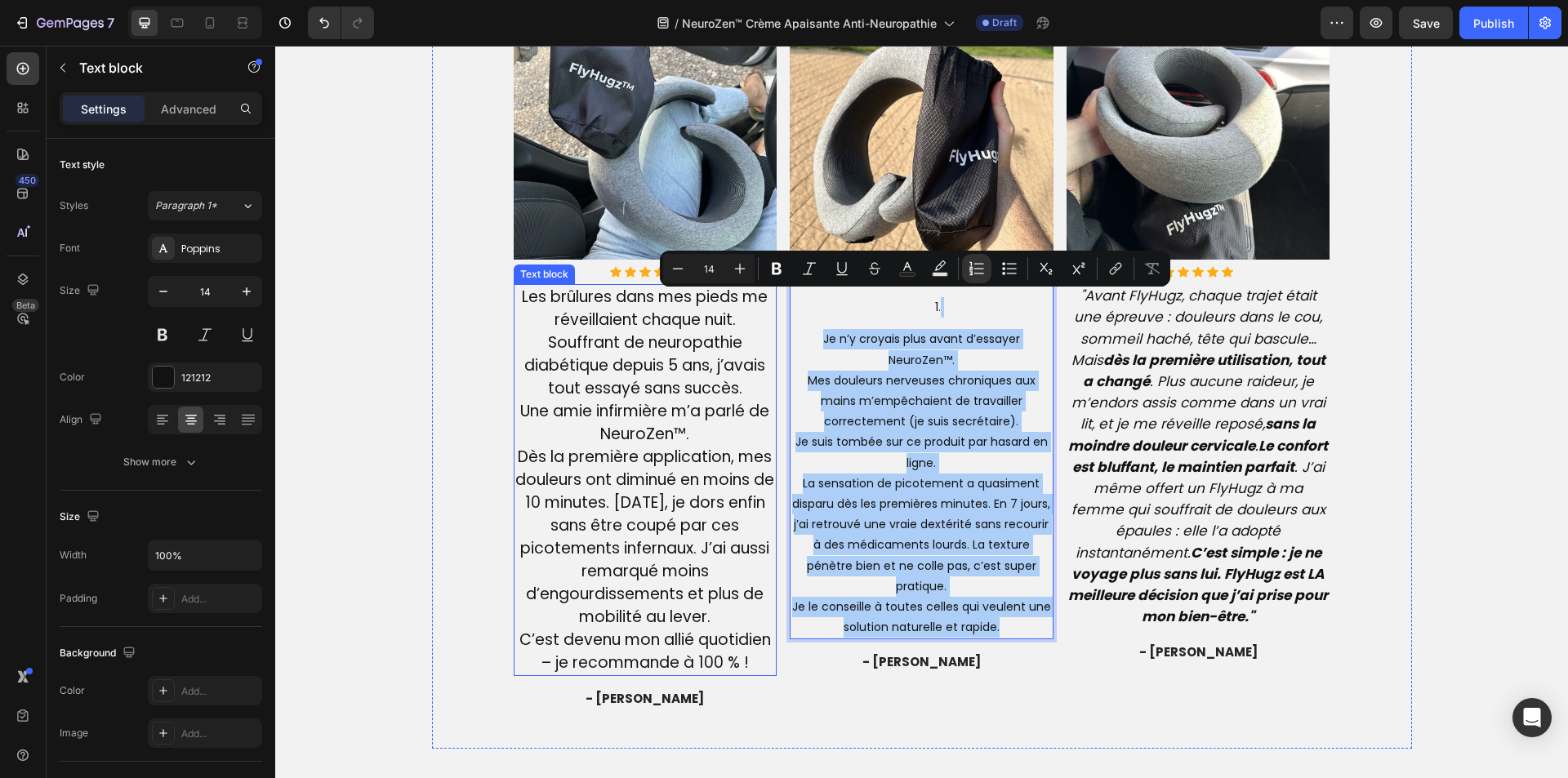
scroll to position [3941, 0]
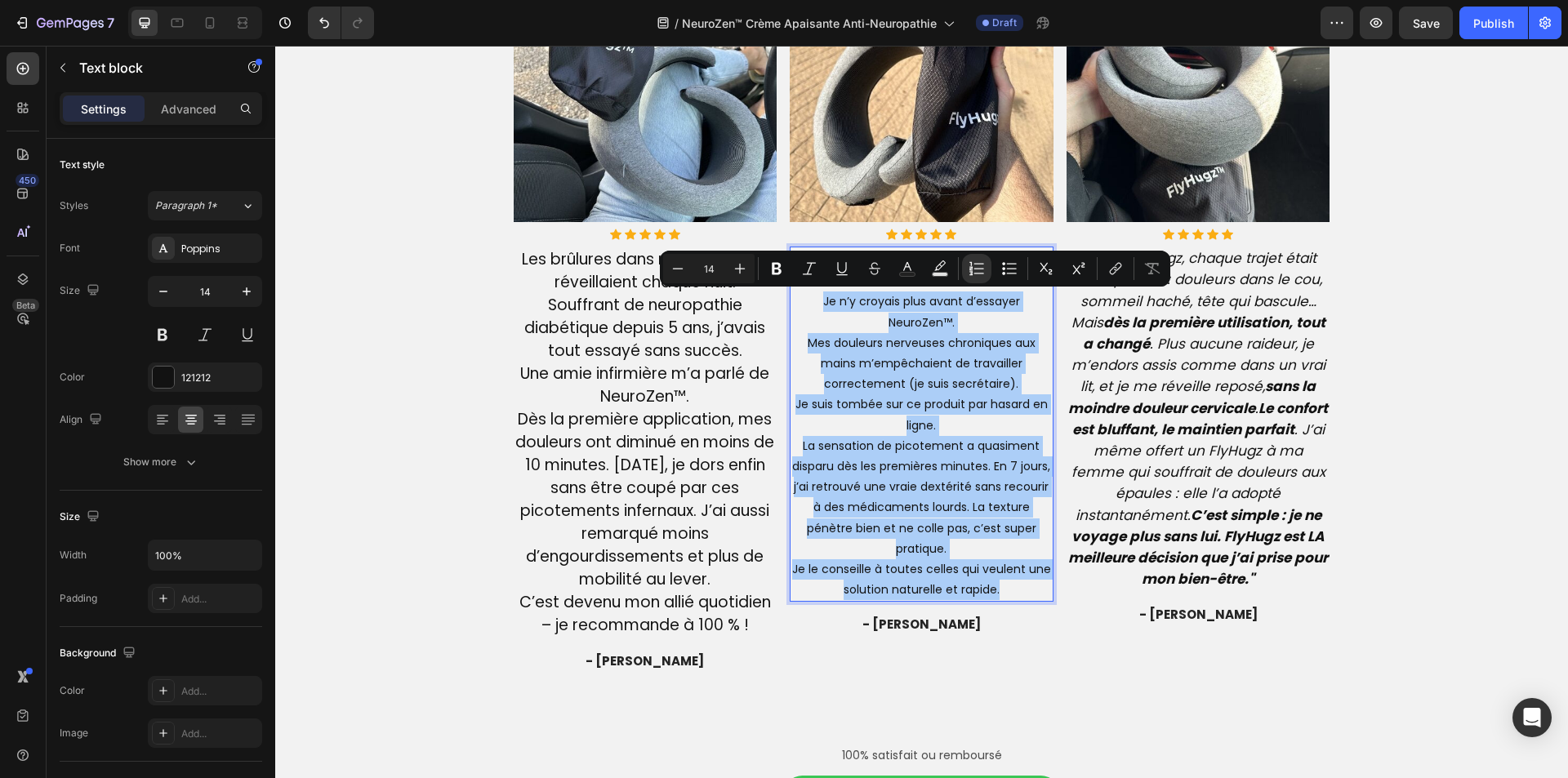
click at [715, 267] on input "14" at bounding box center [708, 269] width 32 height 20
type input "19"
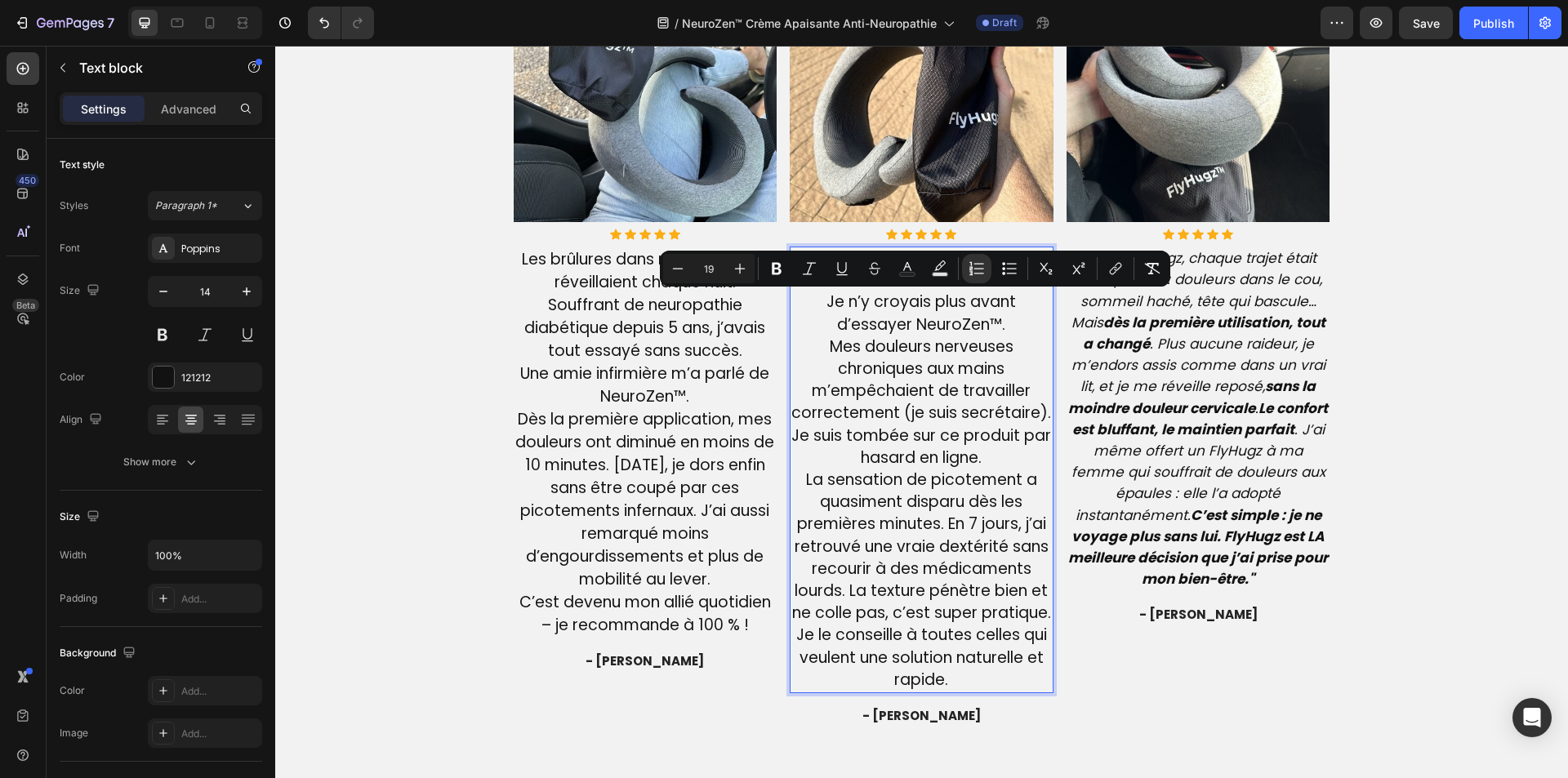
click at [923, 451] on span "Je suis tombée sur ce produit par hasard en ligne." at bounding box center [922, 446] width 259 height 44
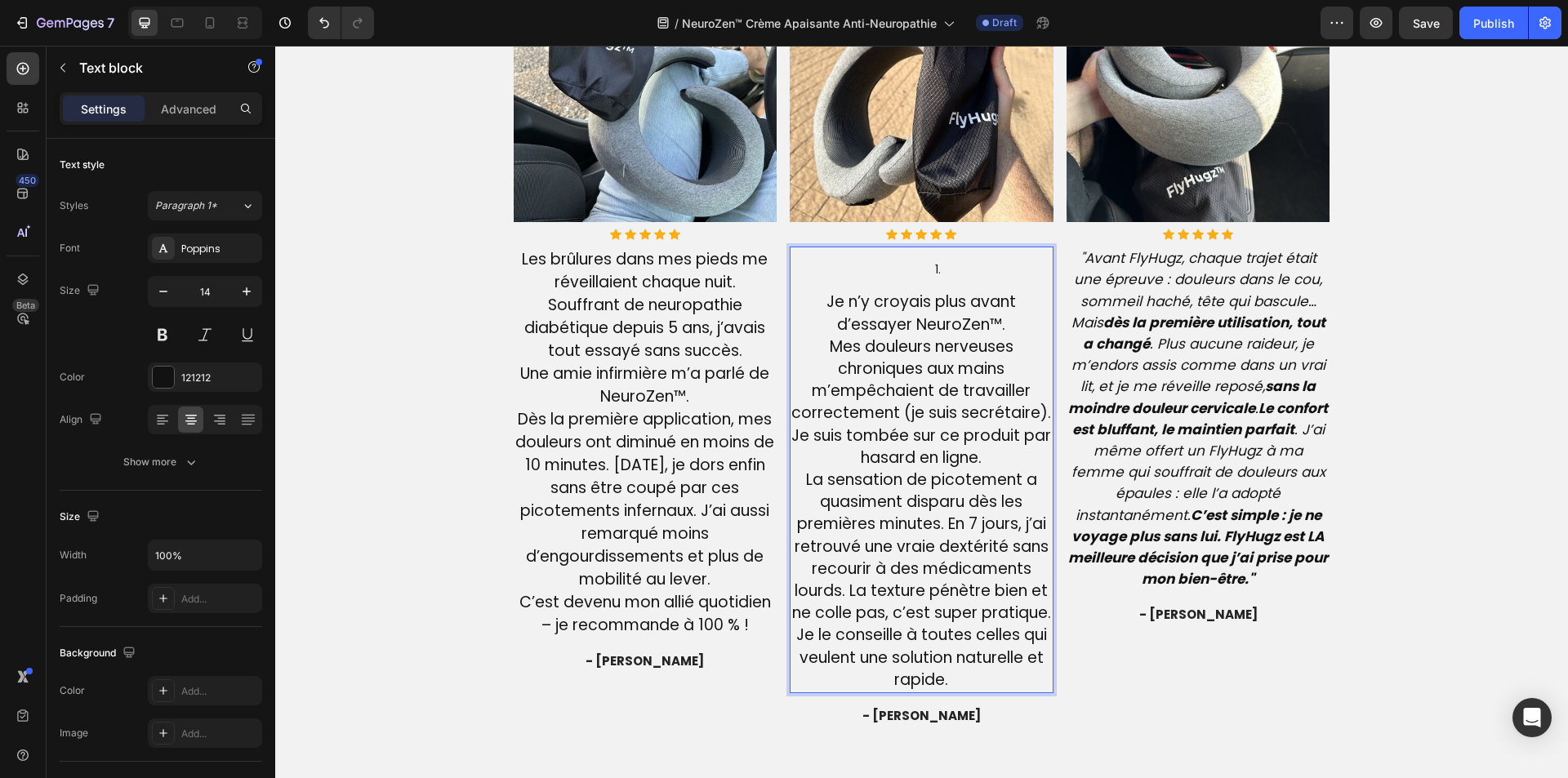
click at [814, 296] on p "Je n’y croyais plus avant d’essayer NeuroZen™. Mes douleurs nerveuses chronique…" at bounding box center [922, 491] width 260 height 400
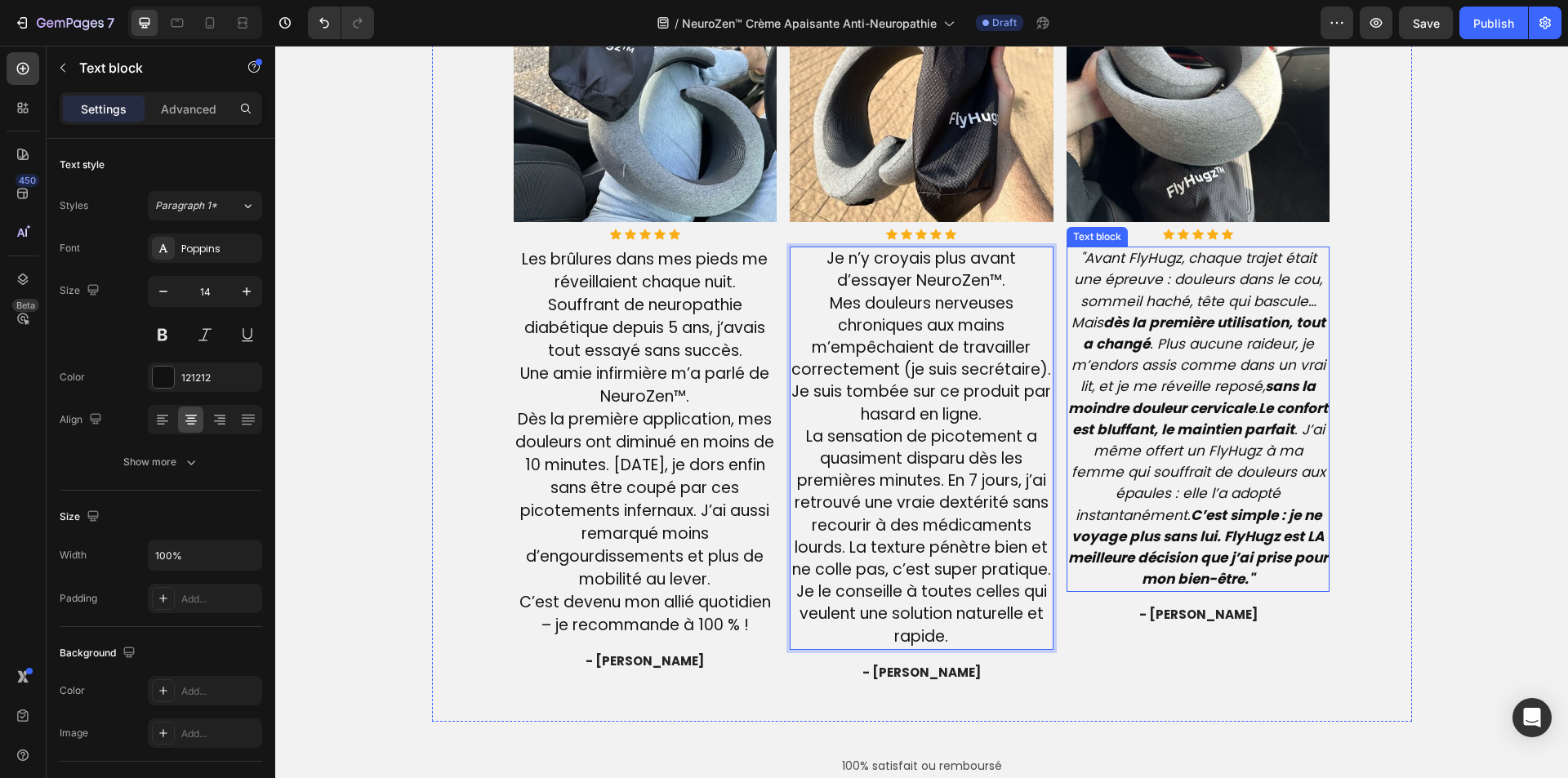
click at [1138, 441] on icon ""Avant FlyHugz, chaque trajet était une épreuve : douleurs dans le cou, sommeil…" at bounding box center [1198, 418] width 259 height 341
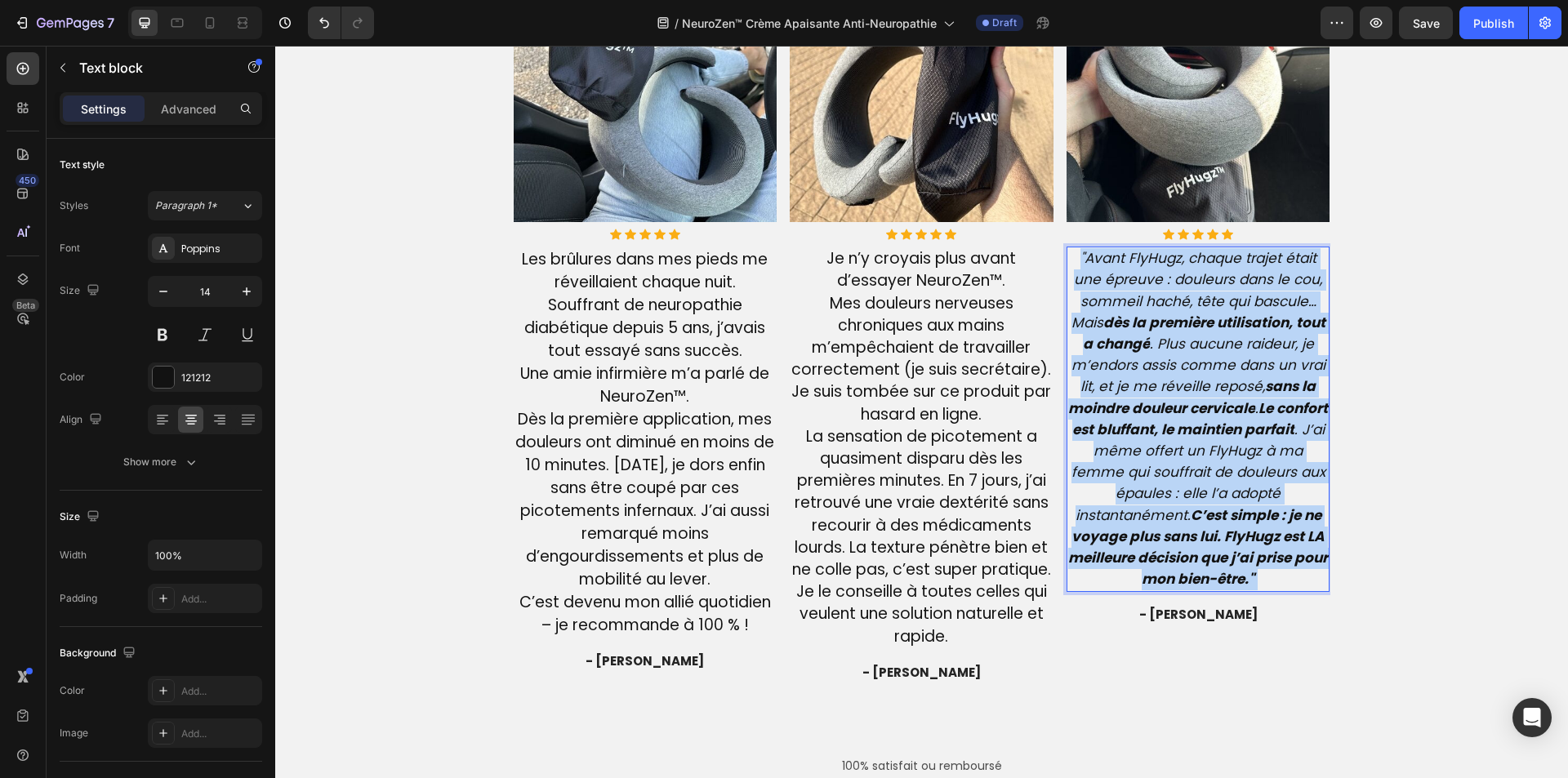
click at [1138, 441] on icon ""Avant FlyHugz, chaque trajet était une épreuve : douleurs dans le cou, sommeil…" at bounding box center [1198, 418] width 259 height 341
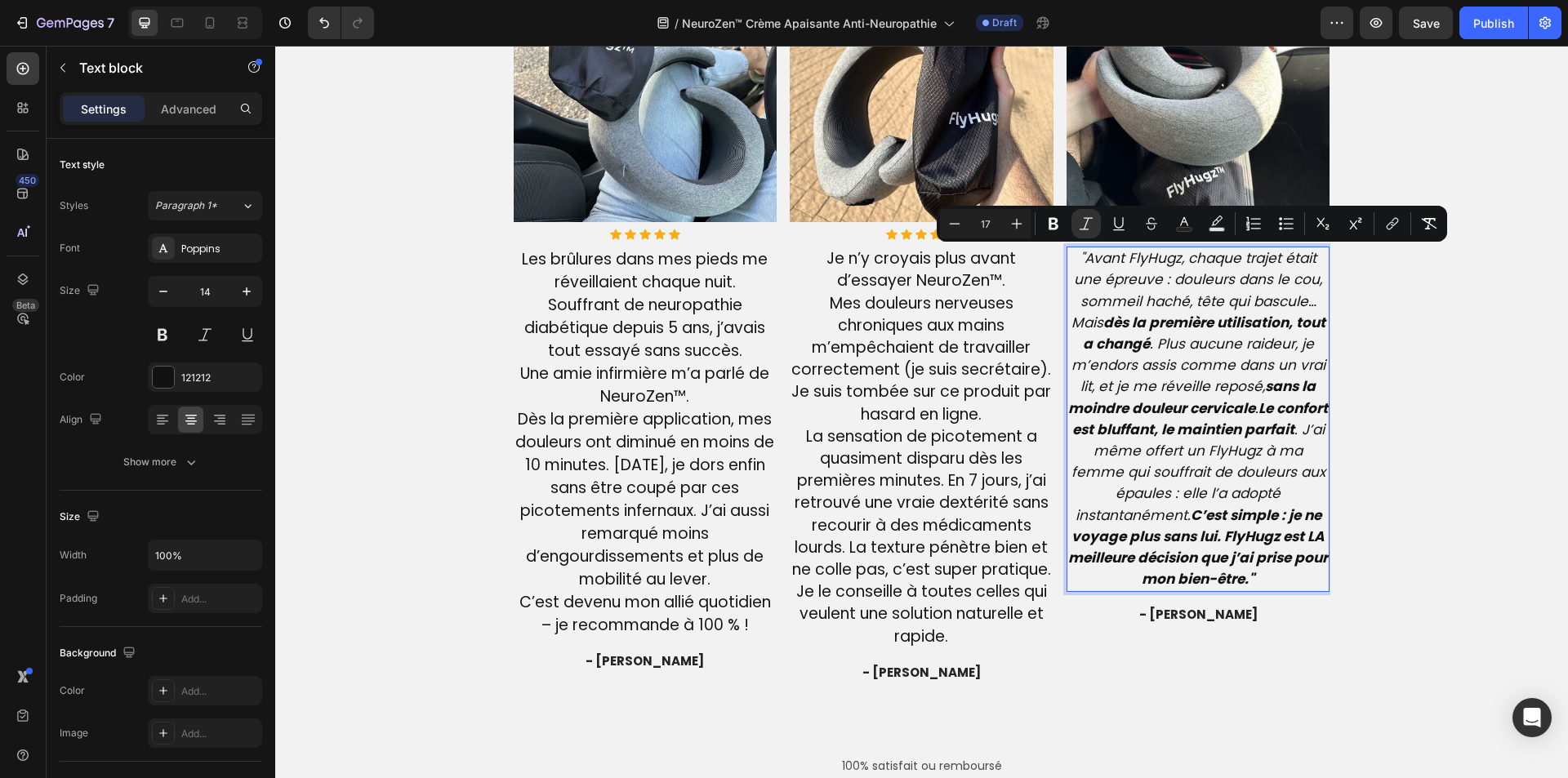
type input "14"
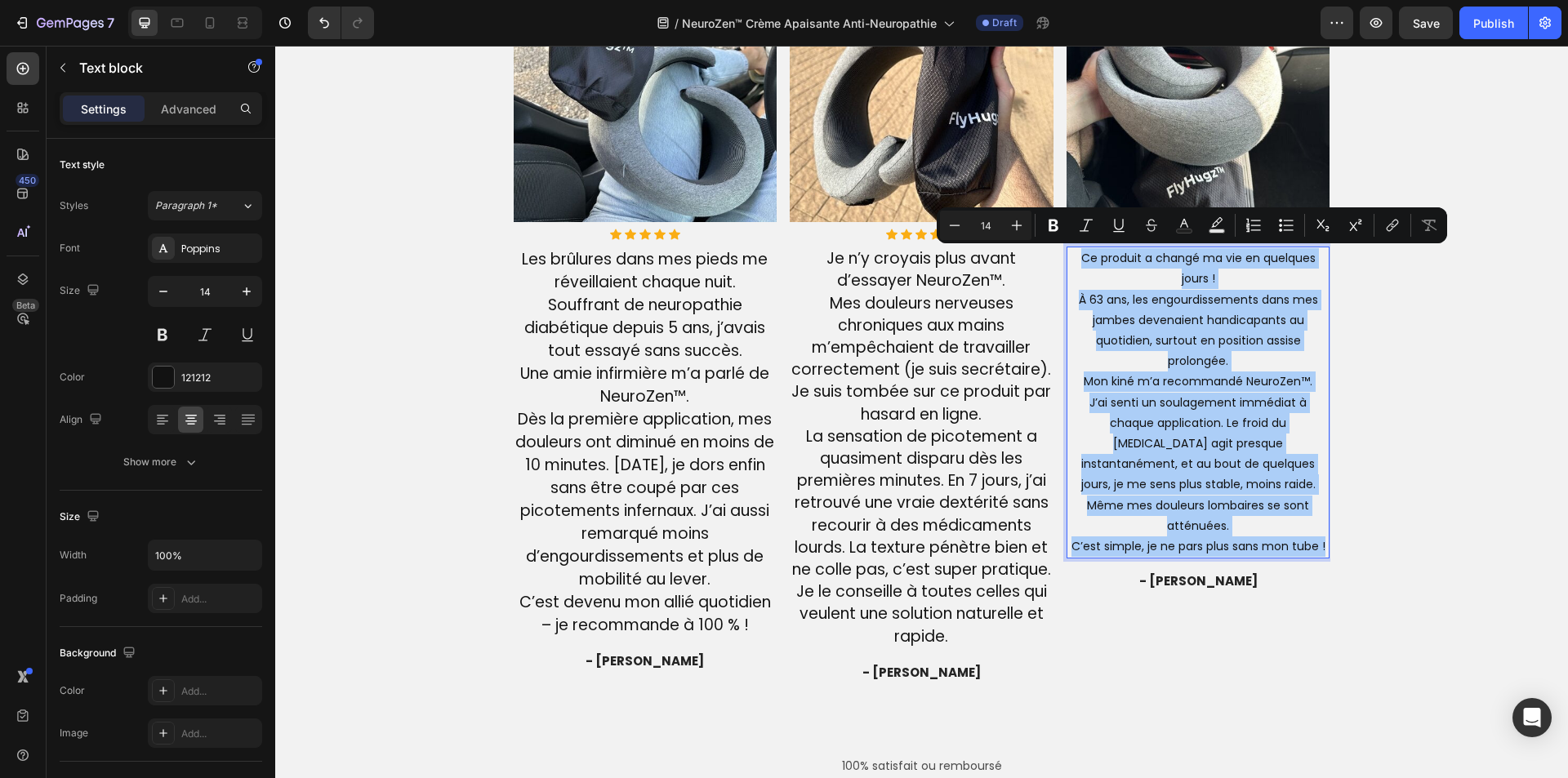
click at [995, 222] on input "14" at bounding box center [985, 225] width 32 height 20
type input "19"
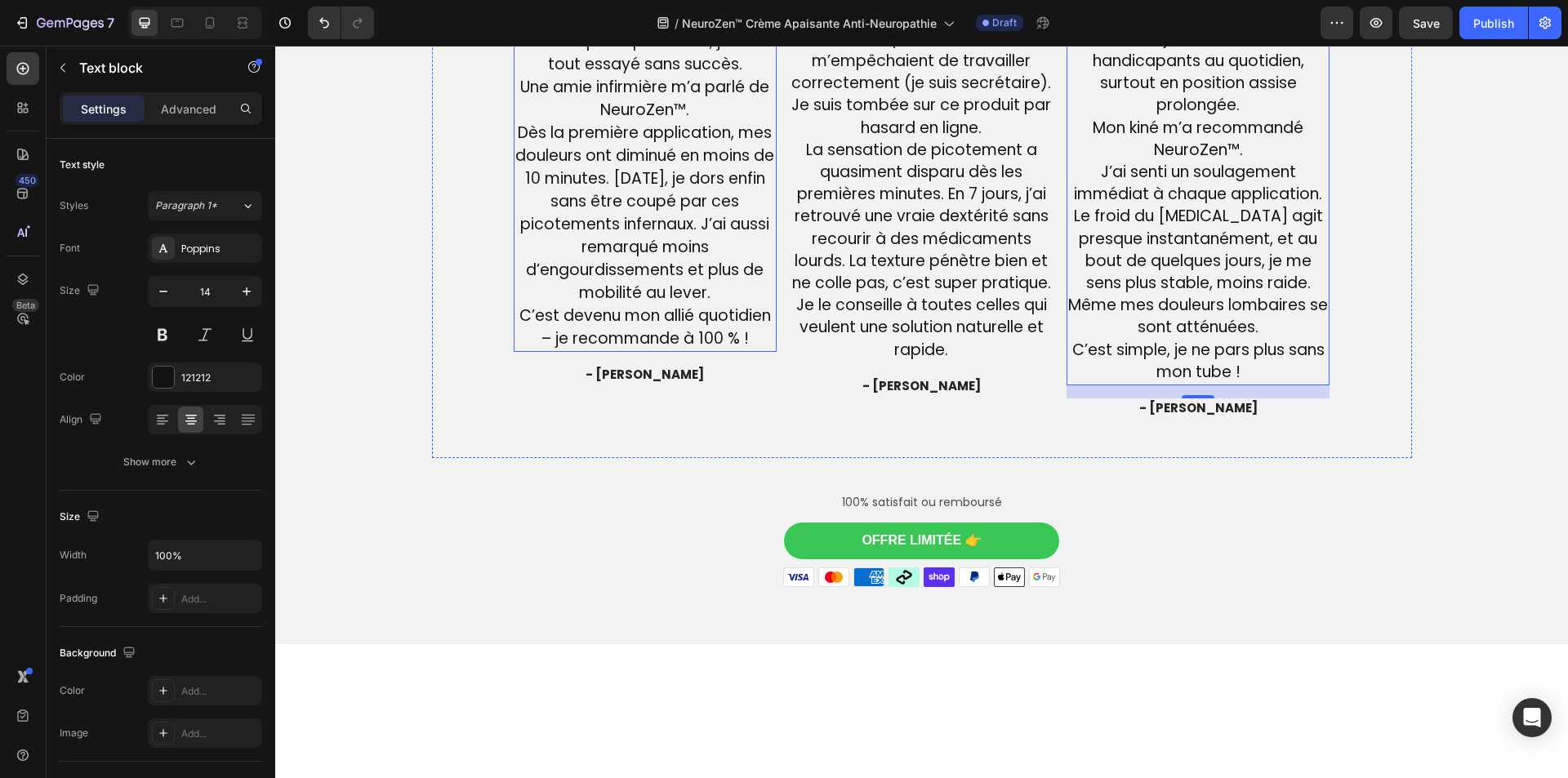
scroll to position [4267, 0]
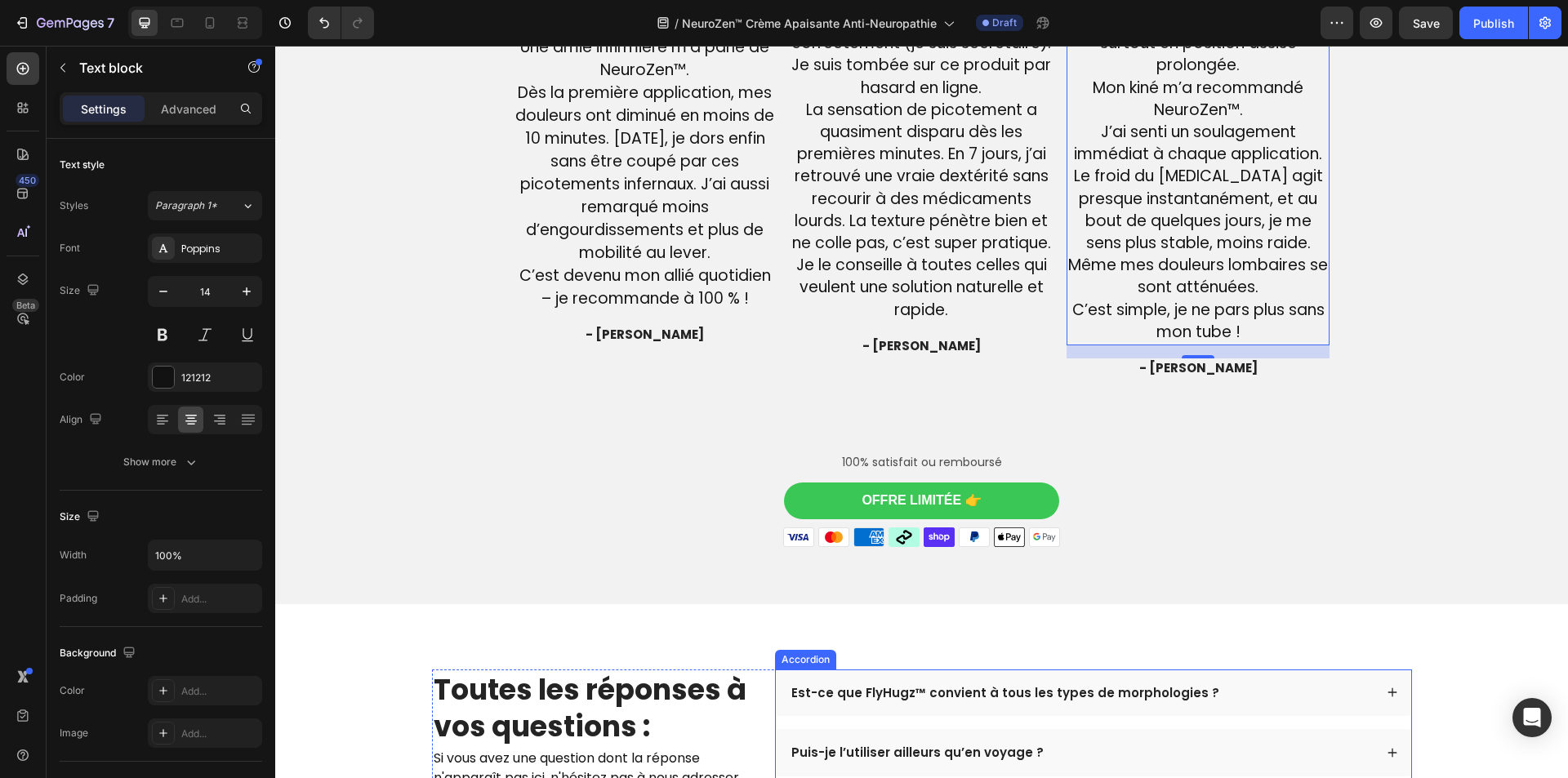
click at [936, 701] on div "Est-ce que FlyHugz™ convient à tous les types de morphologies ?" at bounding box center [1005, 694] width 433 height 22
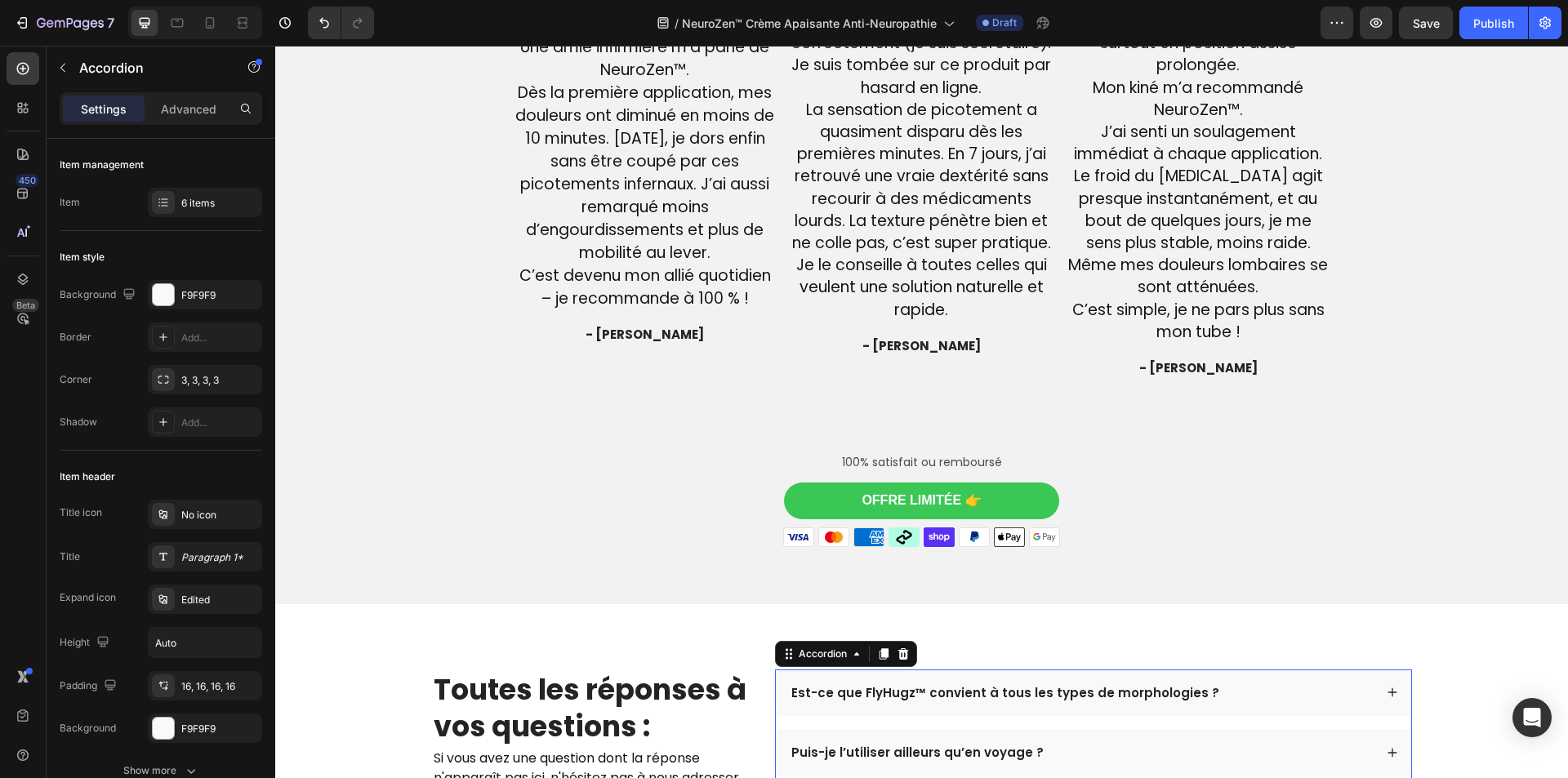
click at [934, 695] on p "Est-ce que FlyHugz™ convient à tous les types de morphologies ?" at bounding box center [1006, 693] width 428 height 17
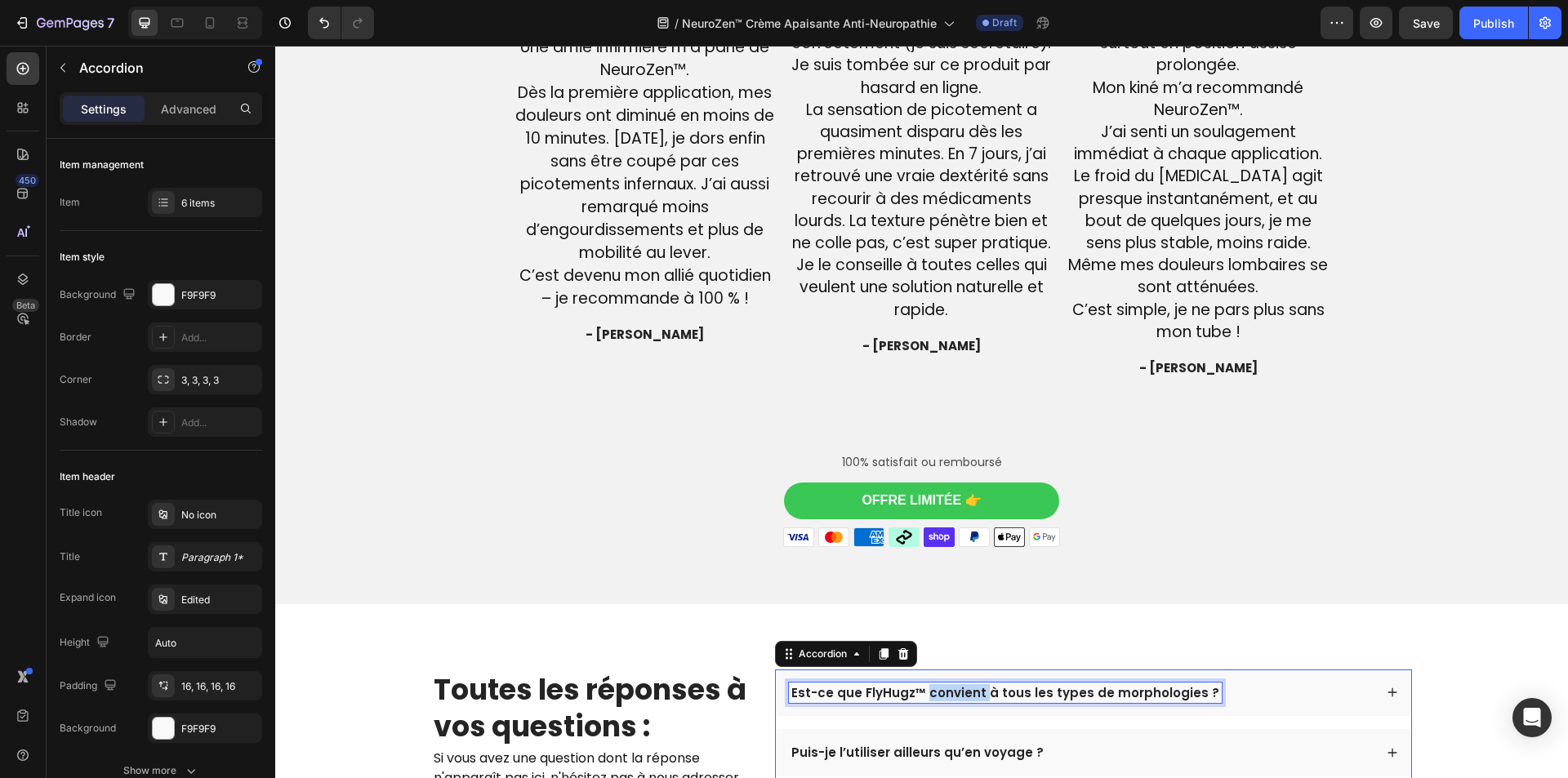
click at [934, 695] on p "Est-ce que FlyHugz™ convient à tous les types de morphologies ?" at bounding box center [1006, 693] width 428 height 17
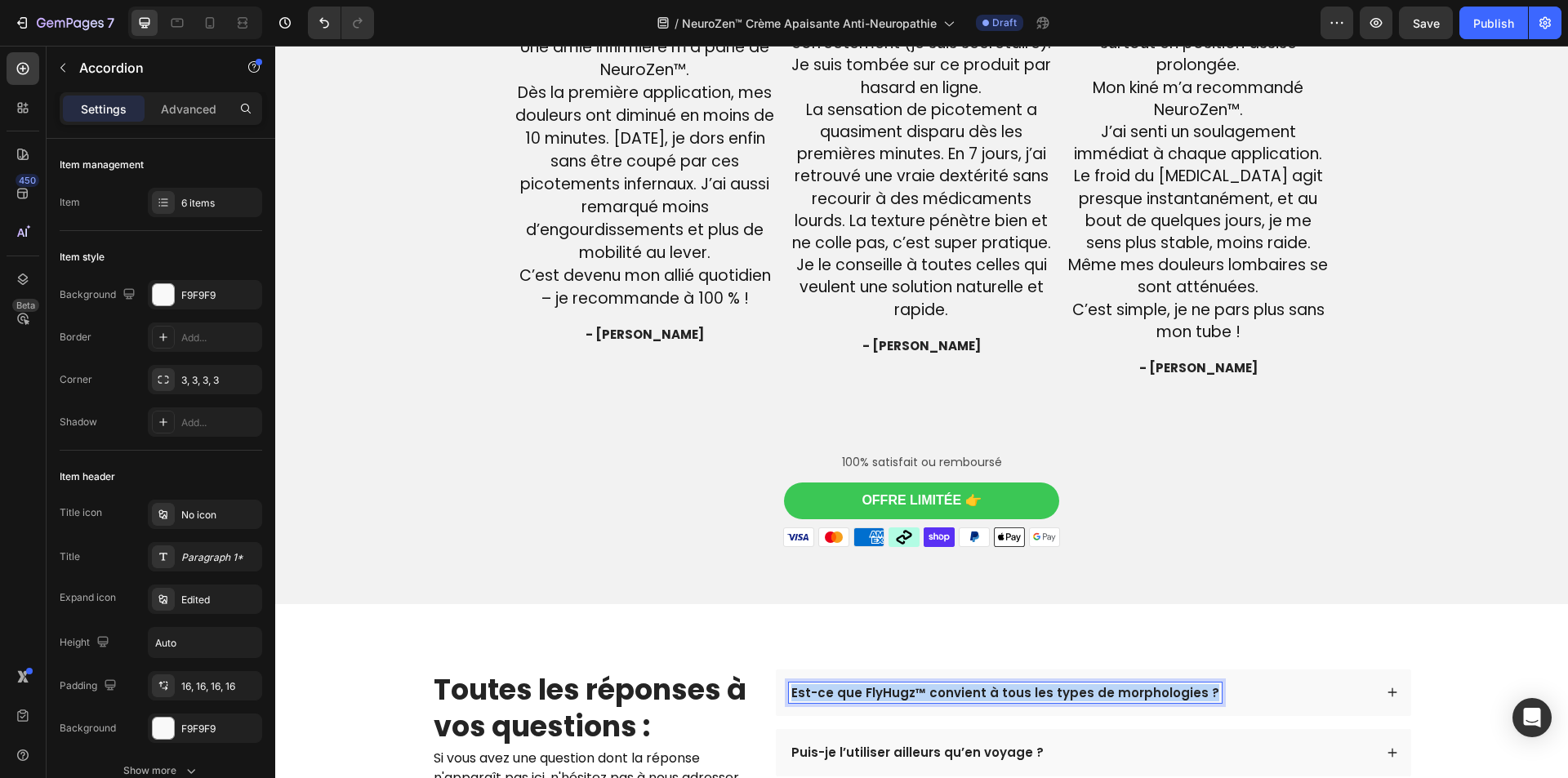
click at [934, 695] on p "Est-ce que FlyHugz™ convient à tous les types de morphologies ?" at bounding box center [1006, 693] width 428 height 17
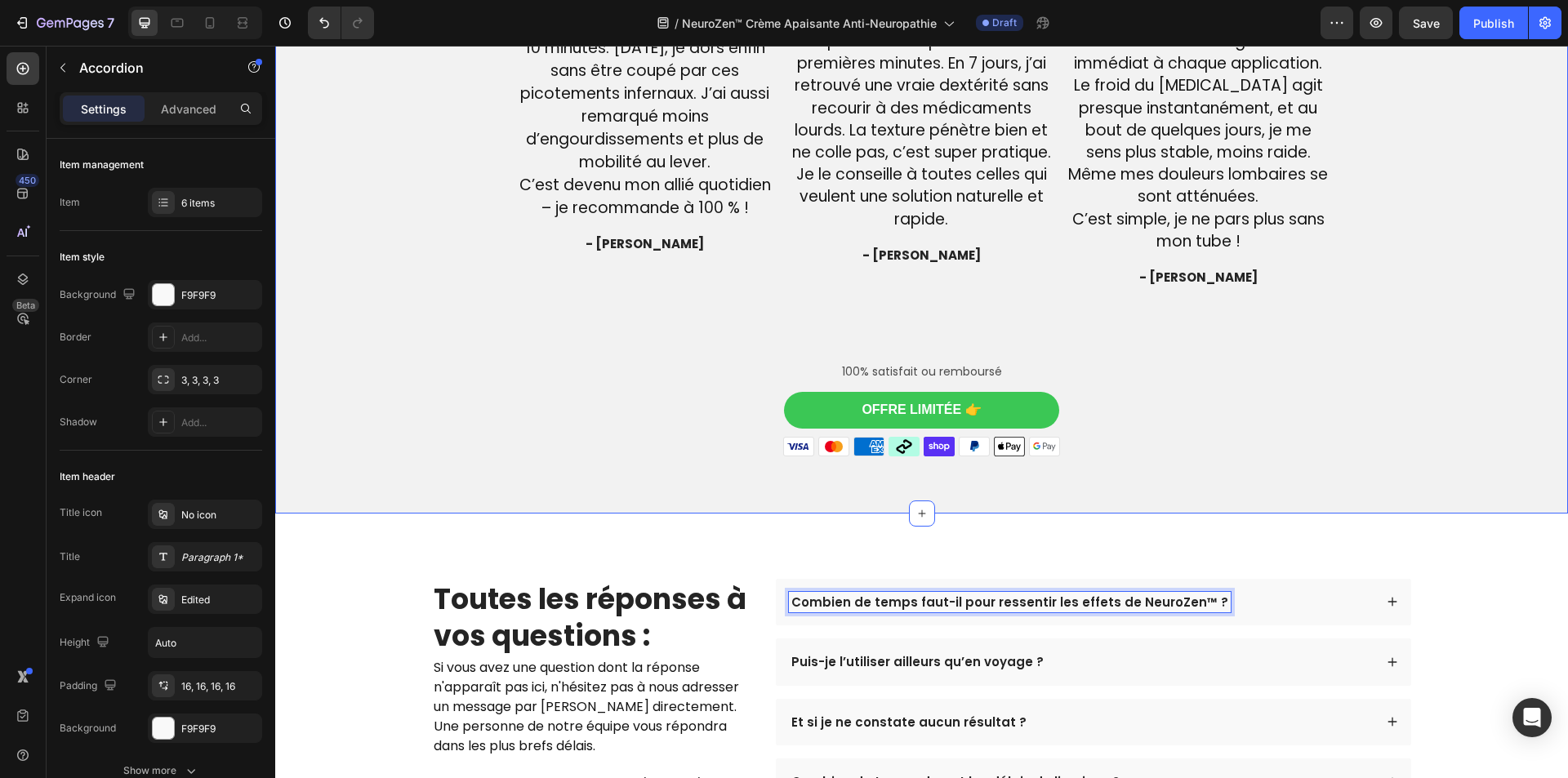
scroll to position [4513, 0]
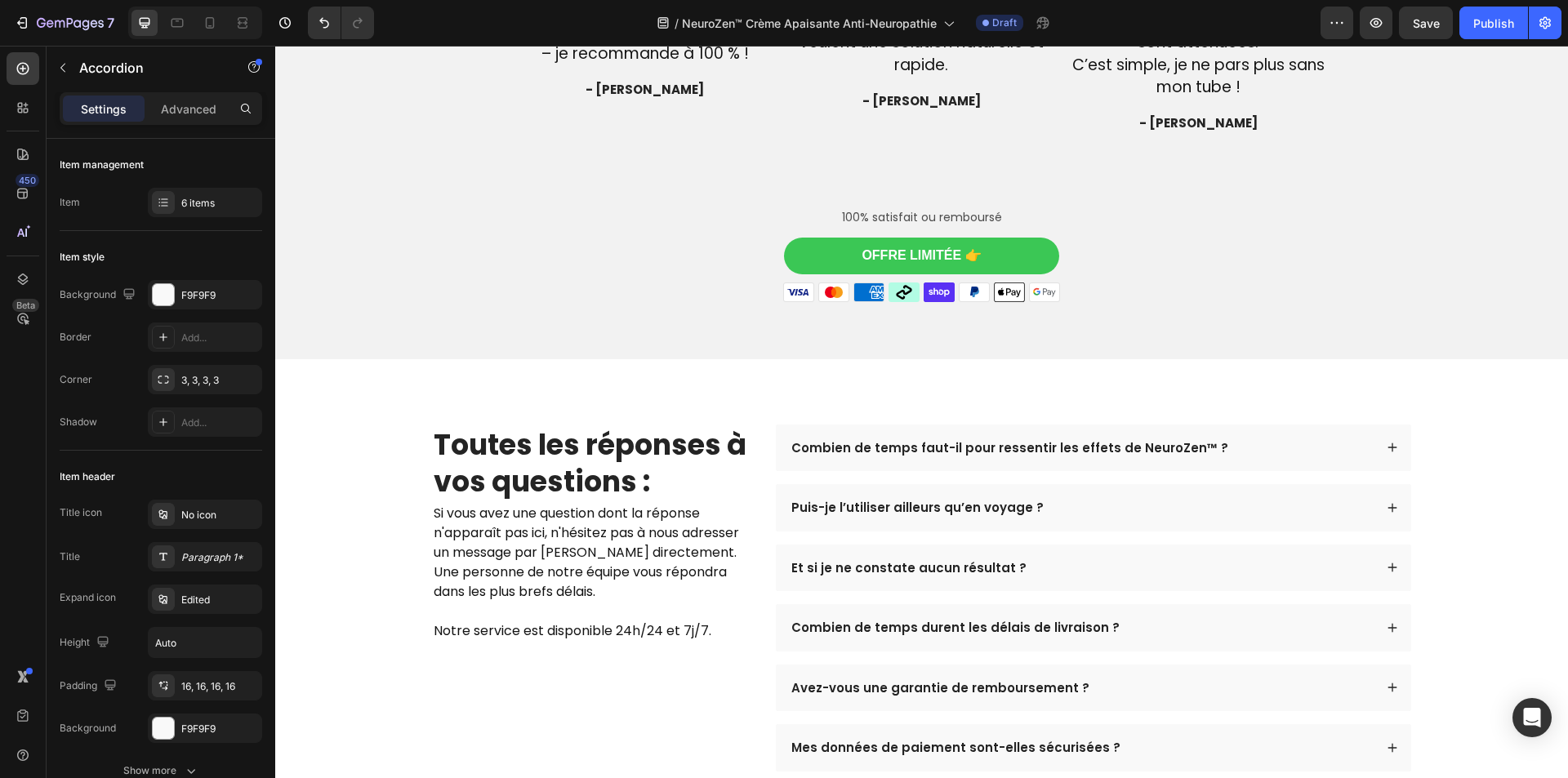
click at [1305, 449] on div "Combien de temps faut-il pour ressentir les effets de NeuroZen™ ?" at bounding box center [1081, 449] width 585 height 22
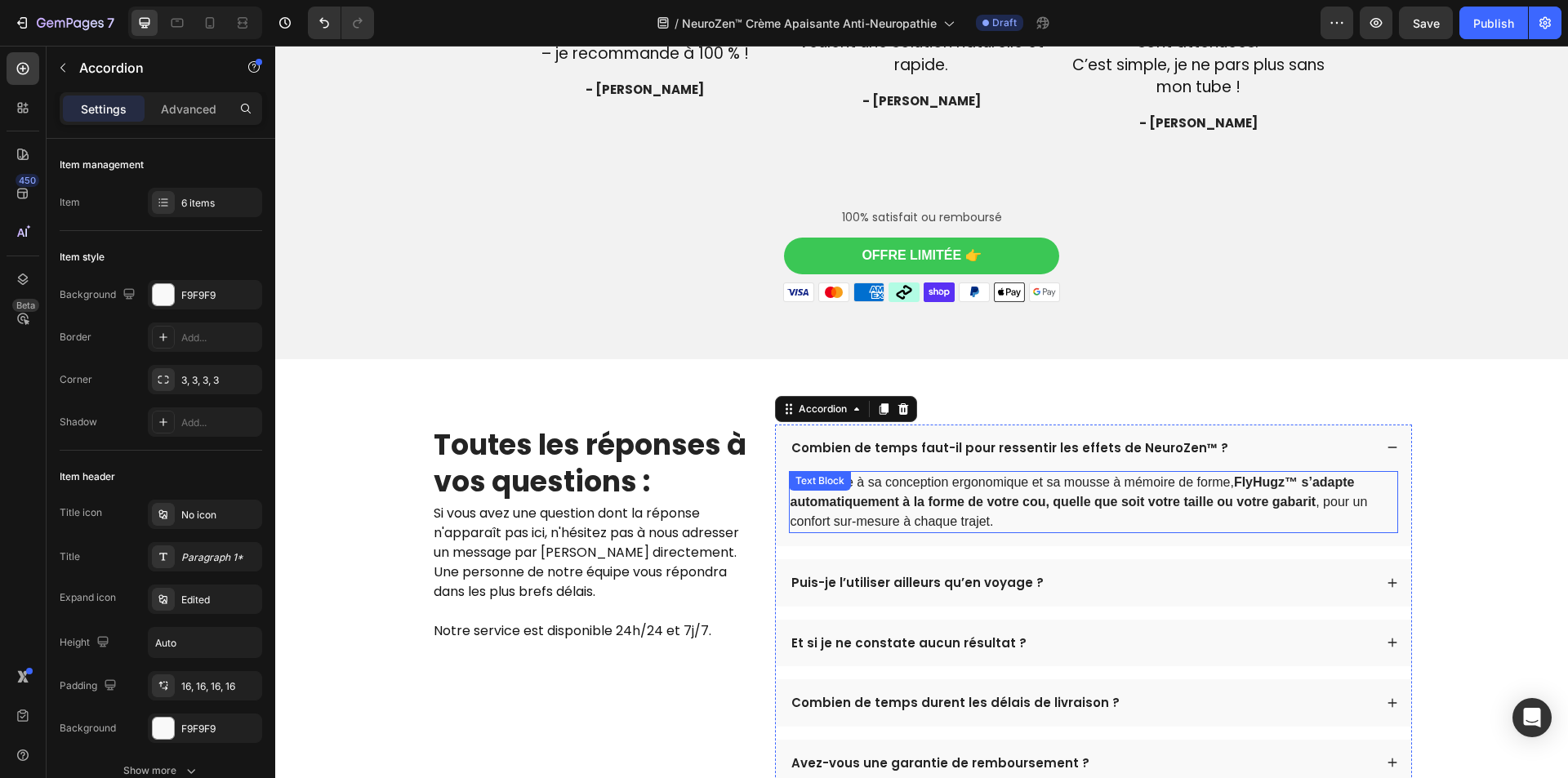
click at [1036, 520] on p "Oui. Grâce à sa conception ergonomique et sa mousse à mémoire de forme, FlyHugz…" at bounding box center [1093, 502] width 606 height 59
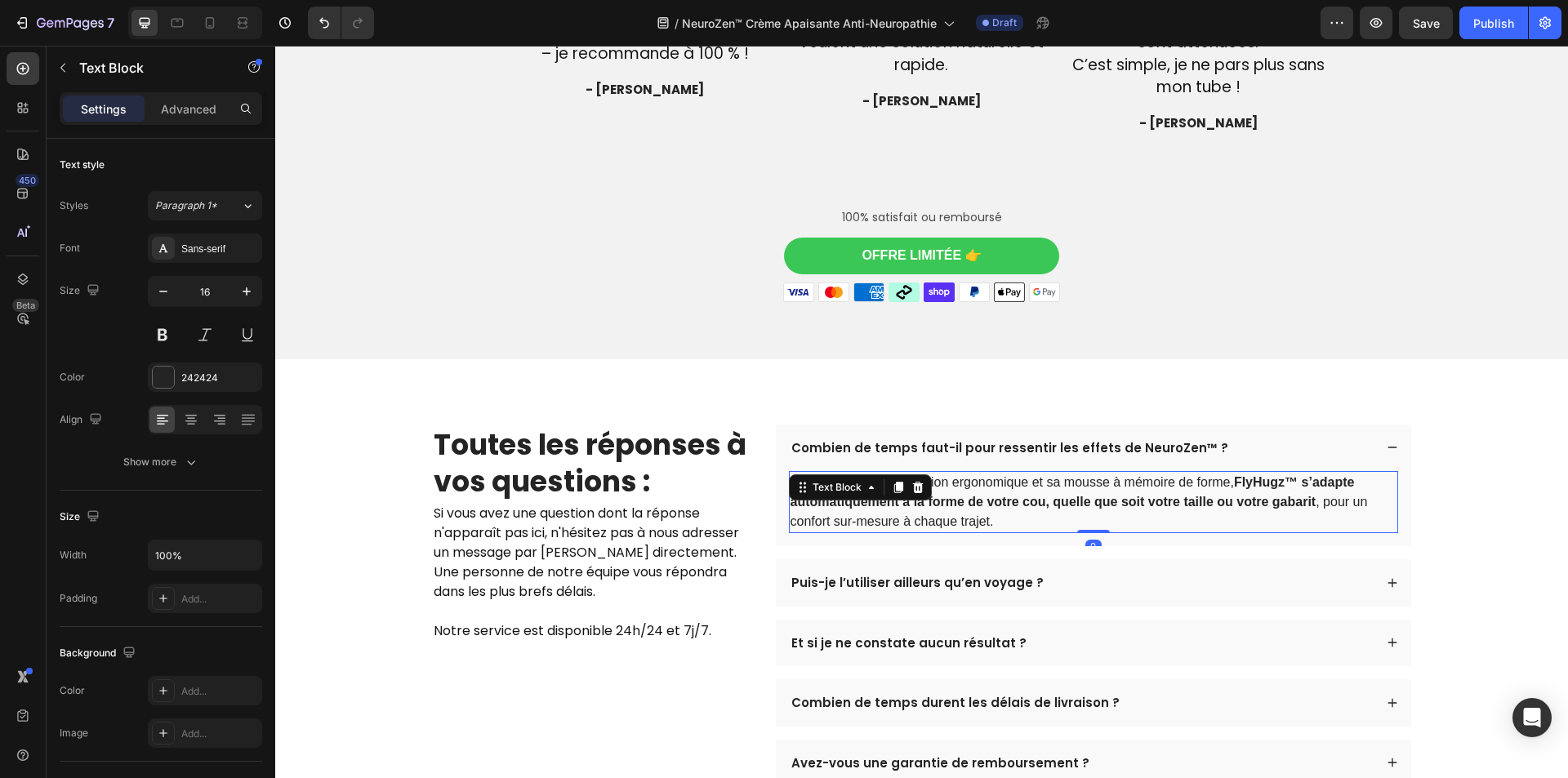
click at [1036, 520] on p "Oui. Grâce à sa conception ergonomique et sa mousse à mémoire de forme, FlyHugz…" at bounding box center [1093, 502] width 606 height 59
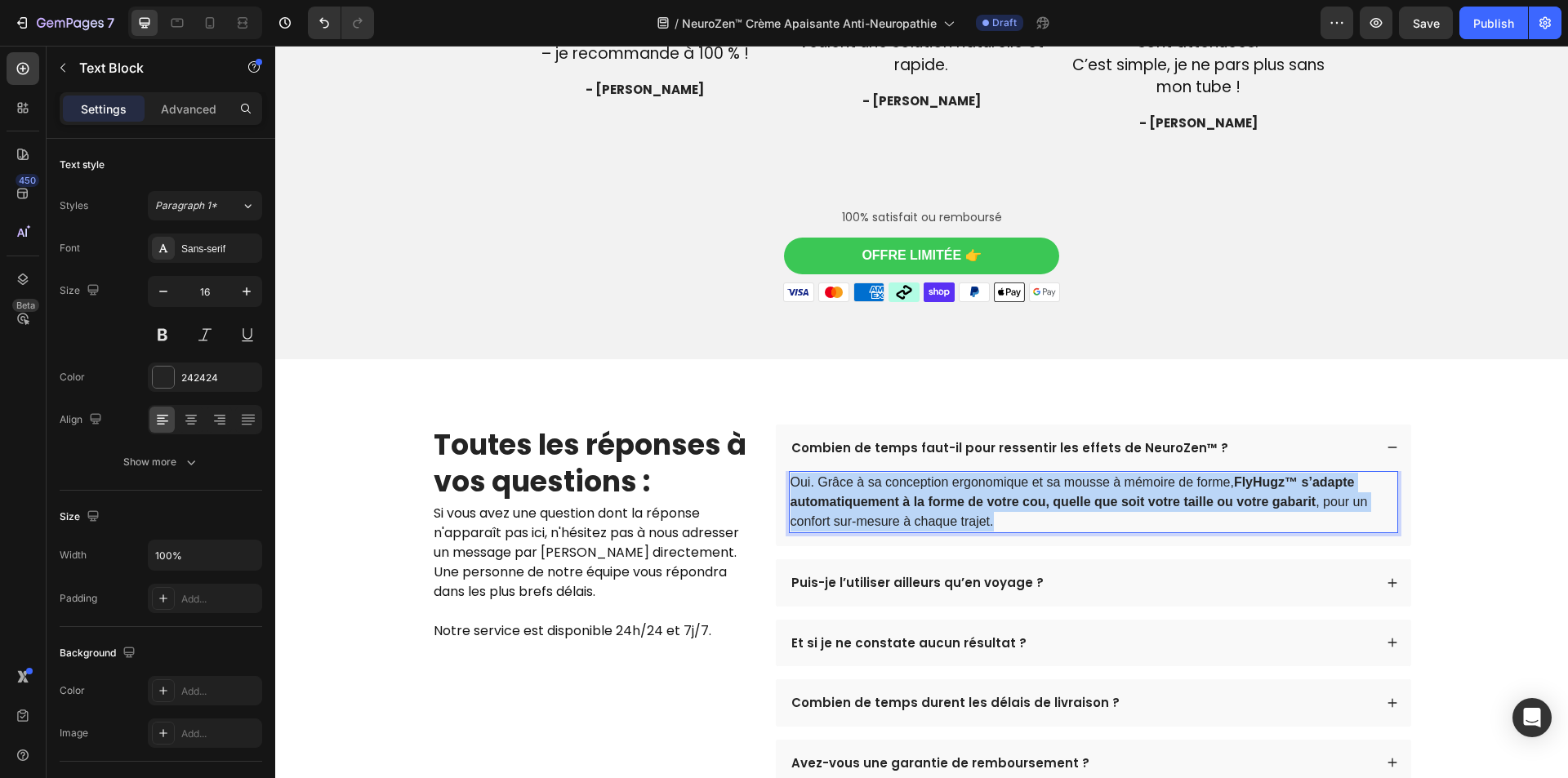
click at [1036, 520] on p "Oui. Grâce à sa conception ergonomique et sa mousse à mémoire de forme, FlyHugz…" at bounding box center [1093, 502] width 606 height 59
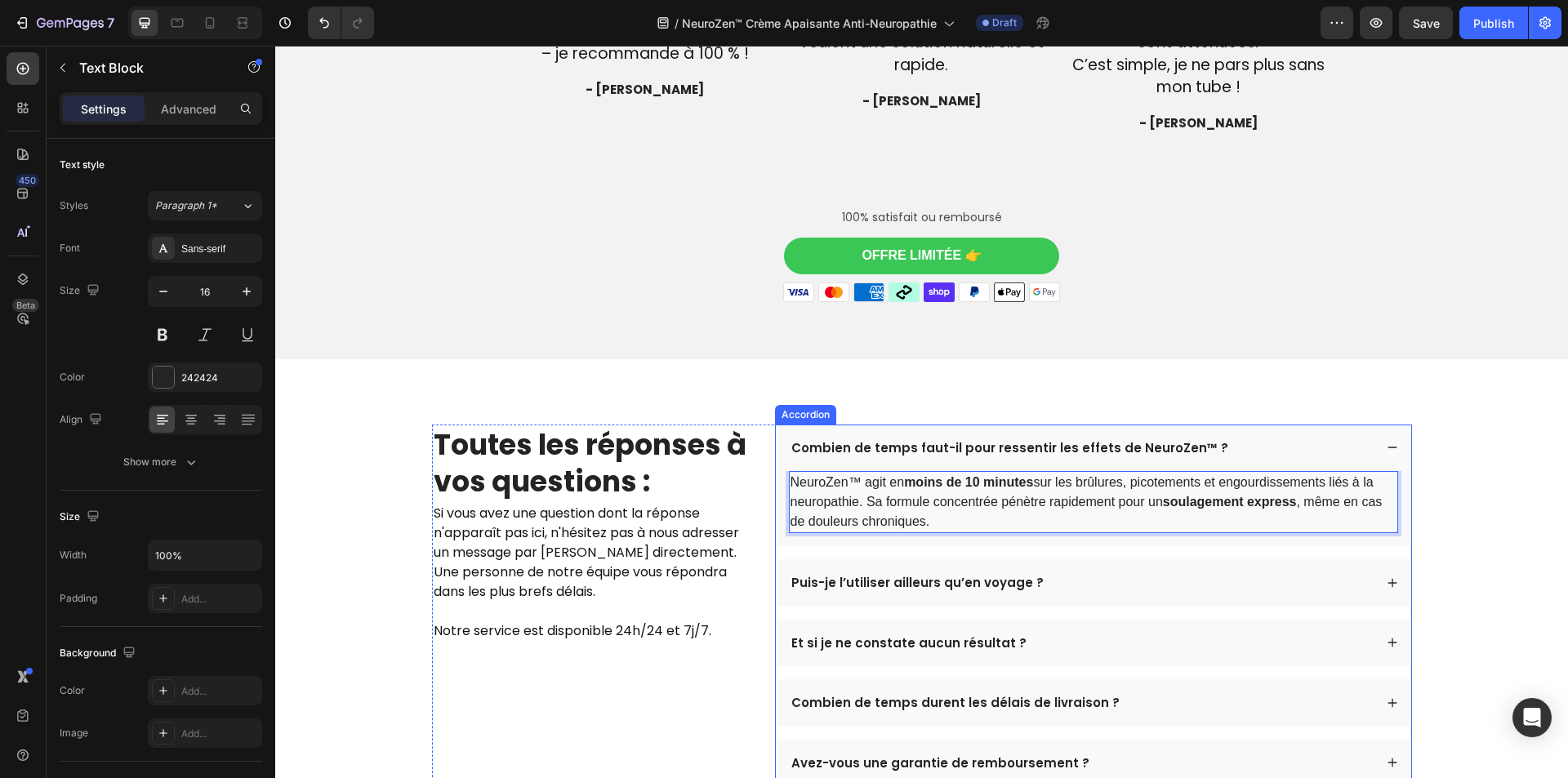
click at [977, 580] on p "Puis-je l’utiliser ailleurs qu’en voyage ?" at bounding box center [918, 583] width 252 height 17
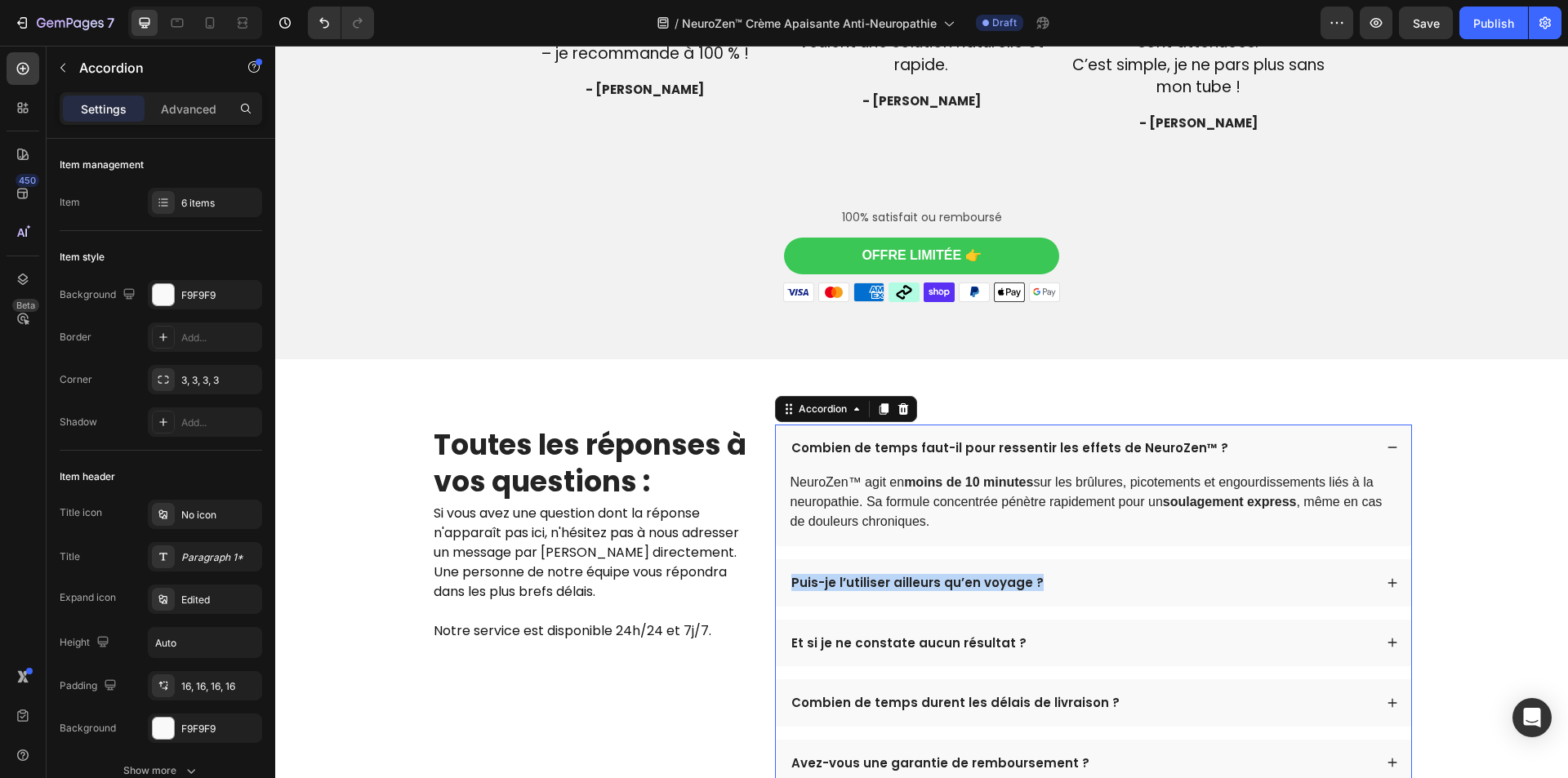
click at [977, 580] on p "Puis-je l’utiliser ailleurs qu’en voyage ?" at bounding box center [918, 583] width 252 height 17
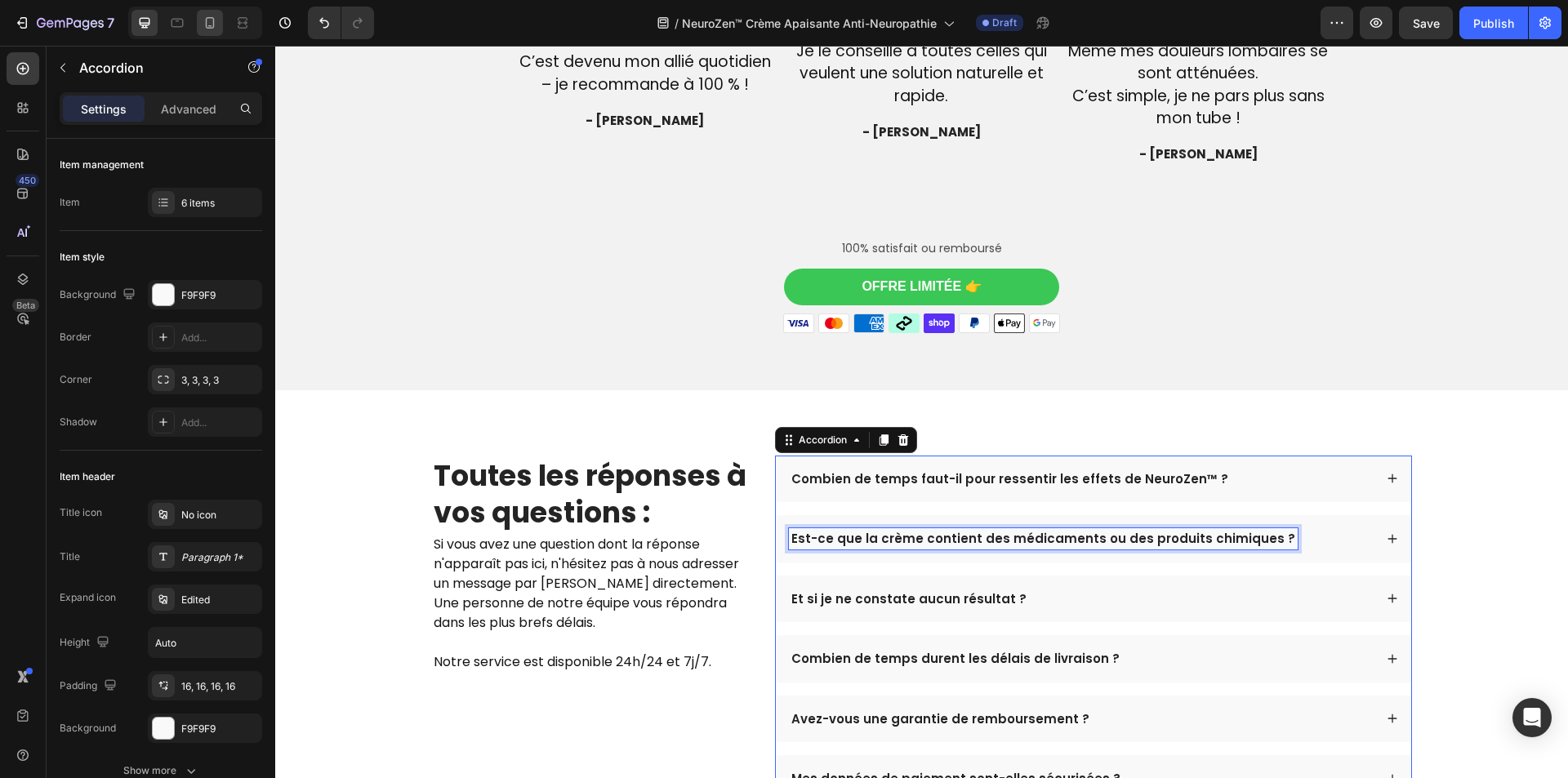
scroll to position [4437, 0]
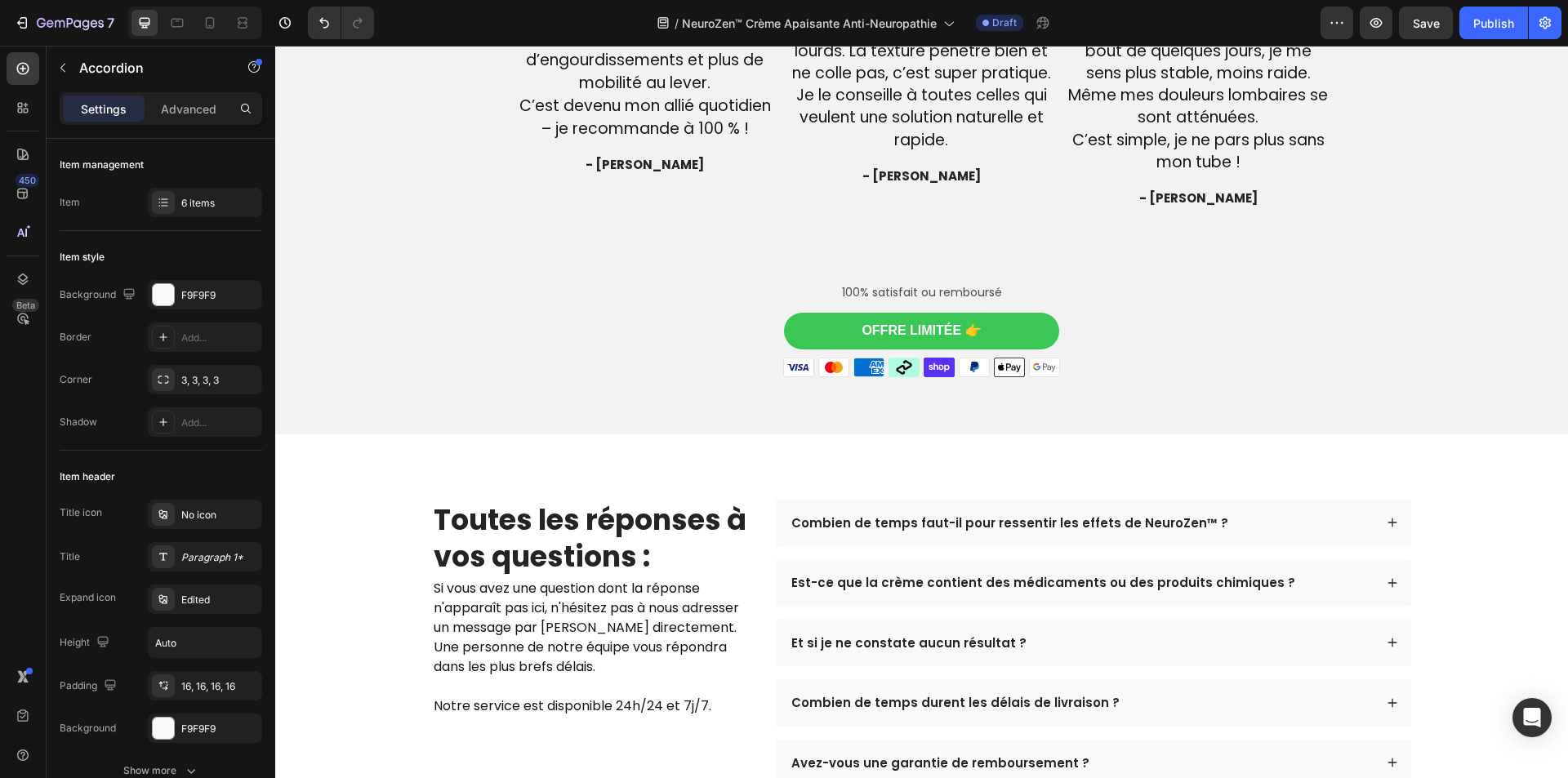
click at [1300, 595] on div "Est-ce que la crème contient des médicaments ou des produits chimiques ?" at bounding box center [1093, 583] width 636 height 47
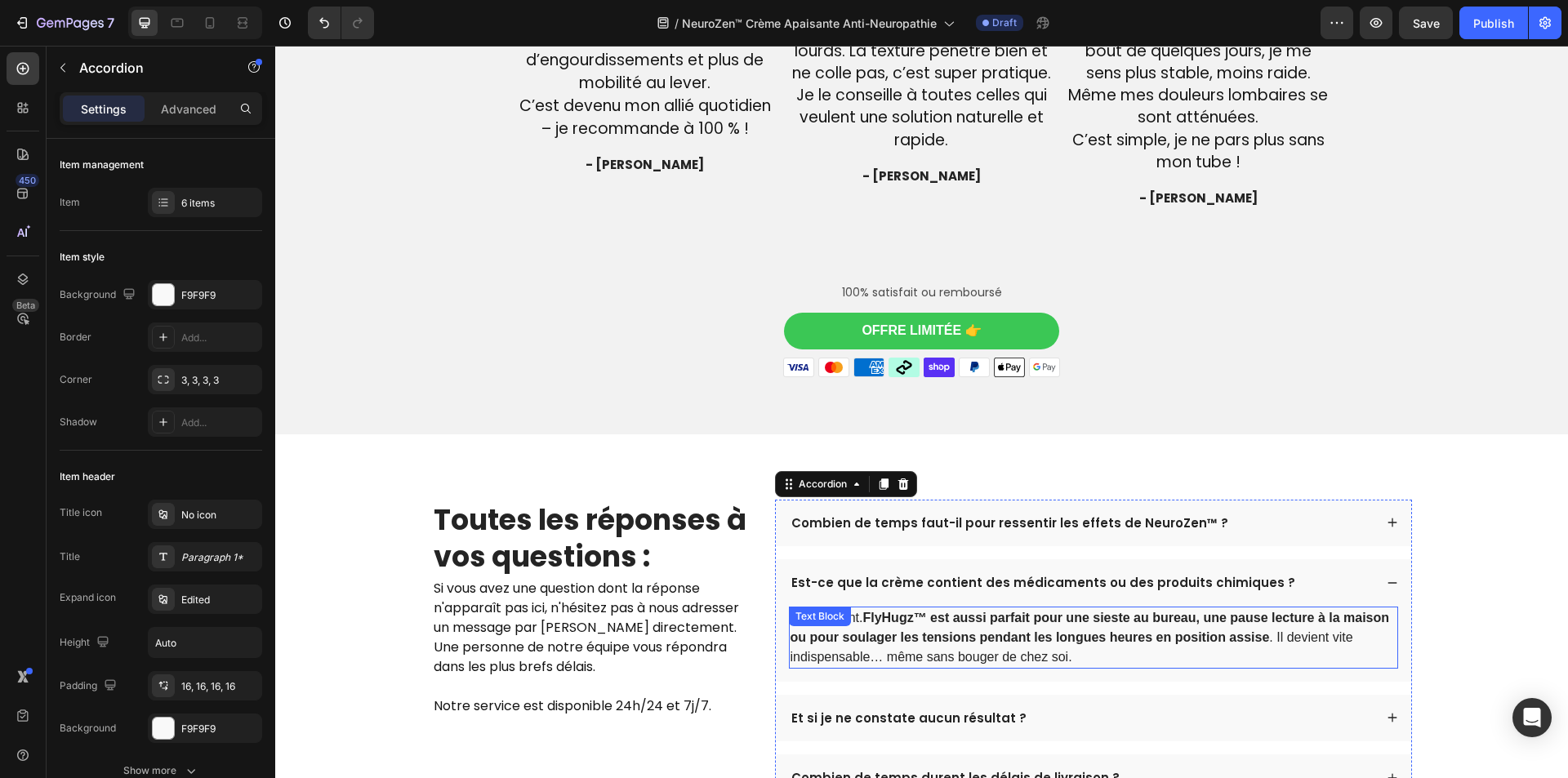
click at [1031, 635] on strong "FlyHugz™ est aussi parfait pour une sieste au bureau, une pause lecture à la ma…" at bounding box center [1091, 628] width 599 height 33
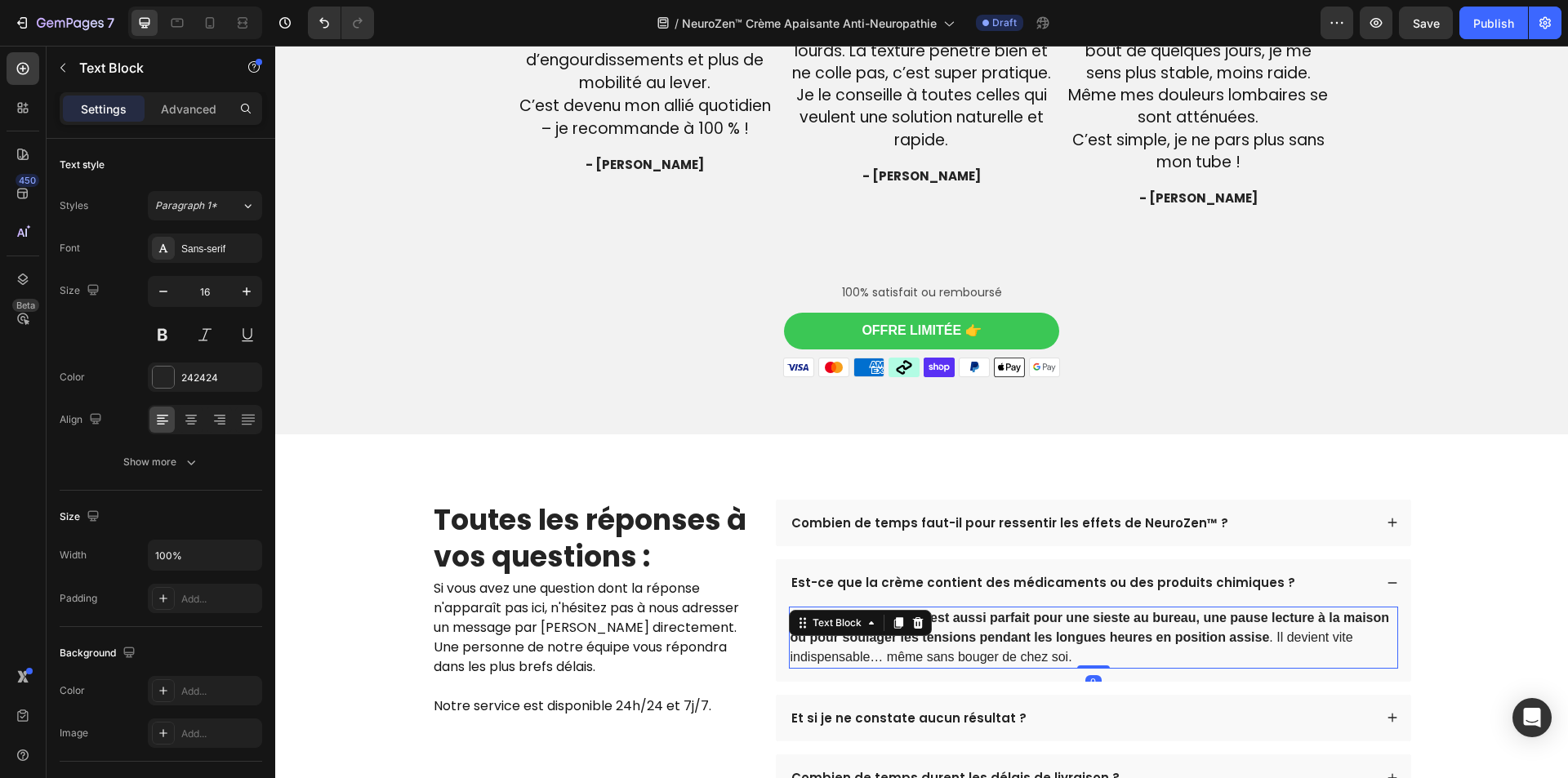
click at [1031, 635] on strong "FlyHugz™ est aussi parfait pour une sieste au bureau, une pause lecture à la ma…" at bounding box center [1091, 628] width 599 height 33
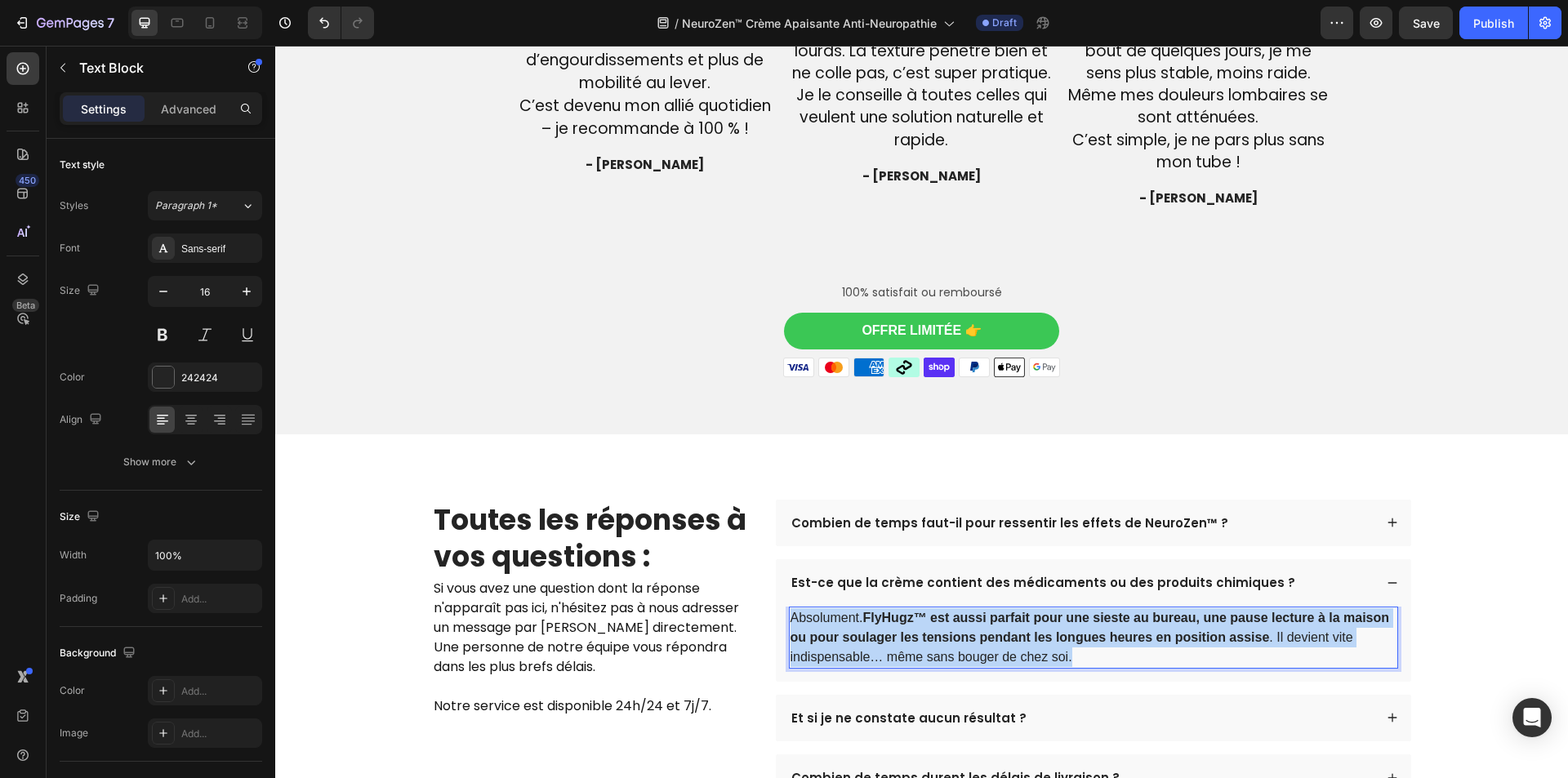
click at [1031, 635] on strong "FlyHugz™ est aussi parfait pour une sieste au bureau, une pause lecture à la ma…" at bounding box center [1091, 628] width 599 height 33
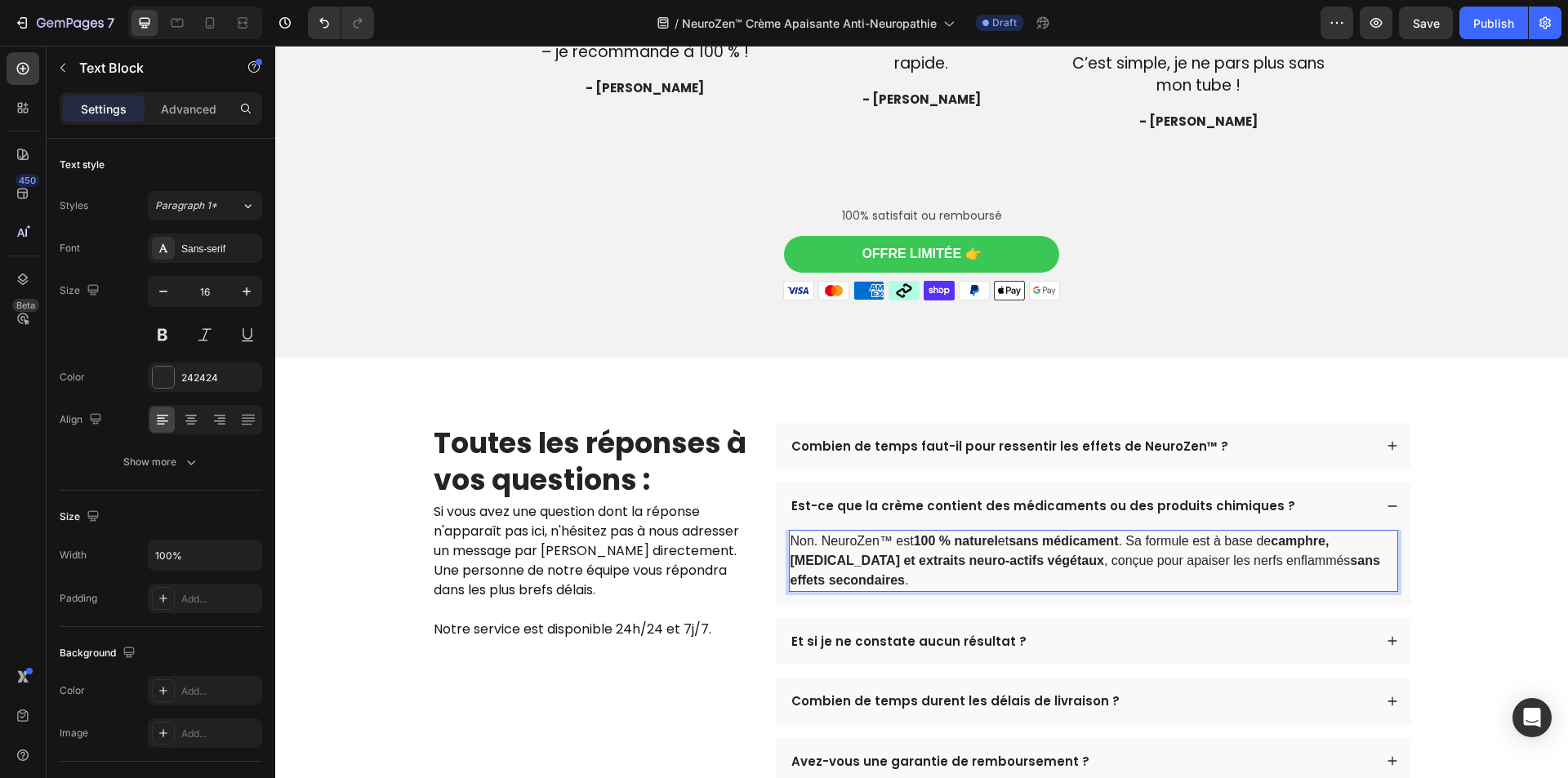
scroll to position [4600, 0]
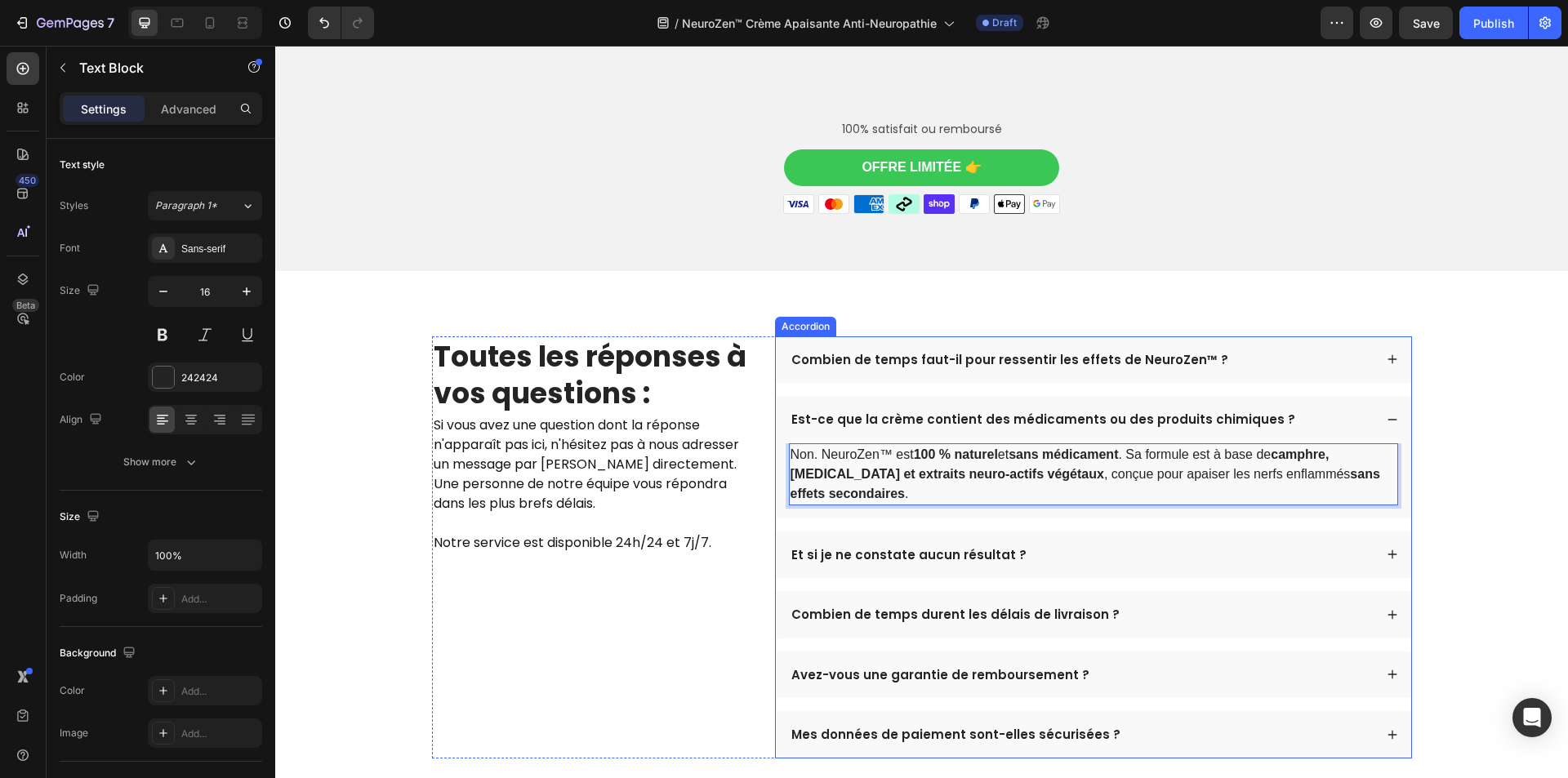
click at [936, 553] on p "Et si je ne constate aucun résultat ?" at bounding box center [909, 555] width 235 height 17
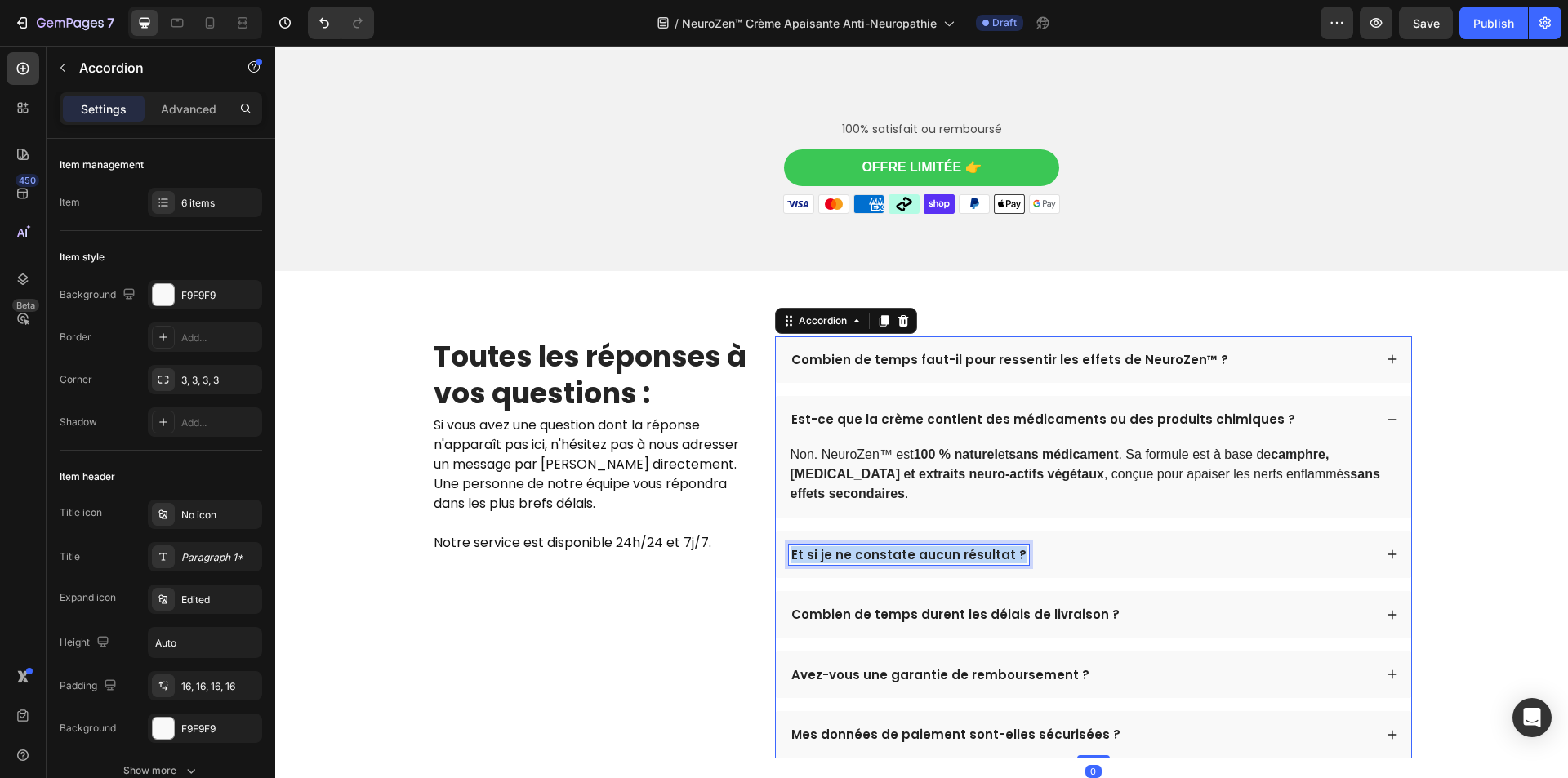
click at [936, 553] on p "Et si je ne constate aucun résultat ?" at bounding box center [909, 555] width 235 height 17
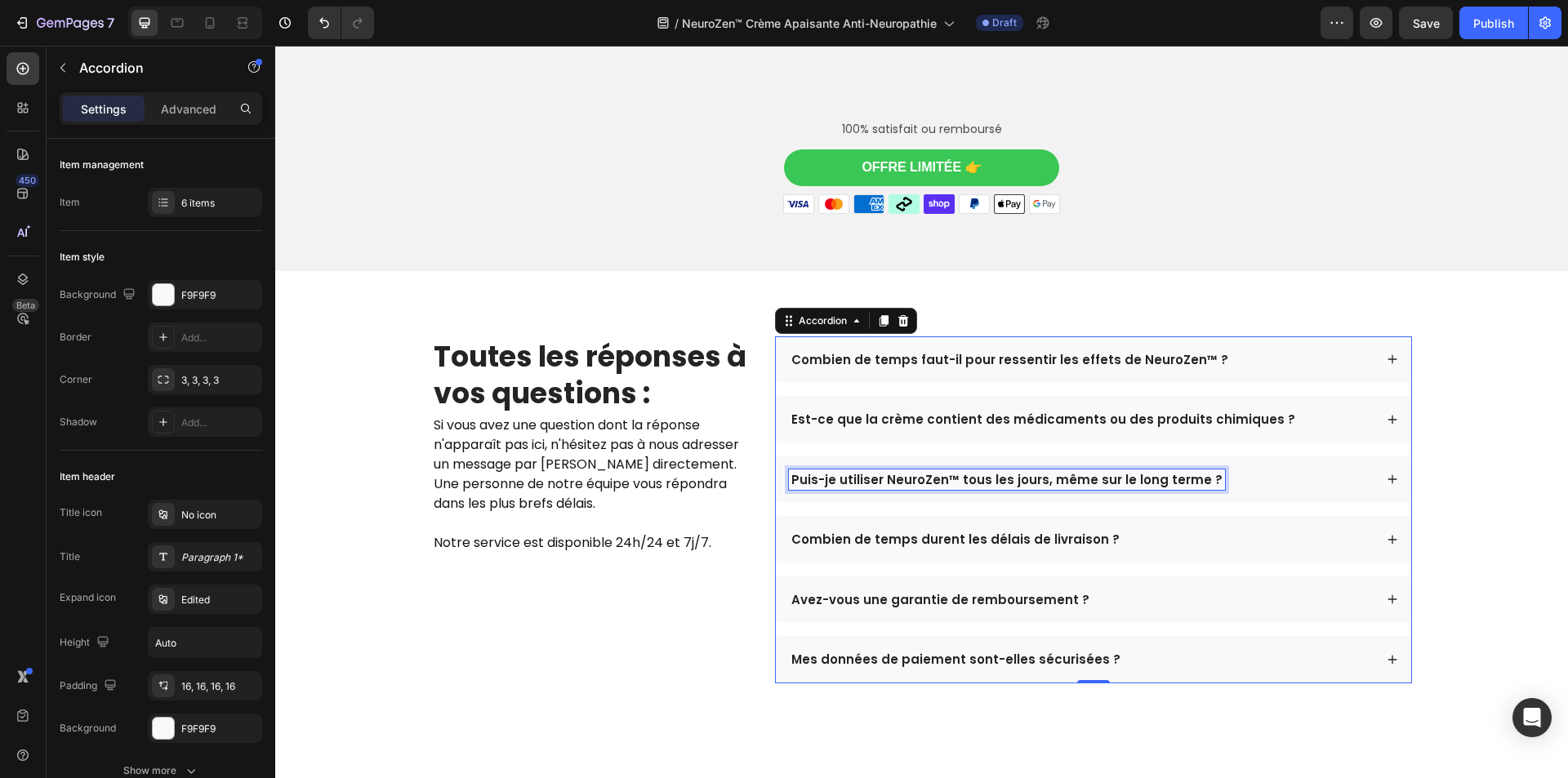
scroll to position [4526, 0]
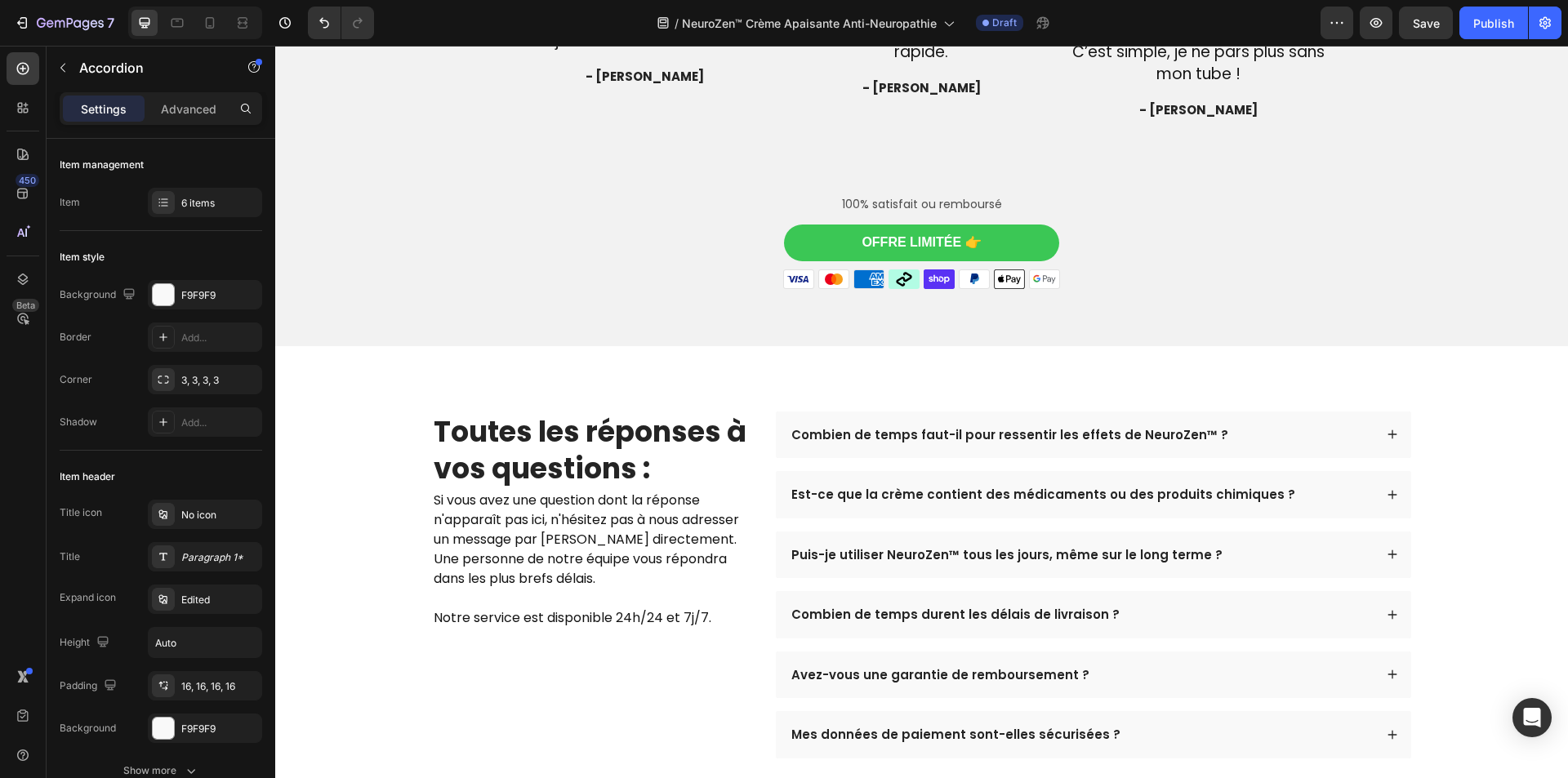
click at [1237, 552] on div "Puis-je utiliser NeuroZen™ tous les jours, même sur le long terme ?" at bounding box center [1081, 555] width 585 height 22
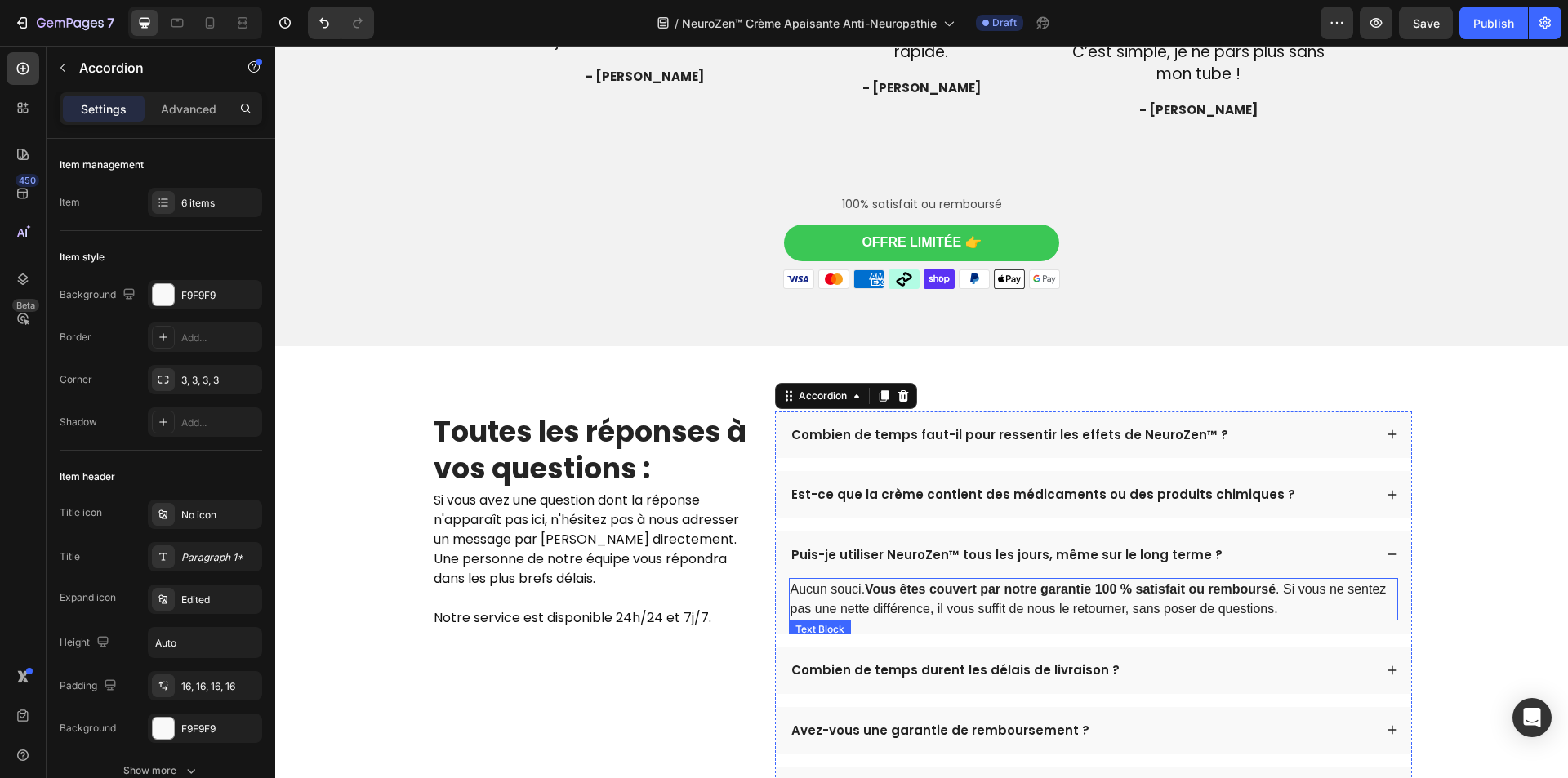
click at [1069, 607] on p "Aucun souci. Vous êtes couvert par notre garantie 100 % satisfait ou remboursé …" at bounding box center [1093, 599] width 606 height 39
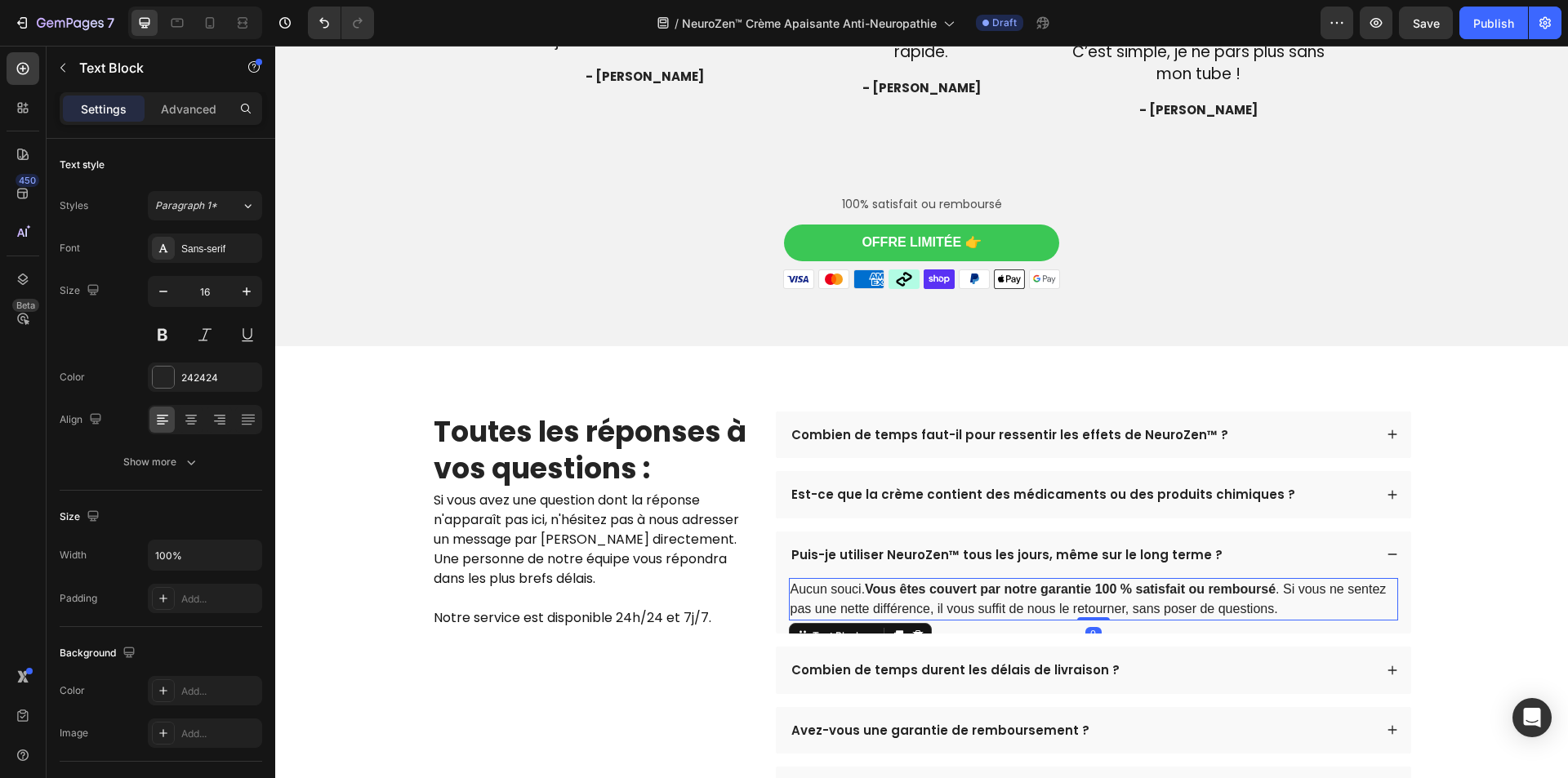
click at [1069, 607] on p "Aucun souci. Vous êtes couvert par notre garantie 100 % satisfait ou remboursé …" at bounding box center [1093, 599] width 606 height 39
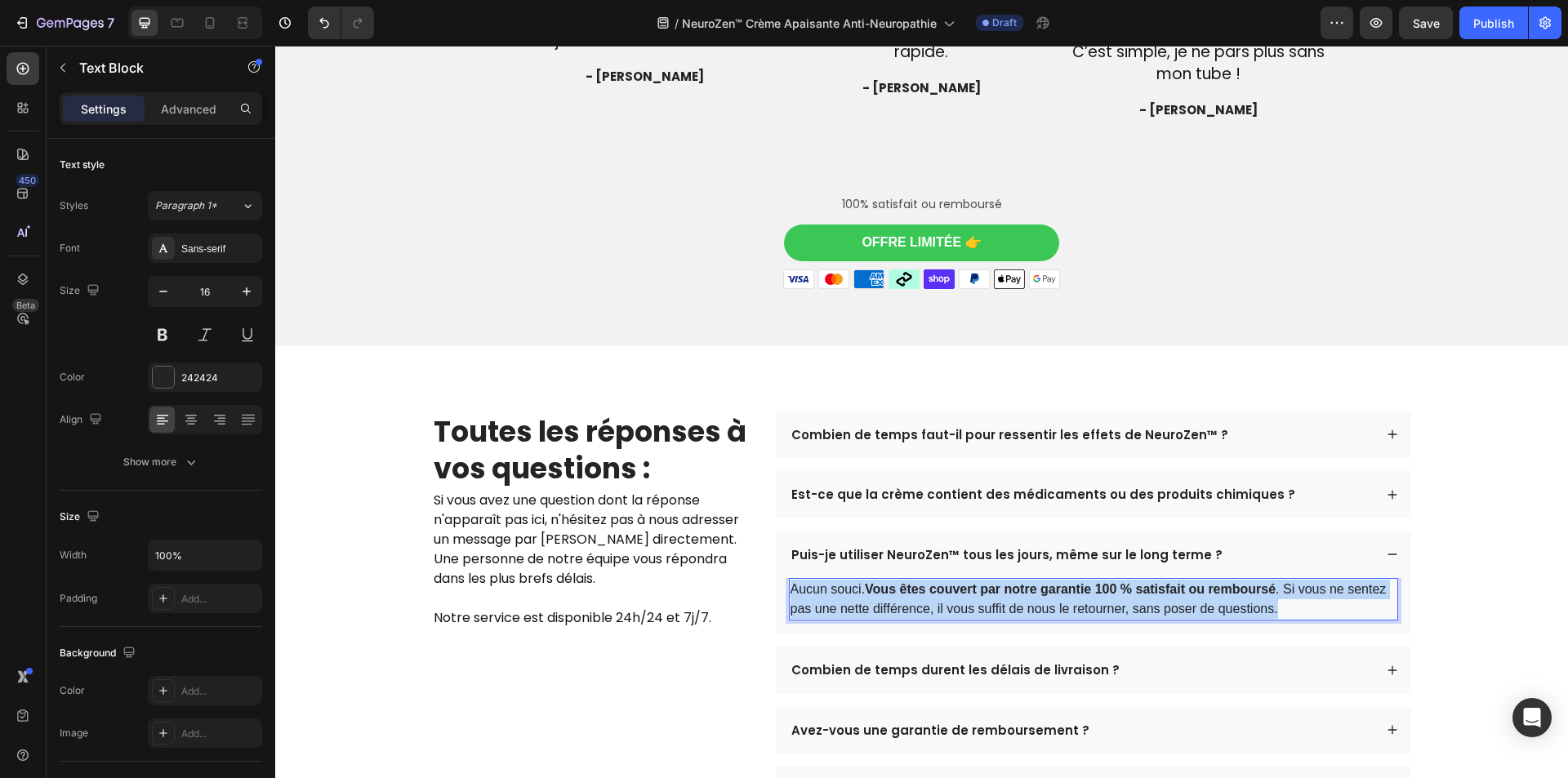
click at [1069, 607] on p "Aucun souci. Vous êtes couvert par notre garantie 100 % satisfait ou remboursé …" at bounding box center [1093, 599] width 606 height 39
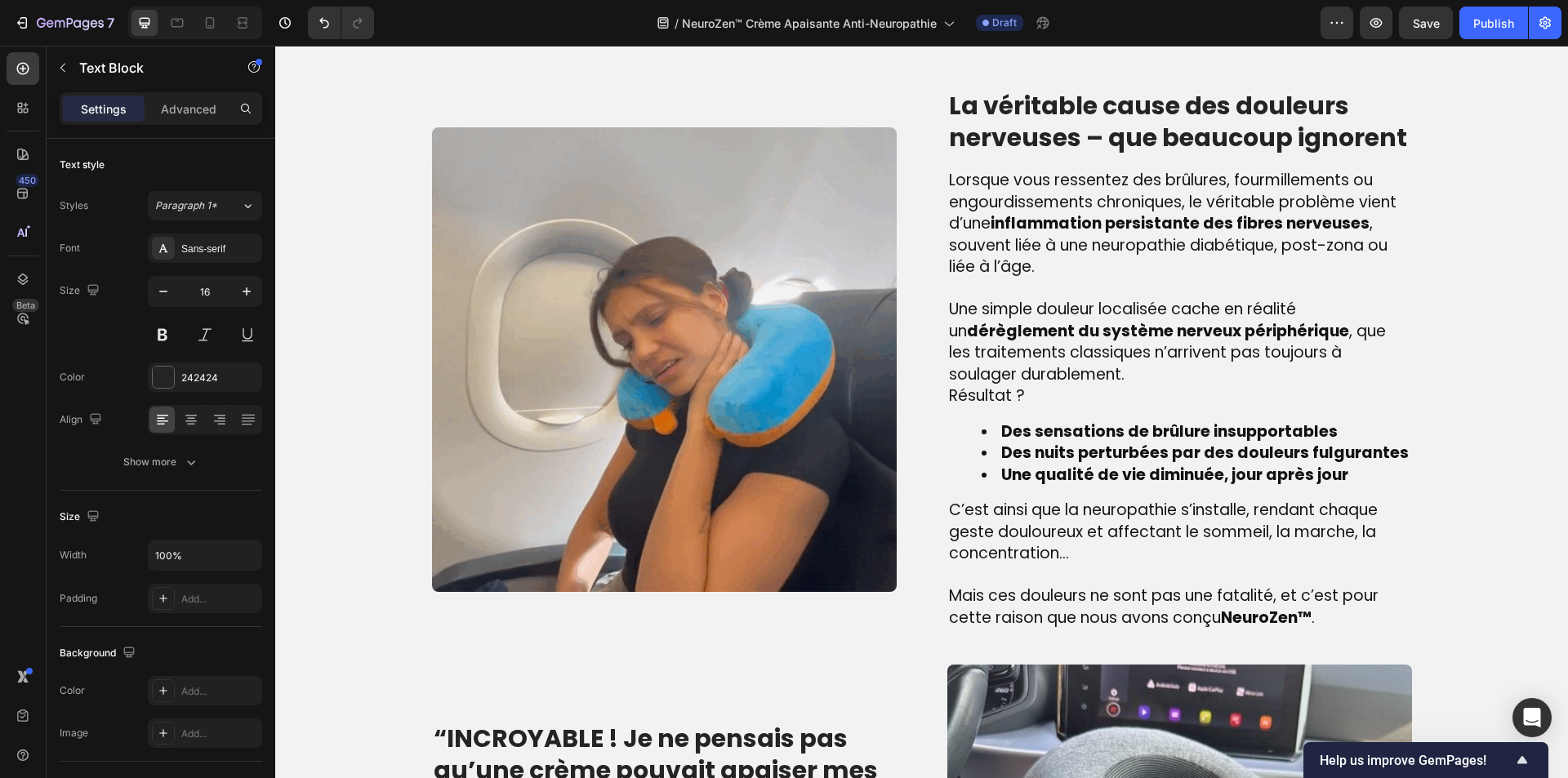
scroll to position [1096, 0]
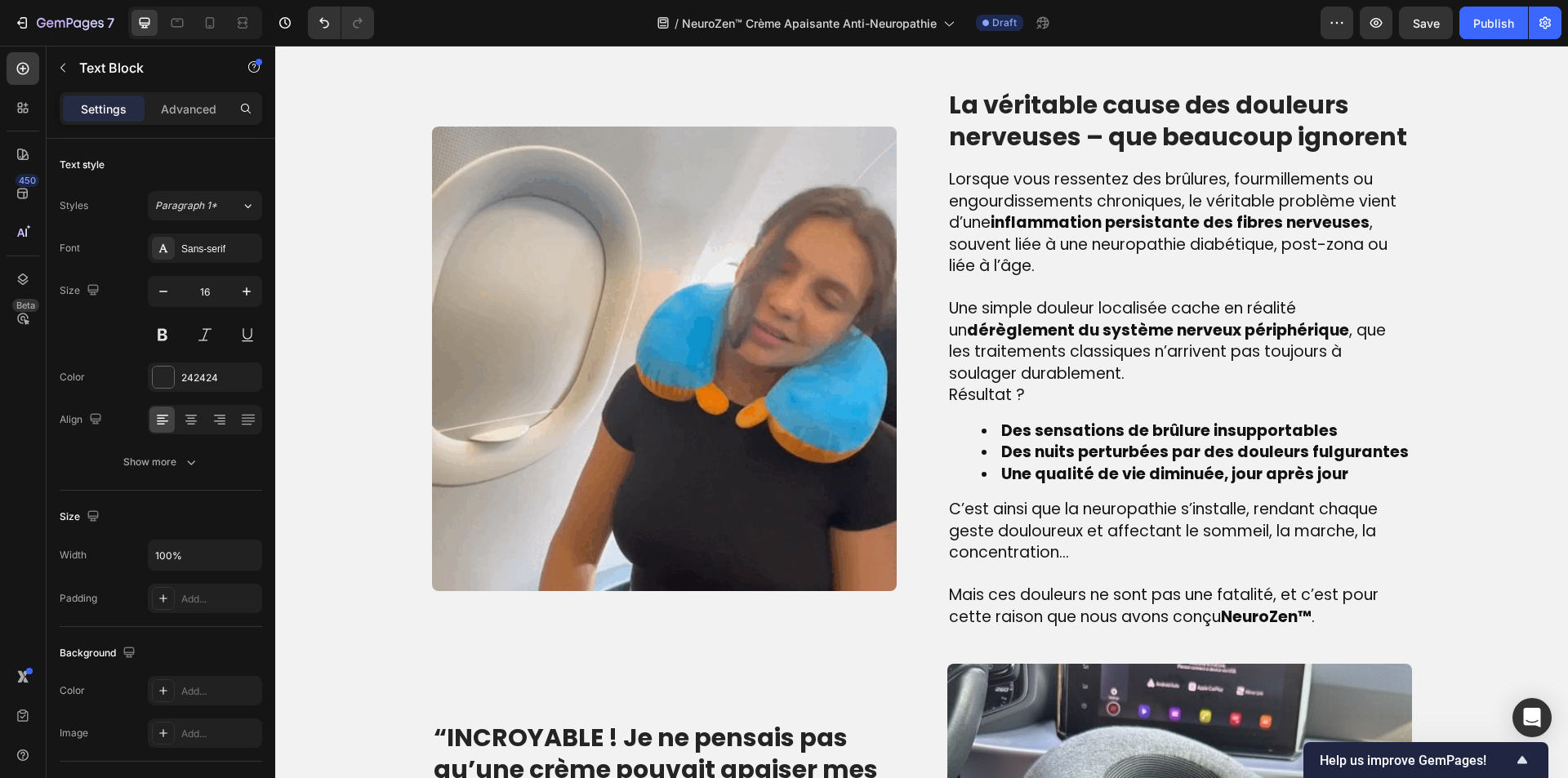
drag, startPoint x: 628, startPoint y: 426, endPoint x: 574, endPoint y: 436, distance: 54.9
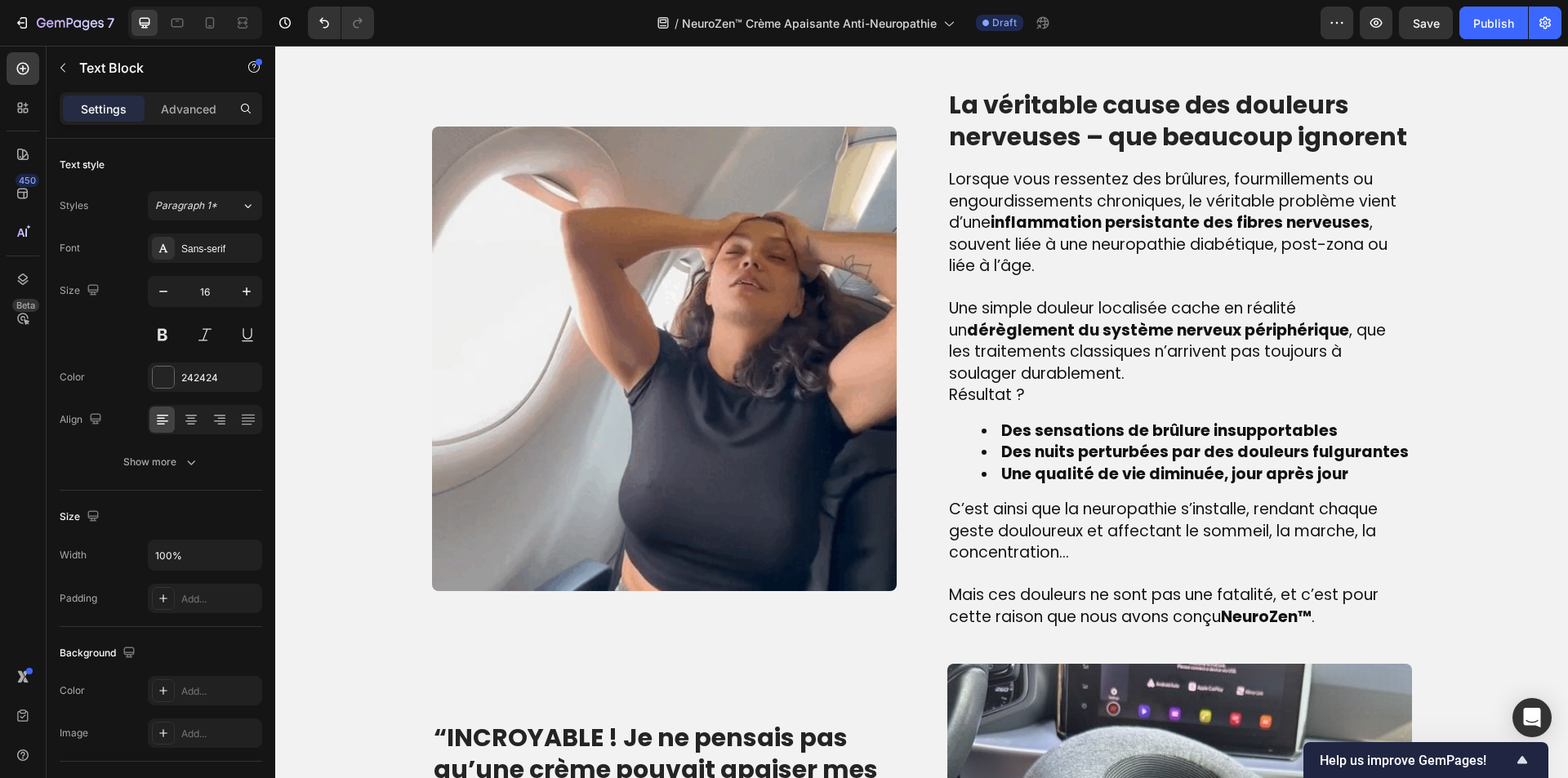
click at [624, 428] on img at bounding box center [664, 359] width 465 height 465
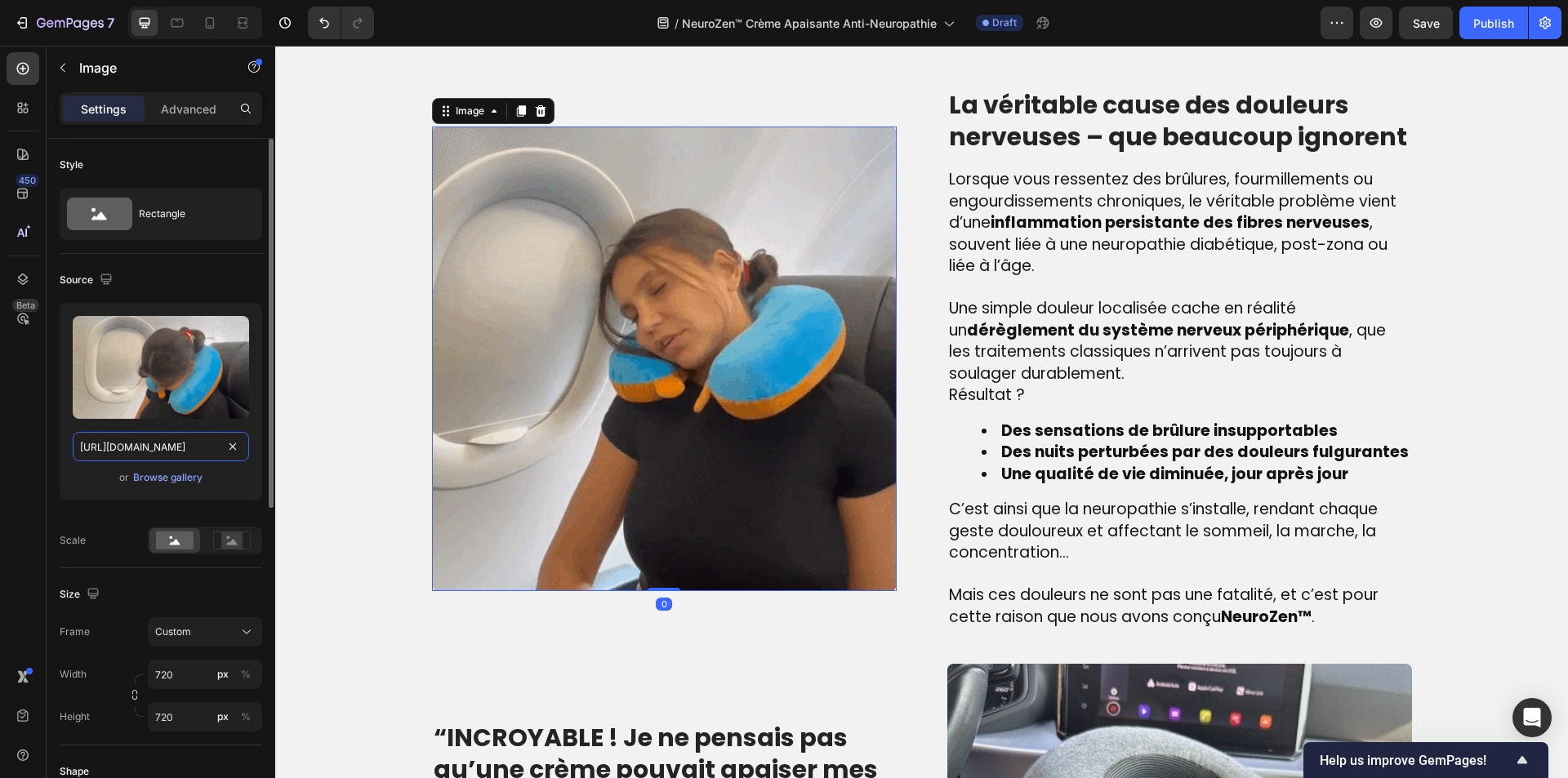
click at [162, 444] on input "https://cdn.shopify.com/s/files/1/0810/9329/6452/files/gempages_540190890933617…" at bounding box center [161, 447] width 177 height 29
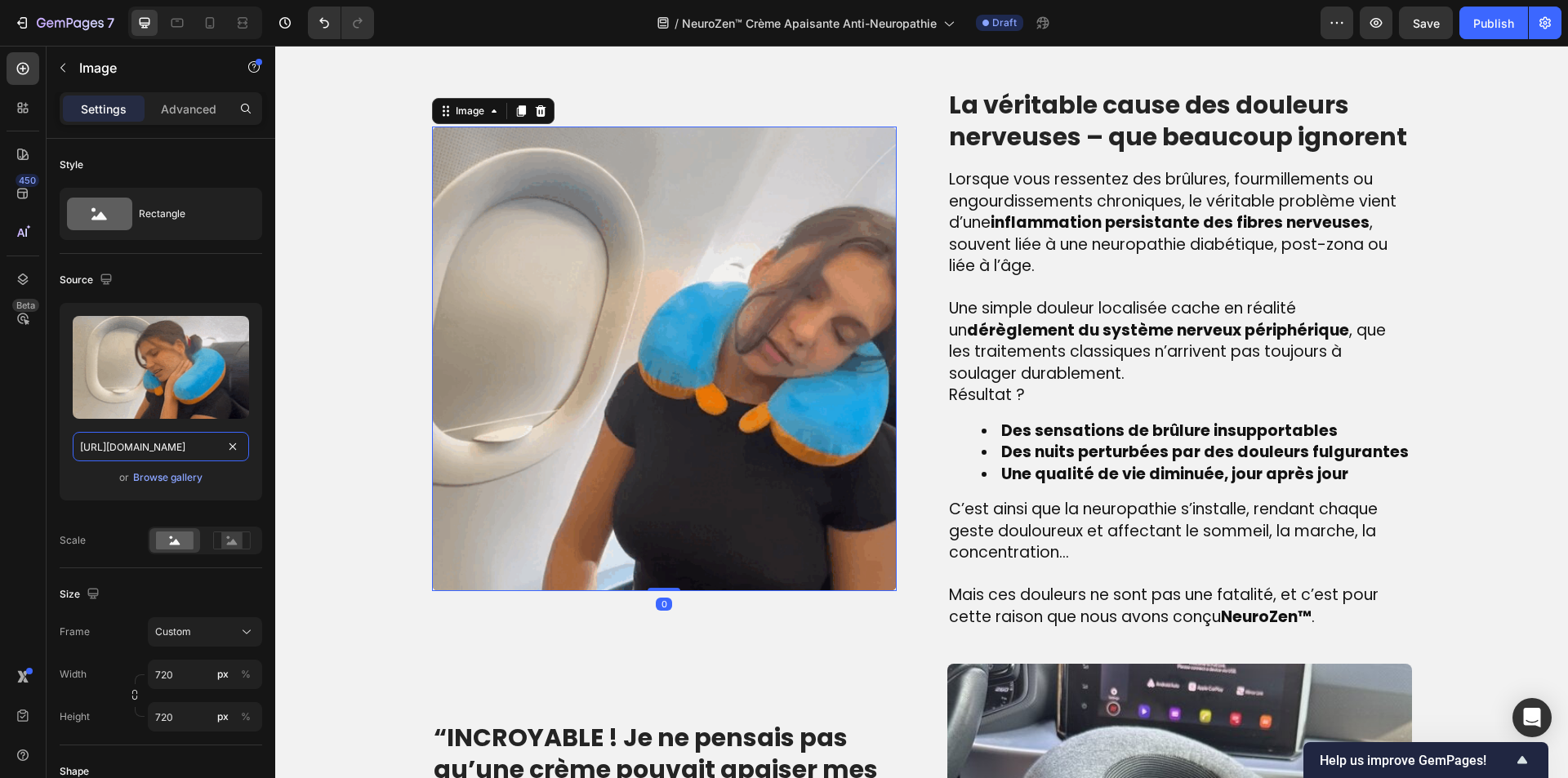
paste input "i.pinimg.com/originals/b4/e4/04/b4e404583ef12de45cc8664eddee0445"
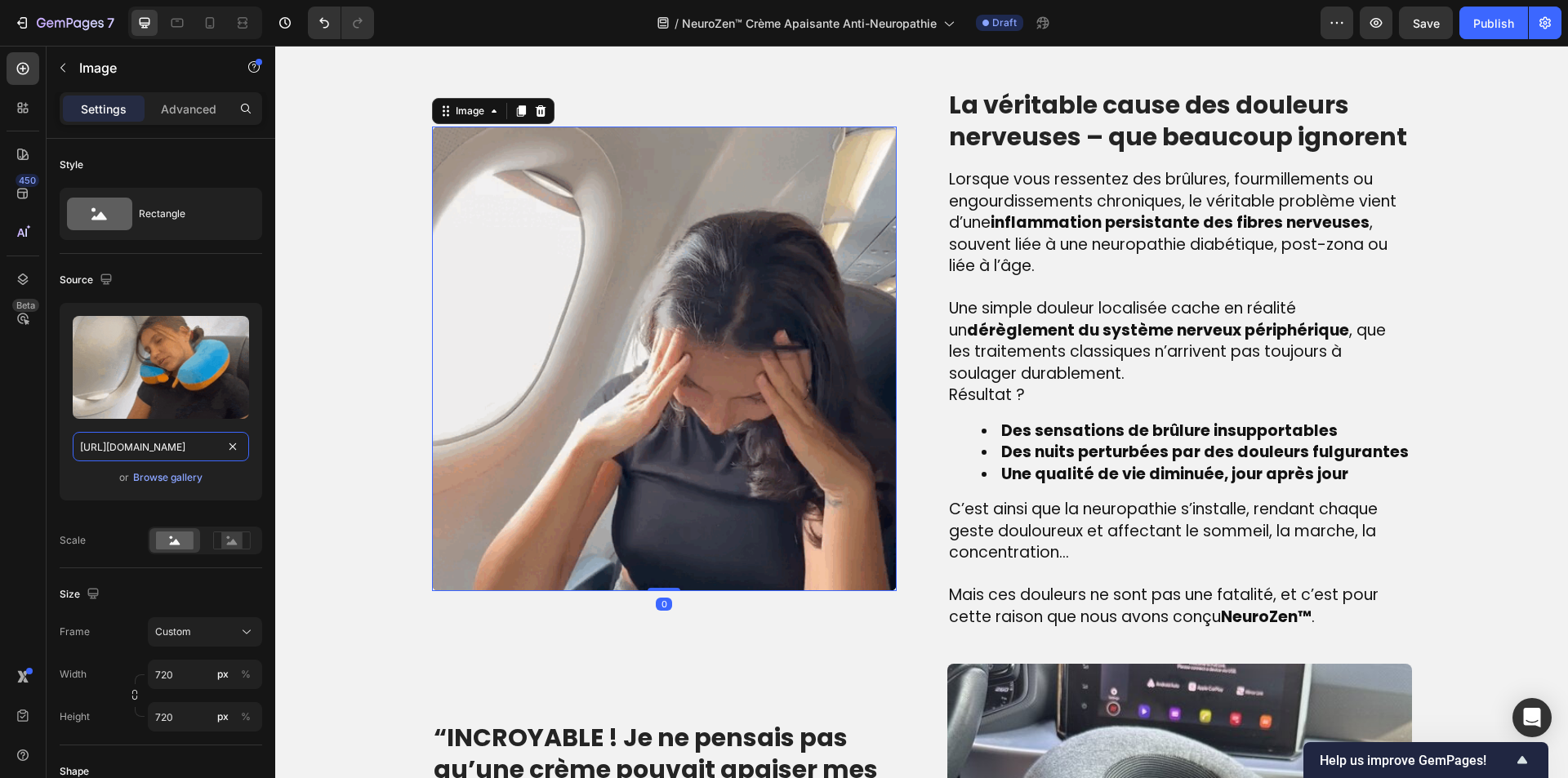
type input "https://i.pinimg.com/originals/b4/e4/04/b4e404583ef12de45cc8664eddee0445.gif"
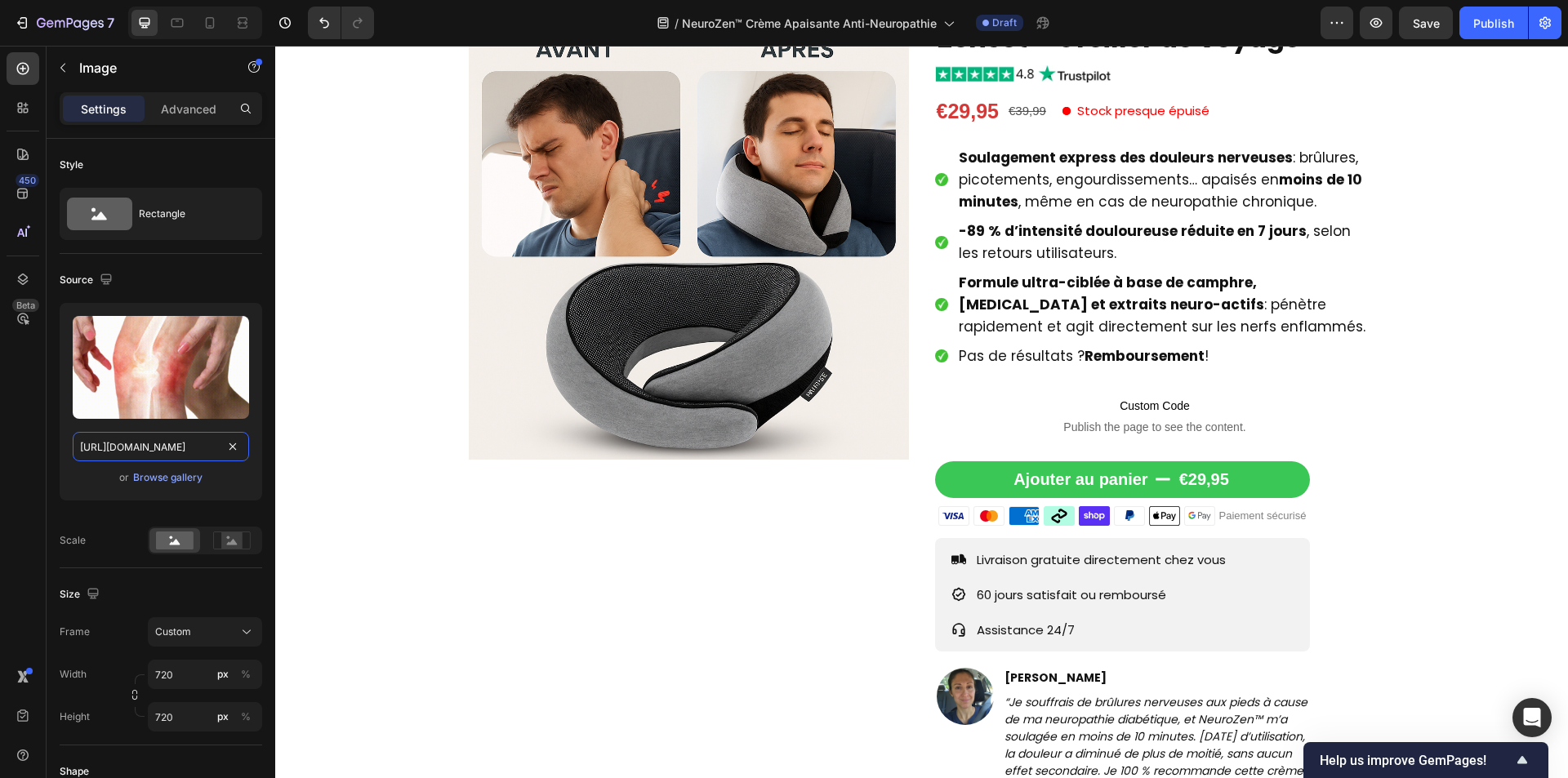
scroll to position [197, 0]
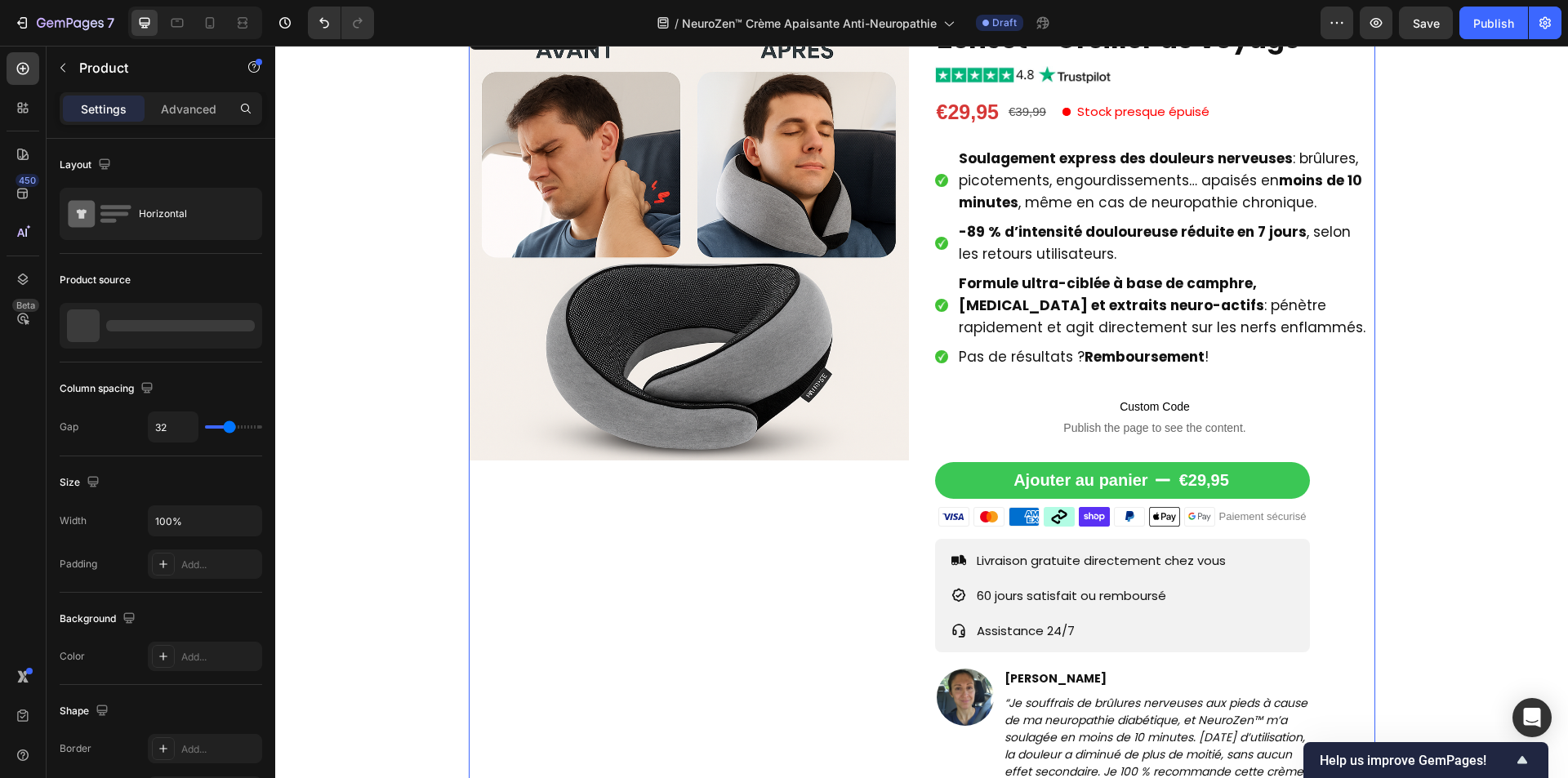
click at [916, 259] on div "Product Images ZenJet™ Oreiller de voyage Product Title Image €29,95 Product Pr…" at bounding box center [922, 412] width 907 height 783
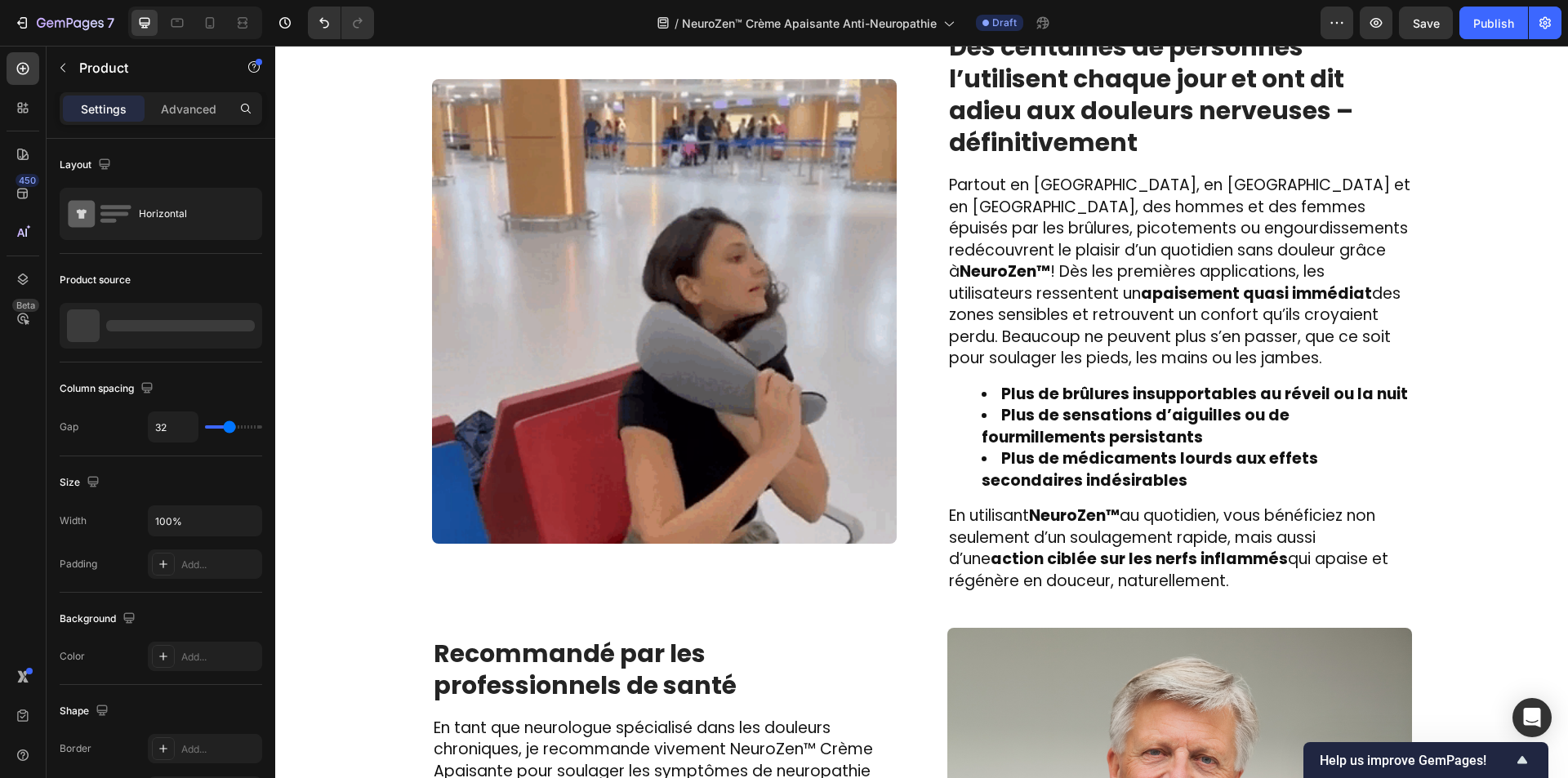
scroll to position [2321, 0]
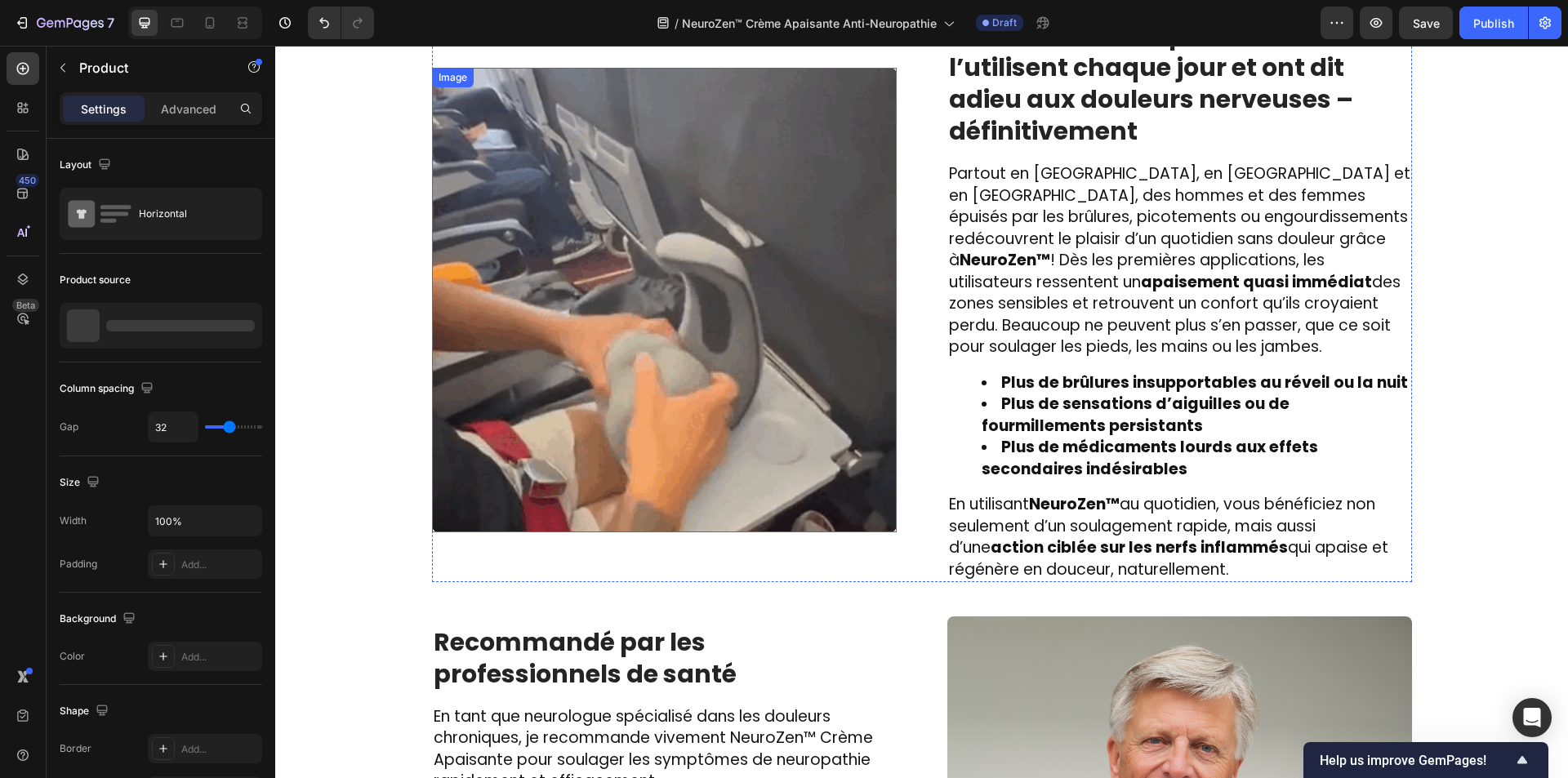
click at [648, 332] on img at bounding box center [664, 300] width 465 height 465
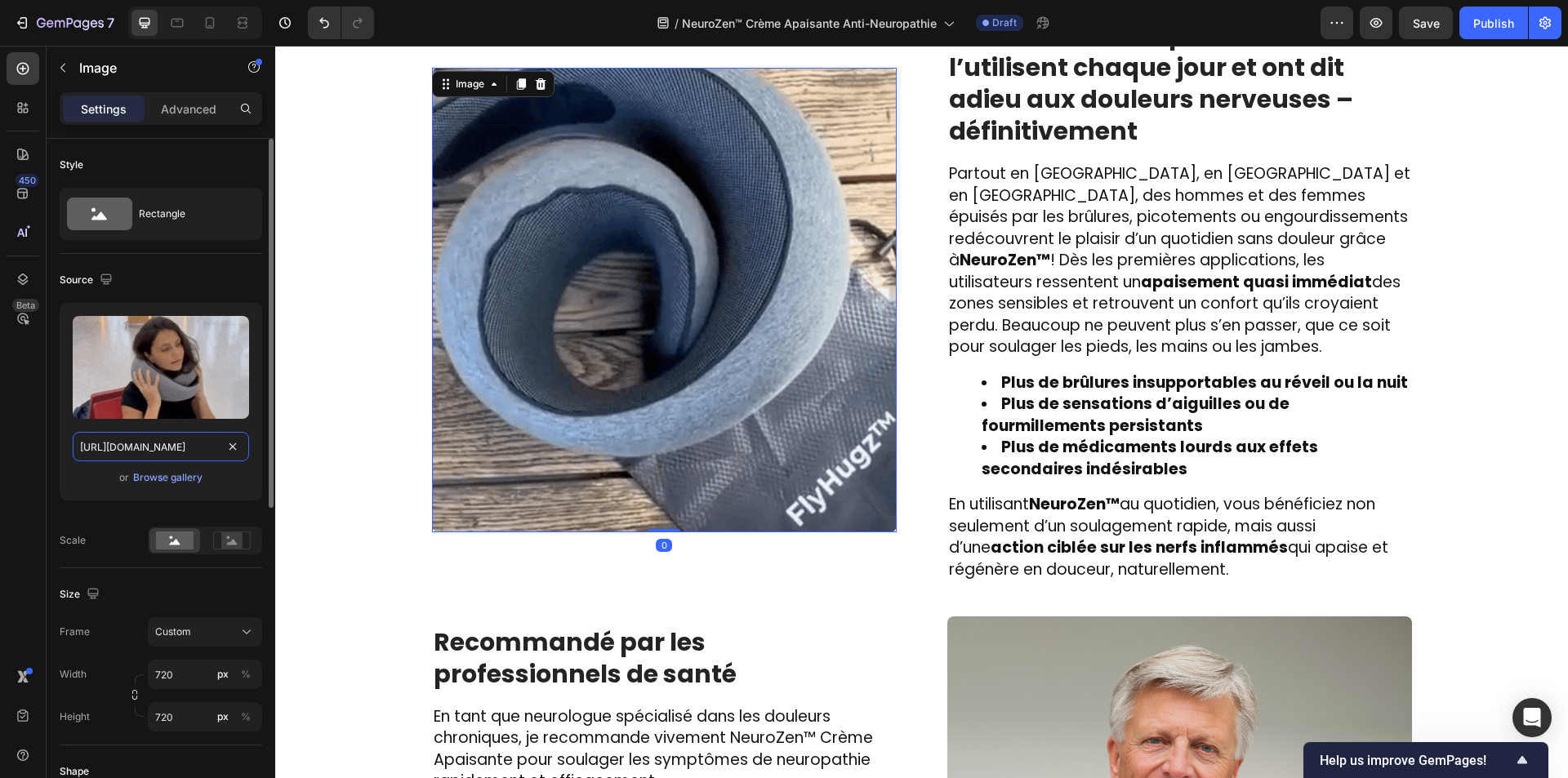
click at [201, 451] on input "https://cdn.shopify.com/s/files/1/0810/9329/6452/files/d0abf2c488a94979862dcb06…" at bounding box center [161, 447] width 177 height 29
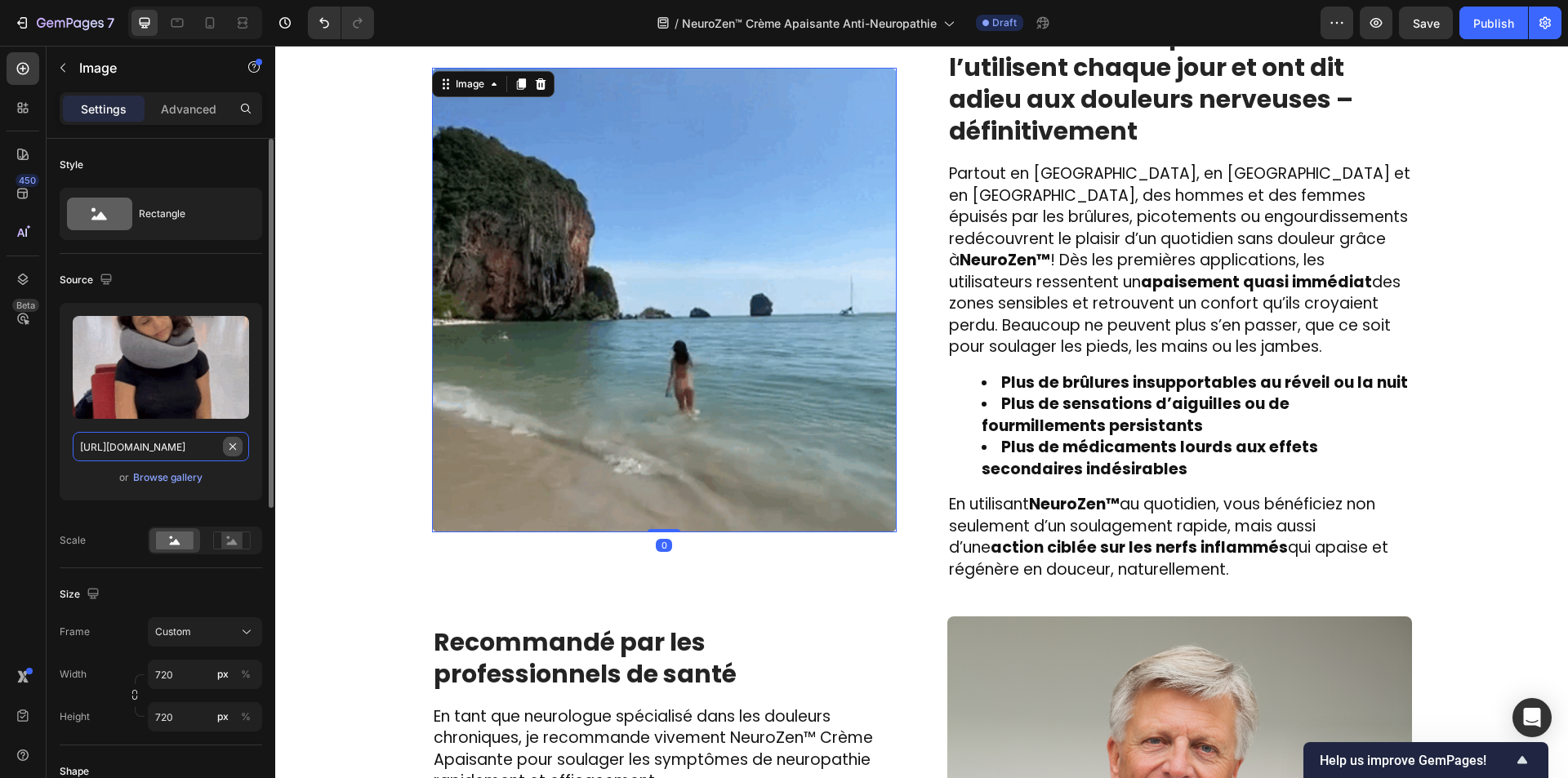
paste input "648/0484/7835/files/gif_1_480x480.gif?v=1662031816"
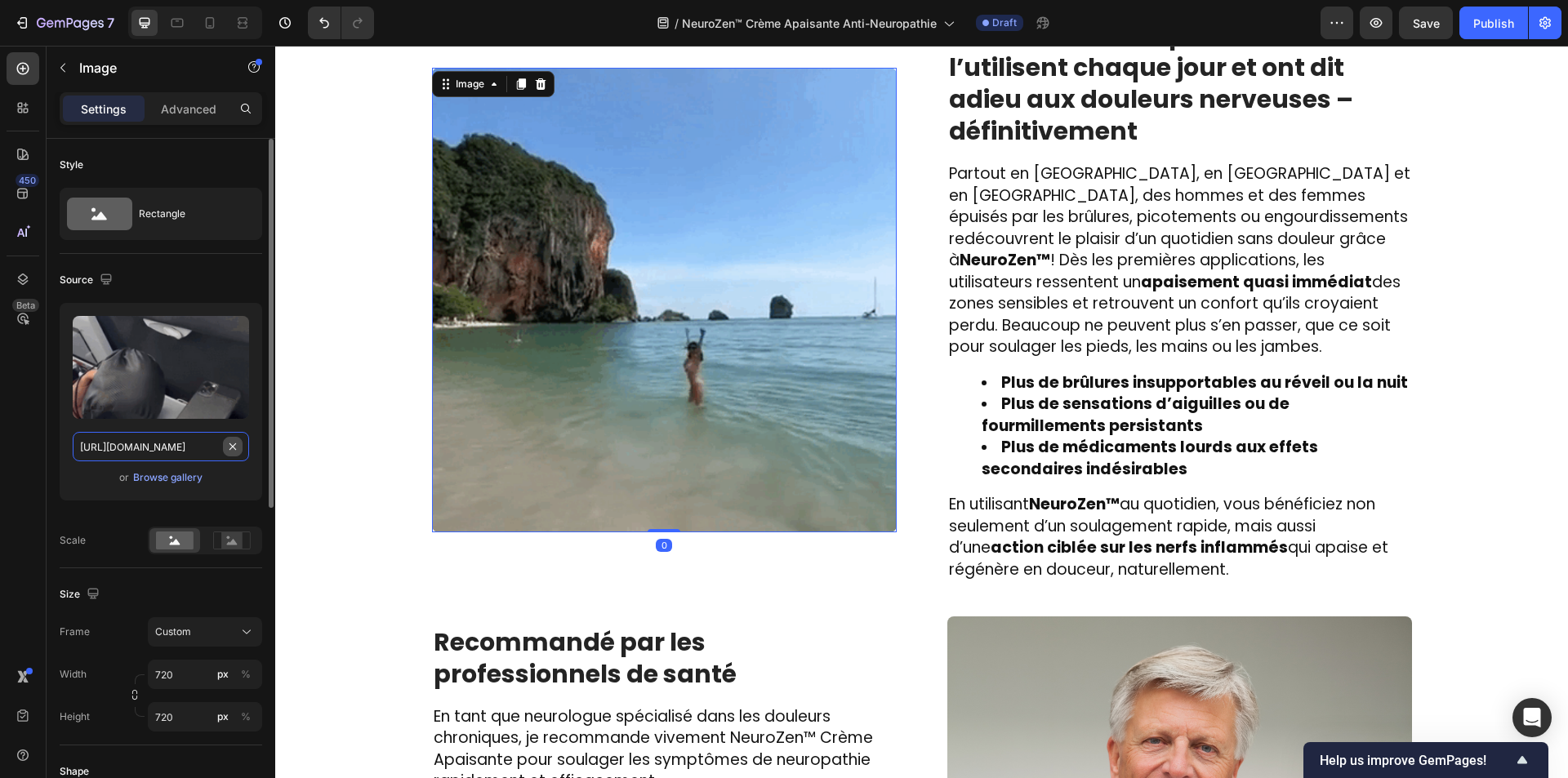
type input "https://cdn.shopify.com/s/files/1/0648/0484/7835/files/gif_1_480x480.gif?v=1662…"
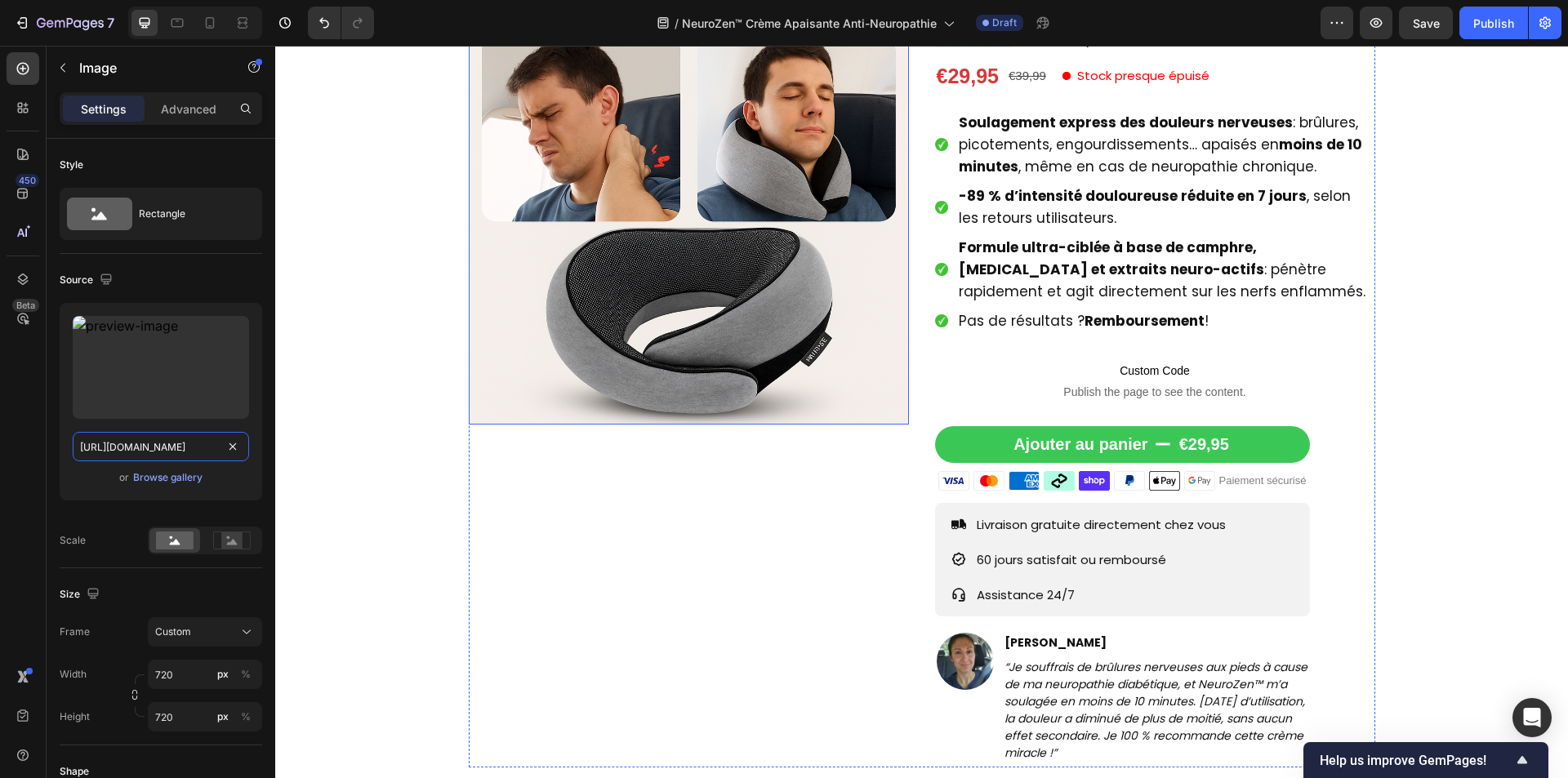
scroll to position [197, 0]
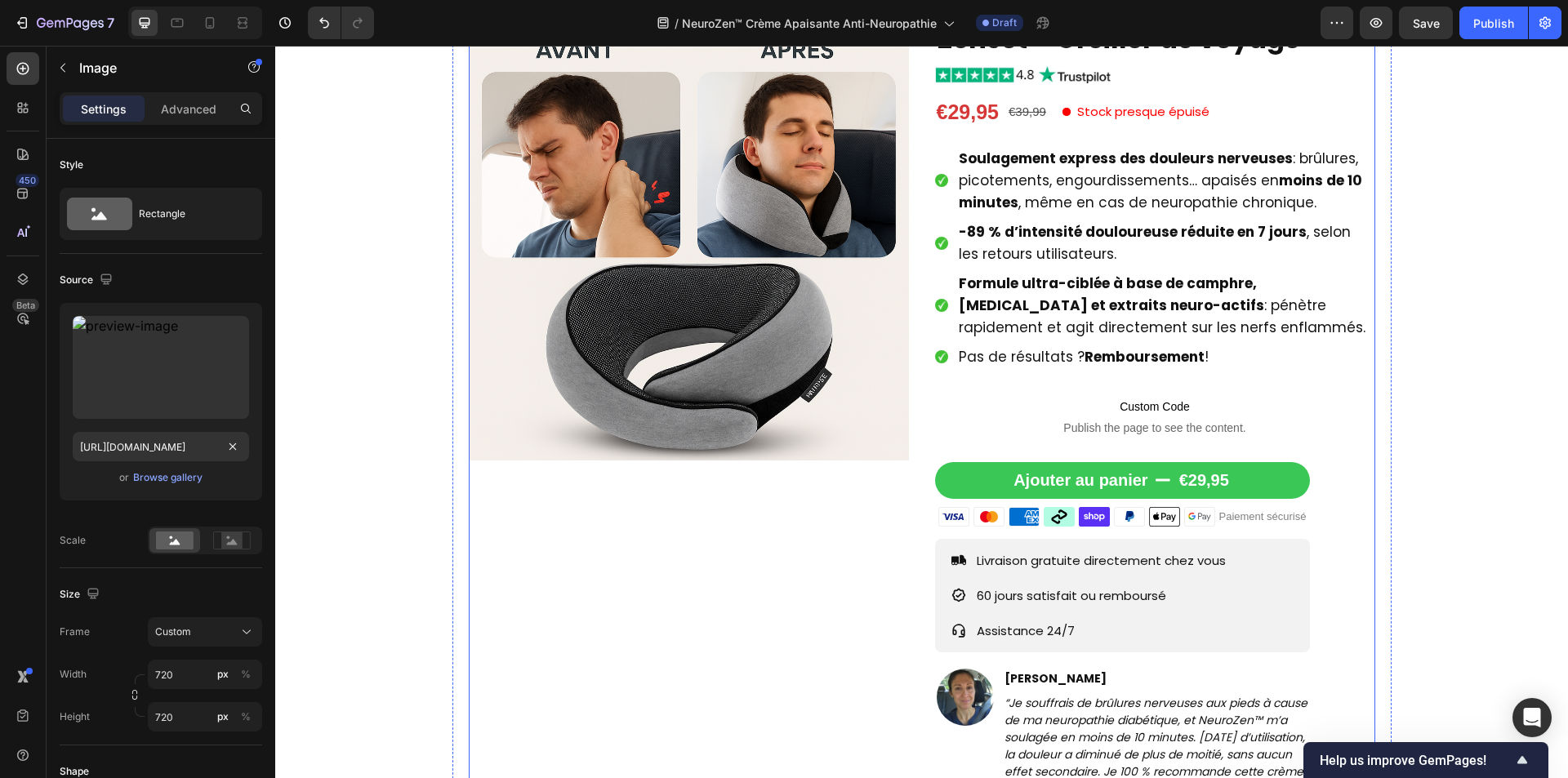
click at [913, 298] on div "Product Images ZenJet™ Oreiller de voyage Product Title Image €29,95 Product Pr…" at bounding box center [922, 412] width 907 height 783
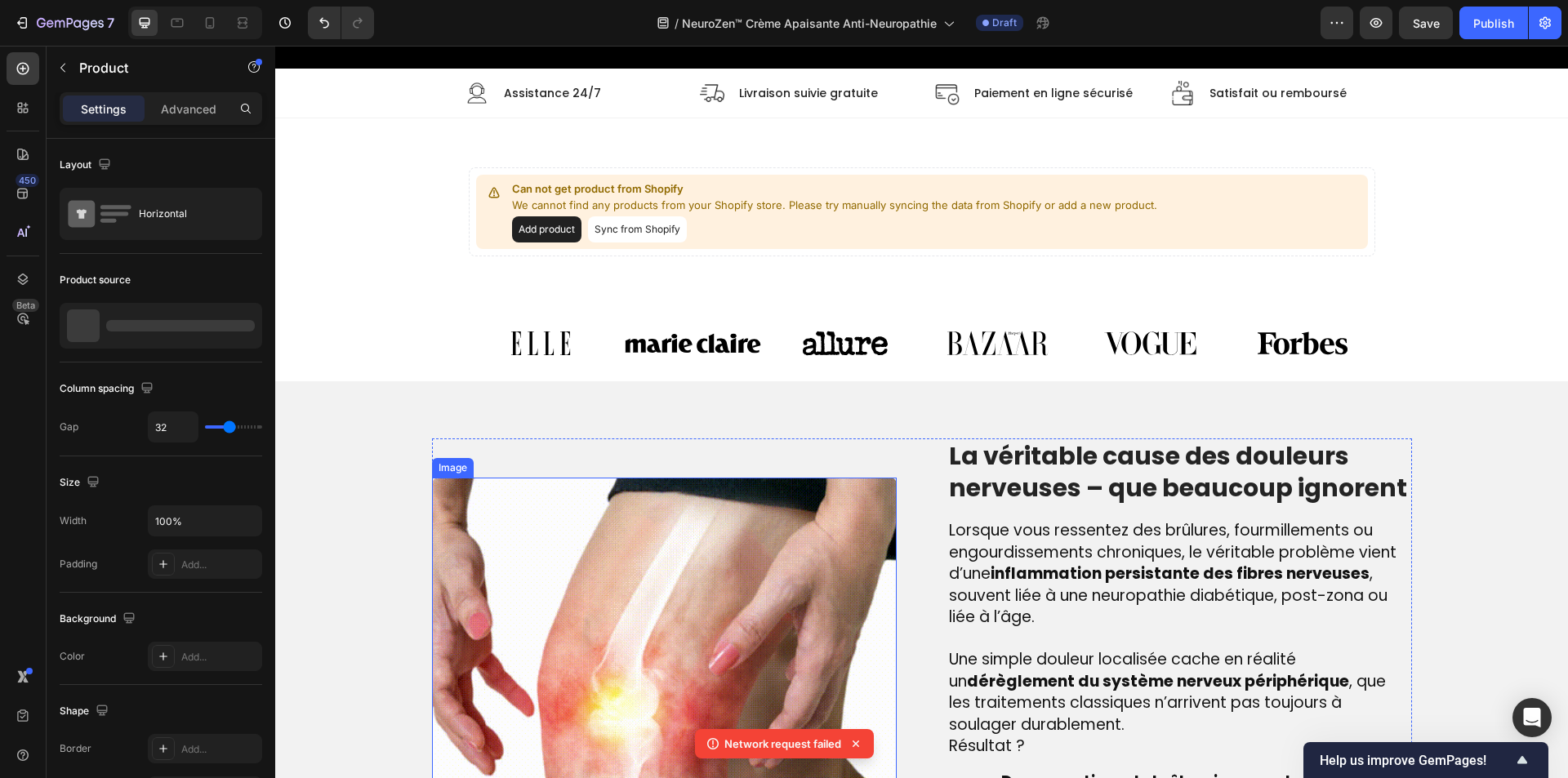
scroll to position [0, 0]
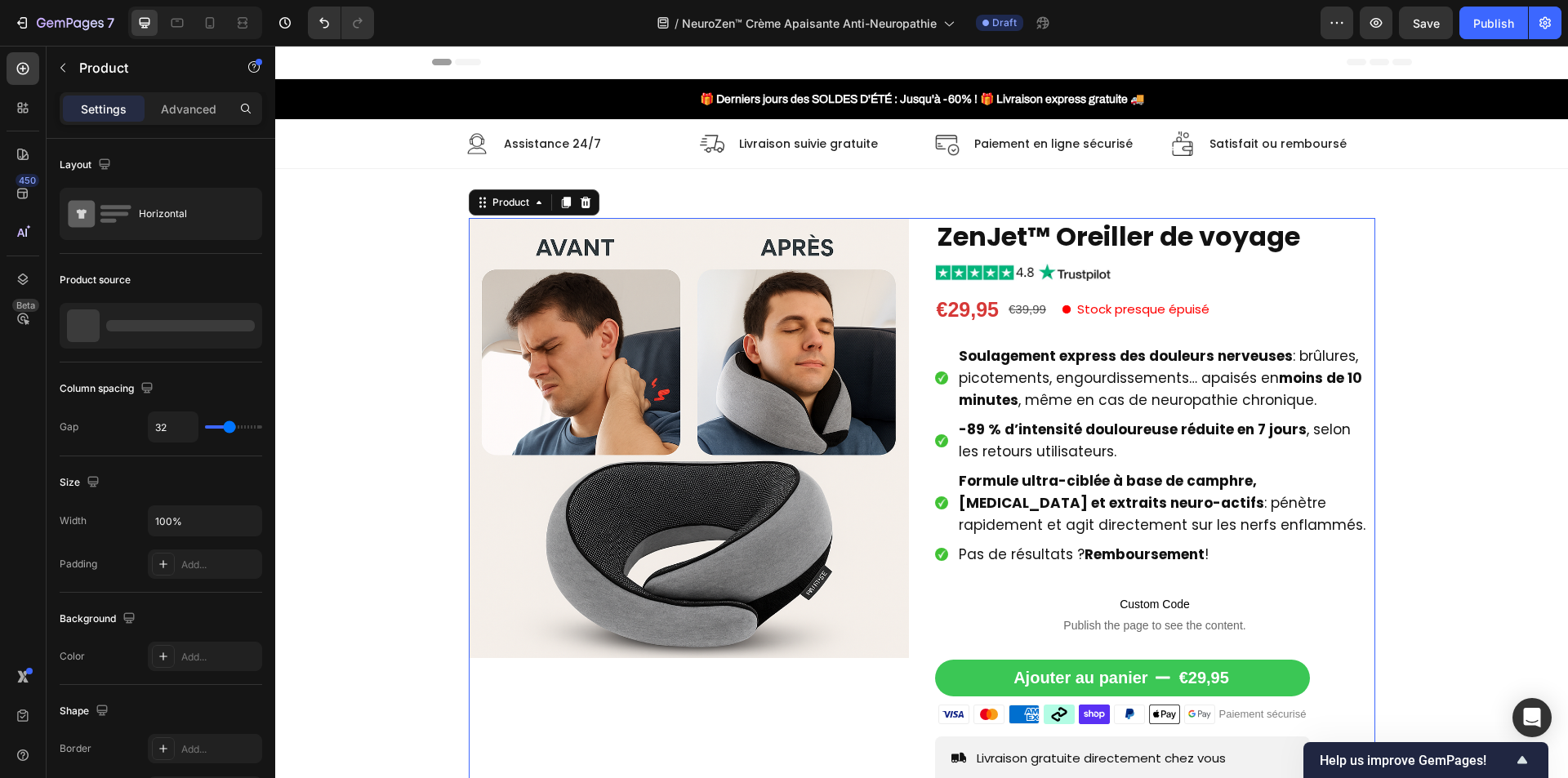
click at [909, 360] on div "Product Images ZenJet™ Oreiller de voyage Product Title Image €29,95 Product Pr…" at bounding box center [922, 609] width 907 height 783
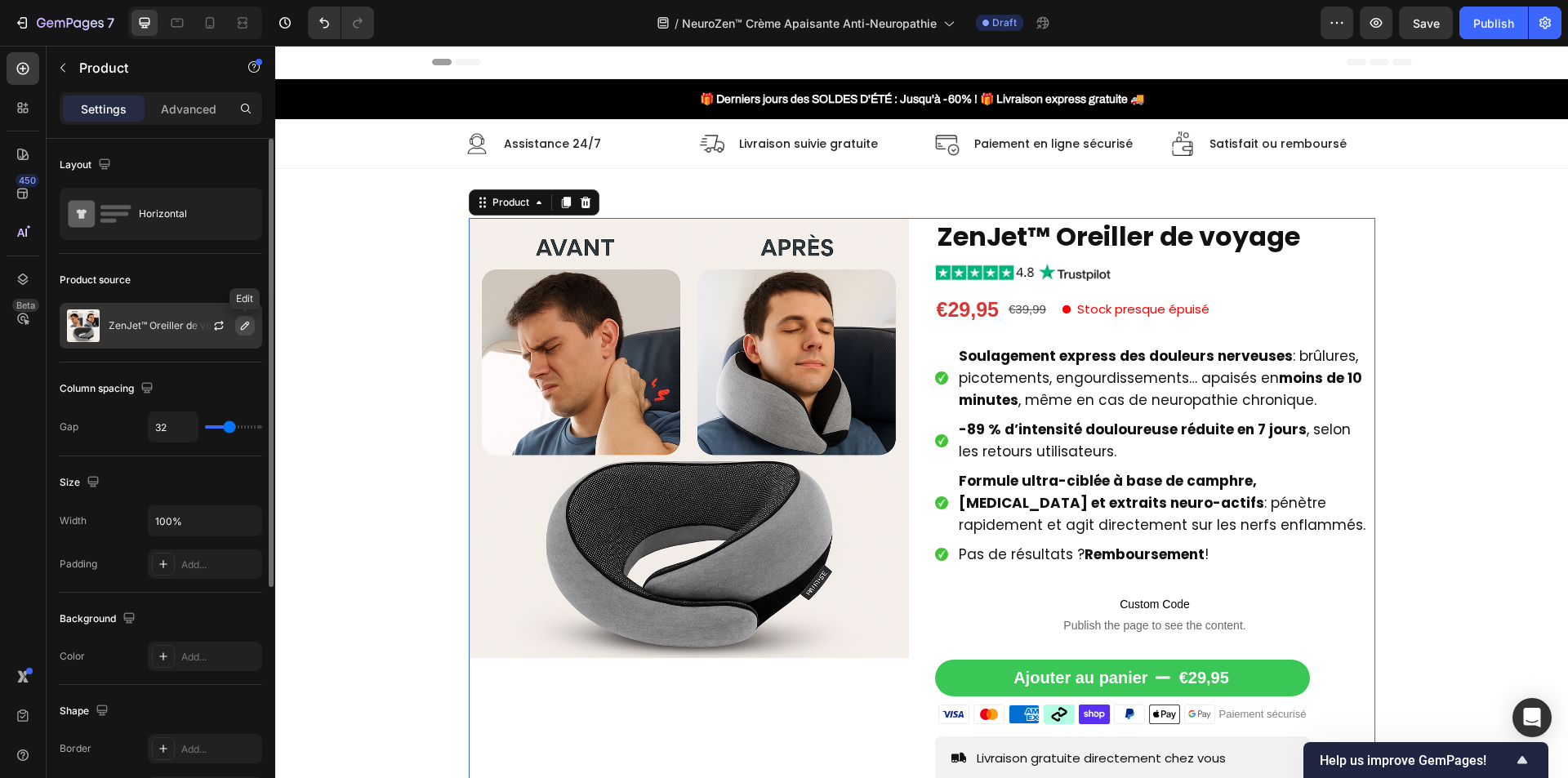
click at [244, 327] on icon "button" at bounding box center [245, 325] width 13 height 13
click at [214, 317] on button "button" at bounding box center [219, 326] width 20 height 20
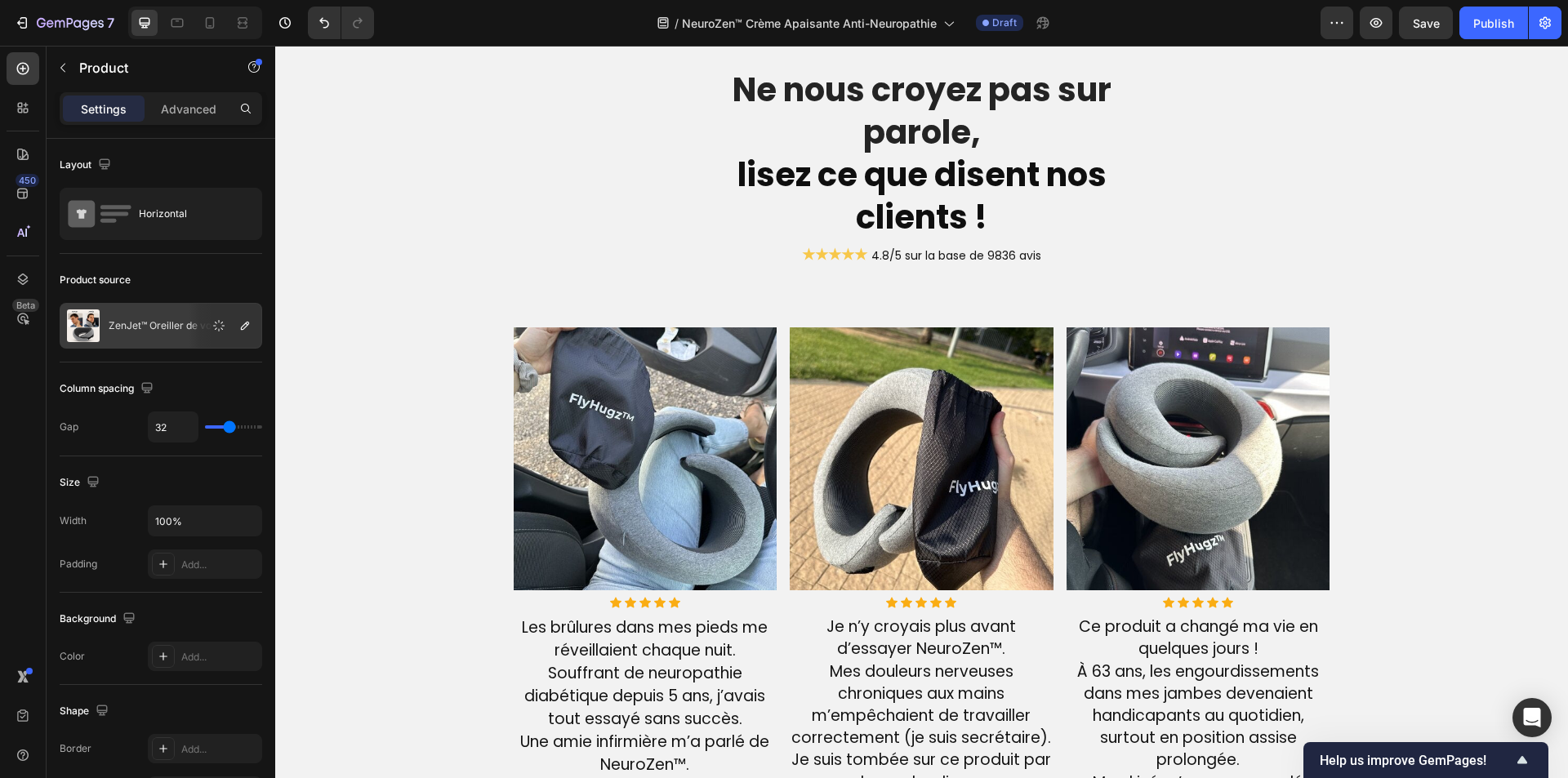
scroll to position [3593, 0]
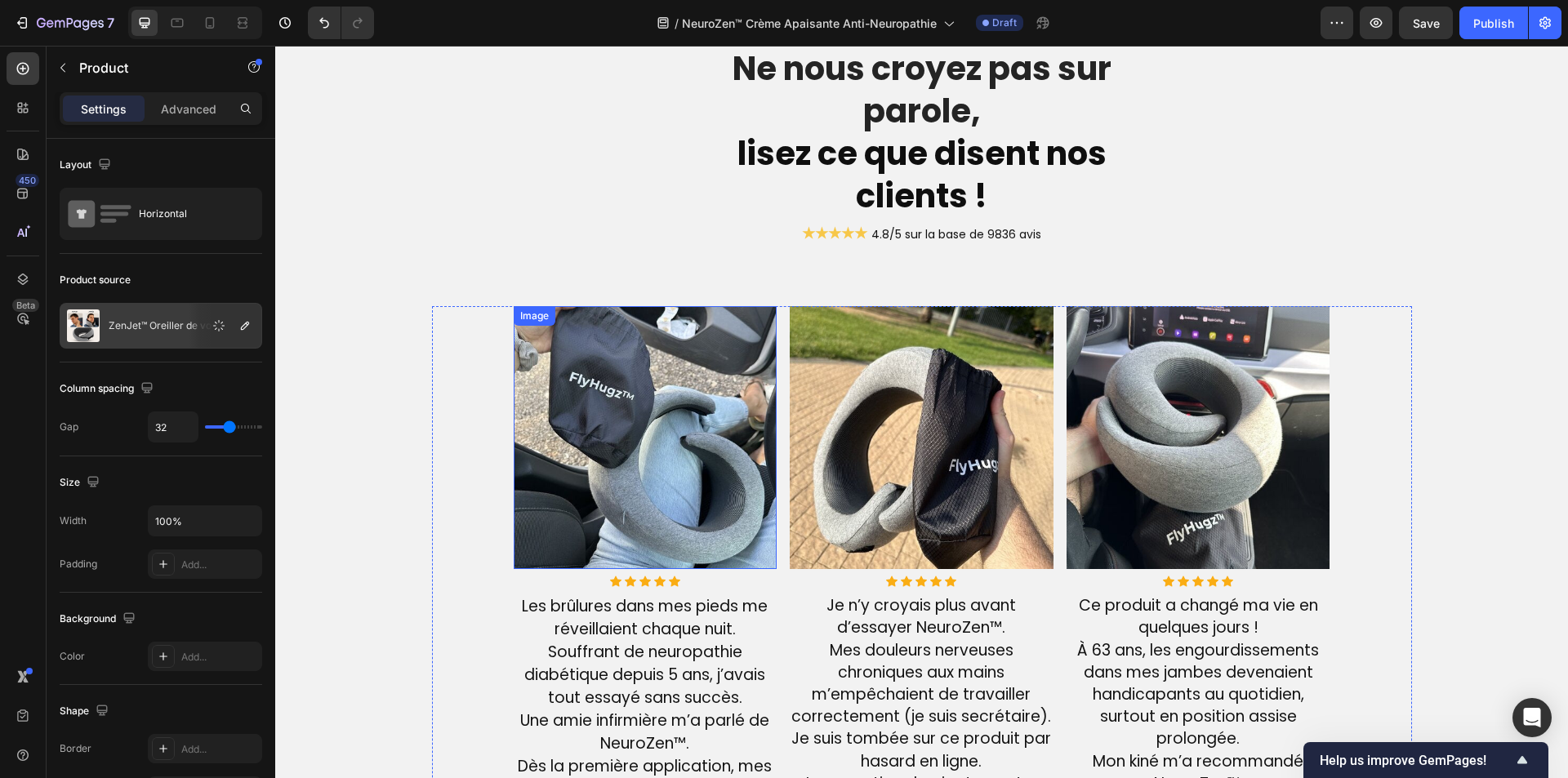
click at [673, 381] on img at bounding box center [645, 438] width 264 height 264
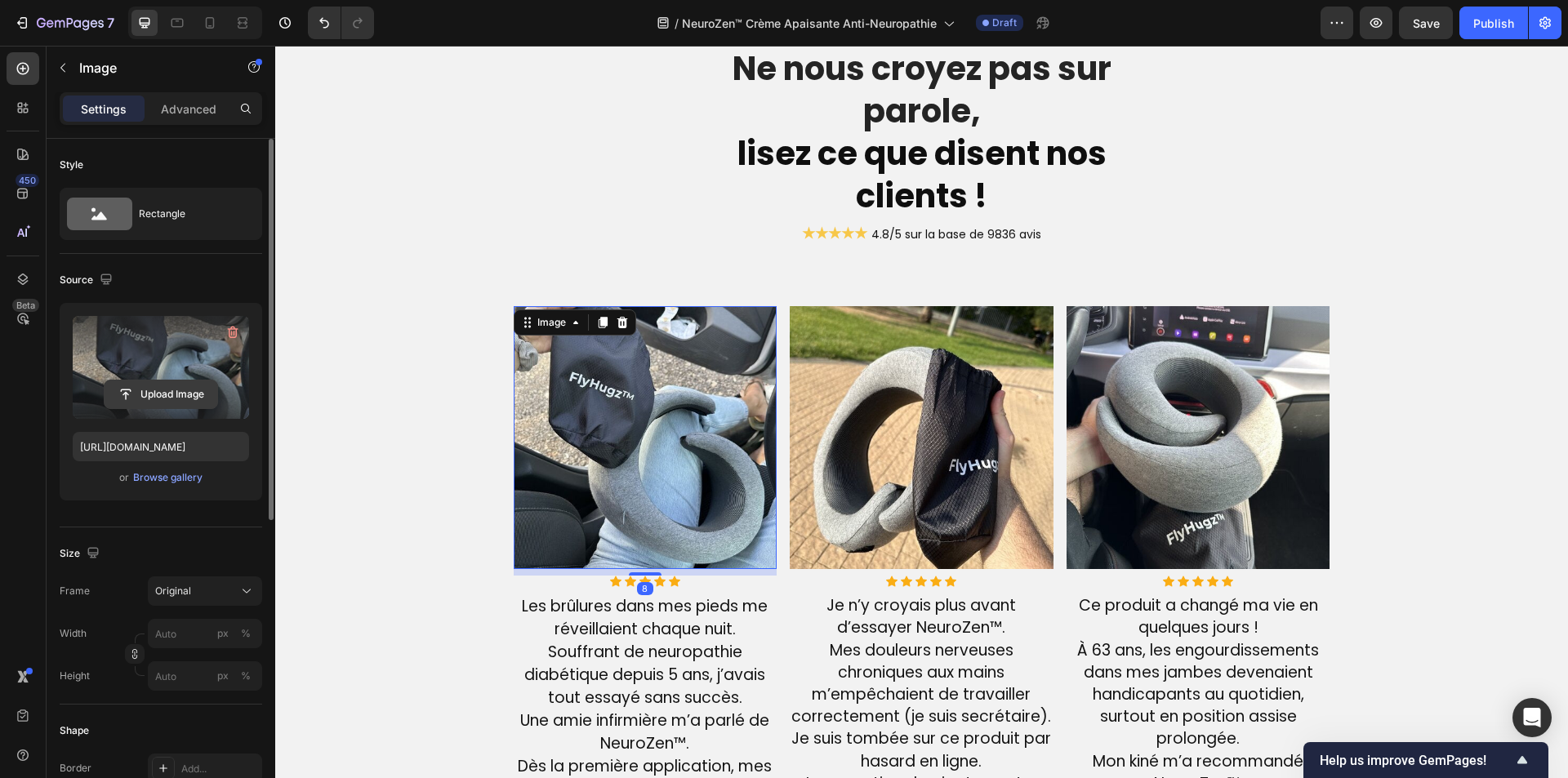
click at [151, 395] on input "file" at bounding box center [160, 394] width 113 height 28
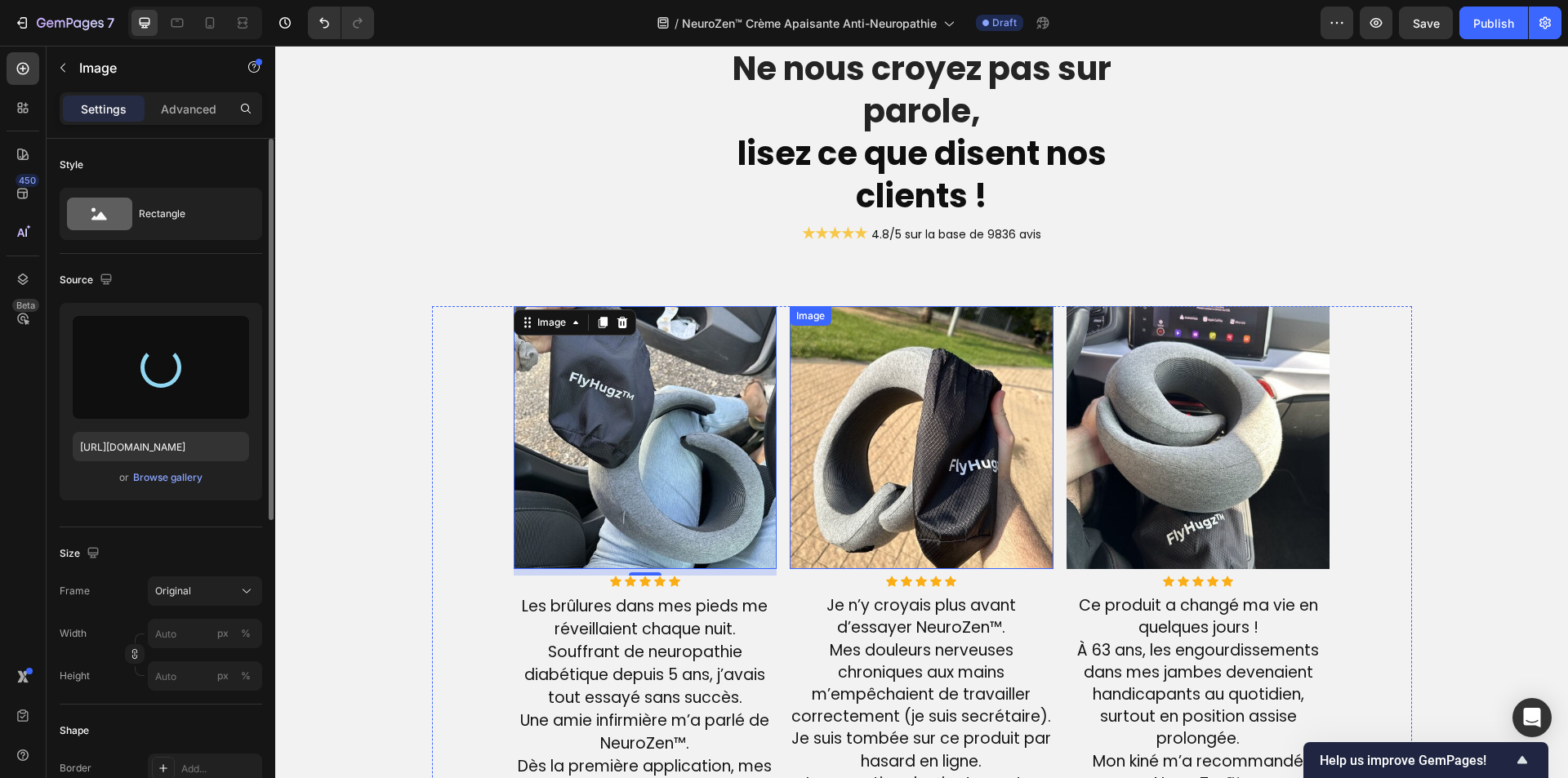
type input "https://cdn.shopify.com/s/files/1/0810/9329/6452/files/gempages_540190890933617…"
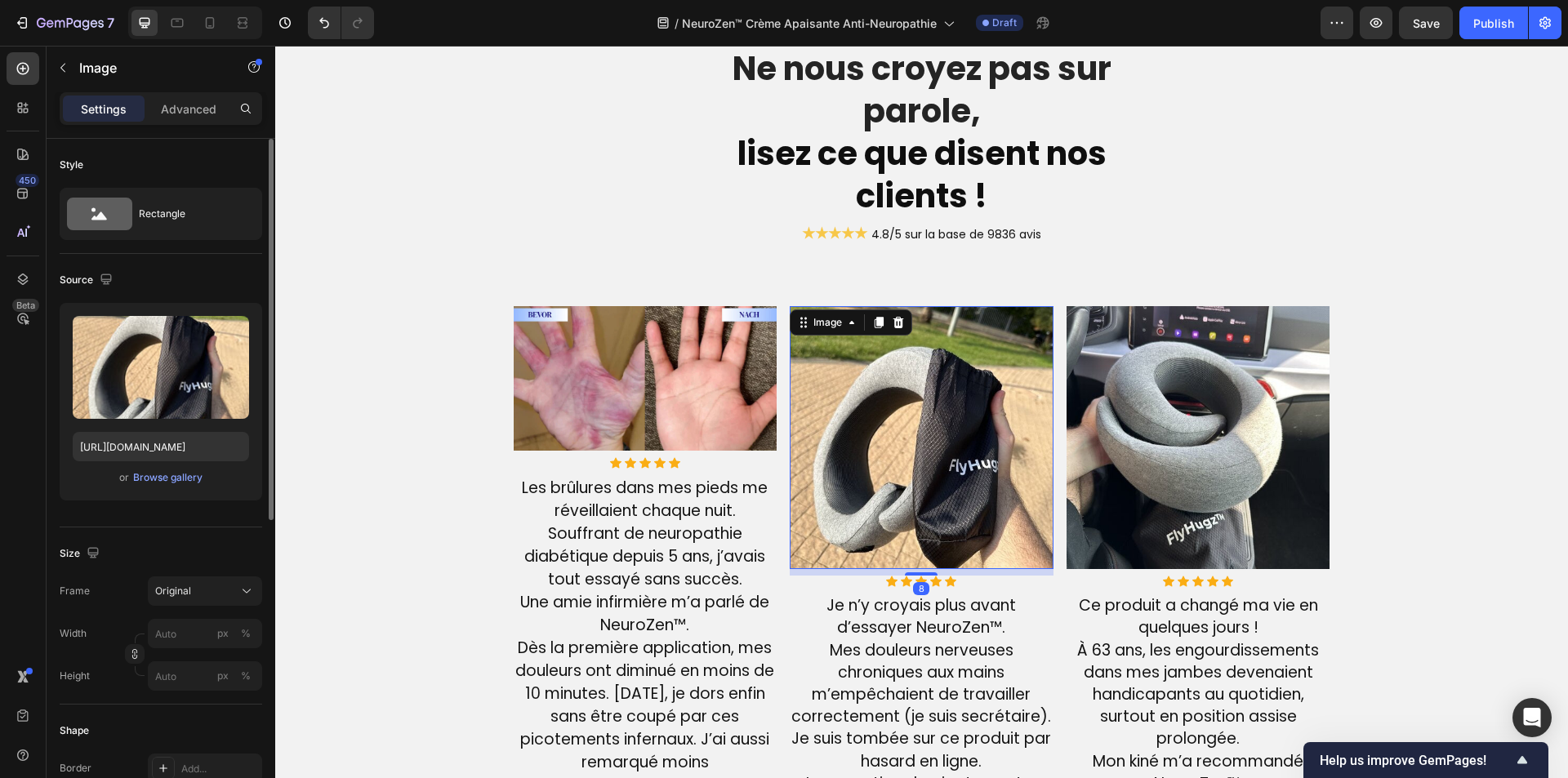
click at [830, 442] on img at bounding box center [922, 438] width 264 height 264
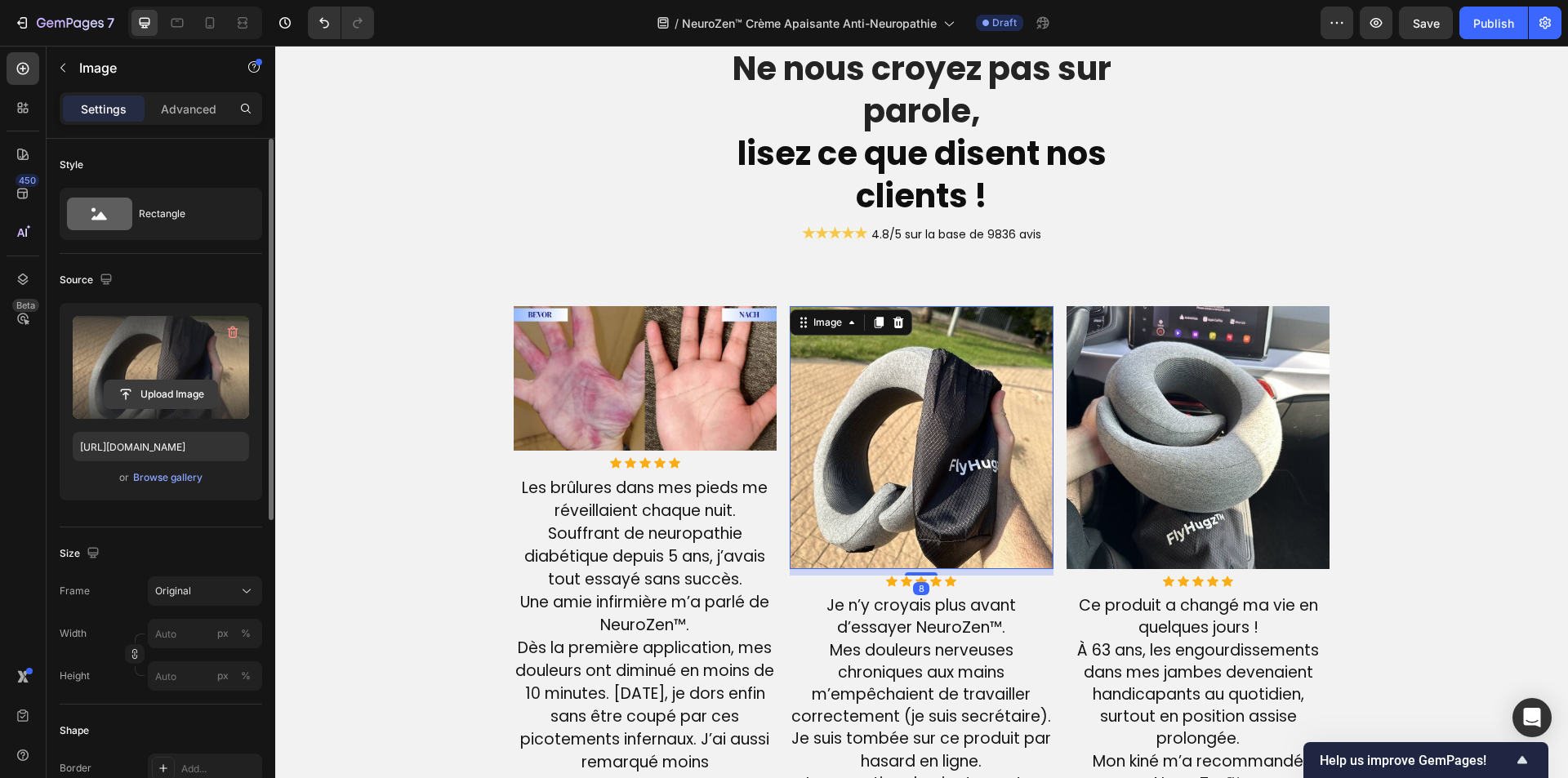
click at [159, 383] on input "file" at bounding box center [160, 394] width 113 height 28
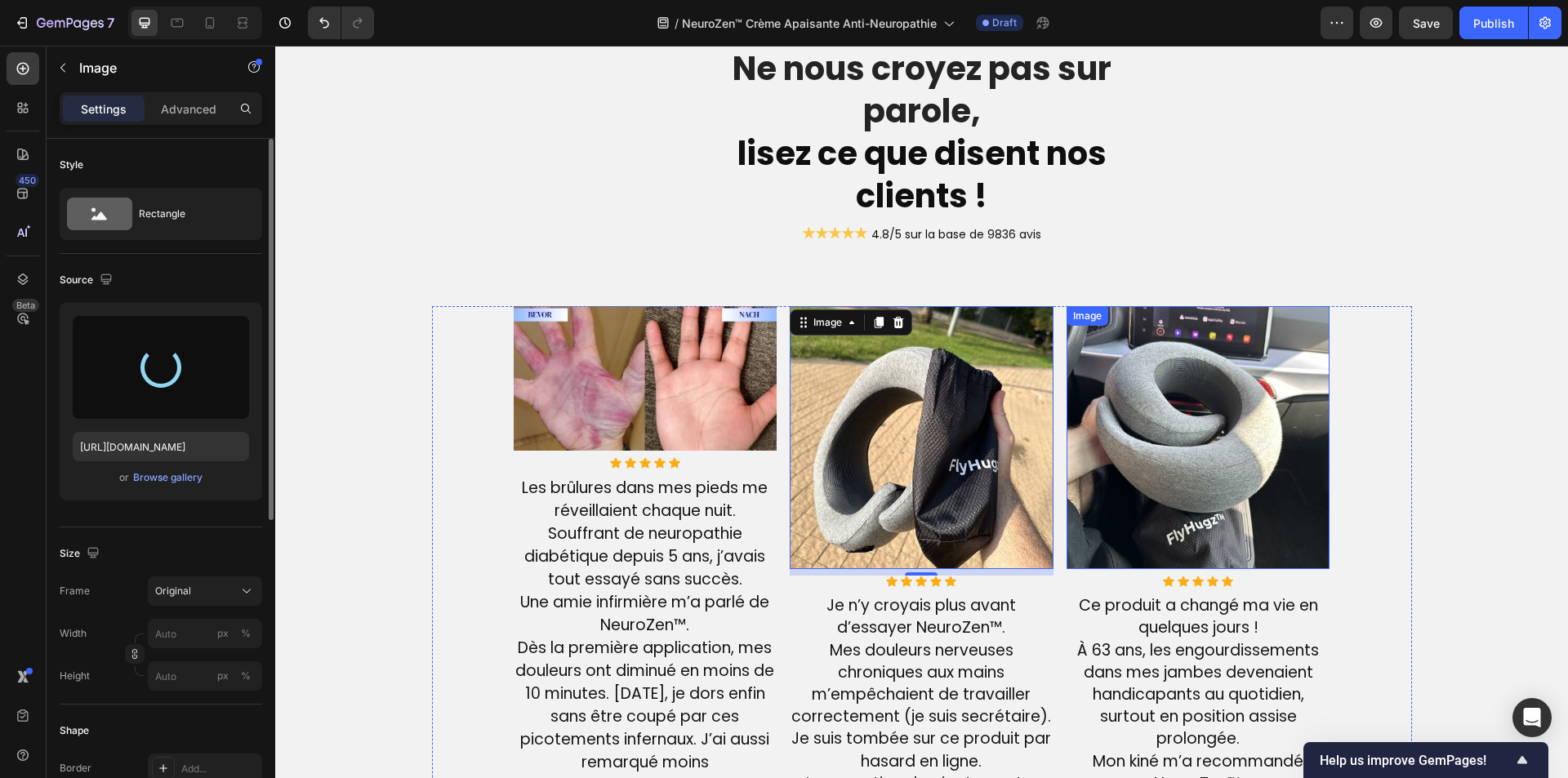
type input "https://cdn.shopify.com/s/files/1/0810/9329/6452/files/gempages_540190890933617…"
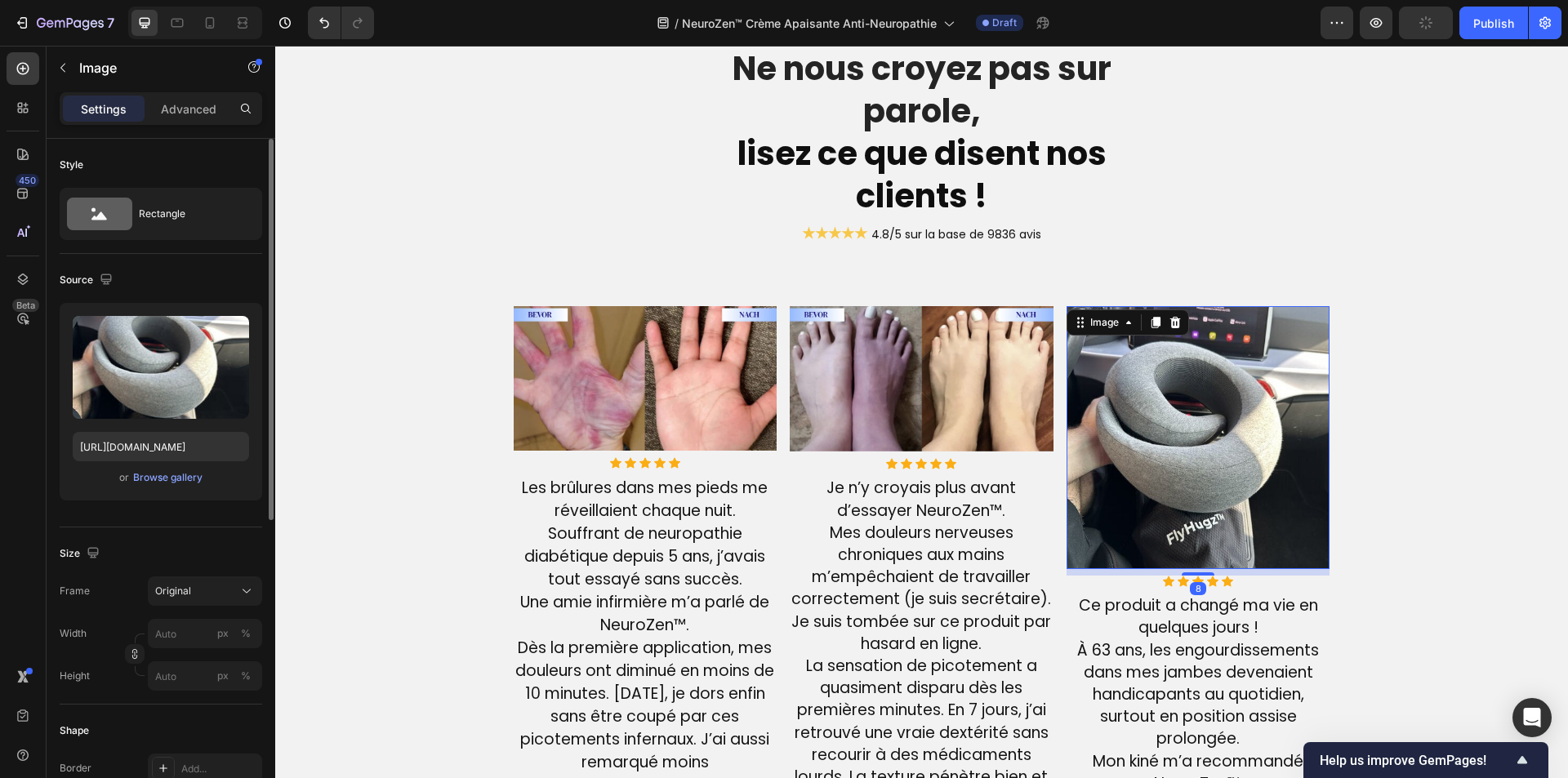
drag, startPoint x: 1148, startPoint y: 491, endPoint x: 526, endPoint y: 378, distance: 632.2
click at [1148, 491] on img at bounding box center [1199, 438] width 264 height 264
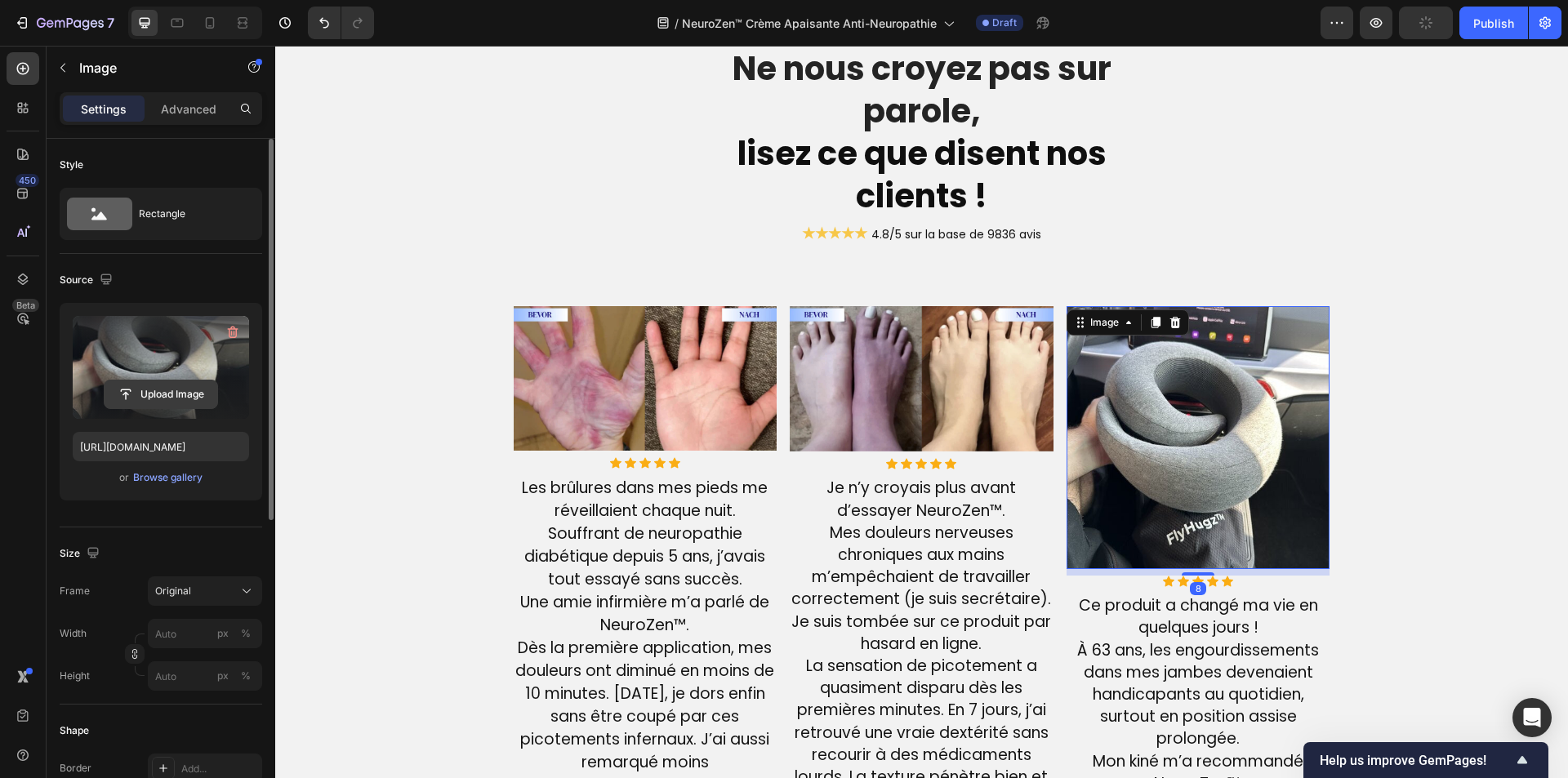
click at [179, 382] on input "file" at bounding box center [160, 394] width 113 height 28
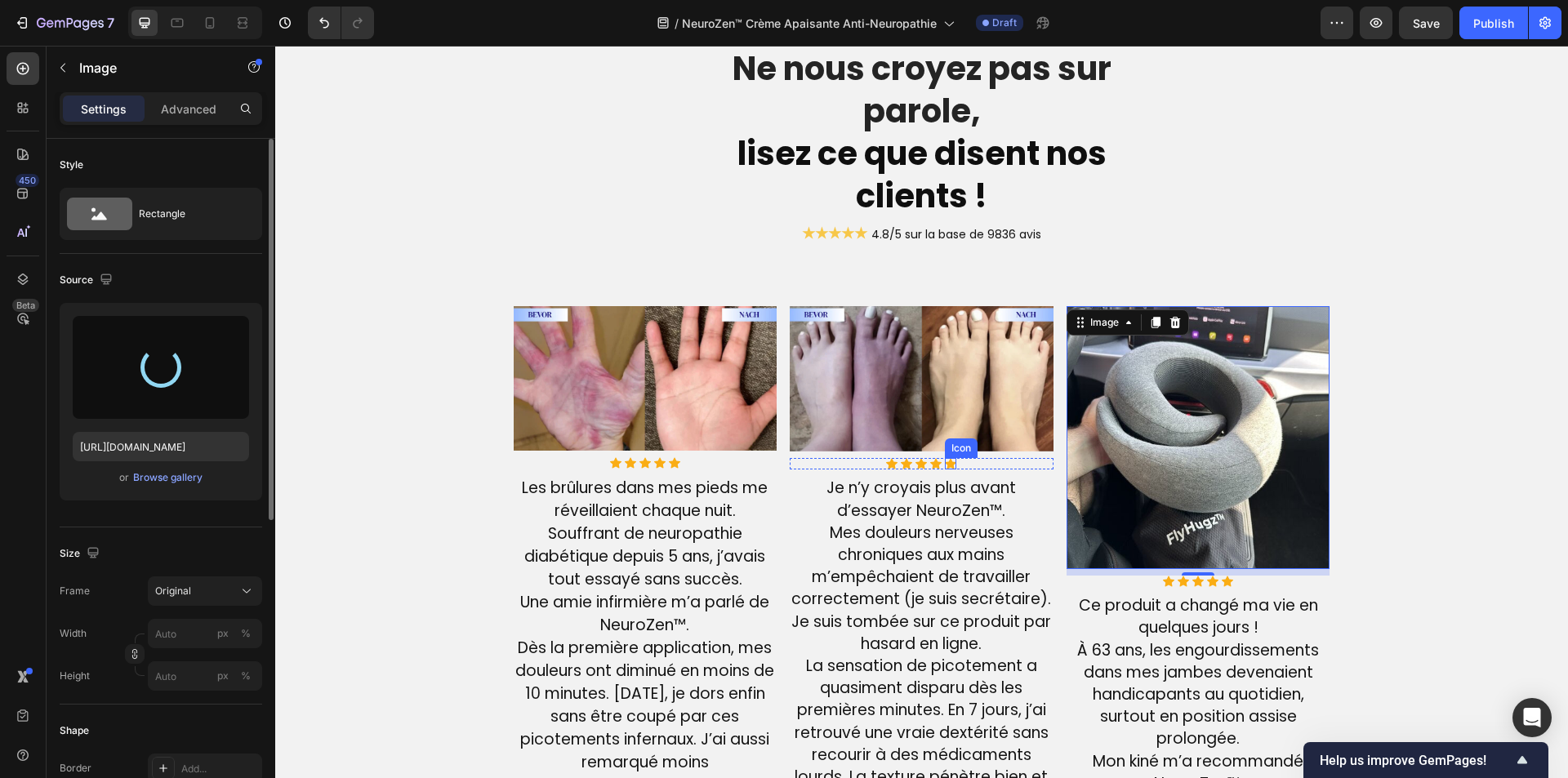
type input "https://cdn.shopify.com/s/files/1/0810/9329/6452/files/gempages_540190890933617…"
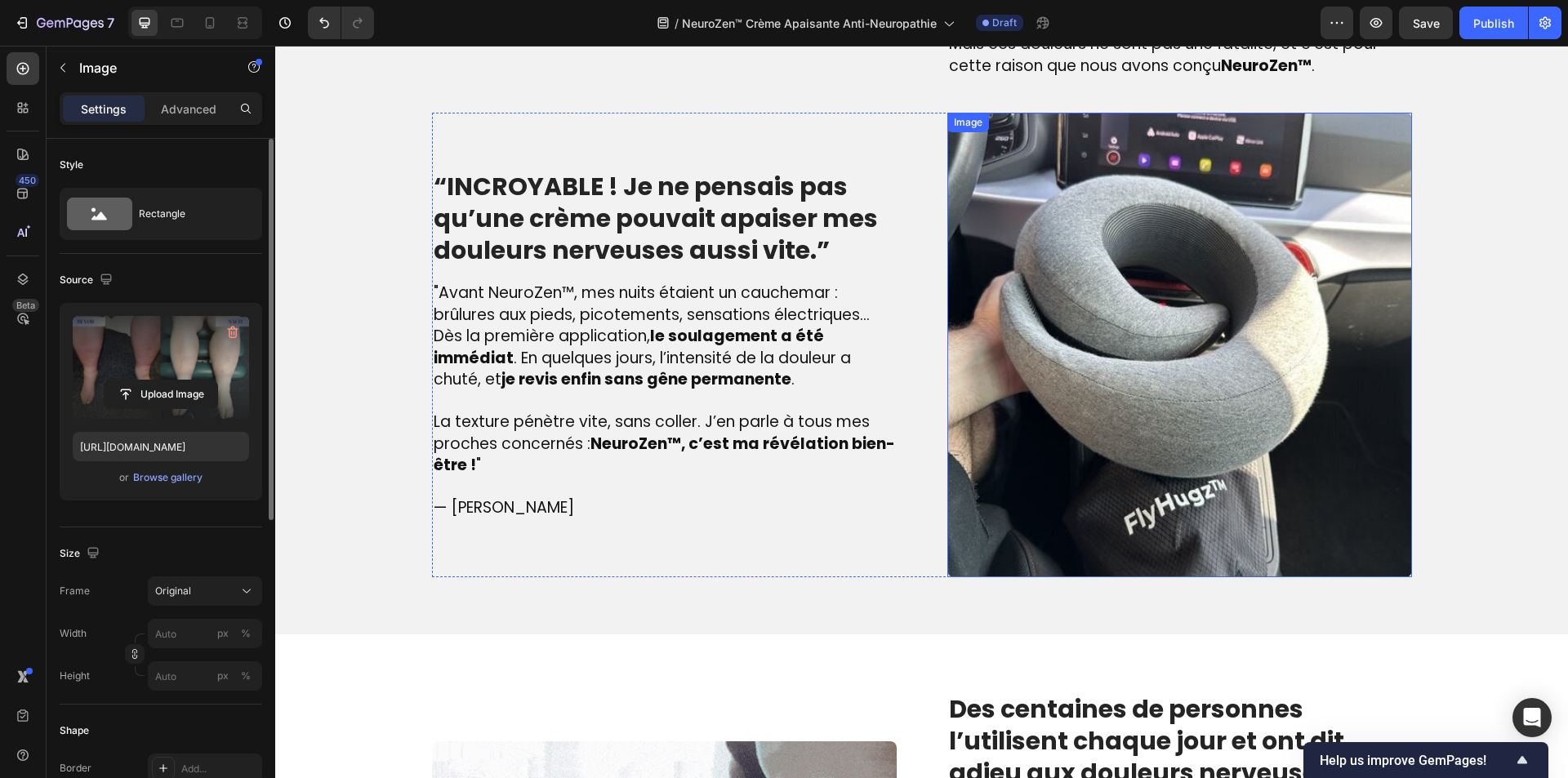
scroll to position [1634, 0]
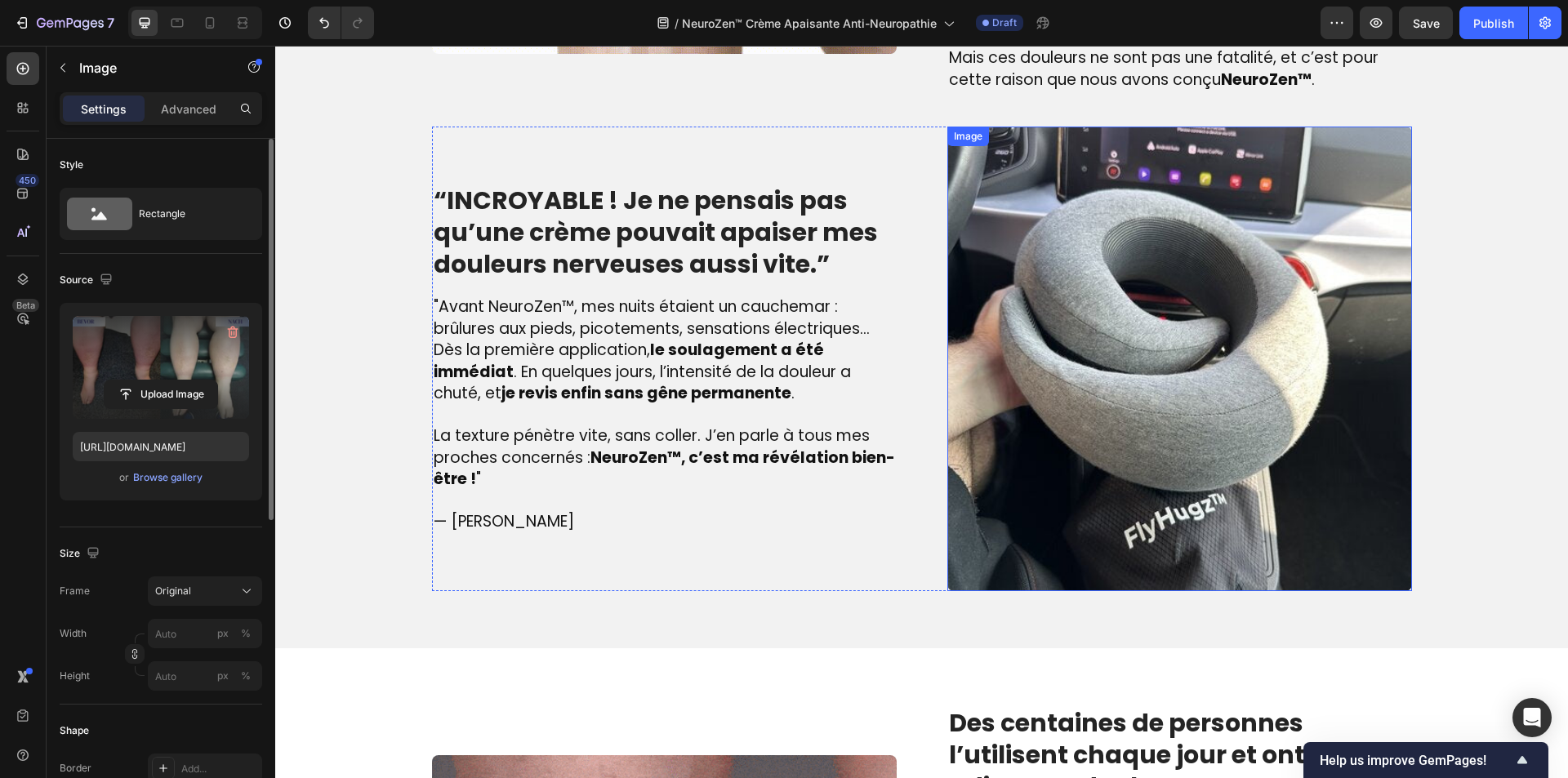
drag, startPoint x: 1067, startPoint y: 316, endPoint x: 849, endPoint y: 369, distance: 224.4
click at [1063, 319] on img at bounding box center [1179, 359] width 465 height 465
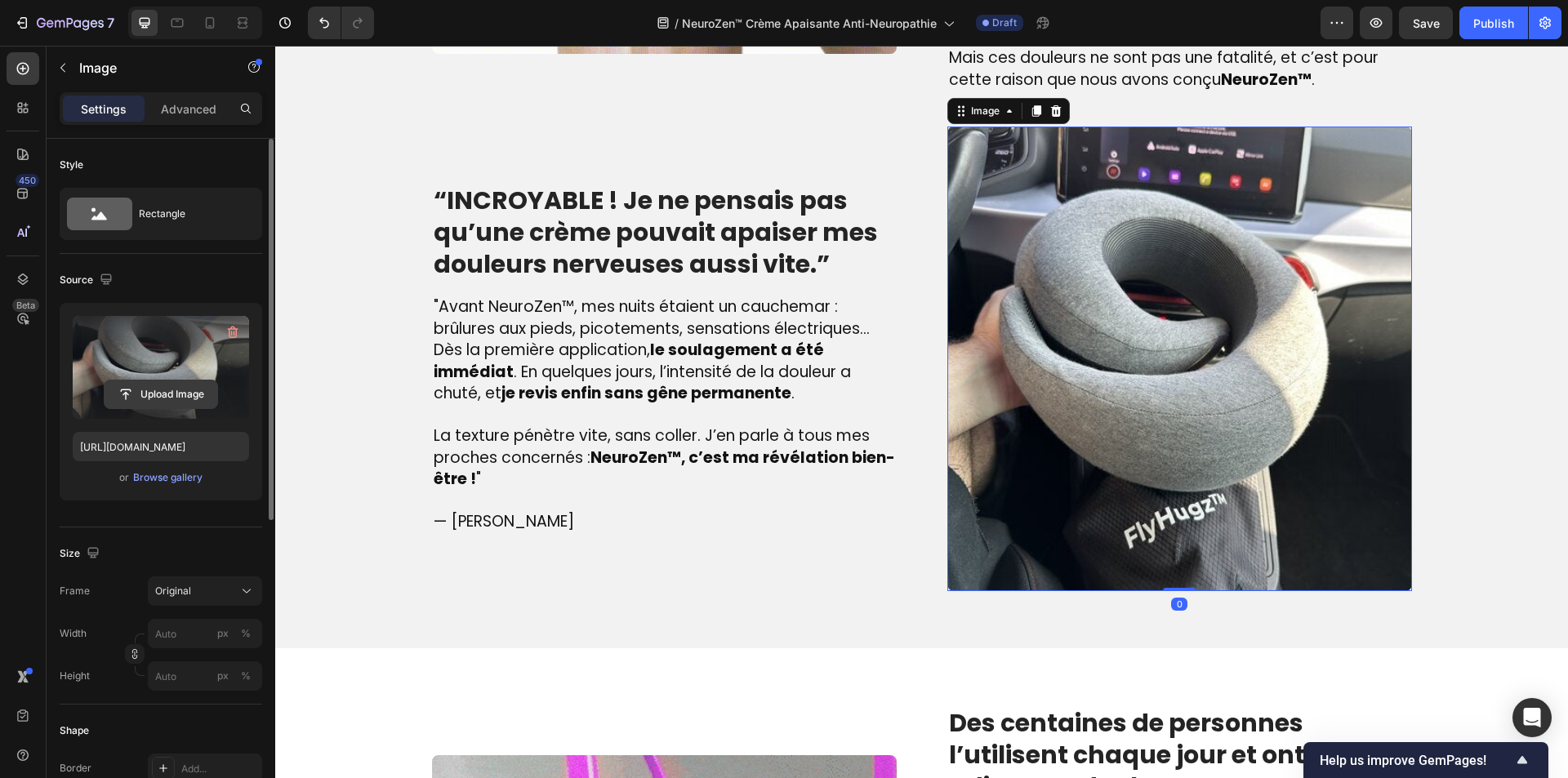
click at [172, 381] on input "file" at bounding box center [160, 394] width 113 height 28
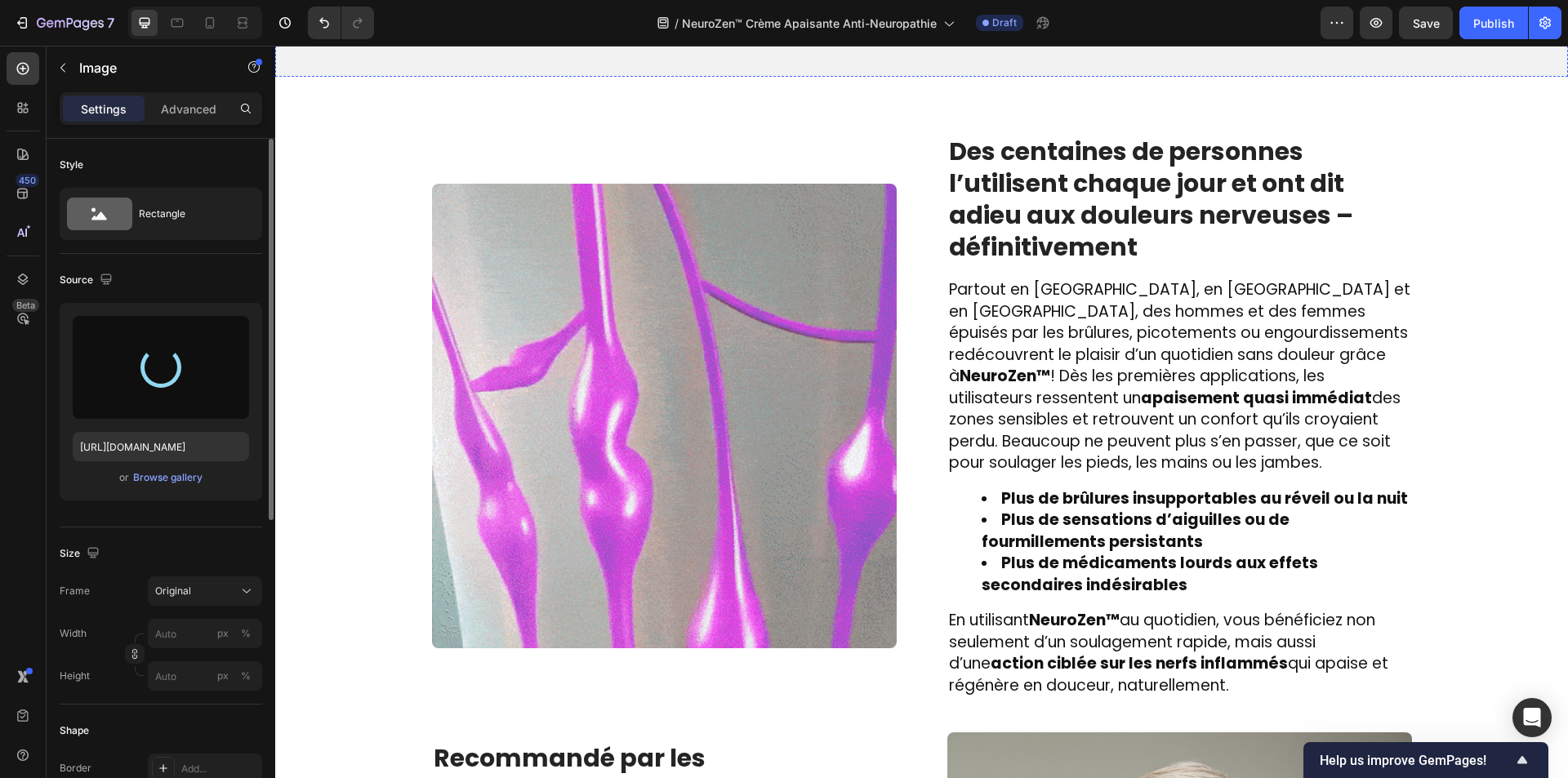
type input "[URL][DOMAIN_NAME]"
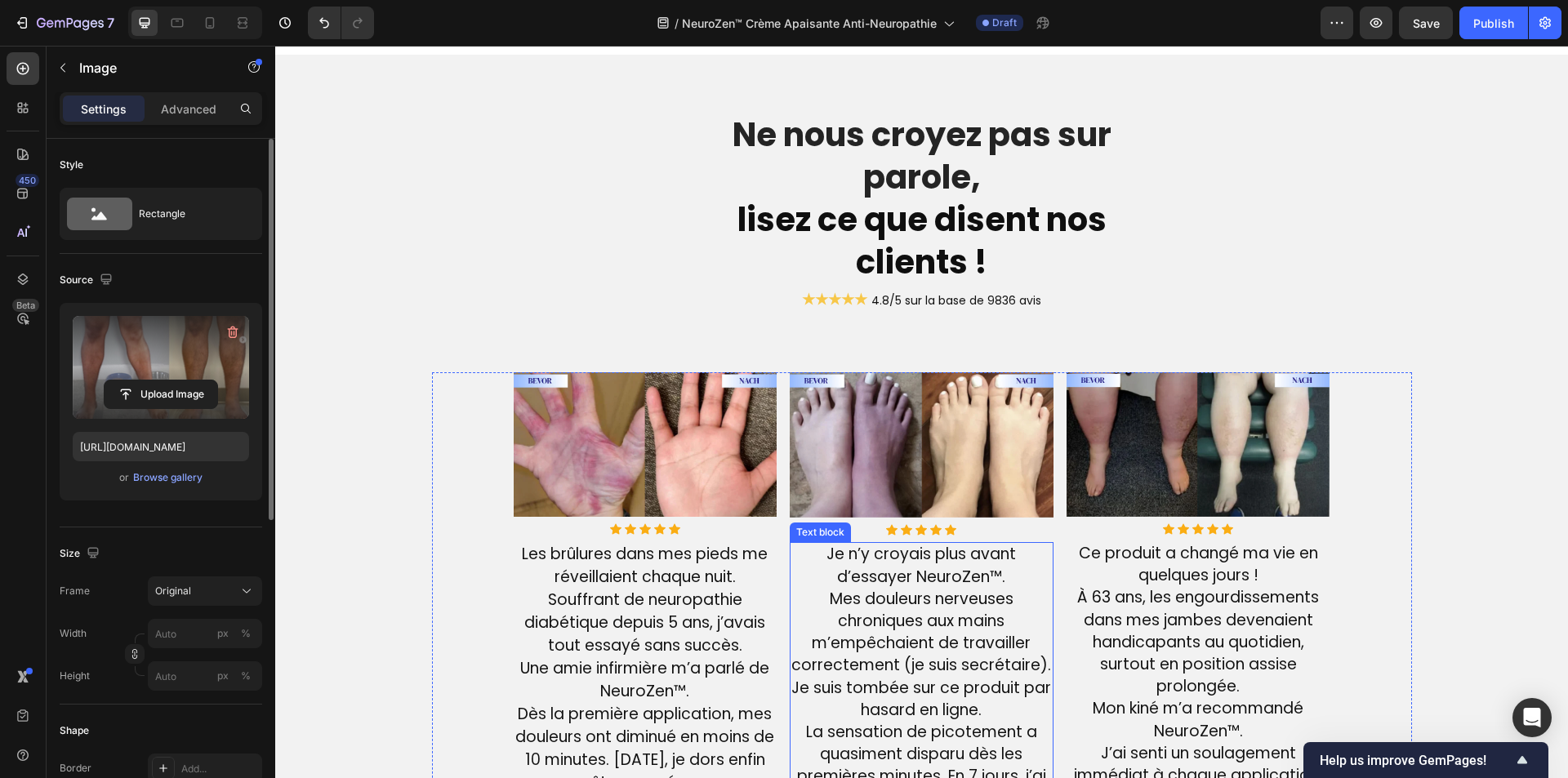
scroll to position [3756, 0]
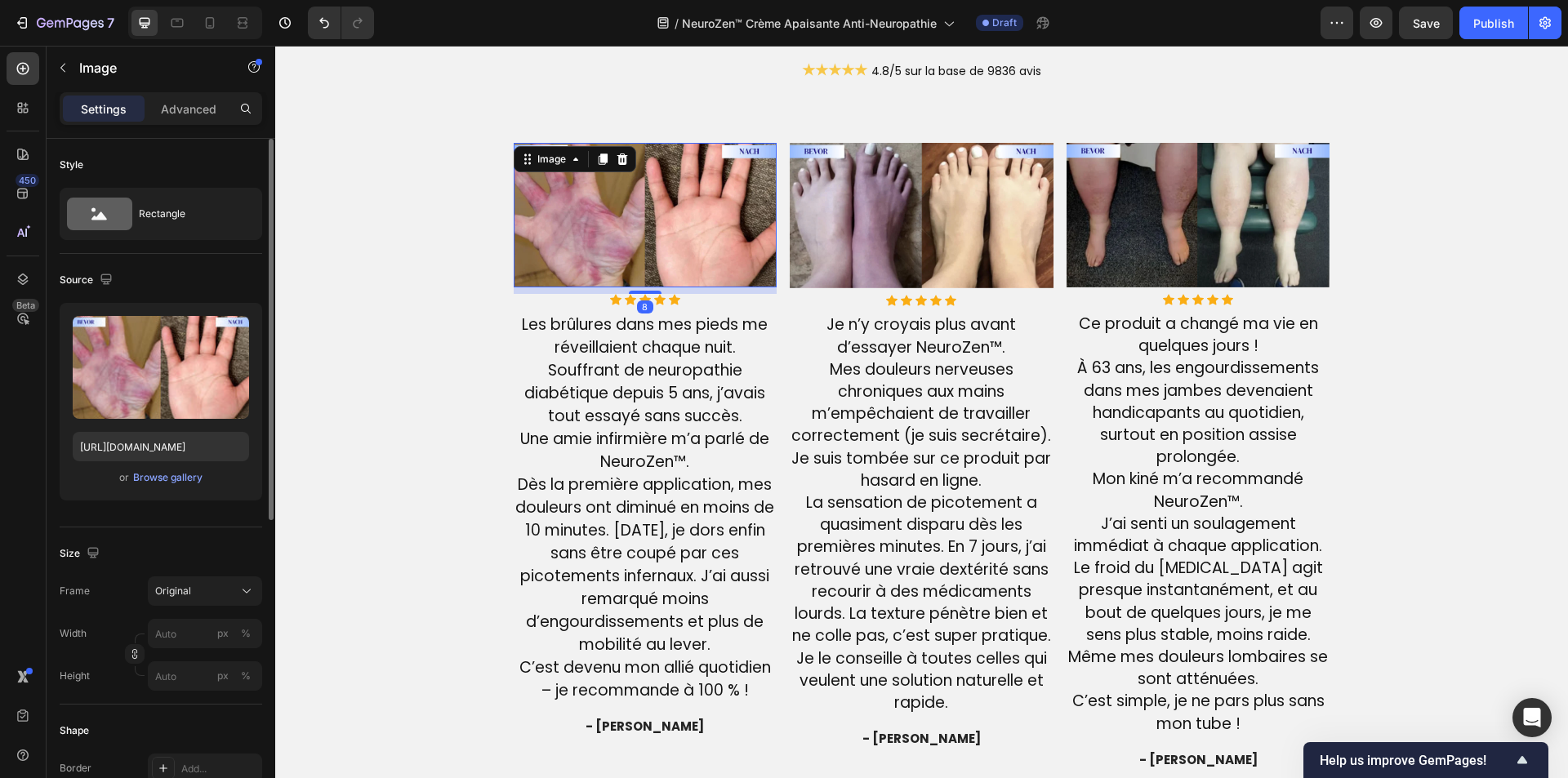
click at [605, 194] on img at bounding box center [645, 215] width 264 height 145
click at [167, 674] on input "px %" at bounding box center [204, 676] width 114 height 29
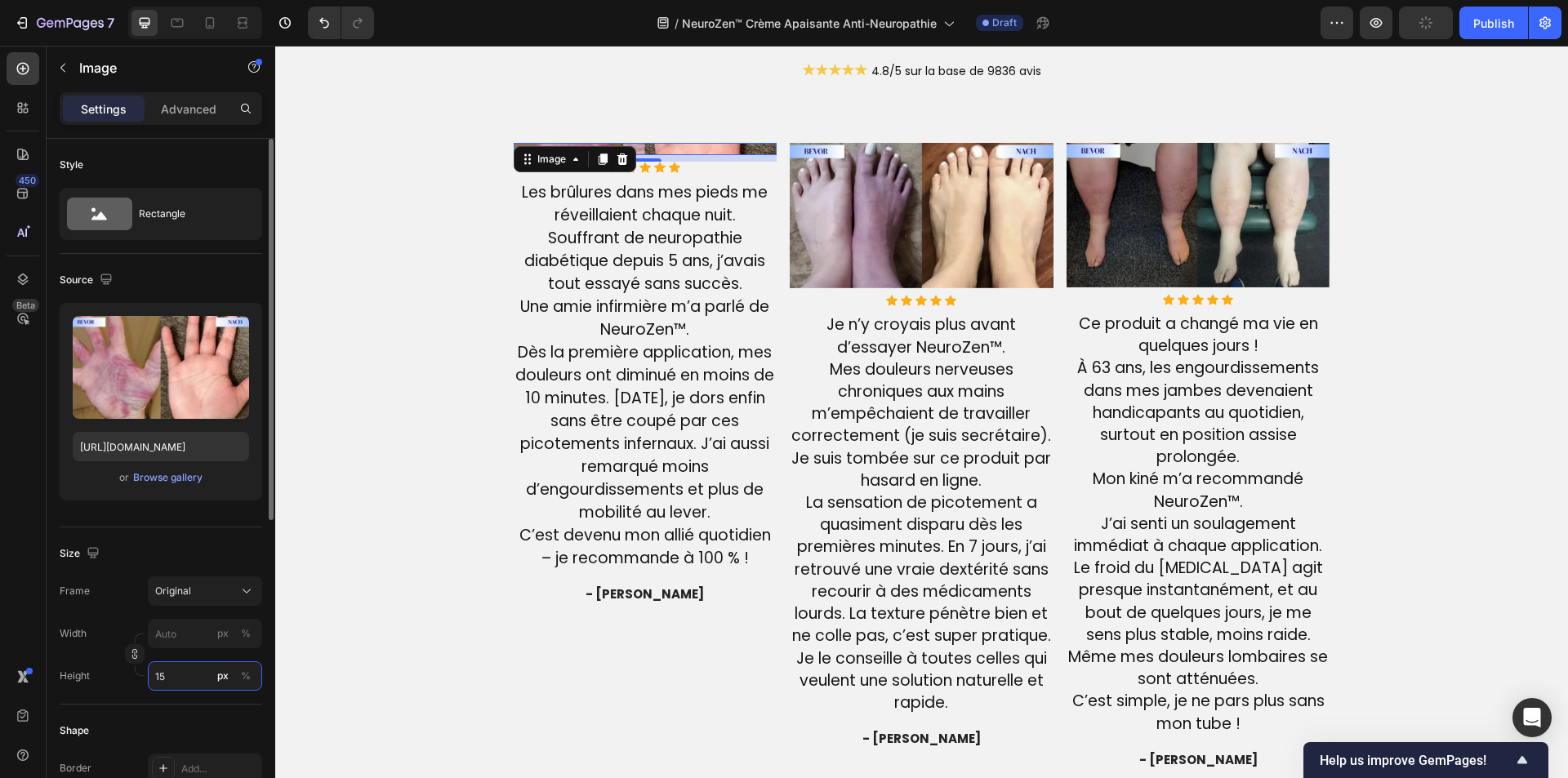
type input "150"
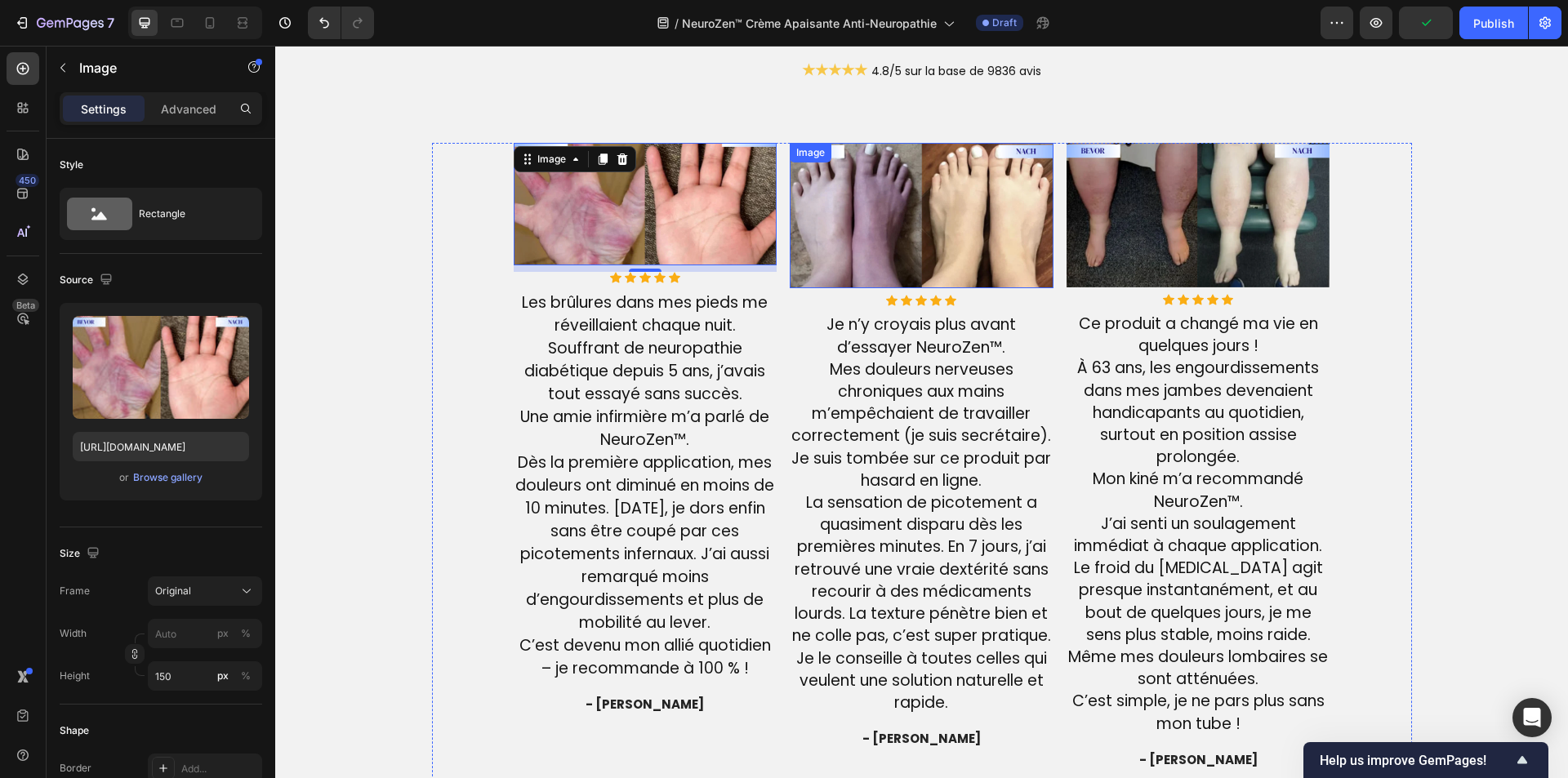
click at [877, 259] on img at bounding box center [922, 215] width 264 height 146
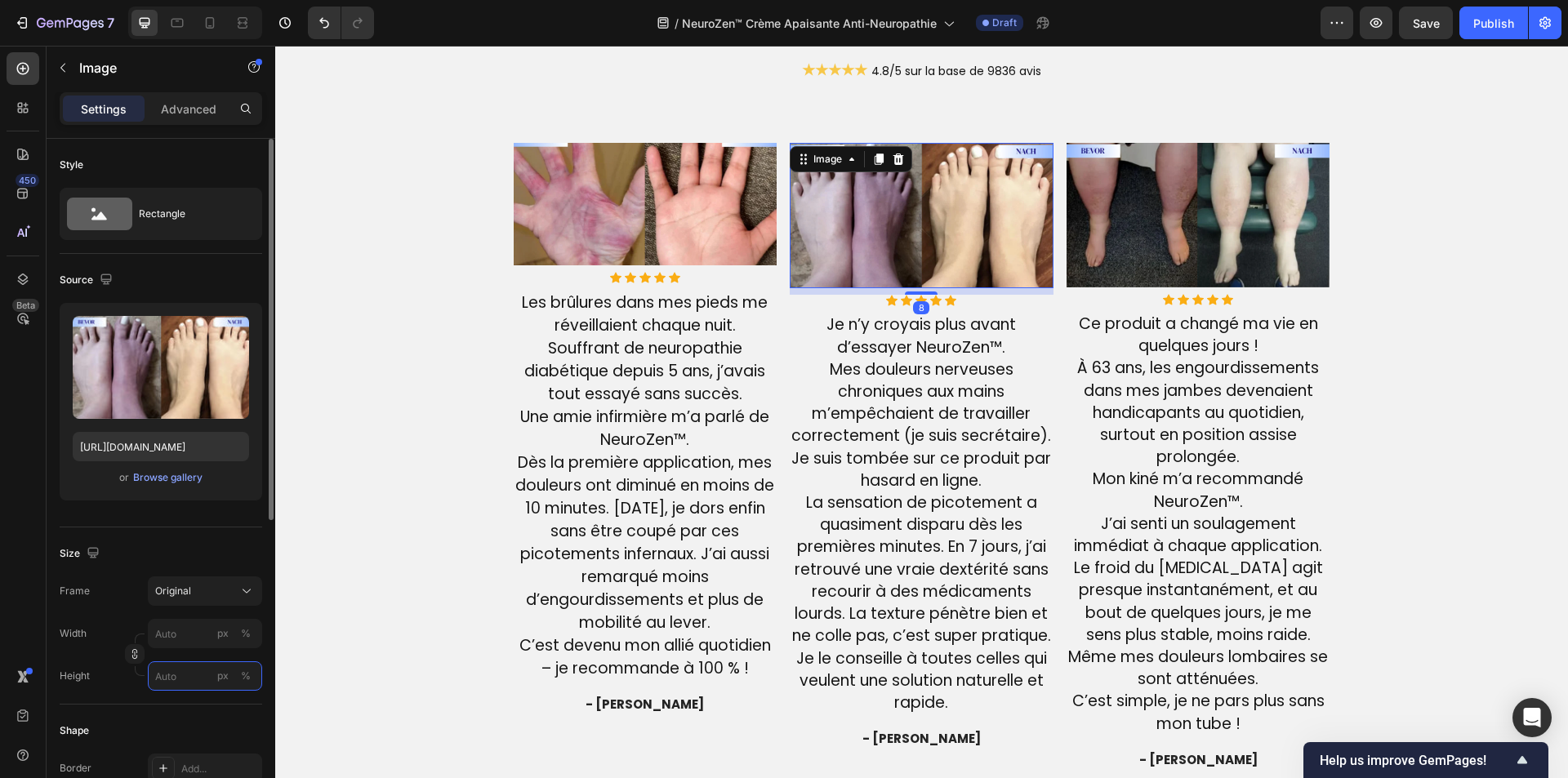
click at [166, 670] on input "px %" at bounding box center [204, 676] width 114 height 29
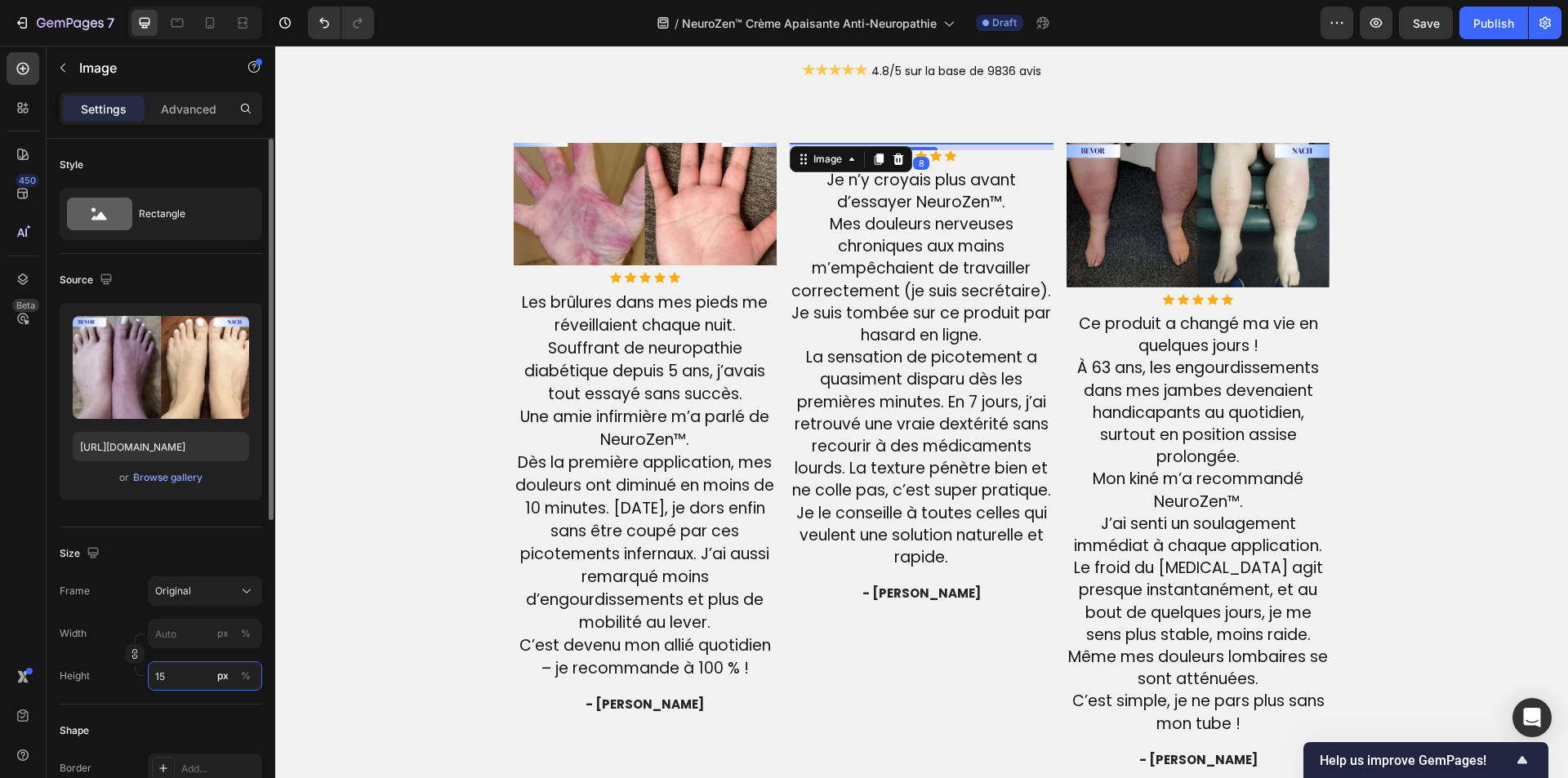
type input "150"
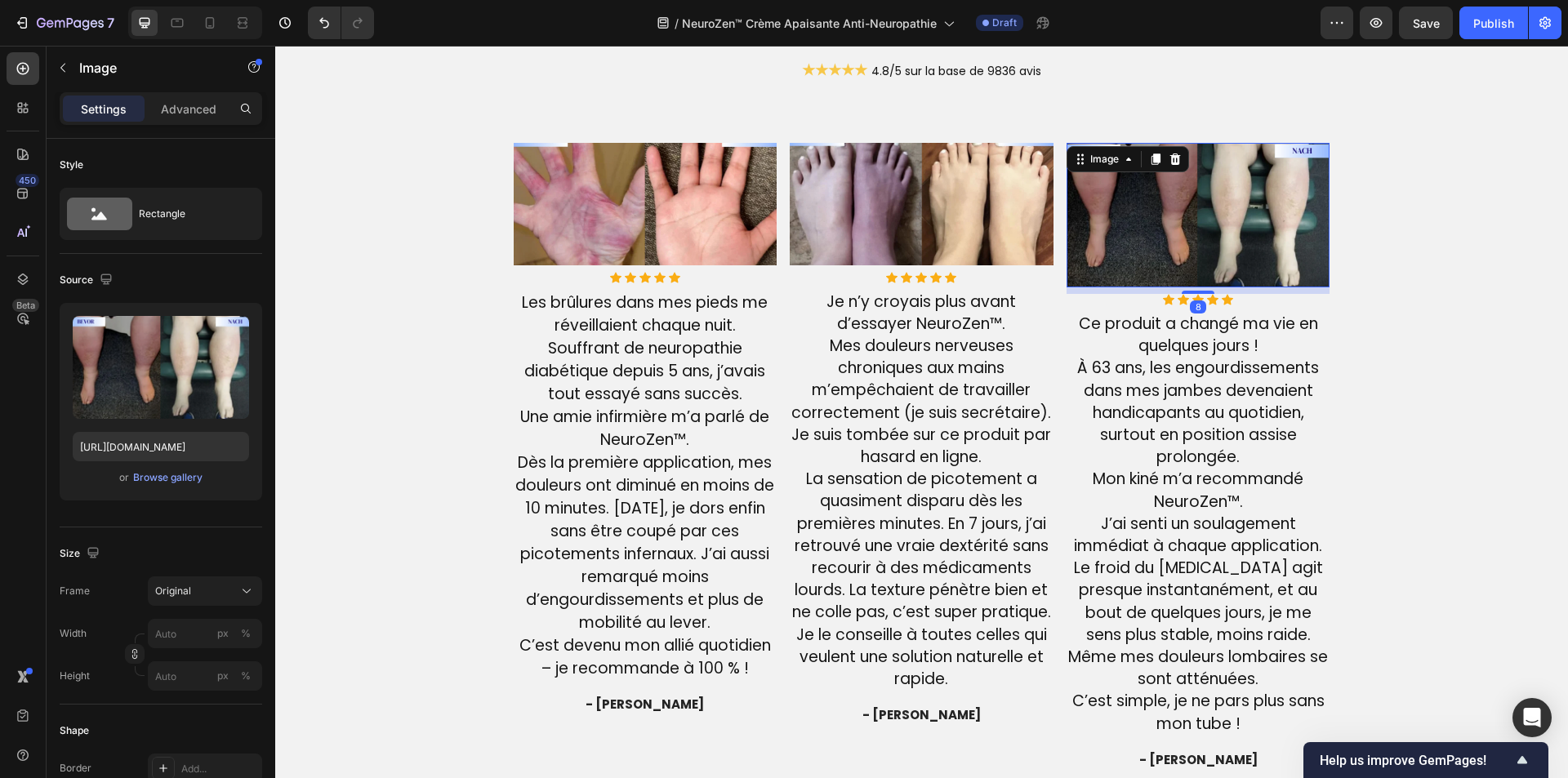
click at [1131, 177] on img at bounding box center [1199, 214] width 264 height 144
click at [177, 673] on input "px %" at bounding box center [204, 676] width 114 height 29
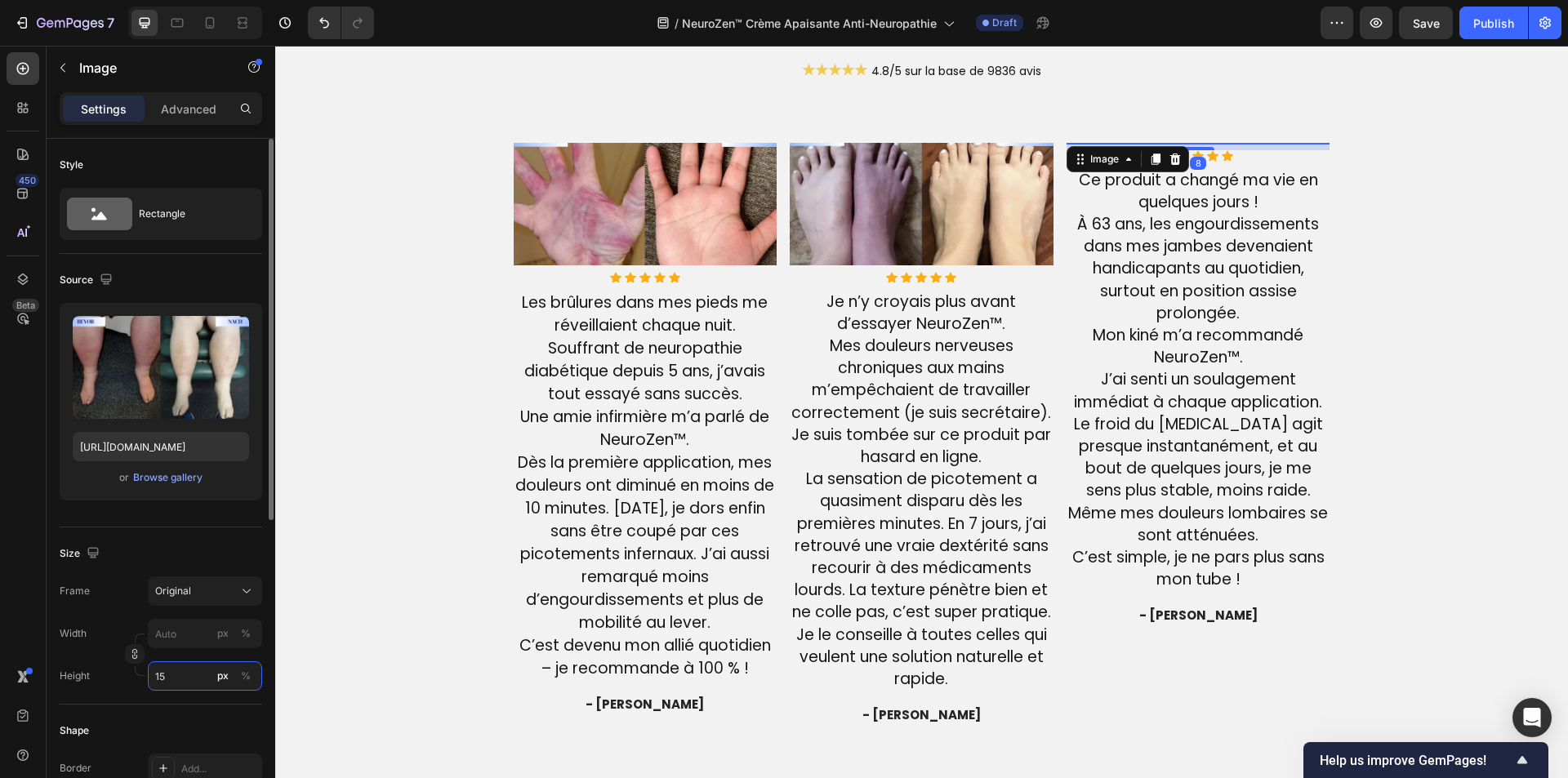
type input "150"
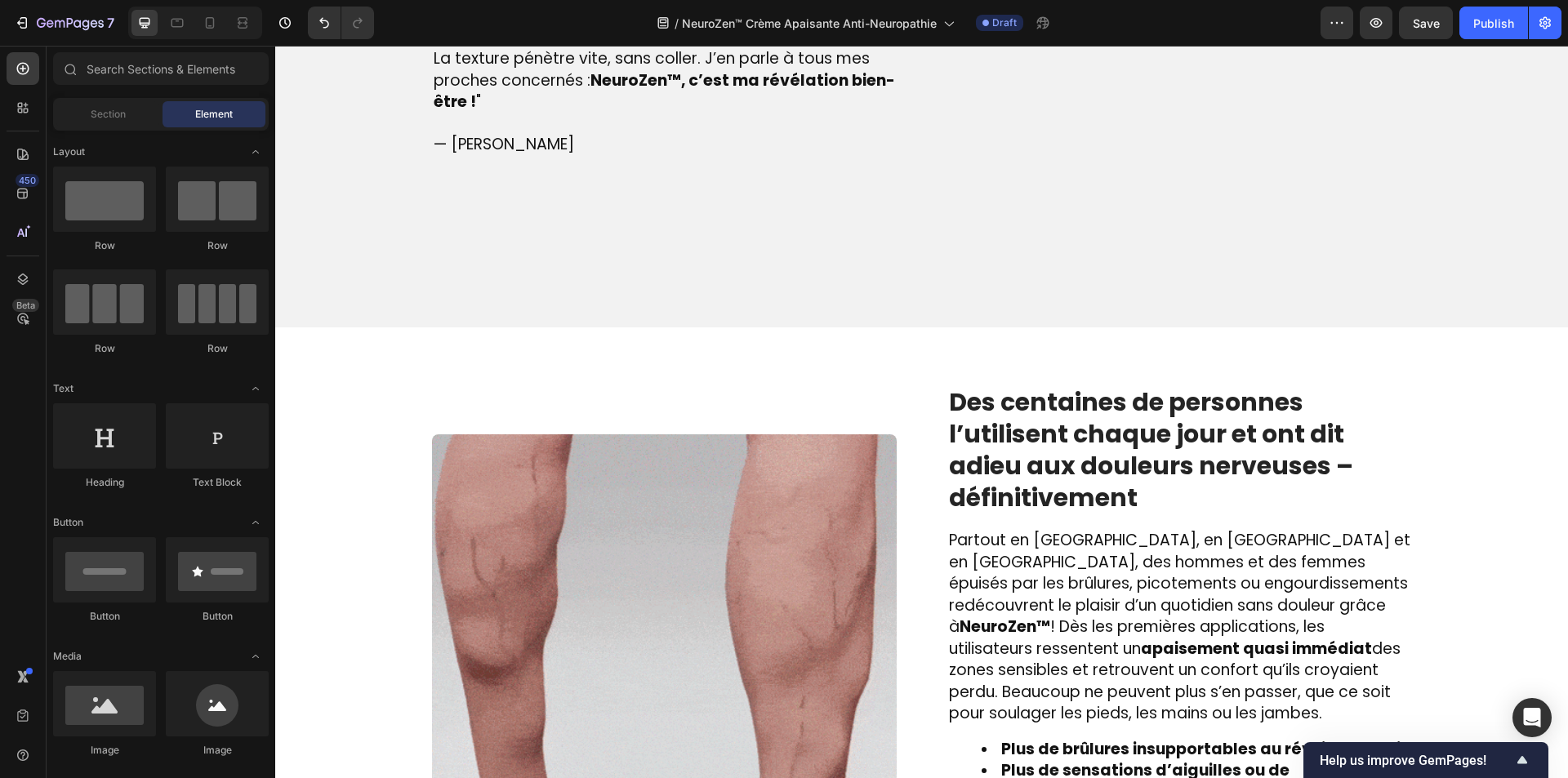
scroll to position [0, 0]
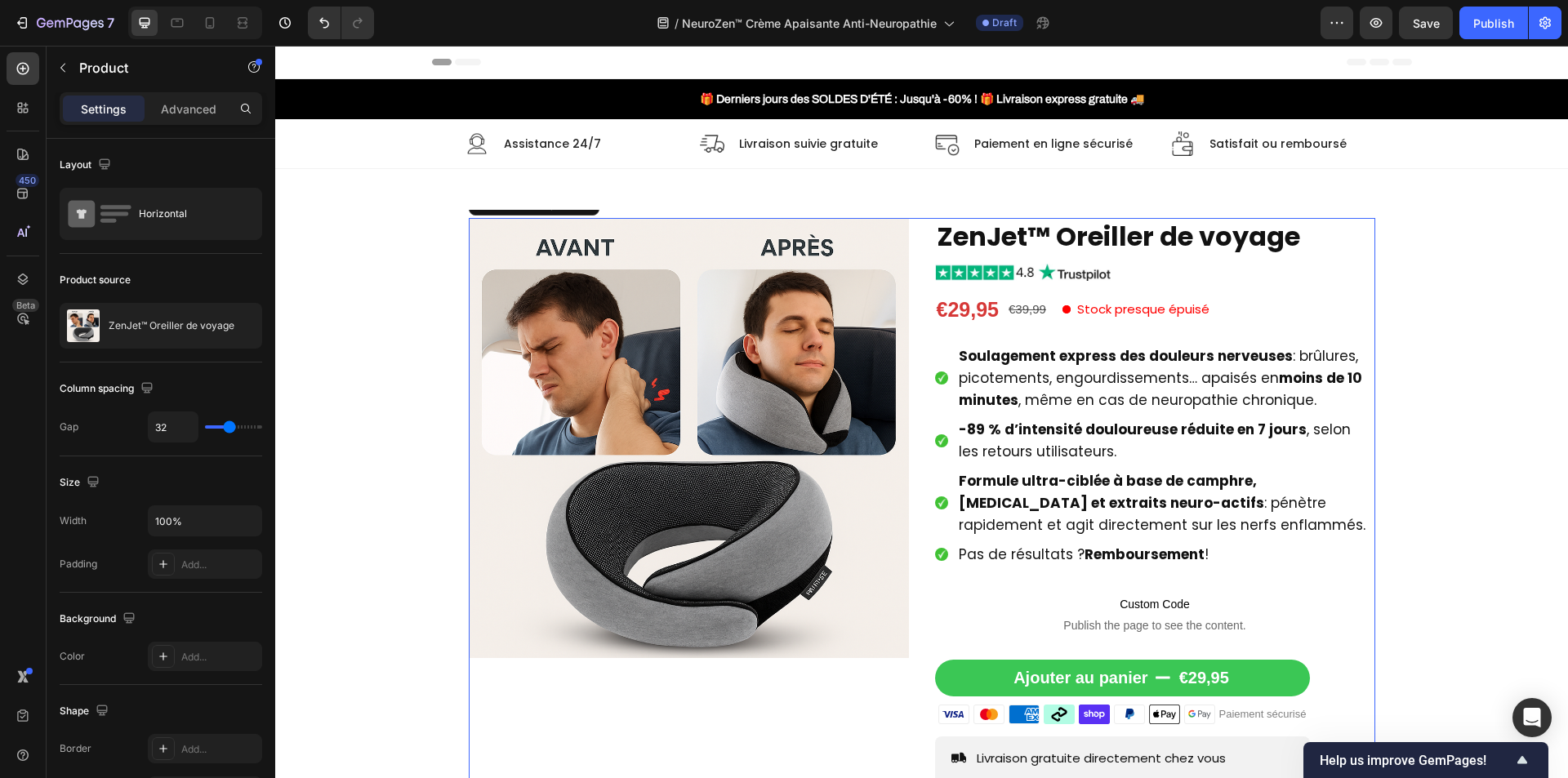
click at [910, 340] on div "Product Images ZenJet™ Oreiller de voyage Product Title Image €29,95 Product Pr…" at bounding box center [922, 609] width 907 height 783
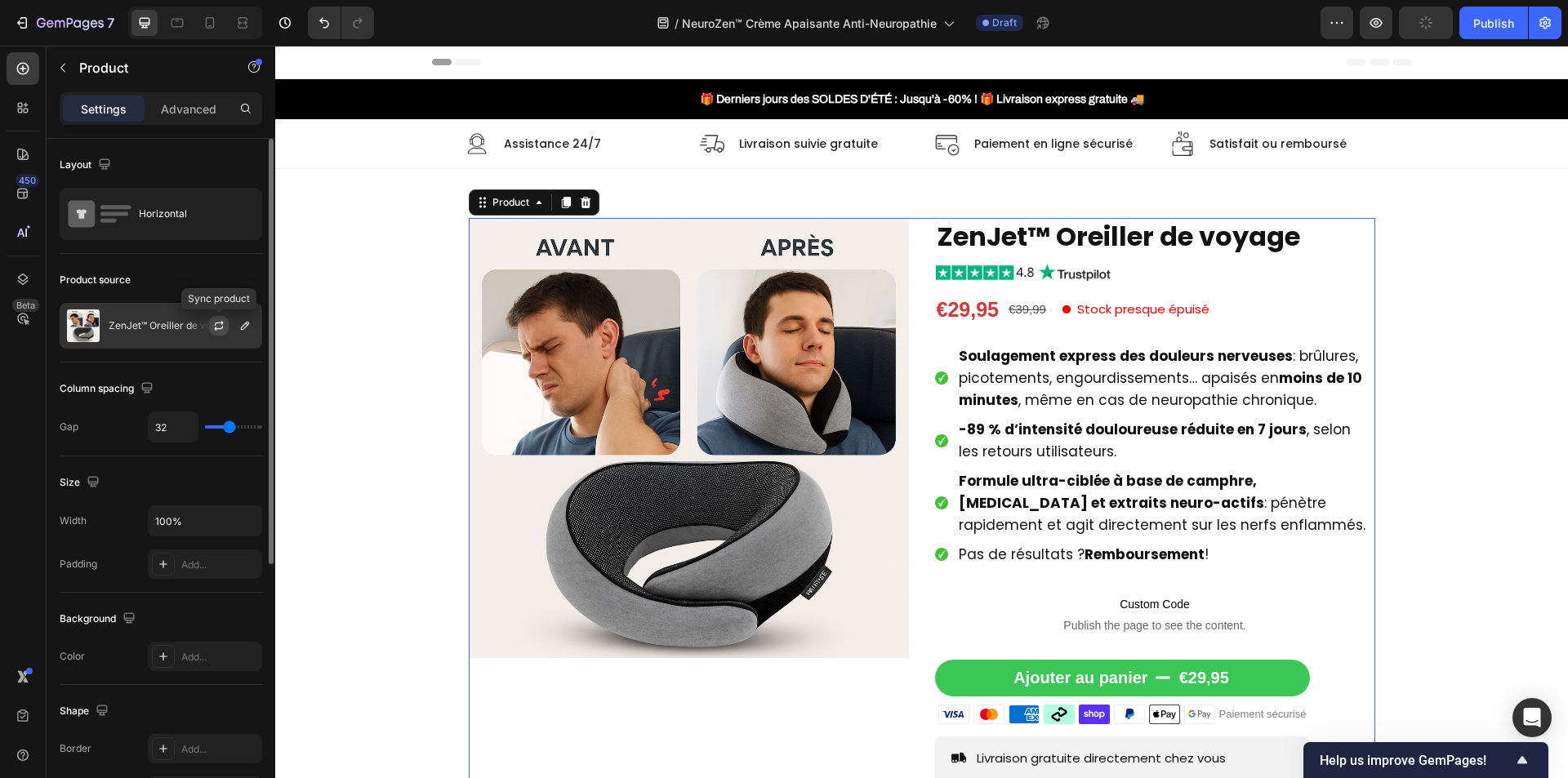
click at [214, 321] on icon "button" at bounding box center [218, 325] width 13 height 13
click at [252, 326] on button "button" at bounding box center [245, 326] width 20 height 20
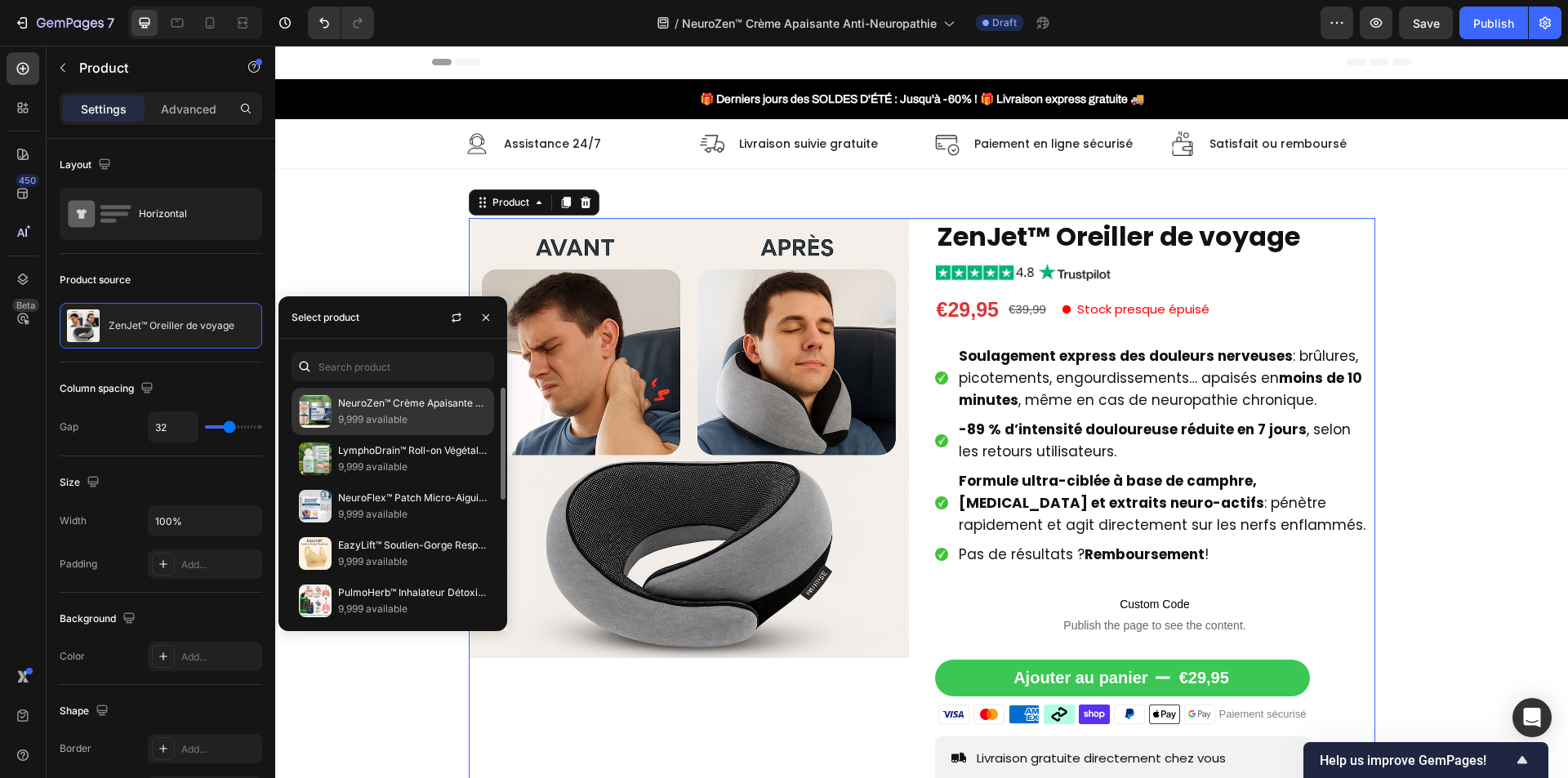
click at [423, 417] on p "9,999 available" at bounding box center [412, 419] width 148 height 17
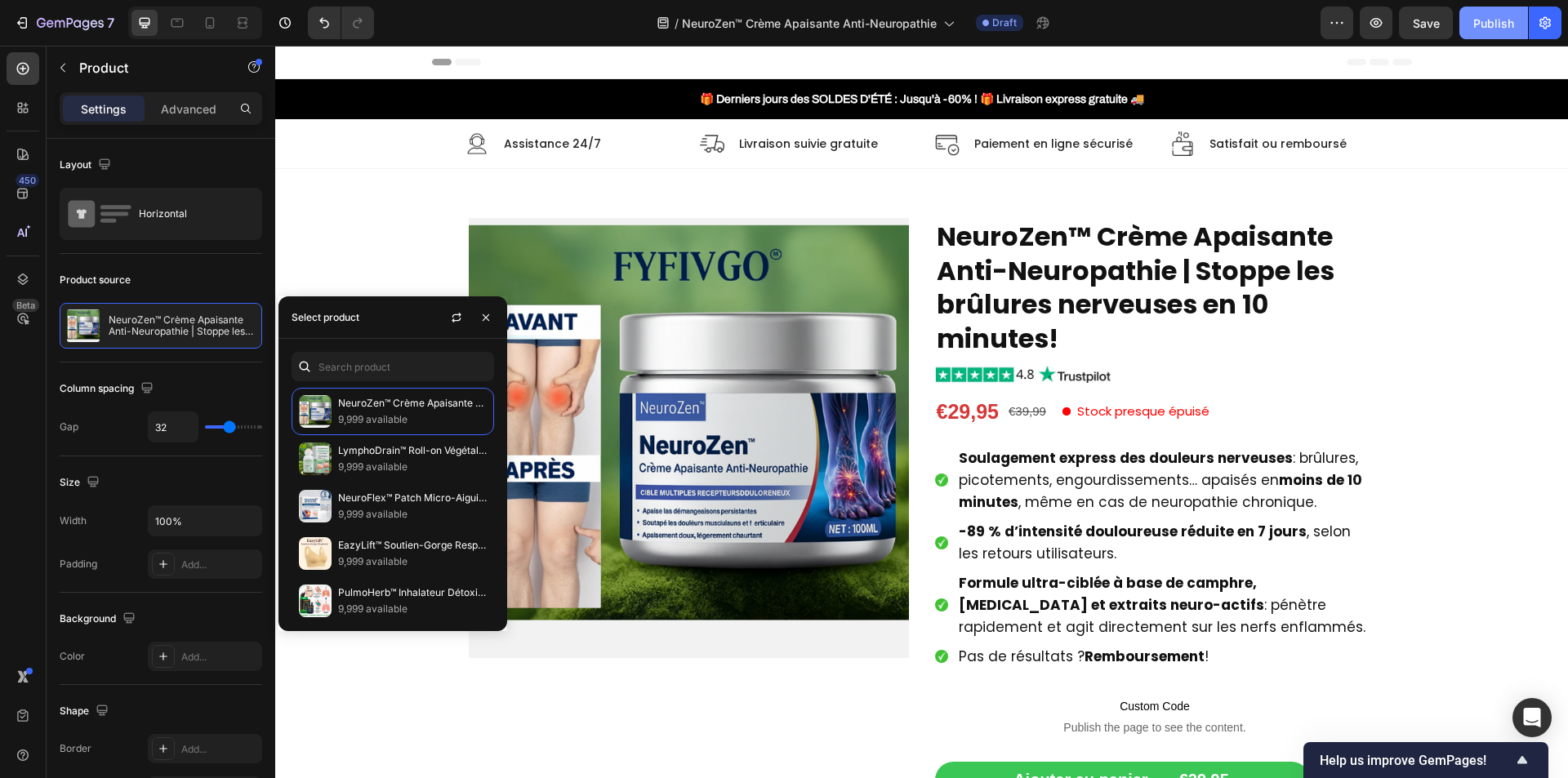
click at [1486, 17] on div "Publish" at bounding box center [1494, 23] width 41 height 17
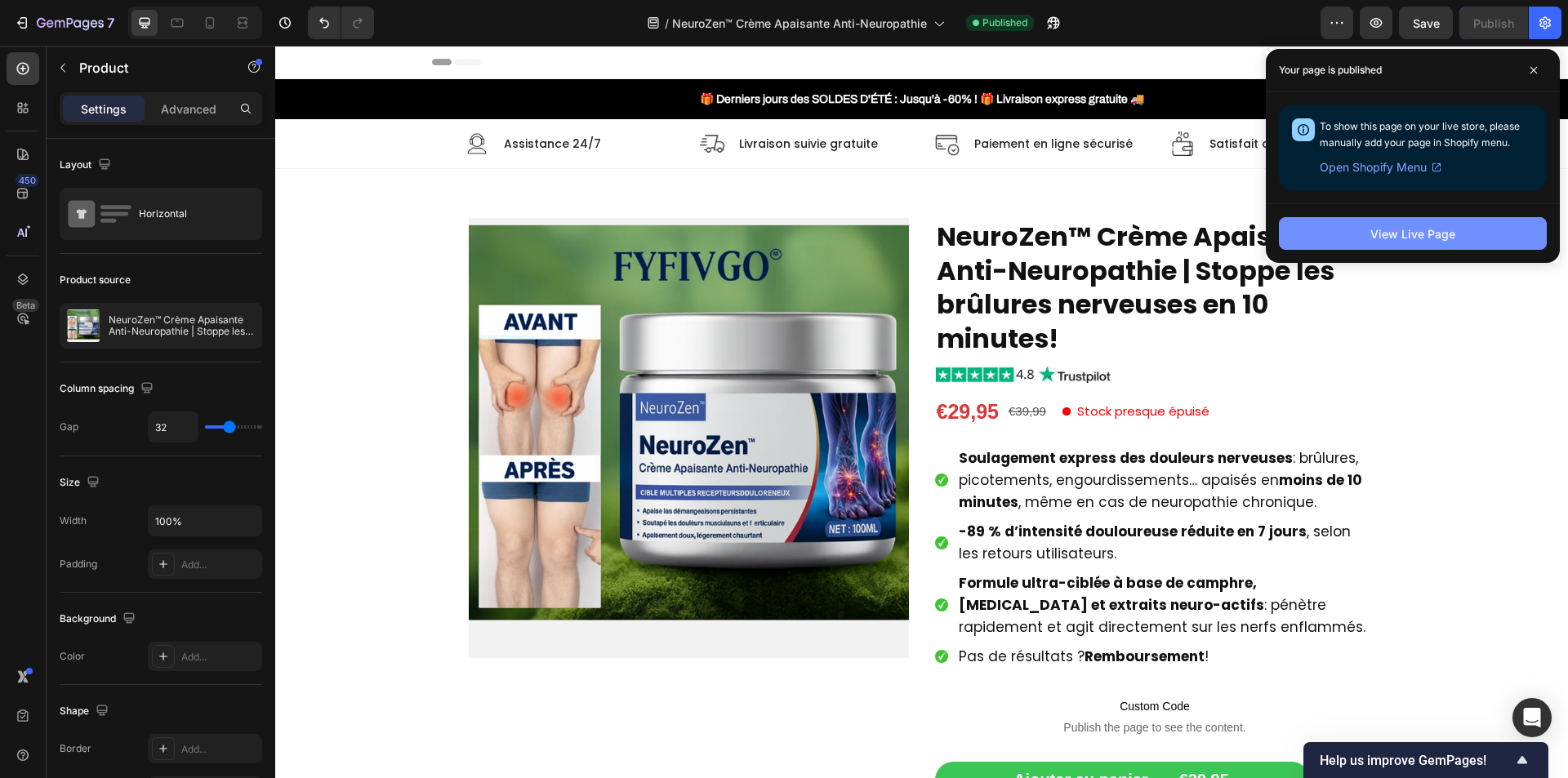
click at [1345, 238] on button "View Live Page" at bounding box center [1413, 233] width 268 height 32
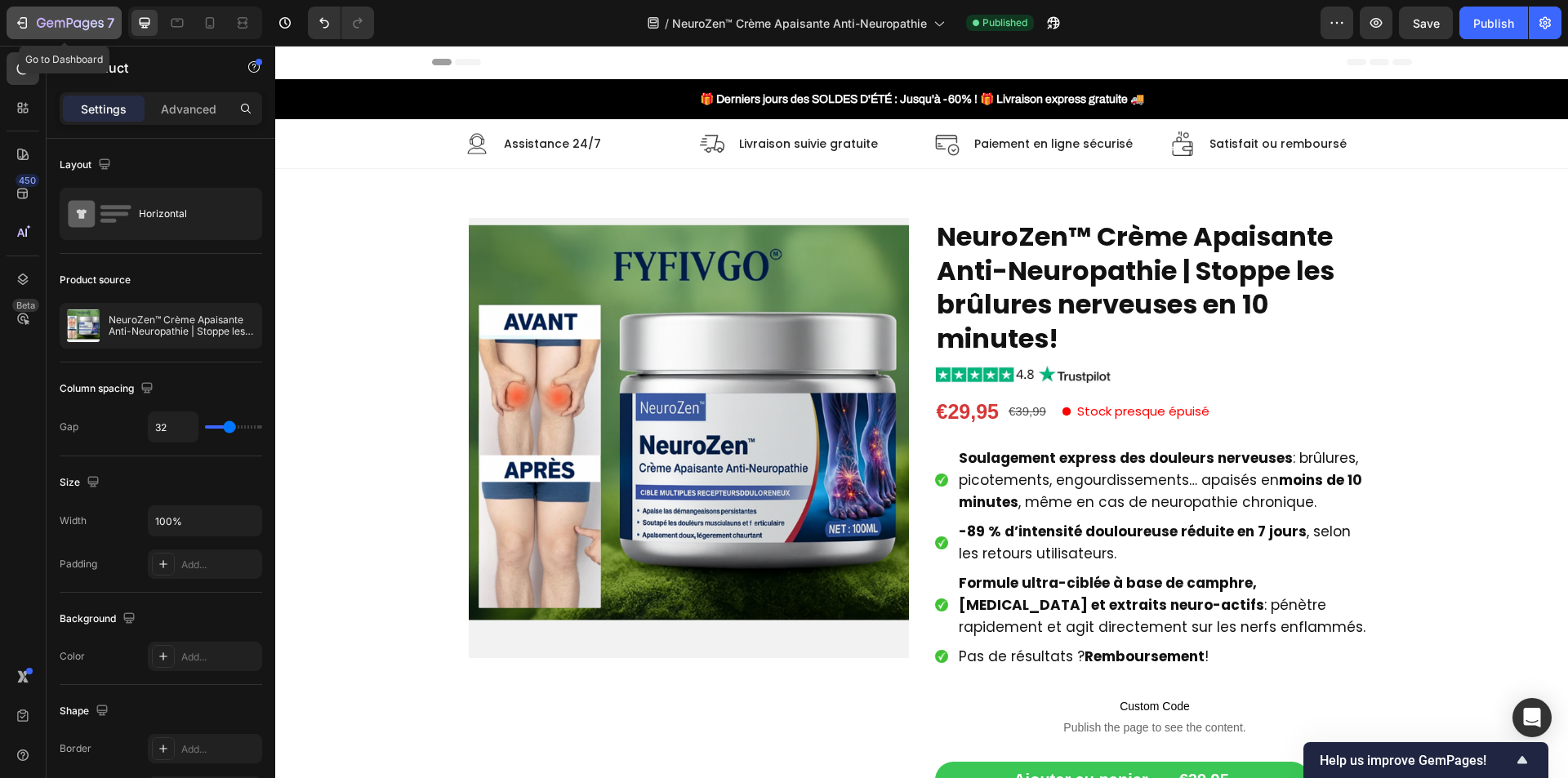
click at [89, 22] on icon "button" at bounding box center [70, 24] width 67 height 14
